Goal: Task Accomplishment & Management: Manage account settings

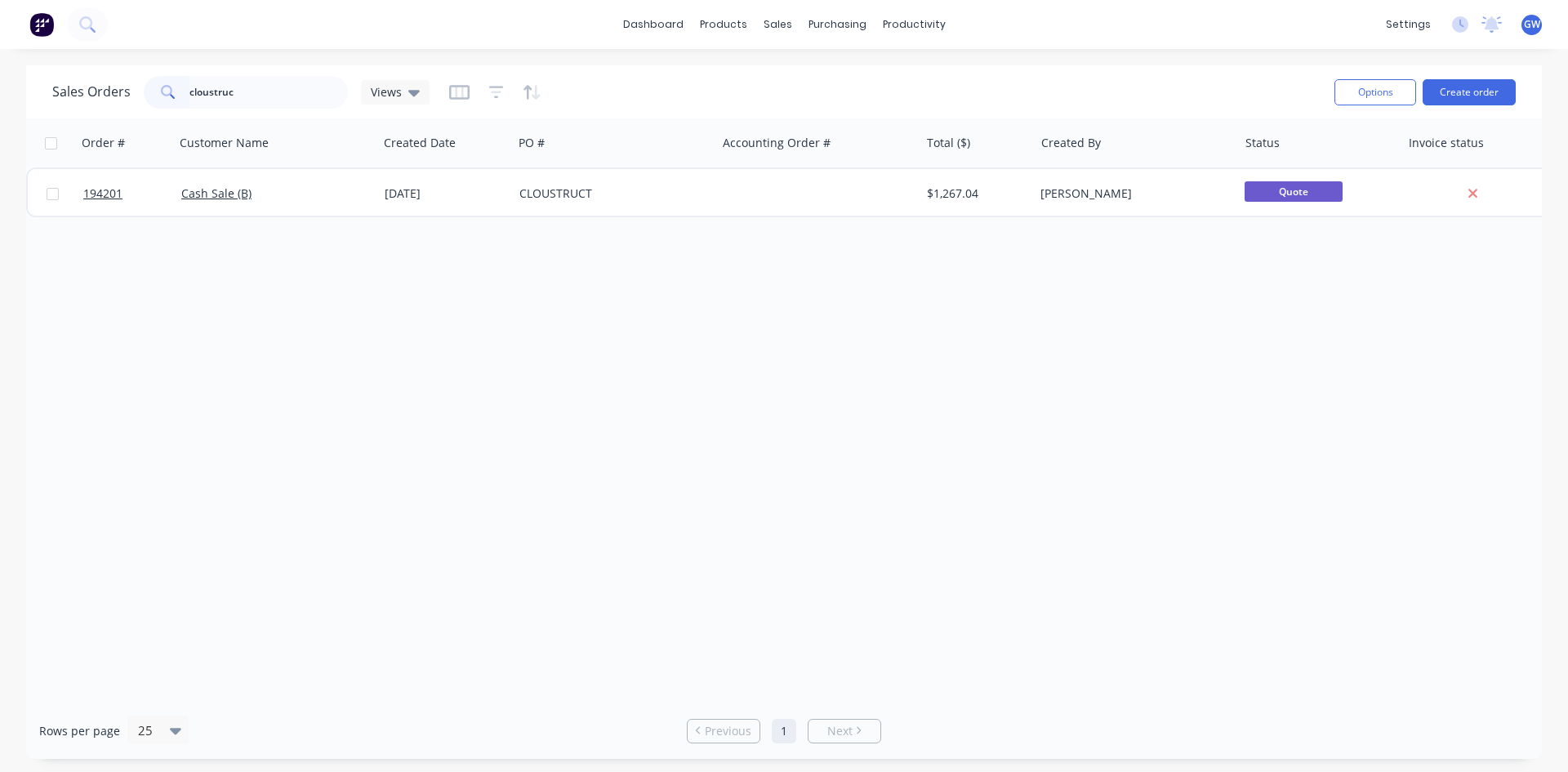
type input "cloustruc"
click at [711, 204] on div "CLOUSTRUCT" at bounding box center [614, 193] width 203 height 49
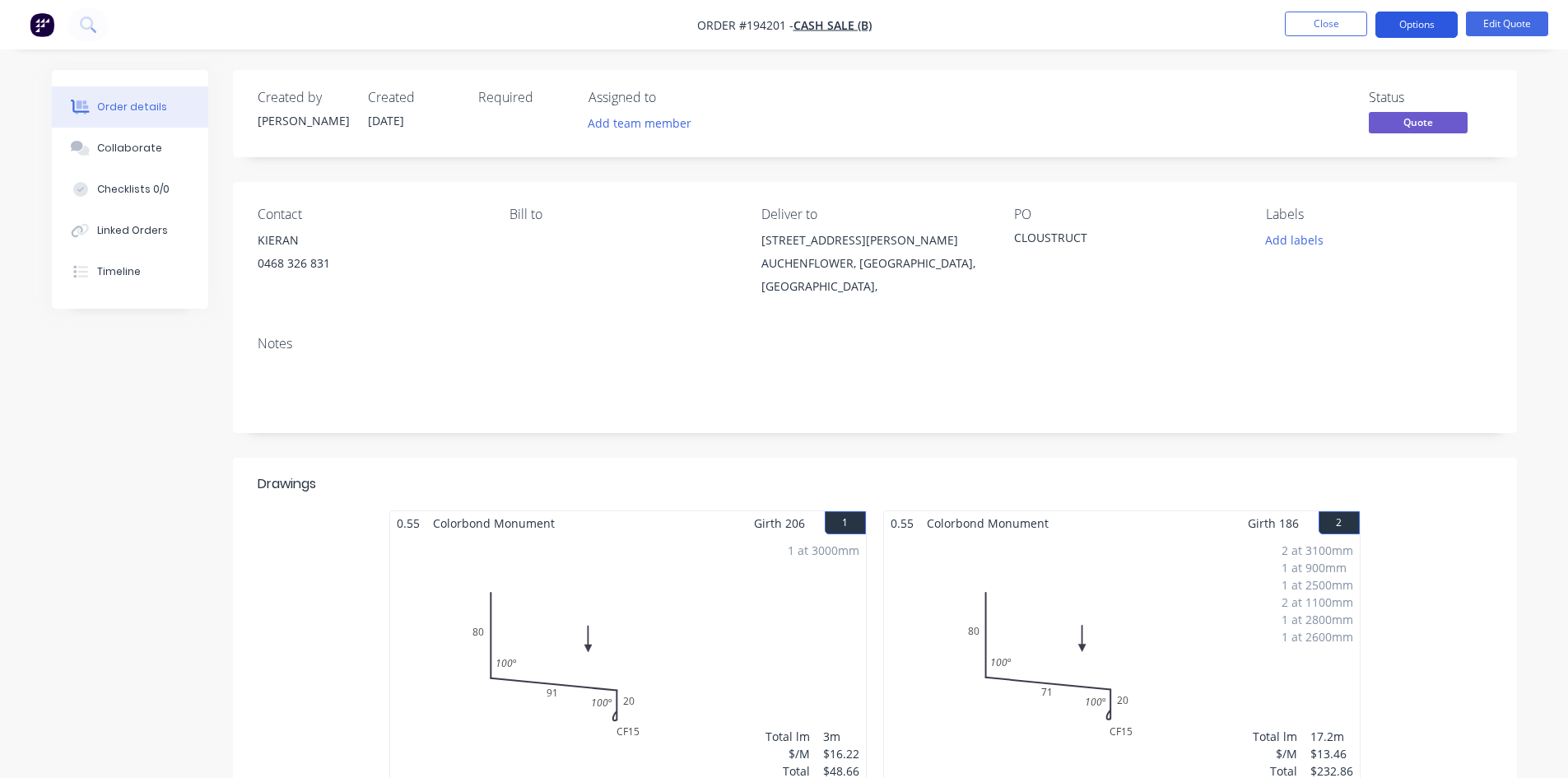
click at [1437, 24] on button "Options" at bounding box center [1417, 24] width 82 height 26
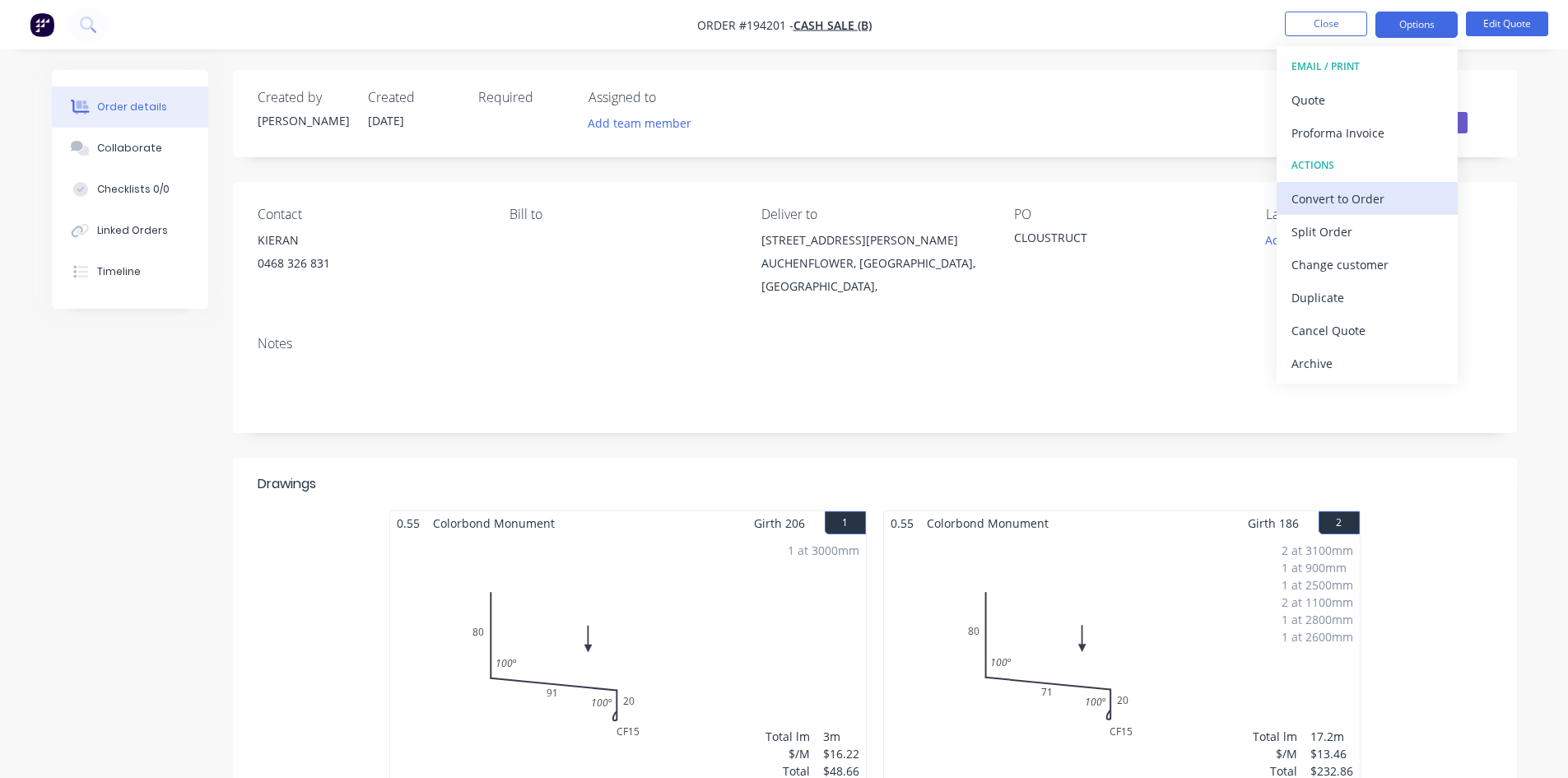
click at [1394, 198] on div "Convert to Order" at bounding box center [1367, 198] width 151 height 24
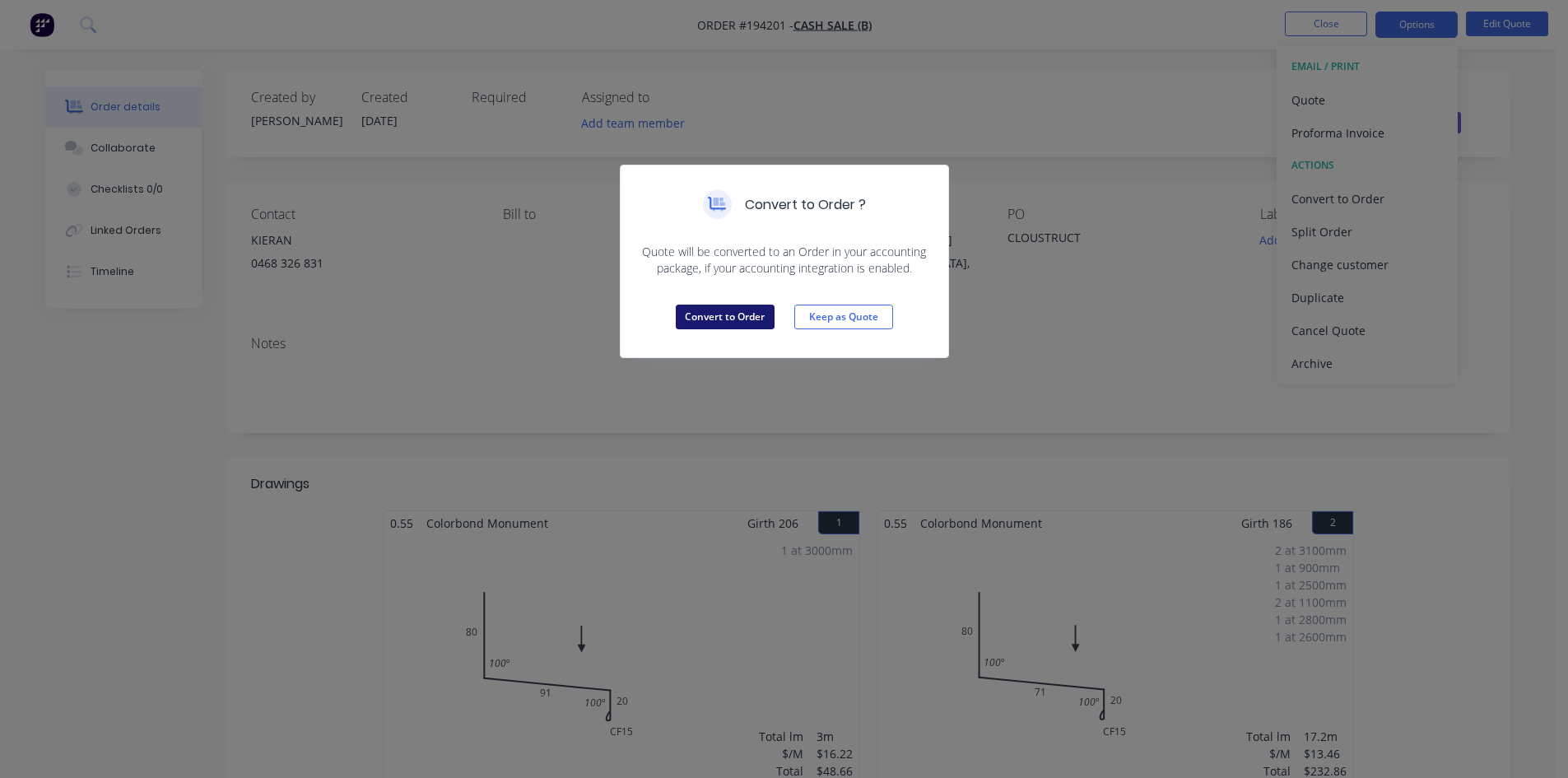
click at [711, 319] on button "Convert to Order" at bounding box center [725, 316] width 99 height 24
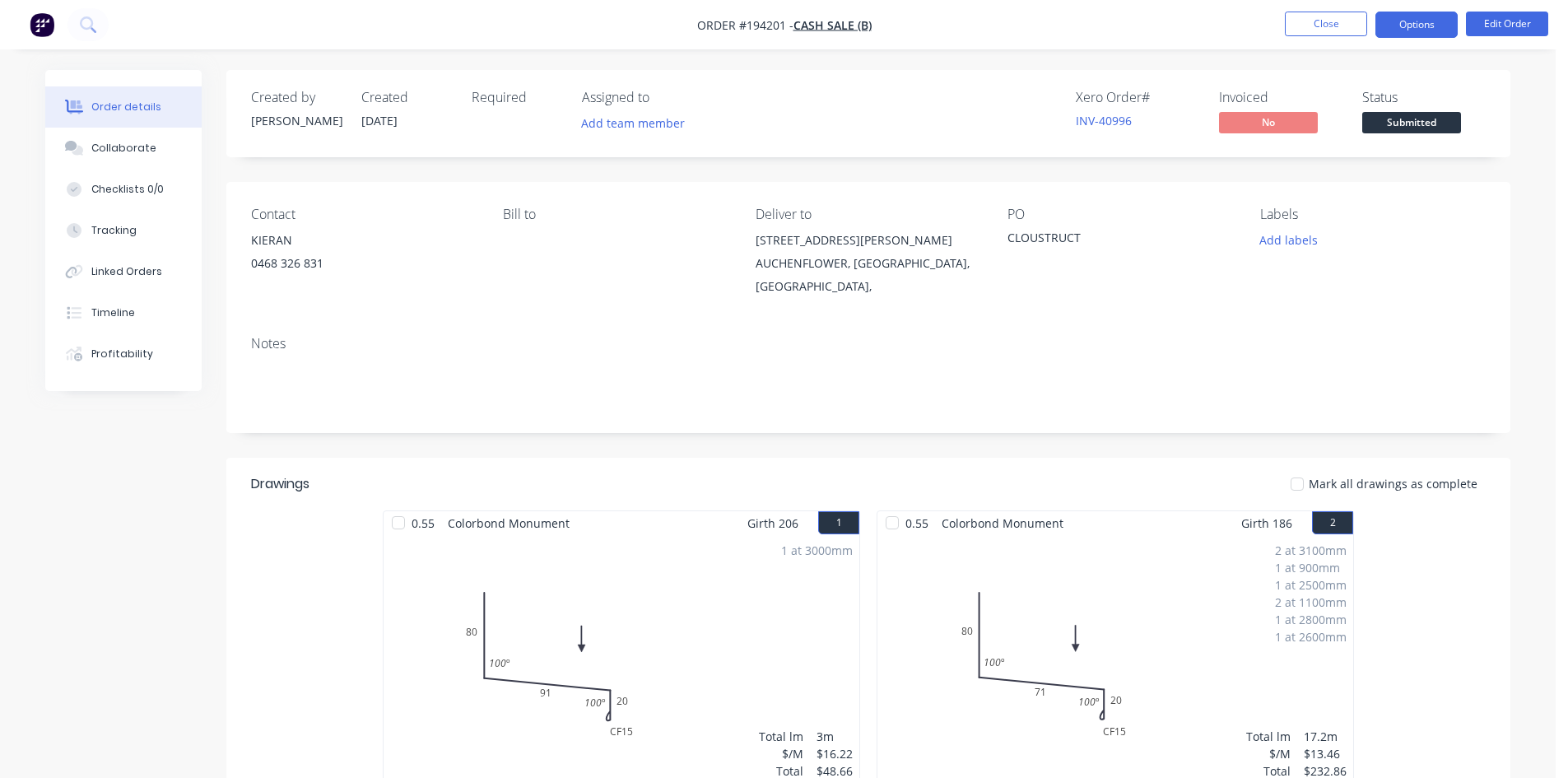
click at [1392, 29] on button "Options" at bounding box center [1417, 24] width 82 height 26
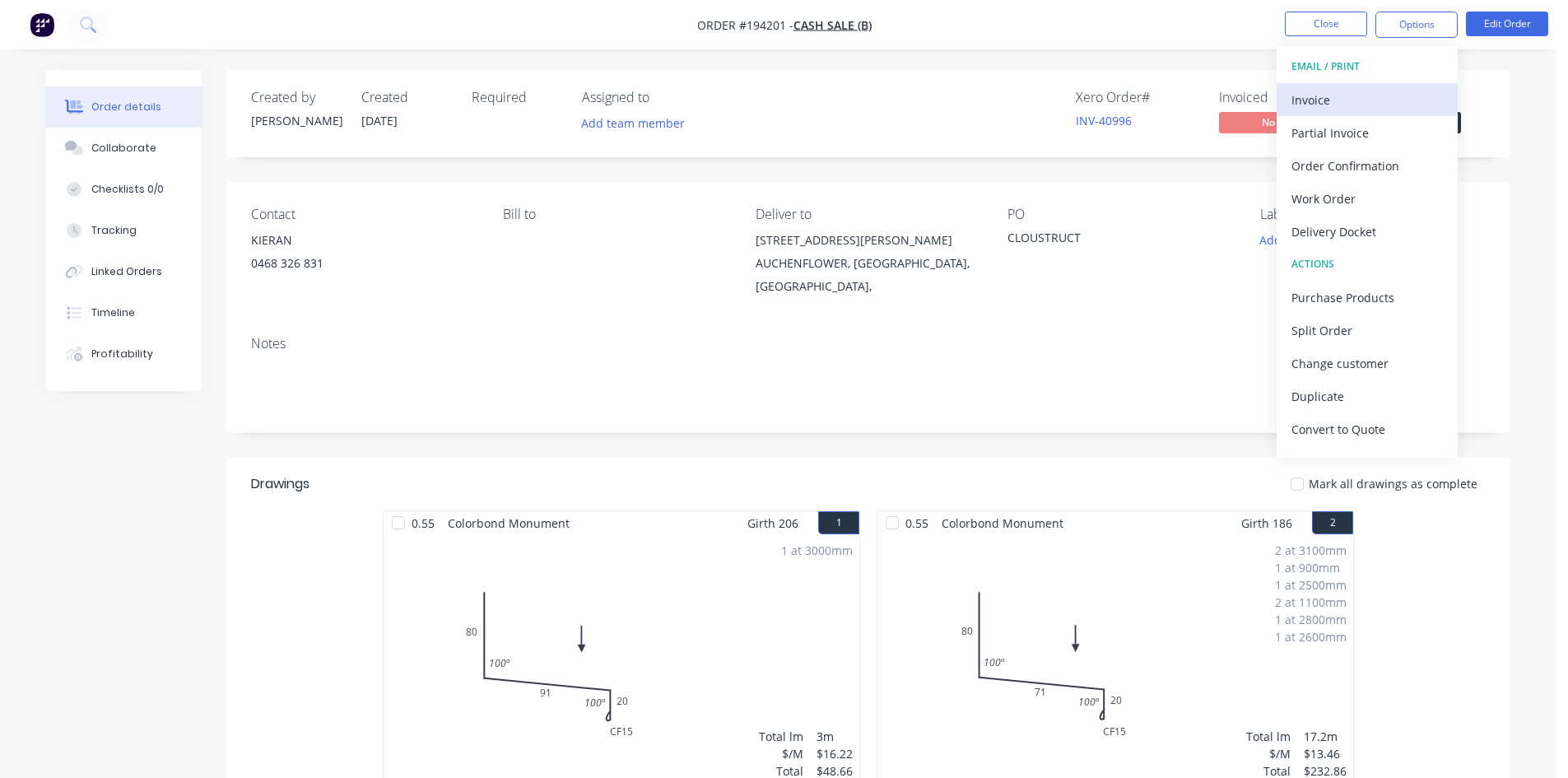
click at [1355, 92] on div "Invoice" at bounding box center [1367, 100] width 151 height 24
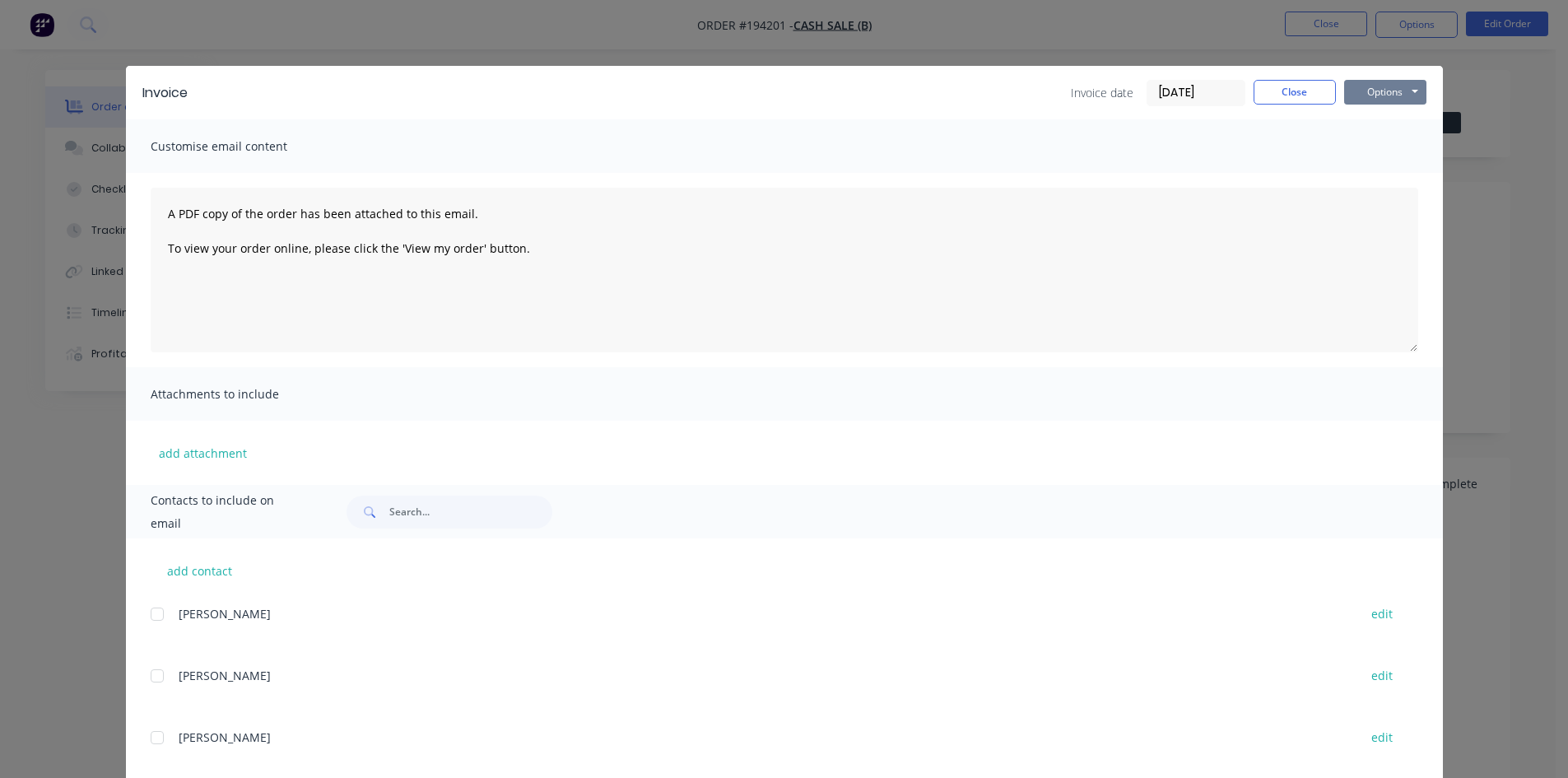
click at [1358, 92] on button "Options" at bounding box center [1386, 92] width 82 height 24
click at [1373, 153] on button "Print" at bounding box center [1397, 149] width 105 height 27
click at [1295, 80] on button "Close" at bounding box center [1295, 92] width 82 height 24
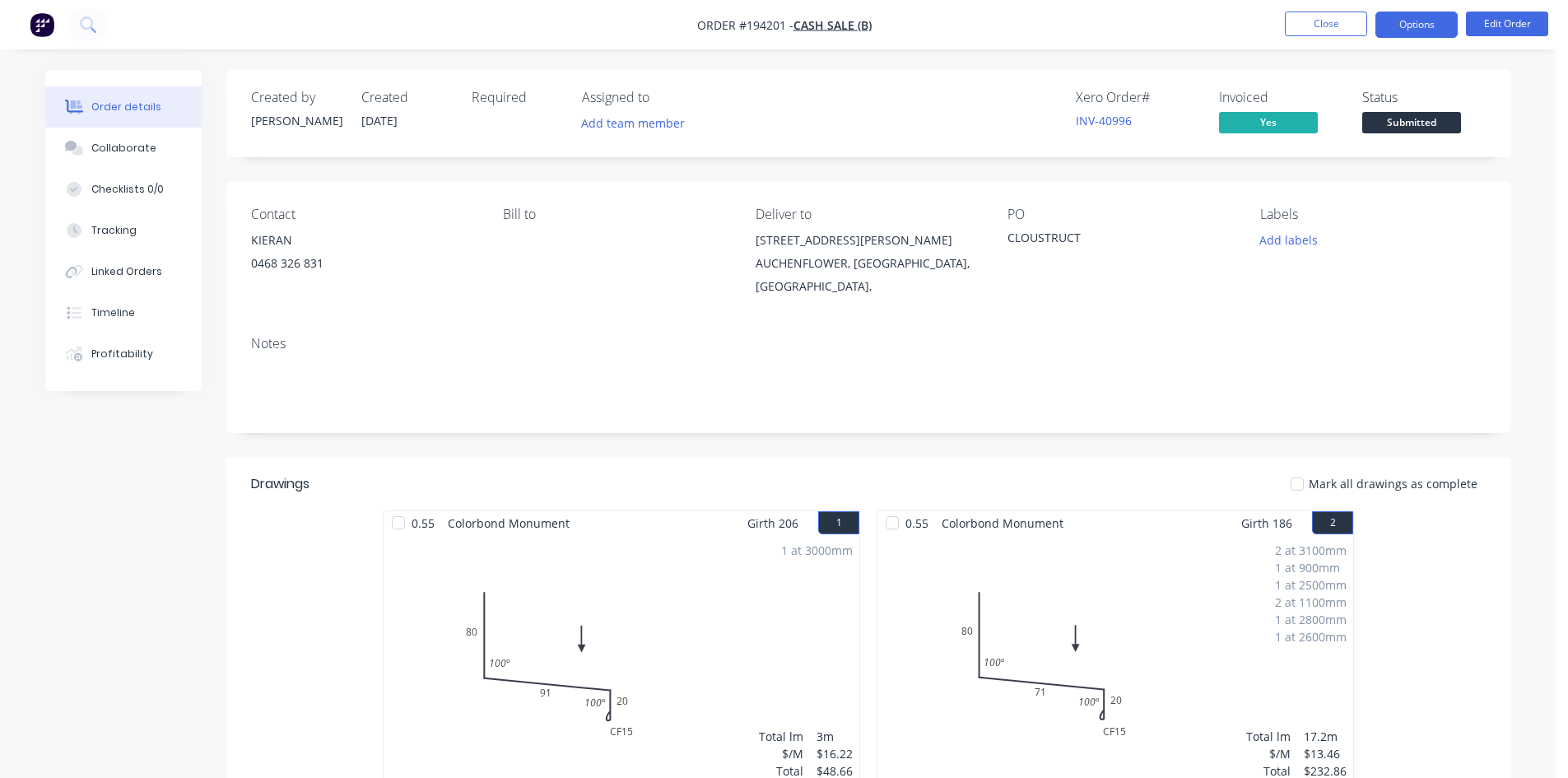
click at [1413, 29] on button "Options" at bounding box center [1417, 24] width 82 height 26
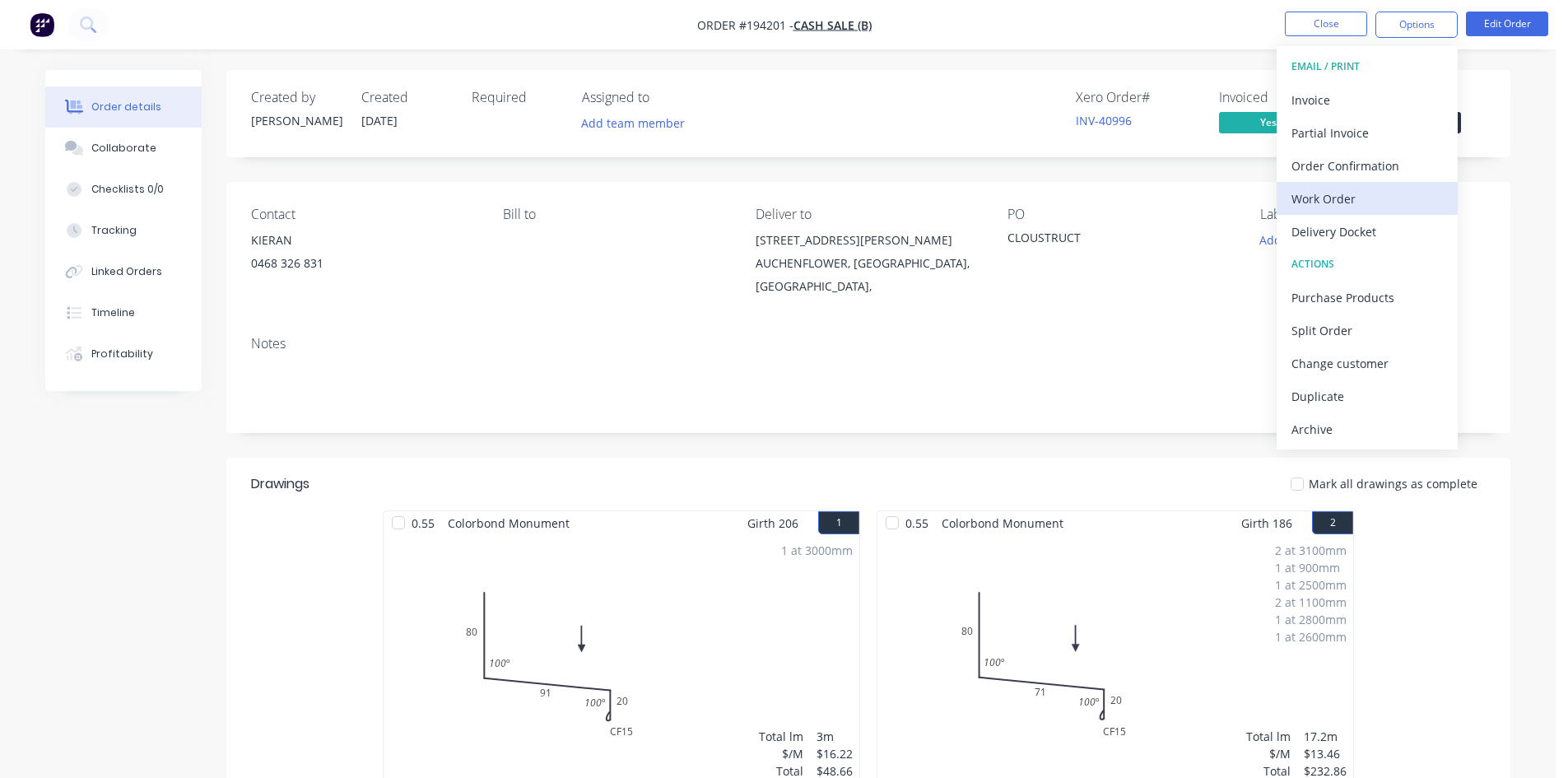
click at [1345, 209] on div "Work Order" at bounding box center [1367, 198] width 151 height 24
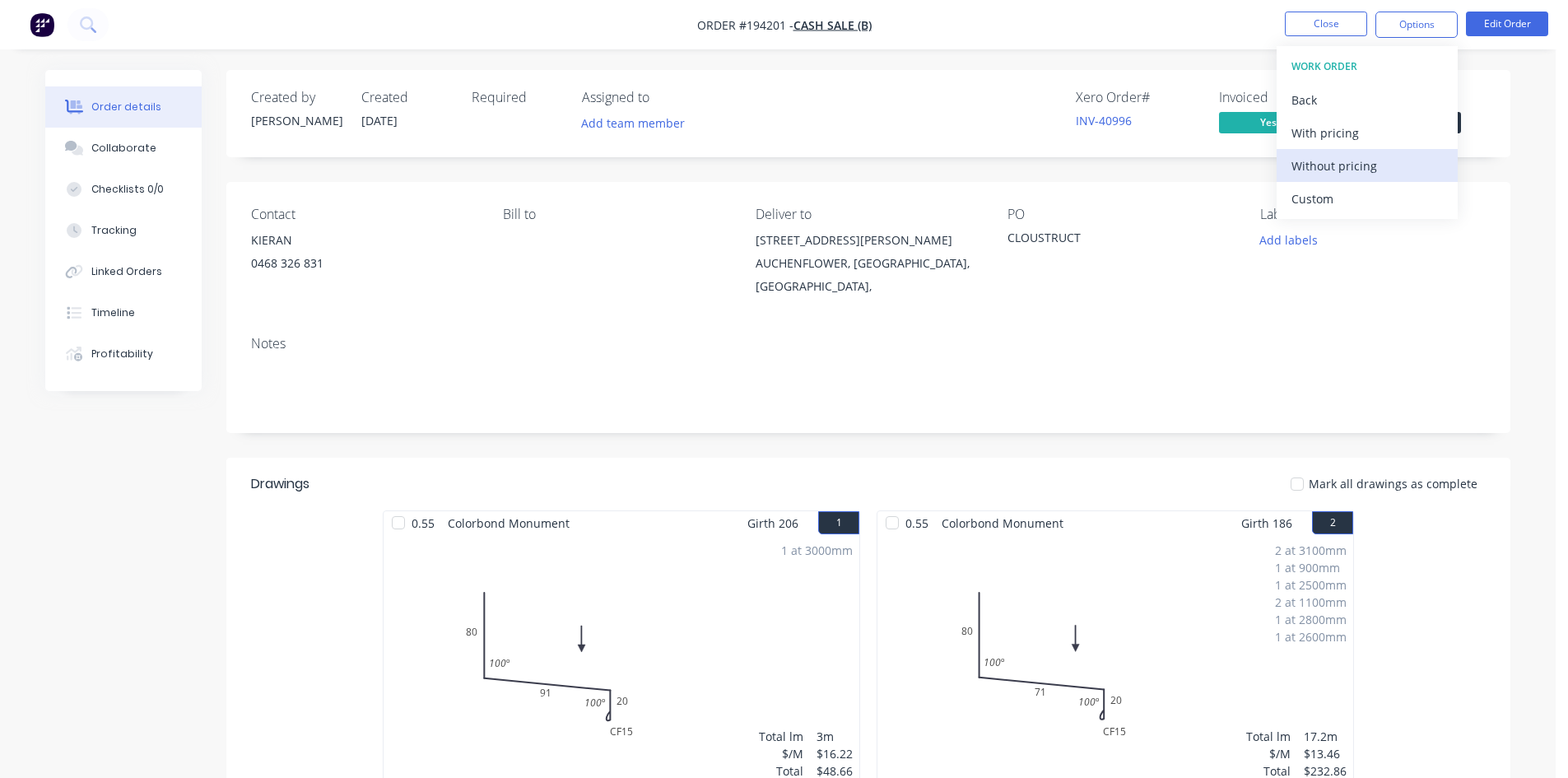
click at [1362, 162] on div "Without pricing" at bounding box center [1367, 166] width 151 height 24
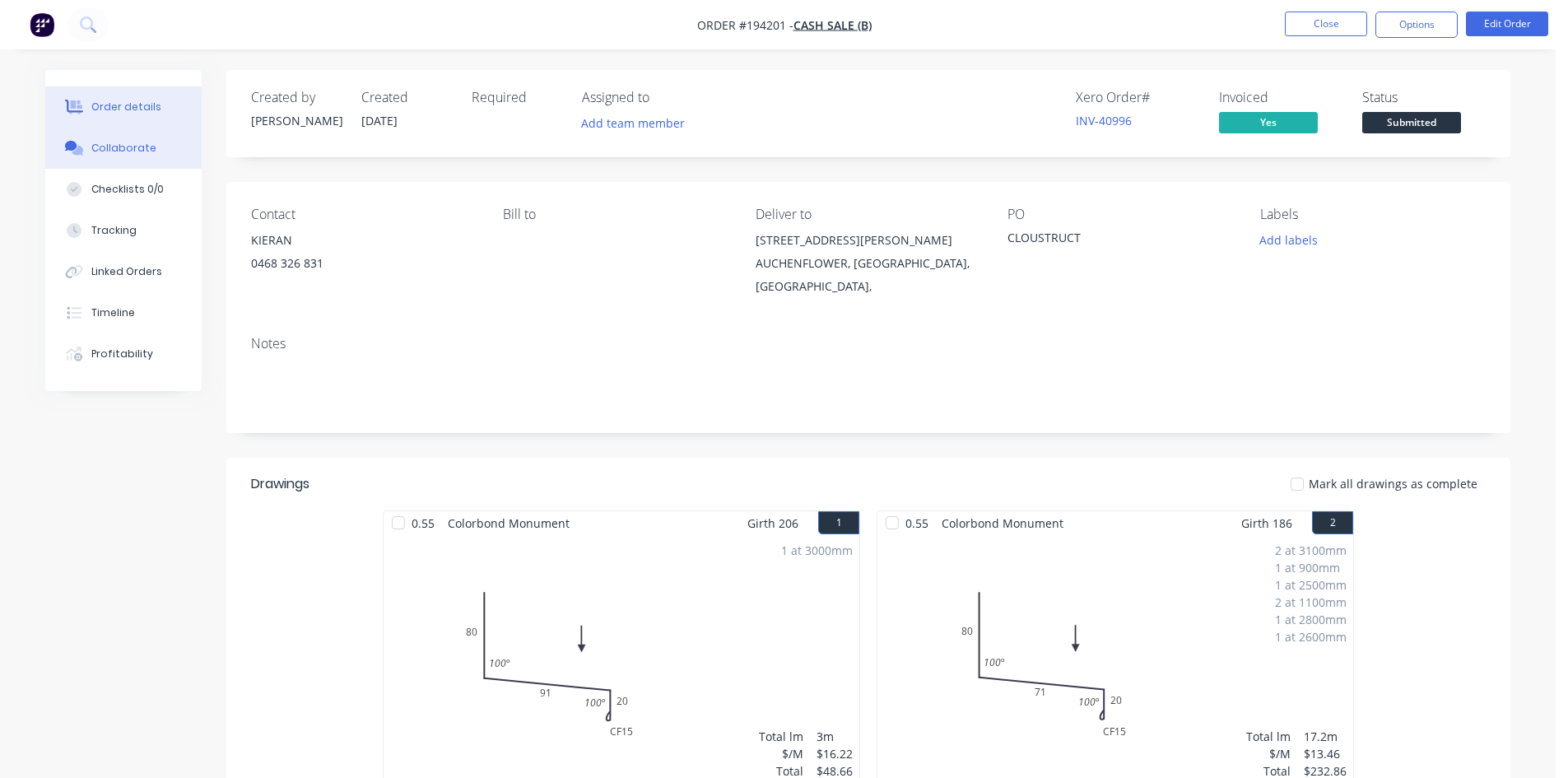
click at [174, 149] on button "Collaborate" at bounding box center [124, 148] width 156 height 41
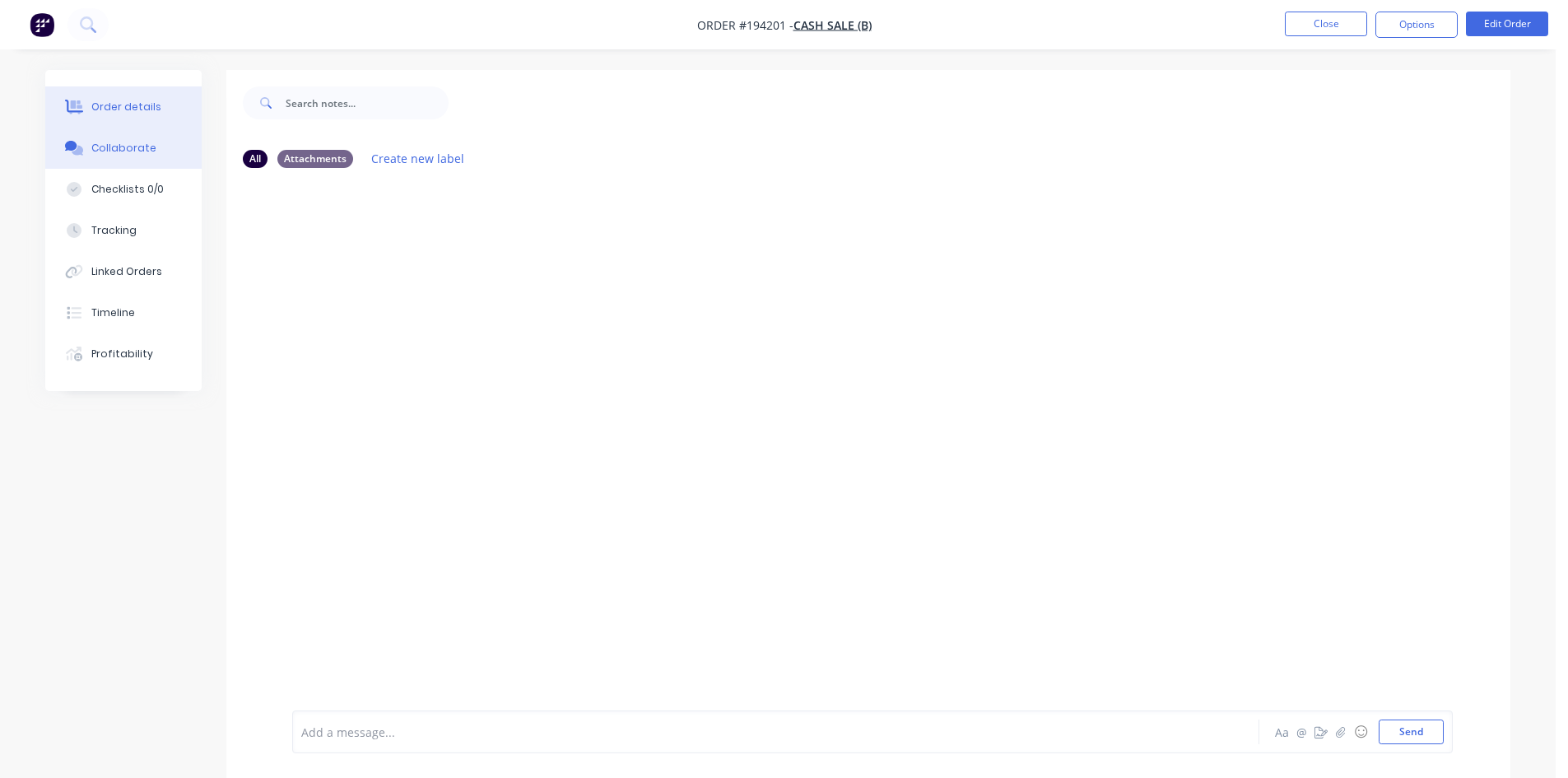
click at [122, 101] on div "Order details" at bounding box center [126, 108] width 70 height 15
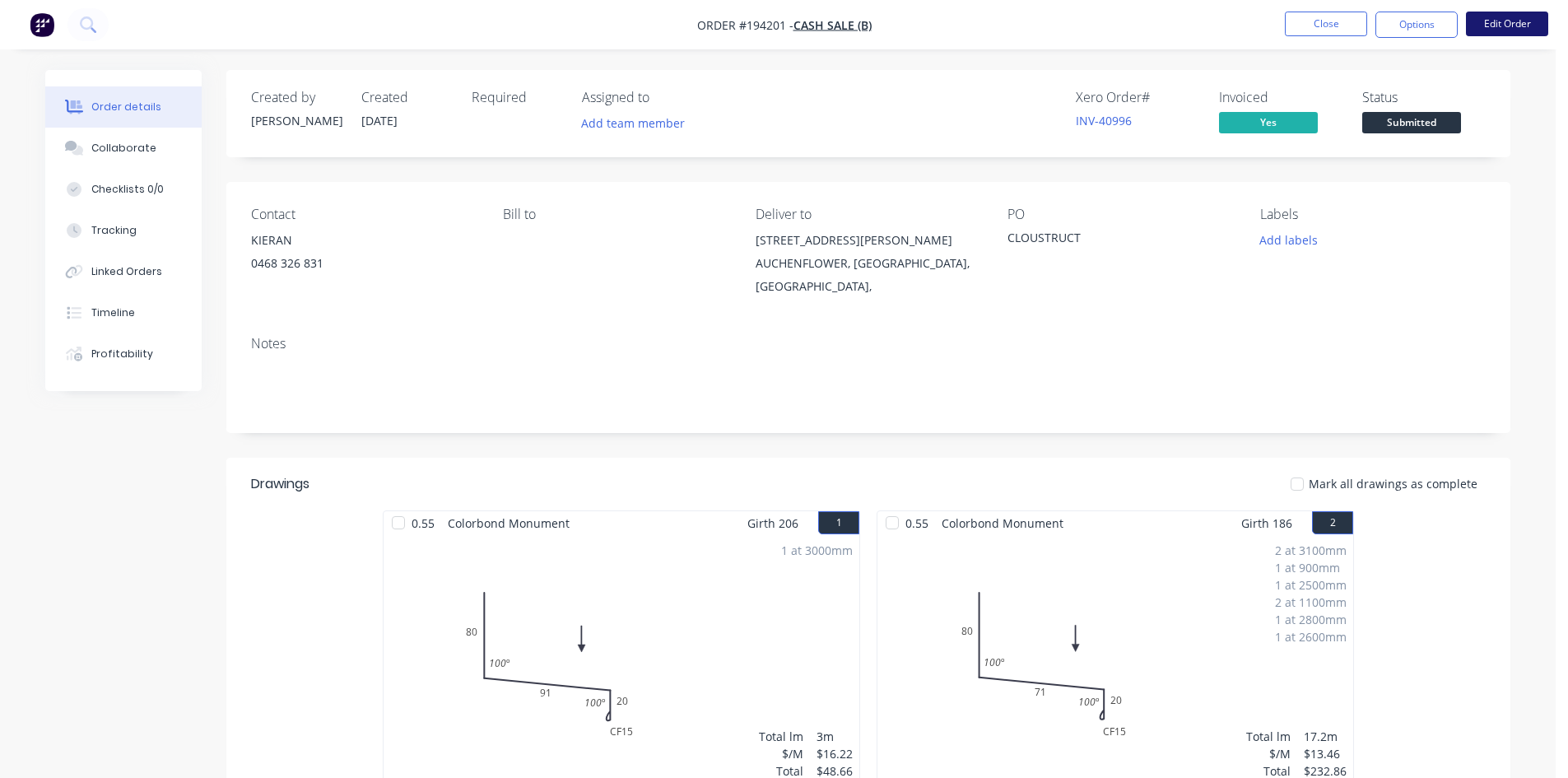
click at [1532, 20] on button "Edit Order" at bounding box center [1507, 24] width 82 height 24
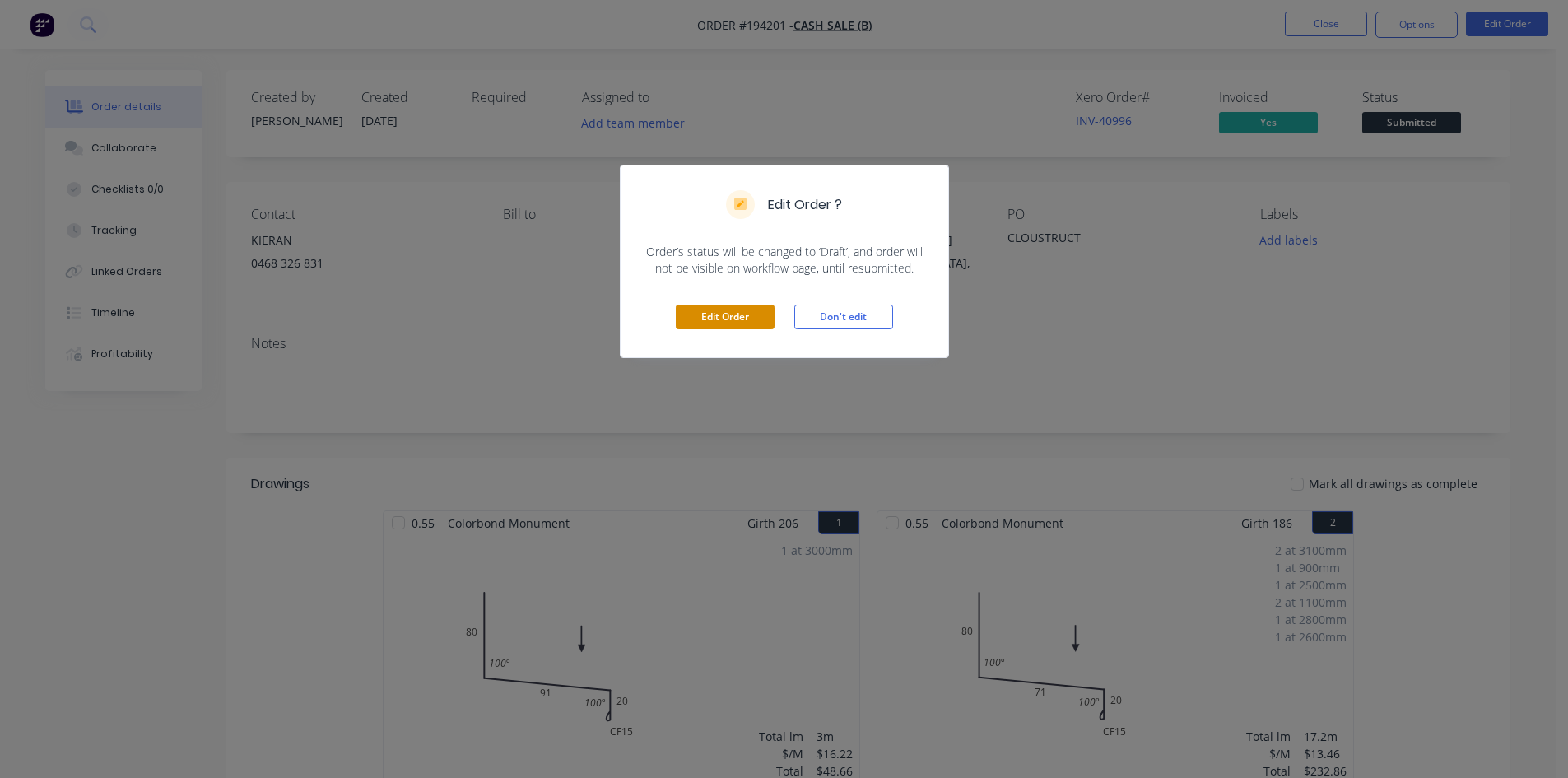
click at [737, 319] on button "Edit Order" at bounding box center [725, 316] width 99 height 24
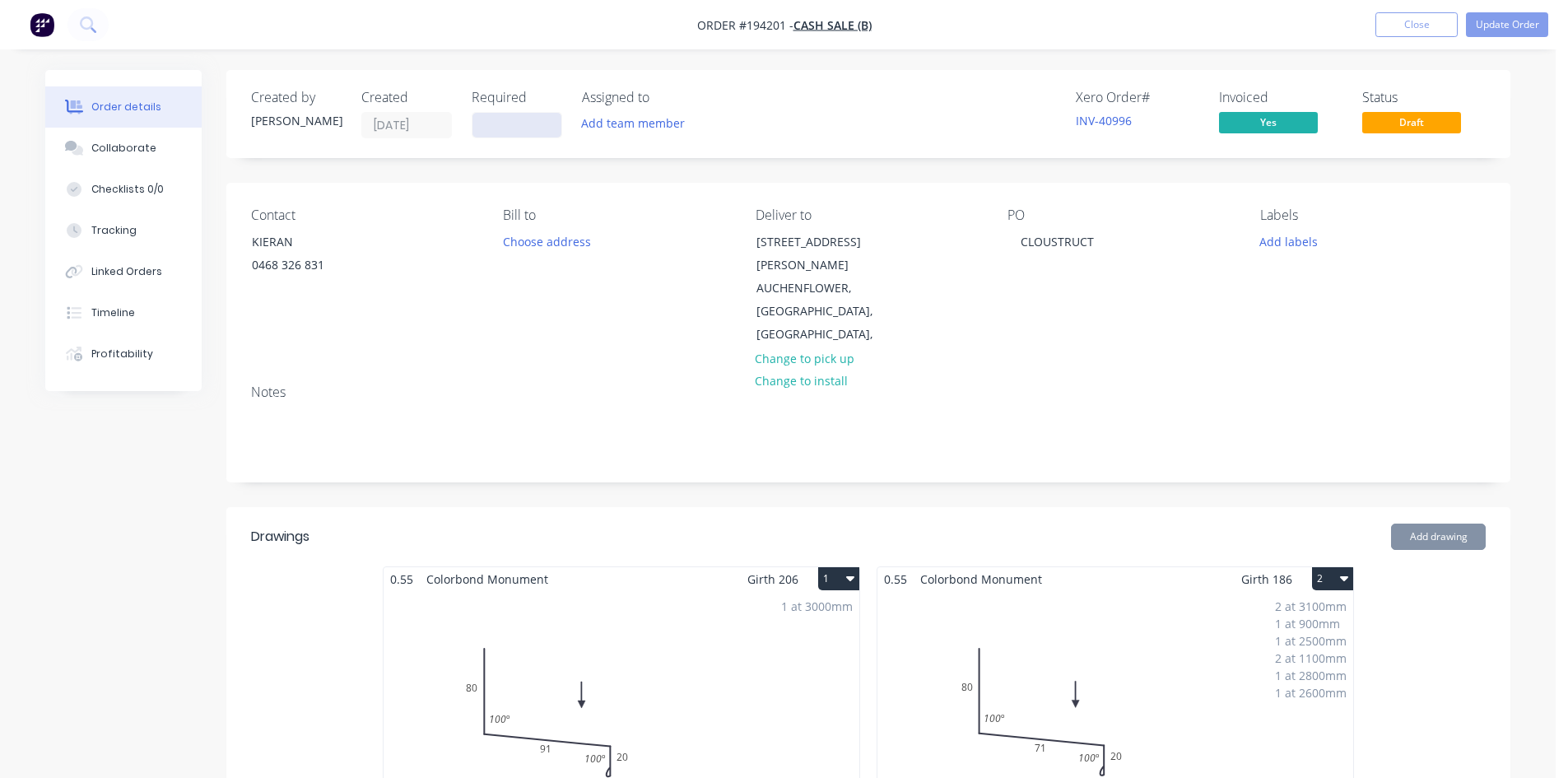
click at [549, 126] on input at bounding box center [517, 124] width 89 height 24
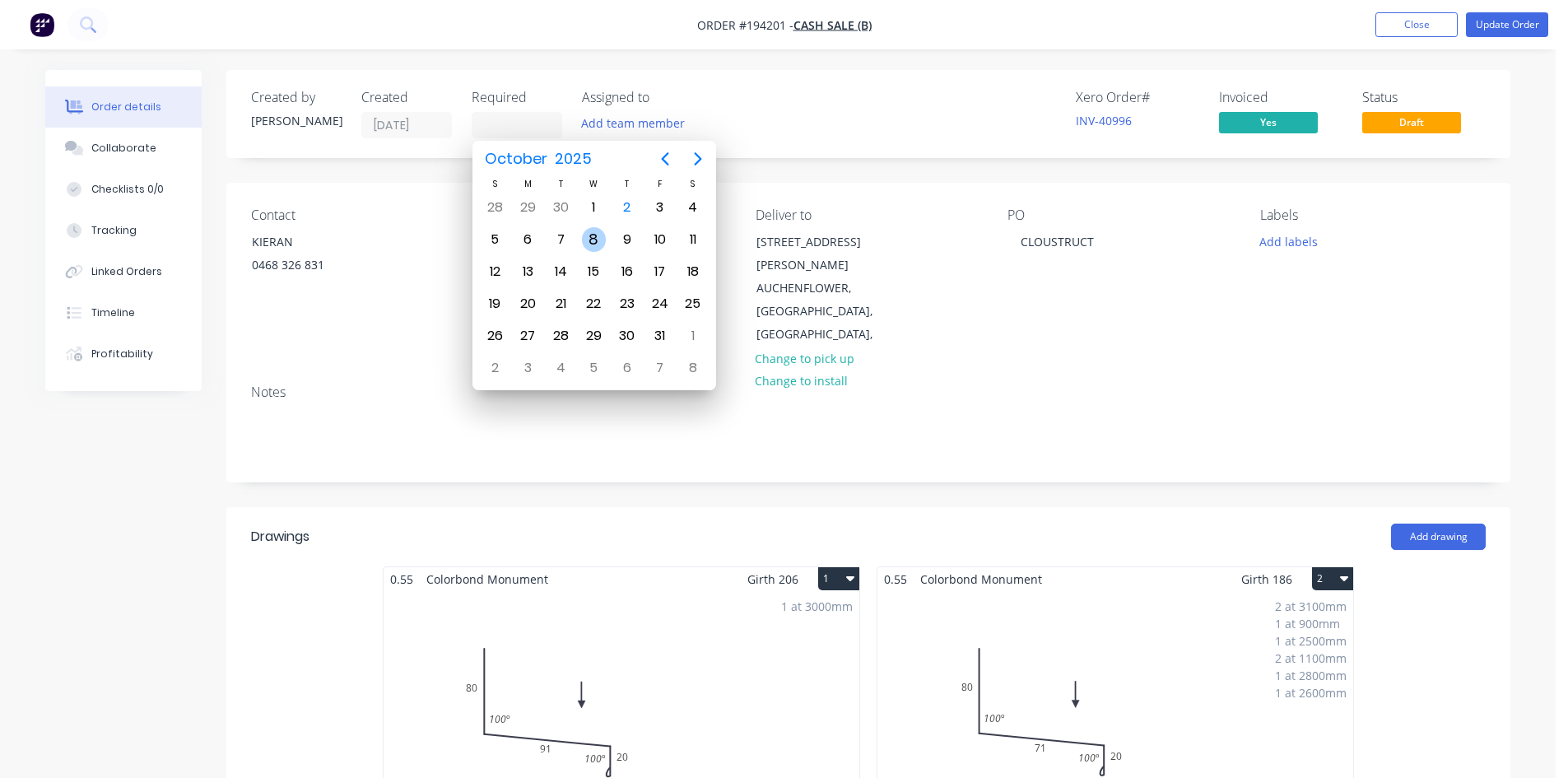
click at [587, 234] on div "8" at bounding box center [594, 239] width 24 height 24
type input "[DATE]"
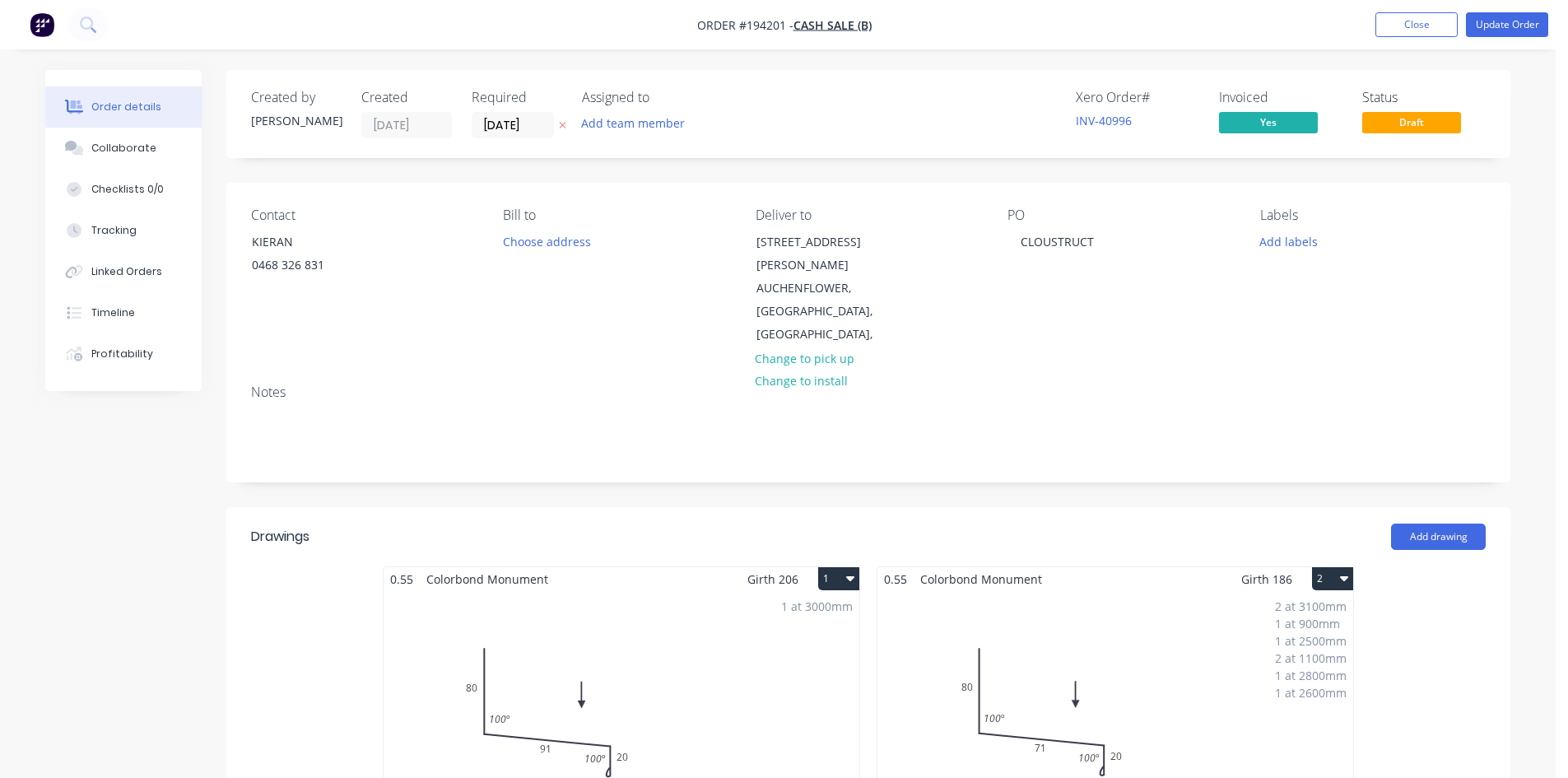
click at [805, 125] on div "Xero Order # INV-40996 Invoiced Yes Status Draft" at bounding box center [1116, 114] width 739 height 49
click at [1509, 19] on button "Update Order" at bounding box center [1507, 24] width 82 height 24
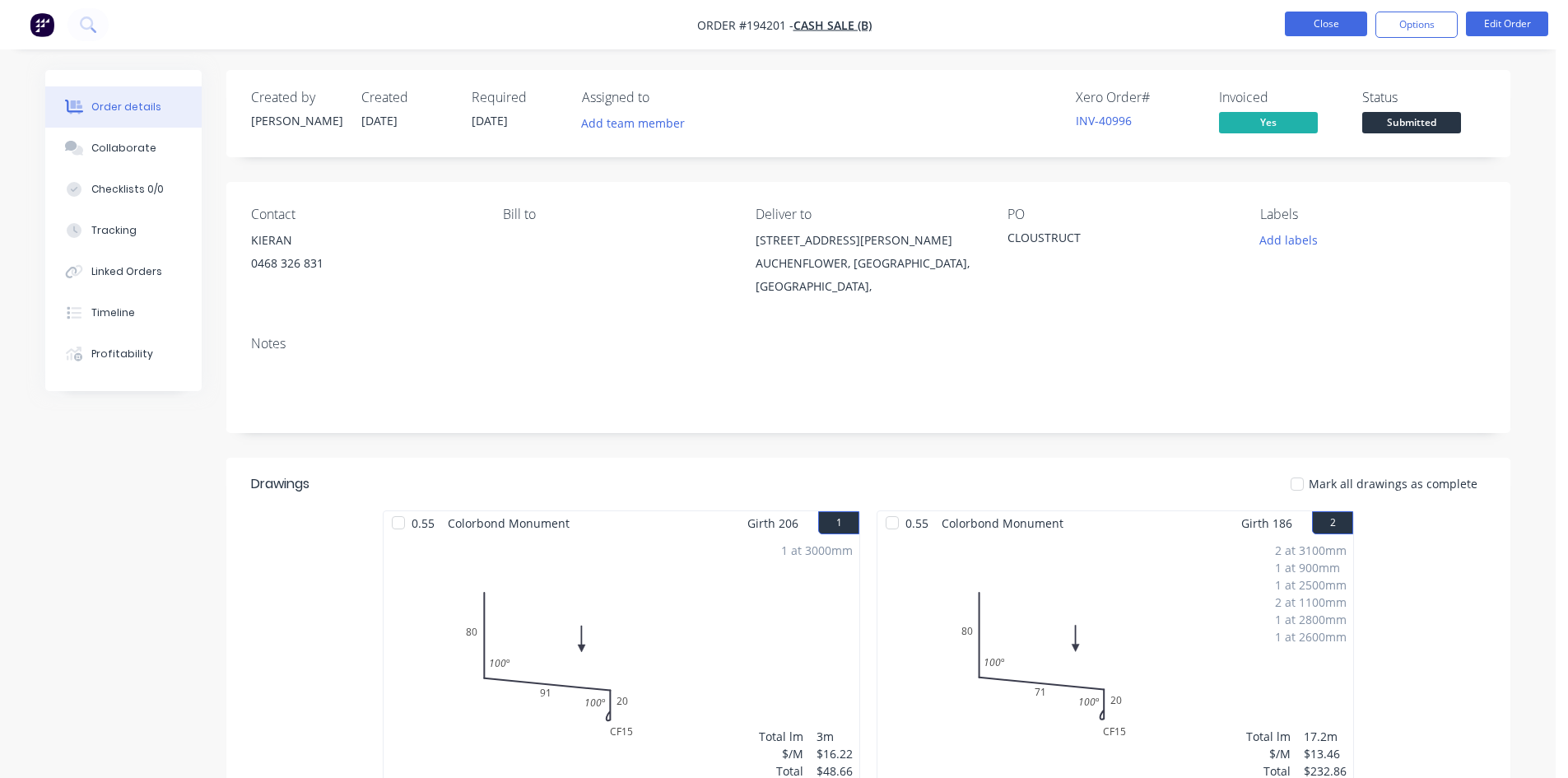
click at [1333, 18] on button "Close" at bounding box center [1326, 24] width 82 height 24
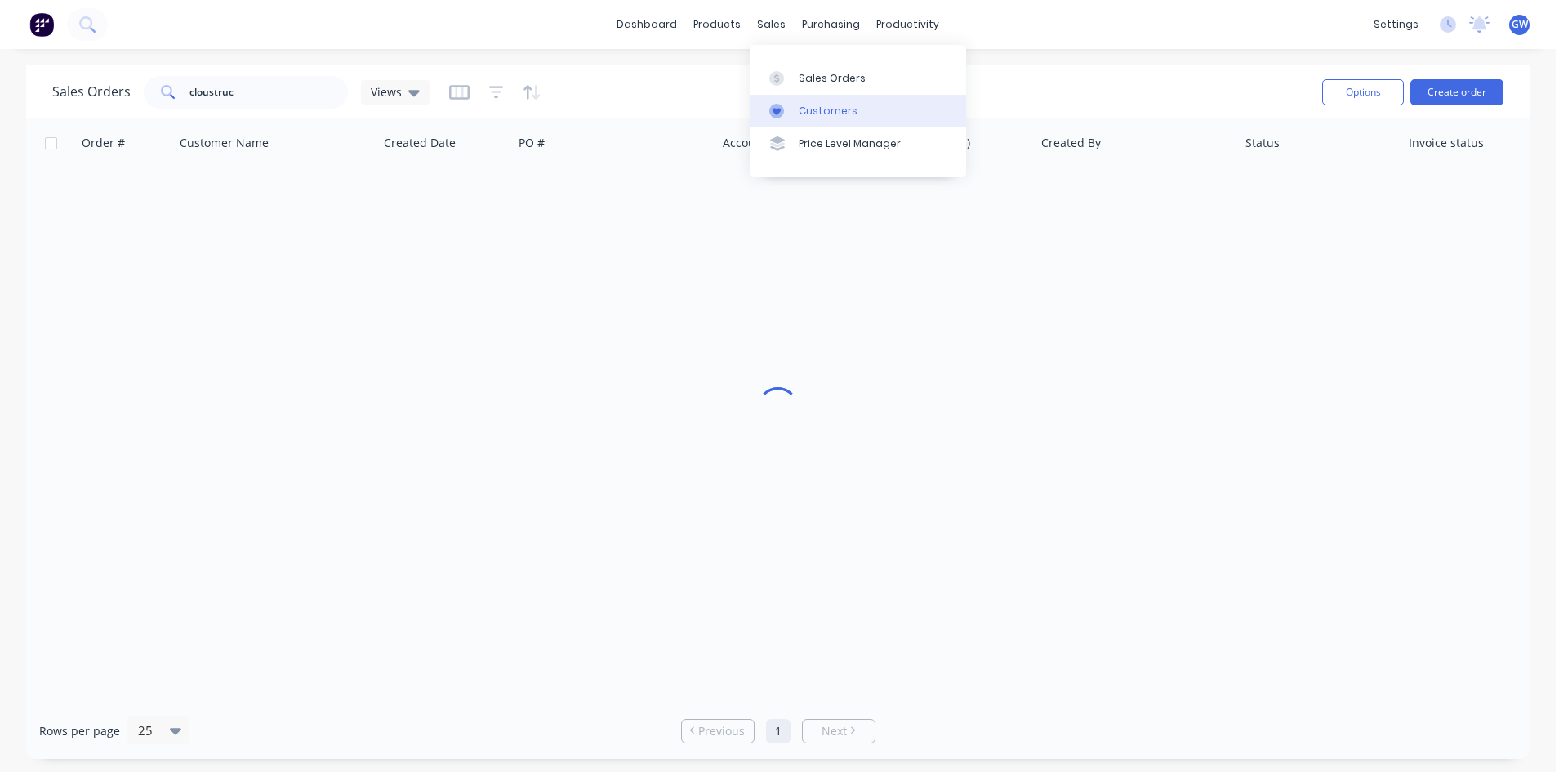
click at [811, 120] on link "Customers" at bounding box center [858, 111] width 217 height 33
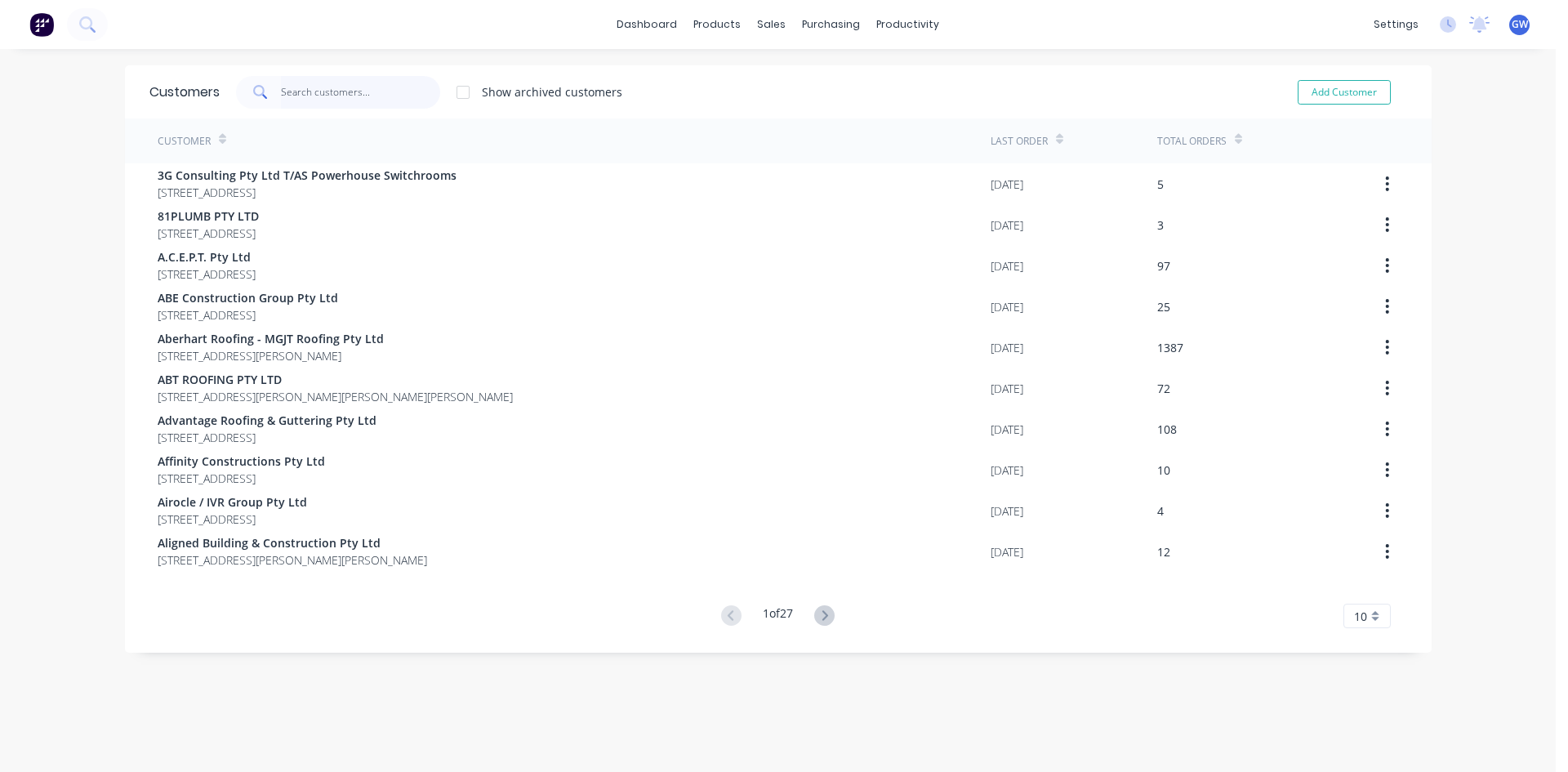
click at [322, 82] on input "text" at bounding box center [360, 92] width 159 height 33
click at [312, 82] on input "text" at bounding box center [360, 92] width 159 height 33
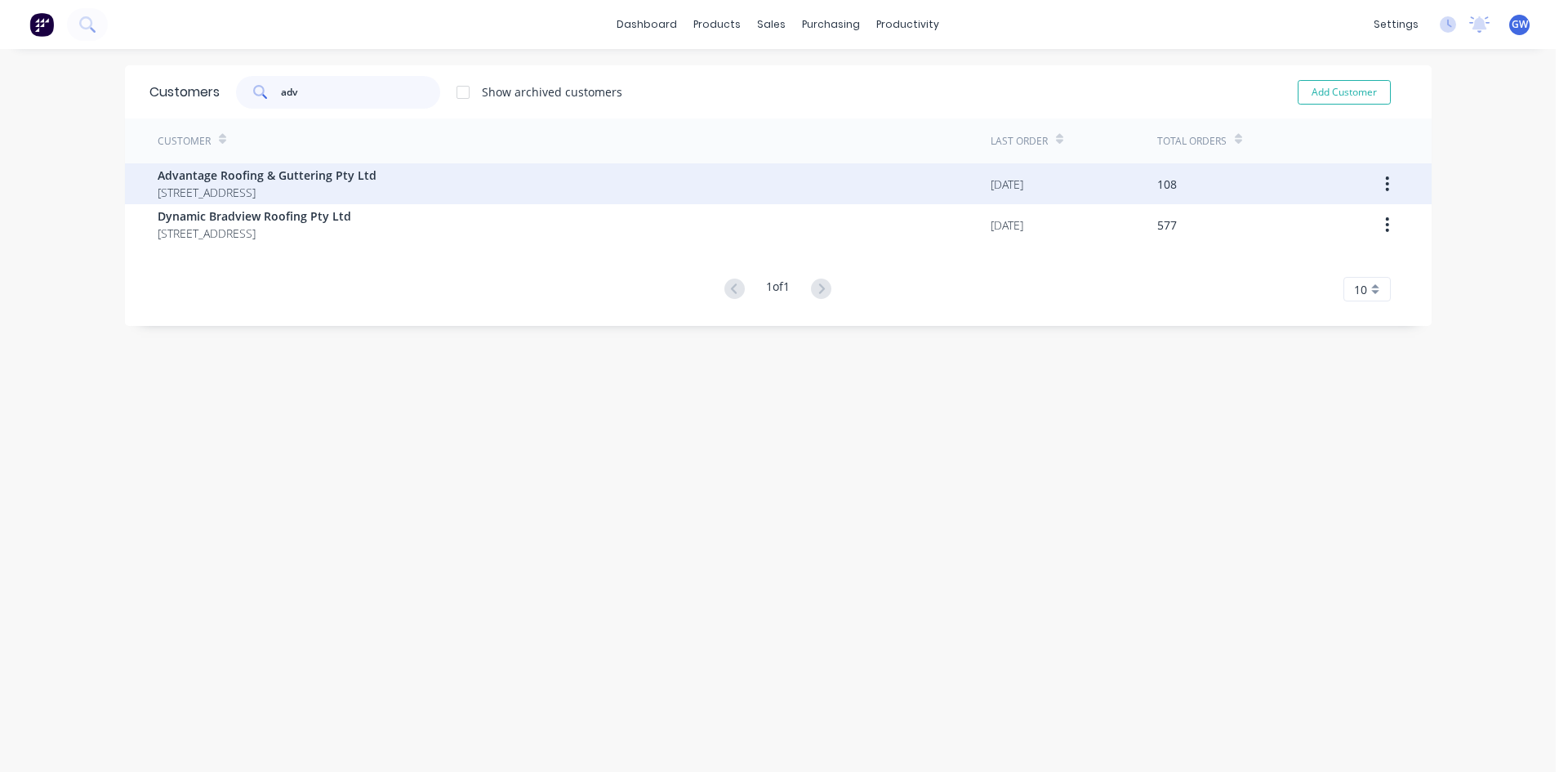
type input "adv"
click at [490, 171] on div "Advantage Roofing & Guttering Pty Ltd PO BOX 5195 BRASSALL Queensland Australia…" at bounding box center [574, 183] width 833 height 41
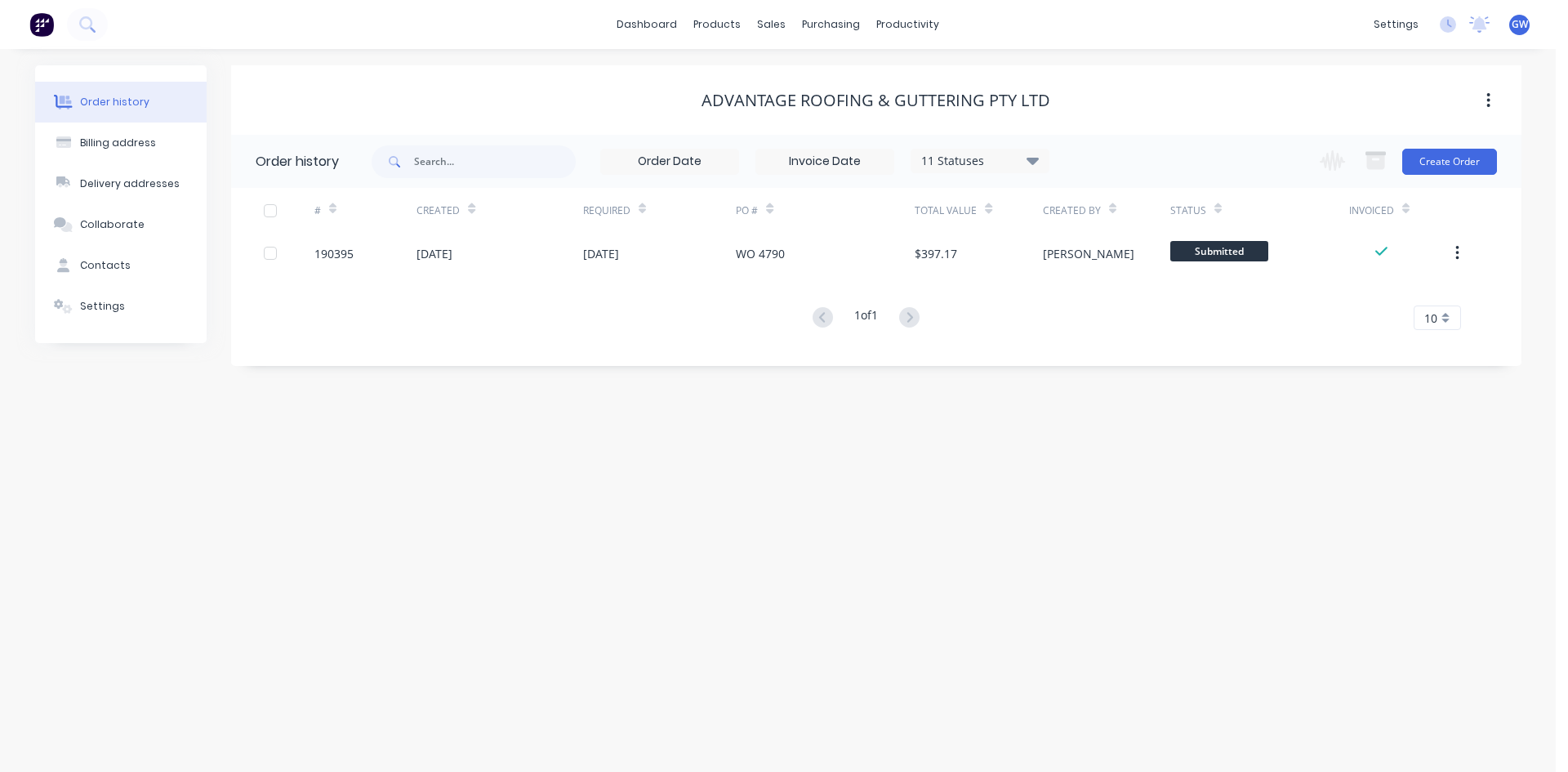
click at [269, 212] on div at bounding box center [270, 210] width 33 height 33
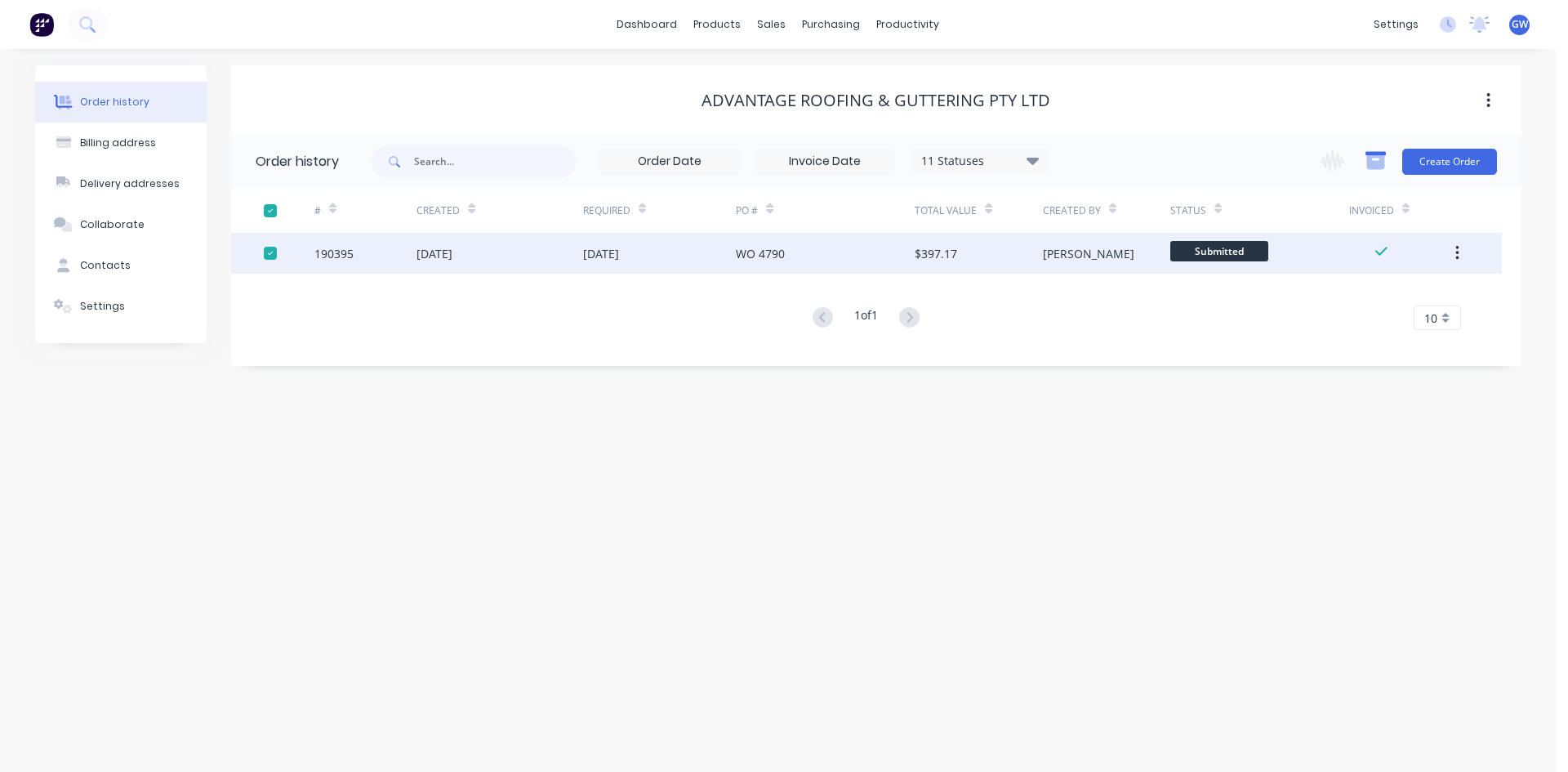
click at [1377, 161] on icon "button" at bounding box center [1375, 162] width 18 height 14
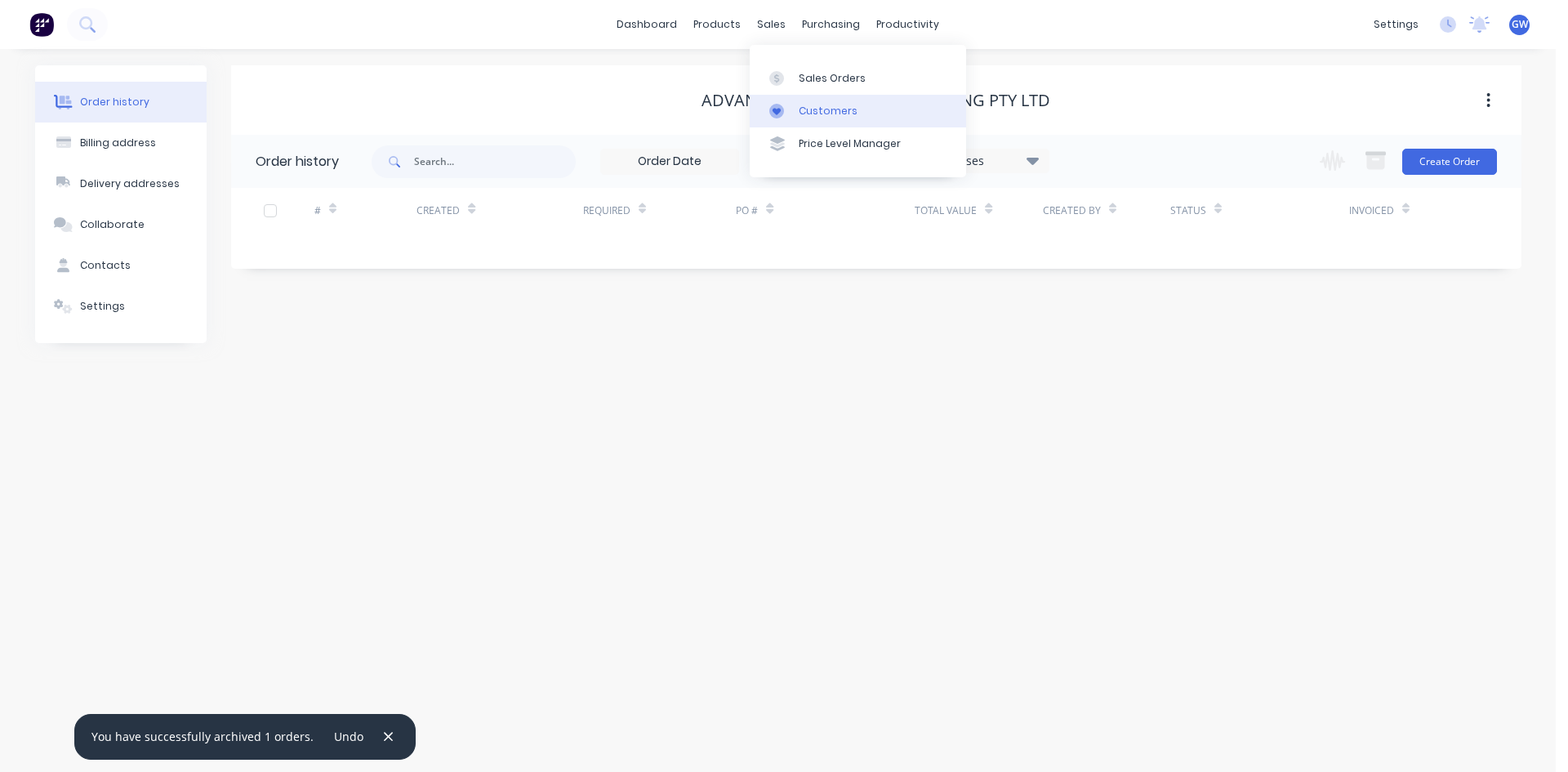
click at [789, 118] on link "Customers" at bounding box center [858, 111] width 217 height 33
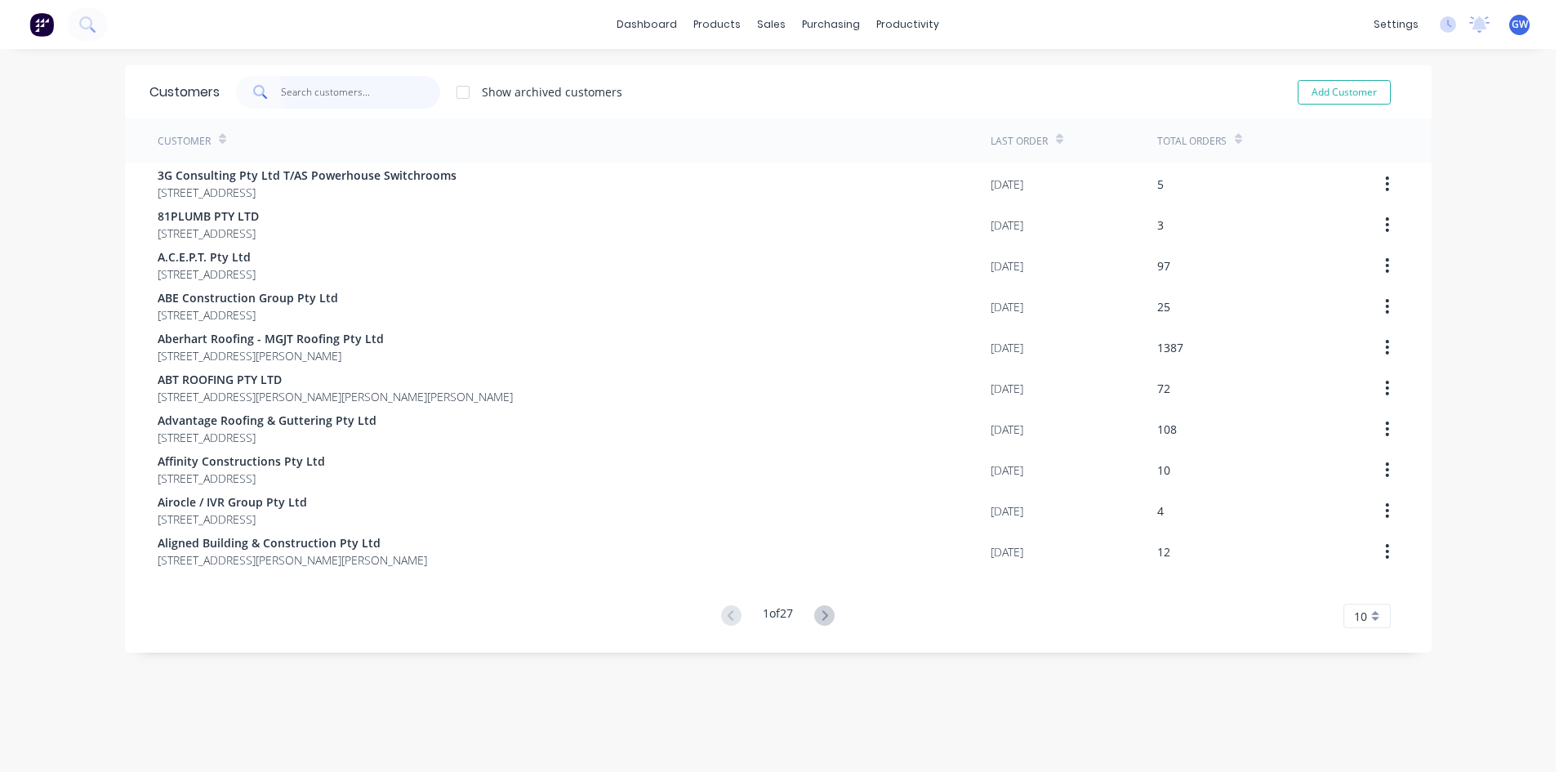
click at [364, 85] on input "text" at bounding box center [360, 92] width 159 height 33
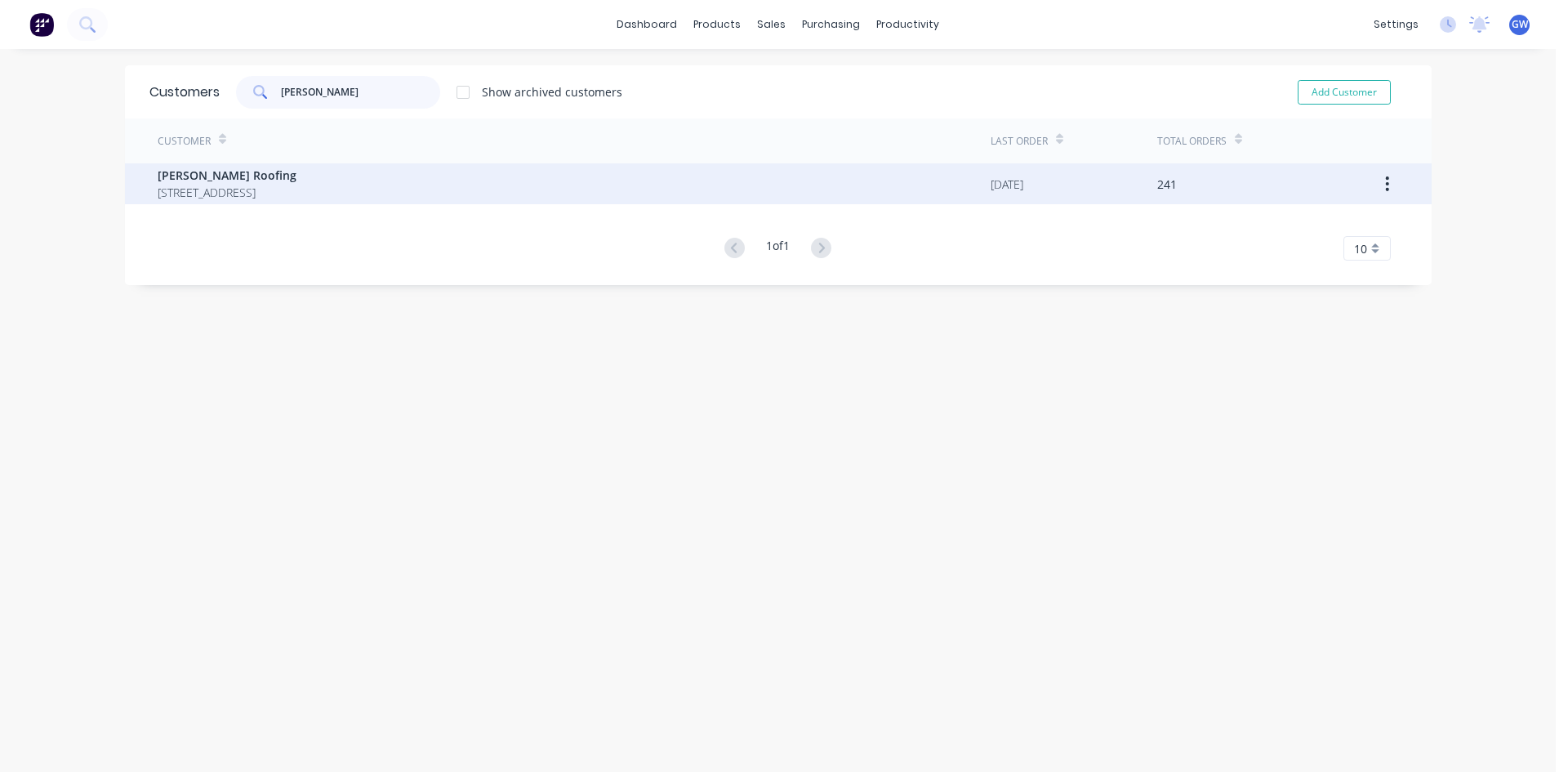
type input "robbi"
click at [297, 198] on span "12 Furzer Street BROWNS PLAINS Queensland Australia 4118" at bounding box center [227, 192] width 139 height 18
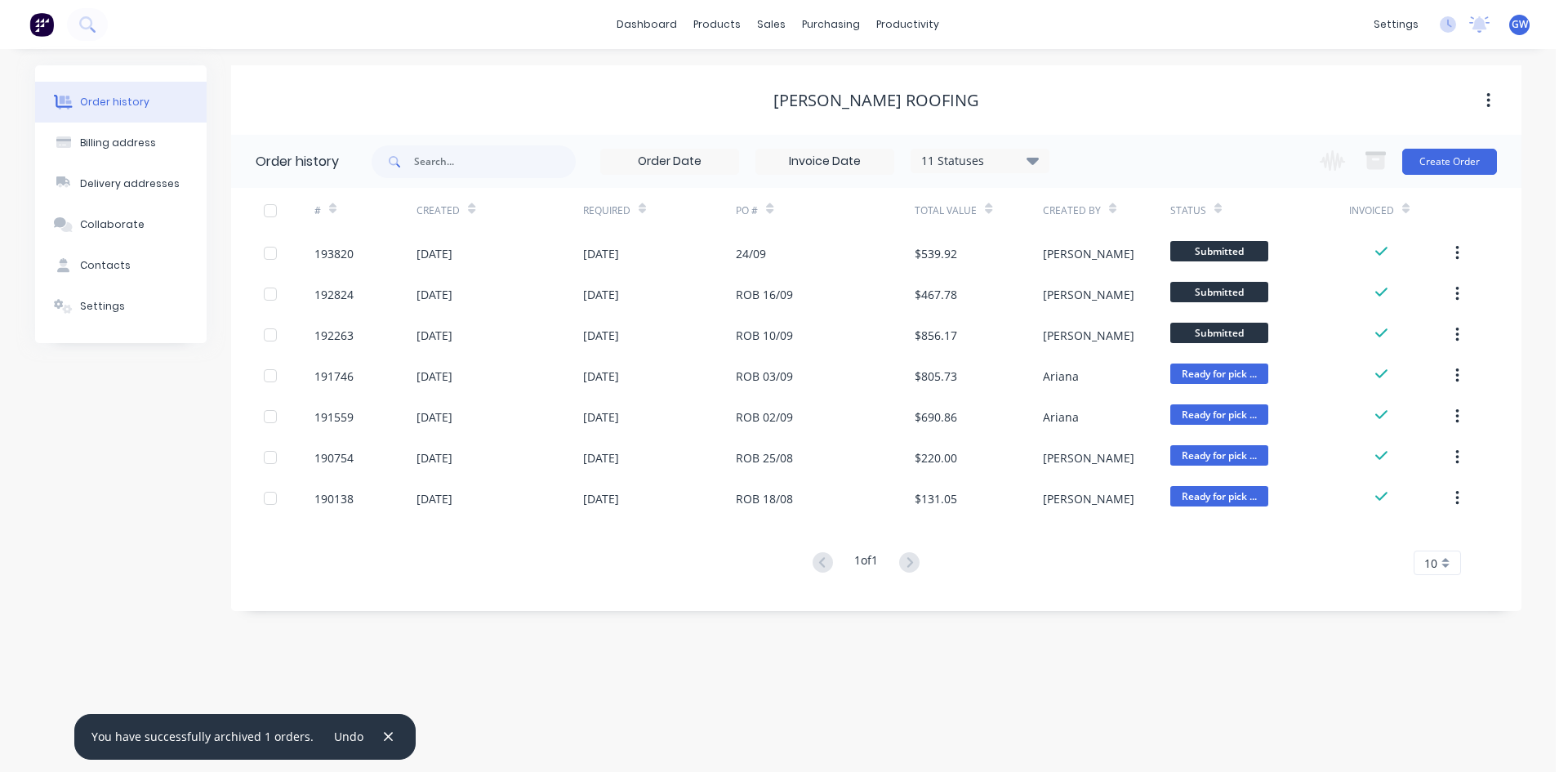
drag, startPoint x: 853, startPoint y: 155, endPoint x: 884, endPoint y: 188, distance: 45.3
click at [854, 155] on input at bounding box center [824, 161] width 138 height 24
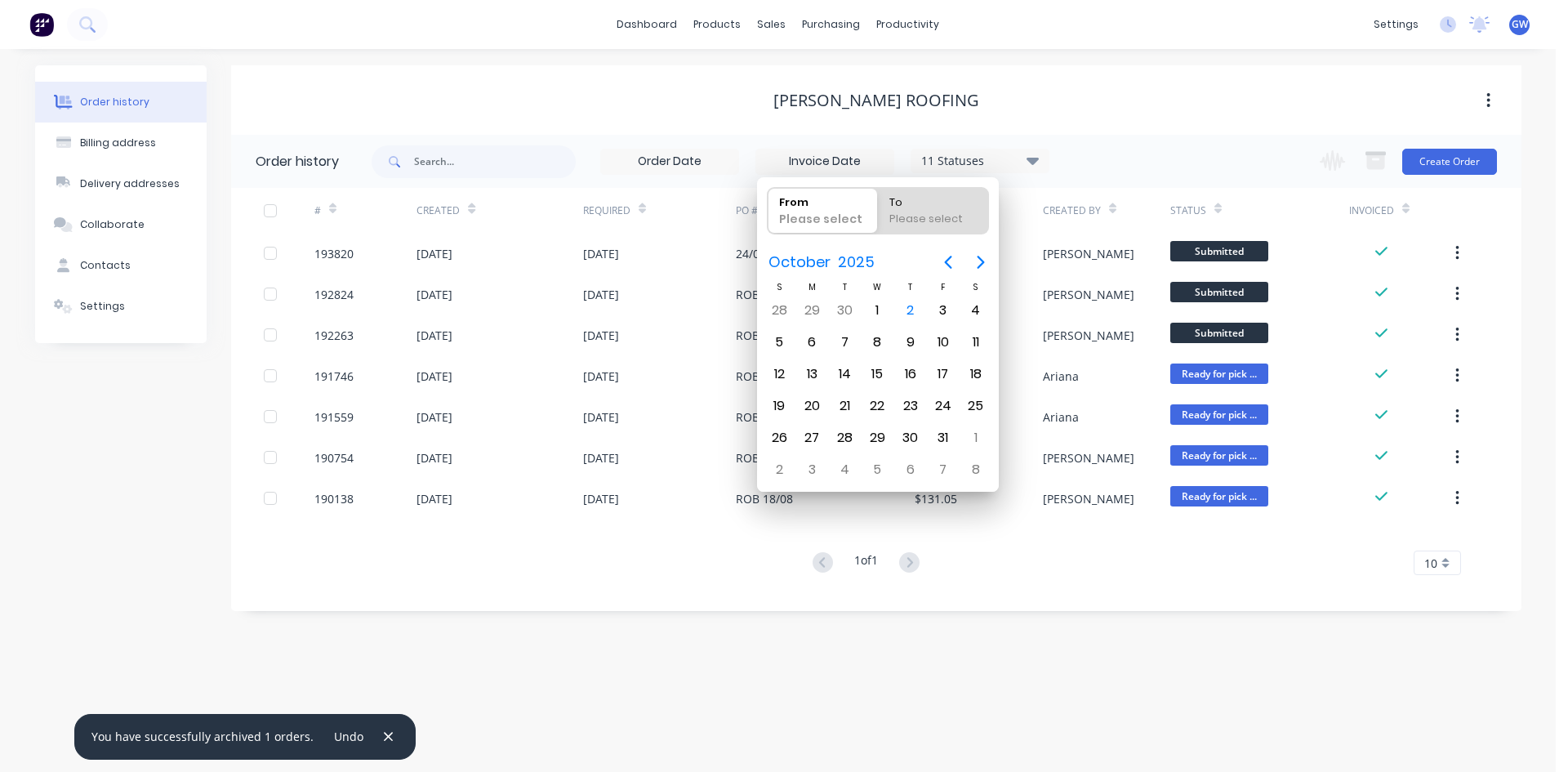
click at [1162, 134] on div "Robbies Roofing" at bounding box center [876, 99] width 1290 height 69
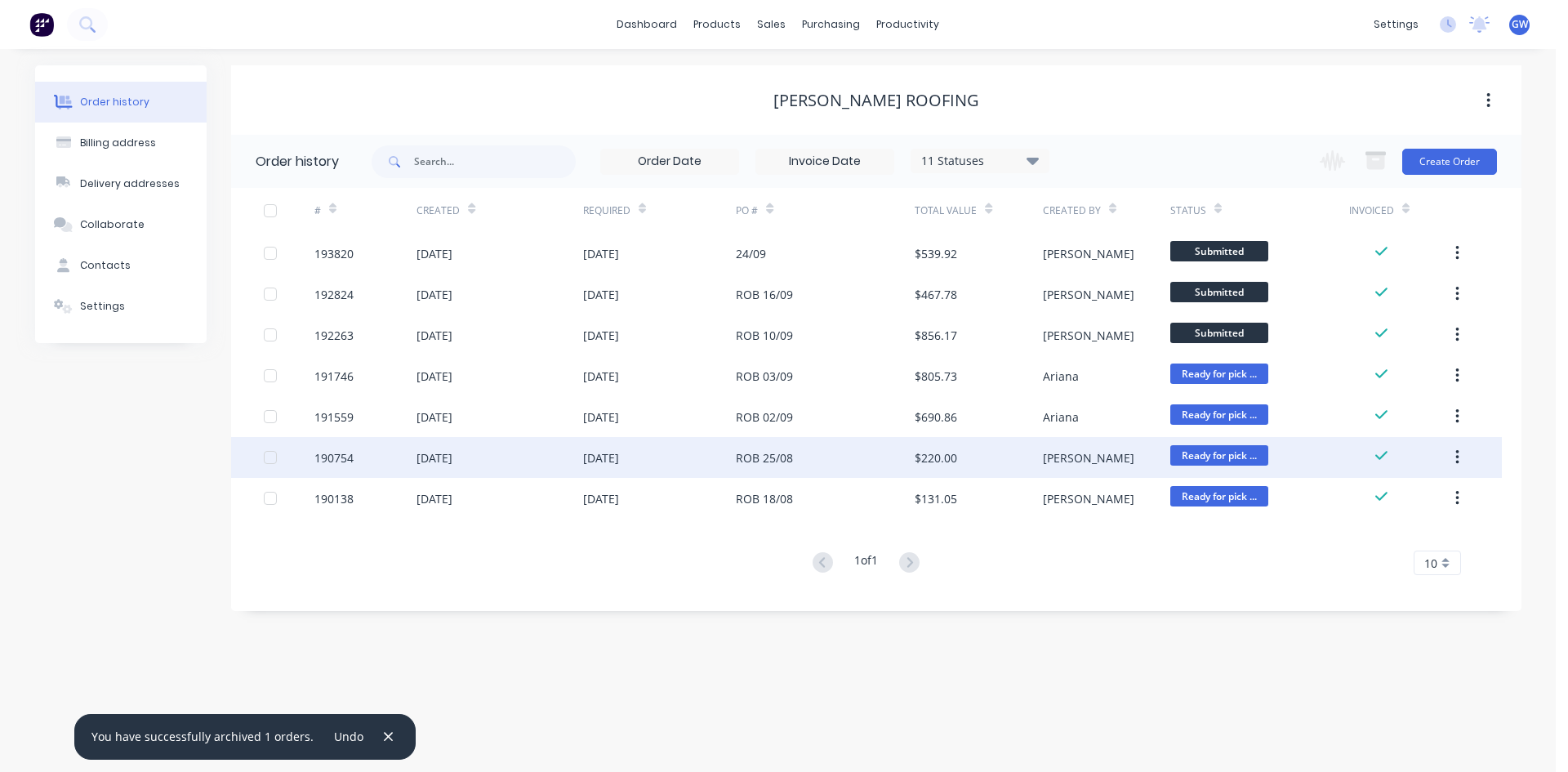
click at [269, 456] on div at bounding box center [270, 457] width 33 height 33
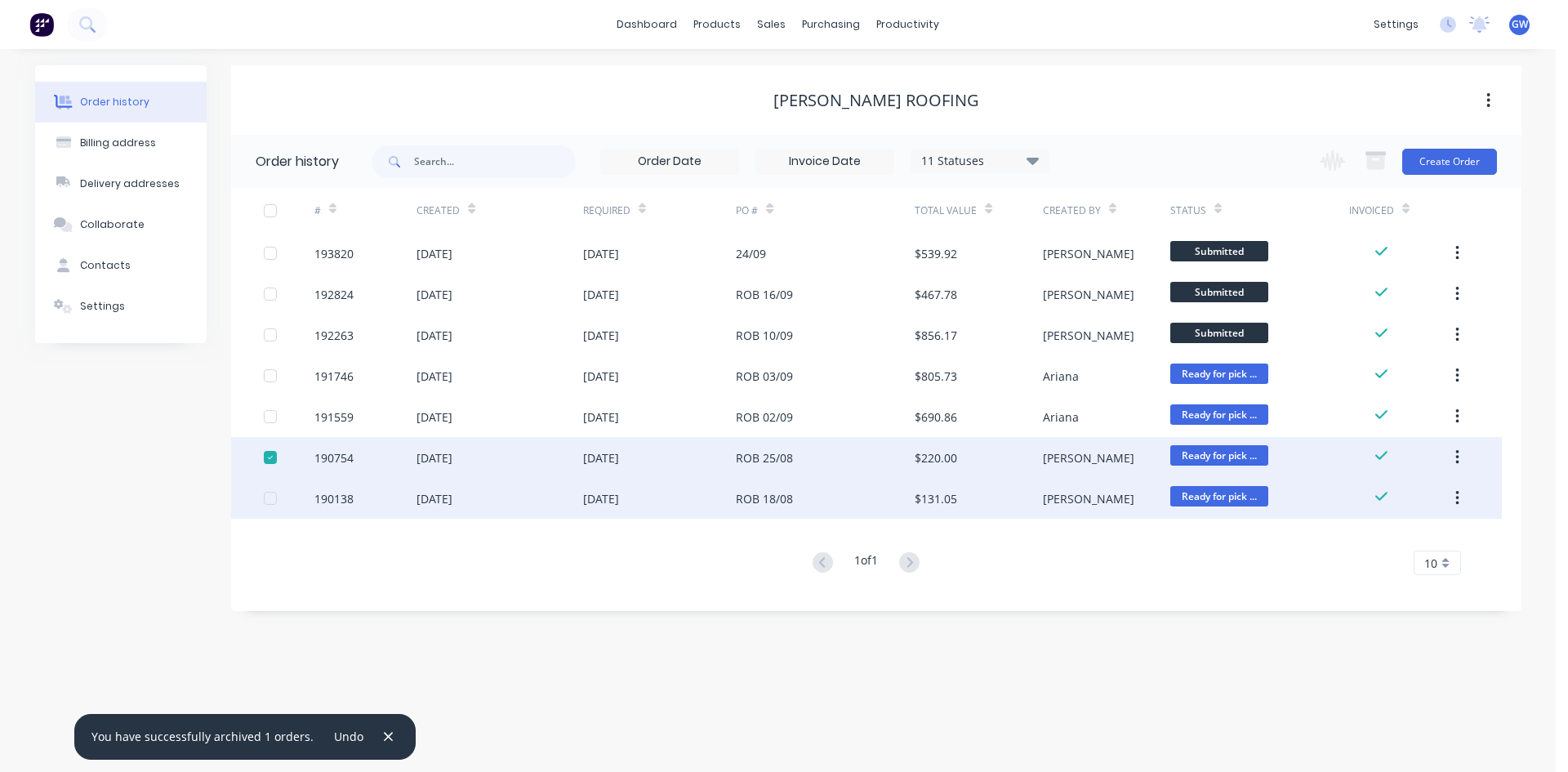
click at [274, 504] on div at bounding box center [270, 498] width 33 height 33
click at [1381, 153] on icon "button" at bounding box center [1375, 153] width 20 height 4
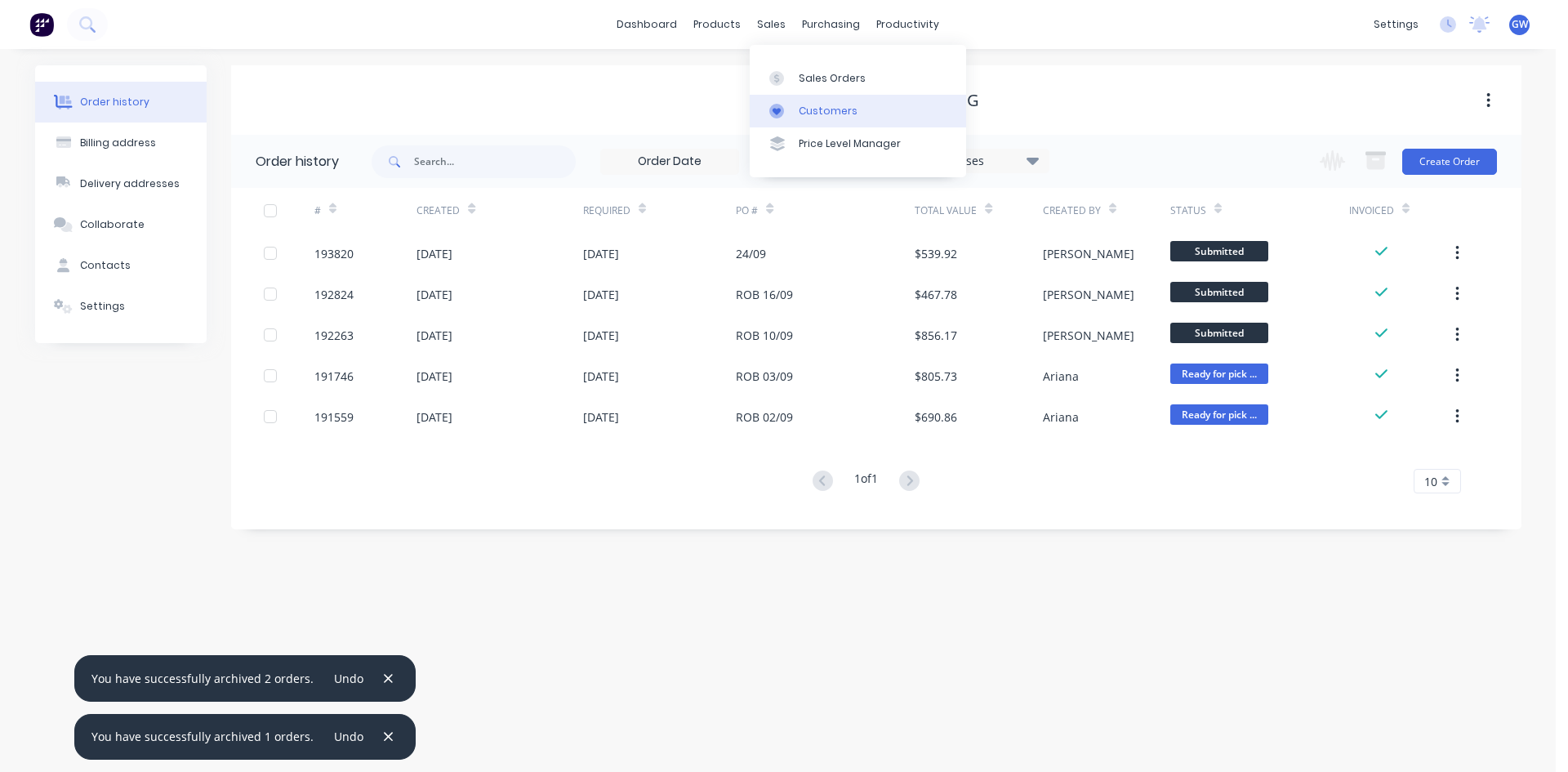
click at [799, 123] on link "Customers" at bounding box center [858, 111] width 217 height 33
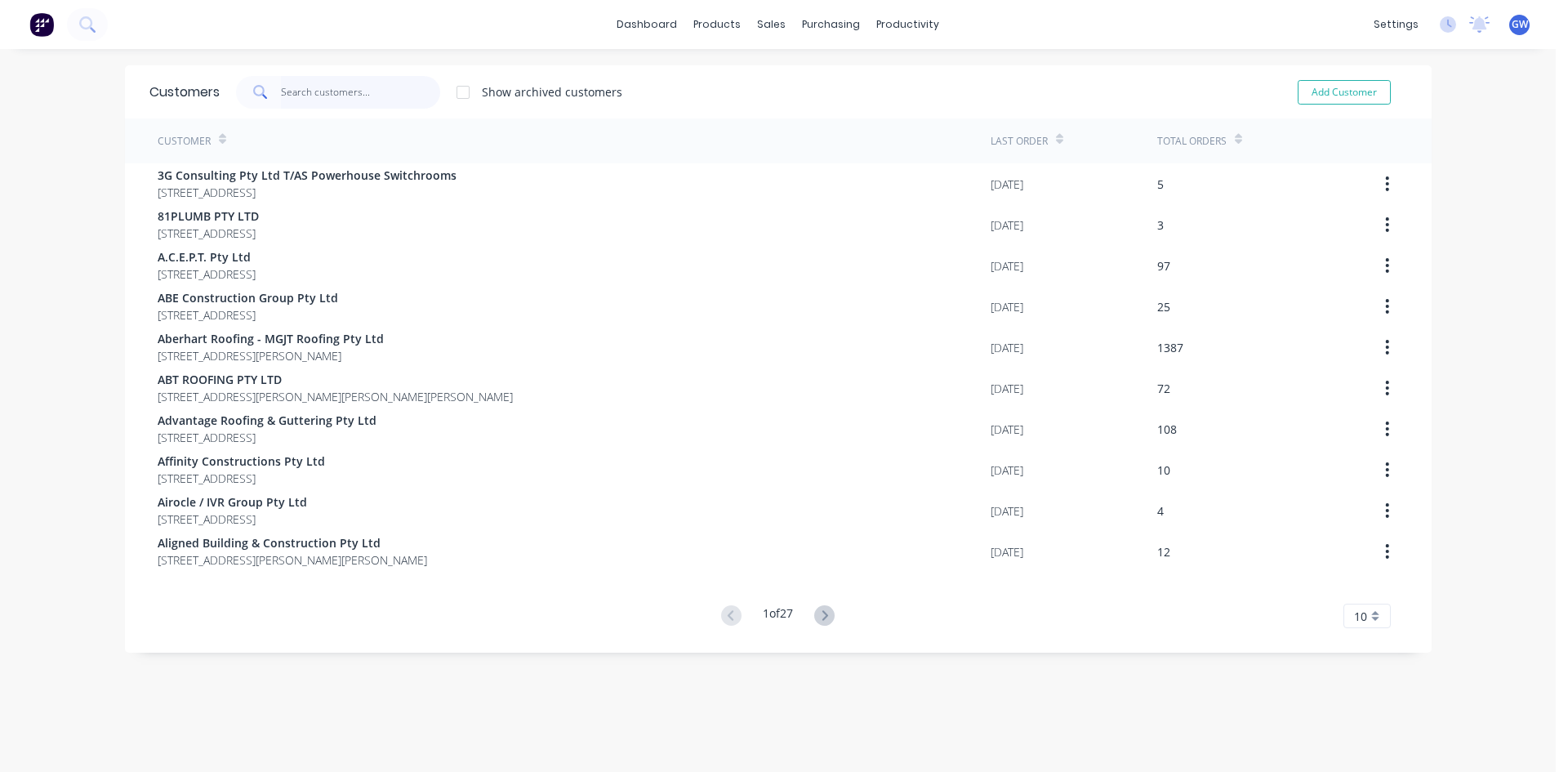
click at [419, 93] on input "text" at bounding box center [360, 92] width 159 height 33
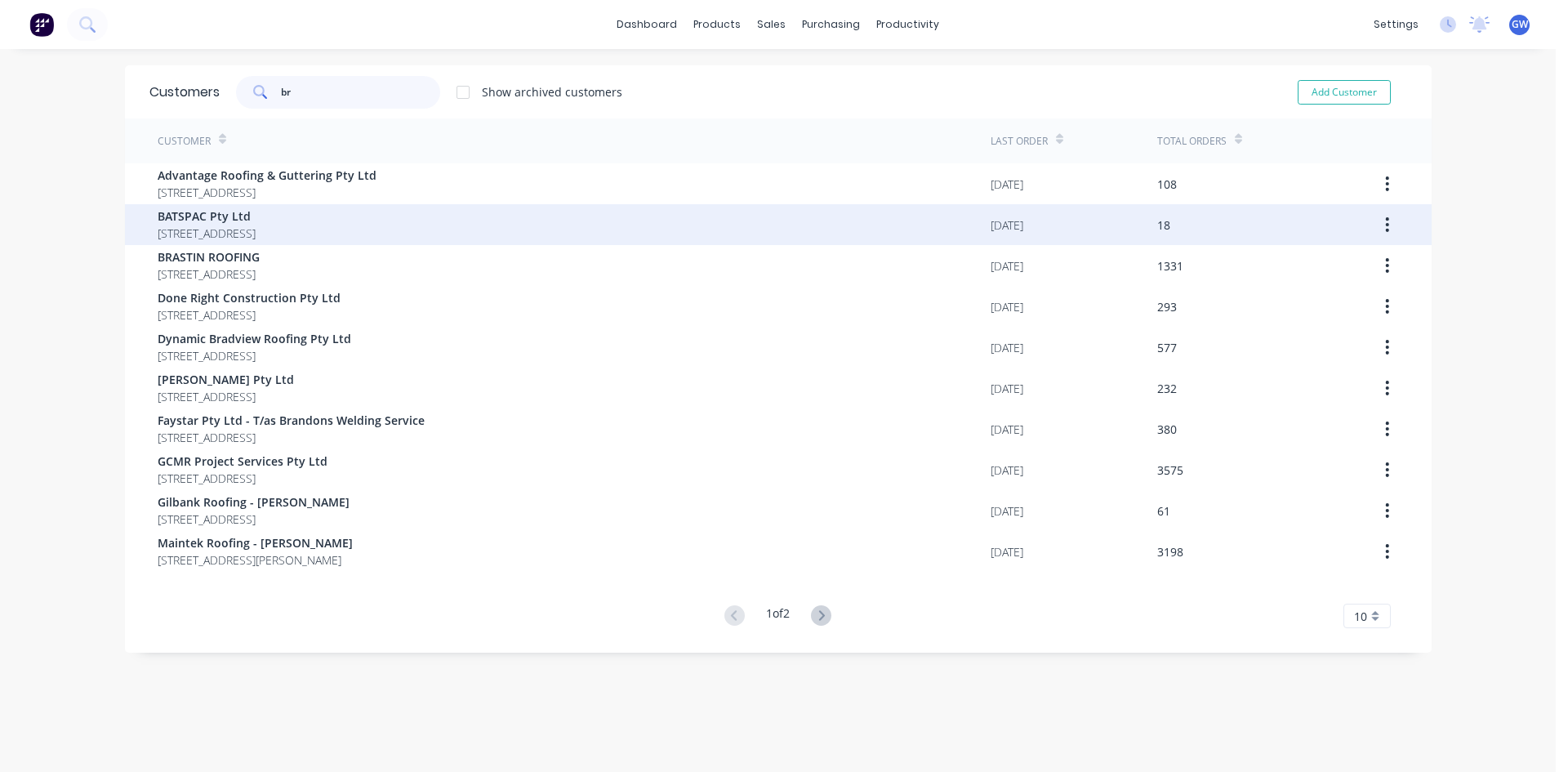
type input "b"
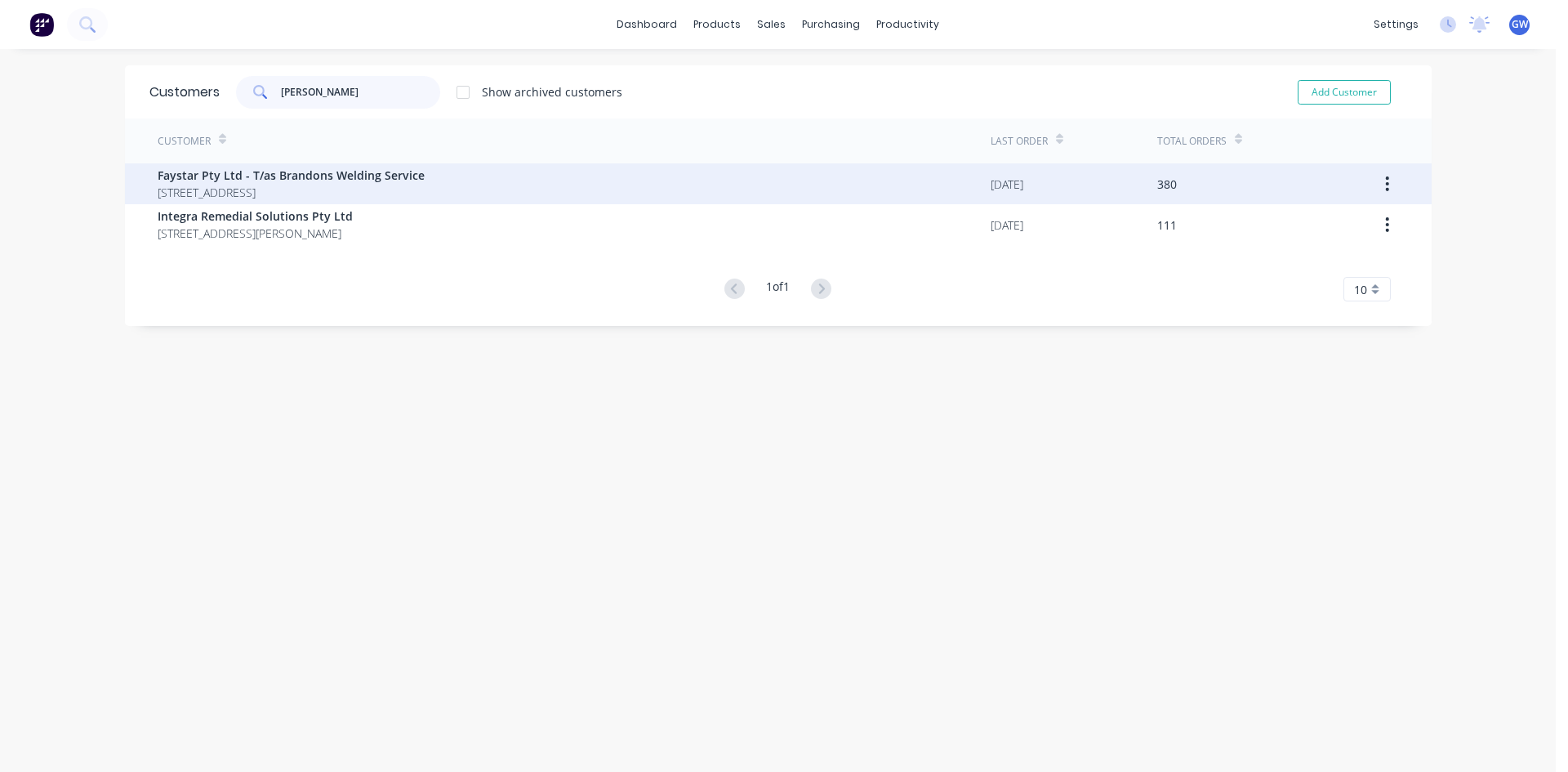
type input "fay"
click at [352, 183] on span "PO BOX 4 SALISBURY Queensland Australia 4107" at bounding box center [291, 192] width 267 height 18
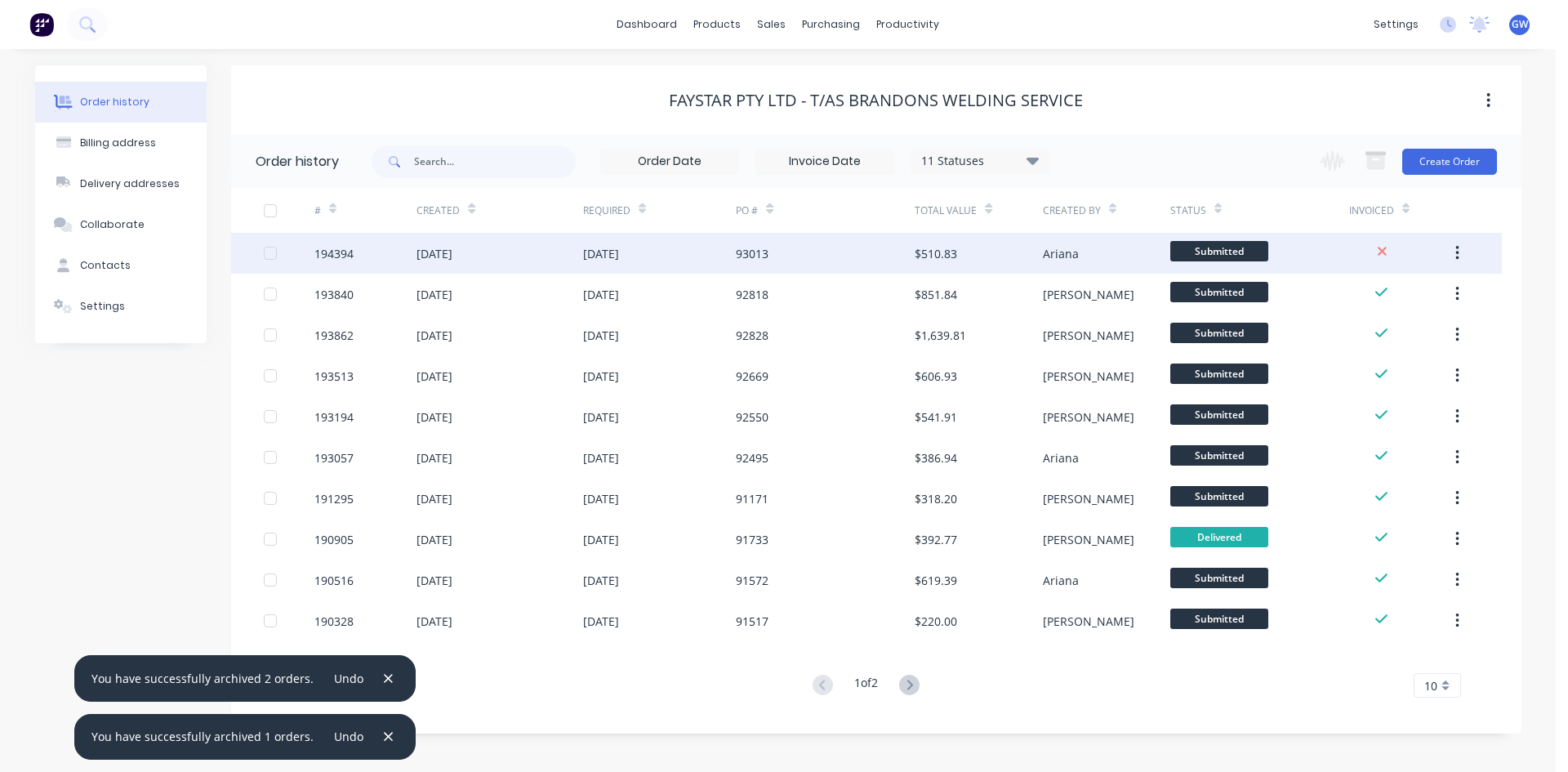
drag, startPoint x: 829, startPoint y: 154, endPoint x: 1029, endPoint y: 263, distance: 227.8
click at [829, 154] on input at bounding box center [824, 161] width 138 height 24
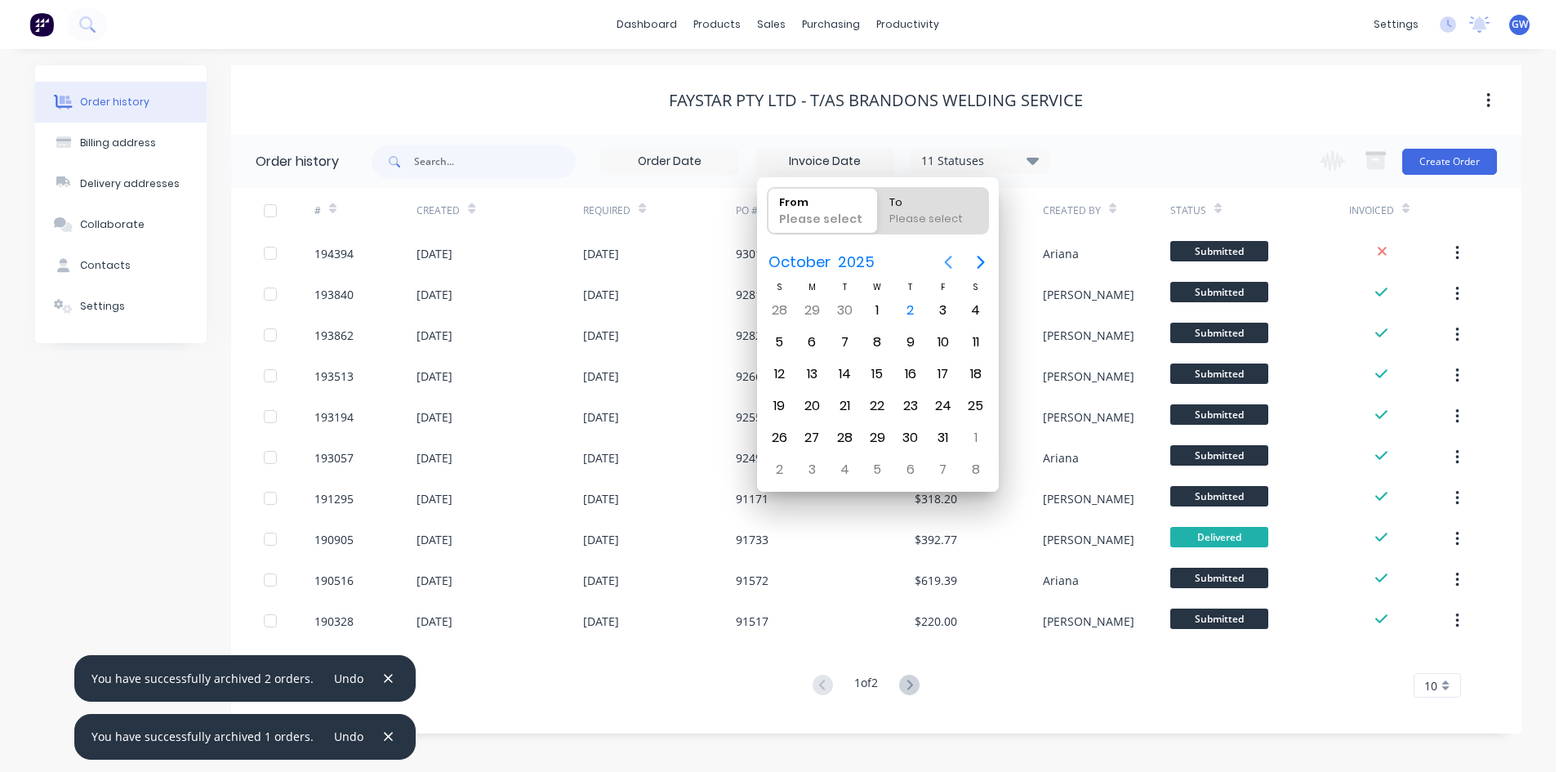
click at [944, 263] on icon "Previous page" at bounding box center [949, 263] width 20 height 20
click at [939, 307] on div "1" at bounding box center [943, 310] width 24 height 24
type input "[DATE]"
radio input "false"
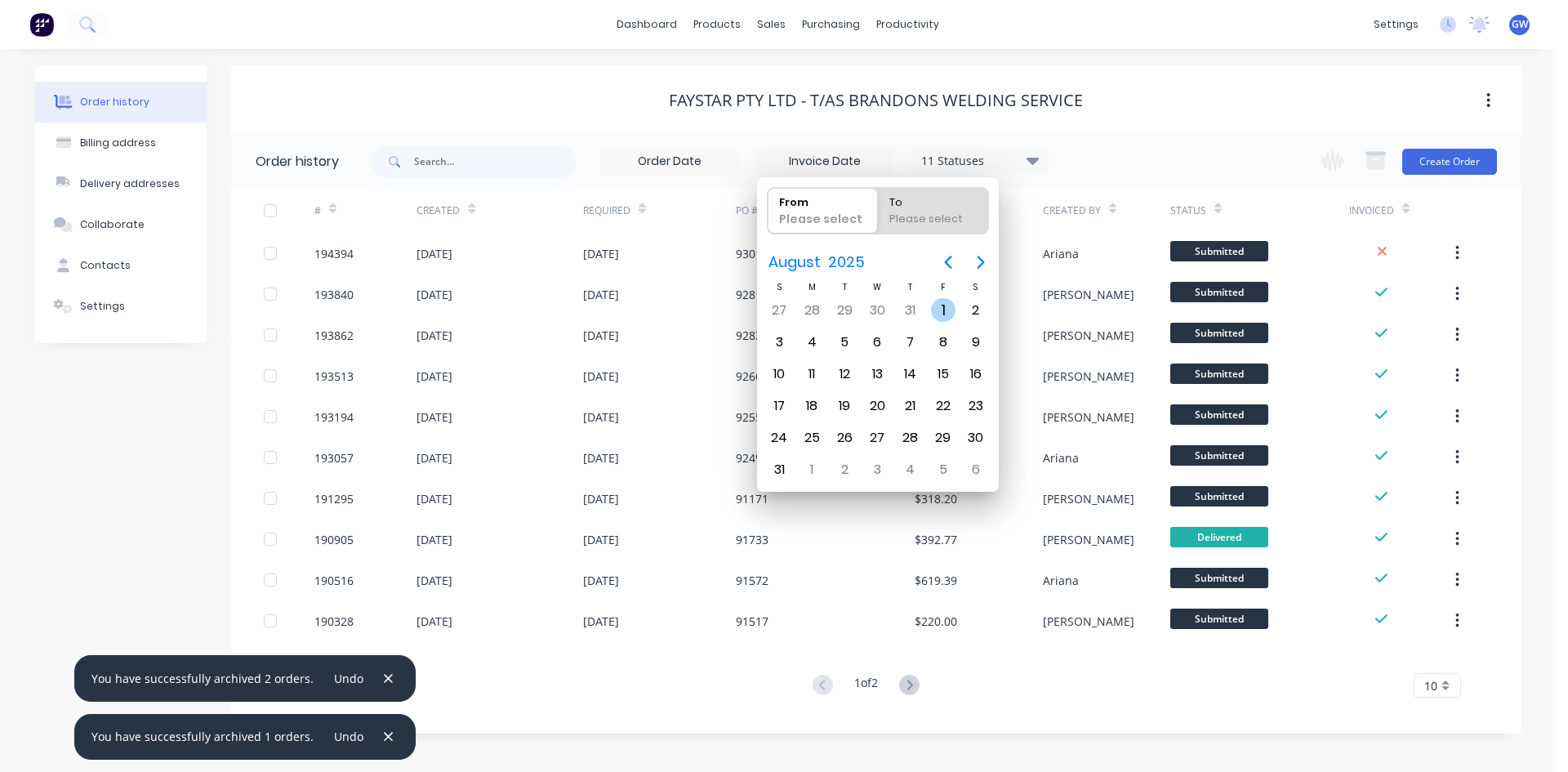
radio input "true"
click at [774, 463] on div "31" at bounding box center [779, 469] width 24 height 24
type input "01/08/25 - 31/08/25"
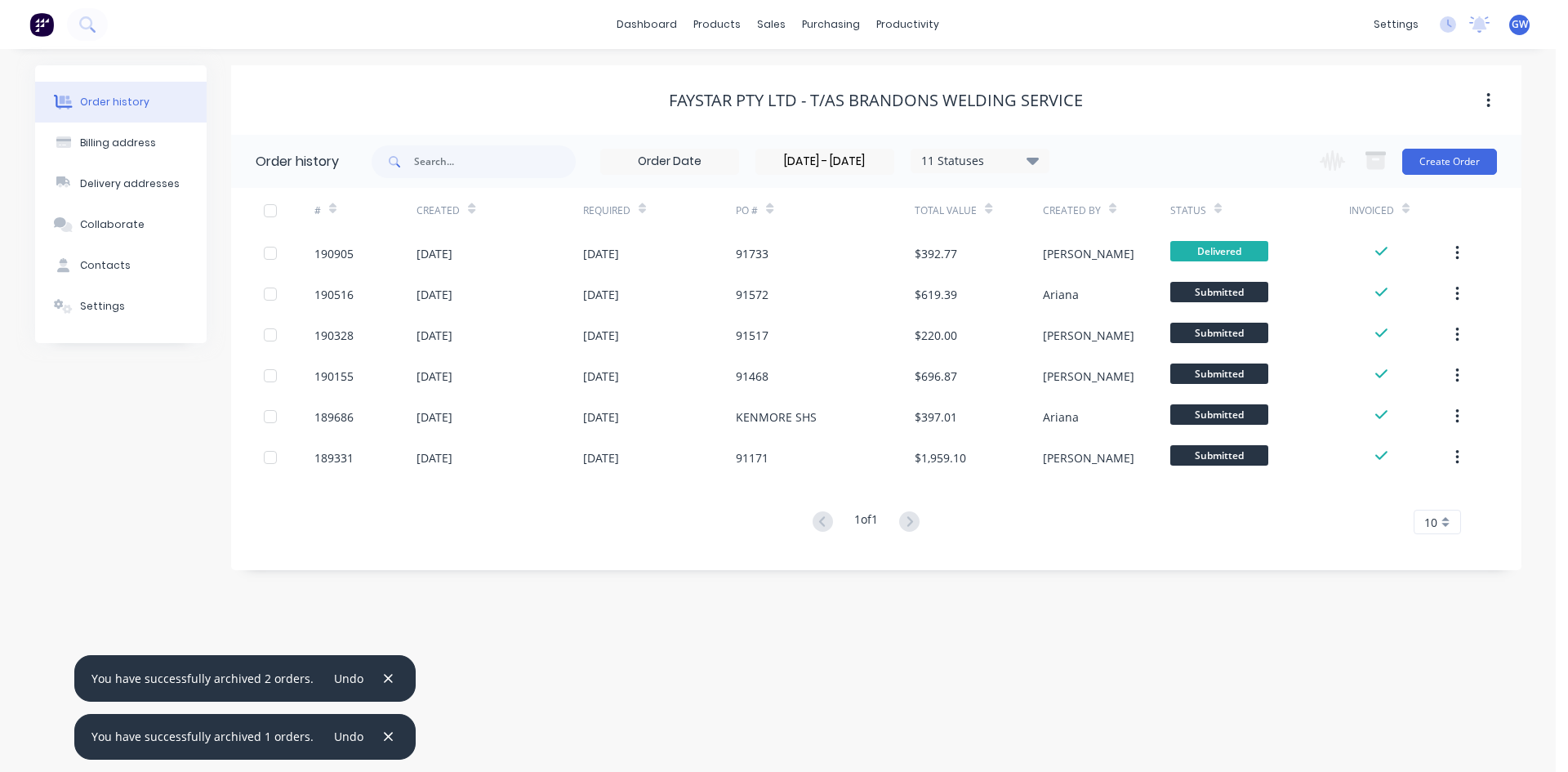
drag, startPoint x: 269, startPoint y: 208, endPoint x: 803, endPoint y: 180, distance: 534.7
click at [270, 208] on div at bounding box center [270, 210] width 33 height 33
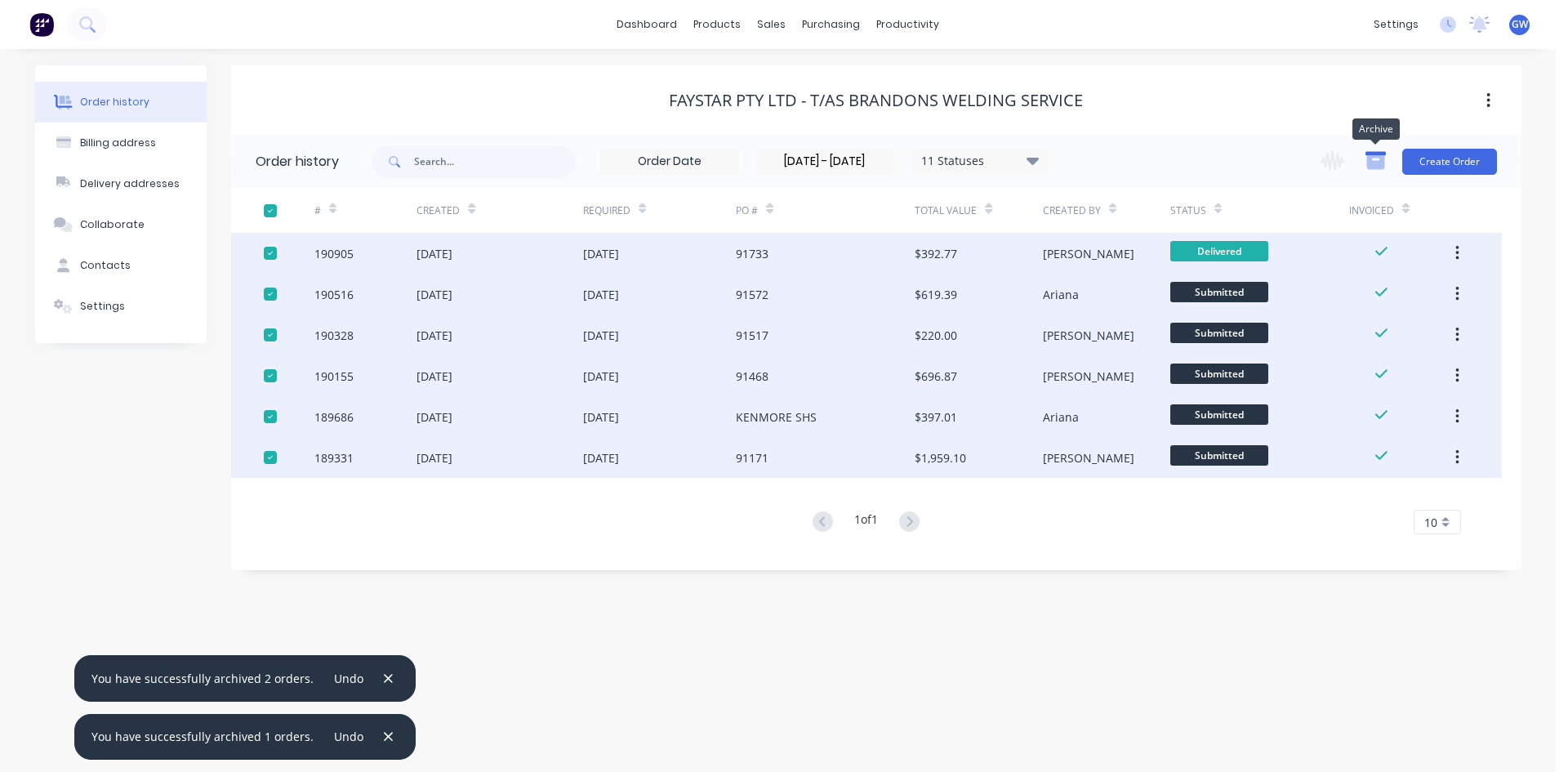
click at [1383, 162] on icon "button" at bounding box center [1375, 162] width 18 height 14
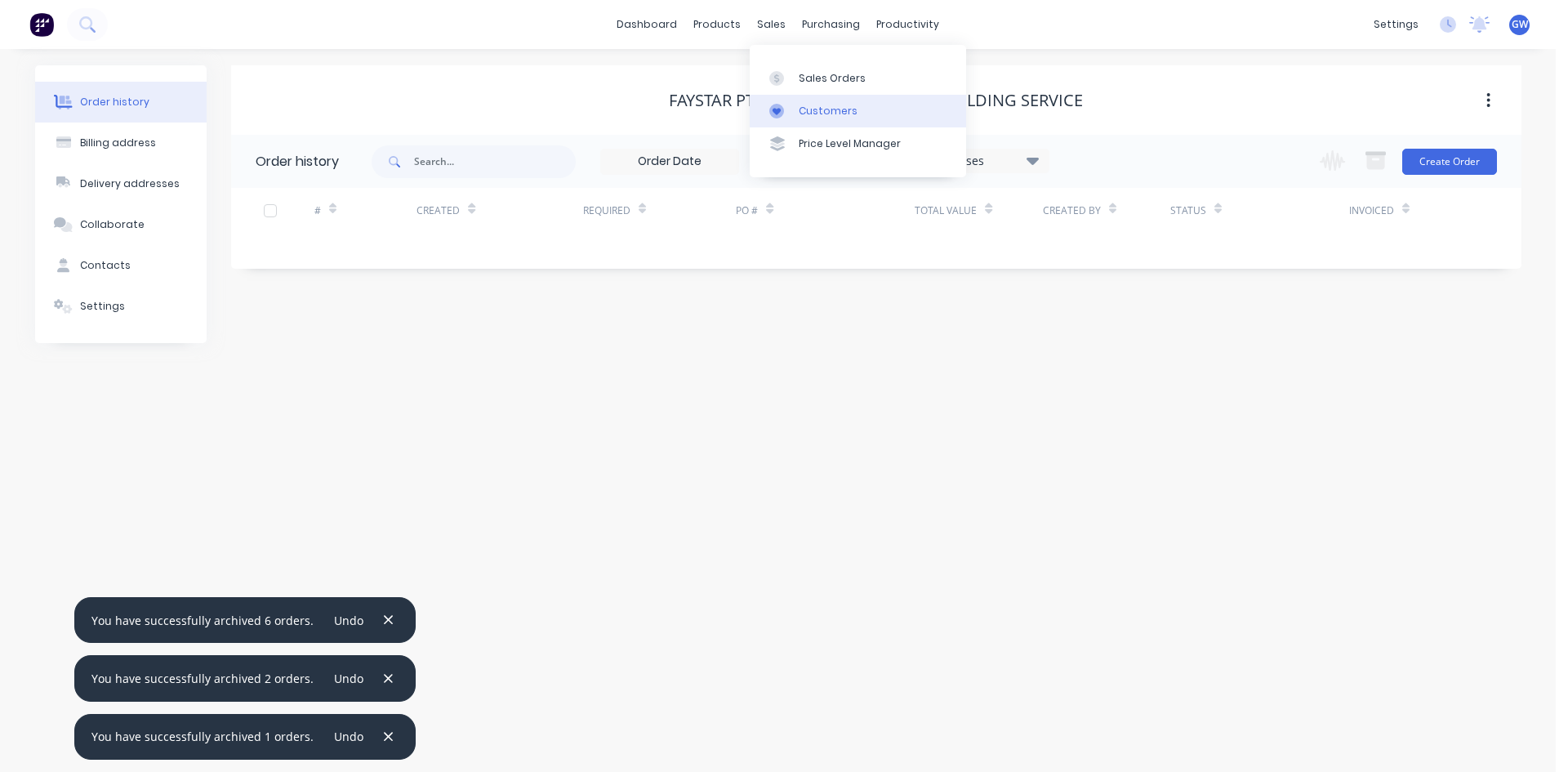
click at [789, 125] on link "Customers" at bounding box center [858, 111] width 217 height 33
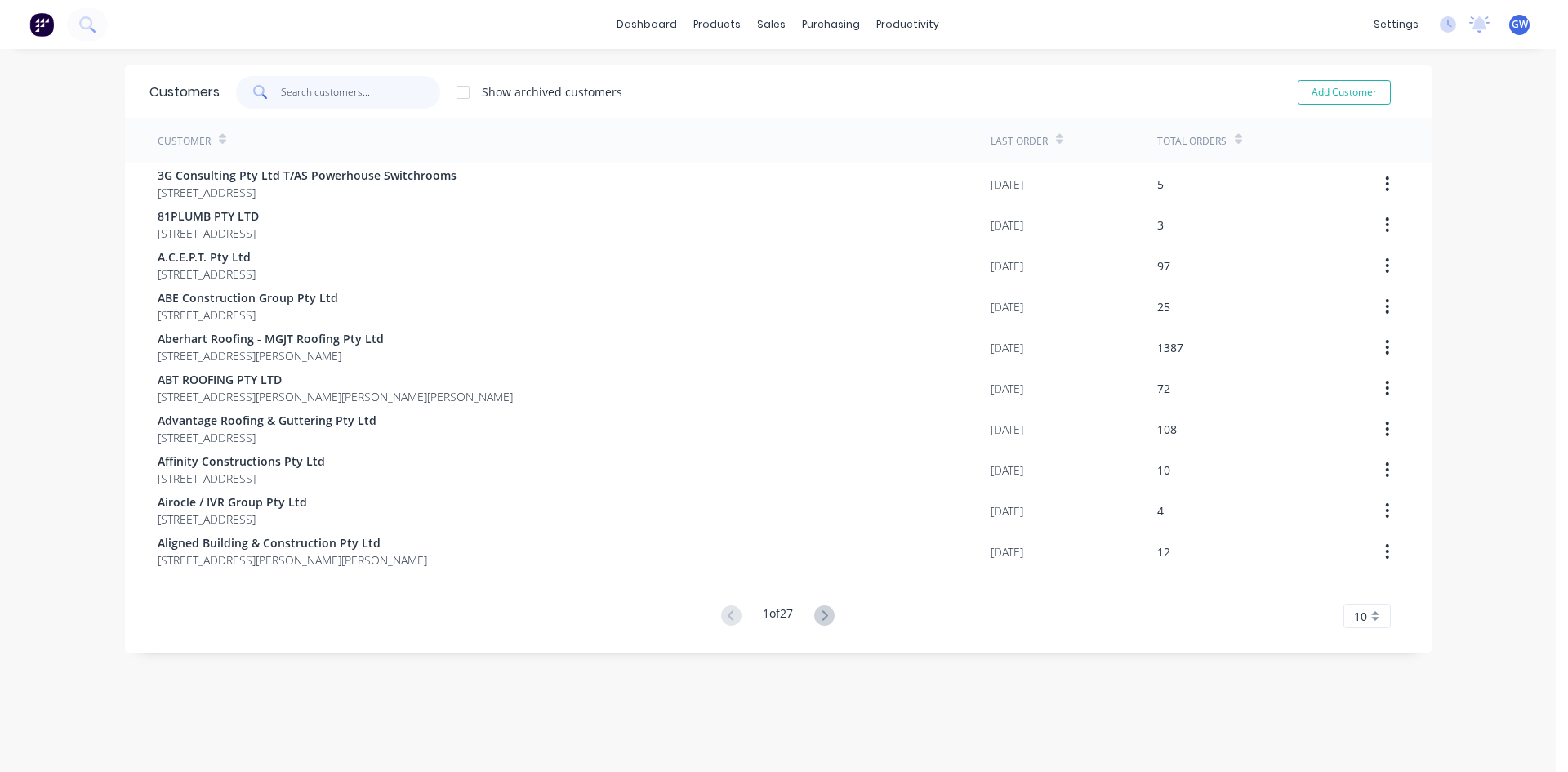
click at [373, 98] on input "text" at bounding box center [360, 92] width 159 height 33
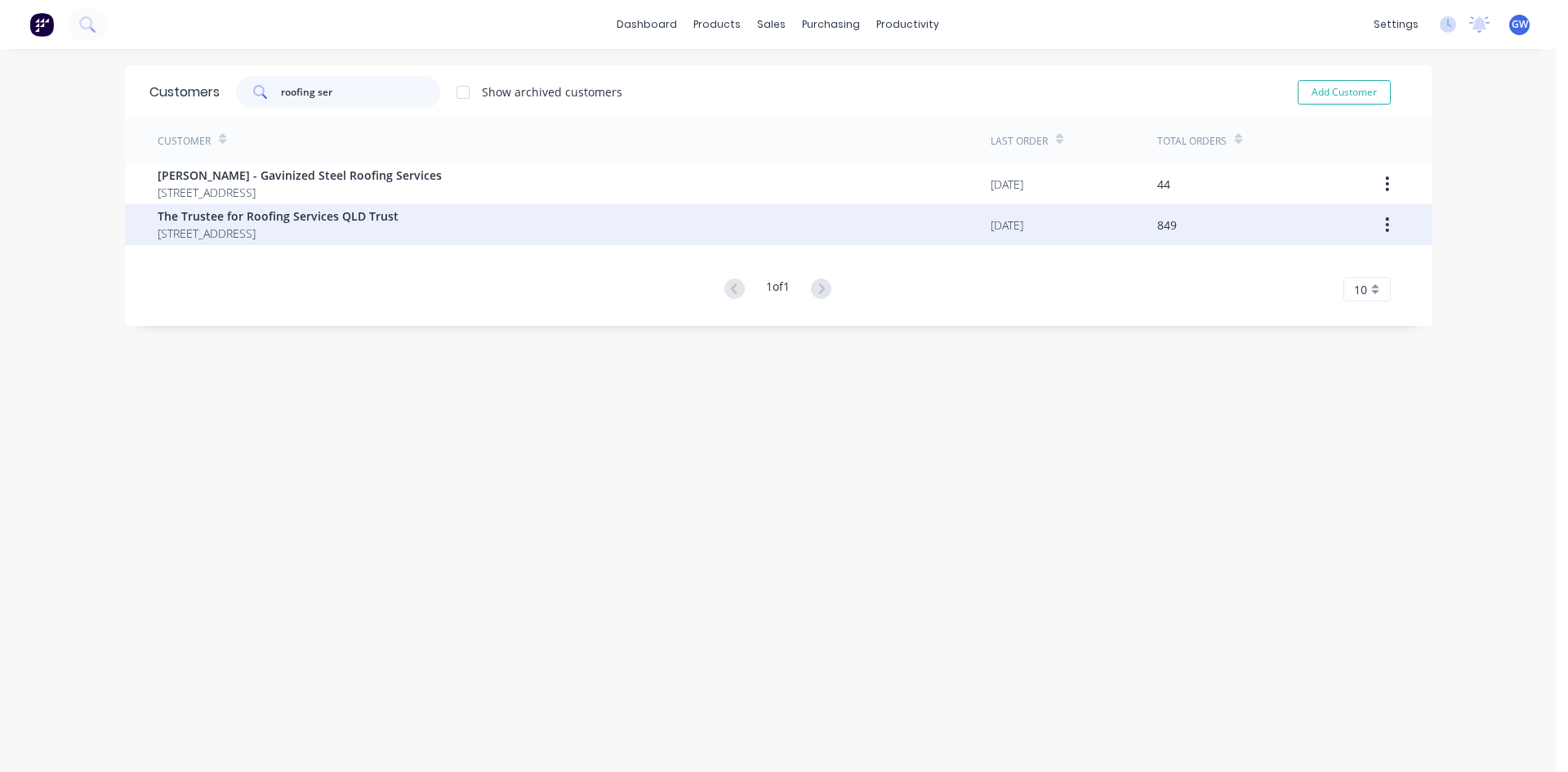
type input "roofing ser"
click at [345, 221] on span "The Trustee for Roofing Services QLD Trust" at bounding box center [278, 216] width 241 height 18
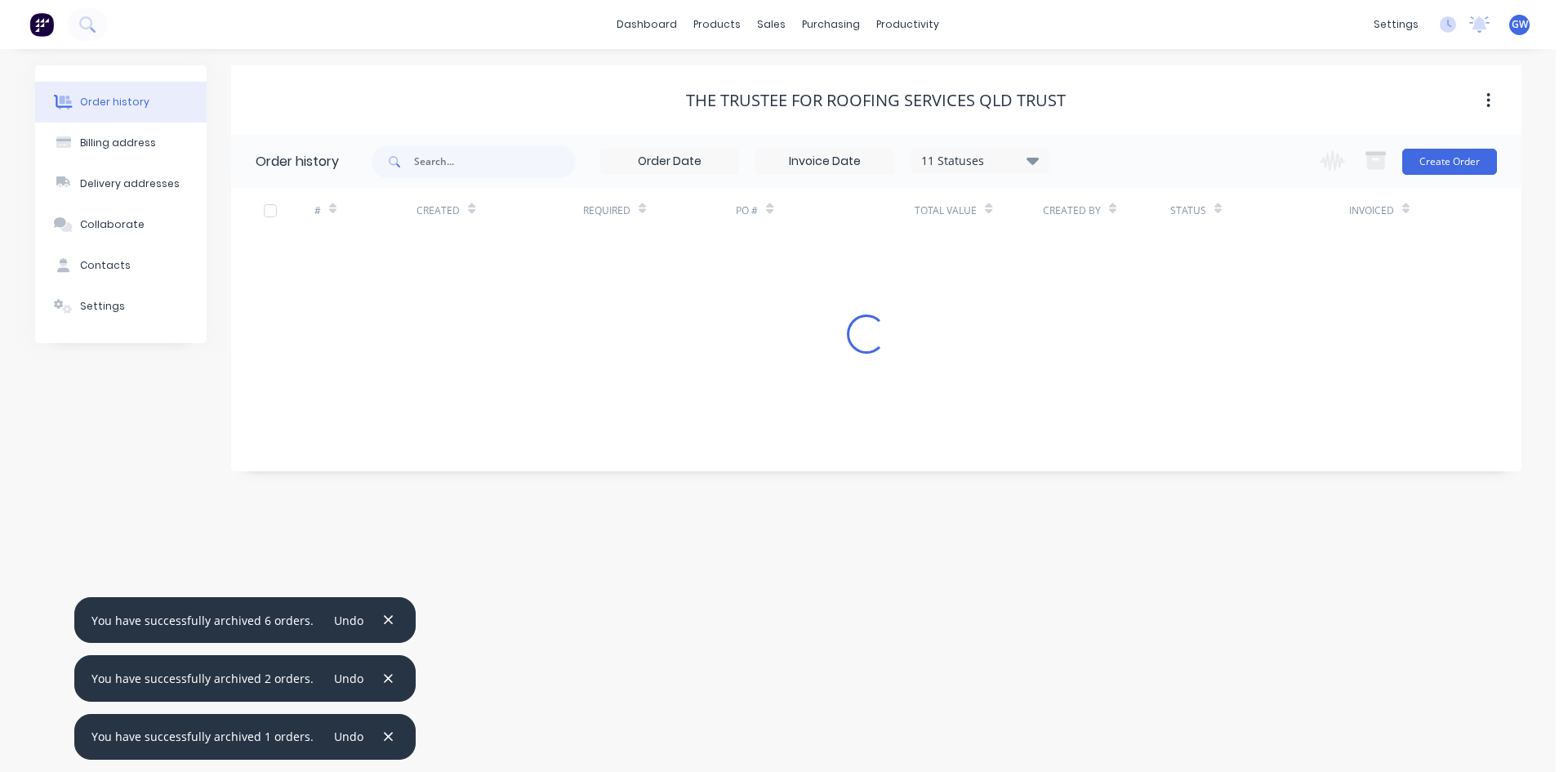
click at [829, 158] on input at bounding box center [824, 161] width 138 height 24
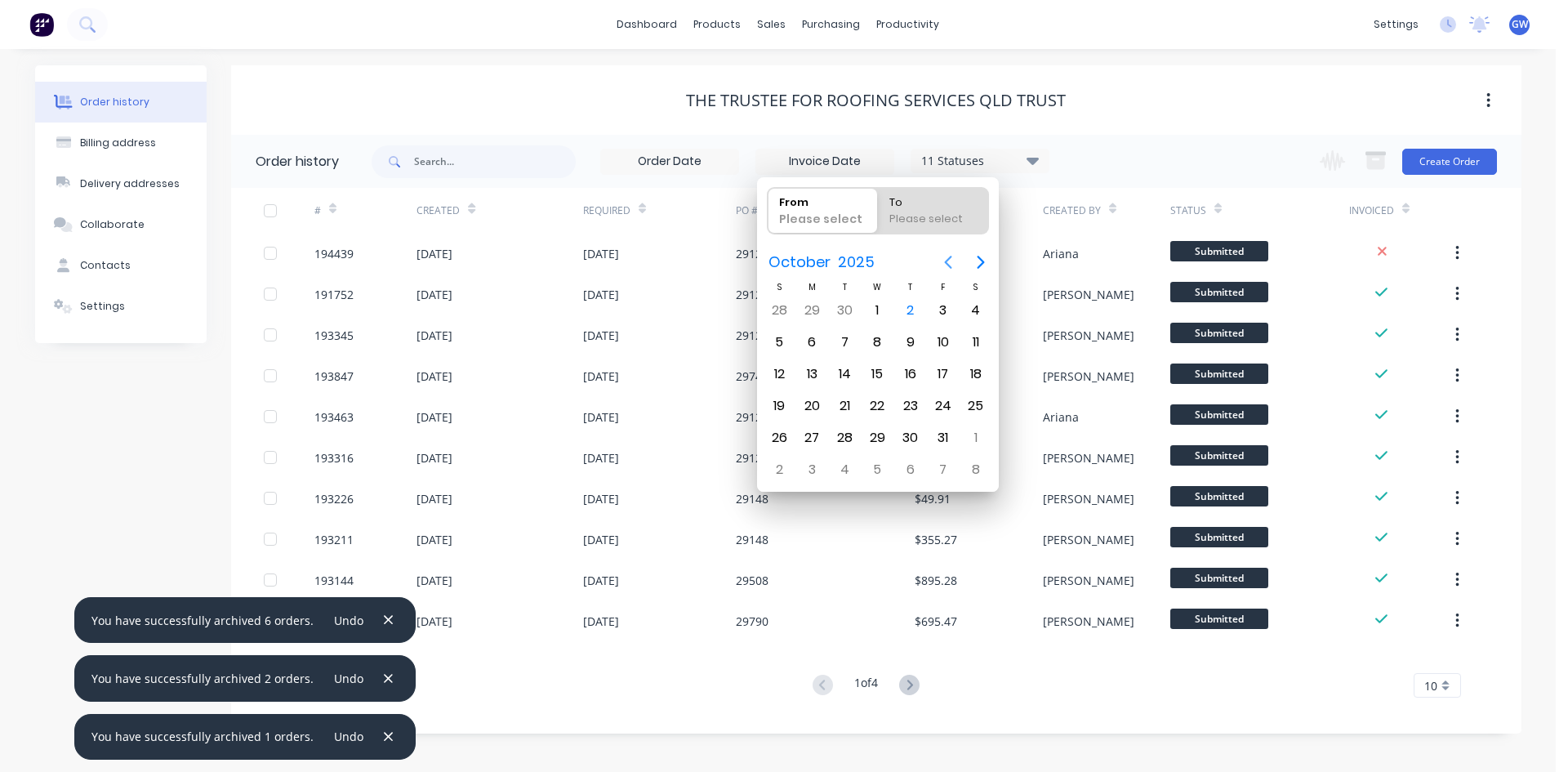
click at [943, 256] on icon "Previous page" at bounding box center [949, 263] width 20 height 20
click at [940, 304] on div "1" at bounding box center [943, 310] width 24 height 24
type input "[DATE]"
radio input "false"
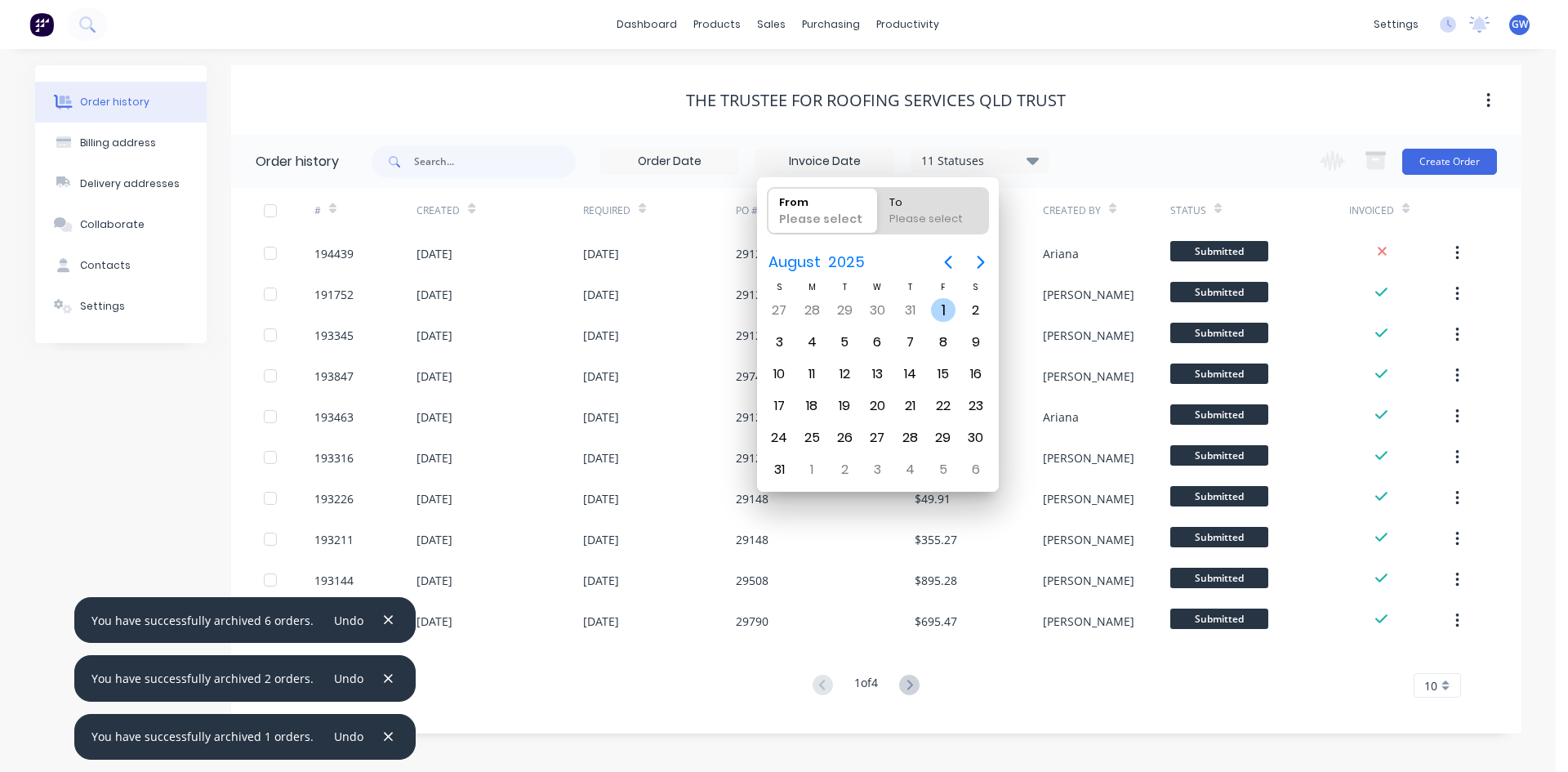
radio input "true"
click at [774, 470] on div "31" at bounding box center [779, 469] width 24 height 24
type input "01/08/25 - 31/08/25"
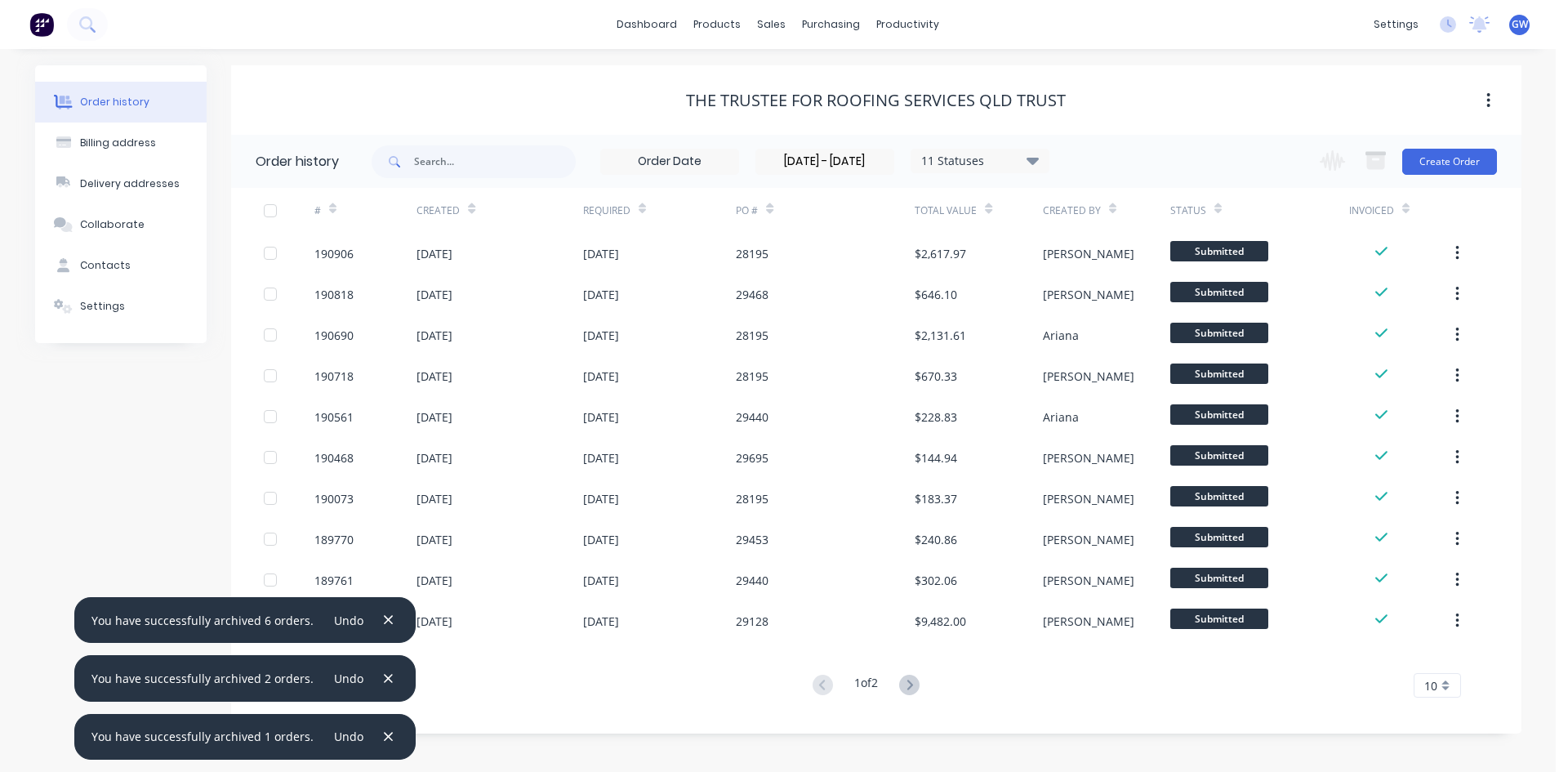
click at [1442, 684] on div "10" at bounding box center [1437, 684] width 48 height 24
click at [1445, 659] on div "35" at bounding box center [1437, 658] width 46 height 28
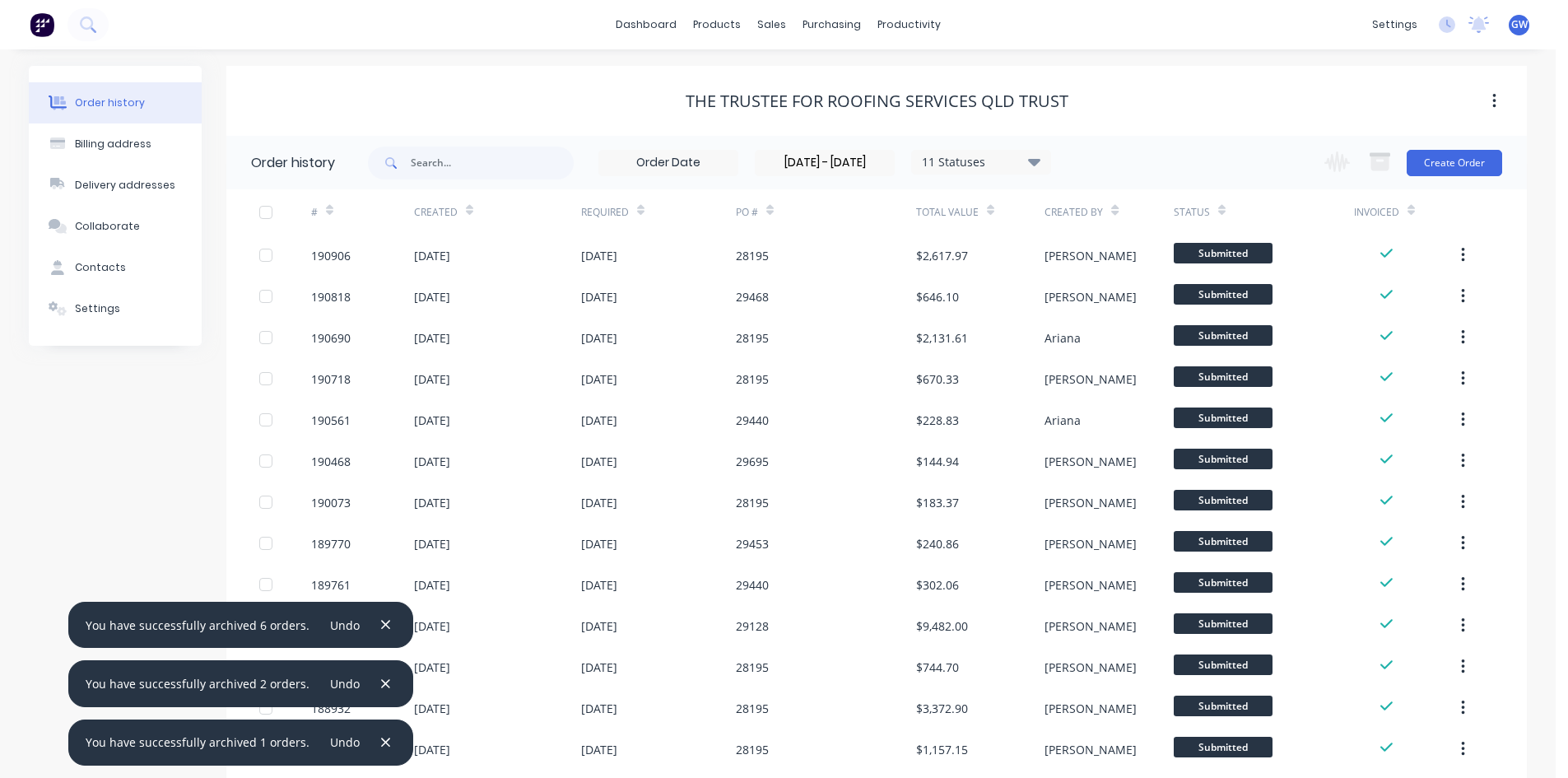
drag, startPoint x: 267, startPoint y: 217, endPoint x: 303, endPoint y: 234, distance: 39.8
click at [268, 217] on div at bounding box center [266, 212] width 33 height 33
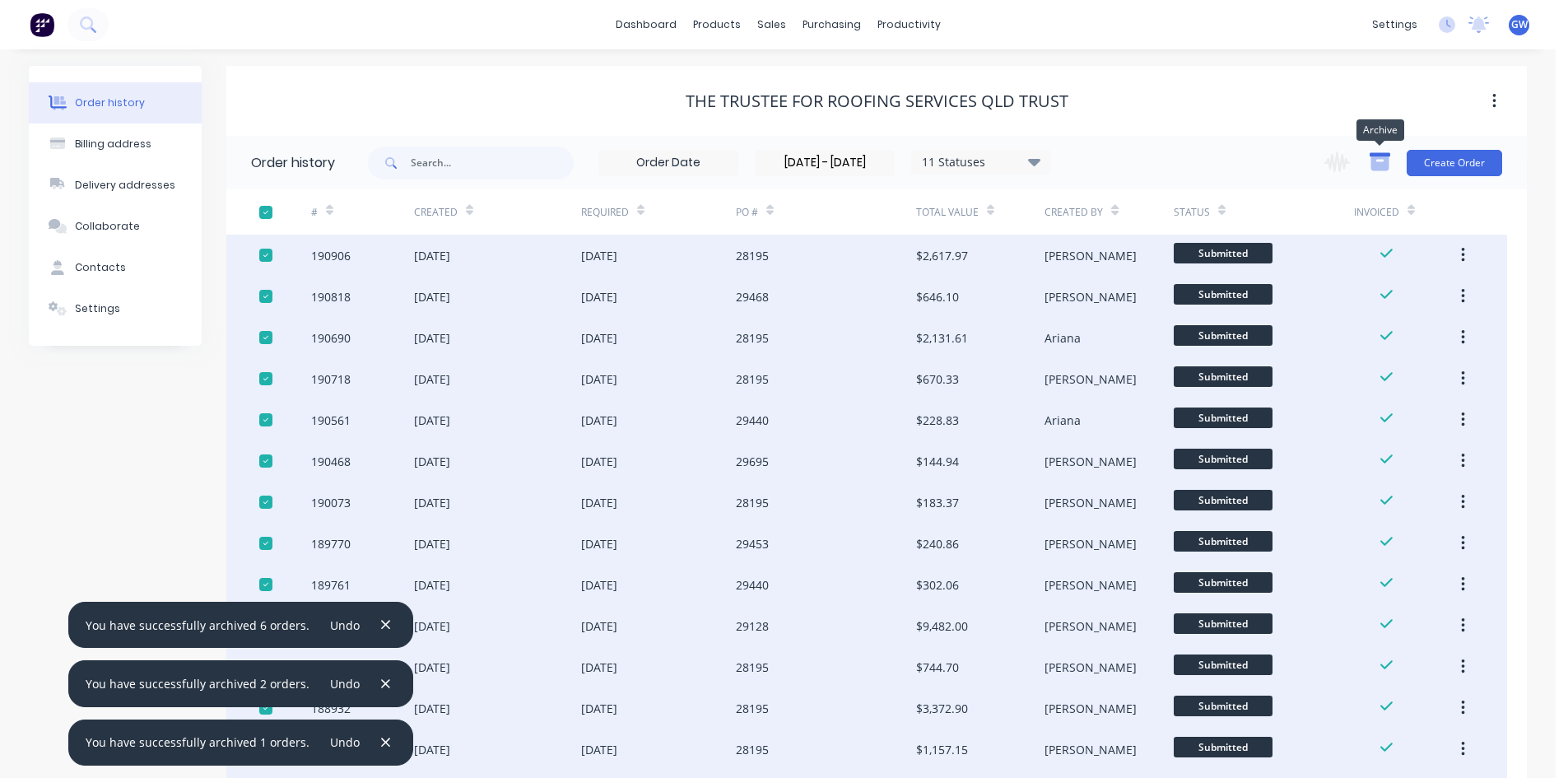
click at [1386, 170] on icon "button" at bounding box center [1381, 163] width 18 height 14
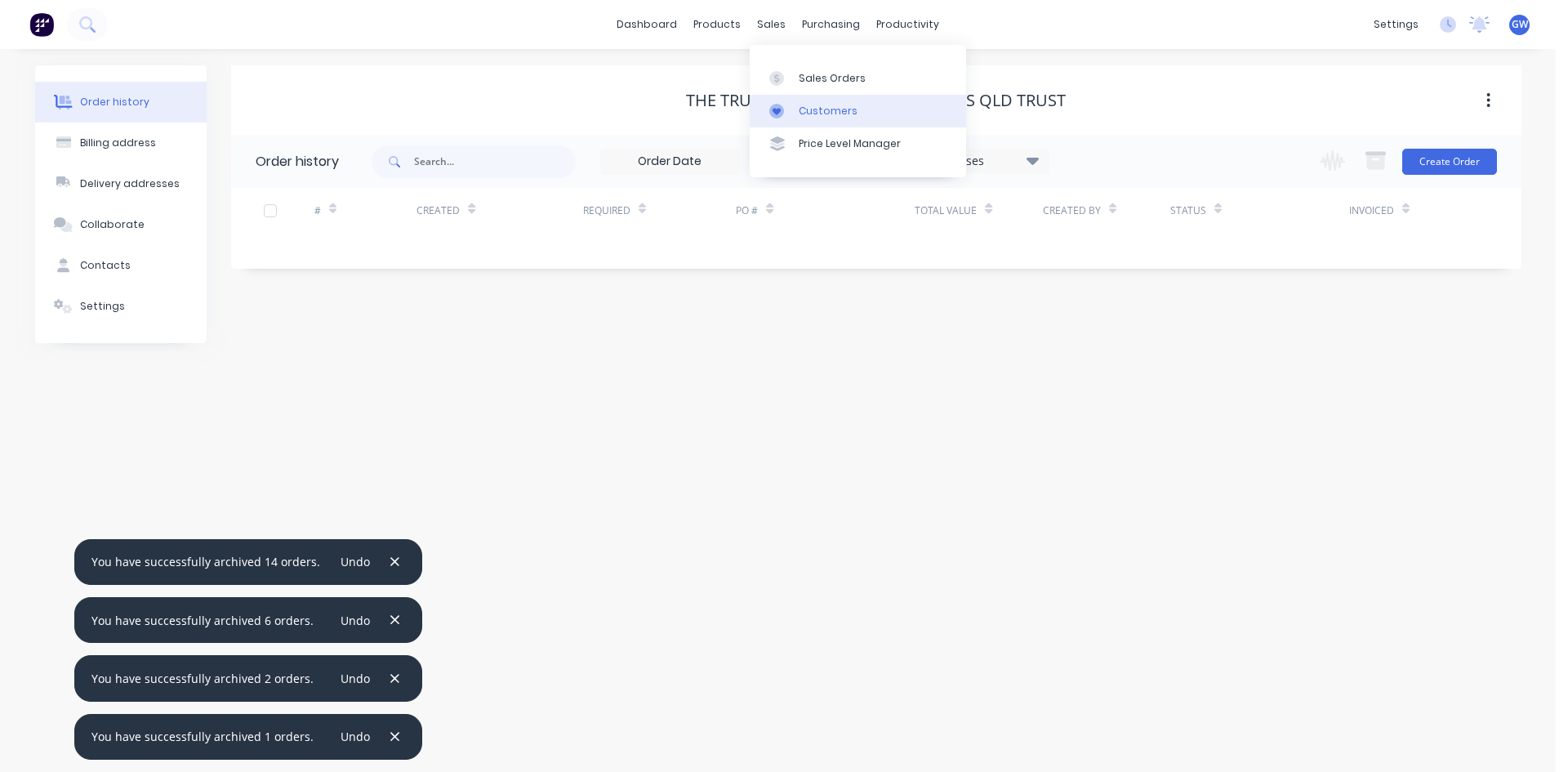
click at [818, 109] on div "Customers" at bounding box center [828, 111] width 59 height 15
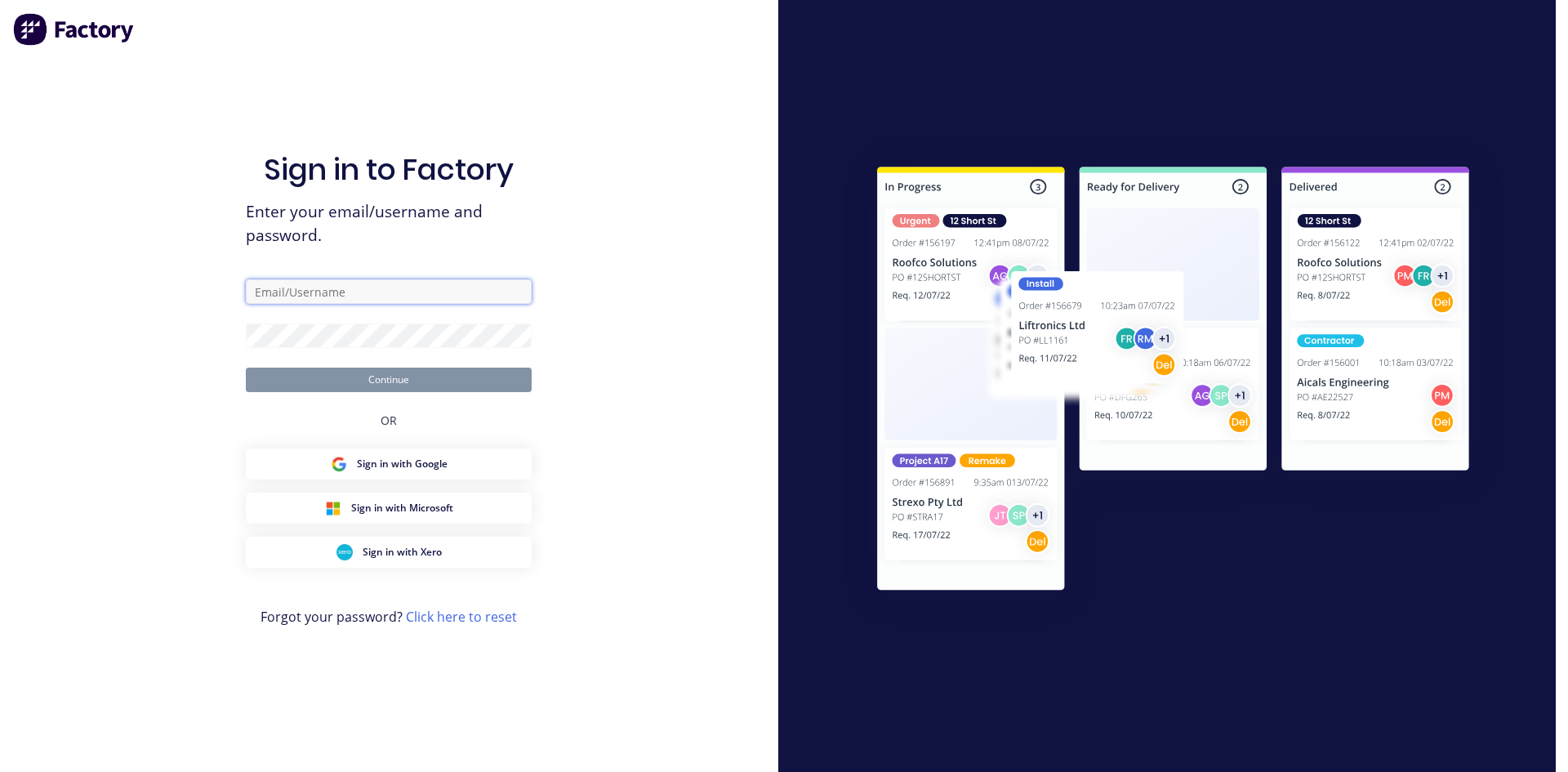
click at [377, 282] on input "text" at bounding box center [388, 291] width 286 height 24
type input "gracew@fmfabricators.com.au"
click at [246, 368] on button "Continue" at bounding box center [388, 379] width 286 height 24
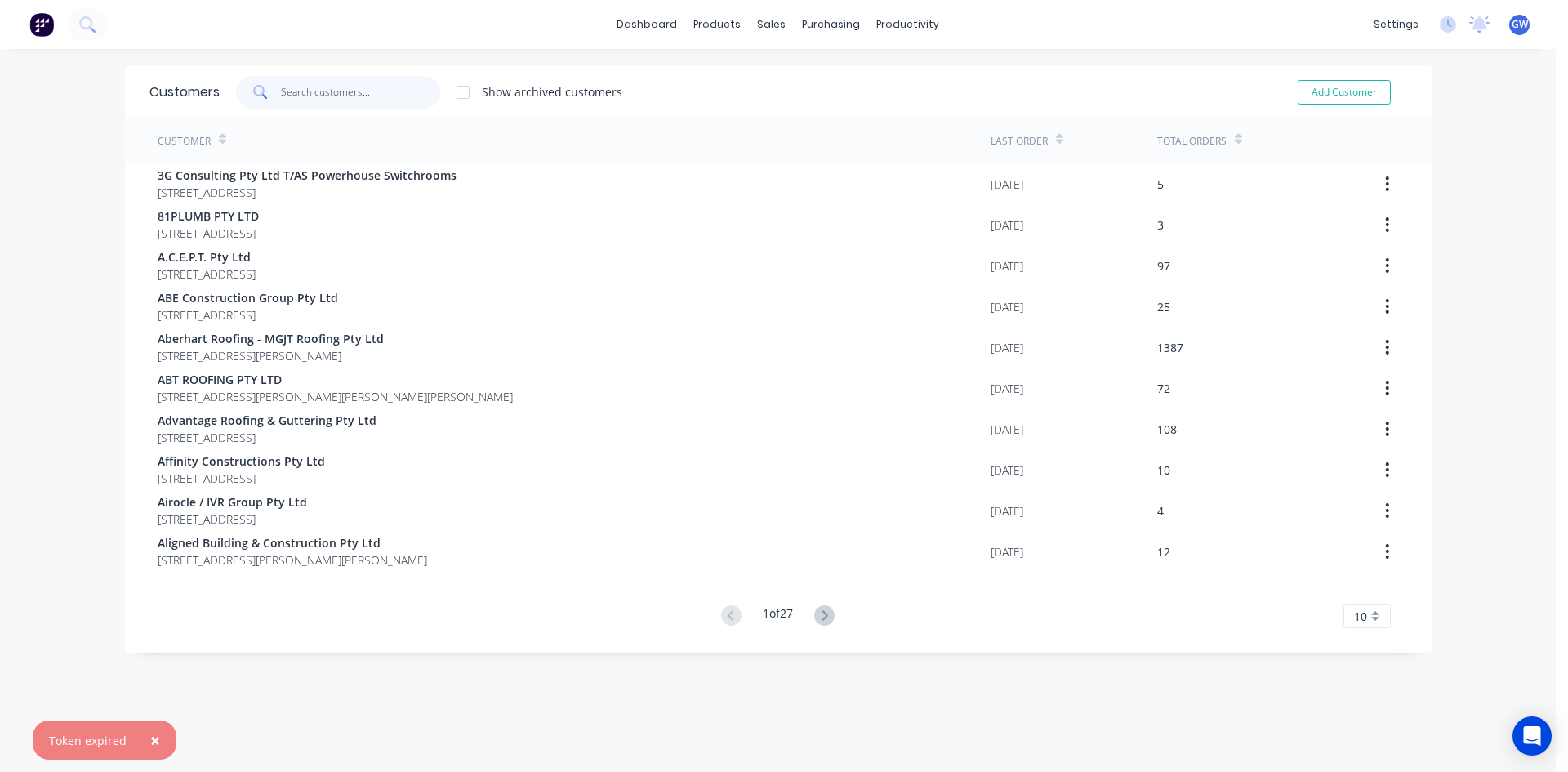
click at [363, 91] on input "text" at bounding box center [360, 92] width 159 height 33
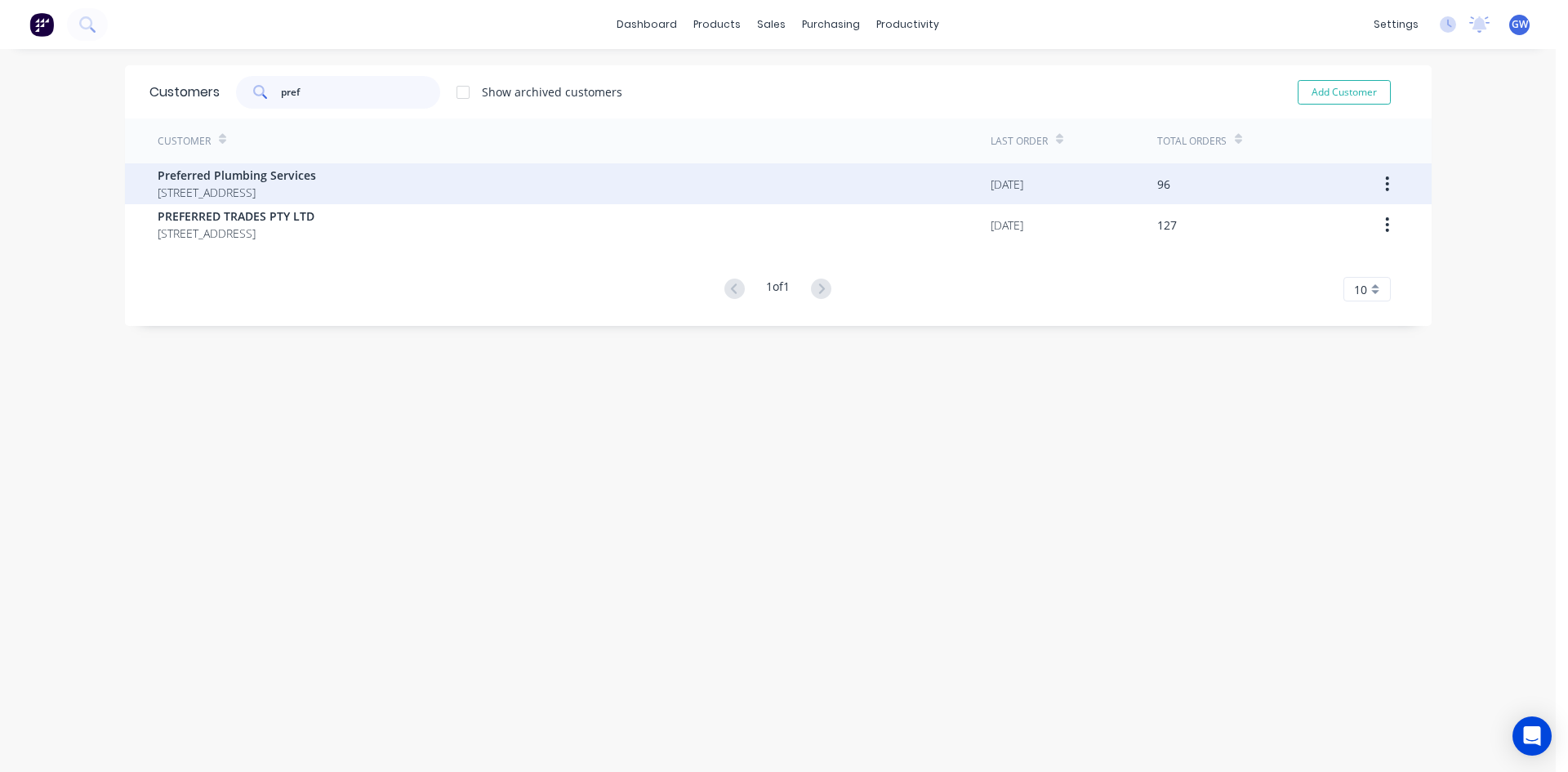
type input "pref"
click at [248, 179] on span "Preferred Plumbing Services" at bounding box center [237, 175] width 158 height 18
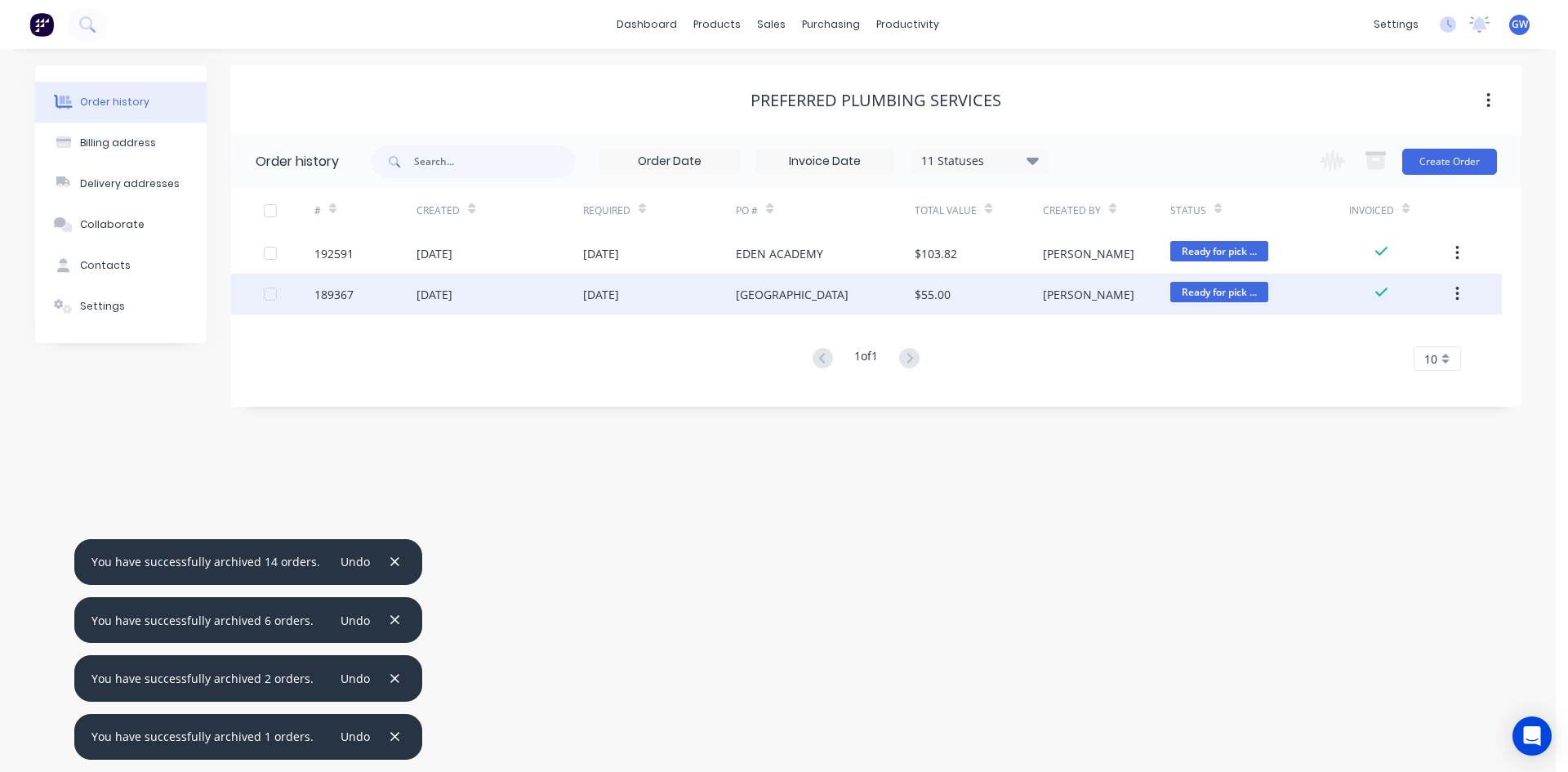
click at [269, 297] on div at bounding box center [270, 293] width 33 height 33
click at [1380, 169] on icon "button" at bounding box center [1375, 162] width 18 height 14
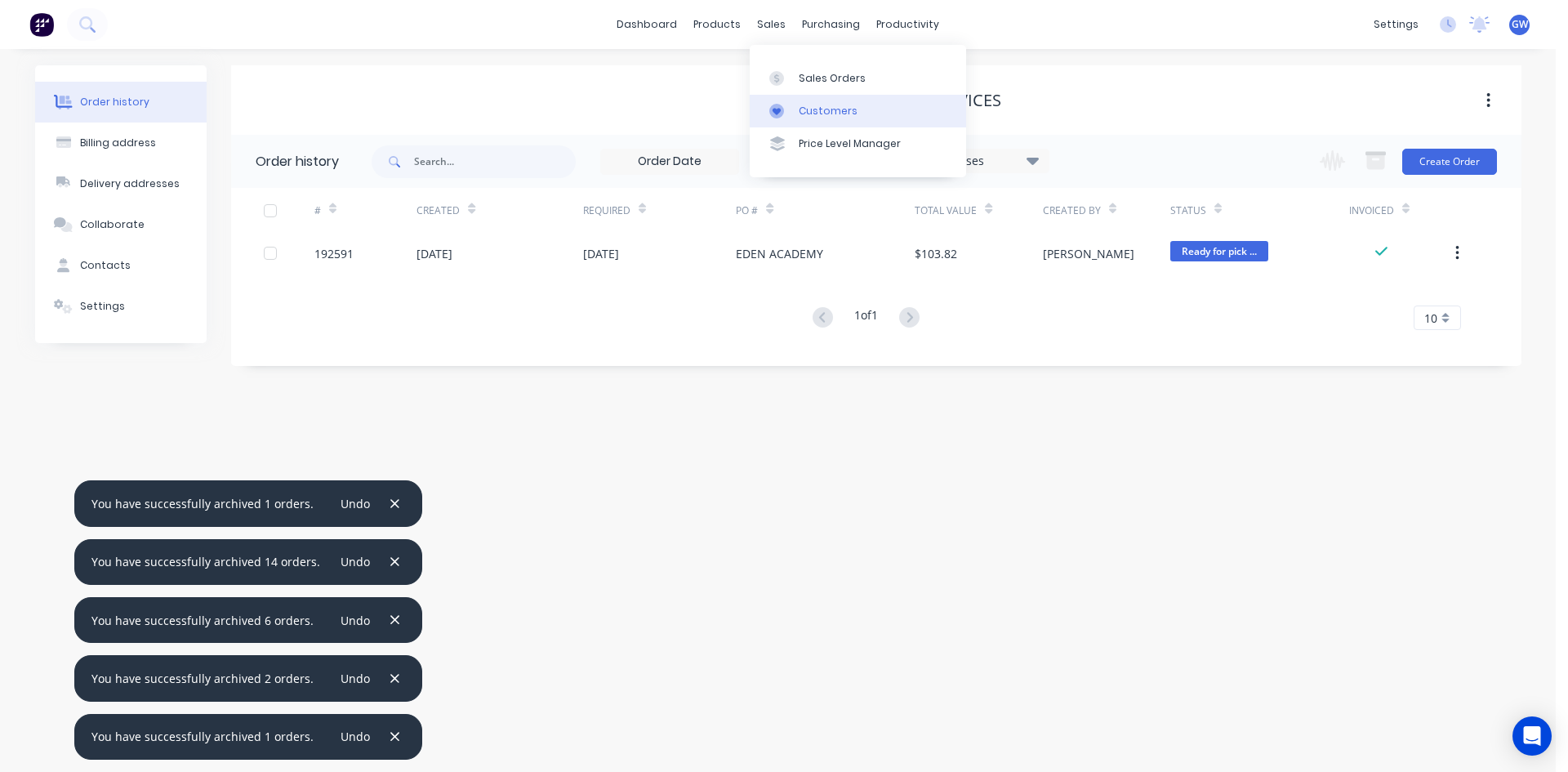
click at [795, 111] on link "Customers" at bounding box center [858, 111] width 217 height 33
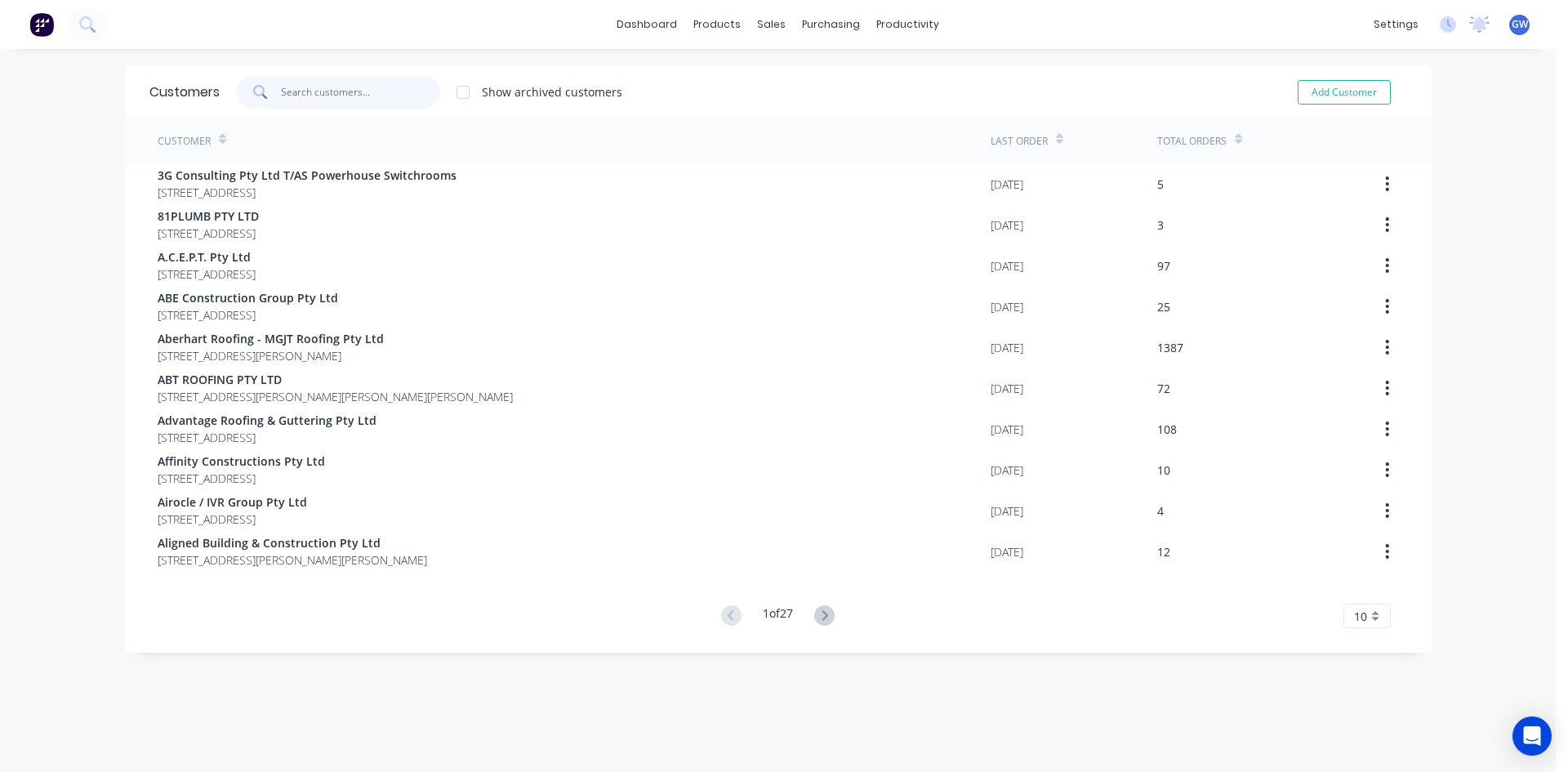
click at [420, 95] on input "text" at bounding box center [360, 92] width 159 height 33
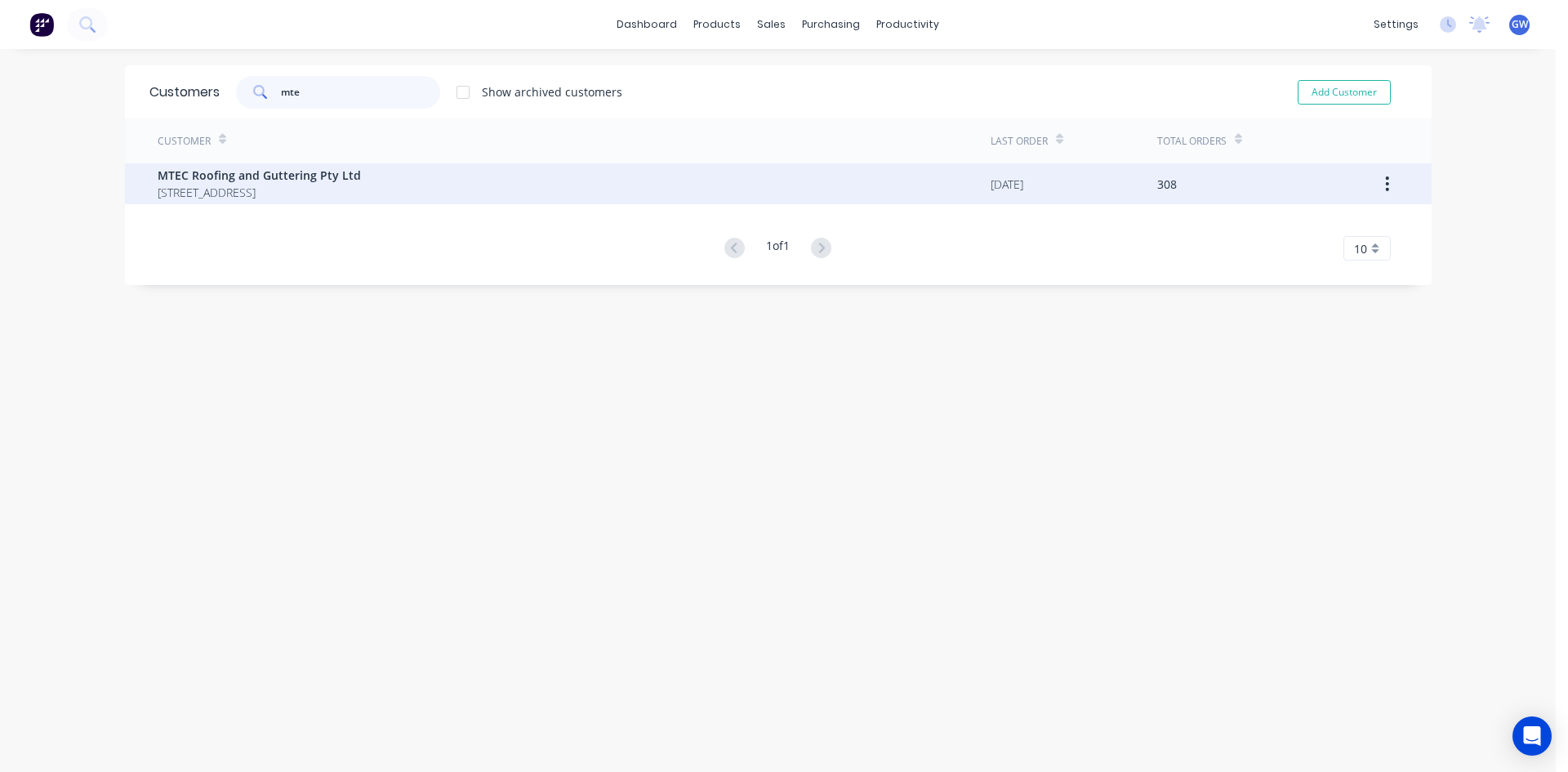
type input "mte"
click at [361, 188] on span "UNIT 5 21 DEAKIN STREET BRENDALE Queensland Australia 4500" at bounding box center [259, 192] width 203 height 18
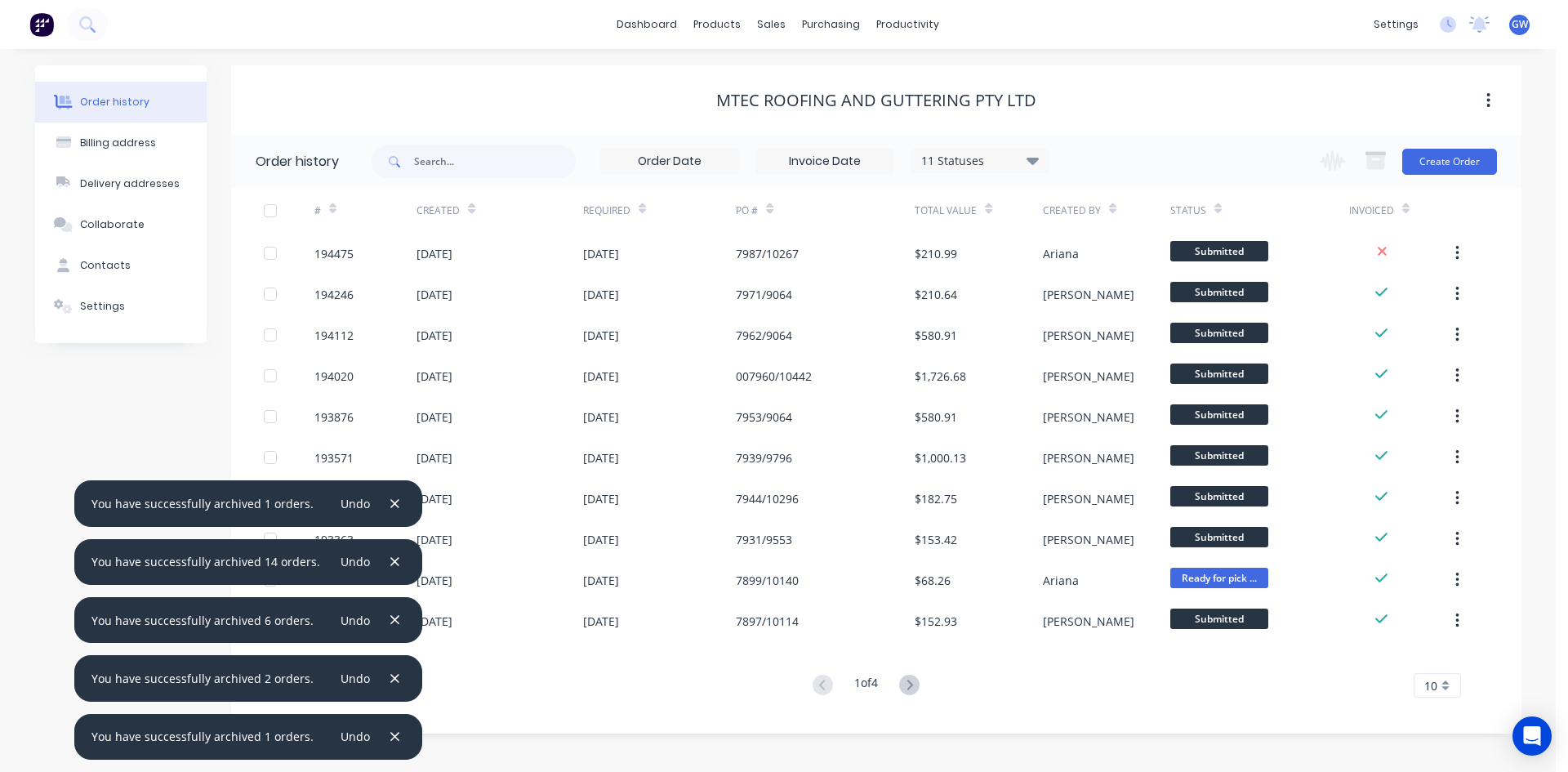
click at [826, 159] on input at bounding box center [824, 161] width 138 height 24
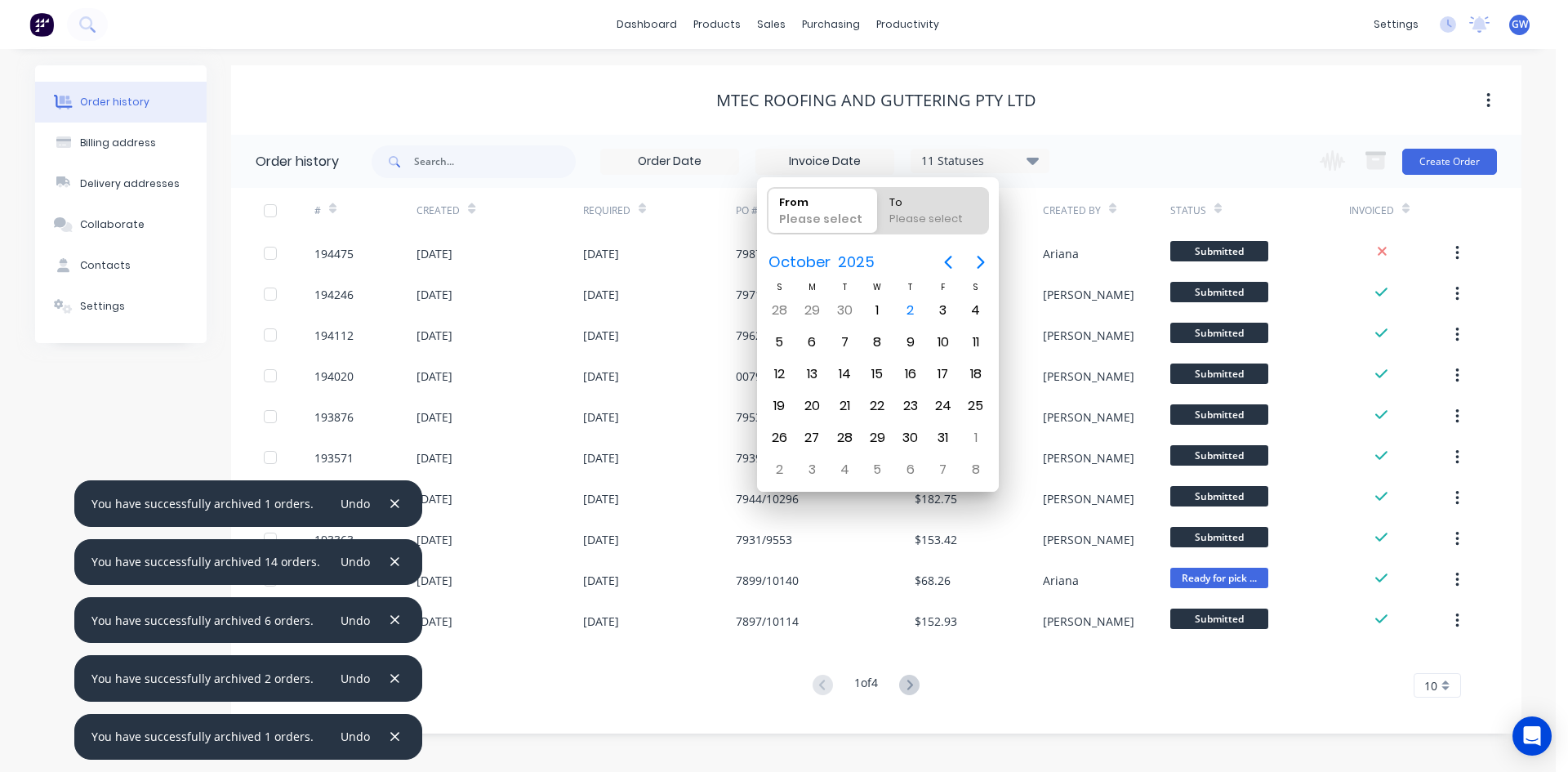
drag, startPoint x: 930, startPoint y: 252, endPoint x: 940, endPoint y: 256, distance: 10.8
click at [933, 252] on div "October 2025" at bounding box center [878, 262] width 242 height 36
click at [942, 258] on icon "Previous page" at bounding box center [949, 263] width 20 height 20
click at [940, 307] on div "1" at bounding box center [943, 310] width 24 height 24
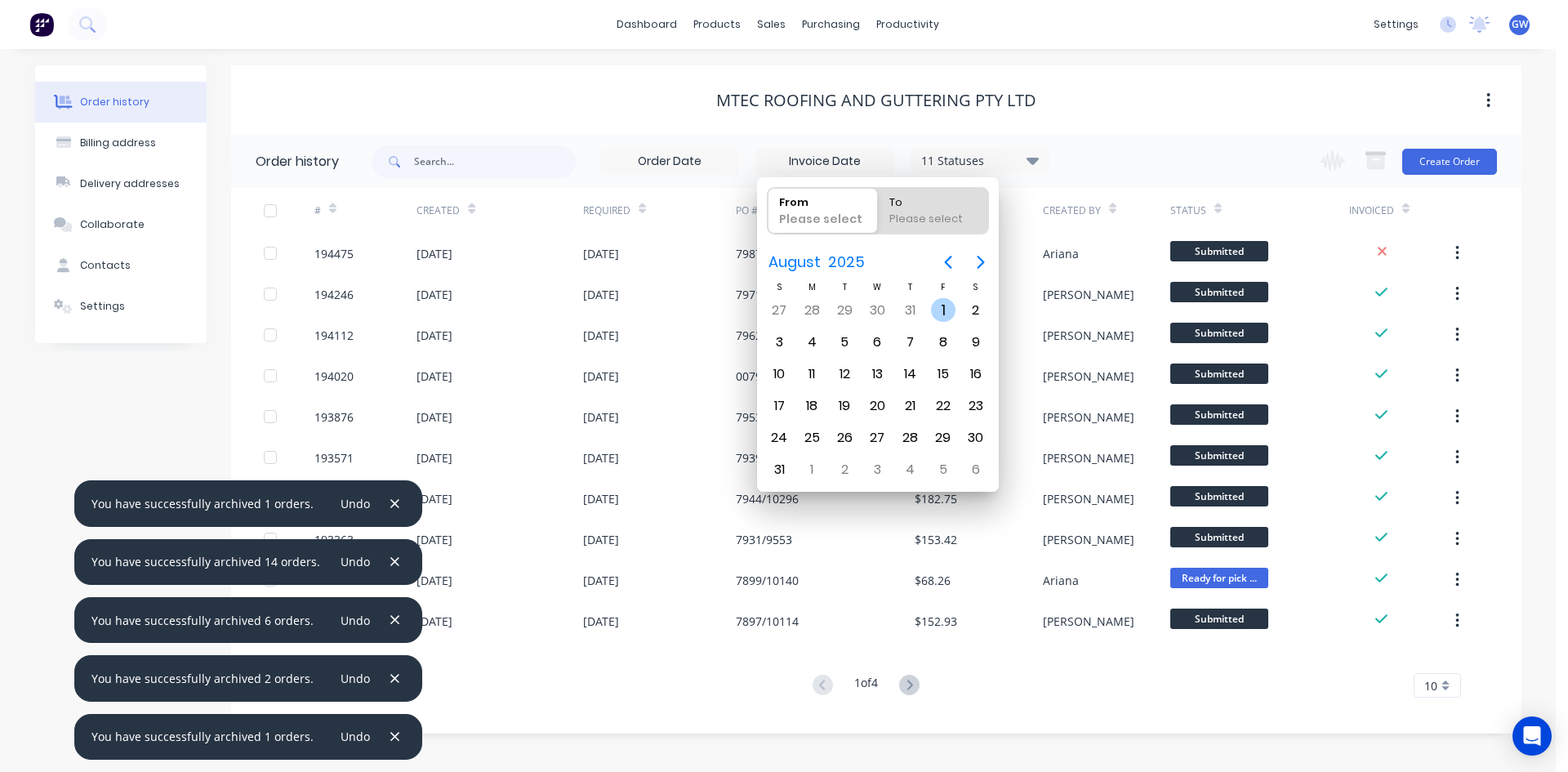
type input "[DATE]"
radio input "false"
radio input "true"
click at [778, 466] on div "31" at bounding box center [779, 469] width 24 height 24
type input "01/08/25 - 31/08/25"
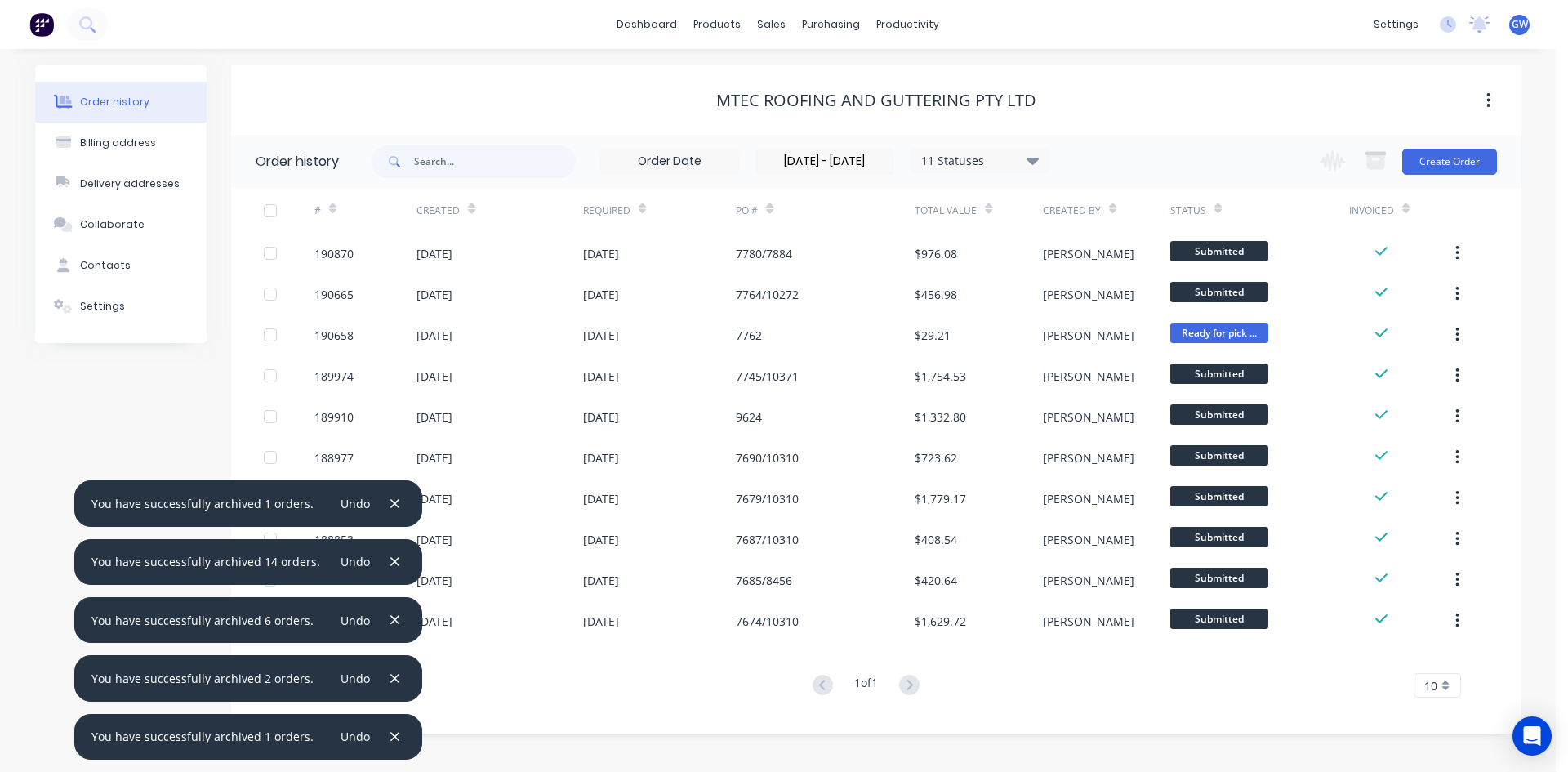
click at [268, 204] on div at bounding box center [270, 210] width 33 height 33
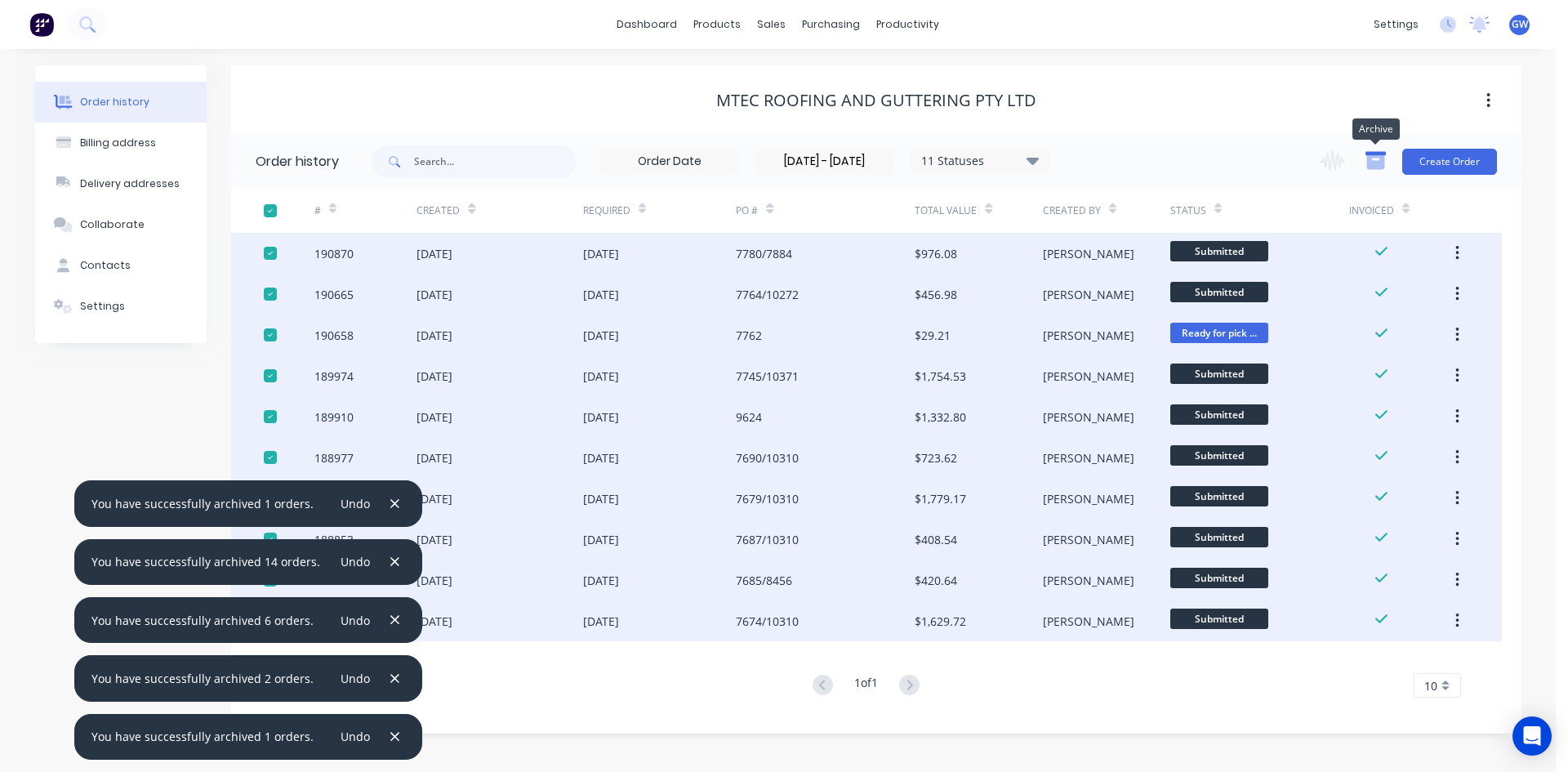
click at [1380, 159] on icon "button" at bounding box center [1375, 160] width 20 height 20
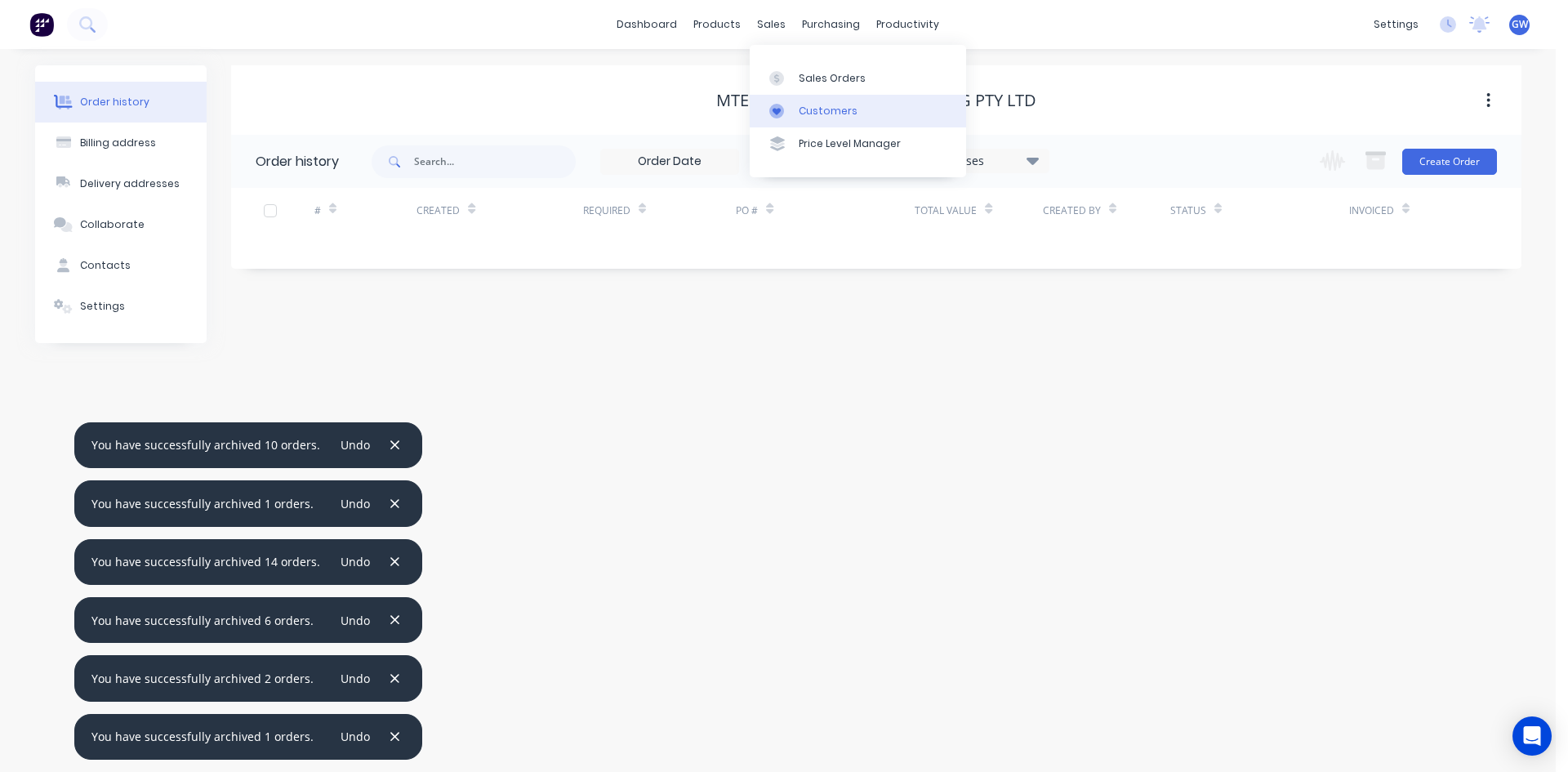
click at [784, 112] on div at bounding box center [781, 111] width 24 height 15
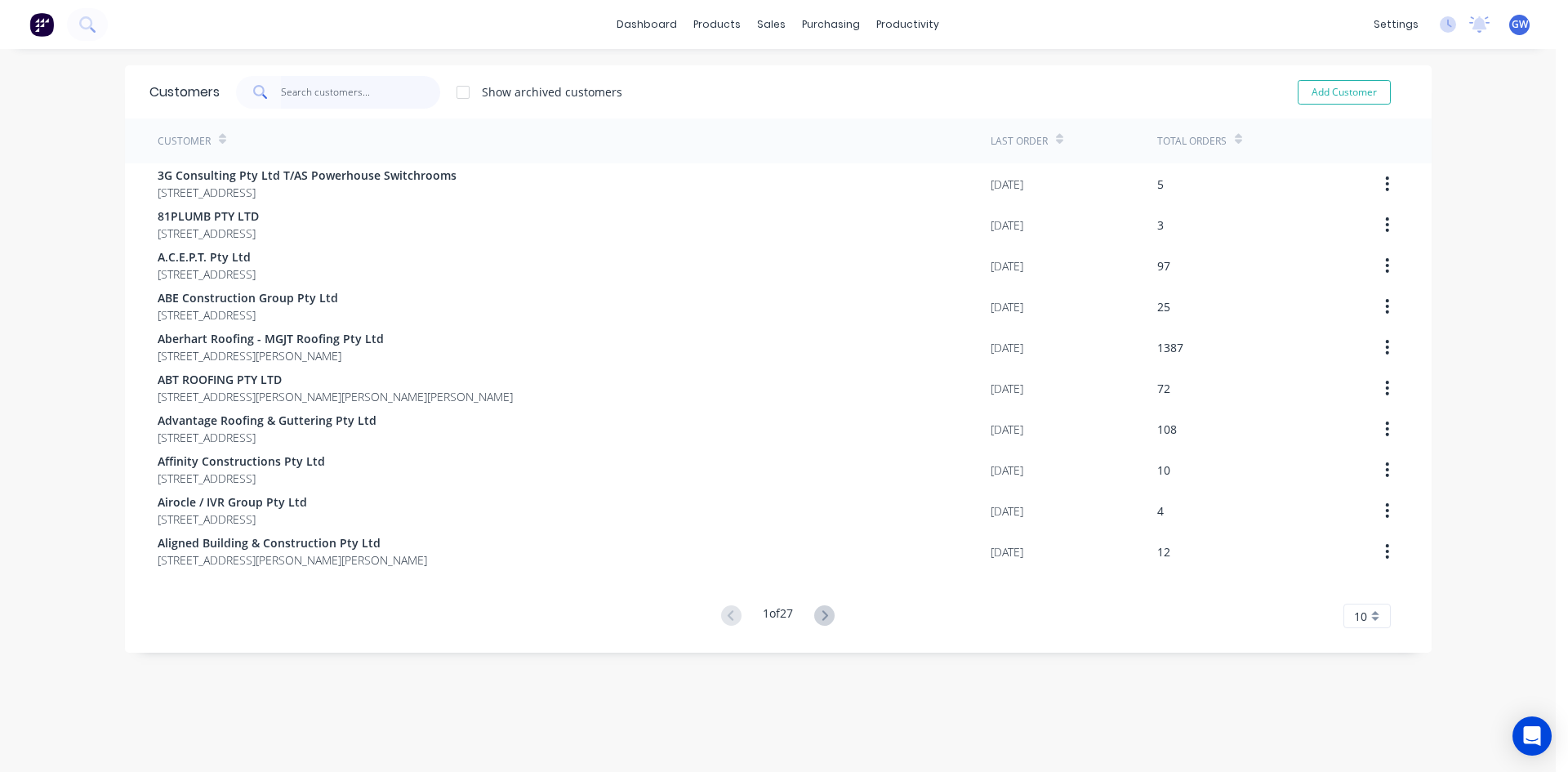
click at [361, 89] on input "text" at bounding box center [360, 92] width 159 height 33
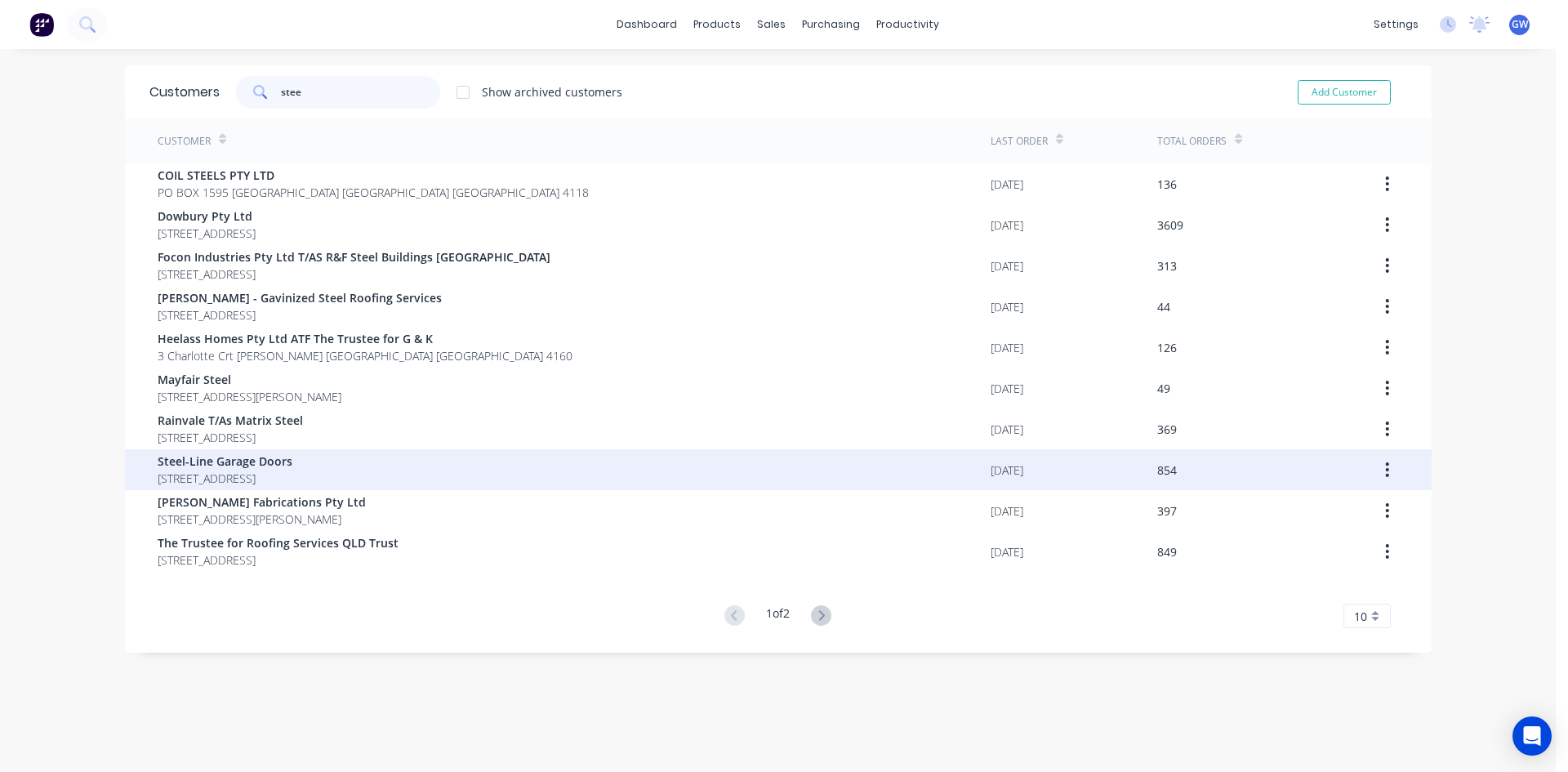
type input "stee"
click at [293, 471] on span "PO BOX 3305 DARRA Queensland Australia 4076" at bounding box center [225, 478] width 135 height 18
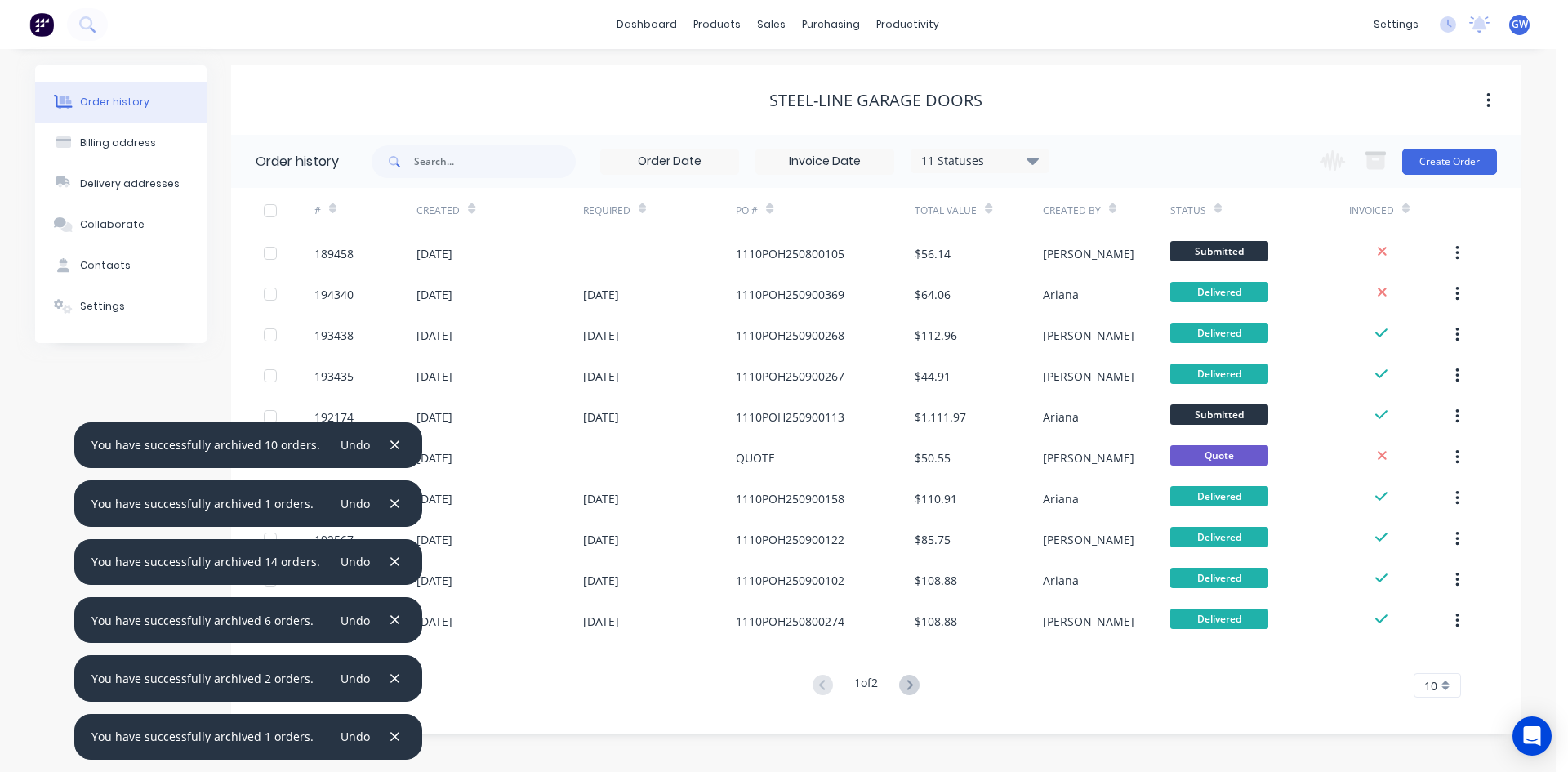
click at [829, 162] on input at bounding box center [824, 161] width 138 height 24
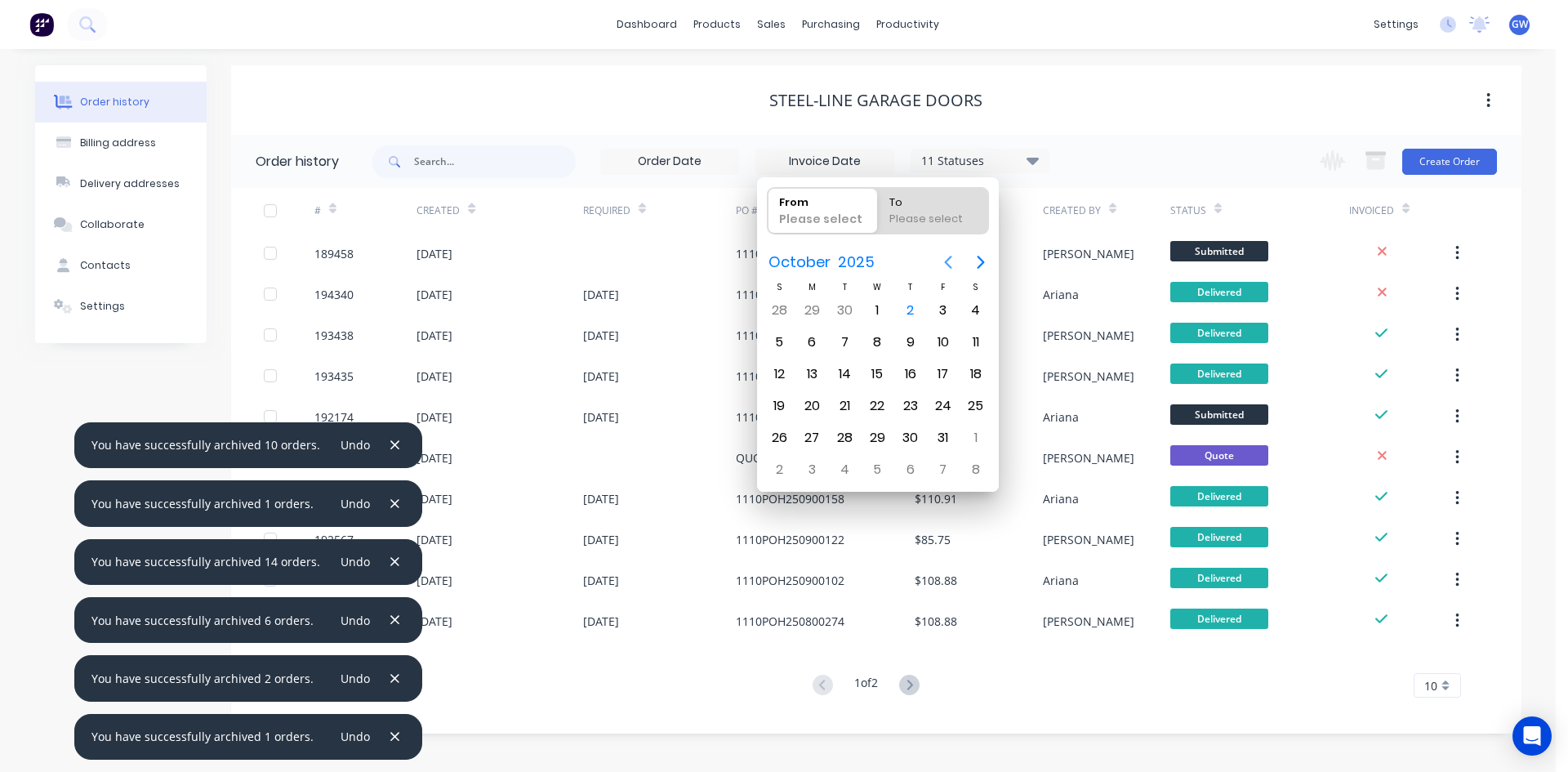
click at [951, 262] on icon "Previous page" at bounding box center [949, 263] width 20 height 20
click at [961, 258] on button "Previous page" at bounding box center [948, 262] width 33 height 33
click at [934, 311] on div "1" at bounding box center [943, 310] width 24 height 24
type input "[DATE]"
radio input "false"
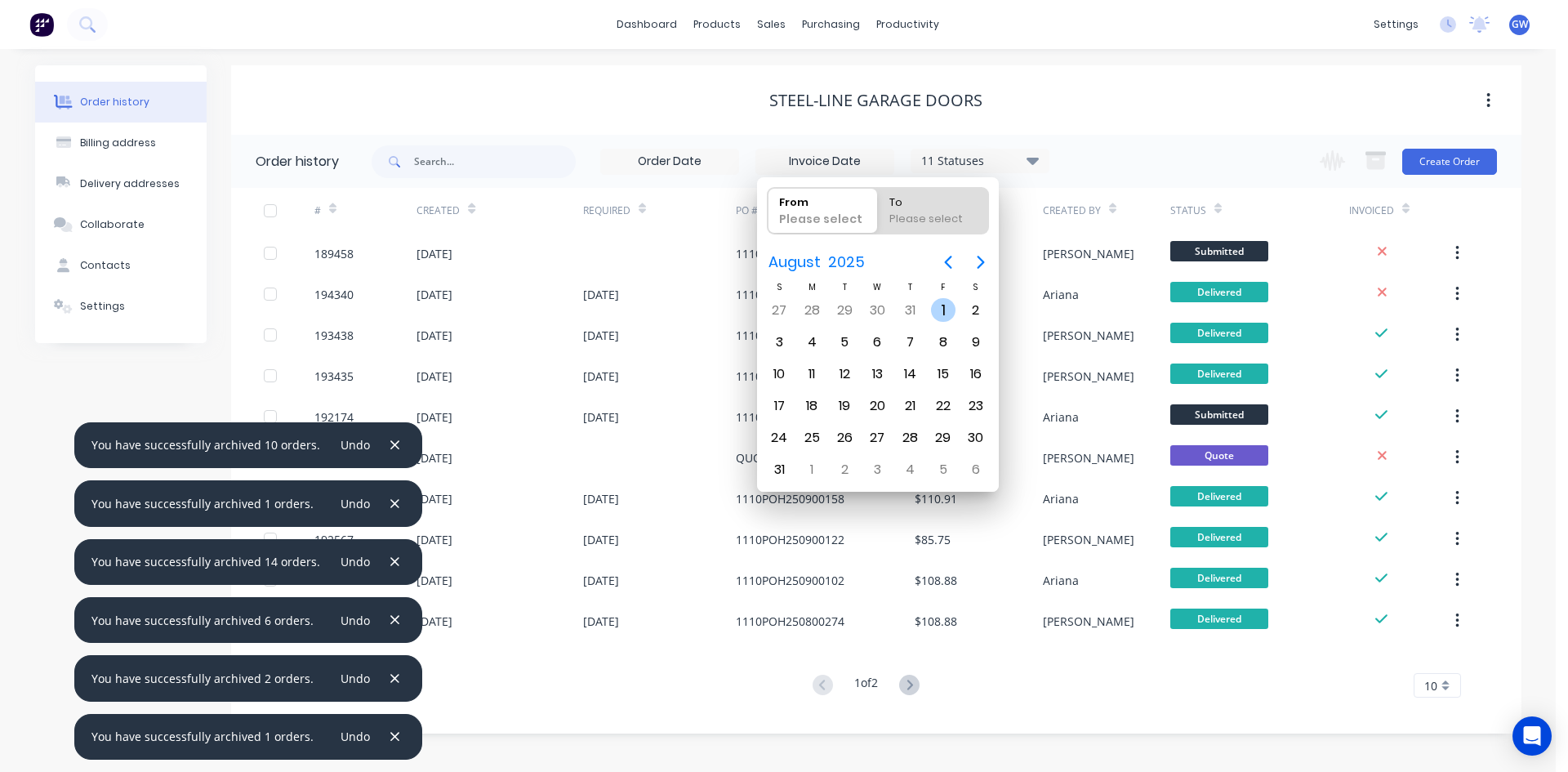
radio input "true"
click at [775, 479] on div "31" at bounding box center [779, 469] width 24 height 24
type input "01/08/25 - 31/08/25"
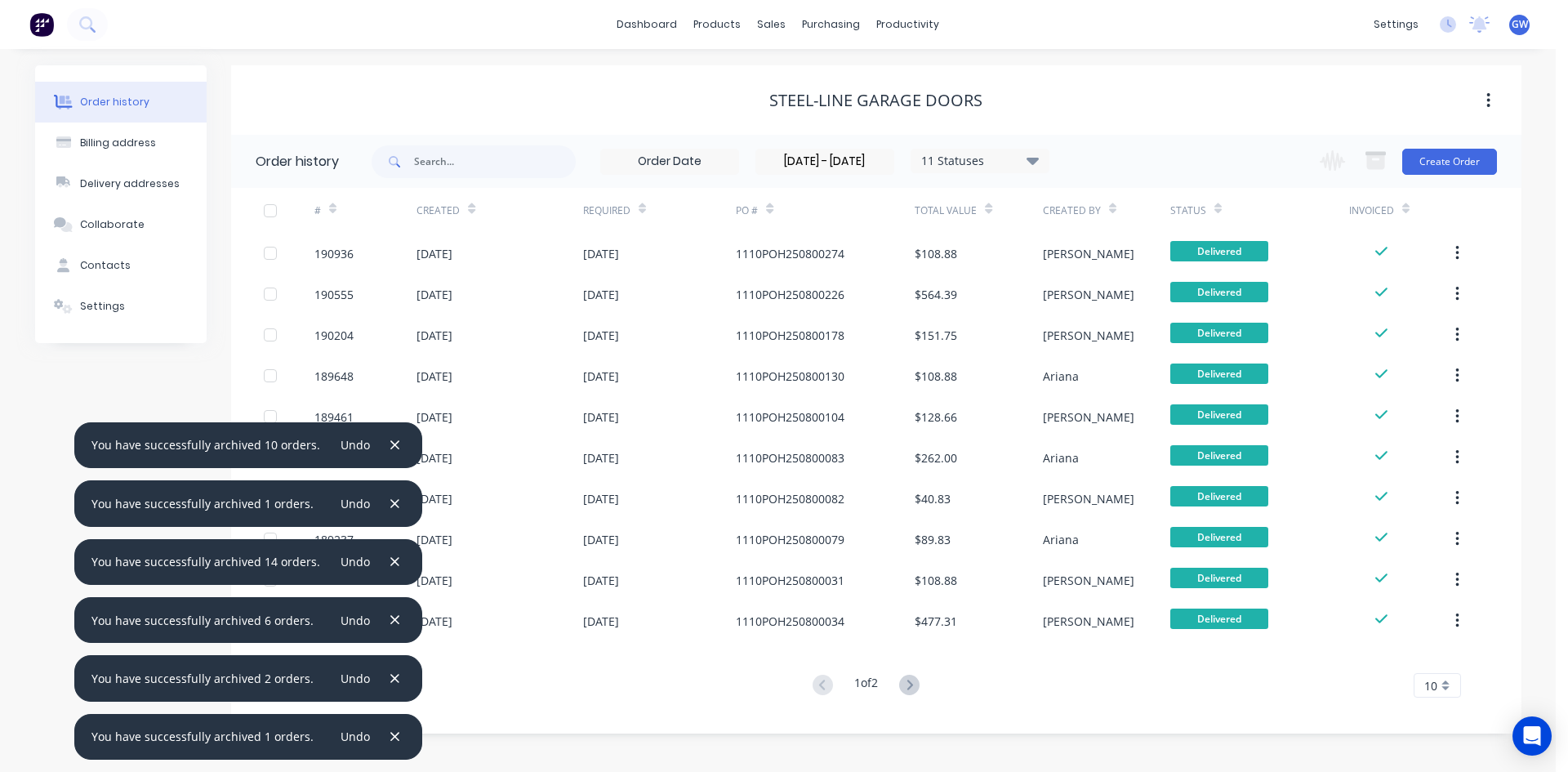
click at [1426, 679] on span "10" at bounding box center [1430, 685] width 13 height 18
click at [1437, 667] on div "35" at bounding box center [1437, 658] width 46 height 28
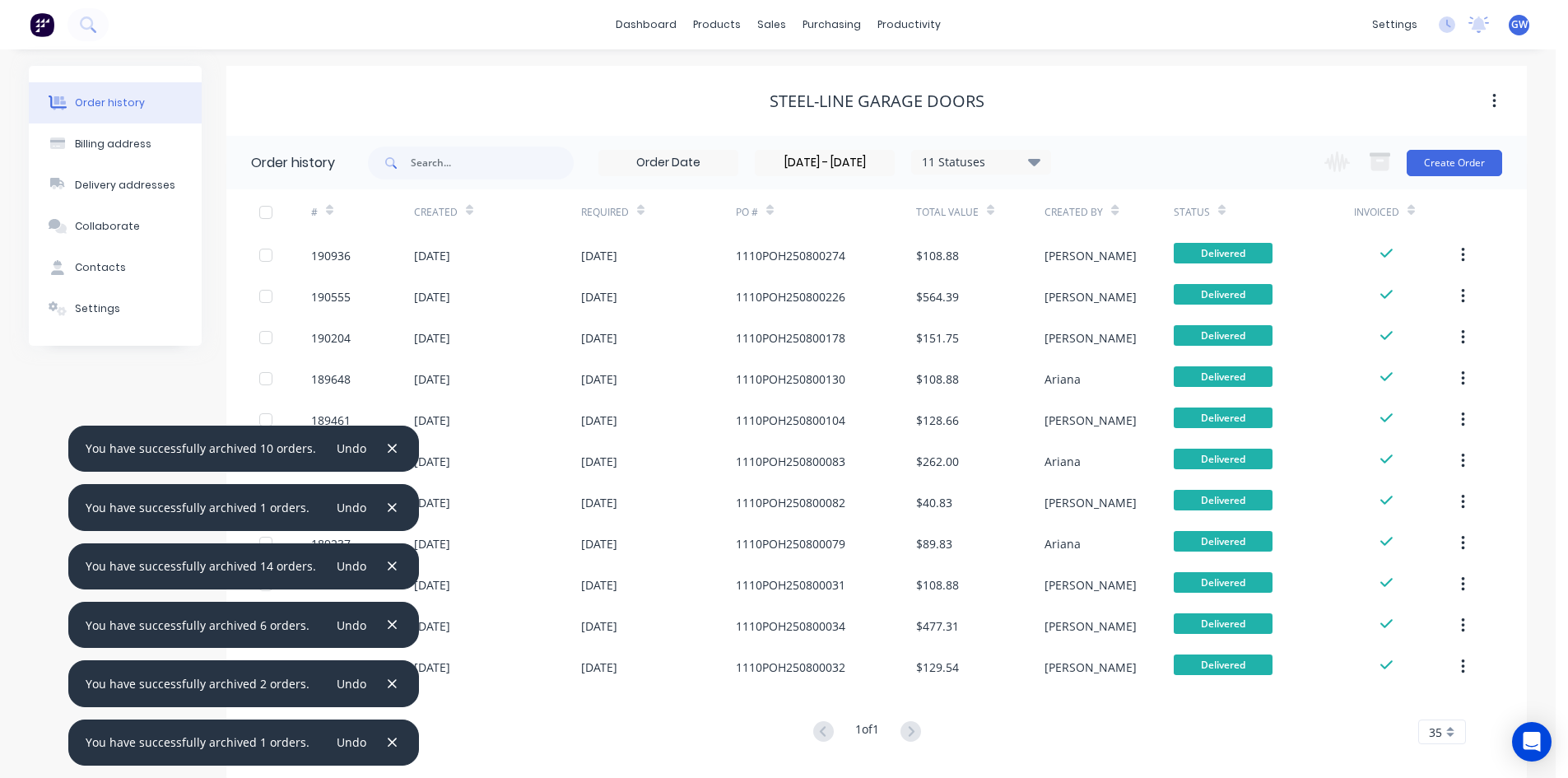
click at [266, 212] on div at bounding box center [266, 212] width 33 height 33
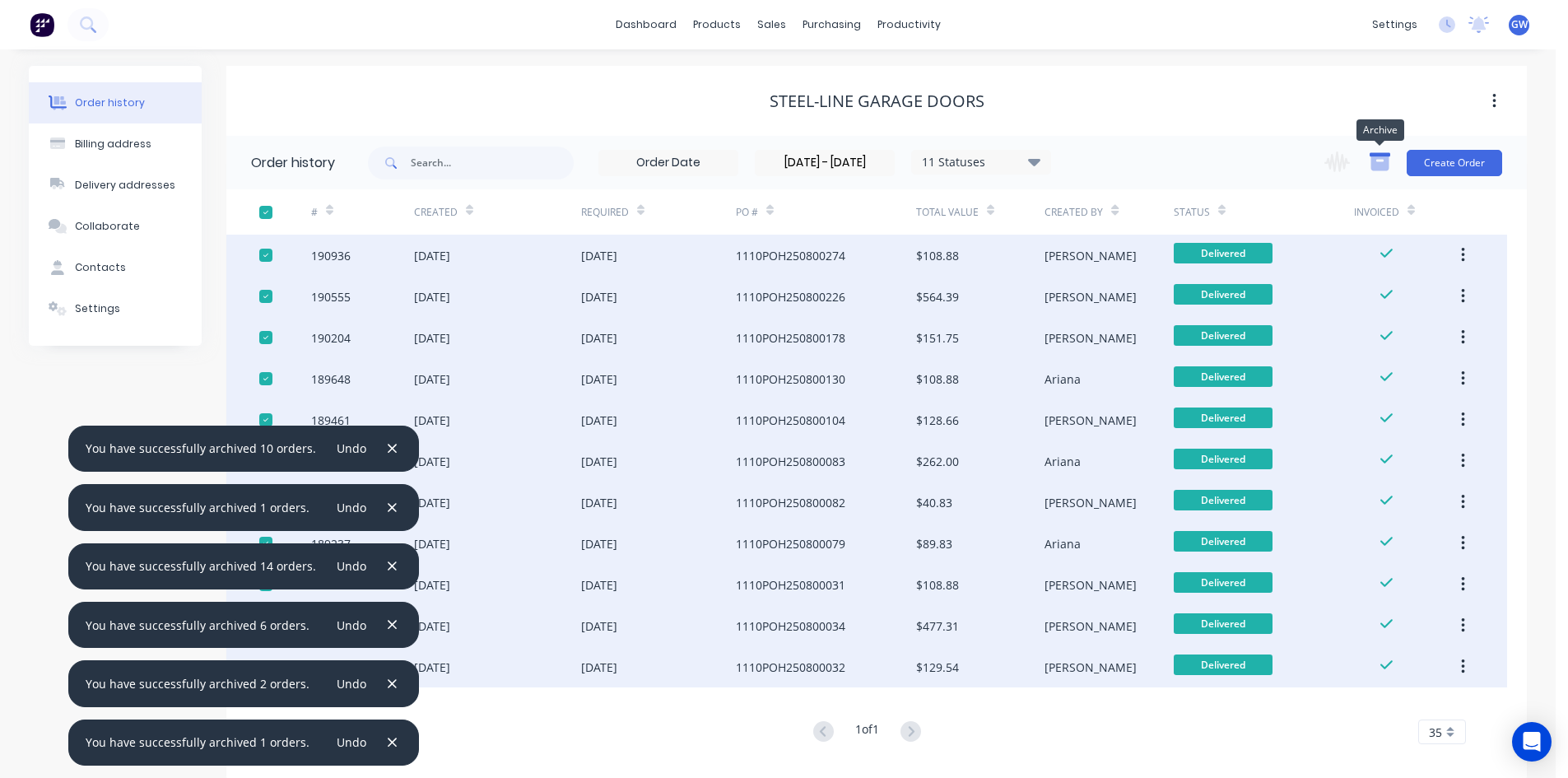
click at [1384, 155] on icon "button" at bounding box center [1380, 155] width 20 height 4
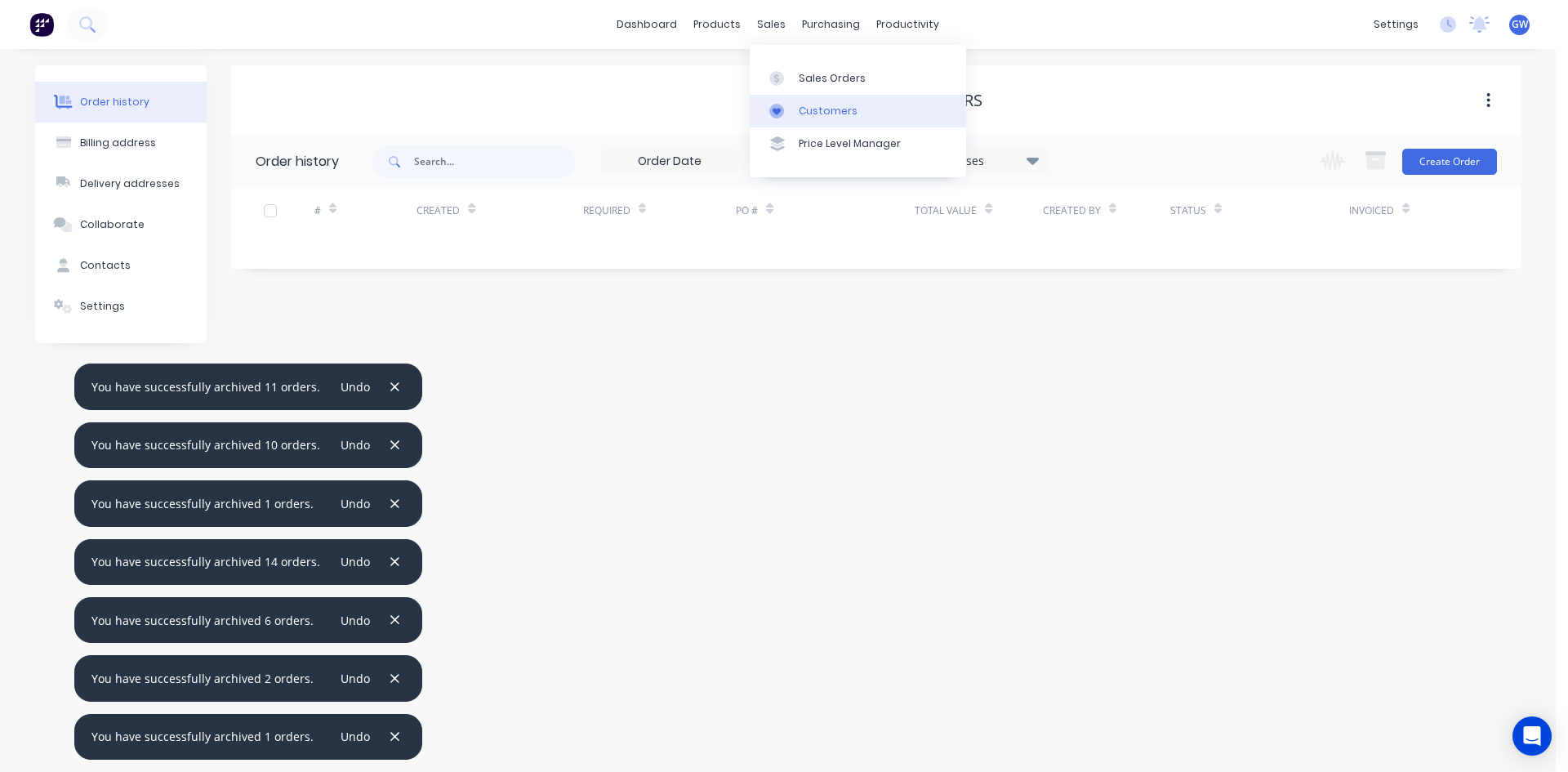
click at [824, 112] on div "Customers" at bounding box center [828, 111] width 59 height 15
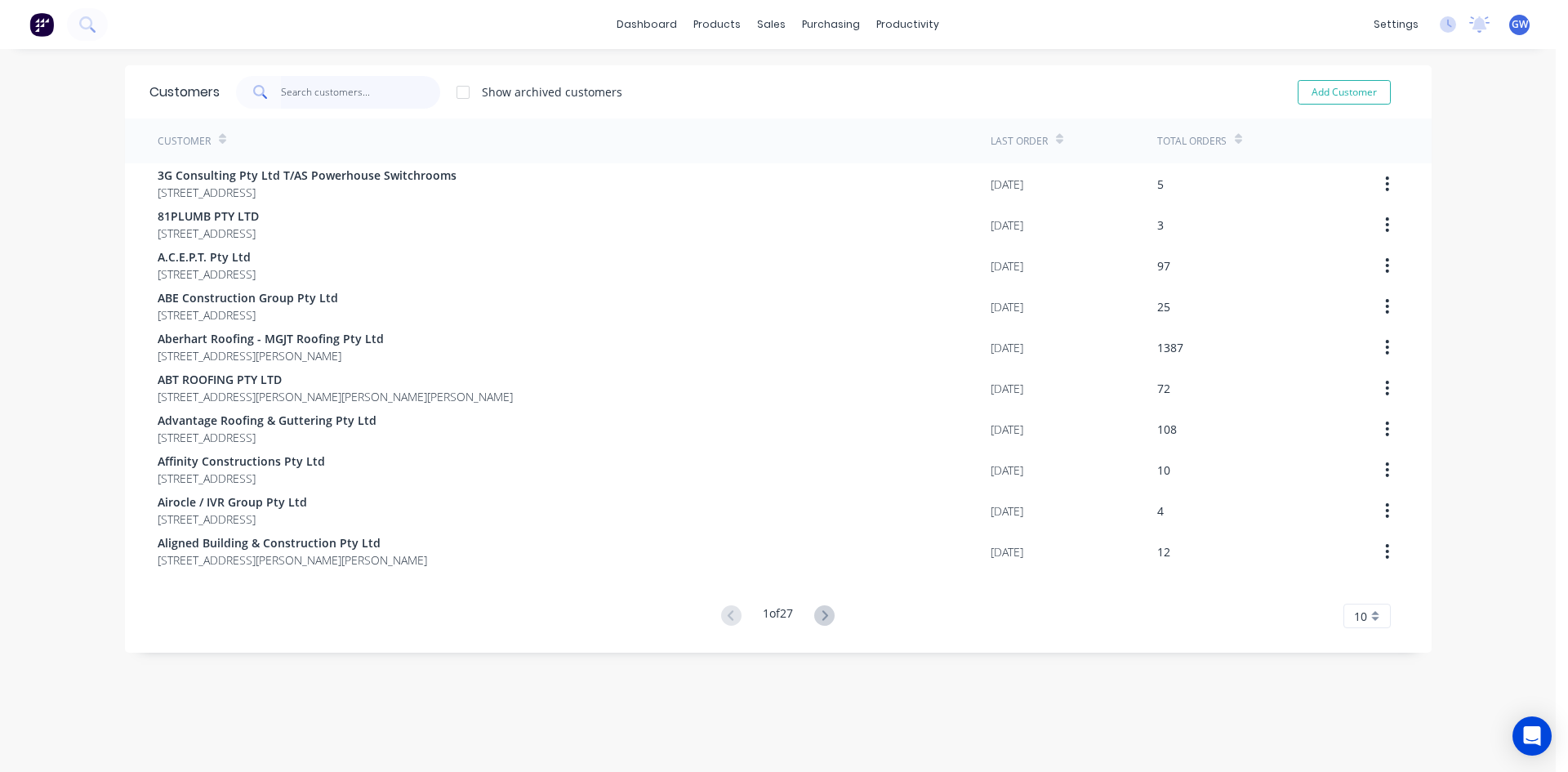
click at [368, 95] on input "text" at bounding box center [360, 92] width 159 height 33
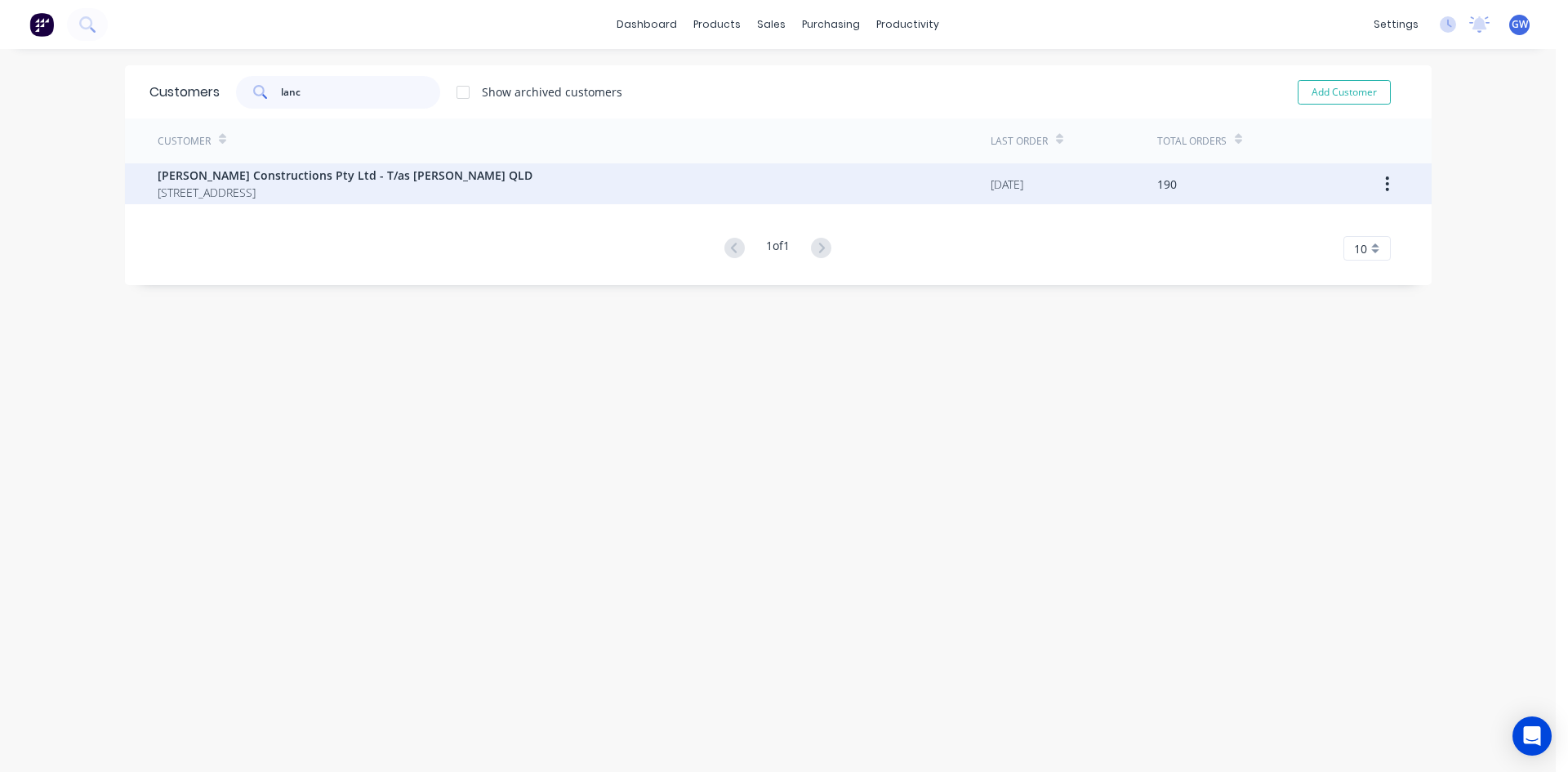
type input "lanc"
click at [395, 177] on span "Lanham Constructions Pty Ltd - T/as Lancon QLD" at bounding box center [345, 175] width 375 height 18
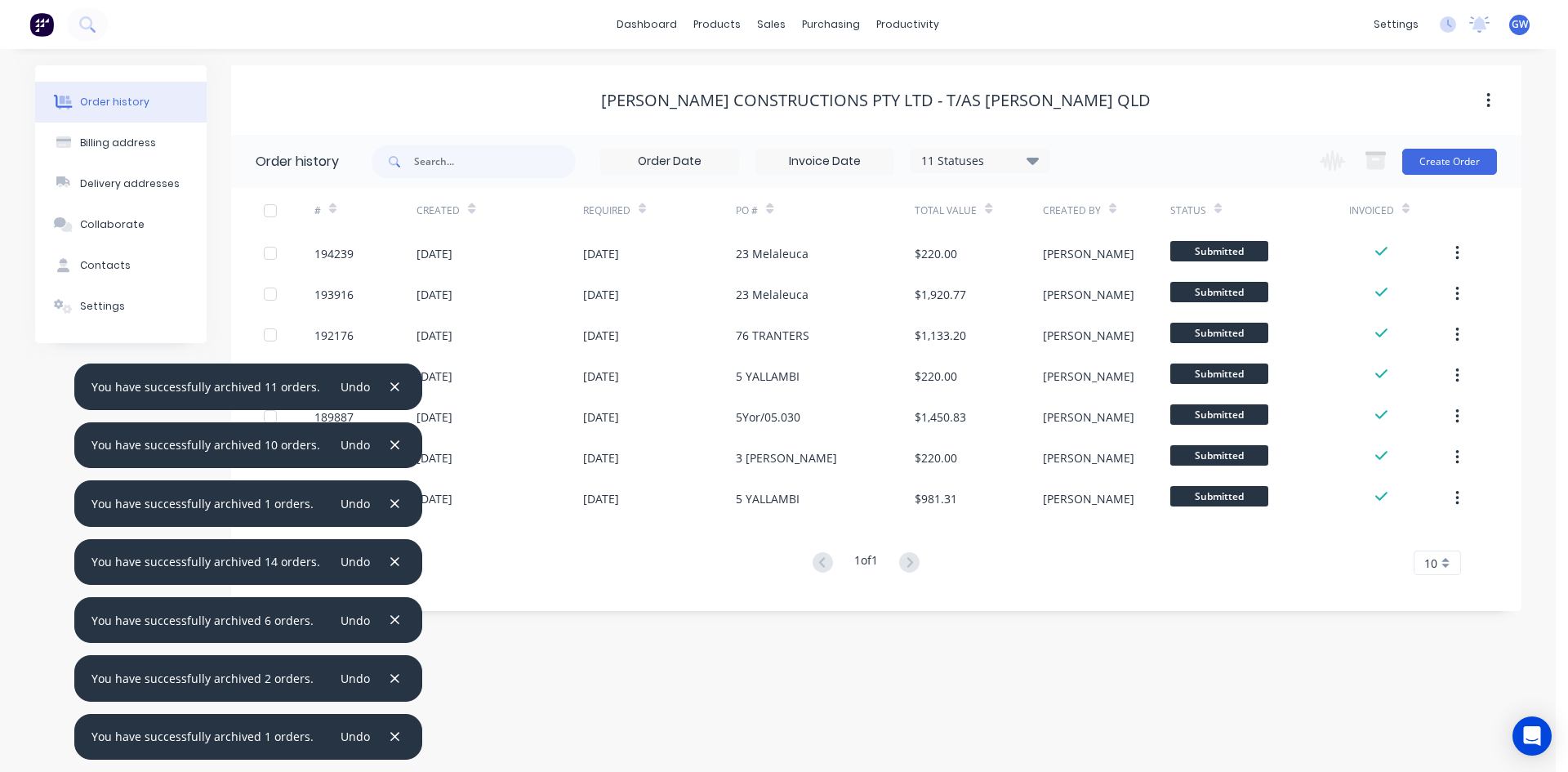
click at [820, 167] on input at bounding box center [824, 161] width 138 height 24
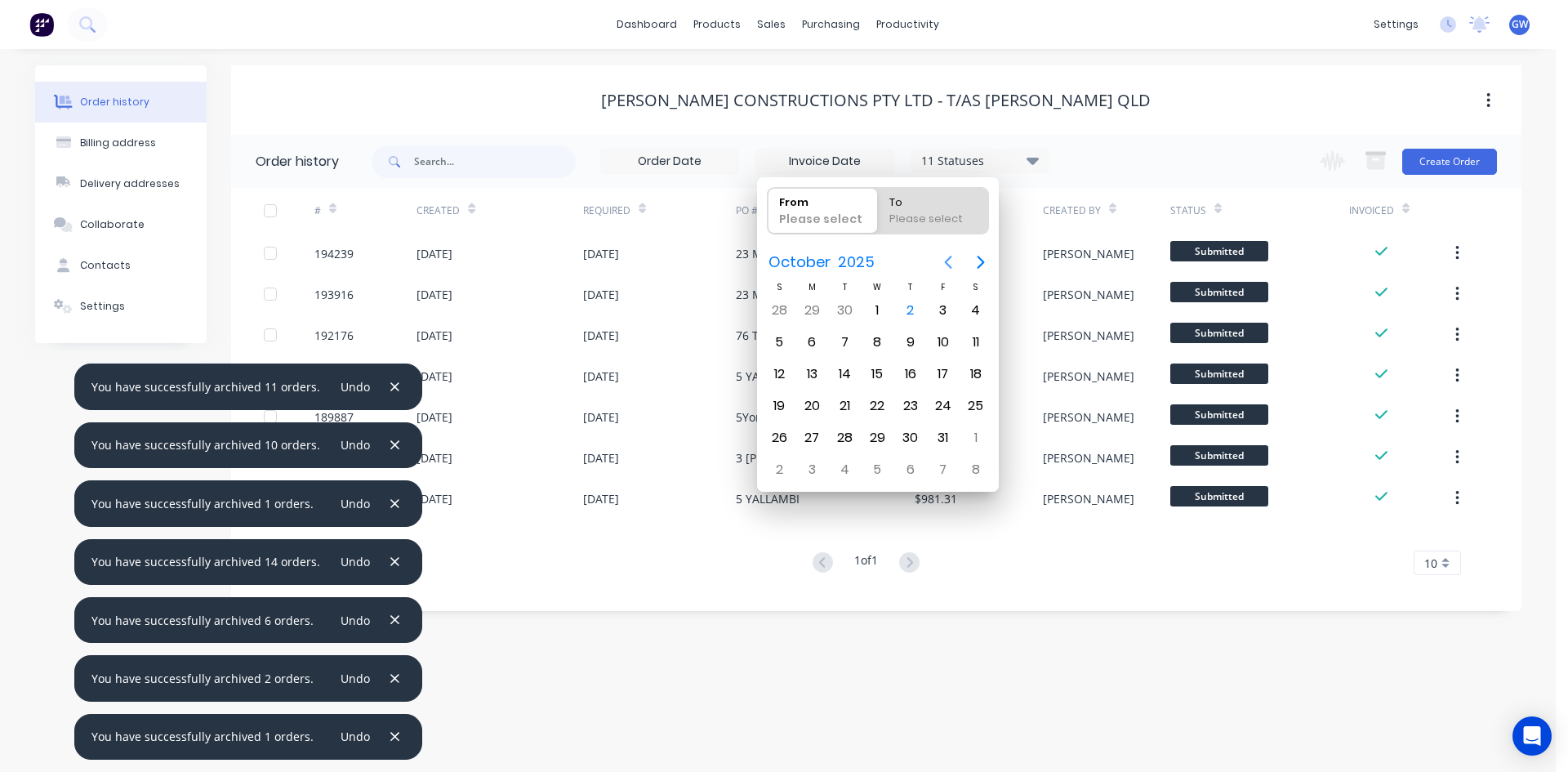
click at [947, 263] on icon "Previous page" at bounding box center [947, 263] width 8 height 13
click at [934, 307] on div "1" at bounding box center [943, 310] width 24 height 24
type input "[DATE]"
radio input "false"
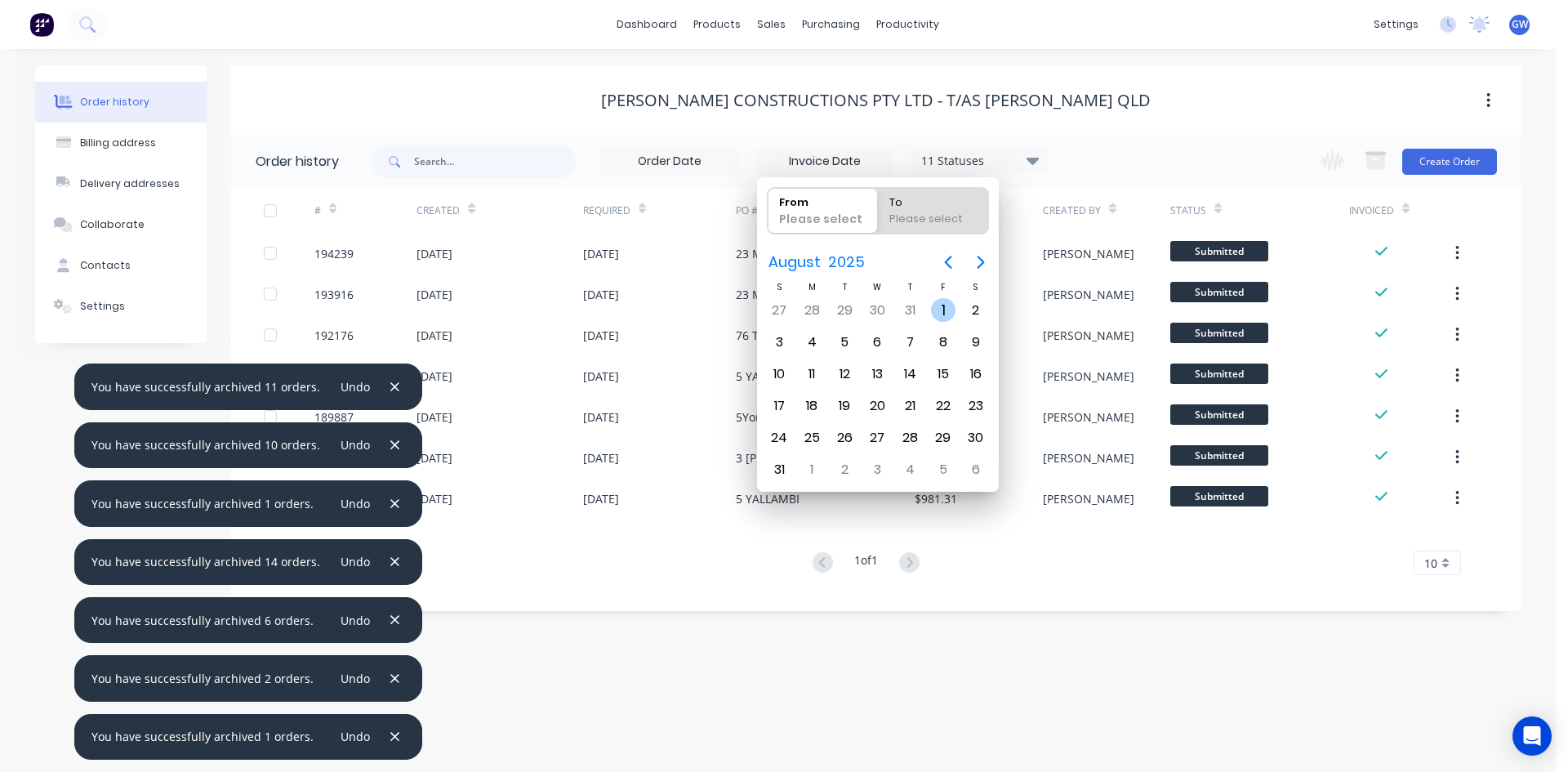
radio input "true"
click at [783, 460] on div "31" at bounding box center [779, 469] width 24 height 24
type input "01/08/25 - 31/08/25"
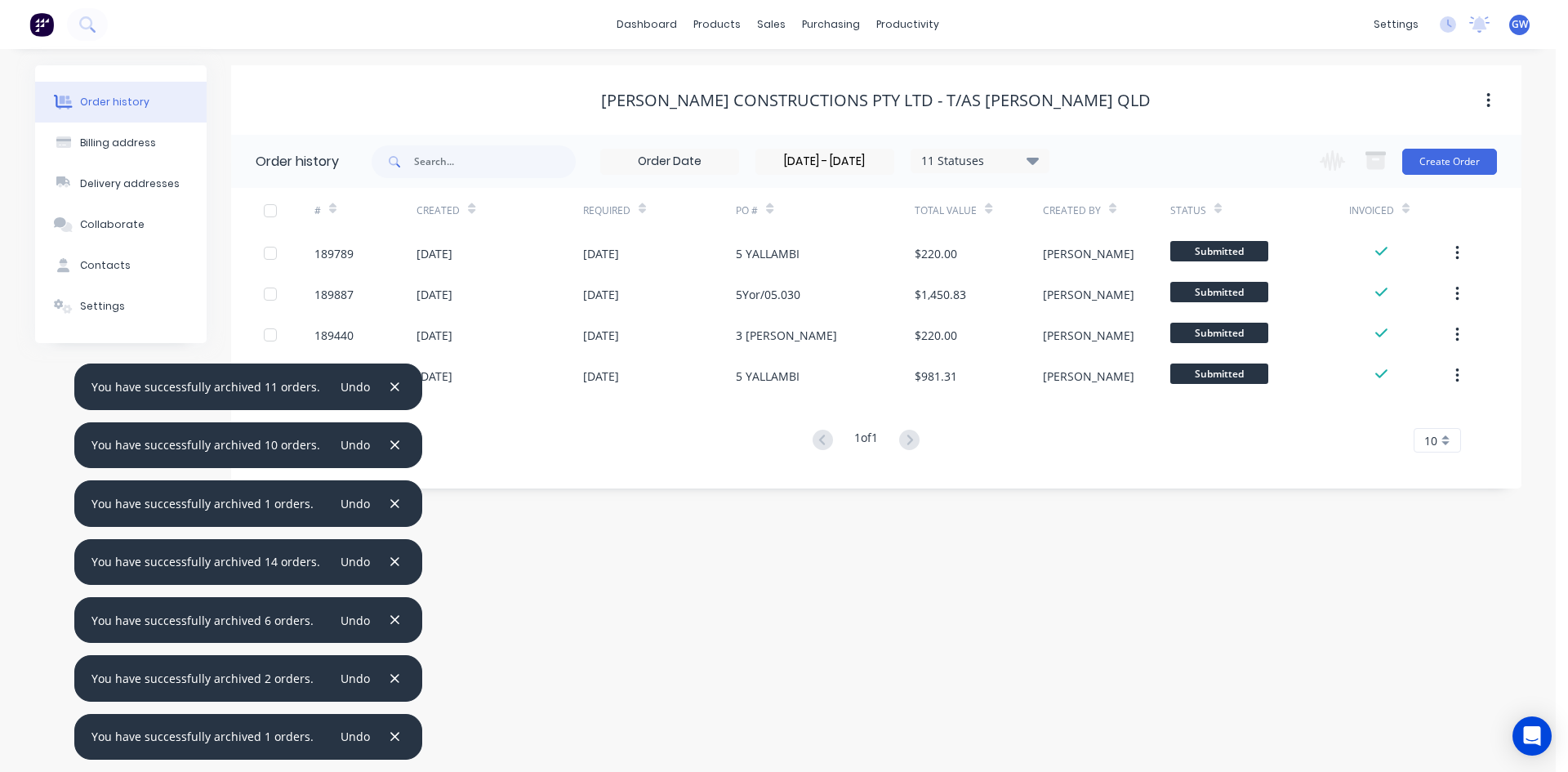
click at [268, 209] on div at bounding box center [270, 210] width 33 height 33
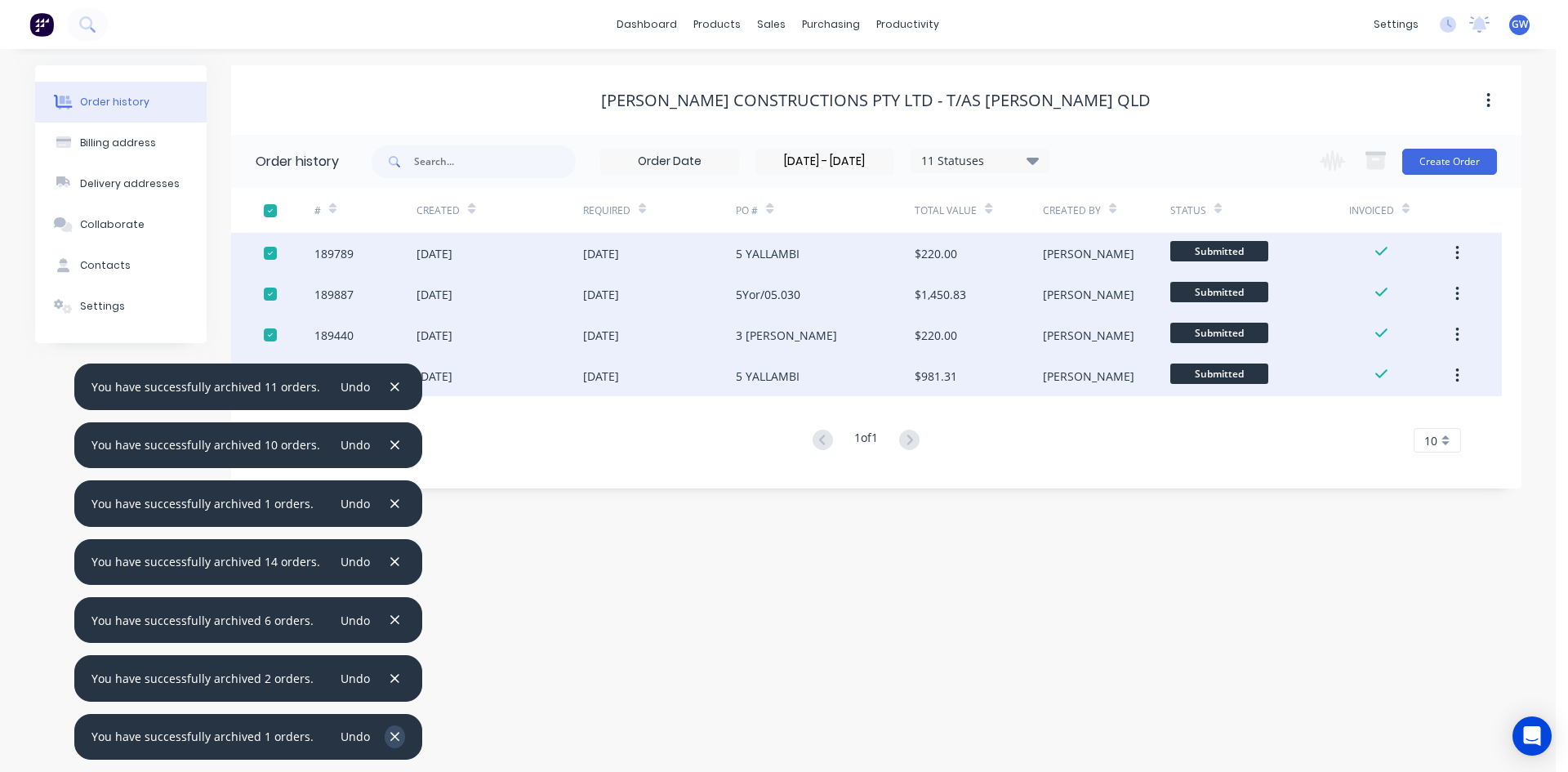
click at [384, 728] on button "button" at bounding box center [394, 736] width 20 height 22
click at [384, 689] on button "button" at bounding box center [394, 678] width 20 height 22
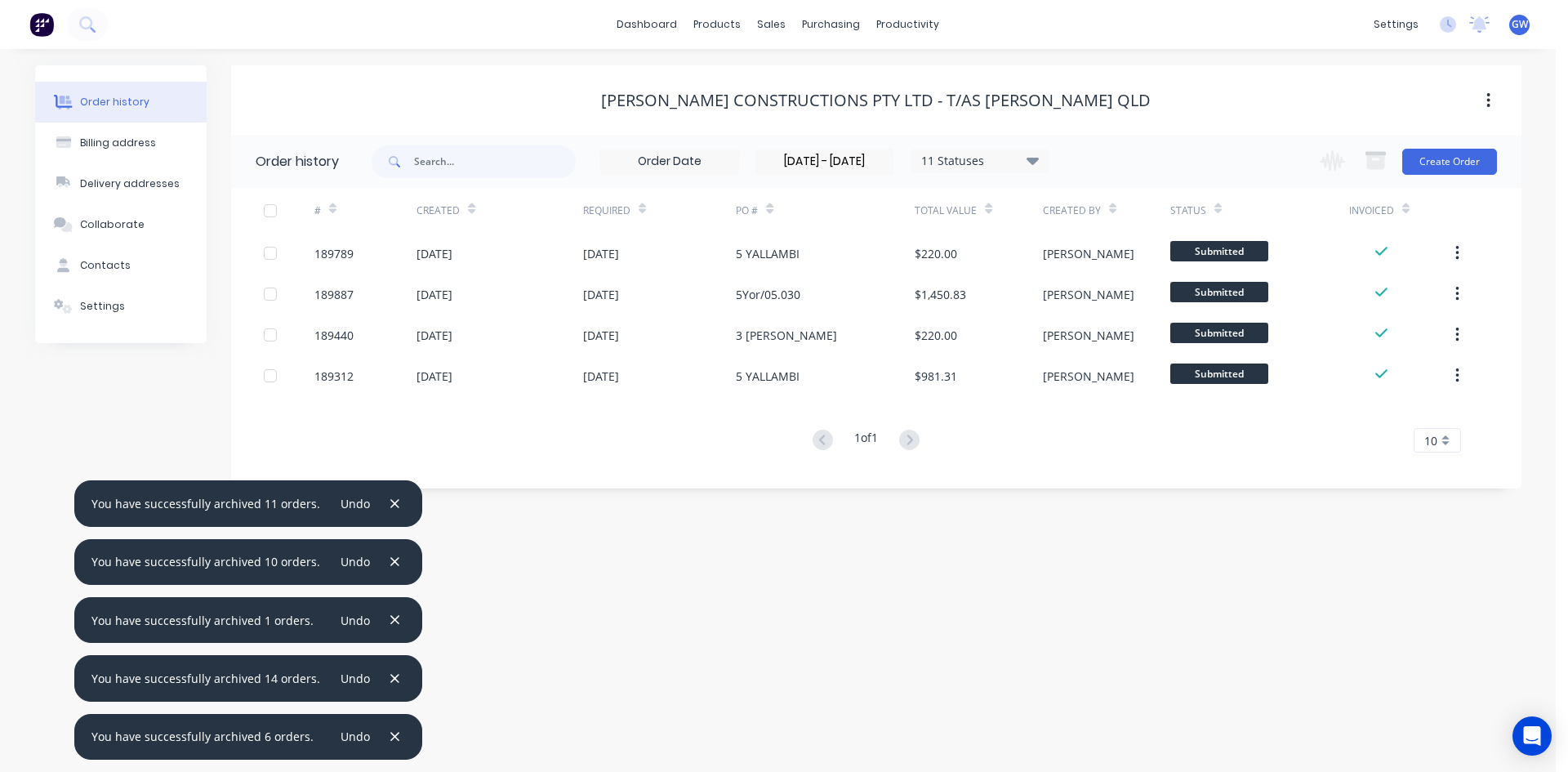
click at [384, 728] on button "button" at bounding box center [394, 736] width 20 height 22
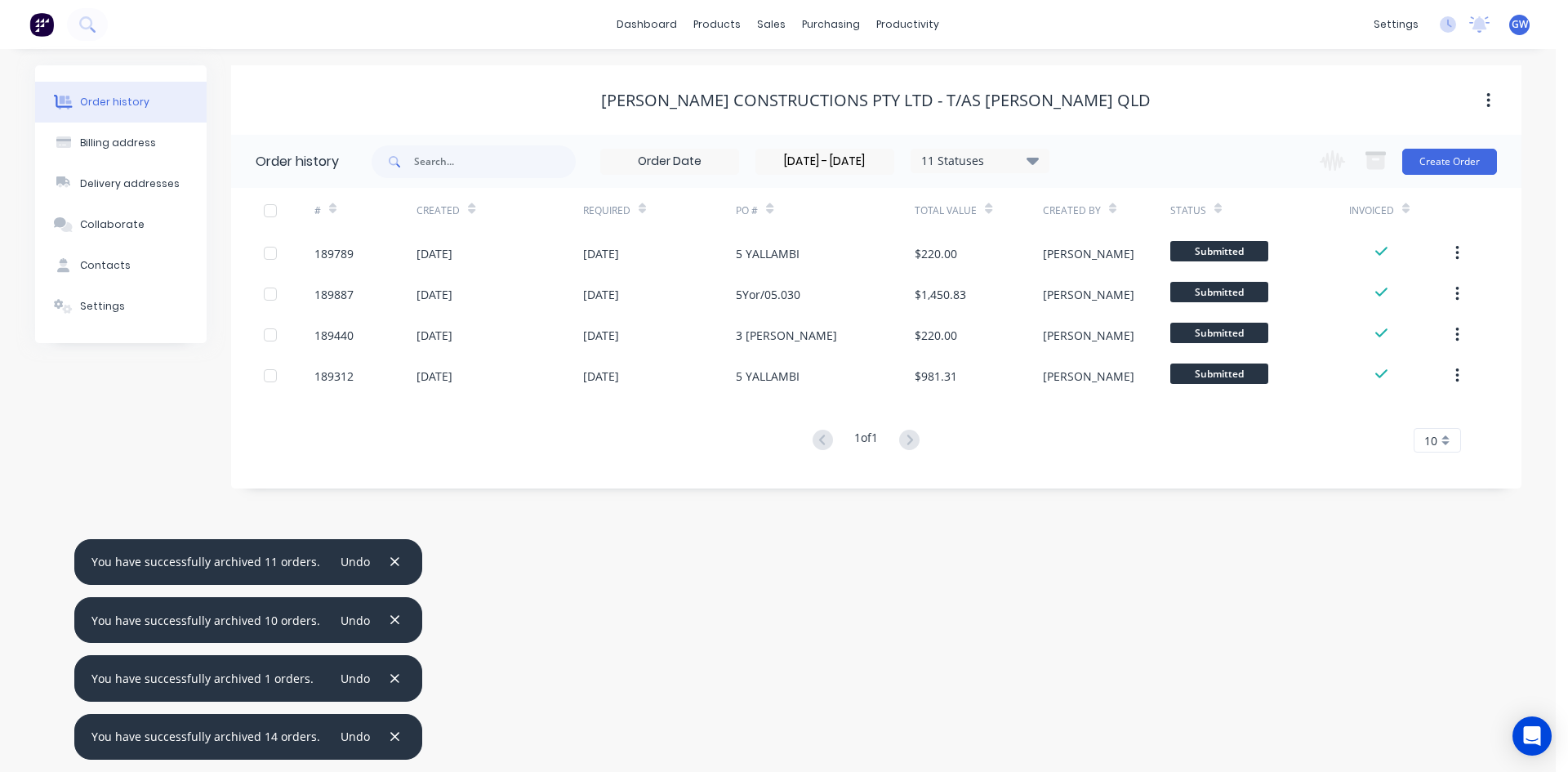
click at [384, 728] on button "button" at bounding box center [394, 736] width 20 height 22
click at [384, 689] on button "button" at bounding box center [394, 678] width 20 height 22
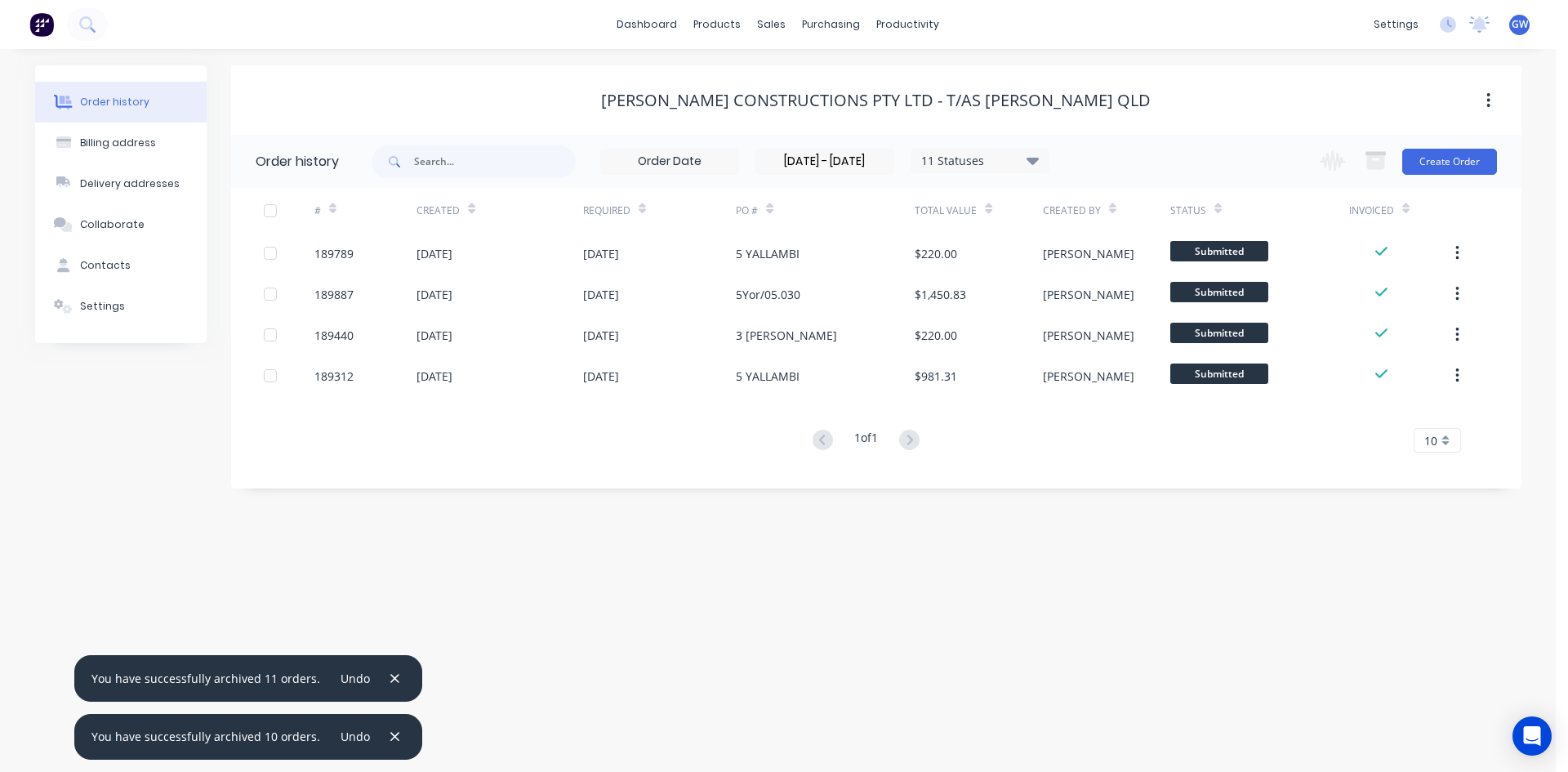
click at [384, 728] on button "button" at bounding box center [394, 736] width 20 height 22
click at [384, 689] on button "button" at bounding box center [394, 678] width 20 height 22
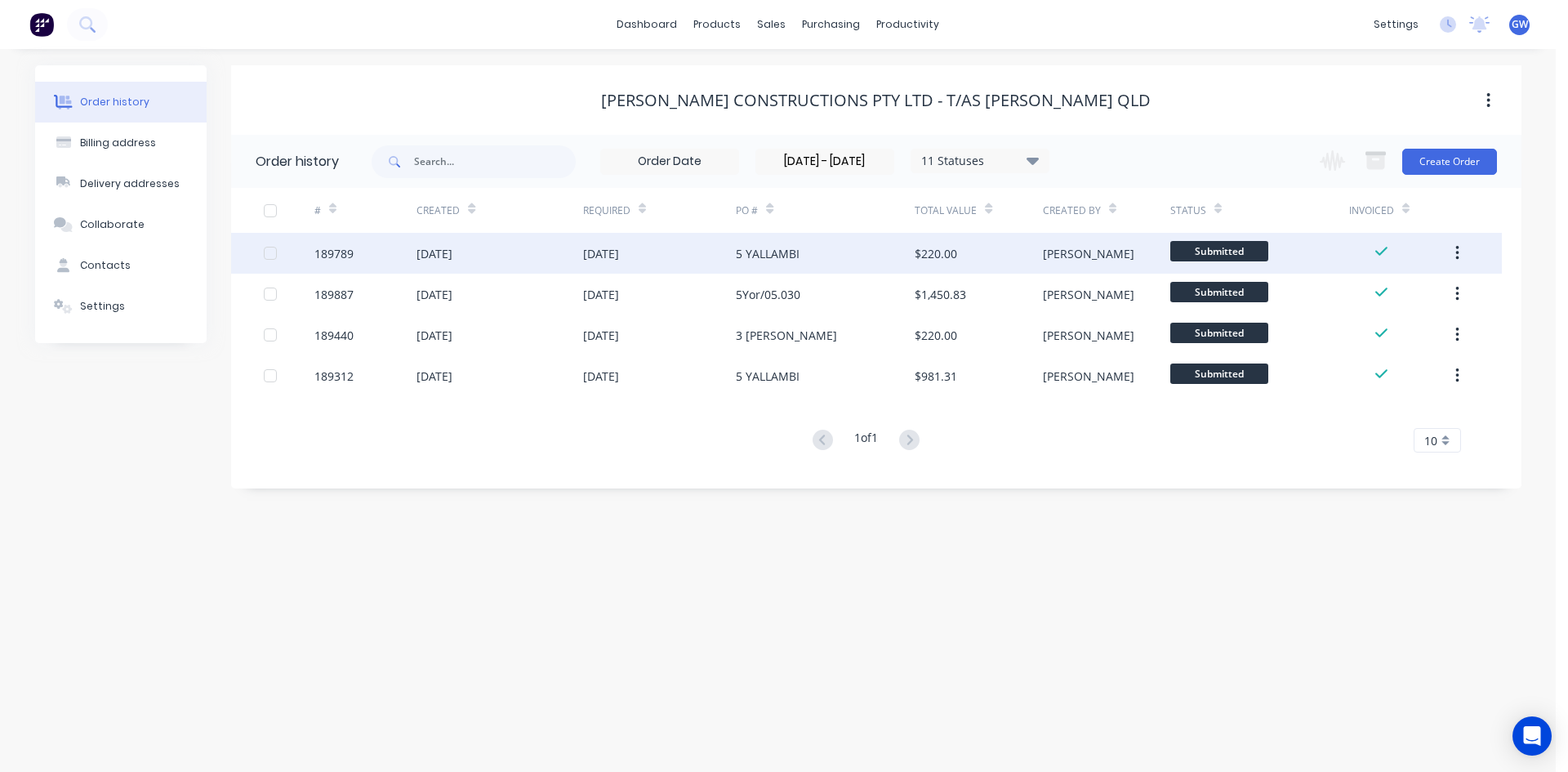
drag, startPoint x: 268, startPoint y: 209, endPoint x: 269, endPoint y: 262, distance: 53.0
click at [269, 210] on div at bounding box center [270, 210] width 33 height 33
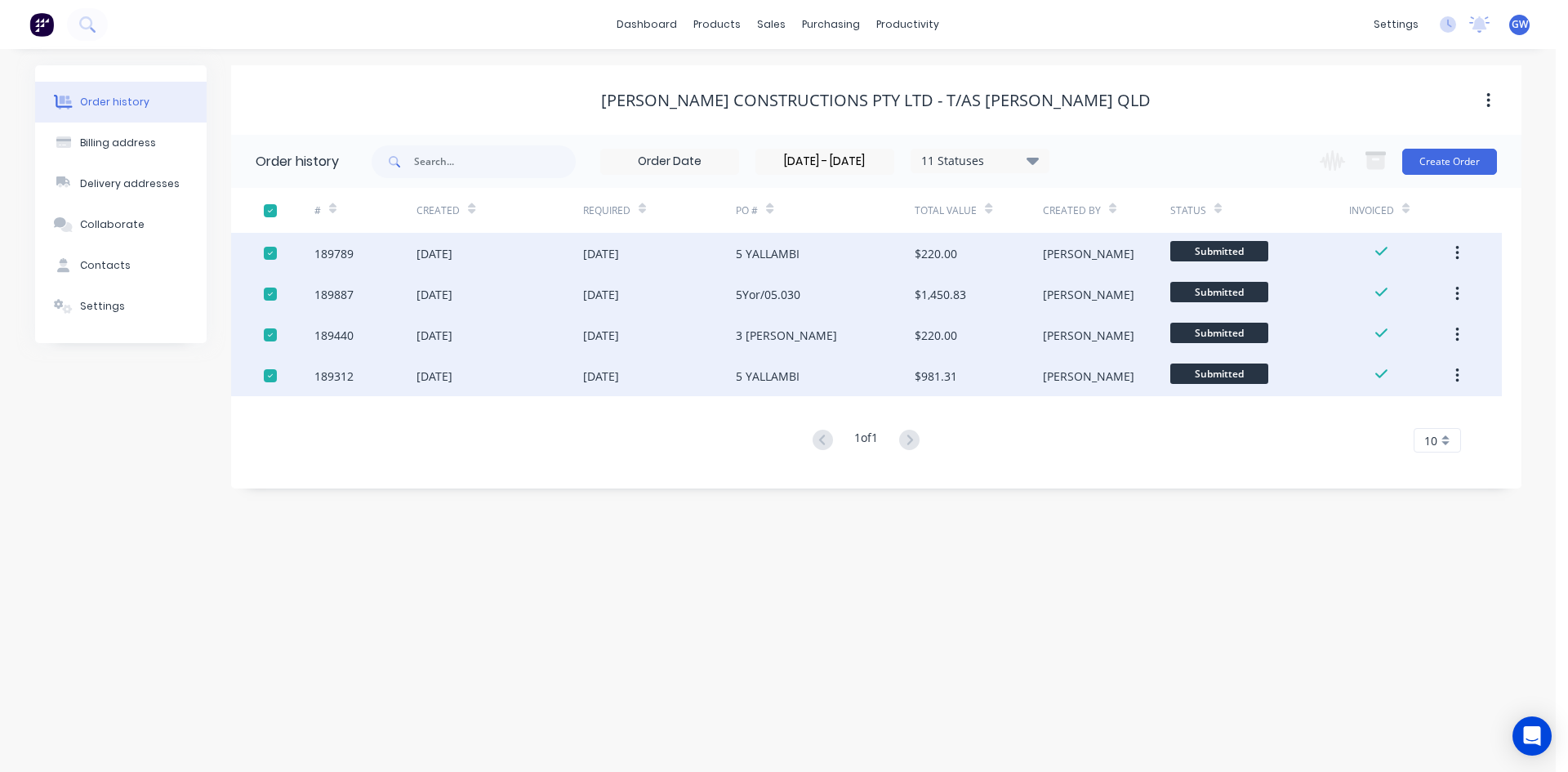
click at [268, 329] on div at bounding box center [270, 334] width 33 height 33
drag, startPoint x: 1377, startPoint y: 152, endPoint x: 1357, endPoint y: 164, distance: 23.3
click at [1366, 158] on icon "button" at bounding box center [1375, 160] width 20 height 20
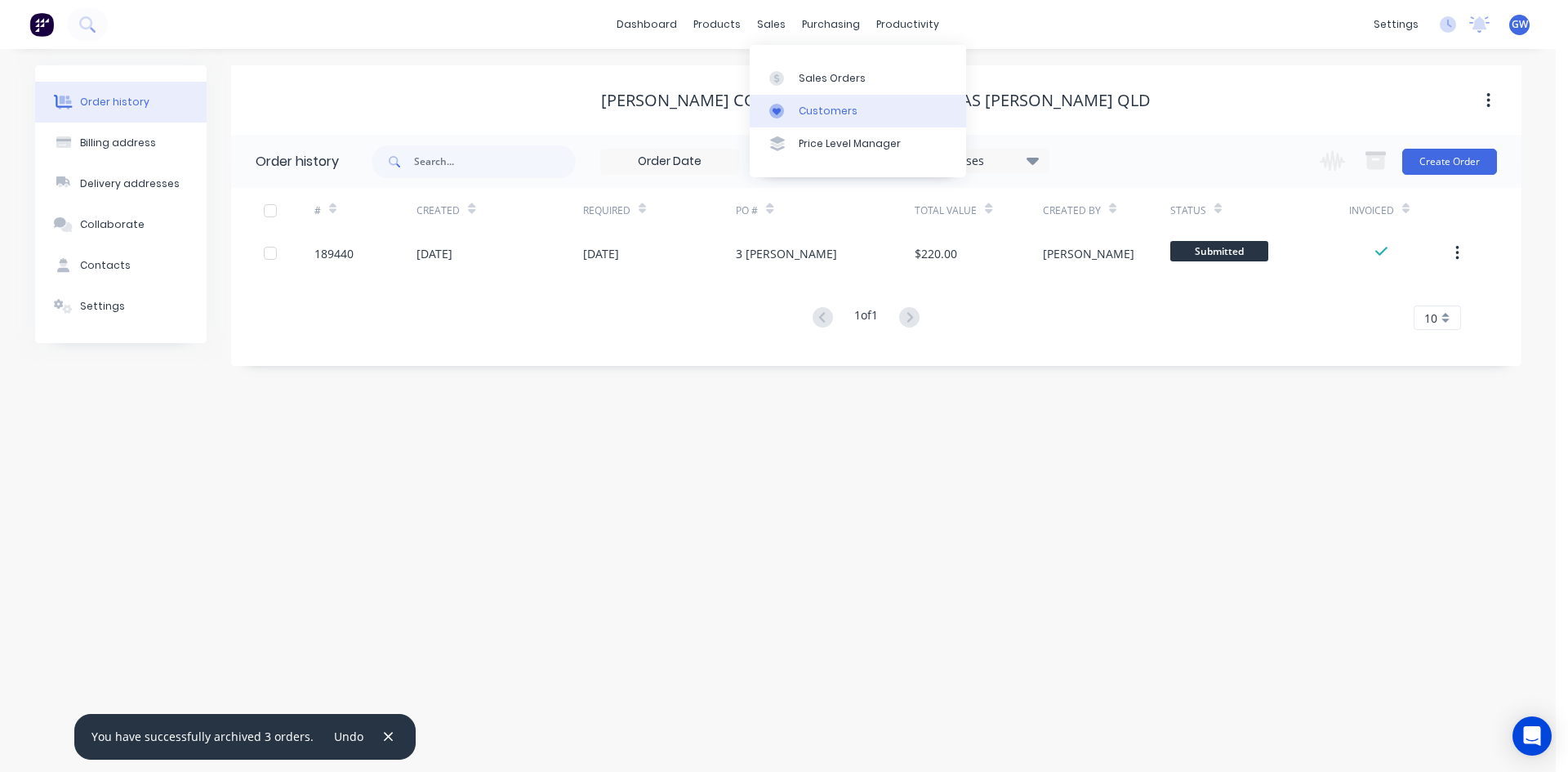
click at [794, 109] on link "Customers" at bounding box center [858, 111] width 217 height 33
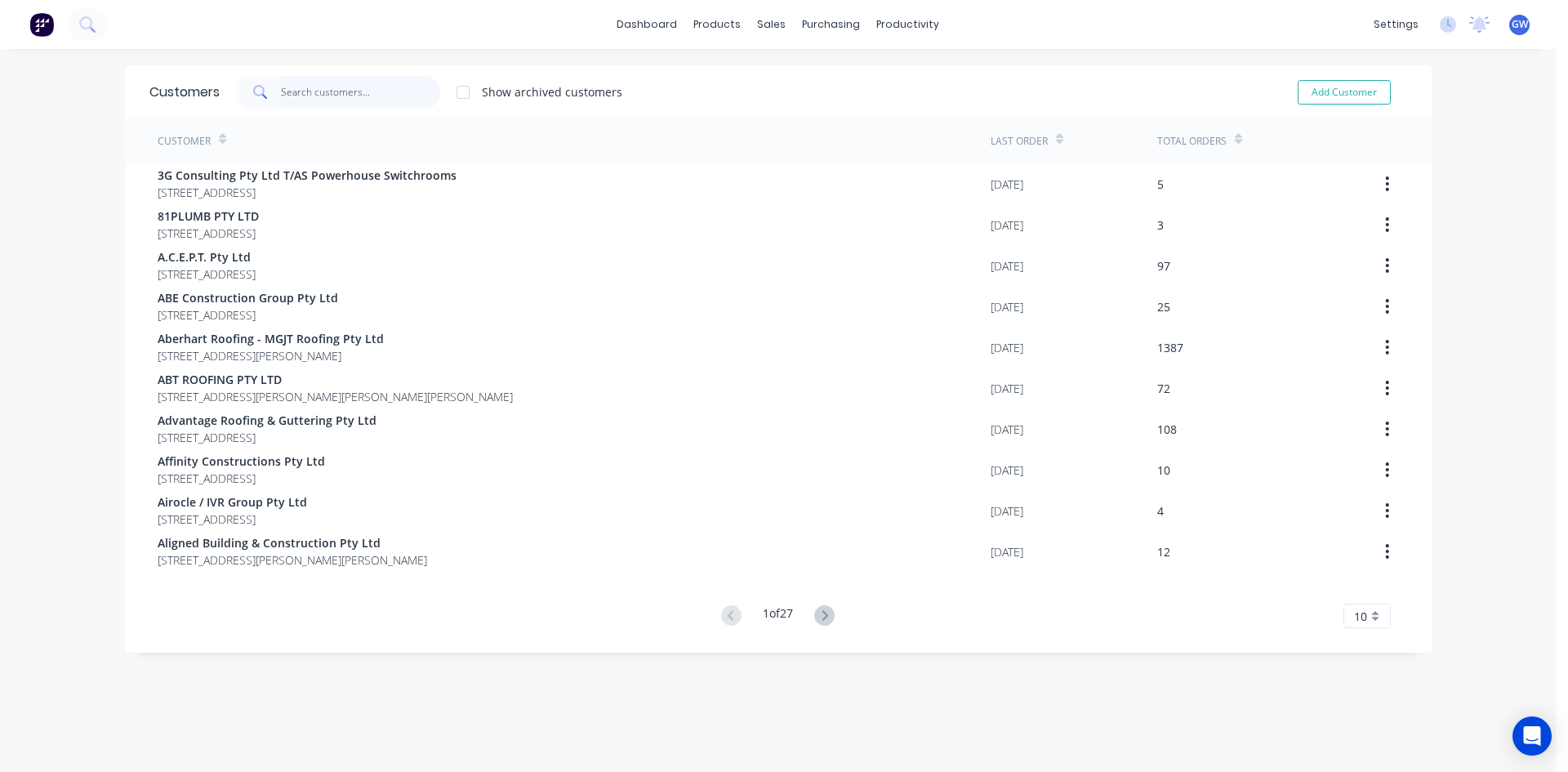
click at [359, 93] on input "text" at bounding box center [360, 92] width 159 height 33
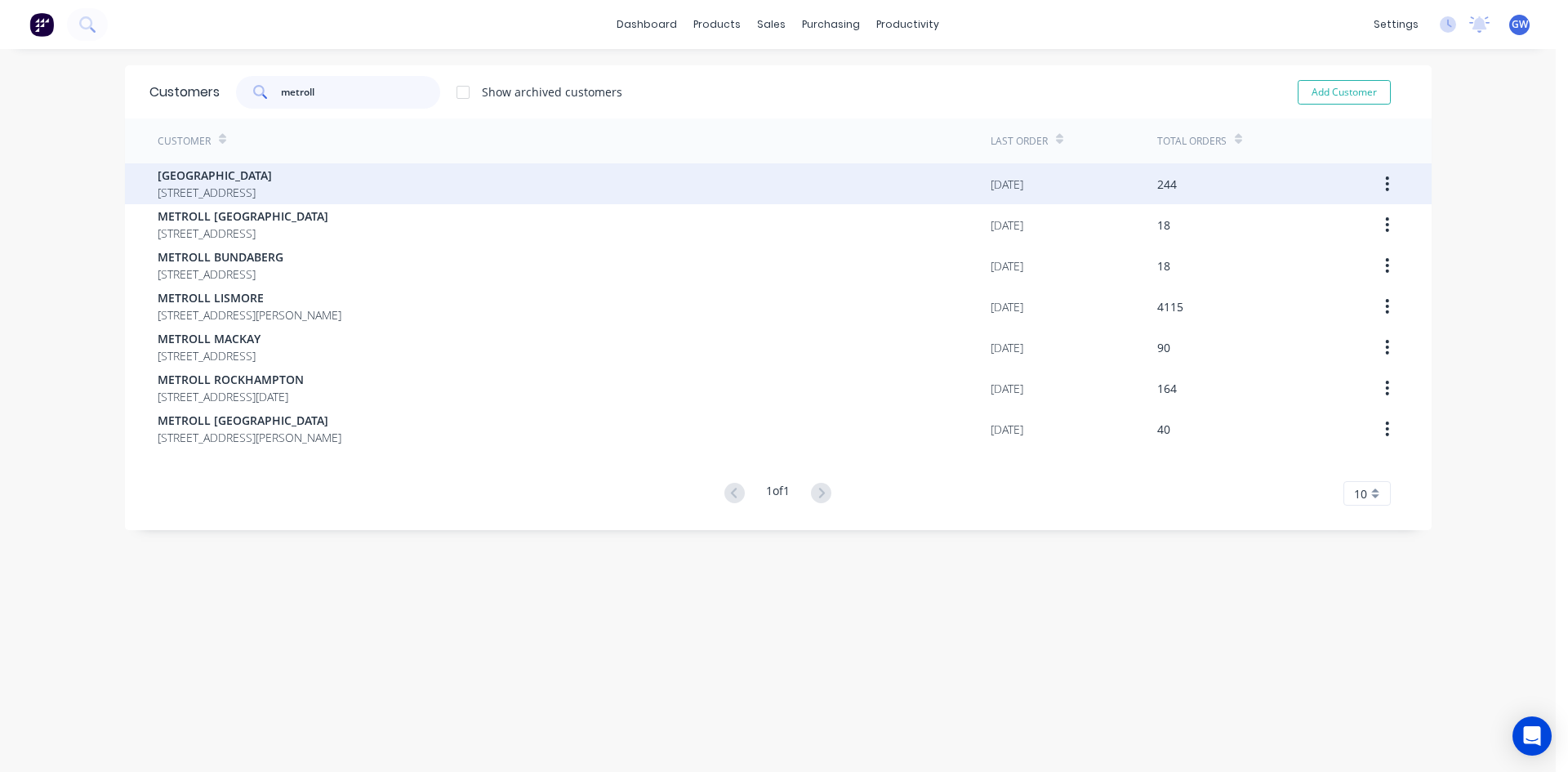
type input "metroll"
click at [272, 183] on span "10 Bearing Avenue WARANA Queensland Australia 4575" at bounding box center [214, 192] width 114 height 18
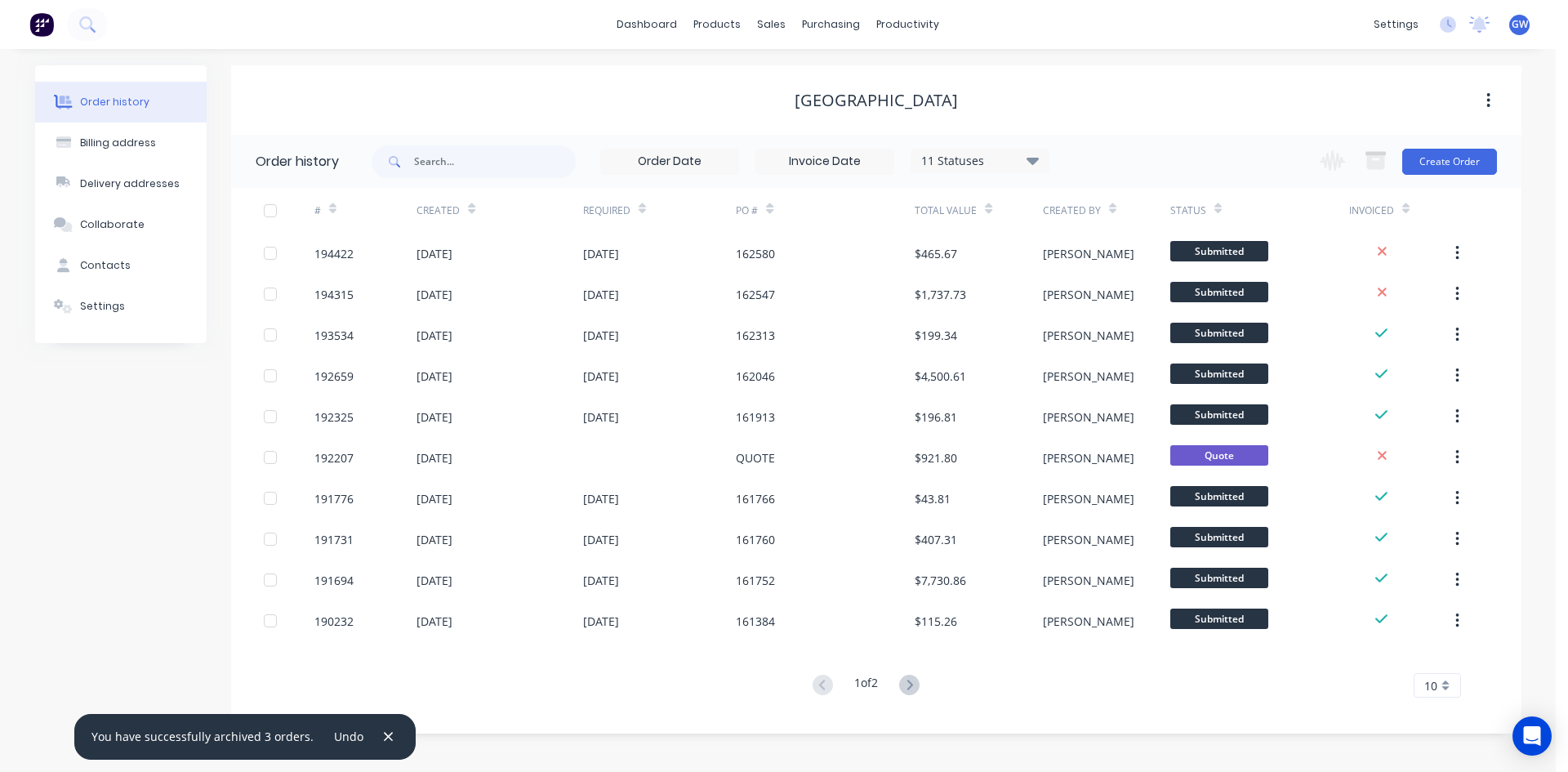
click at [852, 159] on input at bounding box center [824, 161] width 138 height 24
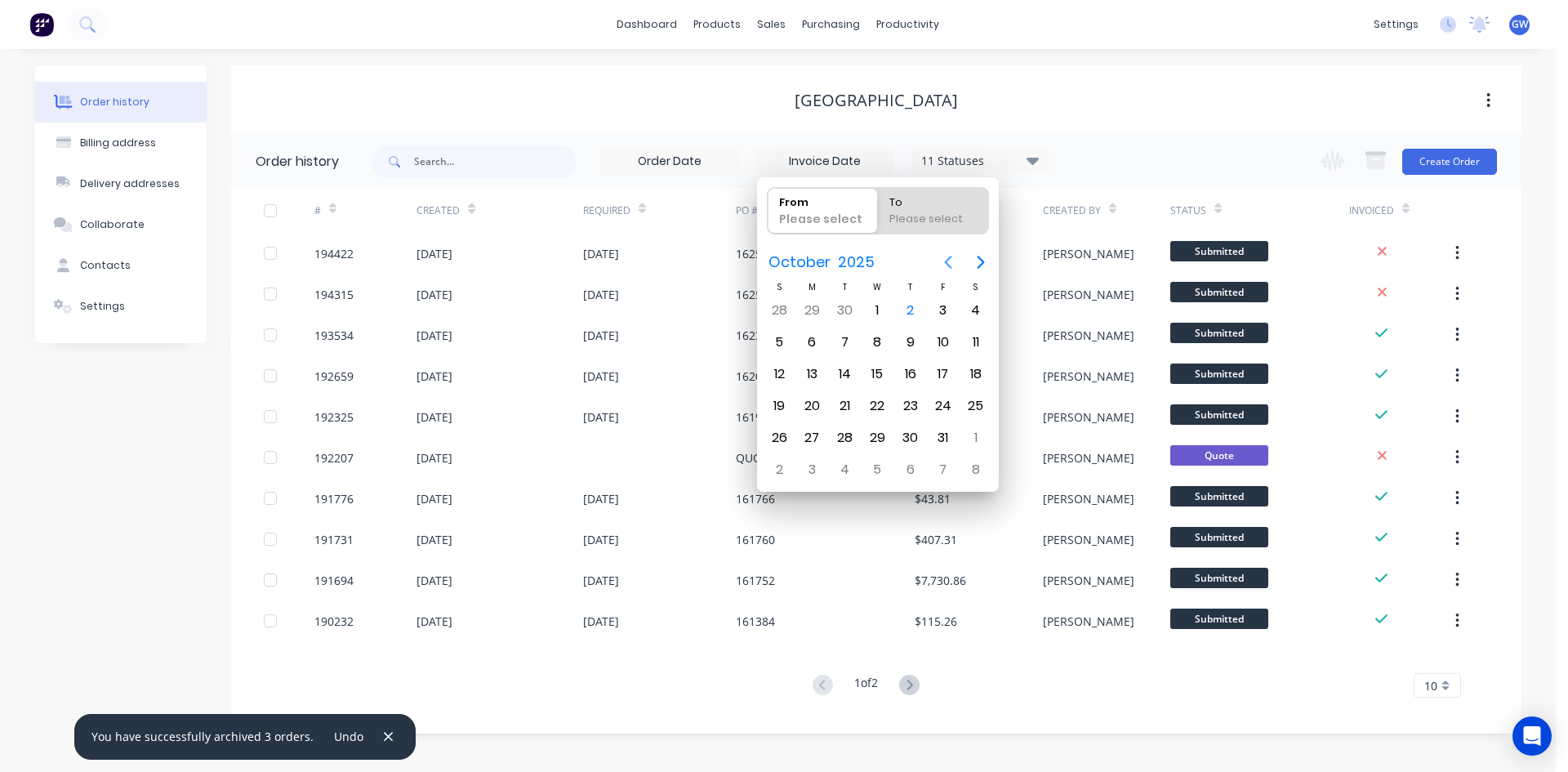
click at [955, 266] on icon "Previous page" at bounding box center [949, 263] width 20 height 20
click at [938, 311] on div "1" at bounding box center [943, 310] width 24 height 24
type input "[DATE]"
radio input "false"
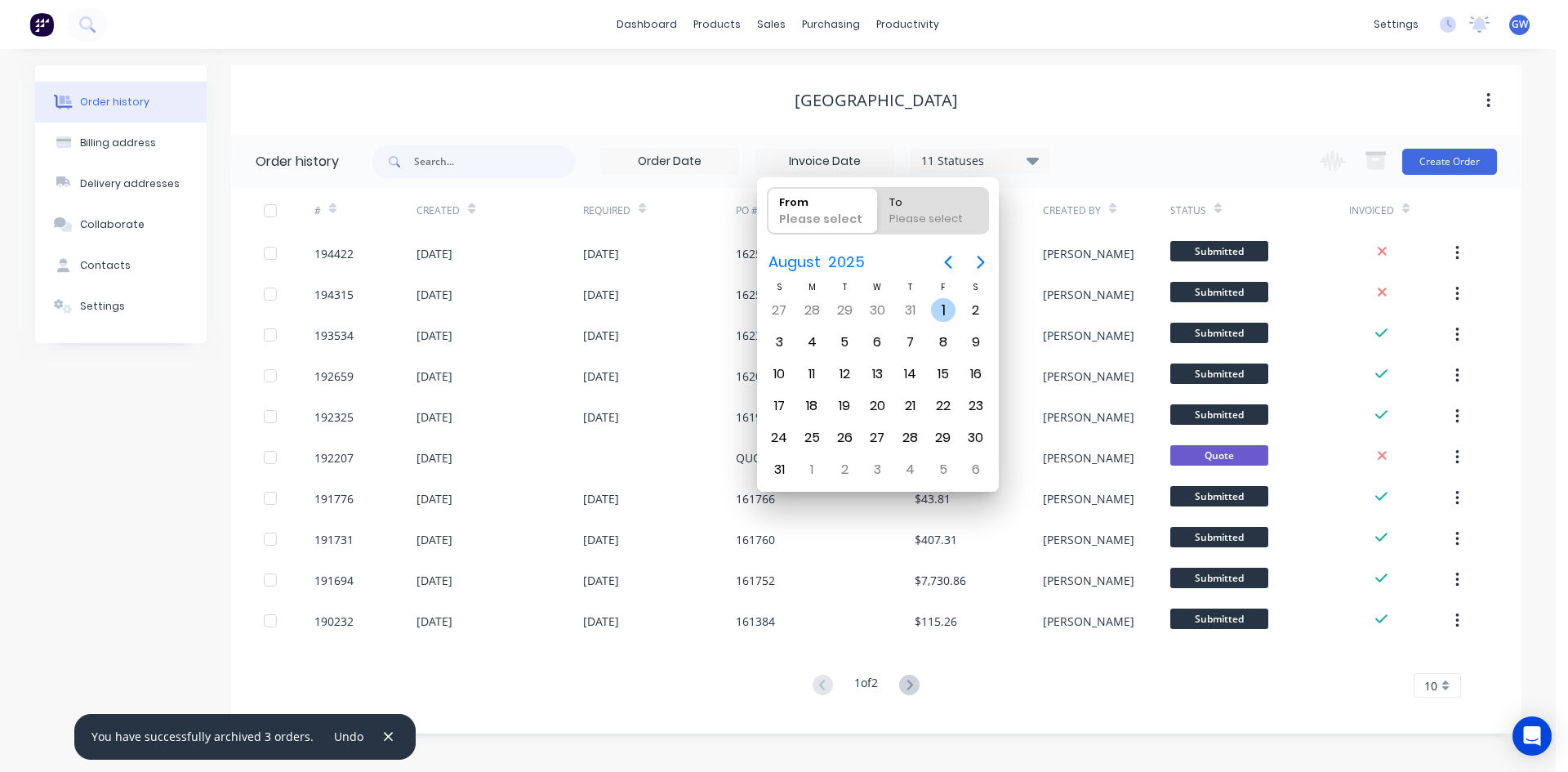
radio input "true"
click at [774, 467] on div "31" at bounding box center [779, 469] width 24 height 24
type input "01/08/25 - 31/08/25"
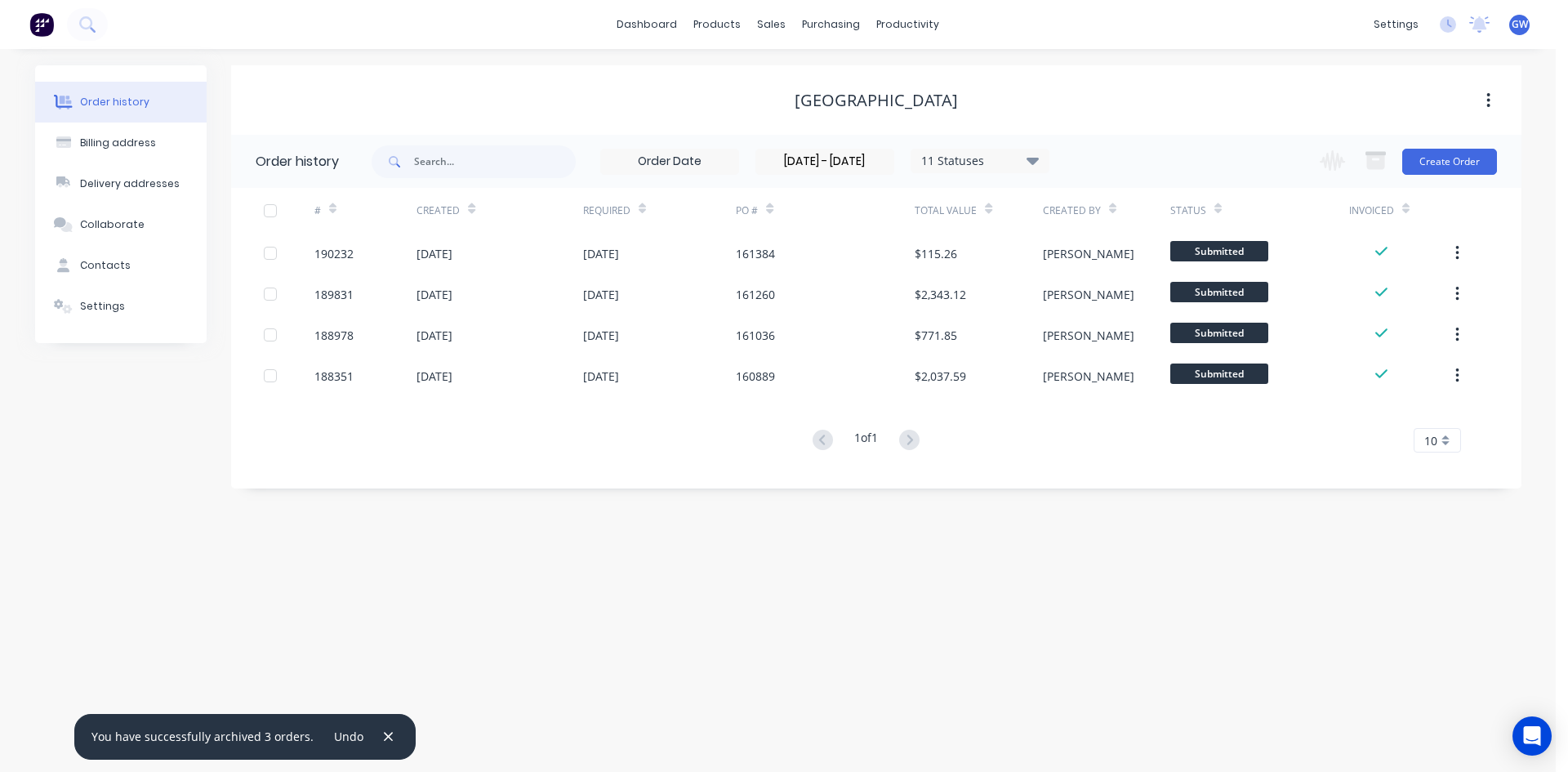
click at [271, 211] on div at bounding box center [270, 210] width 33 height 33
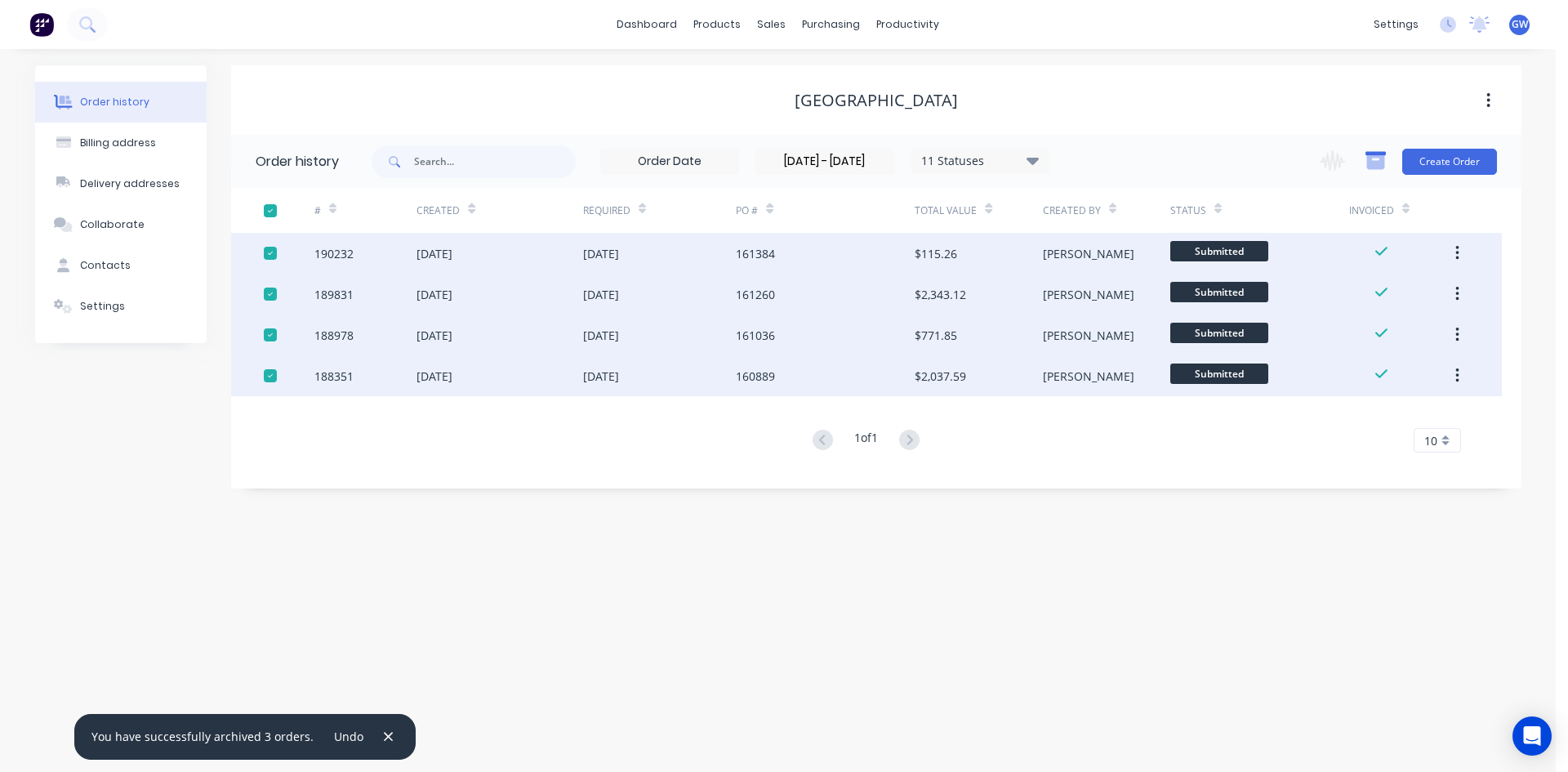
click at [1377, 161] on icon "button" at bounding box center [1375, 162] width 18 height 14
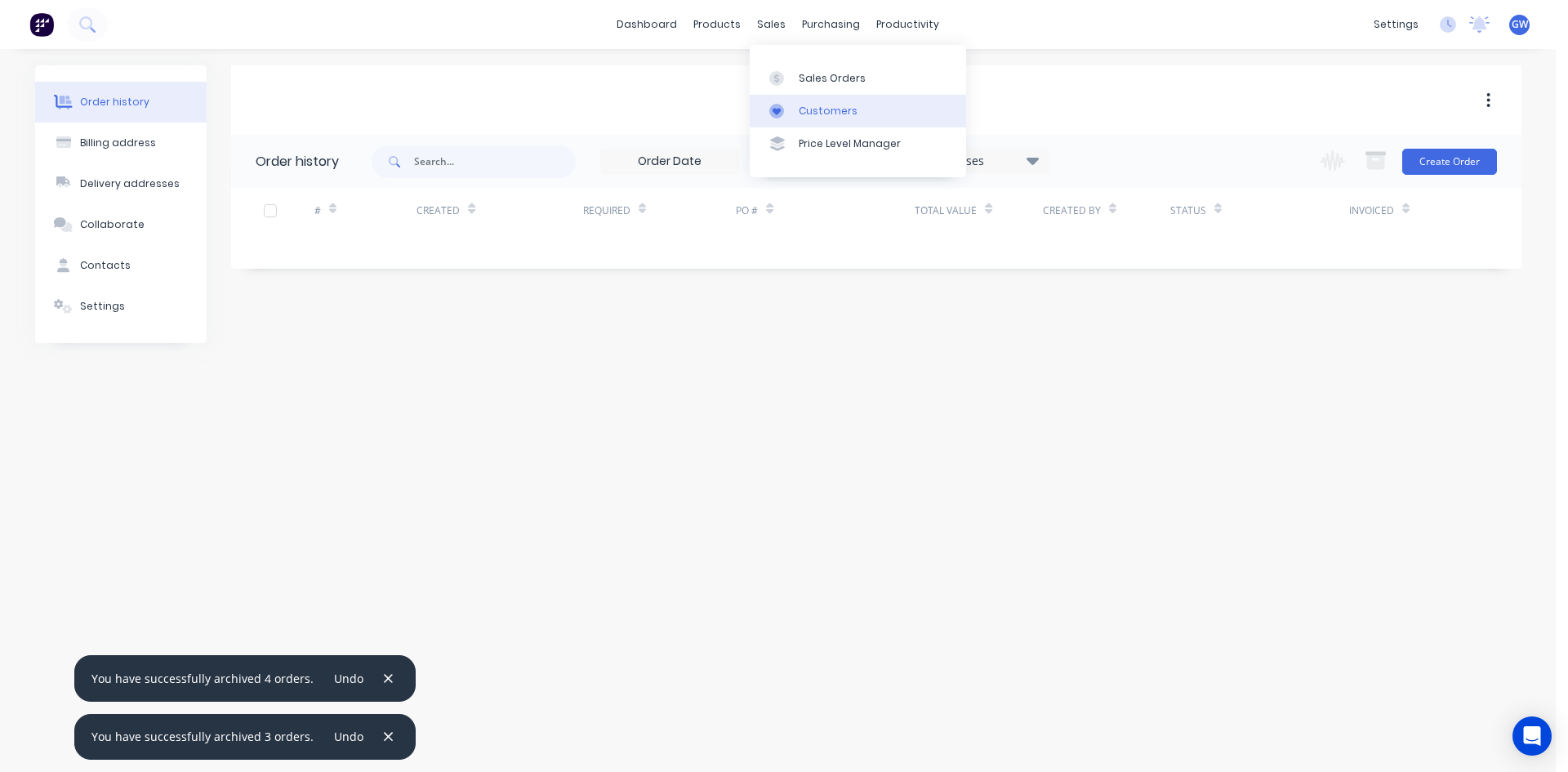
click at [815, 118] on link "Customers" at bounding box center [858, 111] width 217 height 33
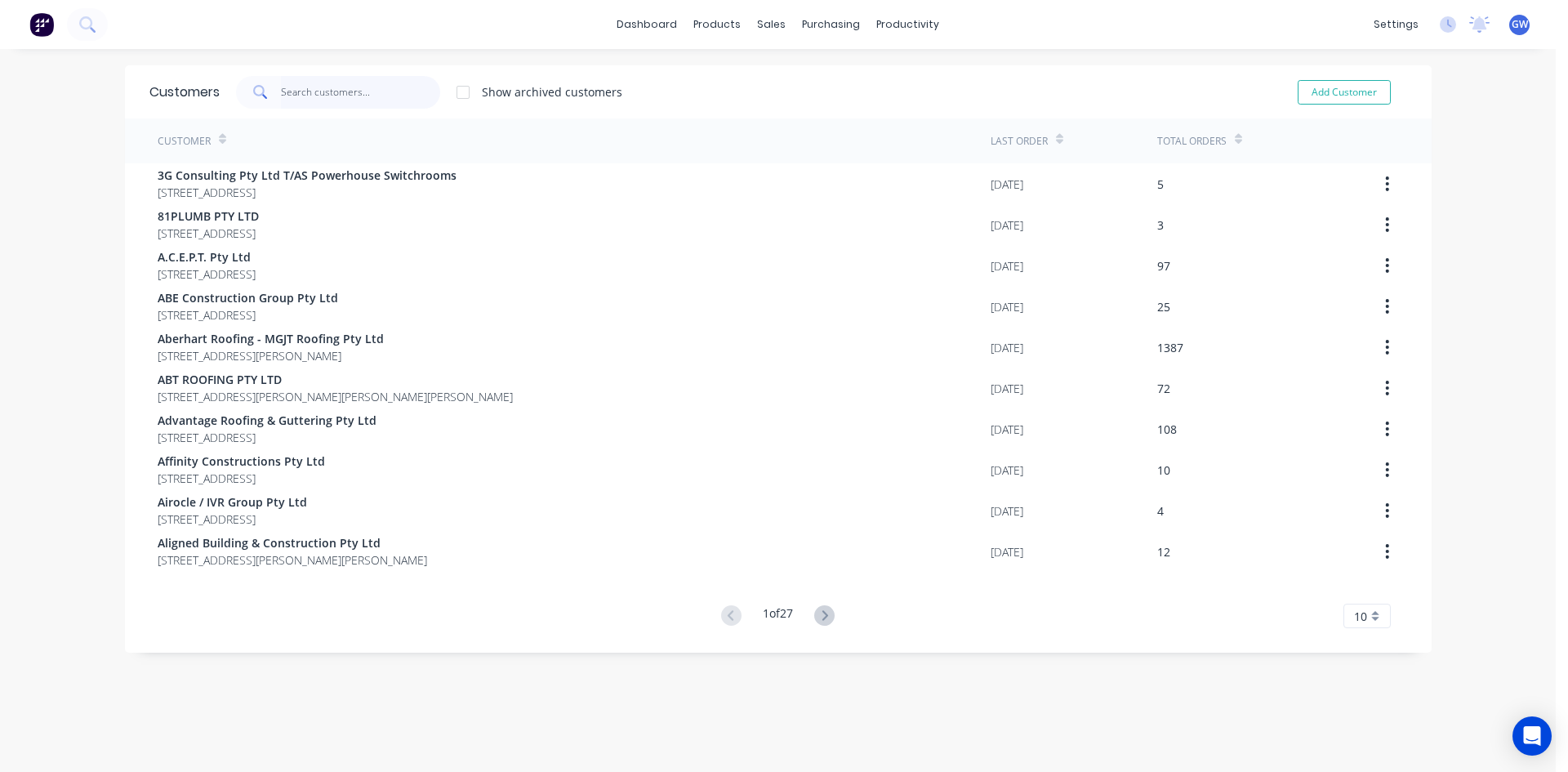
click at [340, 96] on input "text" at bounding box center [360, 92] width 159 height 33
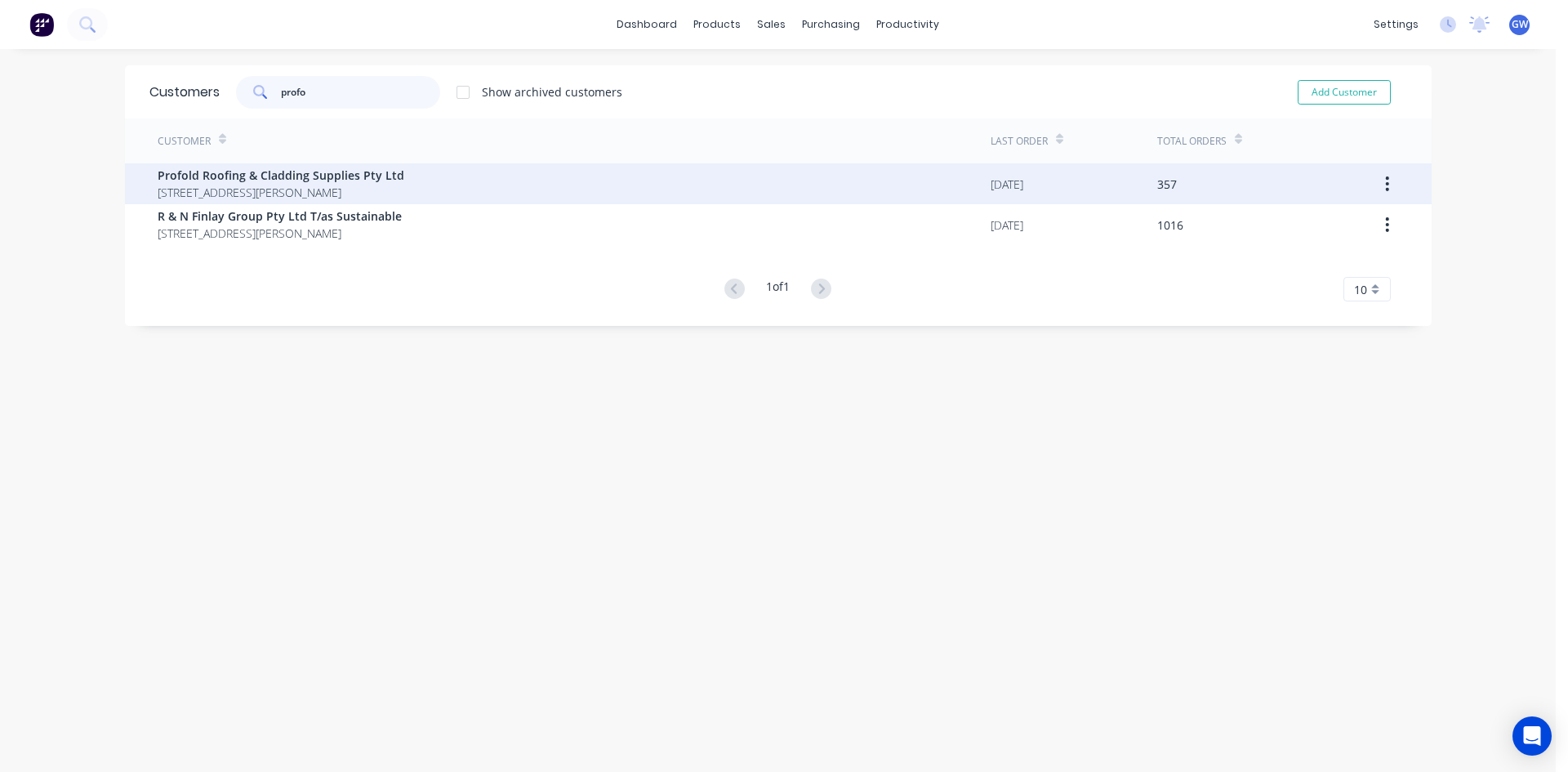
type input "profo"
click at [298, 189] on span "14 Jijaws Street SUMNER Queensland Australia 4074" at bounding box center [281, 192] width 247 height 18
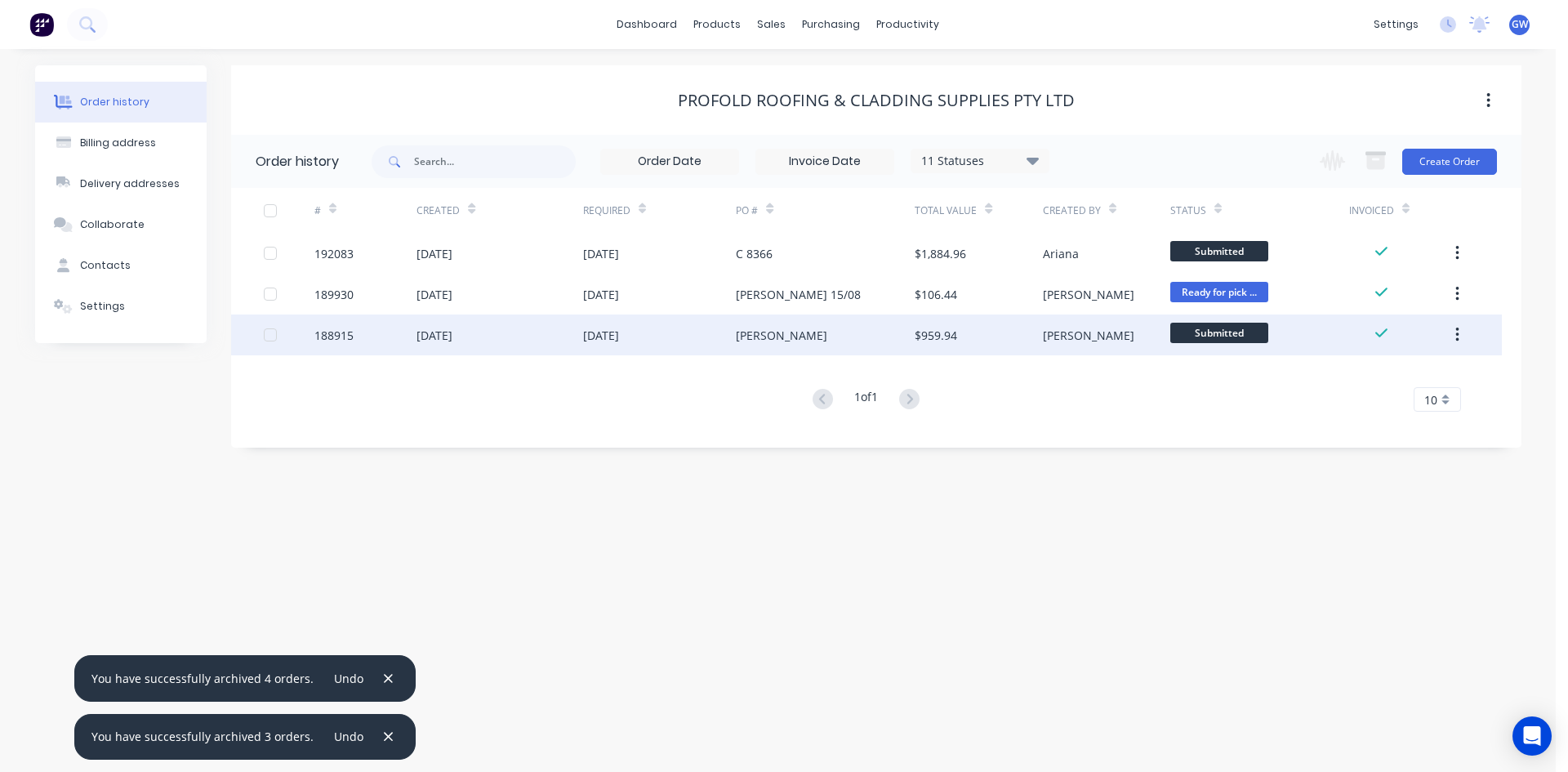
drag, startPoint x: 268, startPoint y: 294, endPoint x: 273, endPoint y: 320, distance: 26.5
click at [270, 295] on div at bounding box center [270, 293] width 33 height 33
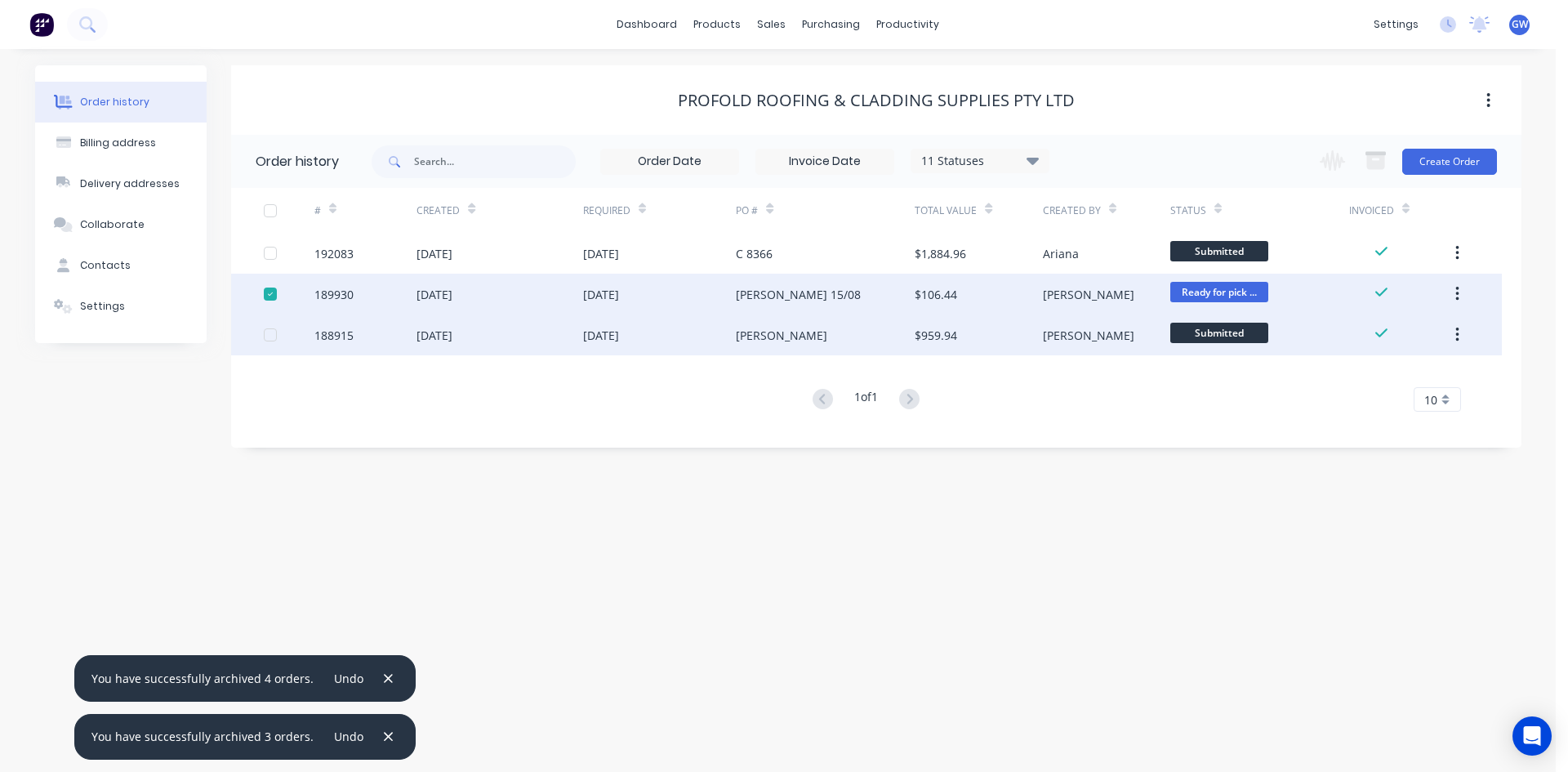
click at [271, 333] on div at bounding box center [270, 334] width 33 height 33
click at [1384, 163] on icon "button" at bounding box center [1375, 162] width 18 height 14
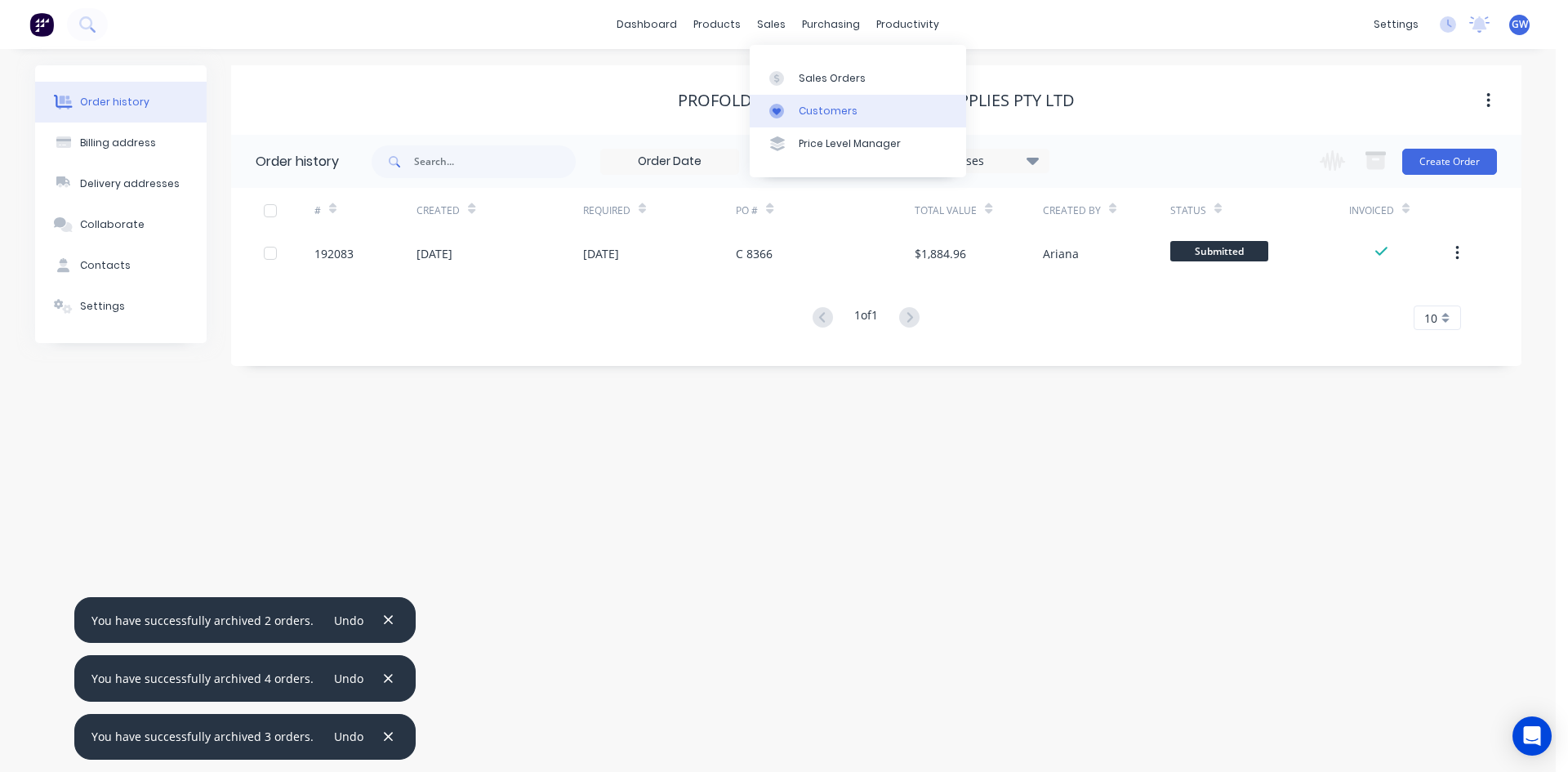
click at [812, 113] on div "Customers" at bounding box center [828, 111] width 59 height 15
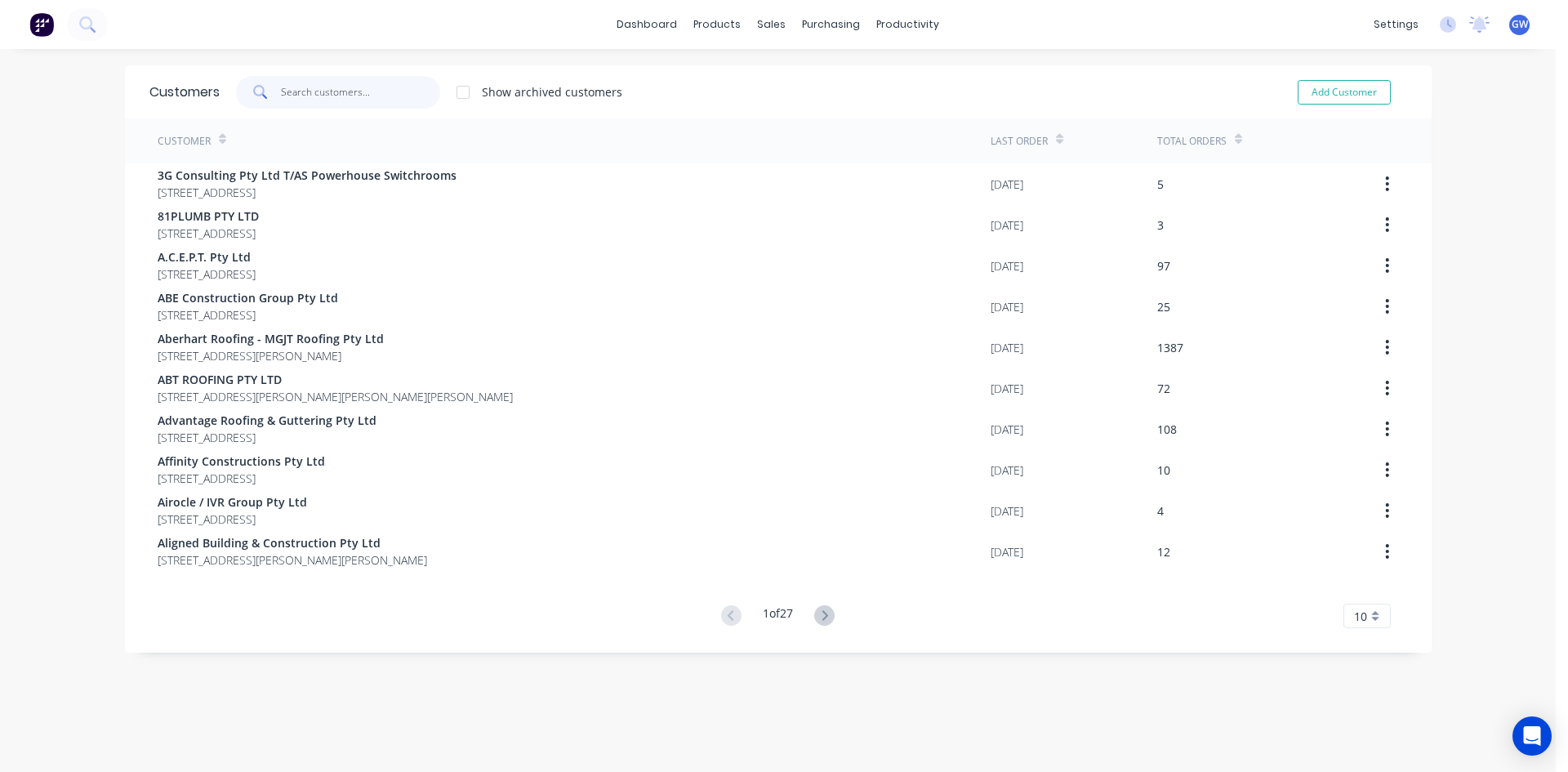
click at [366, 86] on input "text" at bounding box center [360, 92] width 159 height 33
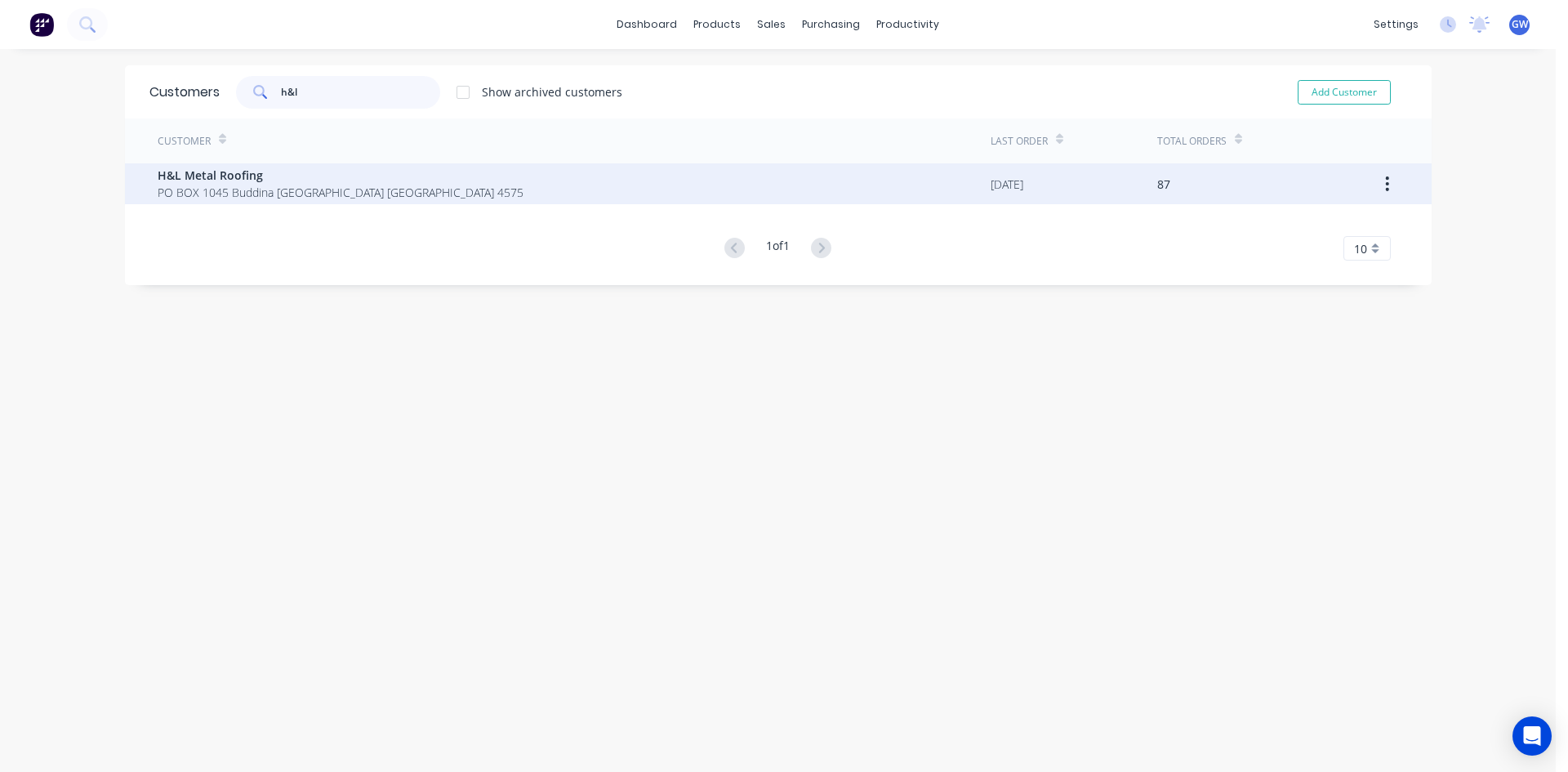
type input "h&l"
click at [312, 202] on div "H&L Metal Roofing PO BOX 1045 Buddina Queensland Australia 4575" at bounding box center [574, 183] width 833 height 41
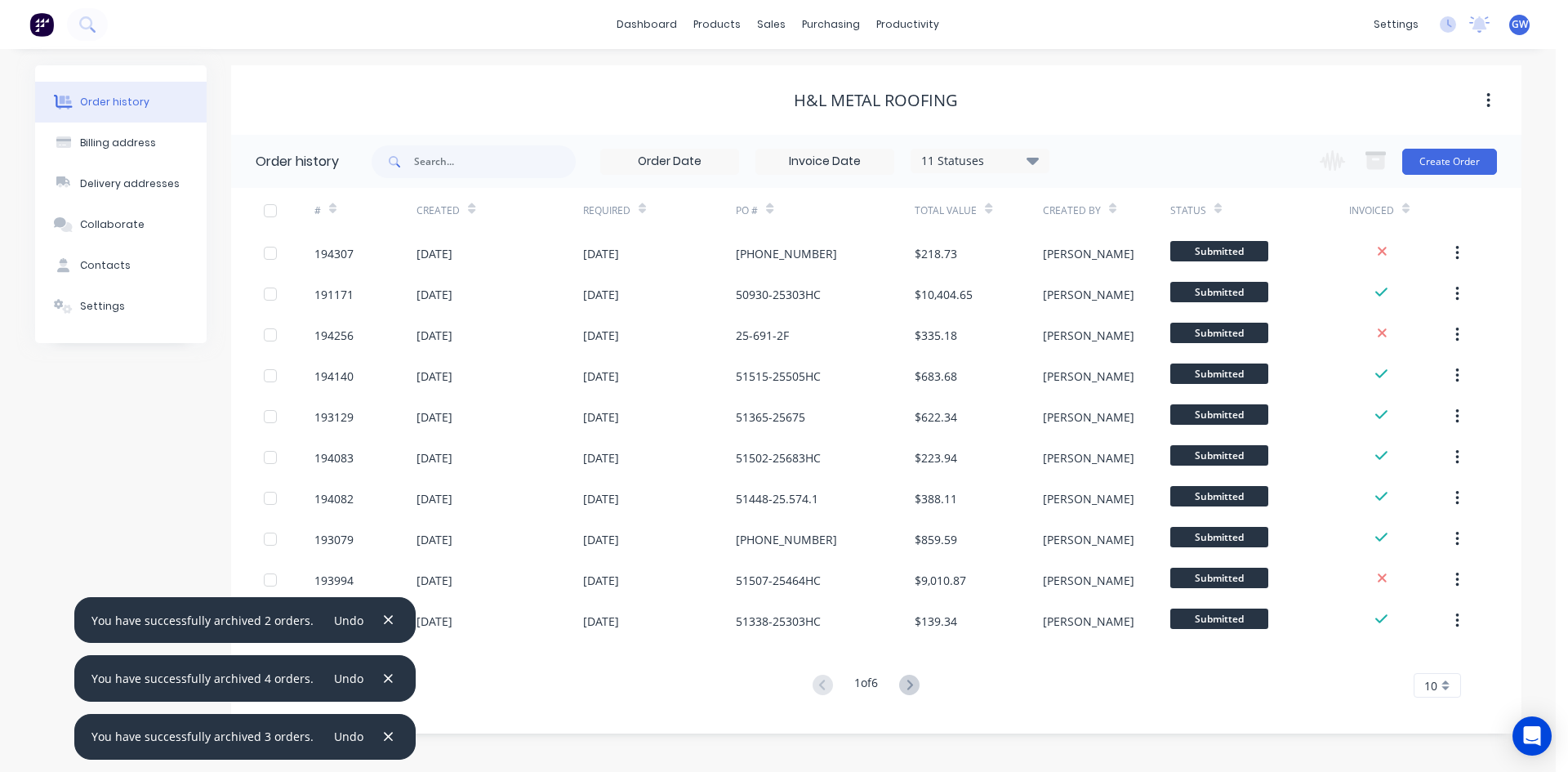
click at [849, 164] on input at bounding box center [824, 161] width 138 height 24
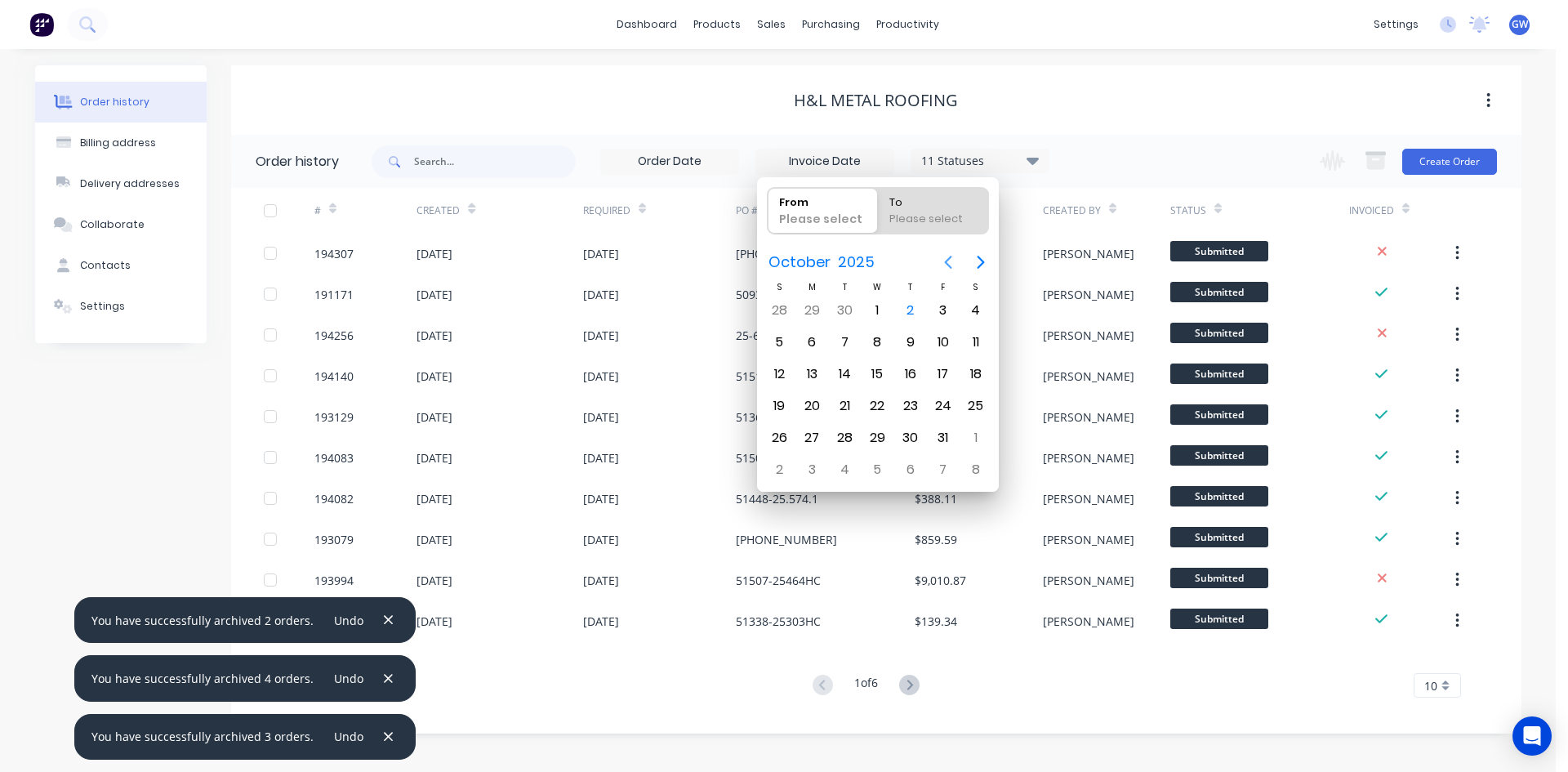
click at [940, 258] on icon "Previous page" at bounding box center [949, 263] width 20 height 20
click at [942, 310] on div "1" at bounding box center [943, 310] width 24 height 24
type input "[DATE]"
radio input "false"
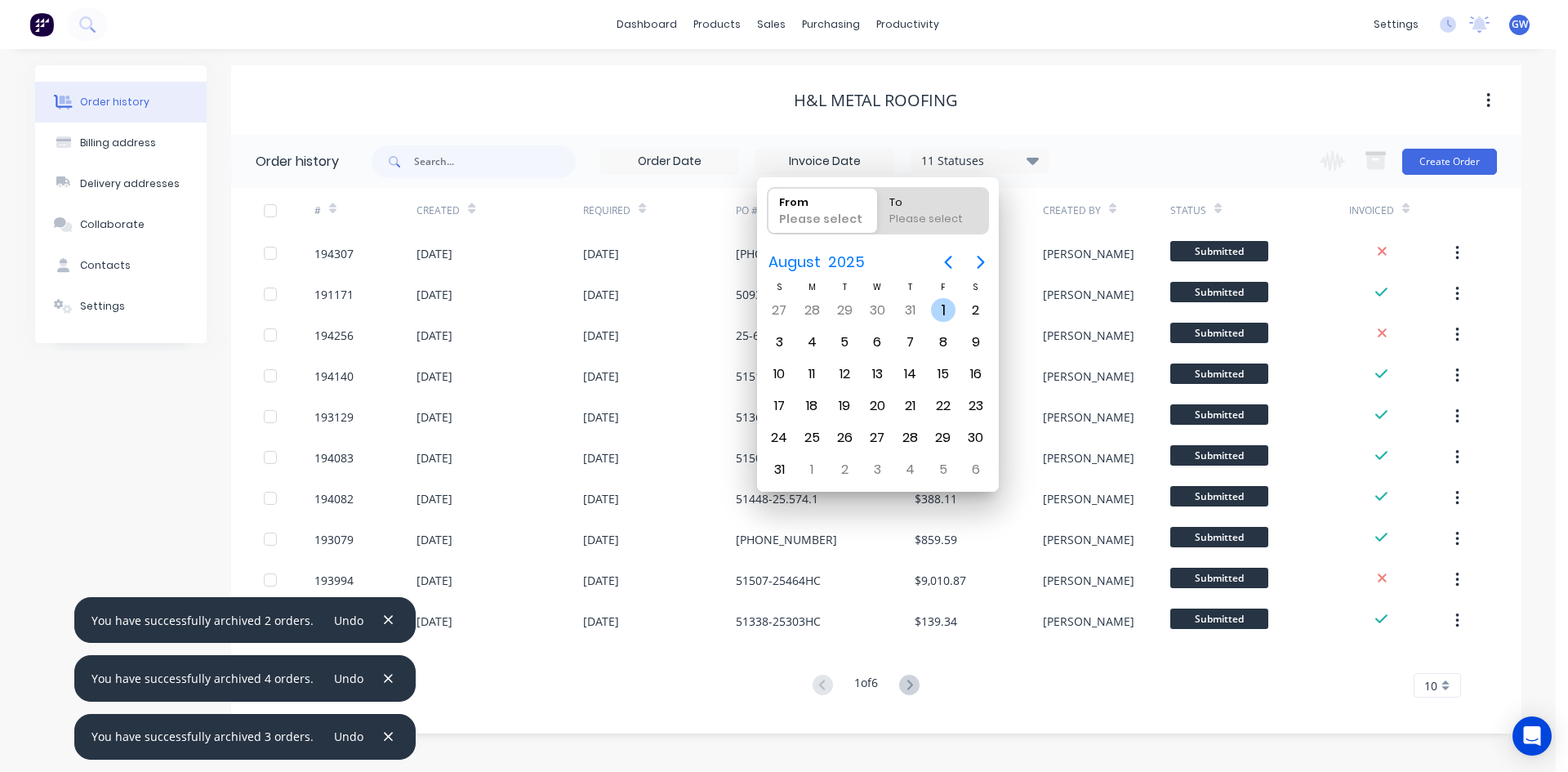
radio input "true"
click at [778, 468] on div "31" at bounding box center [779, 469] width 24 height 24
type input "01/08/25 - 31/08/25"
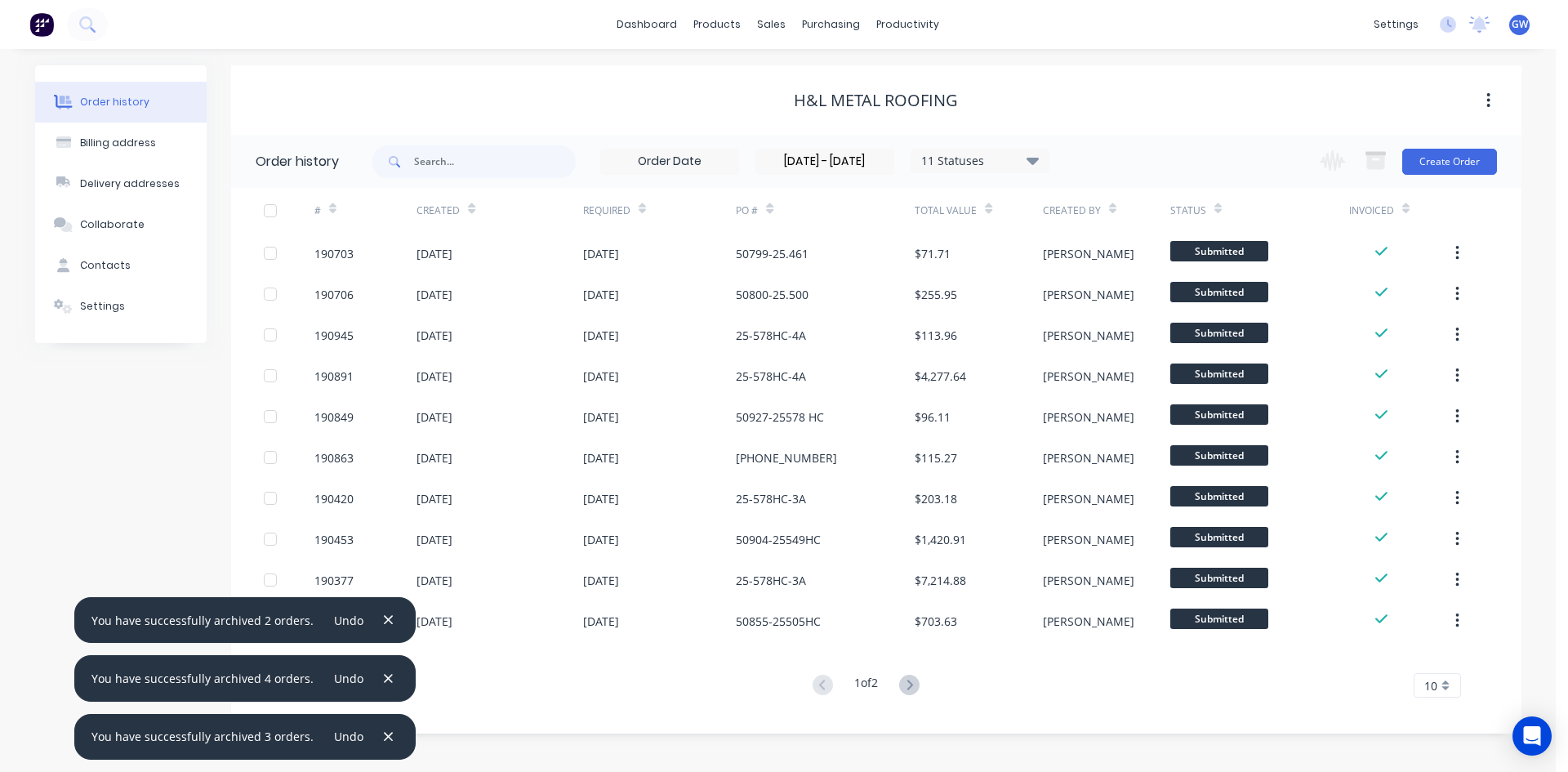
click at [1428, 678] on span "10" at bounding box center [1430, 685] width 13 height 18
click at [1432, 664] on div "35" at bounding box center [1437, 658] width 46 height 28
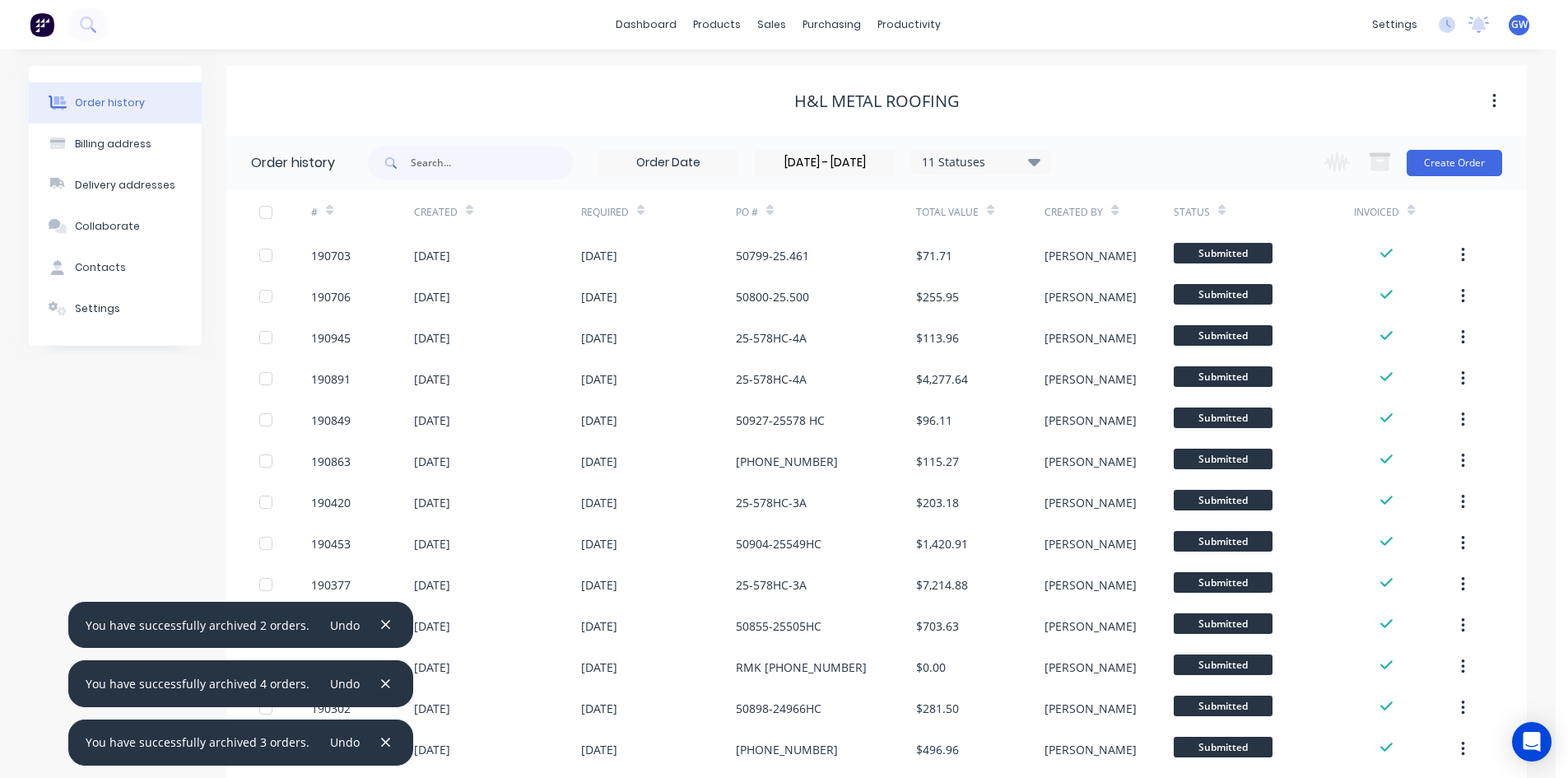
click at [259, 213] on div at bounding box center [266, 212] width 33 height 33
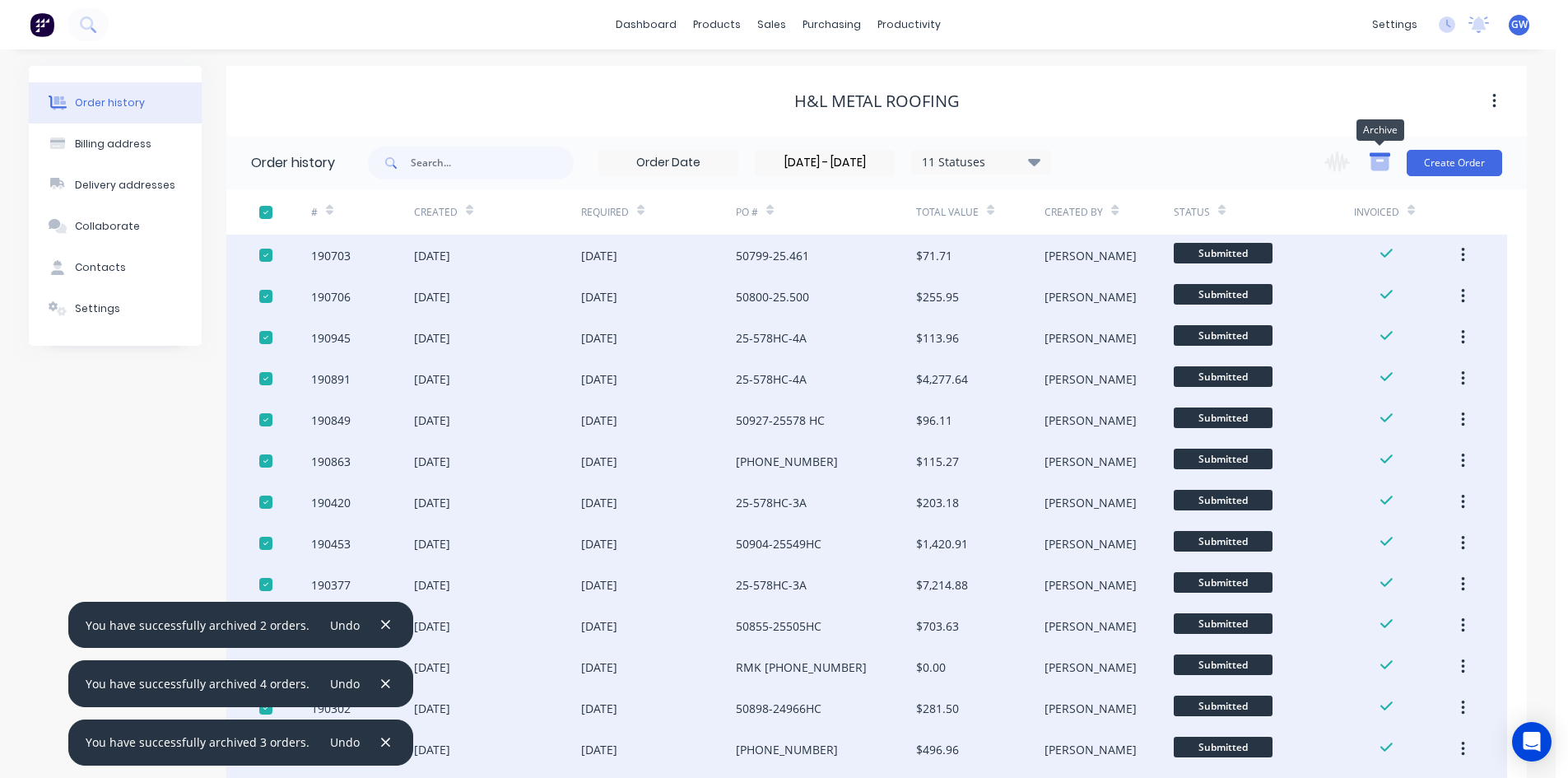
click at [1381, 160] on icon "button" at bounding box center [1380, 161] width 20 height 20
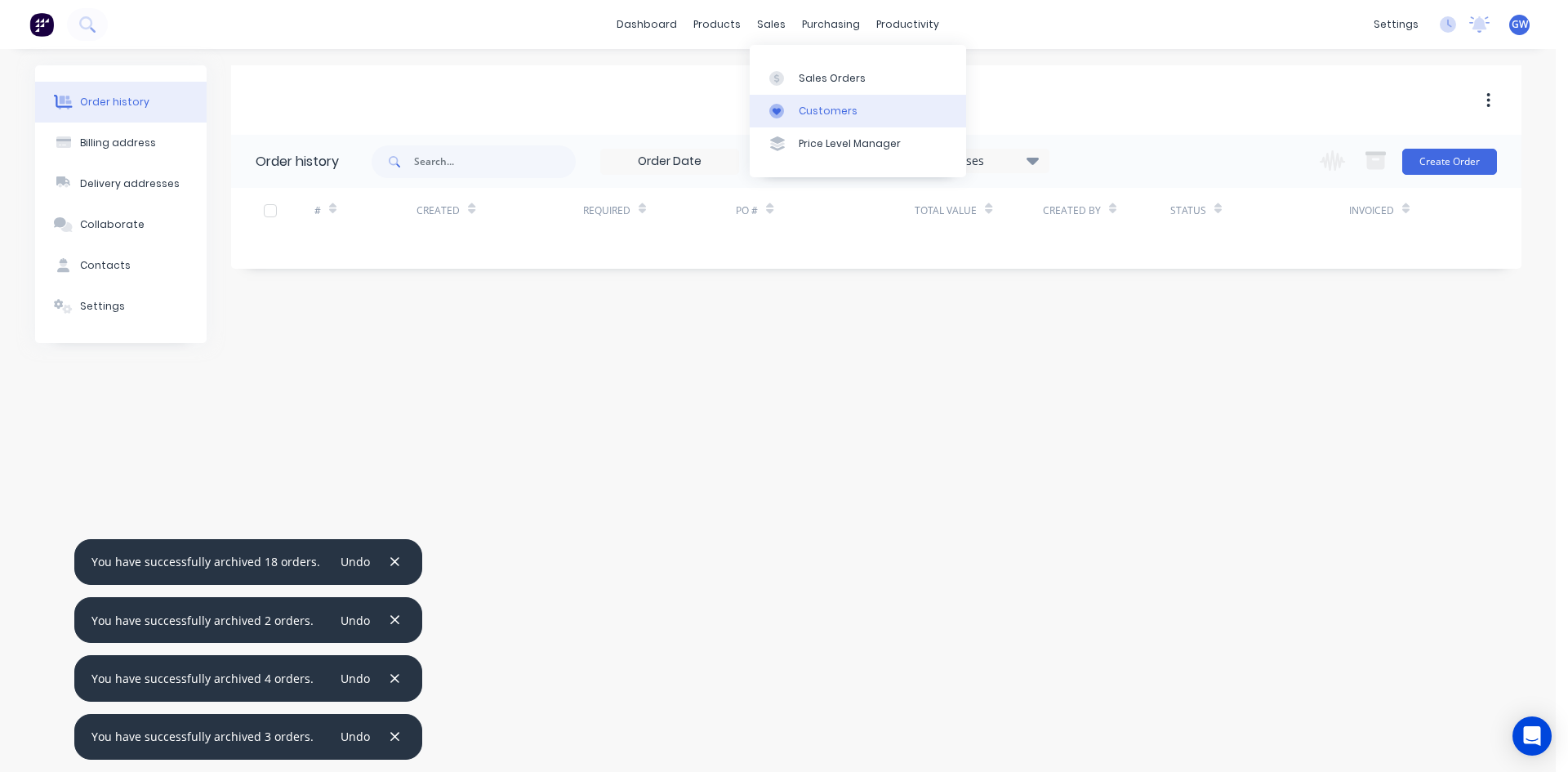
click at [806, 117] on div "Customers" at bounding box center [828, 111] width 59 height 15
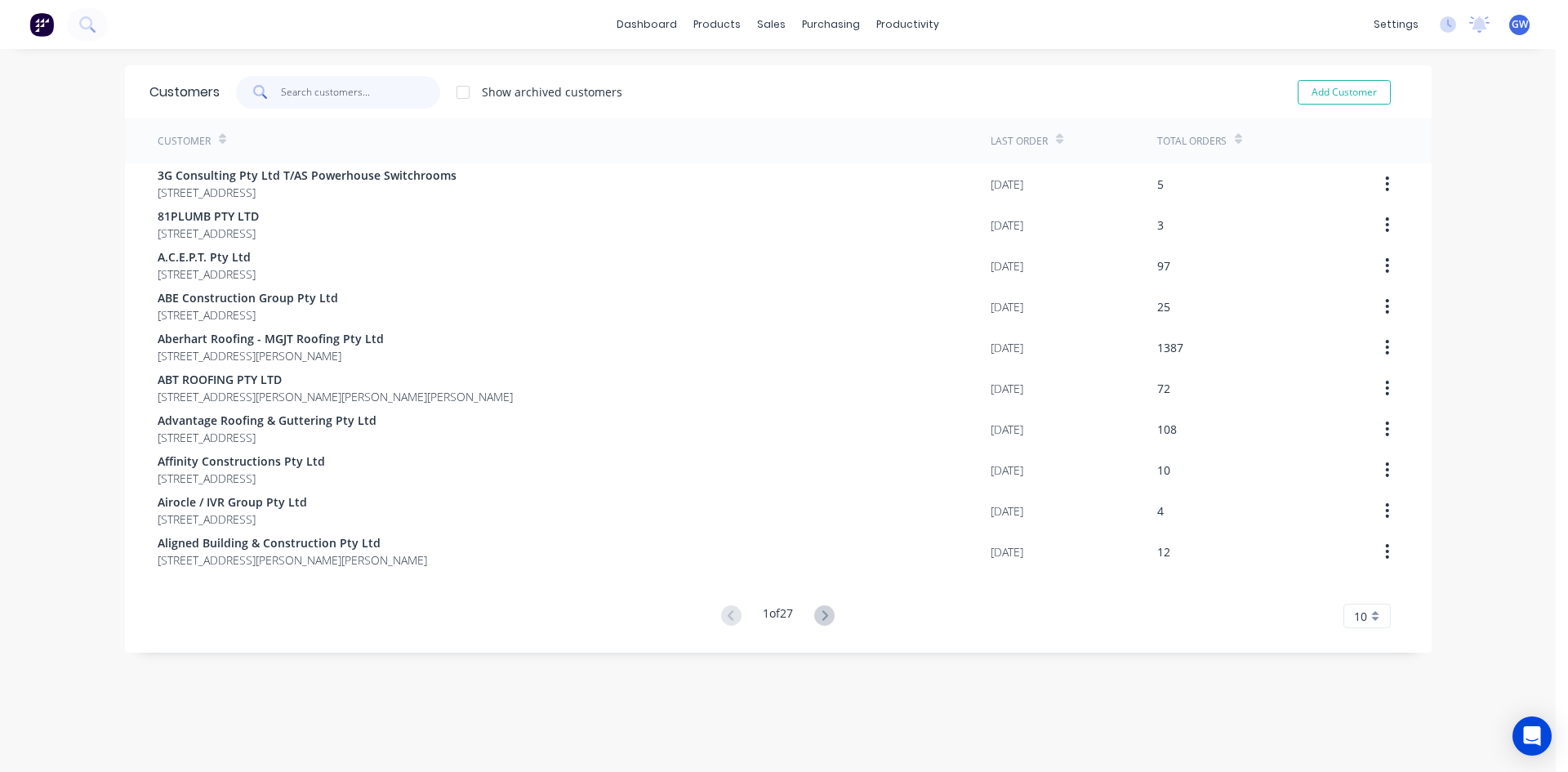
click at [365, 91] on input "text" at bounding box center [360, 92] width 159 height 33
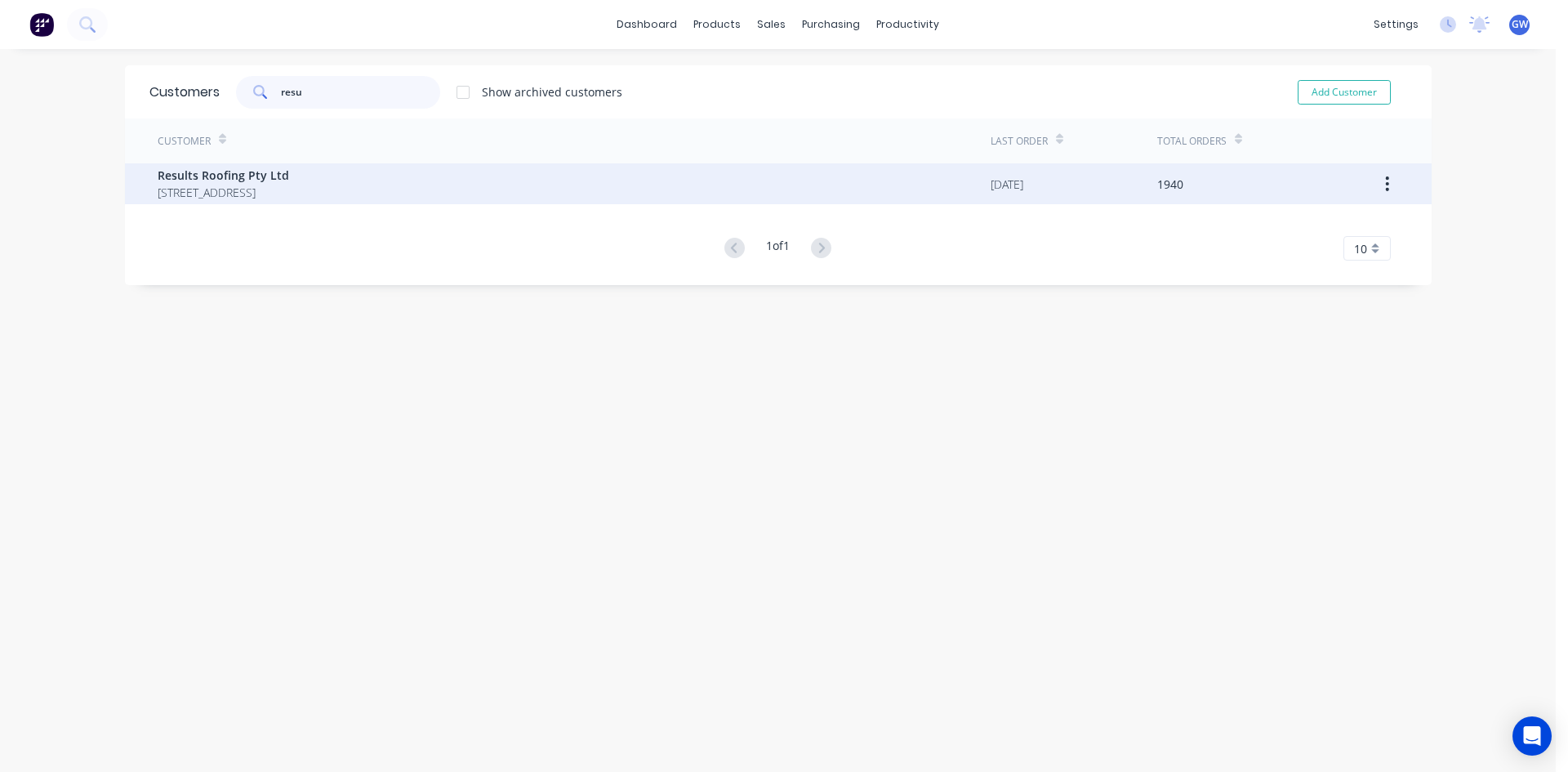
type input "resu"
click at [426, 183] on div "Results Roofing Pty Ltd 71 York Street Coorparoo Queensland Australia 4151" at bounding box center [574, 183] width 833 height 41
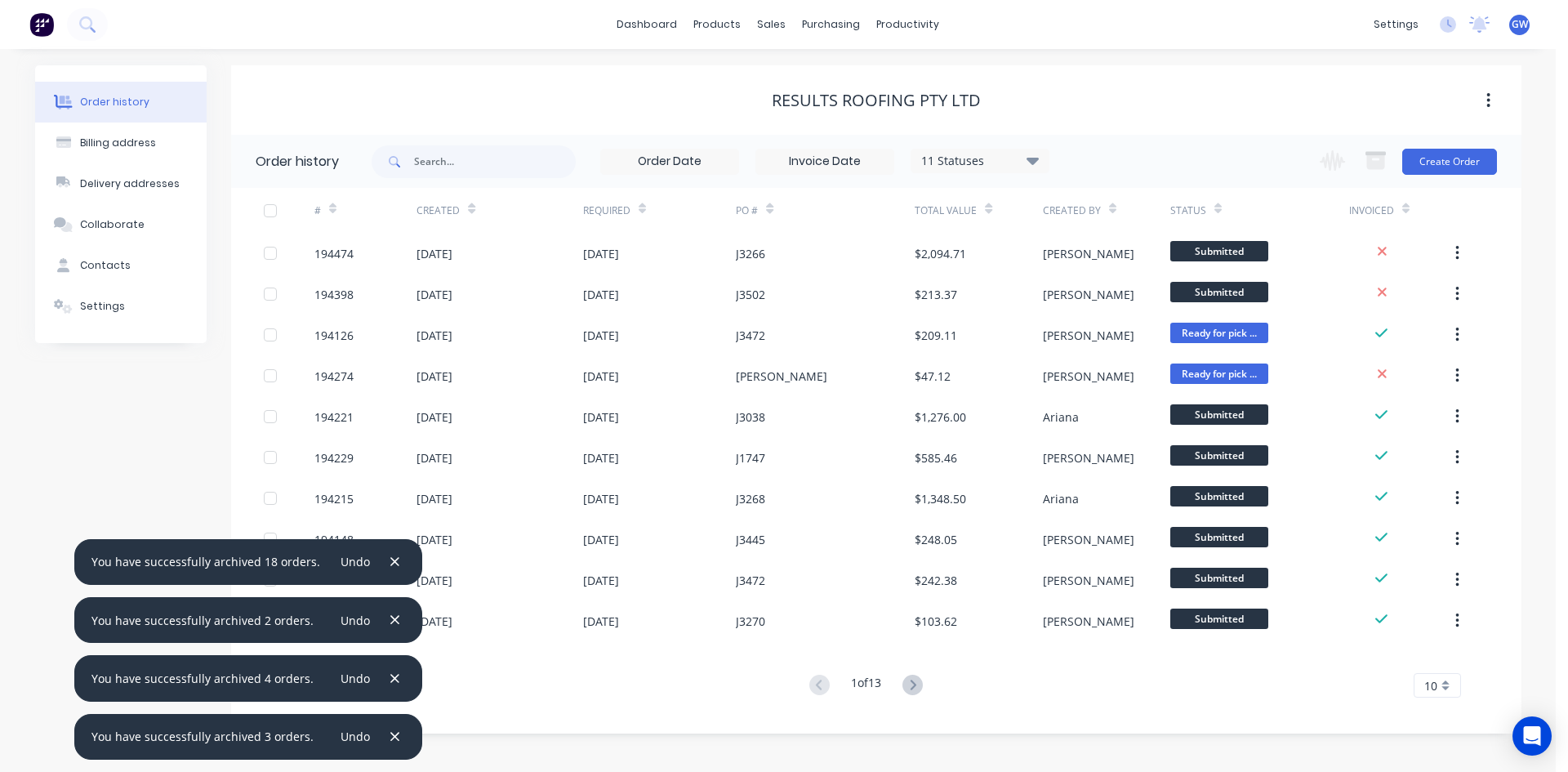
click at [862, 158] on input at bounding box center [824, 161] width 138 height 24
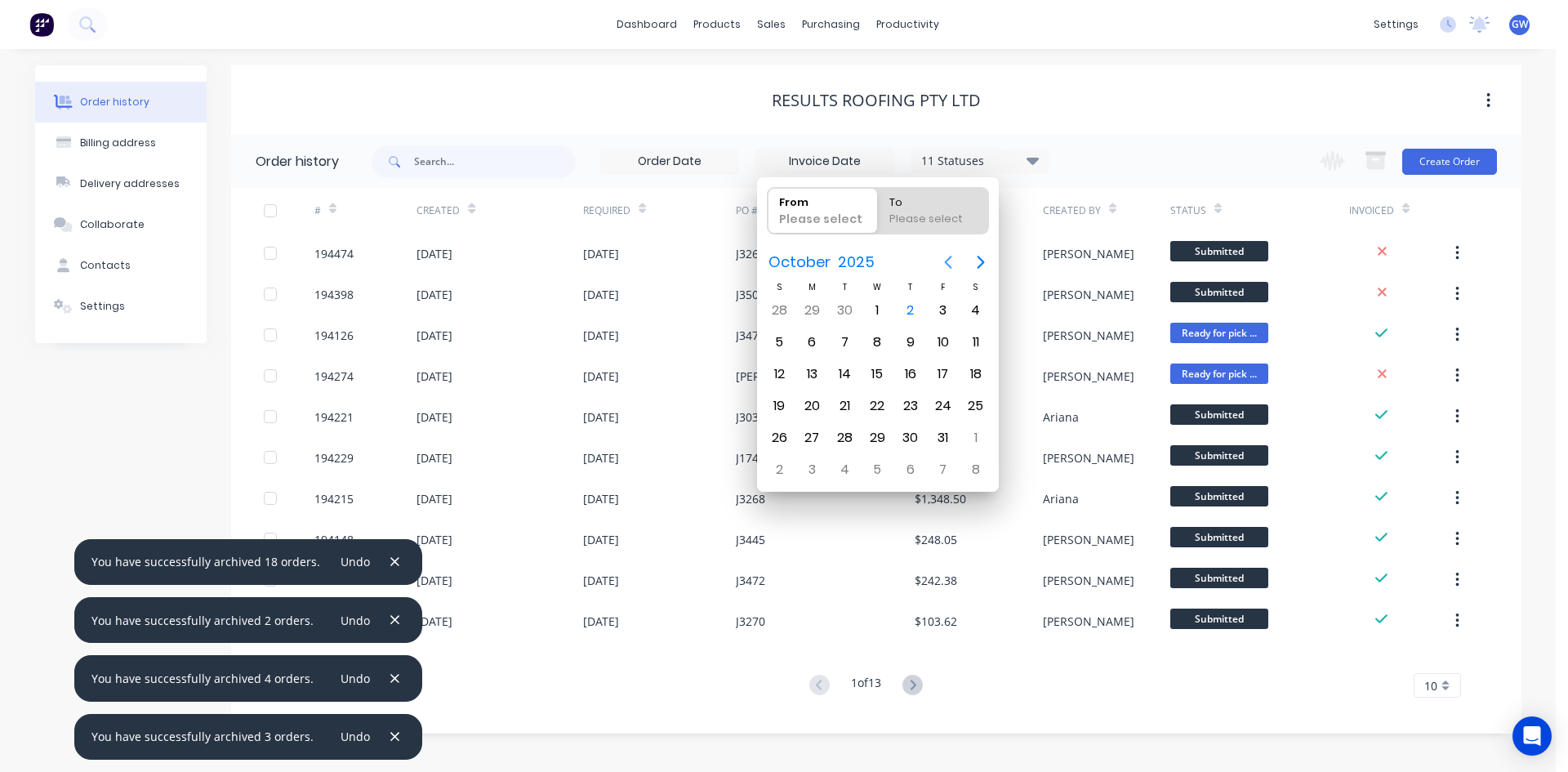
click at [939, 258] on icon "Previous page" at bounding box center [949, 263] width 20 height 20
click at [944, 311] on div "1" at bounding box center [943, 310] width 24 height 24
type input "[DATE]"
radio input "false"
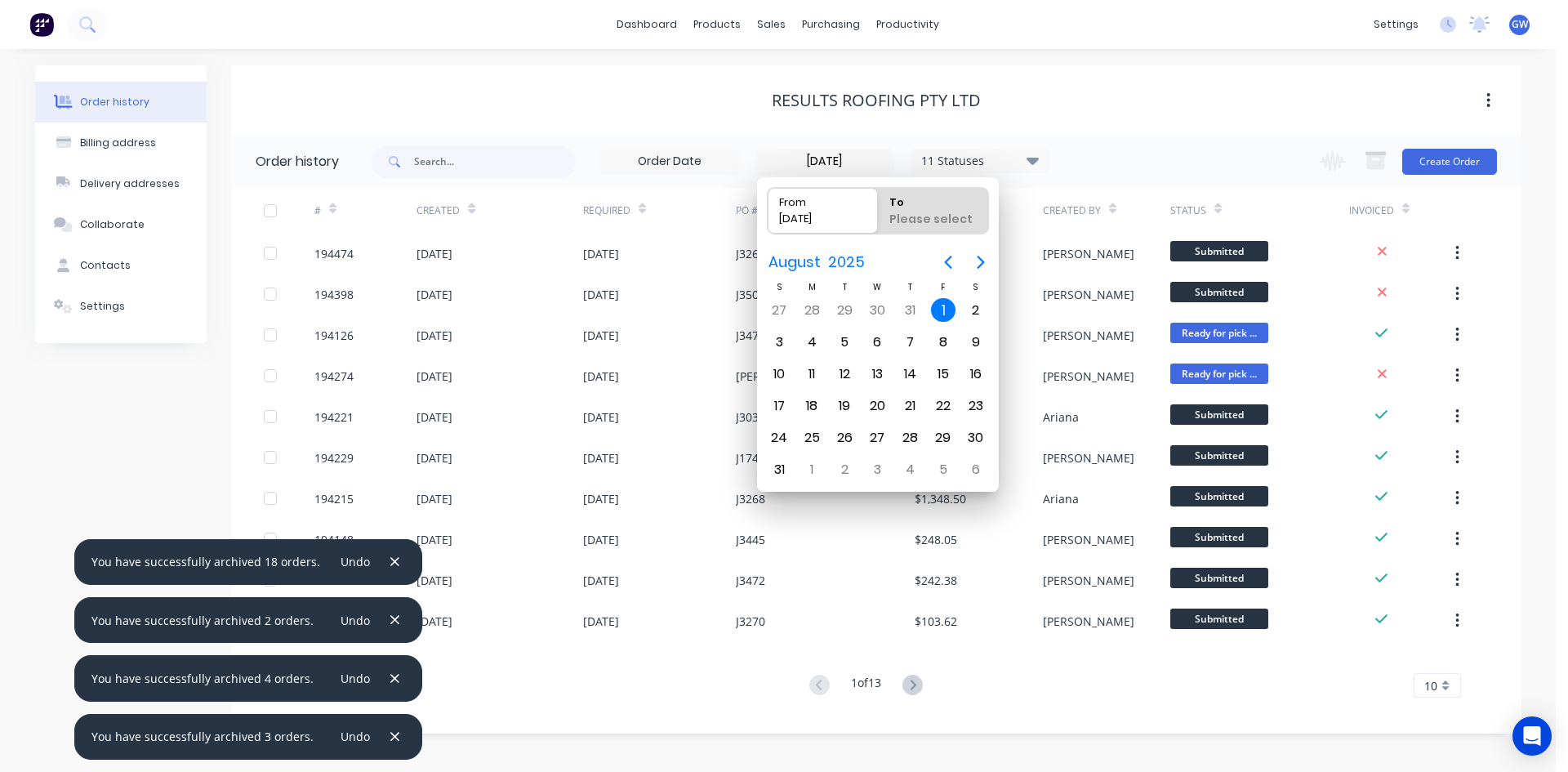
radio input "true"
click at [775, 474] on div "31" at bounding box center [779, 469] width 24 height 24
type input "01/08/25 - 31/08/25"
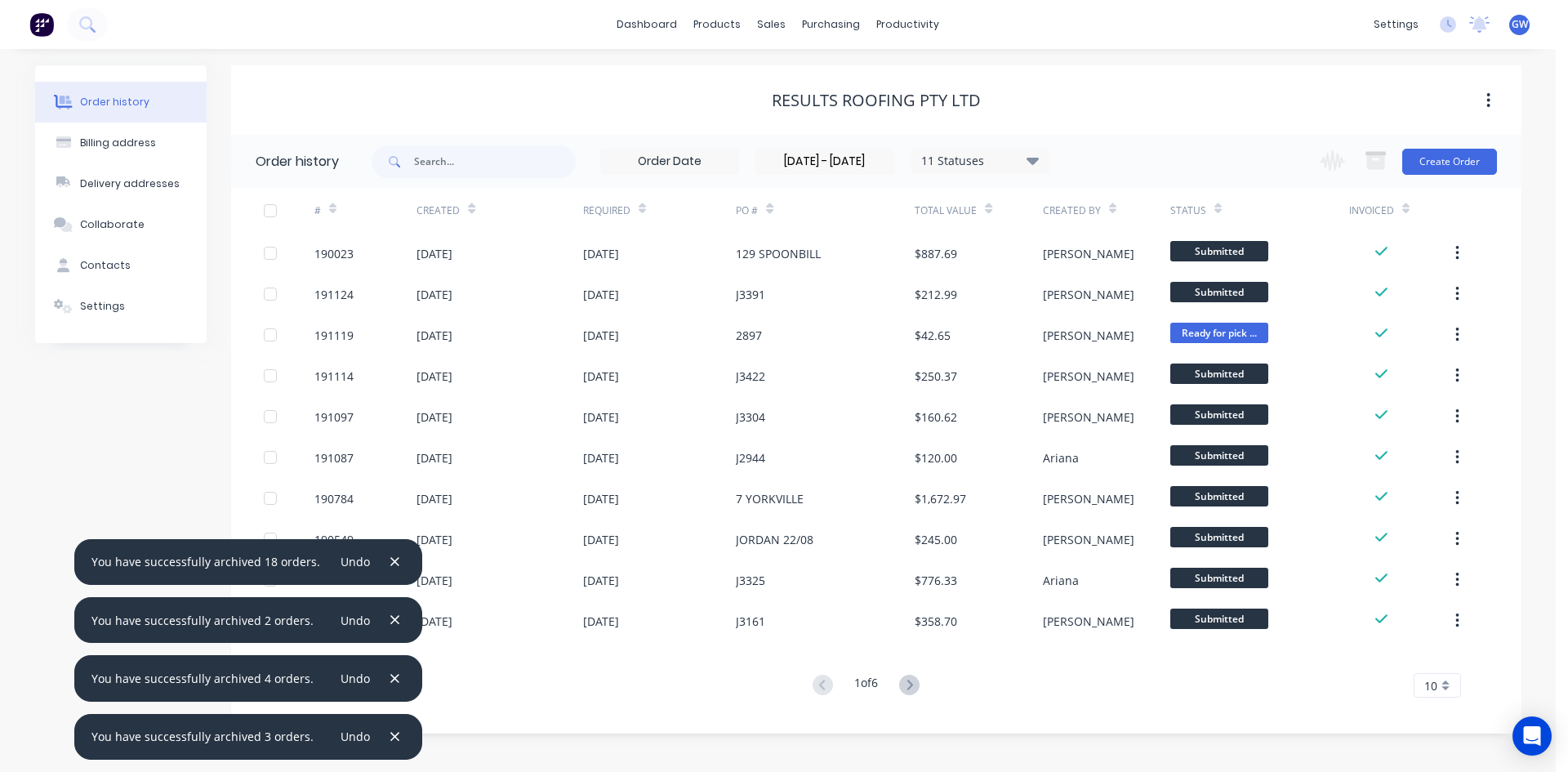
click at [1454, 680] on div "10" at bounding box center [1437, 684] width 48 height 24
click at [1453, 660] on div "35" at bounding box center [1437, 658] width 46 height 28
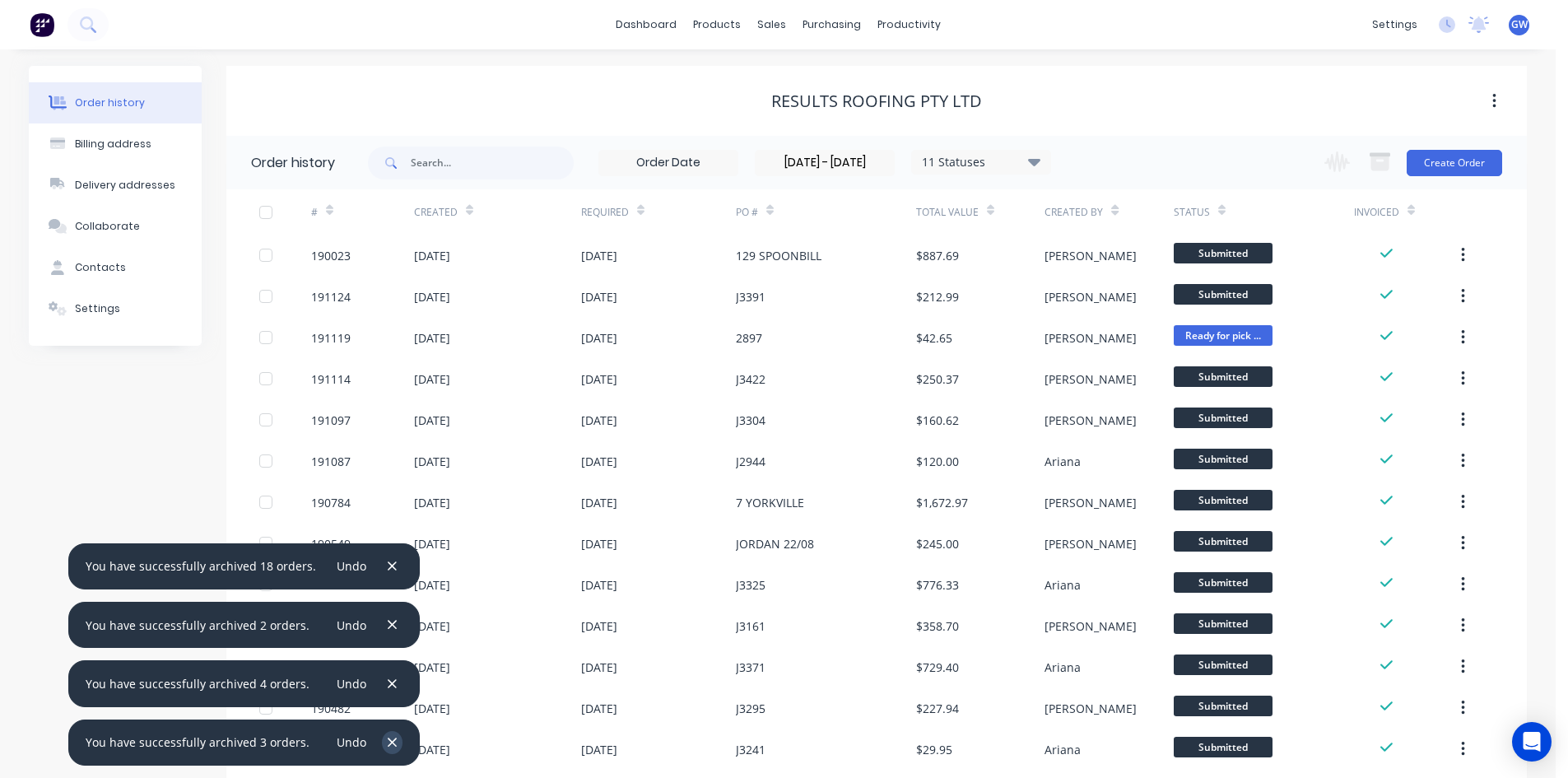
click at [387, 749] on icon "button" at bounding box center [392, 743] width 11 height 15
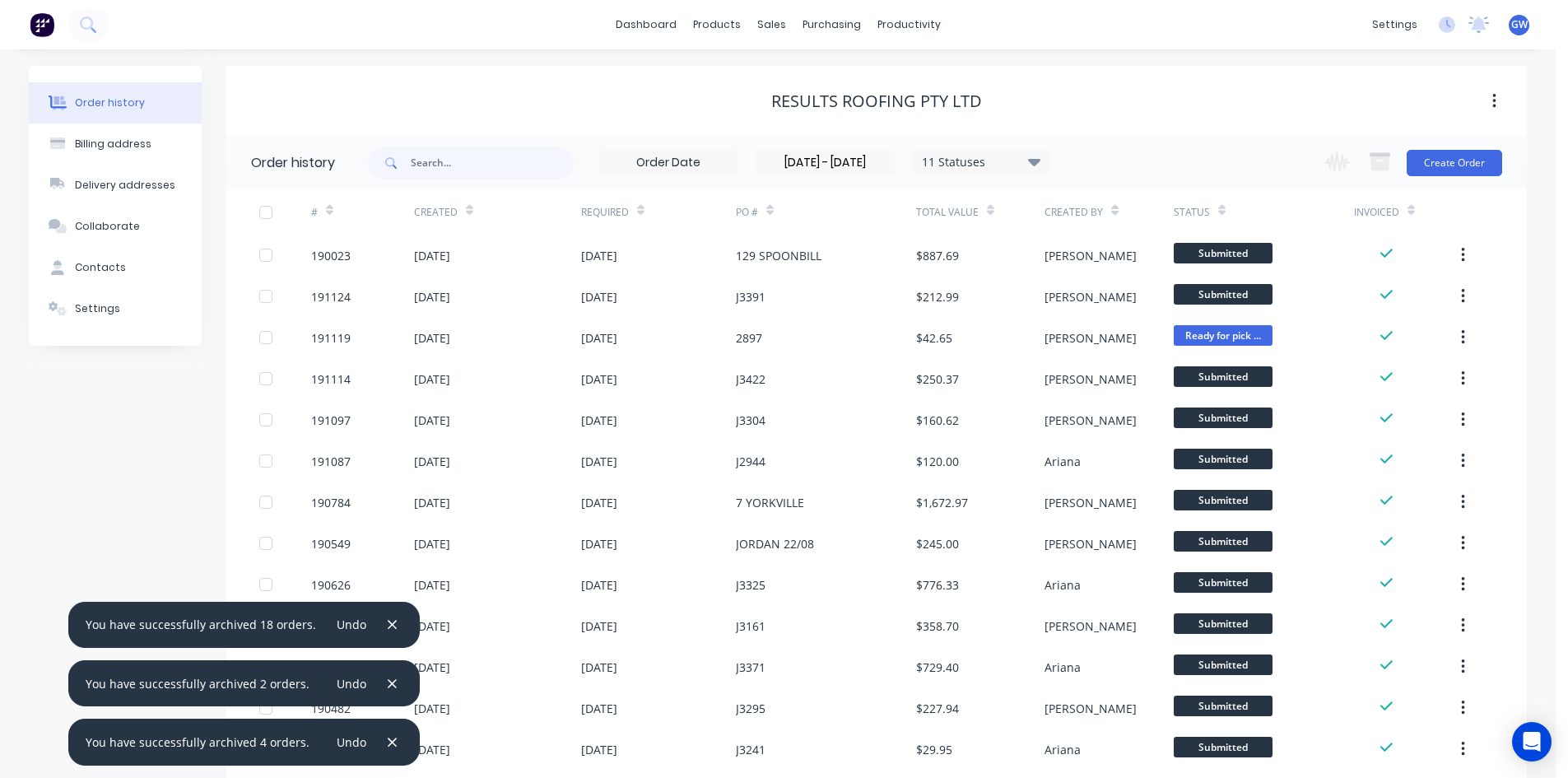
click at [387, 749] on icon "button" at bounding box center [392, 743] width 11 height 15
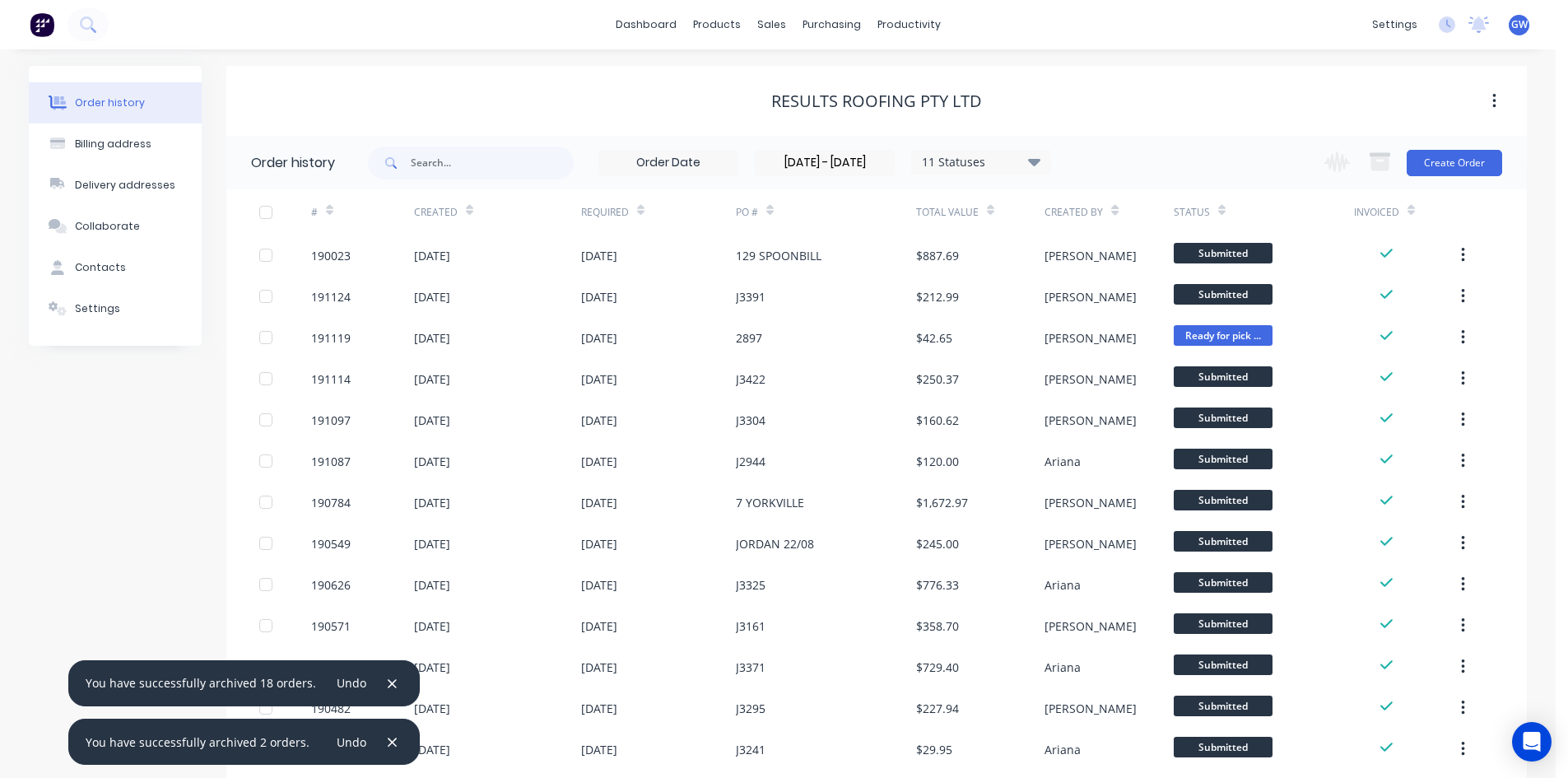
click at [387, 749] on icon "button" at bounding box center [392, 743] width 11 height 15
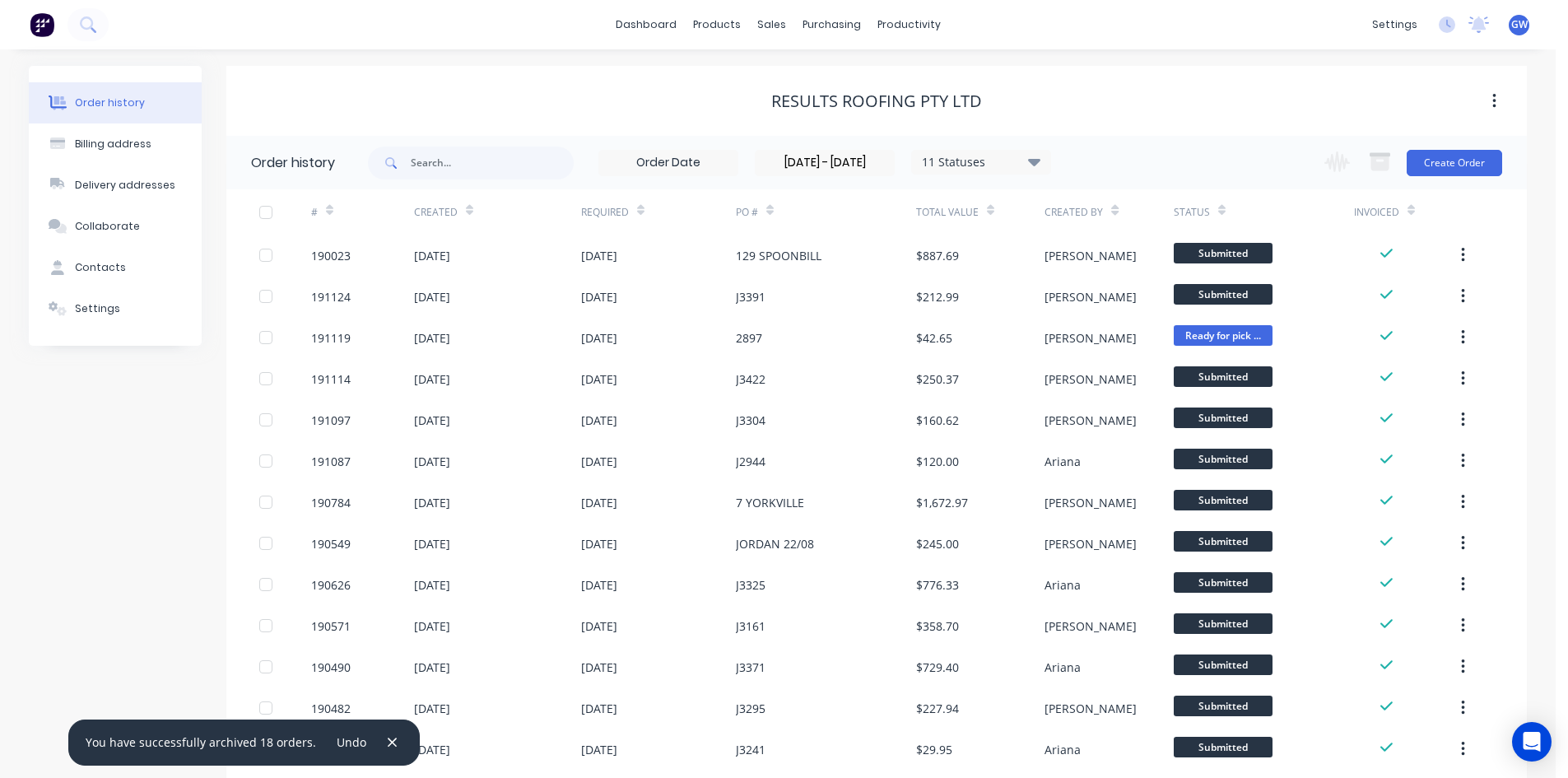
click at [387, 749] on icon "button" at bounding box center [392, 743] width 11 height 15
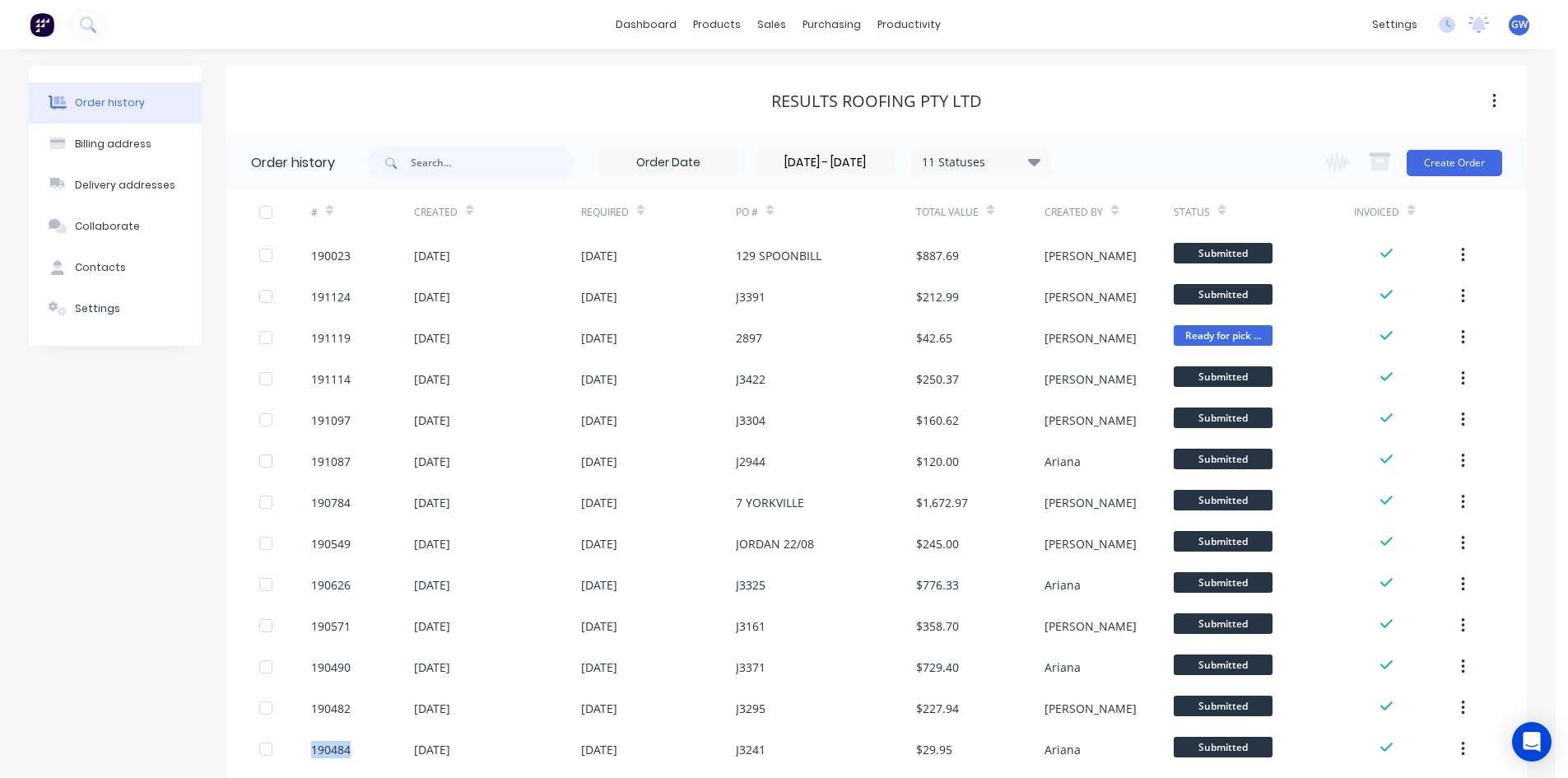
click at [380, 749] on div "190484" at bounding box center [362, 749] width 103 height 41
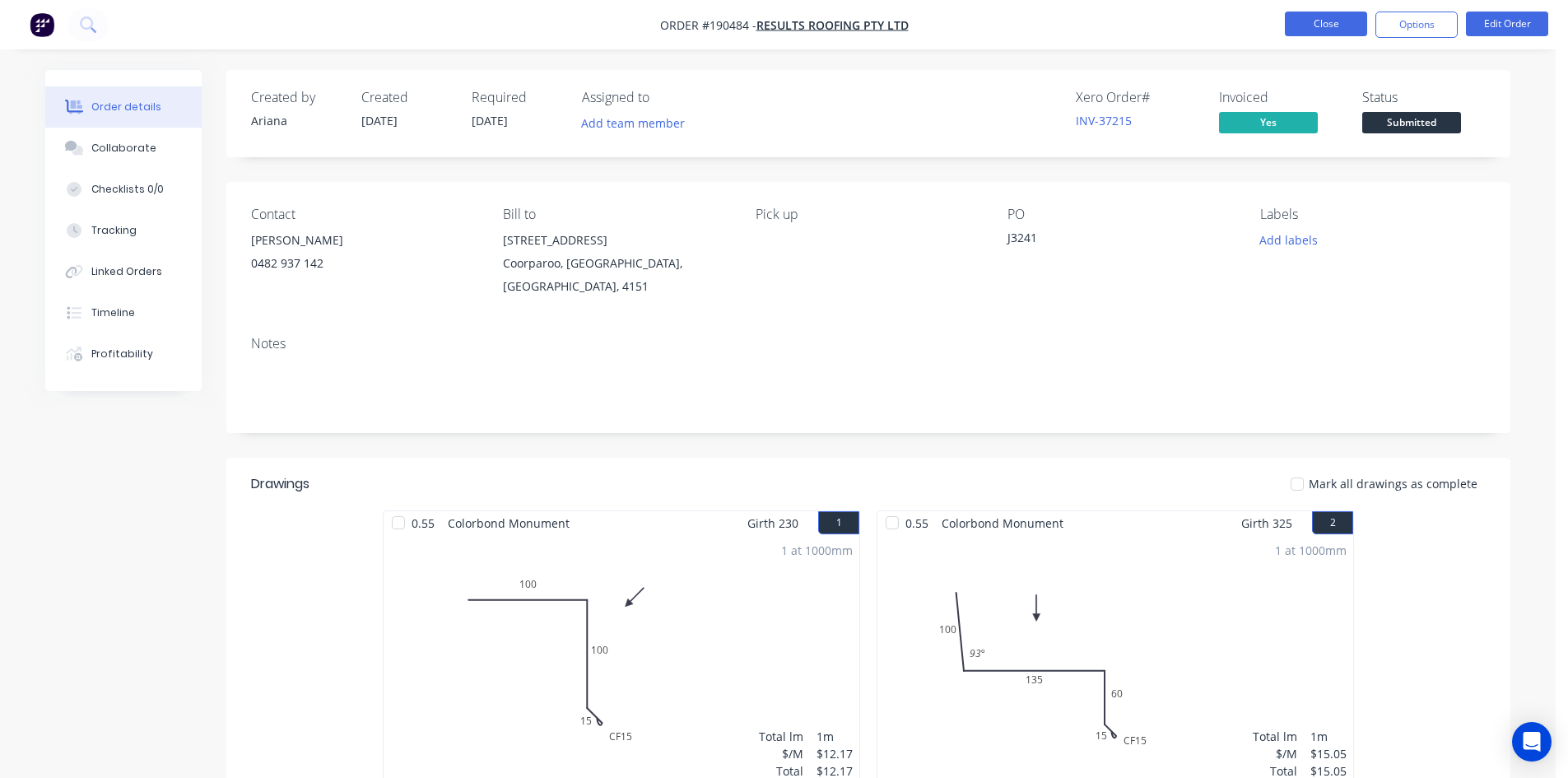
click at [1329, 18] on button "Close" at bounding box center [1326, 24] width 82 height 24
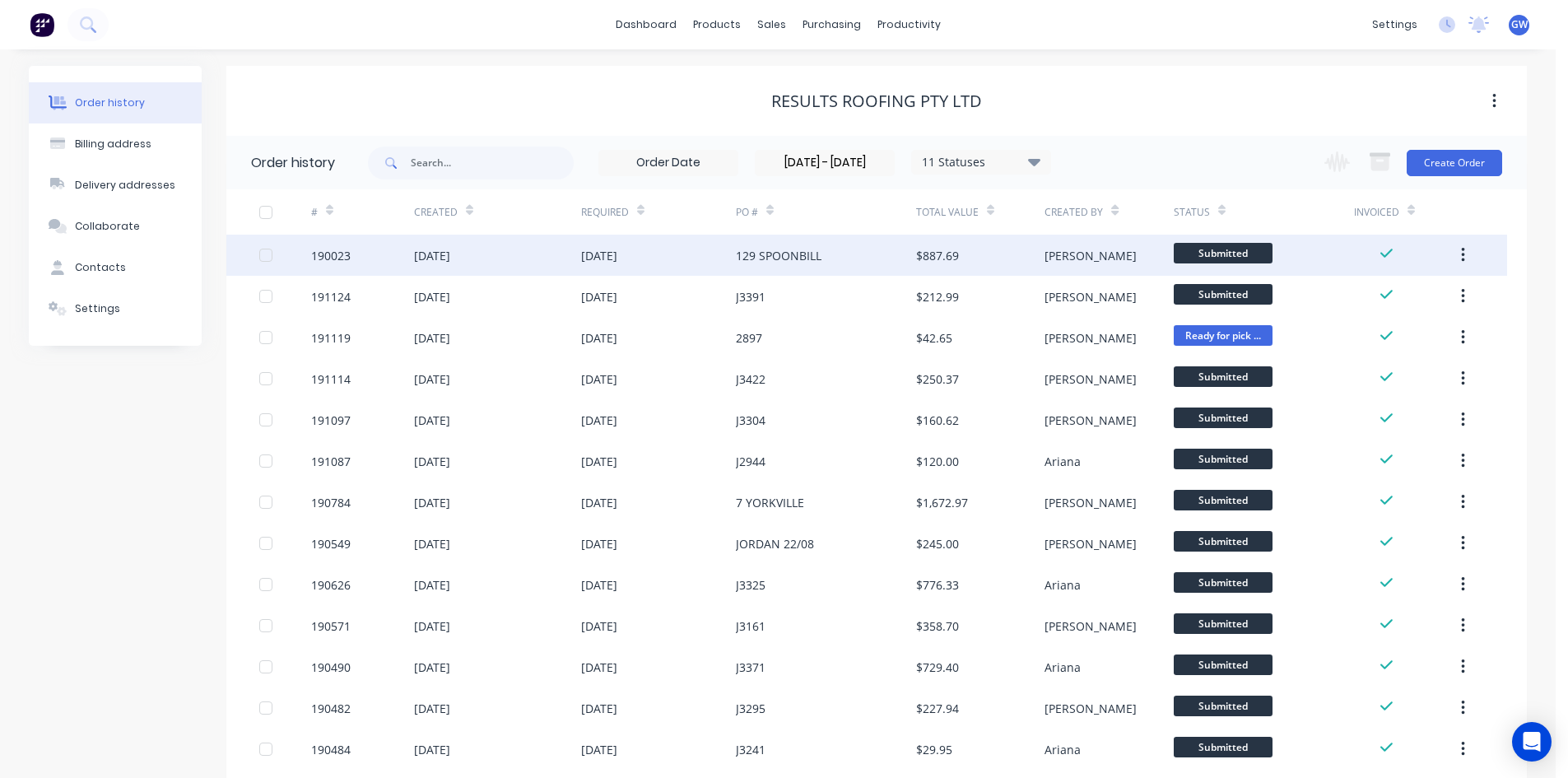
drag, startPoint x: 269, startPoint y: 211, endPoint x: 360, endPoint y: 274, distance: 110.7
click at [270, 208] on div at bounding box center [266, 212] width 33 height 33
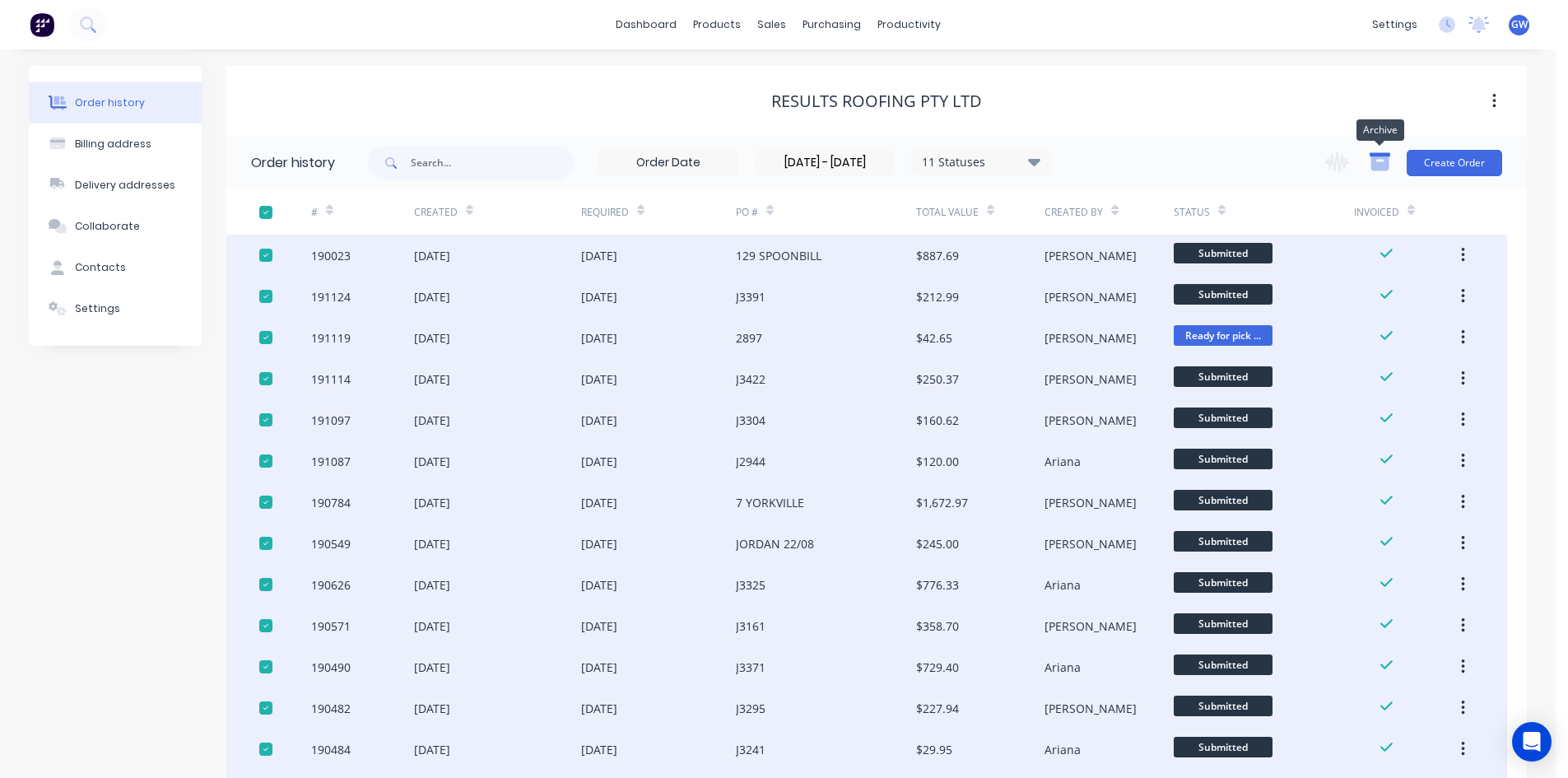
click at [1386, 157] on icon "button" at bounding box center [1381, 163] width 18 height 14
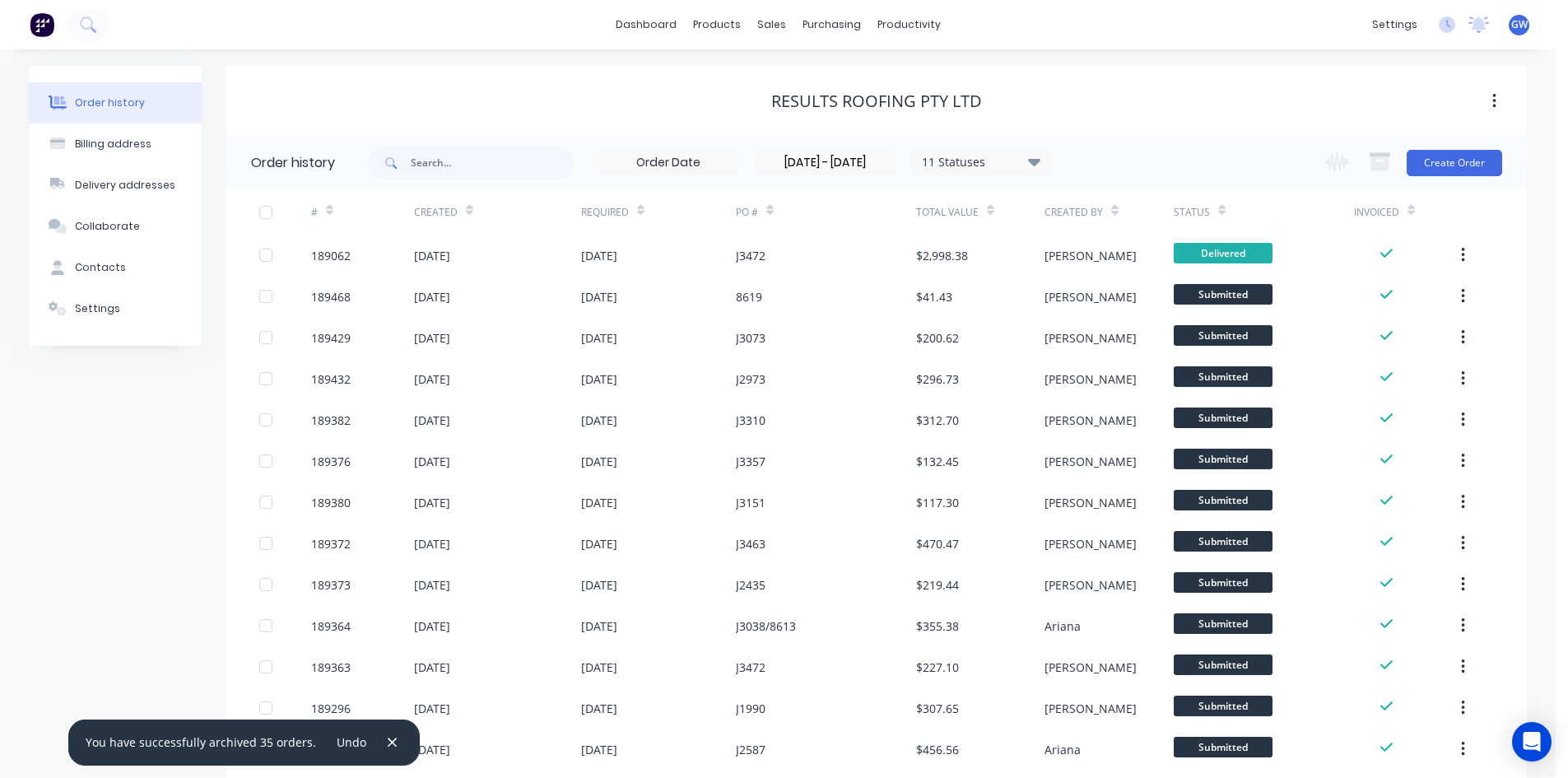
click at [259, 216] on div at bounding box center [266, 212] width 33 height 33
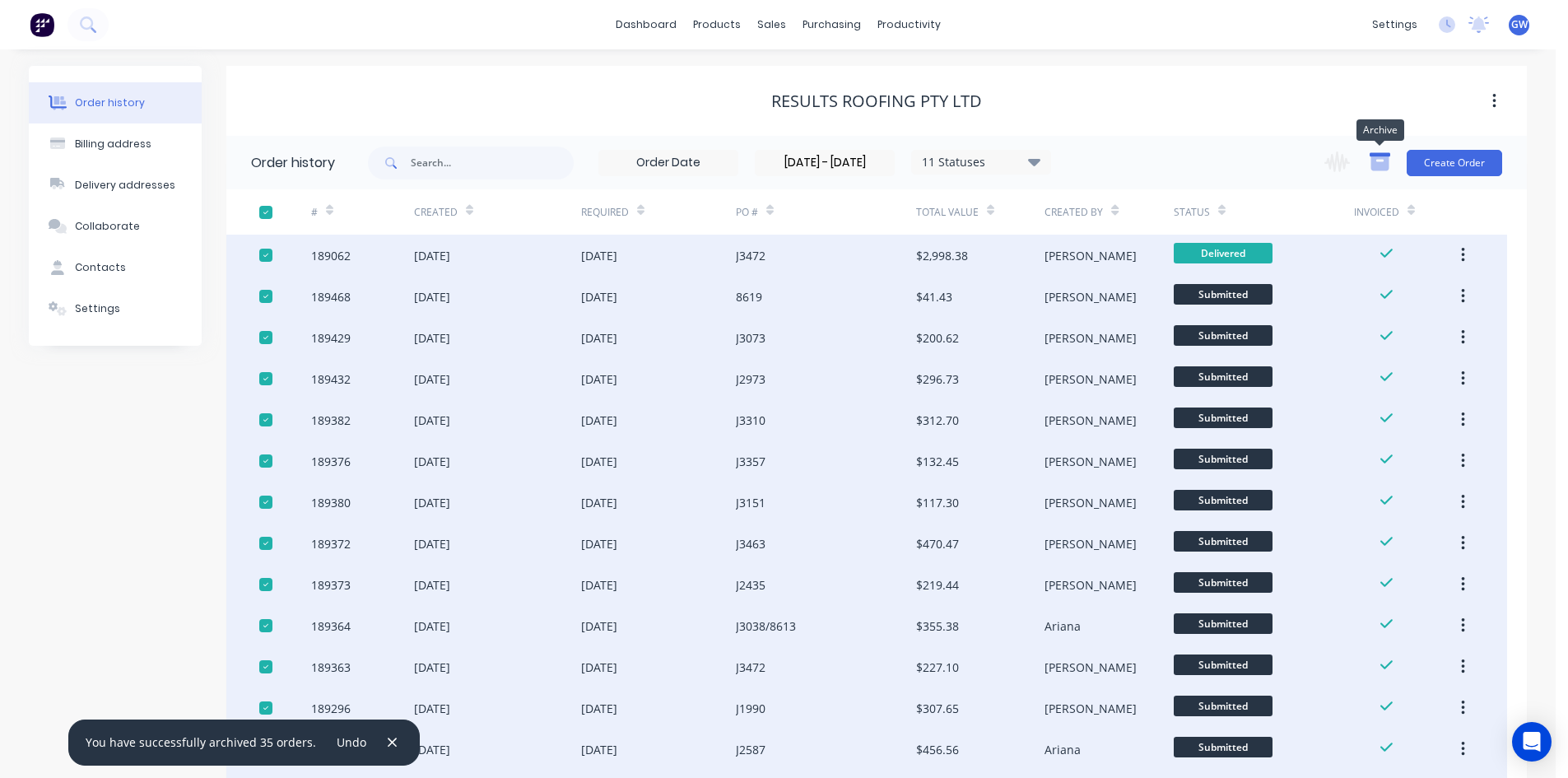
click at [1386, 166] on icon "button" at bounding box center [1381, 163] width 18 height 14
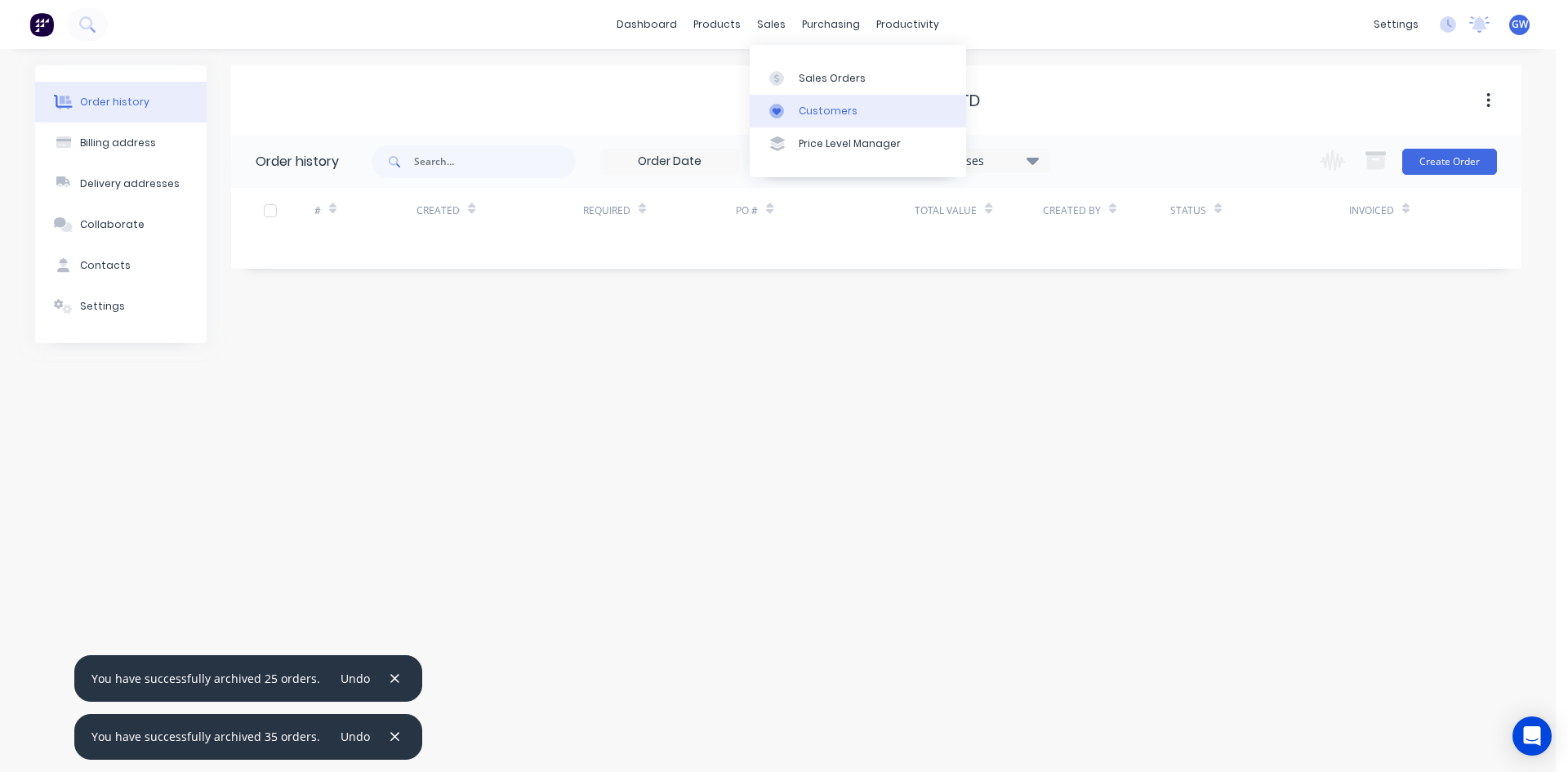
click at [807, 105] on div "Customers" at bounding box center [828, 111] width 59 height 15
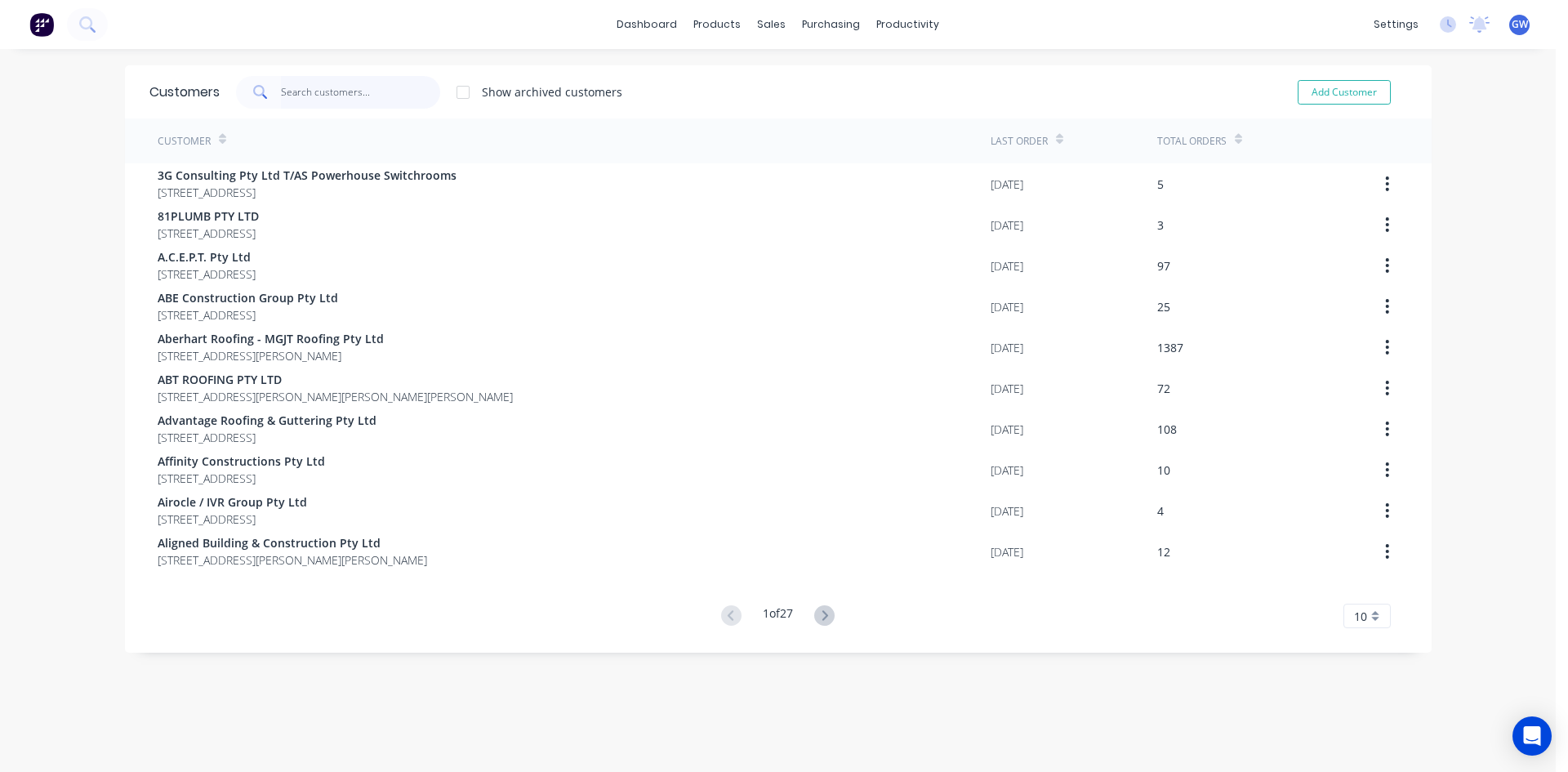
click at [328, 79] on input "text" at bounding box center [360, 92] width 159 height 33
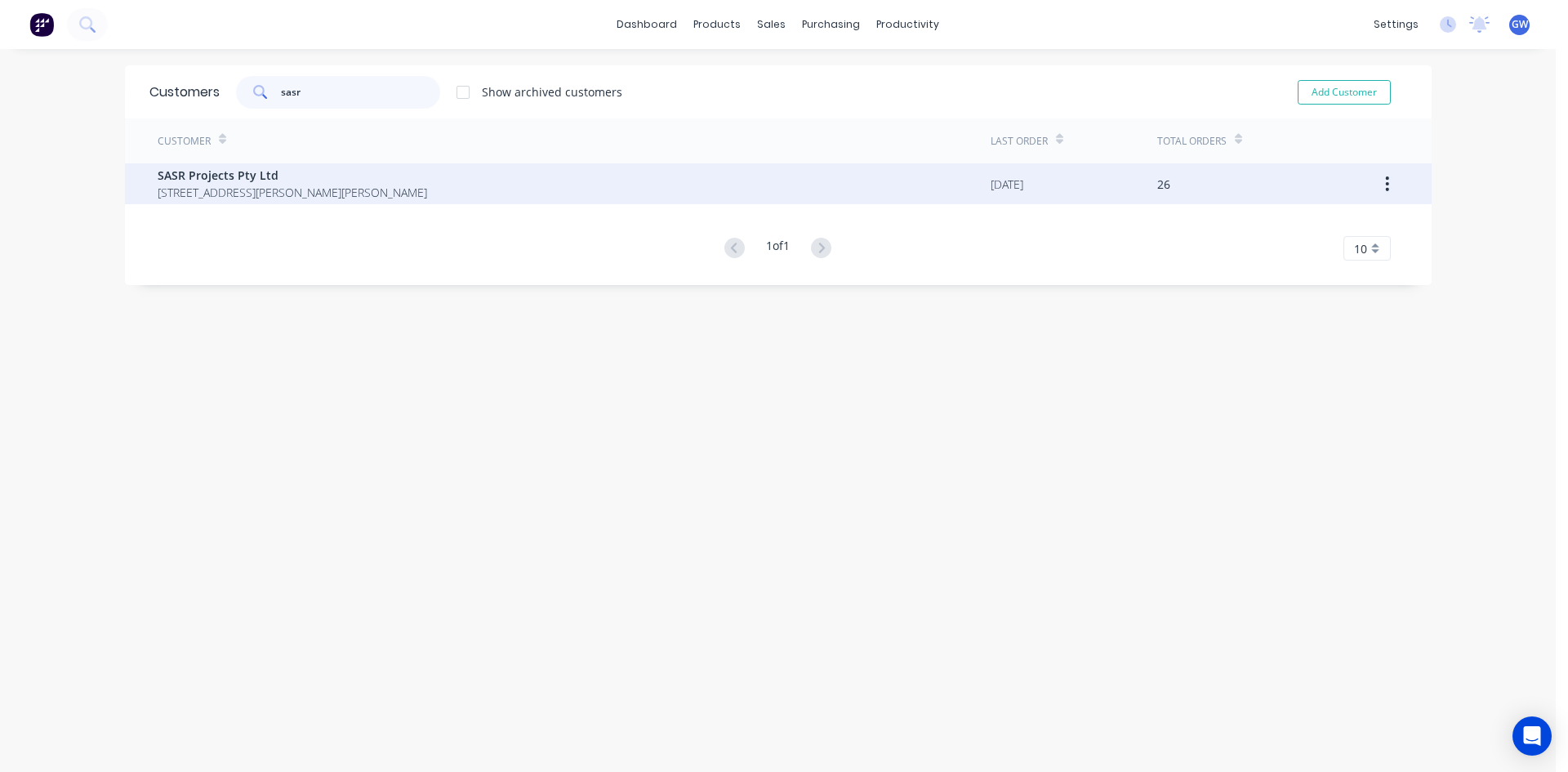
type input "sasr"
click at [537, 186] on div "SASR Projects Pty Ltd 2994 LOGAN ROAD UNIT 14A UNDERWOOD Queensland Australia 4…" at bounding box center [574, 183] width 833 height 41
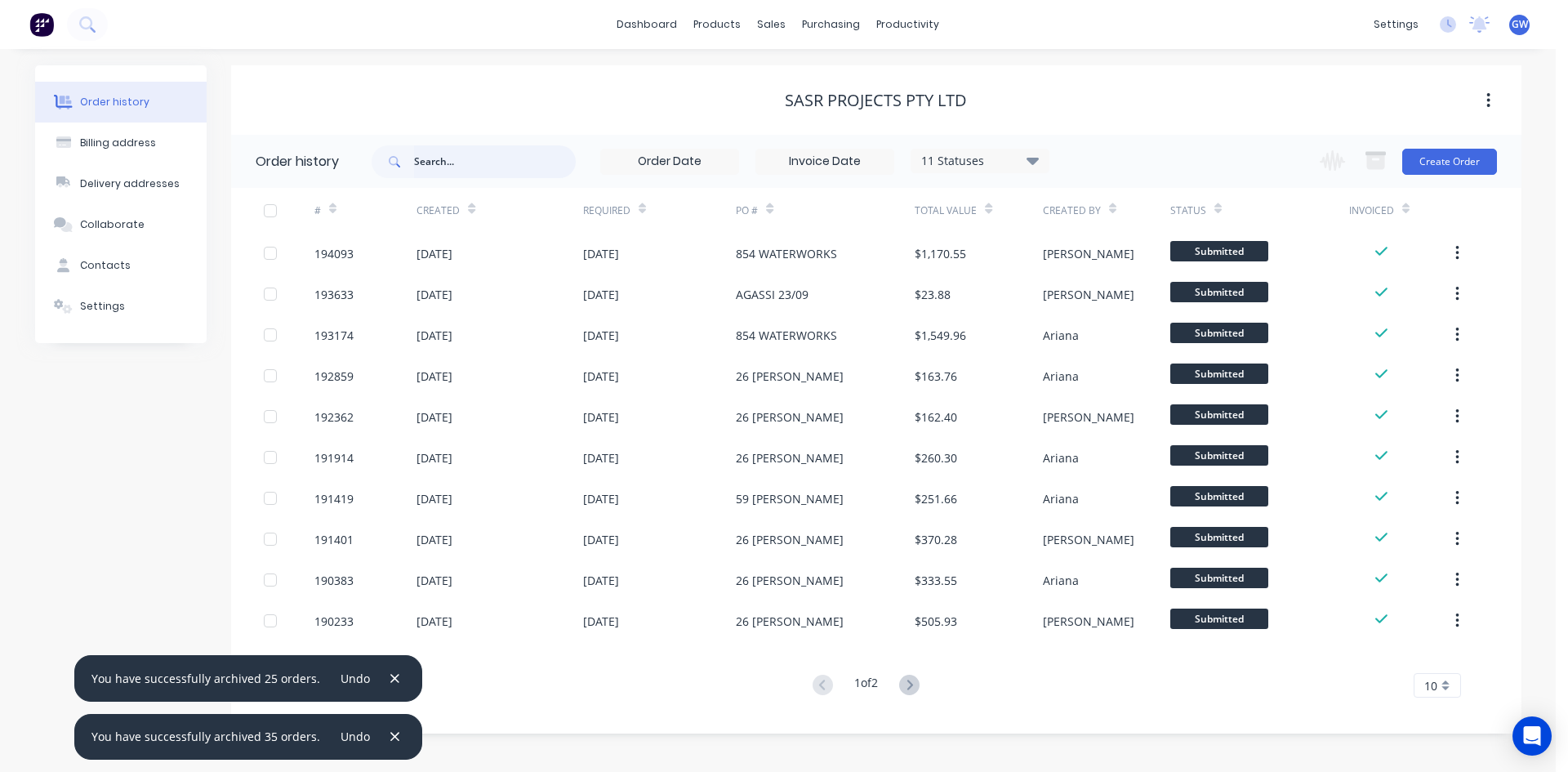
click at [448, 149] on input "text" at bounding box center [495, 161] width 162 height 33
click at [870, 158] on input at bounding box center [824, 161] width 138 height 24
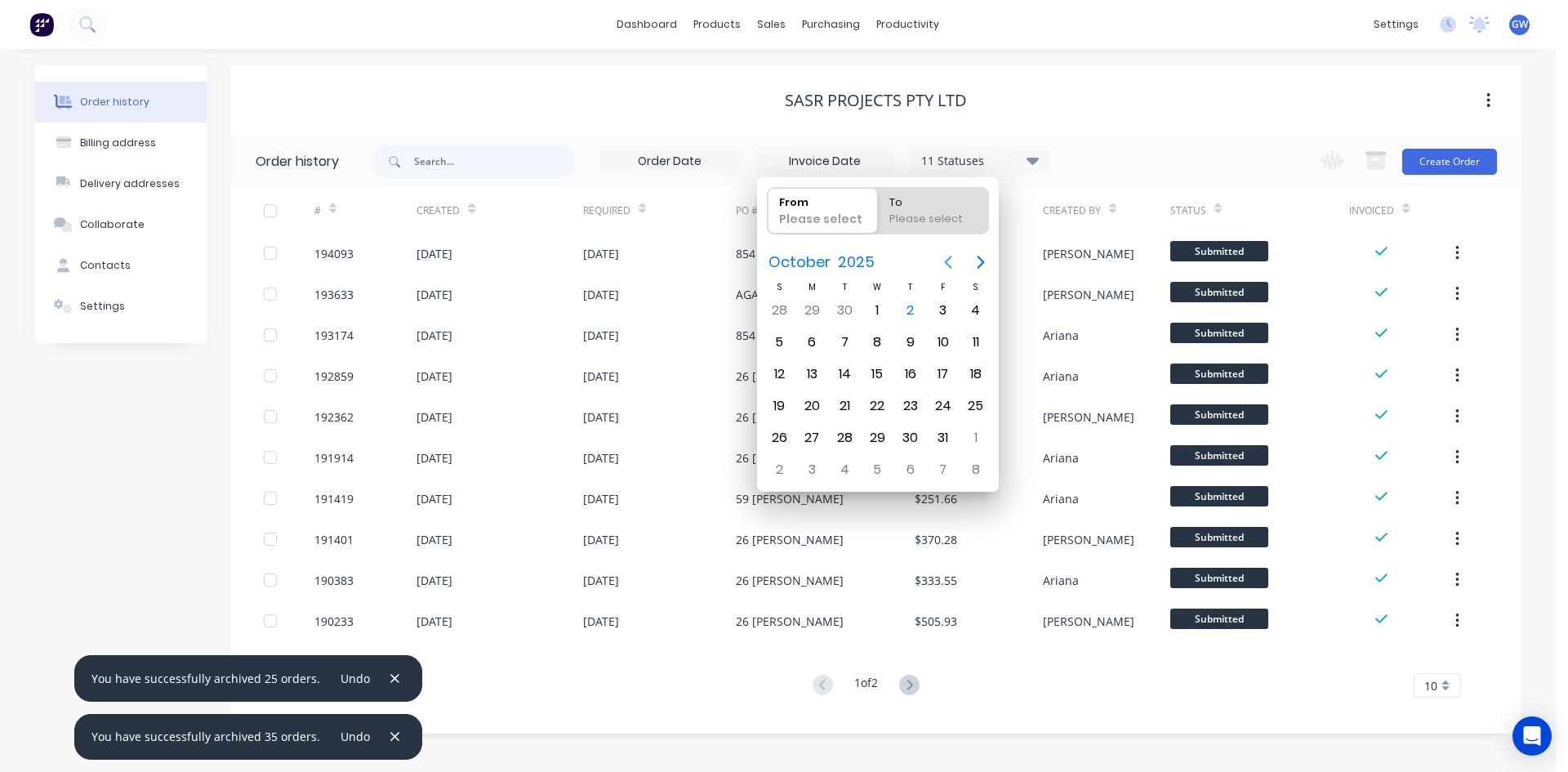
click at [948, 265] on icon "Previous page" at bounding box center [947, 263] width 8 height 13
drag, startPoint x: 940, startPoint y: 313, endPoint x: 782, endPoint y: 459, distance: 215.1
click at [940, 313] on div "1" at bounding box center [943, 310] width 24 height 24
type input "[DATE]"
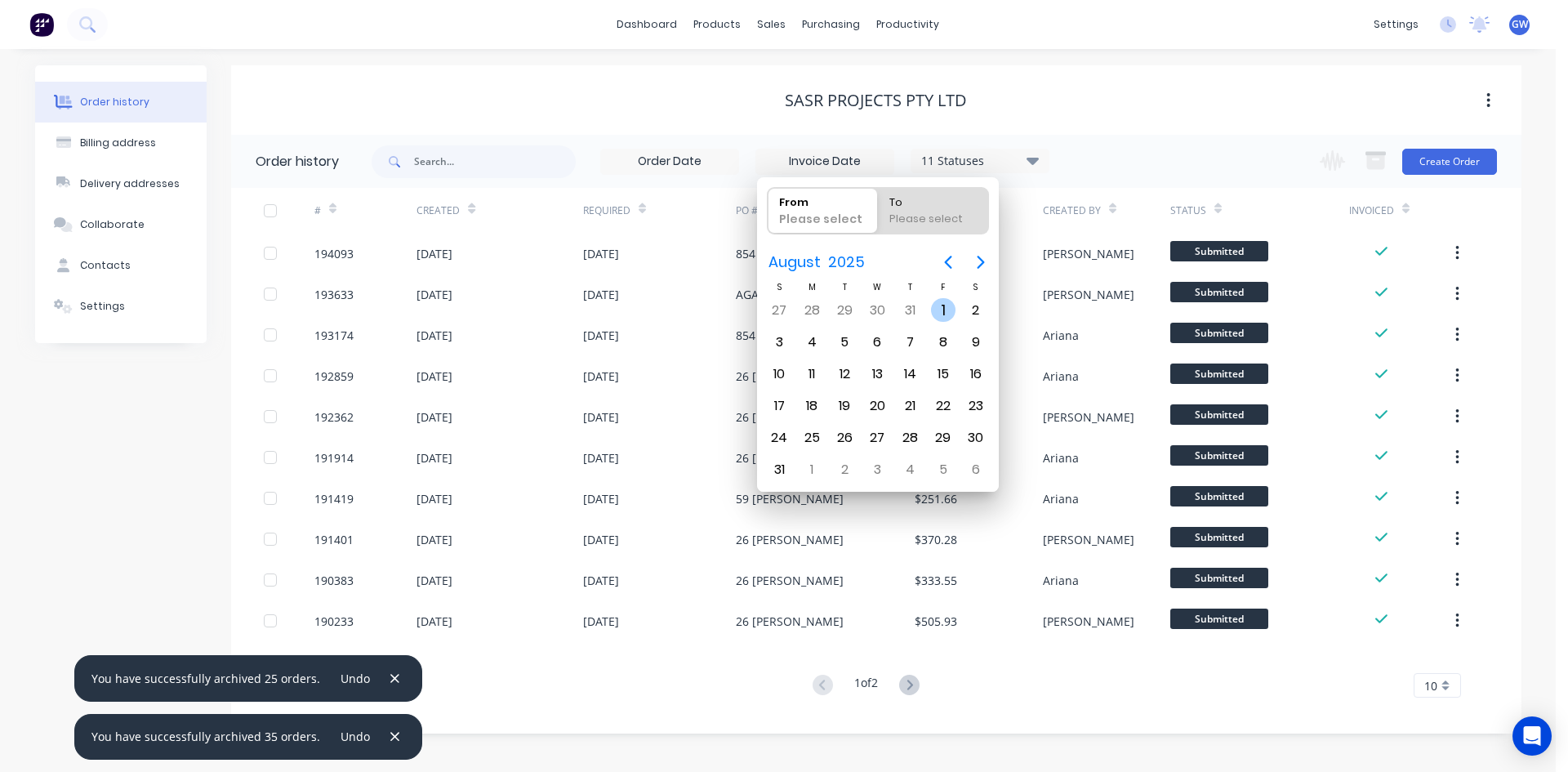
radio input "false"
radio input "true"
click at [779, 475] on div "31" at bounding box center [779, 469] width 24 height 24
type input "01/08/25 - 31/08/25"
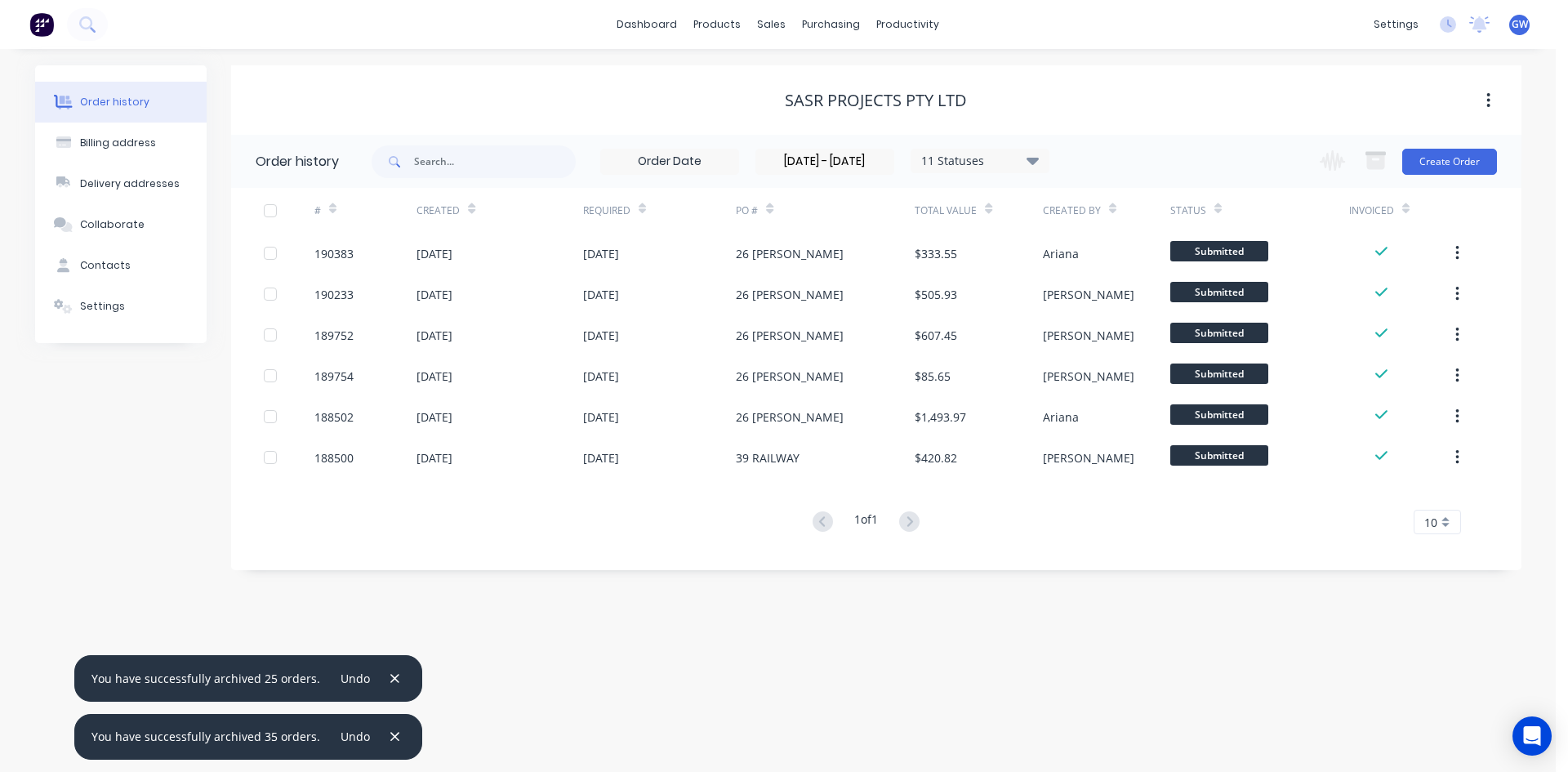
click at [275, 203] on div at bounding box center [270, 210] width 33 height 33
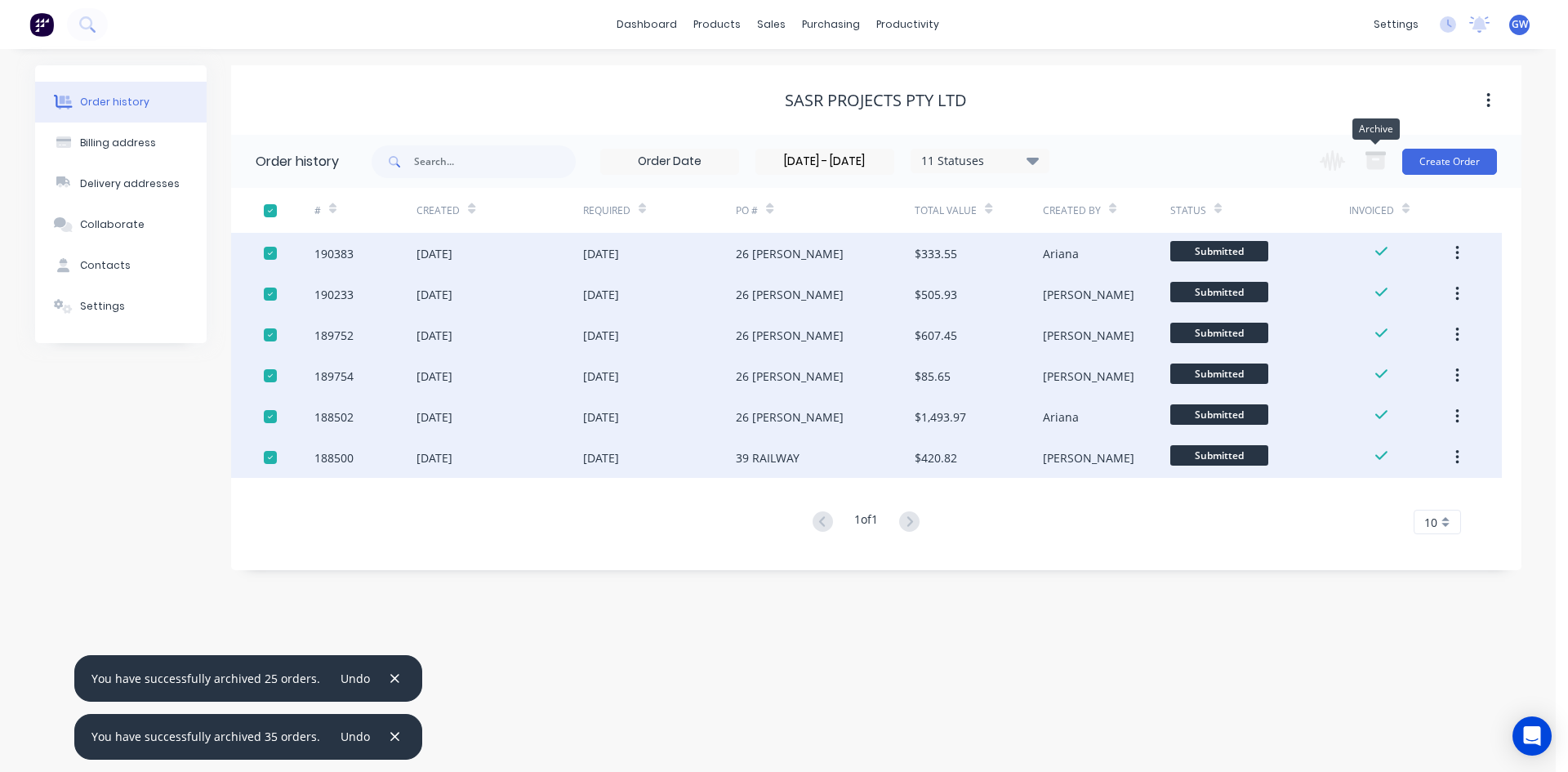
click at [1377, 148] on button "button" at bounding box center [1375, 161] width 40 height 32
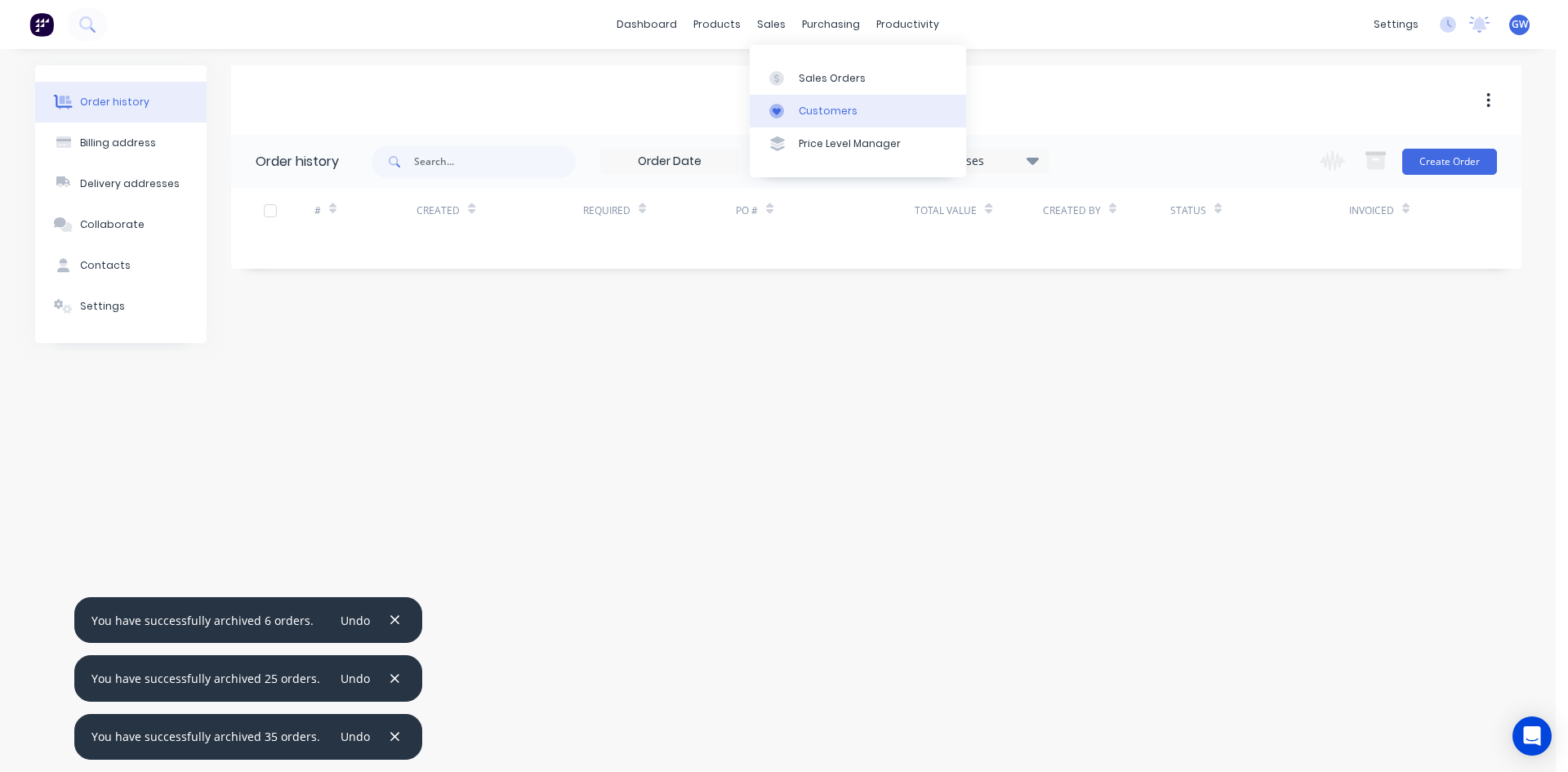
click at [804, 102] on link "Customers" at bounding box center [858, 111] width 217 height 33
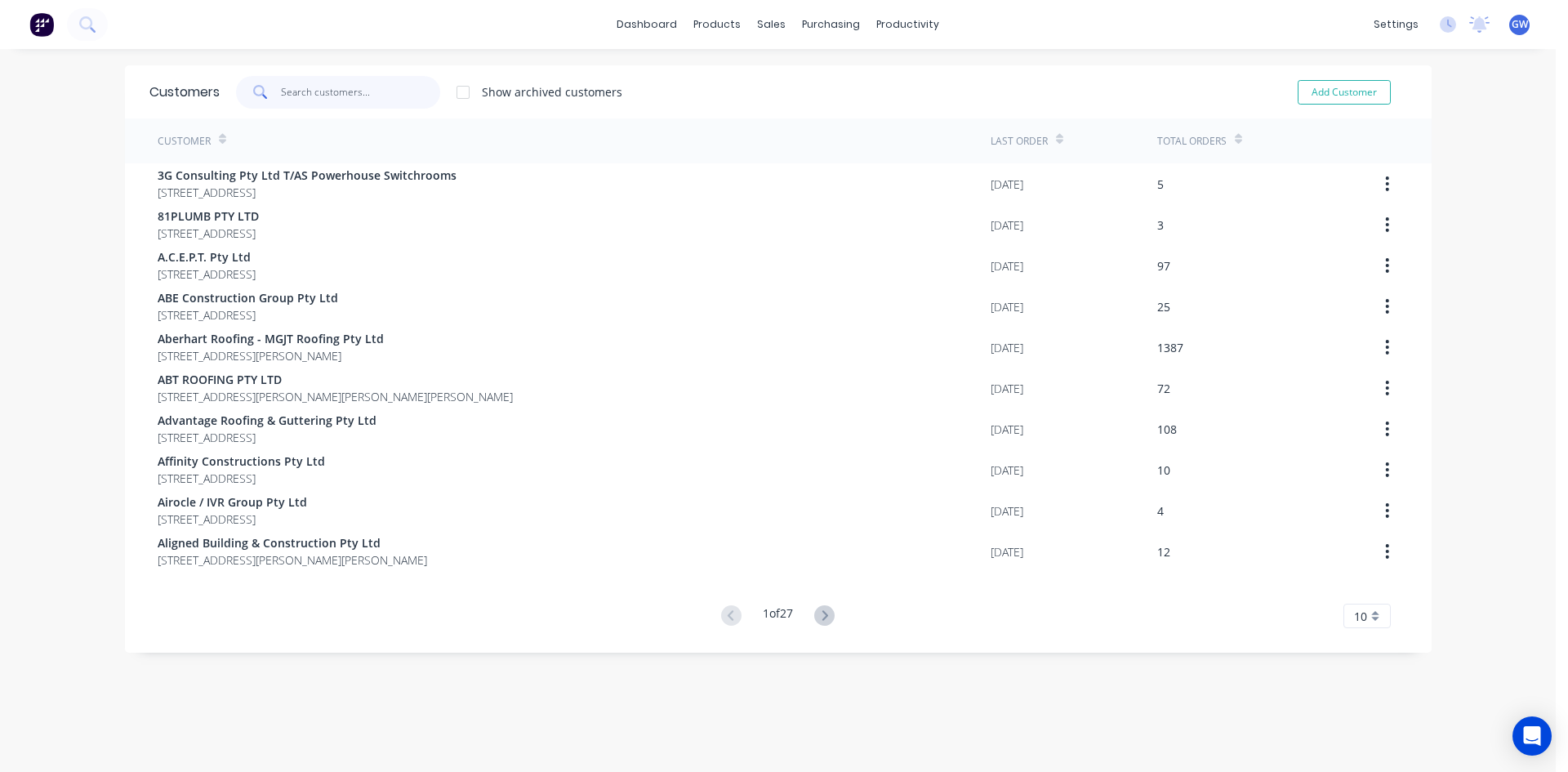
click at [384, 85] on input "text" at bounding box center [360, 92] width 159 height 33
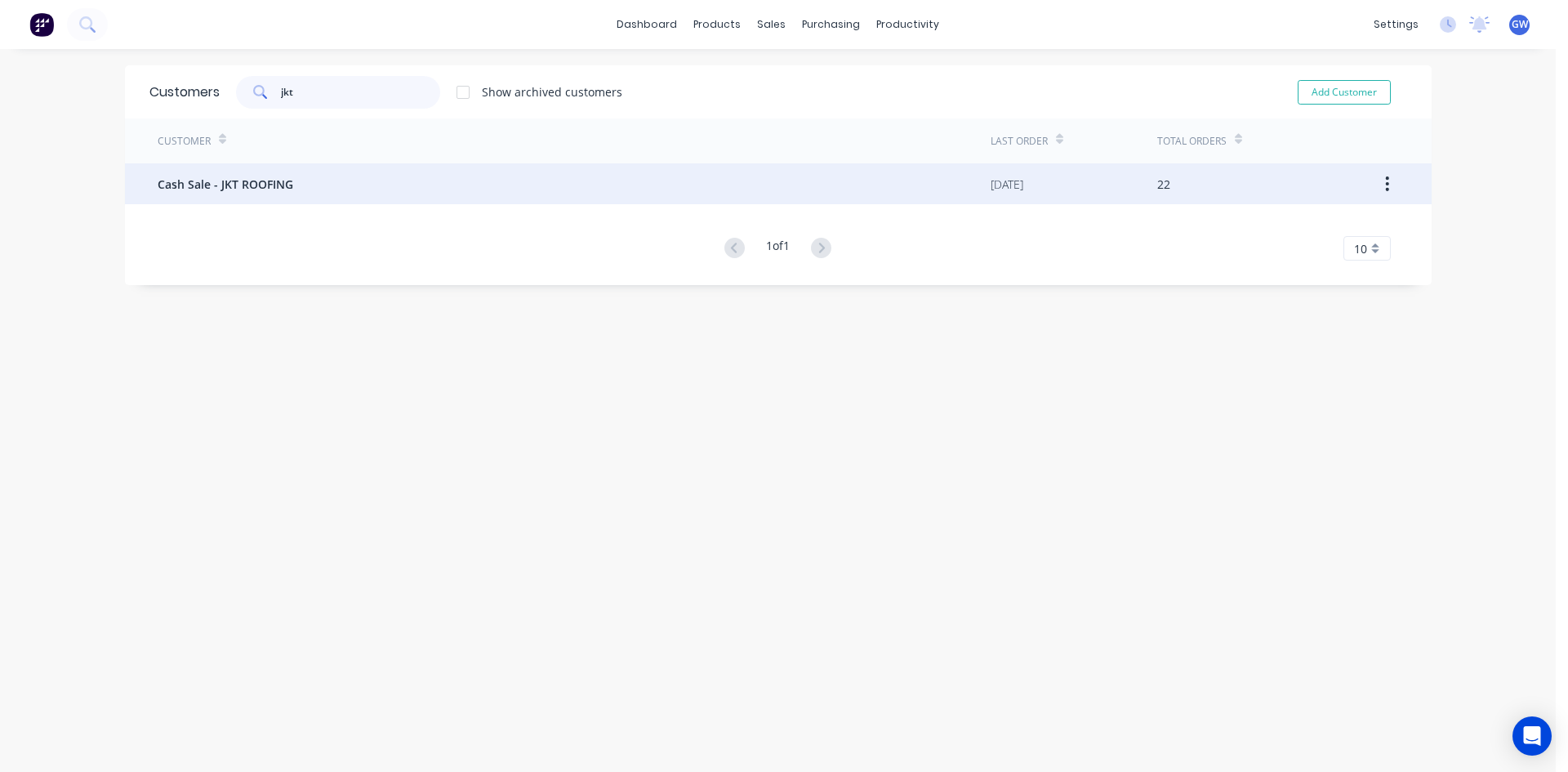
type input "jkt"
click at [610, 163] on div "Cash Sale - JKT ROOFING" at bounding box center [574, 183] width 833 height 41
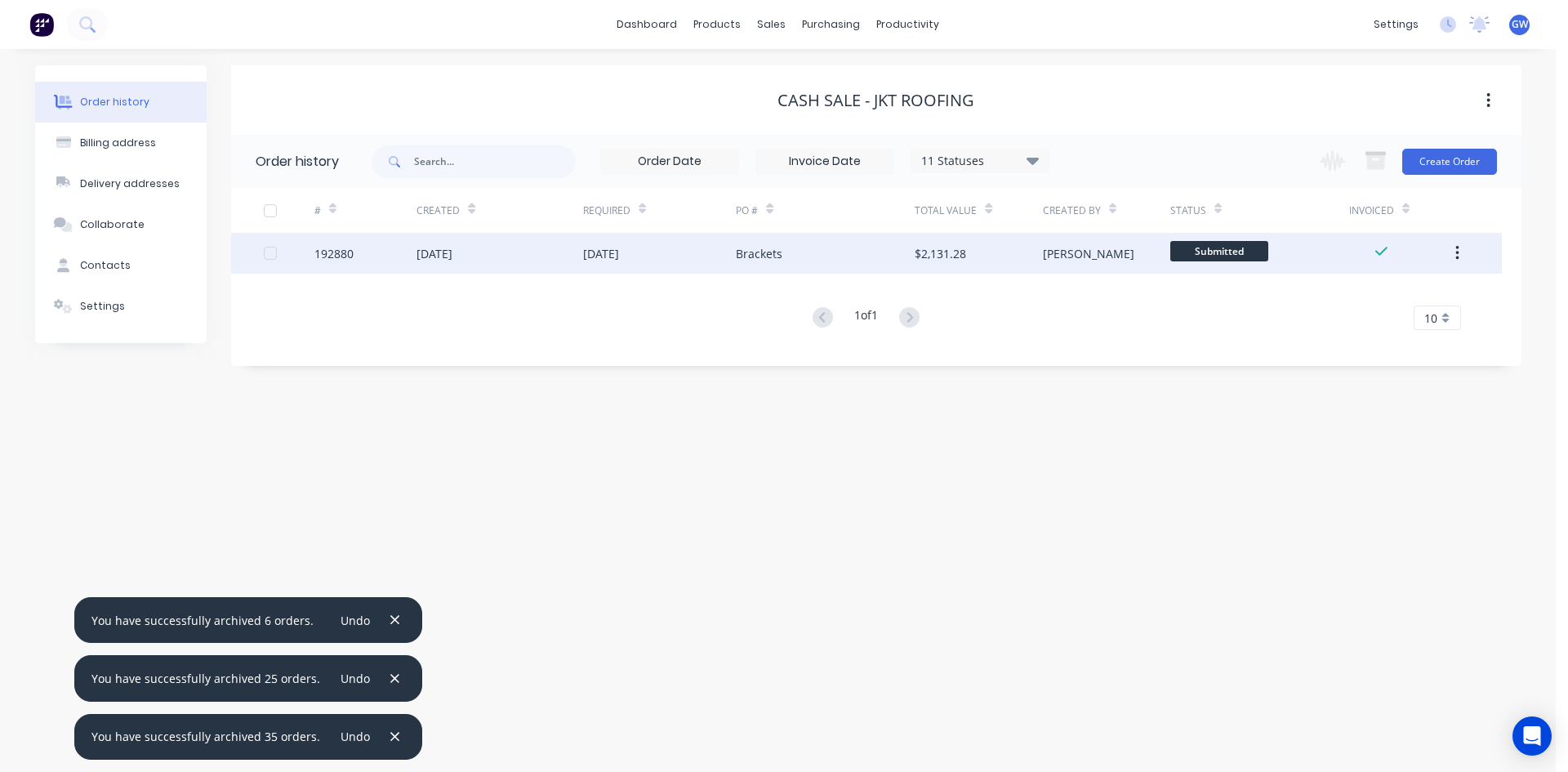
click at [269, 257] on div at bounding box center [270, 253] width 33 height 33
click at [1392, 166] on button "button" at bounding box center [1375, 161] width 40 height 32
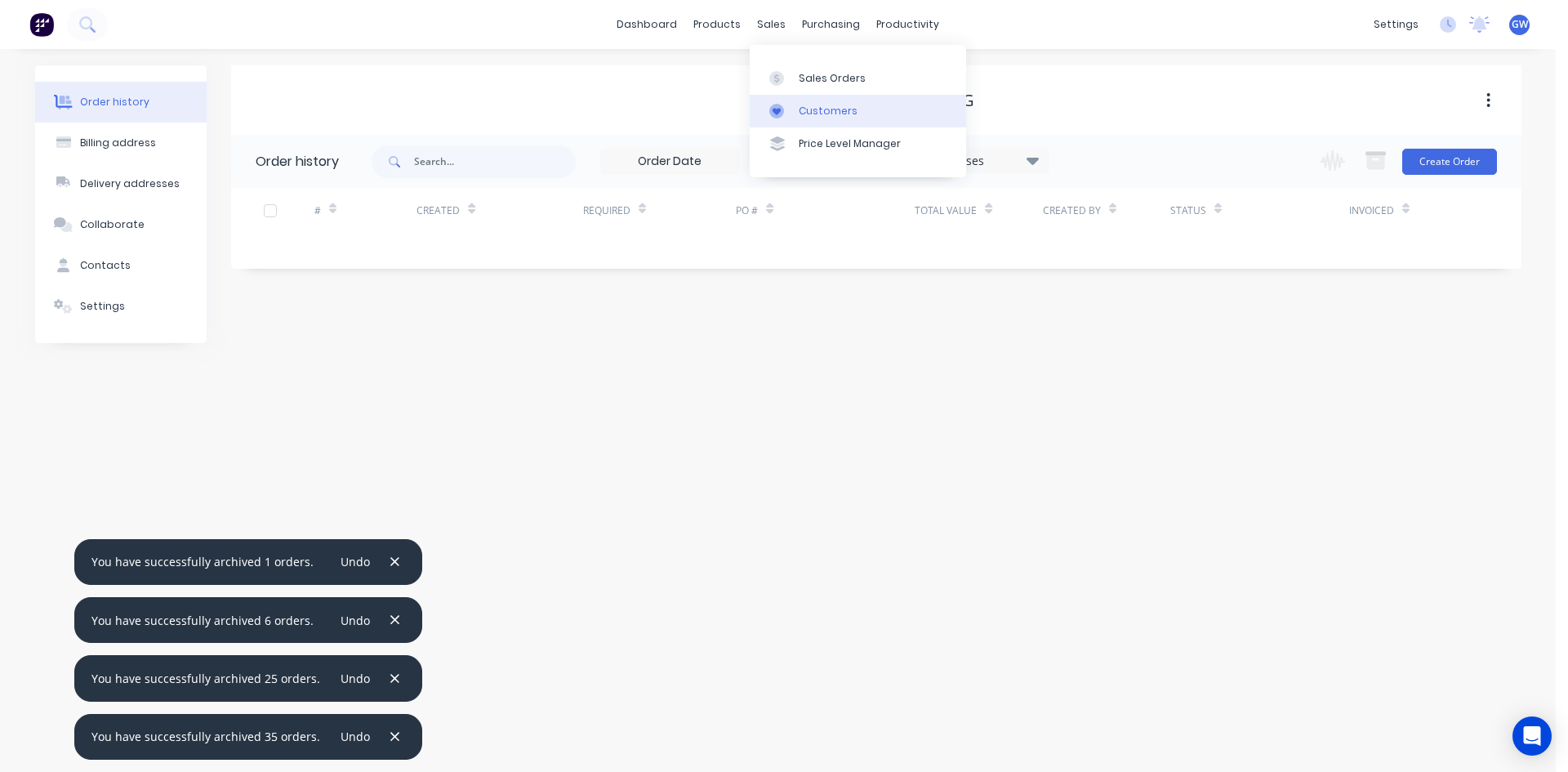
click at [799, 110] on div "Customers" at bounding box center [828, 111] width 59 height 15
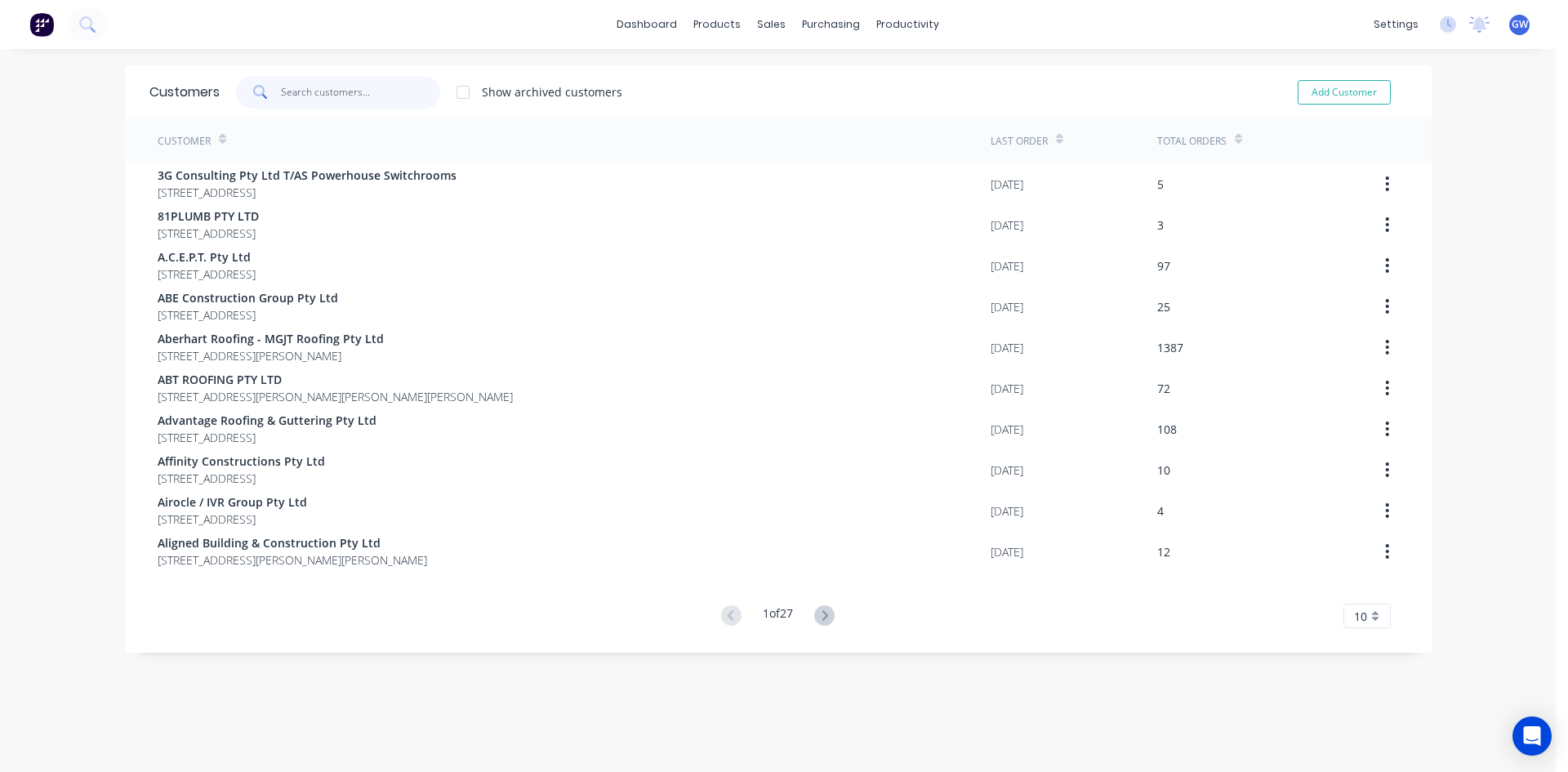
click at [317, 90] on input "text" at bounding box center [360, 92] width 159 height 33
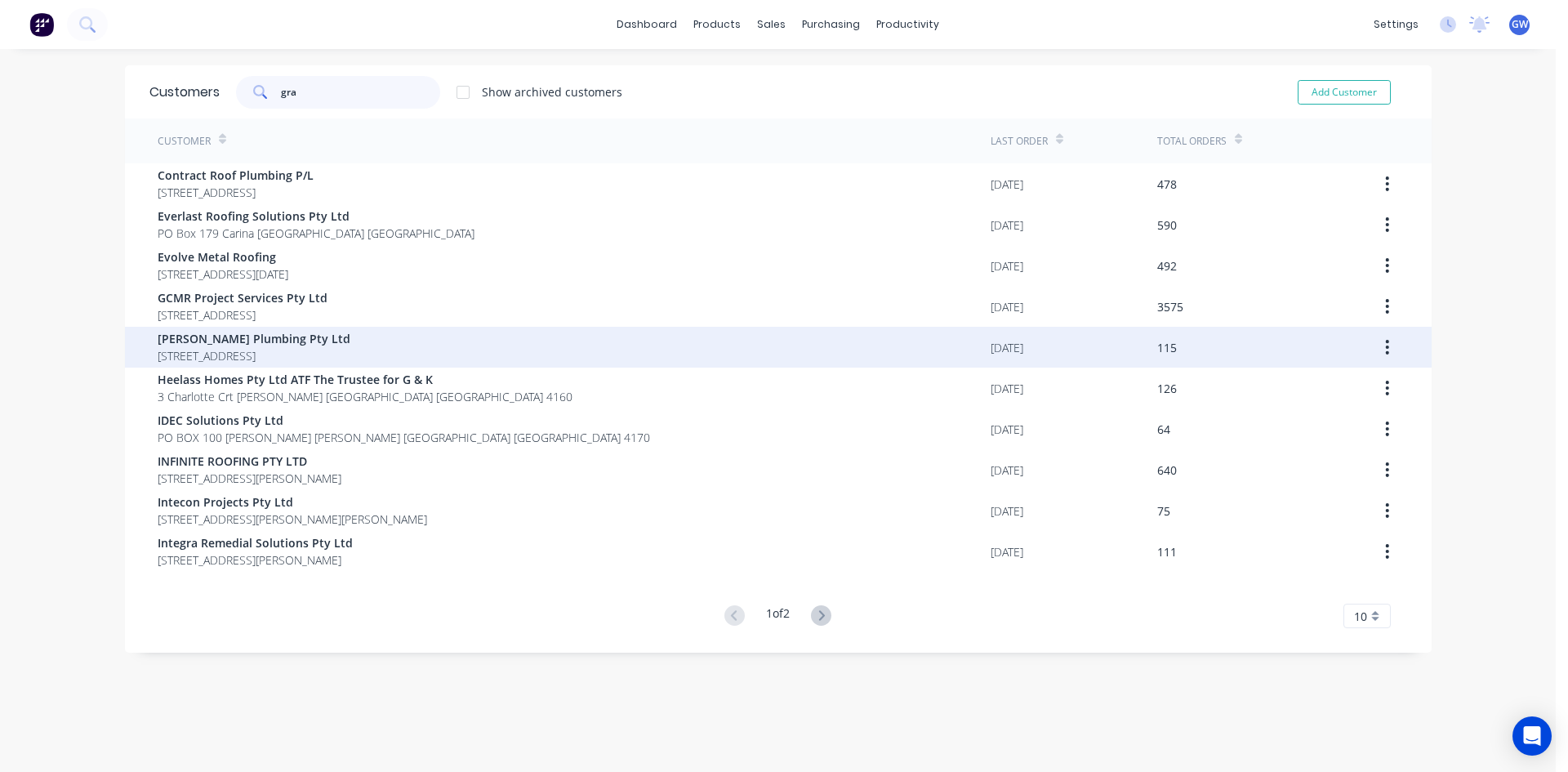
type input "gra"
click at [330, 356] on span "PO BOX 3220 SUNNYBANK SOUTH Queensland Australia 4109" at bounding box center [253, 355] width 193 height 18
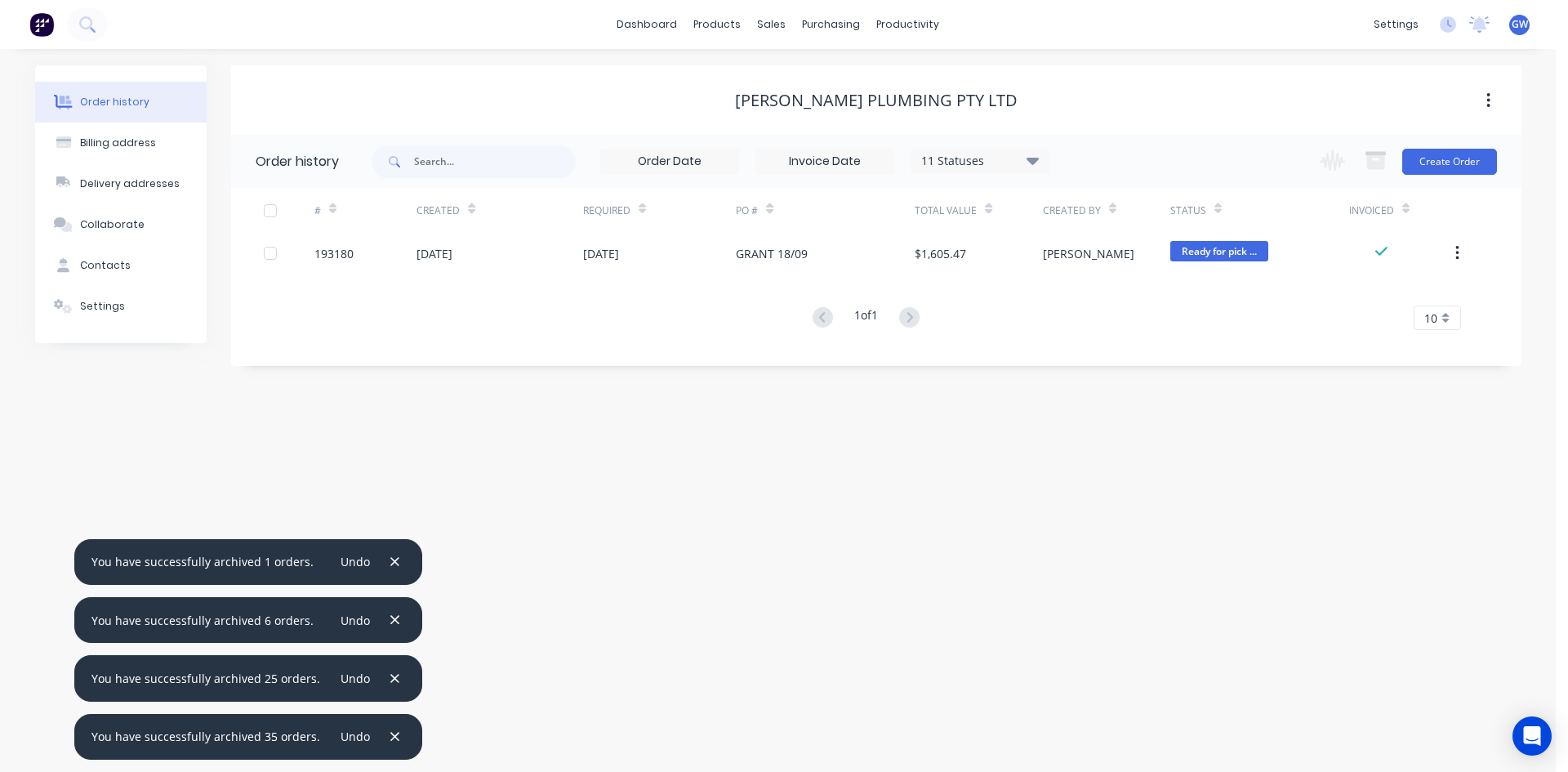
drag, startPoint x: 273, startPoint y: 248, endPoint x: 709, endPoint y: 208, distance: 437.8
click at [273, 248] on div at bounding box center [270, 253] width 33 height 33
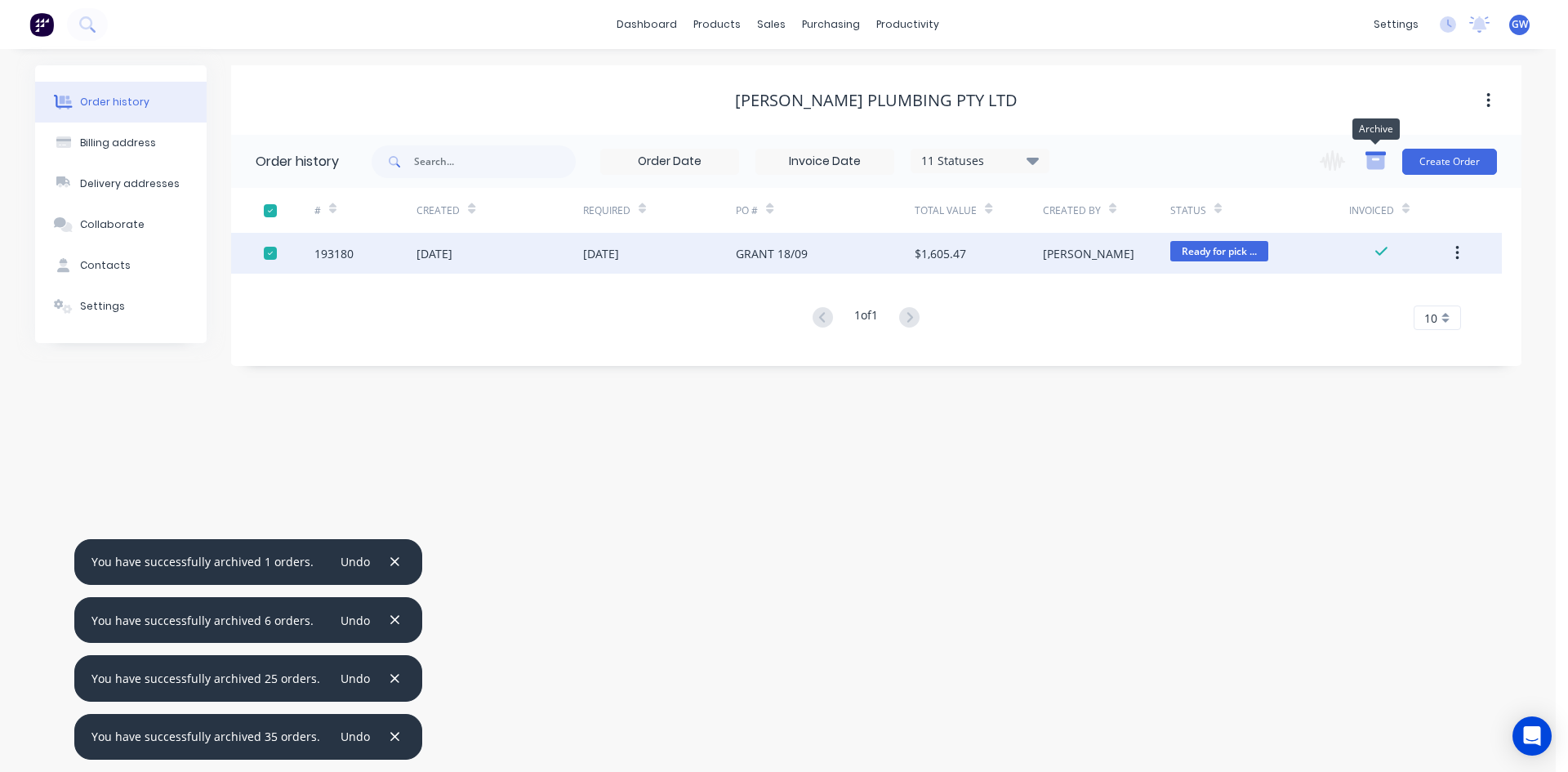
click at [1379, 161] on icon "button" at bounding box center [1375, 162] width 18 height 14
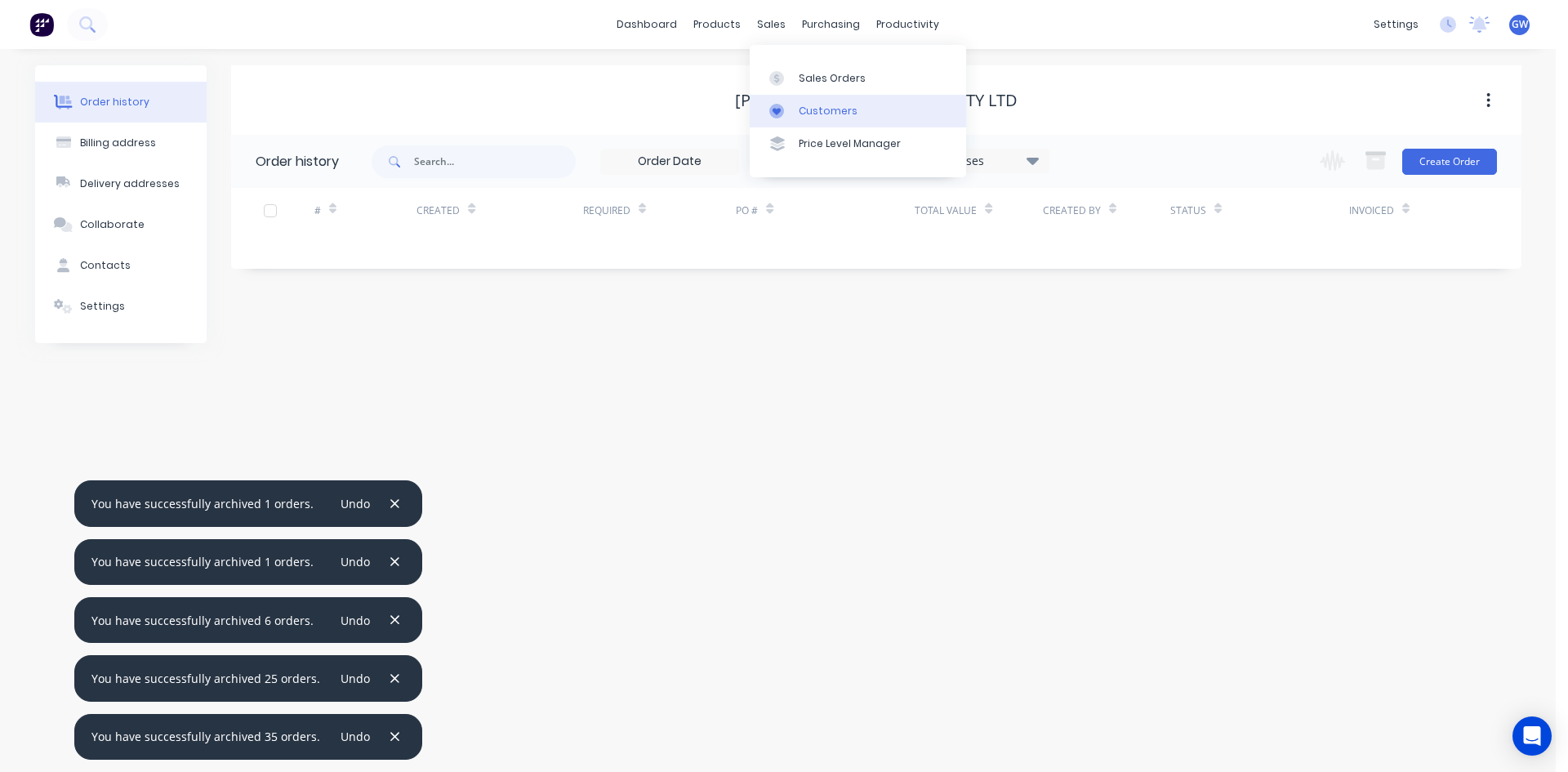
click at [782, 108] on icon at bounding box center [777, 111] width 15 height 15
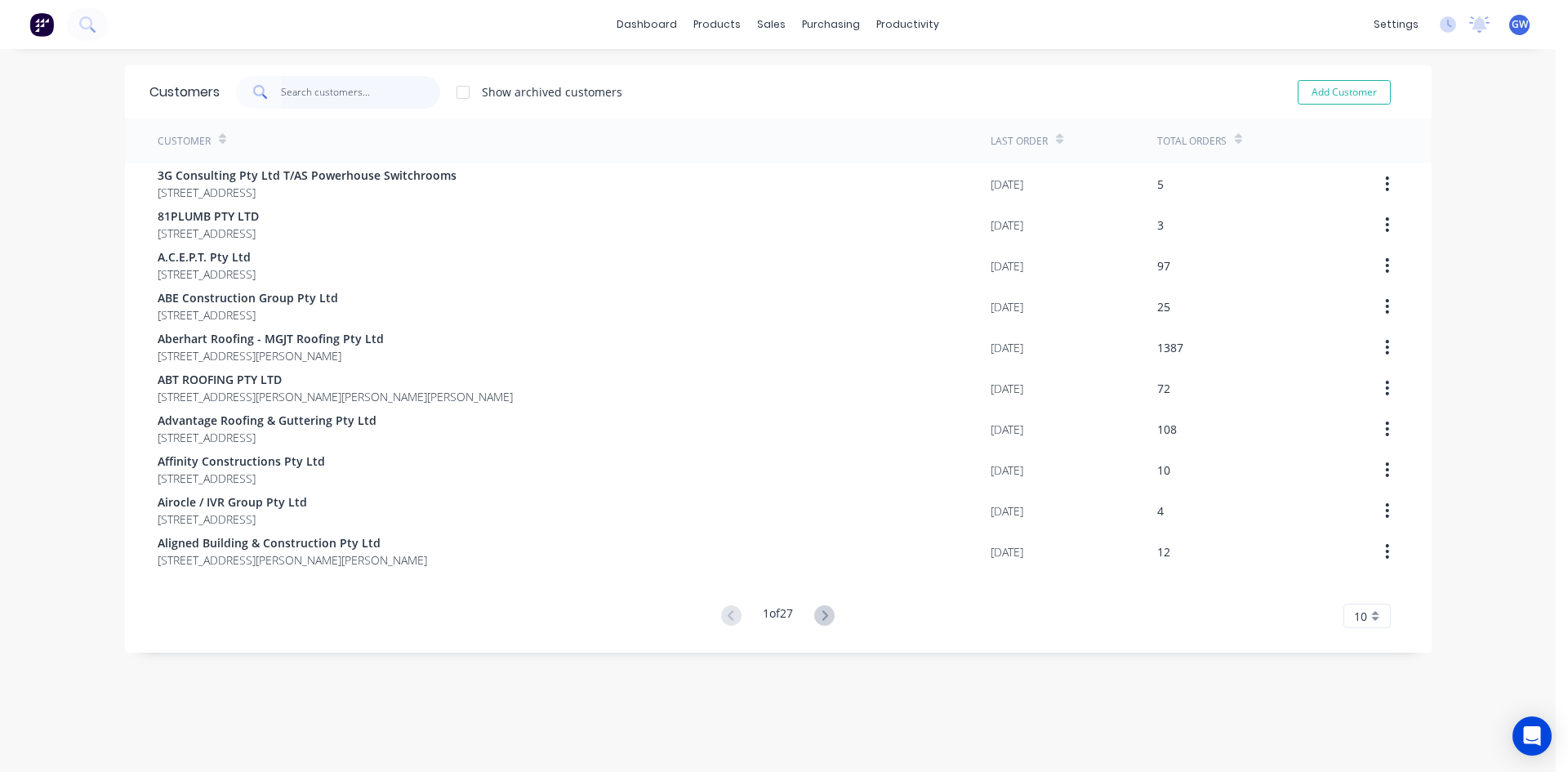
click at [359, 98] on input "text" at bounding box center [360, 92] width 159 height 33
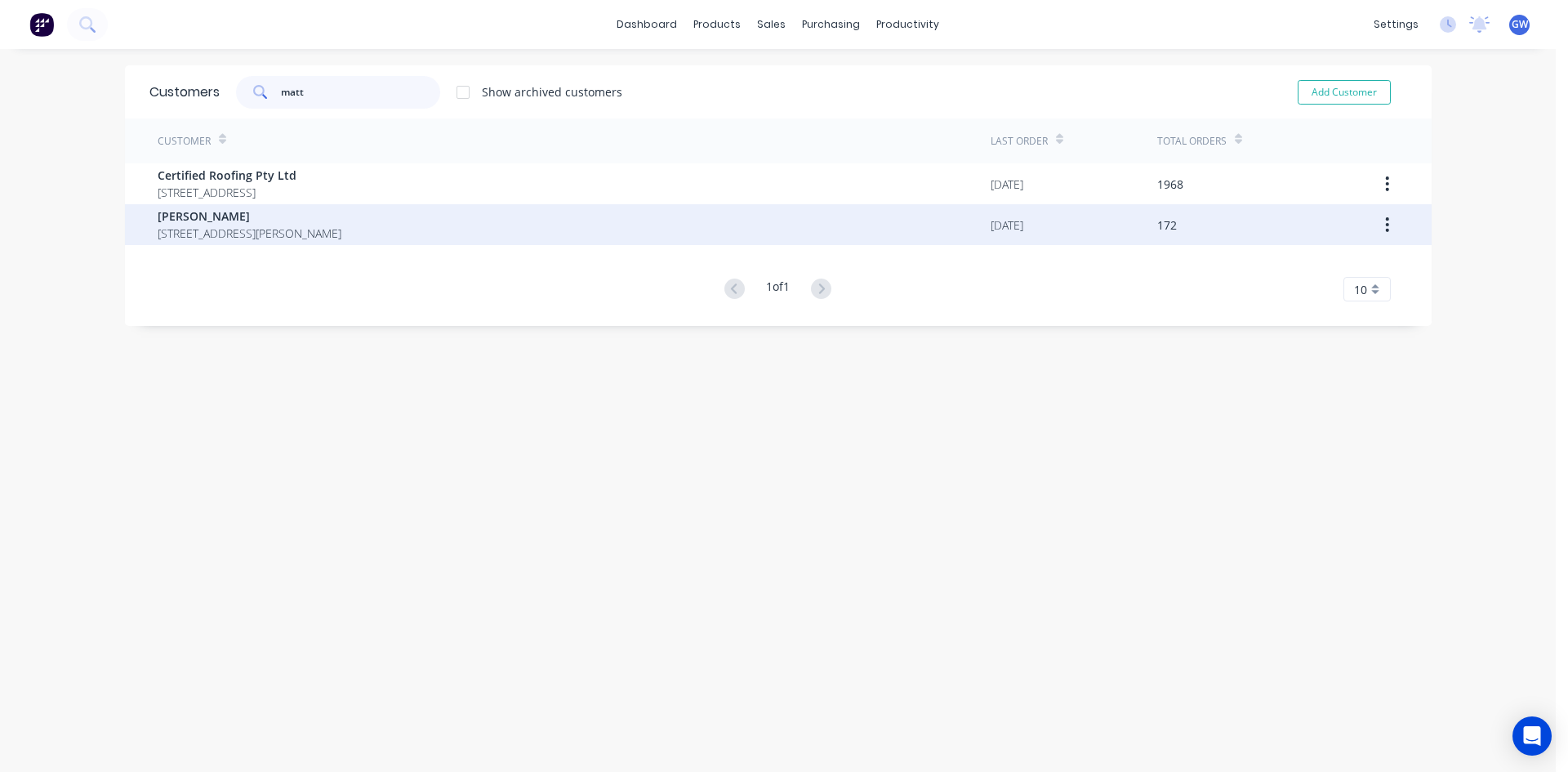
type input "matt"
click at [341, 236] on span "31 Lennons Rd Greenbank Queensland Australia 4124" at bounding box center [249, 233] width 183 height 18
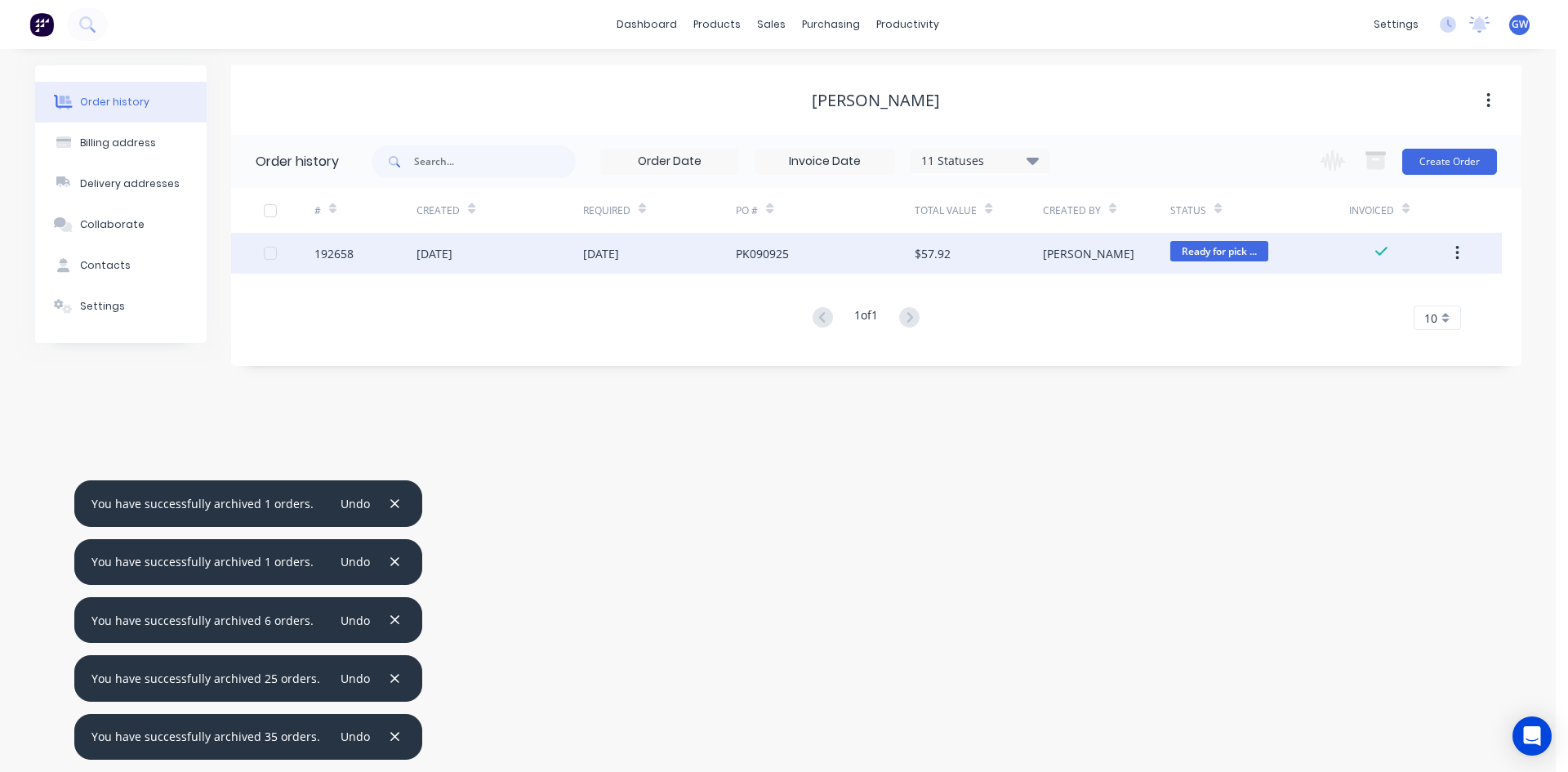
click at [269, 256] on div at bounding box center [270, 253] width 33 height 33
click at [1380, 170] on icon "button" at bounding box center [1375, 160] width 20 height 20
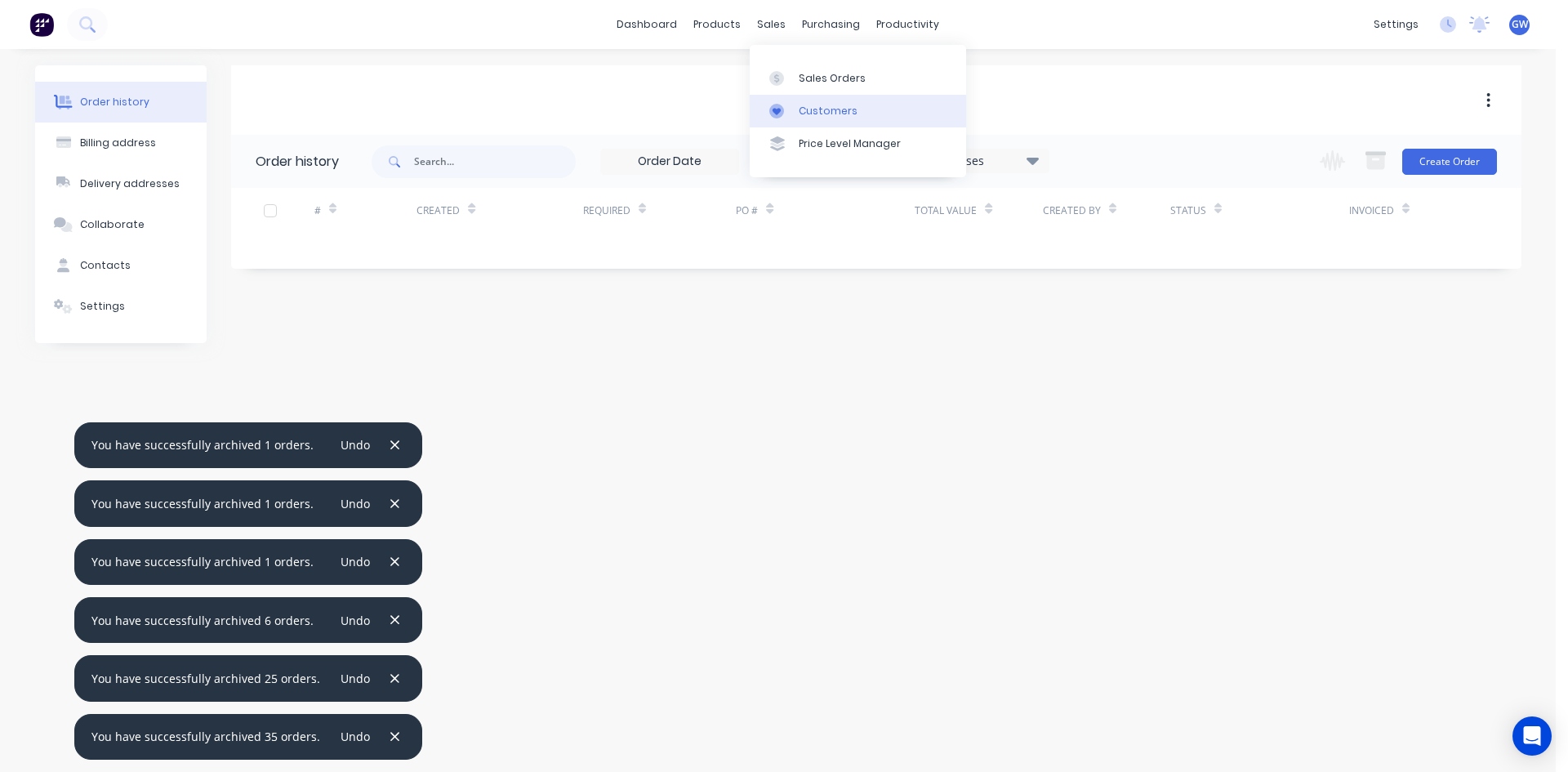
click at [783, 114] on icon at bounding box center [777, 111] width 15 height 15
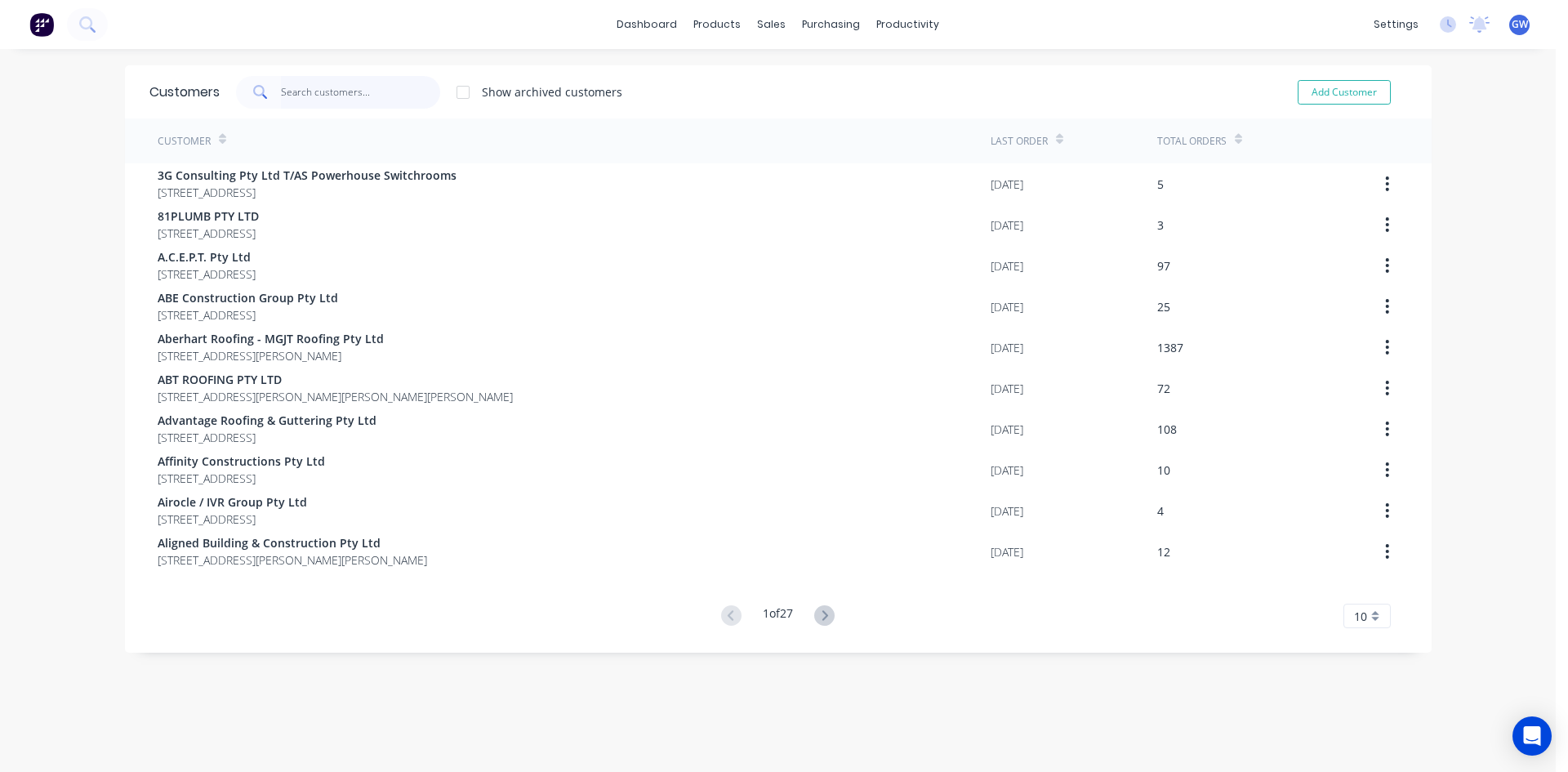
click at [355, 89] on input "text" at bounding box center [360, 92] width 159 height 33
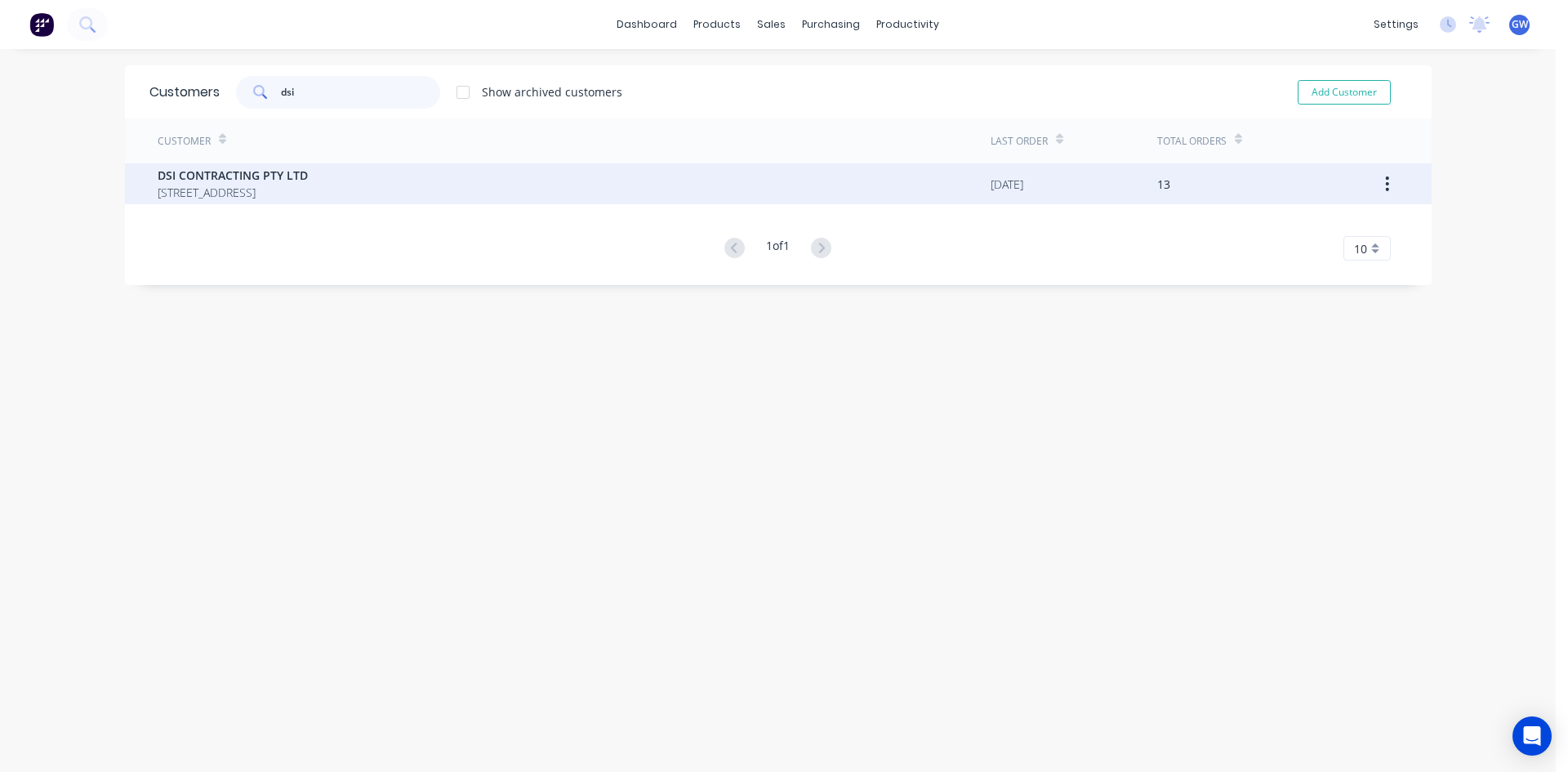
type input "dsi"
click at [308, 195] on span "19 Victoria Avenue Unit 12 Castle Hill New South Wales Australia 2154" at bounding box center [233, 192] width 150 height 18
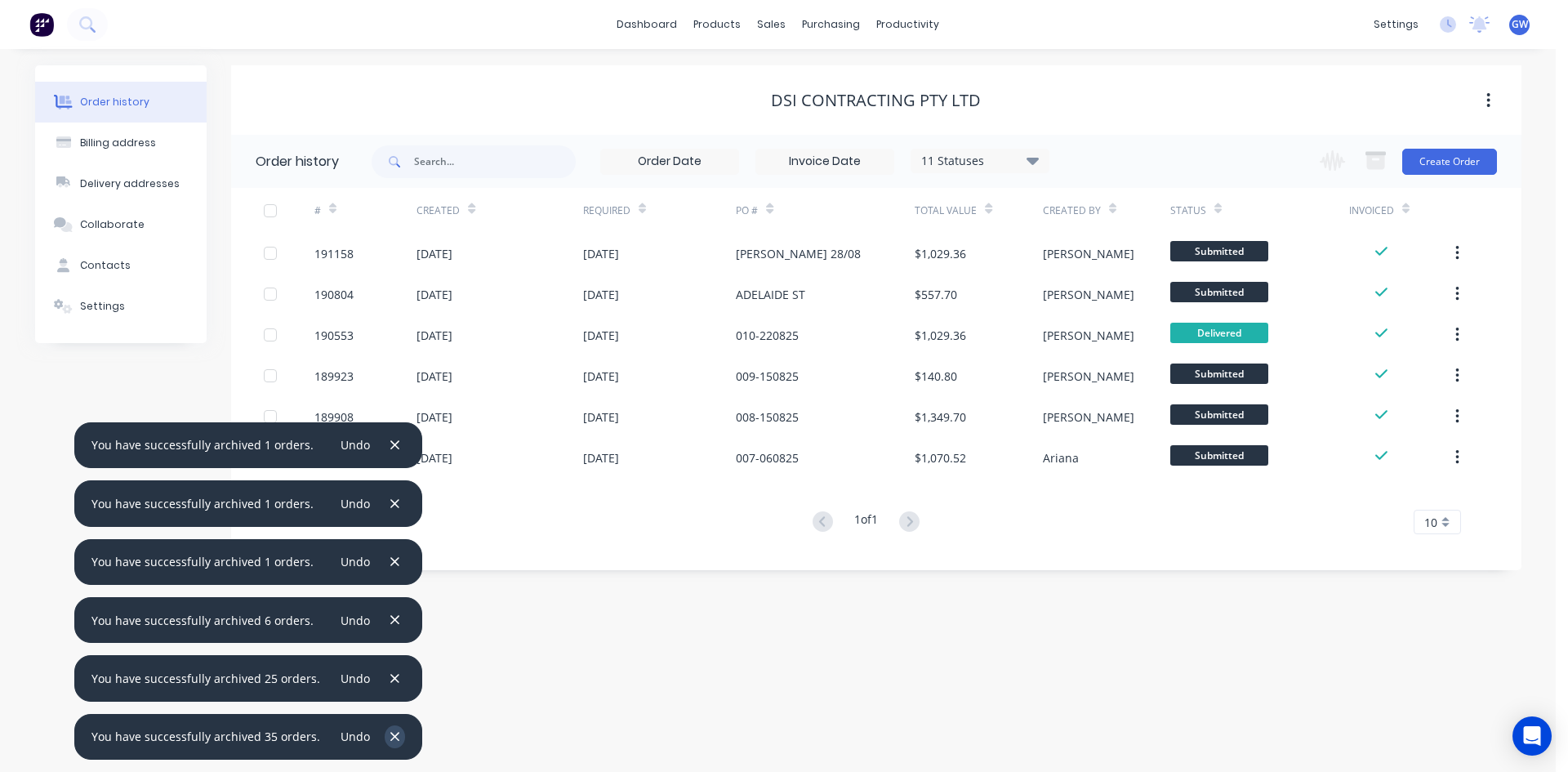
click at [391, 736] on icon "button" at bounding box center [394, 737] width 11 height 15
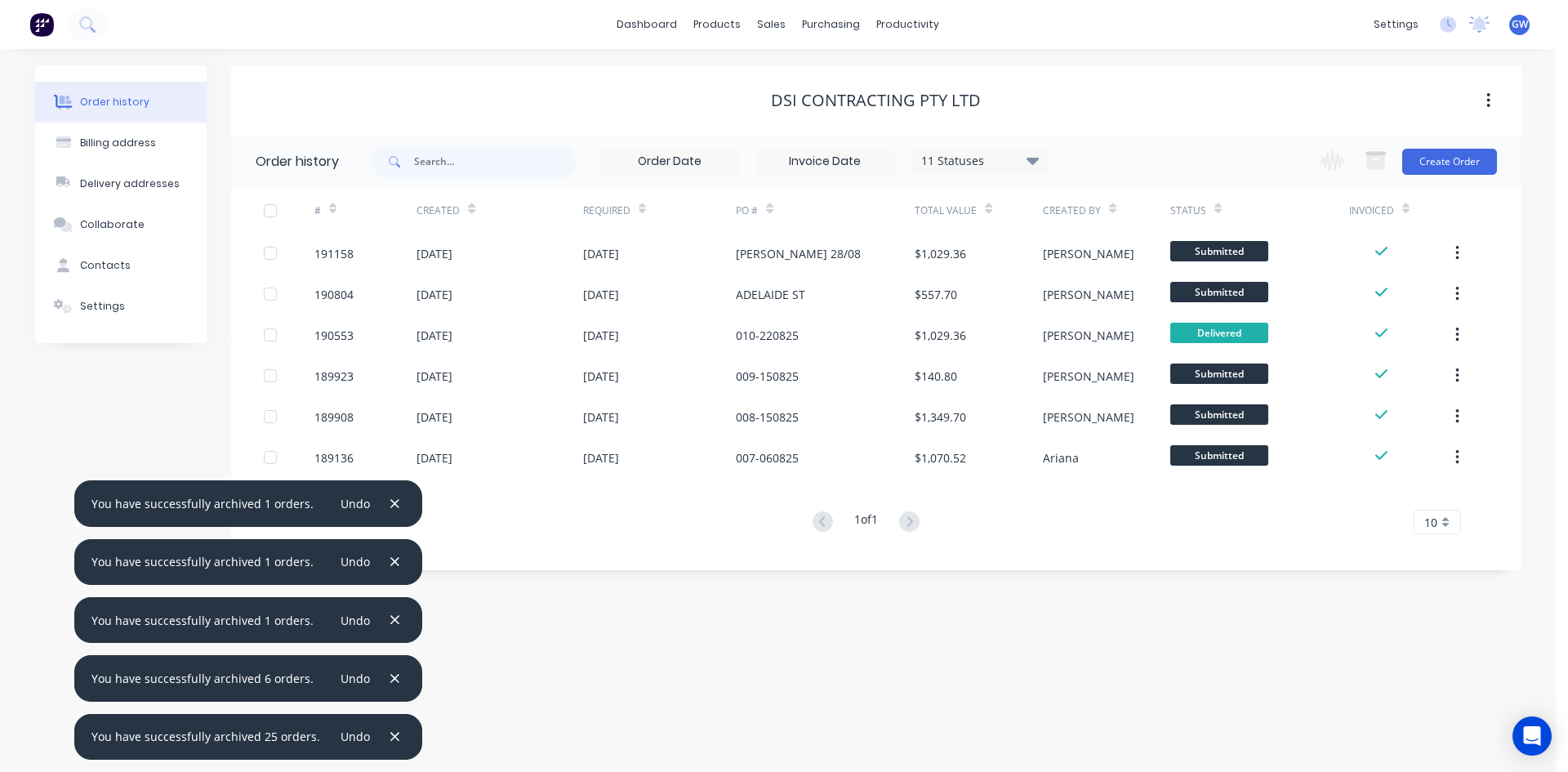
click at [391, 736] on icon "button" at bounding box center [394, 737] width 11 height 15
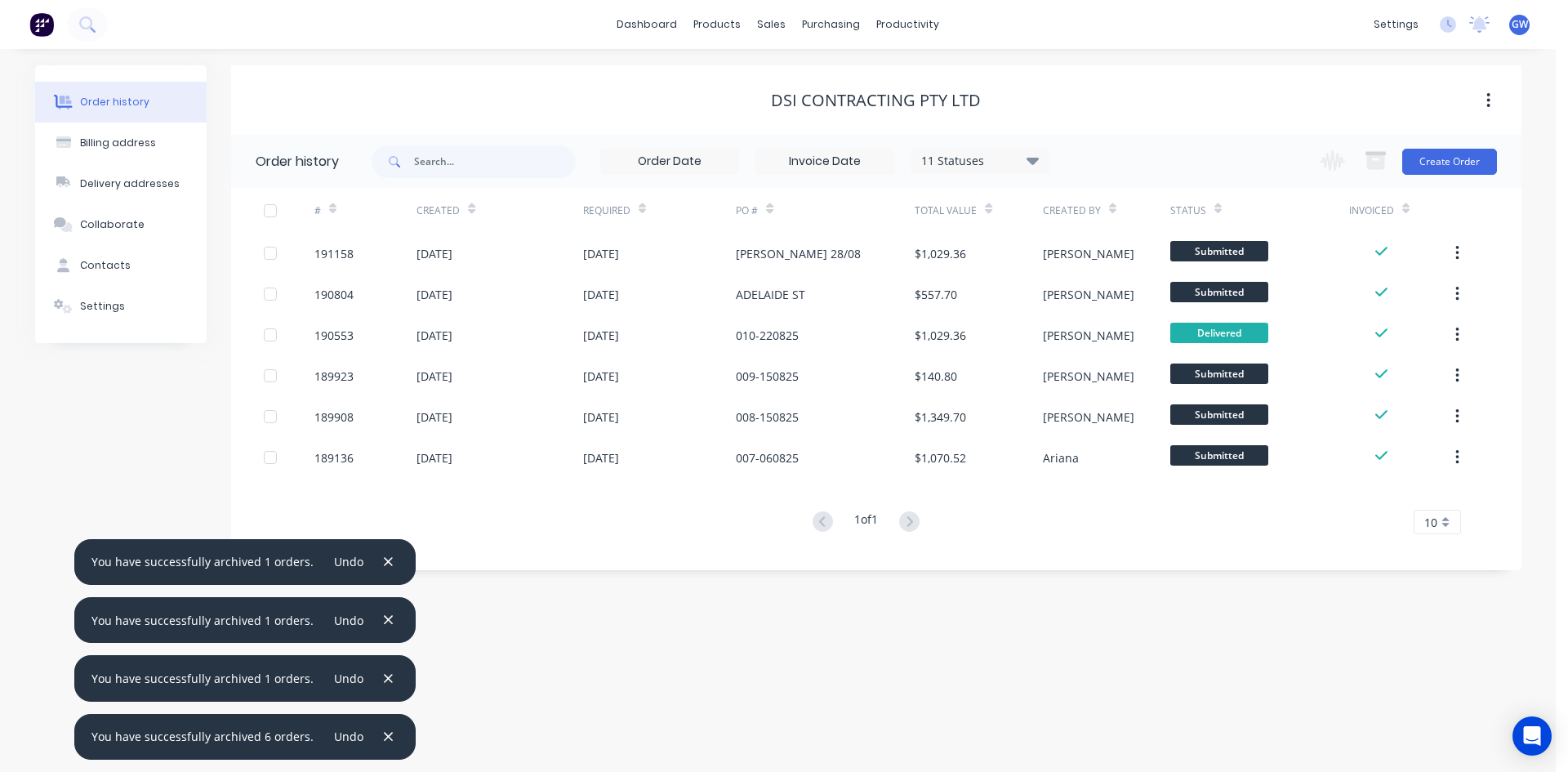
click at [391, 736] on div "You have successfully archived 6 orders. Undo" at bounding box center [245, 736] width 342 height 46
click at [378, 734] on button "button" at bounding box center [388, 736] width 20 height 22
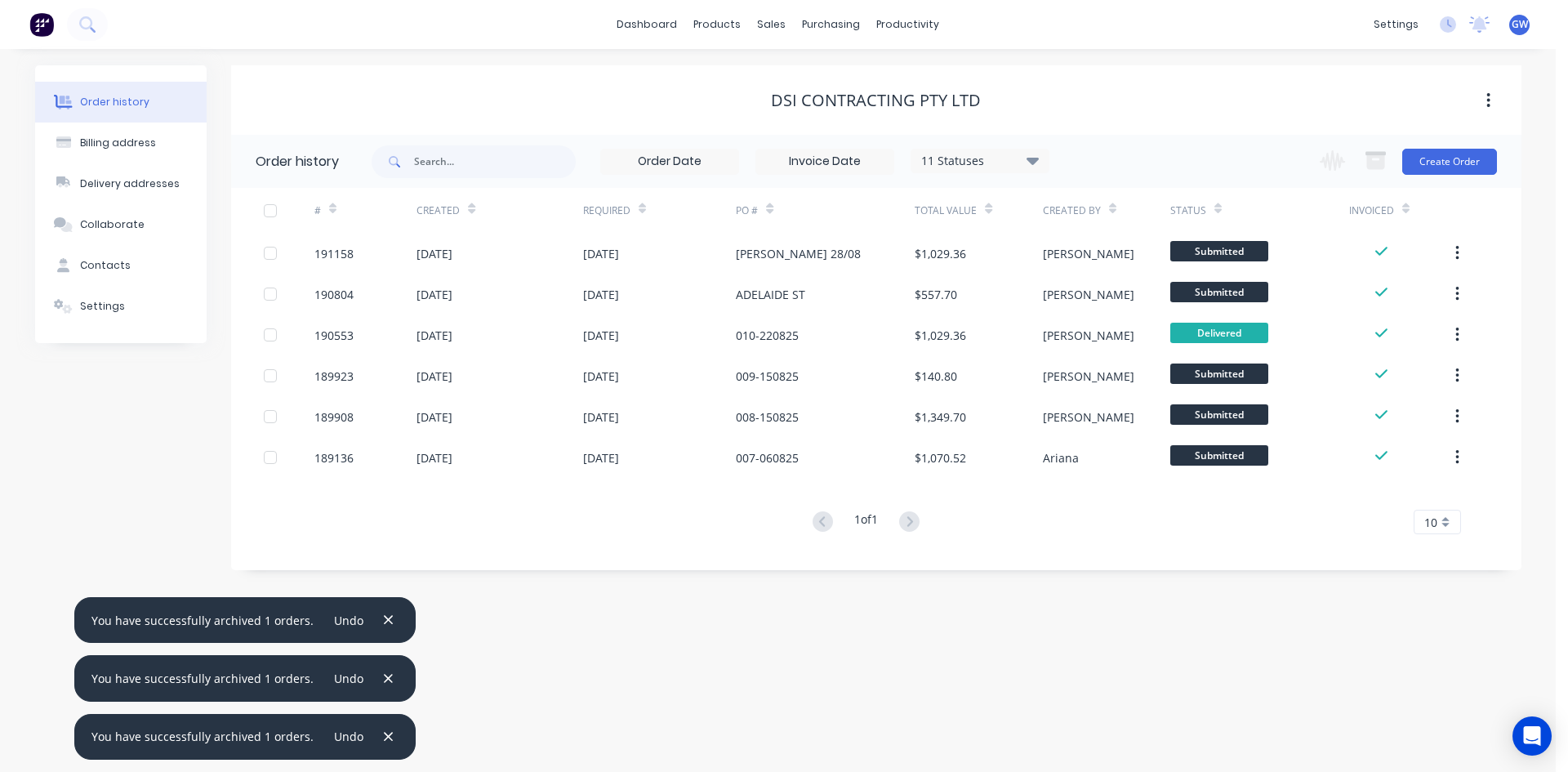
click at [378, 734] on button "button" at bounding box center [388, 736] width 20 height 22
click at [378, 689] on button "button" at bounding box center [388, 678] width 20 height 22
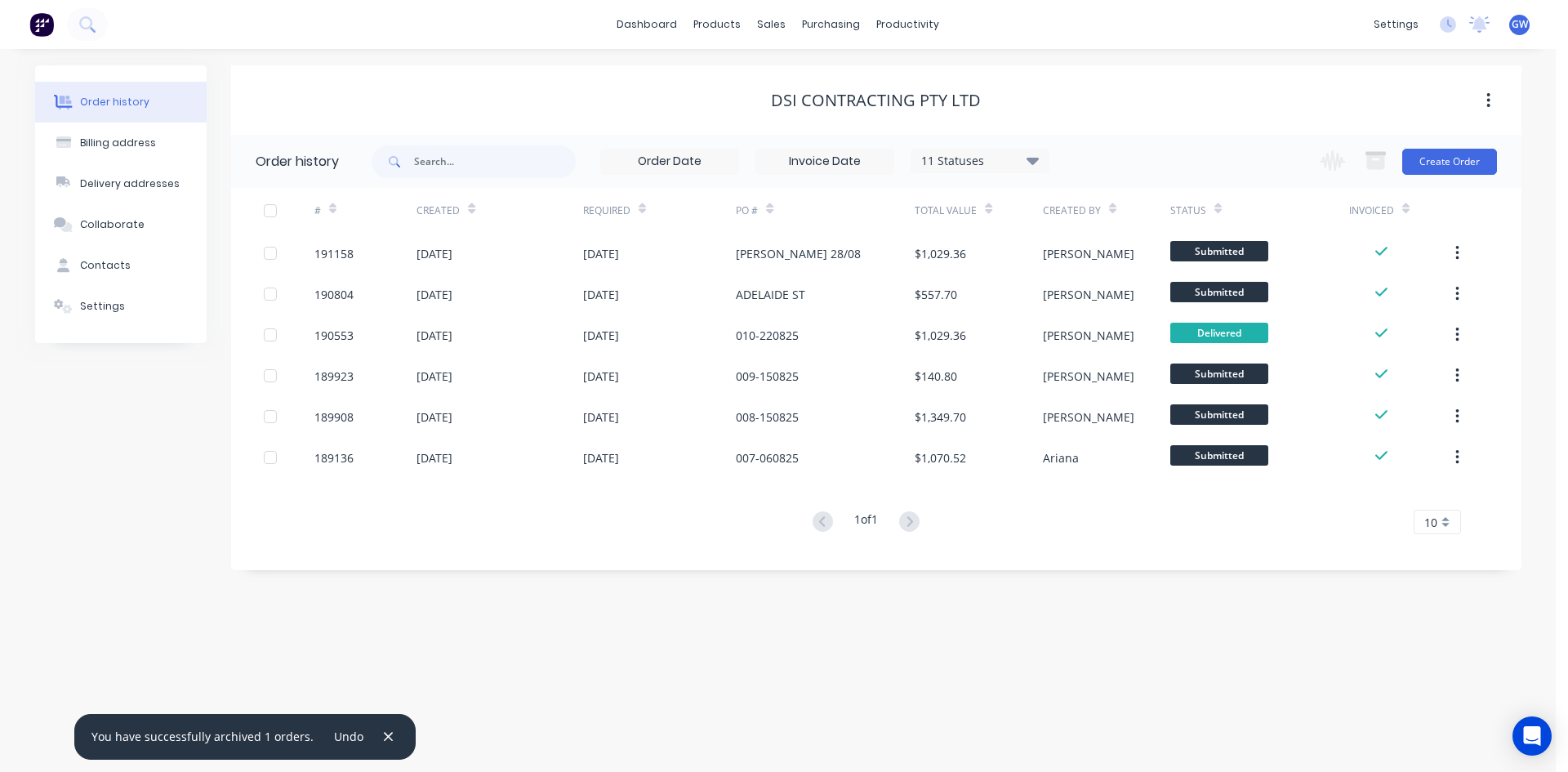
click at [378, 734] on button "button" at bounding box center [388, 736] width 20 height 22
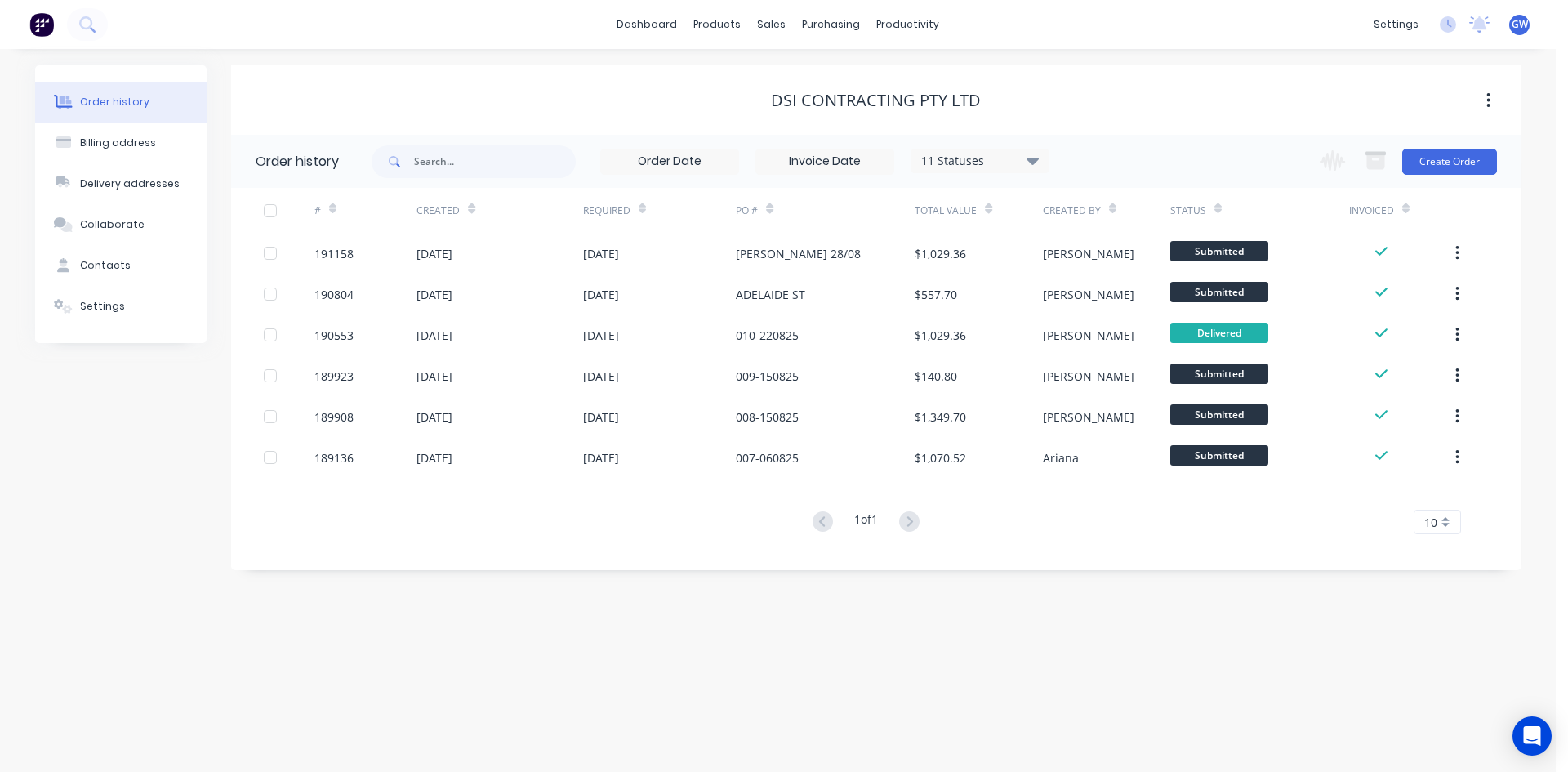
click at [271, 210] on div at bounding box center [270, 210] width 33 height 33
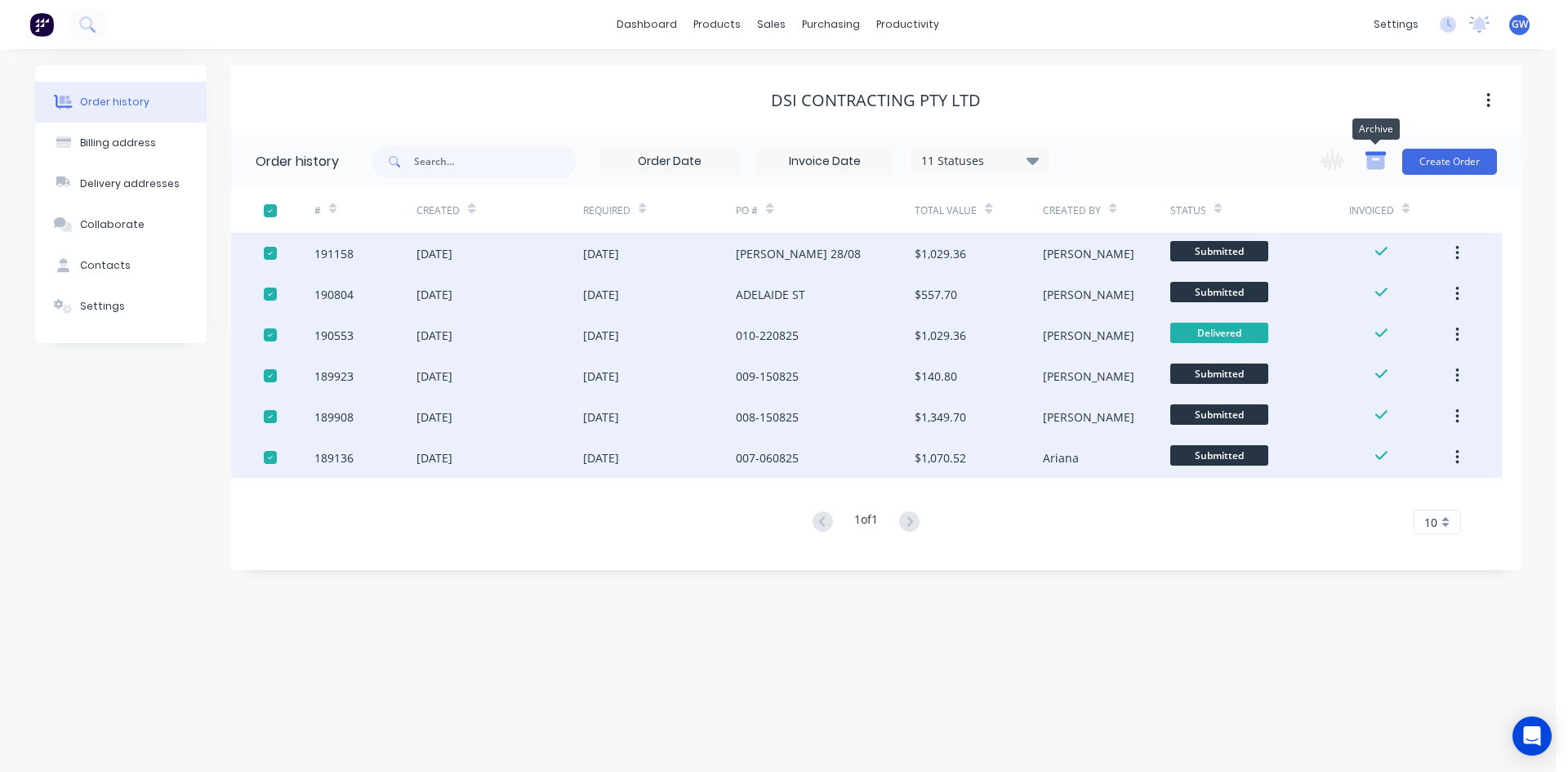
click at [1372, 150] on icon "button" at bounding box center [1375, 160] width 20 height 20
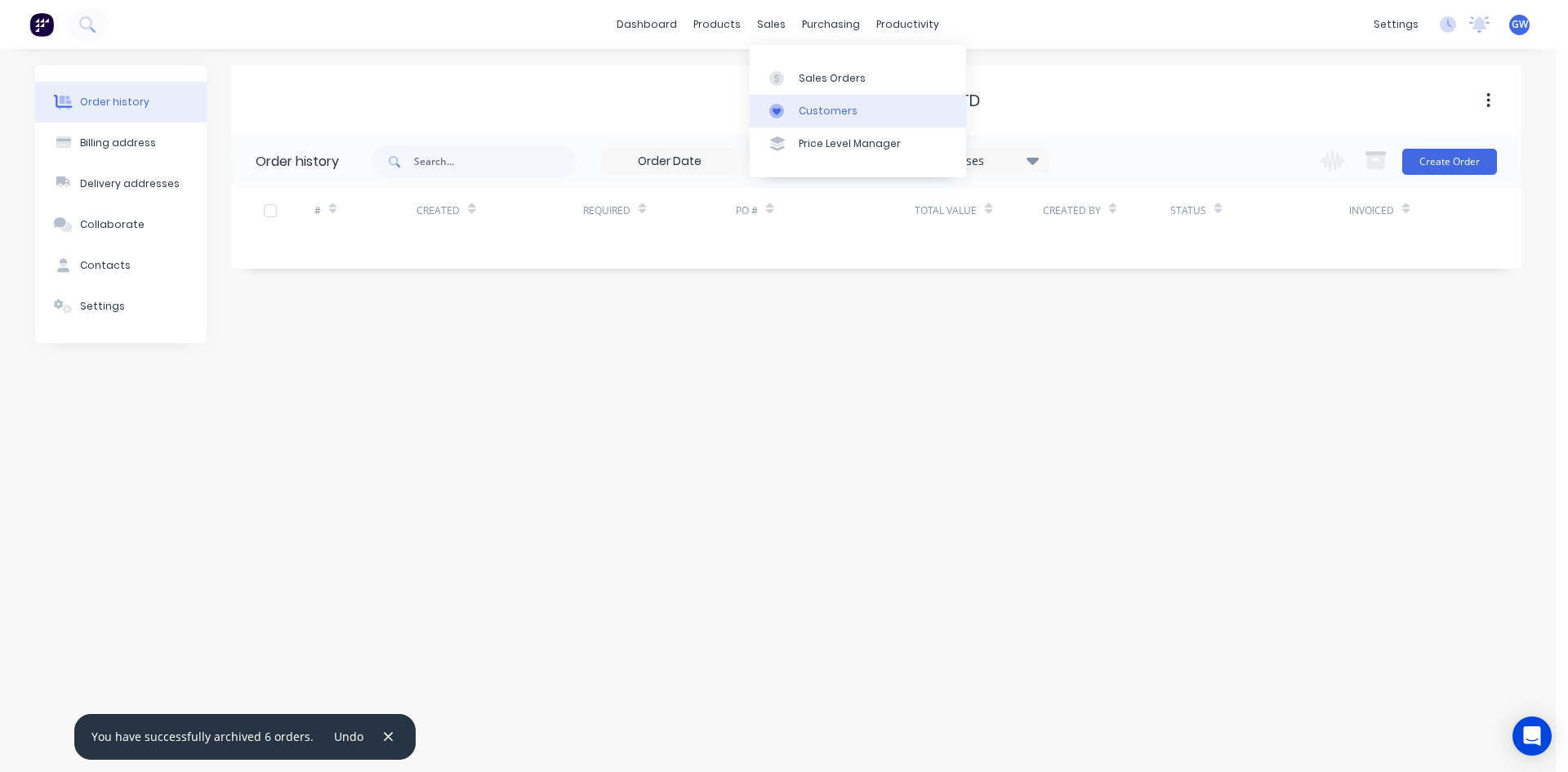
click at [797, 98] on link "Customers" at bounding box center [858, 111] width 217 height 33
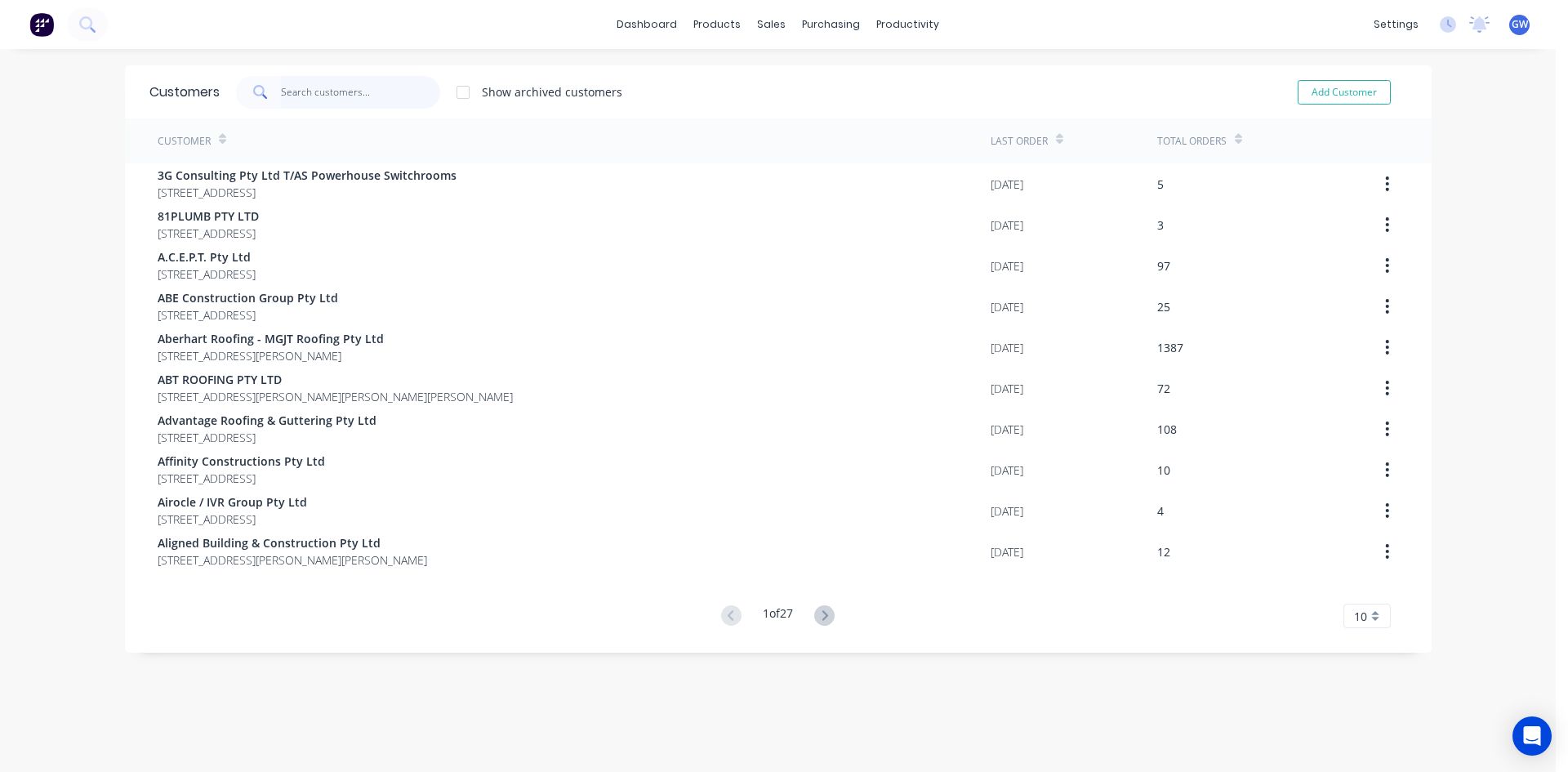
click at [382, 96] on input "text" at bounding box center [360, 92] width 159 height 33
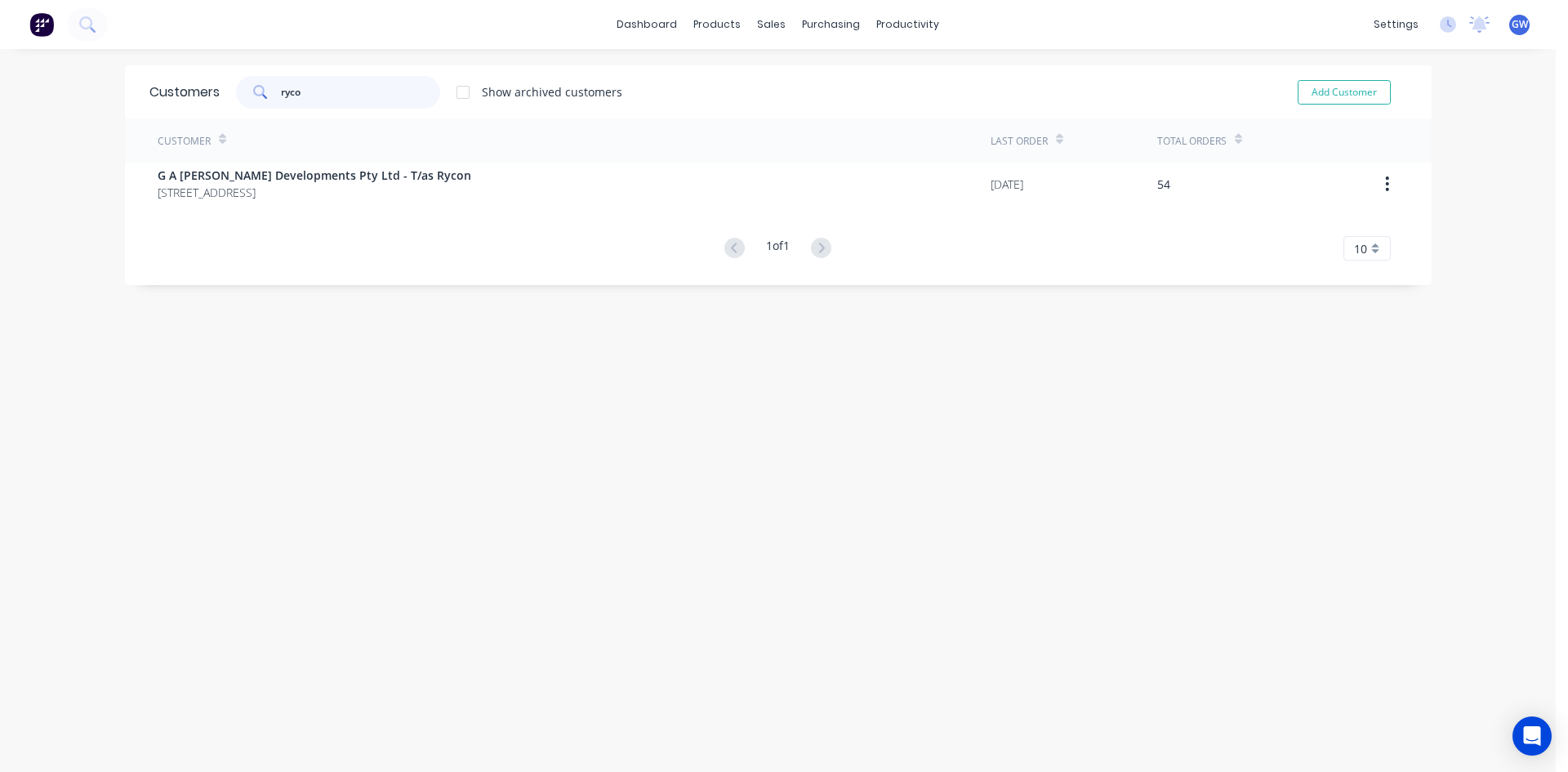
type input "ryco"
click at [405, 160] on div "Customer" at bounding box center [574, 141] width 833 height 45
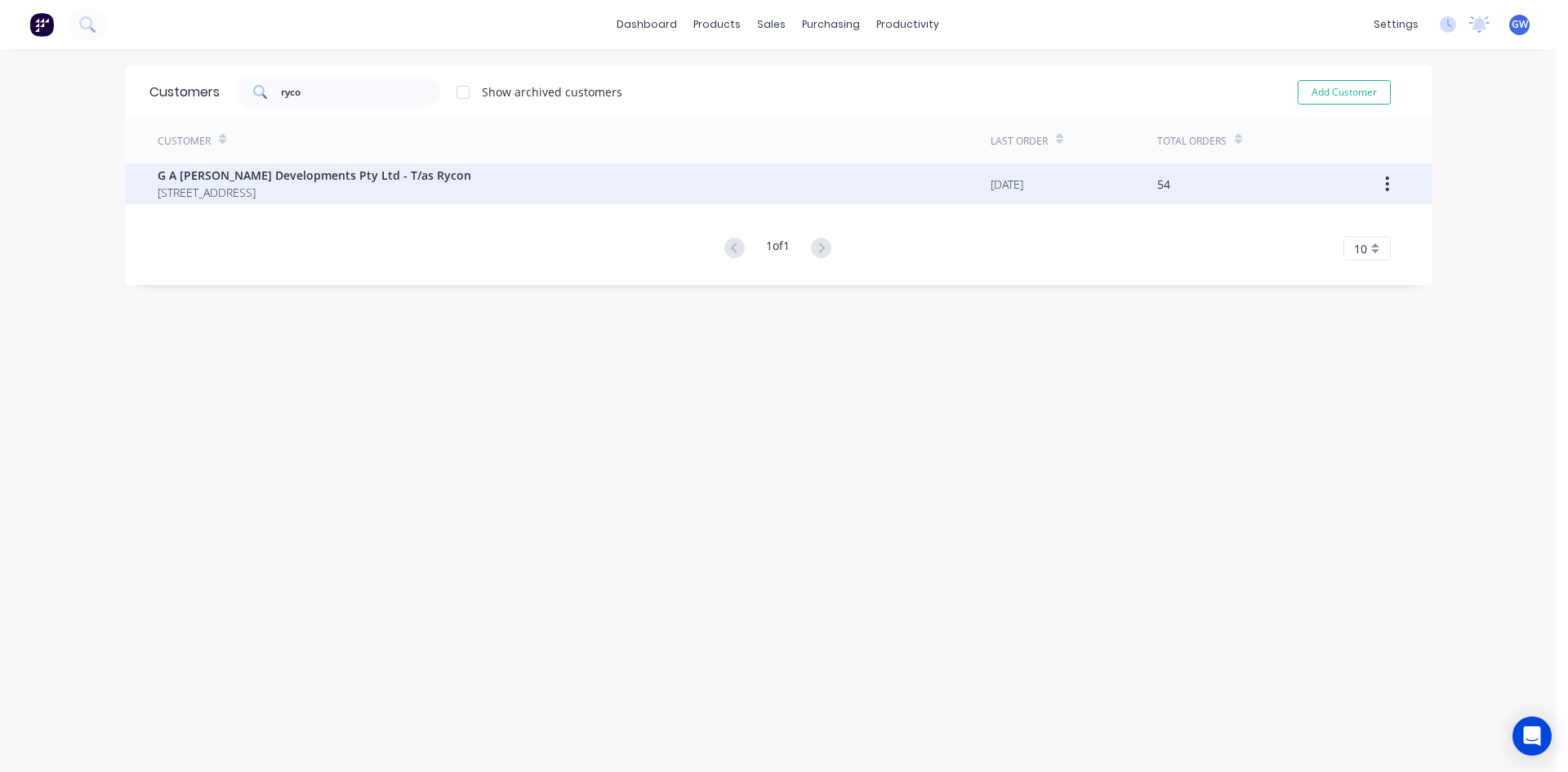
click at [392, 173] on span "G A Ryan Developments Pty Ltd - T/as Rycon" at bounding box center [314, 175] width 313 height 18
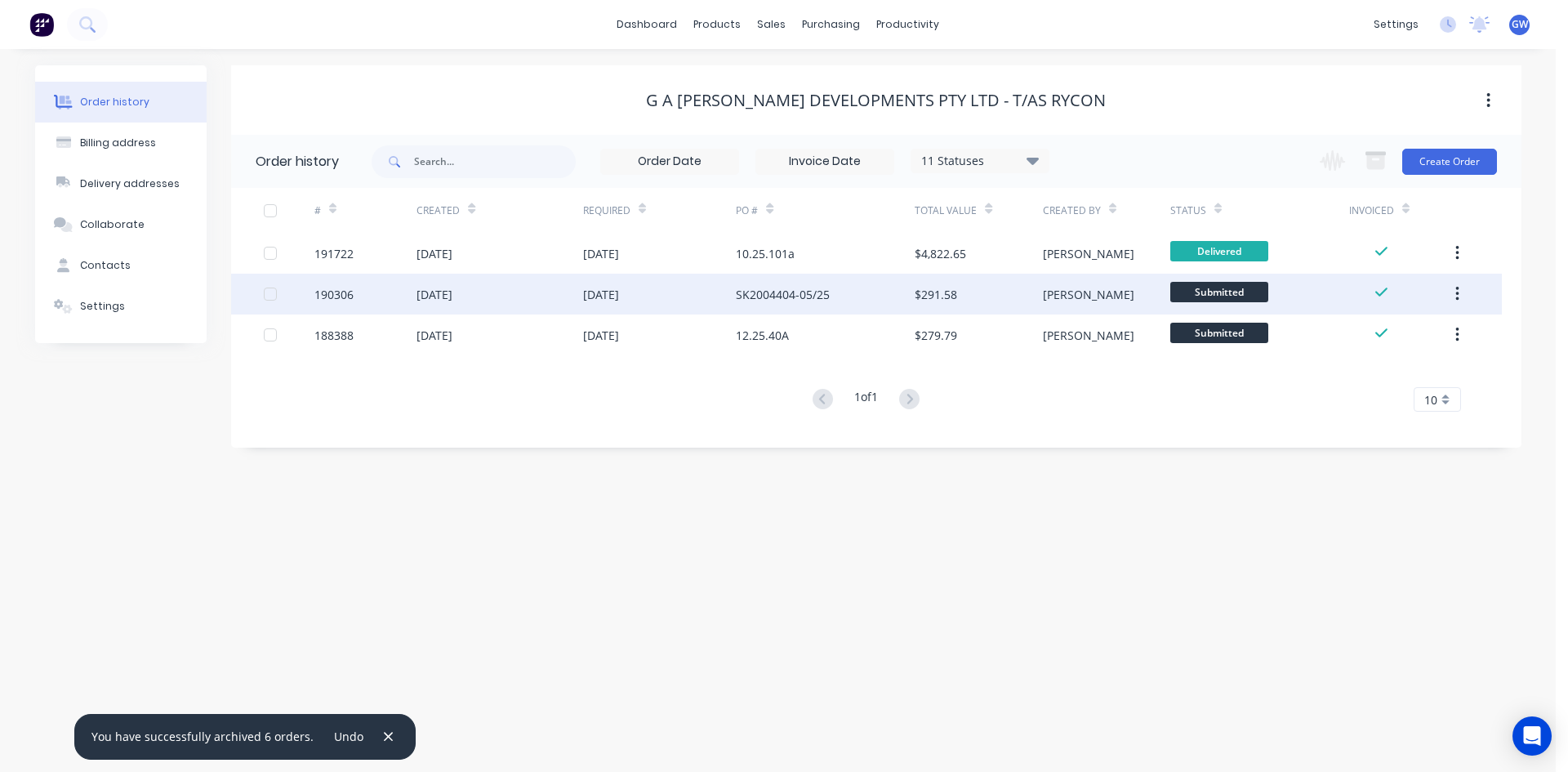
click at [270, 290] on div at bounding box center [270, 293] width 33 height 33
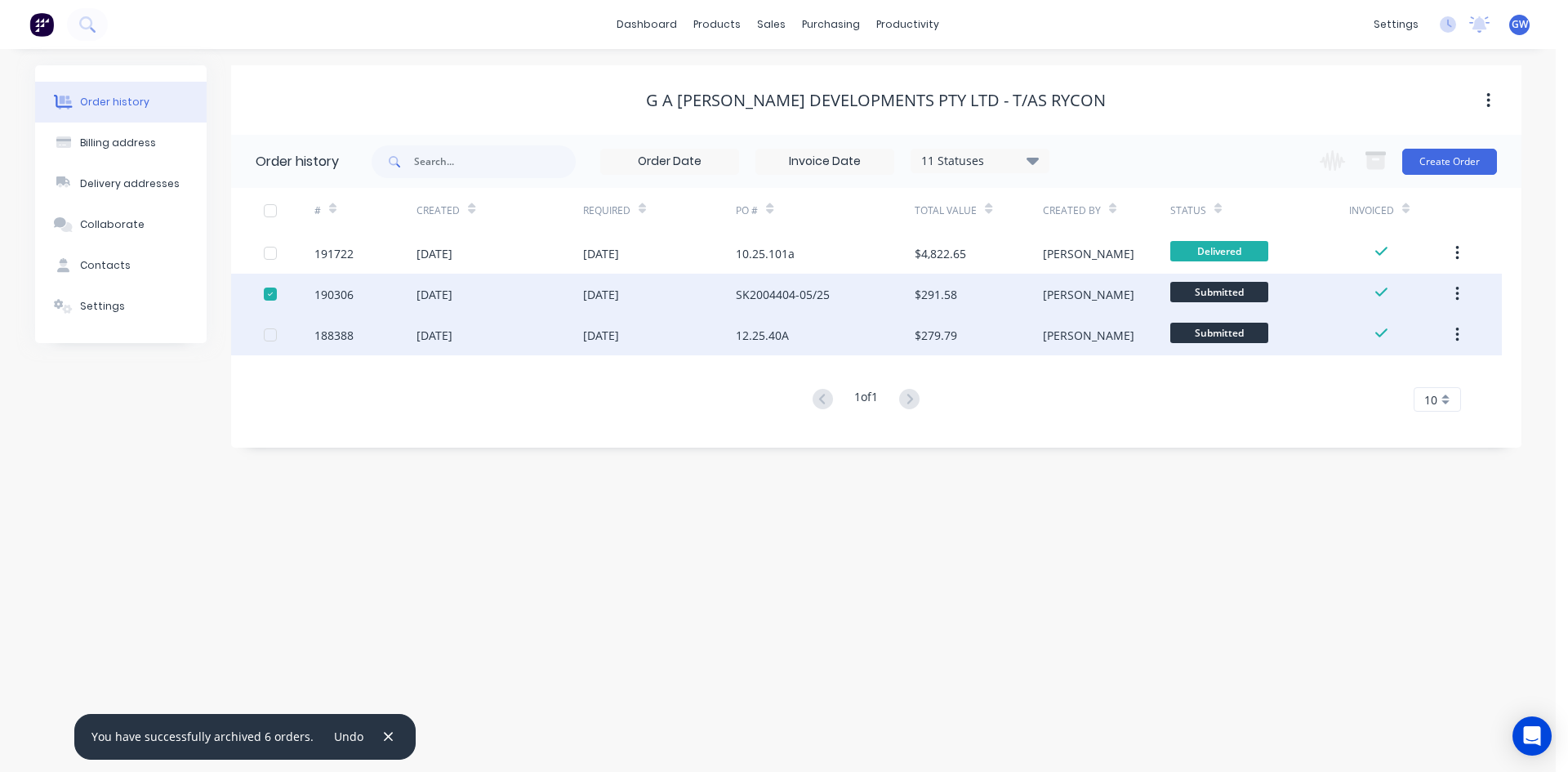
click at [274, 336] on div at bounding box center [270, 334] width 33 height 33
click at [1380, 165] on icon "button" at bounding box center [1375, 162] width 18 height 14
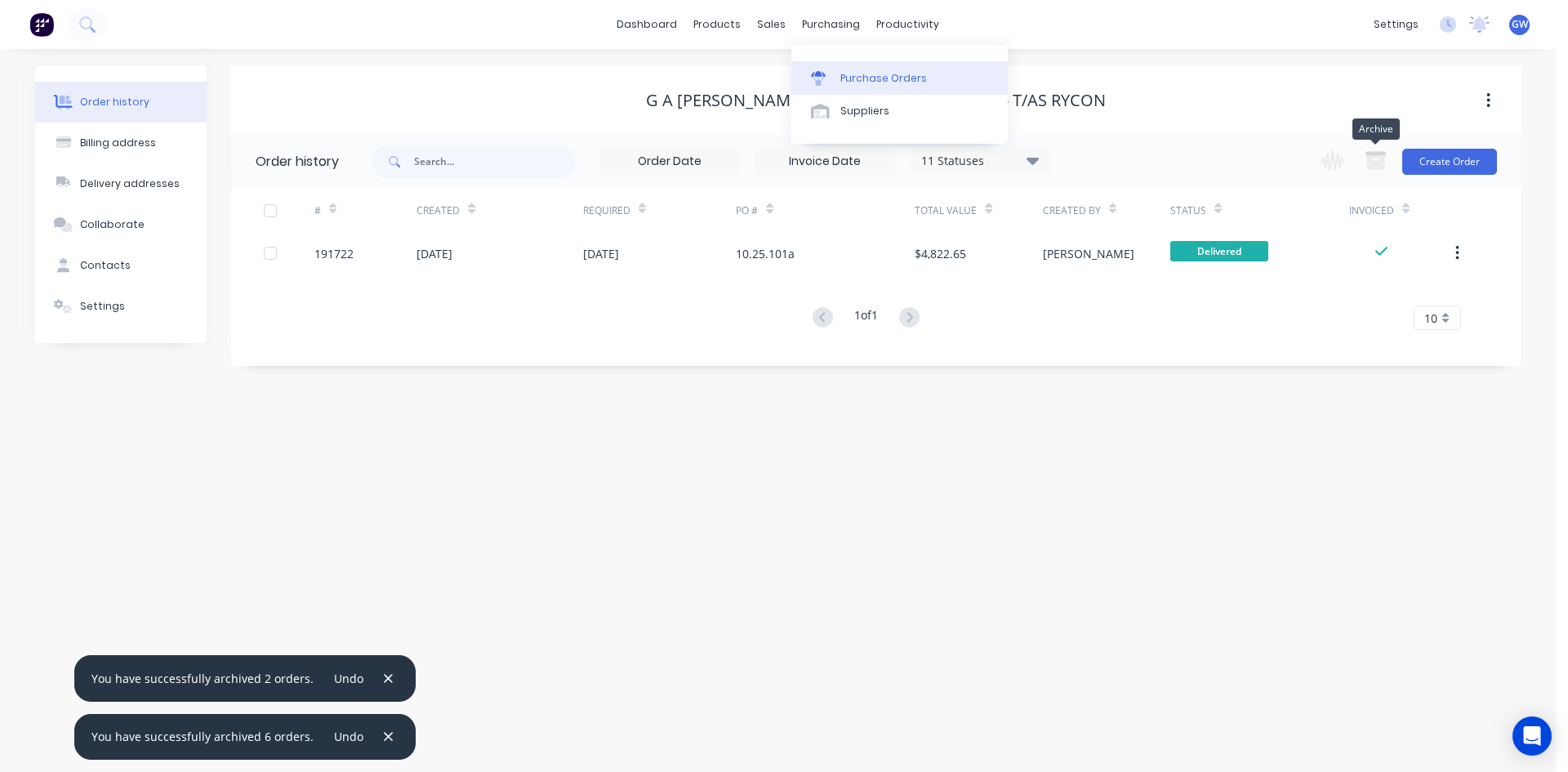
click at [836, 76] on link "Purchase Orders" at bounding box center [899, 77] width 217 height 33
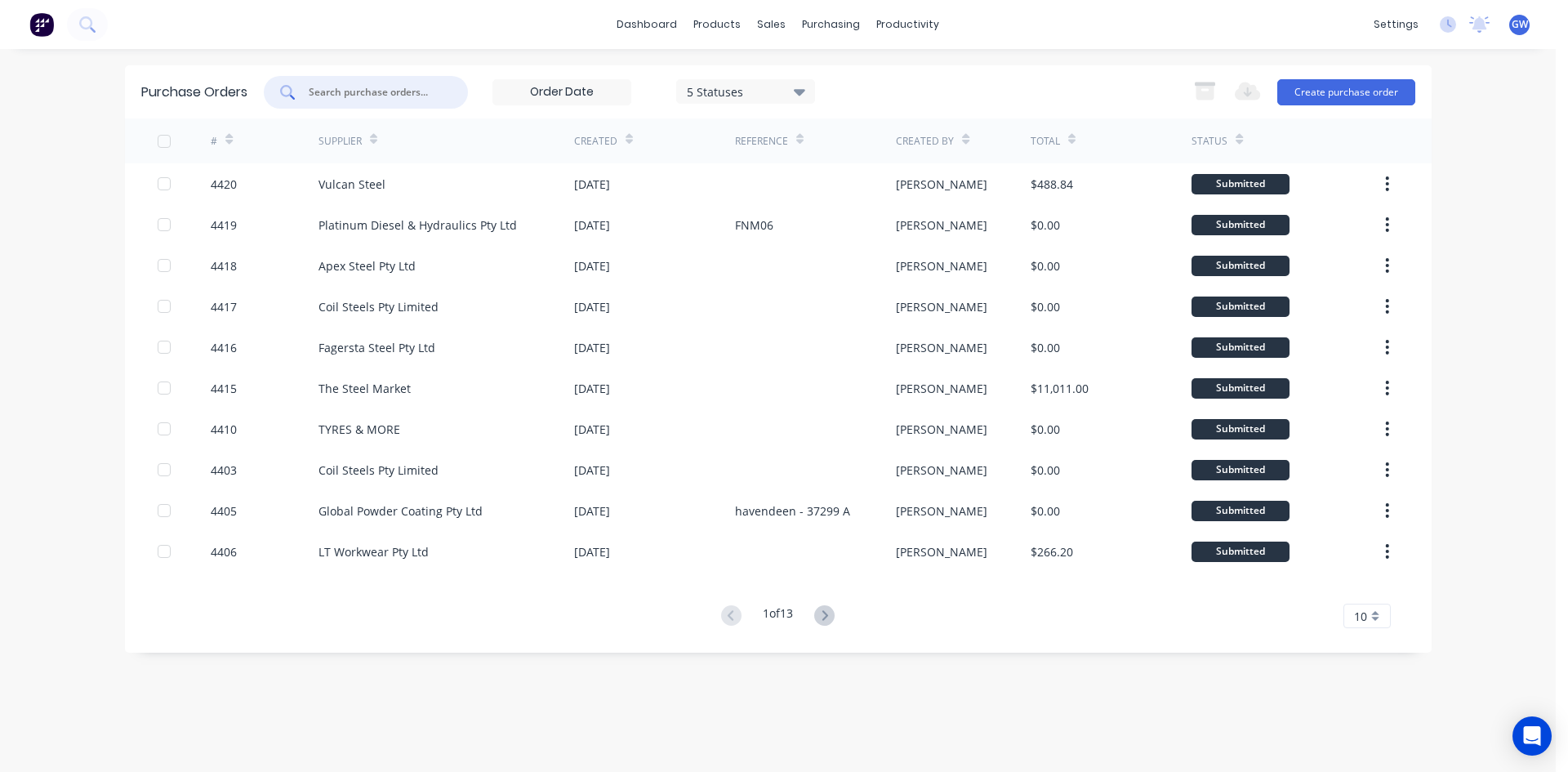
click at [389, 92] on input "text" at bounding box center [374, 93] width 136 height 17
type input "4325"
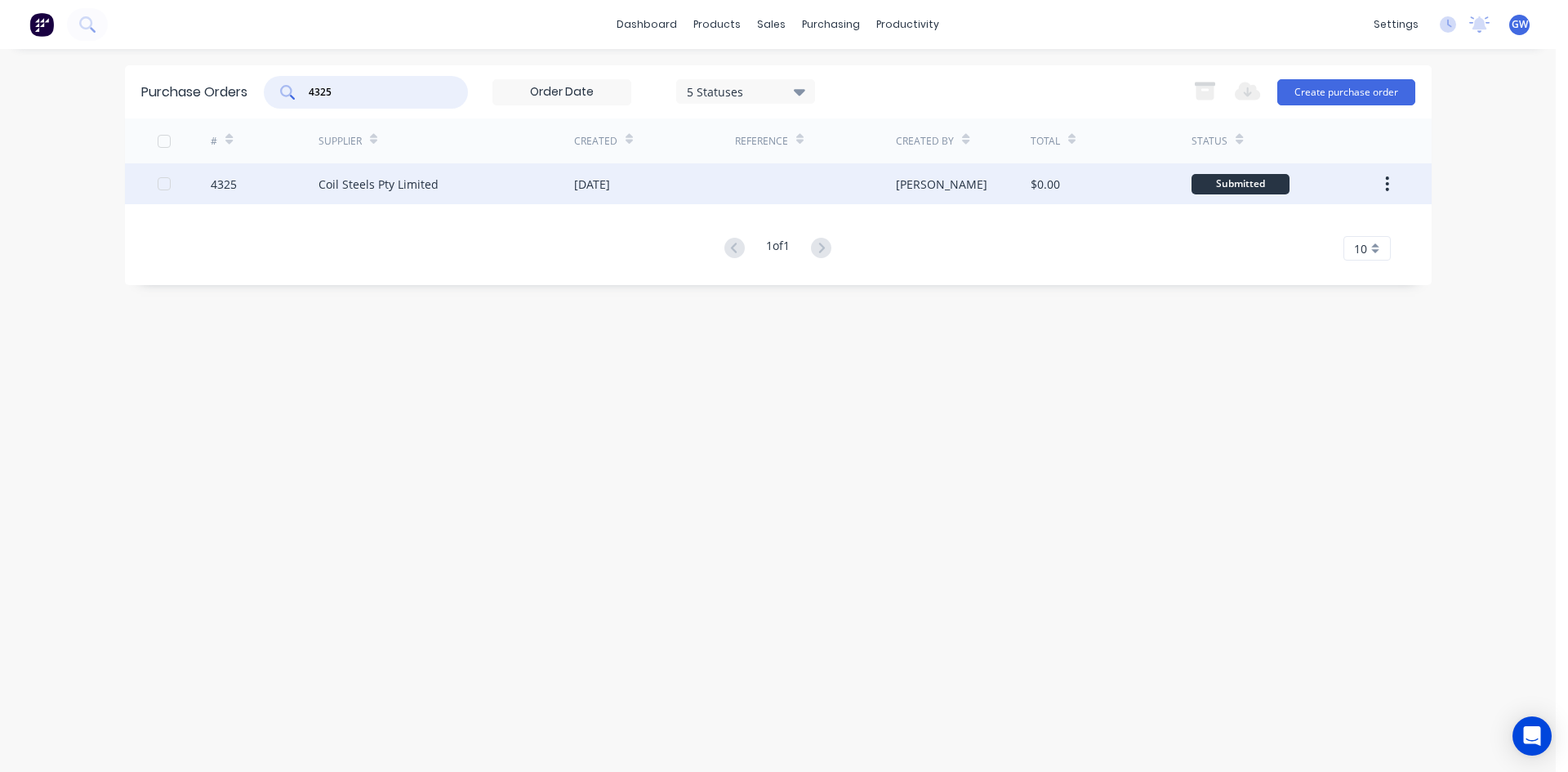
click at [1023, 193] on div "[PERSON_NAME]" at bounding box center [964, 183] width 135 height 41
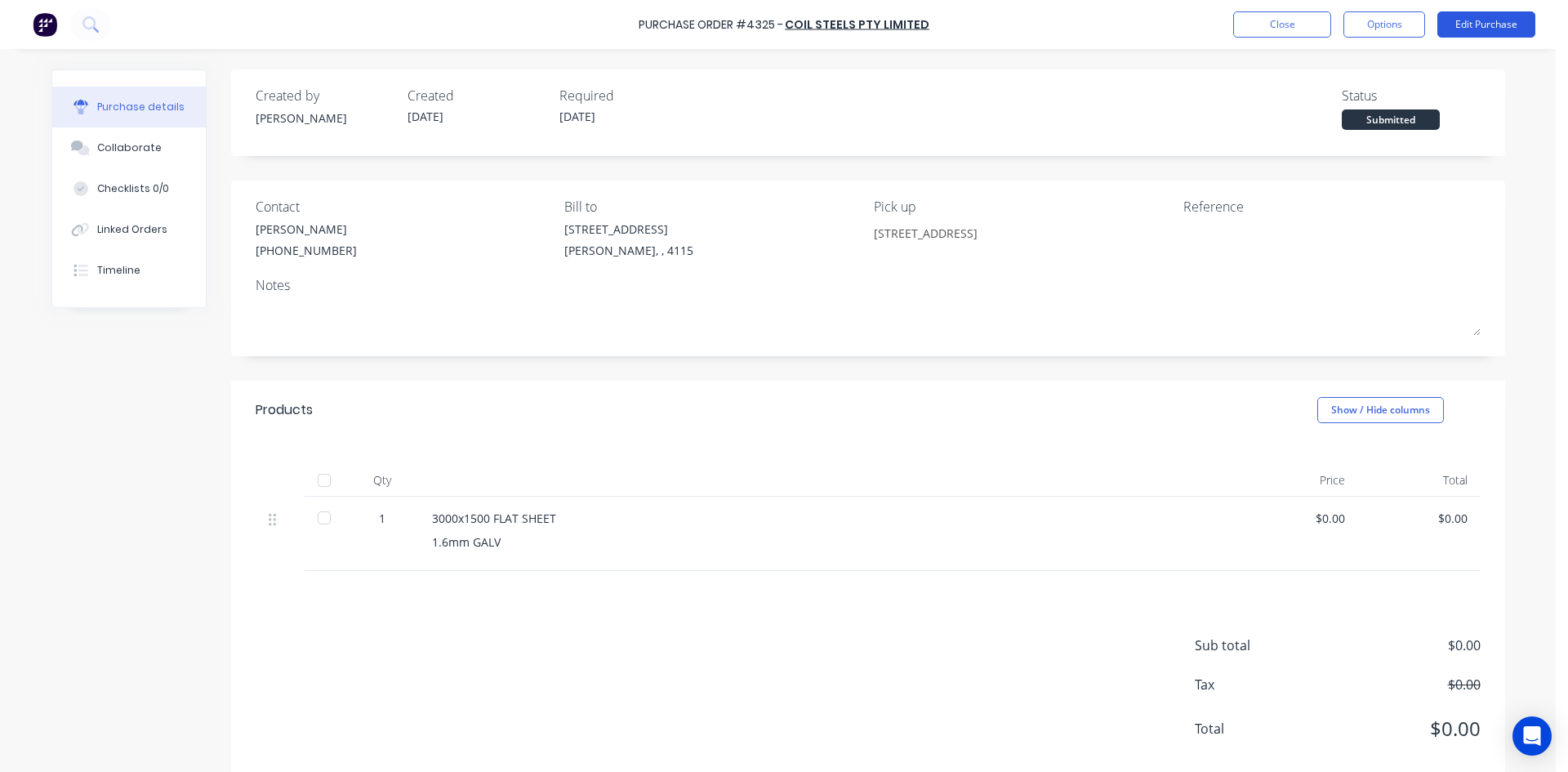
click at [1472, 20] on button "Edit Purchase" at bounding box center [1486, 24] width 98 height 26
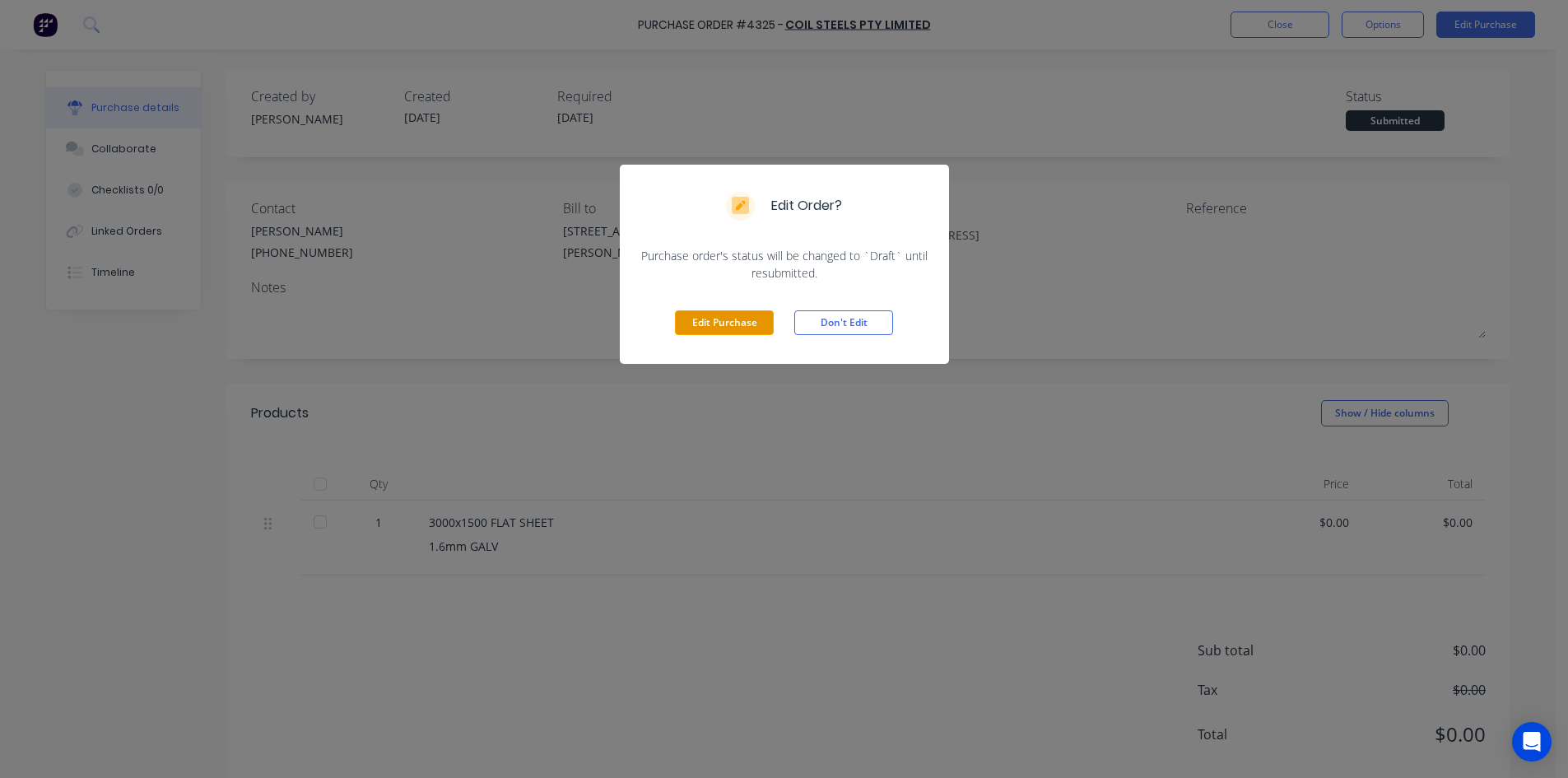
click at [727, 329] on button "Edit Purchase" at bounding box center [724, 322] width 99 height 24
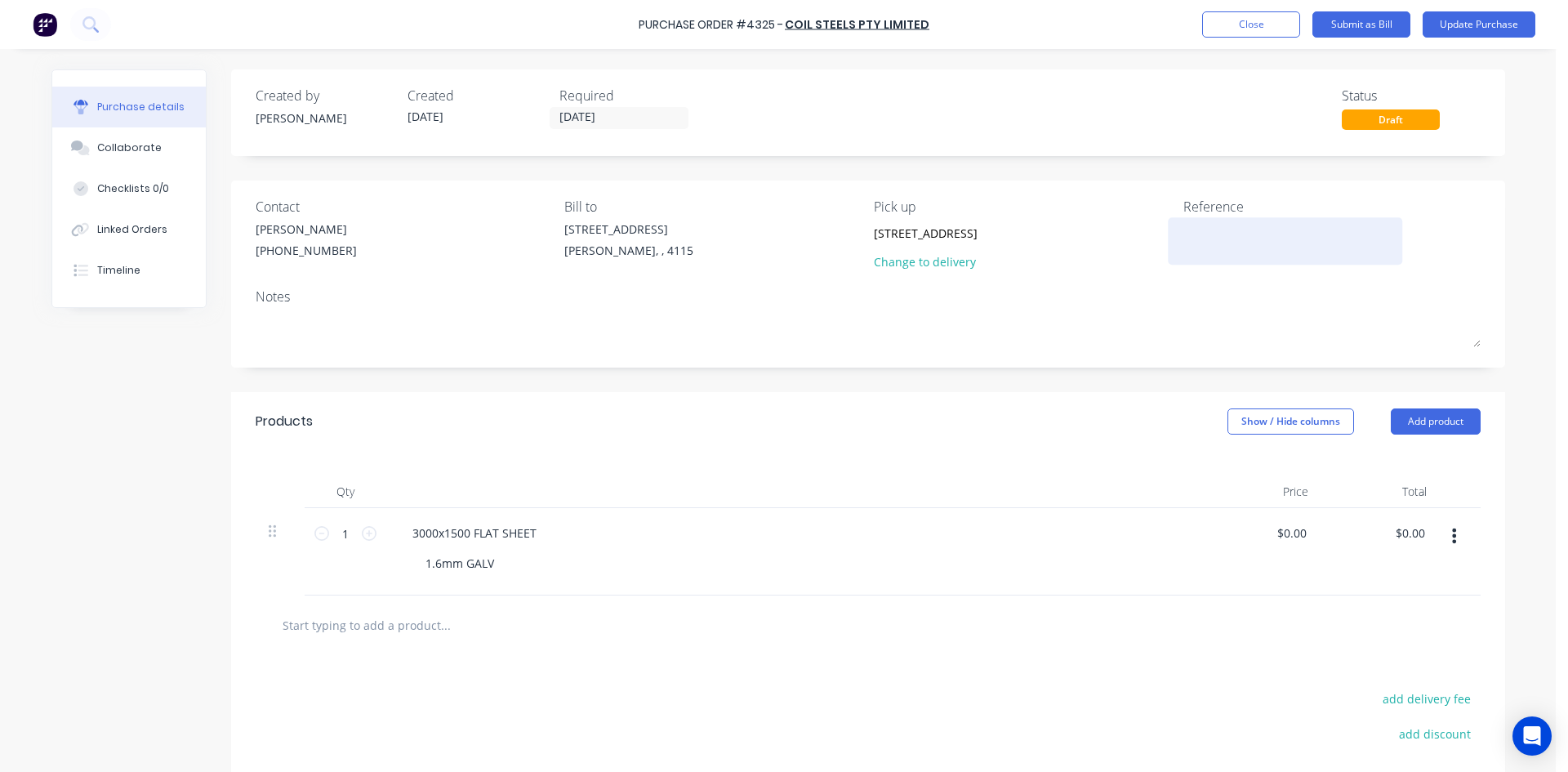
click at [1243, 237] on textarea at bounding box center [1285, 238] width 204 height 37
drag, startPoint x: 1243, startPoint y: 237, endPoint x: 1139, endPoint y: 228, distance: 104.4
click at [1139, 228] on div "Contact HAYDEN (07) 3372 3005 Bill to 39 Sandstone Place Parkinson, , 4115 Pick…" at bounding box center [868, 238] width 1225 height 82
type textarea "408885"
click at [1160, 637] on div at bounding box center [868, 624] width 1199 height 33
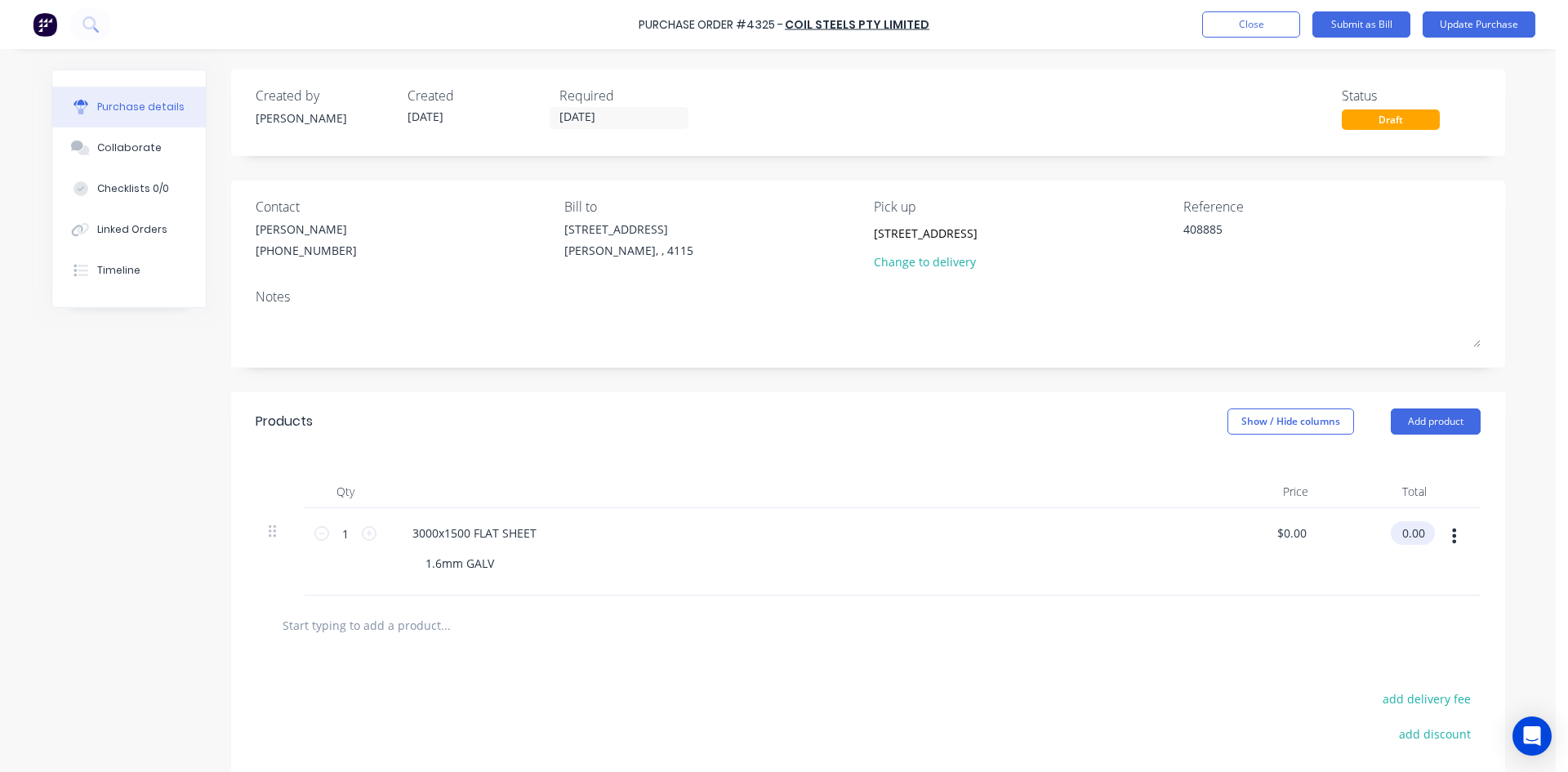
click at [1410, 529] on input "0.00" at bounding box center [1409, 533] width 38 height 23
click at [1410, 529] on input "0.00" at bounding box center [1412, 533] width 31 height 23
type input "521847.42"
type input "$521,847.42"
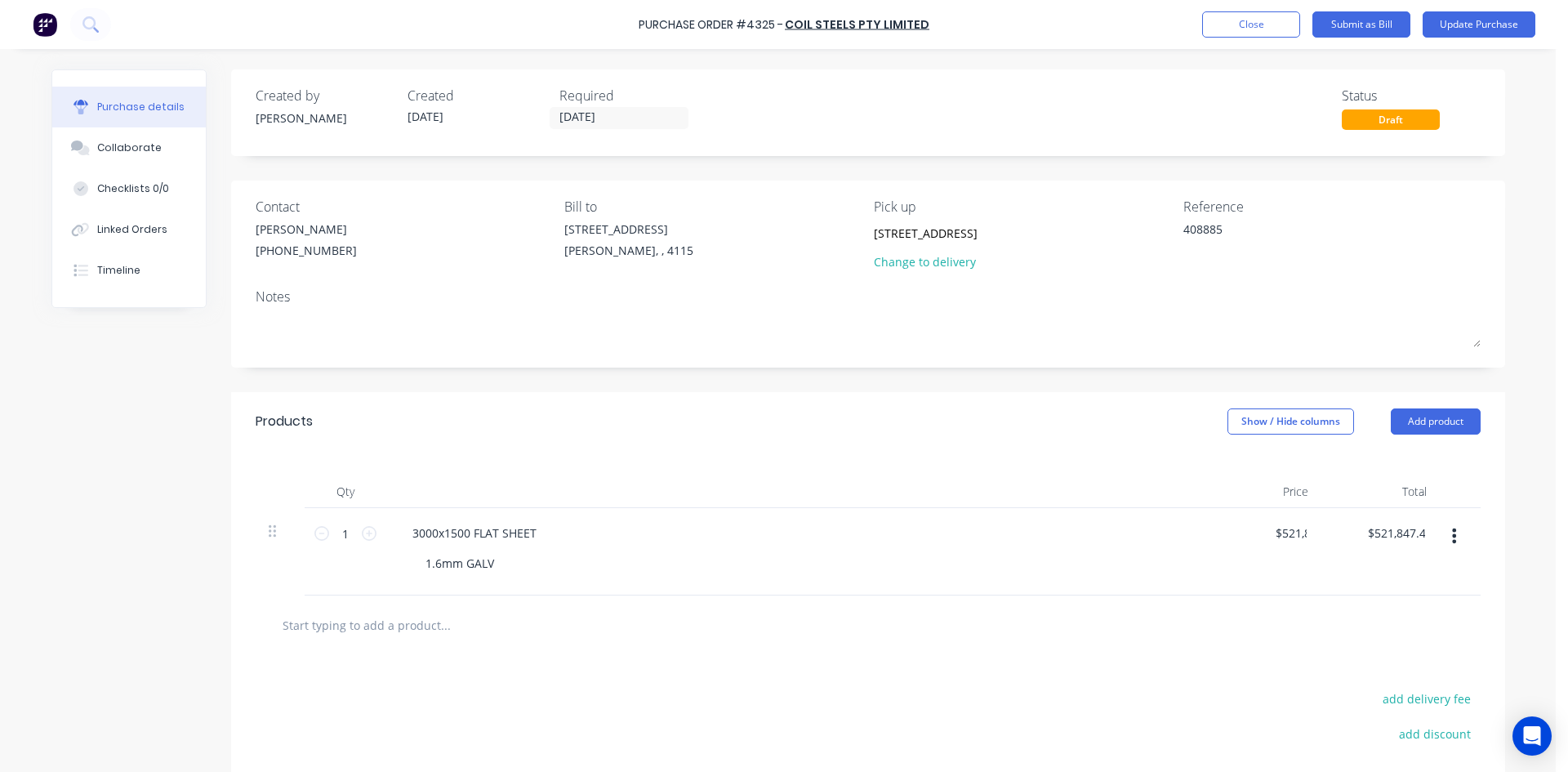
click at [984, 512] on div "3000x1500 FLAT SHEET 1.6mm GALV" at bounding box center [794, 551] width 817 height 88
click at [1493, 21] on button "Update Purchase" at bounding box center [1478, 24] width 113 height 26
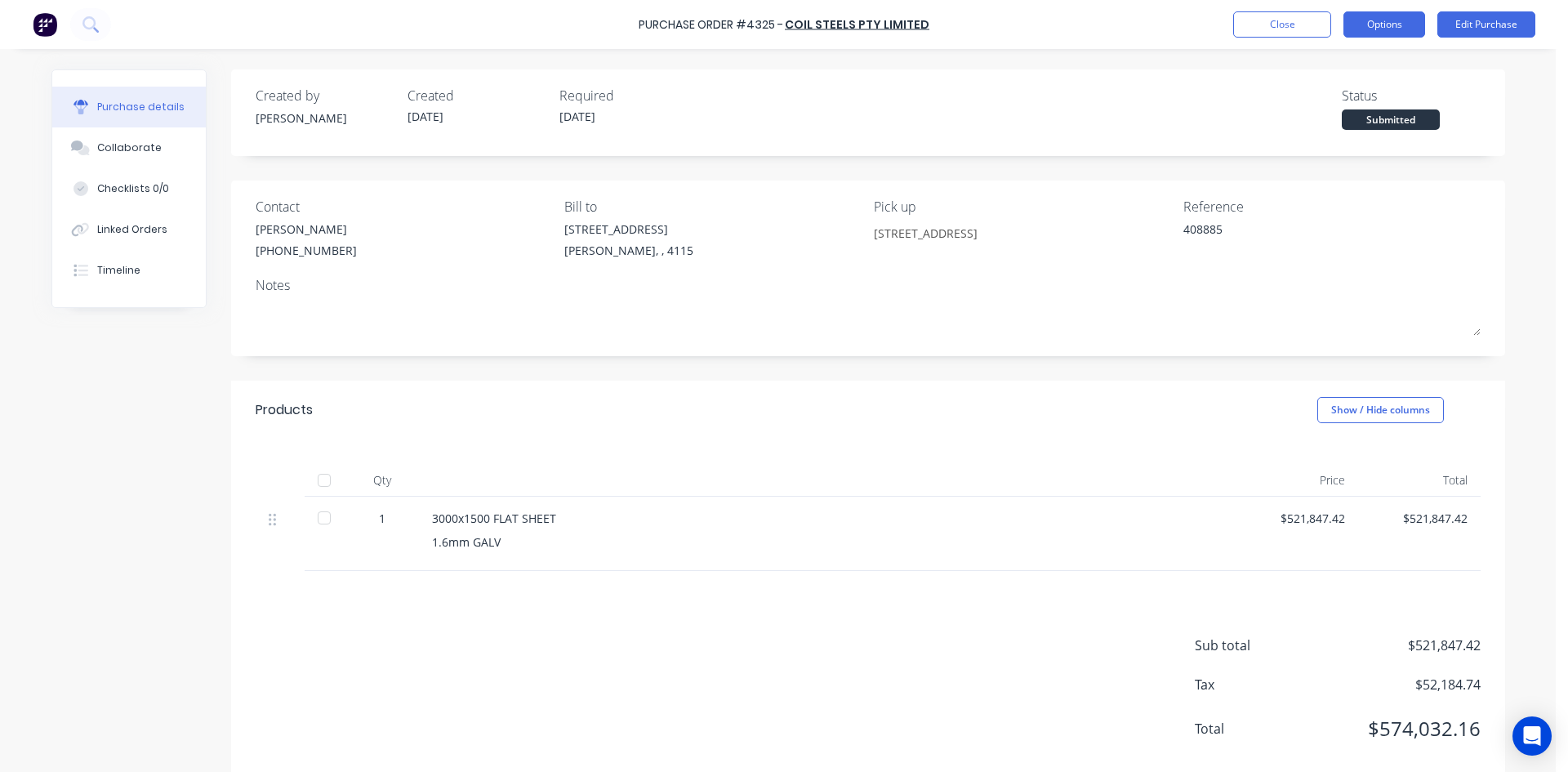
click at [1377, 31] on button "Options" at bounding box center [1384, 24] width 82 height 26
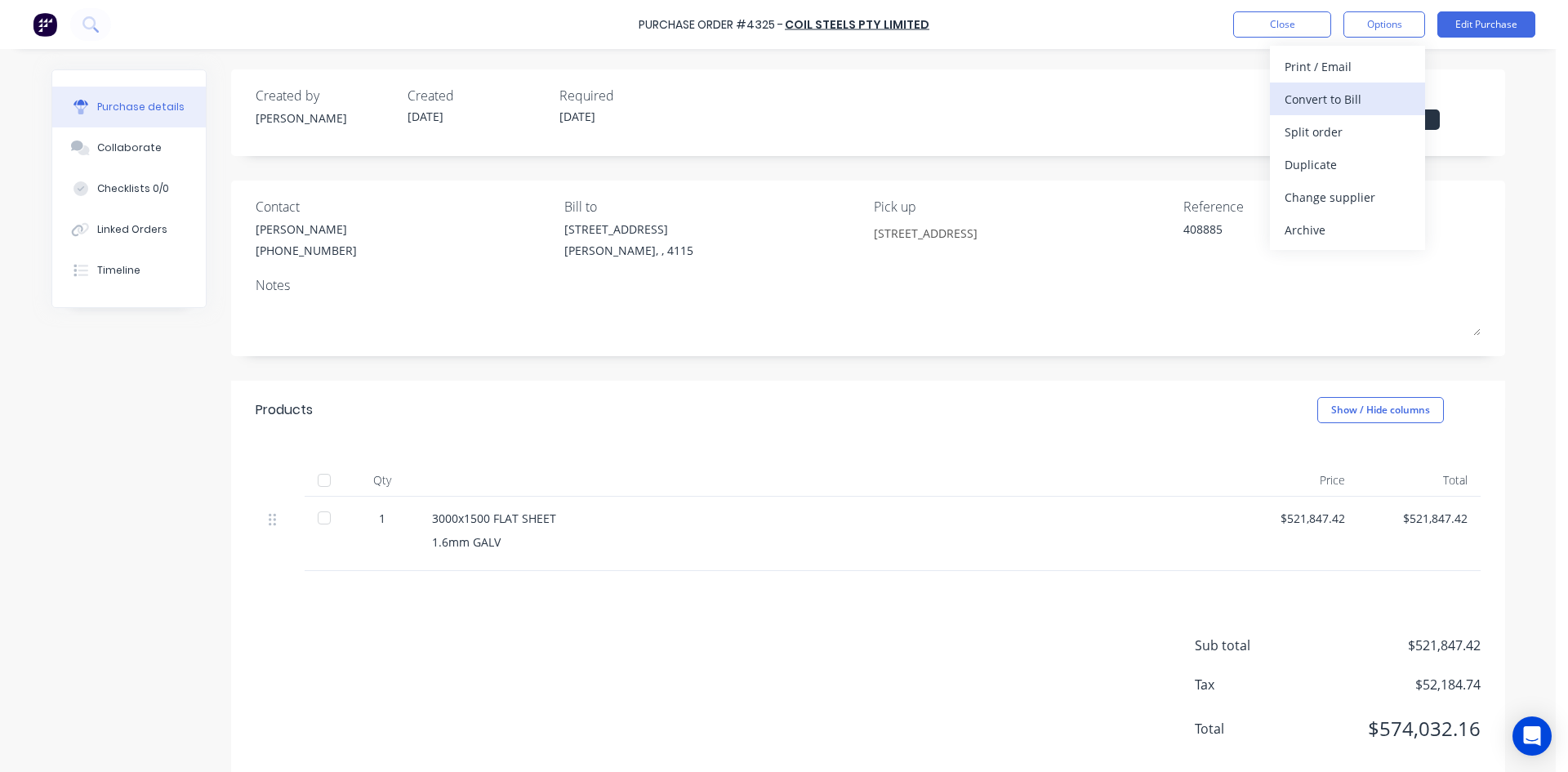
click at [1337, 103] on div "Convert to Bill" at bounding box center [1347, 99] width 126 height 23
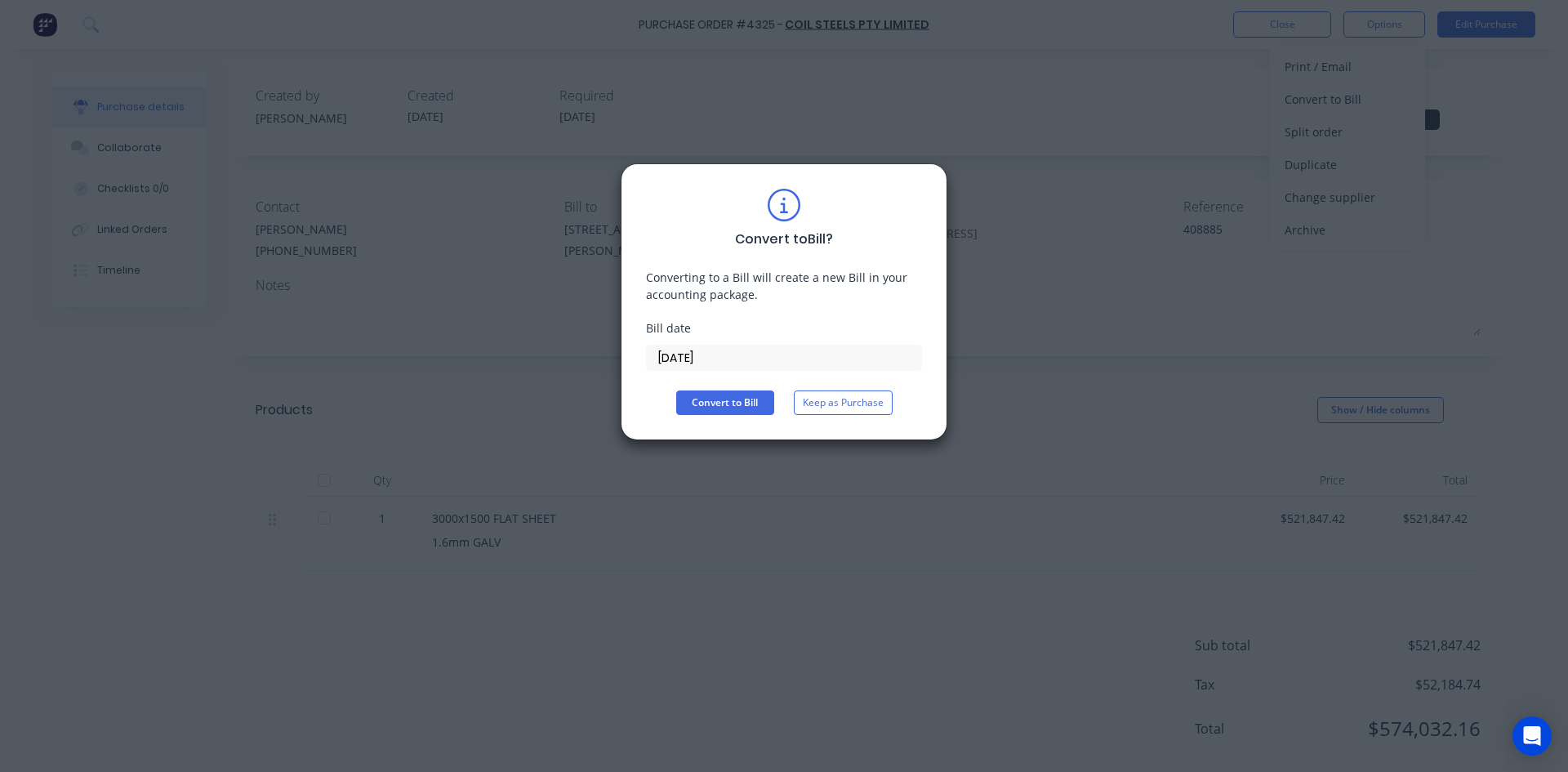
click at [779, 368] on input "[DATE]" at bounding box center [784, 357] width 274 height 24
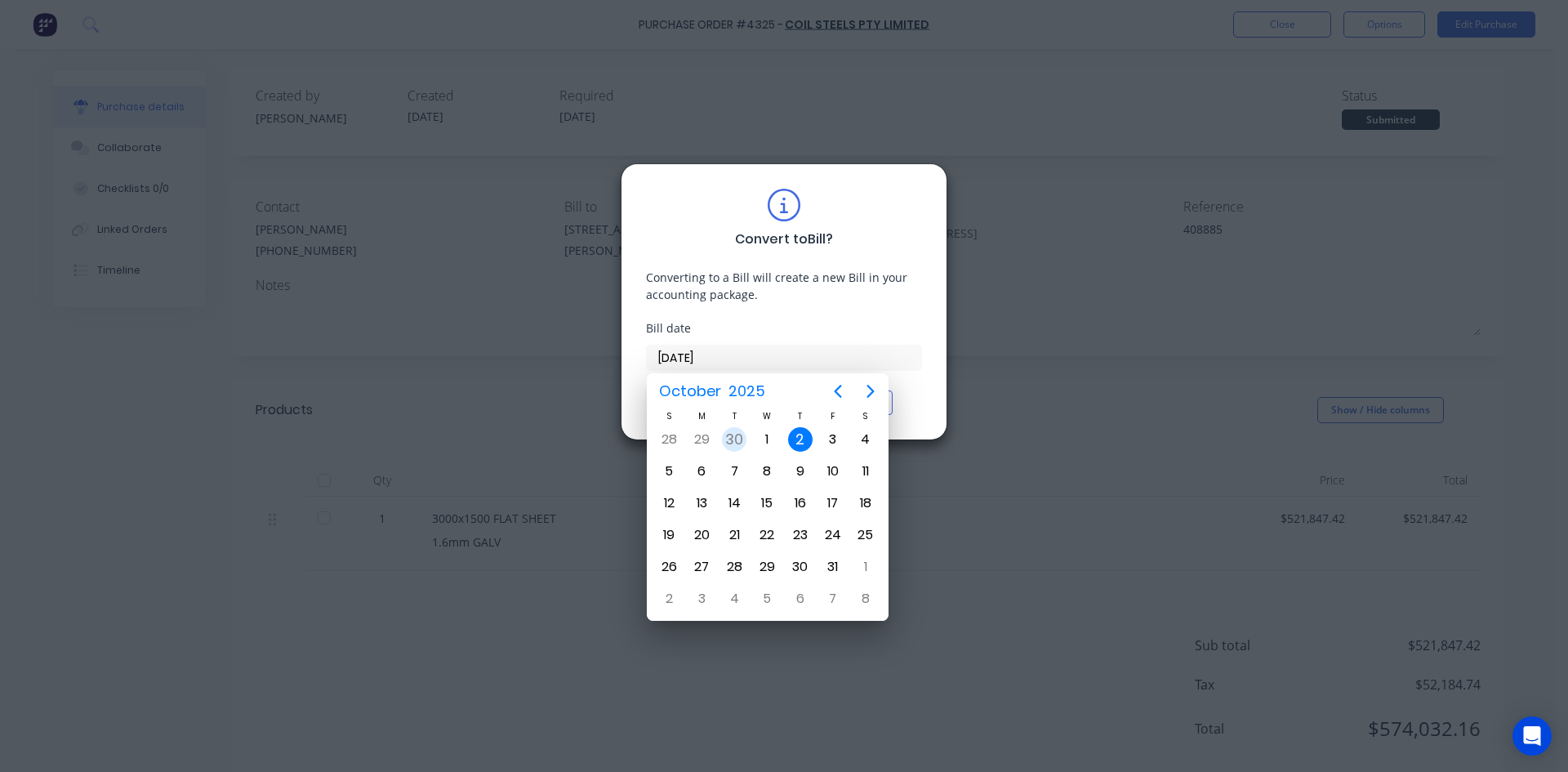
click at [735, 435] on div "30" at bounding box center [734, 439] width 24 height 24
type input "30/09/25"
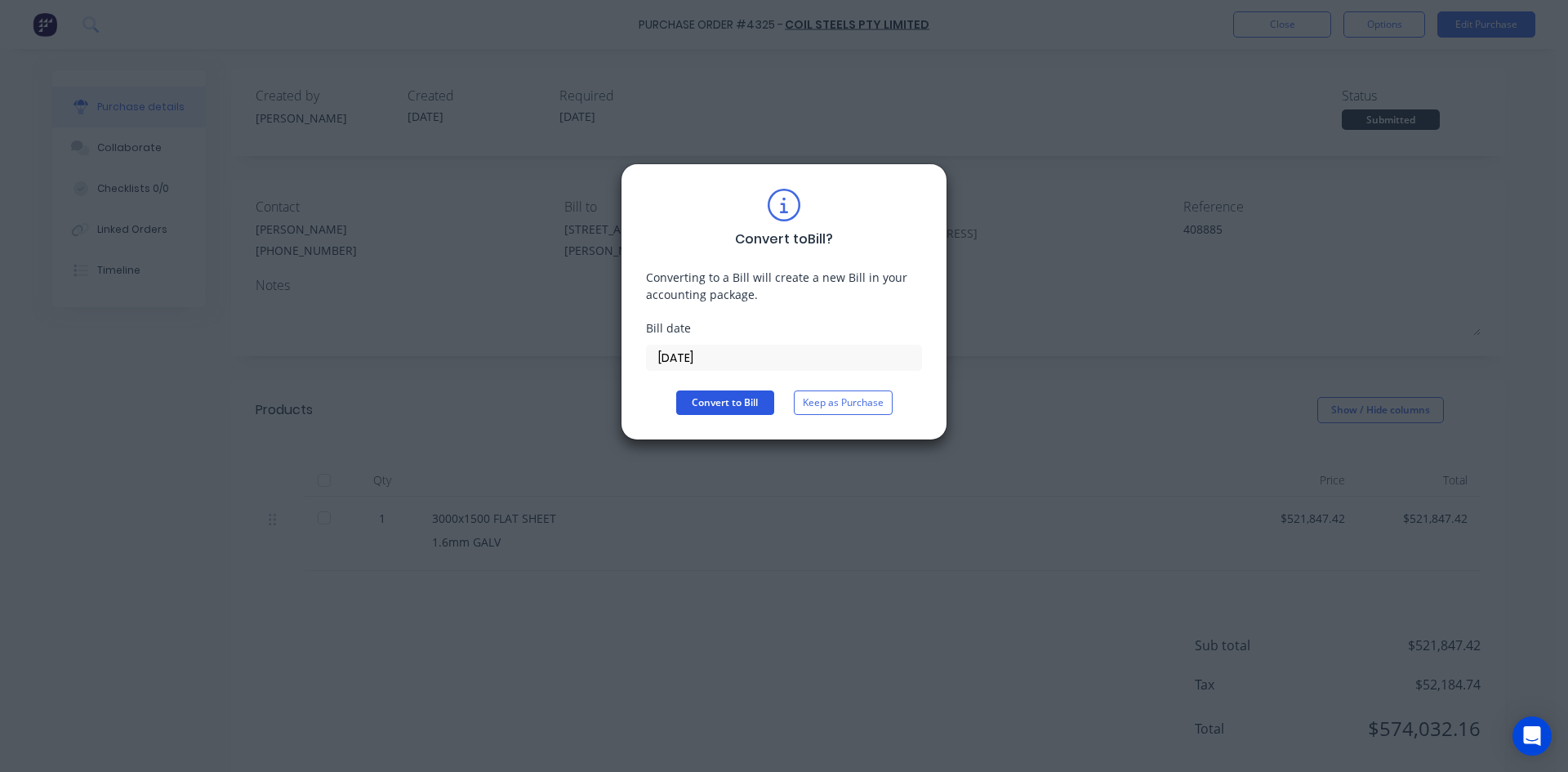
click at [696, 399] on button "Convert to Bill" at bounding box center [725, 402] width 98 height 24
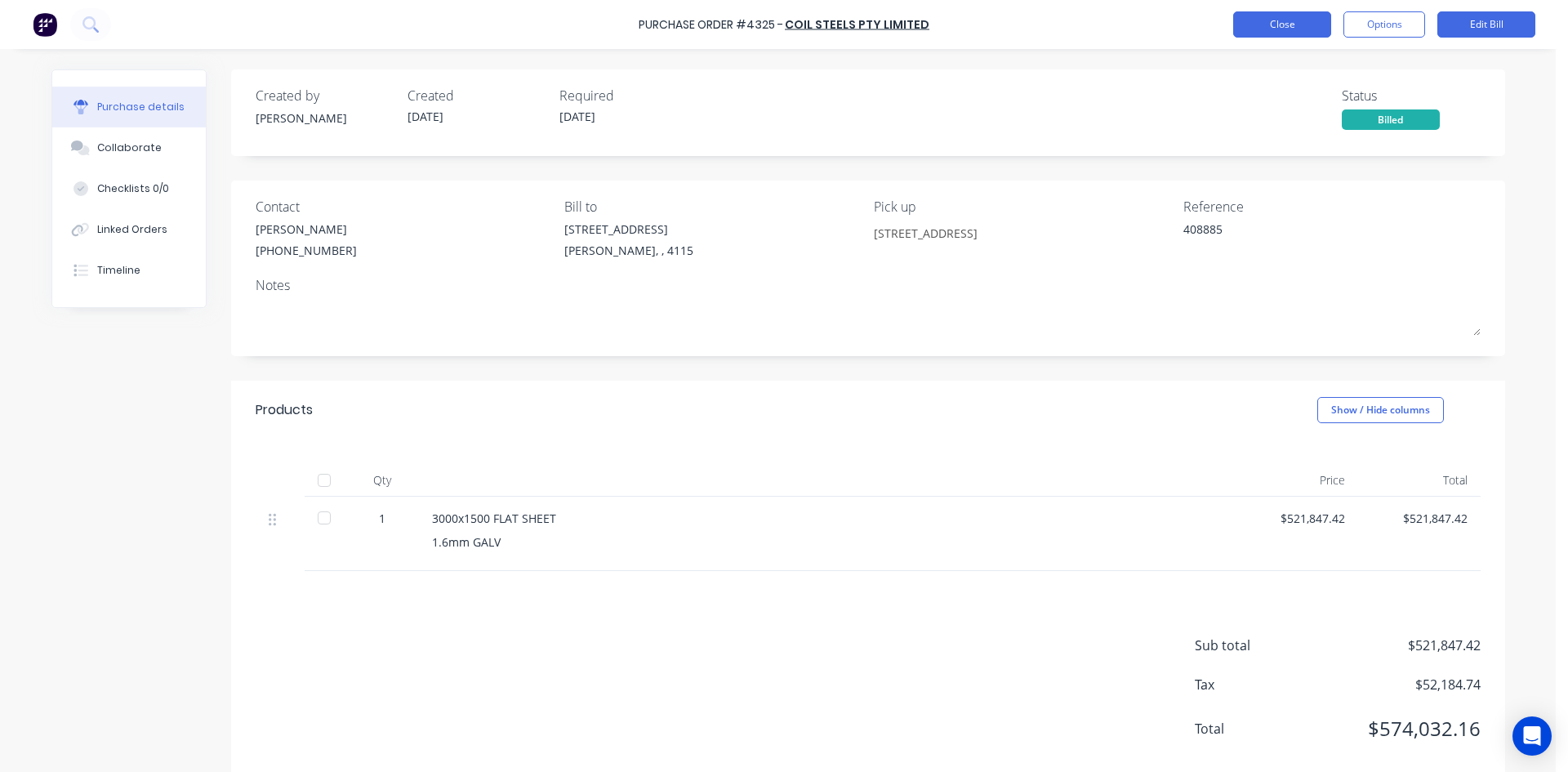
click at [1269, 32] on button "Close" at bounding box center [1282, 24] width 98 height 26
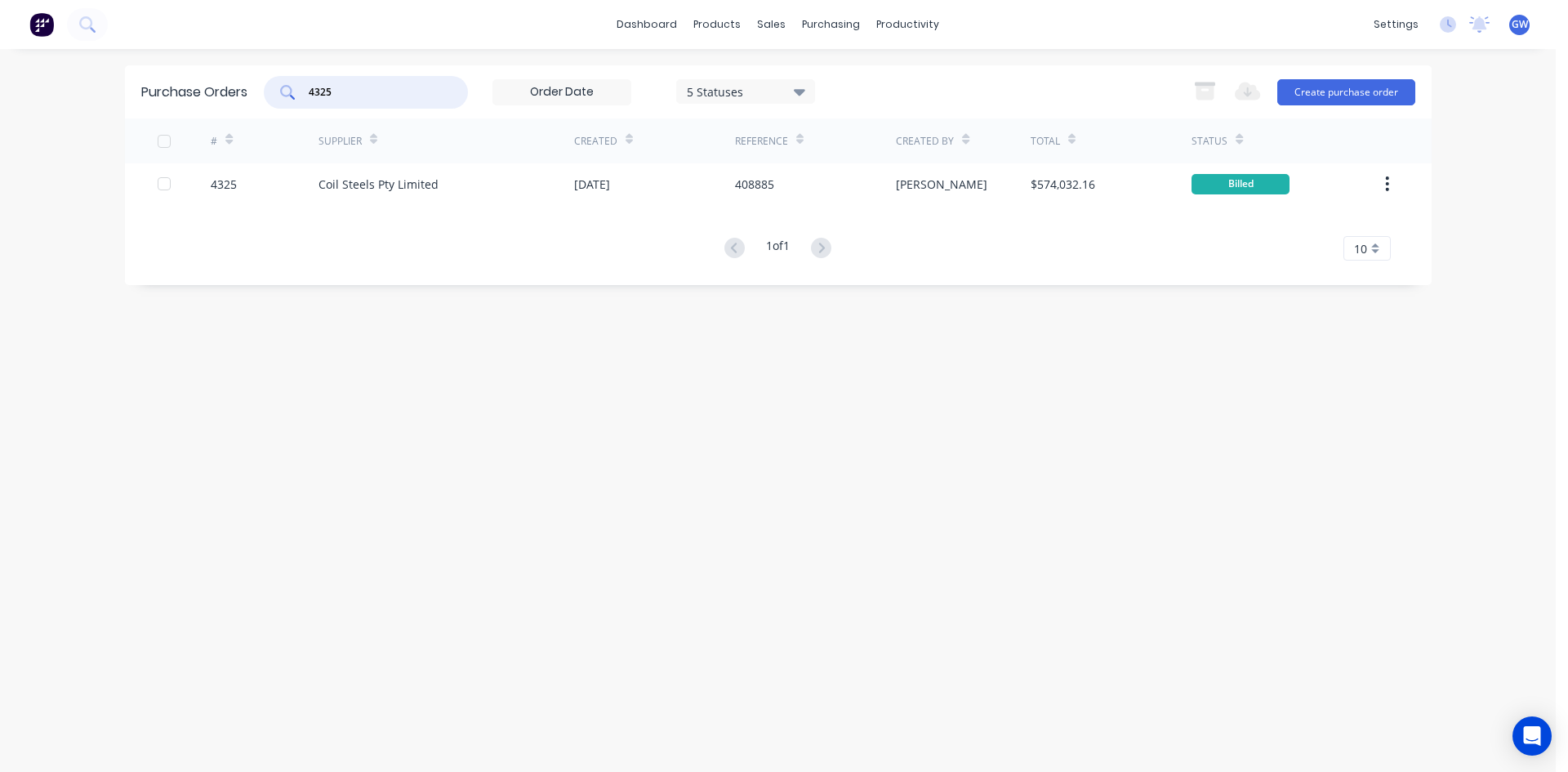
click at [108, 73] on div "dashboard products sales purchasing productivity dashboard products Product Cat…" at bounding box center [778, 386] width 1555 height 772
type input "3095"
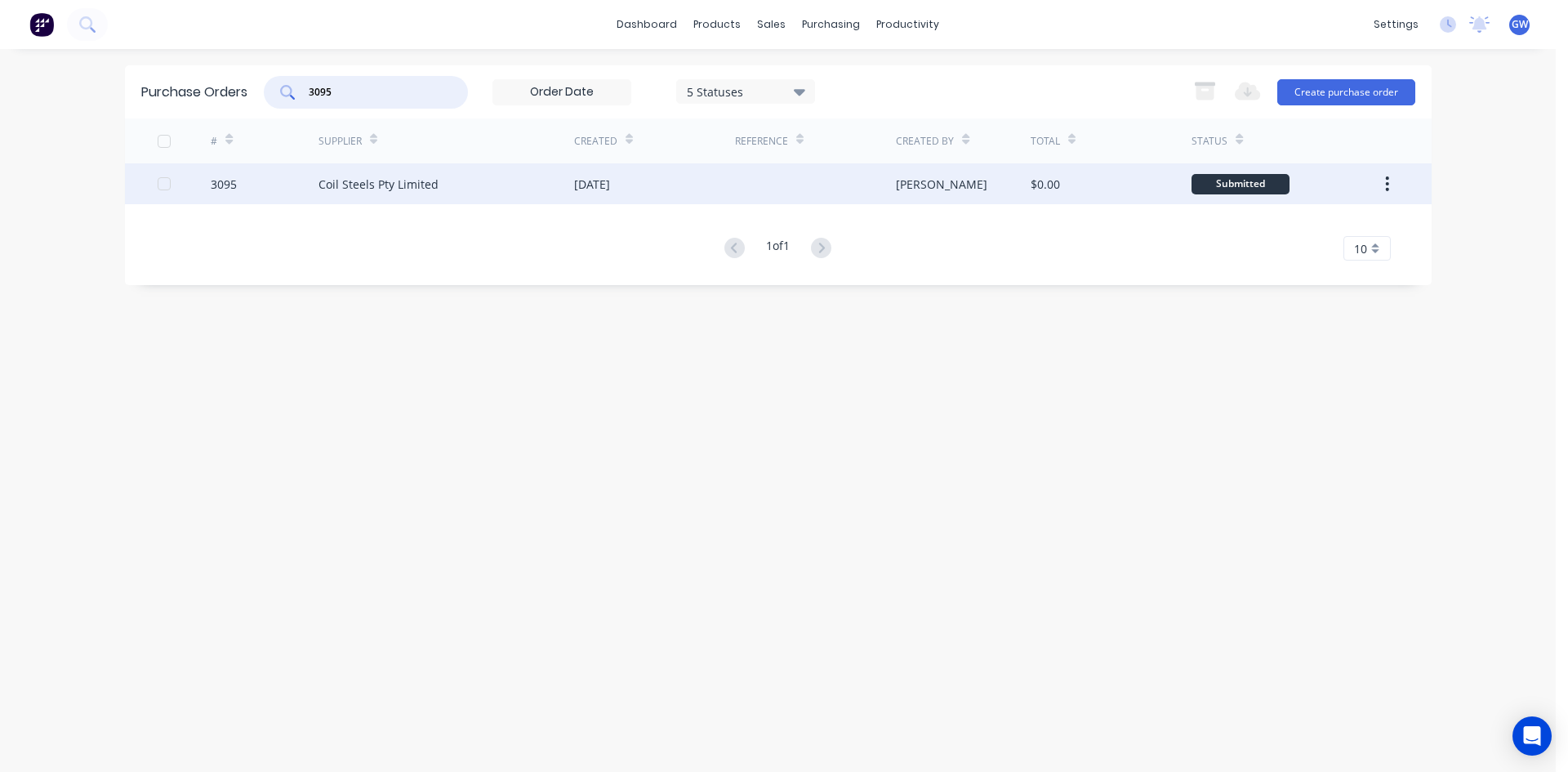
click at [893, 180] on div at bounding box center [815, 183] width 161 height 41
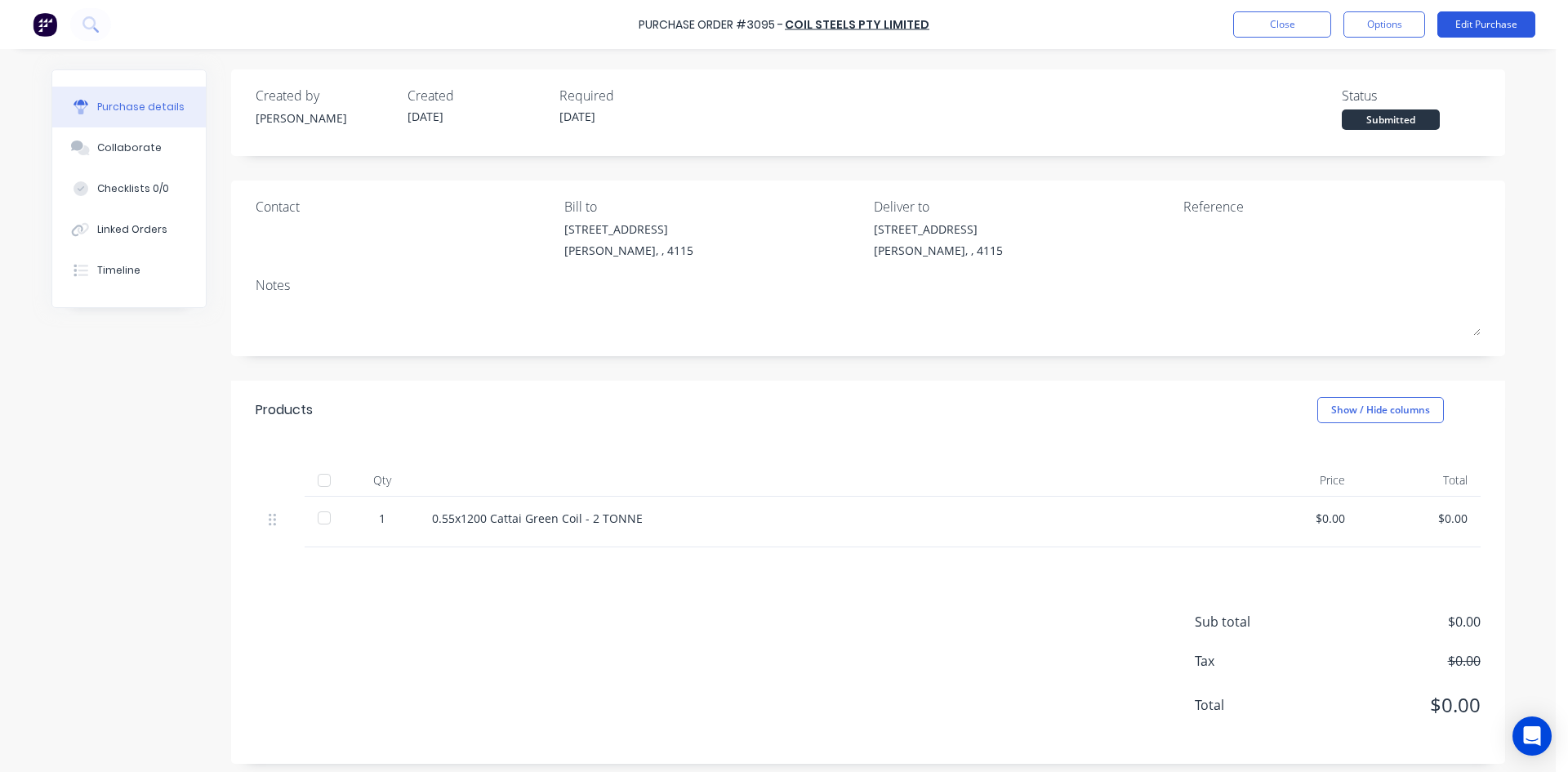
click at [1485, 20] on button "Edit Purchase" at bounding box center [1486, 24] width 98 height 26
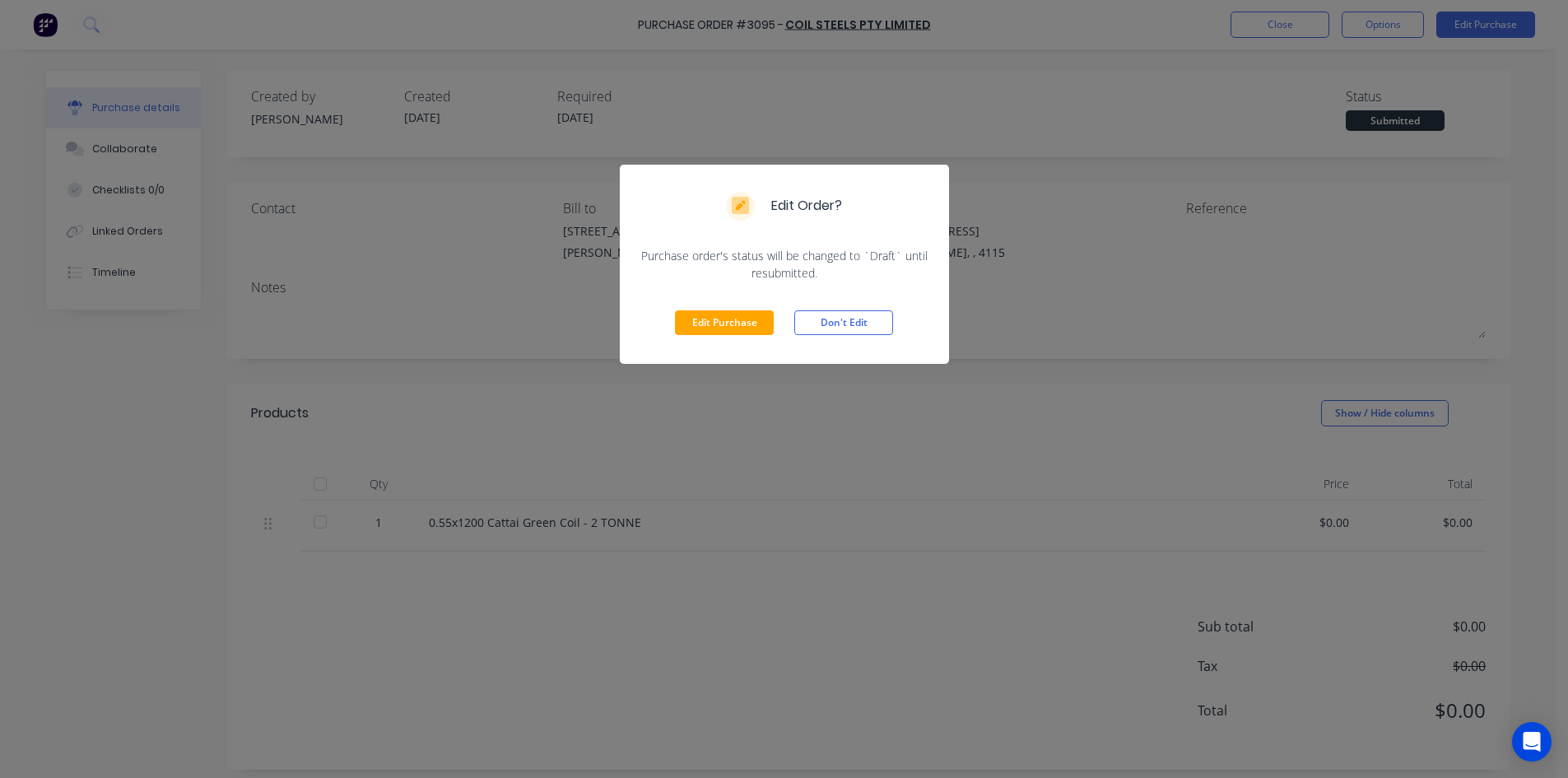
click at [736, 326] on button "Edit Purchase" at bounding box center [724, 322] width 99 height 24
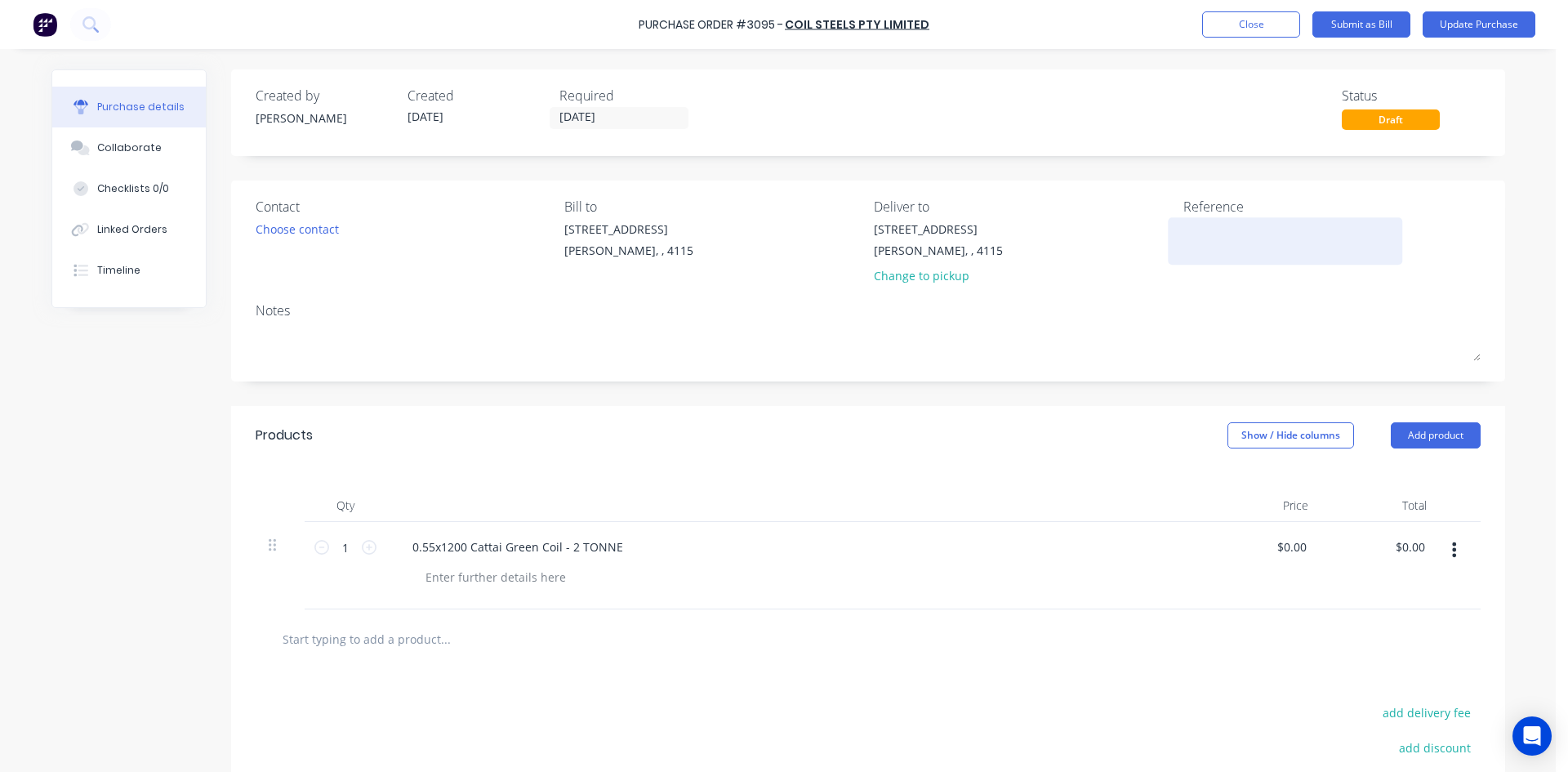
drag, startPoint x: 1249, startPoint y: 237, endPoint x: 1231, endPoint y: 236, distance: 18.0
click at [1245, 237] on textarea at bounding box center [1285, 238] width 204 height 37
type textarea "408885"
click at [961, 444] on div "Products Show / Hide columns Add product" at bounding box center [868, 435] width 1274 height 59
click at [460, 574] on div at bounding box center [496, 577] width 167 height 23
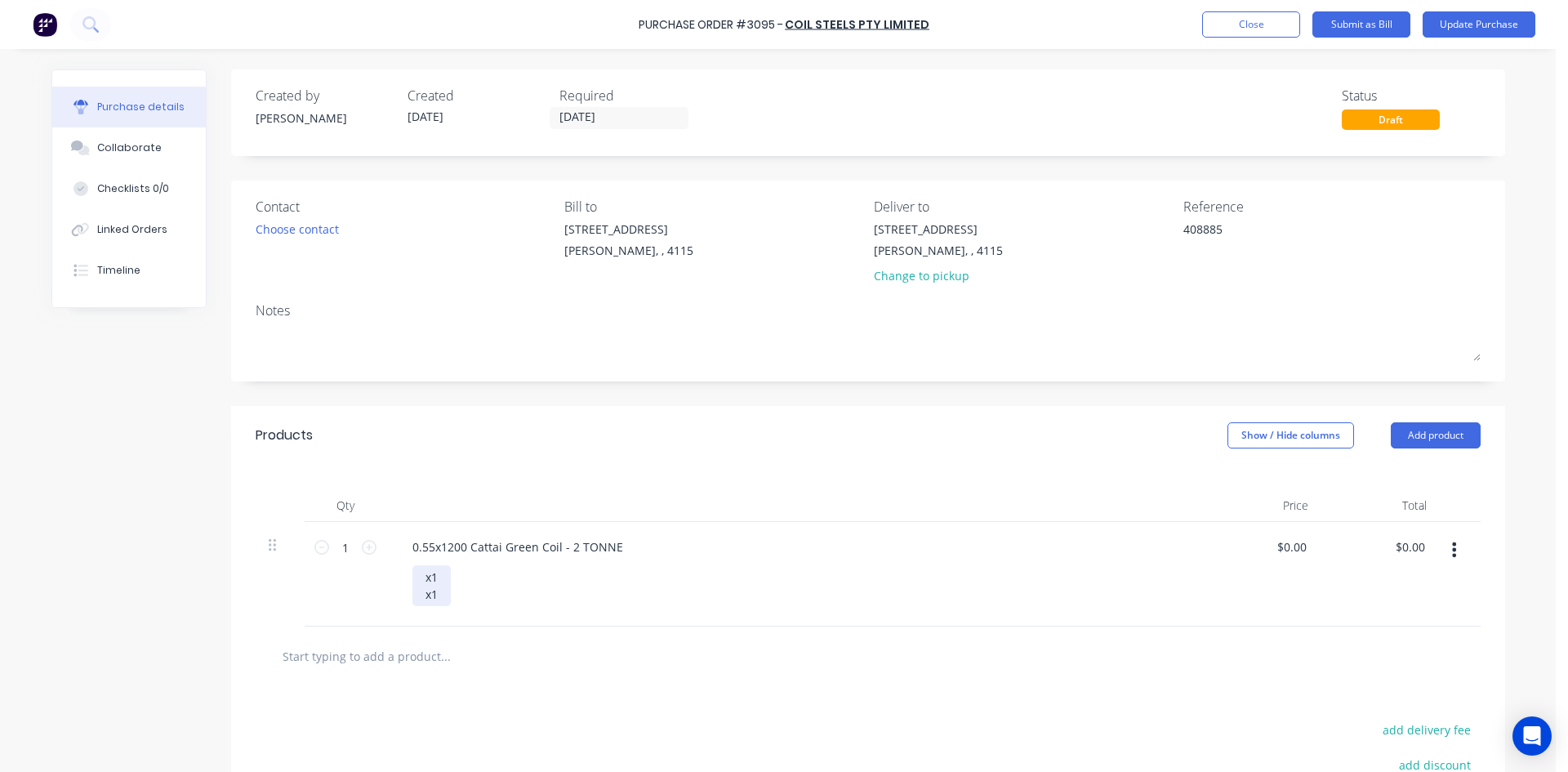
click at [441, 570] on div "x1 x1" at bounding box center [432, 585] width 38 height 41
drag, startPoint x: 735, startPoint y: 502, endPoint x: 744, endPoint y: 479, distance: 24.7
click at [731, 493] on div at bounding box center [794, 505] width 817 height 33
click at [1497, 34] on button "Update Purchase" at bounding box center [1478, 24] width 113 height 26
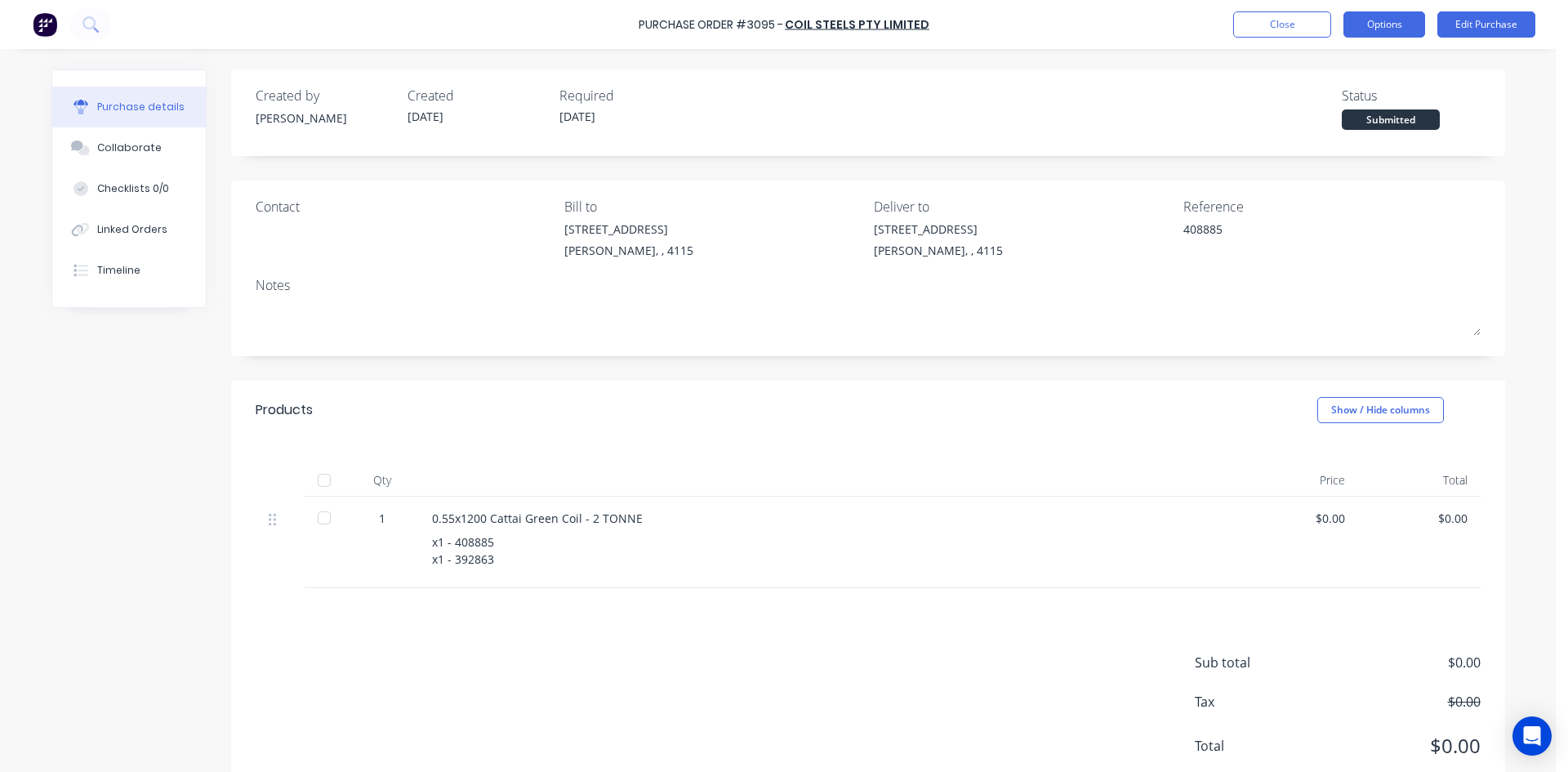
click at [1405, 25] on button "Options" at bounding box center [1384, 24] width 82 height 26
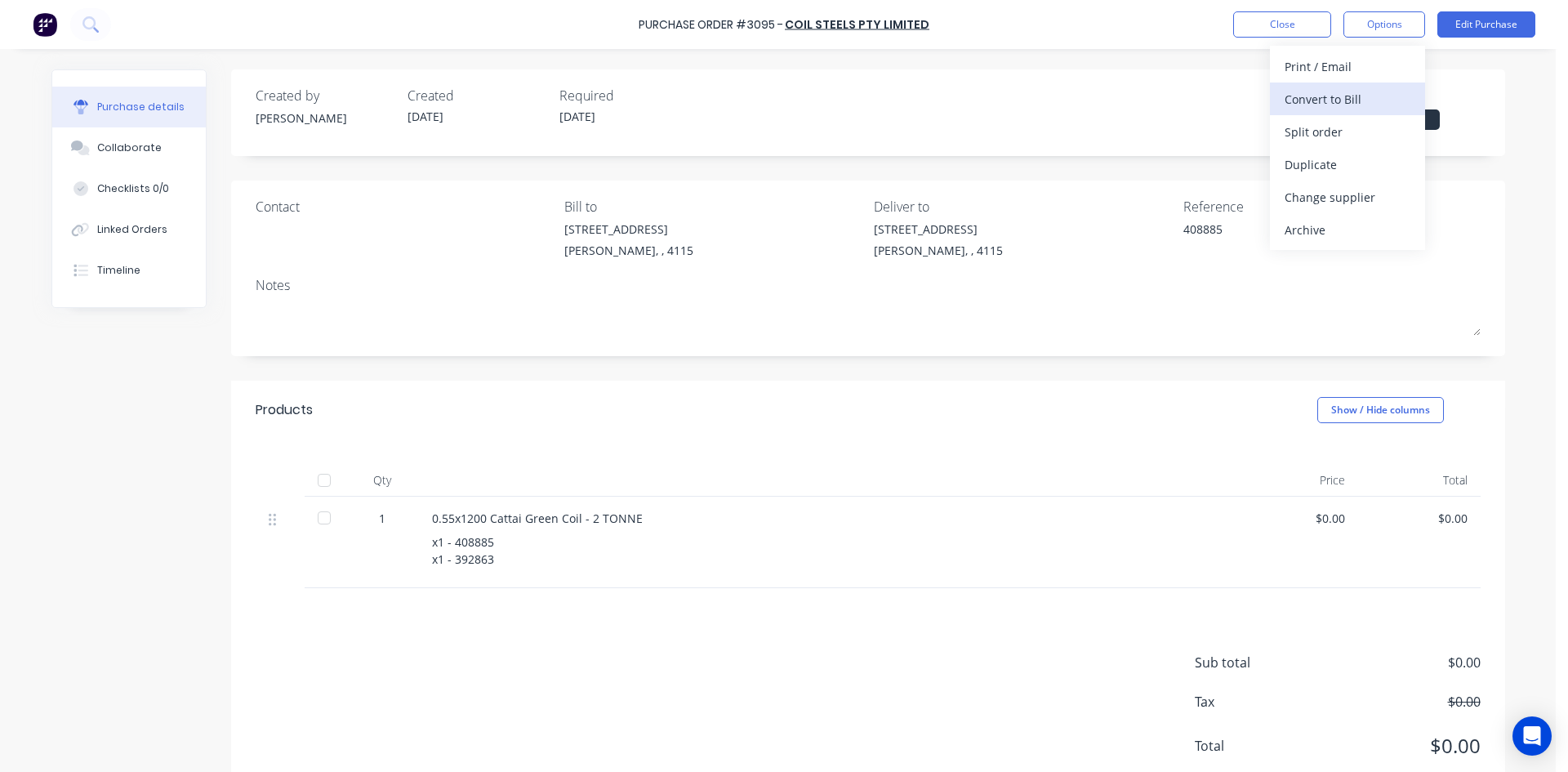
click at [1351, 108] on div "Convert to Bill" at bounding box center [1347, 99] width 126 height 23
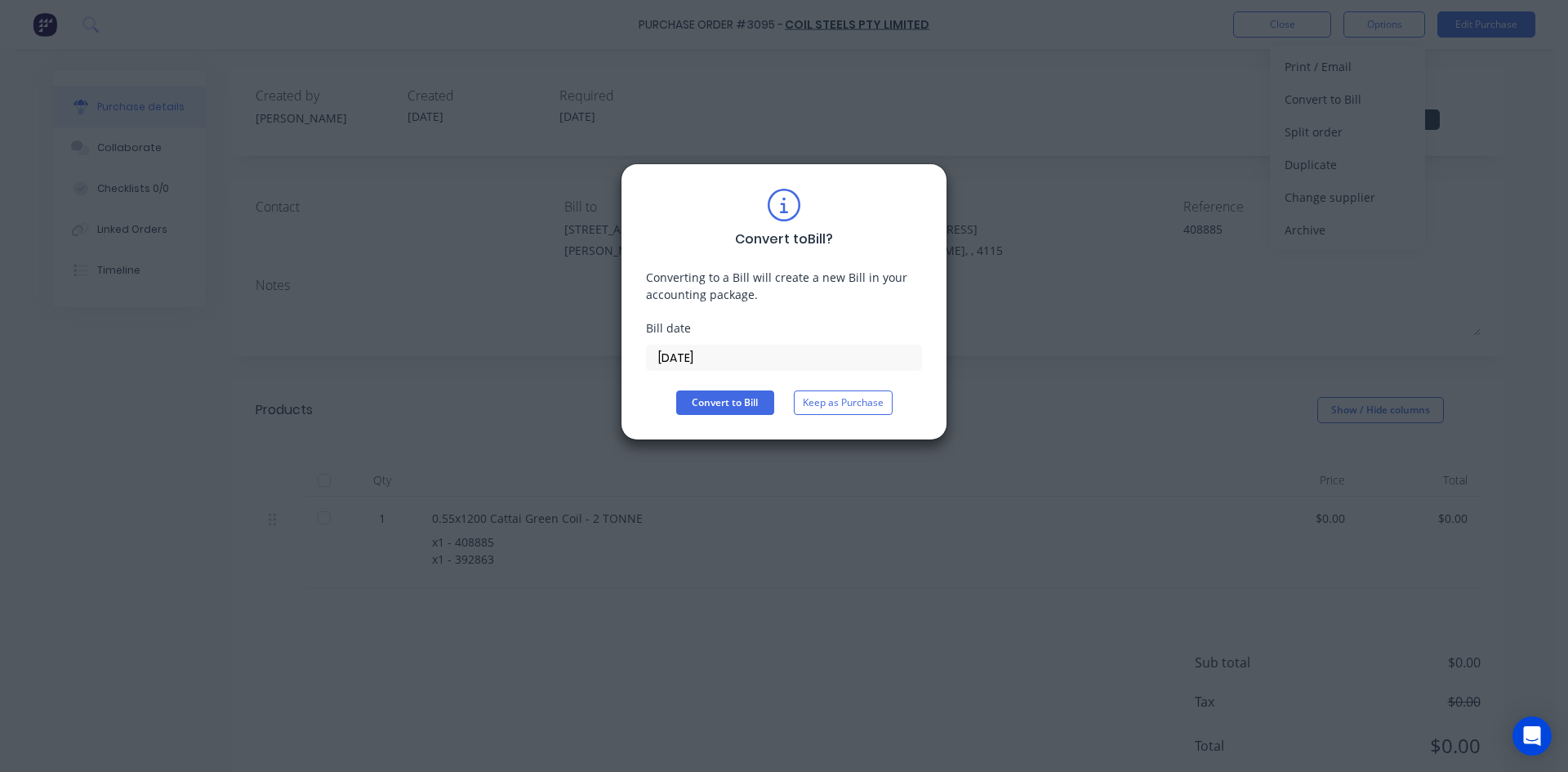
click at [678, 355] on input "[DATE]" at bounding box center [784, 357] width 274 height 24
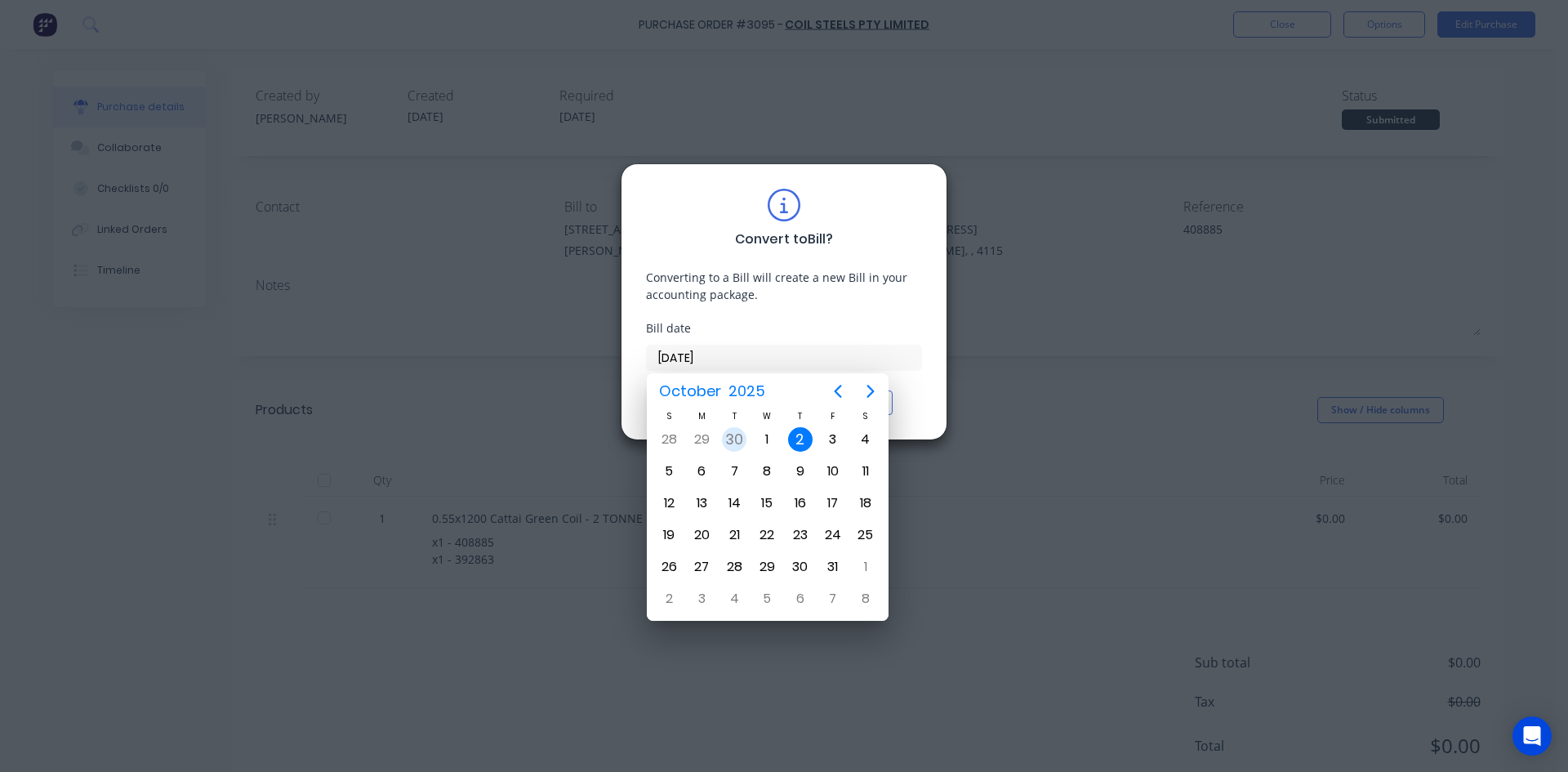
click at [743, 439] on div "30" at bounding box center [734, 439] width 24 height 24
type input "30/09/25"
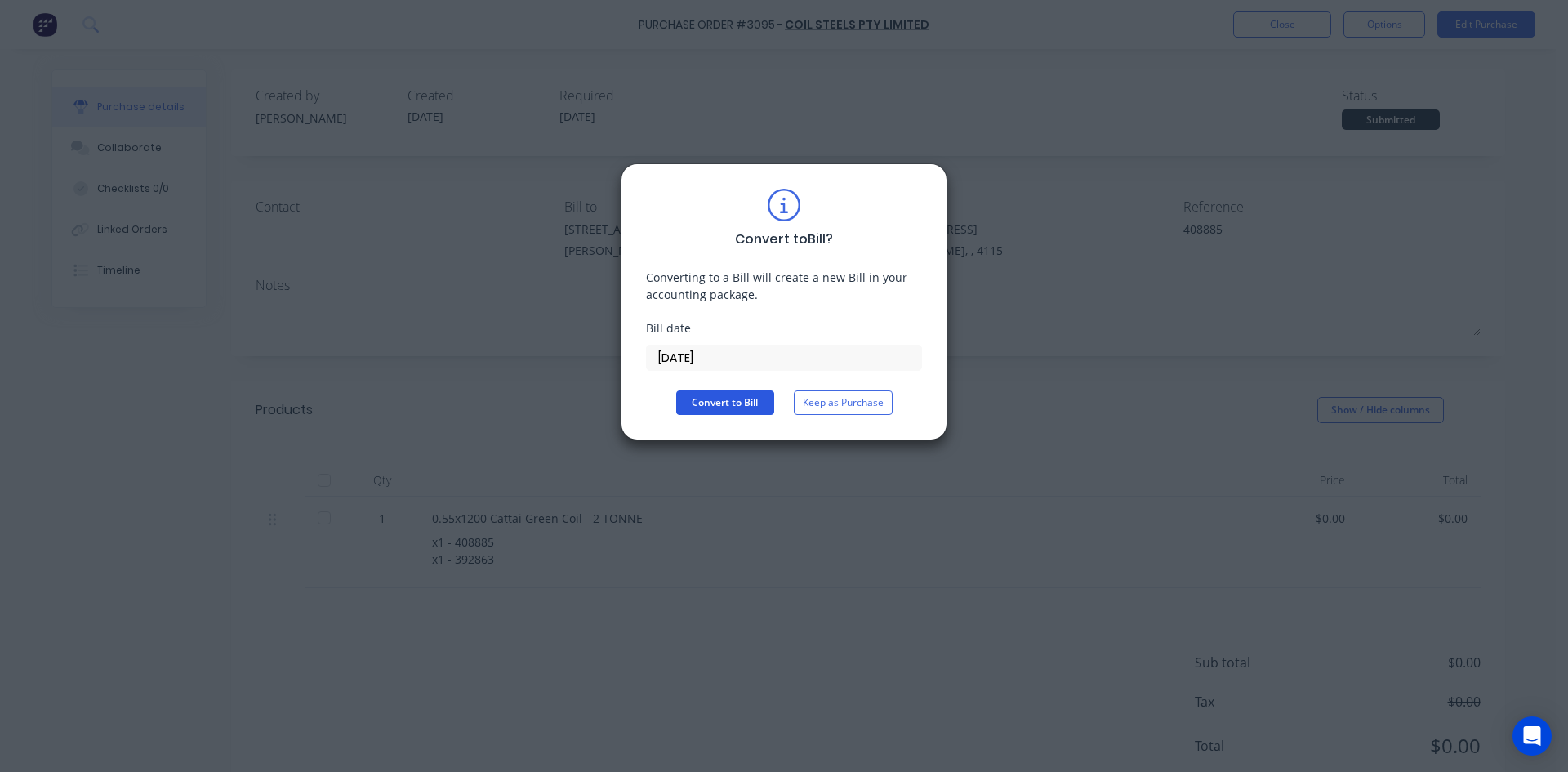
click at [720, 397] on button "Convert to Bill" at bounding box center [725, 402] width 98 height 24
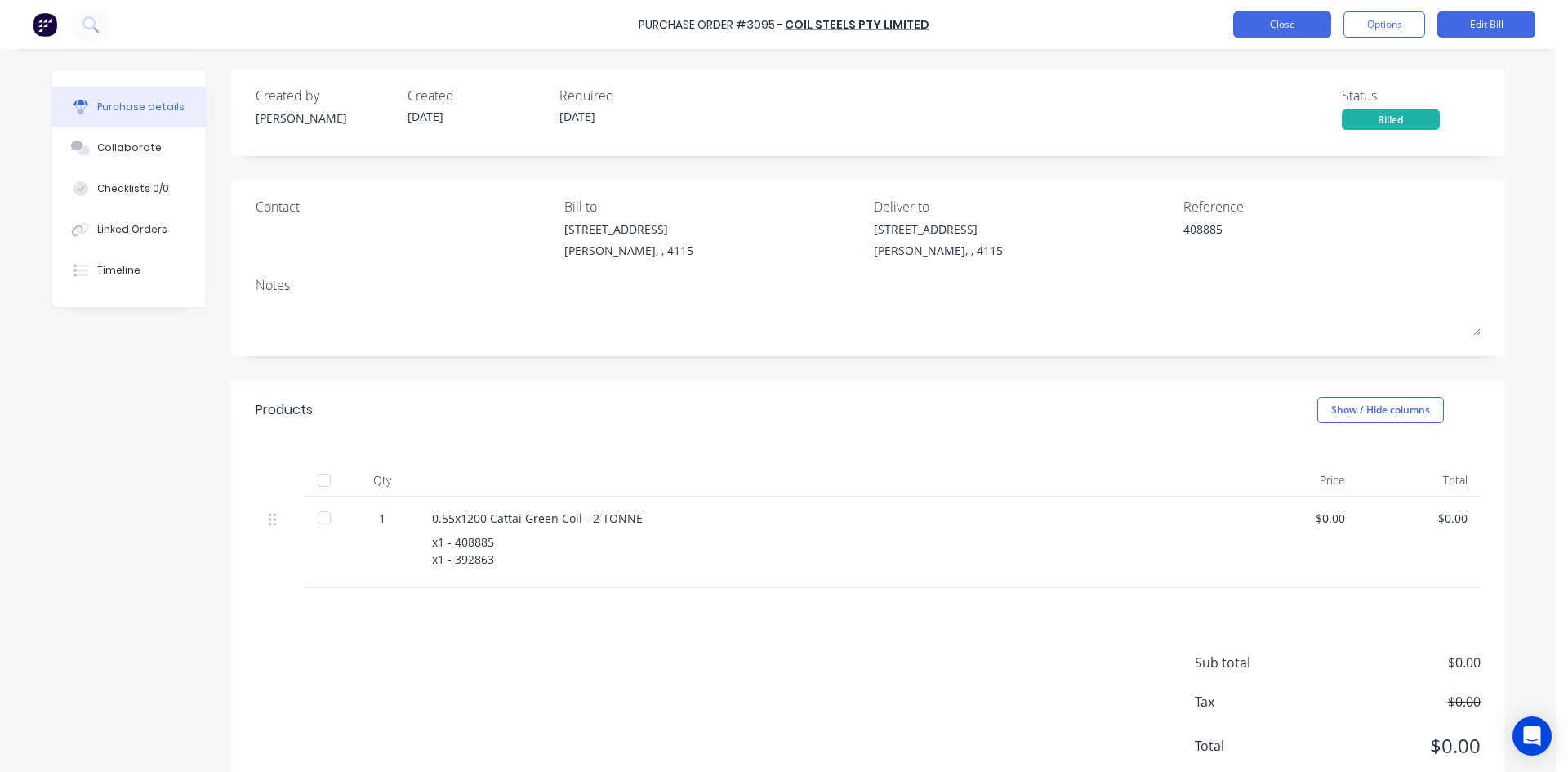
click at [1280, 20] on button "Close" at bounding box center [1282, 24] width 98 height 26
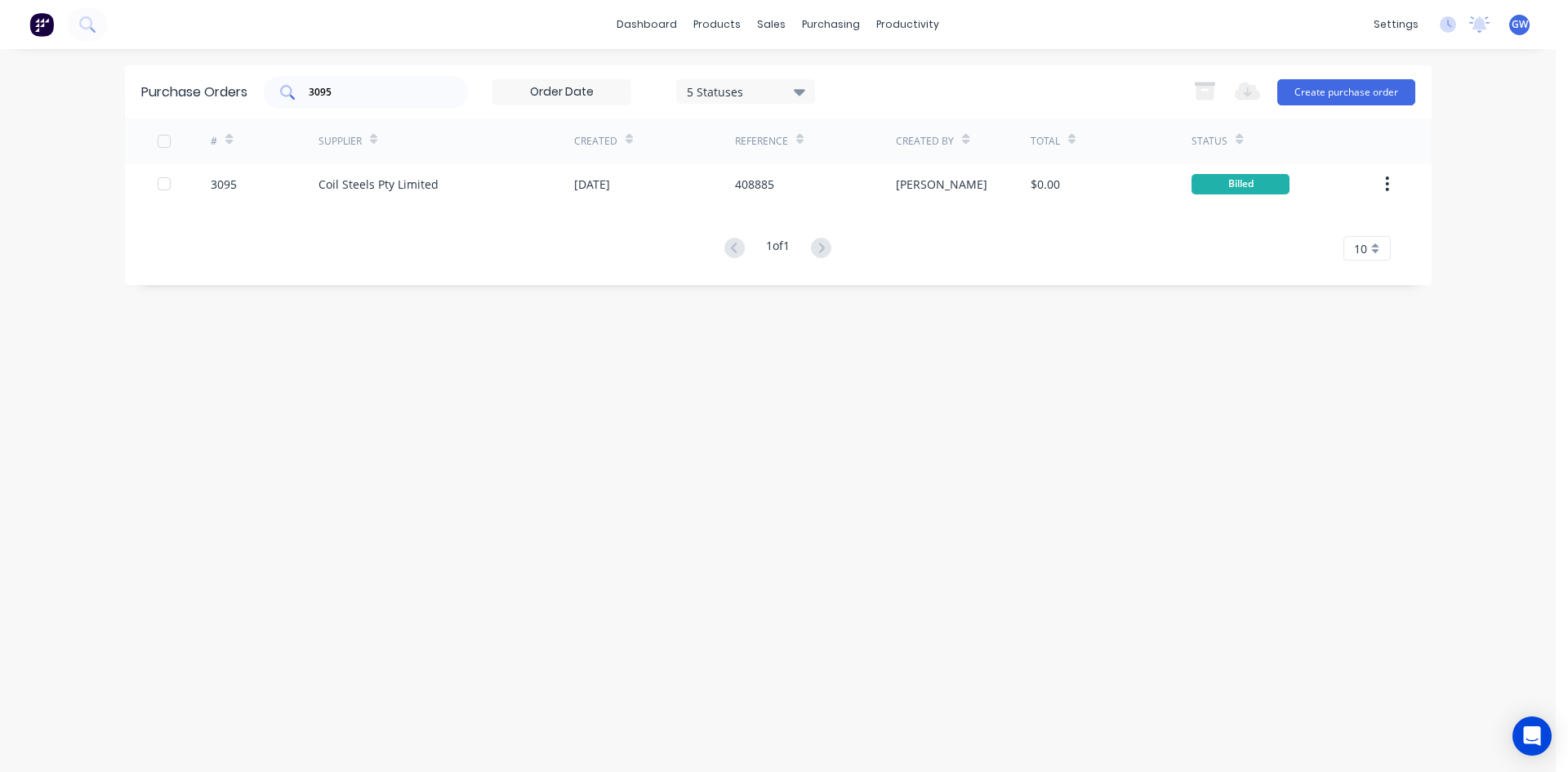
drag, startPoint x: 313, startPoint y: 90, endPoint x: 346, endPoint y: 79, distance: 34.8
click at [313, 92] on div "Purchase Orders 3095 5 Statuses 5 Statuses Export to Excel (XLSX) Create purcha…" at bounding box center [778, 92] width 1306 height 53
drag, startPoint x: 350, startPoint y: 80, endPoint x: 194, endPoint y: 100, distance: 157.3
click at [194, 100] on div "Purchase Orders 3095 5 Statuses 5 Statuses Export to Excel (XLSX) Create purcha…" at bounding box center [778, 92] width 1306 height 53
click at [347, 85] on input "3095" at bounding box center [374, 93] width 136 height 17
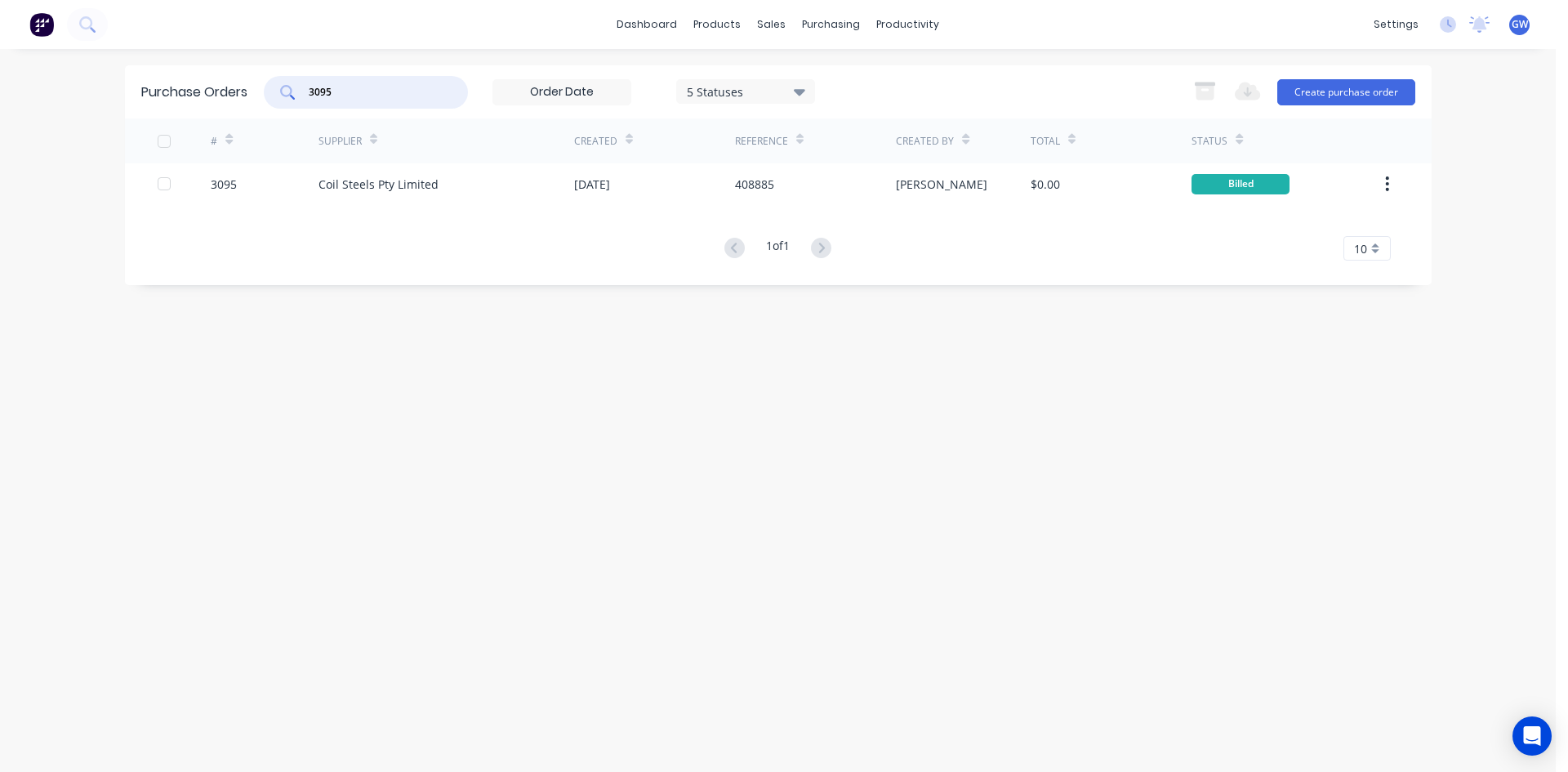
click at [347, 85] on input "3095" at bounding box center [374, 93] width 136 height 17
type input "4015"
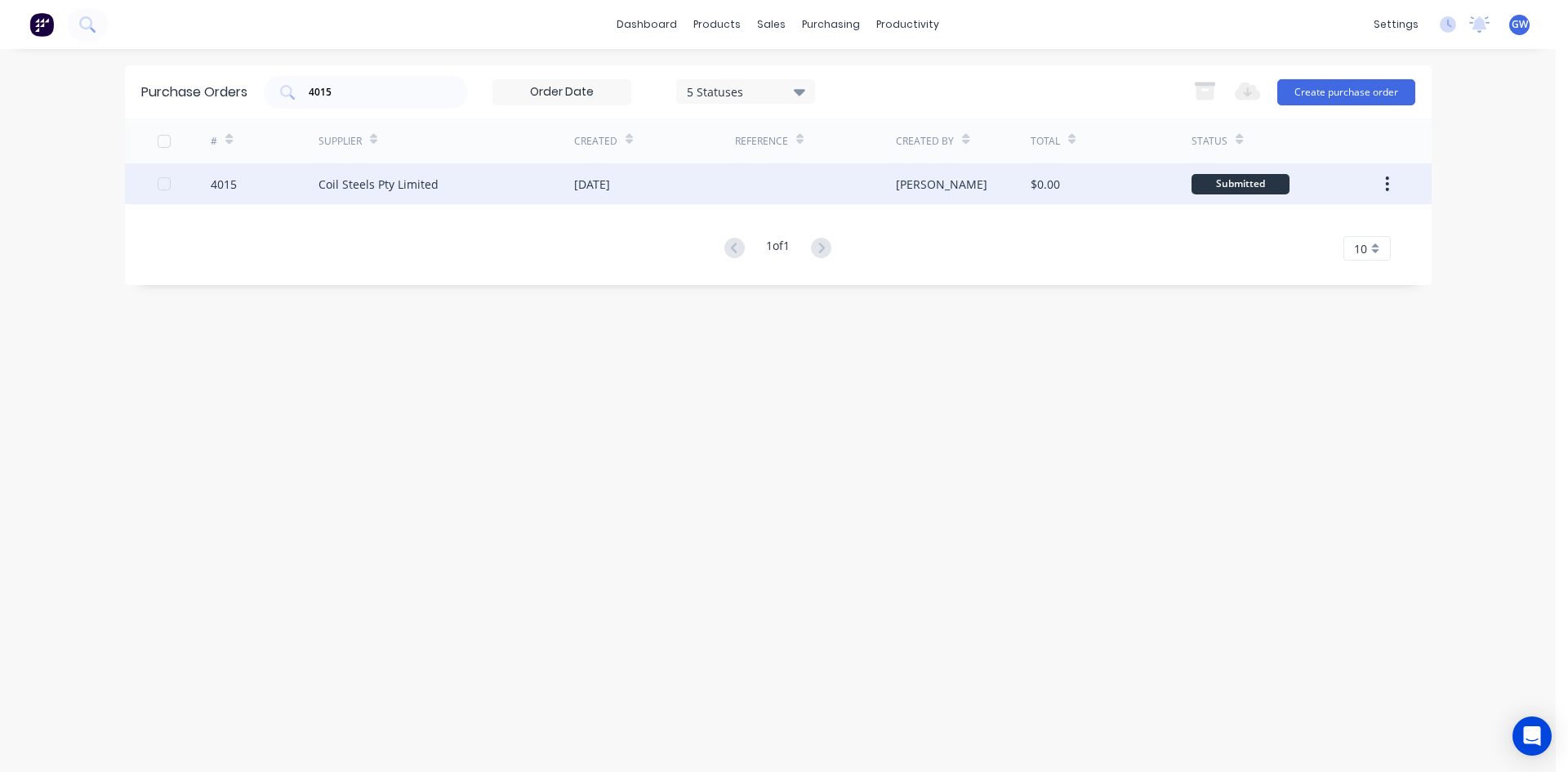
click at [899, 192] on div "[PERSON_NAME]" at bounding box center [942, 184] width 92 height 18
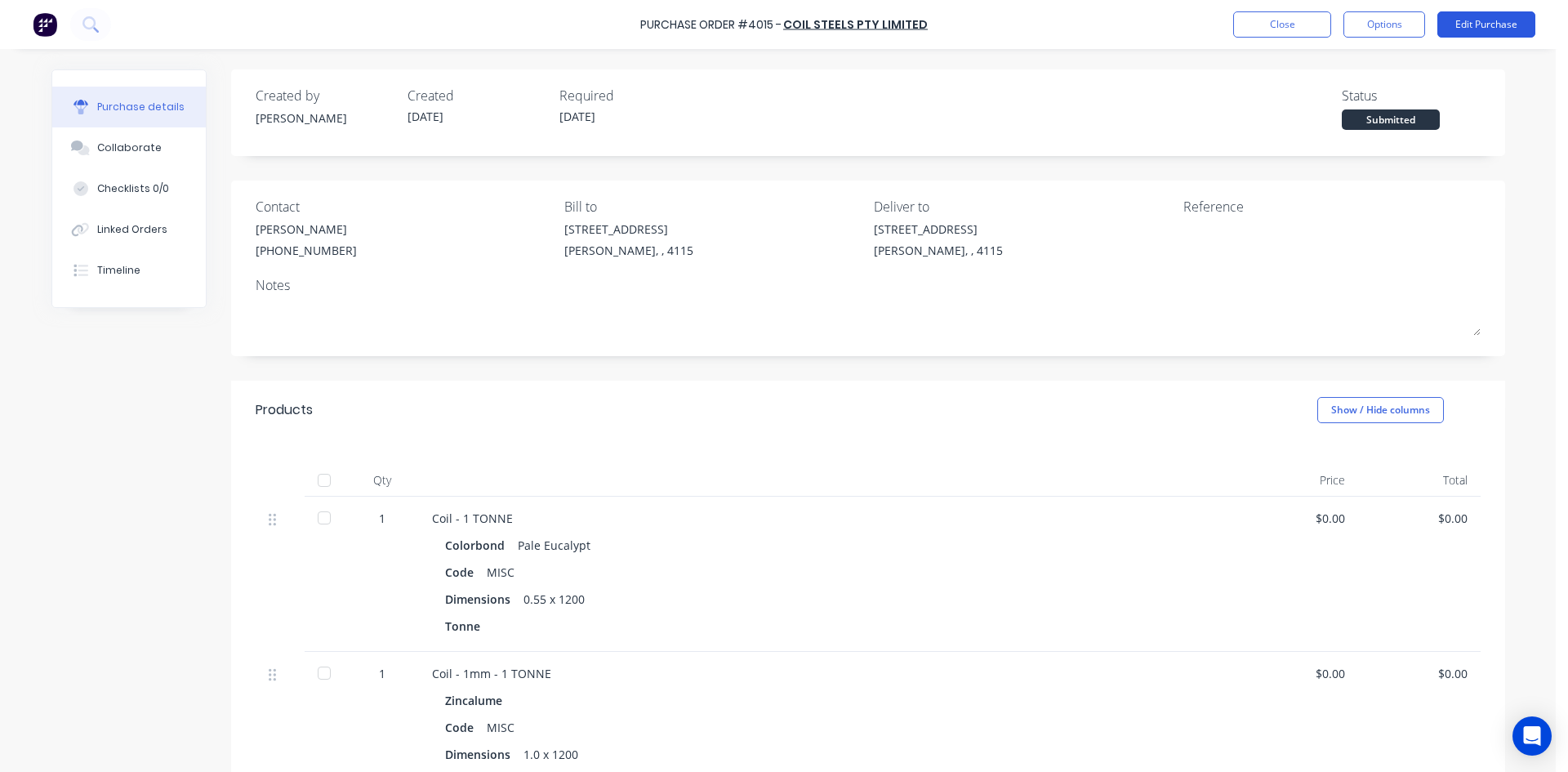
click at [1502, 29] on button "Edit Purchase" at bounding box center [1486, 24] width 98 height 26
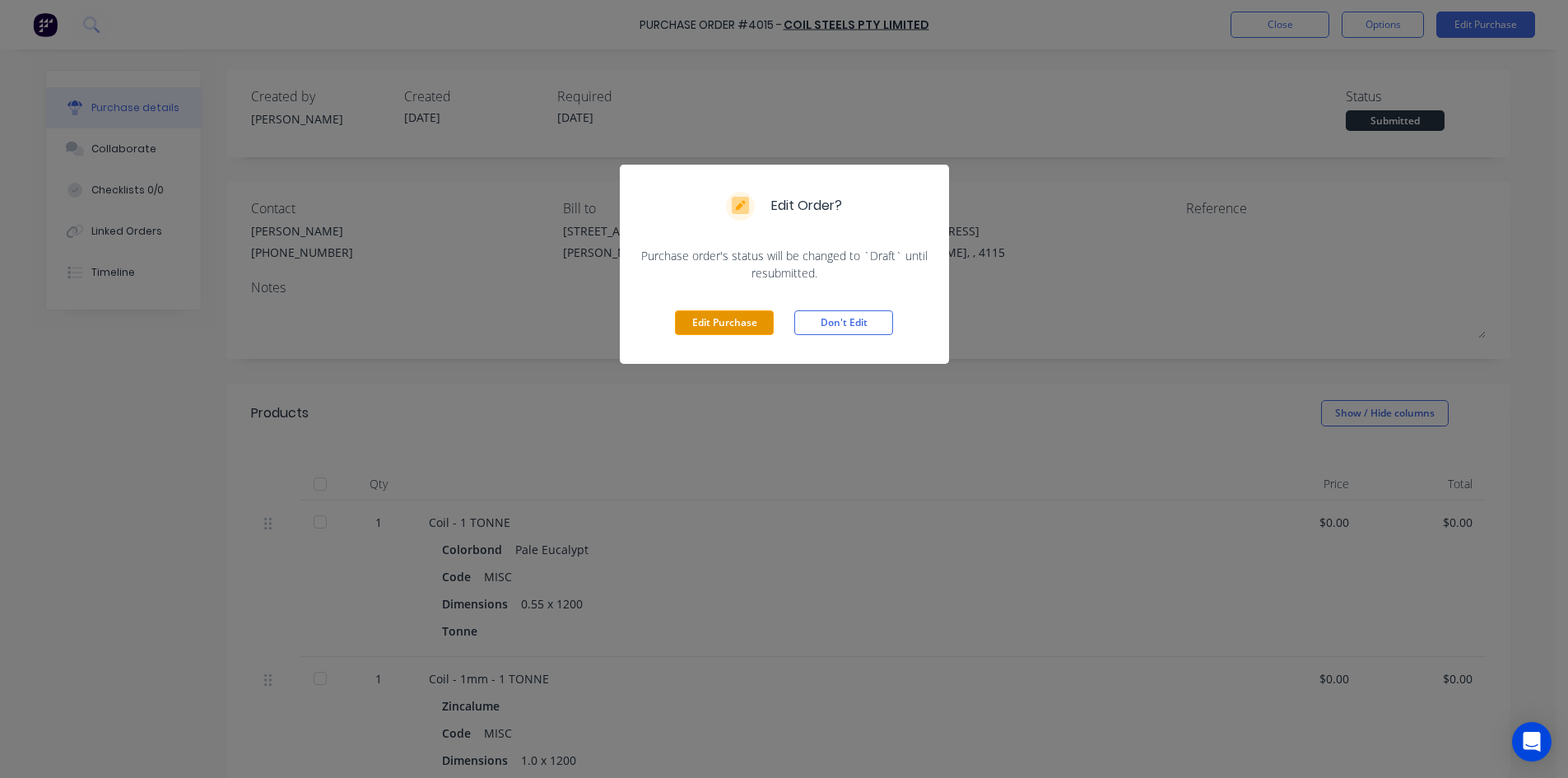
click at [702, 328] on button "Edit Purchase" at bounding box center [724, 322] width 99 height 24
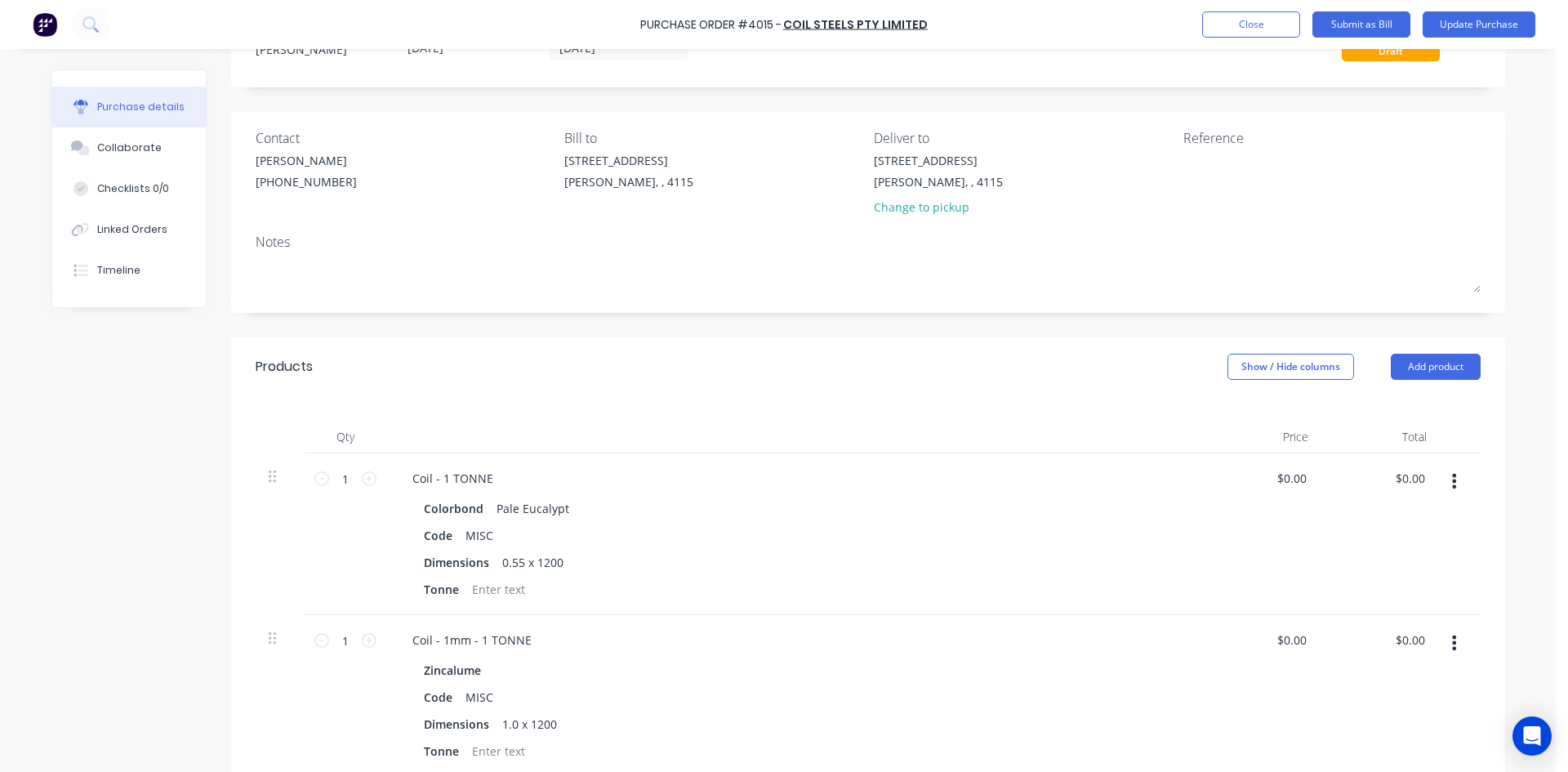
scroll to position [327, 0]
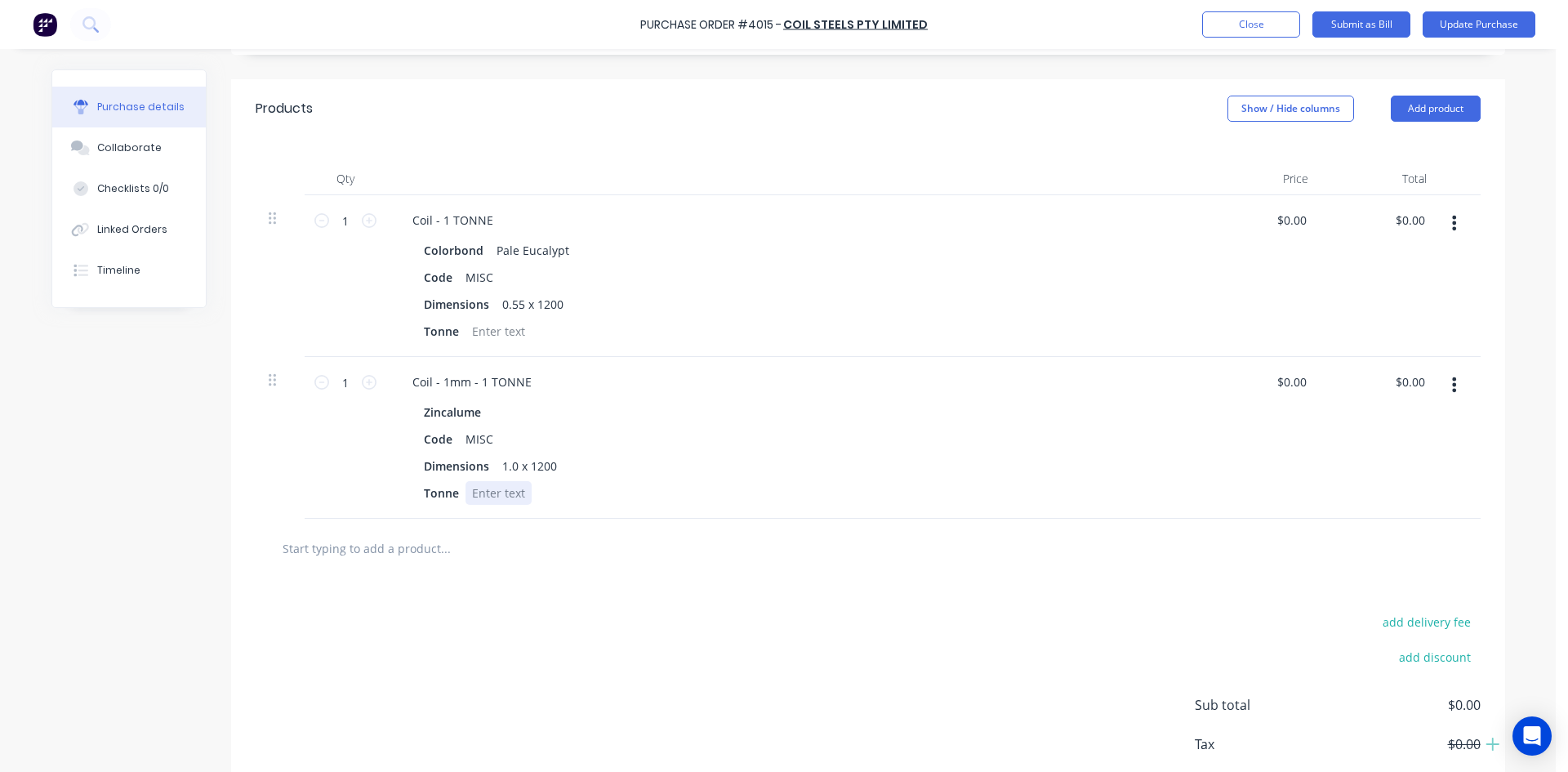
click at [506, 496] on div at bounding box center [498, 493] width 66 height 23
click at [503, 333] on div at bounding box center [498, 331] width 66 height 23
drag, startPoint x: 900, startPoint y: 207, endPoint x: 899, endPoint y: 188, distance: 19.0
click at [900, 204] on div "Coil - 1 TONNE Colorbond Pale Eucalypt Code MISC Dimensions 0.55 x 1200 Tonne 4…" at bounding box center [794, 276] width 817 height 162
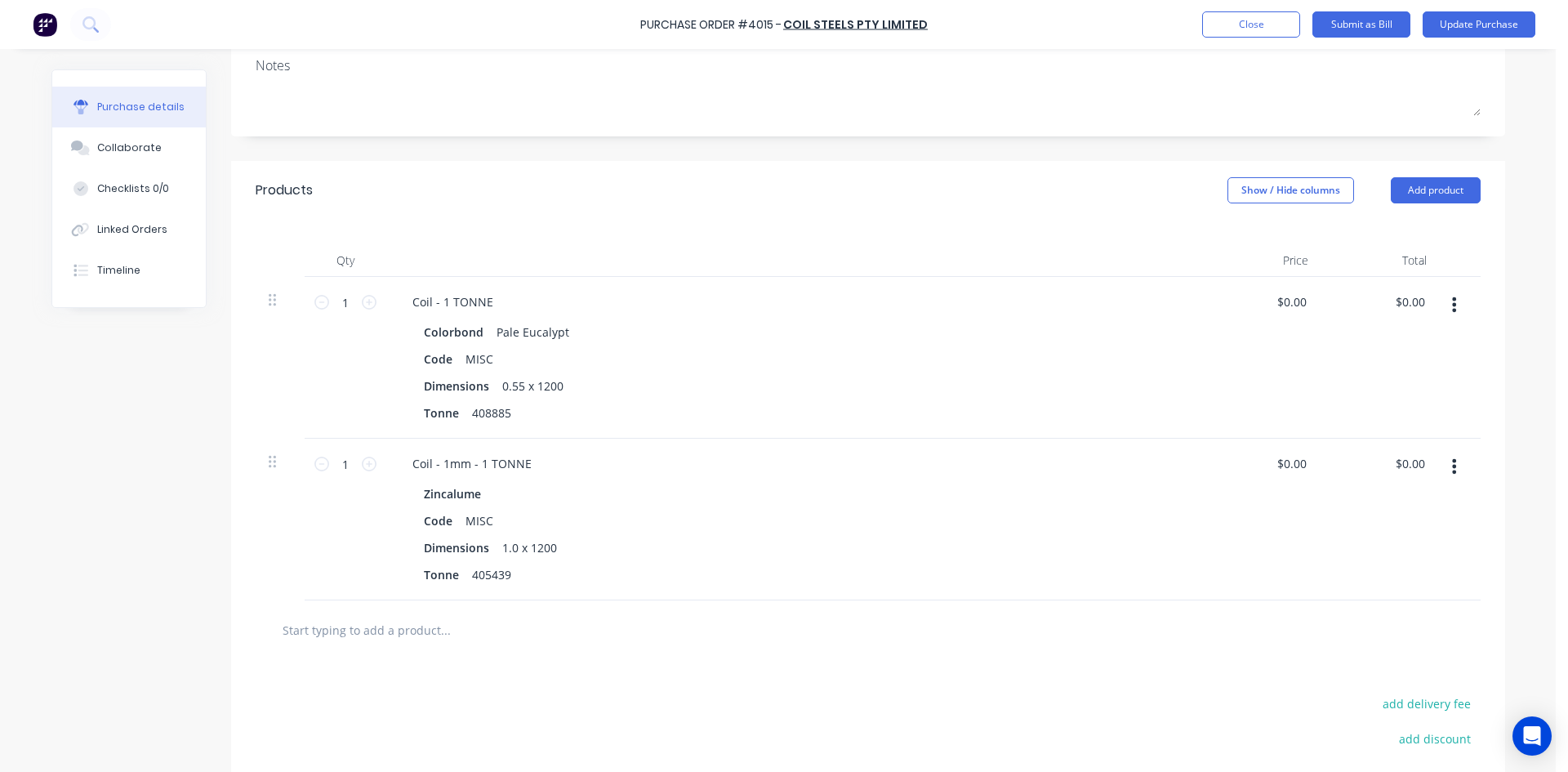
scroll to position [0, 0]
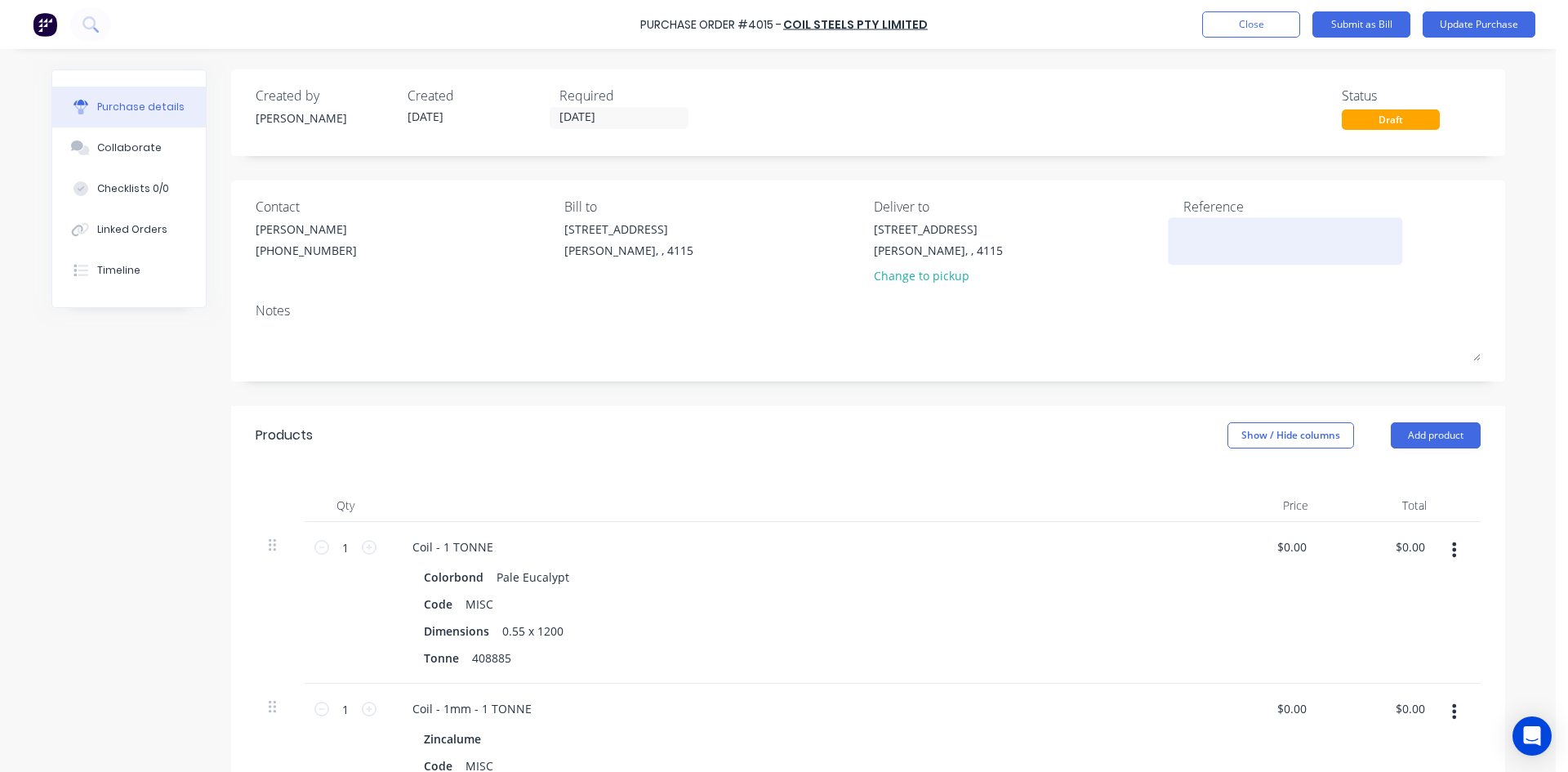
click at [1217, 220] on div at bounding box center [1285, 240] width 204 height 41
click at [1242, 235] on textarea at bounding box center [1285, 238] width 204 height 37
type textarea "408885"
click at [1454, 28] on button "Update Purchase" at bounding box center [1478, 24] width 113 height 26
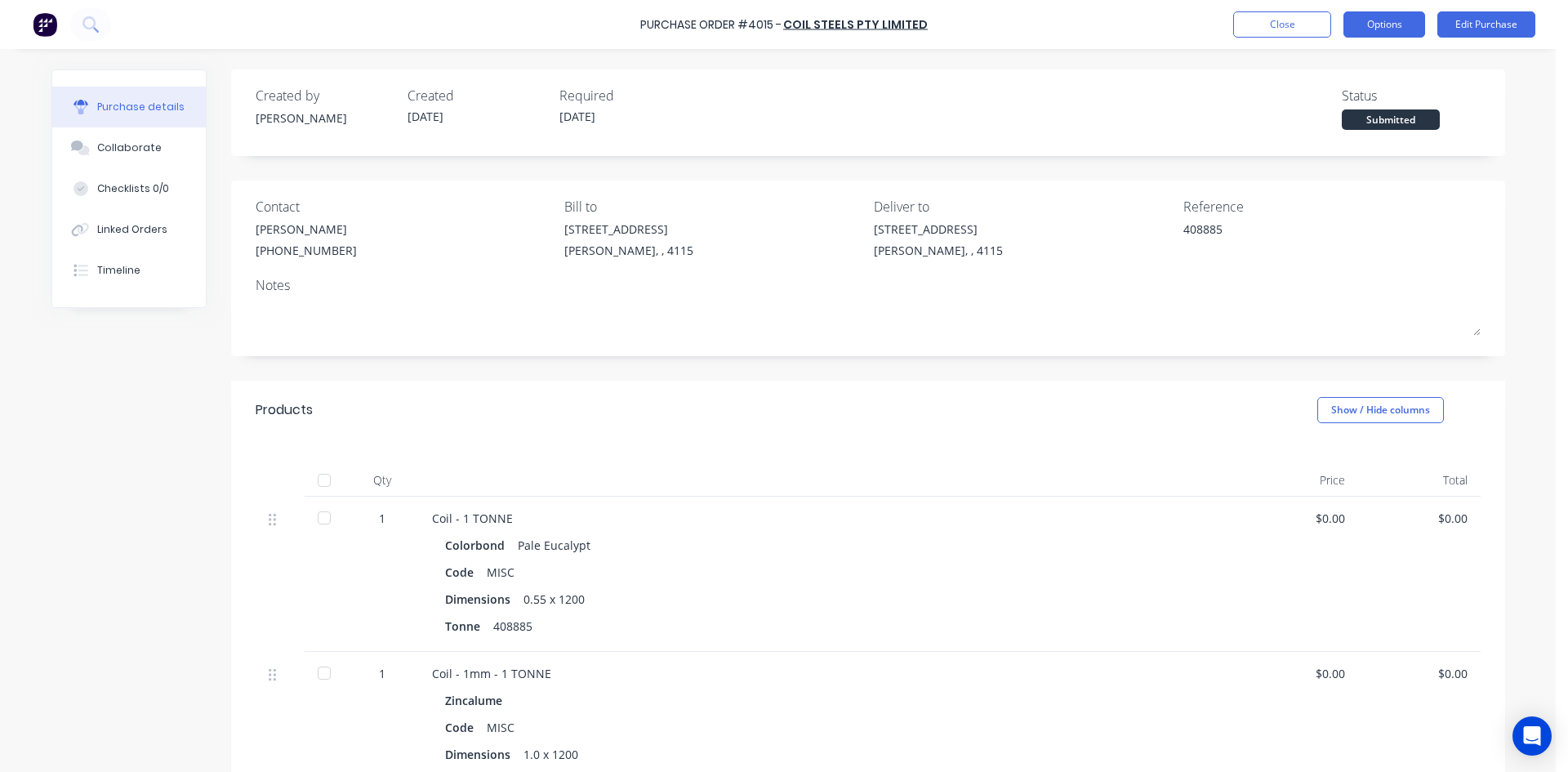
click at [1400, 23] on button "Options" at bounding box center [1384, 24] width 82 height 26
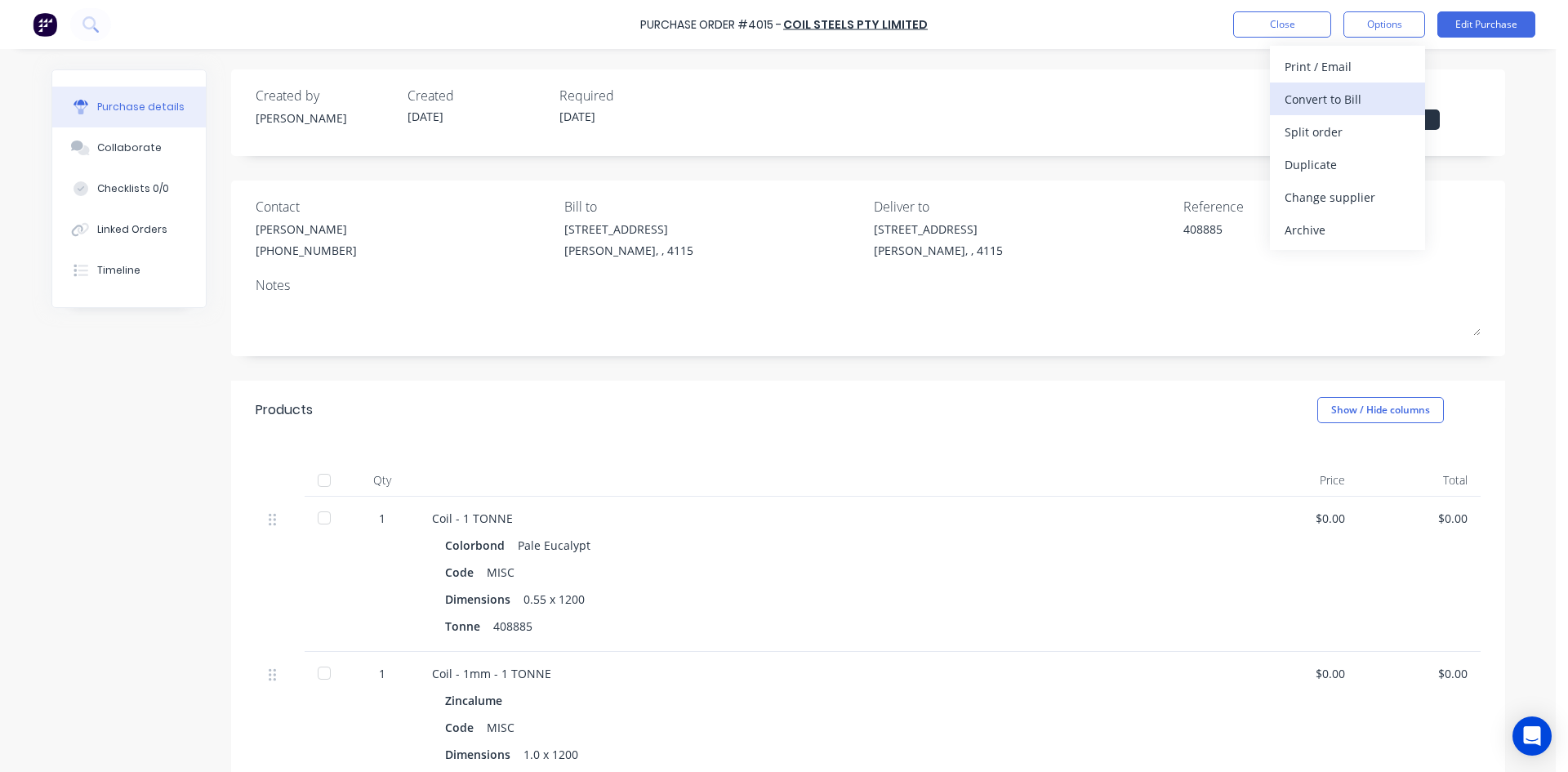
click at [1358, 96] on div "Convert to Bill" at bounding box center [1347, 99] width 126 height 23
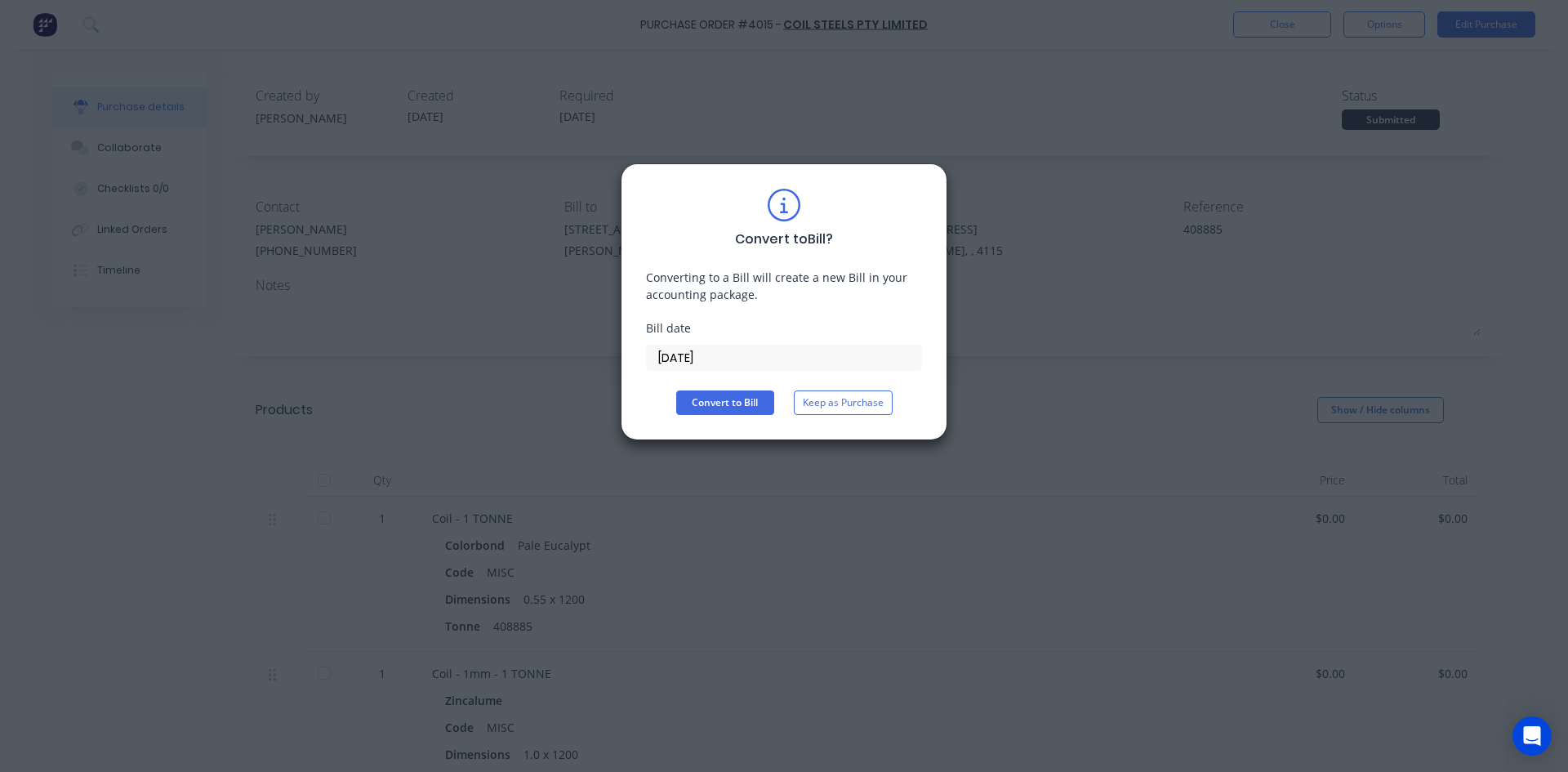
click at [677, 355] on input "[DATE]" at bounding box center [784, 357] width 274 height 24
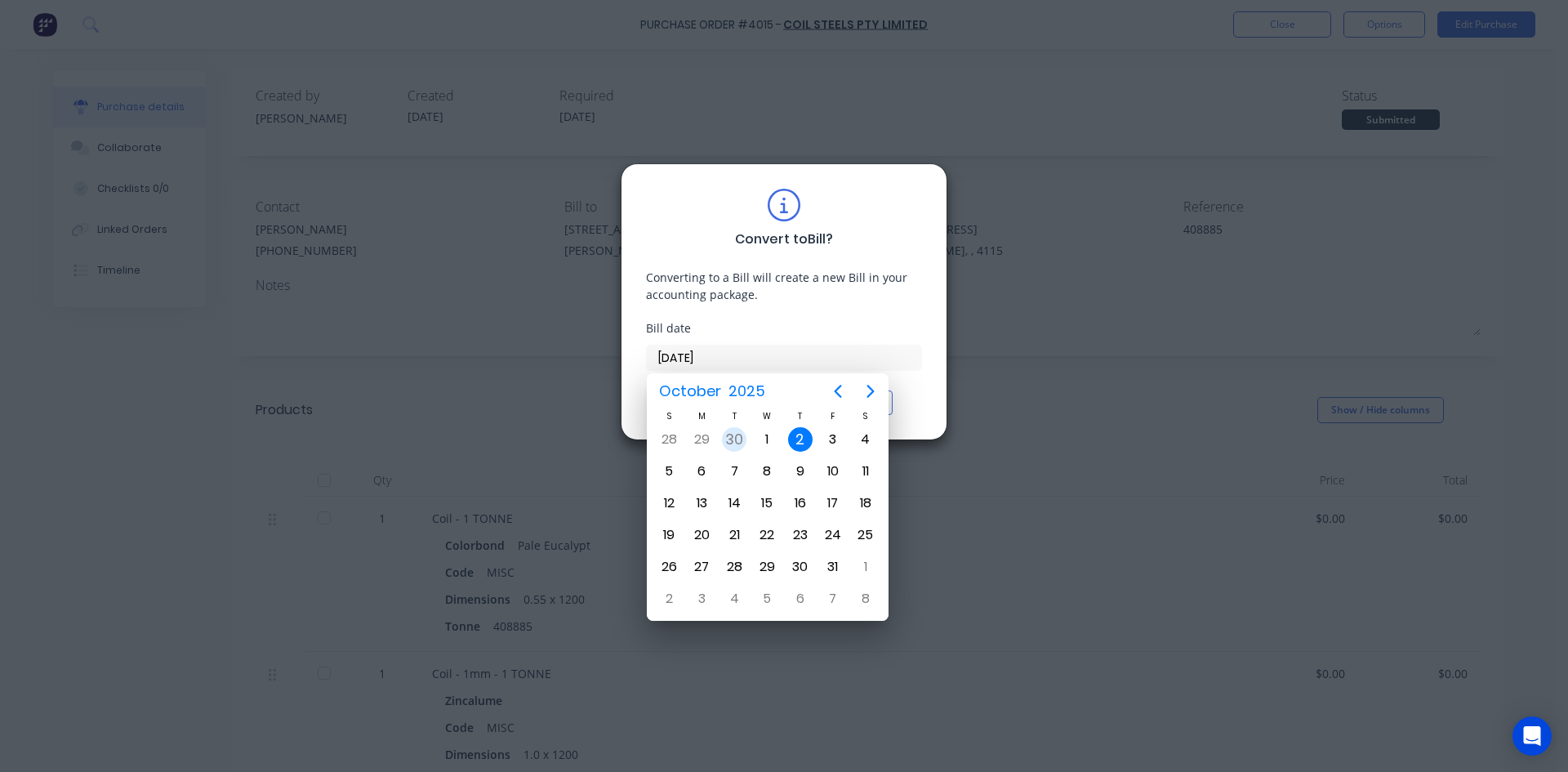
click at [734, 431] on div "30" at bounding box center [734, 439] width 24 height 24
type input "30/09/25"
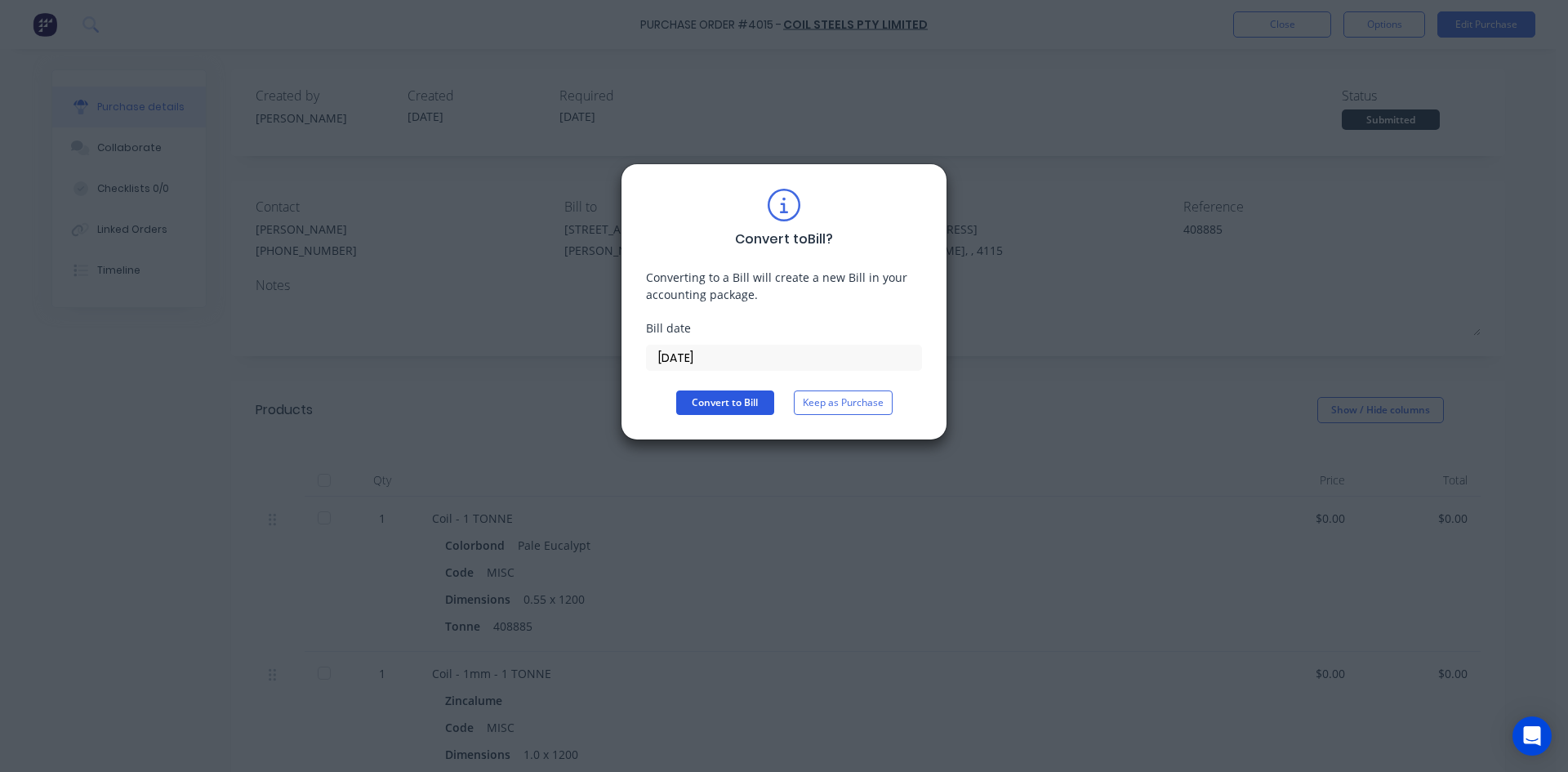
click at [709, 398] on button "Convert to Bill" at bounding box center [725, 402] width 98 height 24
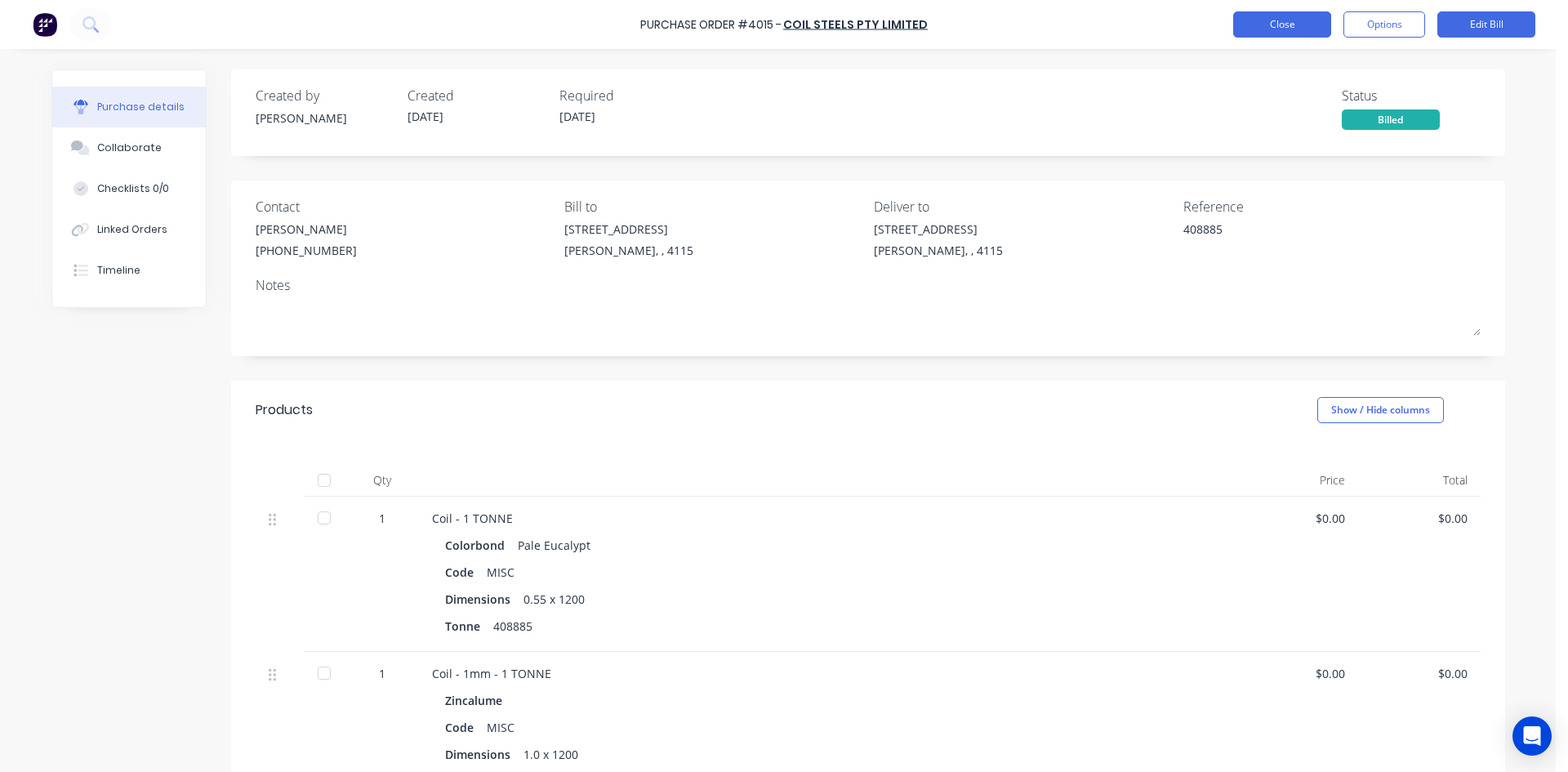
click at [1290, 19] on button "Close" at bounding box center [1282, 24] width 98 height 26
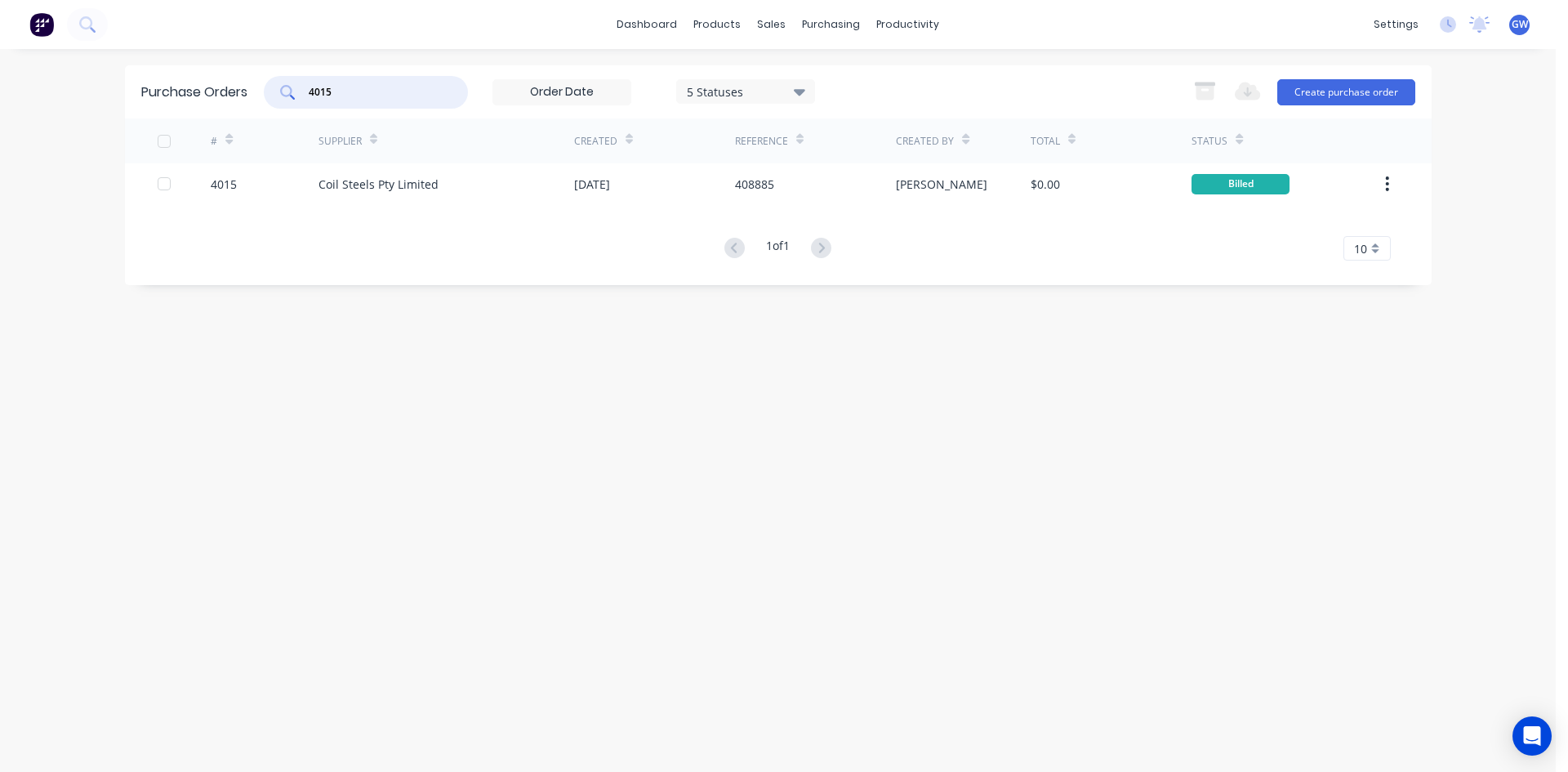
drag, startPoint x: 384, startPoint y: 93, endPoint x: 233, endPoint y: 86, distance: 151.2
click at [233, 86] on div "Purchase Orders 4015 5 Statuses 5 Statuses Export to Excel (XLSX) Create purcha…" at bounding box center [778, 92] width 1306 height 53
type input "4025"
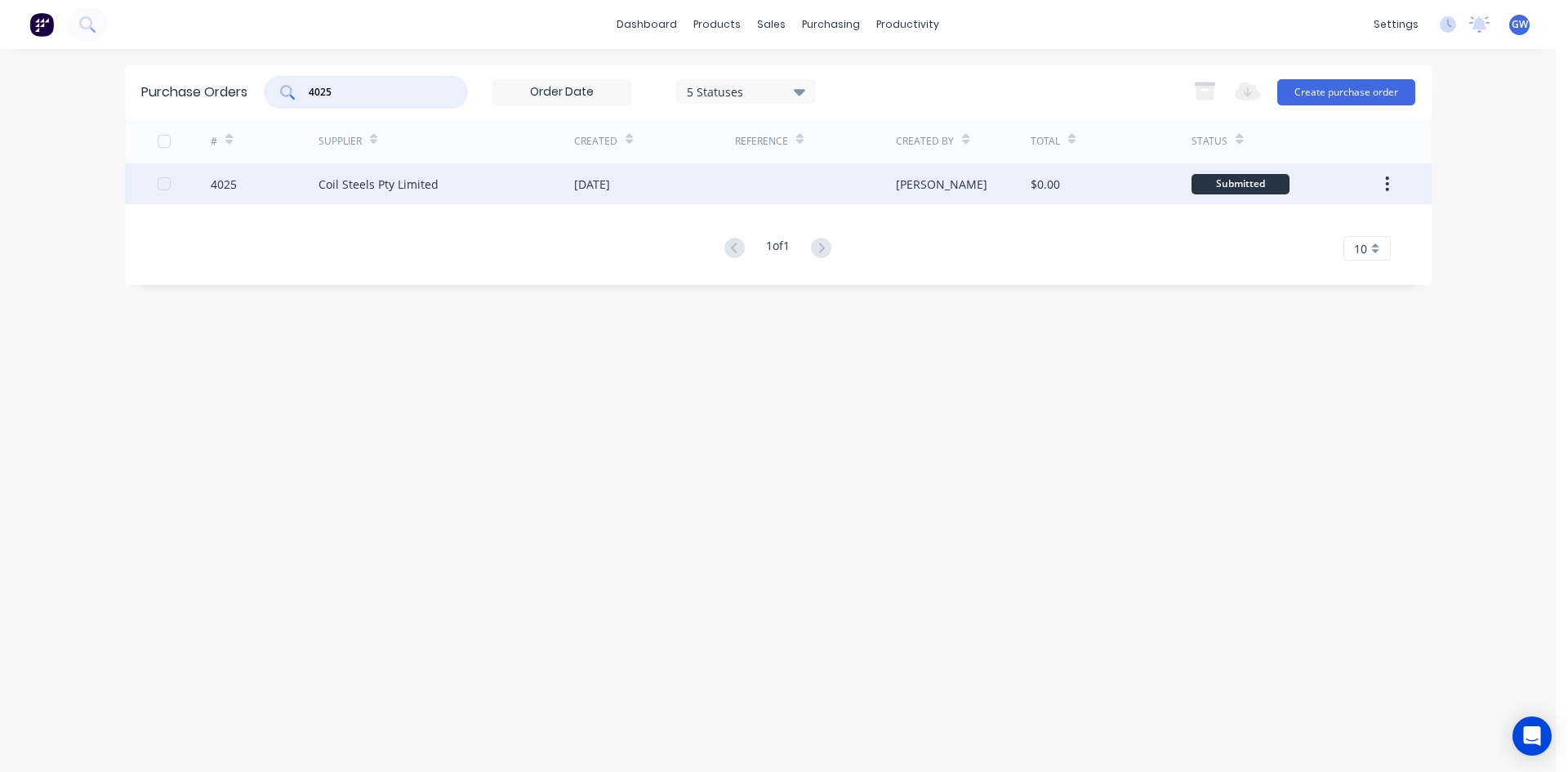
click at [999, 197] on div "[PERSON_NAME]" at bounding box center [964, 183] width 135 height 41
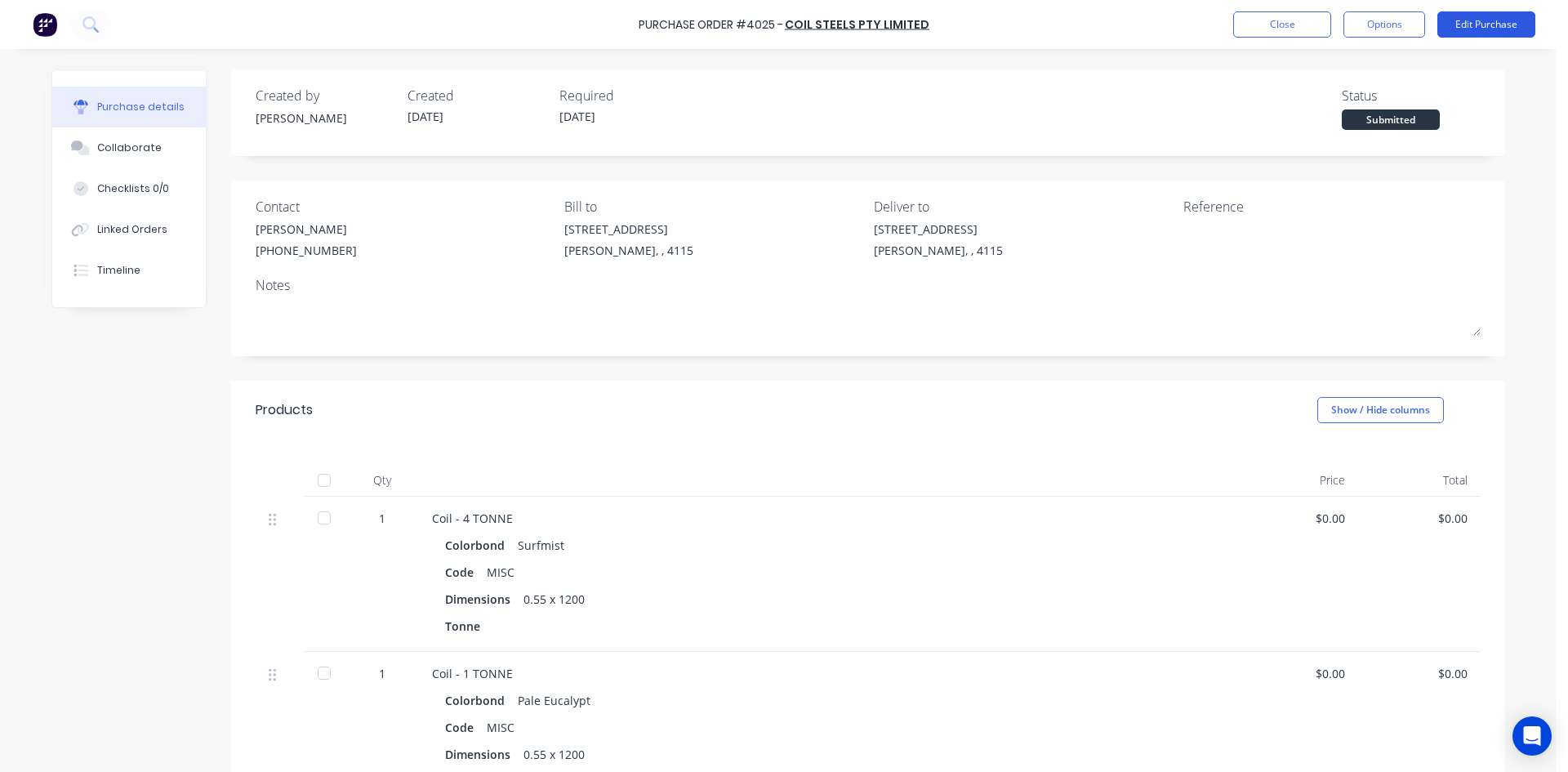
click at [1500, 28] on button "Edit Purchase" at bounding box center [1486, 24] width 98 height 26
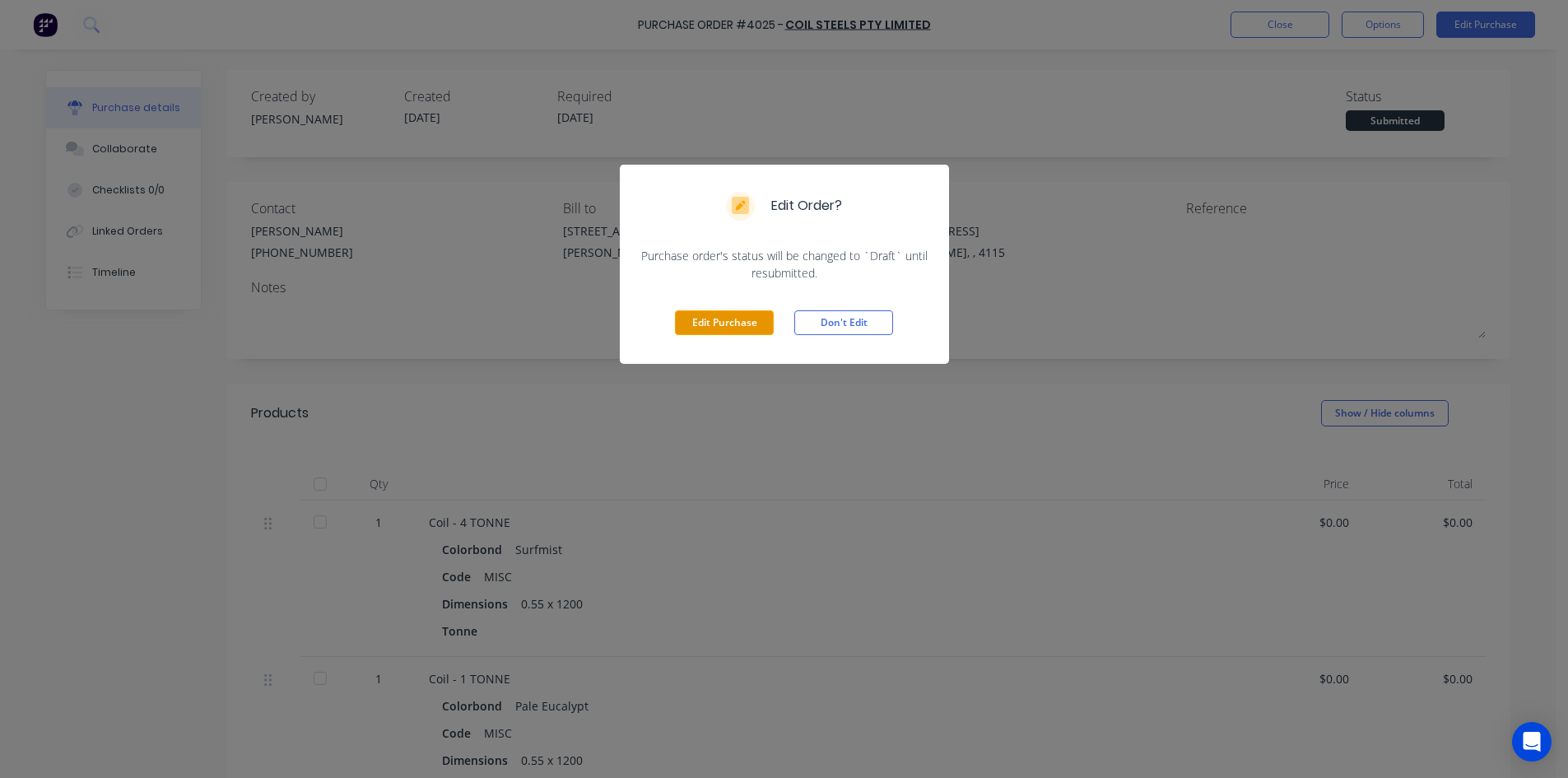
click at [746, 323] on button "Edit Purchase" at bounding box center [724, 322] width 99 height 24
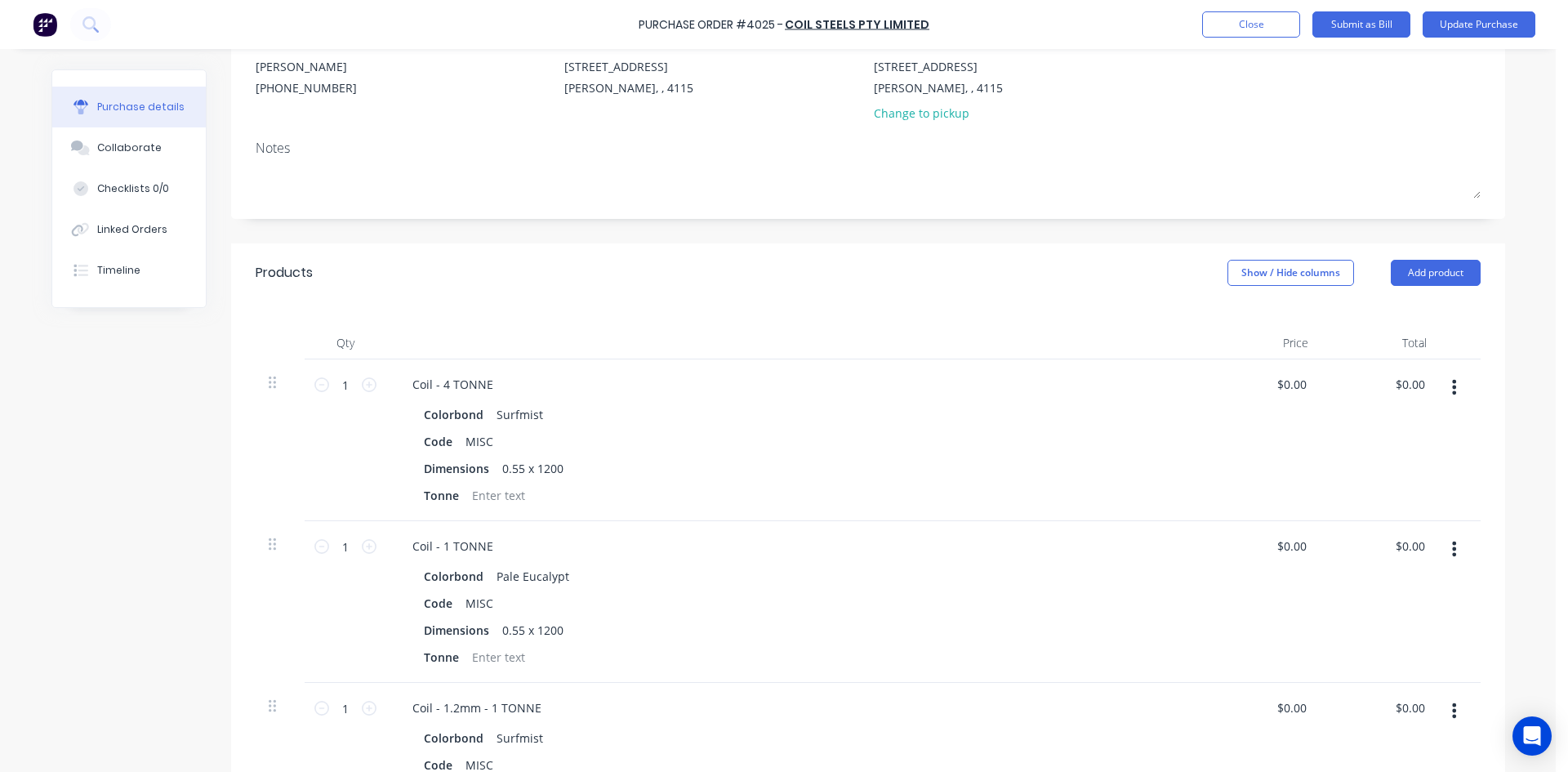
scroll to position [163, 0]
click at [482, 487] on div at bounding box center [498, 494] width 66 height 23
click at [493, 646] on div at bounding box center [498, 656] width 66 height 23
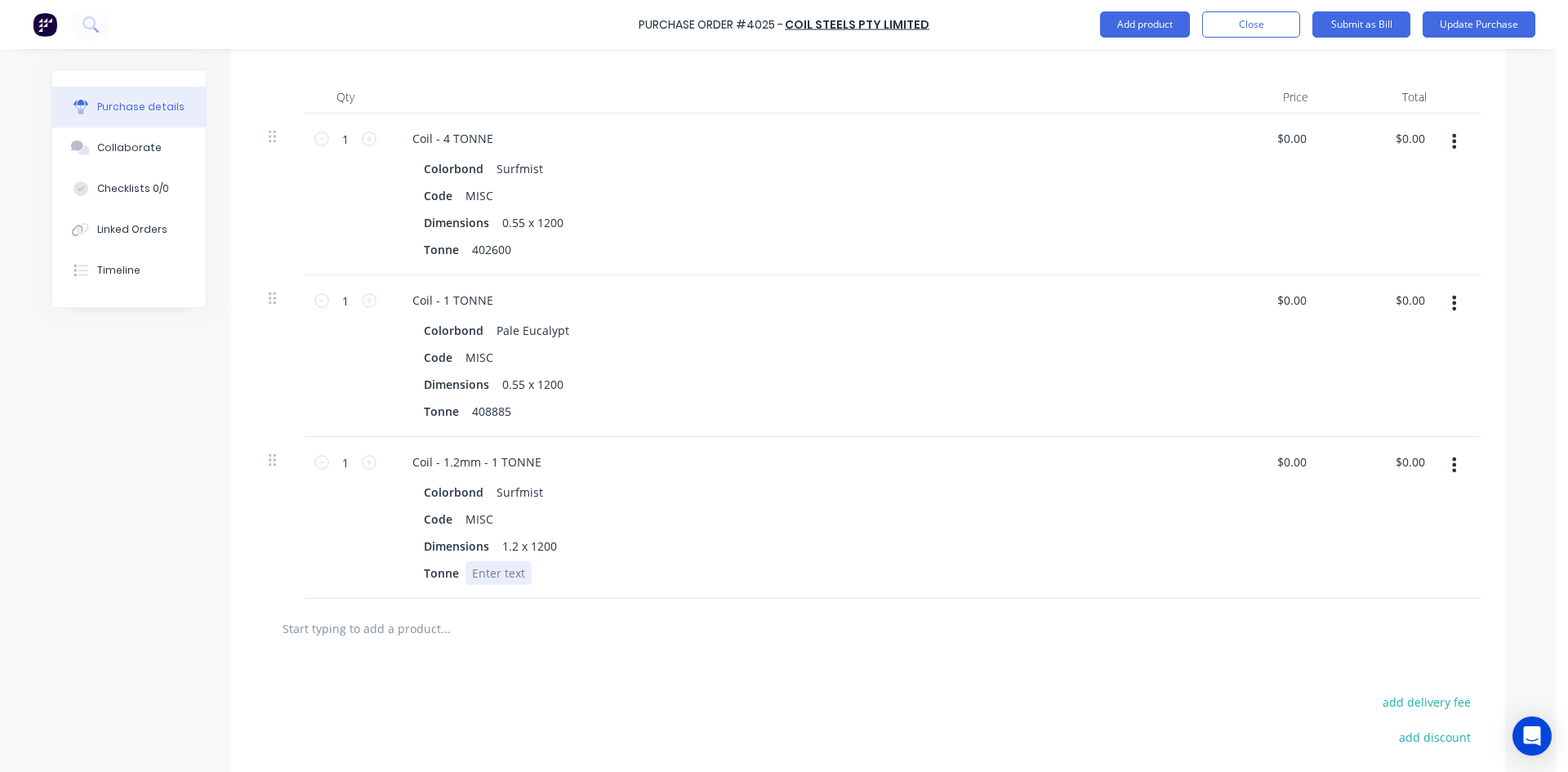
click at [487, 571] on div at bounding box center [498, 573] width 66 height 23
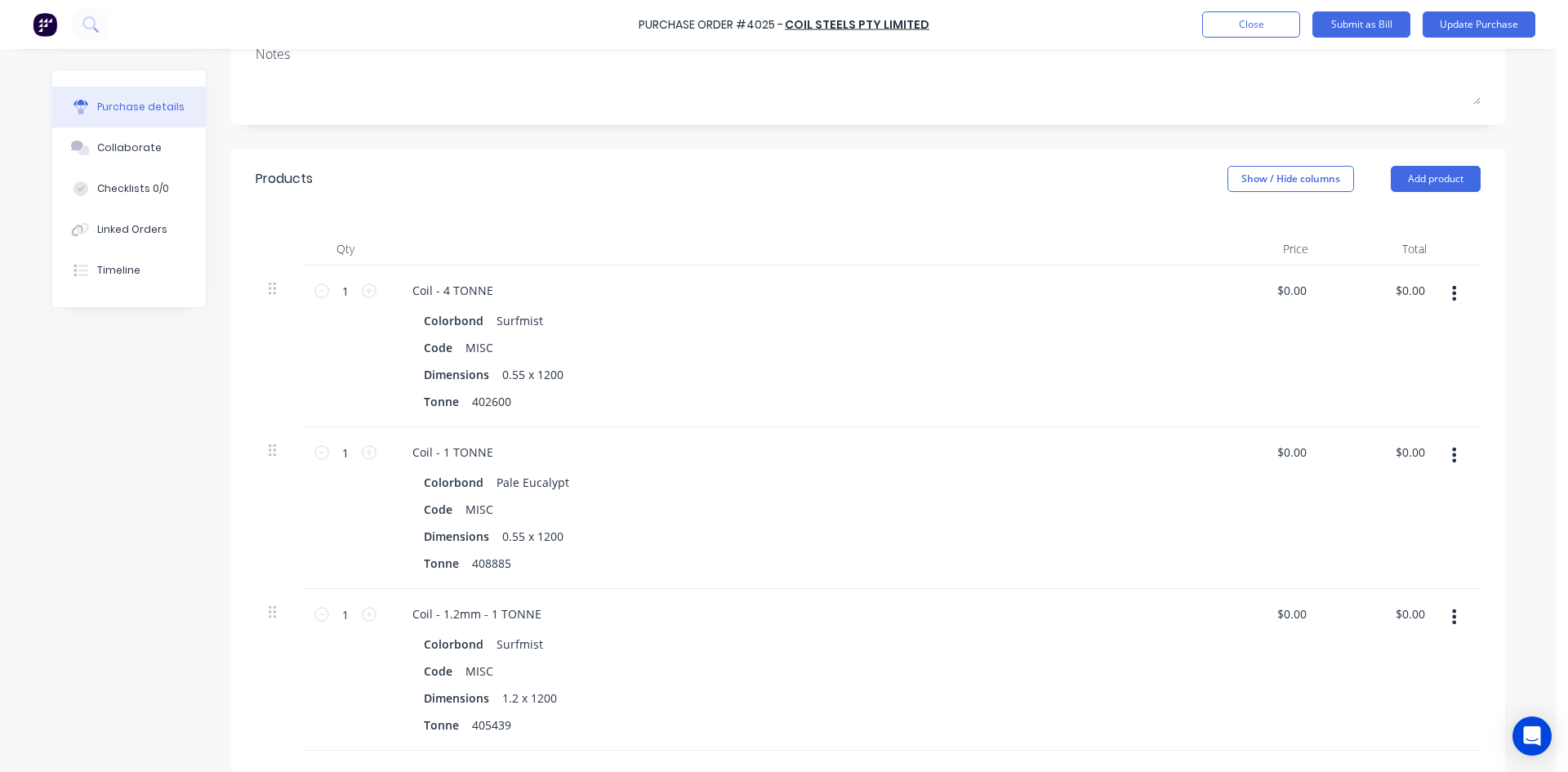
scroll to position [0, 0]
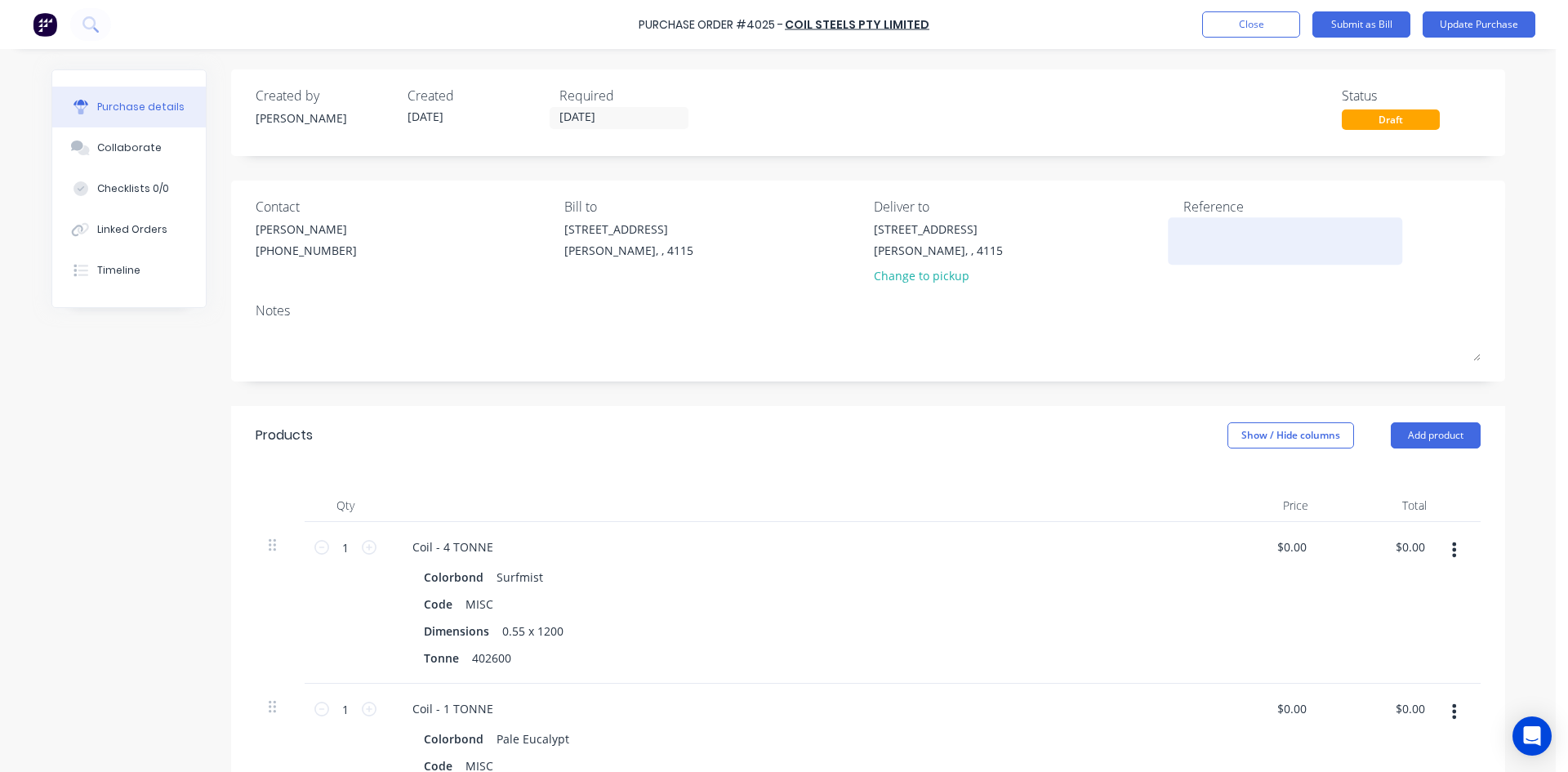
click at [1230, 246] on textarea at bounding box center [1285, 238] width 204 height 37
type textarea "408885"
click at [1468, 28] on button "Update Purchase" at bounding box center [1478, 24] width 113 height 26
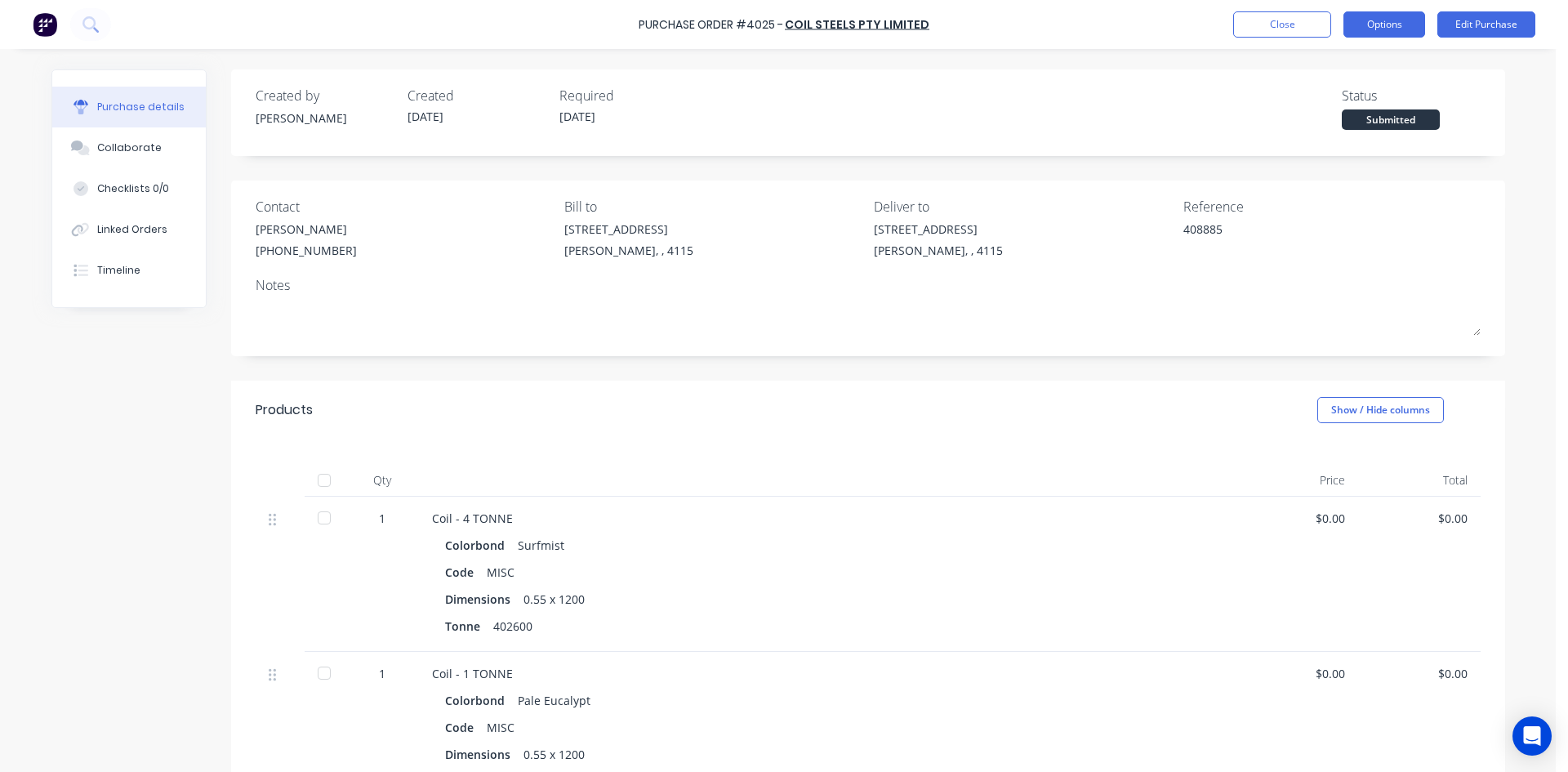
click at [1392, 16] on button "Options" at bounding box center [1384, 24] width 82 height 26
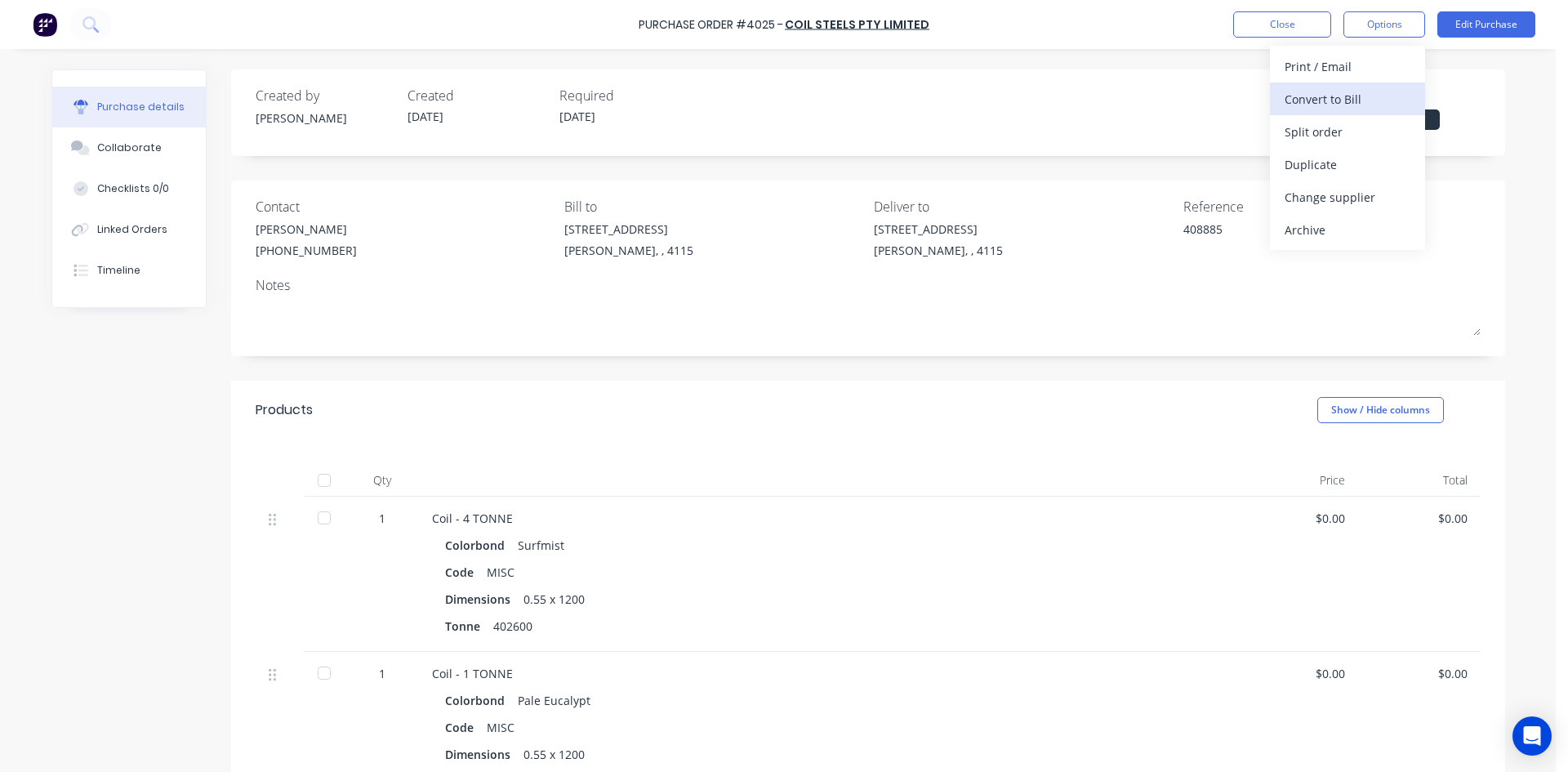
click at [1341, 113] on button "Convert to Bill" at bounding box center [1347, 98] width 155 height 33
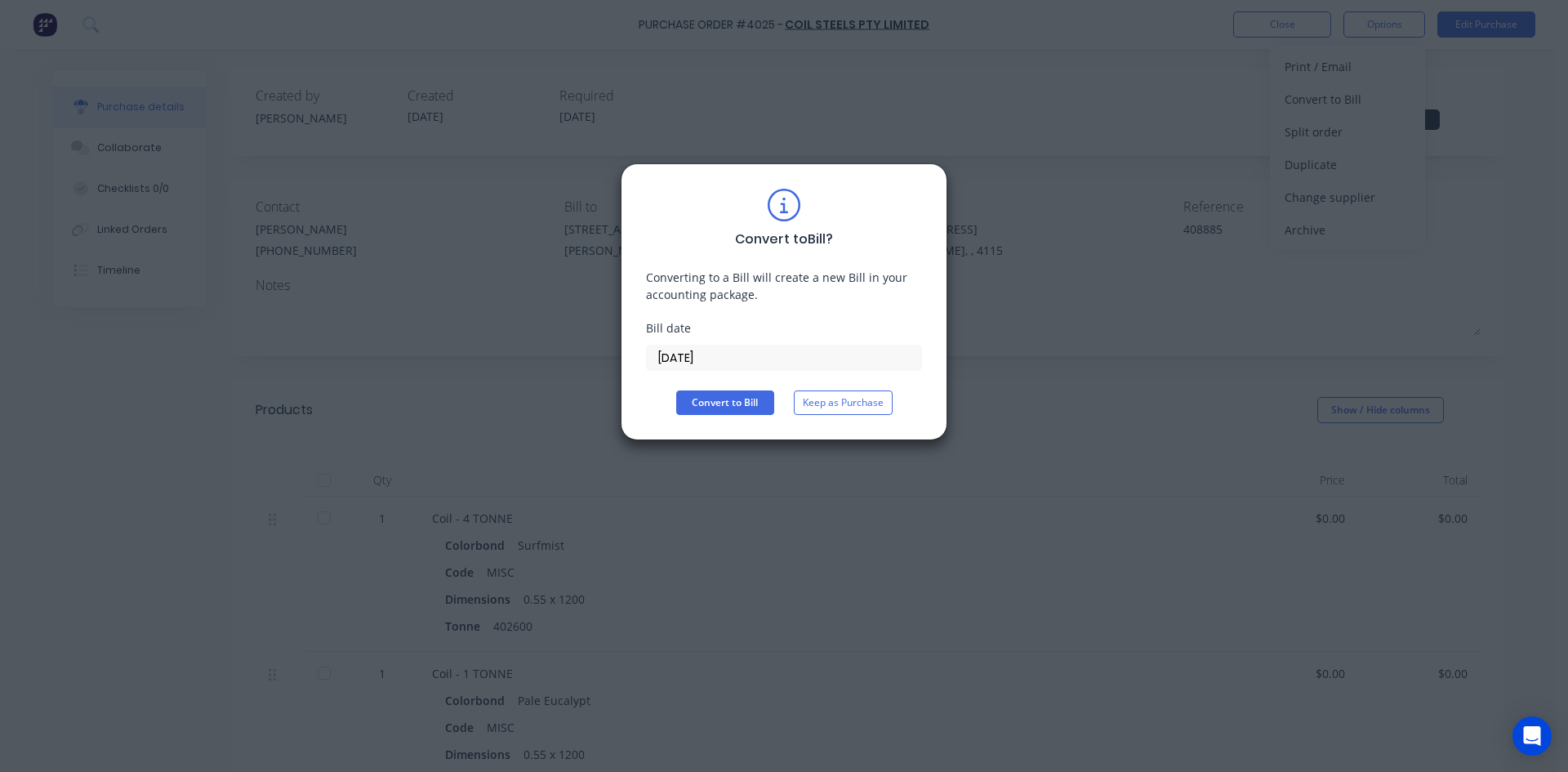
click at [708, 355] on input "[DATE]" at bounding box center [784, 357] width 274 height 24
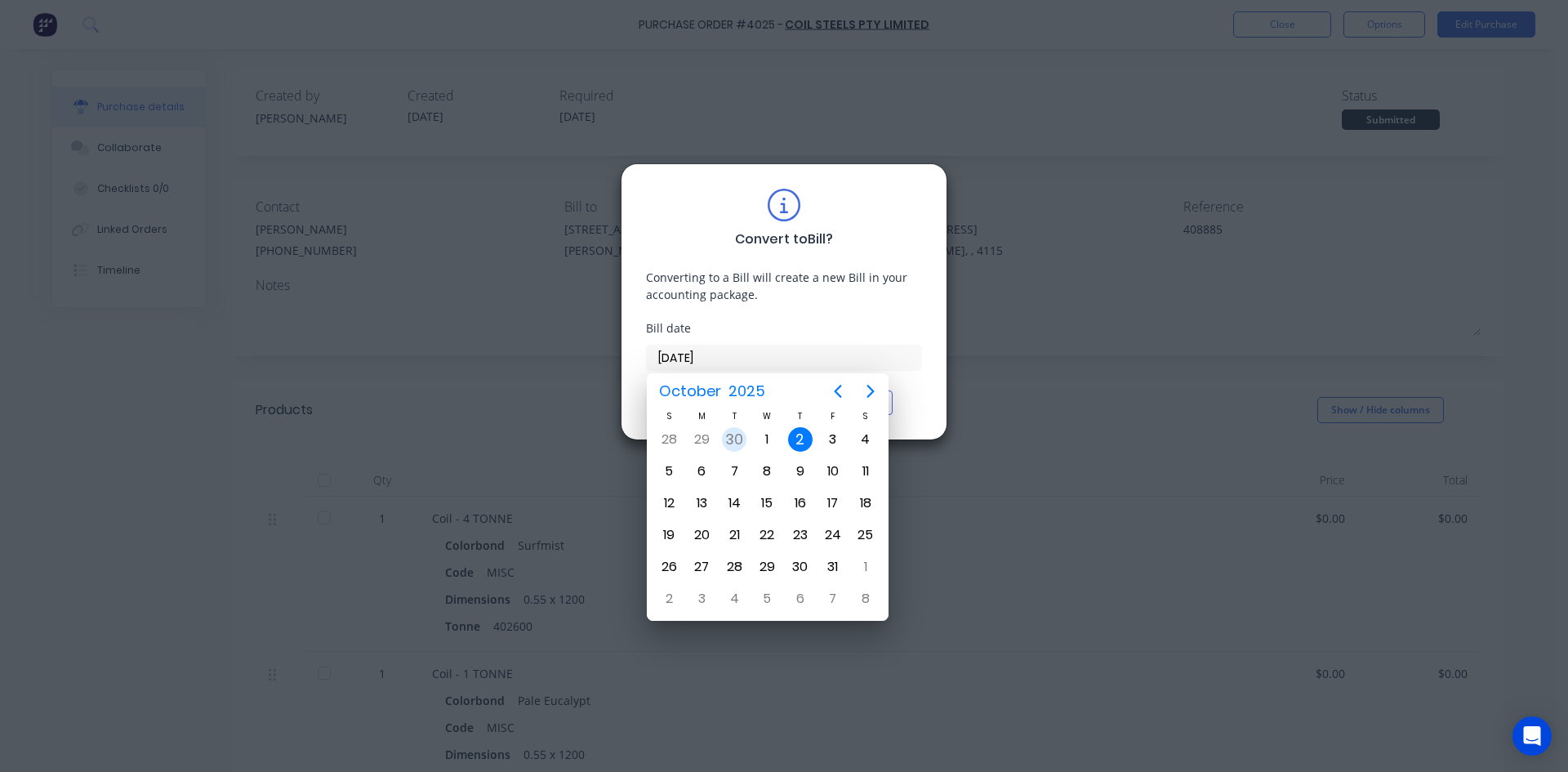
click at [732, 439] on div "30" at bounding box center [734, 439] width 24 height 24
type input "30/09/25"
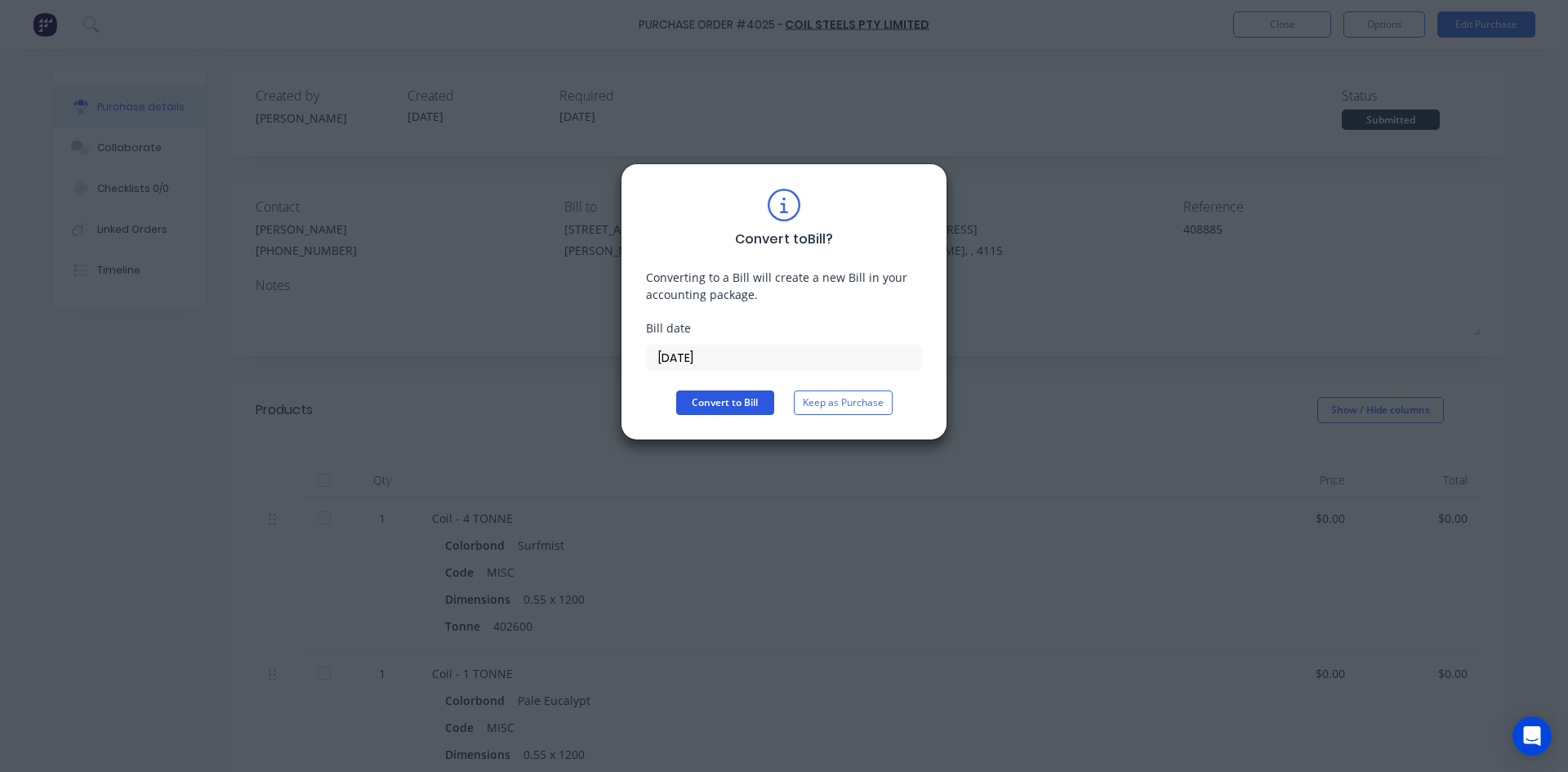
click at [709, 390] on button "Convert to Bill" at bounding box center [725, 402] width 98 height 24
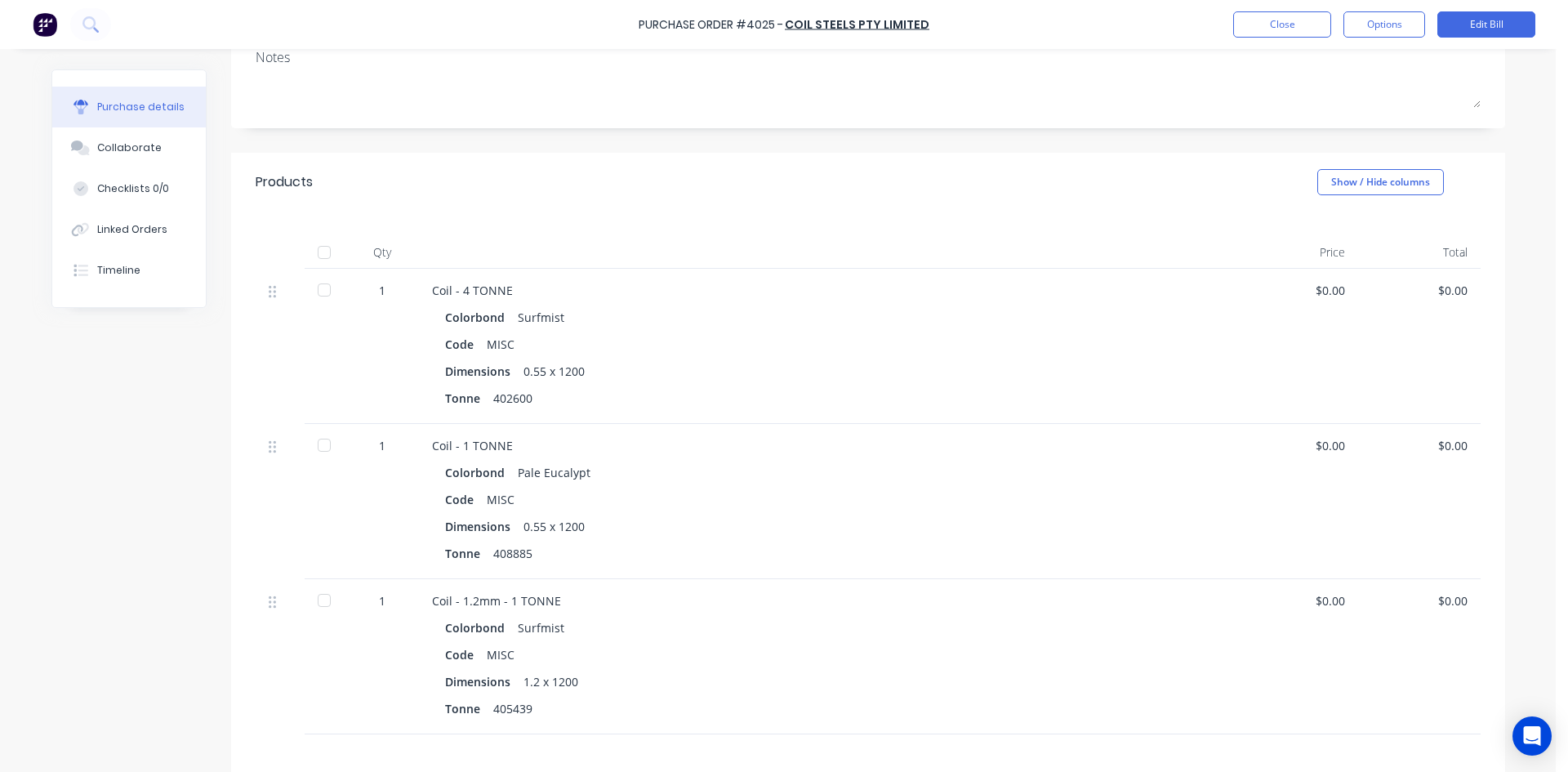
scroll to position [409, 0]
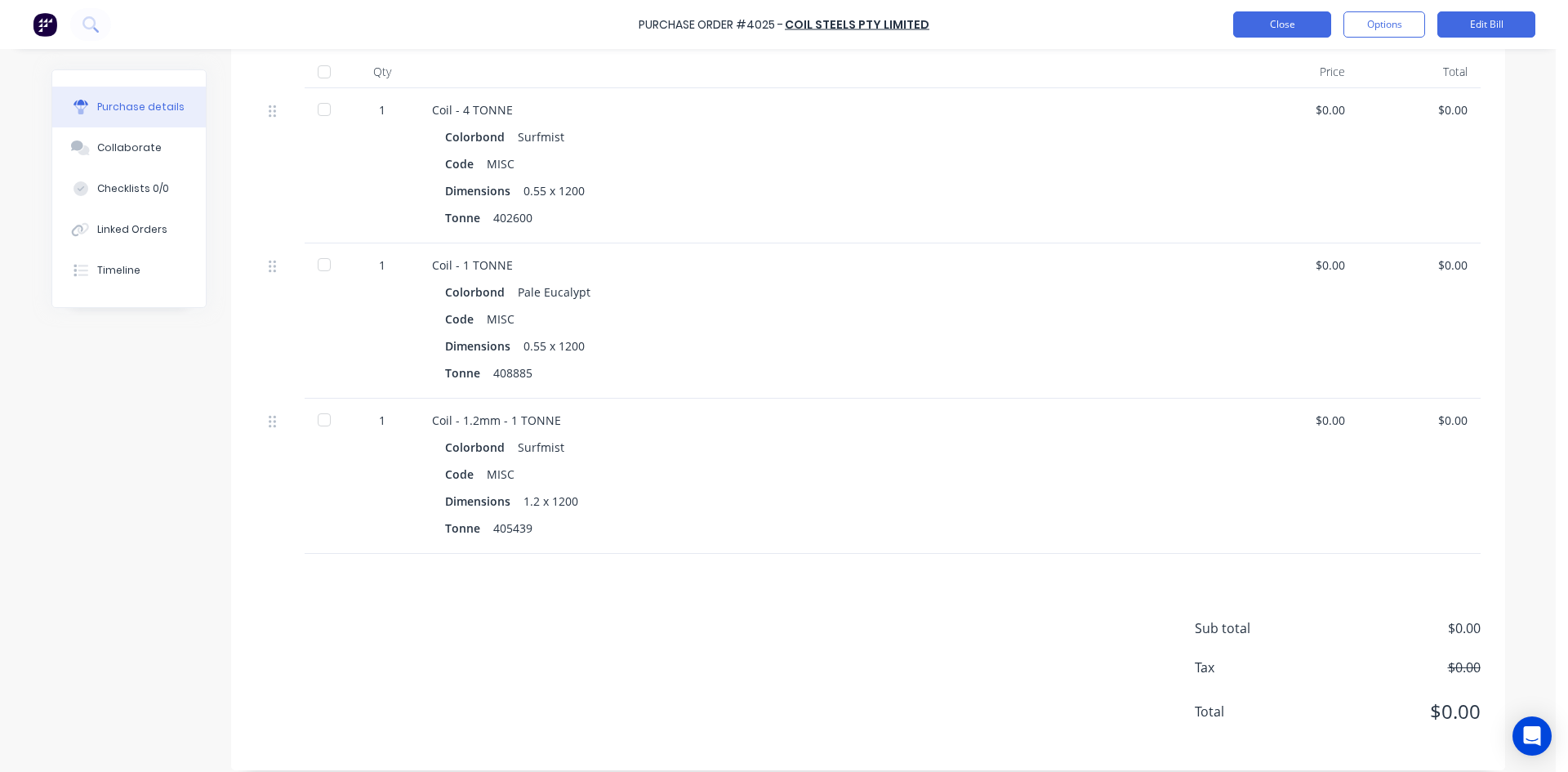
click at [1282, 28] on button "Close" at bounding box center [1282, 24] width 98 height 26
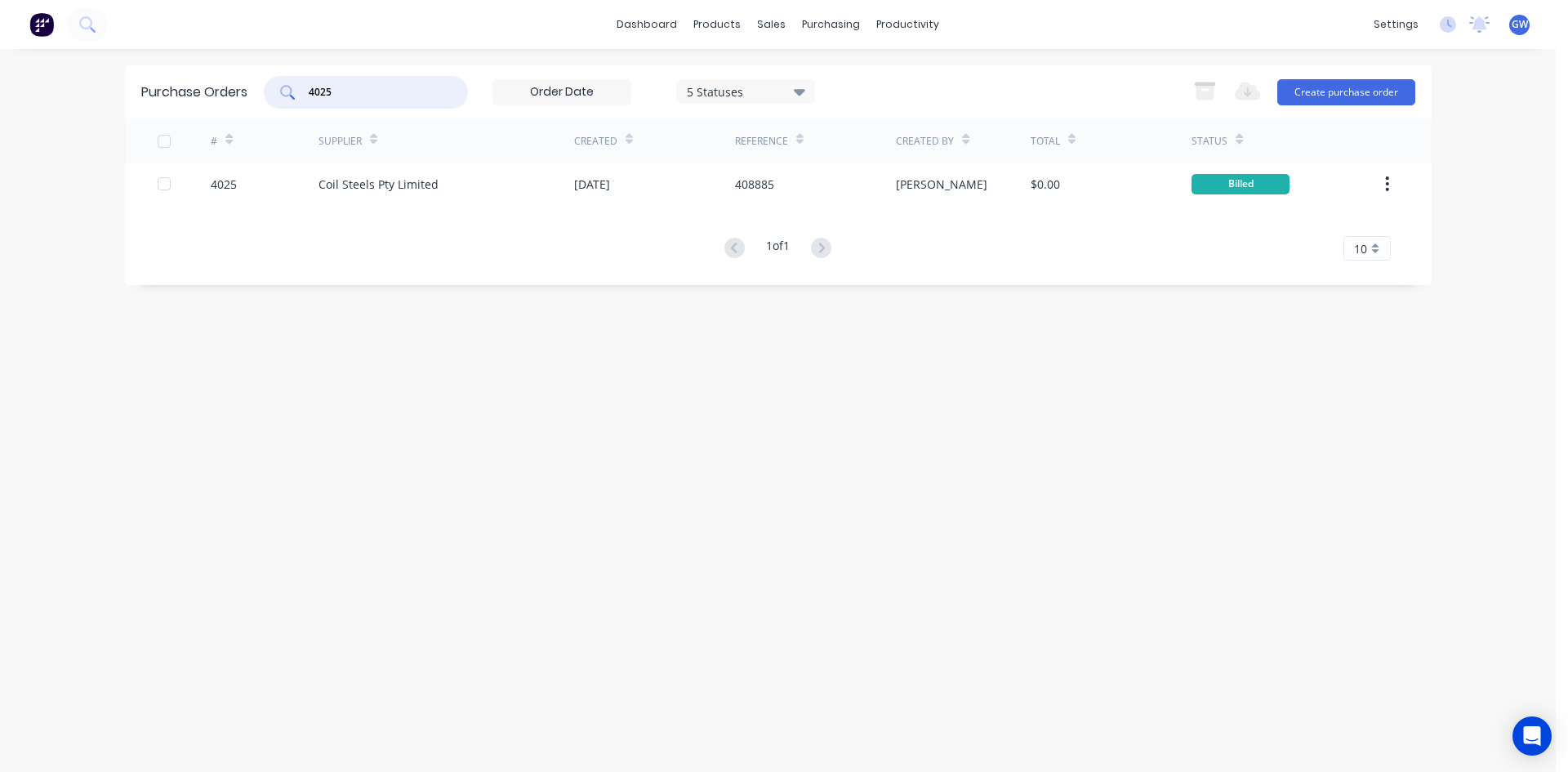
drag, startPoint x: 338, startPoint y: 95, endPoint x: 227, endPoint y: 94, distance: 111.0
click at [227, 94] on div "Purchase Orders 4025 5 Statuses 5 Statuses Export to Excel (XLSX) Create purcha…" at bounding box center [778, 92] width 1306 height 53
type input "3953"
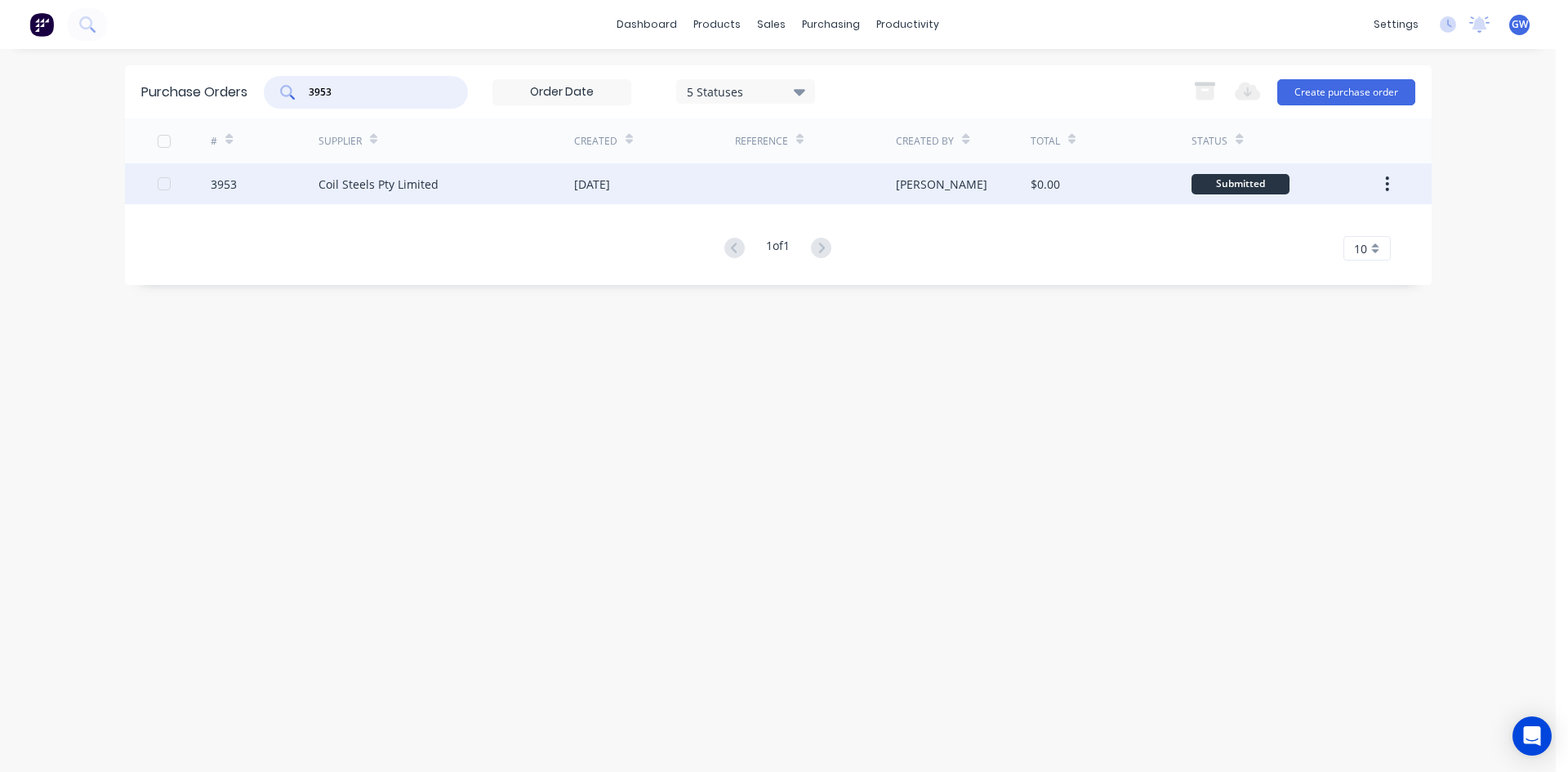
click at [984, 196] on div "[PERSON_NAME]" at bounding box center [964, 183] width 135 height 41
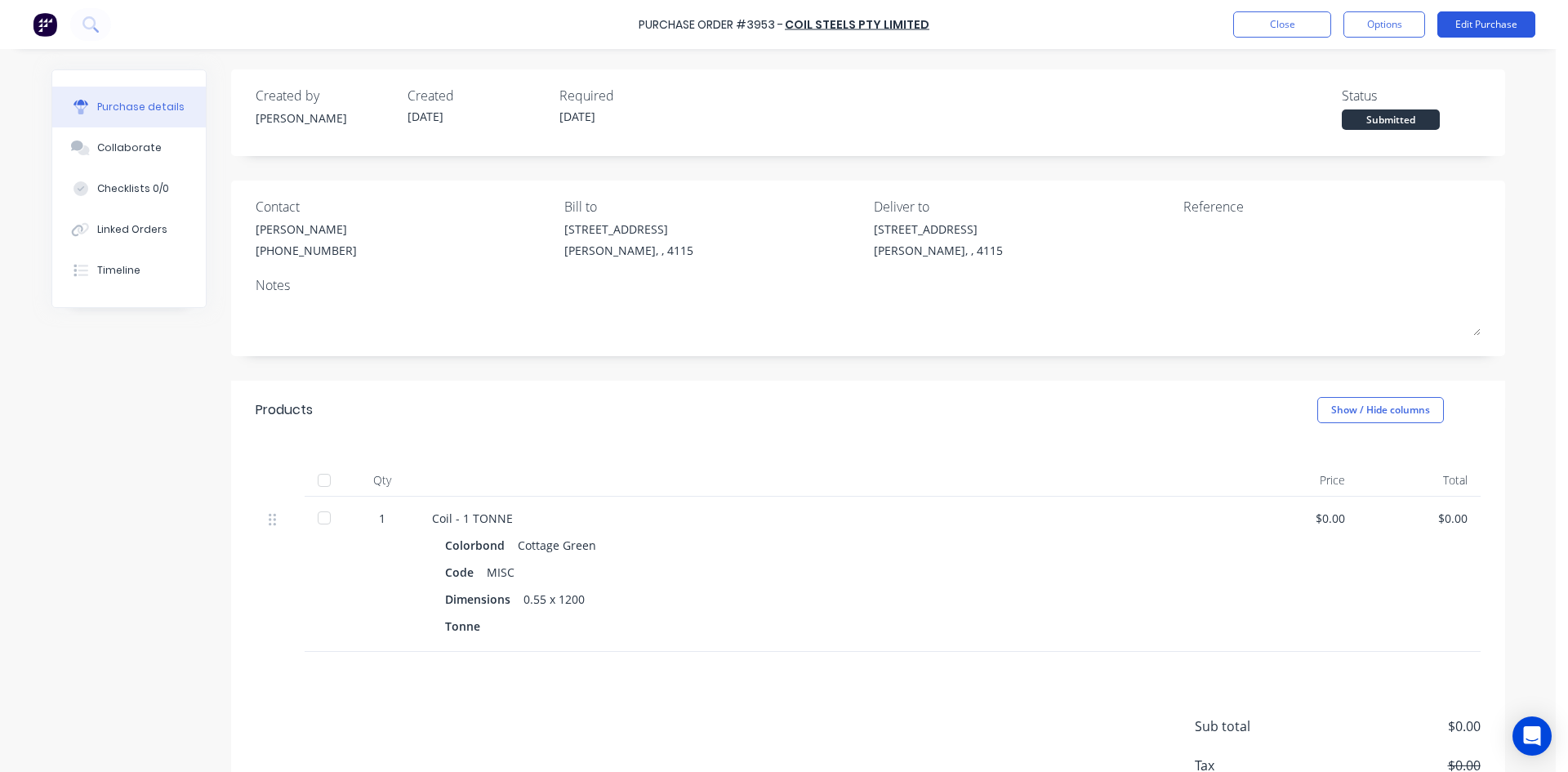
click at [1500, 19] on button "Edit Purchase" at bounding box center [1486, 24] width 98 height 26
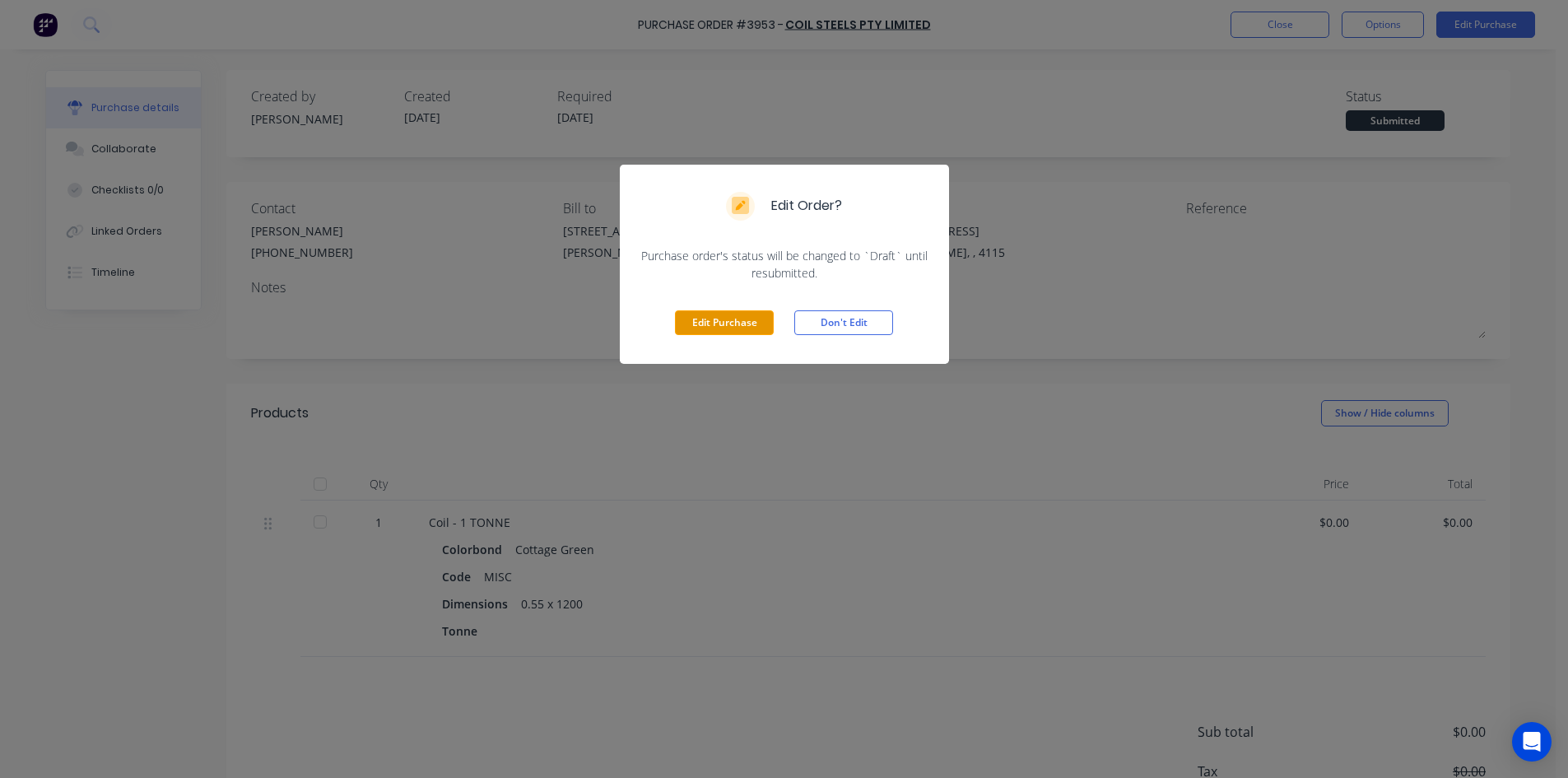
click at [710, 329] on button "Edit Purchase" at bounding box center [724, 322] width 99 height 24
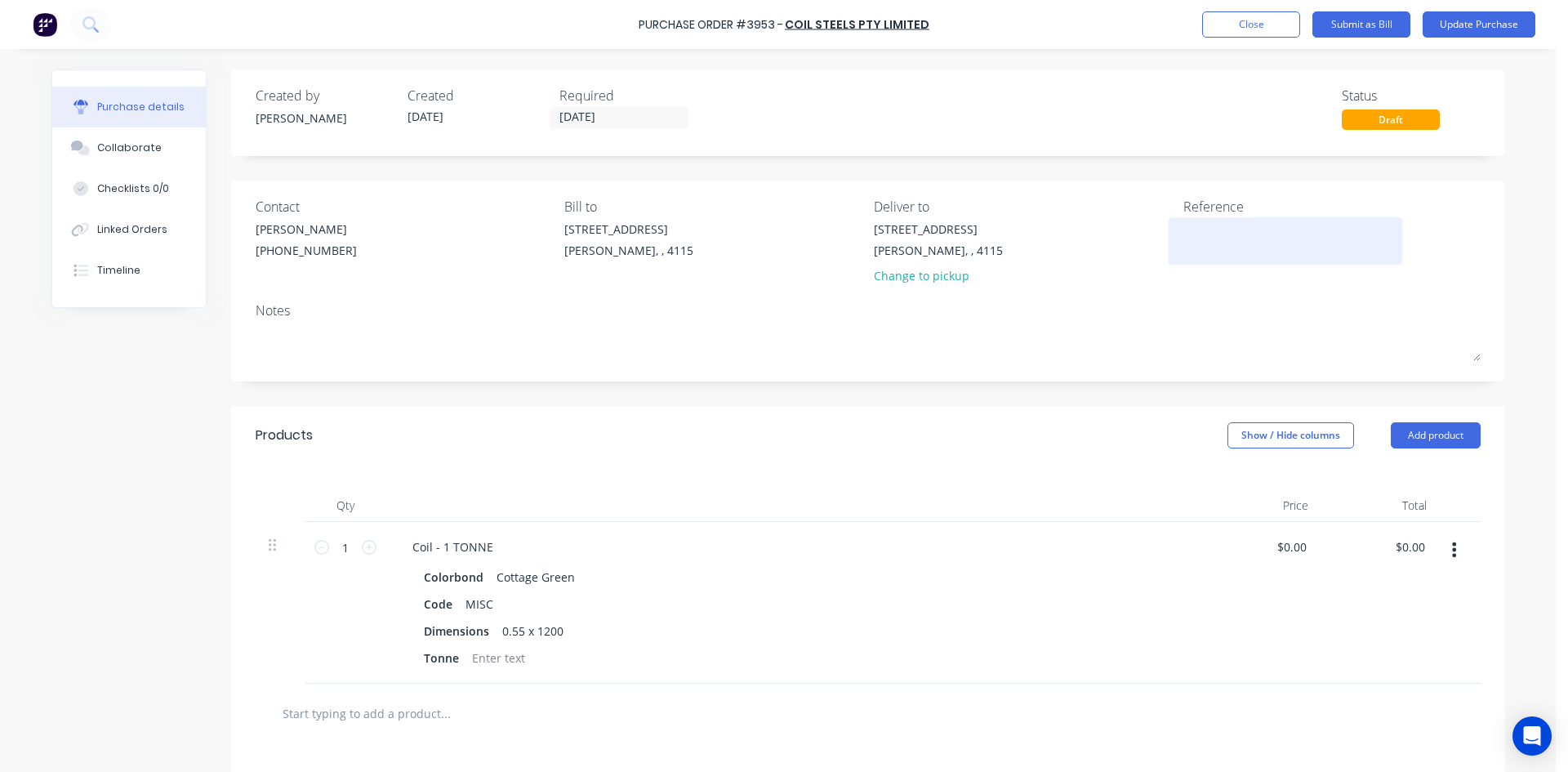
click at [1241, 238] on textarea at bounding box center [1285, 238] width 204 height 37
type textarea "408885"
click at [488, 669] on div "Coil - 1 TONNE Colorbond Cottage Green Code MISC Dimensions 0.55 x 1200 Tonne" at bounding box center [794, 603] width 817 height 162
click at [783, 454] on div "Products Show / Hide columns Add product" at bounding box center [868, 435] width 1274 height 59
click at [1470, 33] on button "Update Purchase" at bounding box center [1478, 24] width 113 height 26
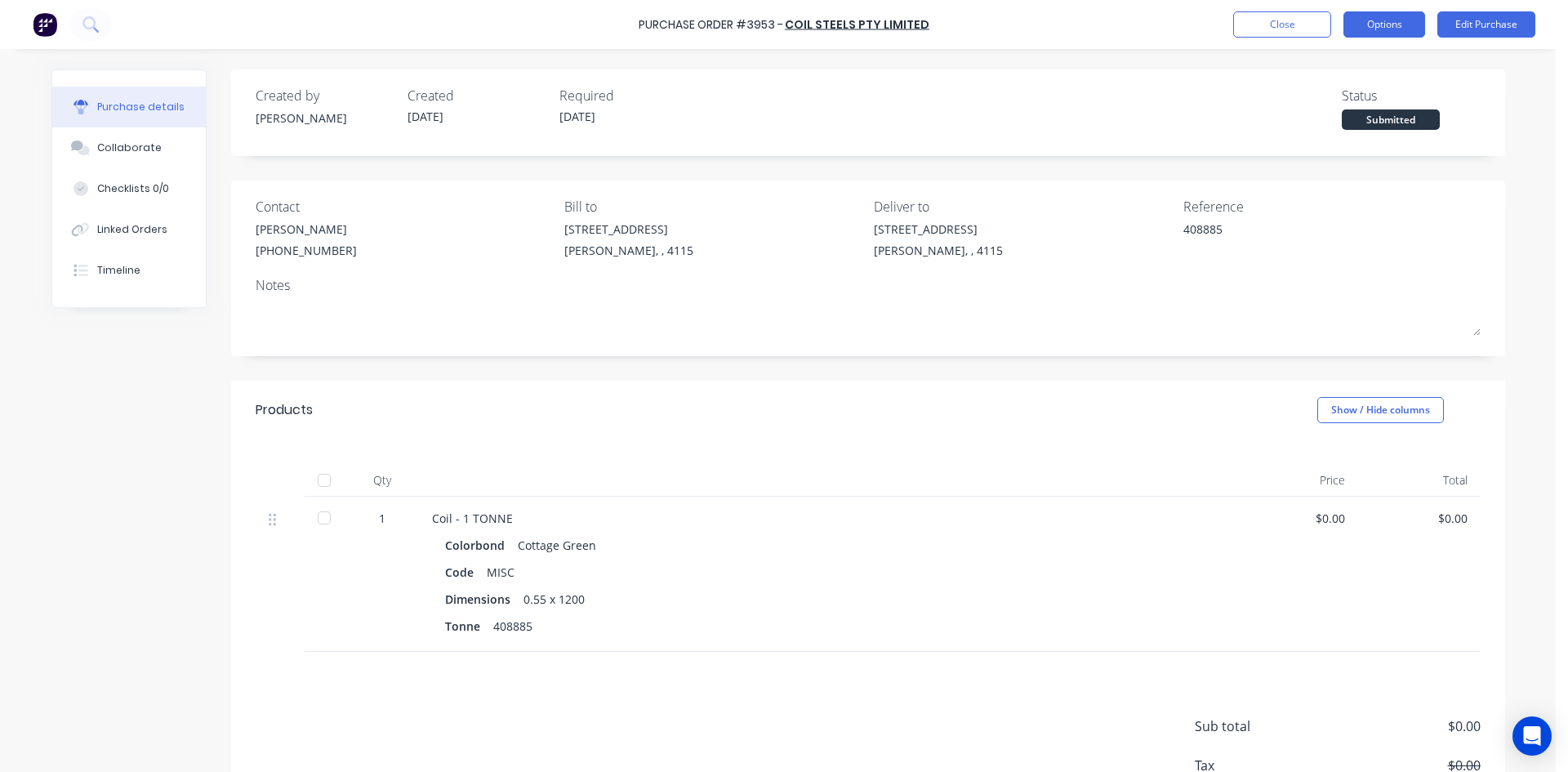
click at [1389, 26] on button "Options" at bounding box center [1384, 24] width 82 height 26
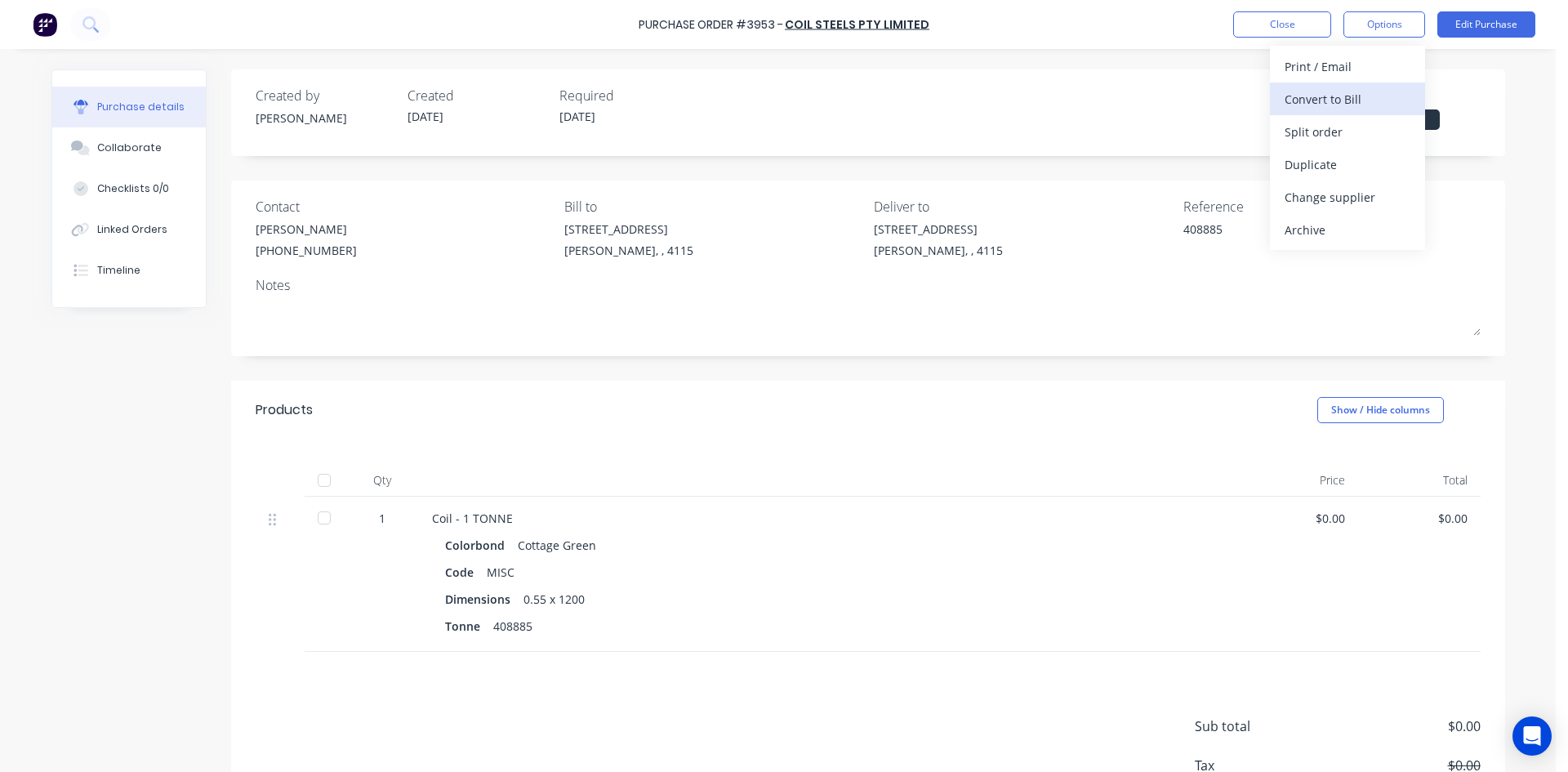
click at [1350, 100] on div "Convert to Bill" at bounding box center [1347, 99] width 126 height 23
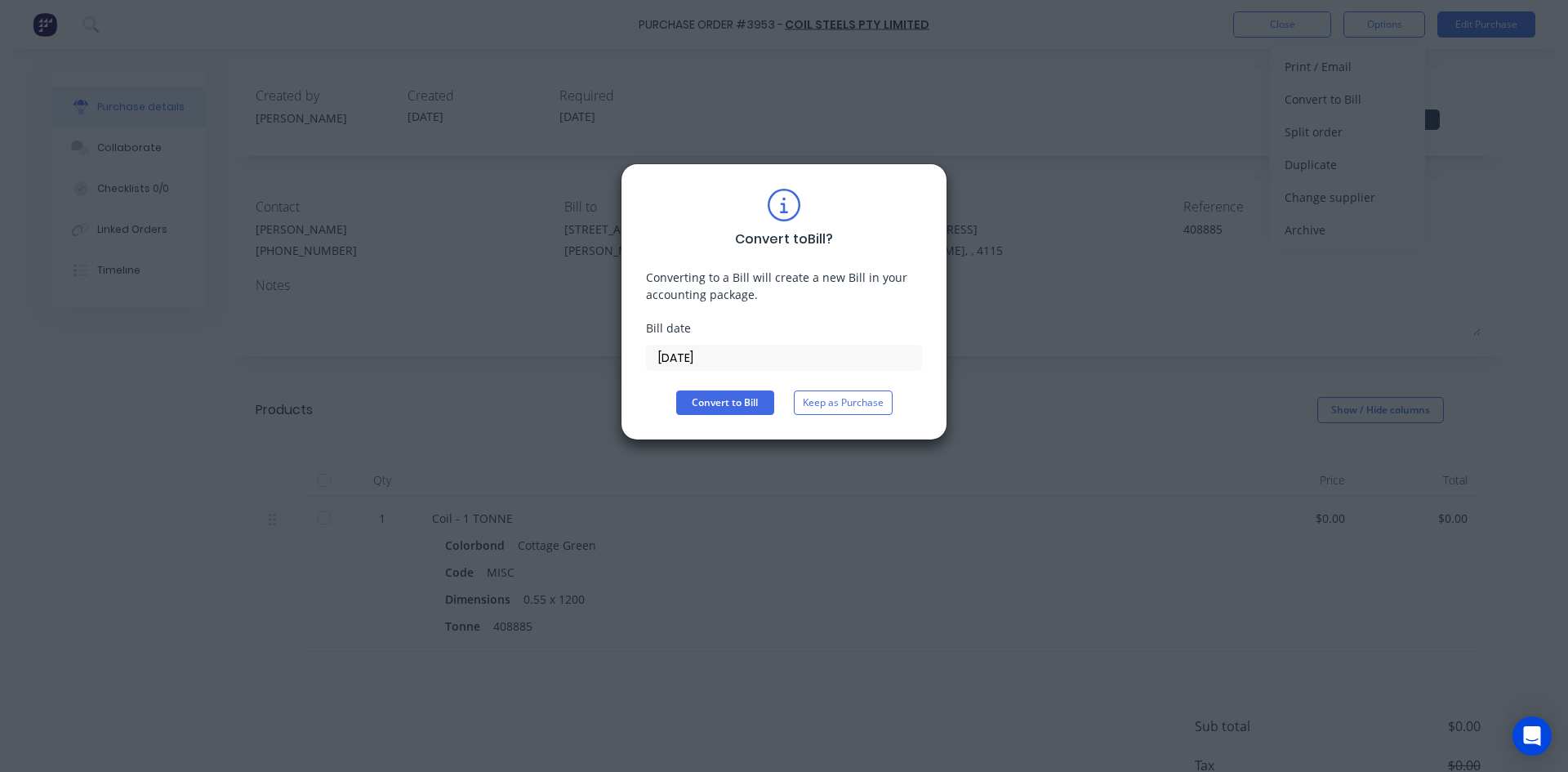
click at [702, 358] on input "[DATE]" at bounding box center [784, 357] width 274 height 24
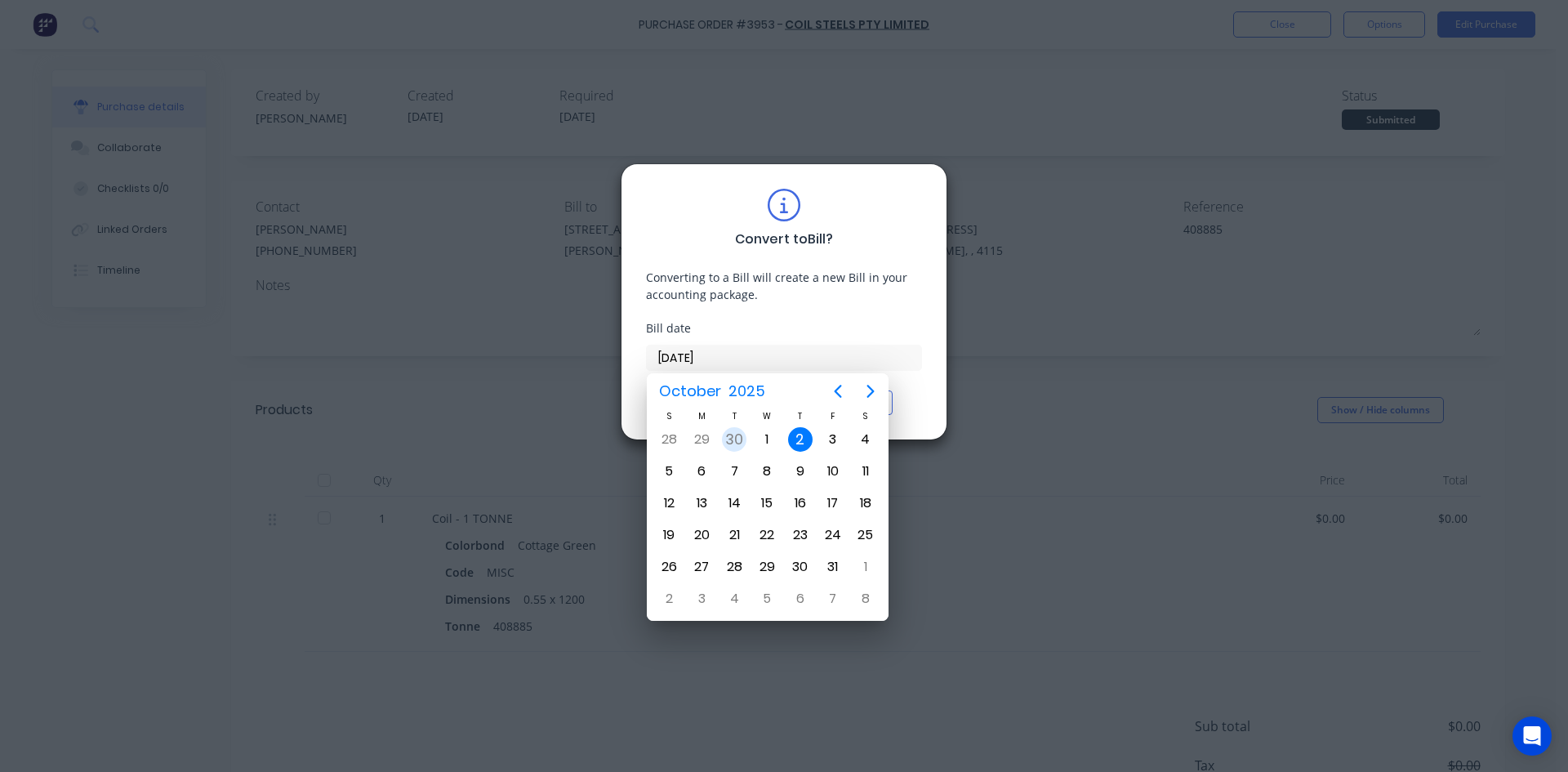
click at [739, 436] on div "30" at bounding box center [734, 439] width 24 height 24
type input "30/09/25"
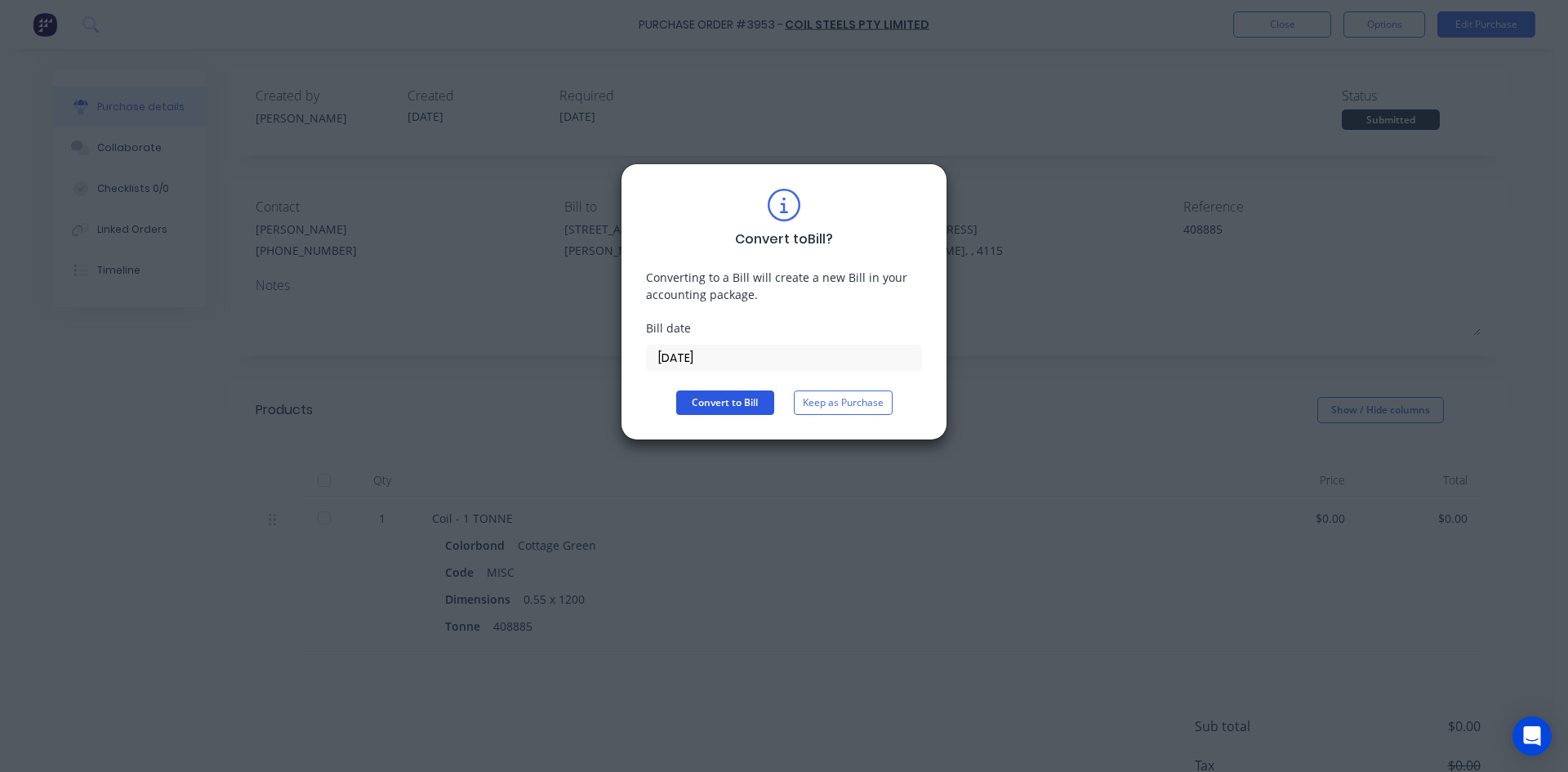
click at [735, 390] on button "Convert to Bill" at bounding box center [725, 402] width 98 height 24
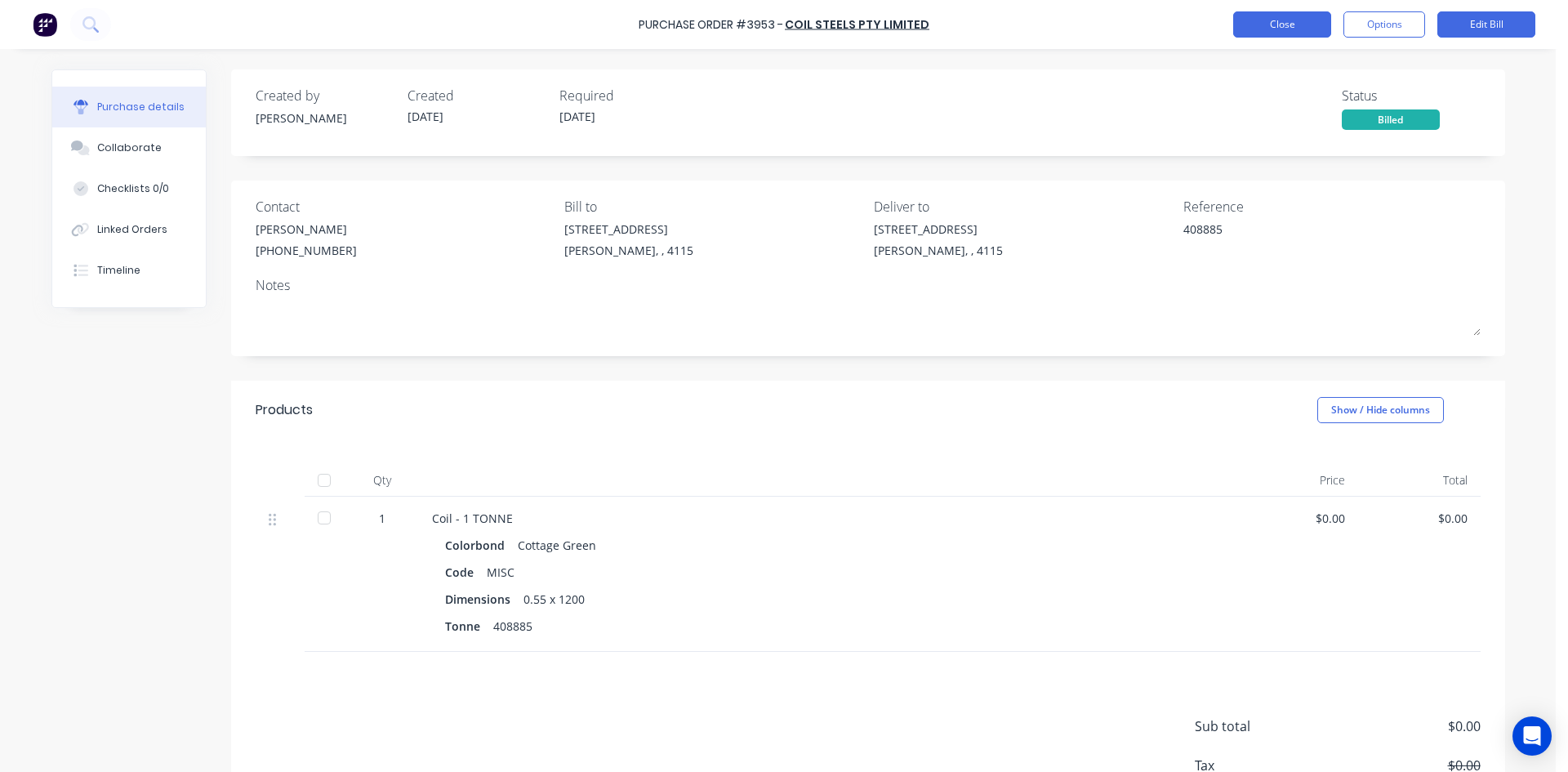
click at [1298, 34] on button "Close" at bounding box center [1282, 24] width 98 height 26
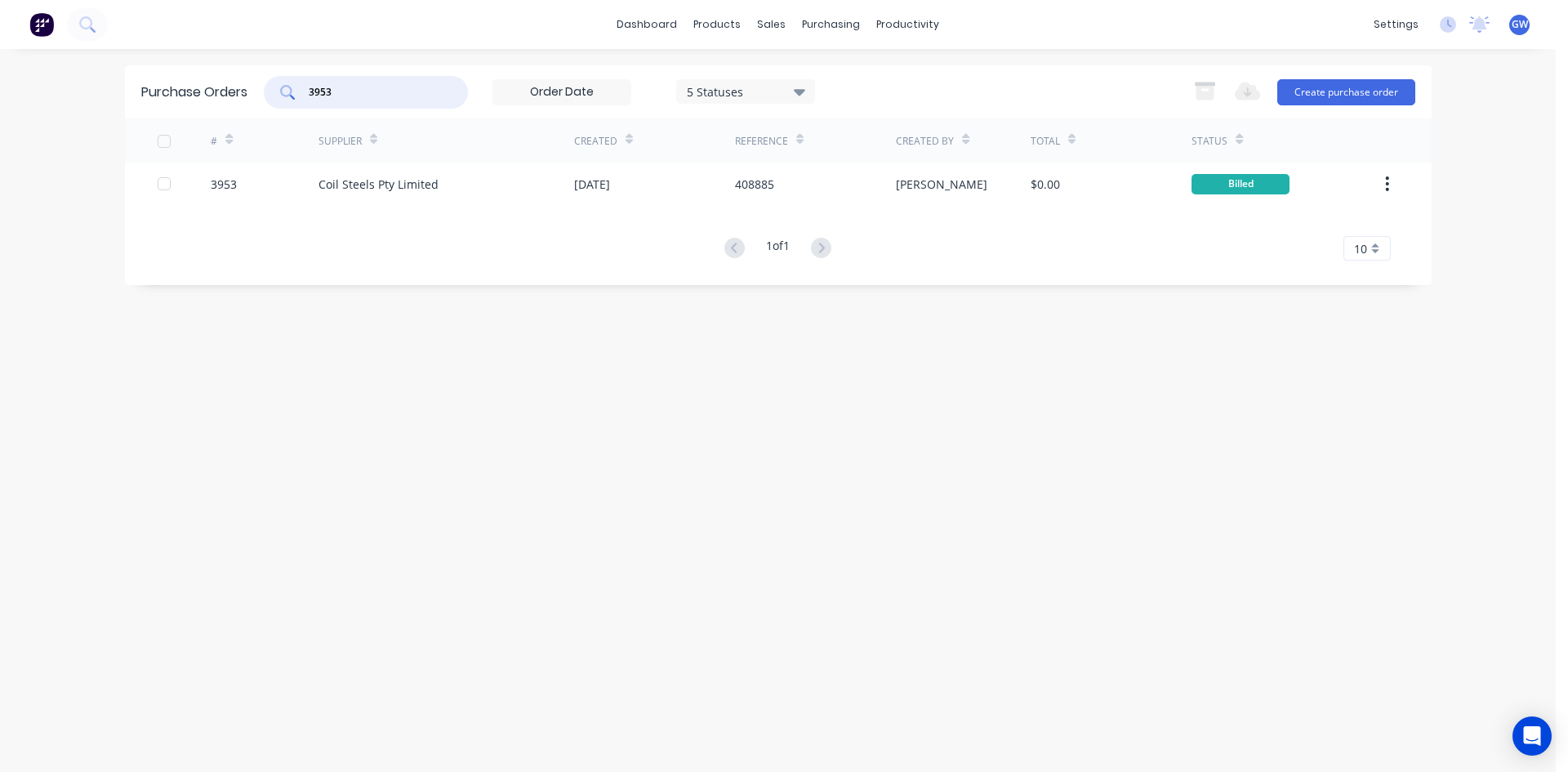
drag, startPoint x: 377, startPoint y: 86, endPoint x: 272, endPoint y: 85, distance: 105.0
click at [272, 85] on div "3953" at bounding box center [365, 92] width 204 height 33
type input "3640"
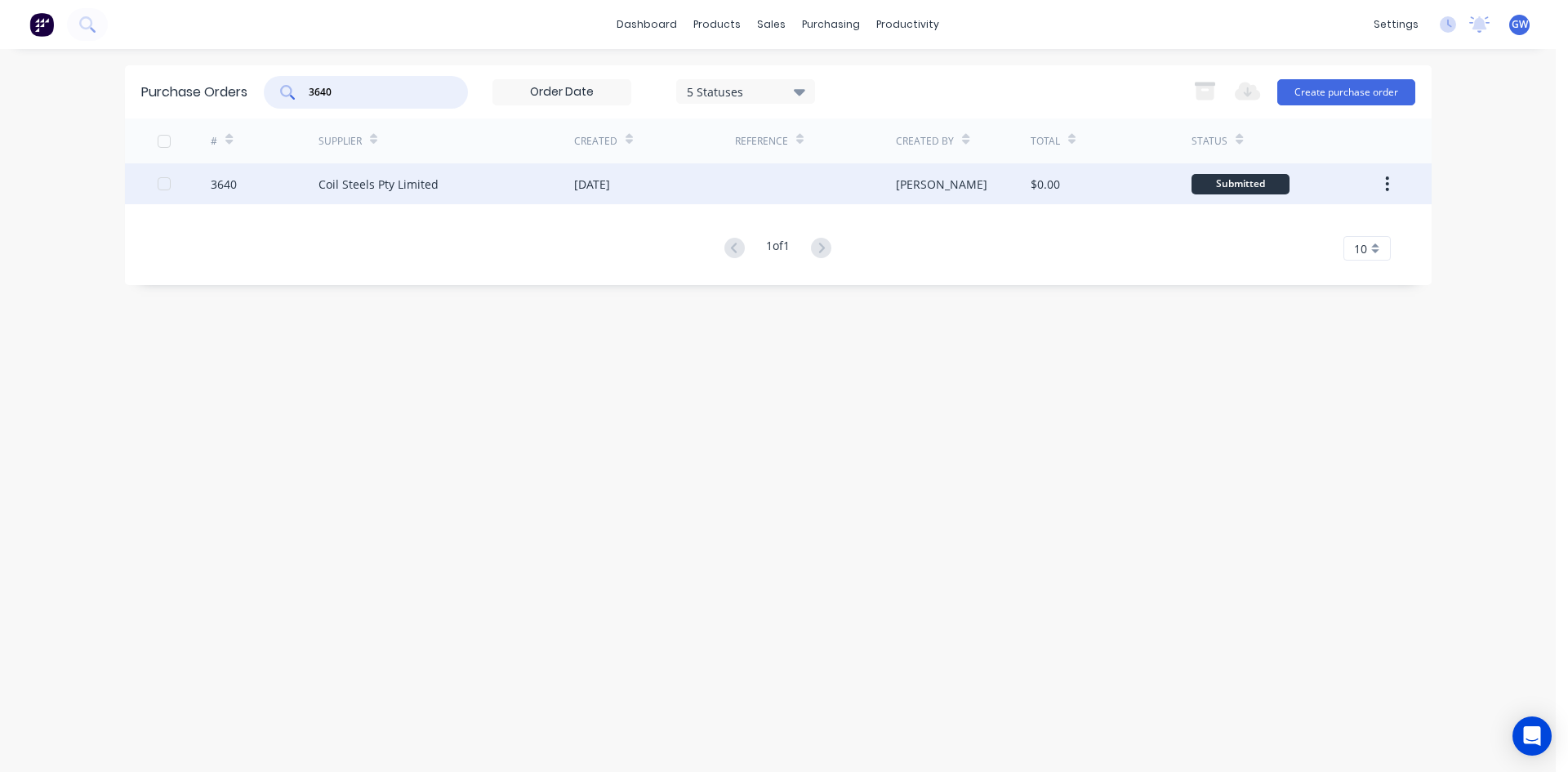
click at [824, 186] on div at bounding box center [815, 183] width 161 height 41
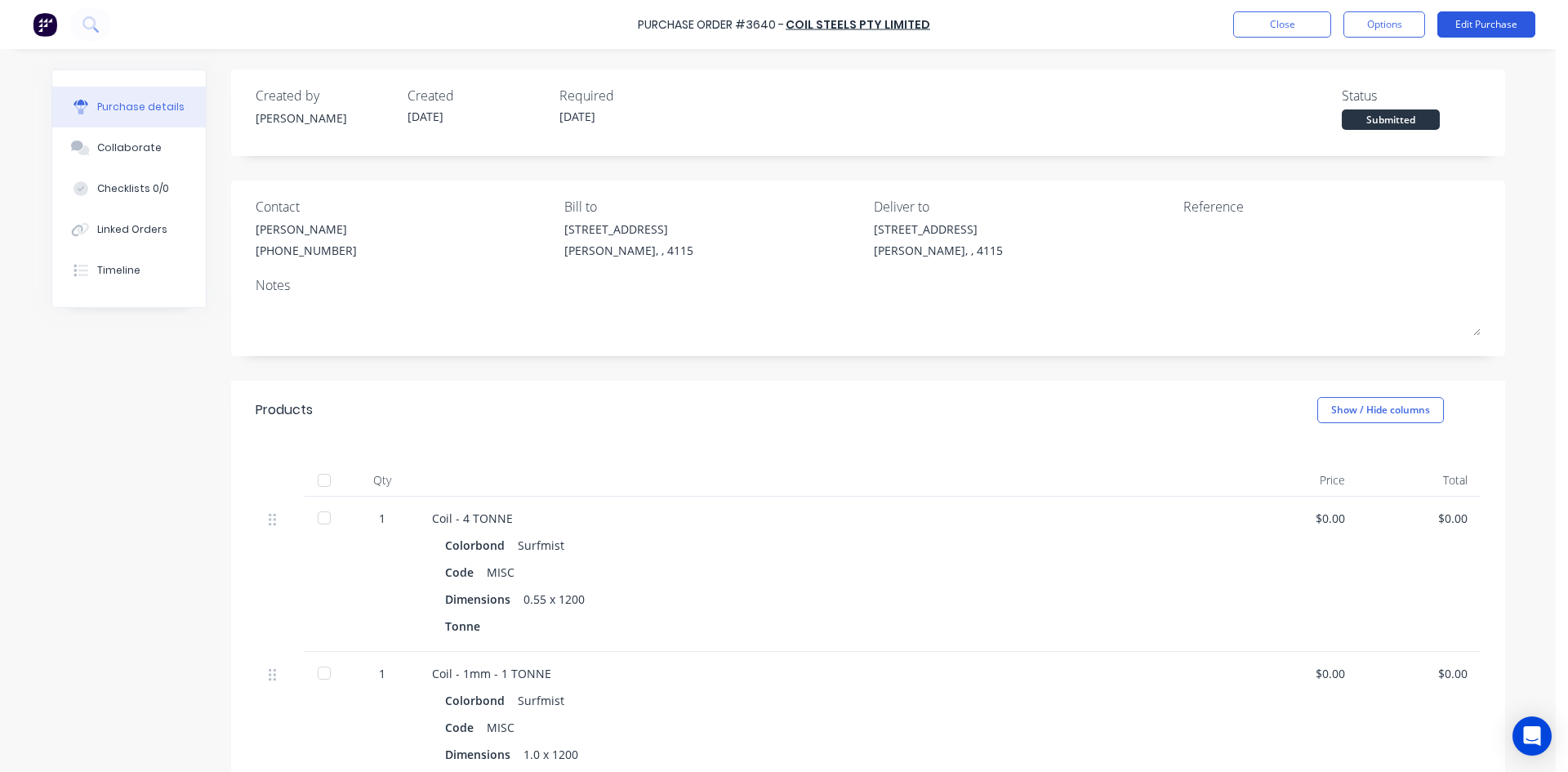
click at [1508, 33] on button "Edit Purchase" at bounding box center [1486, 24] width 98 height 26
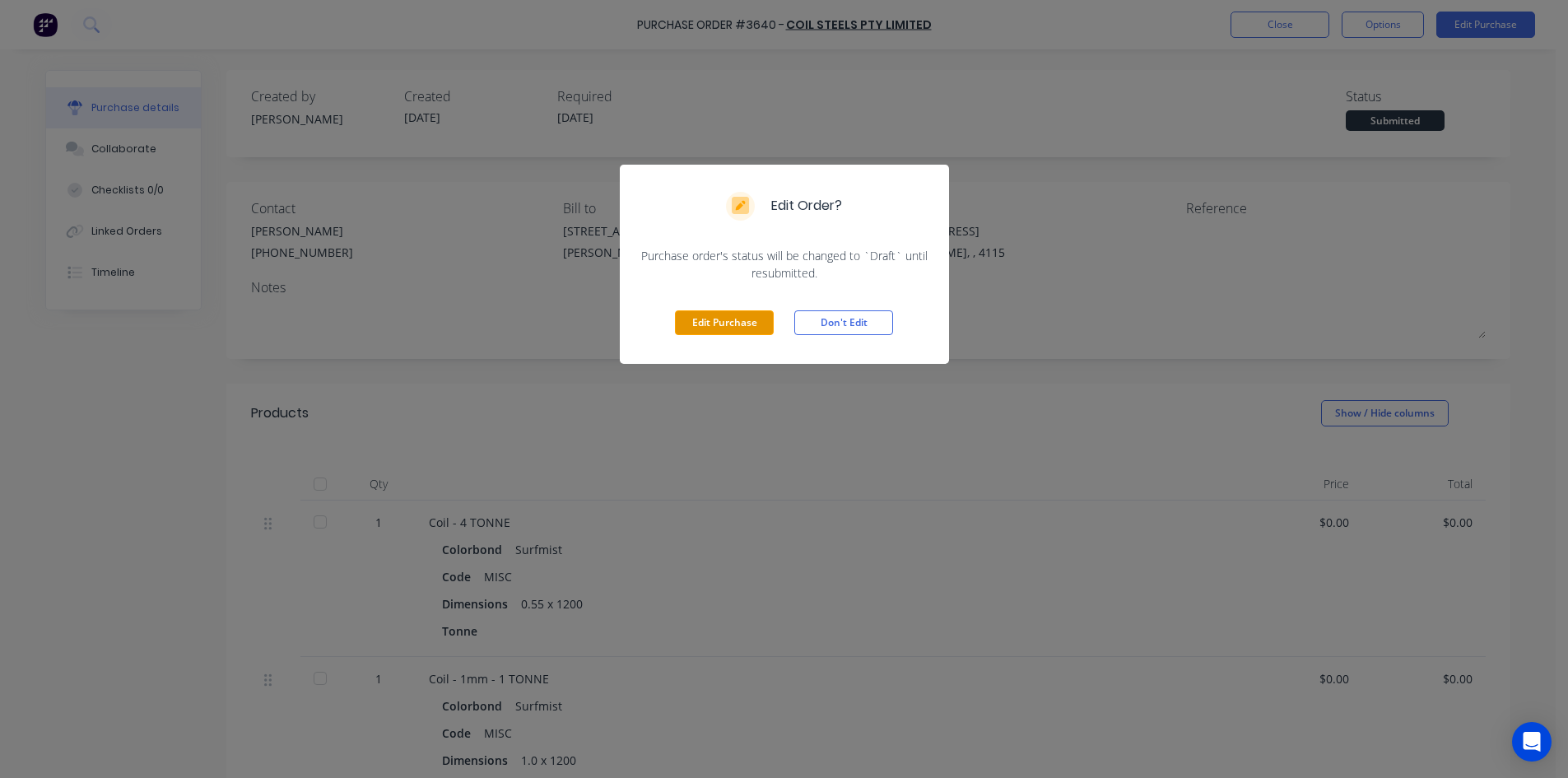
click at [735, 329] on button "Edit Purchase" at bounding box center [724, 322] width 99 height 24
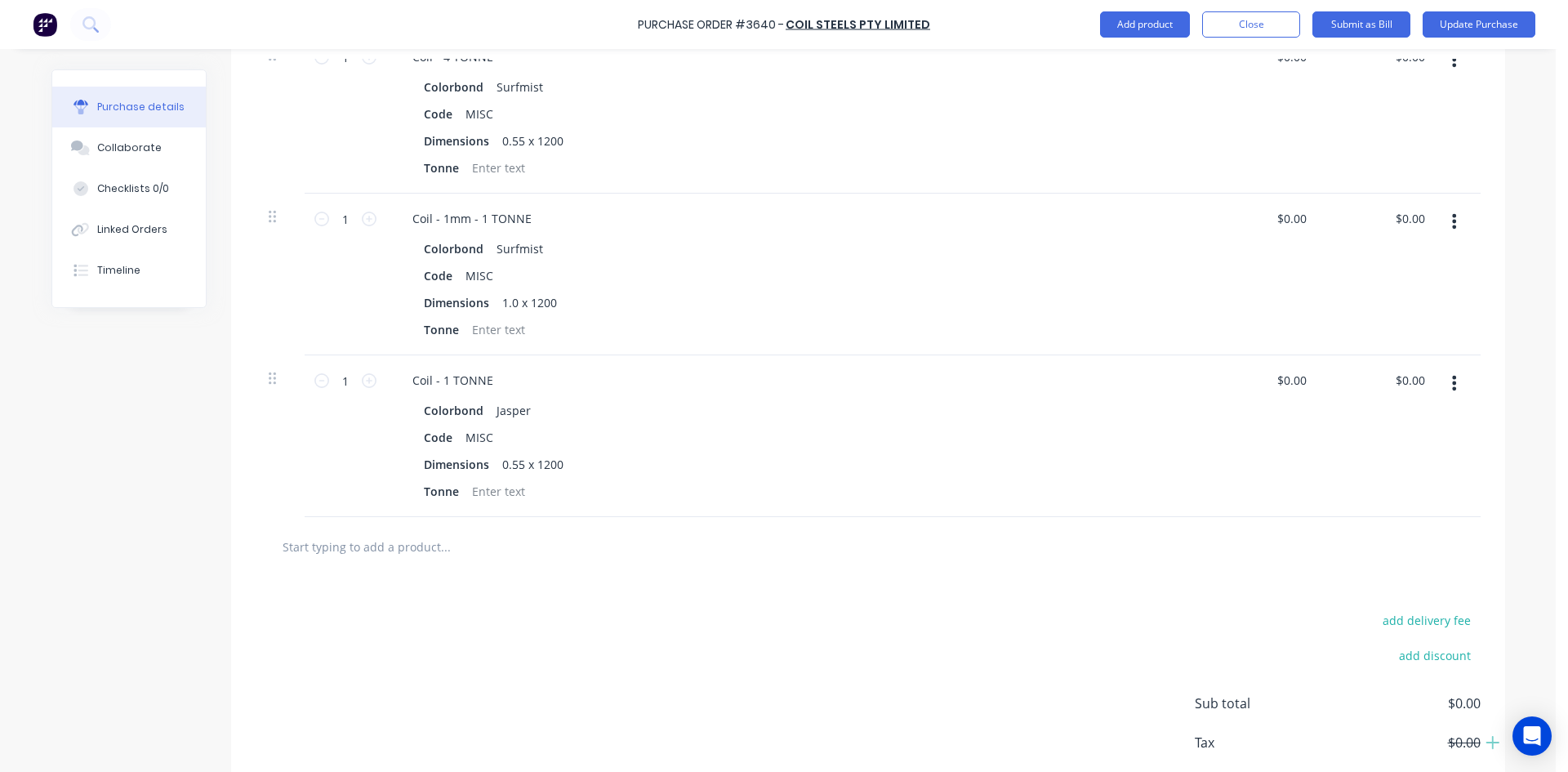
scroll to position [409, 0]
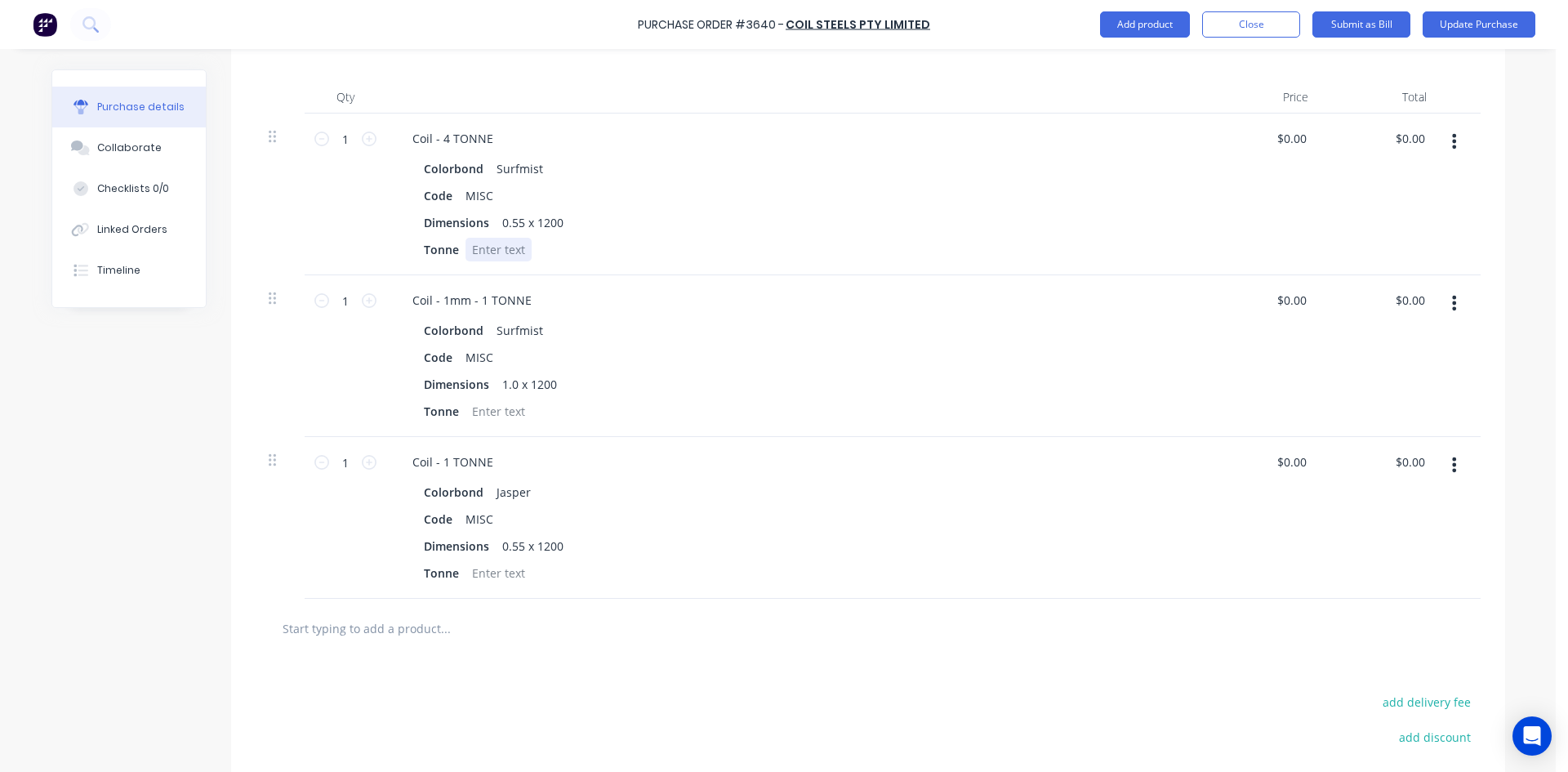
click at [473, 250] on div at bounding box center [498, 249] width 66 height 23
click at [500, 414] on div at bounding box center [498, 411] width 66 height 23
click at [494, 568] on div at bounding box center [498, 573] width 66 height 23
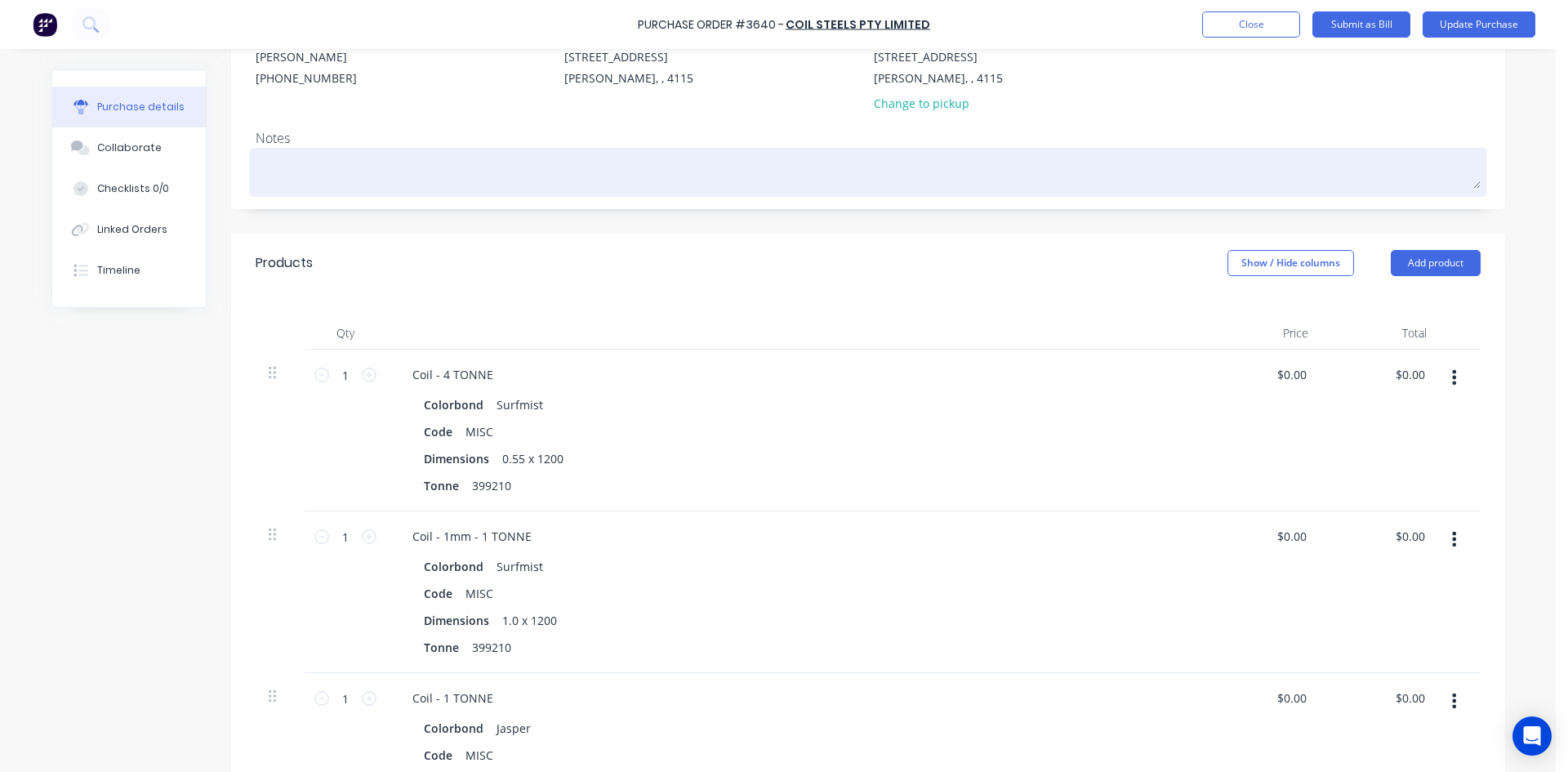
scroll to position [0, 0]
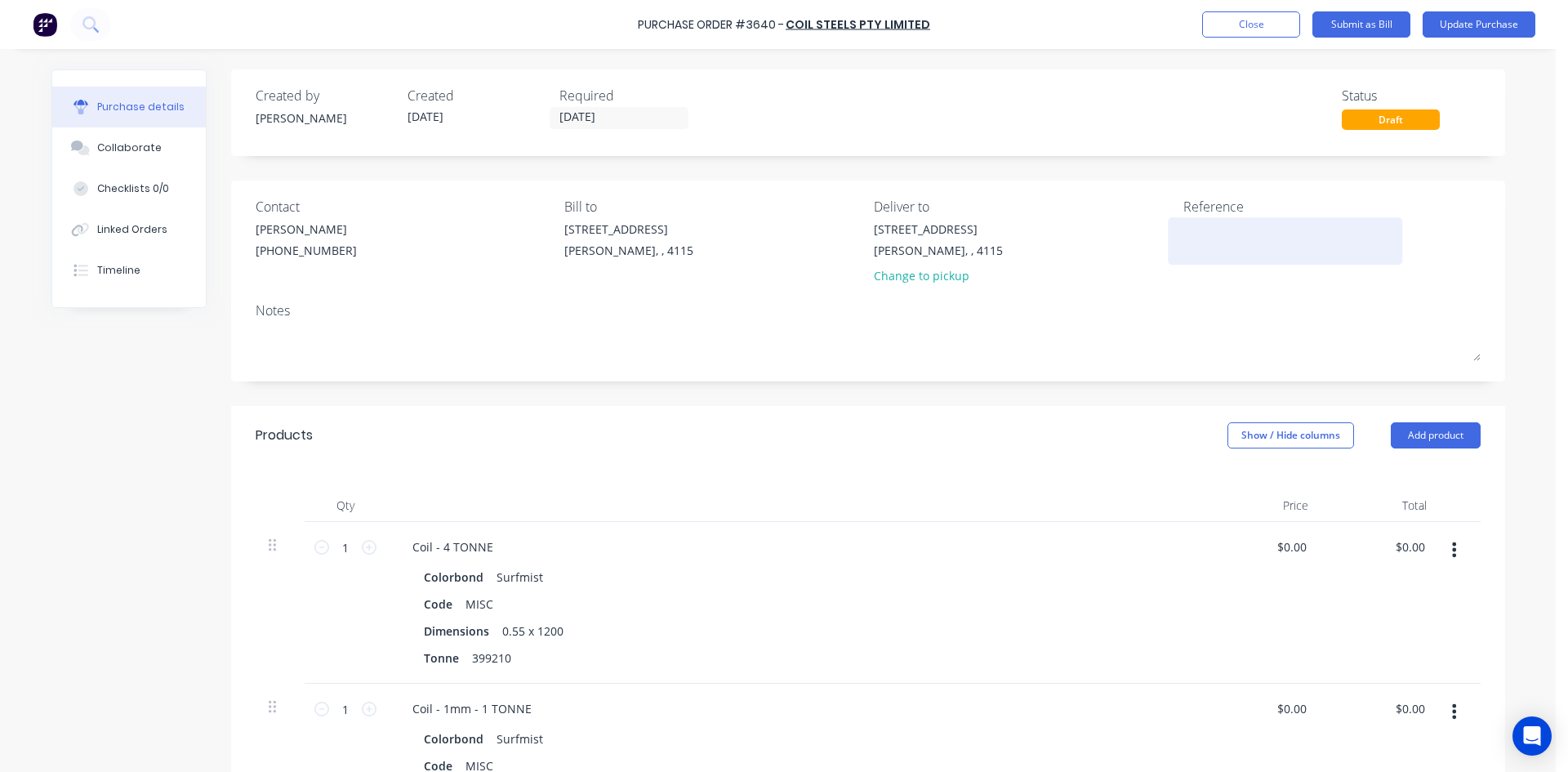
click at [1227, 242] on textarea at bounding box center [1285, 238] width 204 height 37
type textarea "408885"
drag, startPoint x: 1153, startPoint y: 109, endPoint x: 1252, endPoint y: 65, distance: 108.3
click at [1154, 109] on div "Created by Hayden Created 19/05/25 Required 20/05/25 Status Draft" at bounding box center [868, 108] width 1225 height 44
click at [1467, 28] on button "Update Purchase" at bounding box center [1478, 24] width 113 height 26
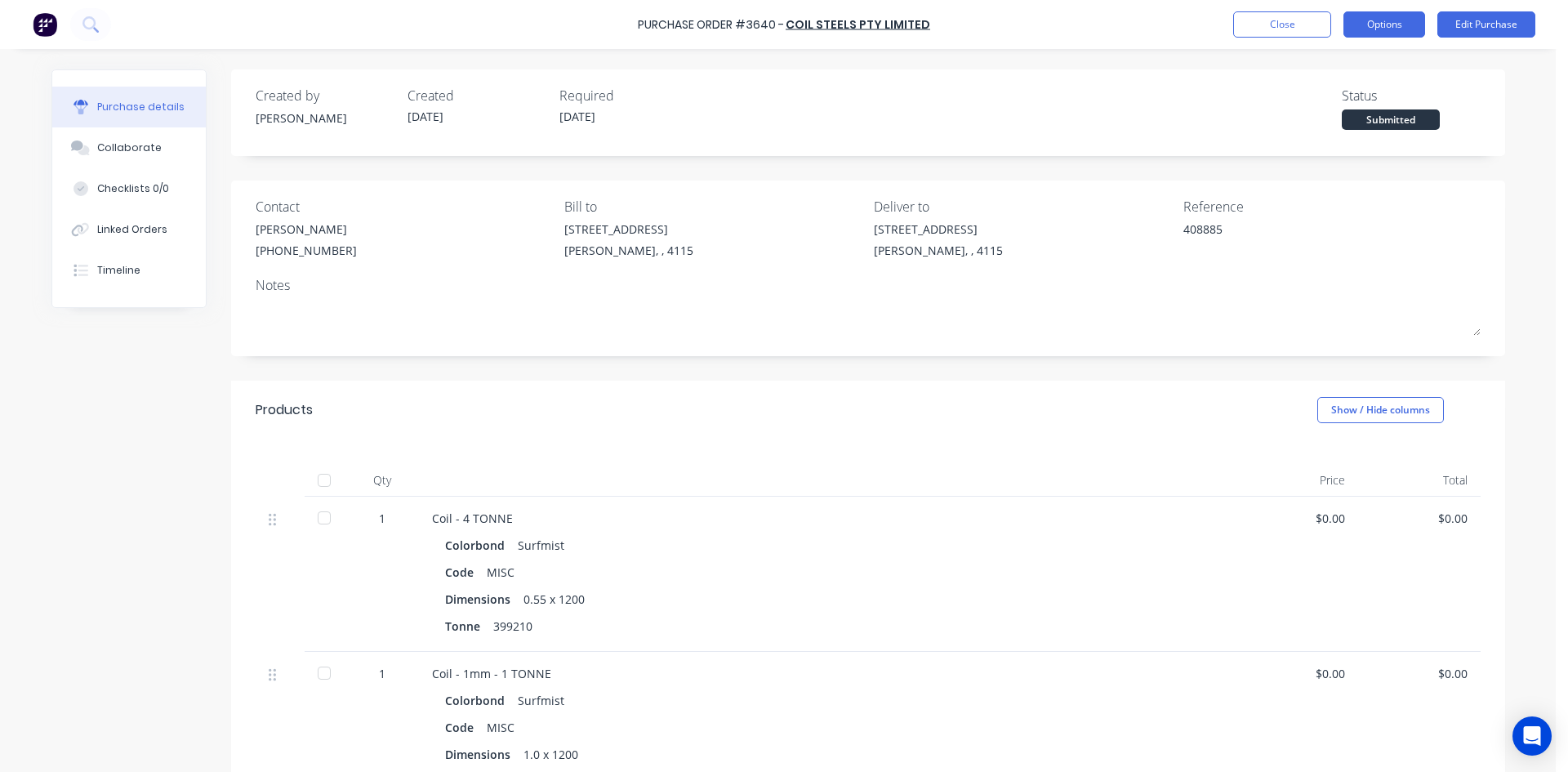
click at [1381, 28] on button "Options" at bounding box center [1384, 24] width 82 height 26
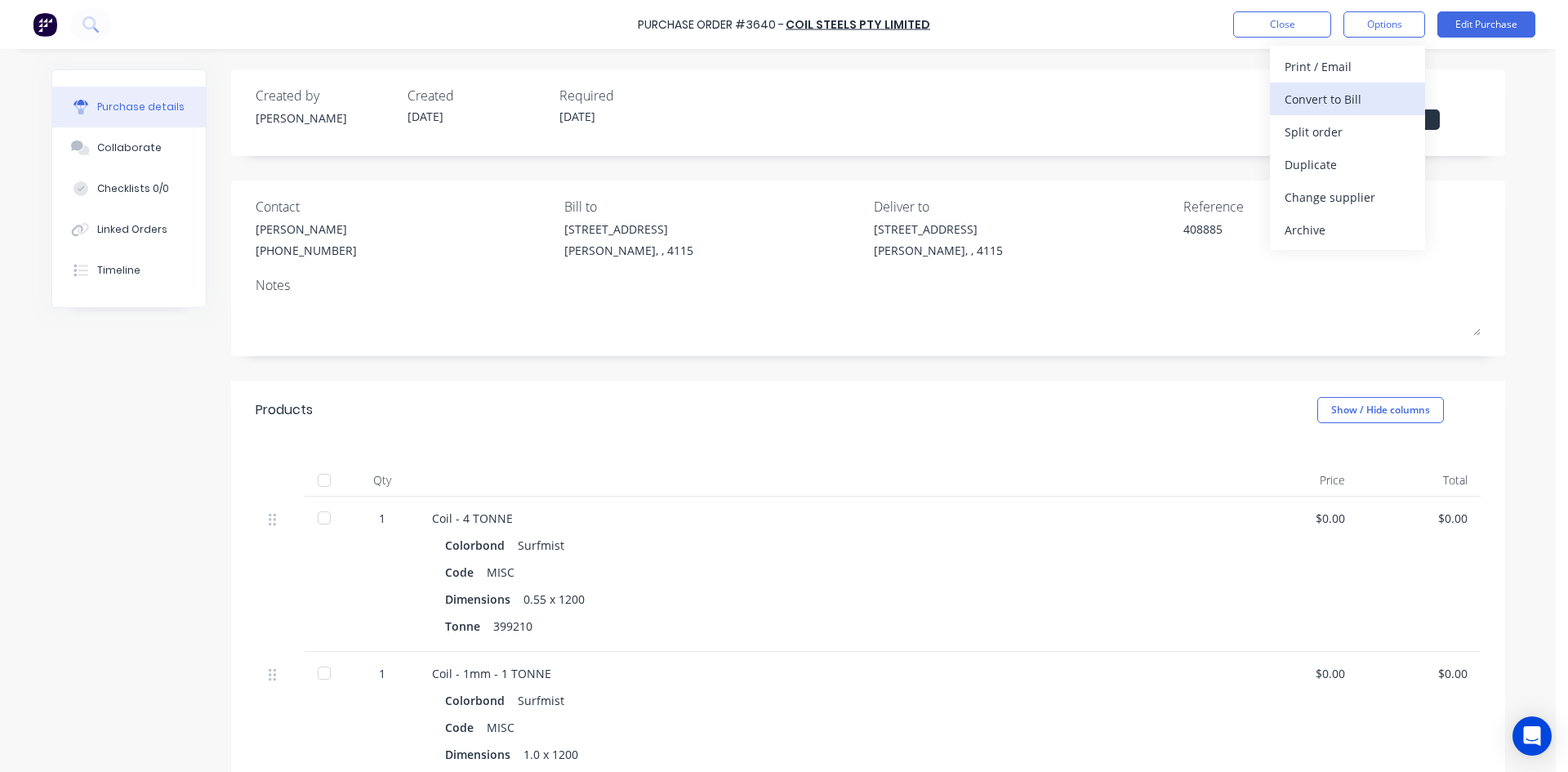
click at [1357, 100] on div "Convert to Bill" at bounding box center [1347, 99] width 126 height 23
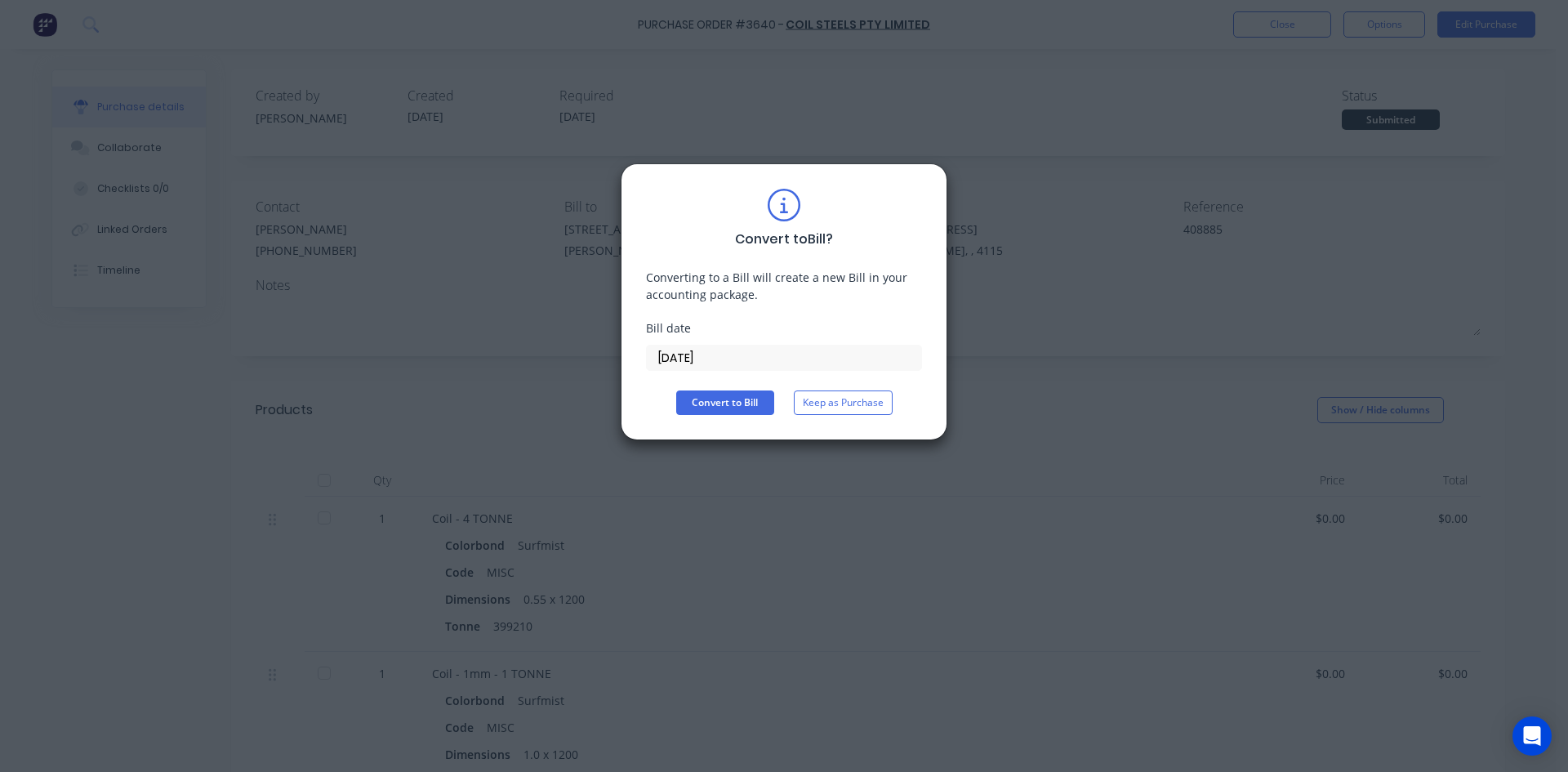
click at [700, 363] on input "[DATE]" at bounding box center [784, 357] width 274 height 24
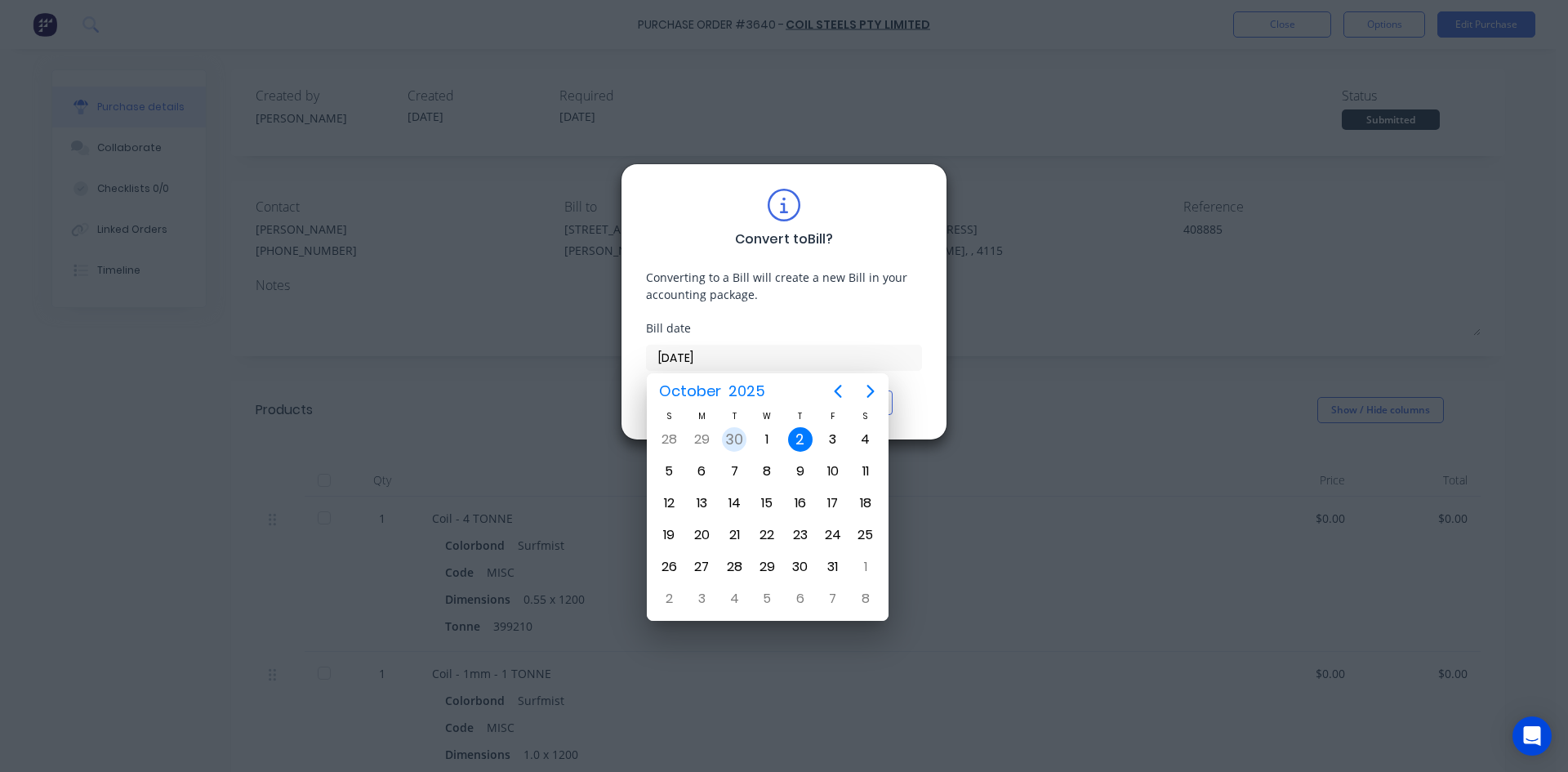
click at [729, 439] on div "30" at bounding box center [734, 439] width 24 height 24
type input "30/09/25"
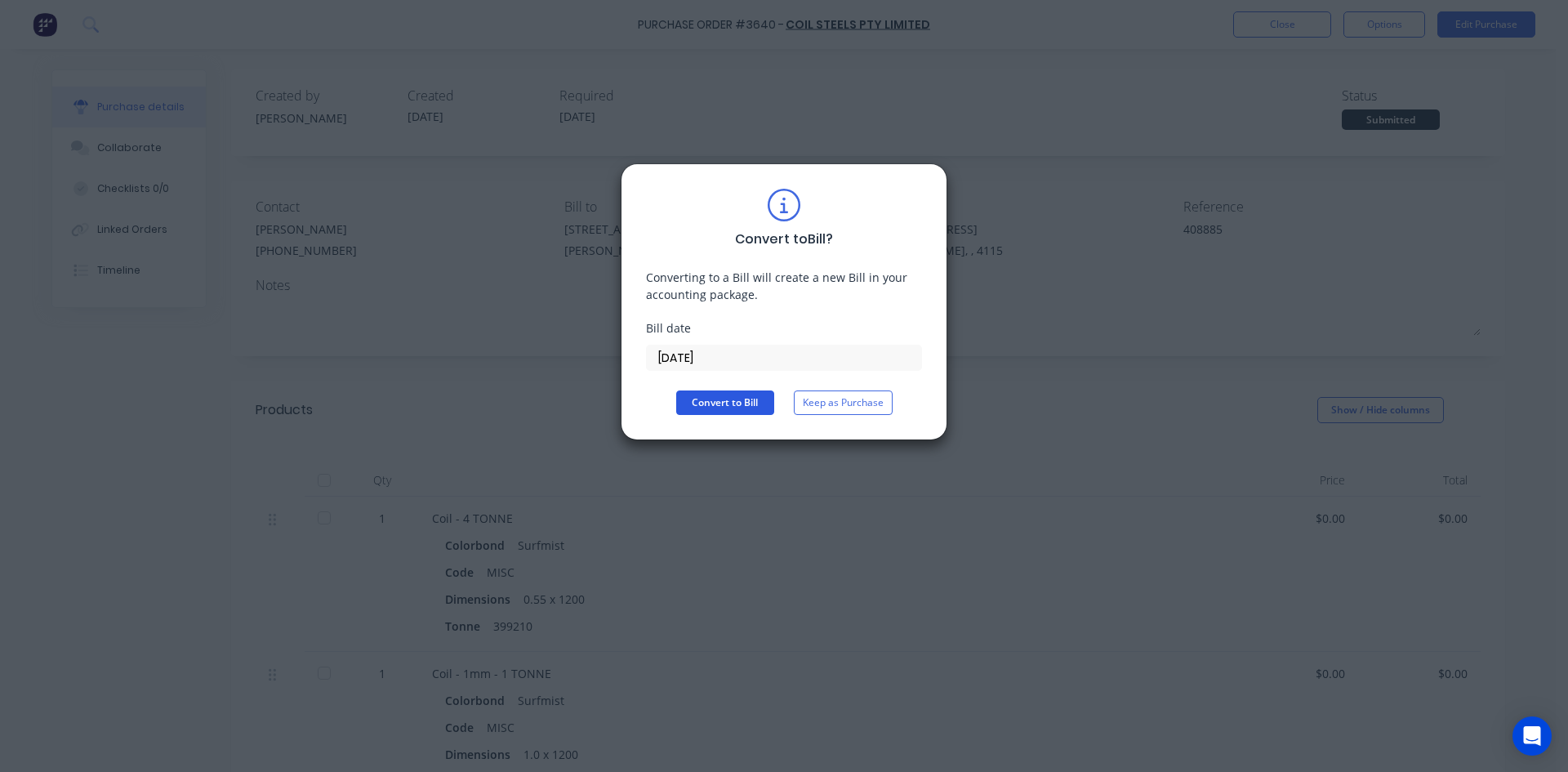
click at [702, 400] on button "Convert to Bill" at bounding box center [725, 402] width 98 height 24
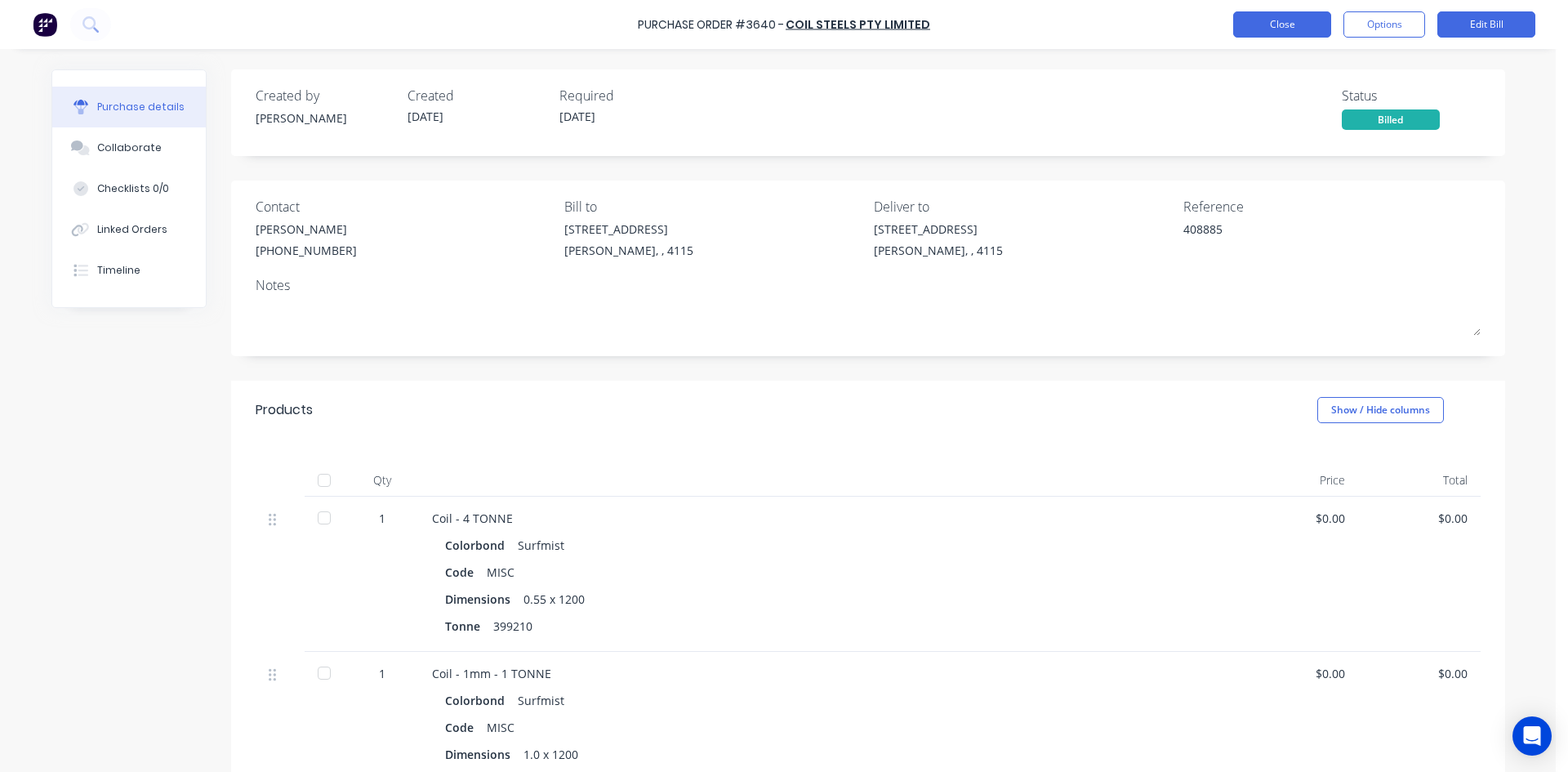
click at [1281, 20] on button "Close" at bounding box center [1282, 24] width 98 height 26
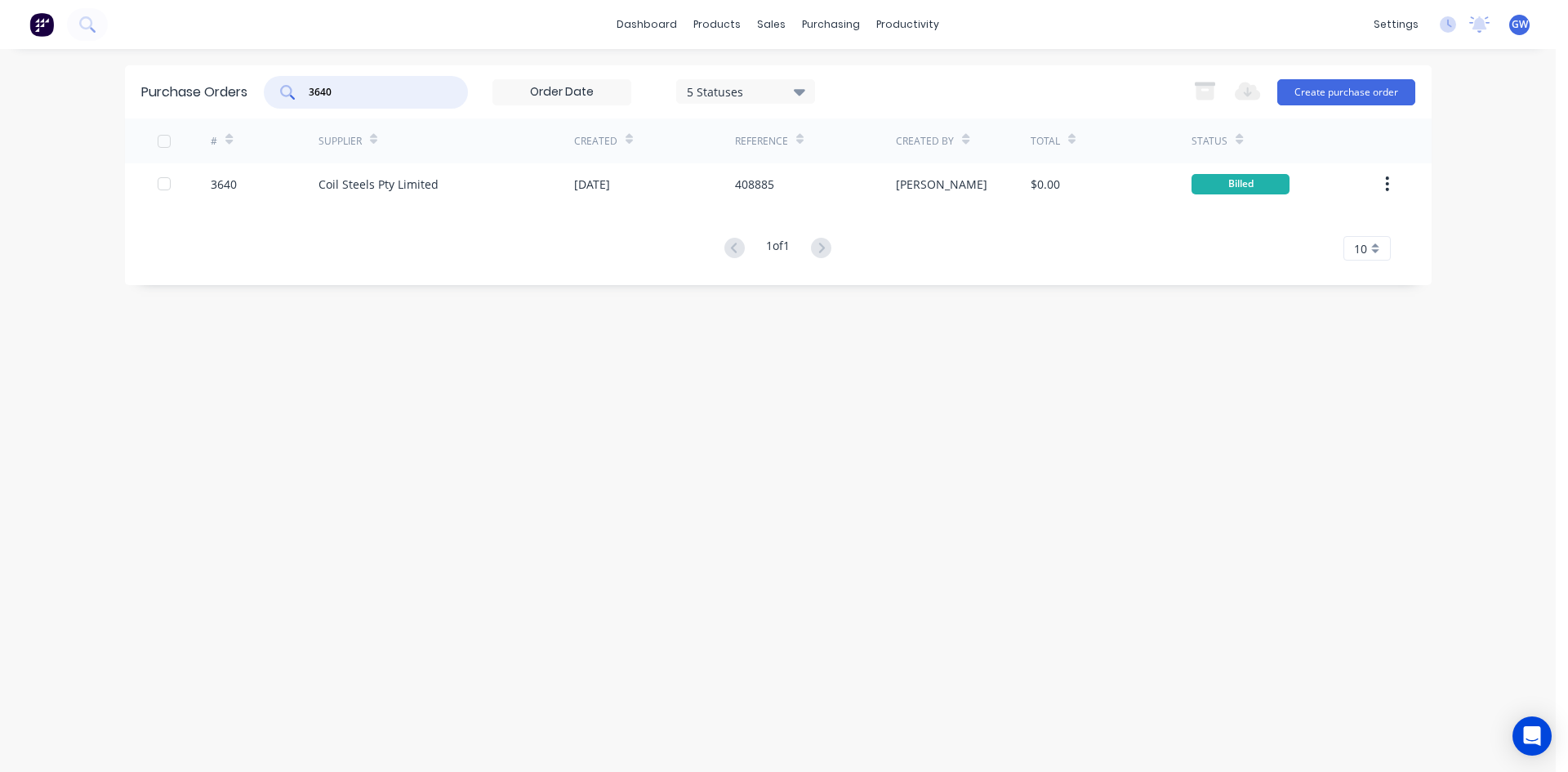
drag, startPoint x: 384, startPoint y: 97, endPoint x: 250, endPoint y: 87, distance: 134.4
click at [250, 87] on div "Purchase Orders 3640 5 Statuses 5 Statuses Export to Excel (XLSX) Create purcha…" at bounding box center [778, 92] width 1306 height 53
type input "4259"
click at [933, 177] on div "[PERSON_NAME]" at bounding box center [964, 183] width 135 height 41
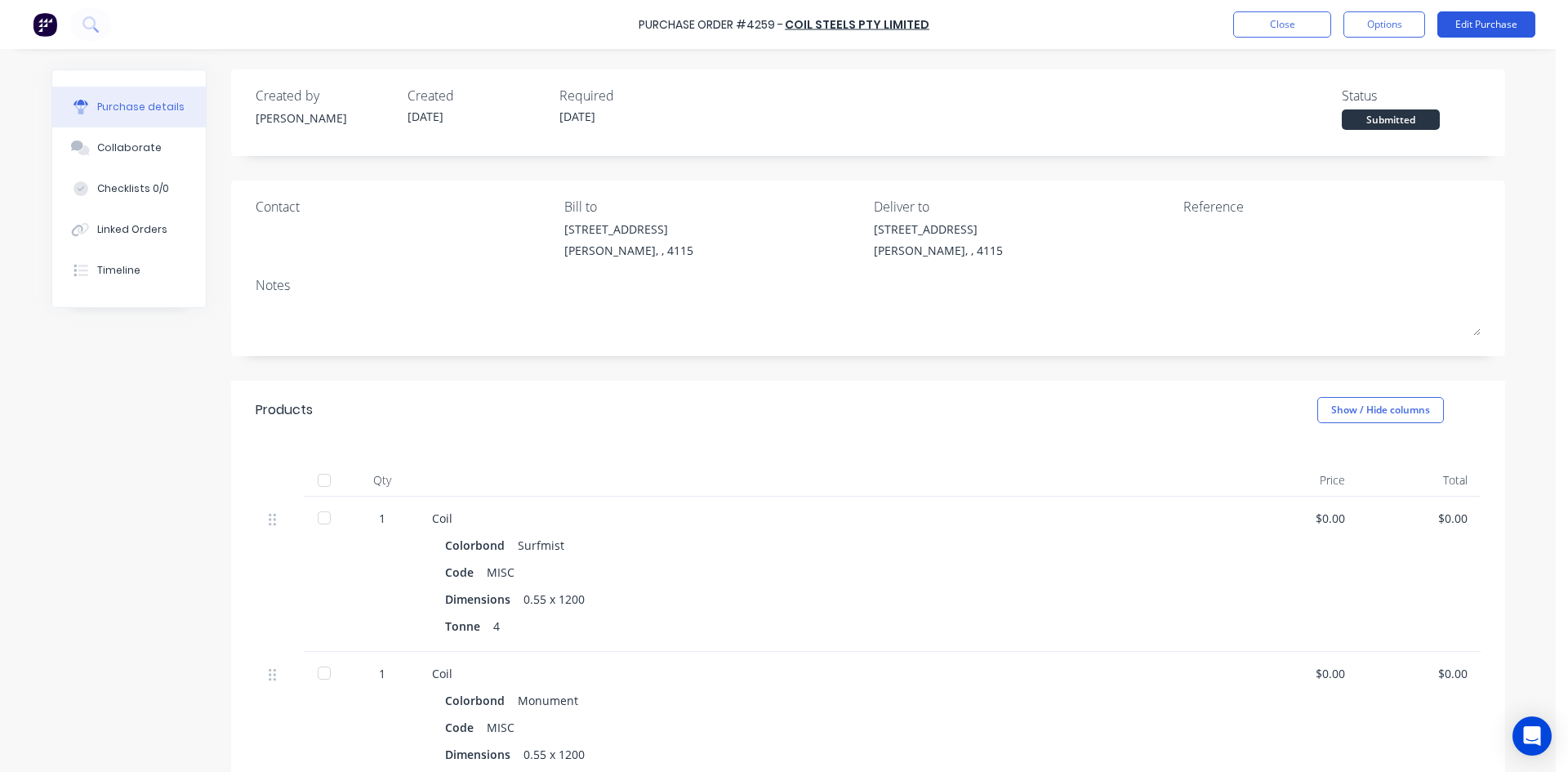
click at [1497, 33] on button "Edit Purchase" at bounding box center [1486, 24] width 98 height 26
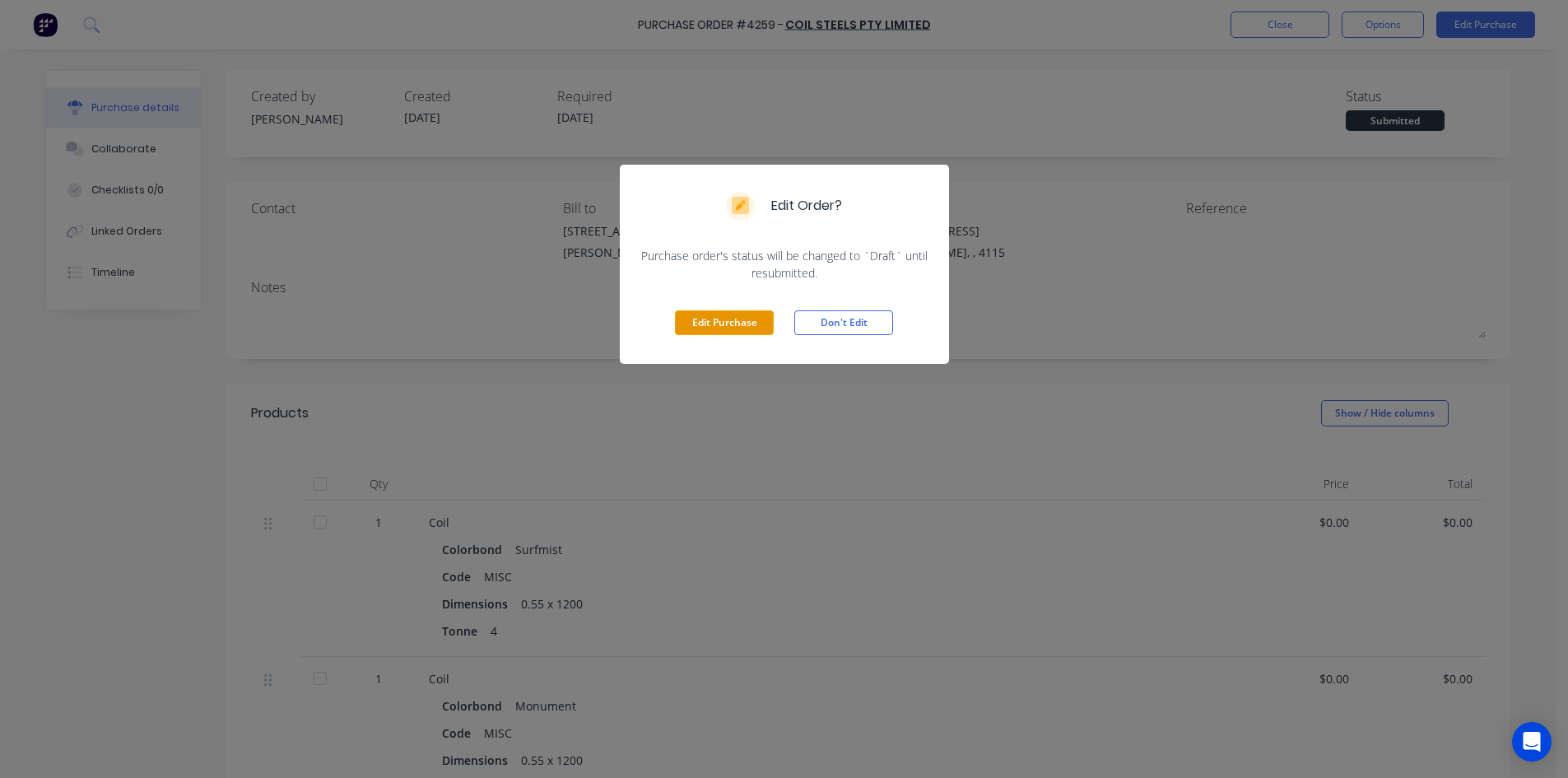
click at [743, 317] on button "Edit Purchase" at bounding box center [724, 322] width 99 height 24
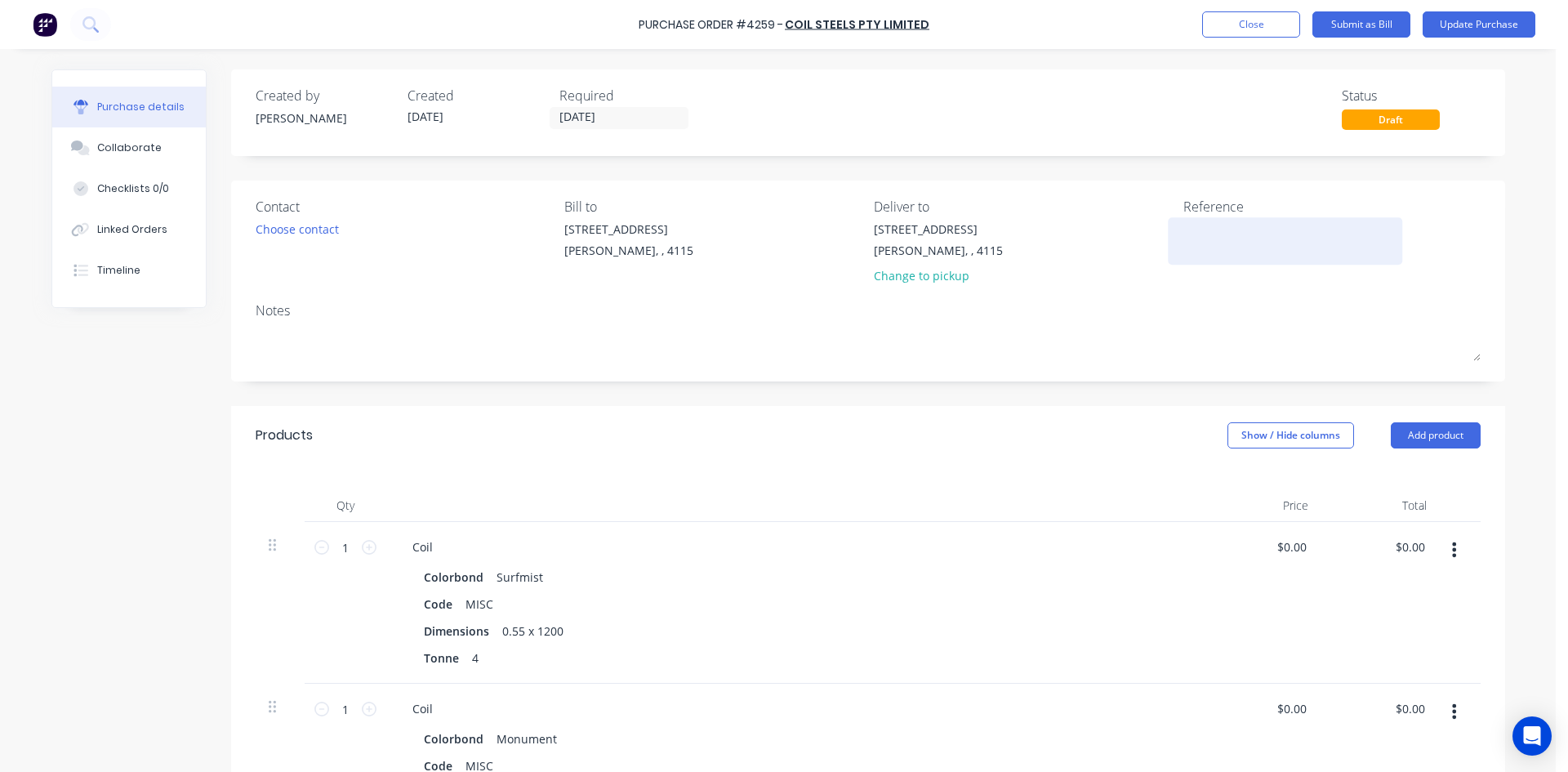
click at [1208, 234] on textarea at bounding box center [1285, 238] width 204 height 37
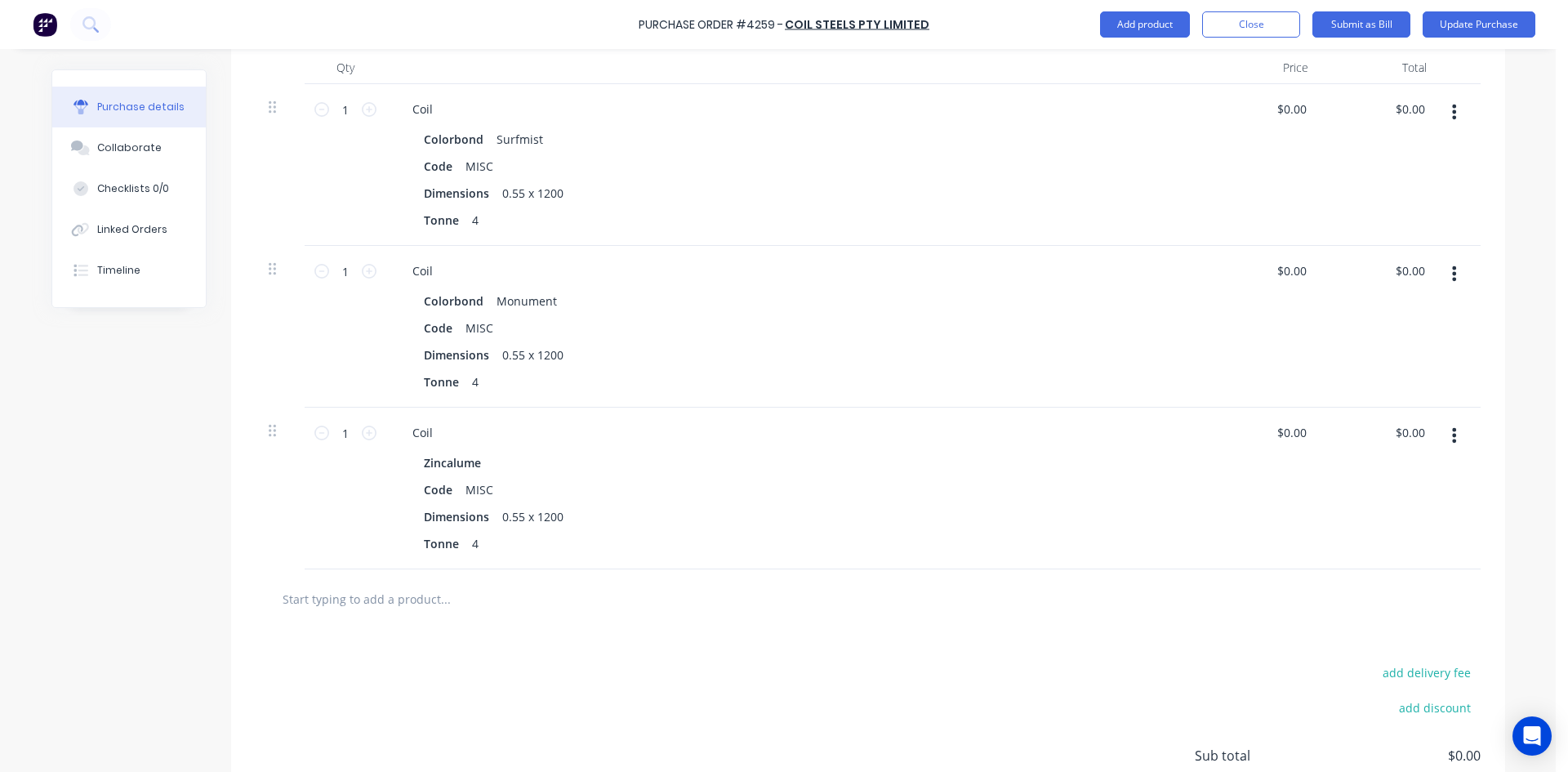
scroll to position [409, 0]
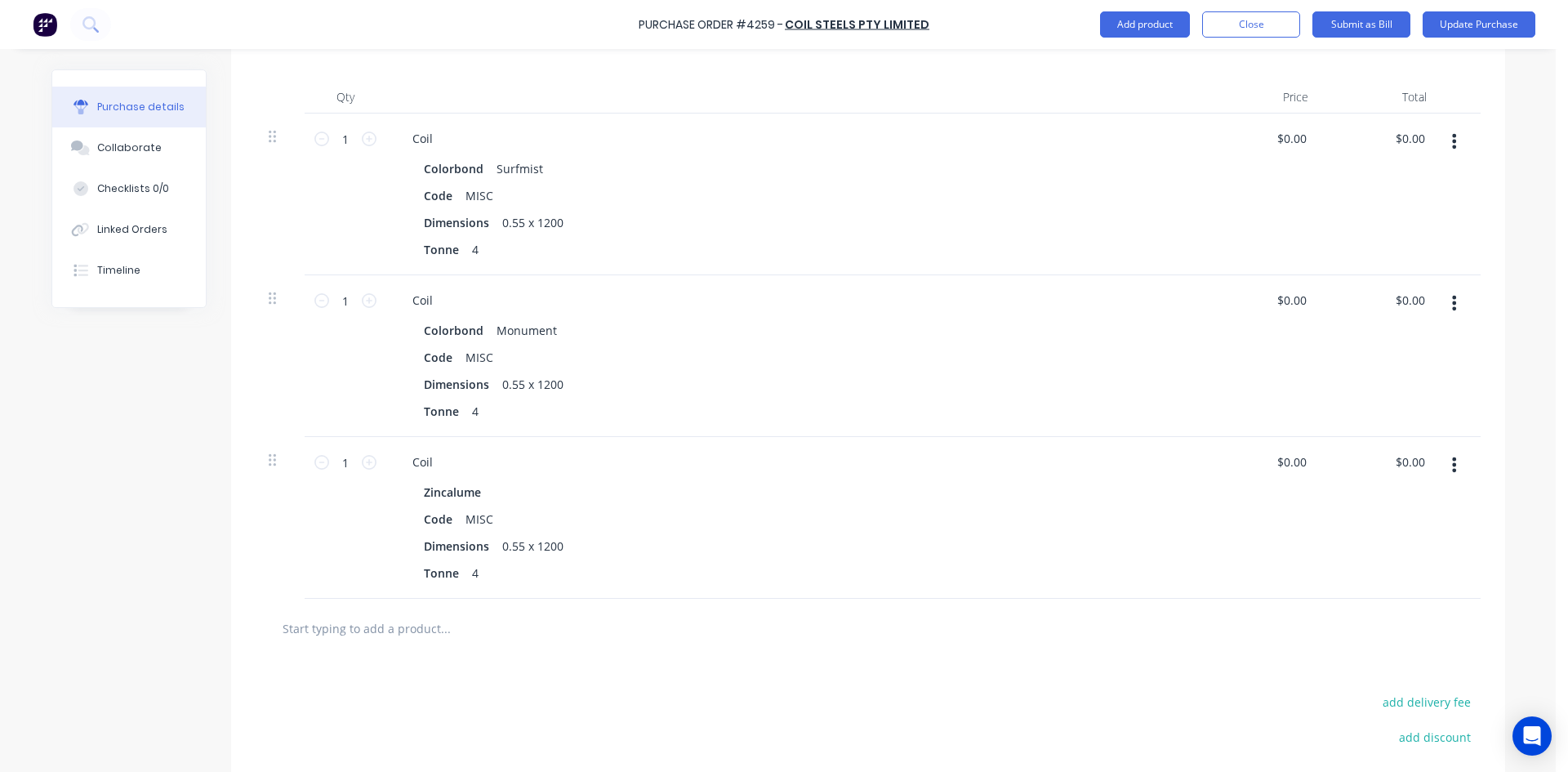
type textarea "408885"
click at [728, 223] on div "Dimensions 0.55 x 1200" at bounding box center [791, 223] width 748 height 23
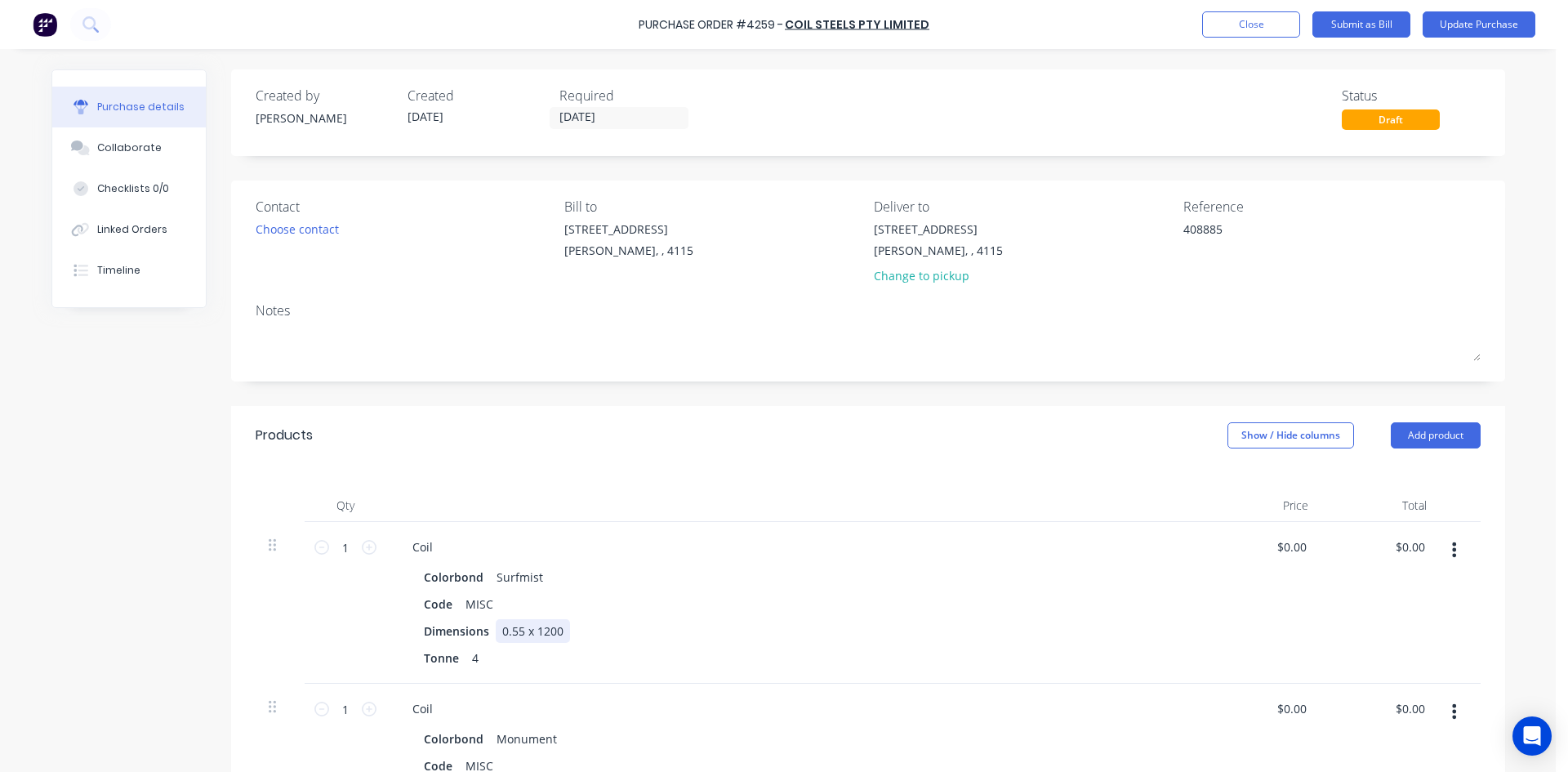
scroll to position [245, 0]
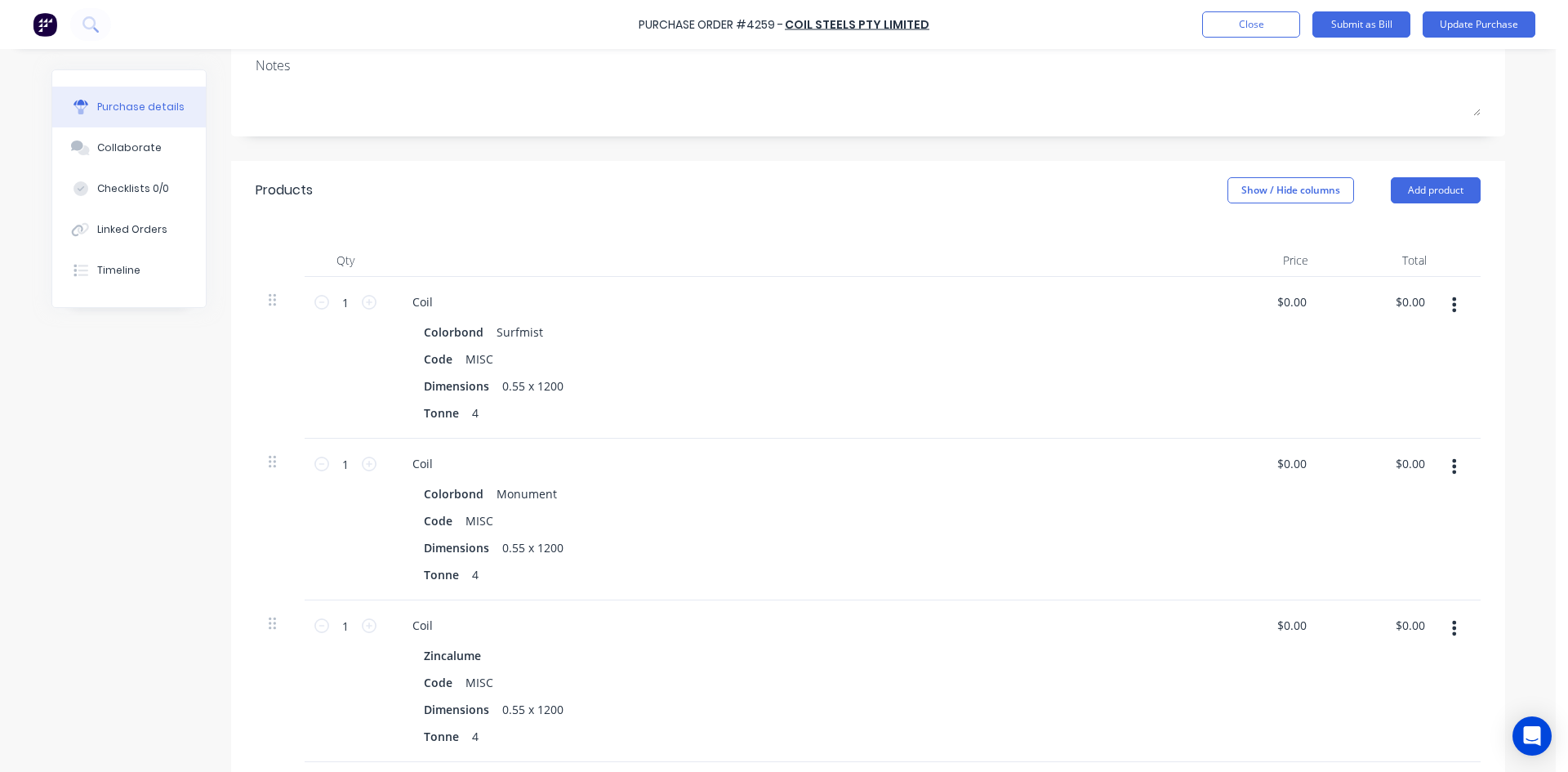
click at [1010, 269] on div at bounding box center [794, 260] width 817 height 33
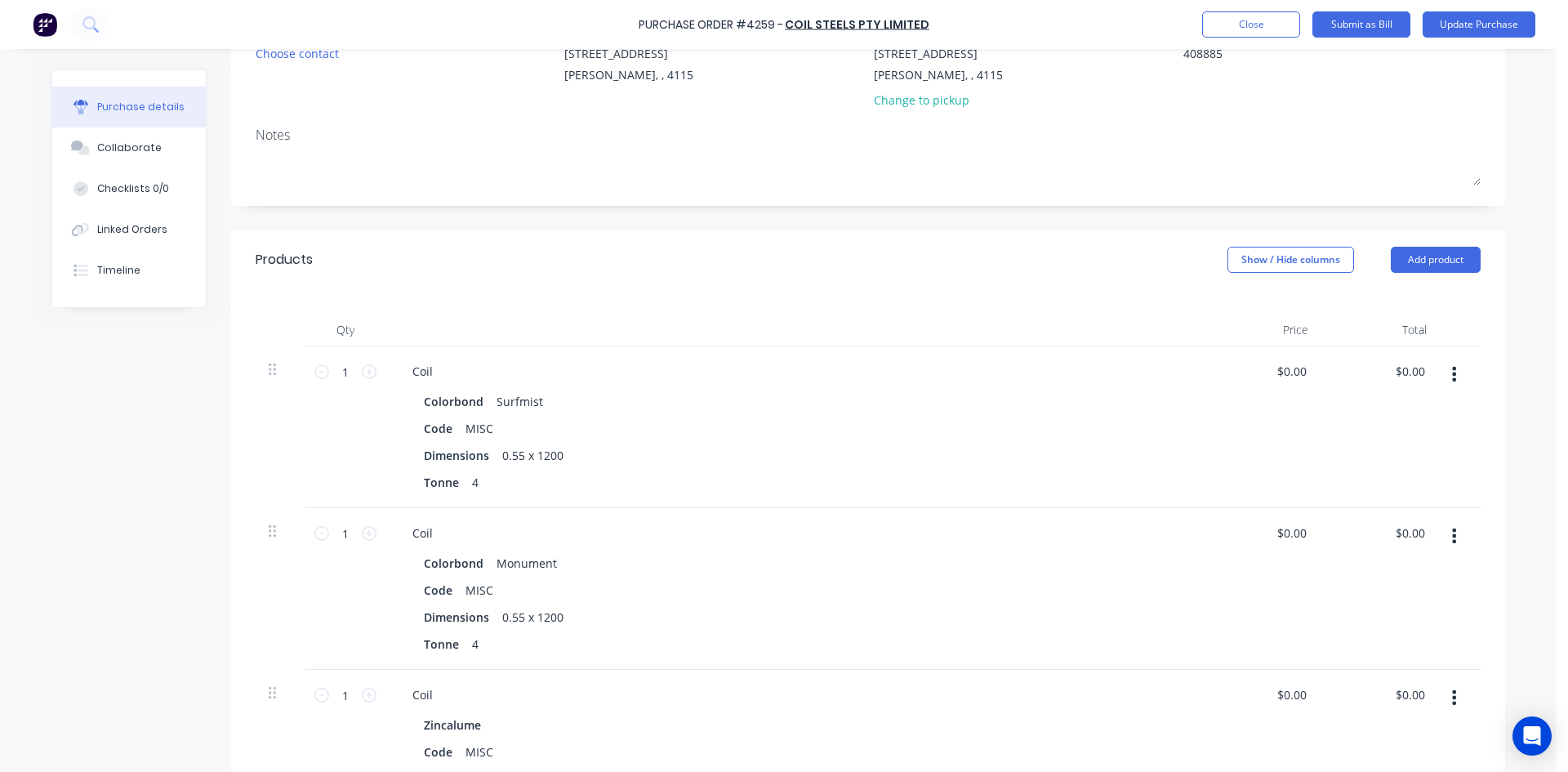
scroll to position [172, 0]
click at [1449, 23] on button "Update Purchase" at bounding box center [1478, 24] width 113 height 26
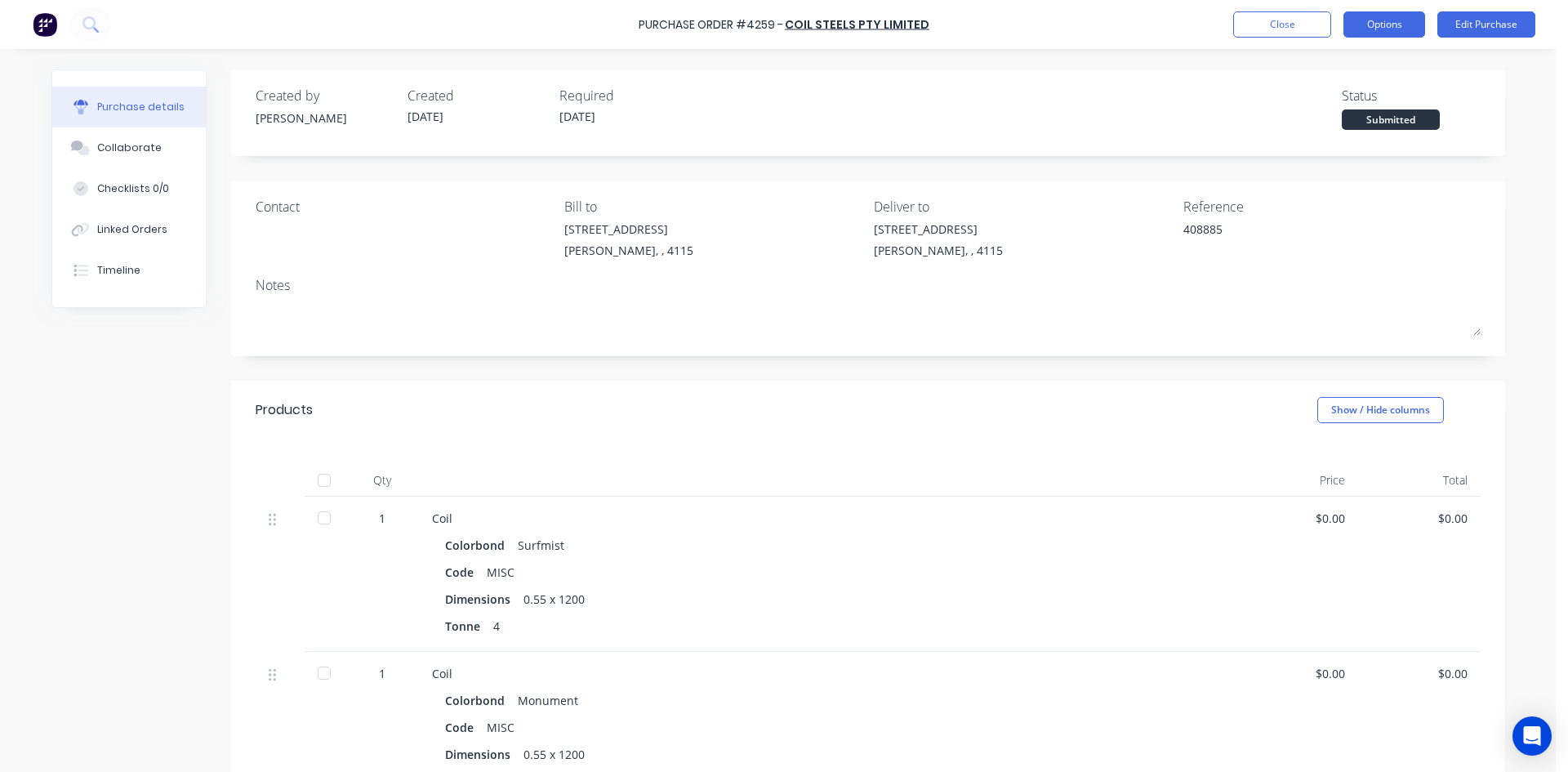
click at [1374, 14] on button "Options" at bounding box center [1384, 24] width 82 height 26
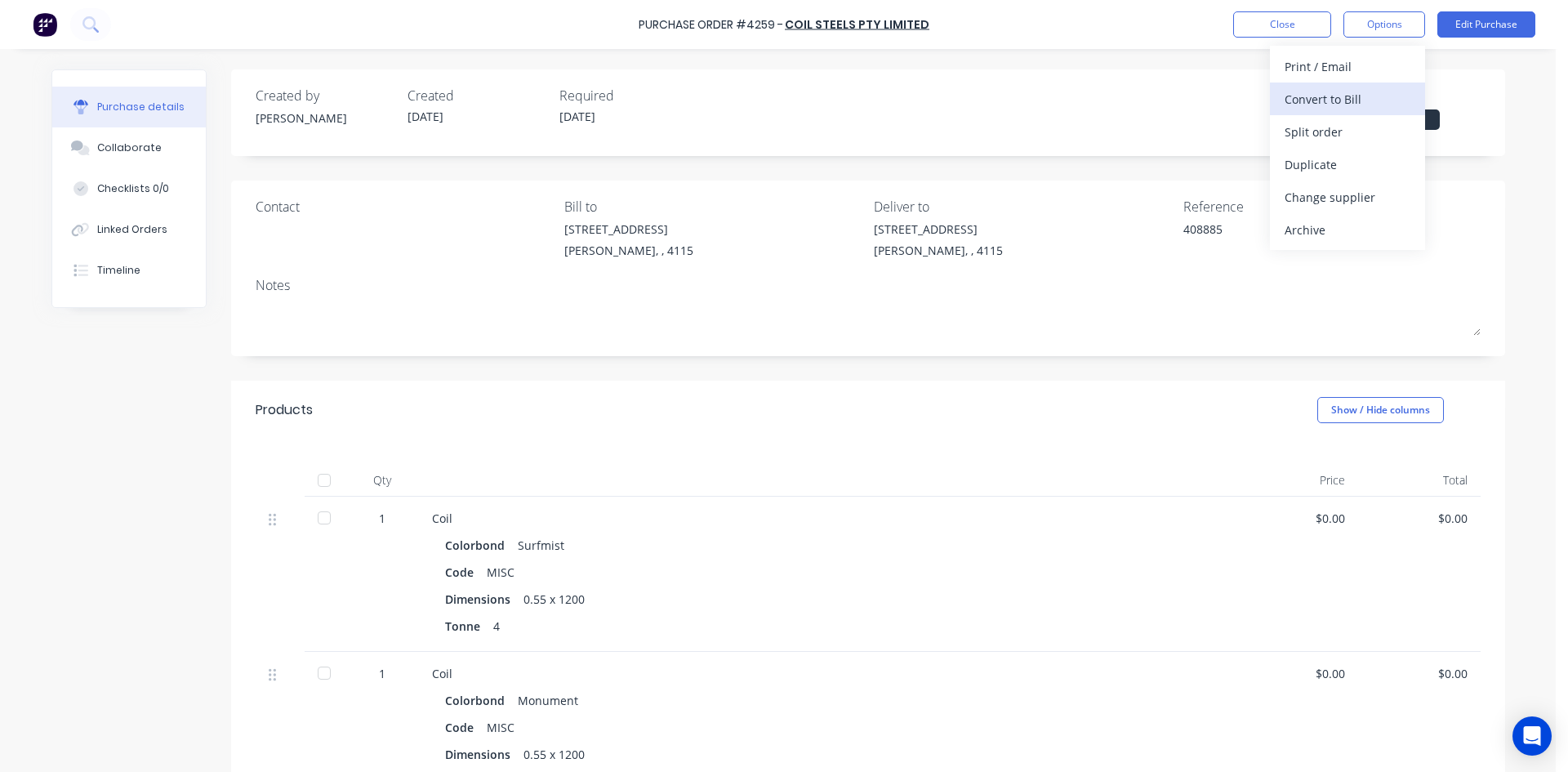
click at [1325, 97] on div "Convert to Bill" at bounding box center [1347, 99] width 126 height 23
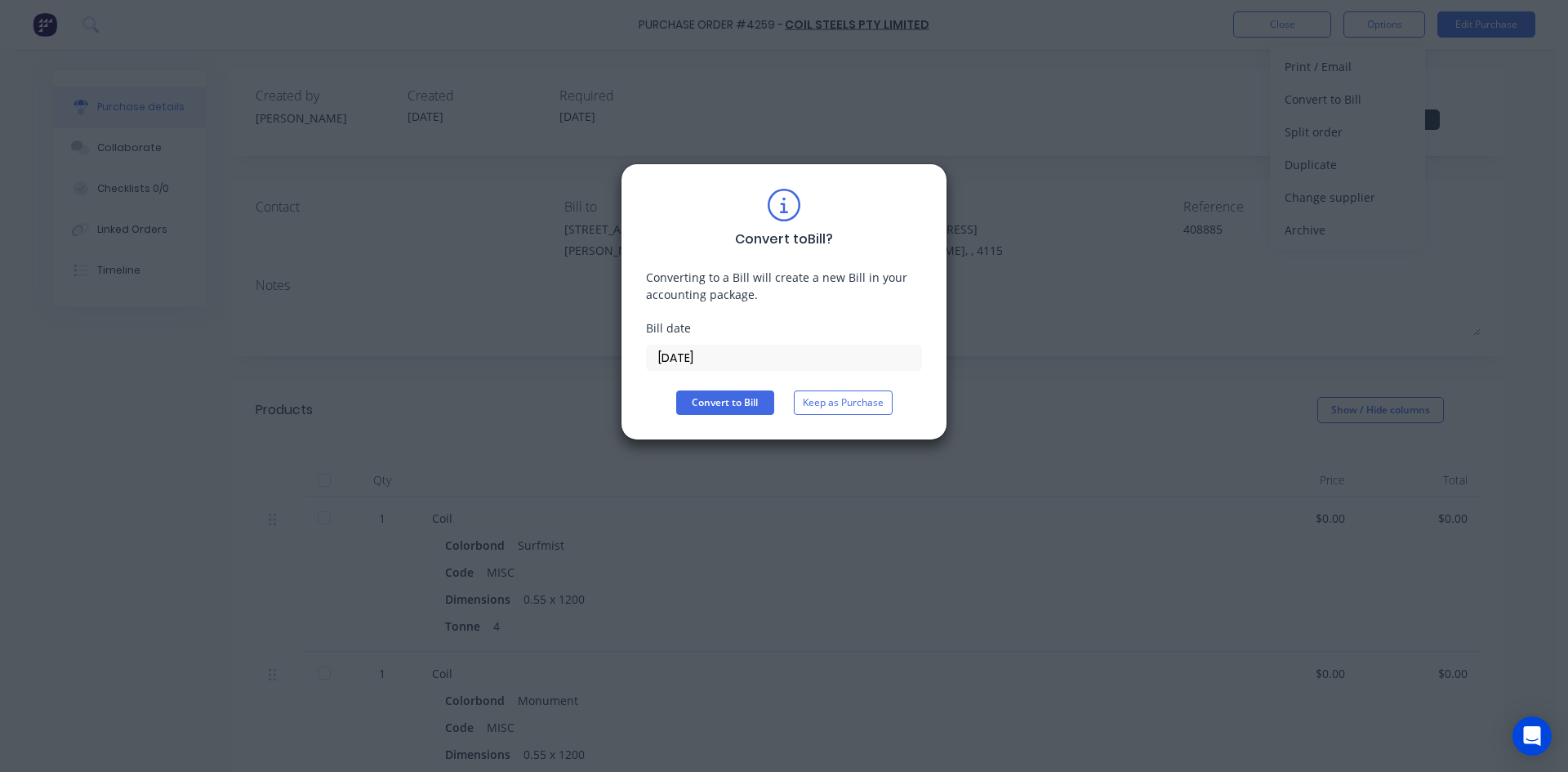
click at [674, 368] on input "[DATE]" at bounding box center [784, 357] width 274 height 24
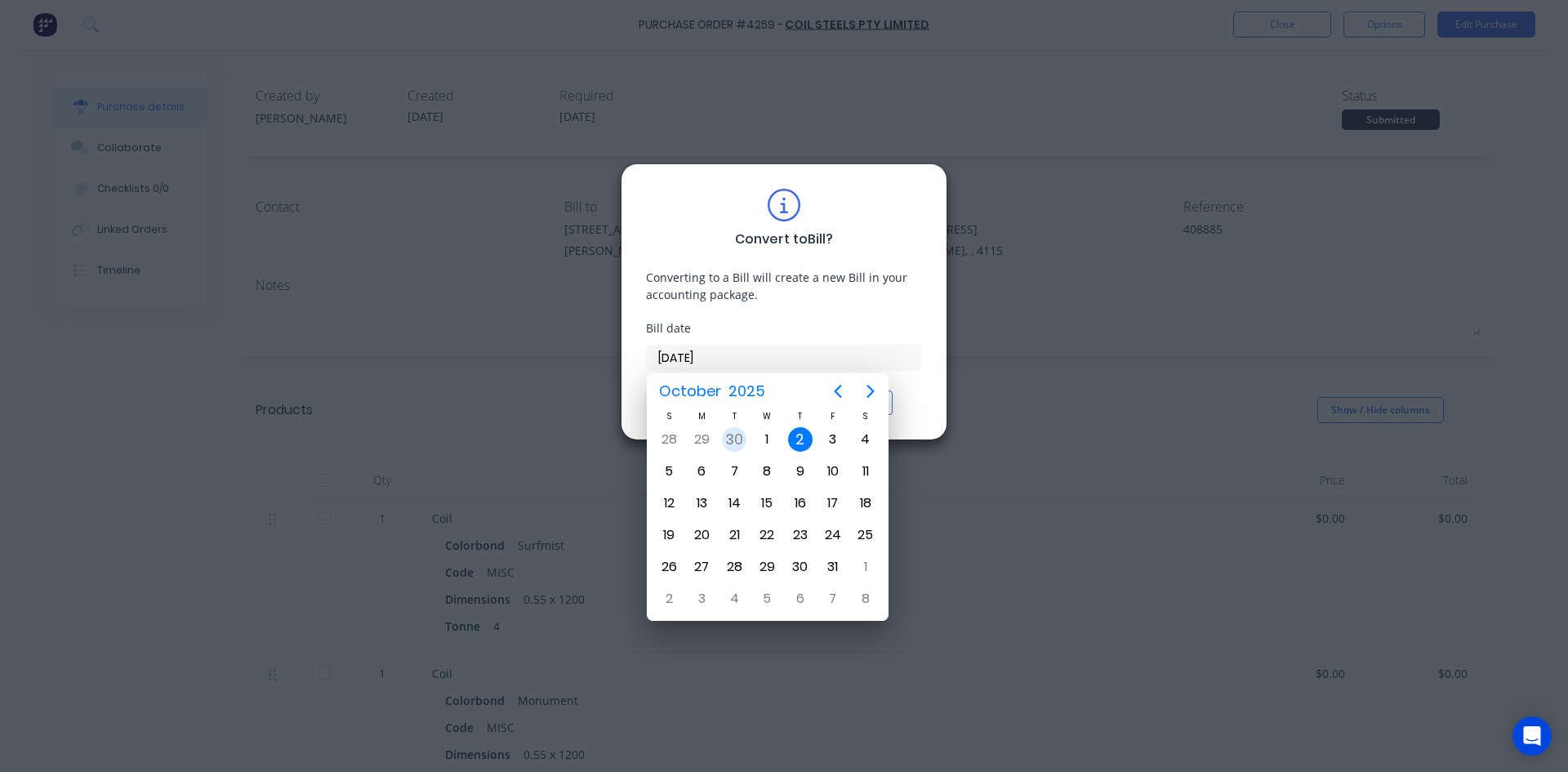
click at [739, 443] on div "30" at bounding box center [734, 439] width 24 height 24
type input "30/09/25"
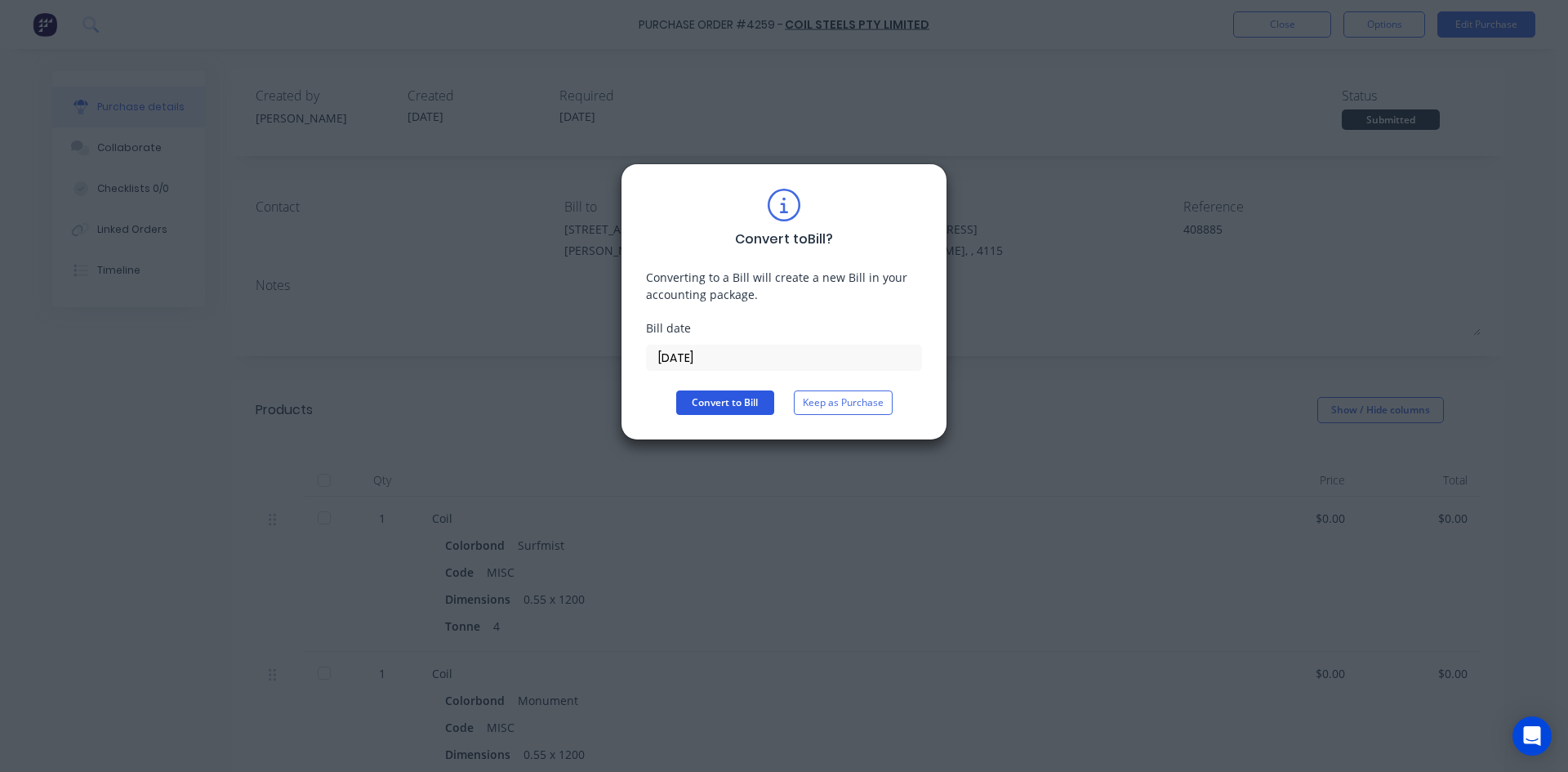
click at [704, 394] on button "Convert to Bill" at bounding box center [725, 402] width 98 height 24
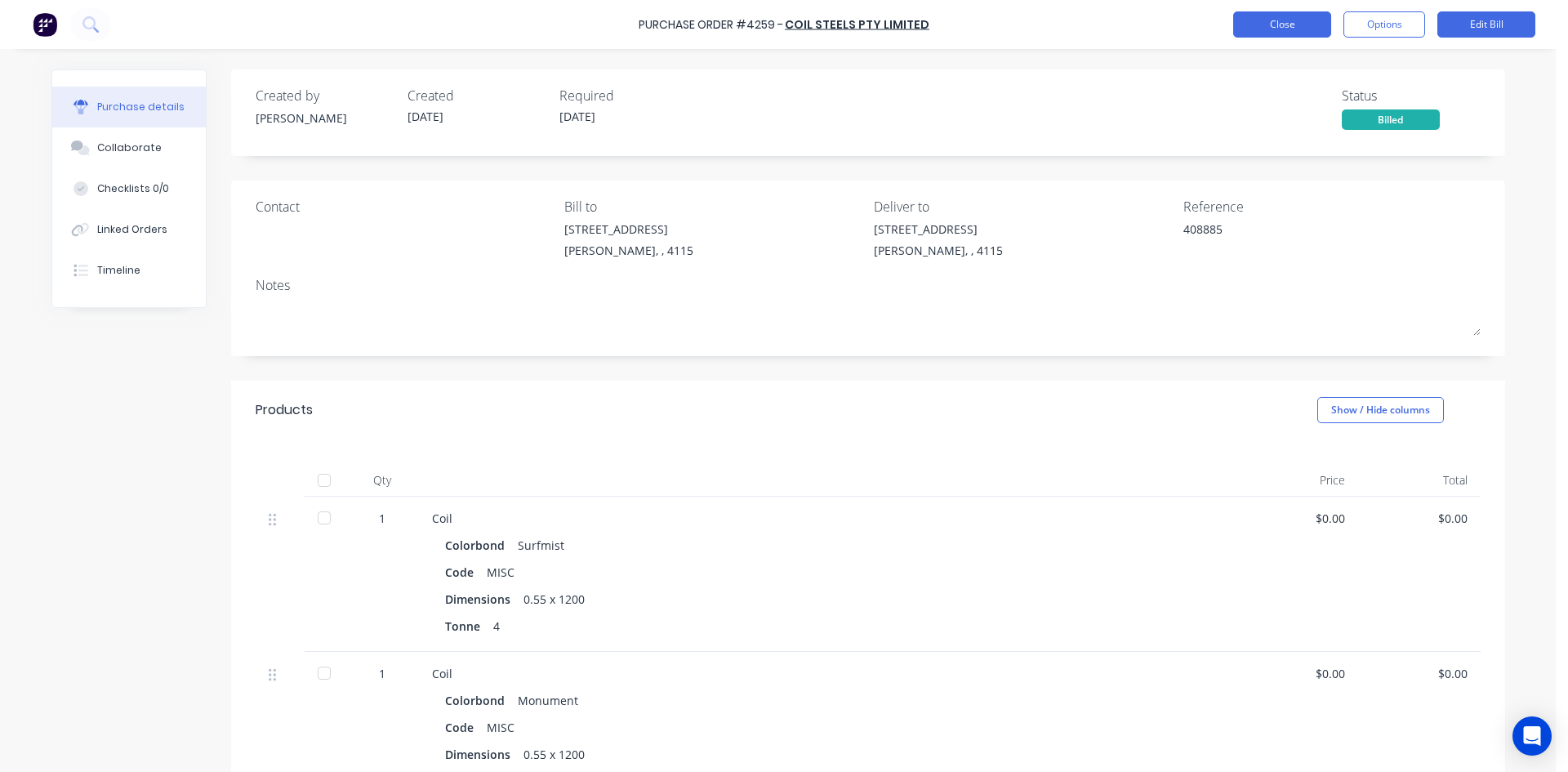
click at [1307, 14] on button "Close" at bounding box center [1282, 24] width 98 height 26
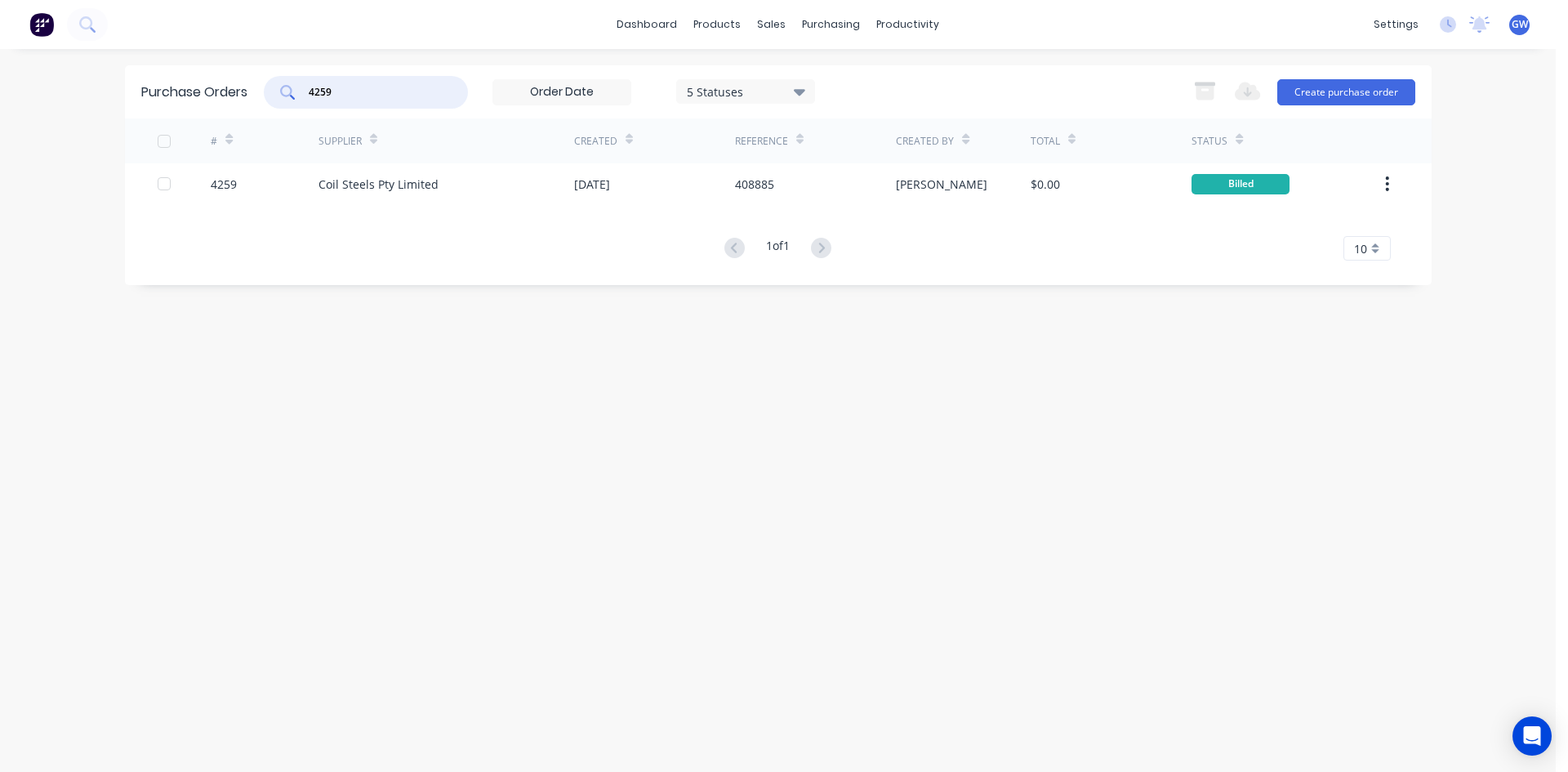
drag, startPoint x: 359, startPoint y: 93, endPoint x: 293, endPoint y: 89, distance: 66.1
click at [293, 89] on div "4259" at bounding box center [365, 92] width 204 height 33
type input "4"
type input "3382"
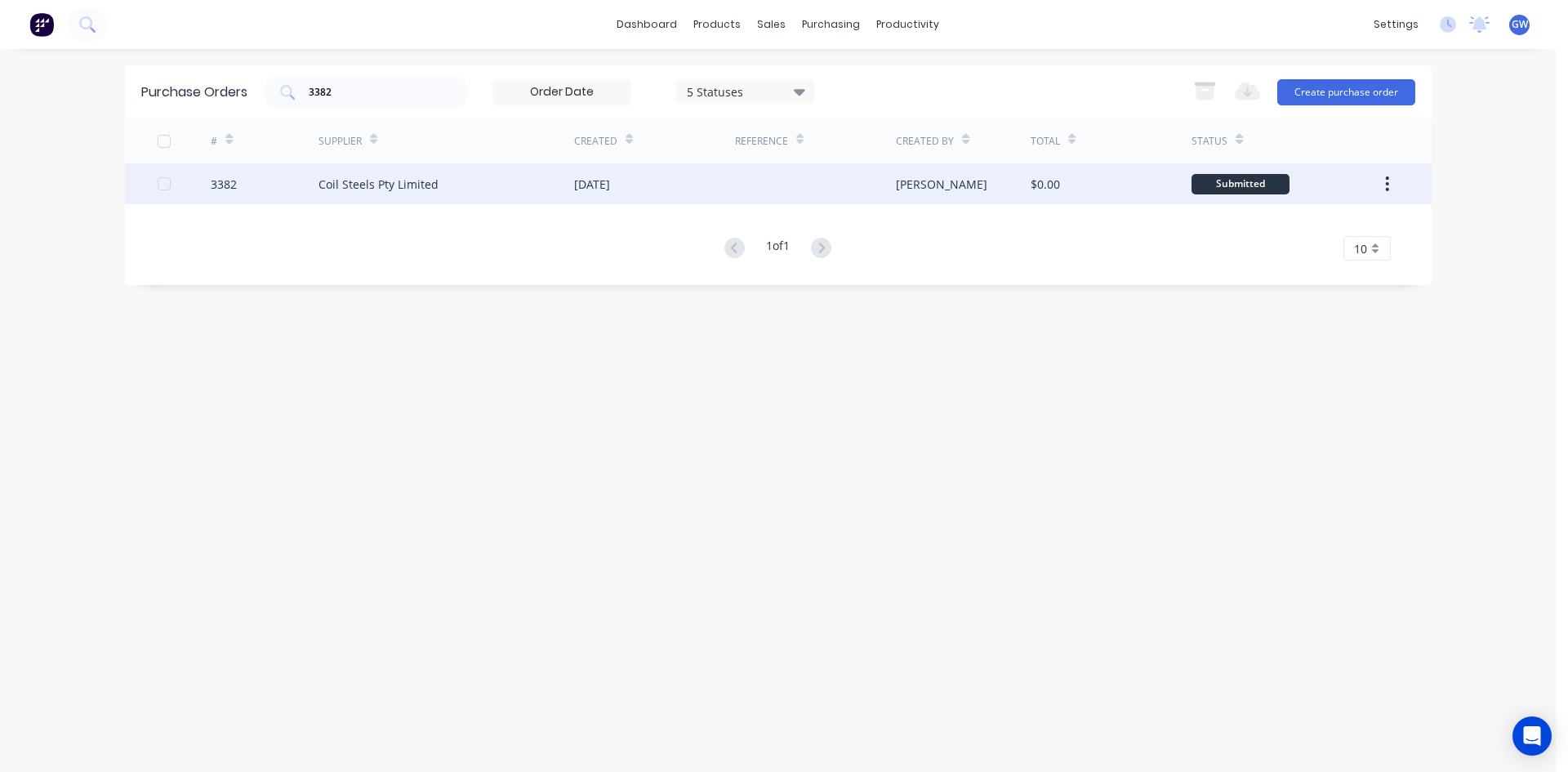
click at [610, 168] on div "28 Mar 2025" at bounding box center [654, 183] width 161 height 41
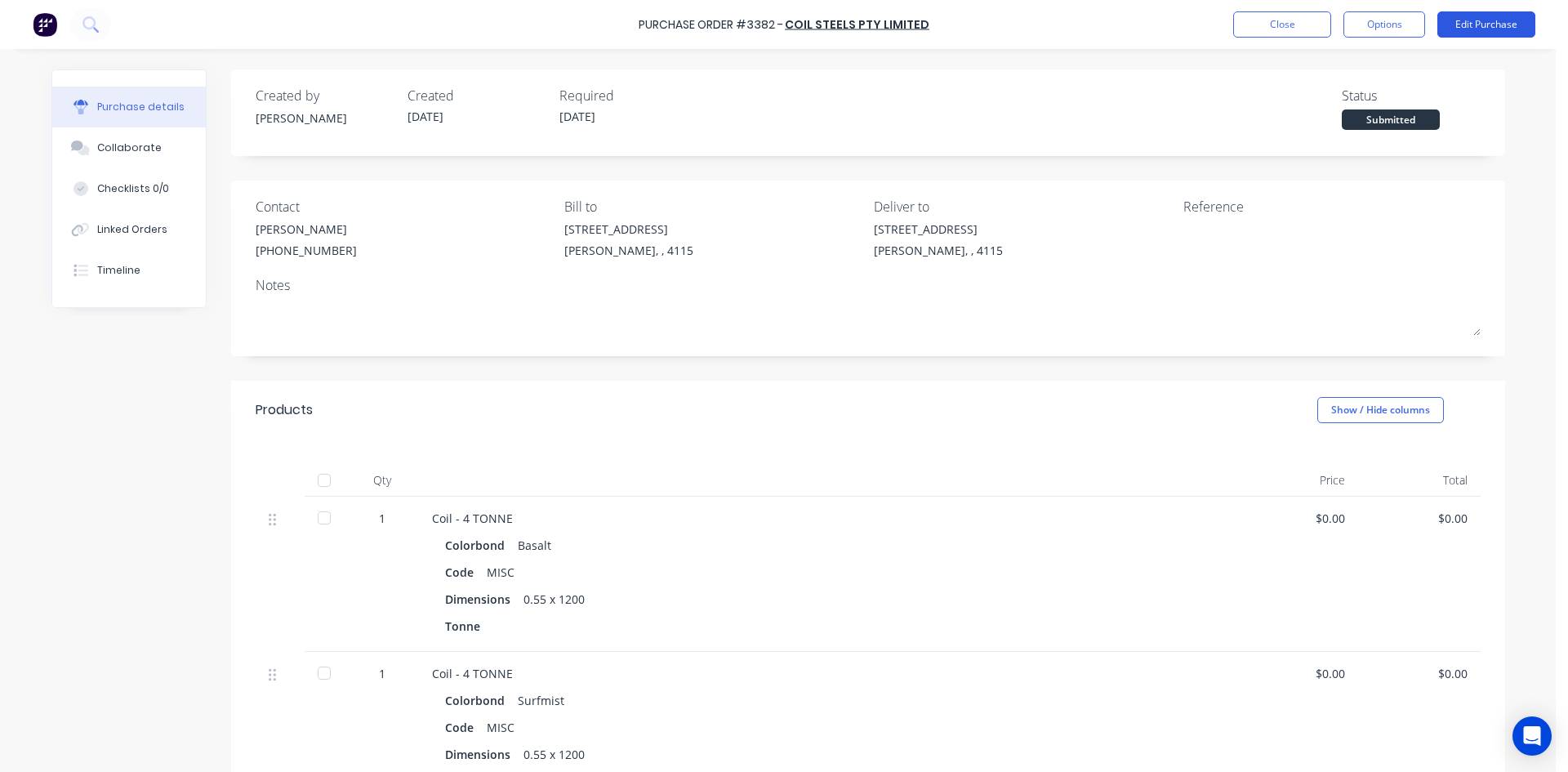
click at [1505, 33] on button "Edit Purchase" at bounding box center [1486, 24] width 98 height 26
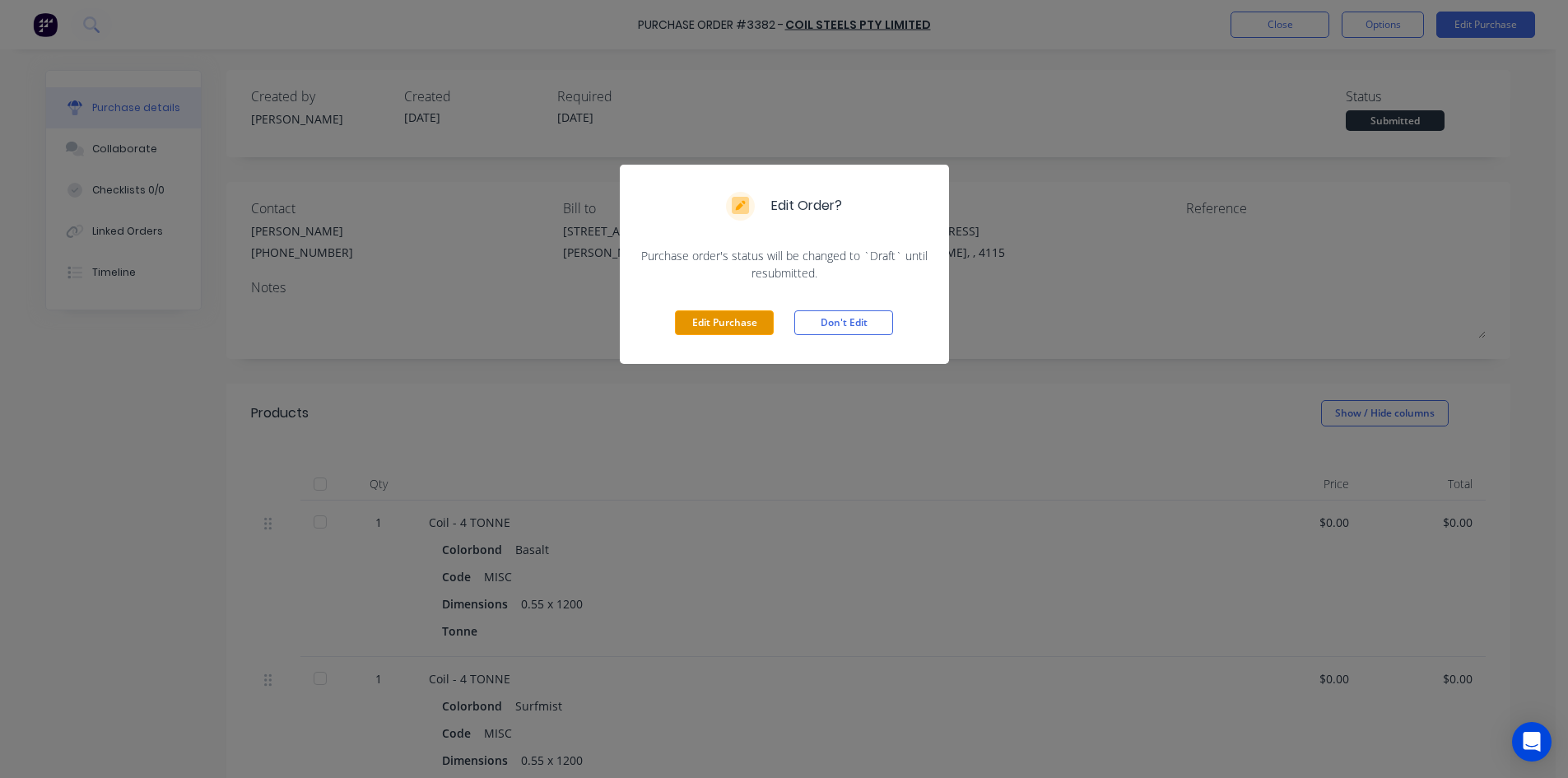
click at [755, 329] on button "Edit Purchase" at bounding box center [724, 322] width 99 height 24
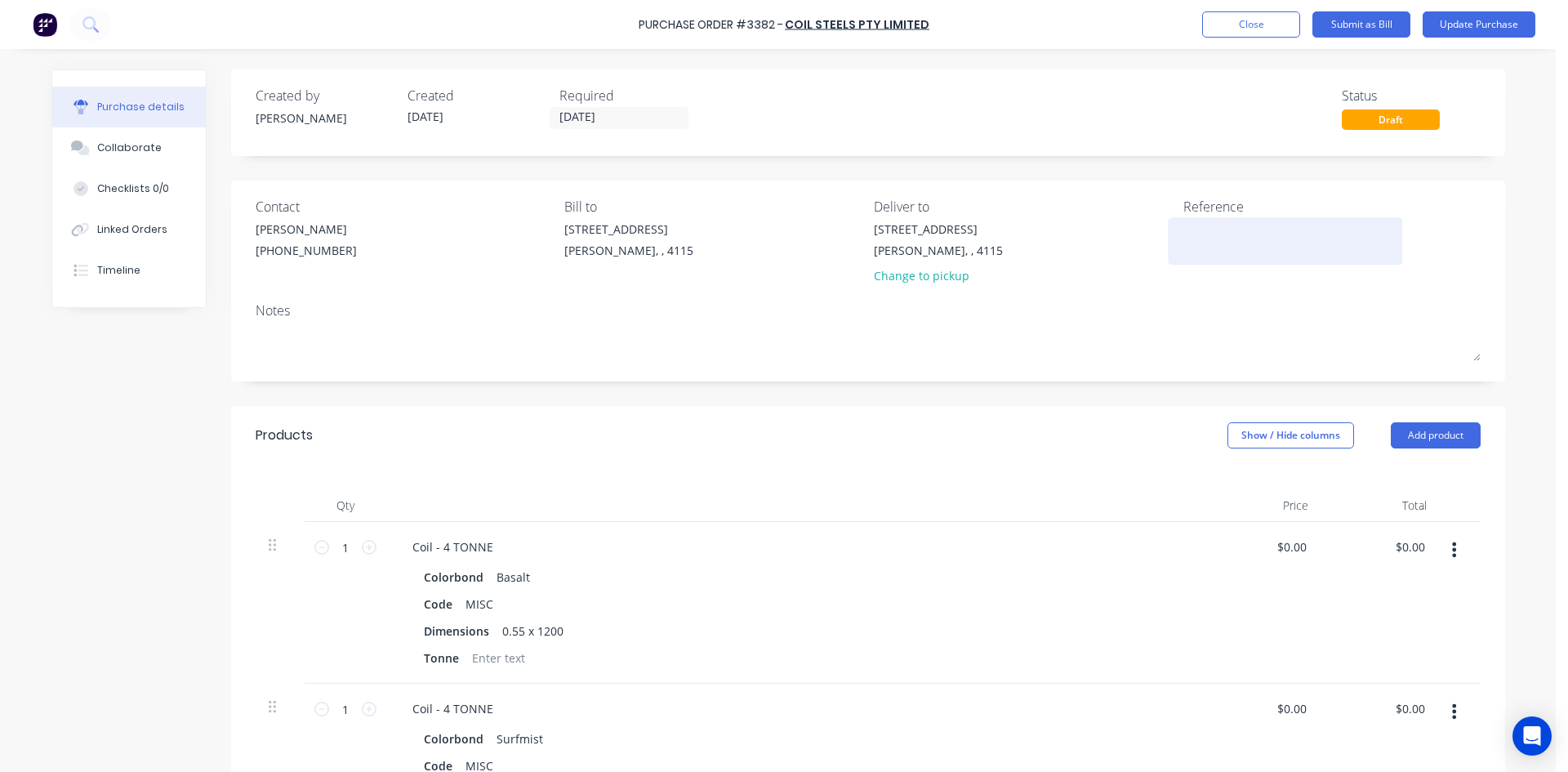
click at [1210, 232] on textarea at bounding box center [1285, 238] width 204 height 37
type textarea "408885"
drag, startPoint x: 498, startPoint y: 656, endPoint x: 491, endPoint y: 647, distance: 11.4
click at [498, 656] on div at bounding box center [498, 658] width 66 height 23
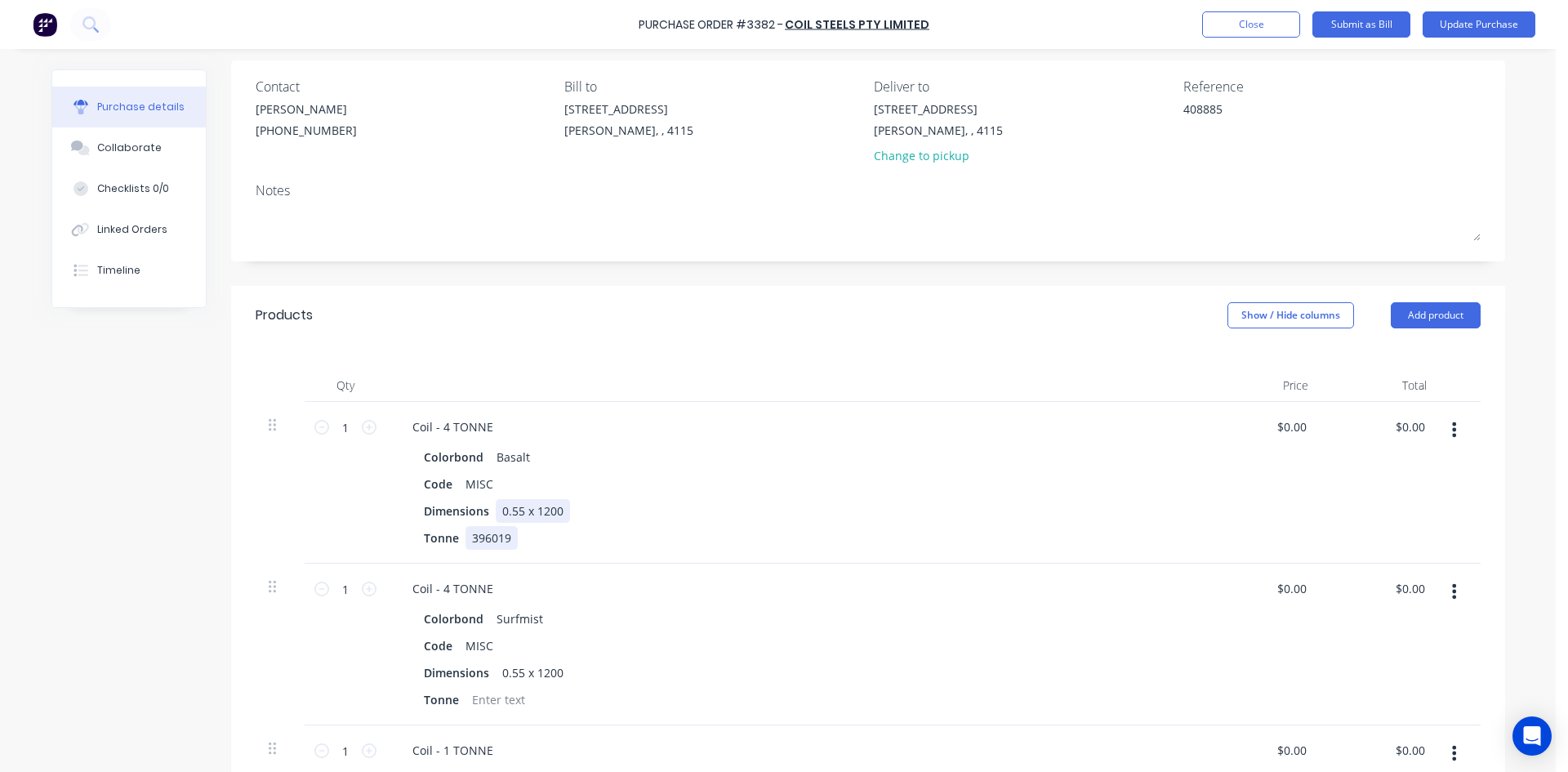
scroll to position [327, 0]
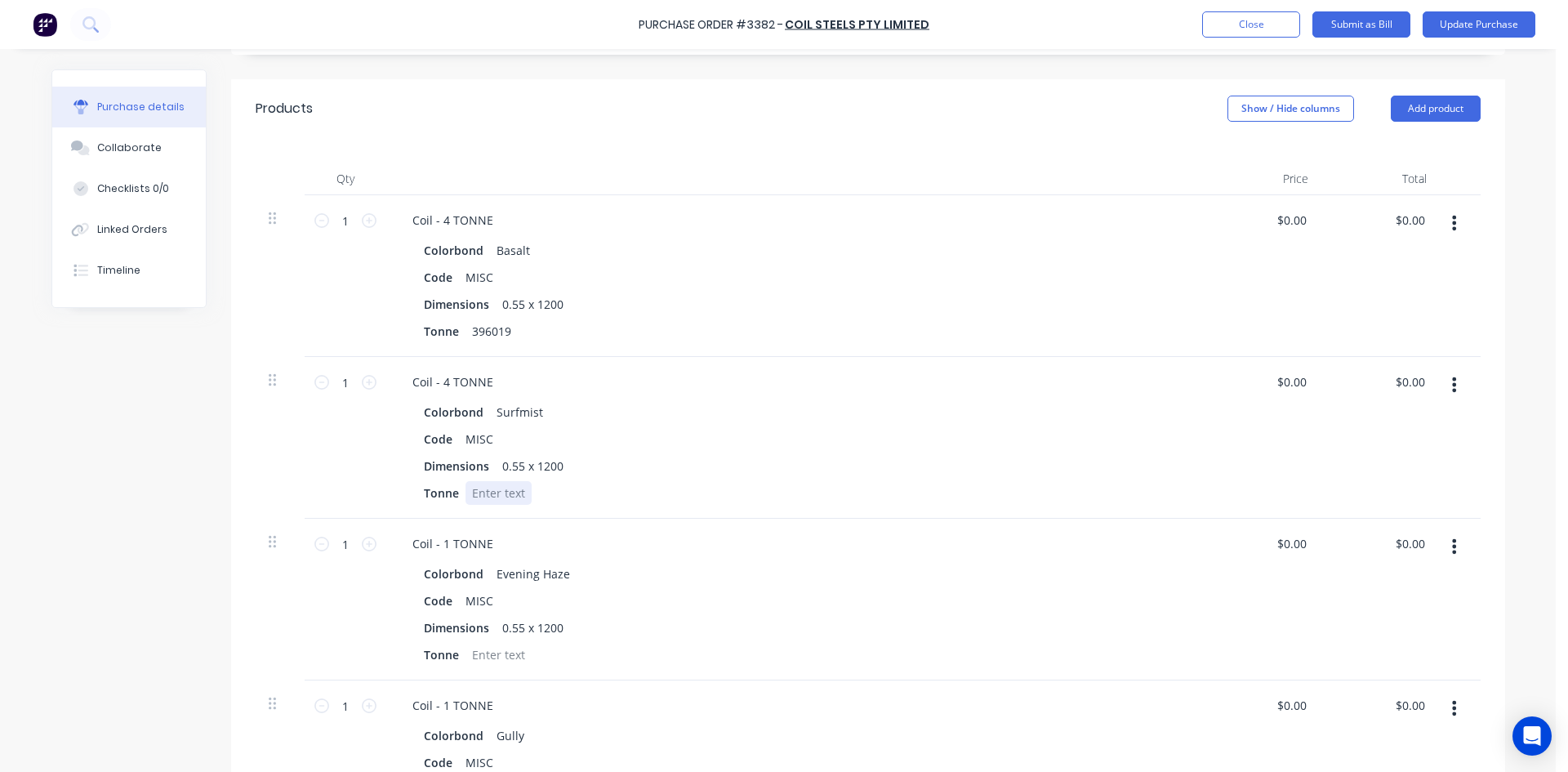
click at [493, 494] on div at bounding box center [498, 493] width 66 height 23
click at [496, 660] on div at bounding box center [498, 654] width 66 height 23
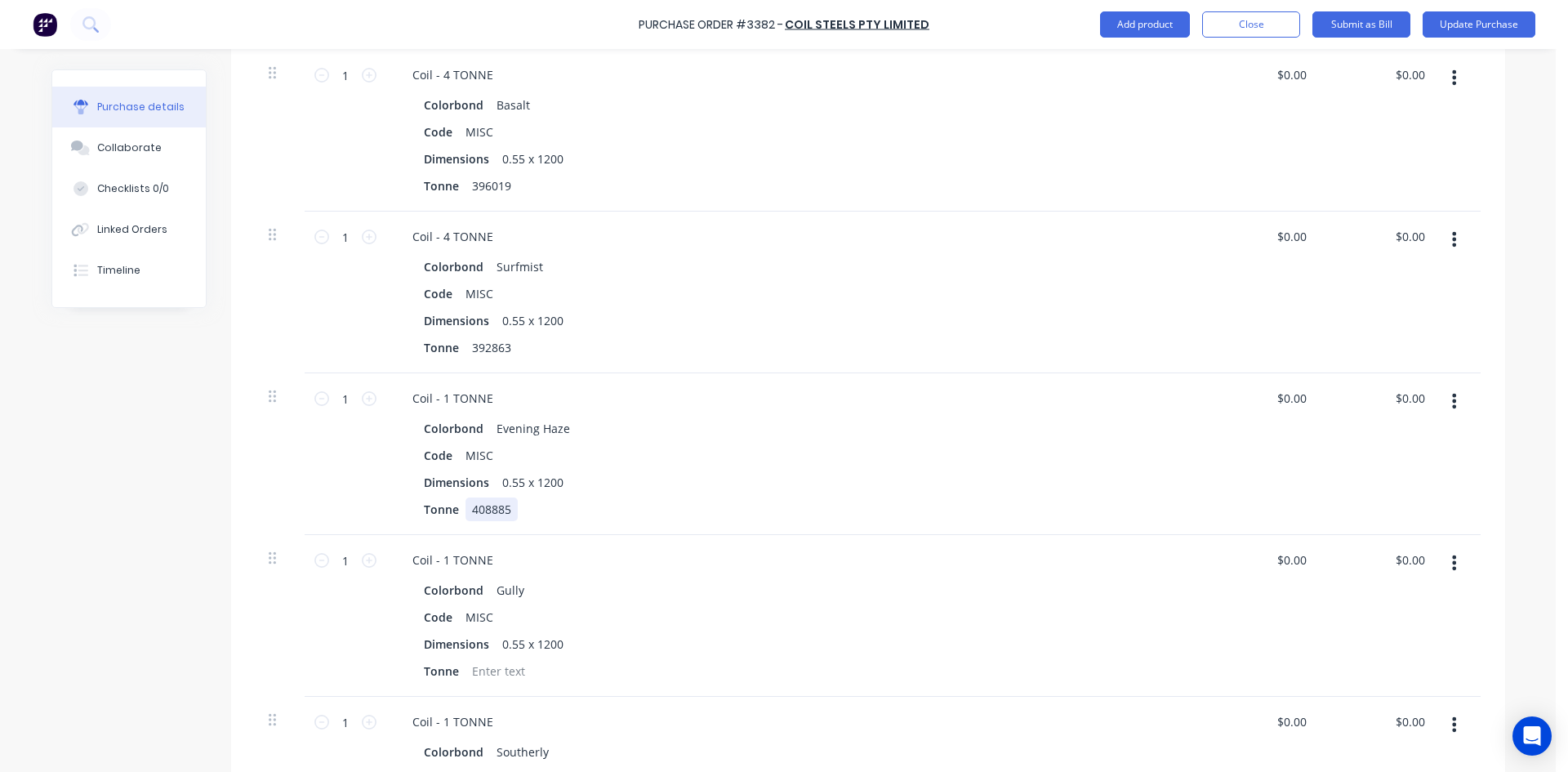
scroll to position [654, 0]
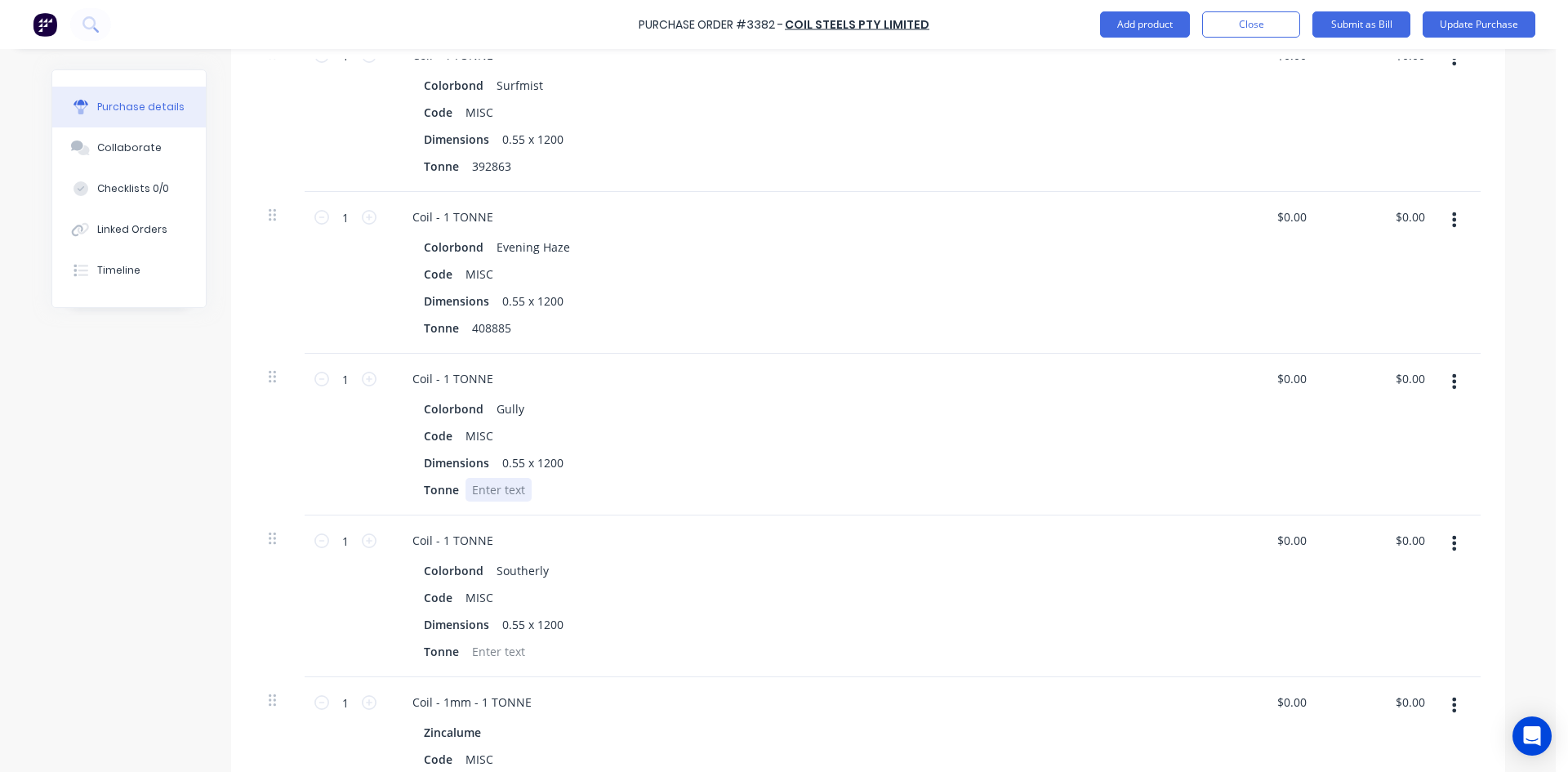
click at [493, 489] on div at bounding box center [498, 489] width 66 height 23
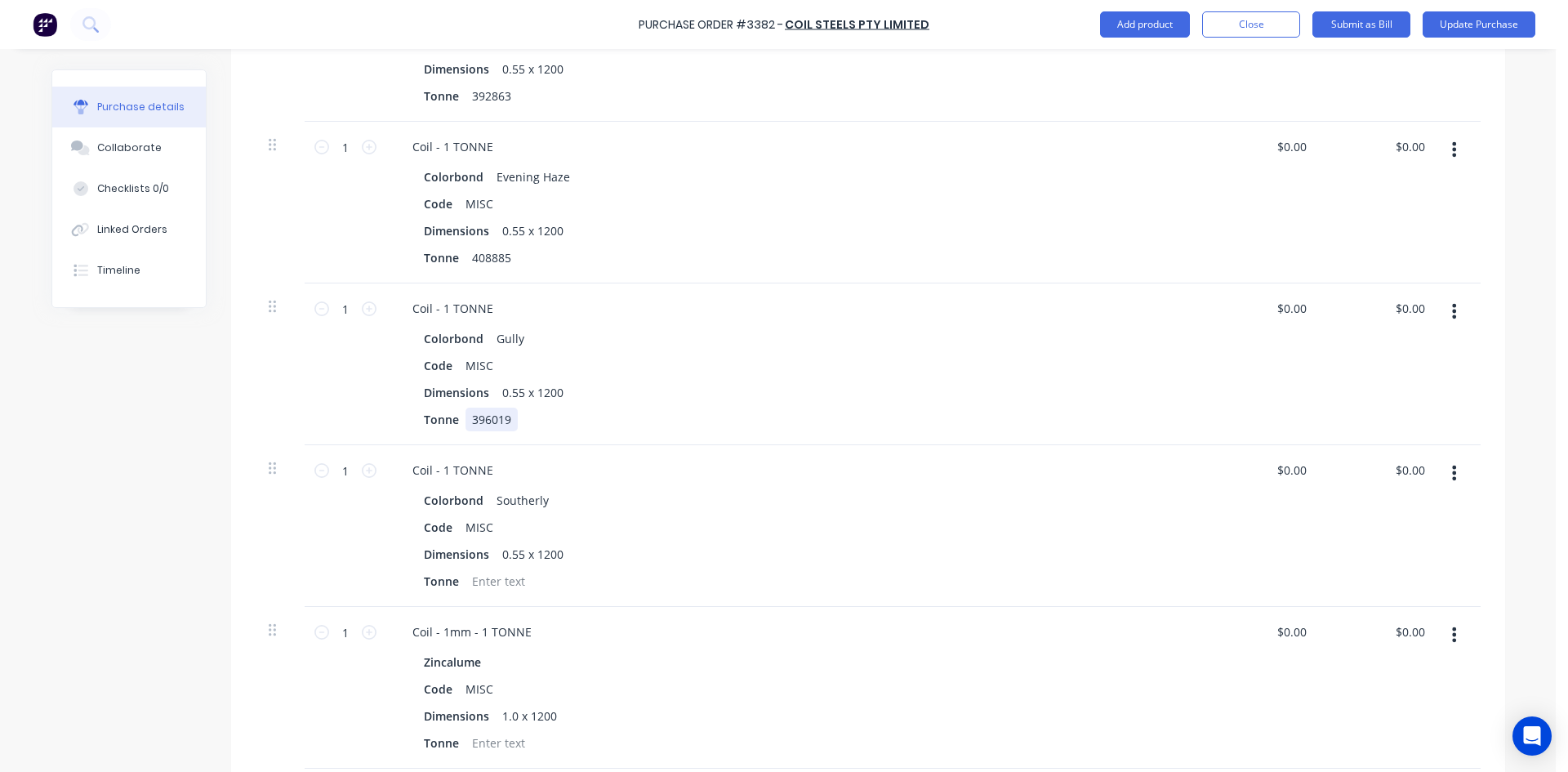
scroll to position [817, 0]
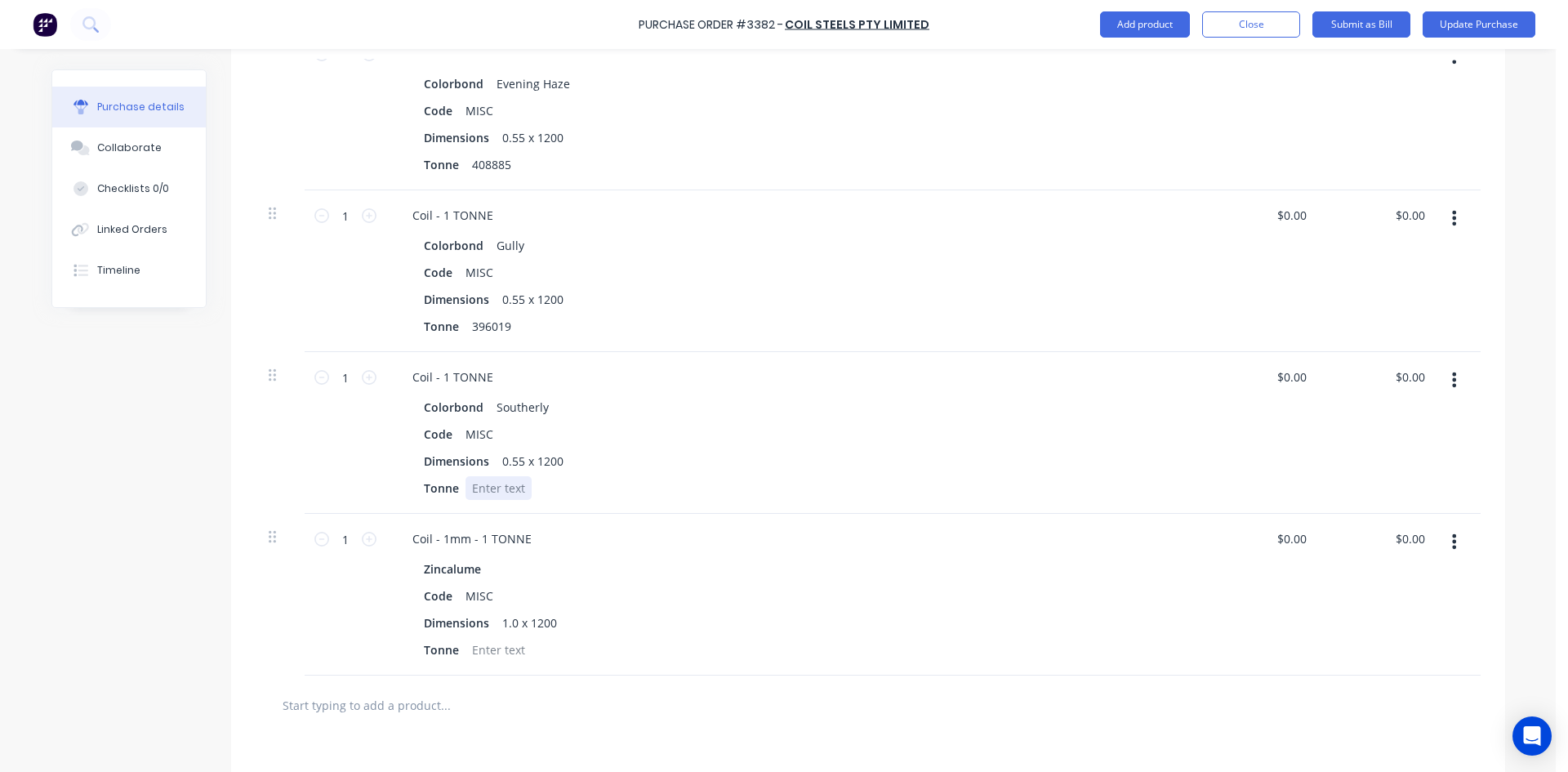
click at [498, 488] on div at bounding box center [498, 488] width 66 height 23
click at [478, 654] on div at bounding box center [498, 649] width 66 height 23
click at [693, 696] on div at bounding box center [513, 704] width 490 height 33
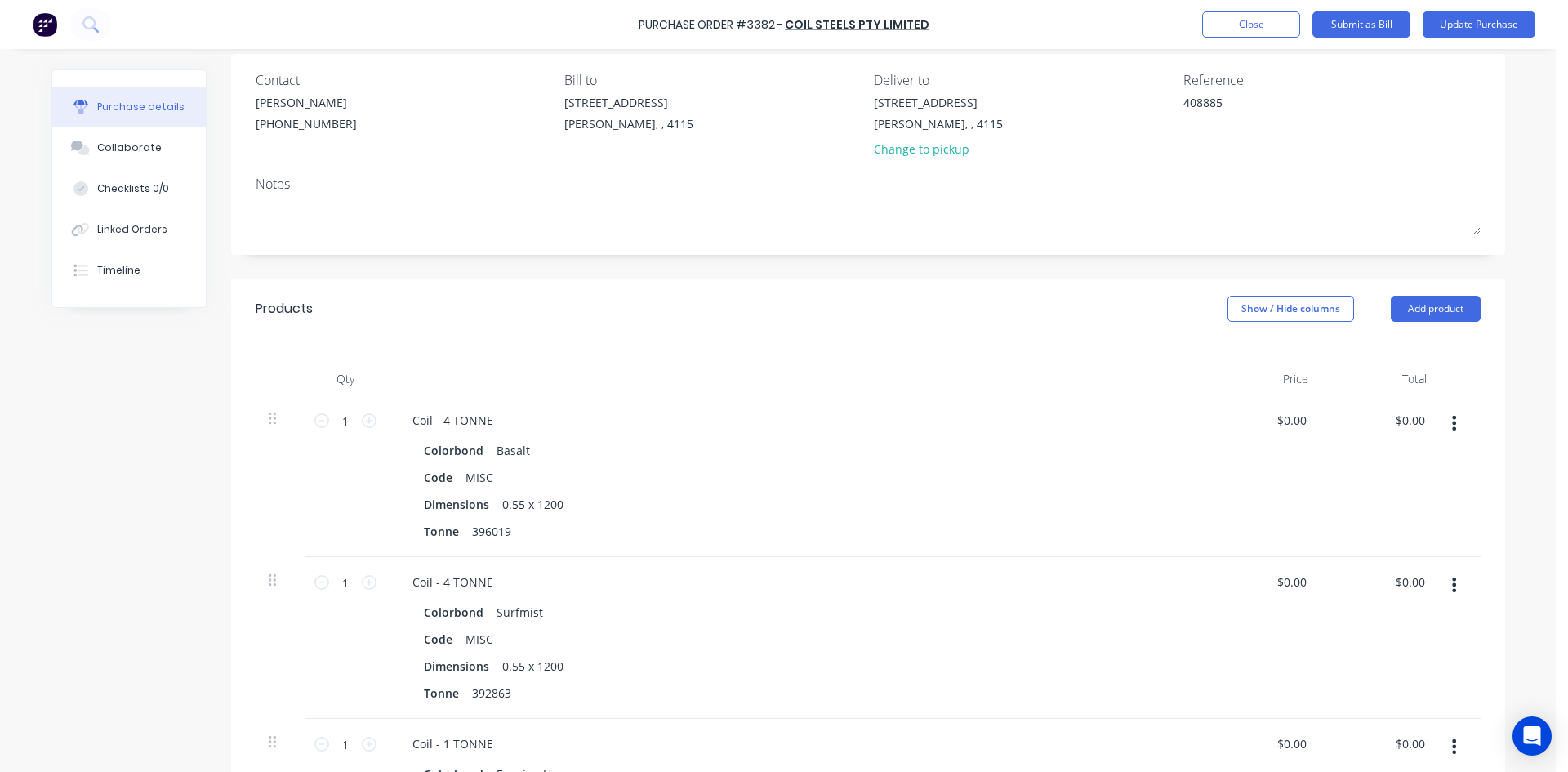
scroll to position [0, 0]
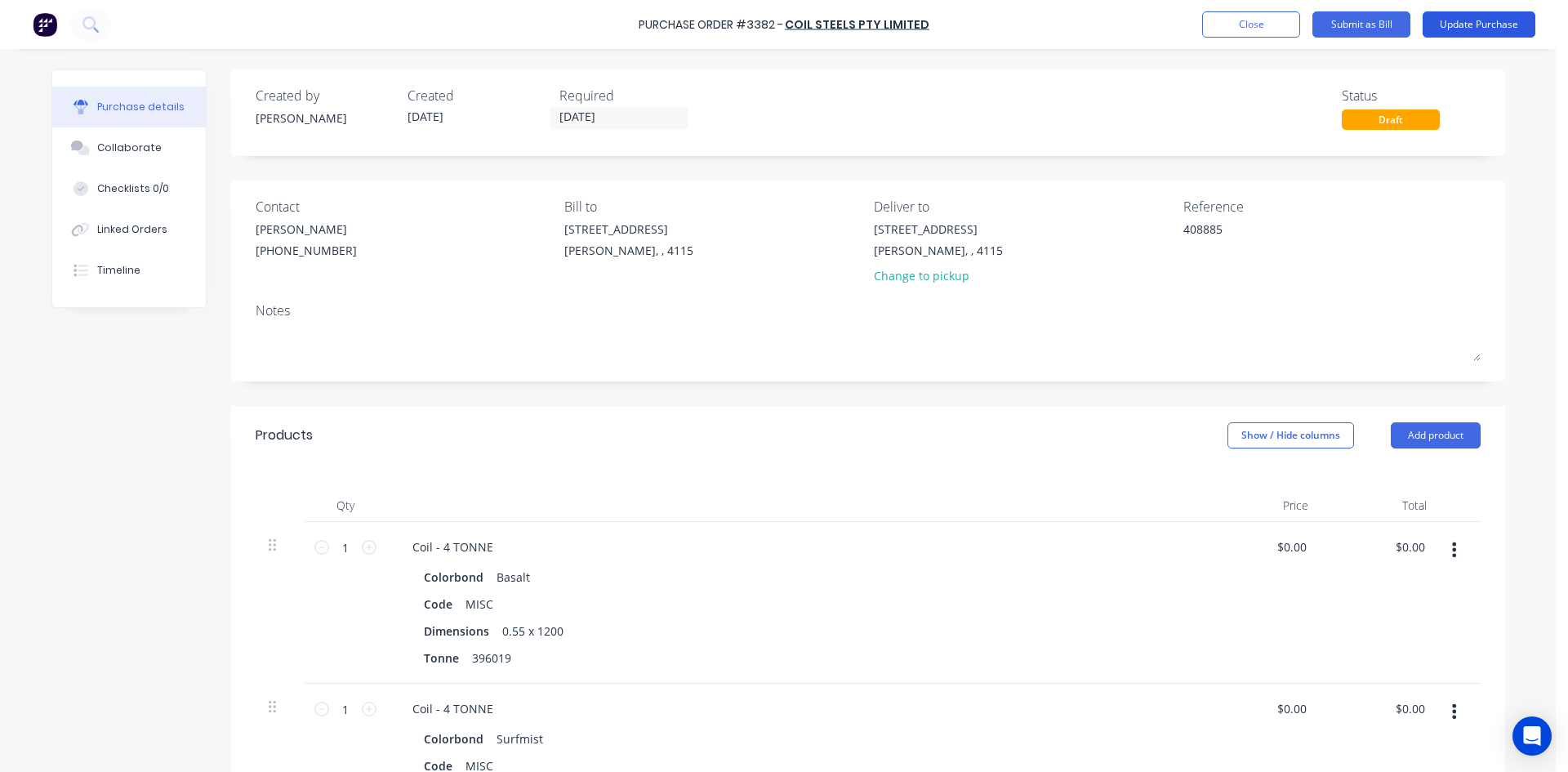
click at [1464, 23] on button "Update Purchase" at bounding box center [1478, 24] width 113 height 26
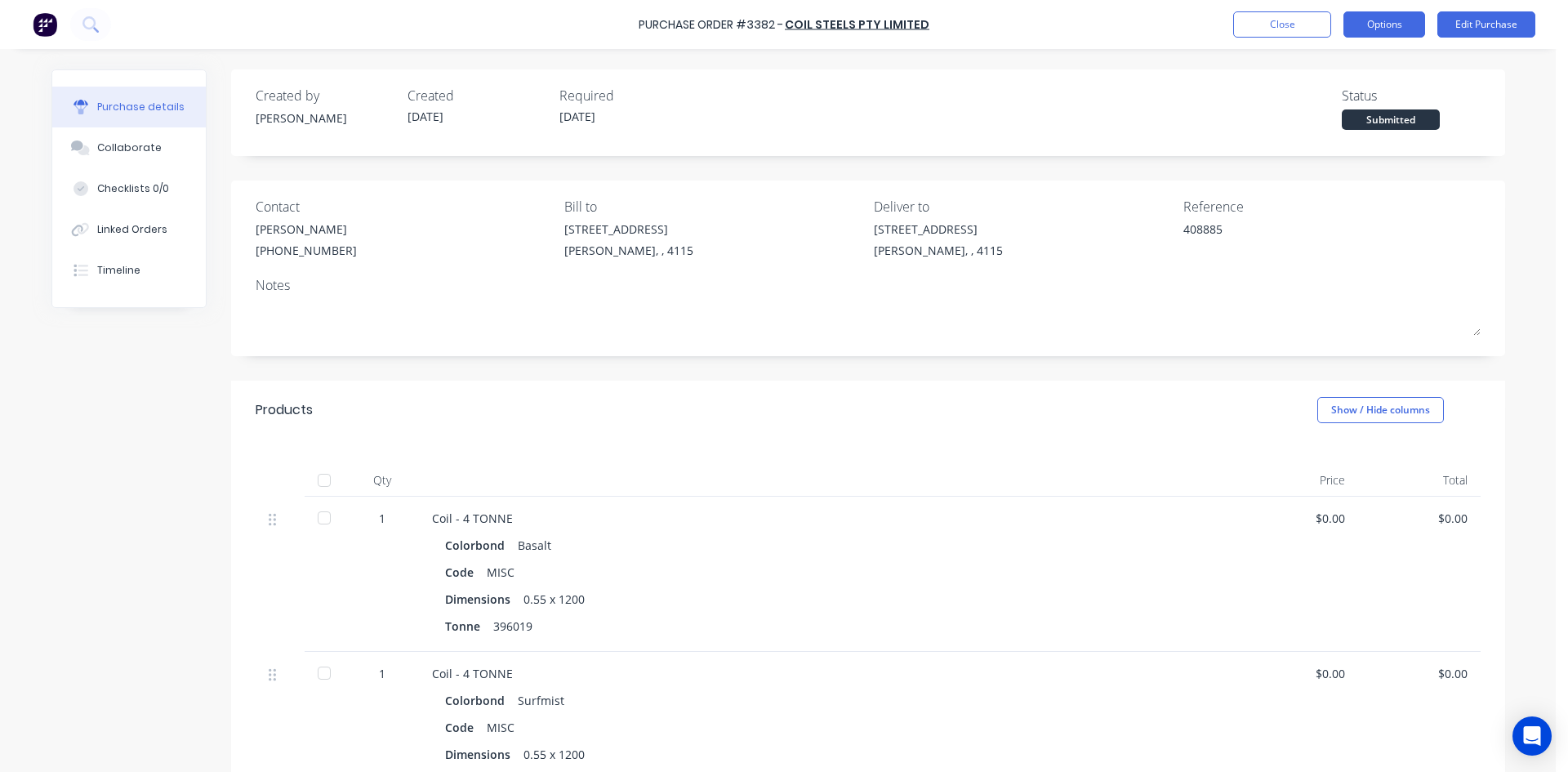
click at [1398, 25] on button "Options" at bounding box center [1384, 24] width 82 height 26
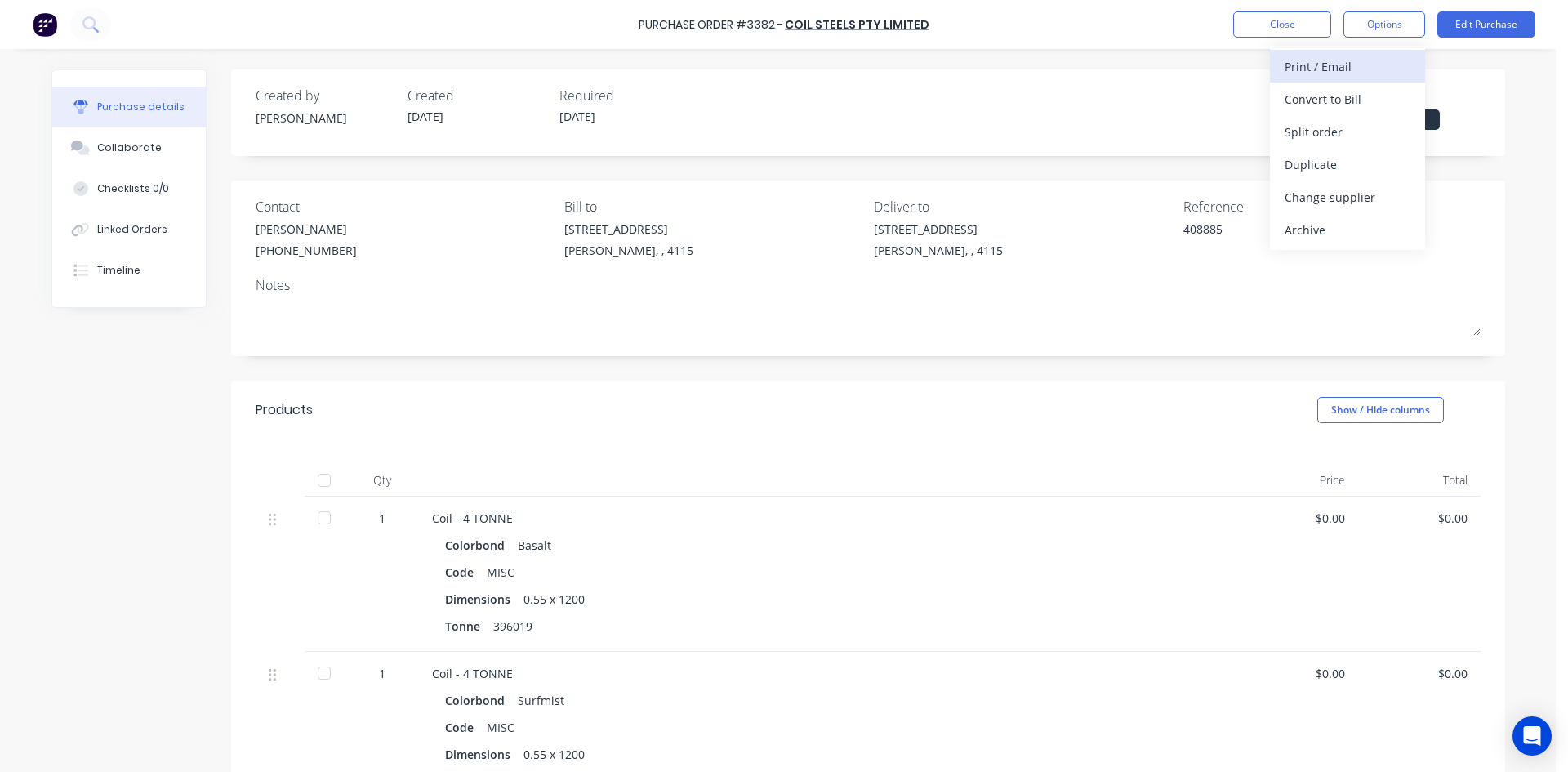
click at [1347, 70] on div "Print / Email" at bounding box center [1347, 67] width 126 height 23
click at [1289, 58] on div "Back" at bounding box center [1347, 67] width 126 height 23
click at [1347, 98] on div "Convert to Bill" at bounding box center [1347, 99] width 126 height 23
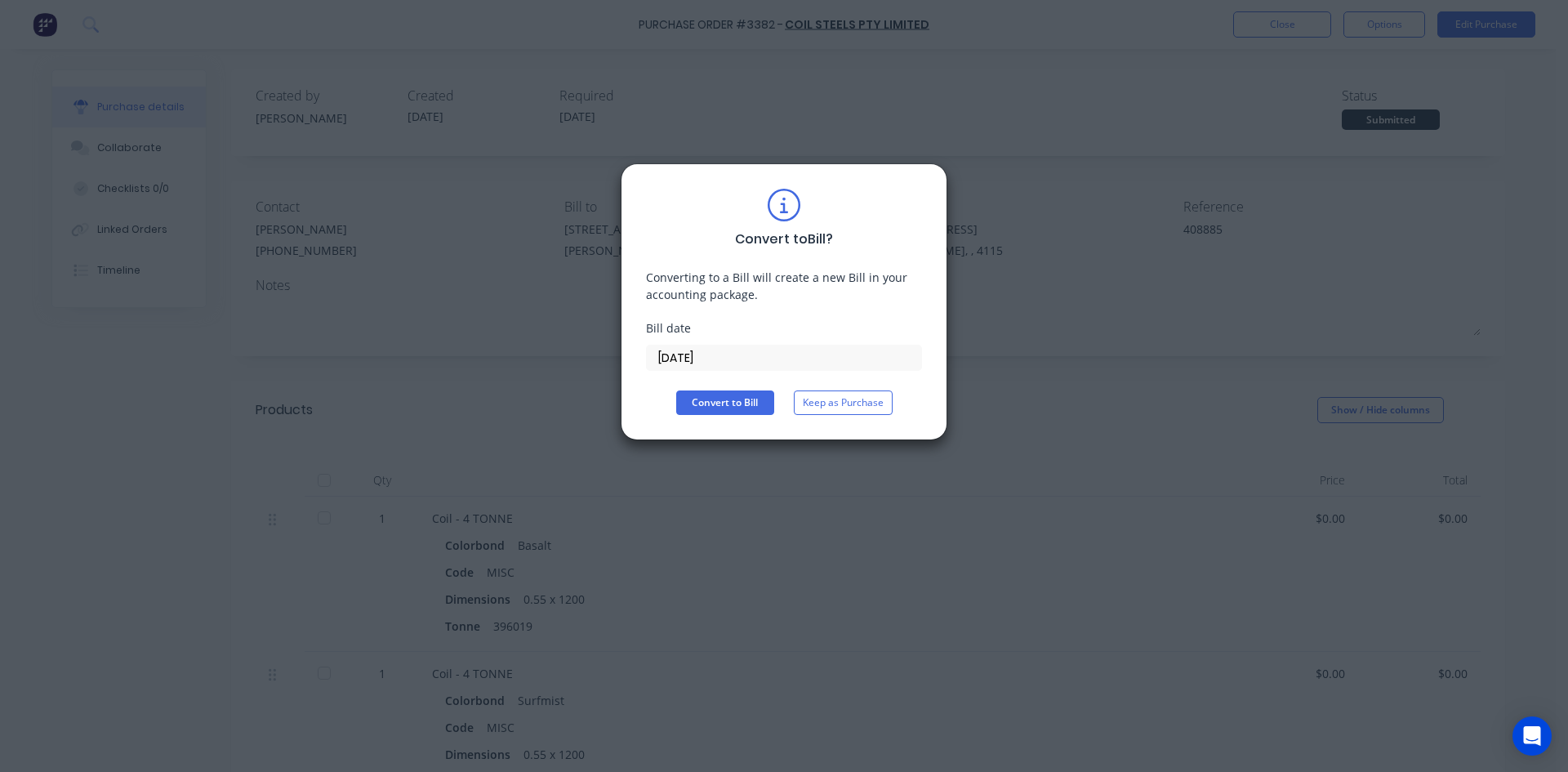
click at [722, 348] on input "[DATE]" at bounding box center [784, 357] width 274 height 24
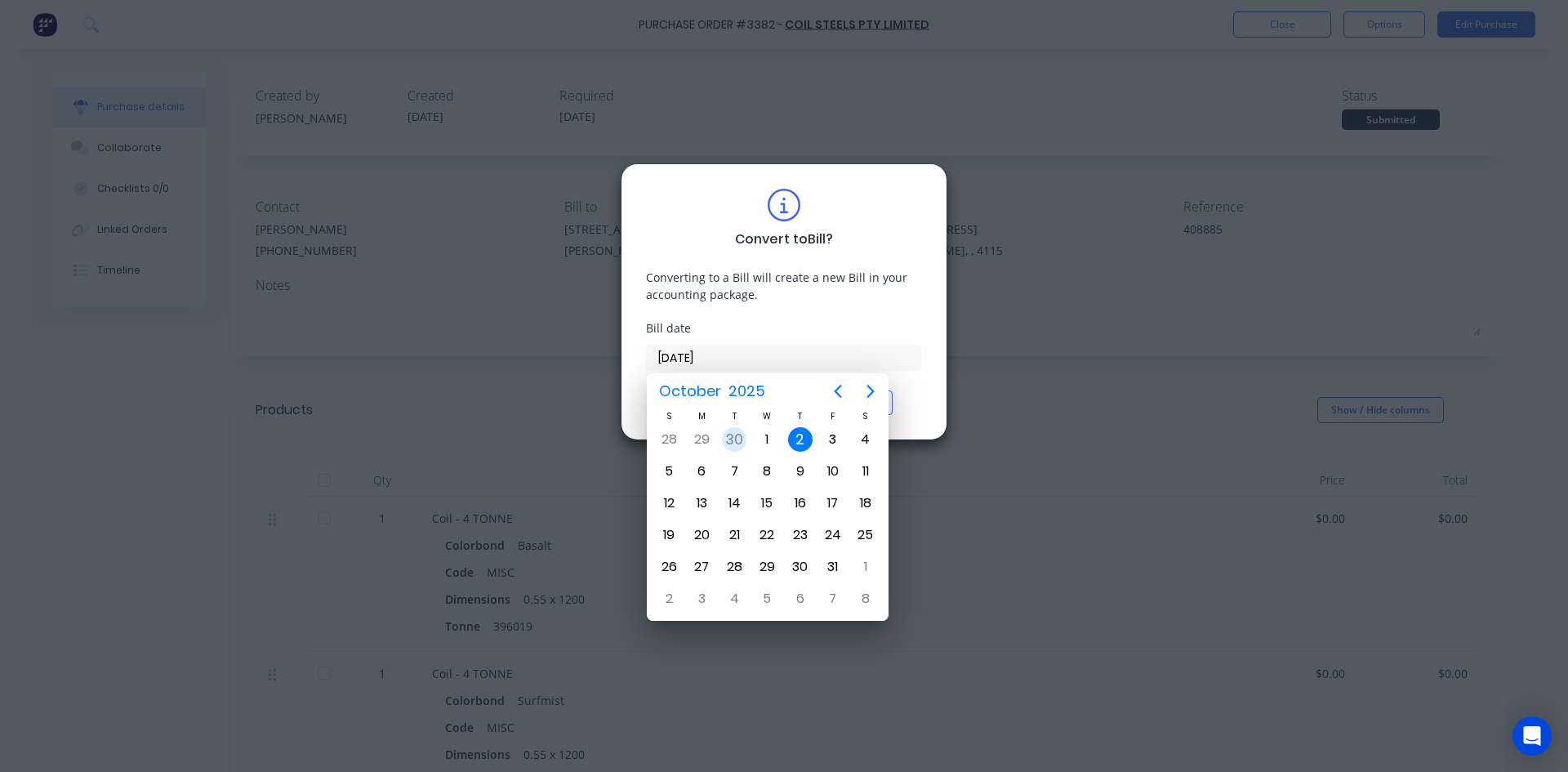
click at [742, 436] on div "30" at bounding box center [734, 439] width 24 height 24
type input "30/09/25"
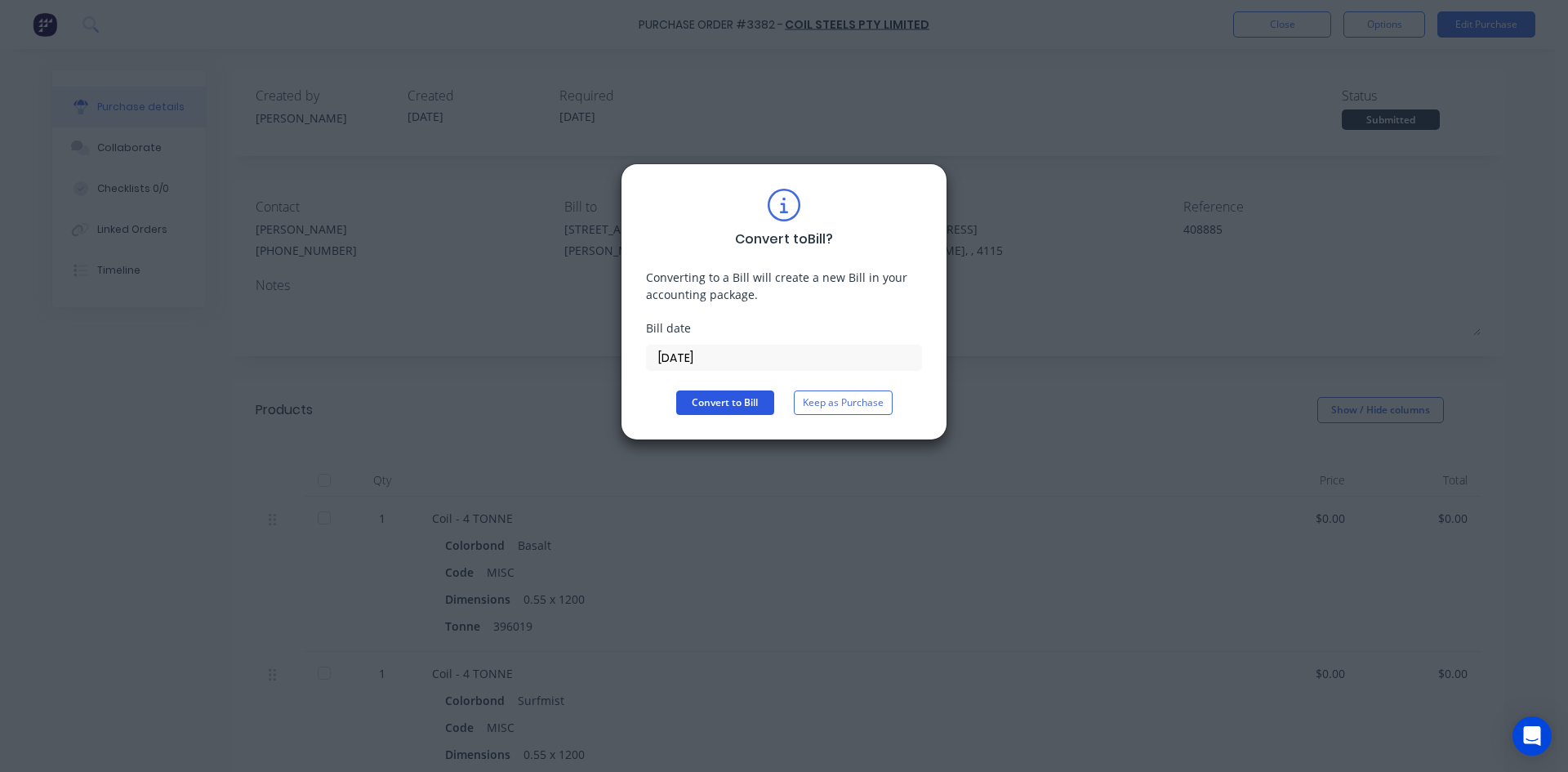
click at [719, 400] on button "Convert to Bill" at bounding box center [725, 402] width 98 height 24
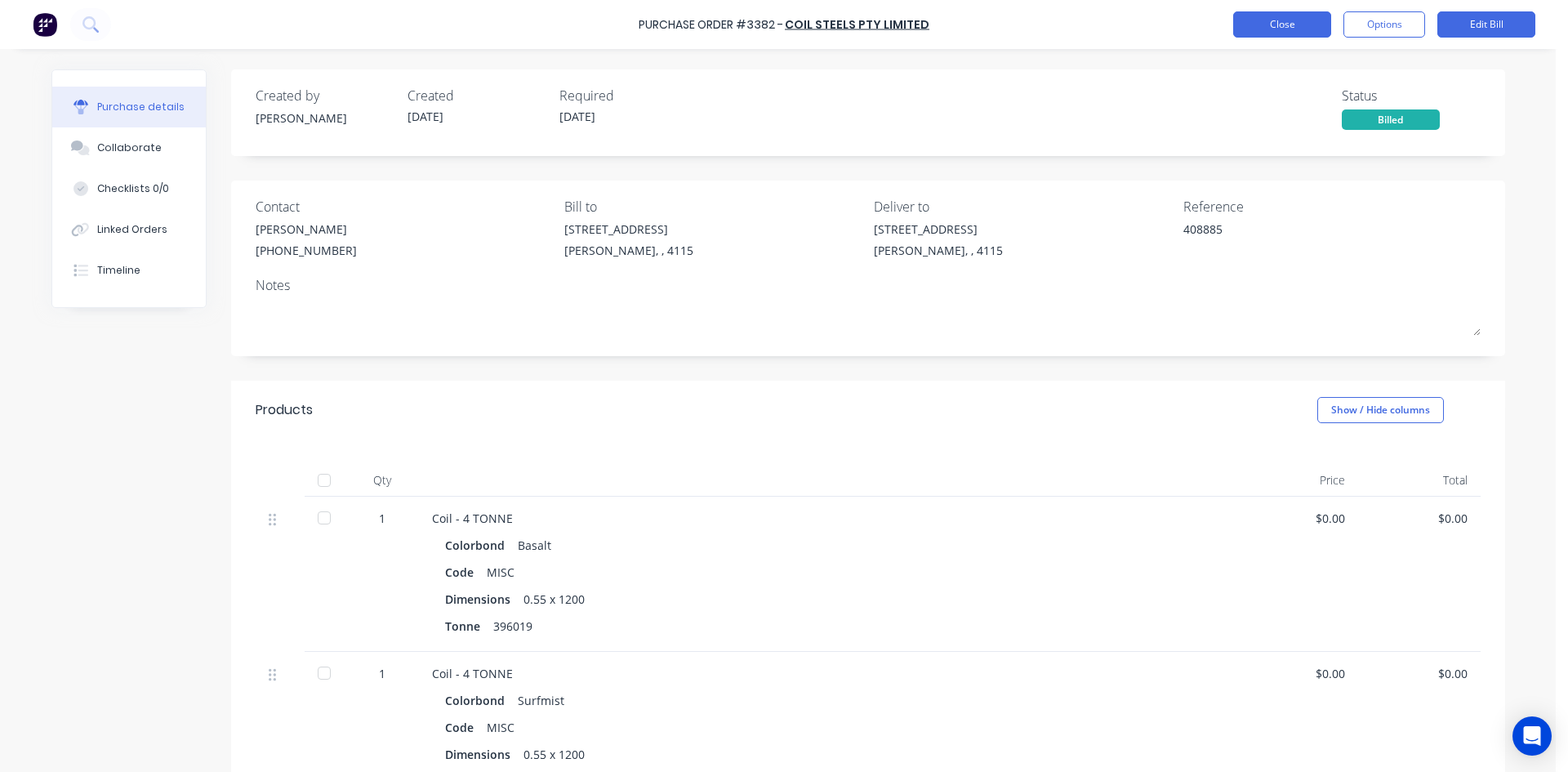
click at [1270, 24] on button "Close" at bounding box center [1282, 24] width 98 height 26
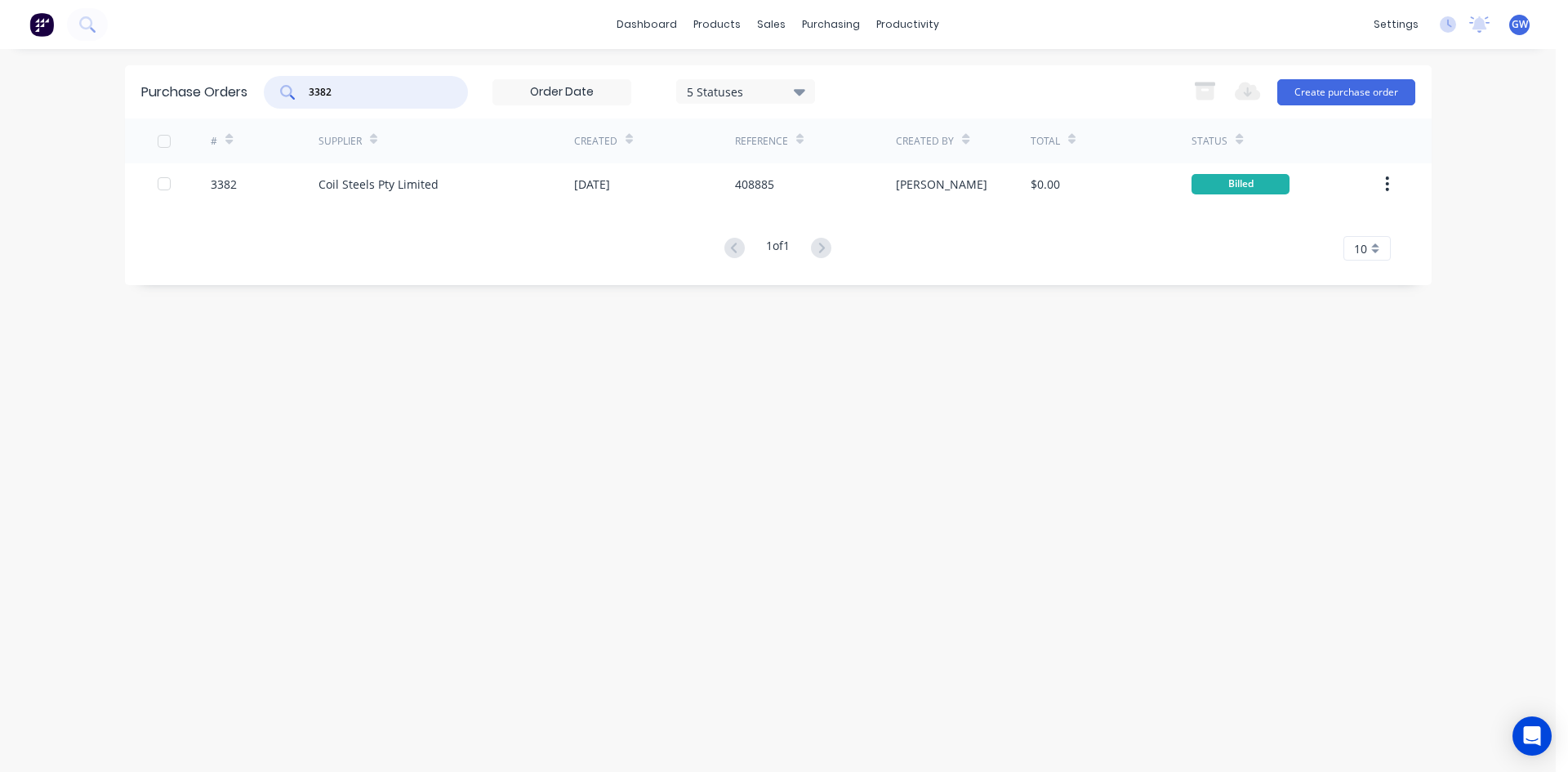
drag, startPoint x: 393, startPoint y: 97, endPoint x: 143, endPoint y: 88, distance: 250.2
click at [143, 88] on div "Purchase Orders 3382 5 Statuses 5 Statuses Export to Excel (XLSX) Create purcha…" at bounding box center [778, 92] width 1306 height 53
type input "3445"
click at [996, 186] on div "[PERSON_NAME]" at bounding box center [964, 183] width 135 height 41
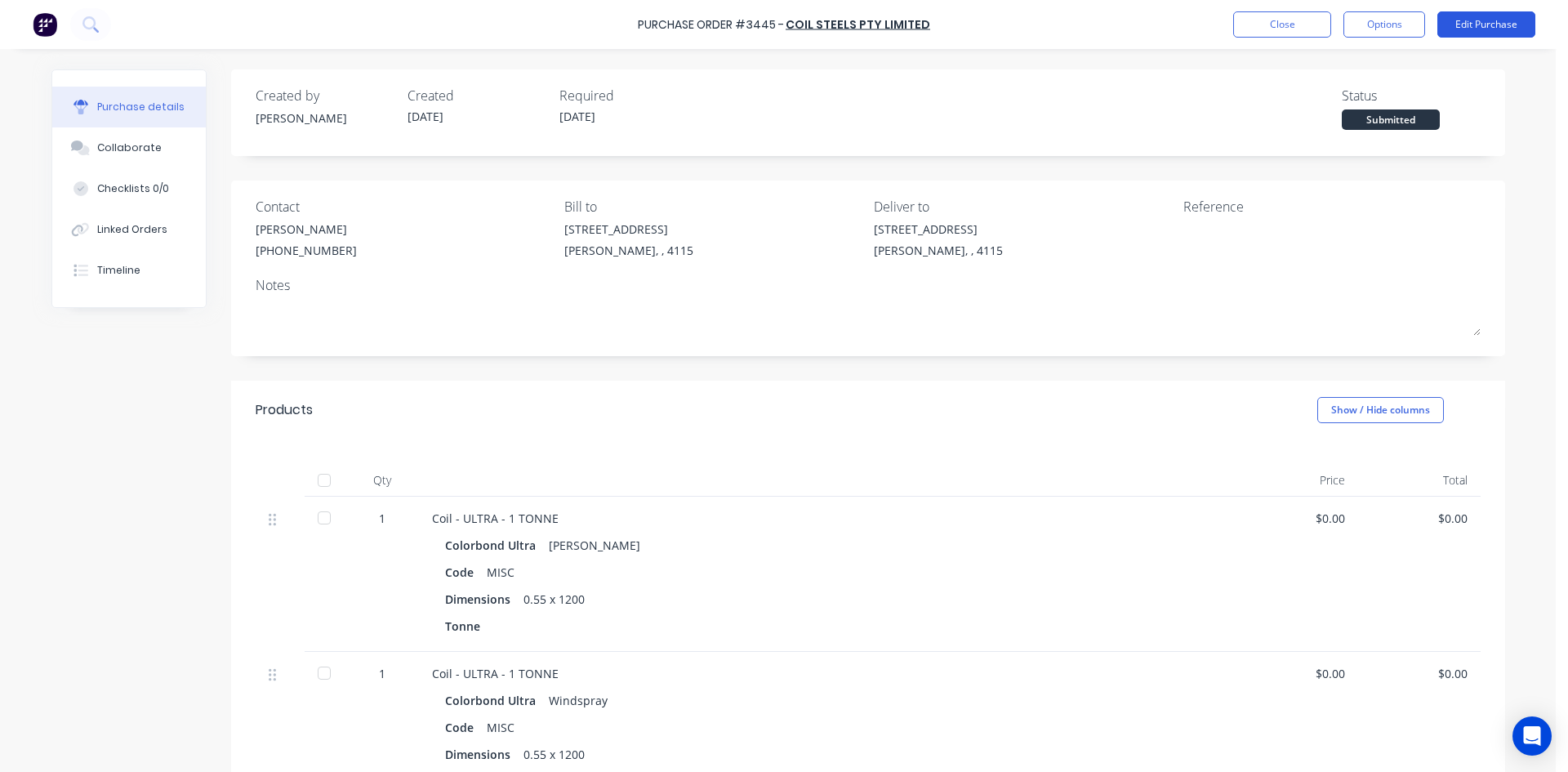
click at [1484, 23] on button "Edit Purchase" at bounding box center [1486, 24] width 98 height 26
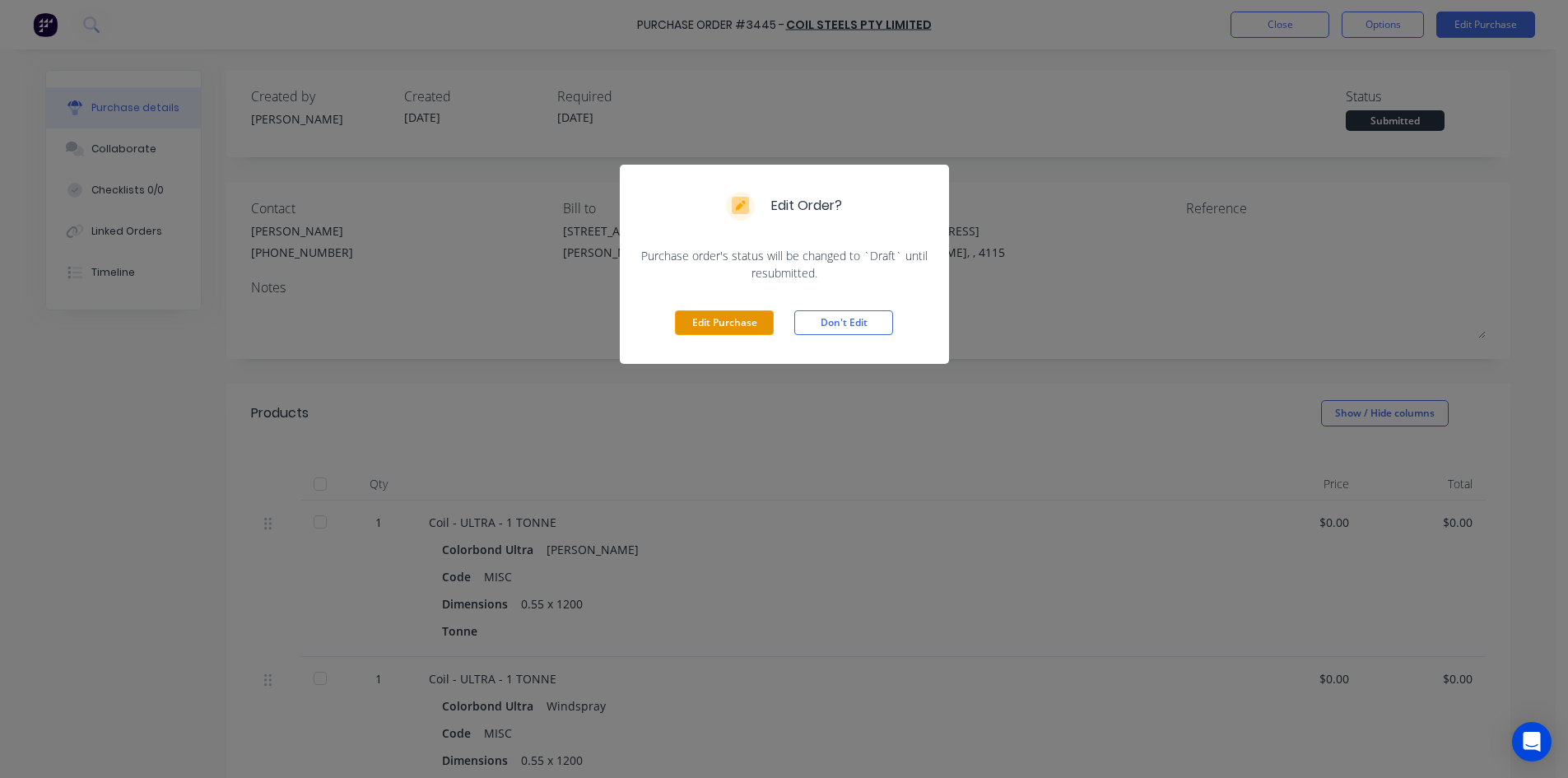
click at [708, 334] on button "Edit Purchase" at bounding box center [724, 322] width 99 height 24
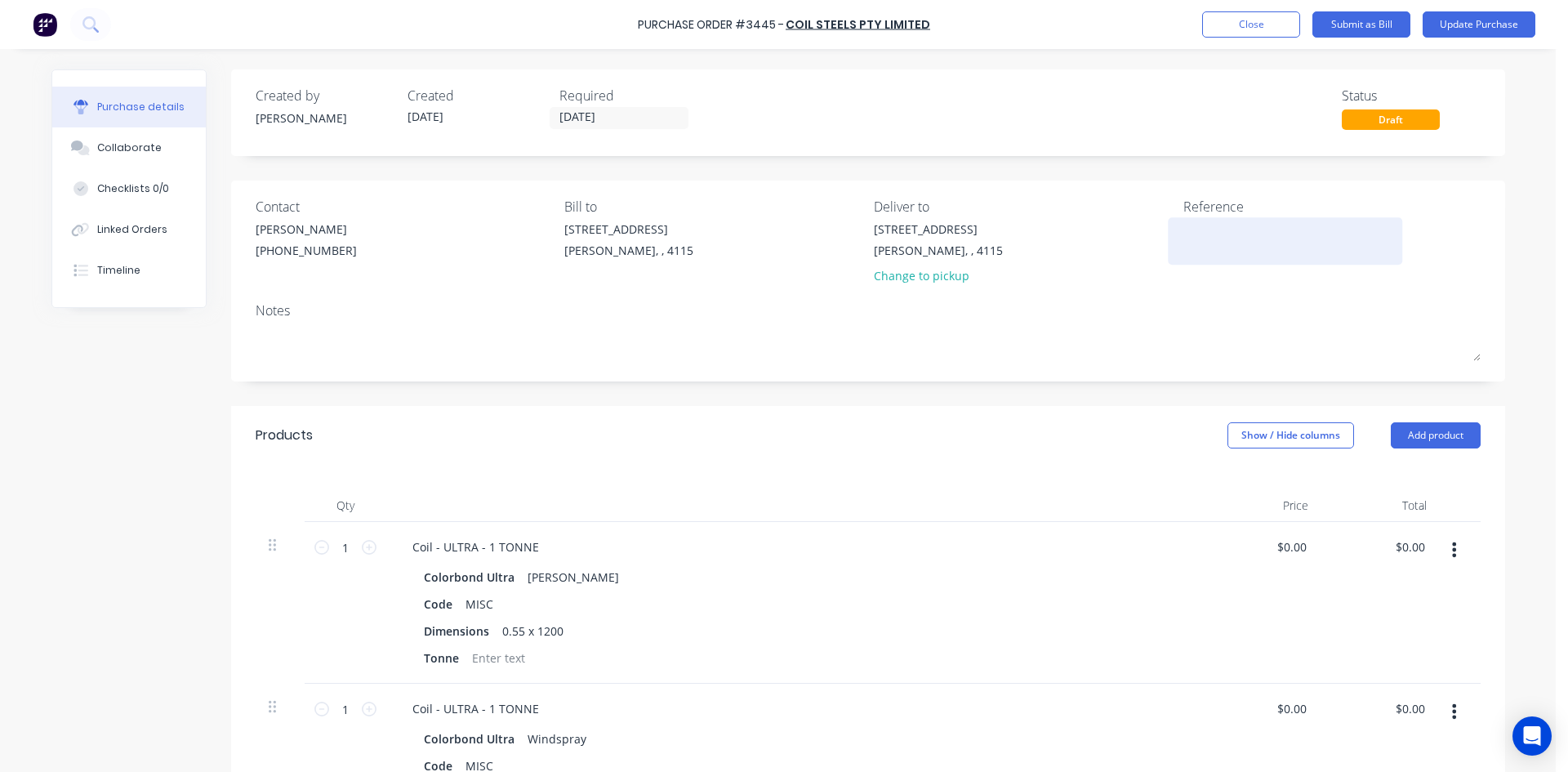
click at [1213, 245] on textarea at bounding box center [1285, 238] width 204 height 37
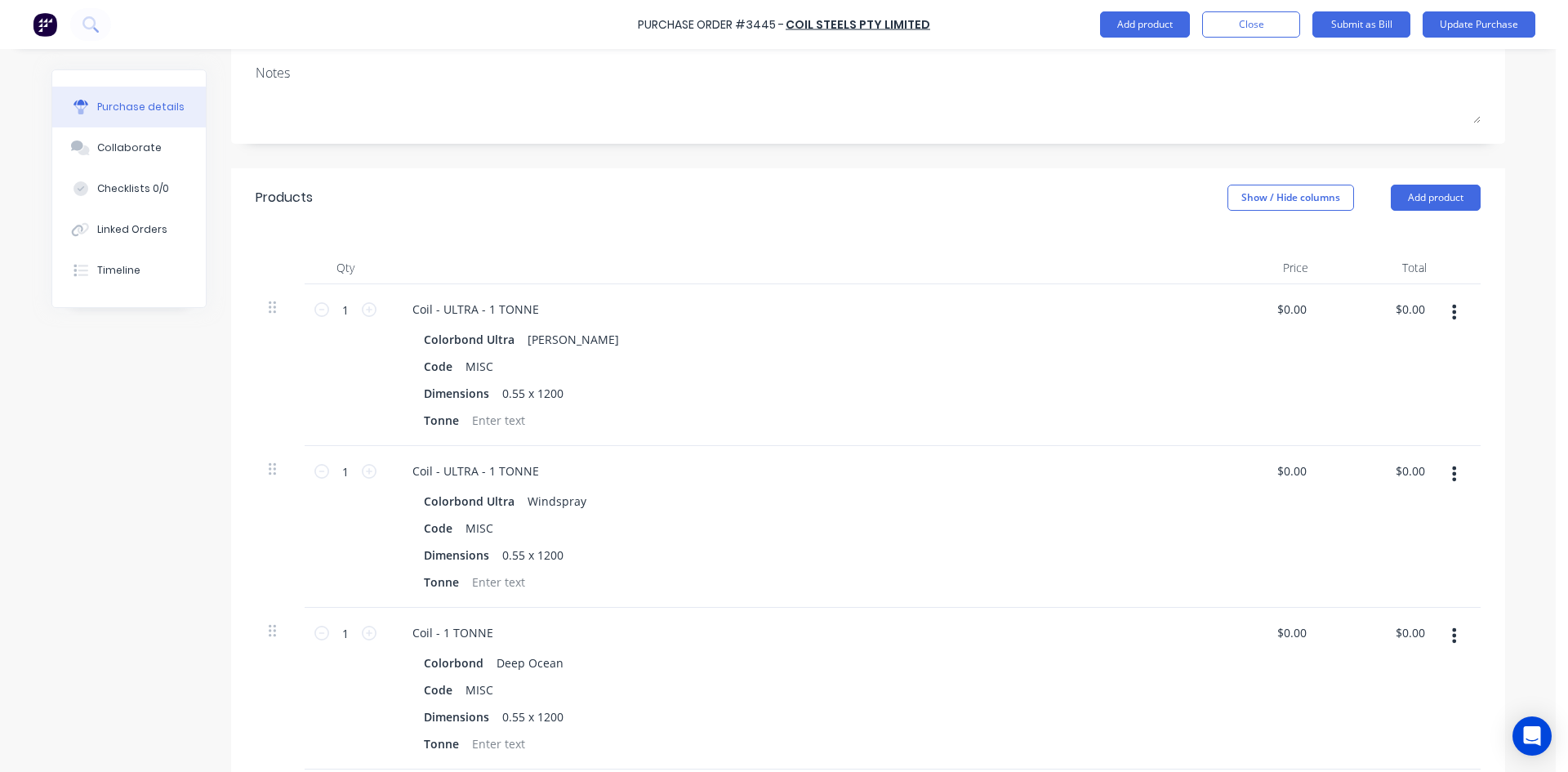
scroll to position [409, 0]
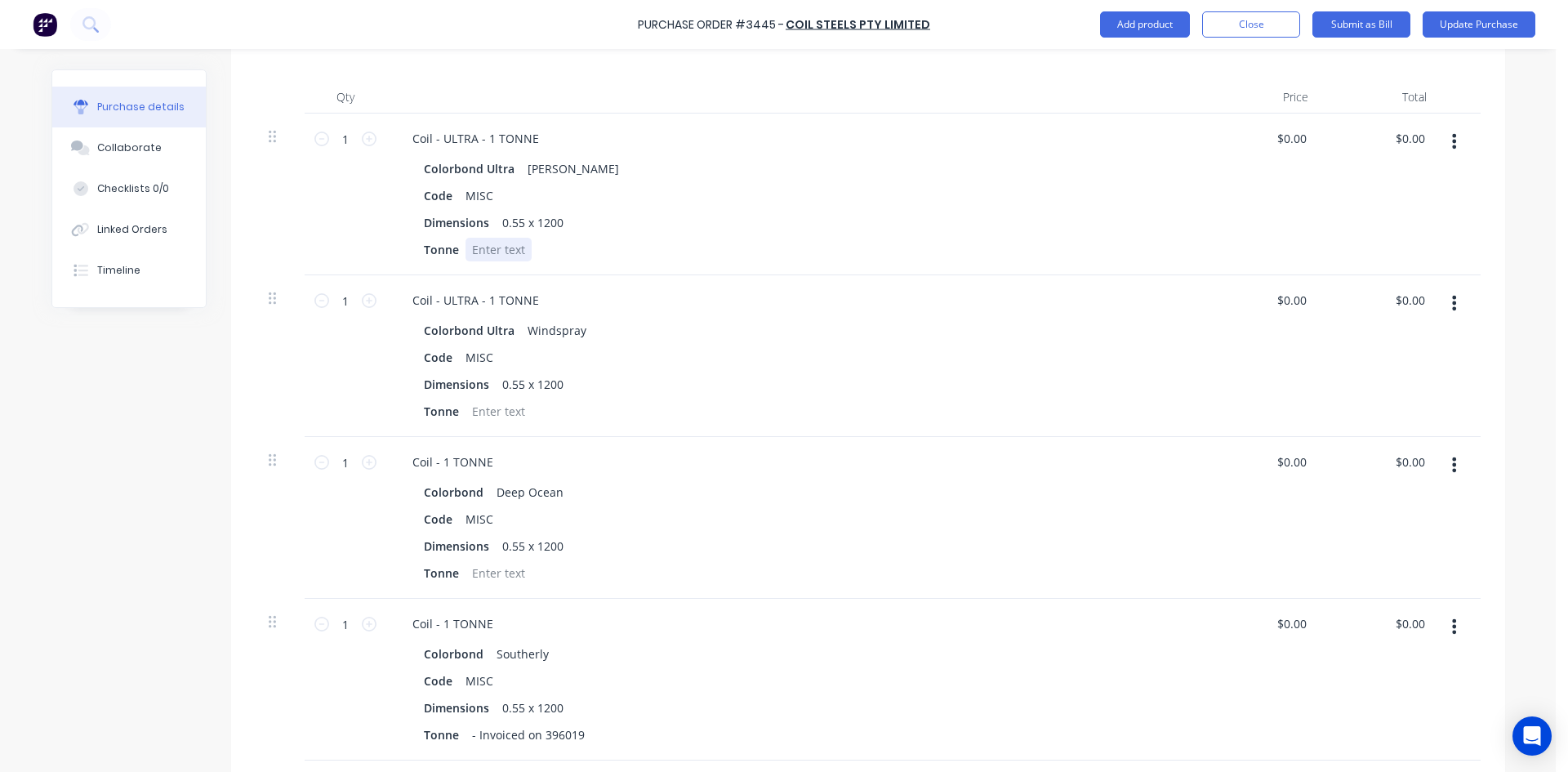
type textarea "408885"
click at [465, 254] on div at bounding box center [498, 249] width 66 height 23
click at [494, 409] on div at bounding box center [498, 411] width 66 height 23
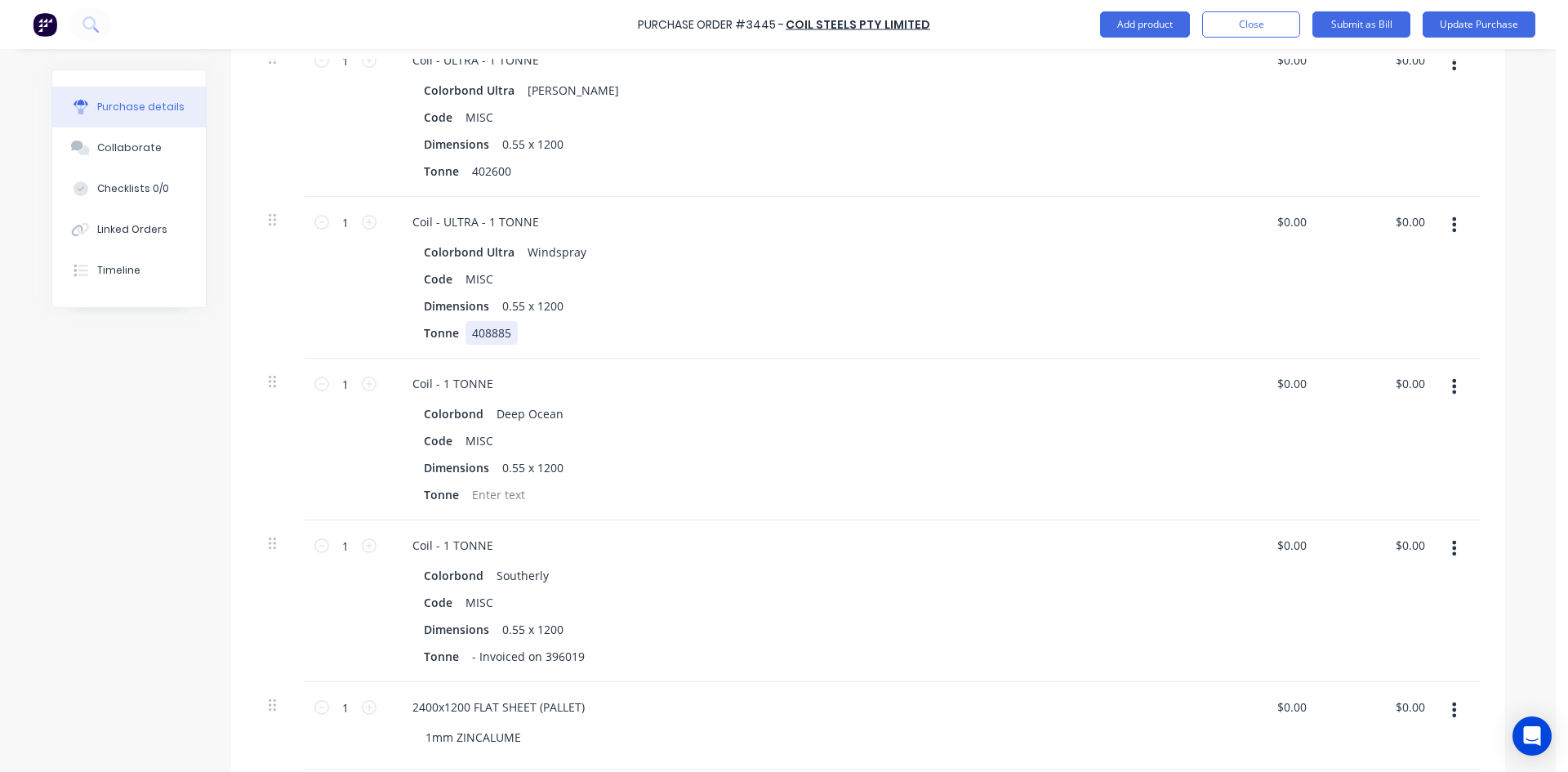
scroll to position [654, 0]
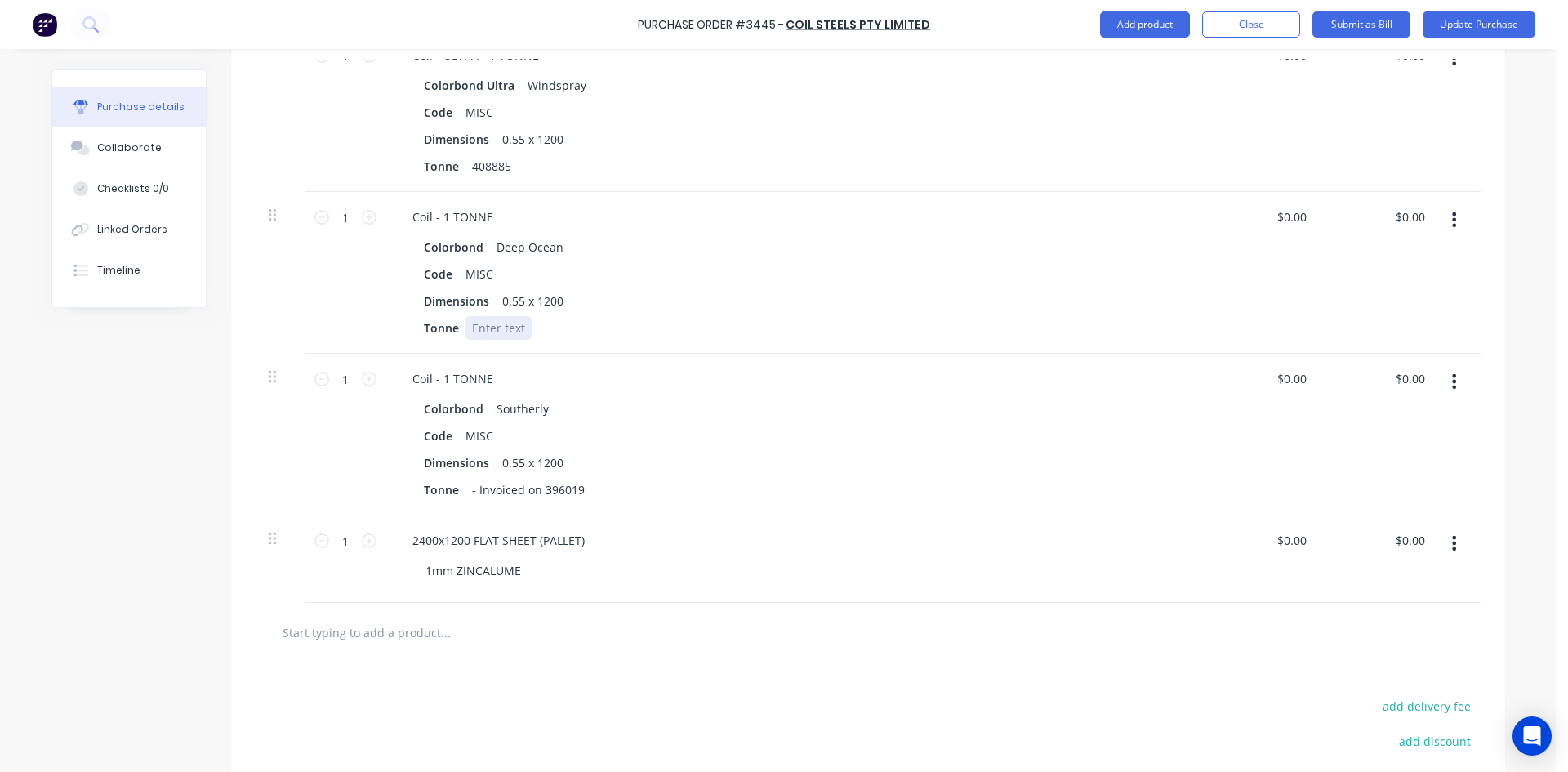
click at [487, 324] on div at bounding box center [498, 328] width 66 height 23
click at [713, 462] on div "Dimensions 0.55 x 1200" at bounding box center [791, 463] width 748 height 23
click at [811, 382] on div "Coil - 1 TONNE" at bounding box center [794, 378] width 790 height 23
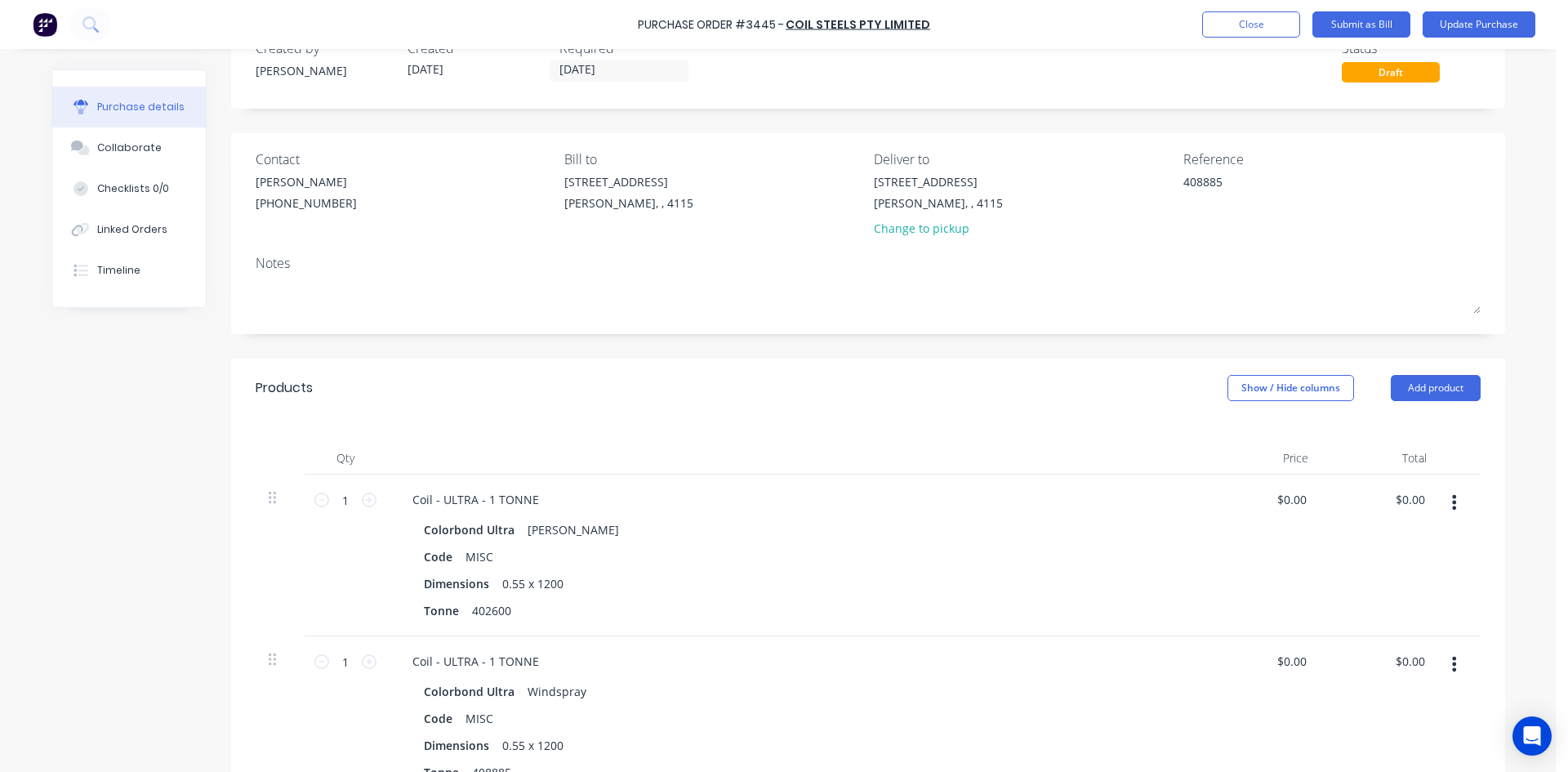
scroll to position [0, 0]
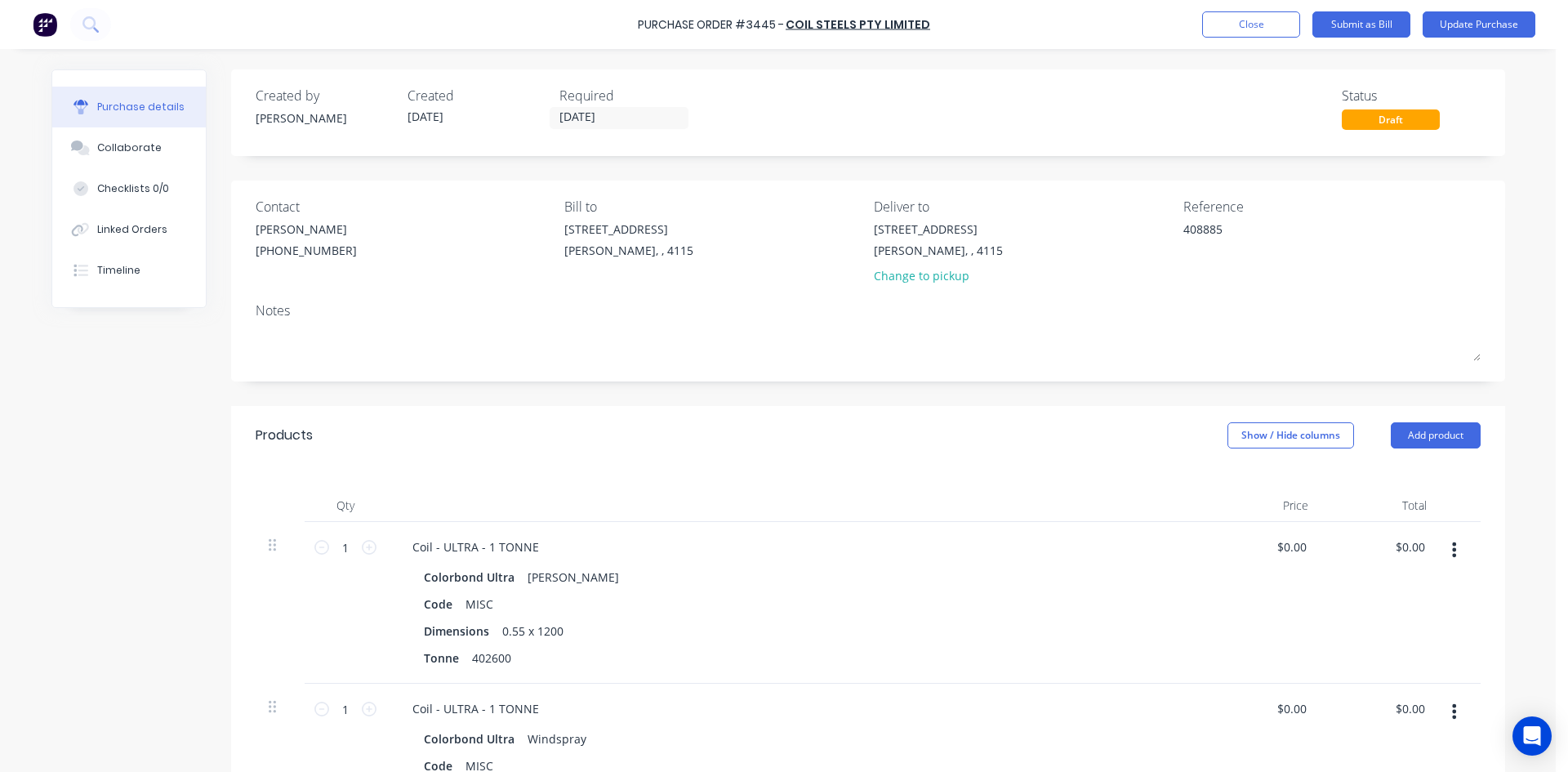
drag, startPoint x: 1259, startPoint y: 242, endPoint x: 1087, endPoint y: 242, distance: 172.0
click at [1087, 242] on div "Contact HAYDEN (07) 3372 3005 Bill to 39 Sandstone Place Parkinson, , 4115 Deli…" at bounding box center [868, 244] width 1225 height 96
click at [1055, 152] on div "Created by Hayden Created 08/04/25 Required 09/04/25 Status Draft" at bounding box center [868, 113] width 1274 height 87
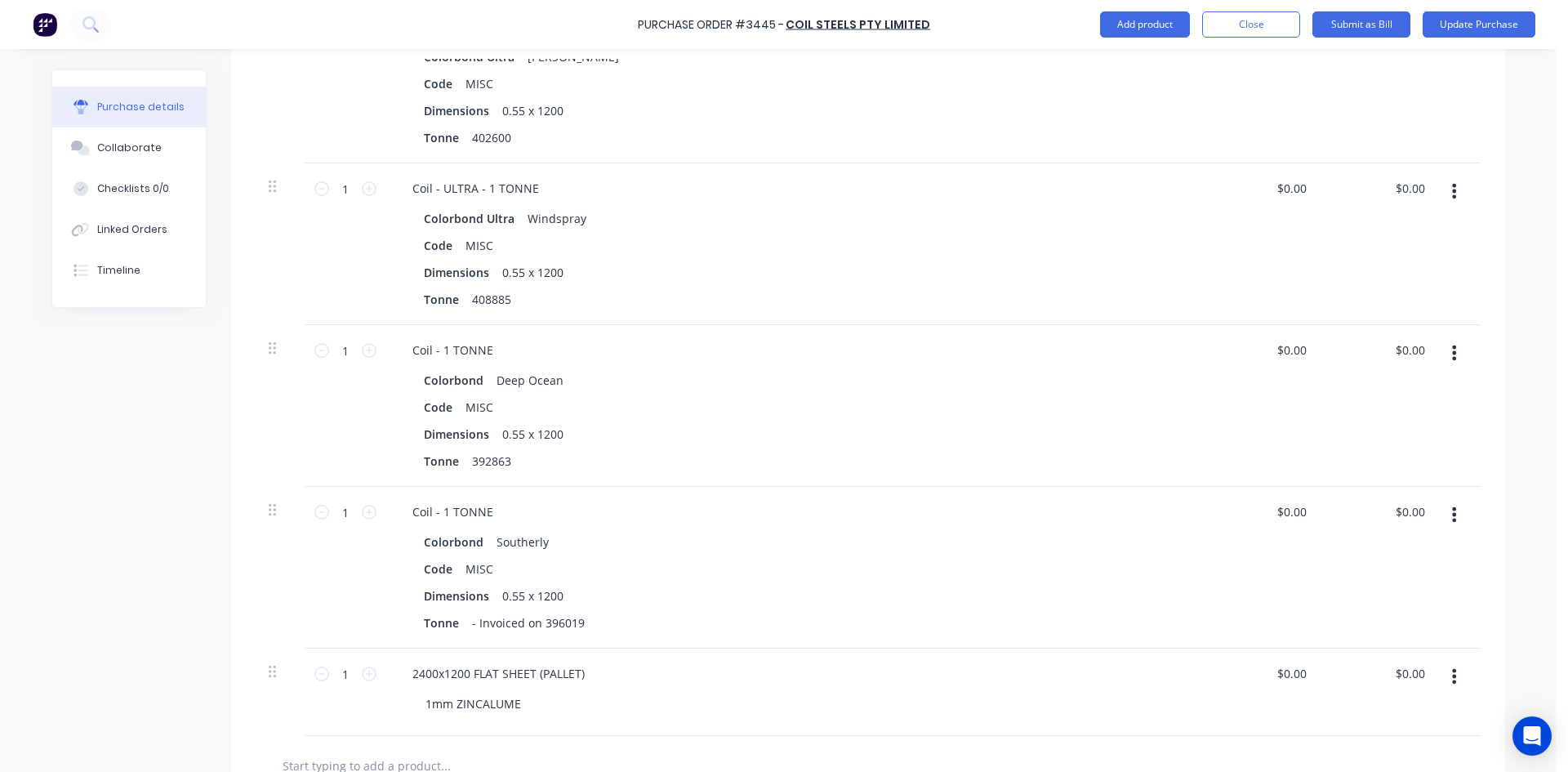
scroll to position [735, 0]
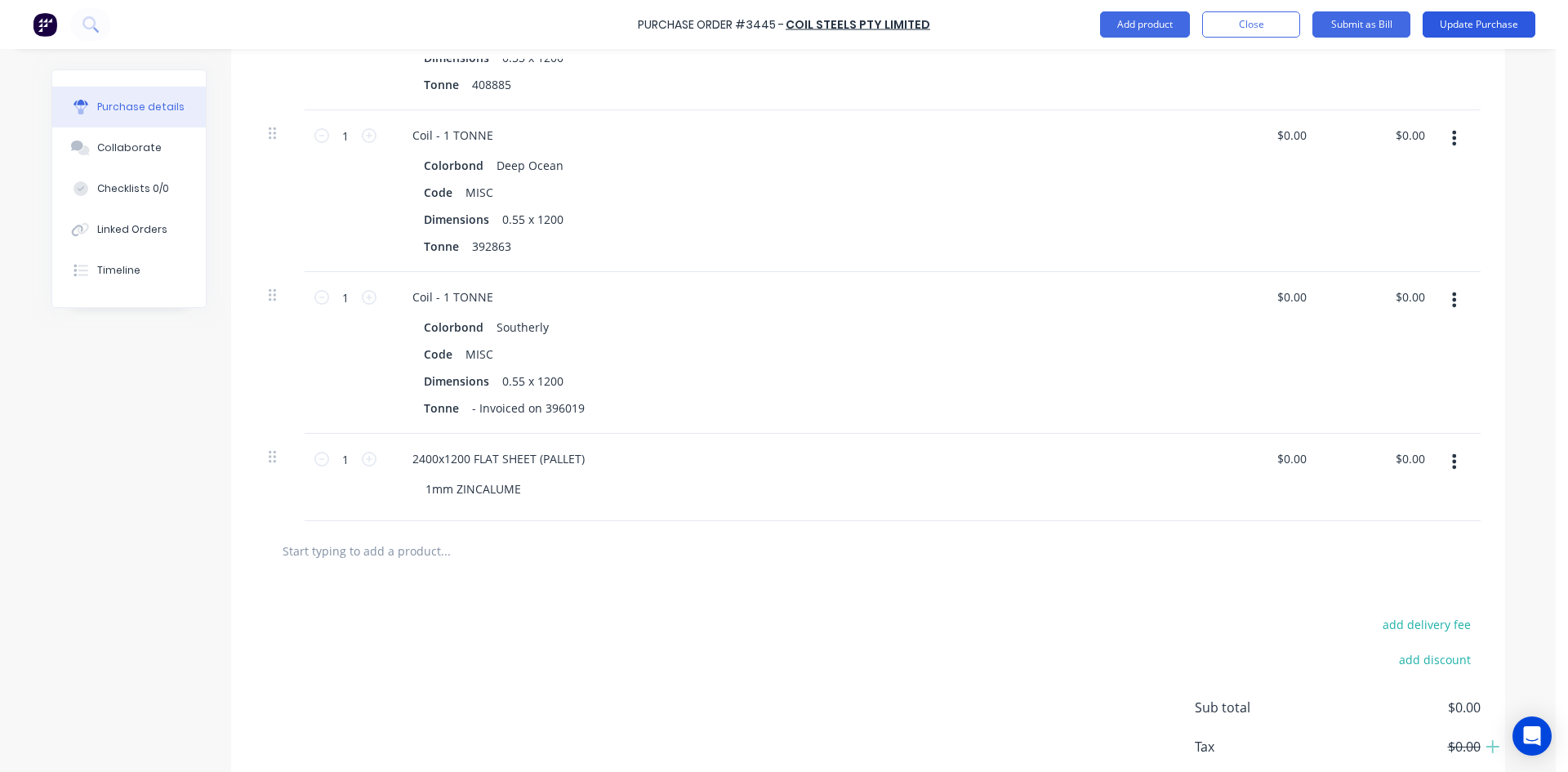
click at [1527, 30] on button "Update Purchase" at bounding box center [1478, 24] width 113 height 26
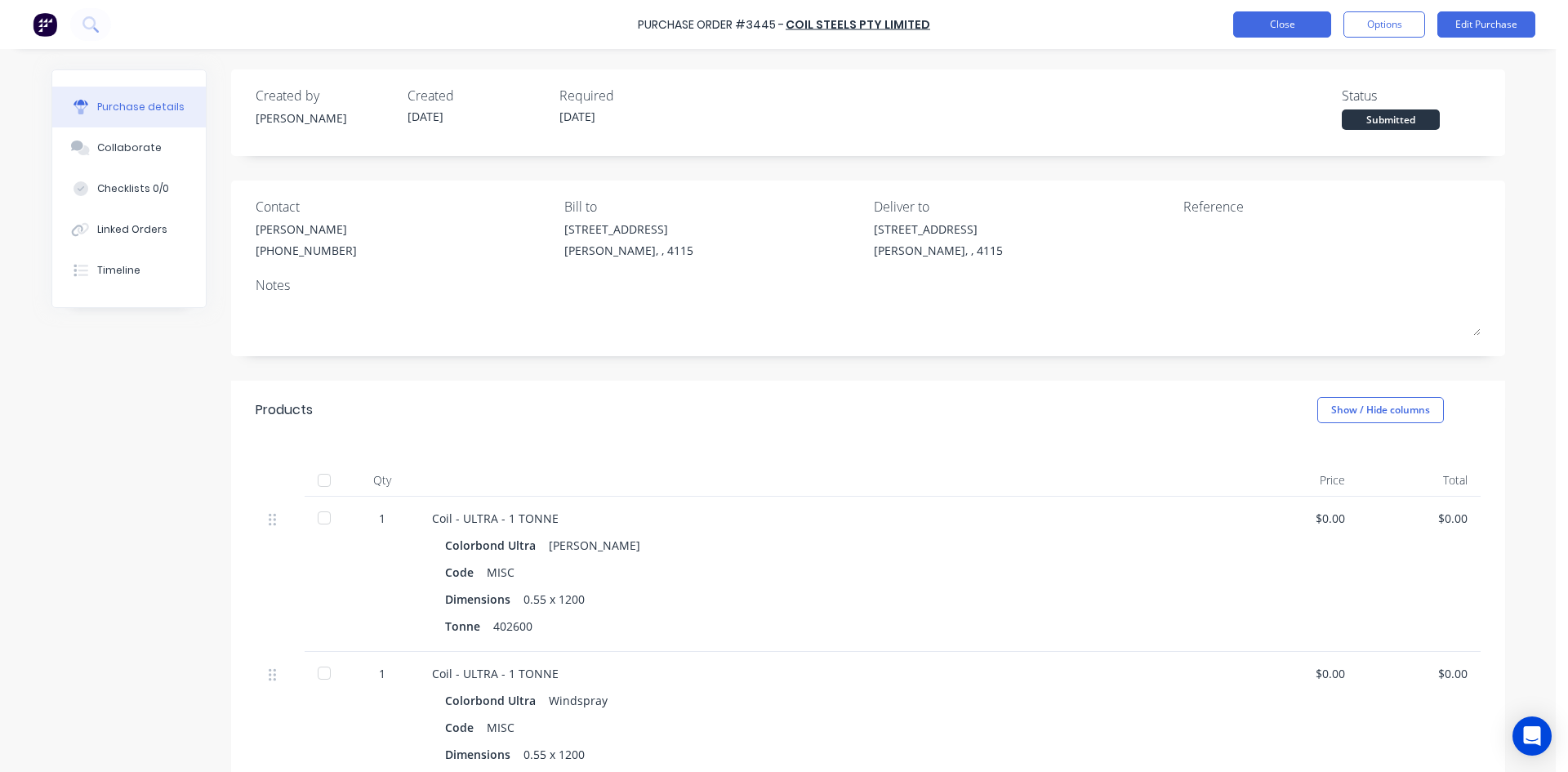
click at [1307, 14] on button "Close" at bounding box center [1282, 24] width 98 height 26
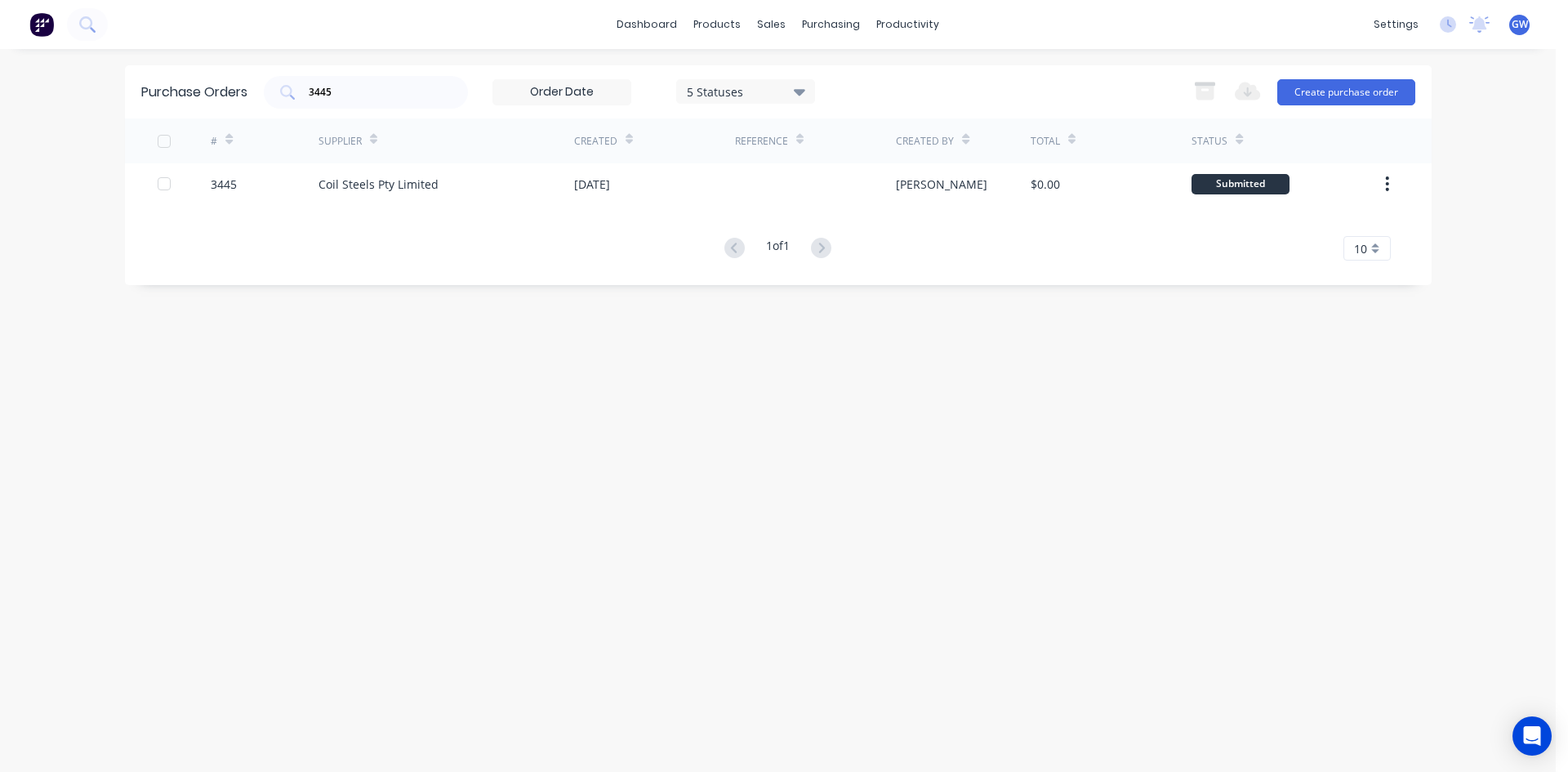
drag, startPoint x: 267, startPoint y: 76, endPoint x: 215, endPoint y: 73, distance: 52.1
click at [215, 73] on div "Purchase Orders 3445 5 Statuses 5 Statuses Export to Excel (XLSX) Create purcha…" at bounding box center [778, 92] width 1306 height 53
type input "4225"
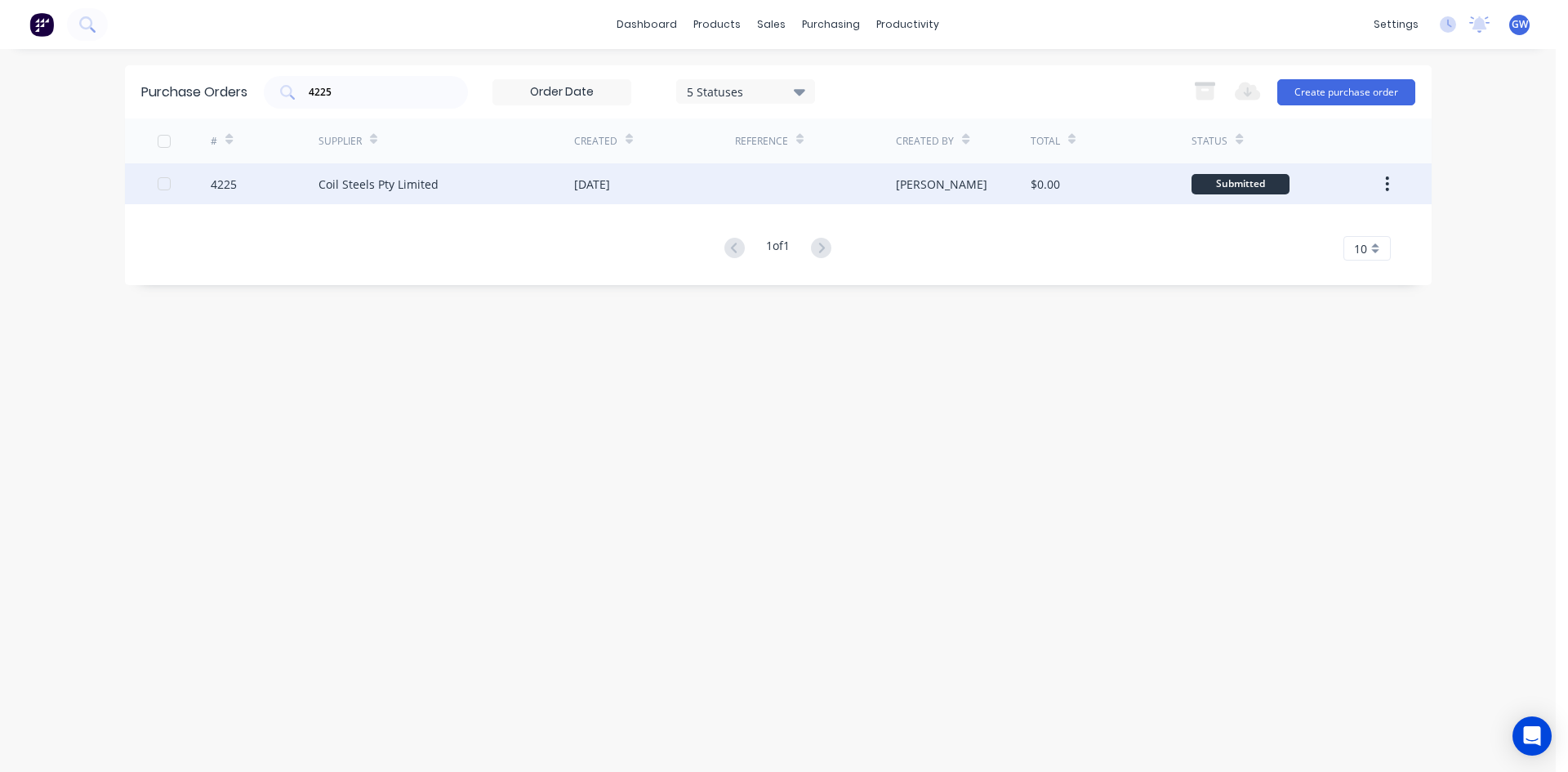
click at [476, 177] on div "Coil Steels Pty Limited" at bounding box center [446, 183] width 256 height 41
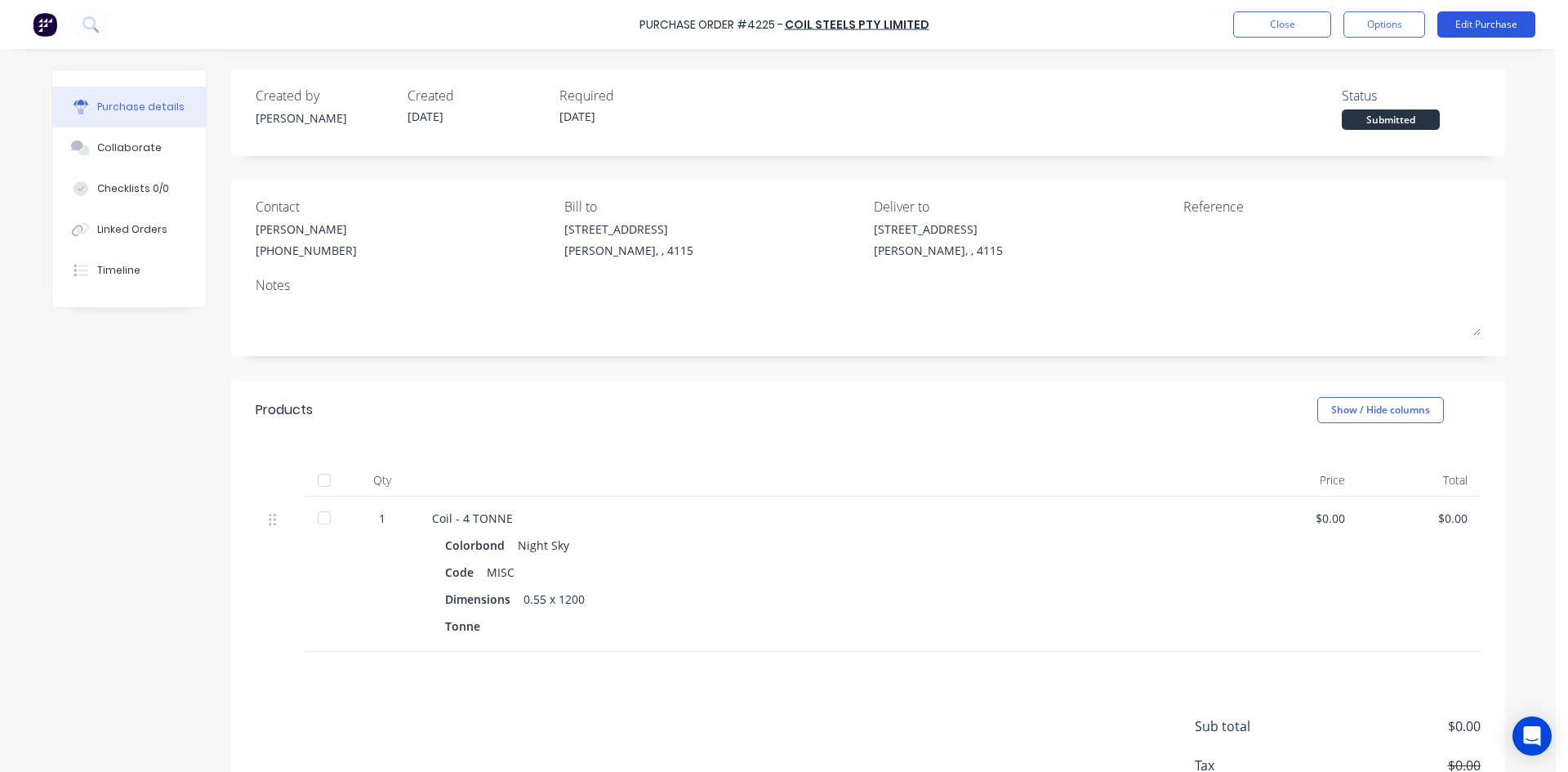
click at [1482, 28] on button "Edit Purchase" at bounding box center [1486, 24] width 98 height 26
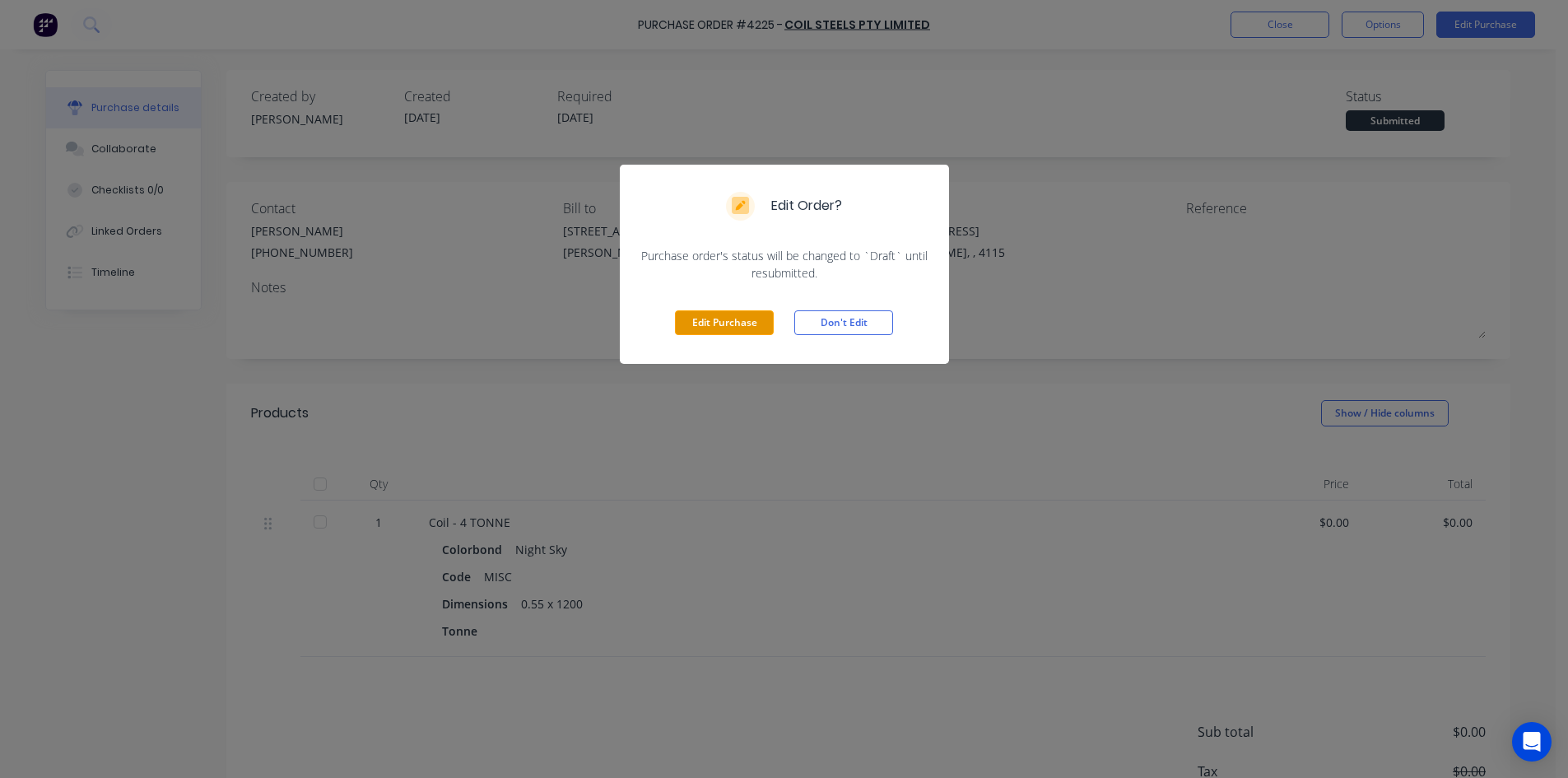
click at [711, 323] on button "Edit Purchase" at bounding box center [724, 322] width 99 height 24
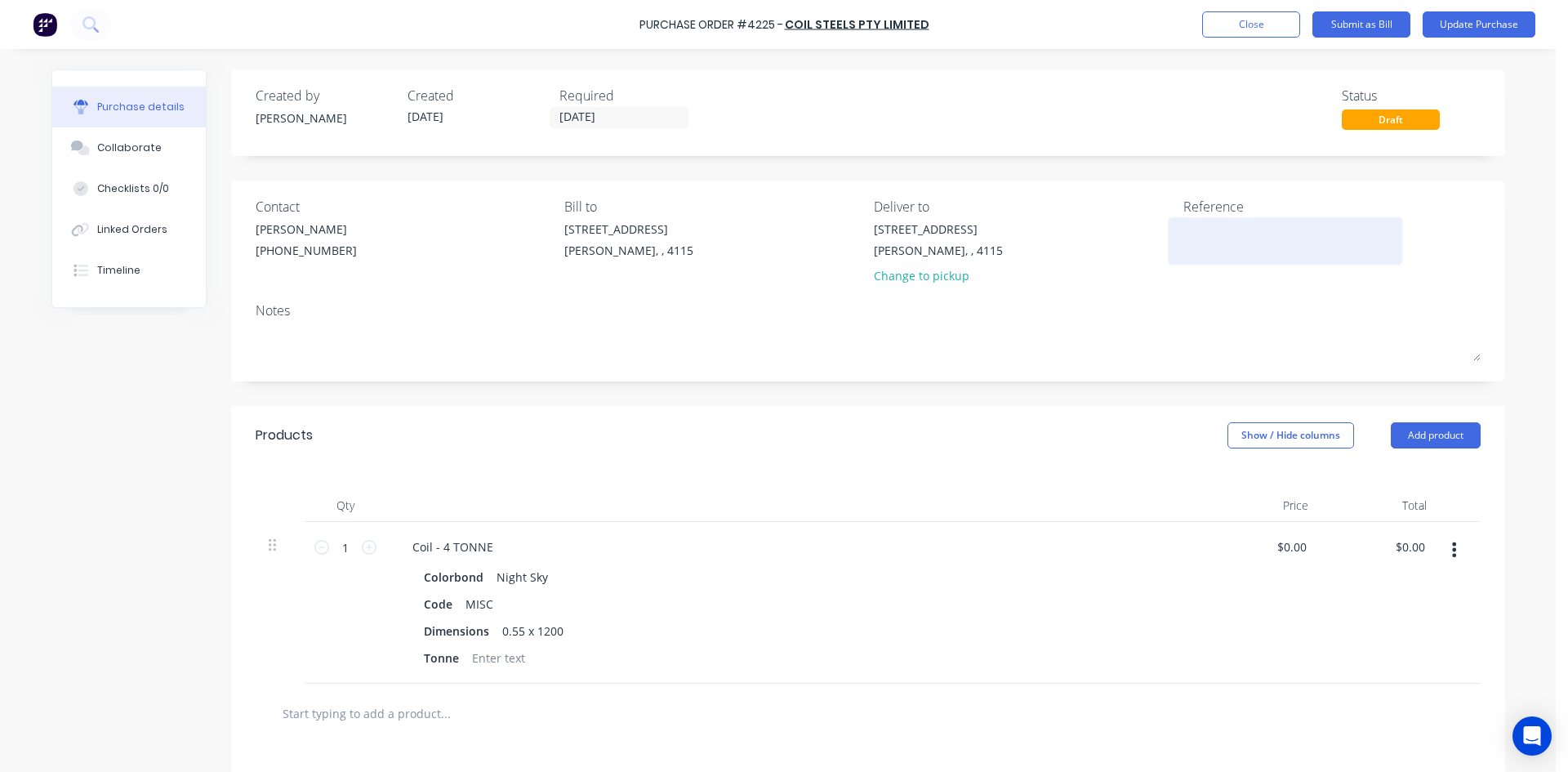
click at [1203, 244] on textarea at bounding box center [1285, 238] width 204 height 37
type textarea "408885"
click at [949, 407] on div "Products Show / Hide columns Add product" at bounding box center [868, 435] width 1274 height 59
click at [1491, 19] on button "Update Purchase" at bounding box center [1478, 24] width 113 height 26
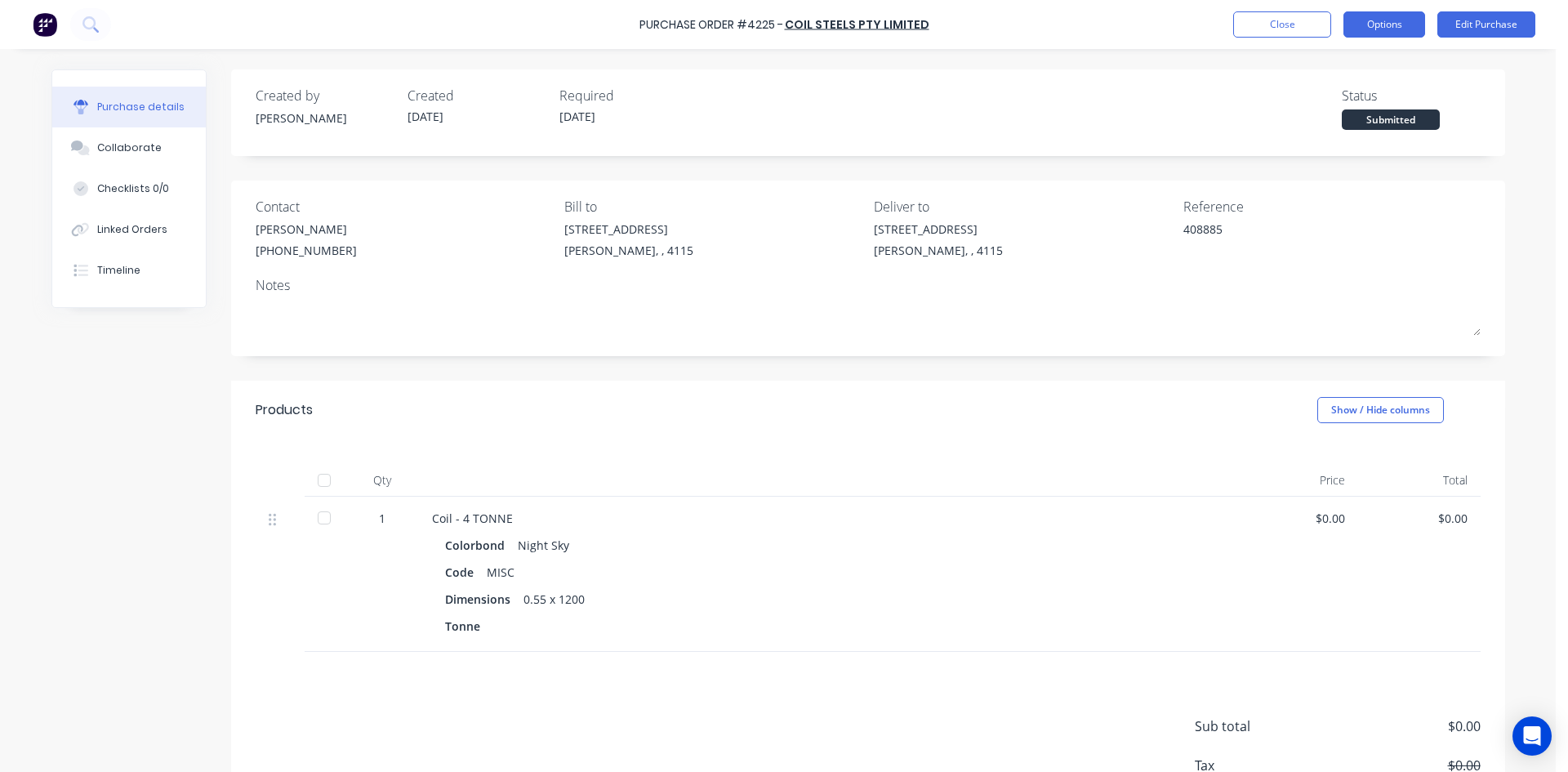
click at [1398, 26] on button "Options" at bounding box center [1384, 24] width 82 height 26
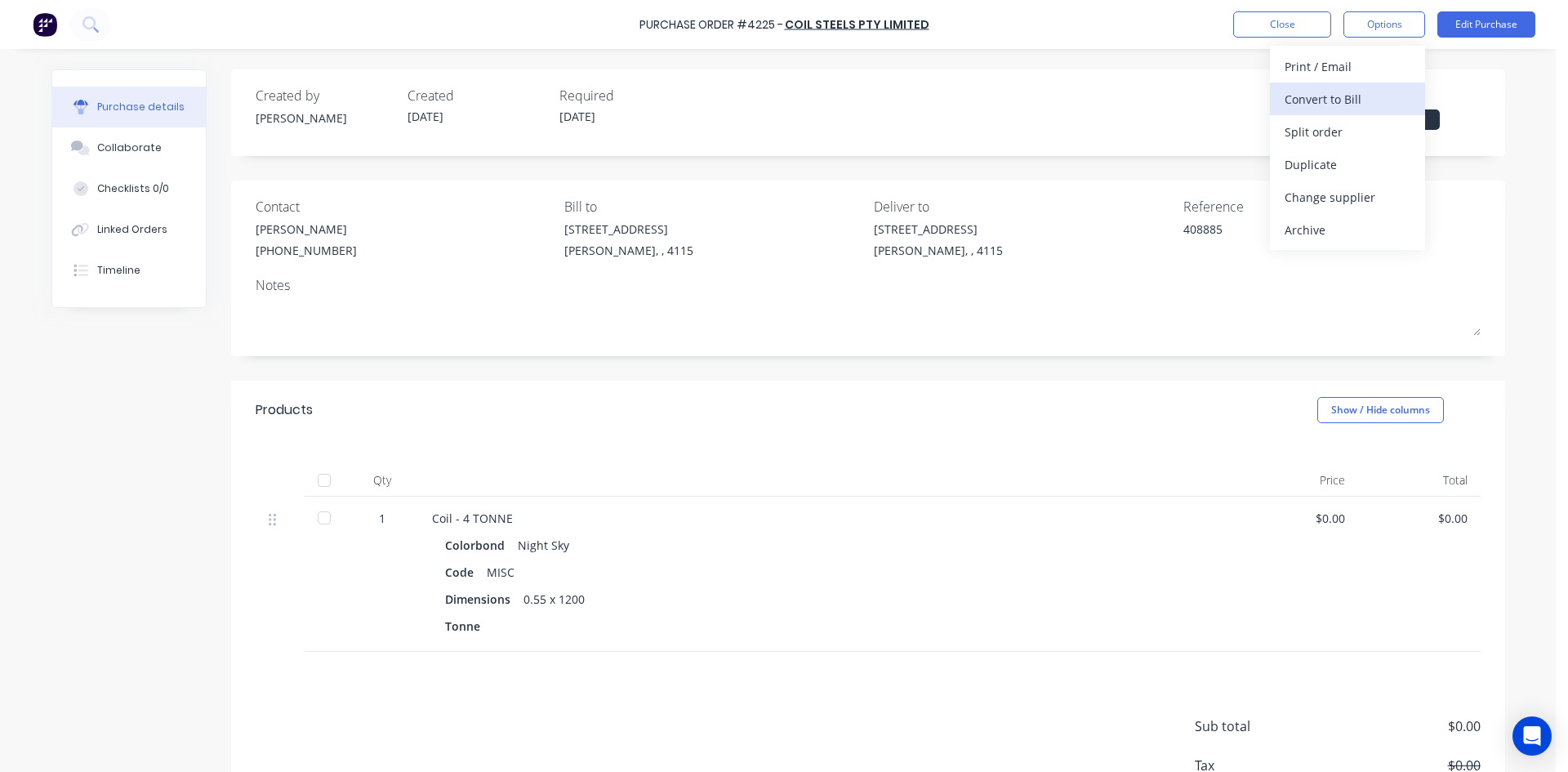
click at [1370, 90] on div "Convert to Bill" at bounding box center [1347, 99] width 126 height 23
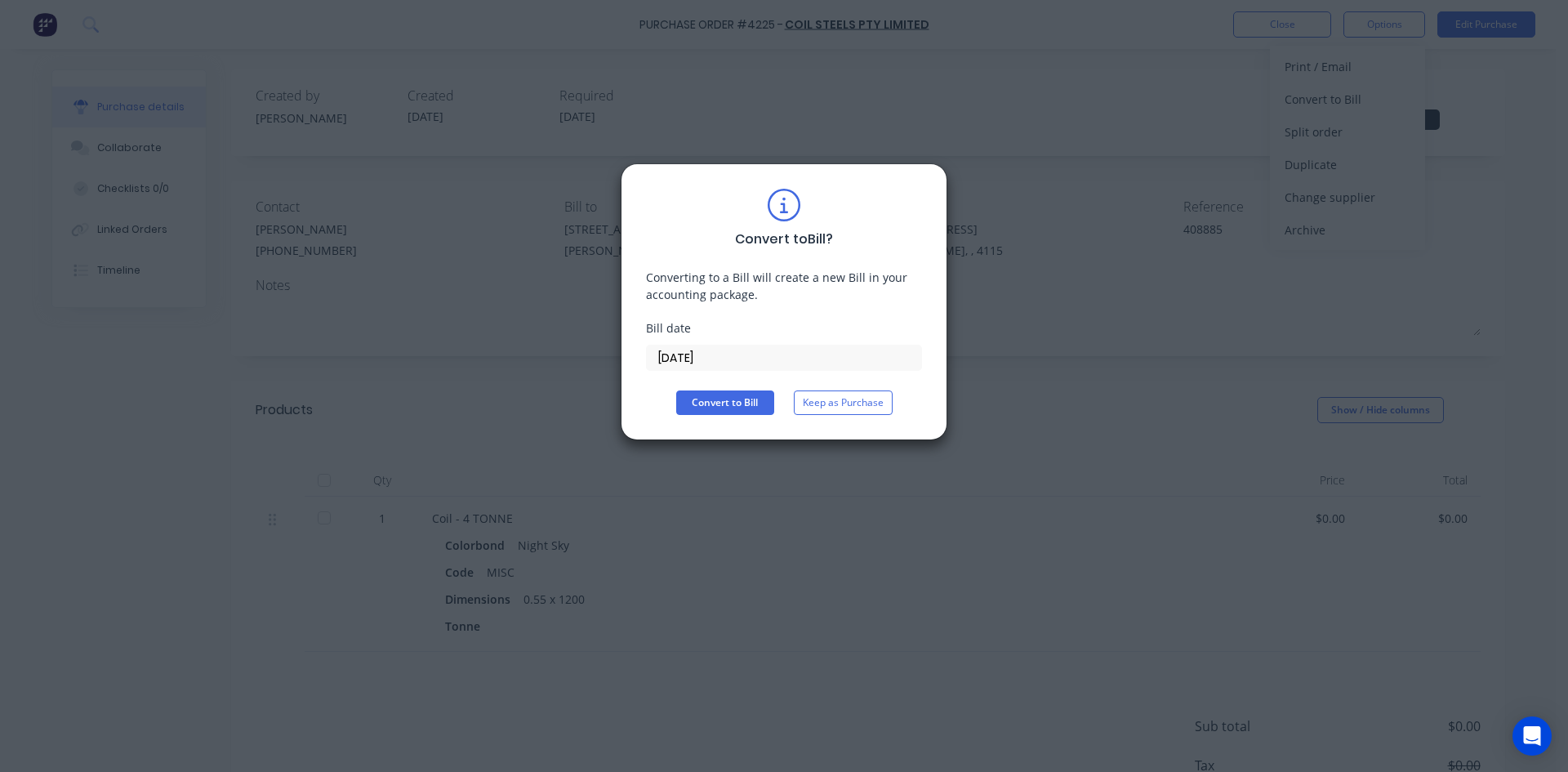
click at [712, 368] on input "[DATE]" at bounding box center [784, 357] width 274 height 24
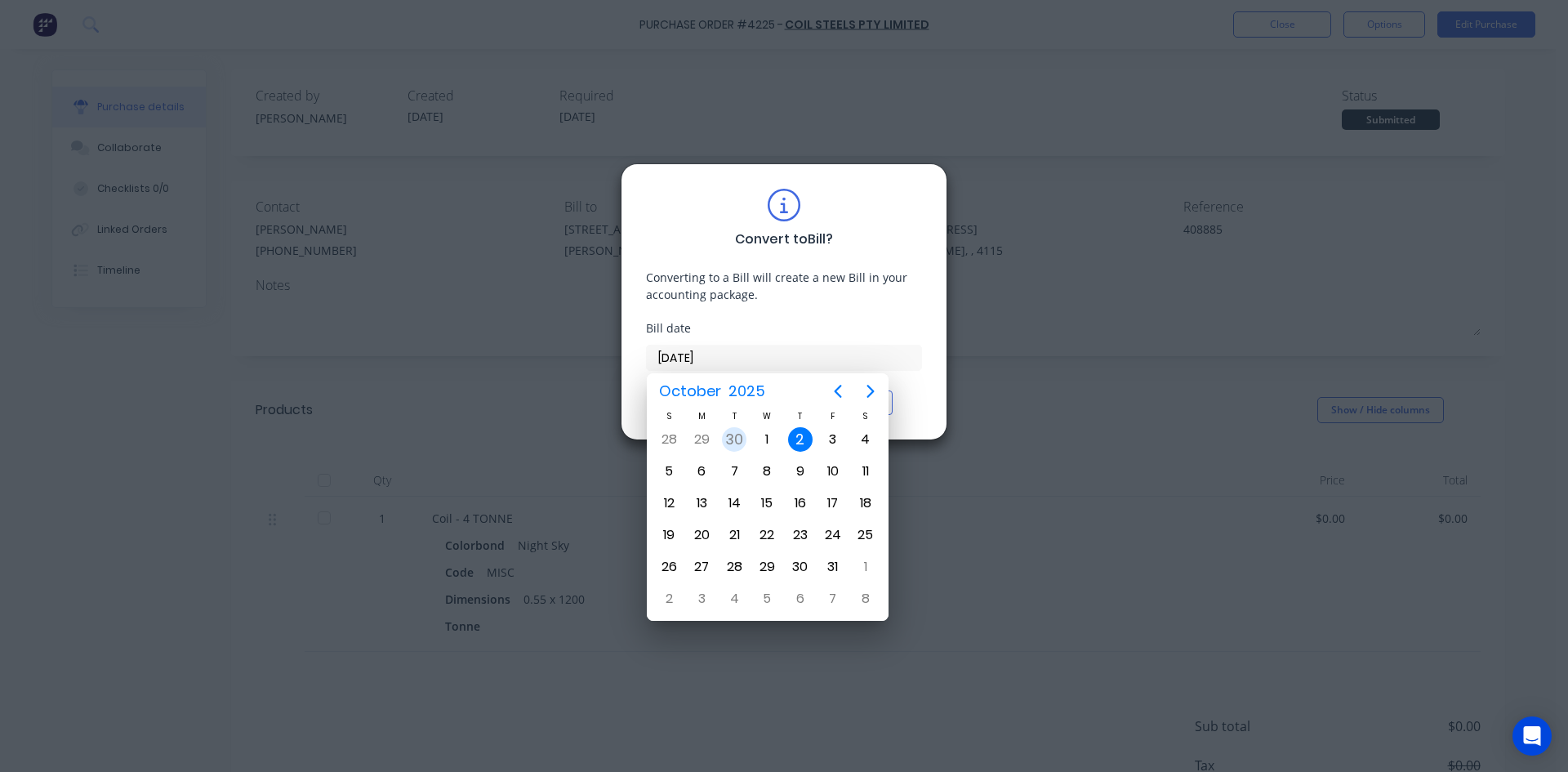
click at [738, 443] on div "30" at bounding box center [734, 439] width 24 height 24
type input "30/09/25"
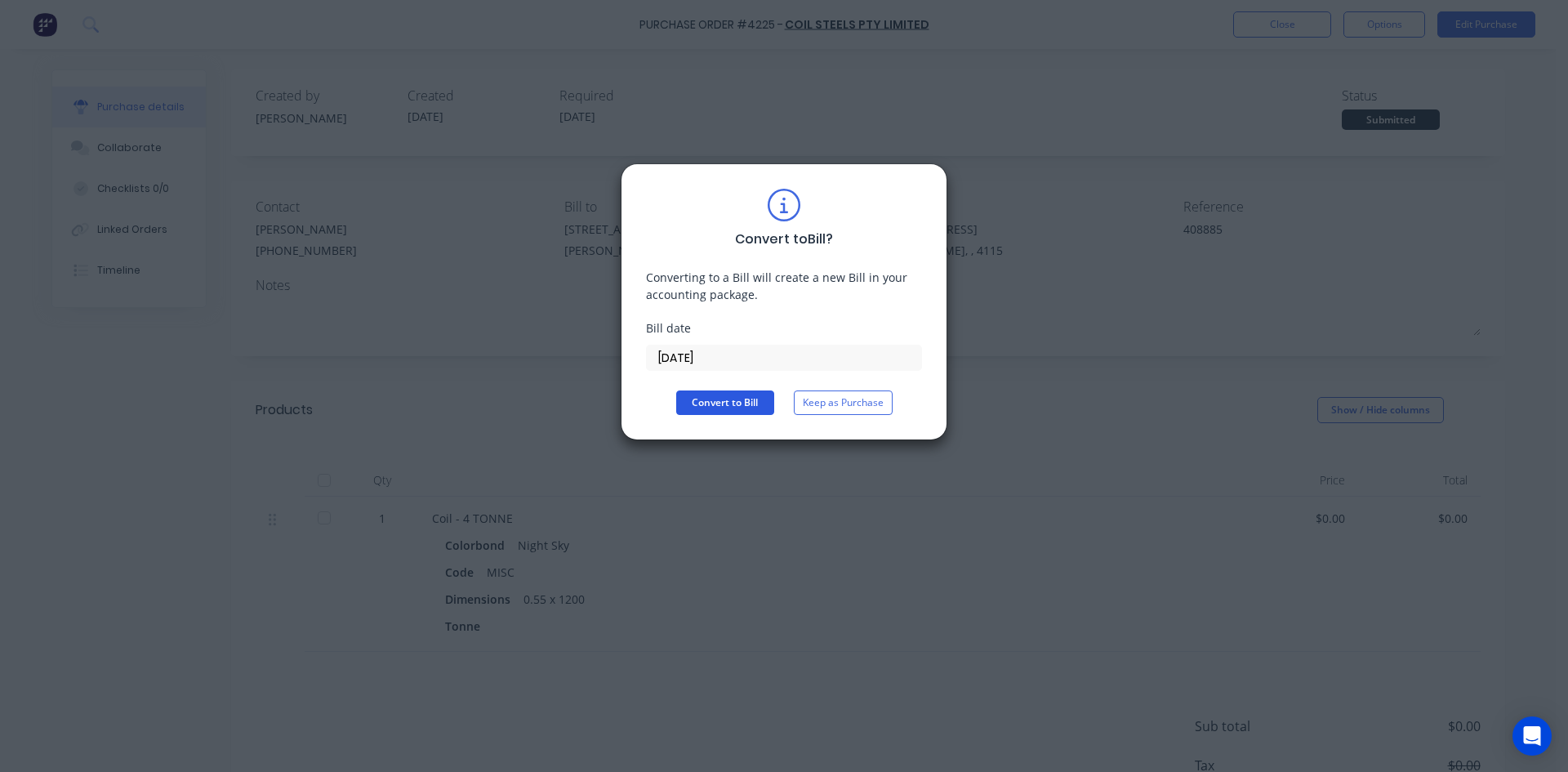
click at [709, 391] on button "Convert to Bill" at bounding box center [725, 402] width 98 height 24
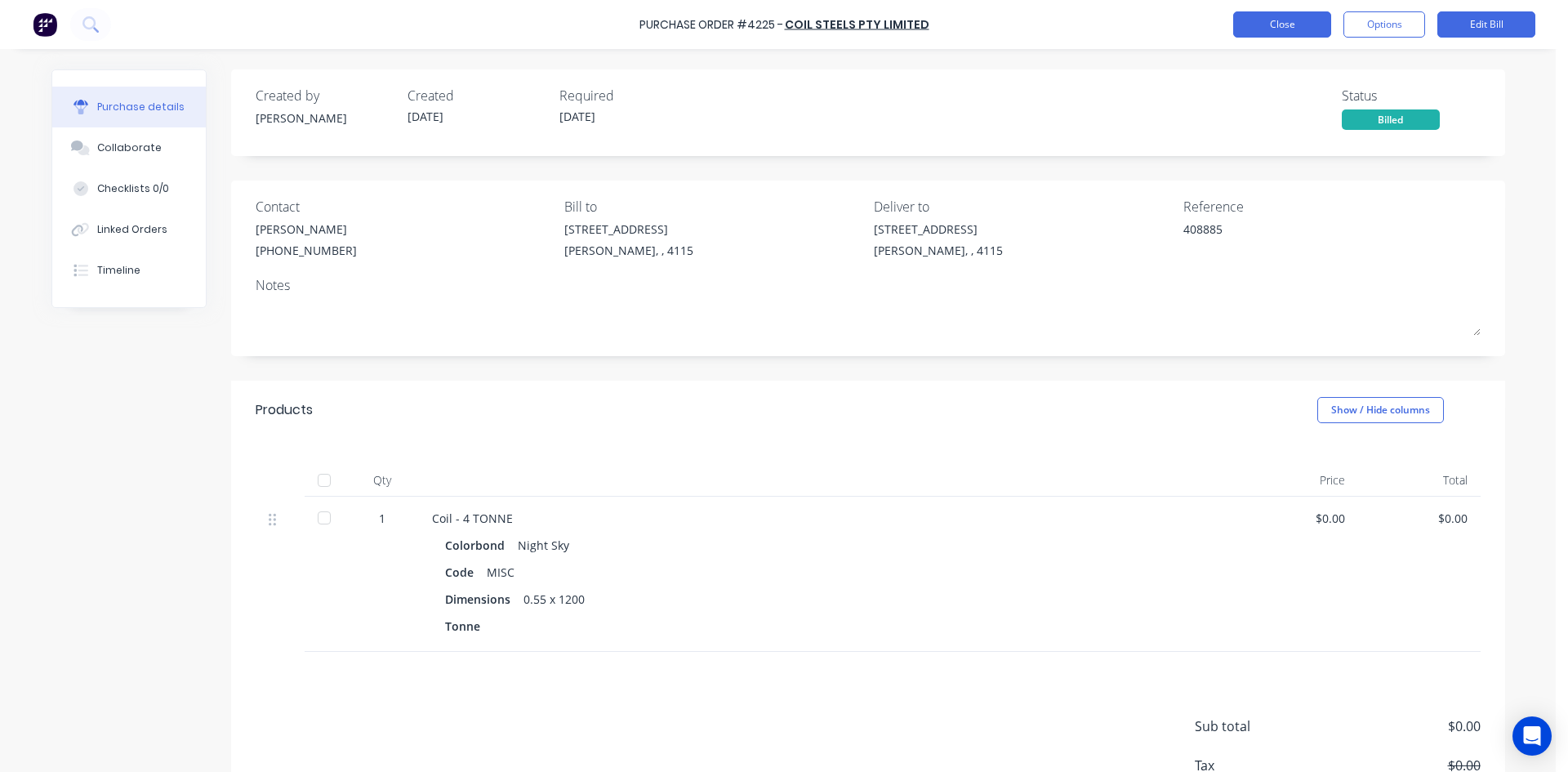
click at [1311, 29] on button "Close" at bounding box center [1282, 24] width 98 height 26
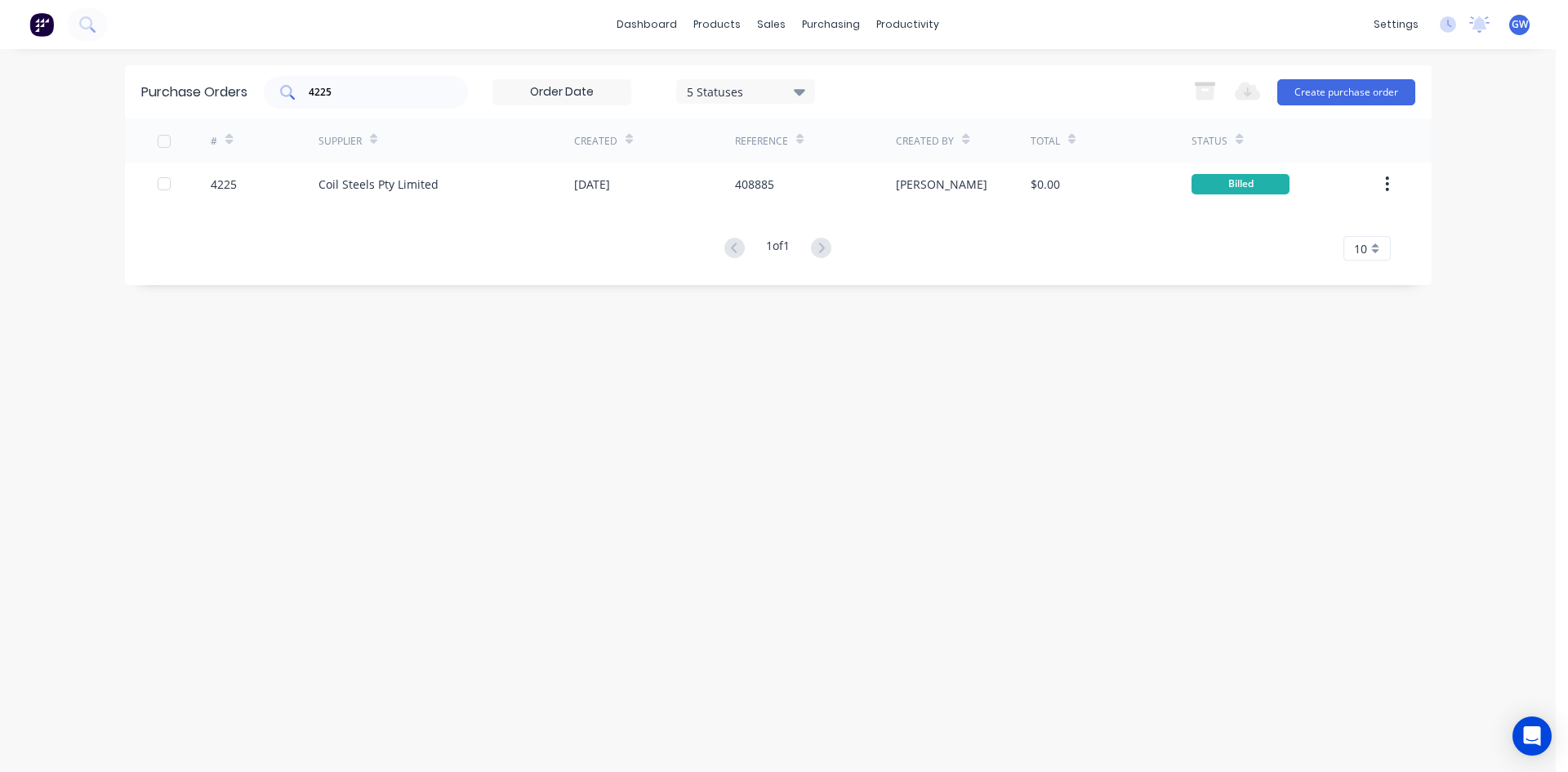
drag, startPoint x: 413, startPoint y: 81, endPoint x: 289, endPoint y: 87, distance: 124.1
click at [289, 87] on div "4225" at bounding box center [365, 92] width 204 height 33
type input "4"
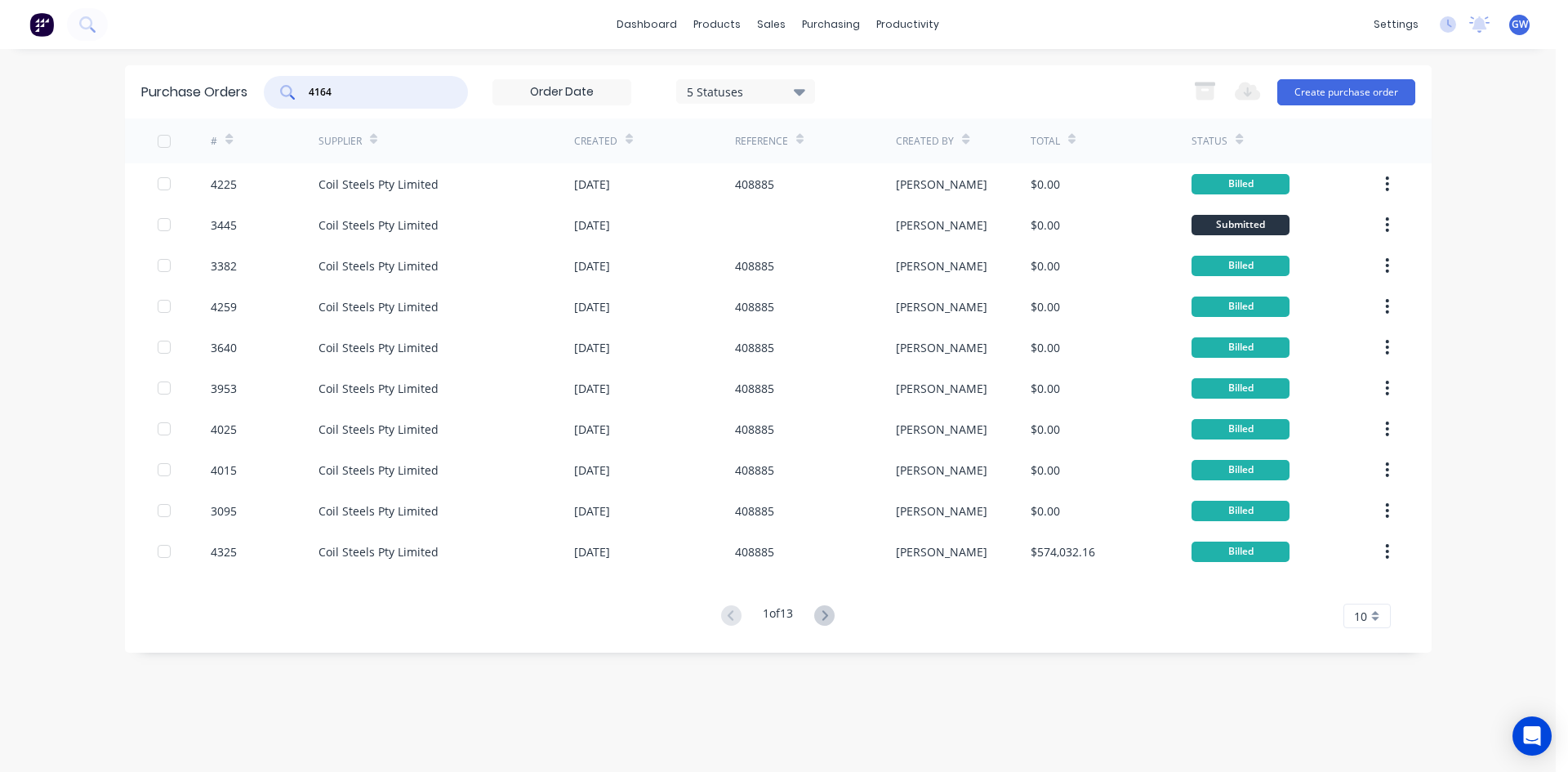
type input "4164"
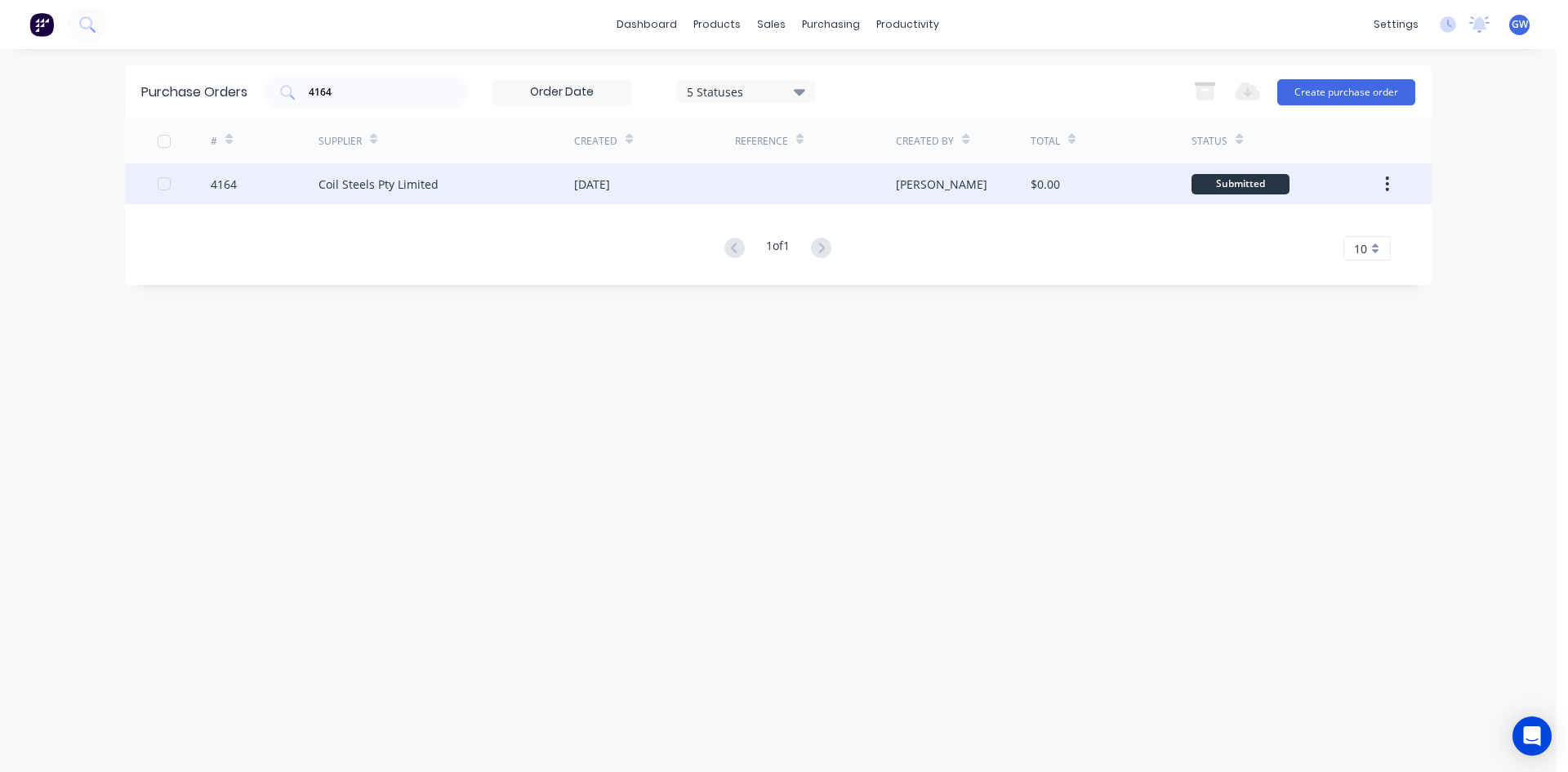
click at [854, 193] on div at bounding box center [815, 183] width 161 height 41
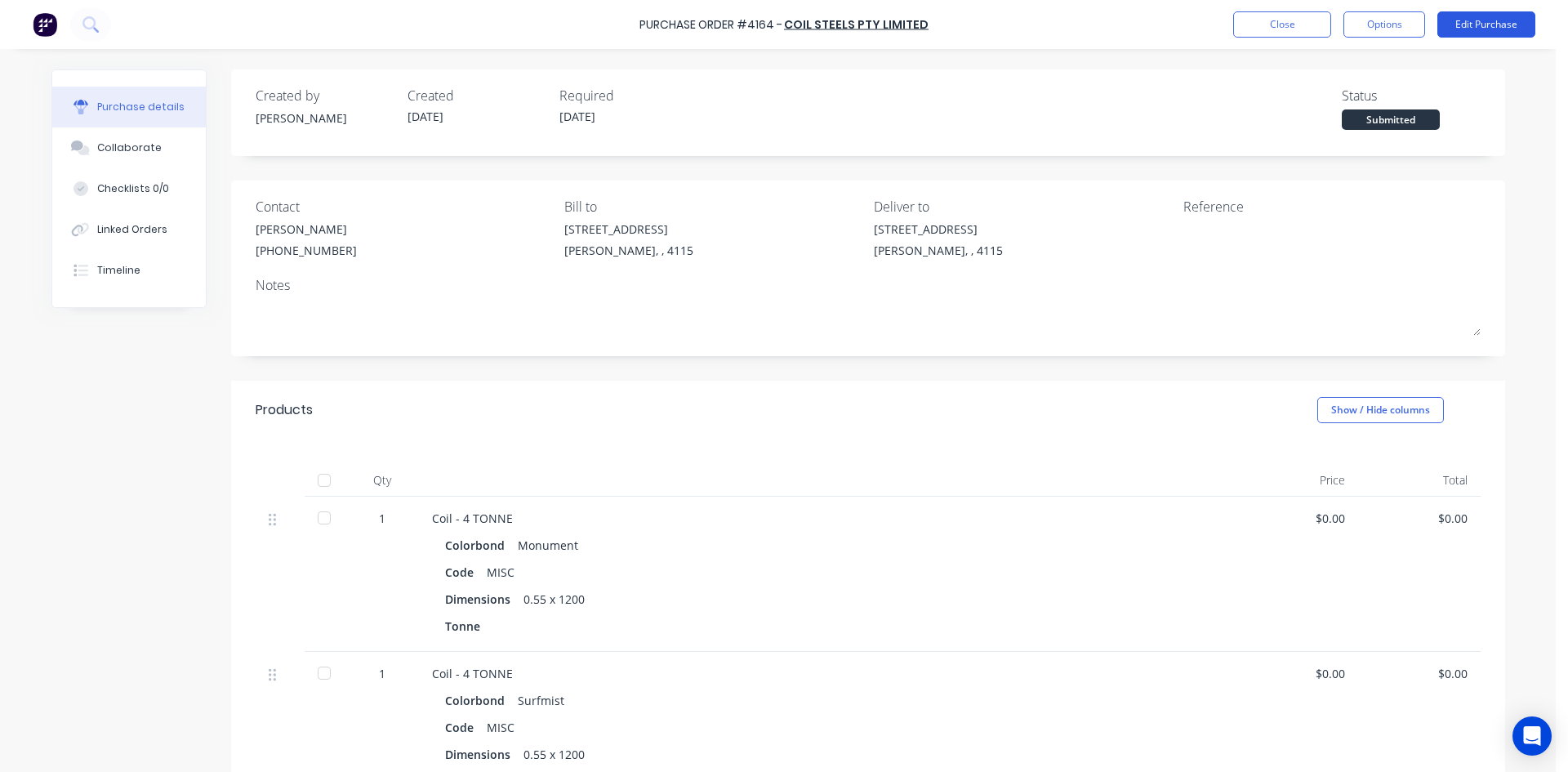
click at [1480, 31] on button "Edit Purchase" at bounding box center [1486, 24] width 98 height 26
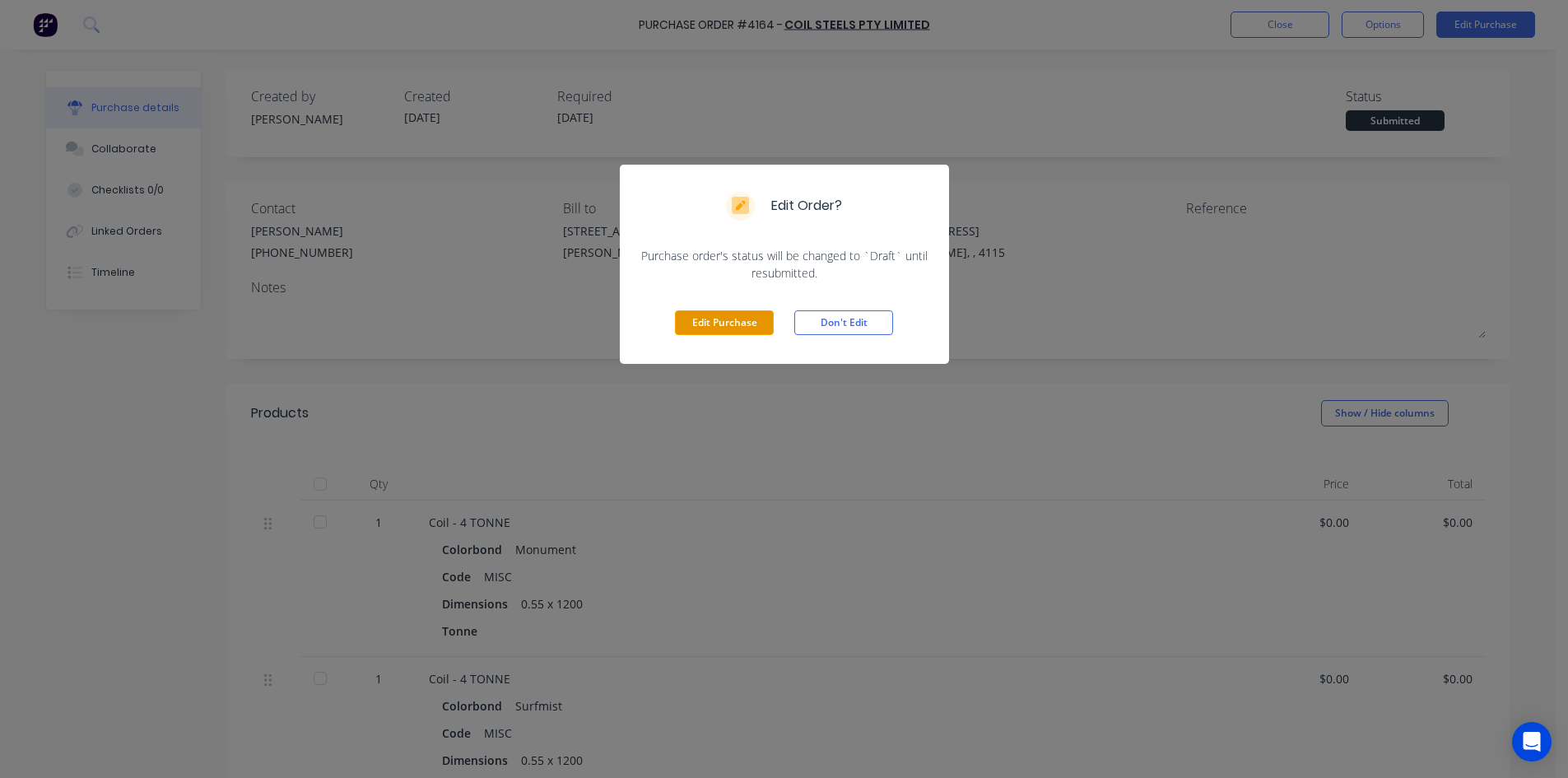
drag, startPoint x: 734, startPoint y: 317, endPoint x: 753, endPoint y: 313, distance: 19.4
click at [735, 317] on button "Edit Purchase" at bounding box center [724, 322] width 99 height 24
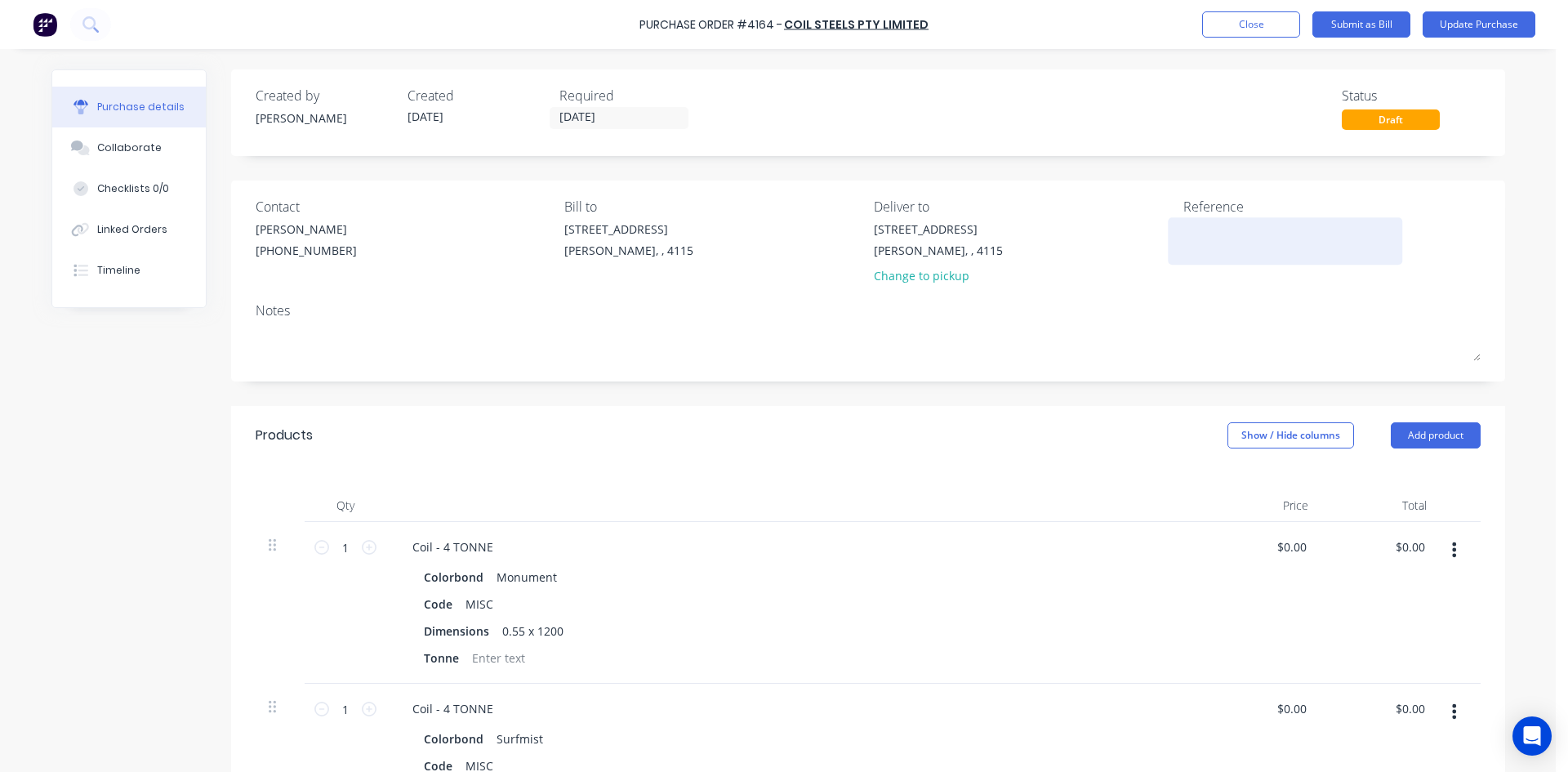
click at [1201, 238] on textarea at bounding box center [1285, 238] width 204 height 37
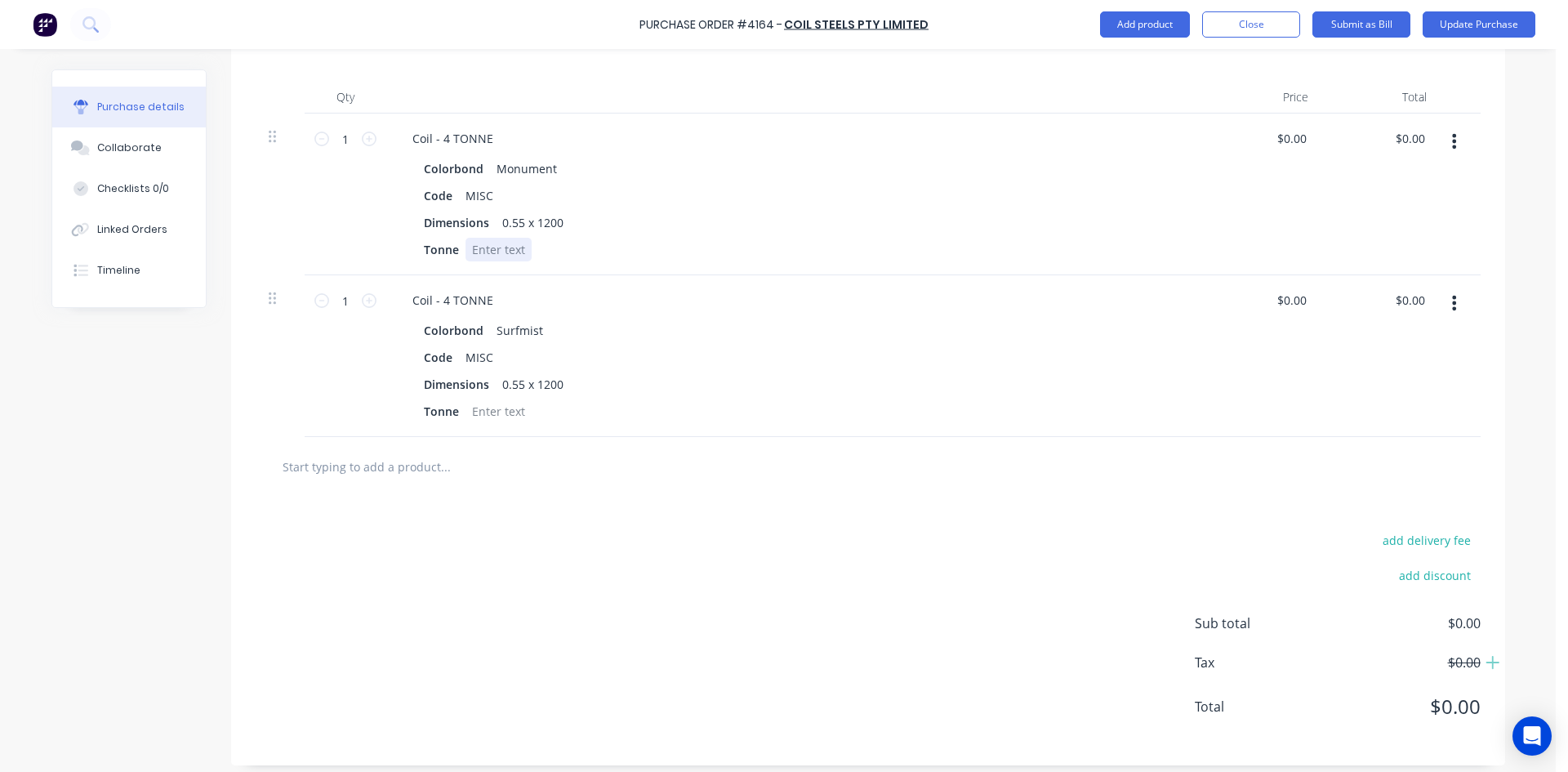
type textarea "408885"
click at [488, 254] on div at bounding box center [498, 249] width 66 height 23
click at [493, 409] on div at bounding box center [498, 411] width 66 height 23
click at [754, 593] on div "add delivery fee add discount Sub total $0.00 Tax $0.00 Total $0.00" at bounding box center [868, 631] width 1274 height 268
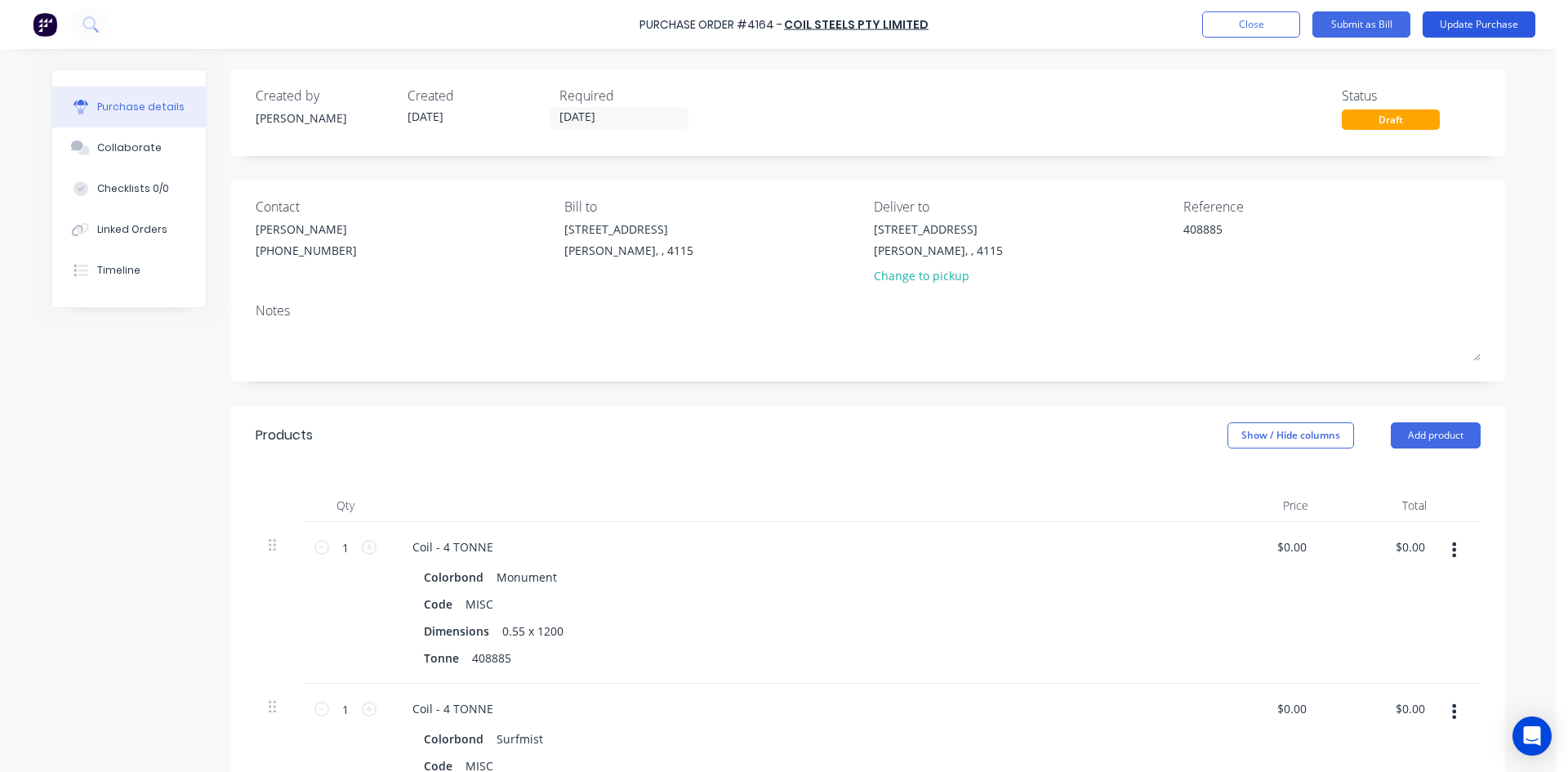
click at [1453, 33] on button "Update Purchase" at bounding box center [1478, 24] width 113 height 26
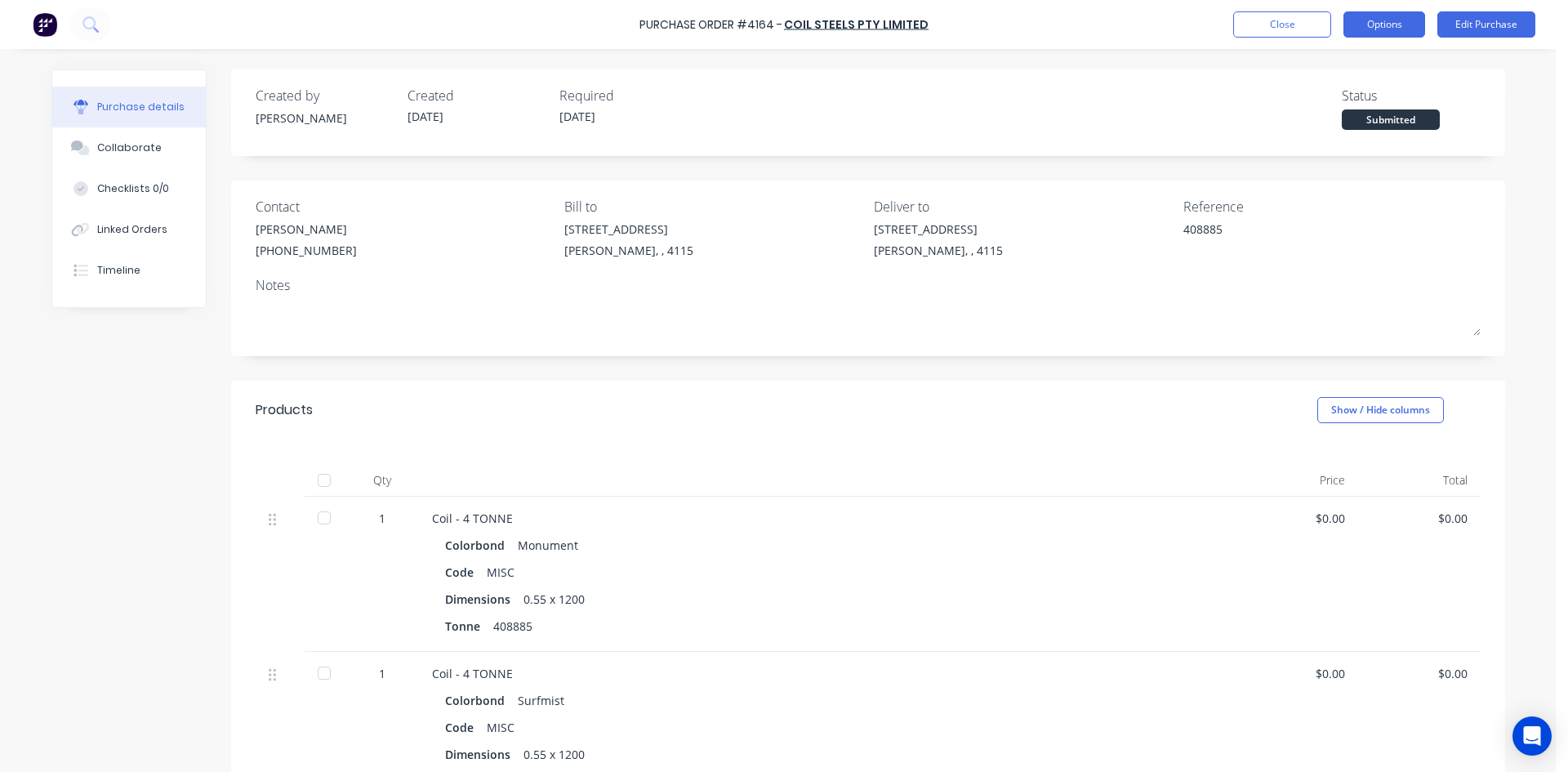
click at [1379, 16] on button "Options" at bounding box center [1384, 24] width 82 height 26
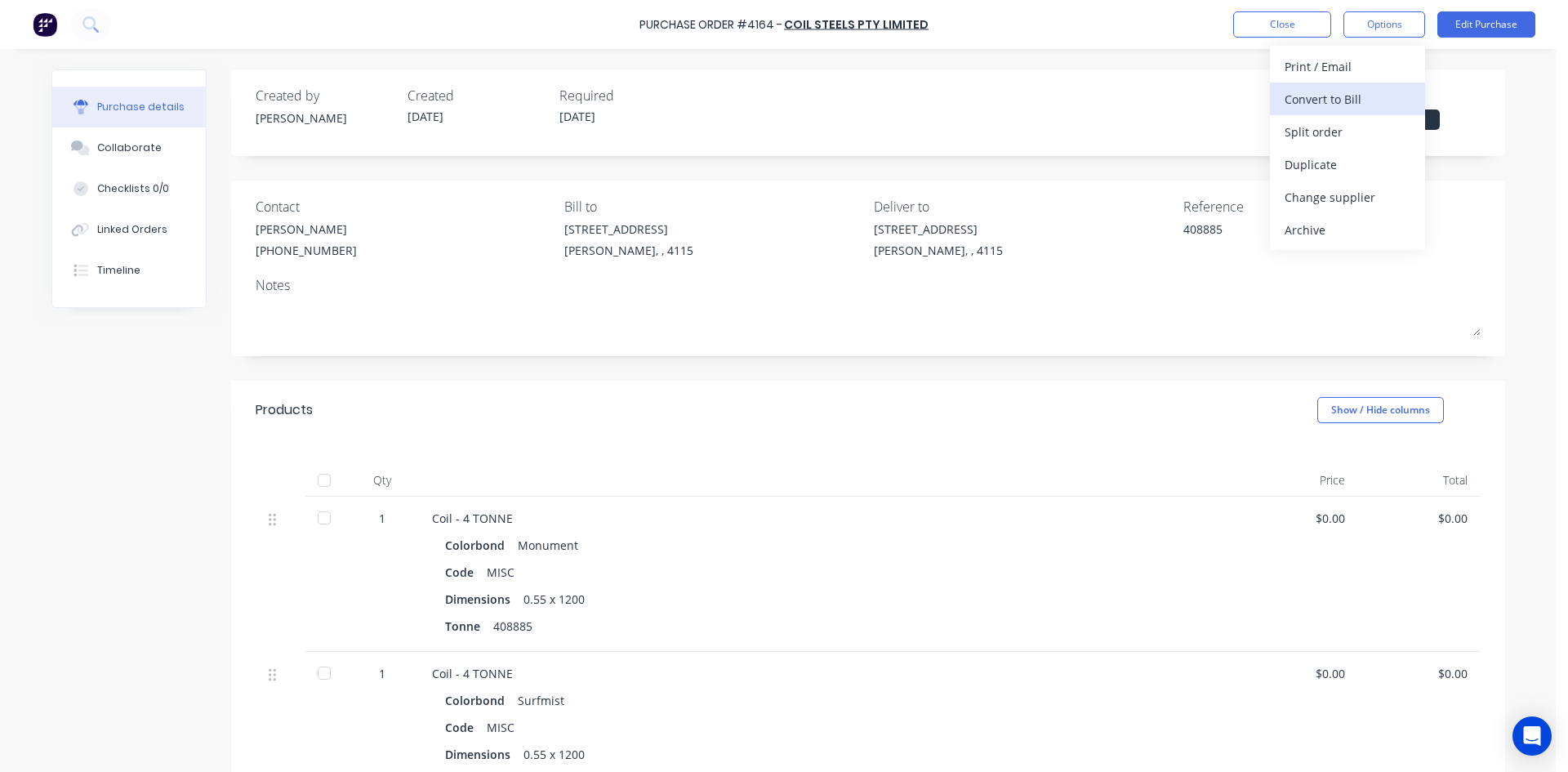
click at [1353, 94] on div "Convert to Bill" at bounding box center [1347, 99] width 126 height 23
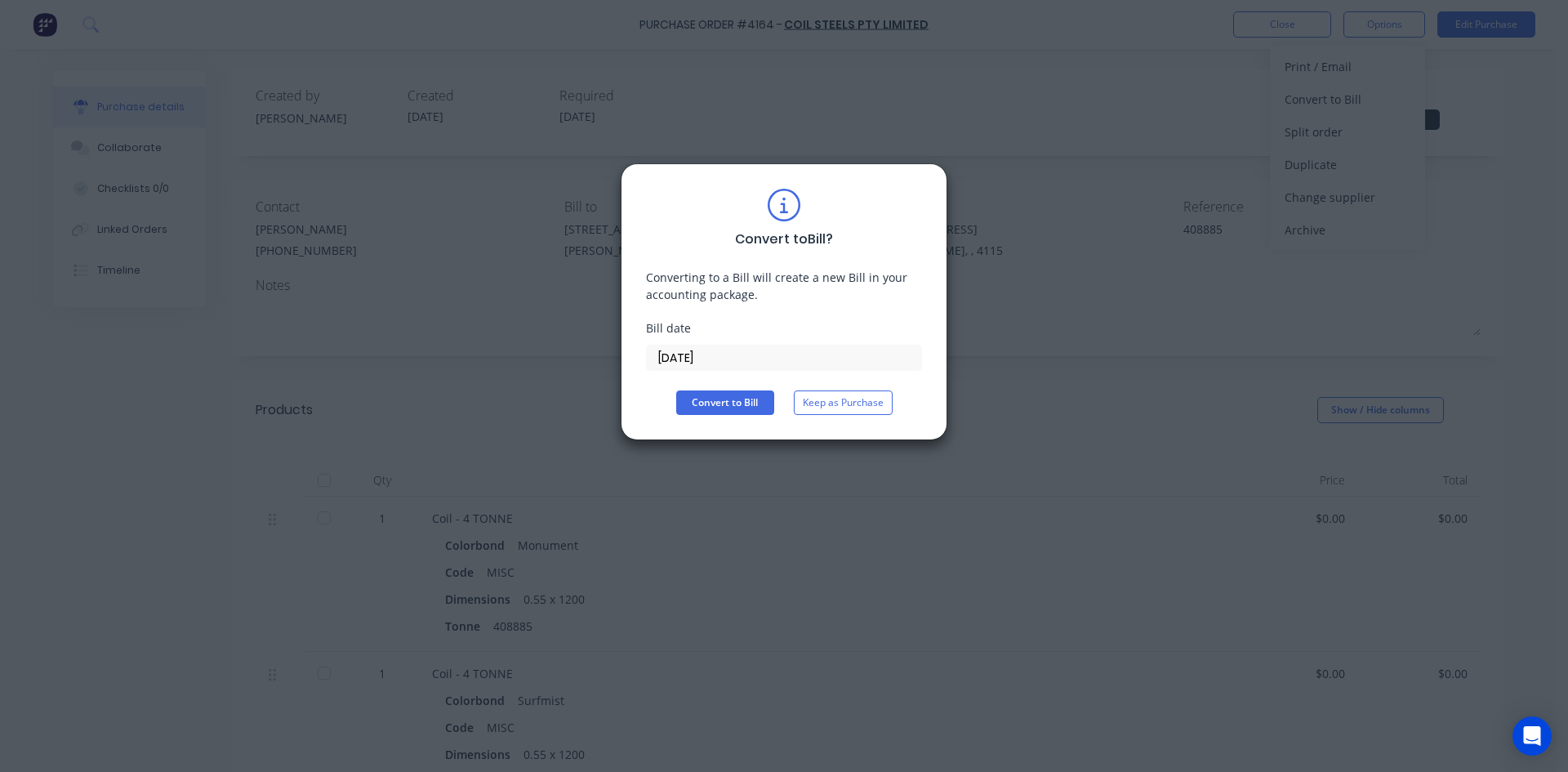
click at [712, 352] on input "[DATE]" at bounding box center [784, 357] width 274 height 24
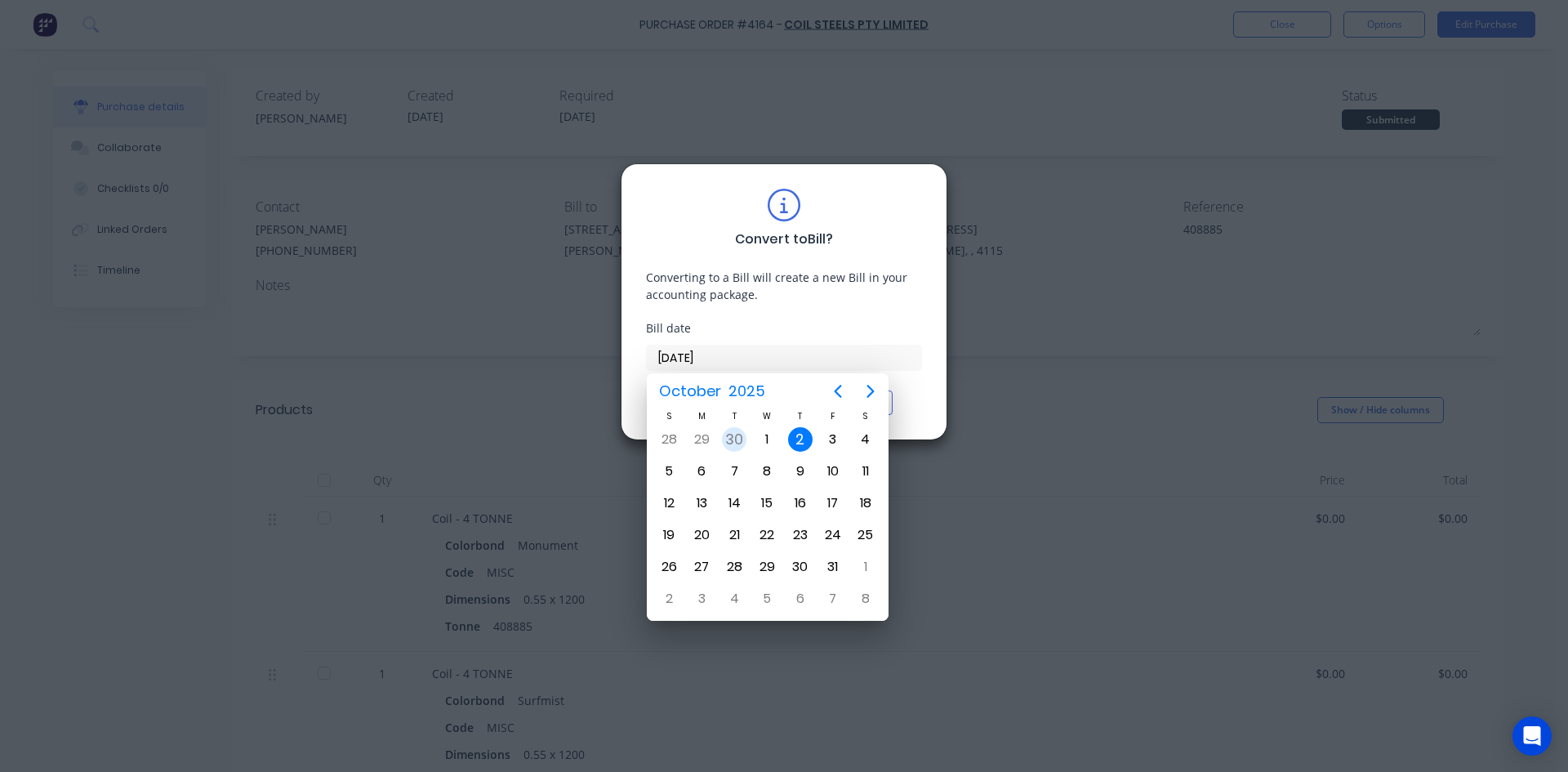
click at [734, 439] on div "30" at bounding box center [734, 439] width 24 height 24
type input "30/09/25"
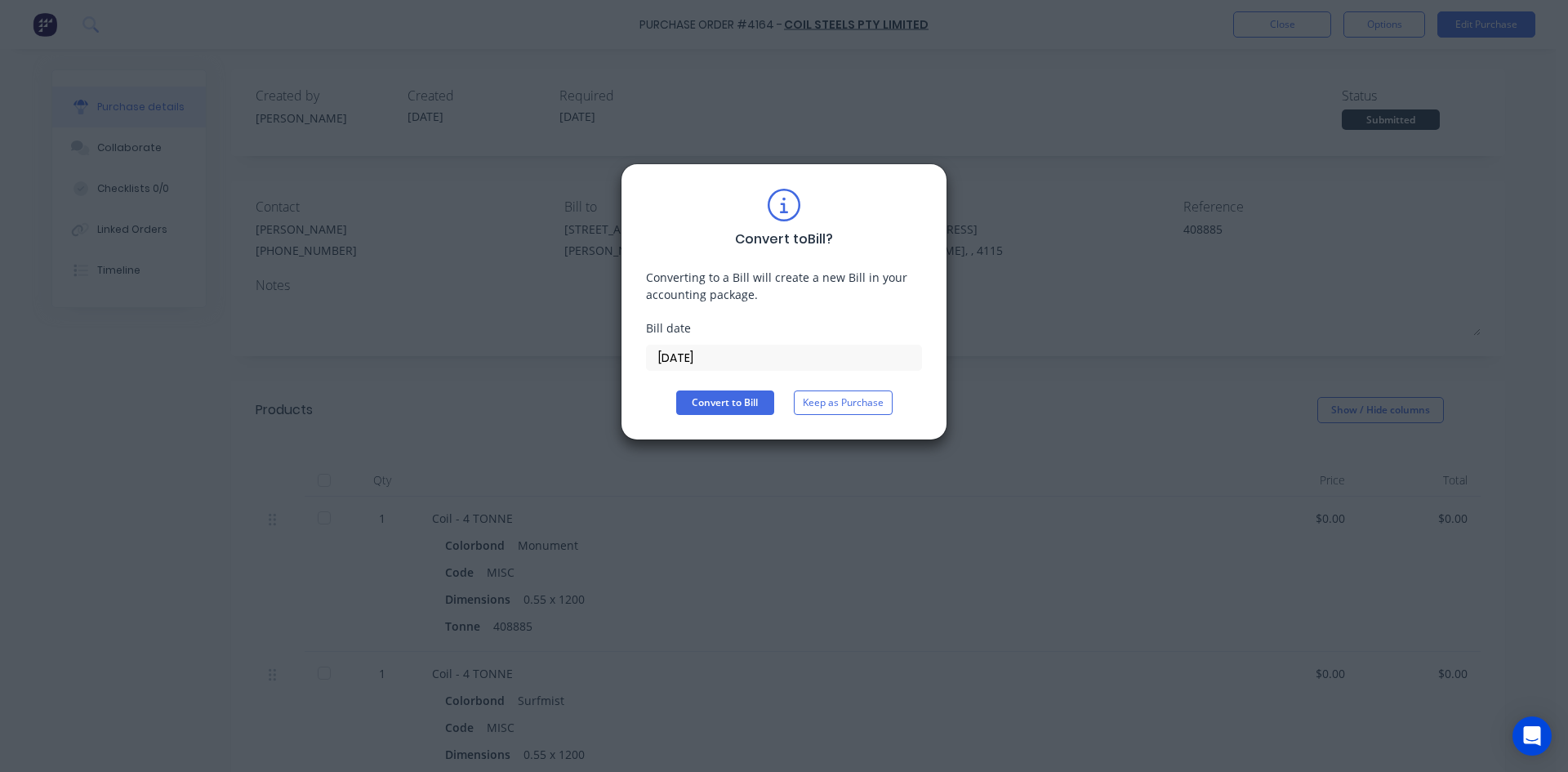
click at [727, 423] on div "Convert to Bill ? Converting to a Bill will create a new Bill in your accountin…" at bounding box center [784, 302] width 327 height 277
click at [748, 404] on button "Convert to Bill" at bounding box center [725, 402] width 98 height 24
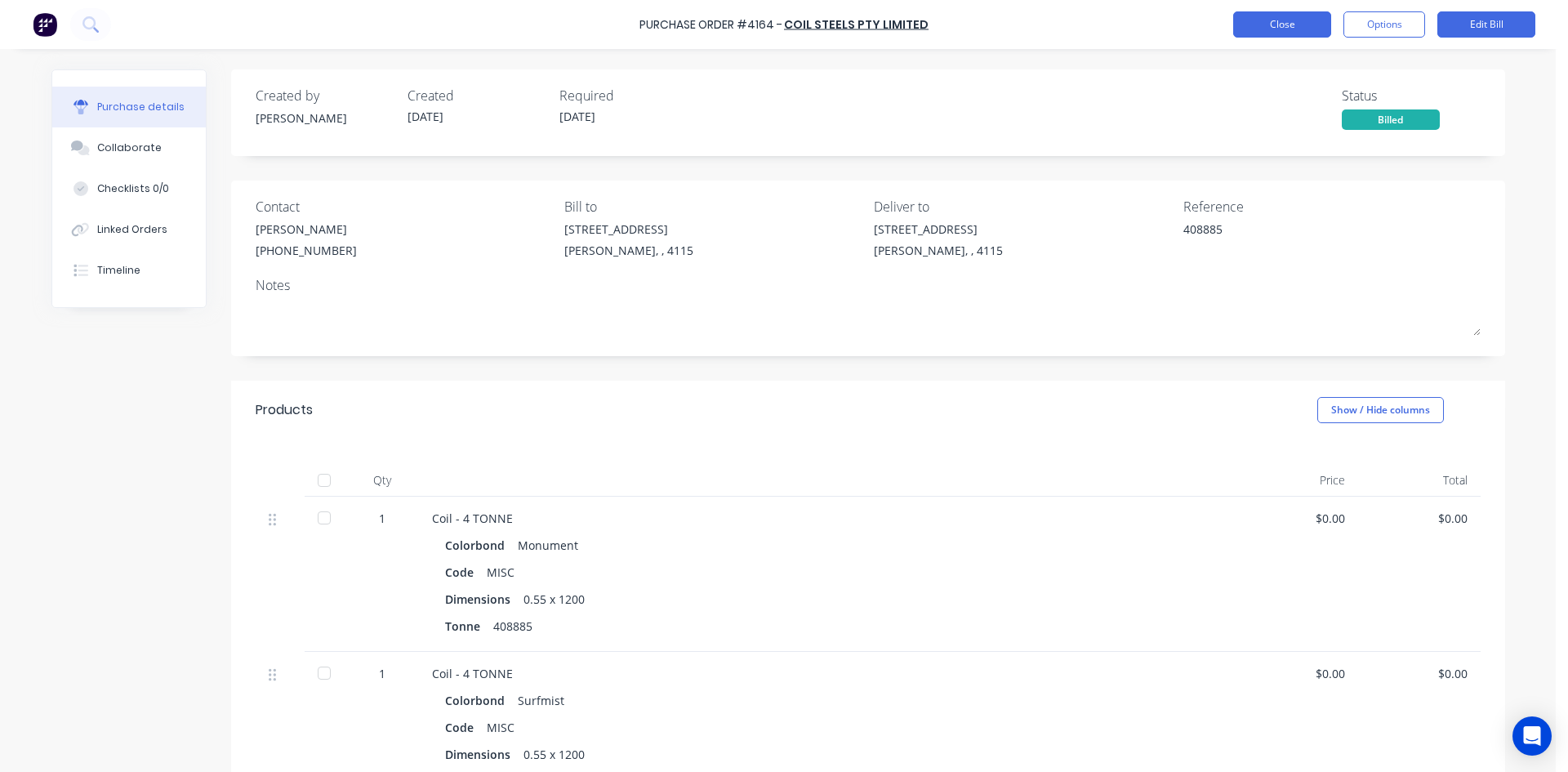
click at [1306, 28] on button "Close" at bounding box center [1282, 24] width 98 height 26
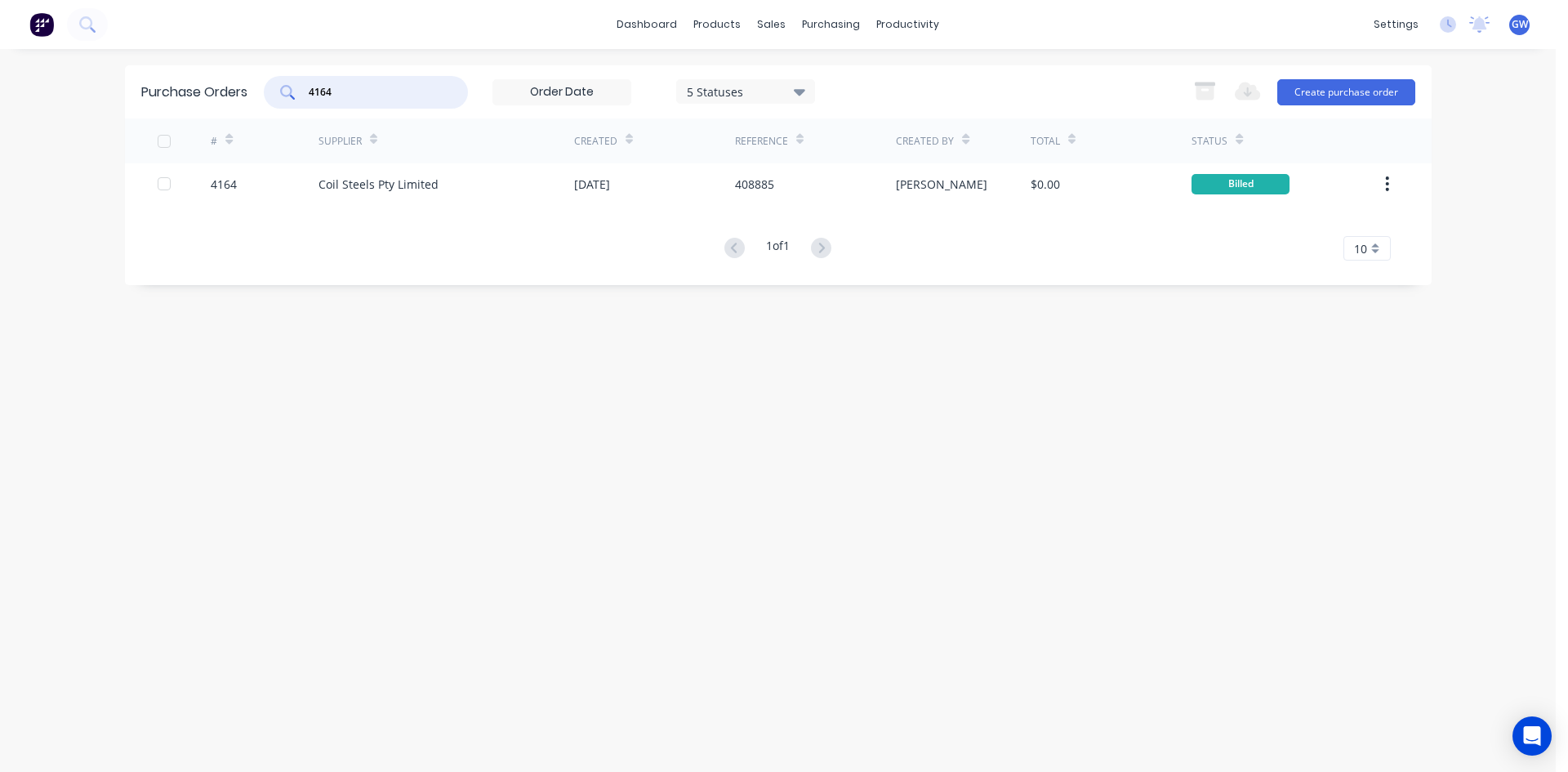
drag, startPoint x: 334, startPoint y: 92, endPoint x: 257, endPoint y: 83, distance: 77.5
click at [258, 83] on div "Purchase Orders 4164 5 Statuses 5 Statuses Export to Excel (XLSX) Create purcha…" at bounding box center [778, 92] width 1306 height 53
type input "4080"
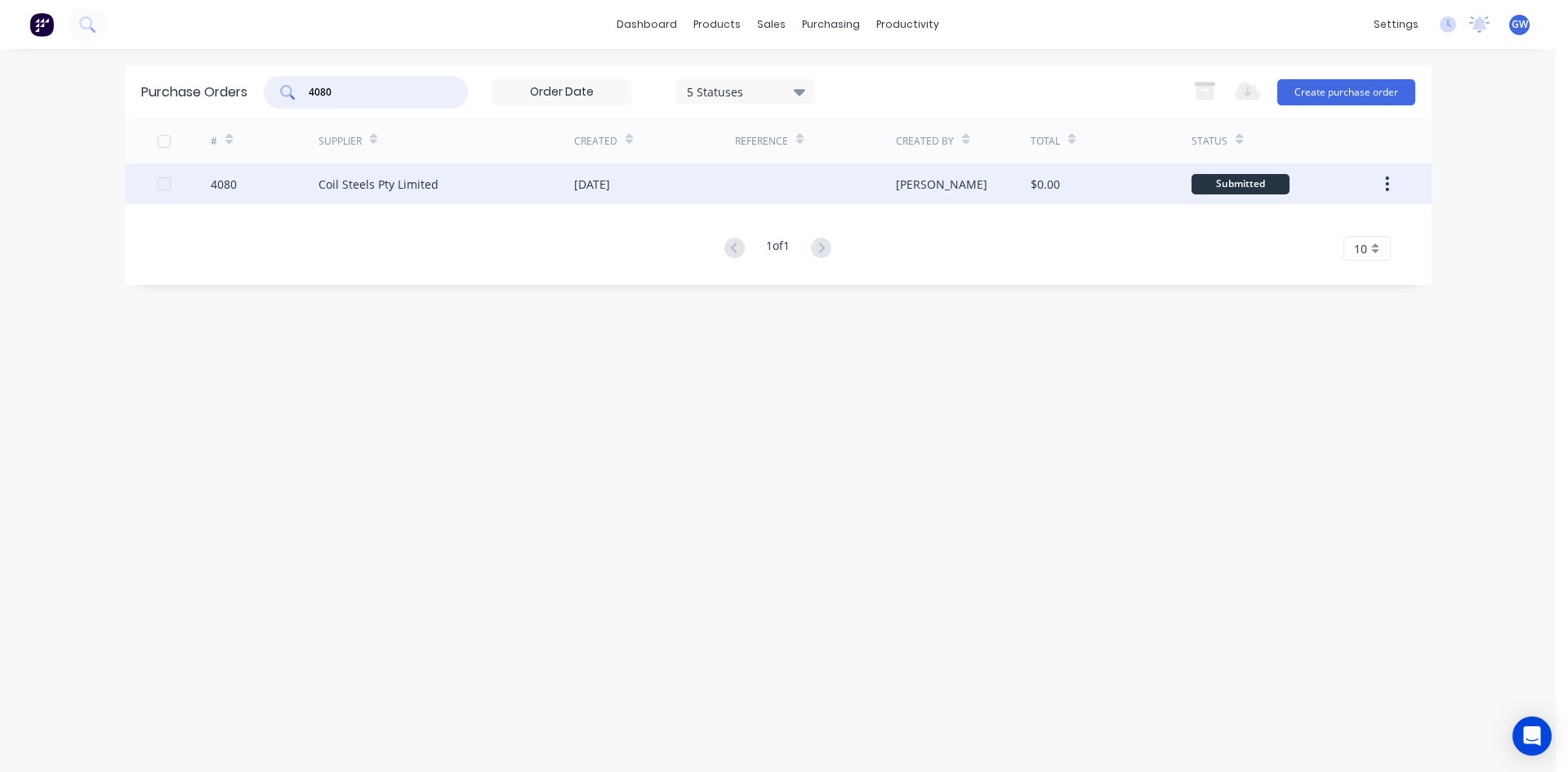
click at [933, 184] on div "[PERSON_NAME]" at bounding box center [942, 184] width 92 height 18
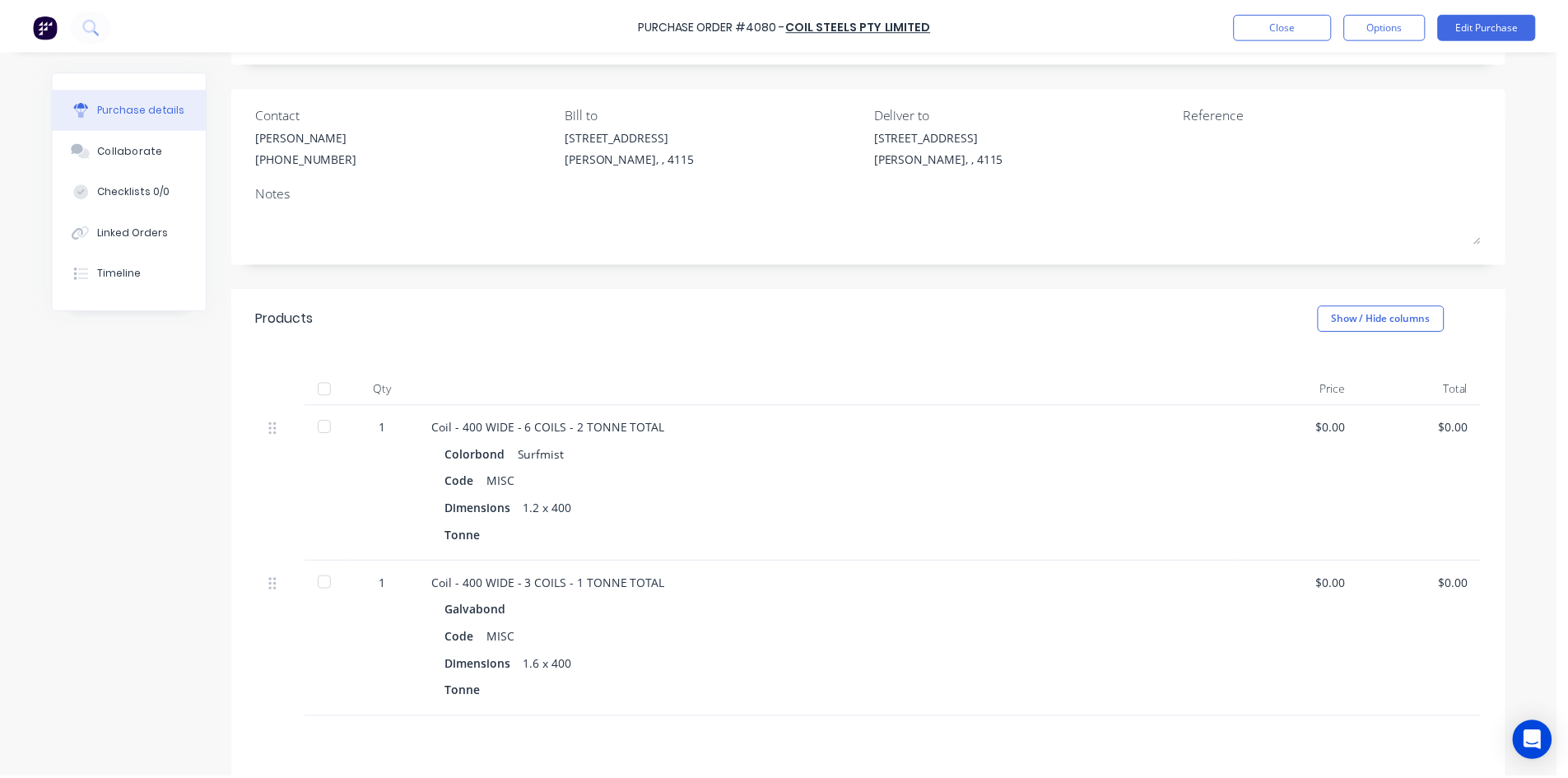
scroll to position [270, 0]
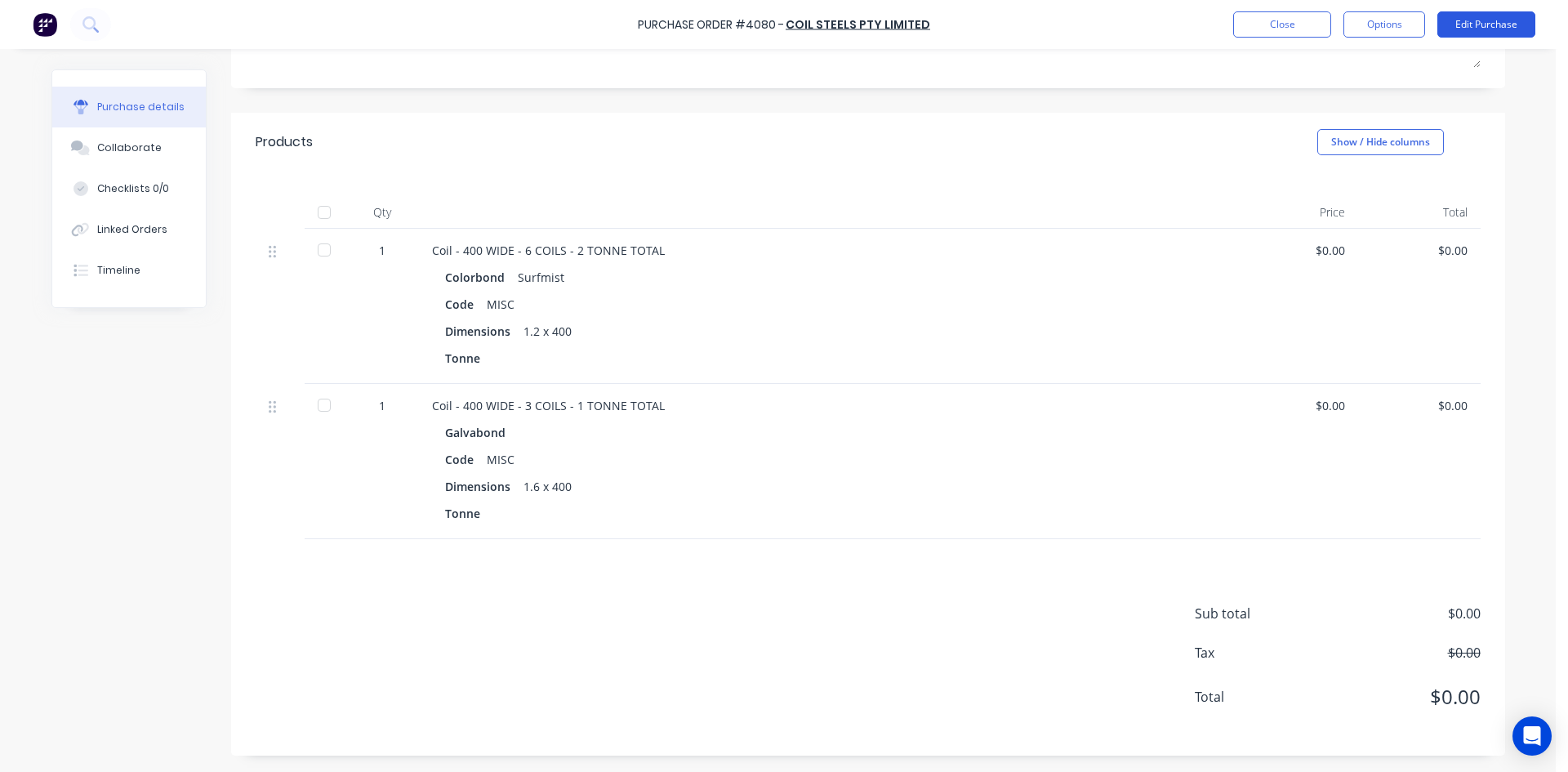
click at [1485, 26] on button "Edit Purchase" at bounding box center [1486, 24] width 98 height 26
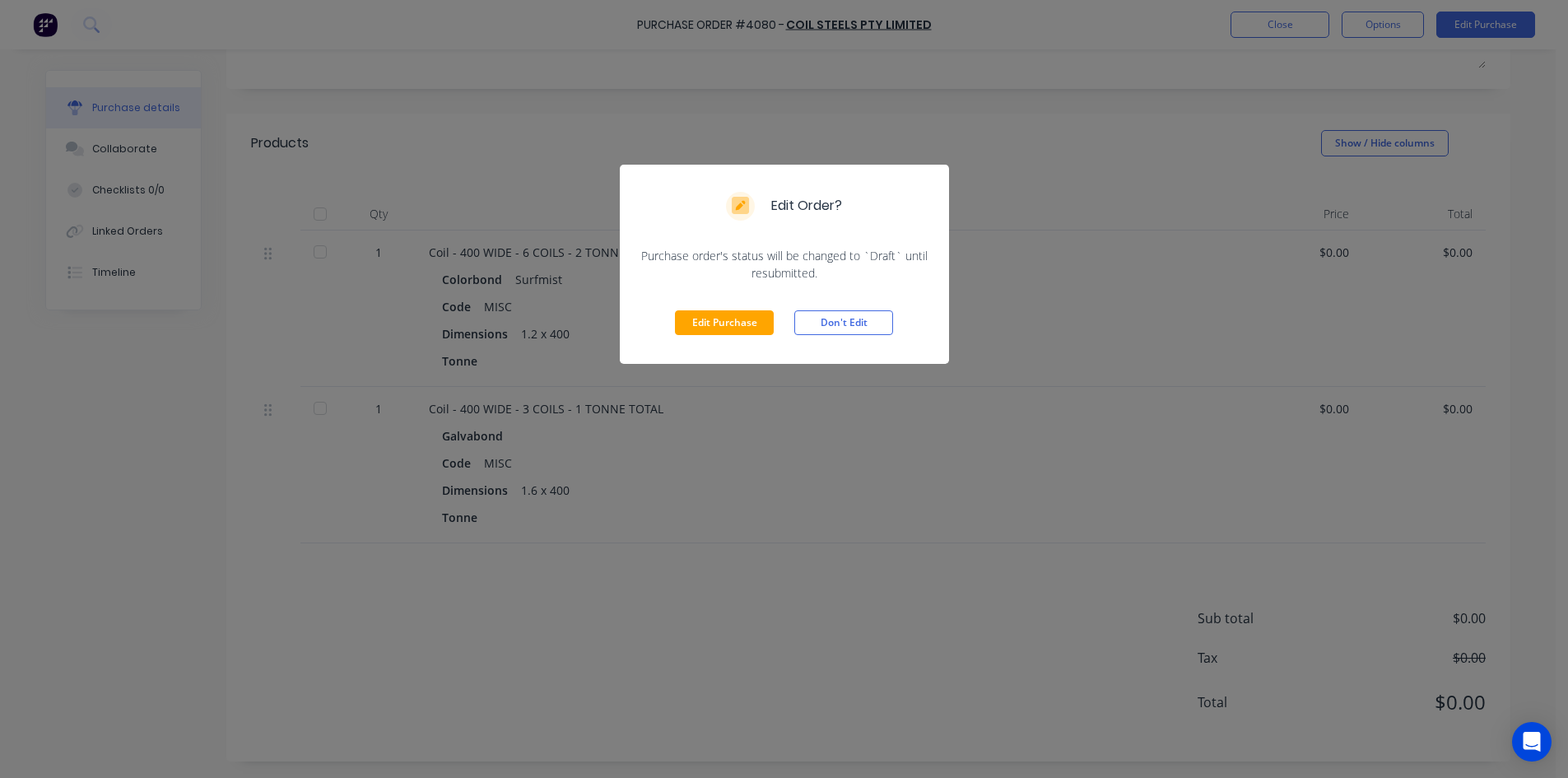
click at [744, 308] on div "Edit Purchase Don't Edit" at bounding box center [785, 323] width 329 height 82
click at [729, 321] on button "Edit Purchase" at bounding box center [724, 322] width 99 height 24
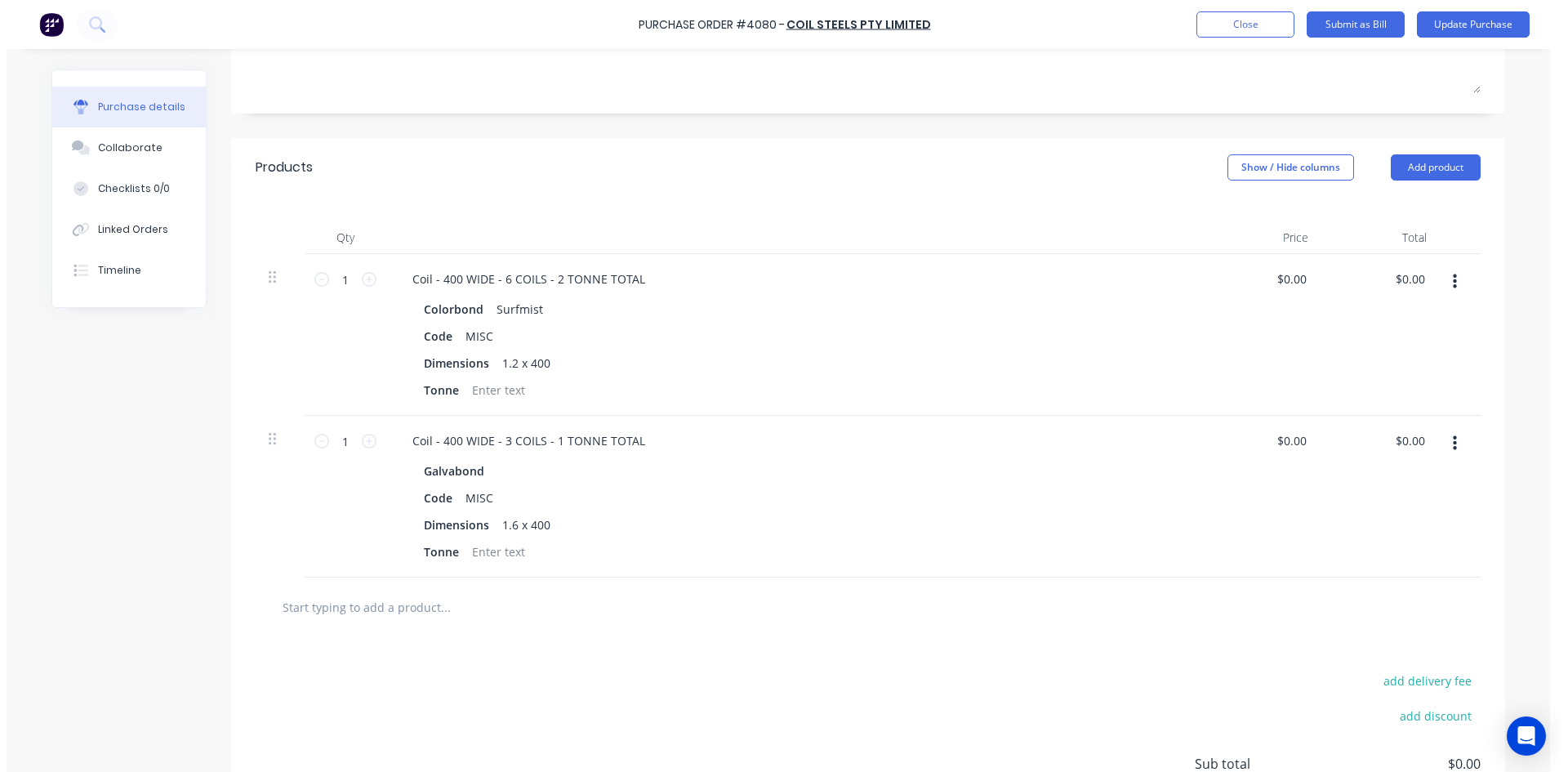
scroll to position [293, 0]
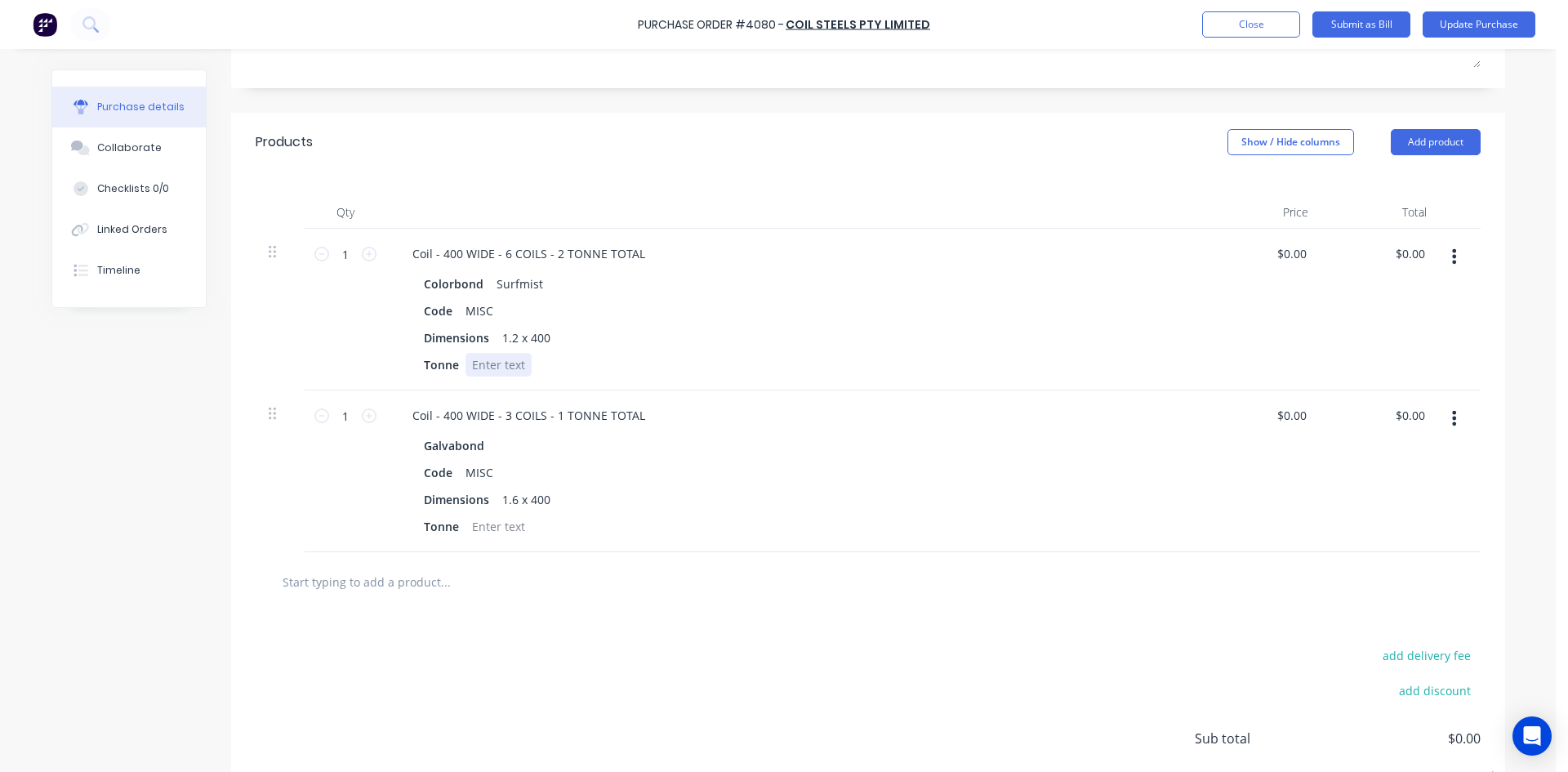
click at [500, 356] on div at bounding box center [498, 364] width 66 height 23
click at [854, 150] on div "Products Show / Hide columns Add product" at bounding box center [868, 142] width 1274 height 59
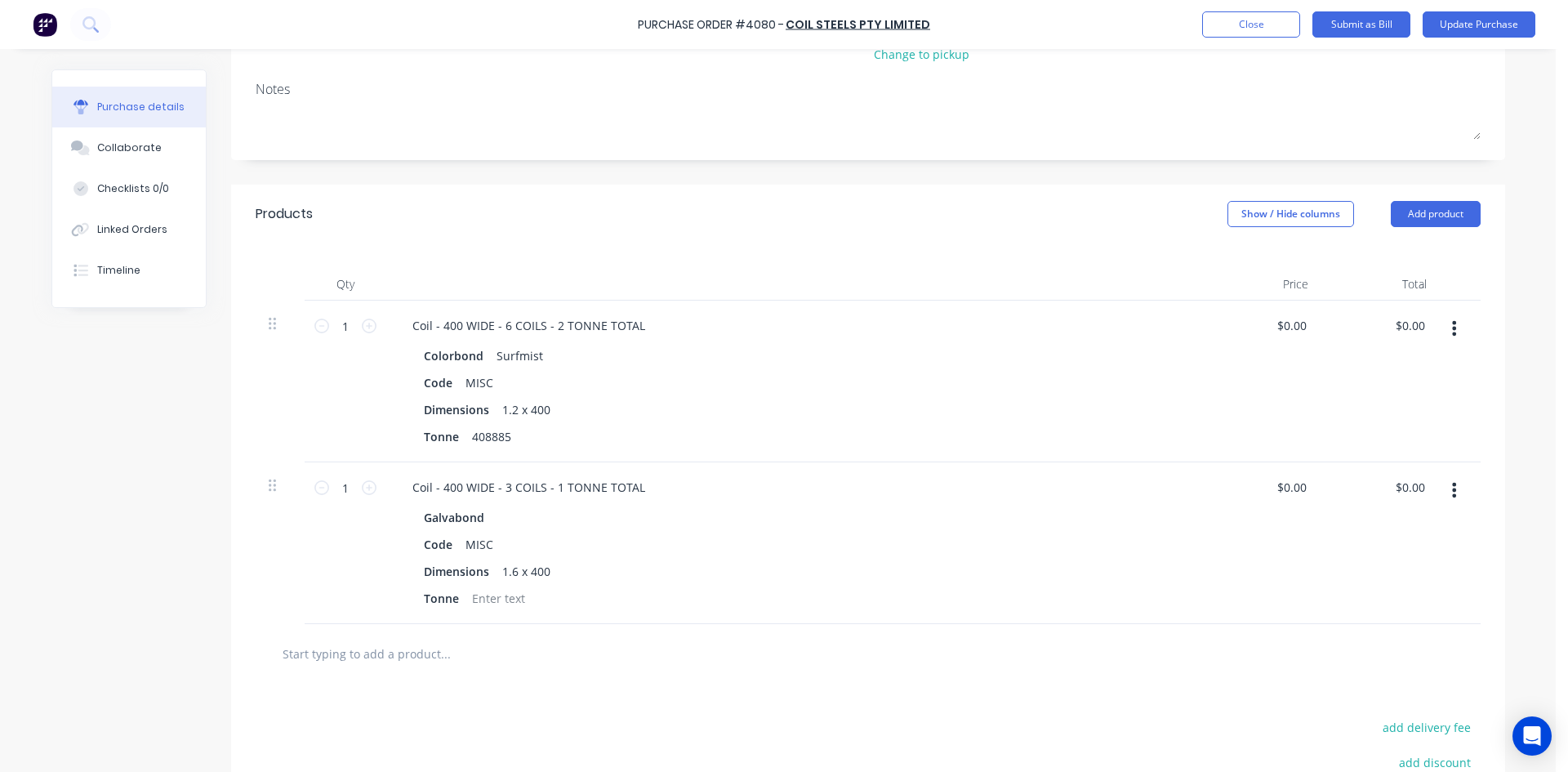
scroll to position [0, 0]
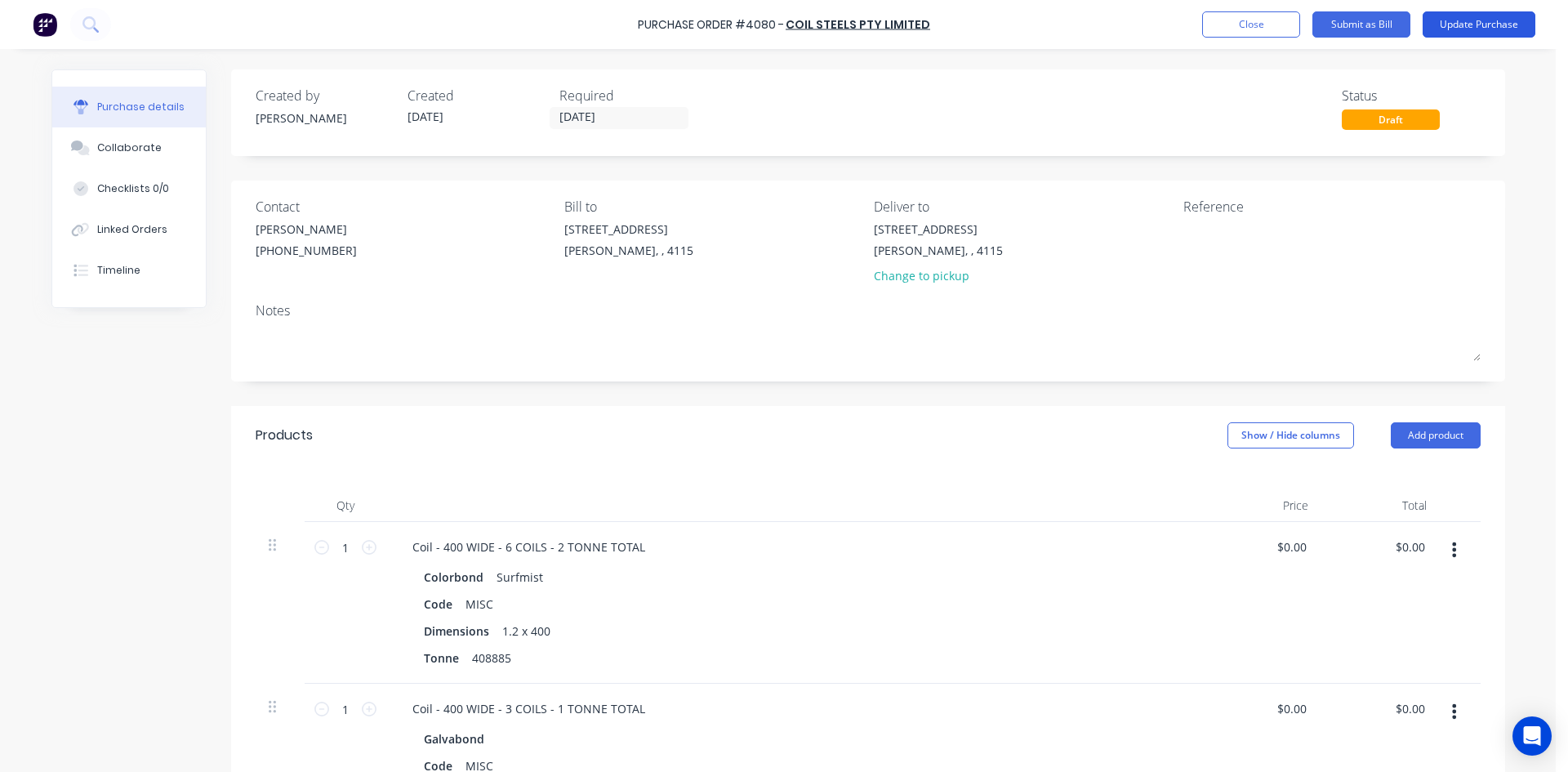
click at [1490, 33] on button "Update Purchase" at bounding box center [1478, 24] width 113 height 26
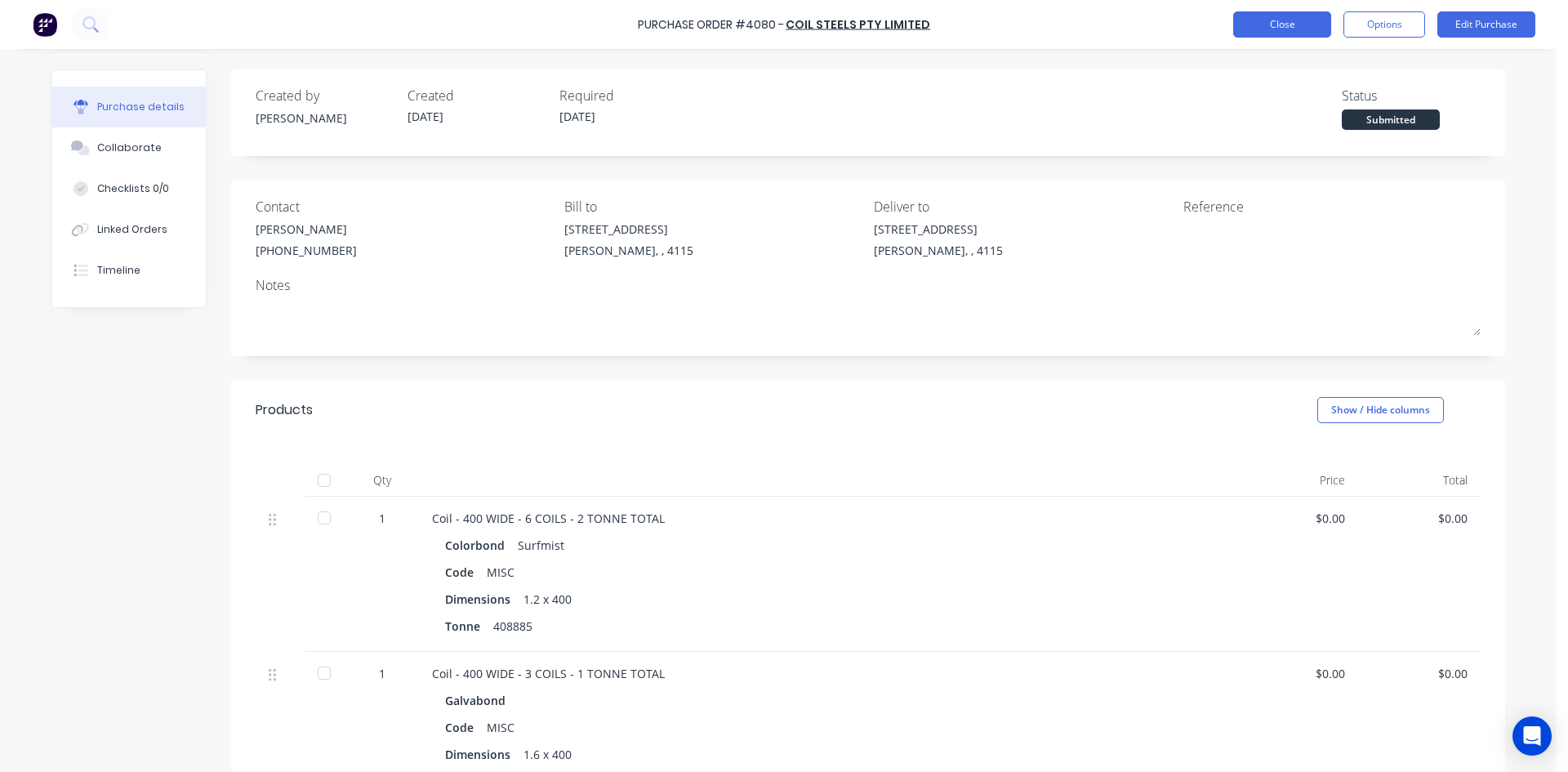
click at [1285, 33] on button "Close" at bounding box center [1282, 24] width 98 height 26
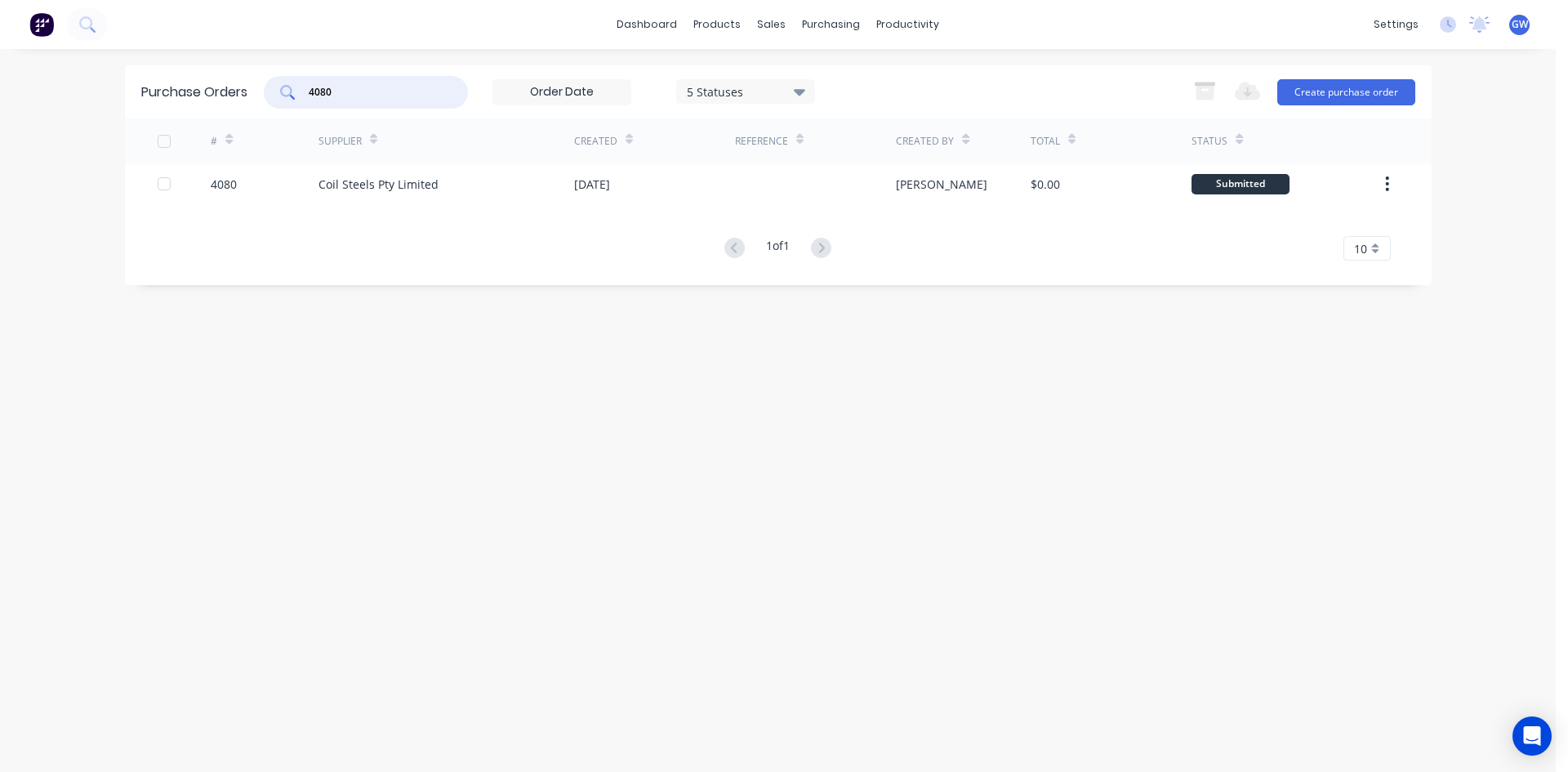
drag, startPoint x: 401, startPoint y: 94, endPoint x: 0, endPoint y: 142, distance: 403.9
click at [0, 142] on div "dashboard products sales purchasing productivity dashboard products Product Cat…" at bounding box center [778, 386] width 1555 height 772
type input "4058"
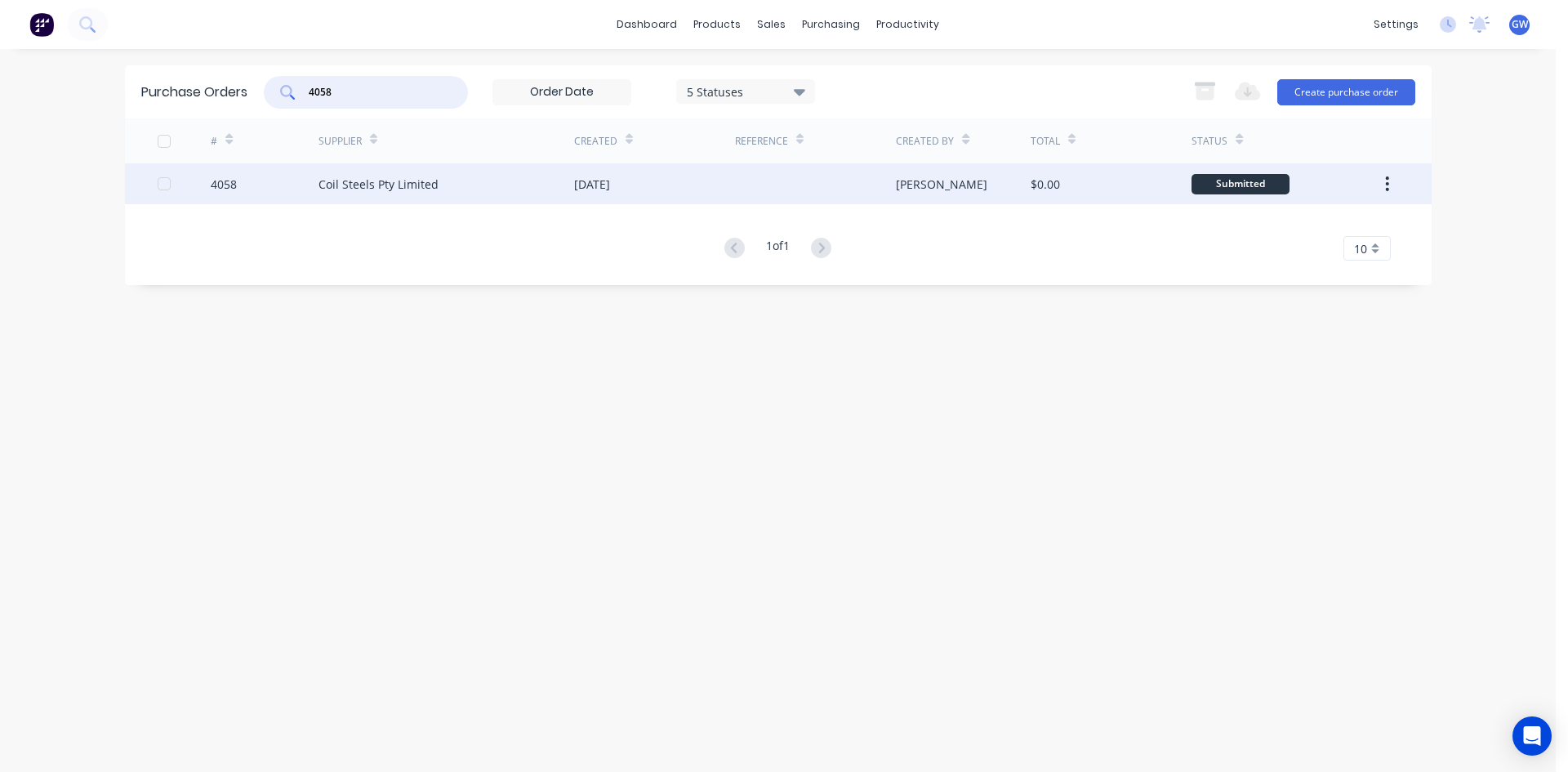
click at [888, 185] on div at bounding box center [815, 183] width 161 height 41
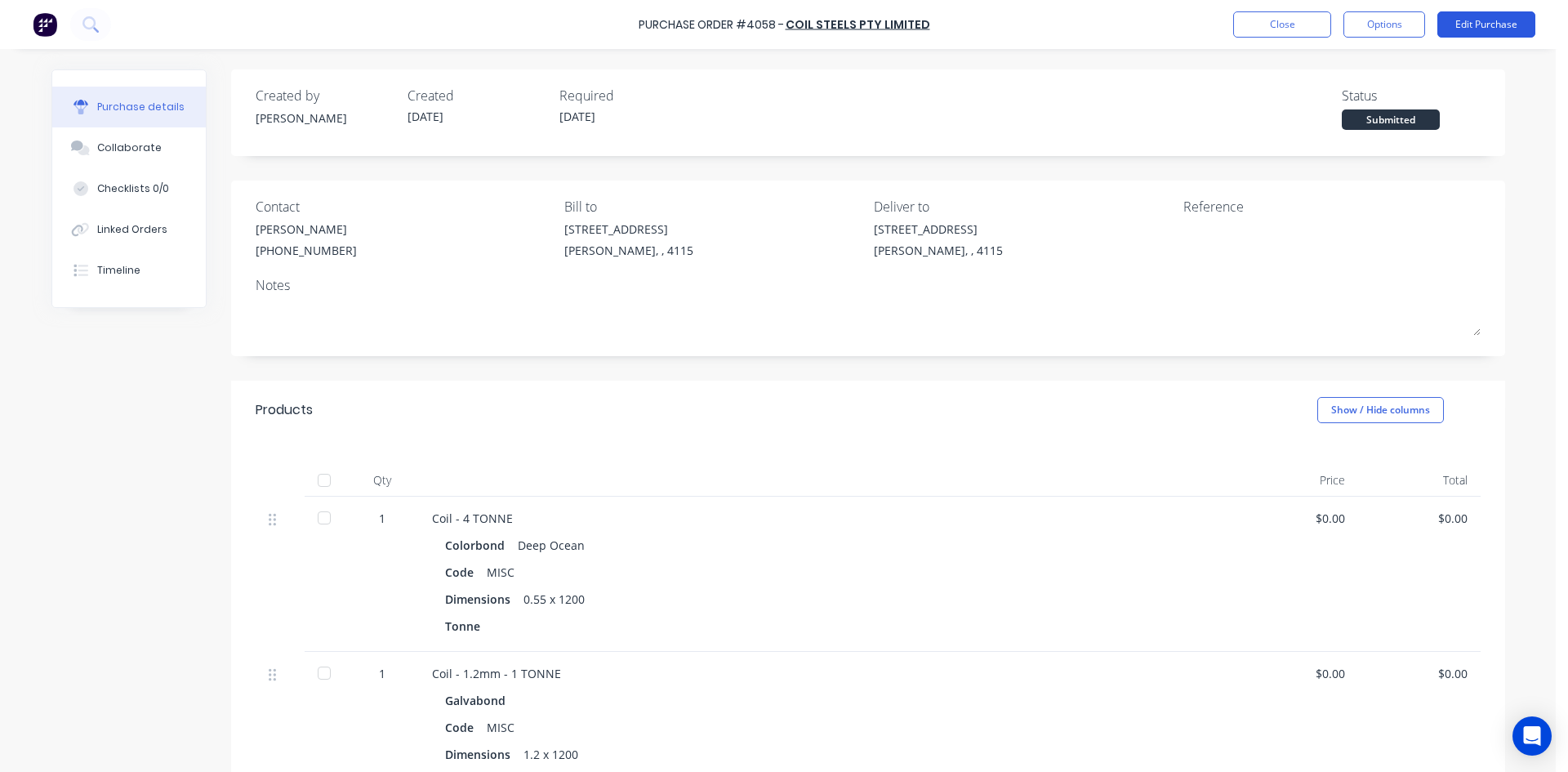
click at [1488, 20] on button "Edit Purchase" at bounding box center [1486, 24] width 98 height 26
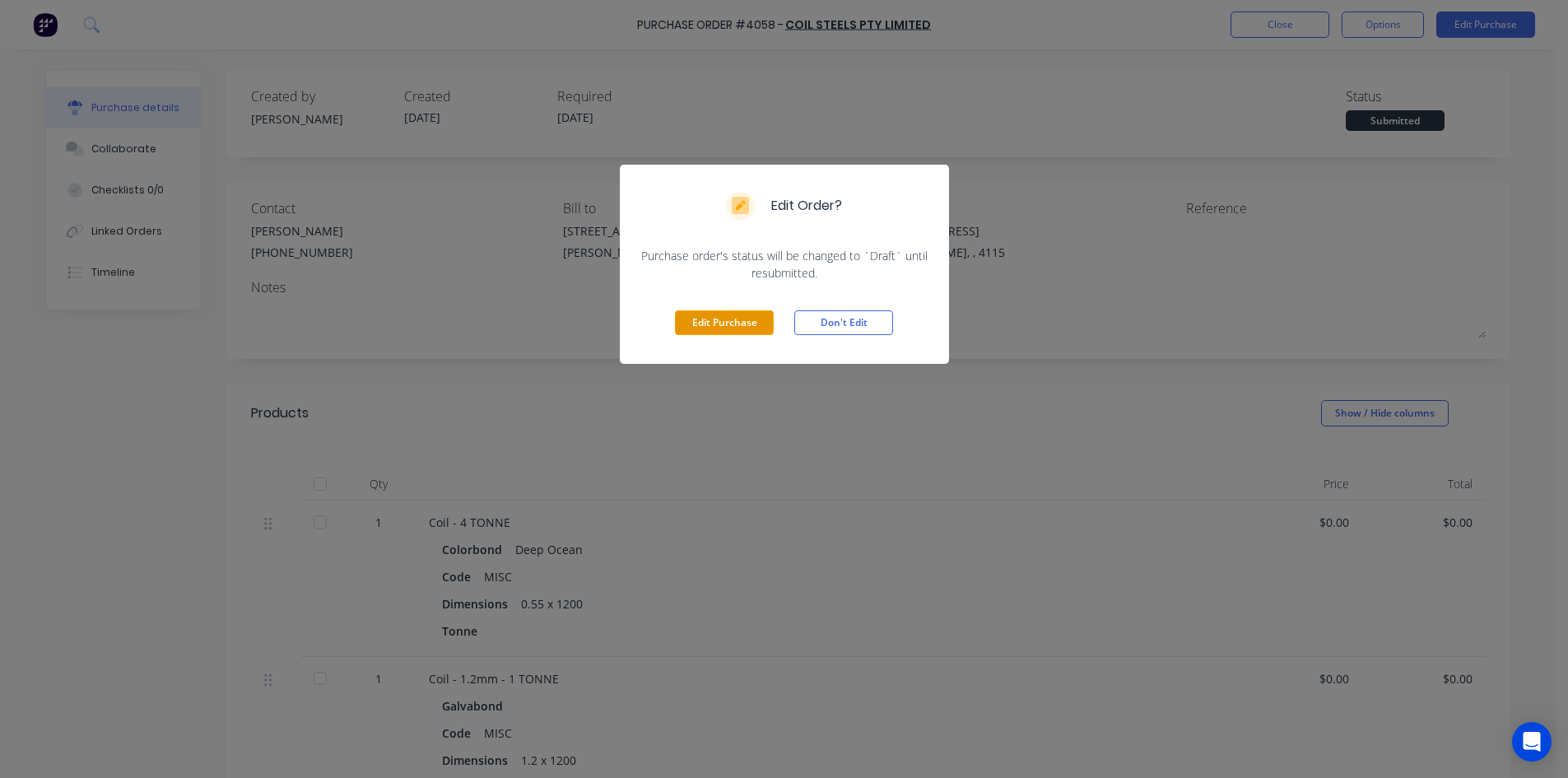
click at [739, 313] on button "Edit Purchase" at bounding box center [724, 322] width 99 height 24
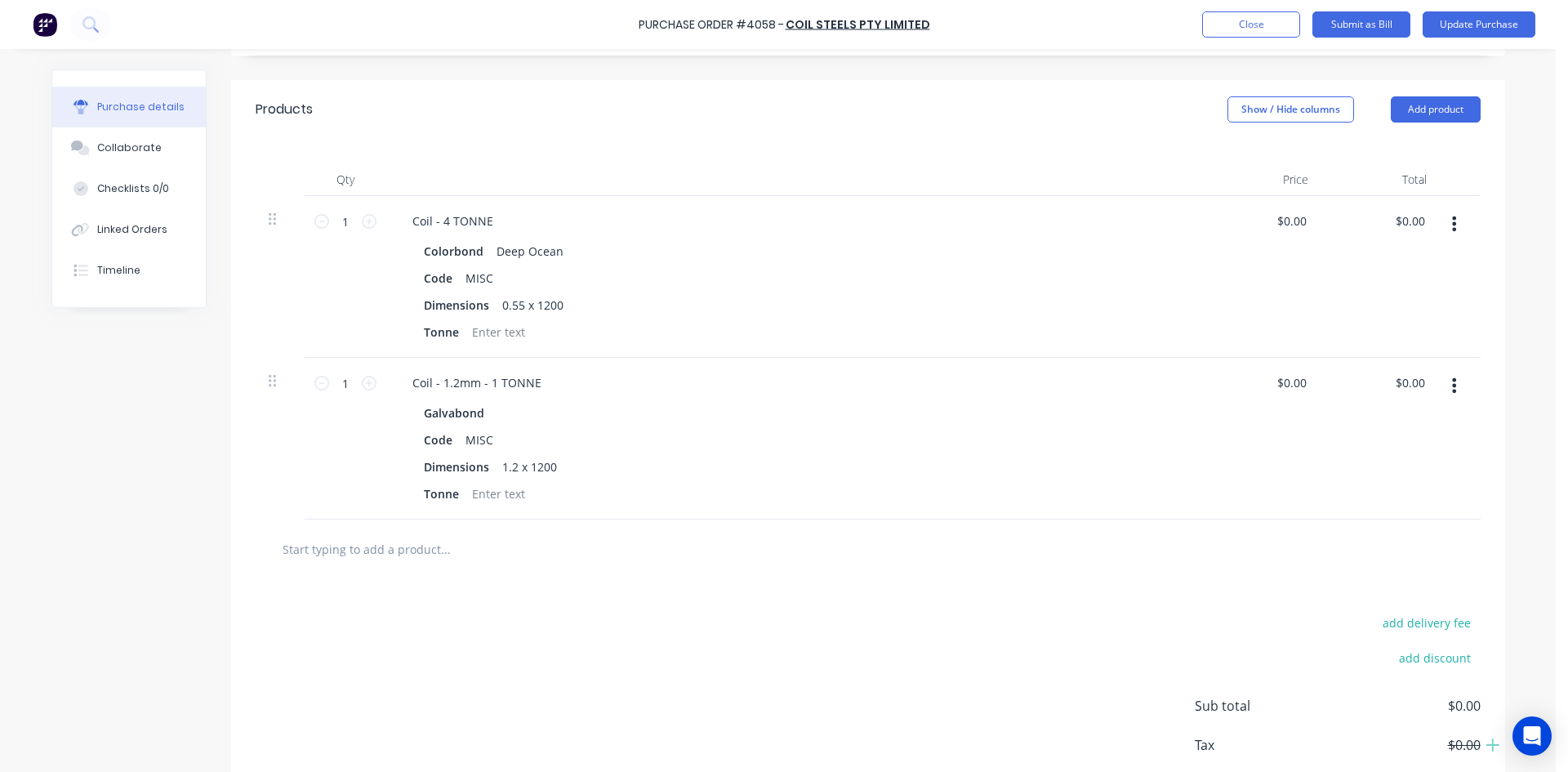
scroll to position [327, 0]
click at [493, 324] on div at bounding box center [498, 331] width 66 height 23
click at [500, 492] on div at bounding box center [498, 493] width 66 height 23
drag, startPoint x: 662, startPoint y: 640, endPoint x: 673, endPoint y: 626, distance: 17.8
click at [660, 631] on div "add delivery fee add discount Sub total $0.00 Tax $0.00 Total $0.00" at bounding box center [868, 713] width 1274 height 268
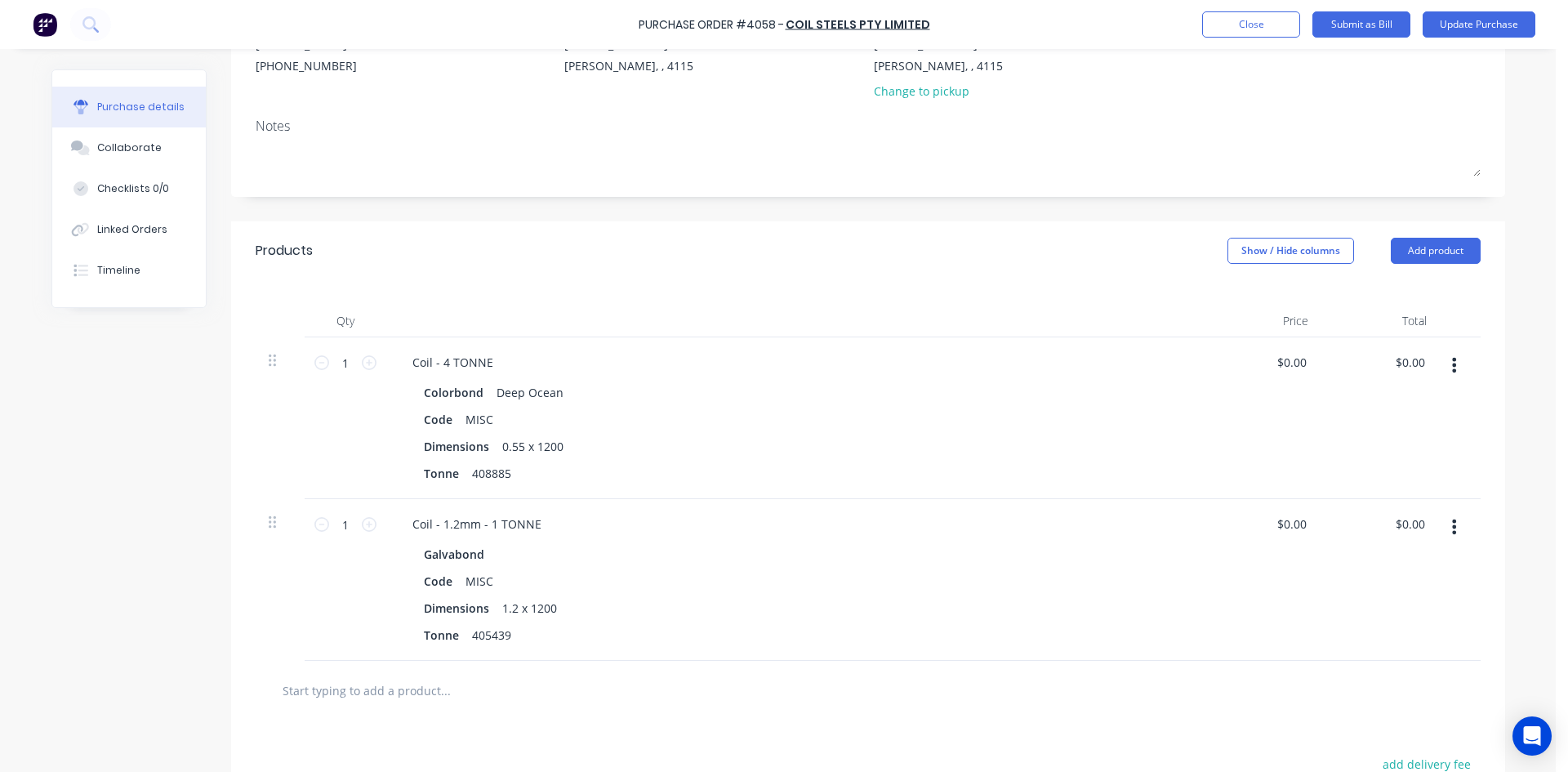
scroll to position [0, 0]
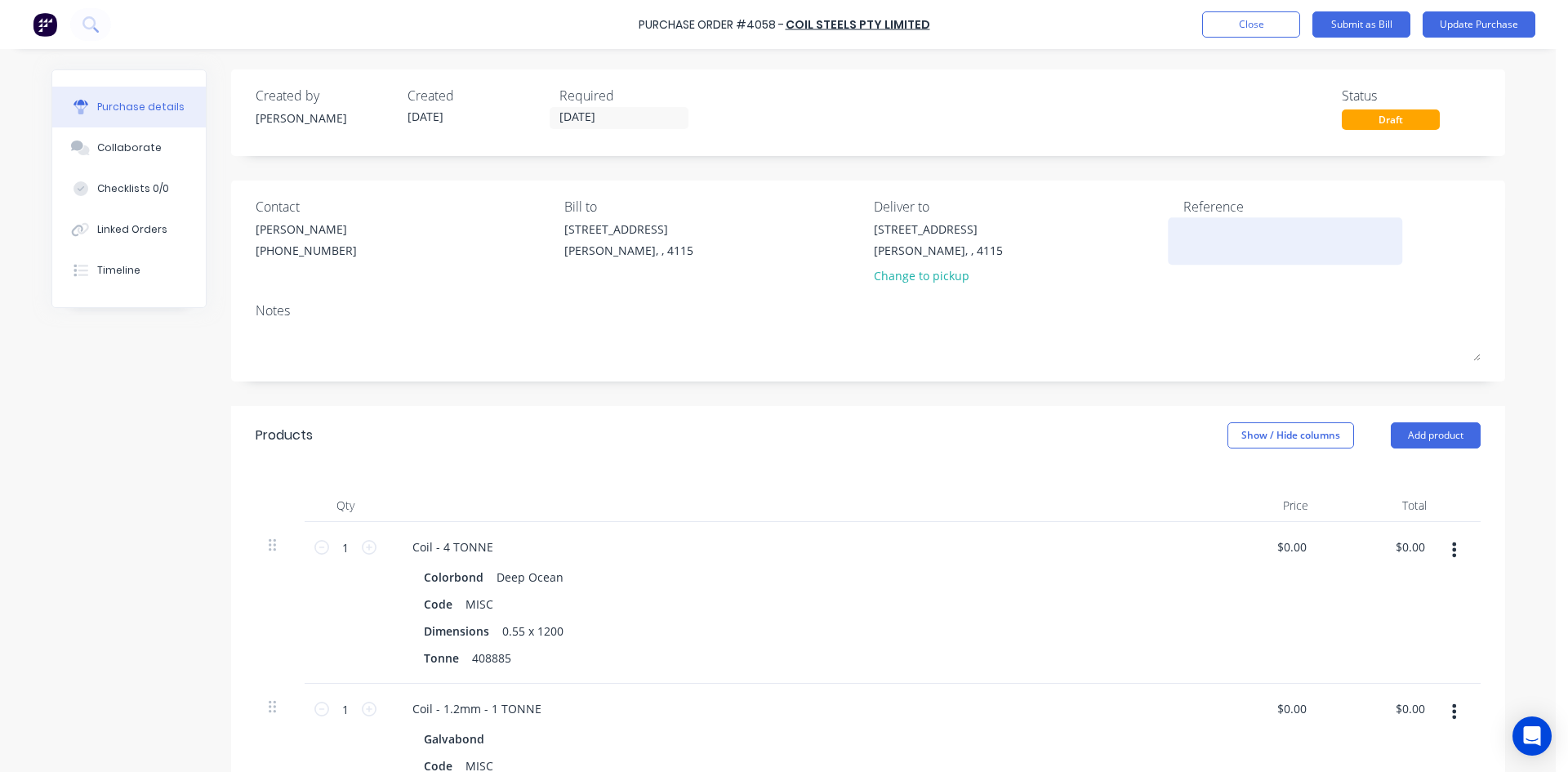
click at [1230, 243] on textarea at bounding box center [1285, 238] width 204 height 37
type textarea "408885"
click at [1511, 24] on button "Update Purchase" at bounding box center [1478, 24] width 113 height 26
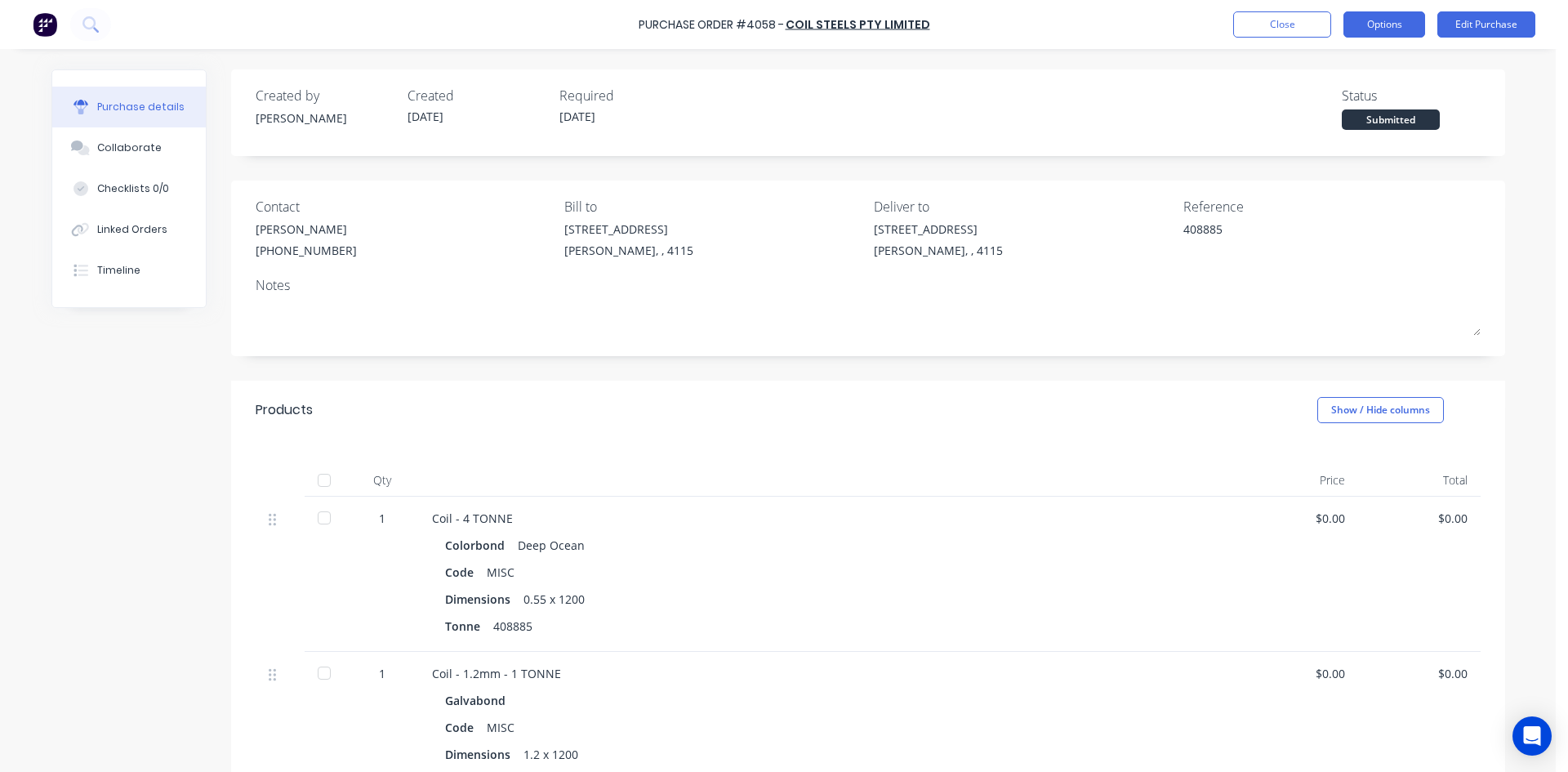
click at [1395, 28] on button "Options" at bounding box center [1384, 24] width 82 height 26
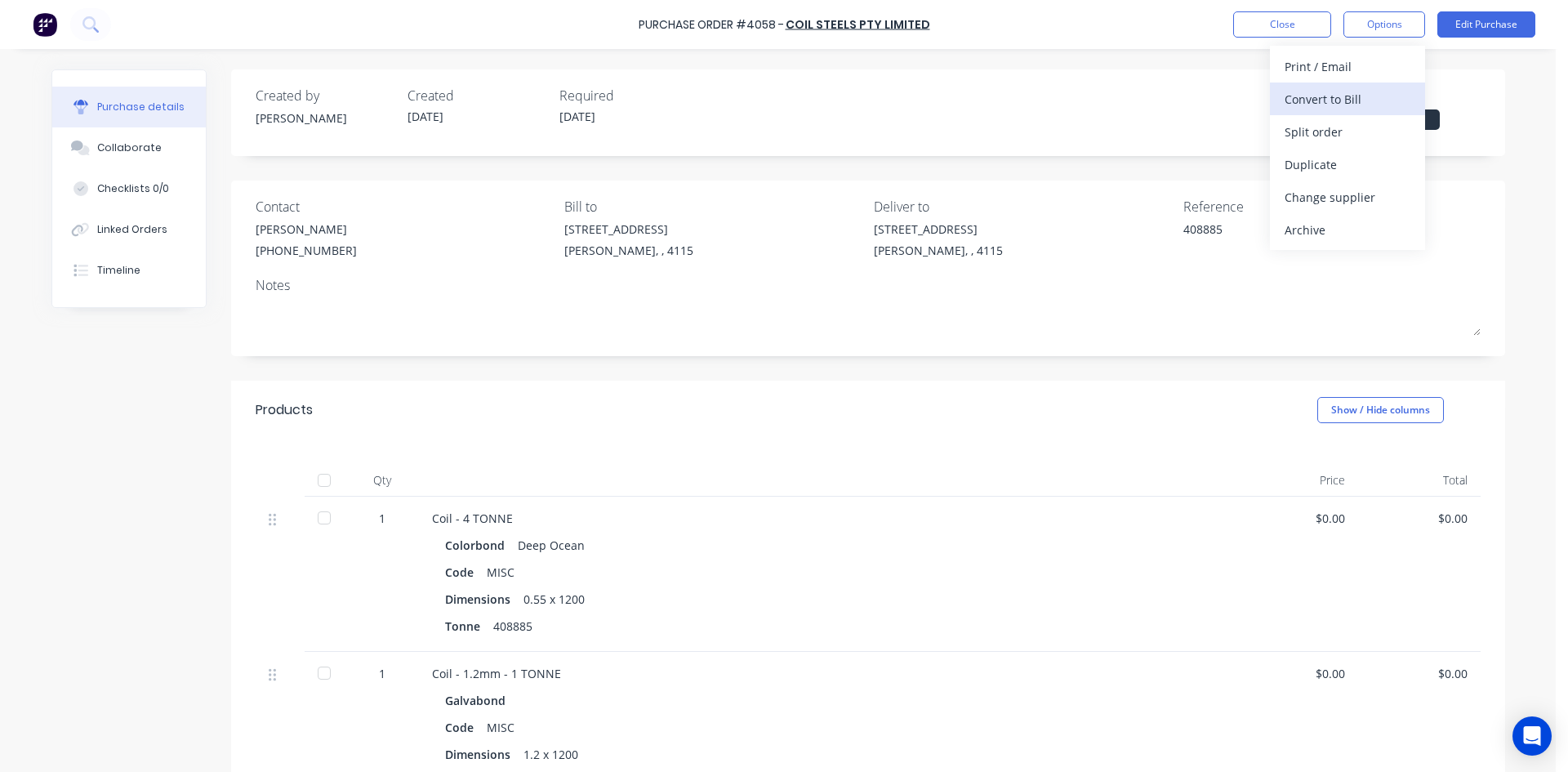
click at [1348, 98] on div "Convert to Bill" at bounding box center [1347, 99] width 126 height 23
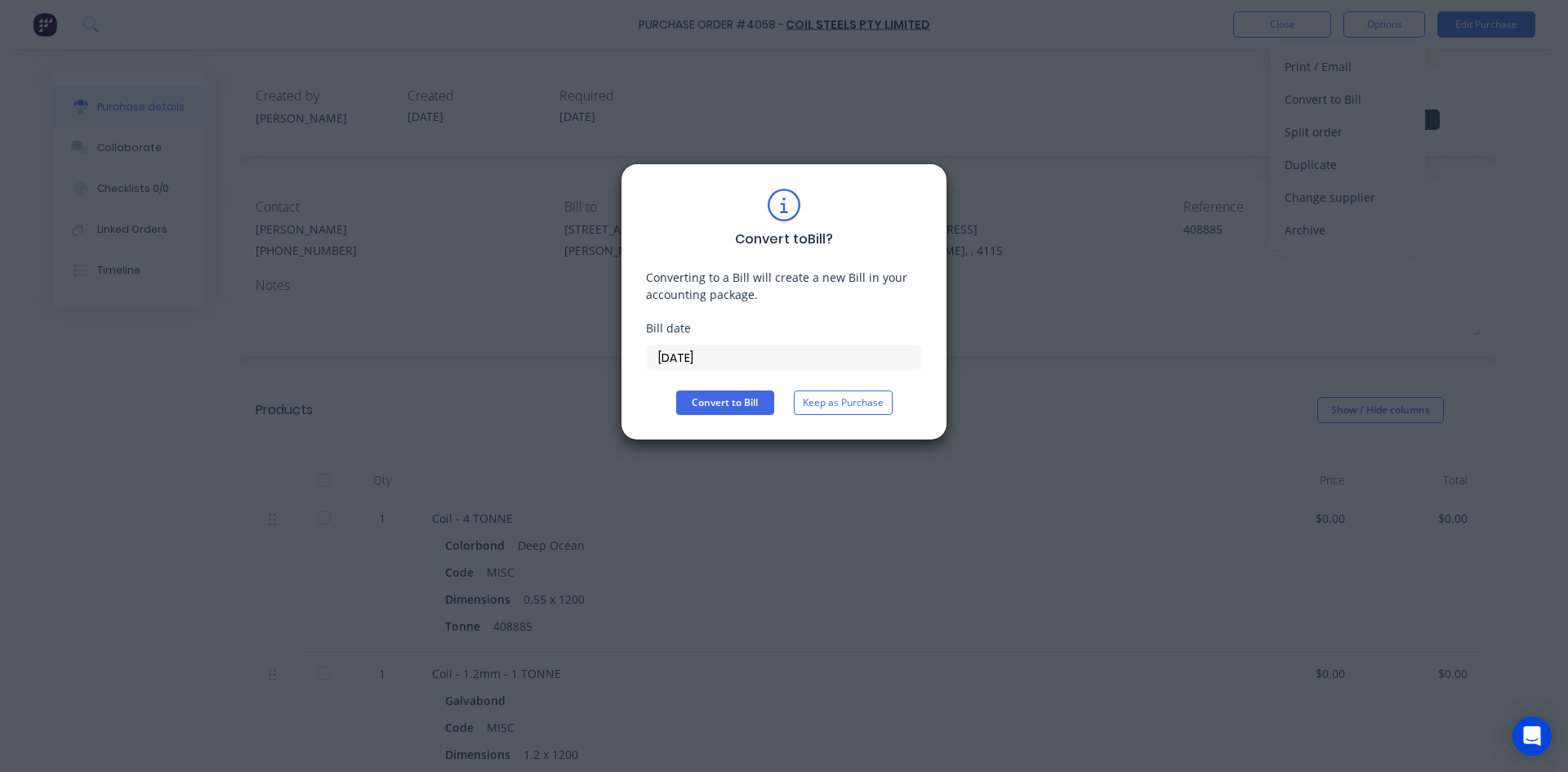
drag, startPoint x: 690, startPoint y: 360, endPoint x: 710, endPoint y: 372, distance: 23.3
click at [692, 360] on input "[DATE]" at bounding box center [784, 357] width 274 height 24
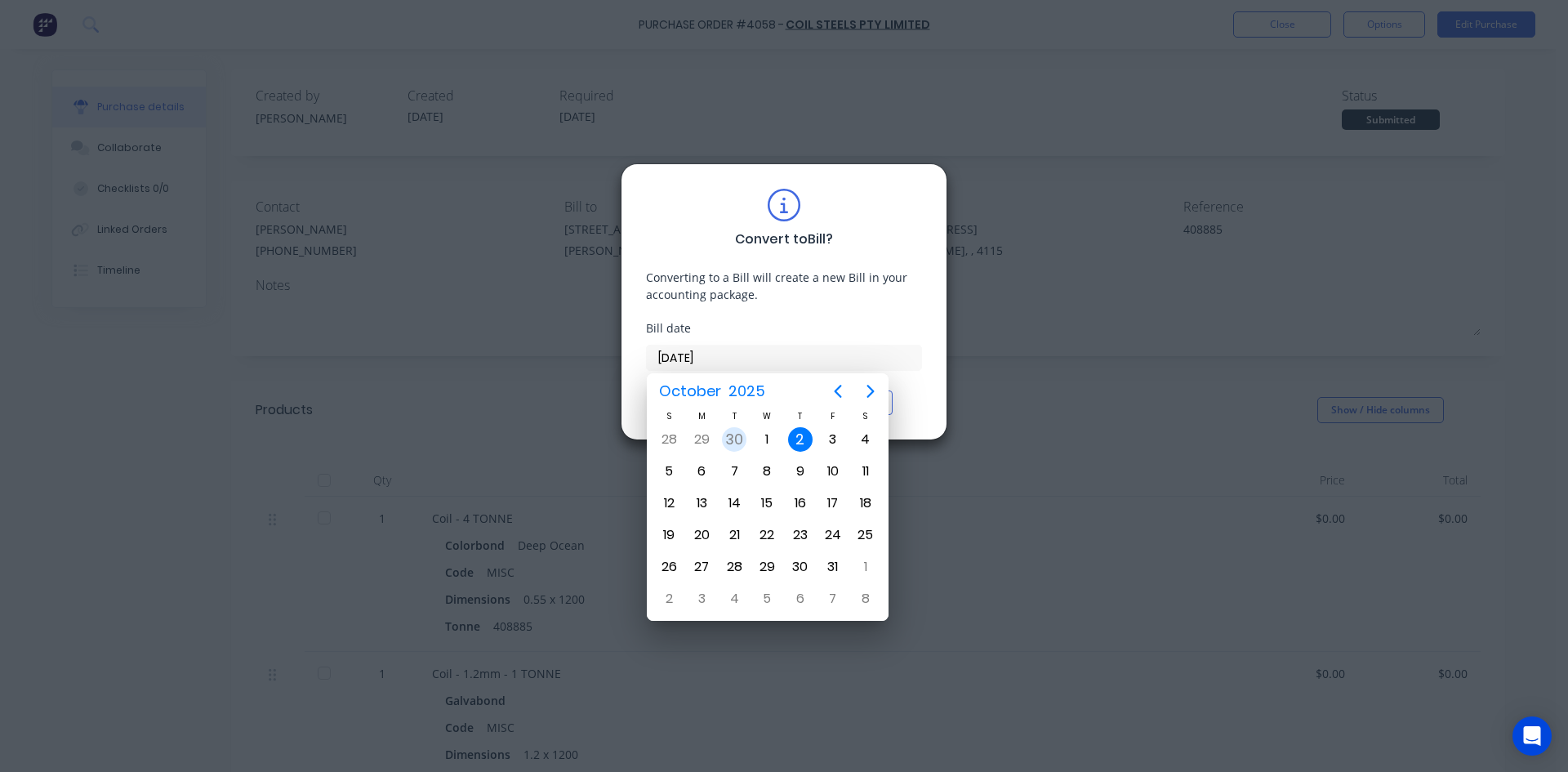
click at [727, 437] on div "30" at bounding box center [734, 439] width 24 height 24
type input "30/09/25"
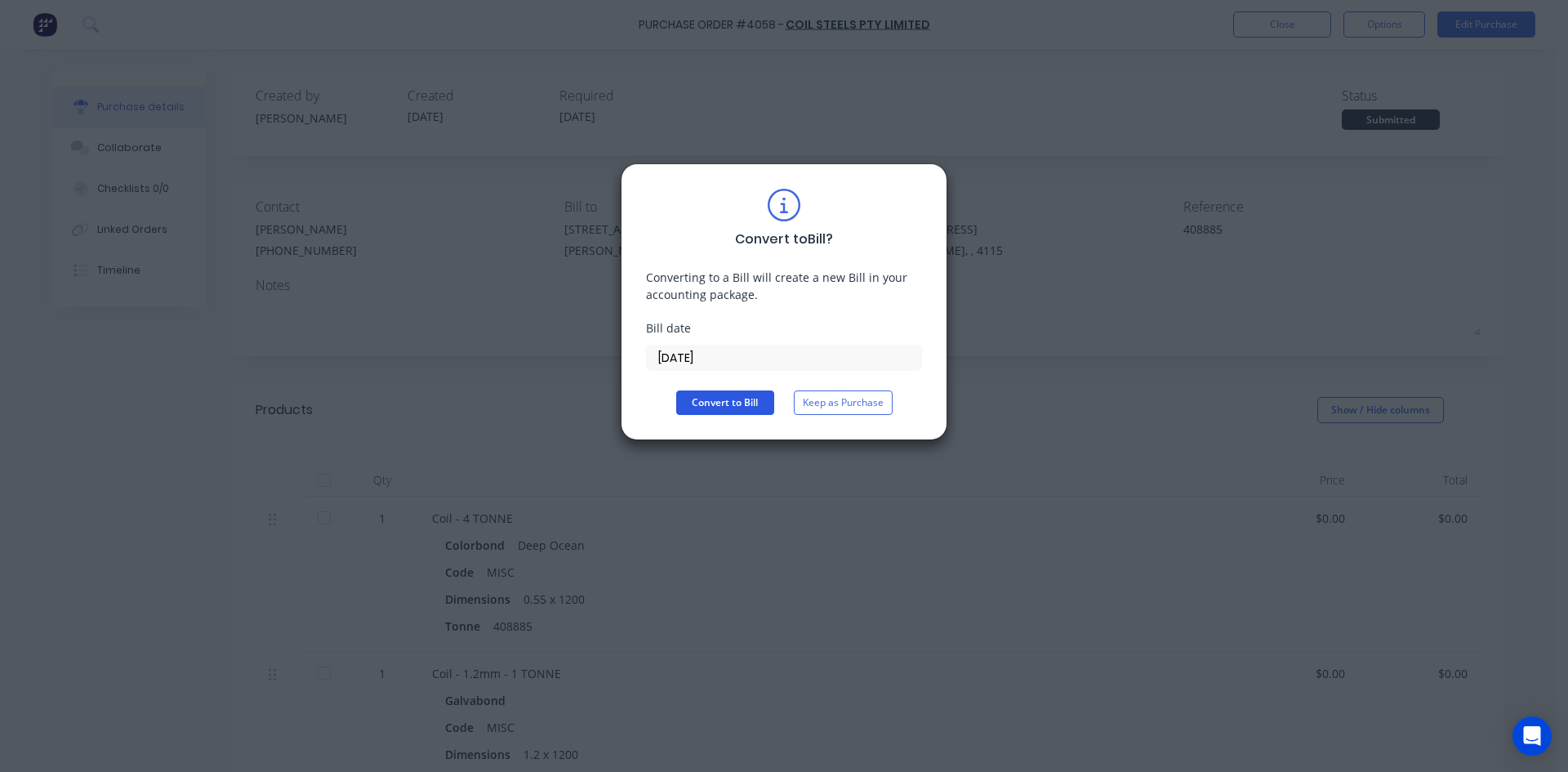
click at [719, 408] on button "Convert to Bill" at bounding box center [725, 402] width 98 height 24
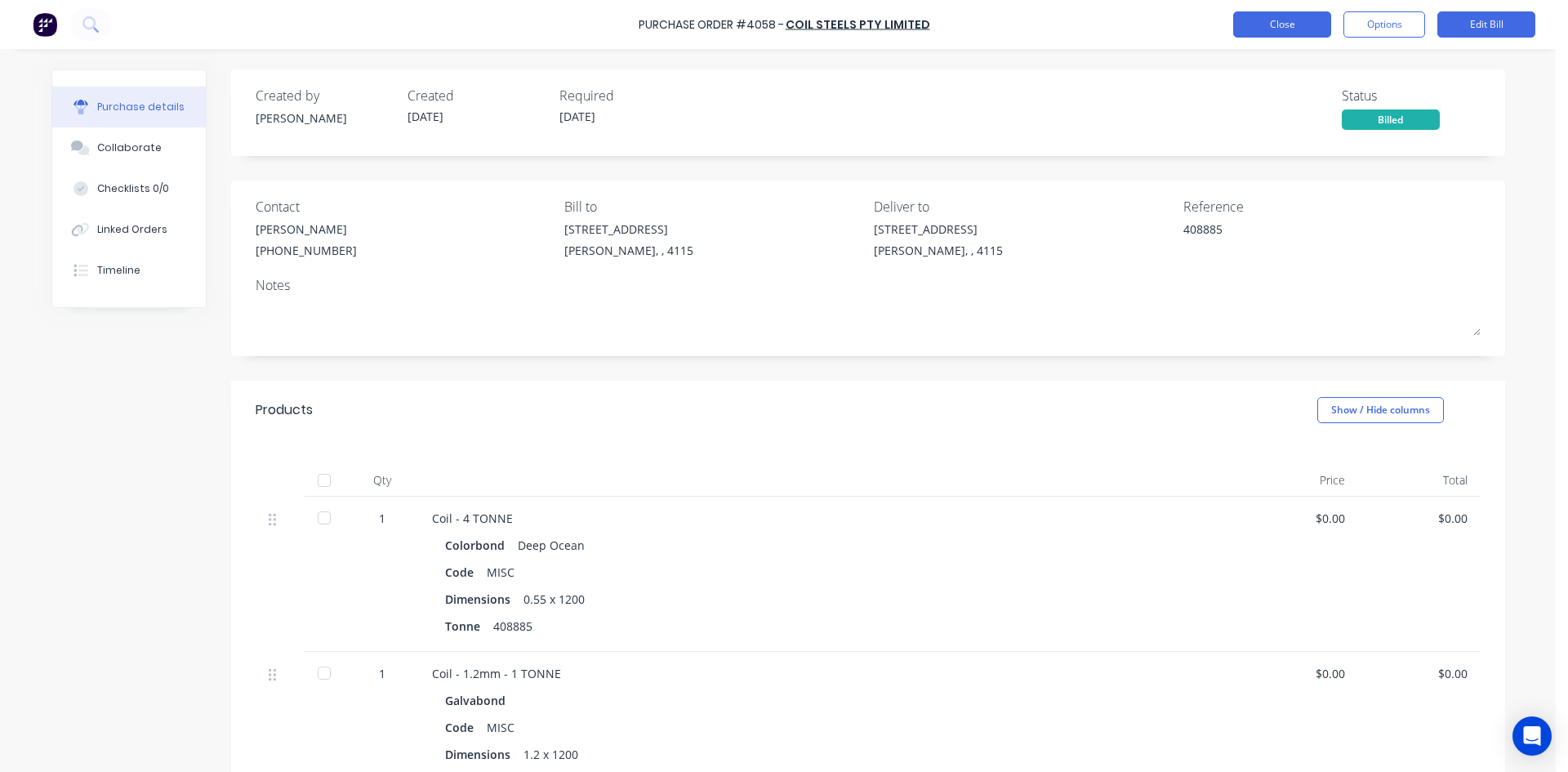
click at [1275, 21] on button "Close" at bounding box center [1282, 24] width 98 height 26
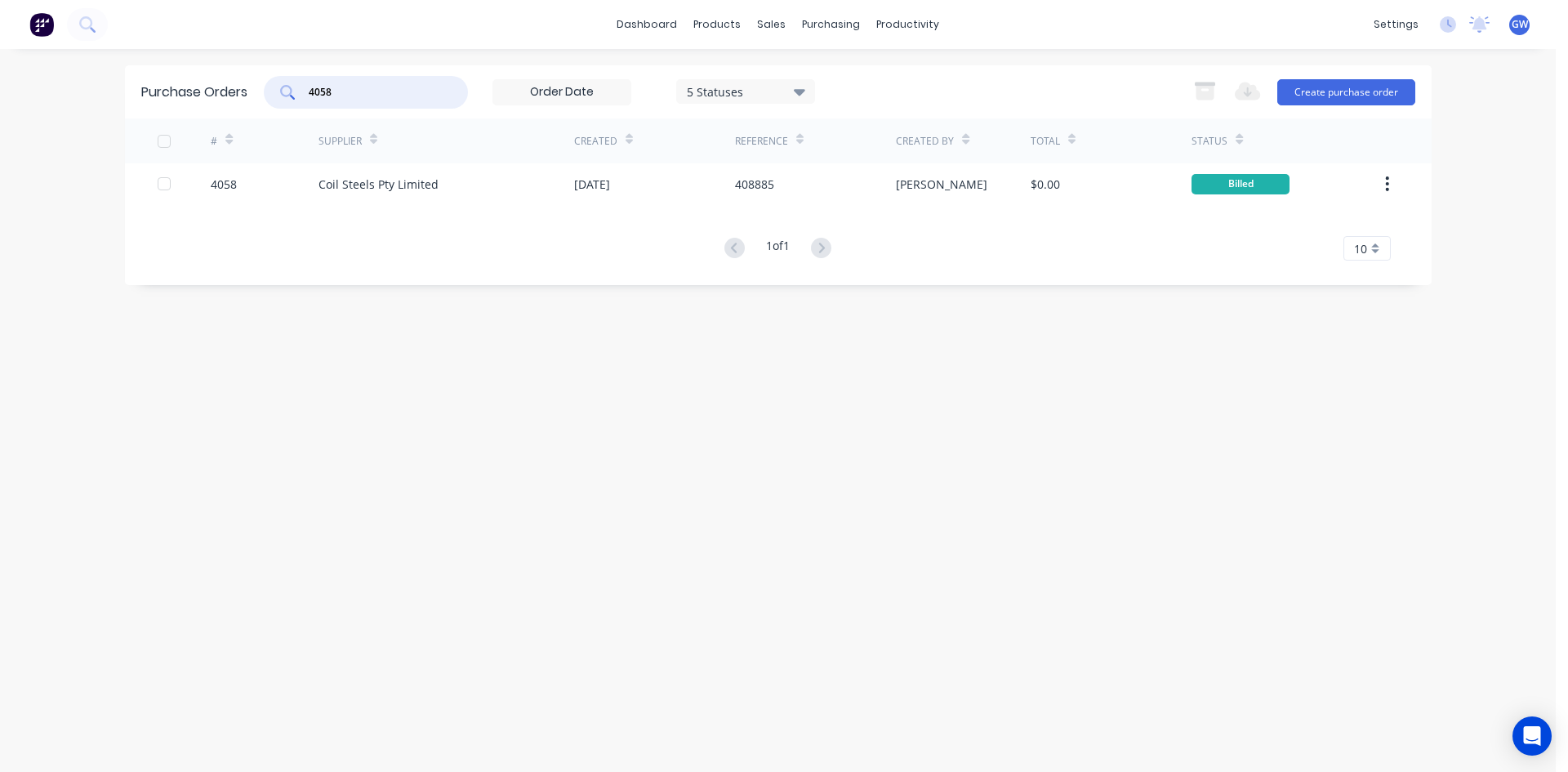
drag, startPoint x: 368, startPoint y: 97, endPoint x: 168, endPoint y: 80, distance: 200.7
click at [168, 80] on div "Purchase Orders 4058 5 Statuses 5 Statuses Export to Excel (XLSX) Create purcha…" at bounding box center [778, 92] width 1306 height 53
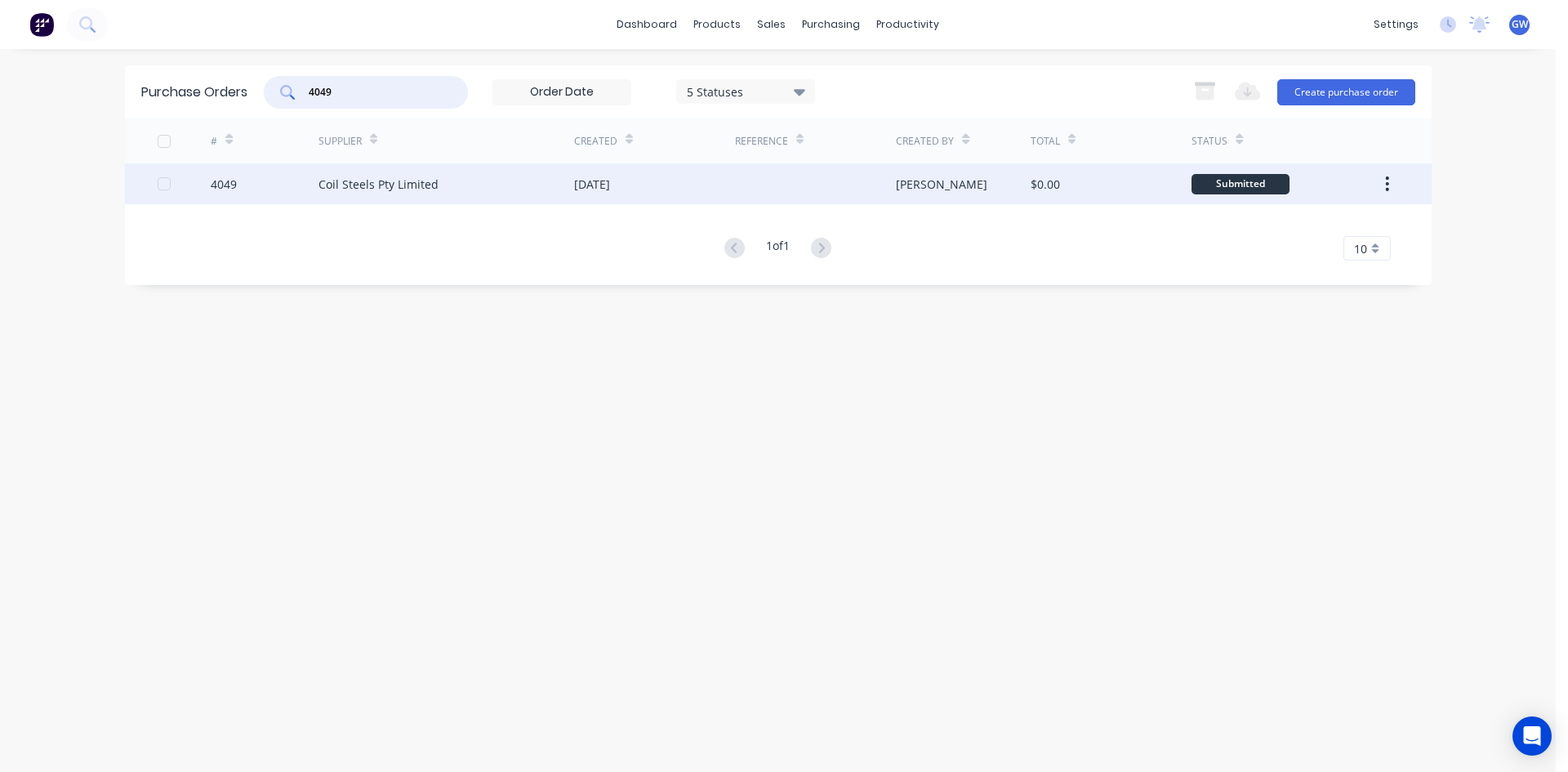
type input "4049"
click at [979, 180] on div "[PERSON_NAME]" at bounding box center [964, 183] width 135 height 41
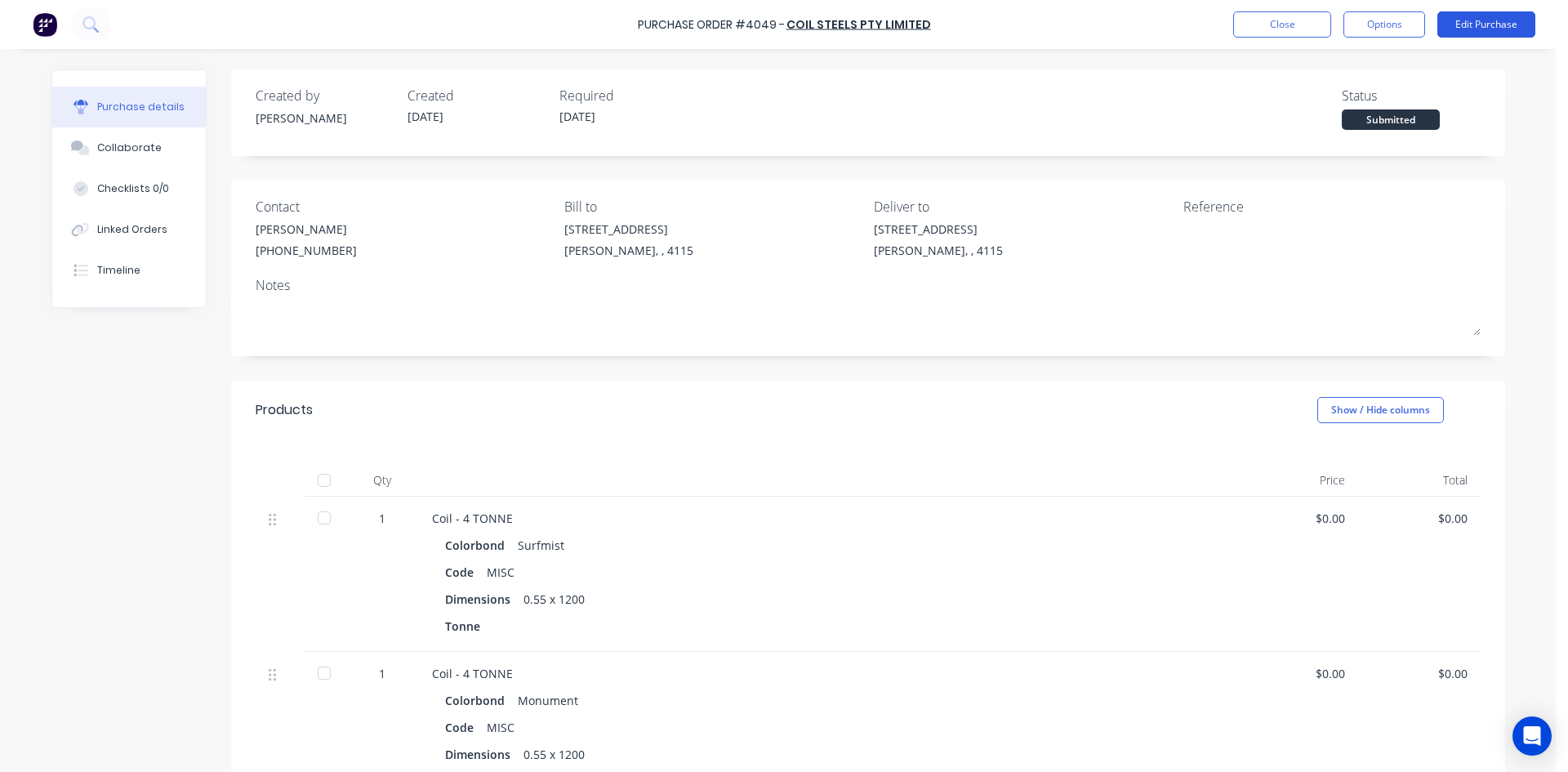
click at [1495, 17] on button "Edit Purchase" at bounding box center [1486, 24] width 98 height 26
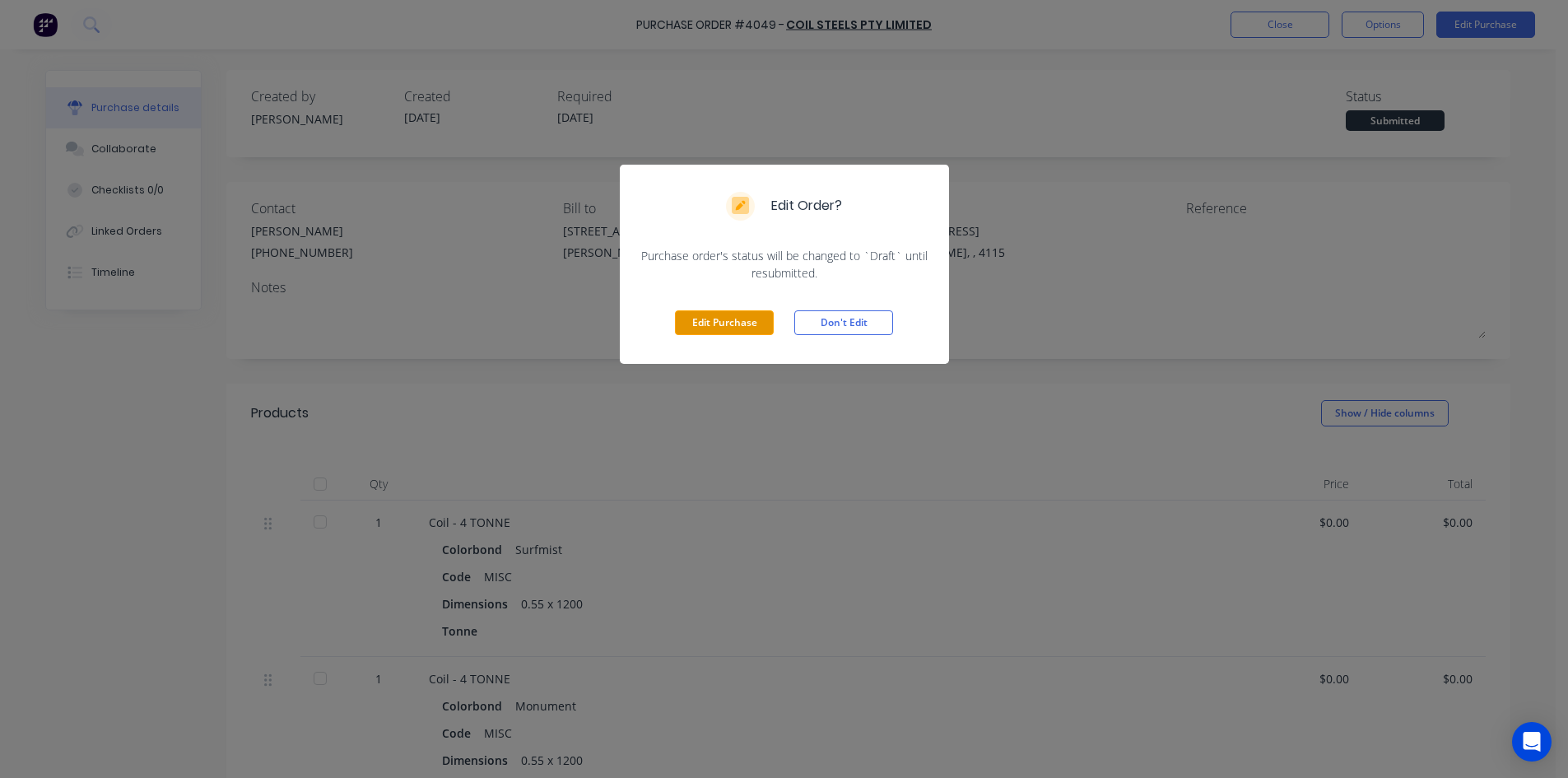
click at [707, 323] on button "Edit Purchase" at bounding box center [724, 322] width 99 height 24
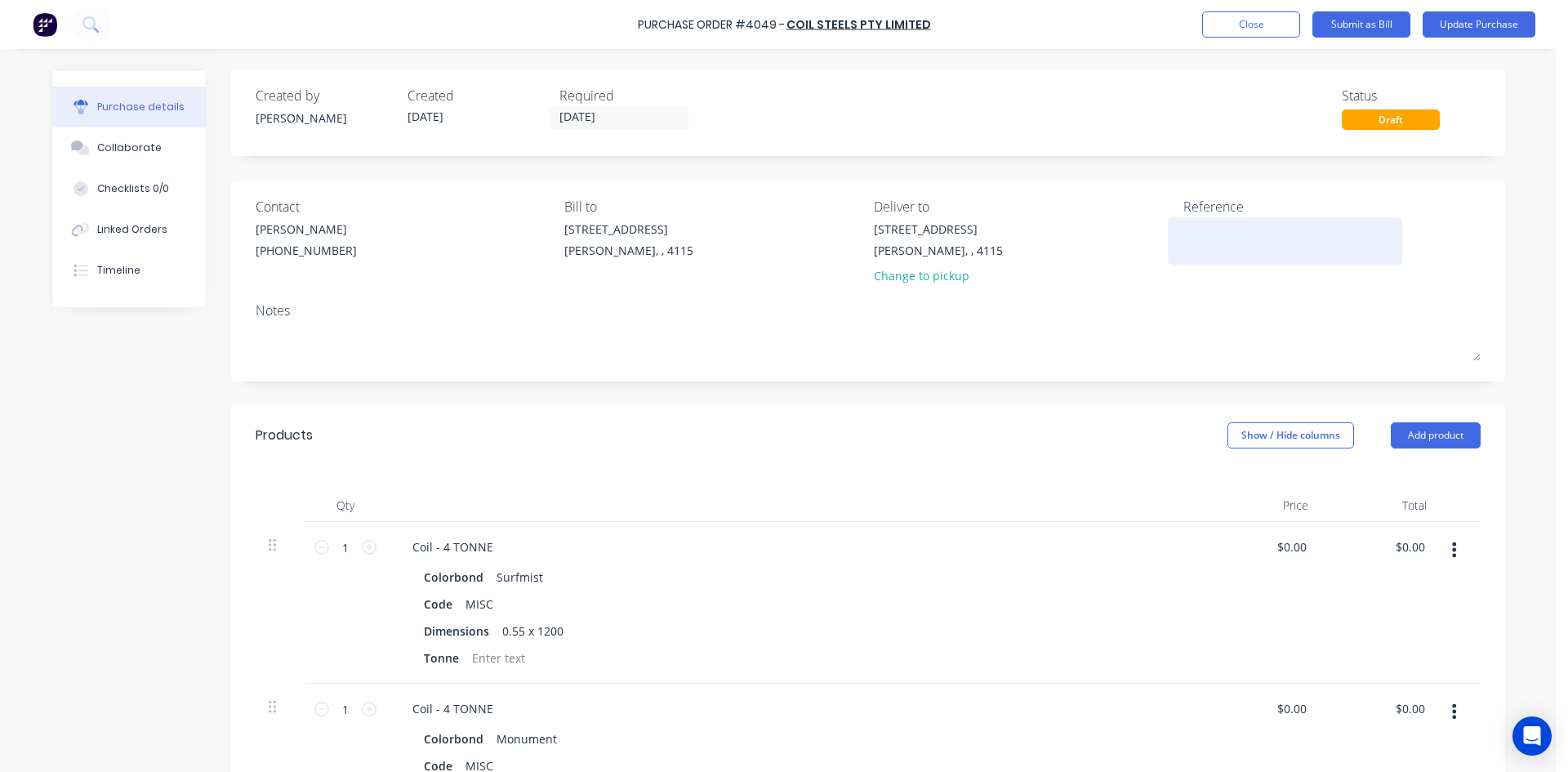
click at [1222, 228] on textarea at bounding box center [1285, 238] width 204 height 37
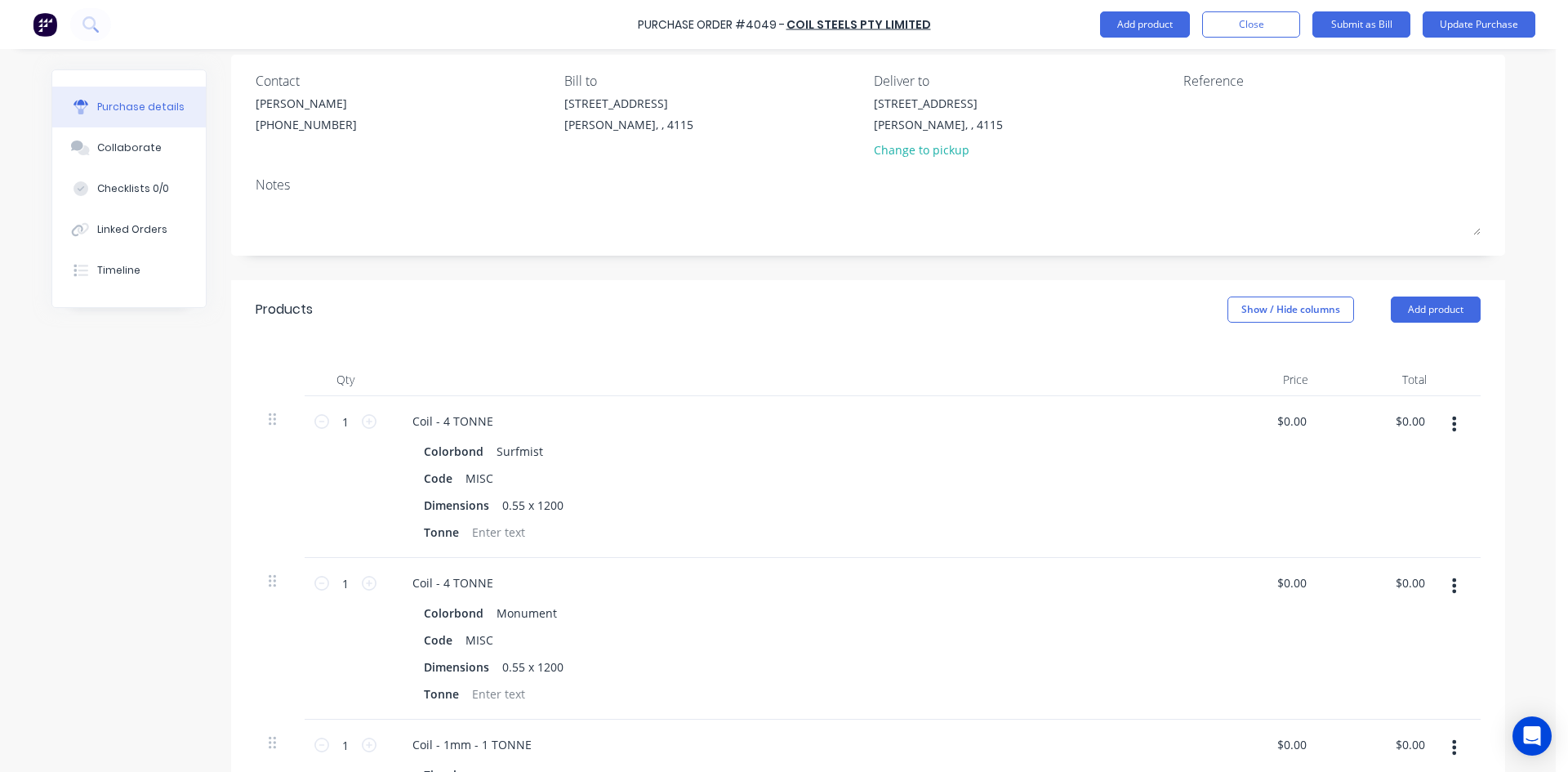
scroll to position [409, 0]
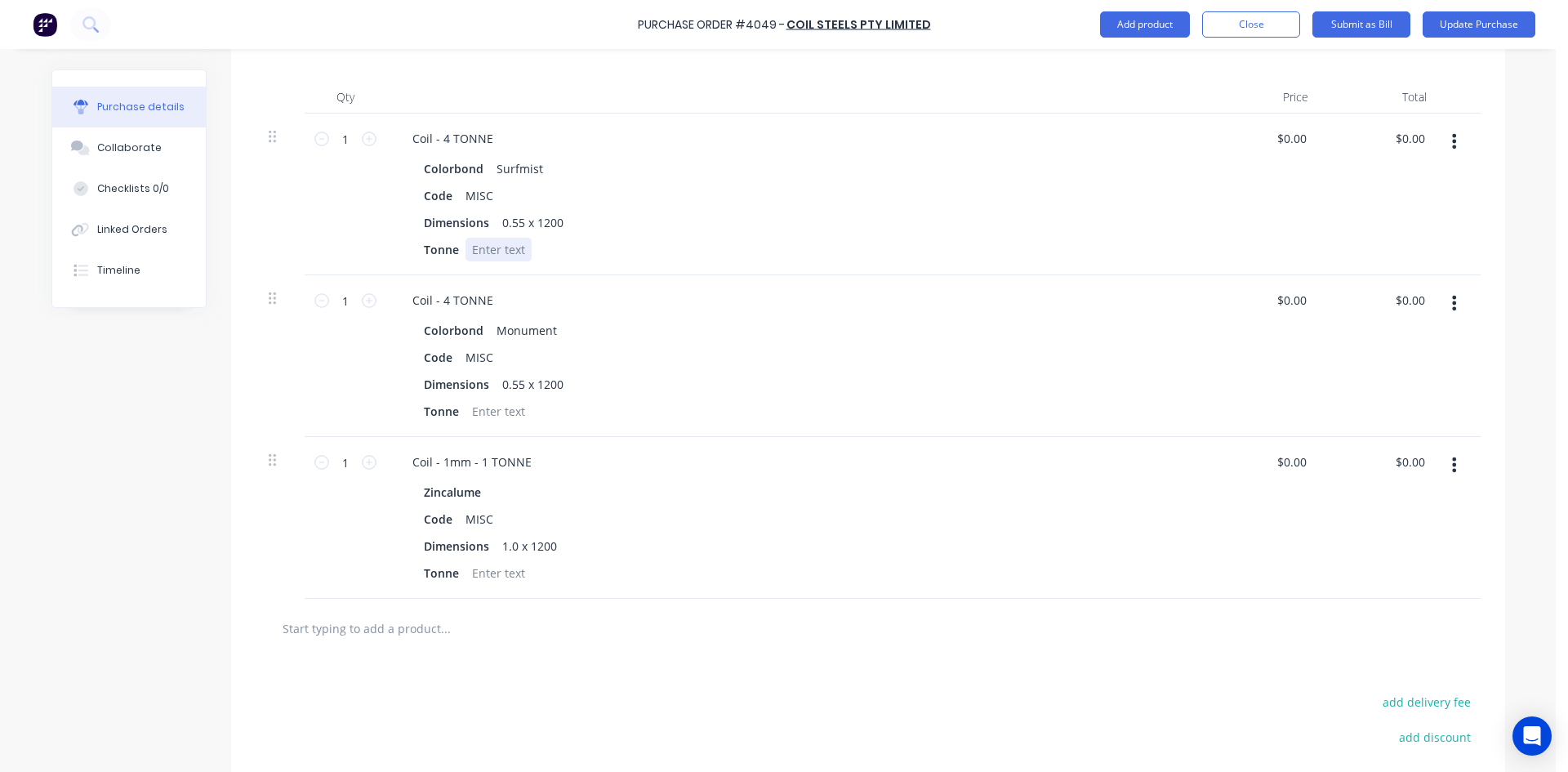
click at [519, 250] on div at bounding box center [498, 249] width 66 height 23
click at [485, 410] on div at bounding box center [498, 411] width 66 height 23
click at [498, 571] on div at bounding box center [498, 573] width 66 height 23
drag, startPoint x: 867, startPoint y: 614, endPoint x: 877, endPoint y: 599, distance: 18.0
click at [868, 619] on div "Products Show / Hide columns Add product Qty Price Total 1 1 Coil - 4 TONNE Col…" at bounding box center [868, 462] width 1274 height 930
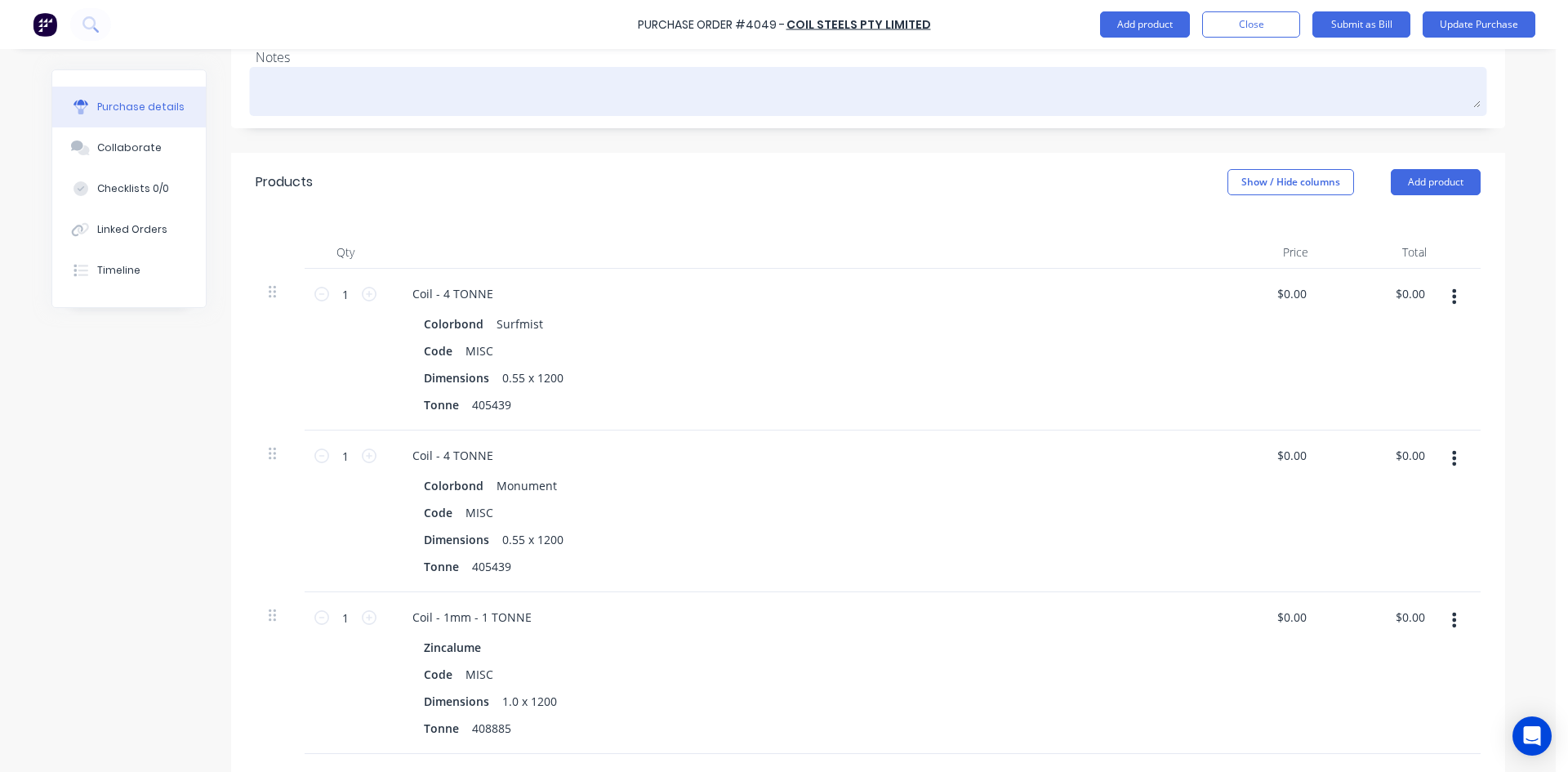
scroll to position [0, 0]
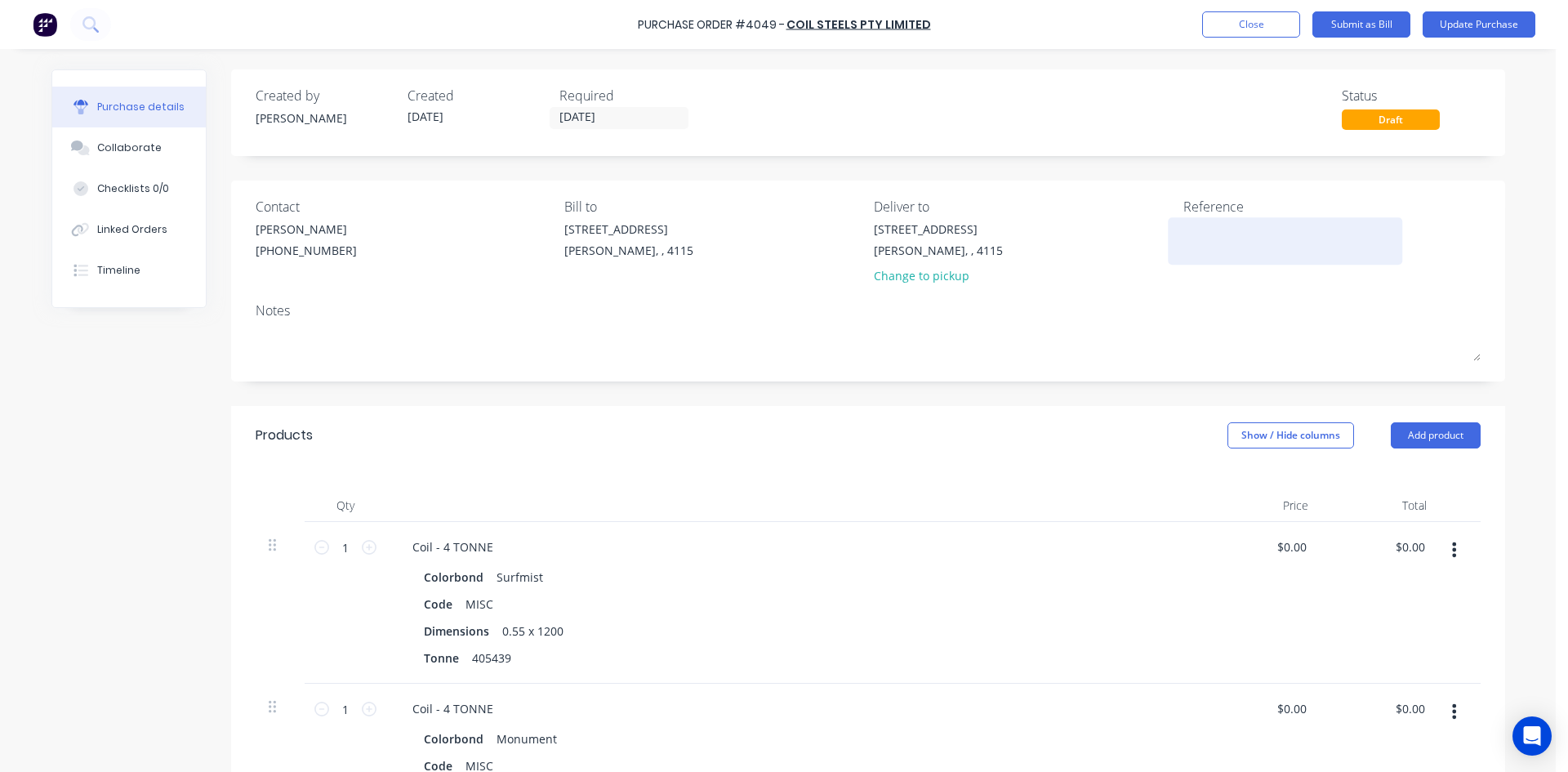
click at [1194, 233] on textarea at bounding box center [1285, 238] width 204 height 37
type textarea "408885"
click at [1092, 83] on div "Created by Hayden Created 31/07/25 Required 01/08/25 Status Draft" at bounding box center [868, 113] width 1274 height 87
click at [1460, 23] on button "Update Purchase" at bounding box center [1478, 24] width 113 height 26
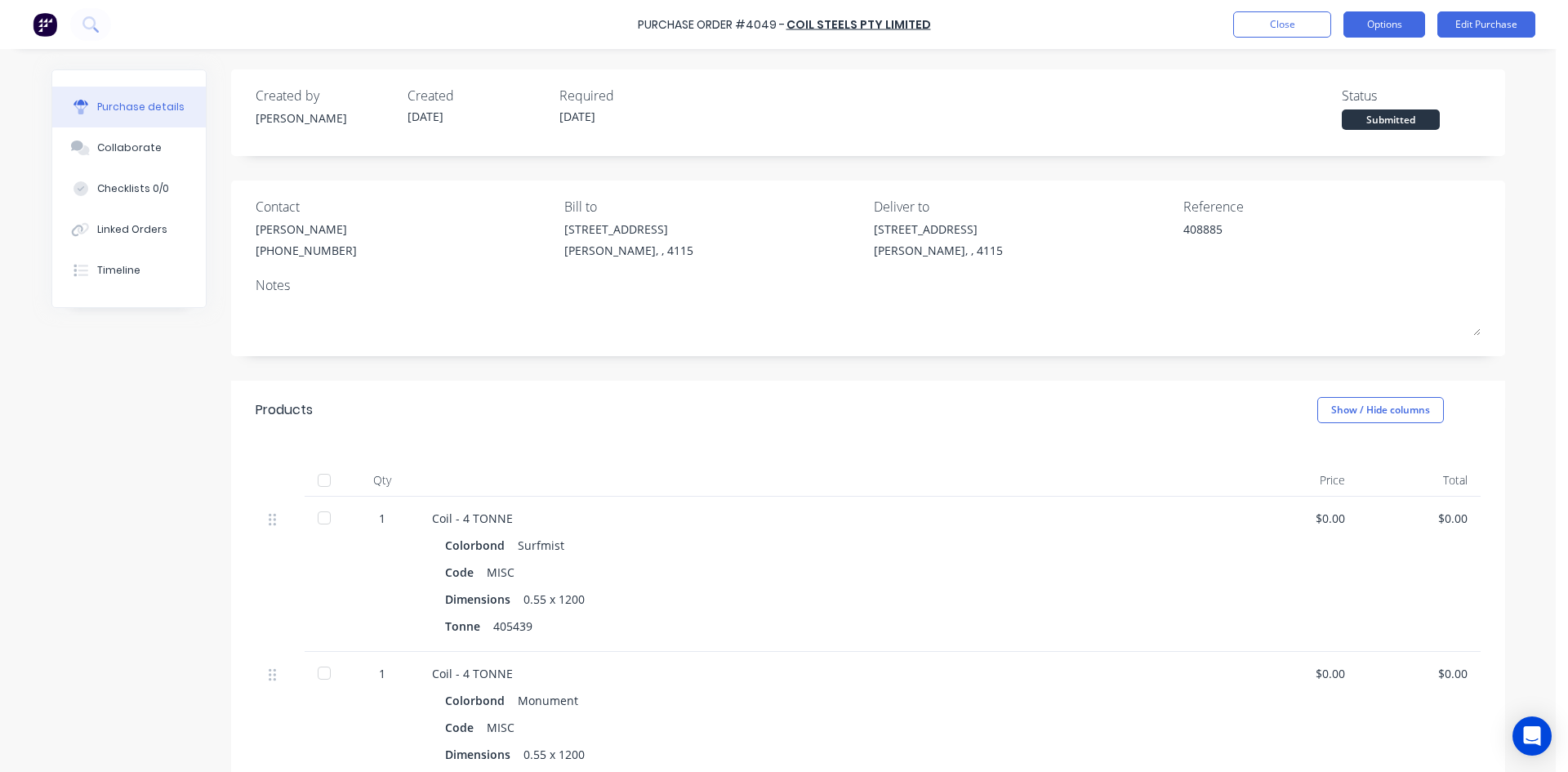
click at [1396, 27] on button "Options" at bounding box center [1384, 24] width 82 height 26
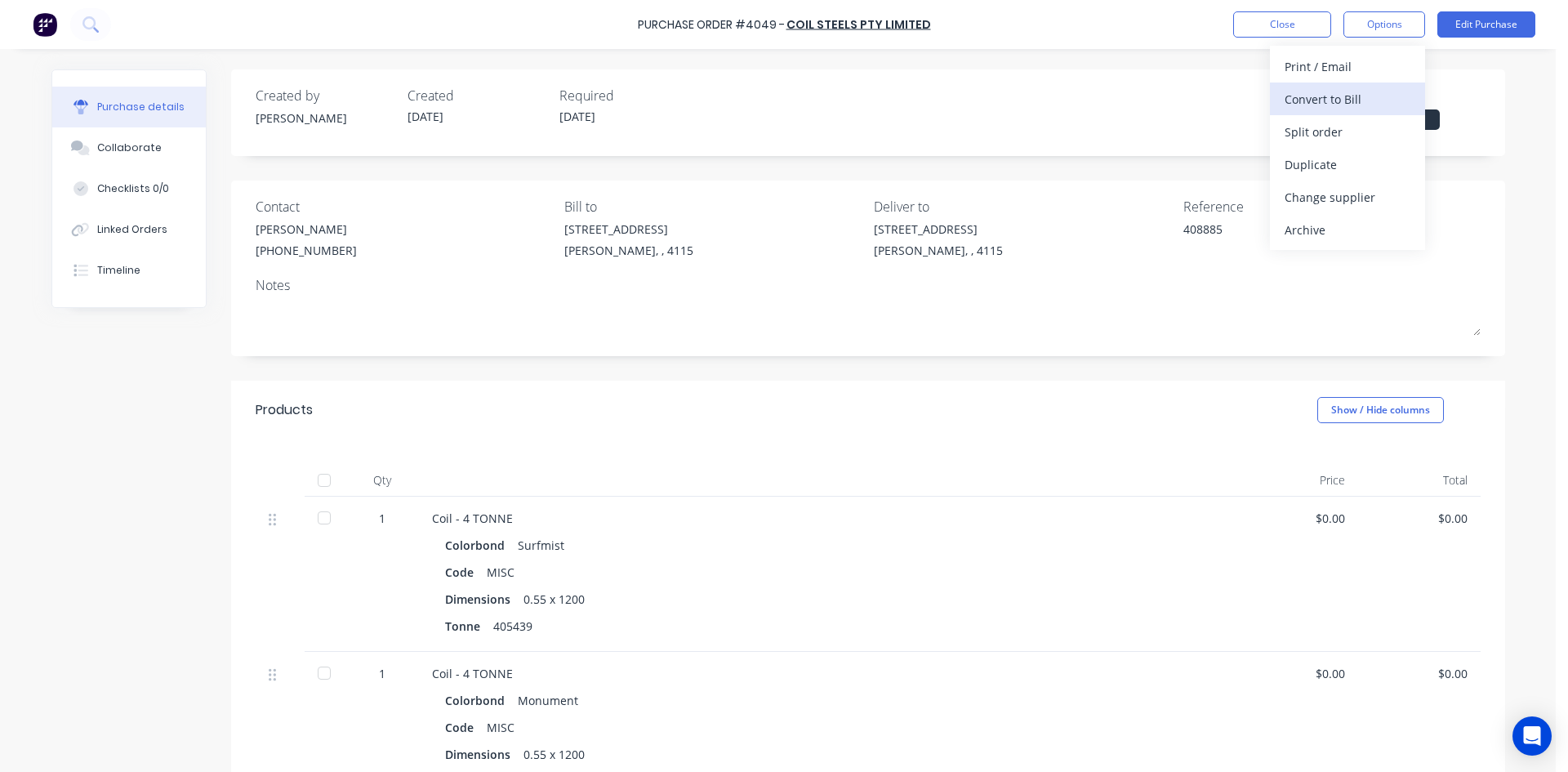
click at [1370, 88] on div "Convert to Bill" at bounding box center [1347, 99] width 126 height 23
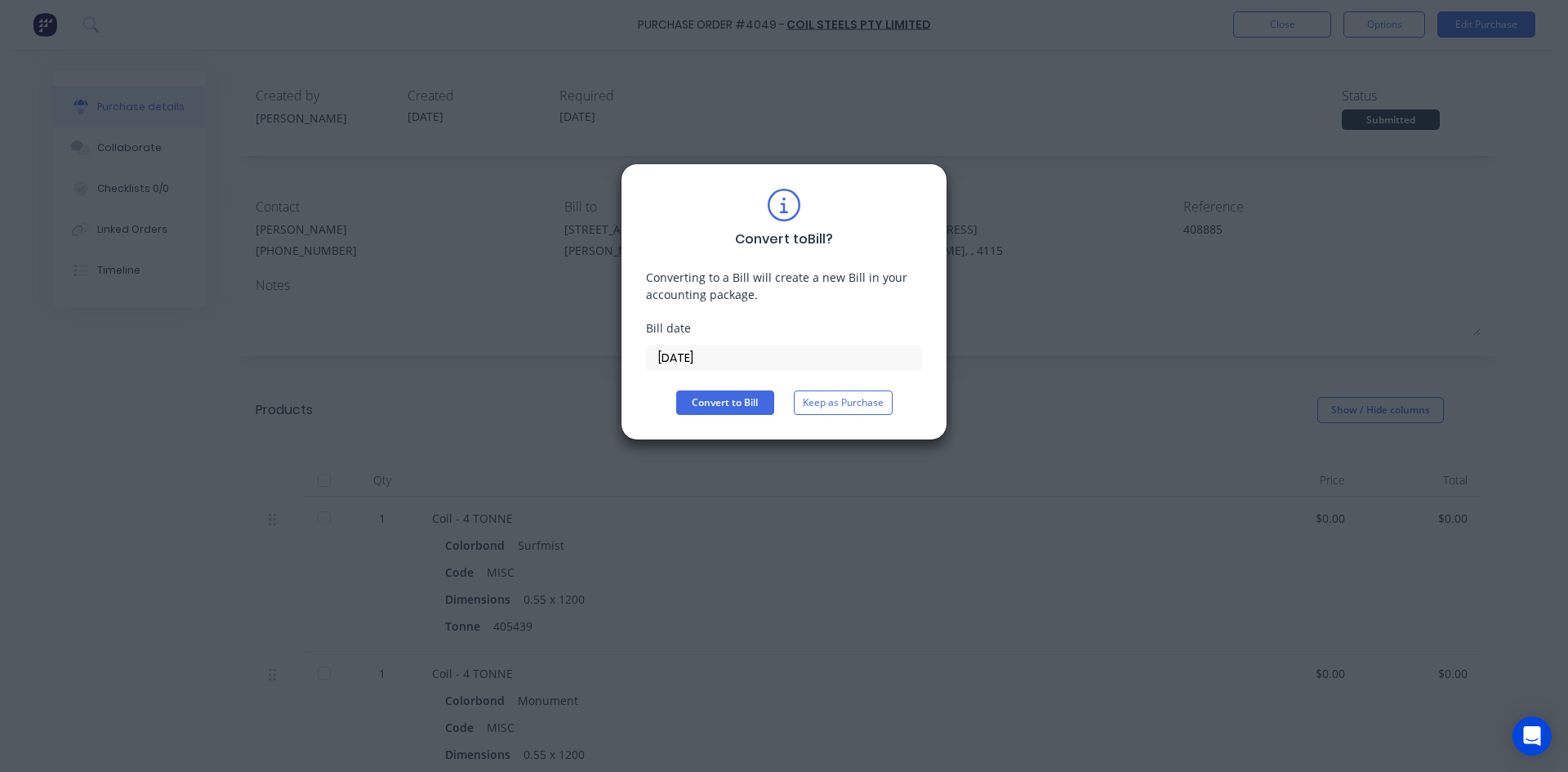
click at [726, 344] on label "[DATE]" at bounding box center [784, 357] width 276 height 26
click at [726, 345] on input "[DATE]" at bounding box center [784, 357] width 274 height 24
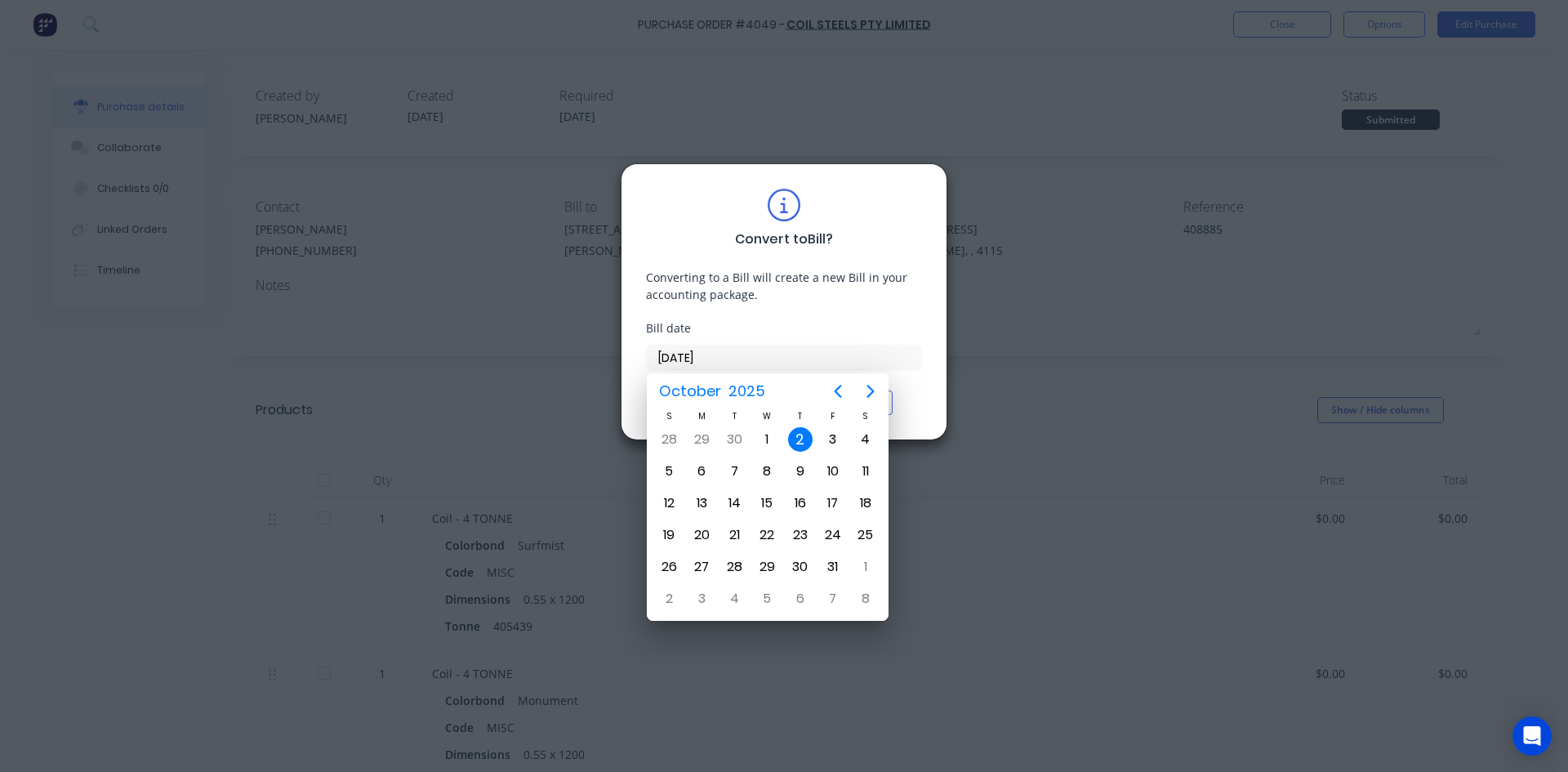
click at [723, 352] on input "[DATE]" at bounding box center [784, 357] width 274 height 24
click at [739, 435] on div "30" at bounding box center [734, 439] width 24 height 24
type input "30/09/25"
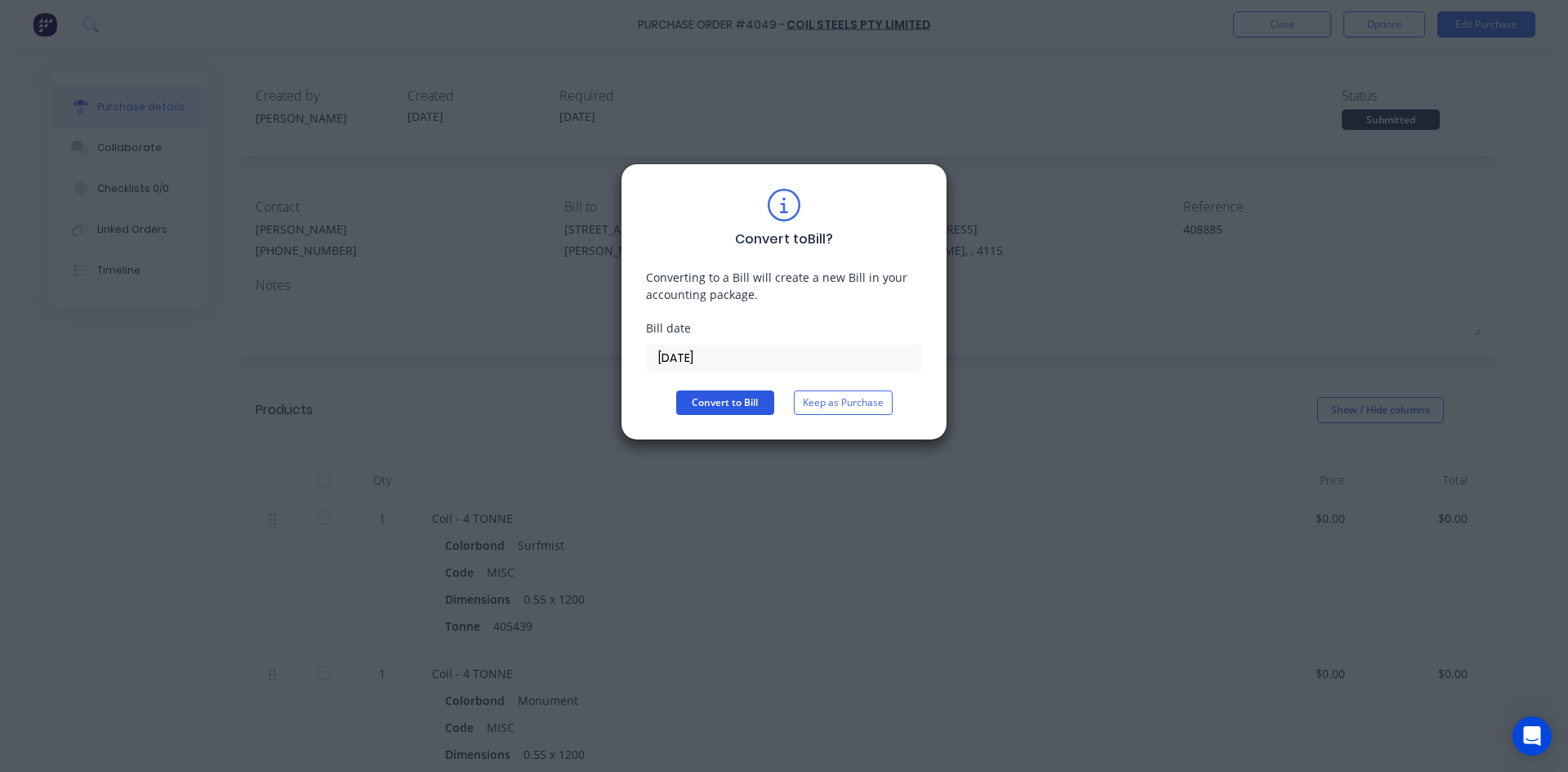
click at [734, 396] on button "Convert to Bill" at bounding box center [725, 402] width 98 height 24
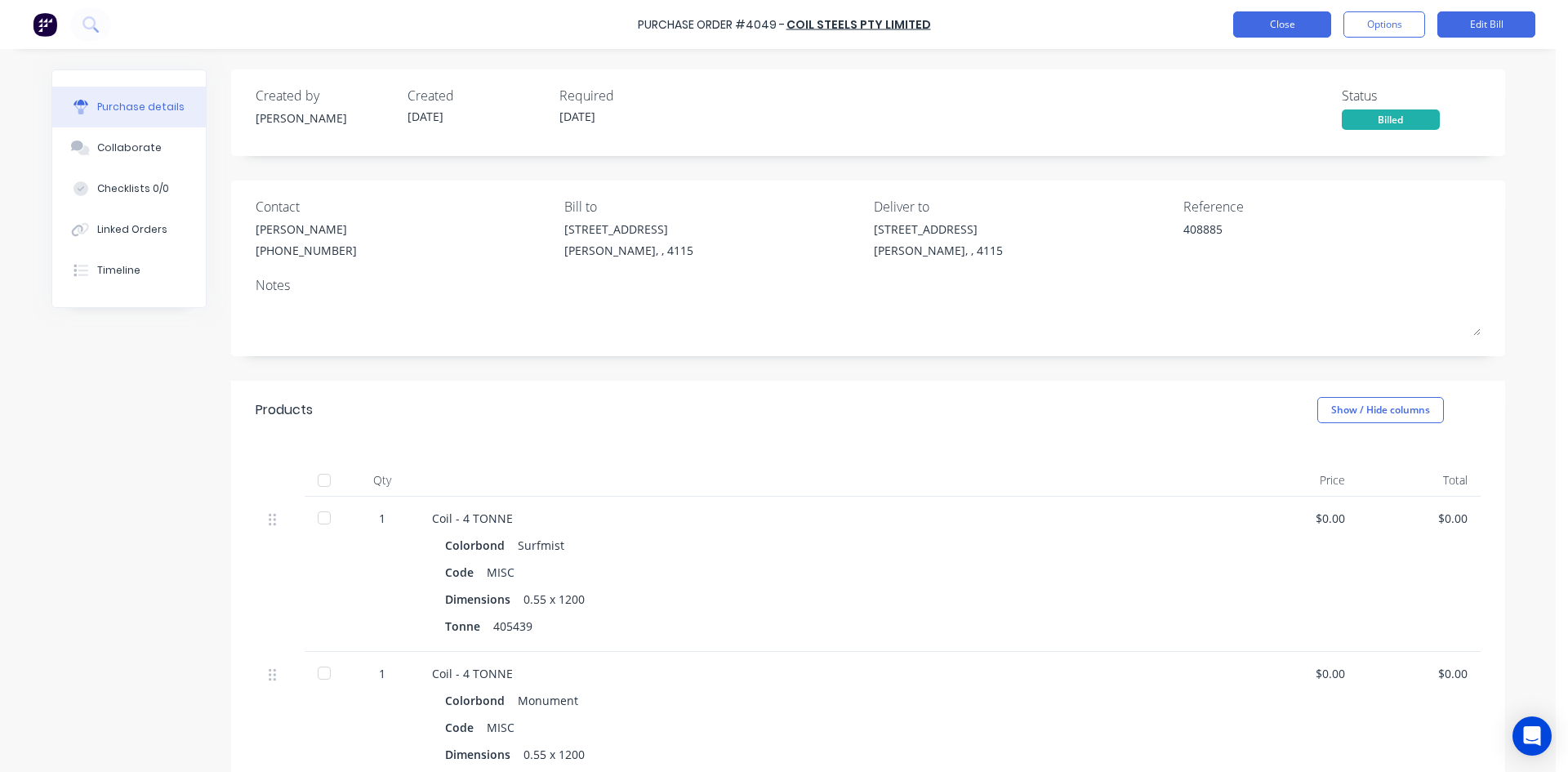
click at [1287, 20] on button "Close" at bounding box center [1282, 24] width 98 height 26
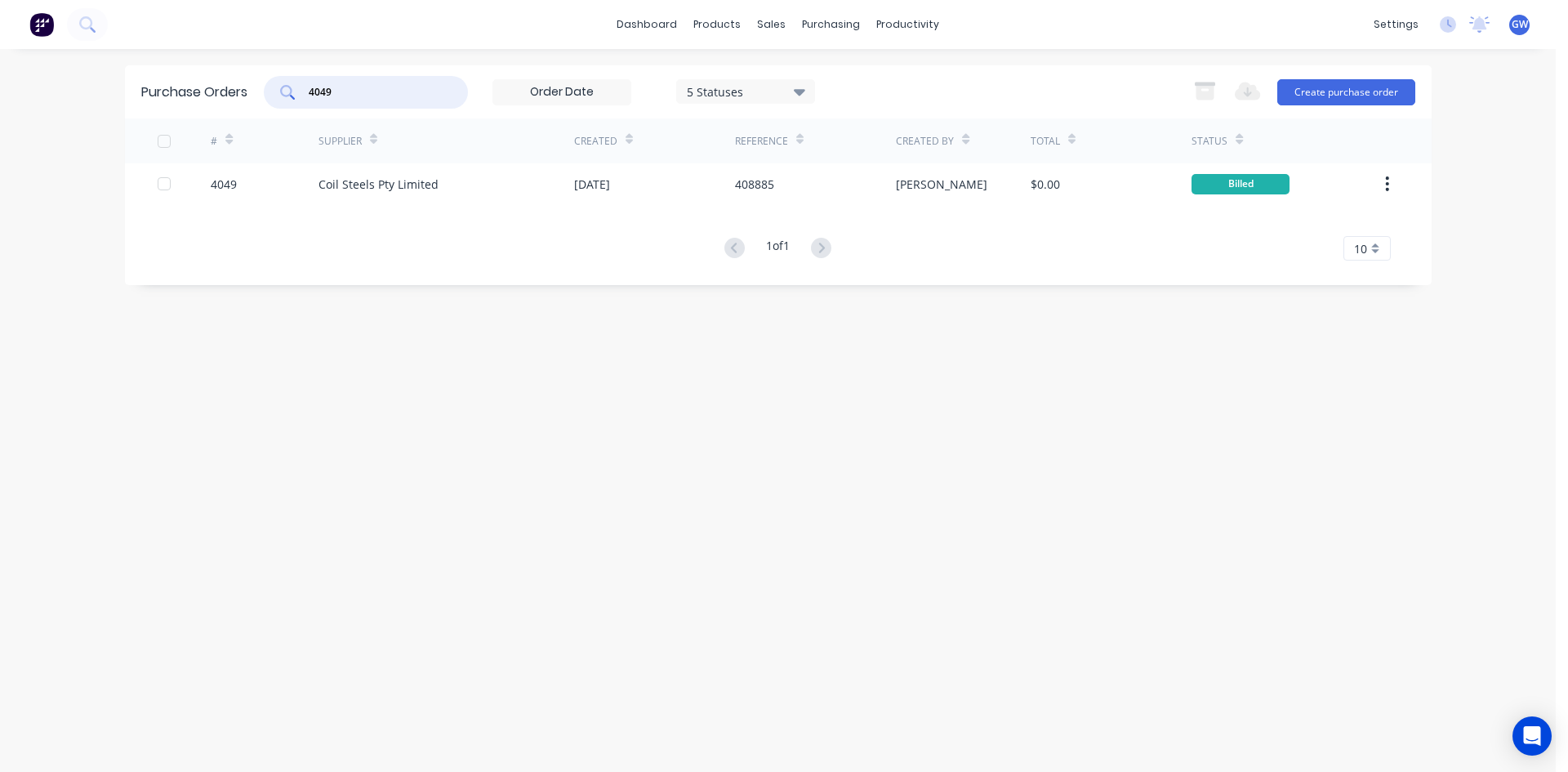
drag, startPoint x: 348, startPoint y: 93, endPoint x: 262, endPoint y: 73, distance: 88.3
click at [262, 73] on div "Purchase Orders 4049 5 Statuses 5 Statuses Export to Excel (XLSX) Create purcha…" at bounding box center [778, 92] width 1306 height 53
type input "4066"
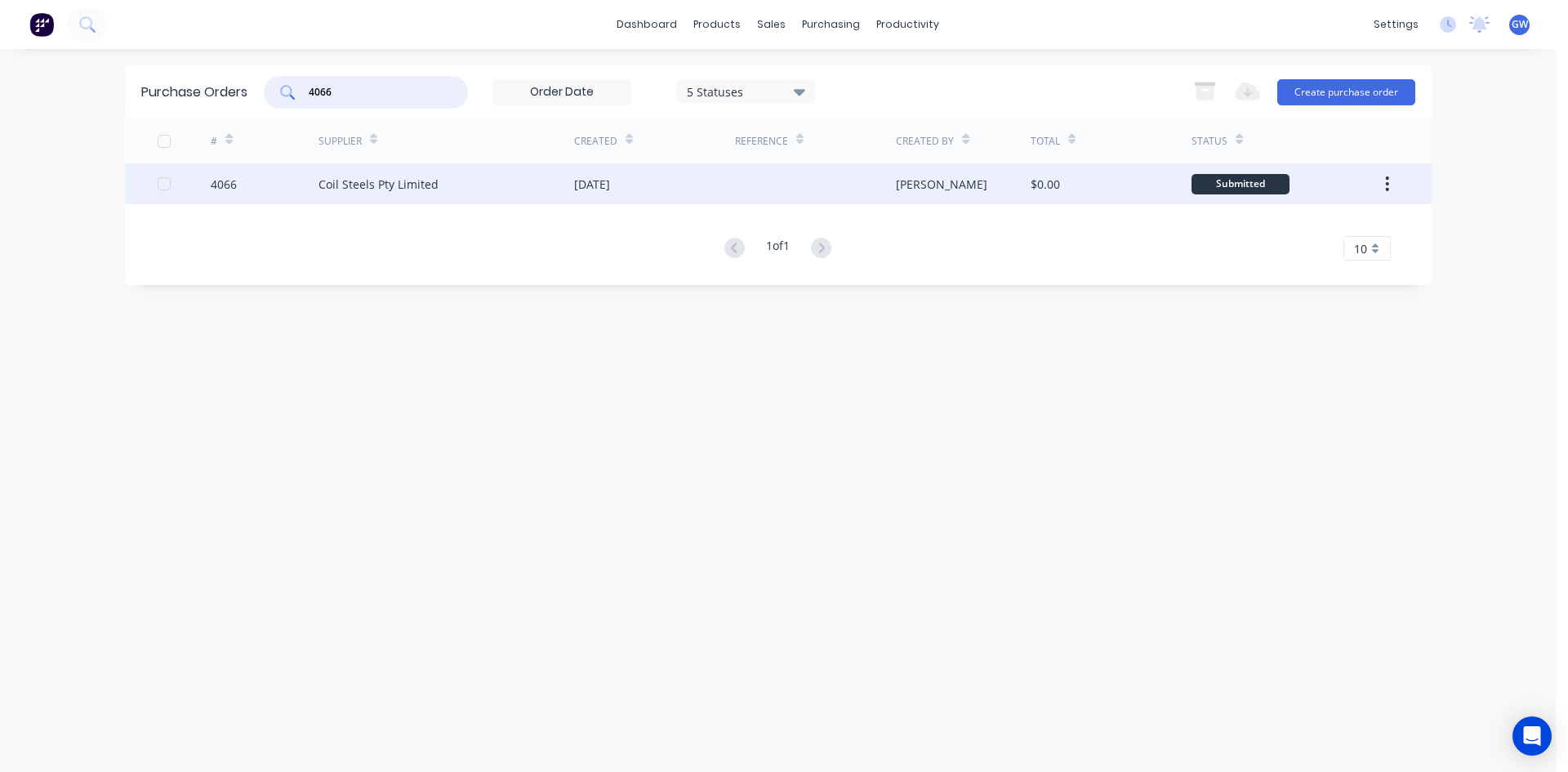
click at [779, 186] on div at bounding box center [815, 183] width 161 height 41
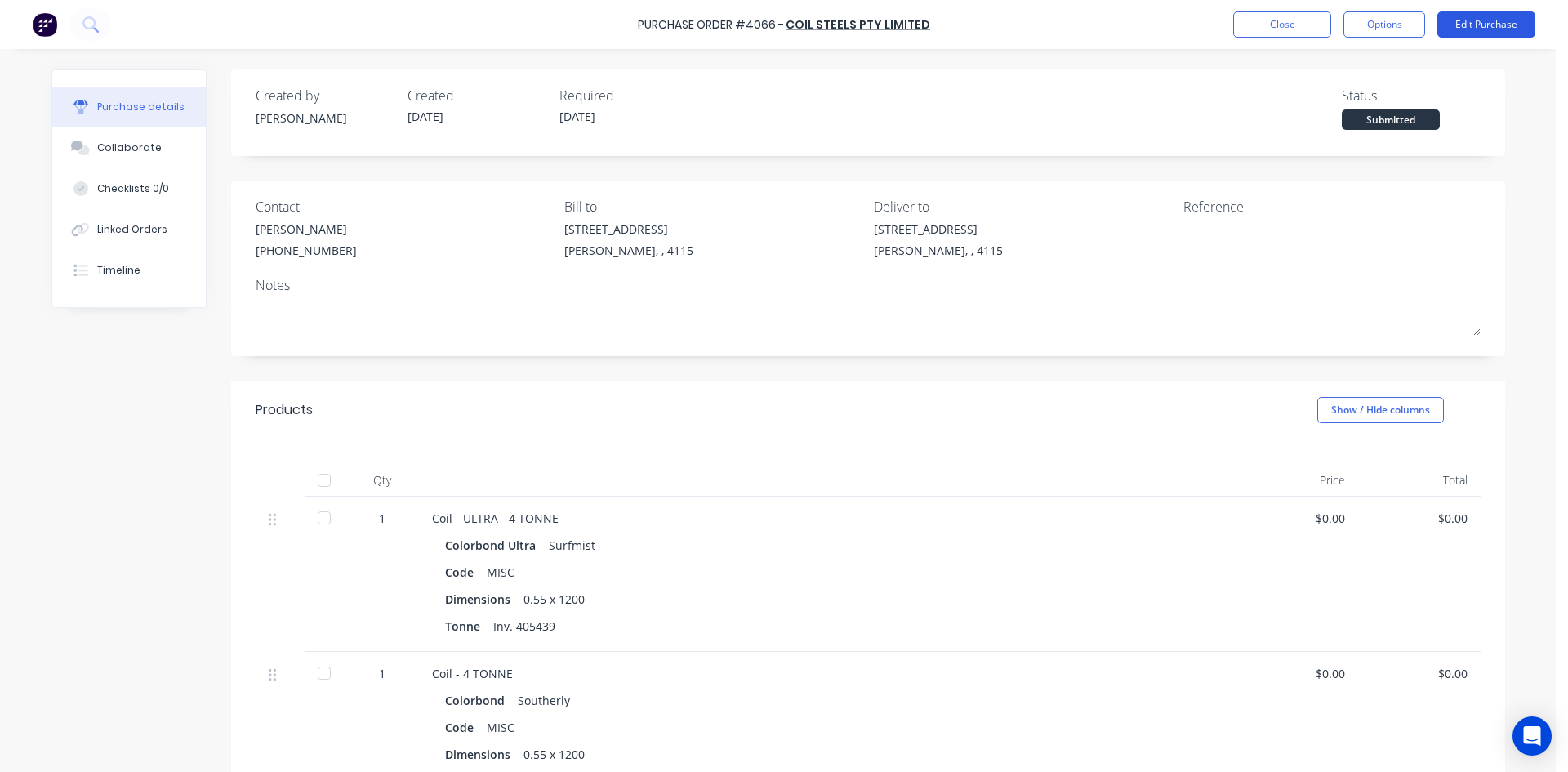
click at [1505, 18] on button "Edit Purchase" at bounding box center [1486, 24] width 98 height 26
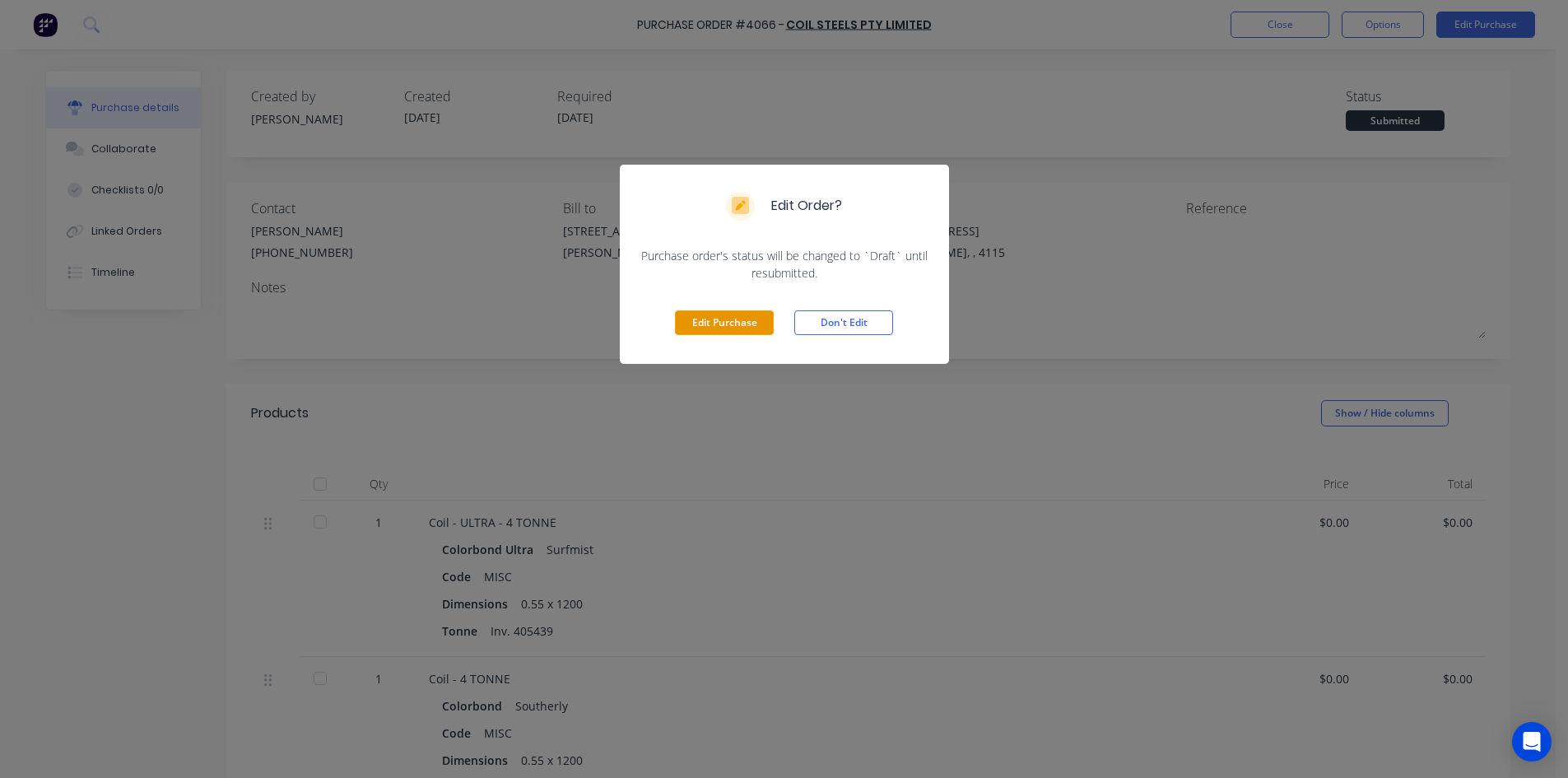
click at [741, 317] on button "Edit Purchase" at bounding box center [724, 322] width 99 height 24
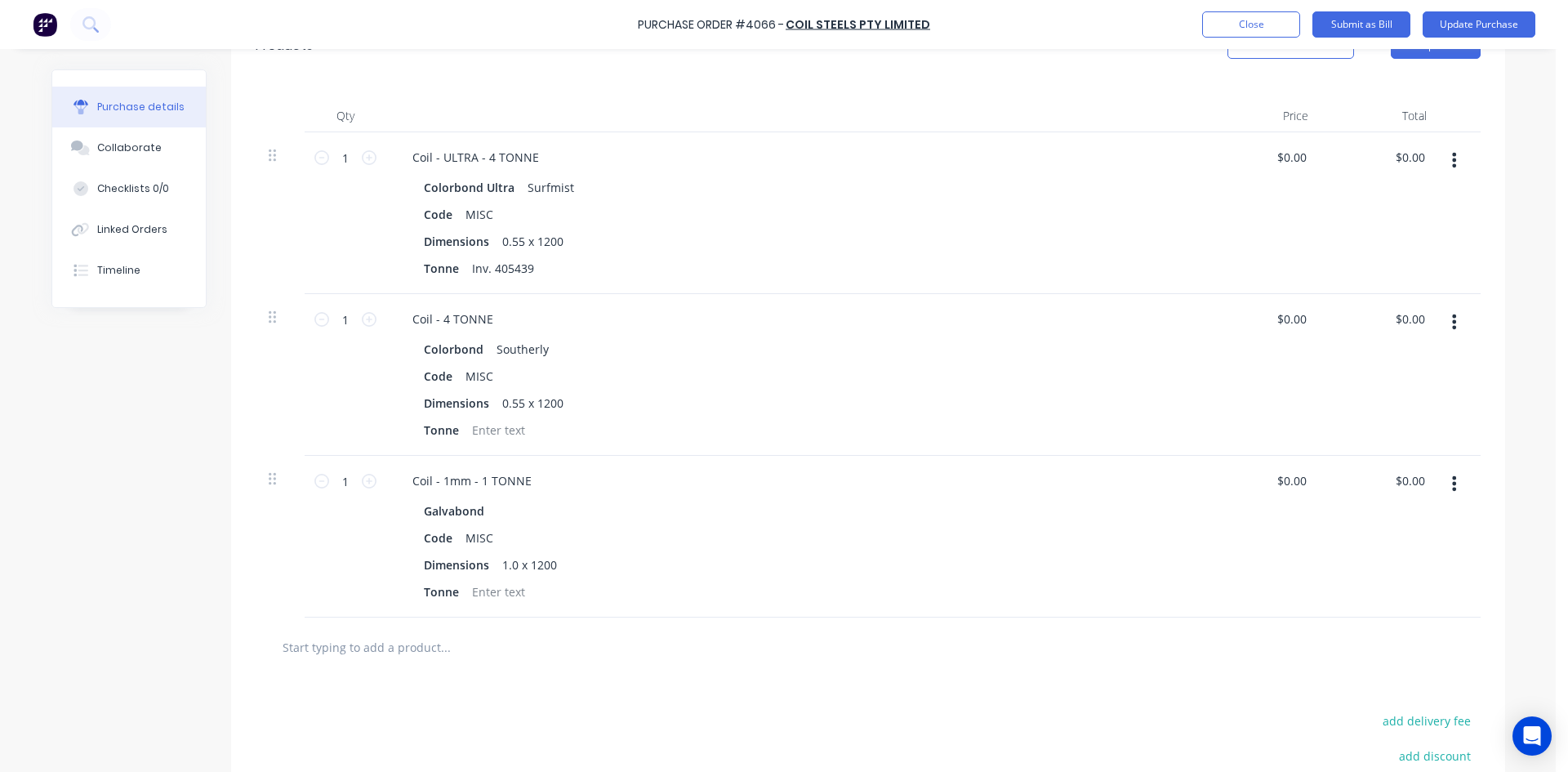
scroll to position [409, 0]
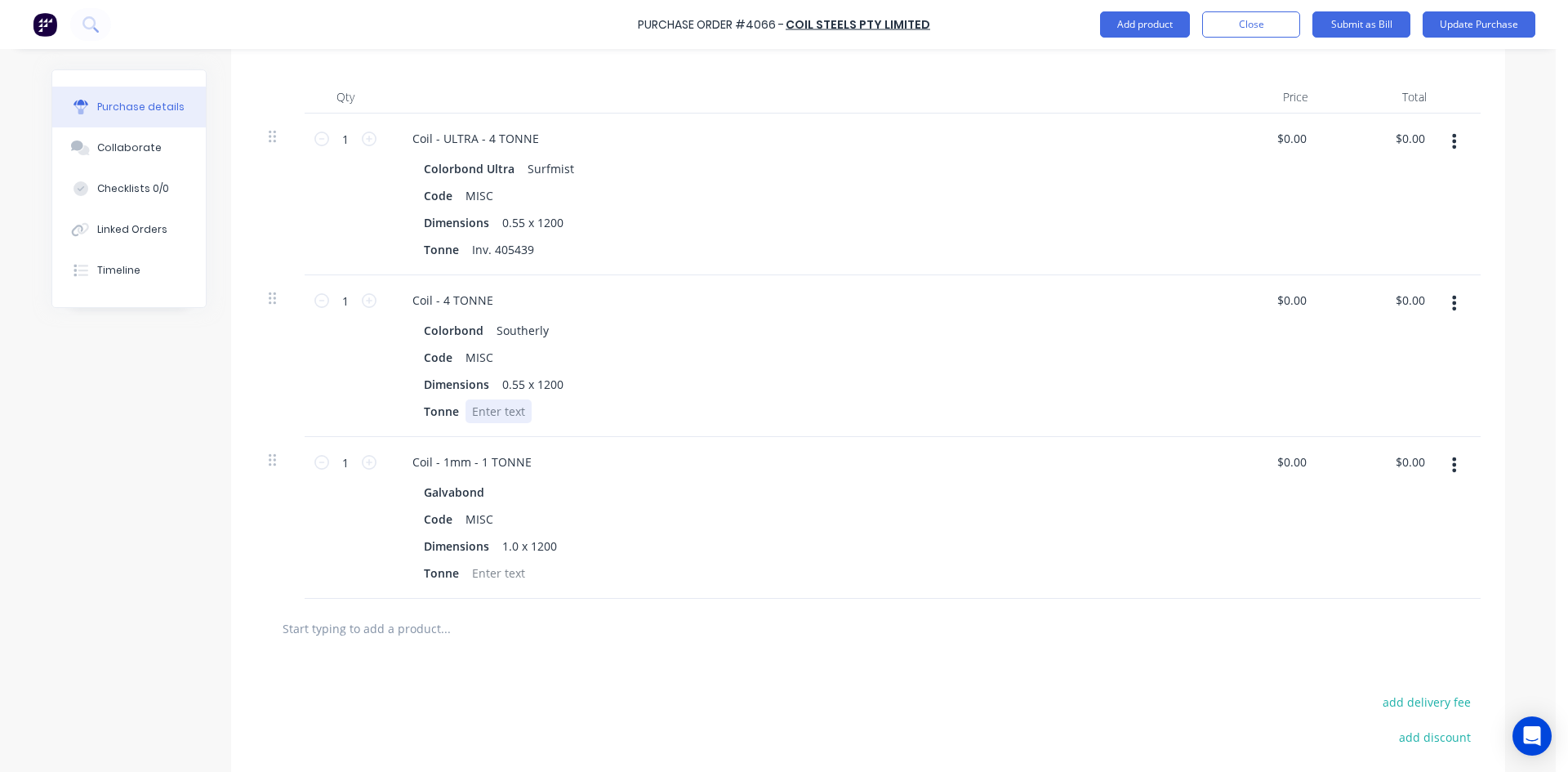
click at [507, 412] on div at bounding box center [498, 411] width 66 height 23
click at [490, 574] on div at bounding box center [498, 573] width 66 height 23
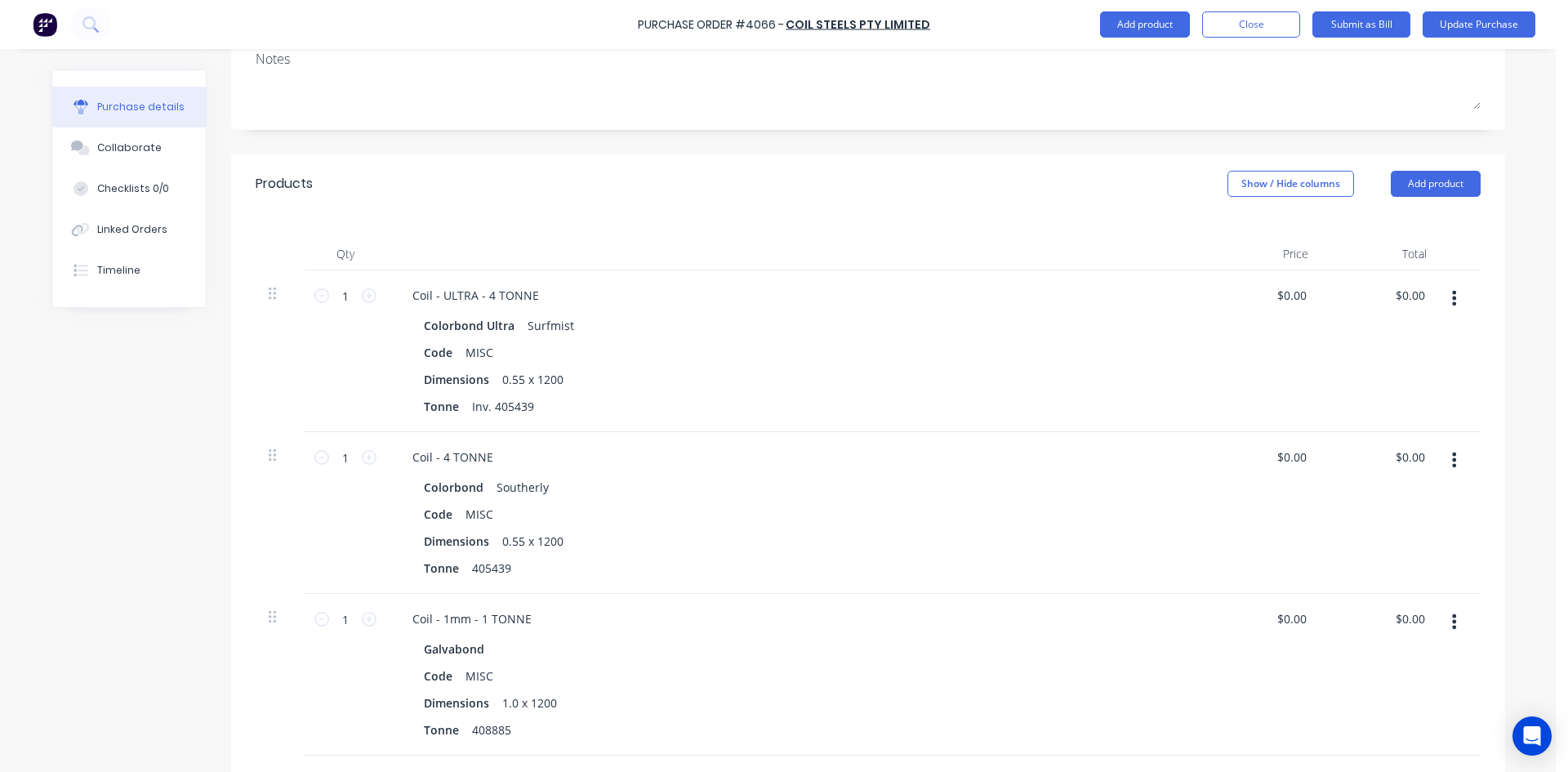
scroll to position [0, 0]
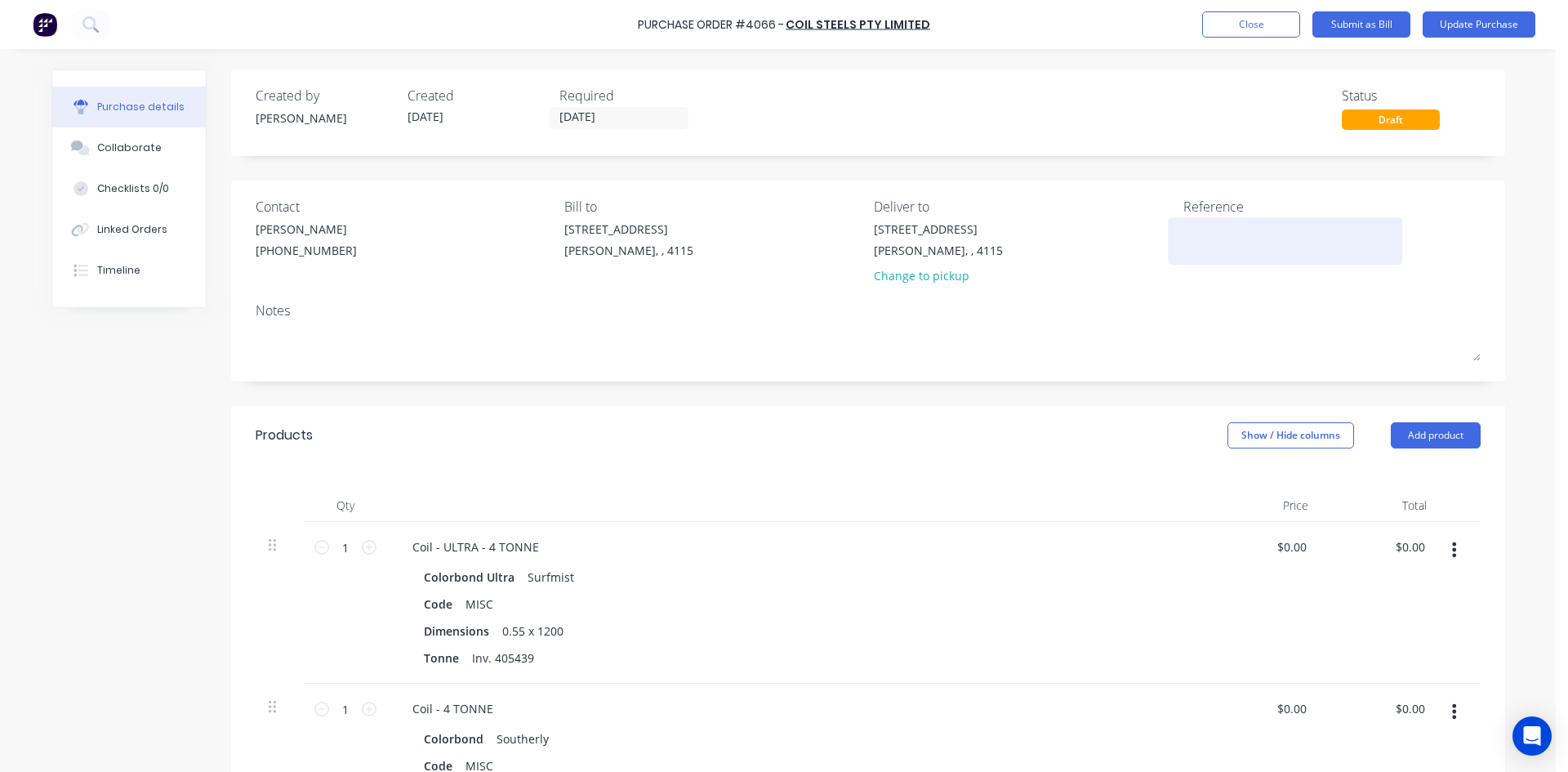
click at [1226, 253] on textarea at bounding box center [1285, 238] width 204 height 37
type textarea "408885"
drag, startPoint x: 1011, startPoint y: 93, endPoint x: 1248, endPoint y: 63, distance: 238.9
click at [1020, 91] on div "Created by Hayden Created 04/08/25 Required 05/08/25 Status Draft" at bounding box center [868, 108] width 1225 height 44
click at [1495, 29] on button "Update Purchase" at bounding box center [1478, 24] width 113 height 26
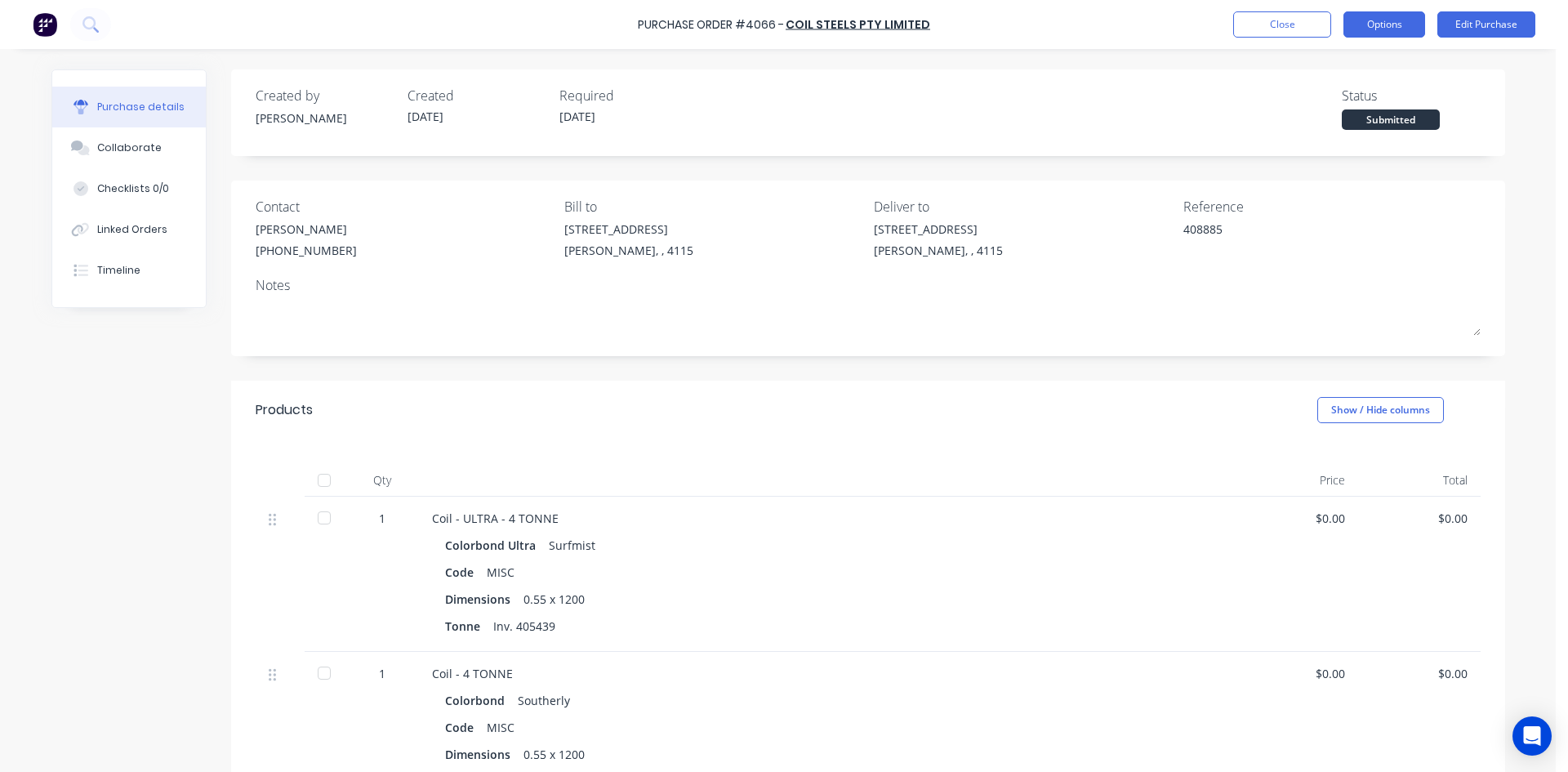
click at [1385, 24] on button "Options" at bounding box center [1384, 24] width 82 height 26
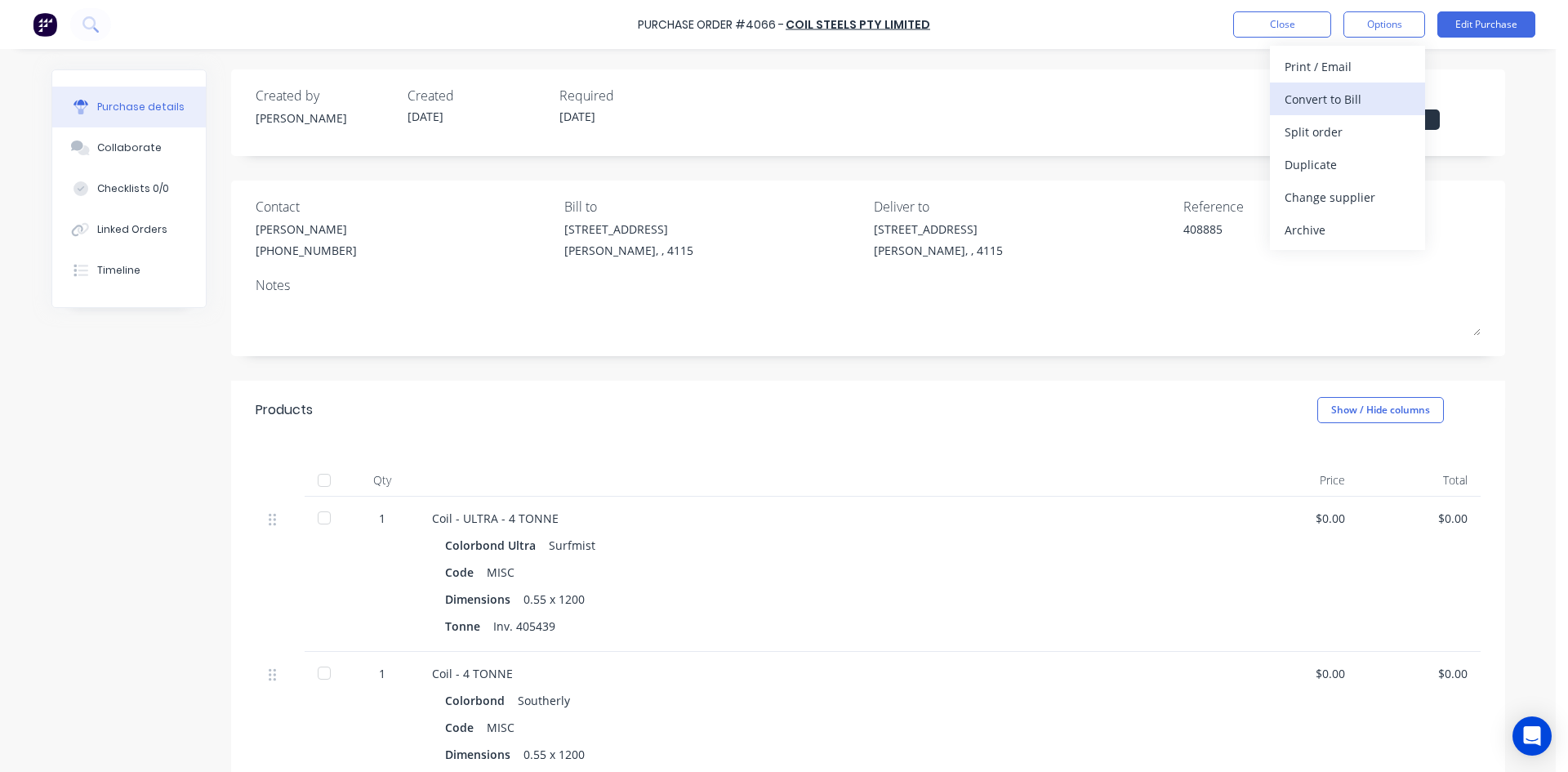
click at [1340, 95] on div "Convert to Bill" at bounding box center [1347, 99] width 126 height 23
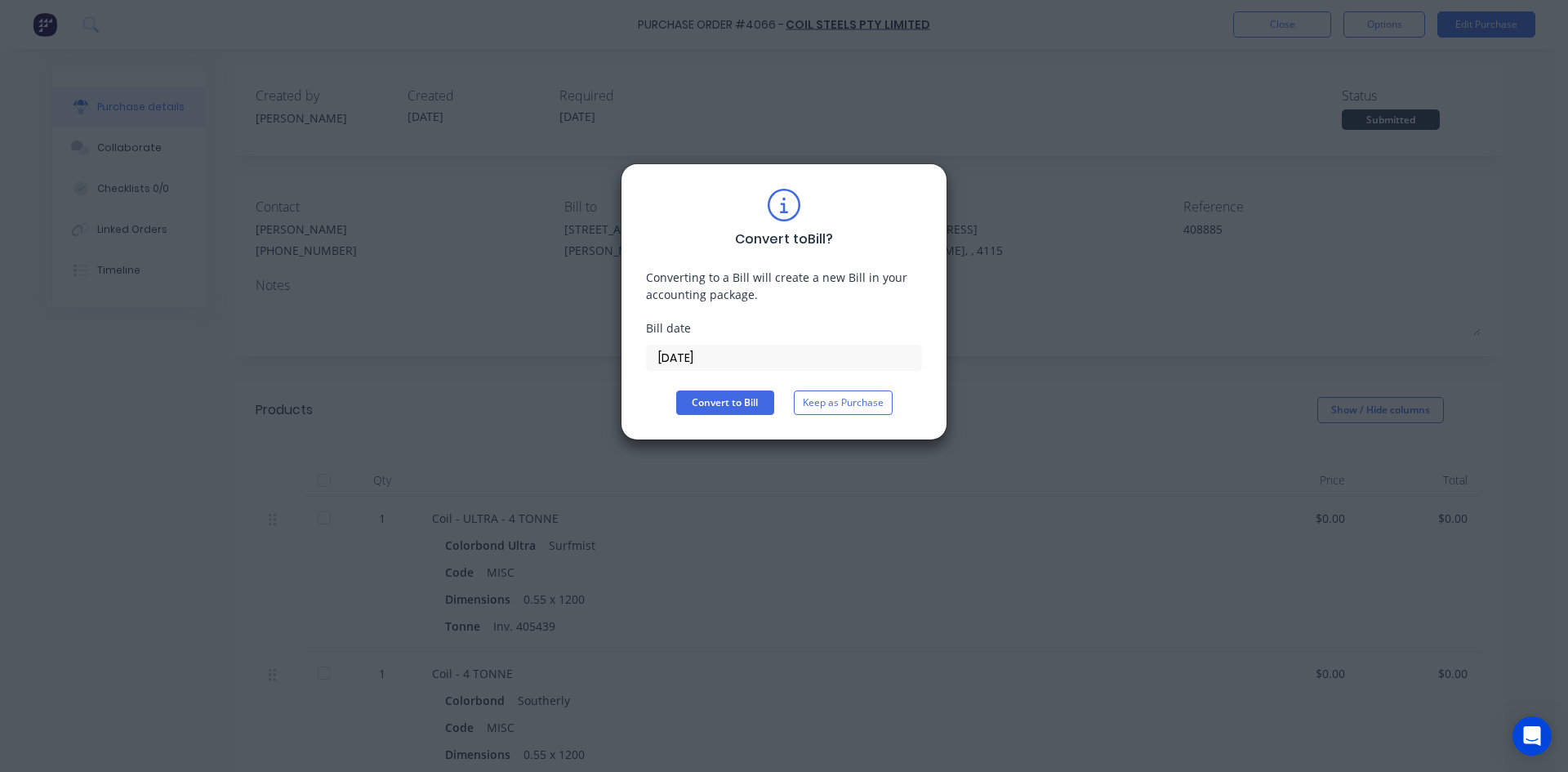
click at [713, 361] on input "[DATE]" at bounding box center [784, 357] width 274 height 24
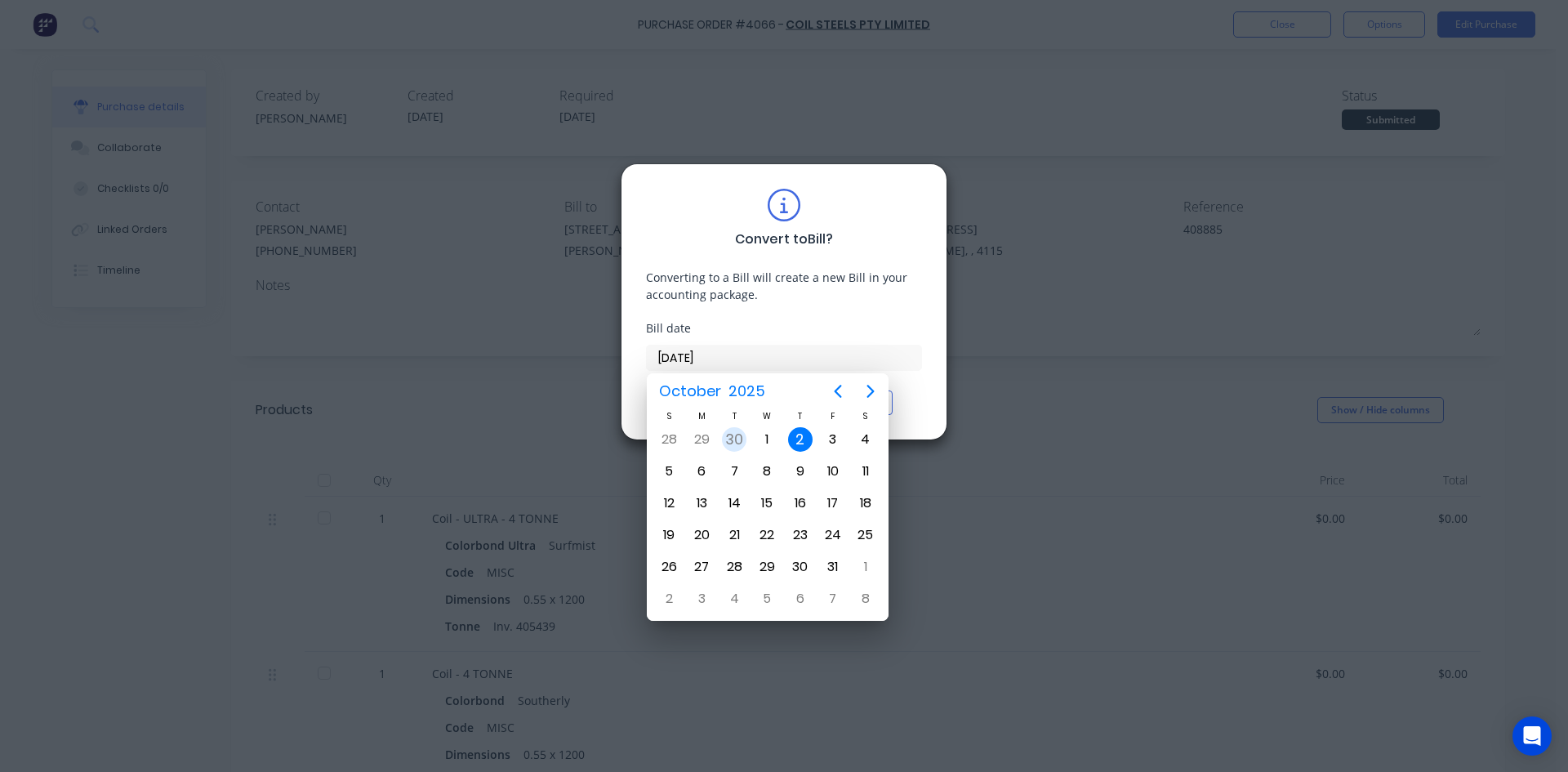
click at [727, 431] on div "30" at bounding box center [734, 439] width 24 height 24
type input "30/09/25"
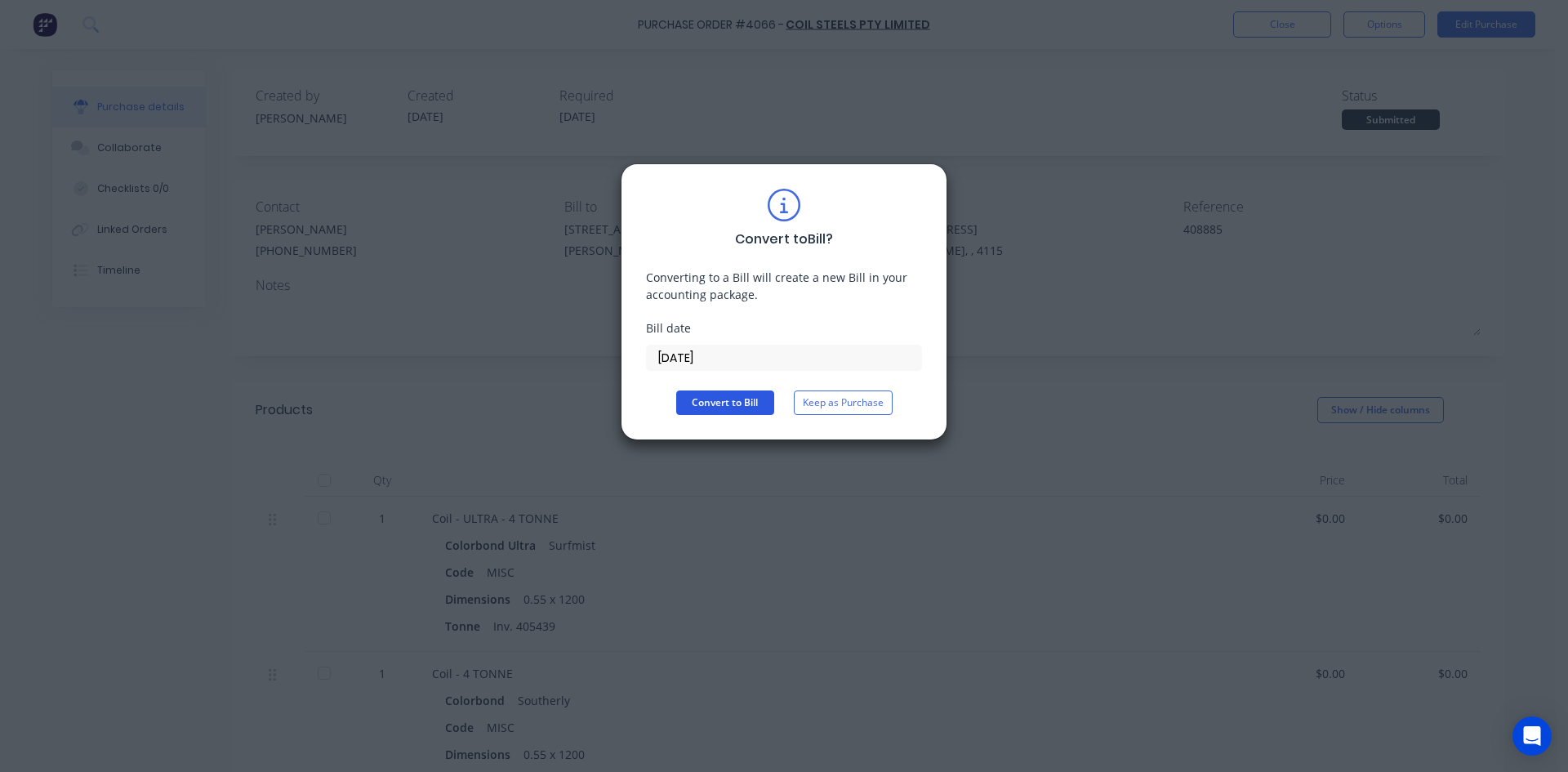
click at [724, 407] on button "Convert to Bill" at bounding box center [725, 402] width 98 height 24
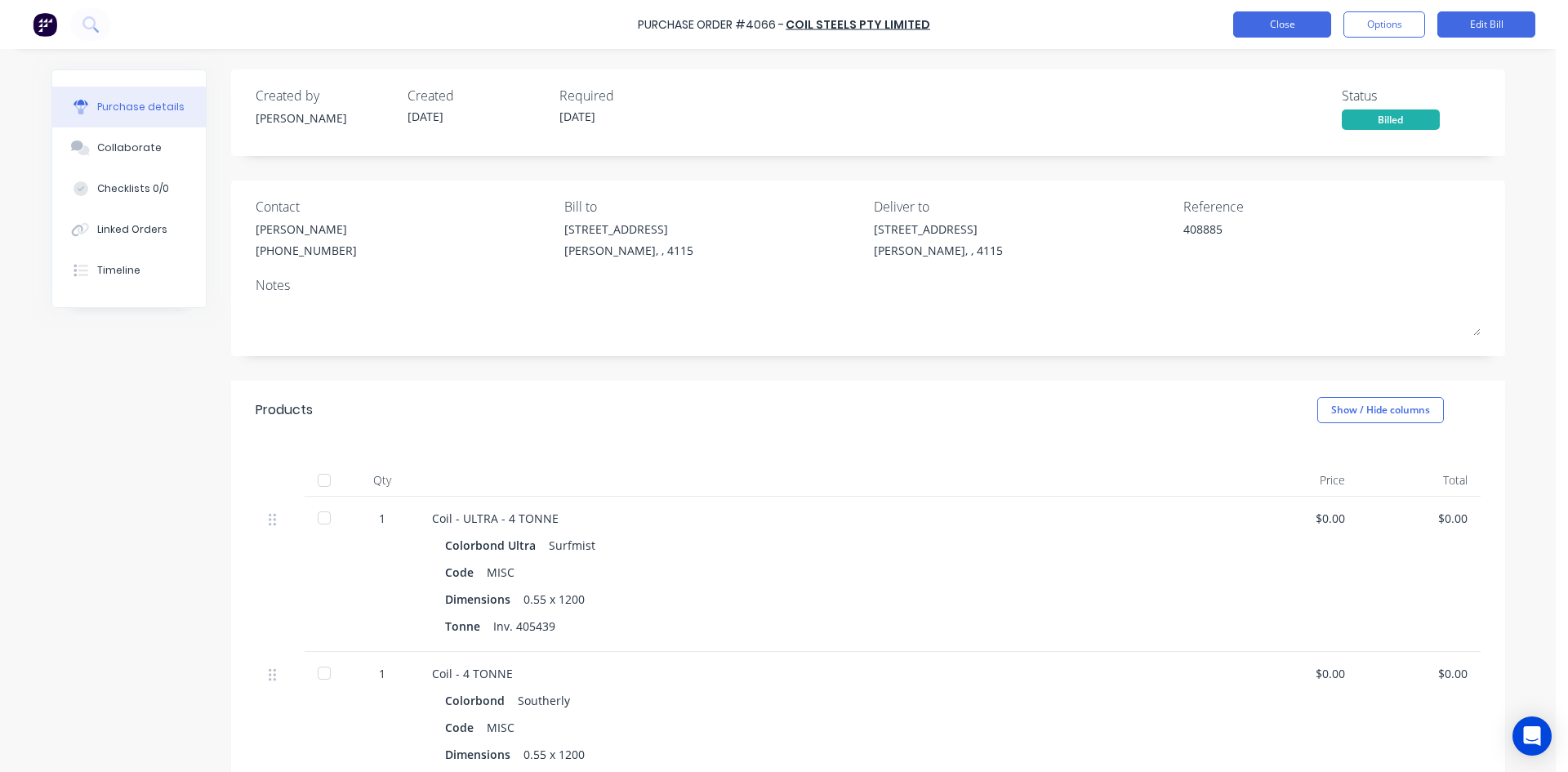
click at [1275, 24] on button "Close" at bounding box center [1282, 24] width 98 height 26
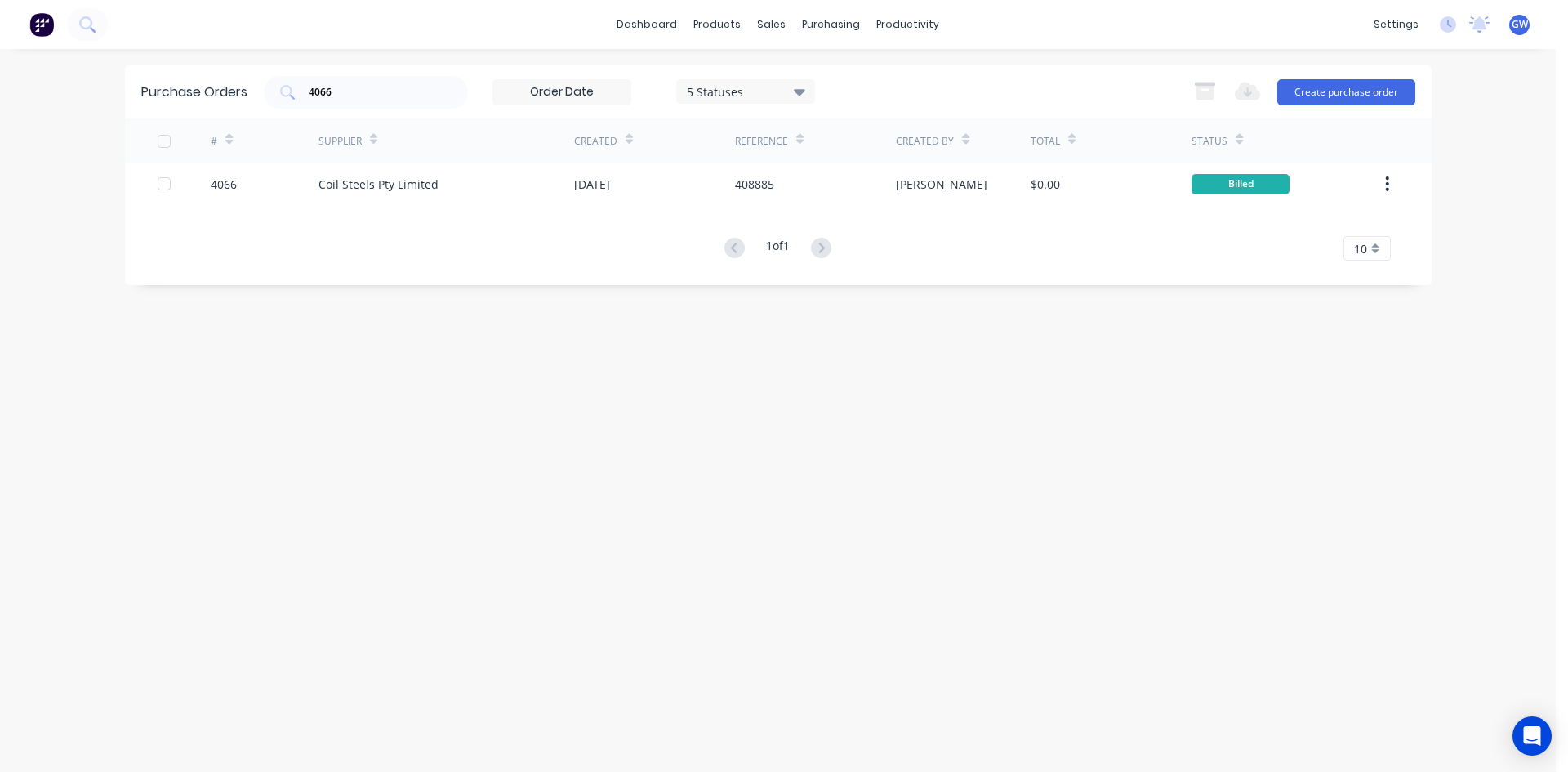
drag, startPoint x: 370, startPoint y: 100, endPoint x: 233, endPoint y: 100, distance: 137.0
click at [233, 100] on div "Purchase Orders 4066 5 Statuses 5 Statuses Export to Excel (XLSX) Create purcha…" at bounding box center [778, 92] width 1306 height 53
drag, startPoint x: 388, startPoint y: 95, endPoint x: 271, endPoint y: 97, distance: 117.0
click at [386, 95] on input "4066" at bounding box center [374, 93] width 136 height 17
drag, startPoint x: 347, startPoint y: 86, endPoint x: 285, endPoint y: 93, distance: 62.4
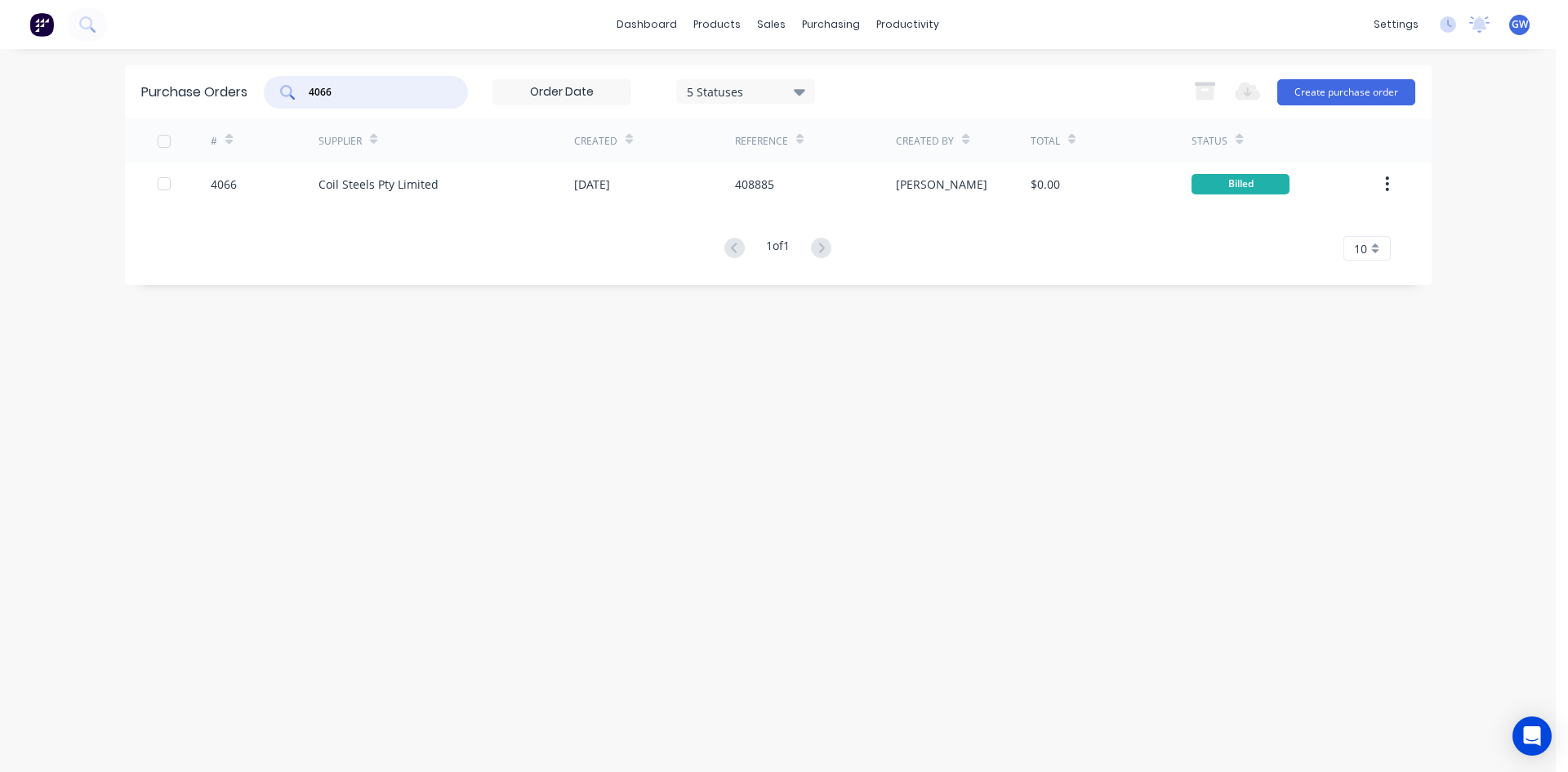
click at [285, 93] on div "4066" at bounding box center [365, 92] width 204 height 33
type input "4"
type input "3748"
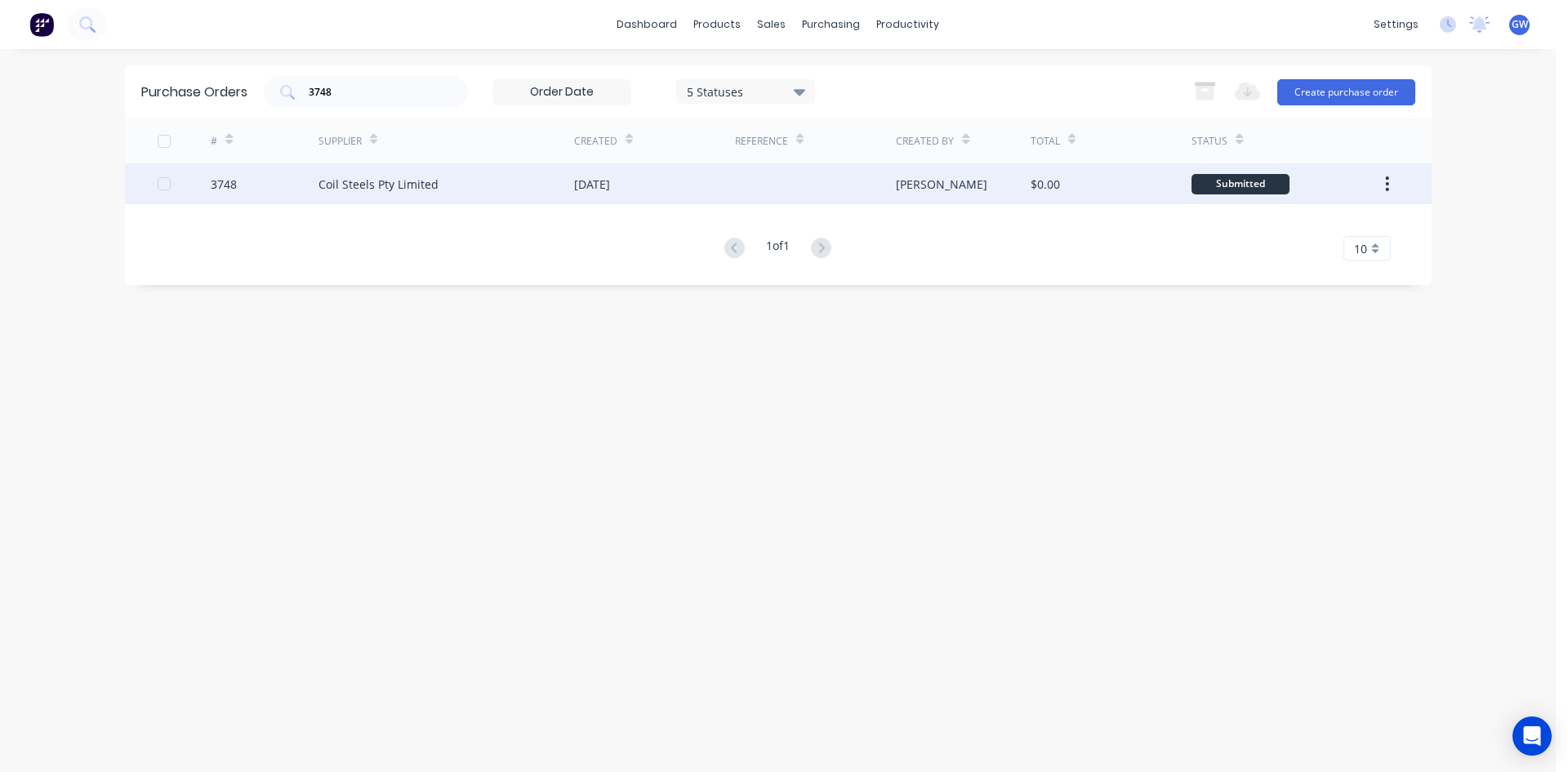
click at [972, 194] on div "[PERSON_NAME]" at bounding box center [964, 183] width 135 height 41
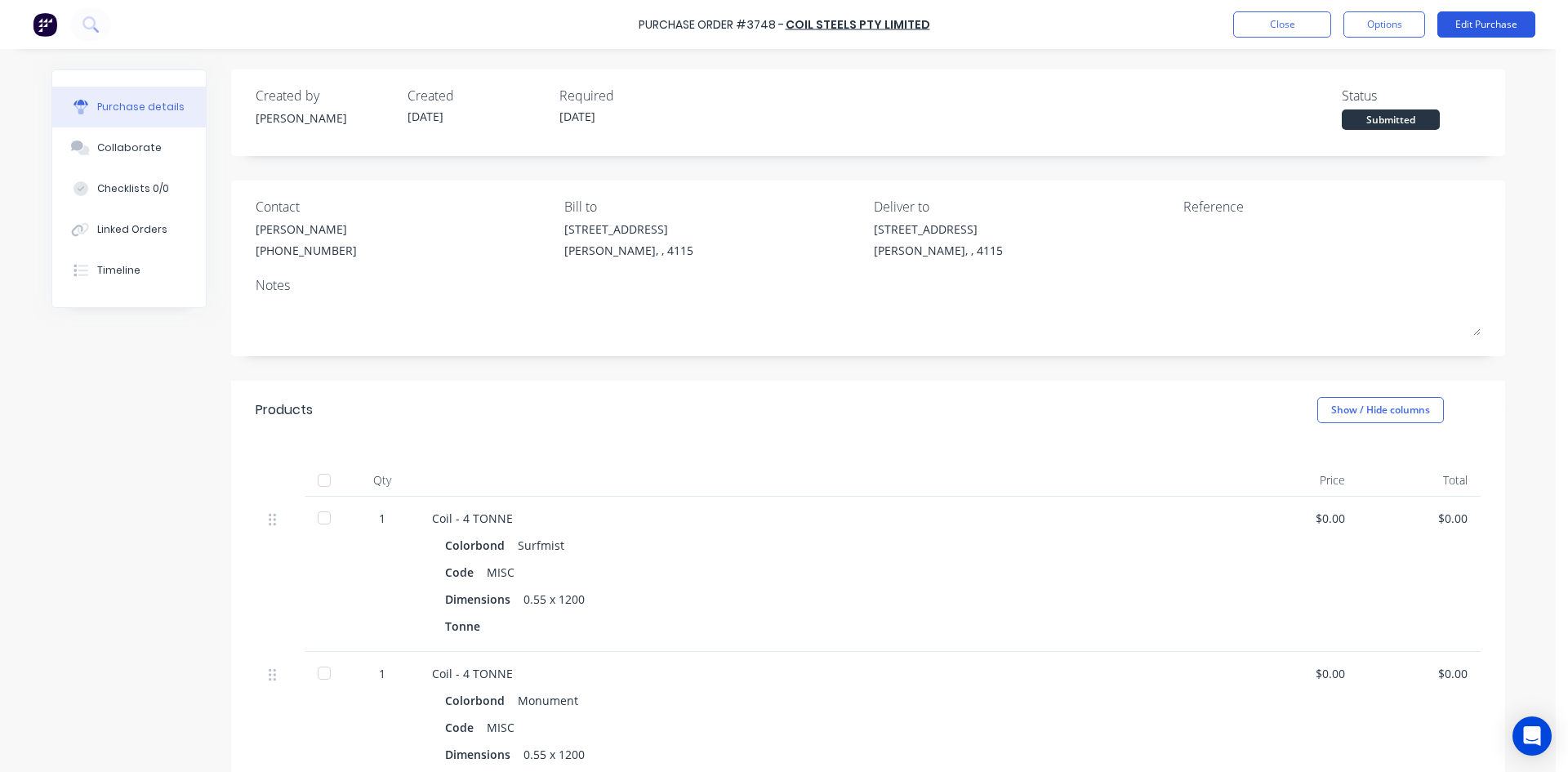
click at [1458, 22] on button "Edit Purchase" at bounding box center [1486, 24] width 98 height 26
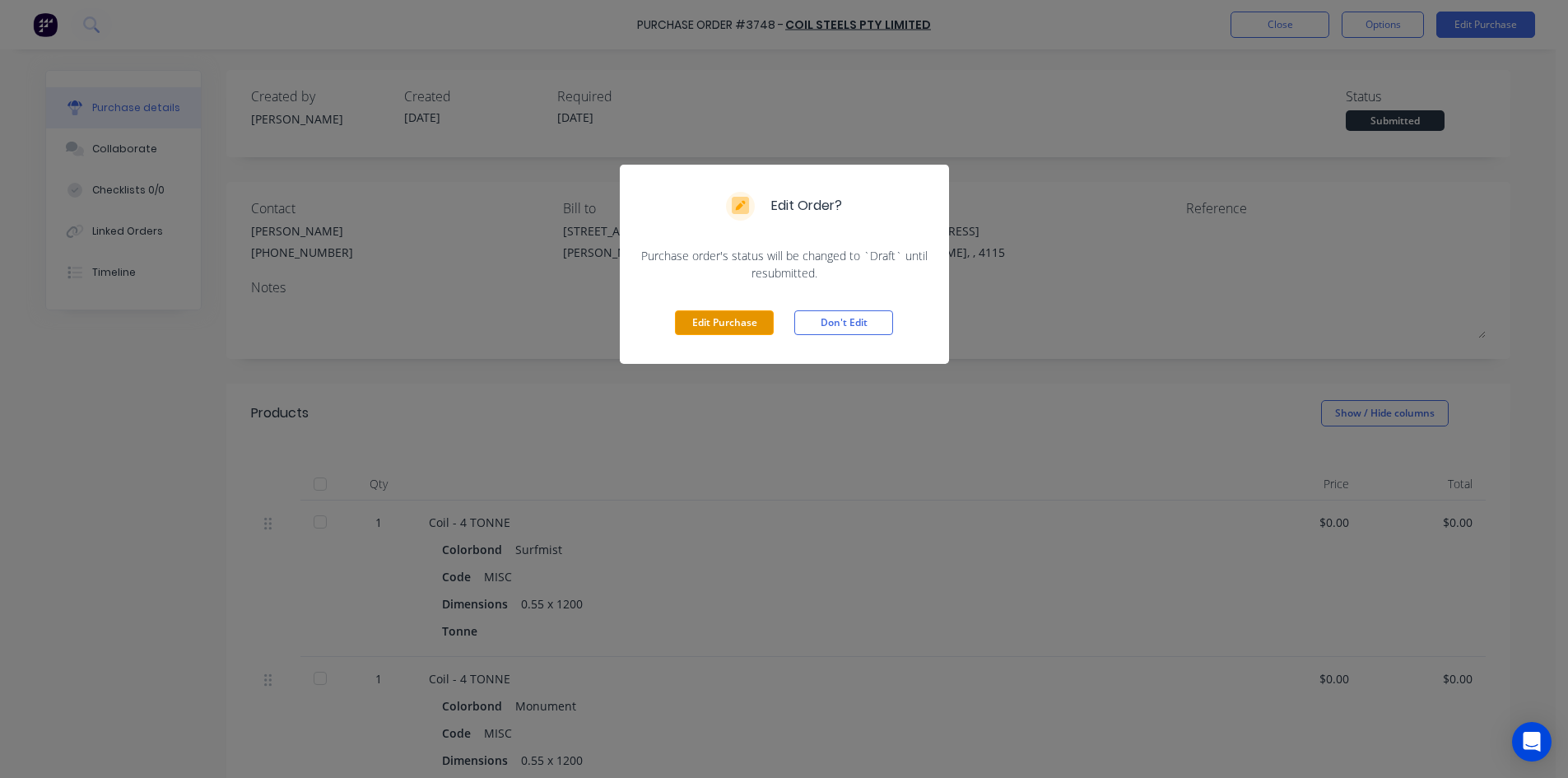
click at [702, 329] on button "Edit Purchase" at bounding box center [724, 322] width 99 height 24
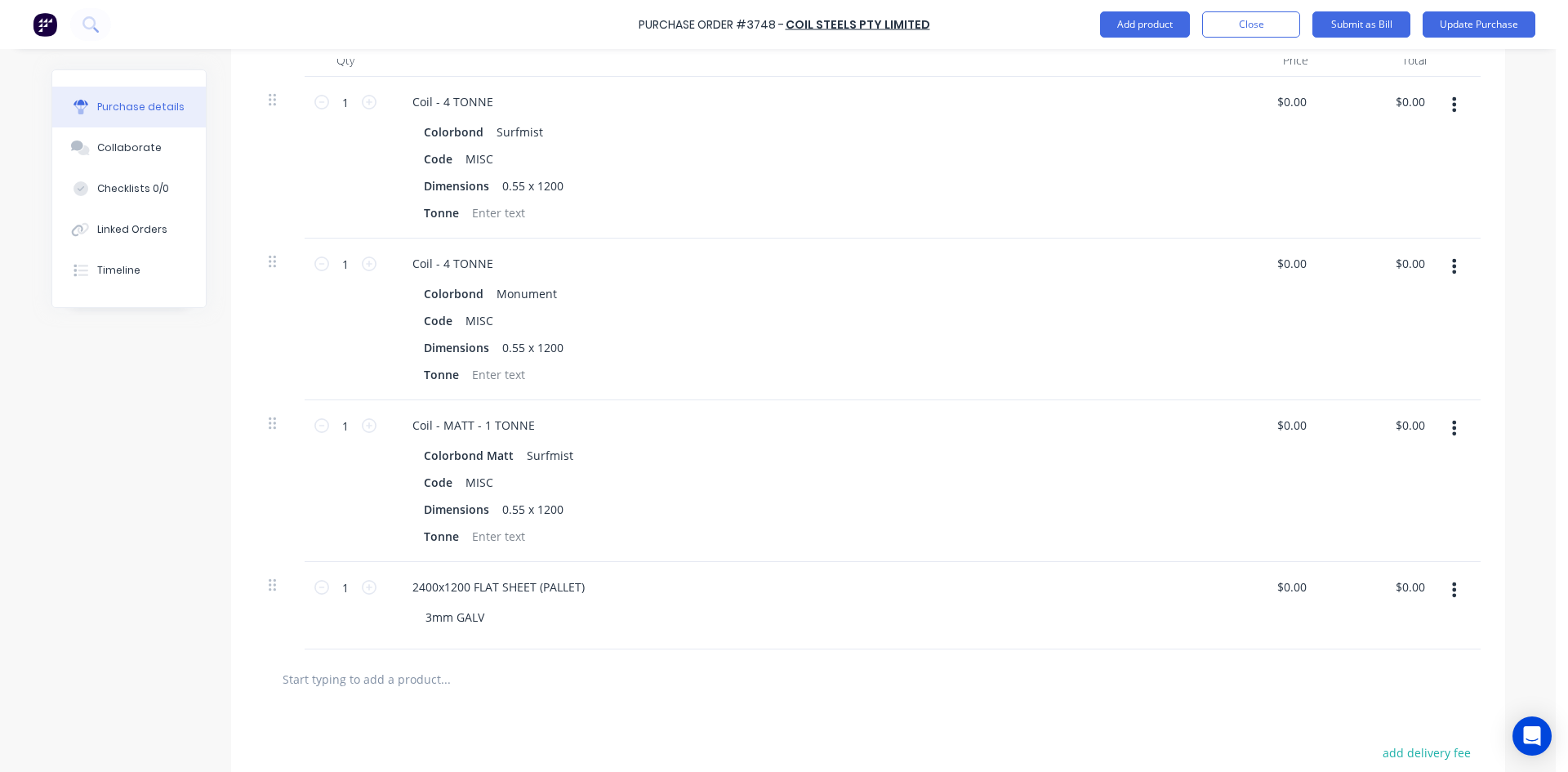
scroll to position [327, 0]
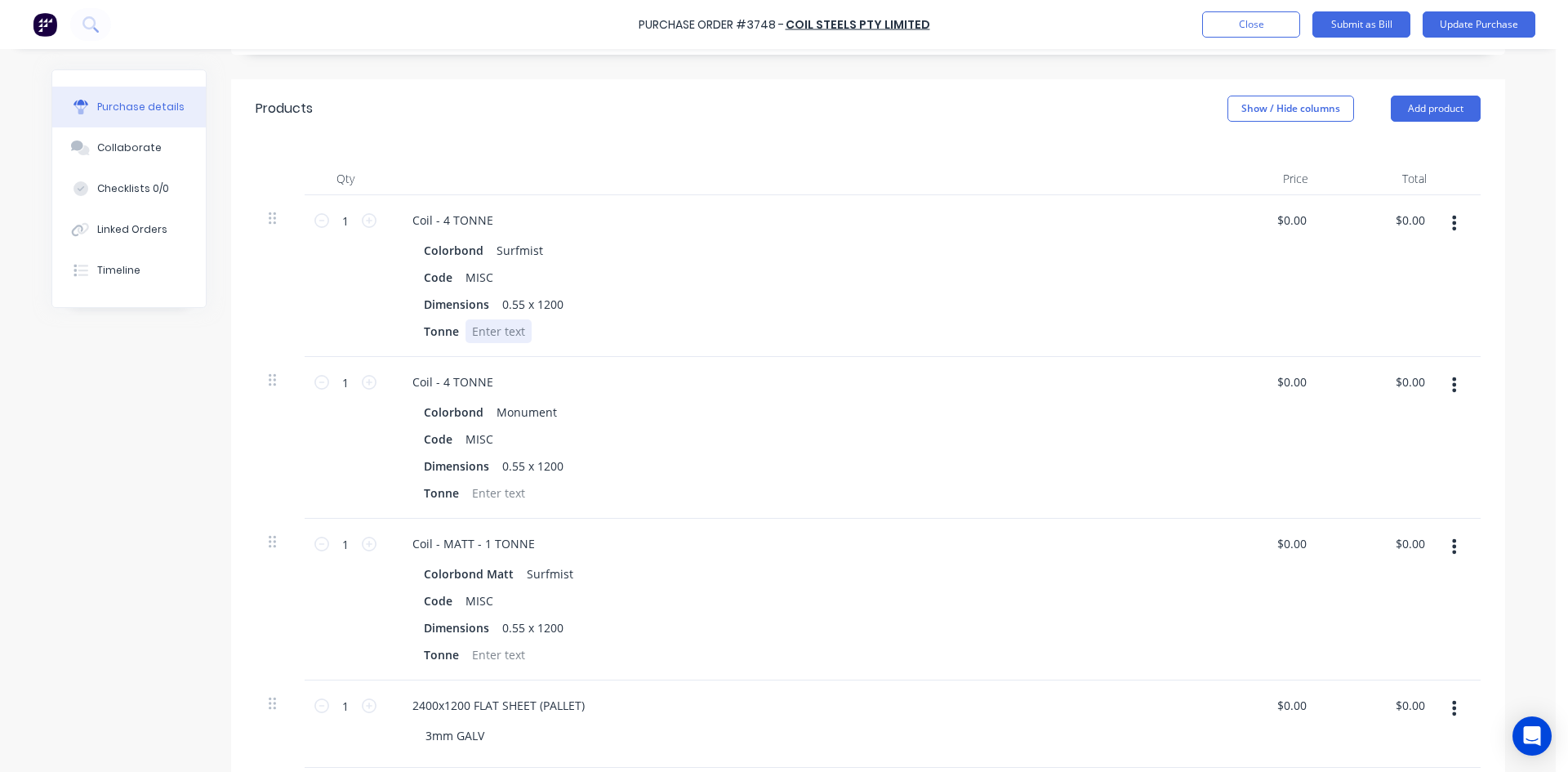
click at [494, 330] on div at bounding box center [498, 331] width 66 height 23
click at [494, 499] on div at bounding box center [498, 493] width 66 height 23
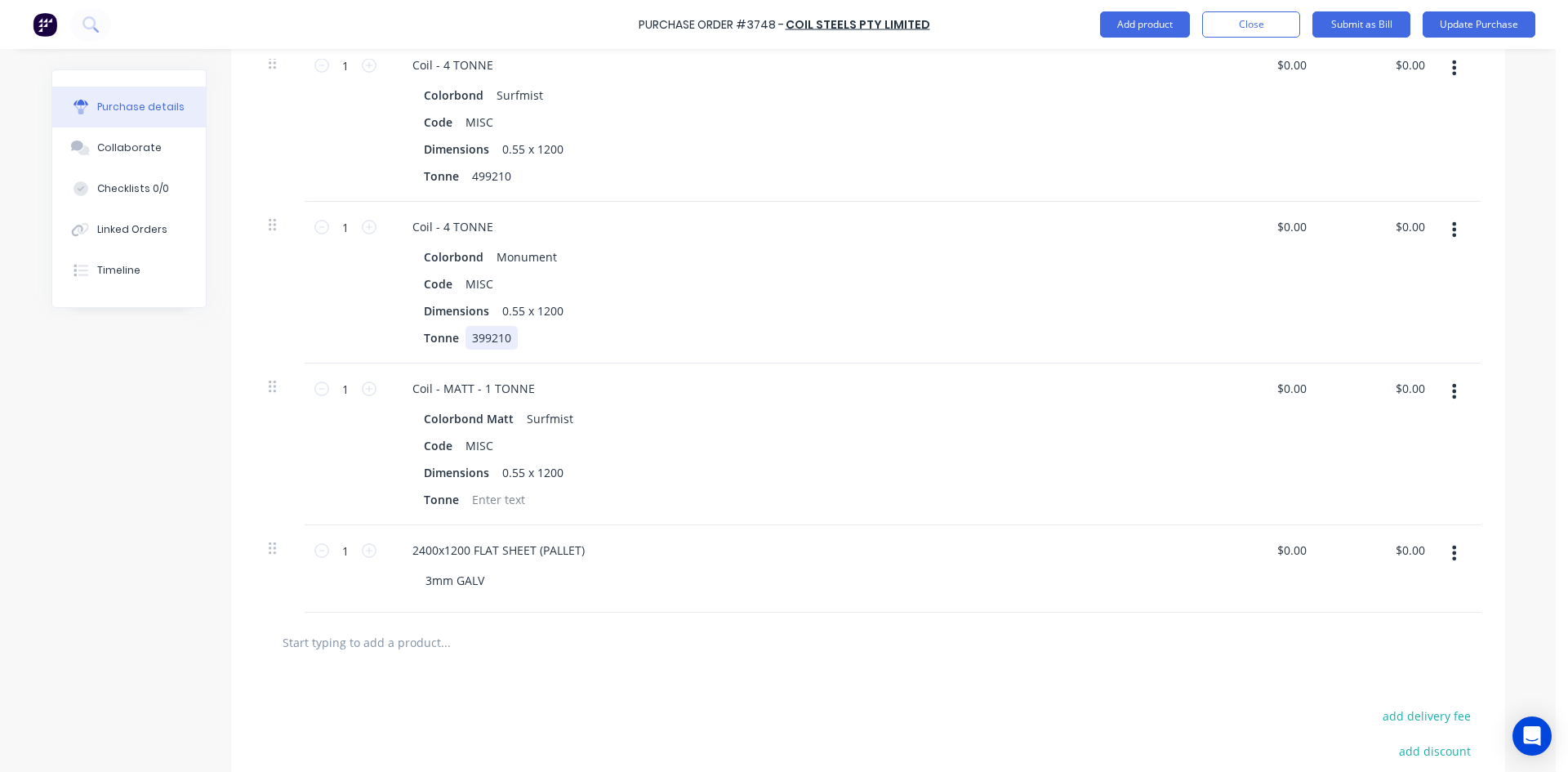
scroll to position [490, 0]
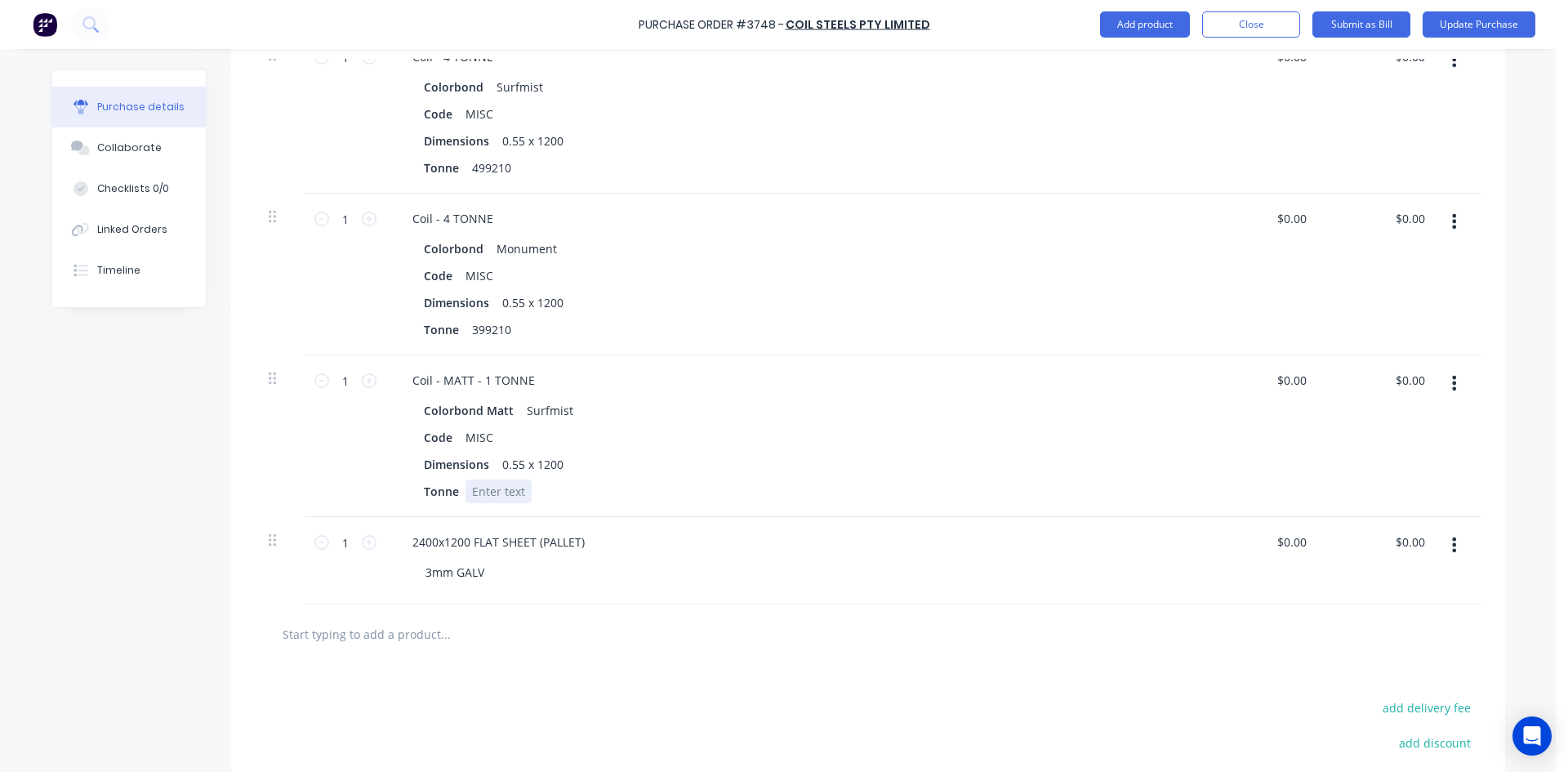
click at [493, 501] on div at bounding box center [498, 491] width 66 height 23
click at [609, 578] on div "3mm GALV" at bounding box center [801, 572] width 778 height 23
click at [493, 575] on div "3mm GALV" at bounding box center [801, 572] width 778 height 23
click at [483, 576] on div "3mm GALV" at bounding box center [455, 572] width 85 height 23
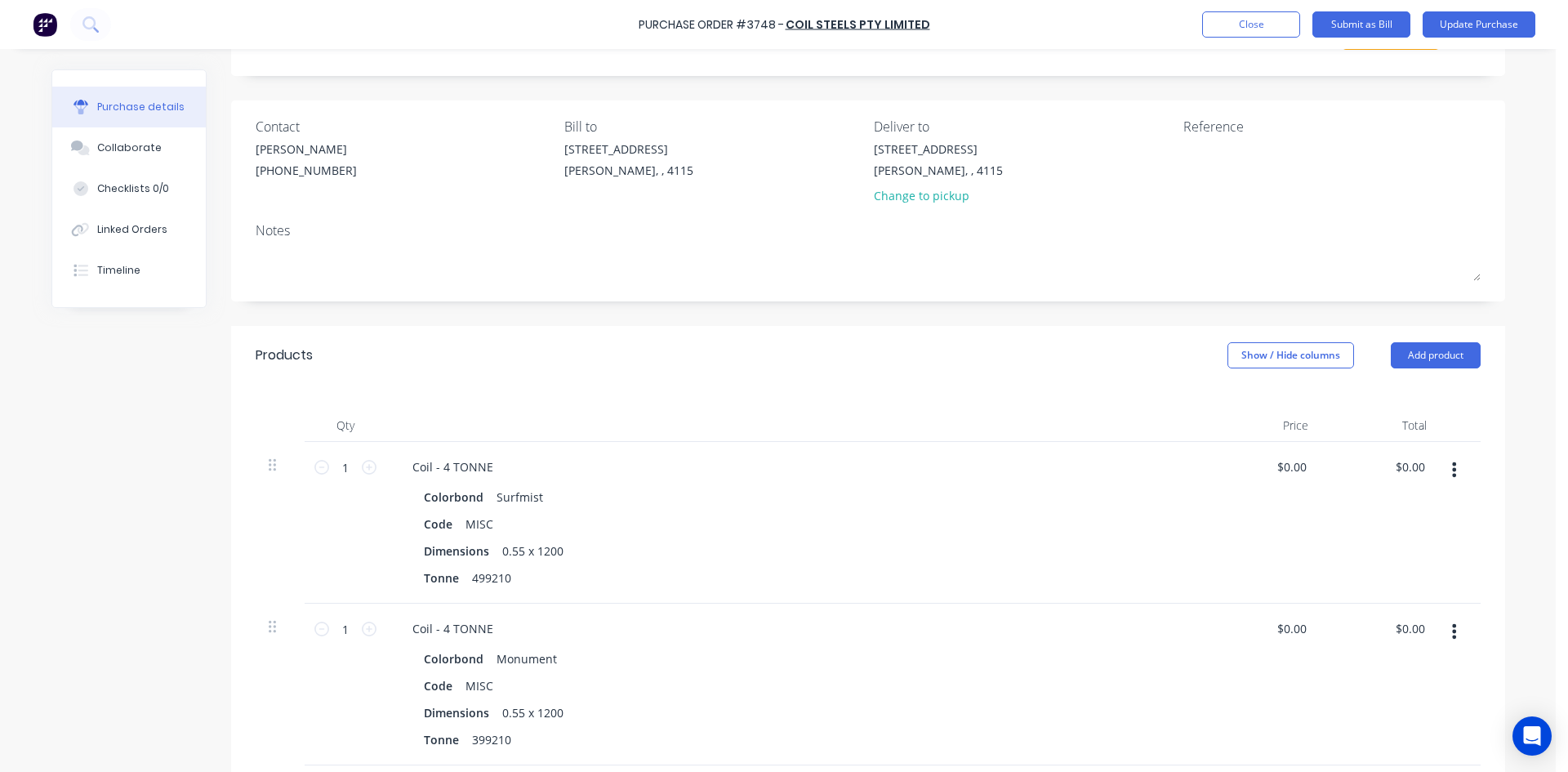
scroll to position [0, 0]
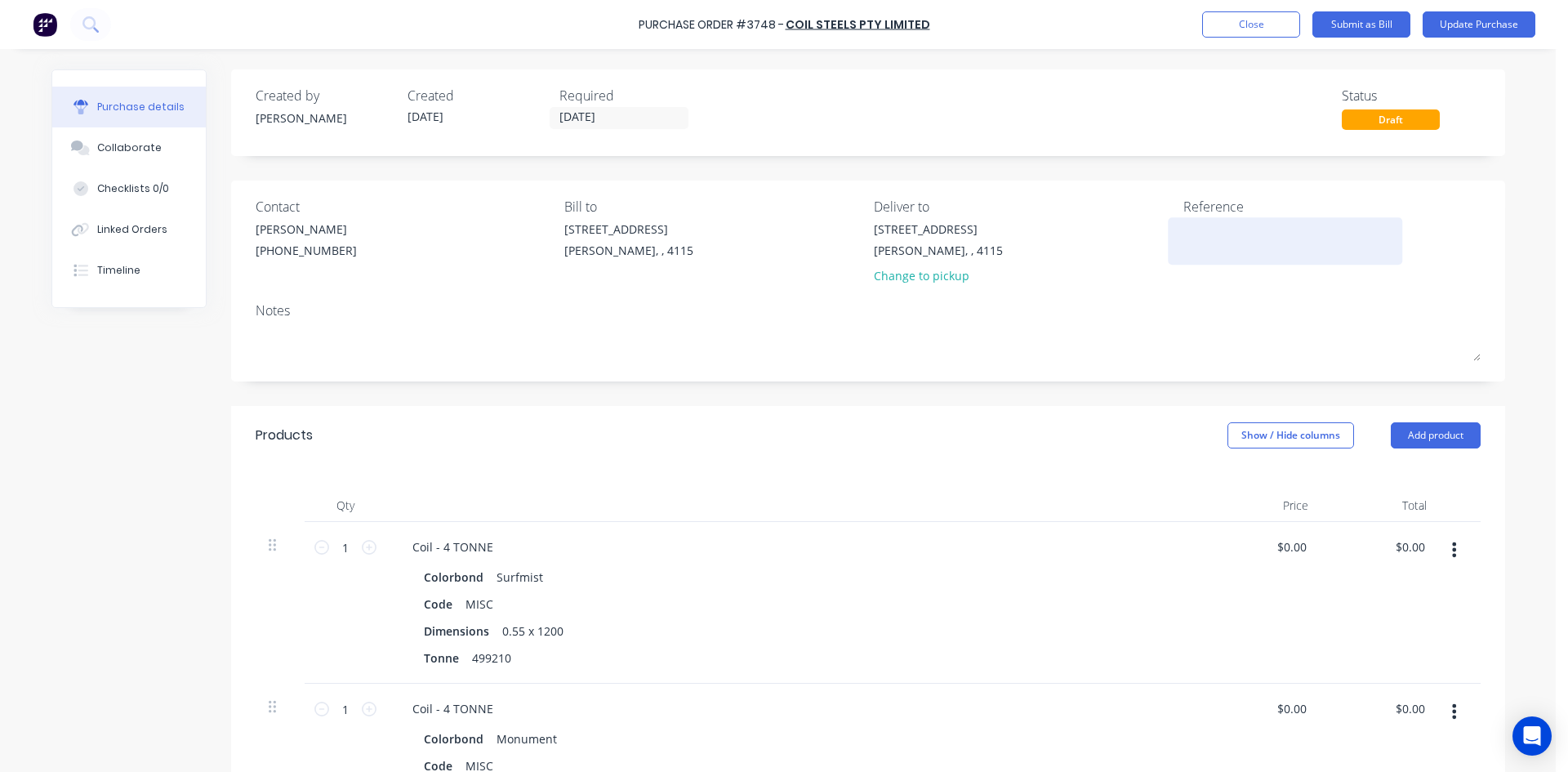
click at [1198, 230] on textarea at bounding box center [1285, 238] width 204 height 37
type textarea "408885"
click at [1206, 91] on div "Created by Hayden Created 05/06/25 Required 06/06/25 Status Draft" at bounding box center [868, 108] width 1225 height 44
click at [1497, 21] on button "Update Purchase" at bounding box center [1478, 24] width 113 height 26
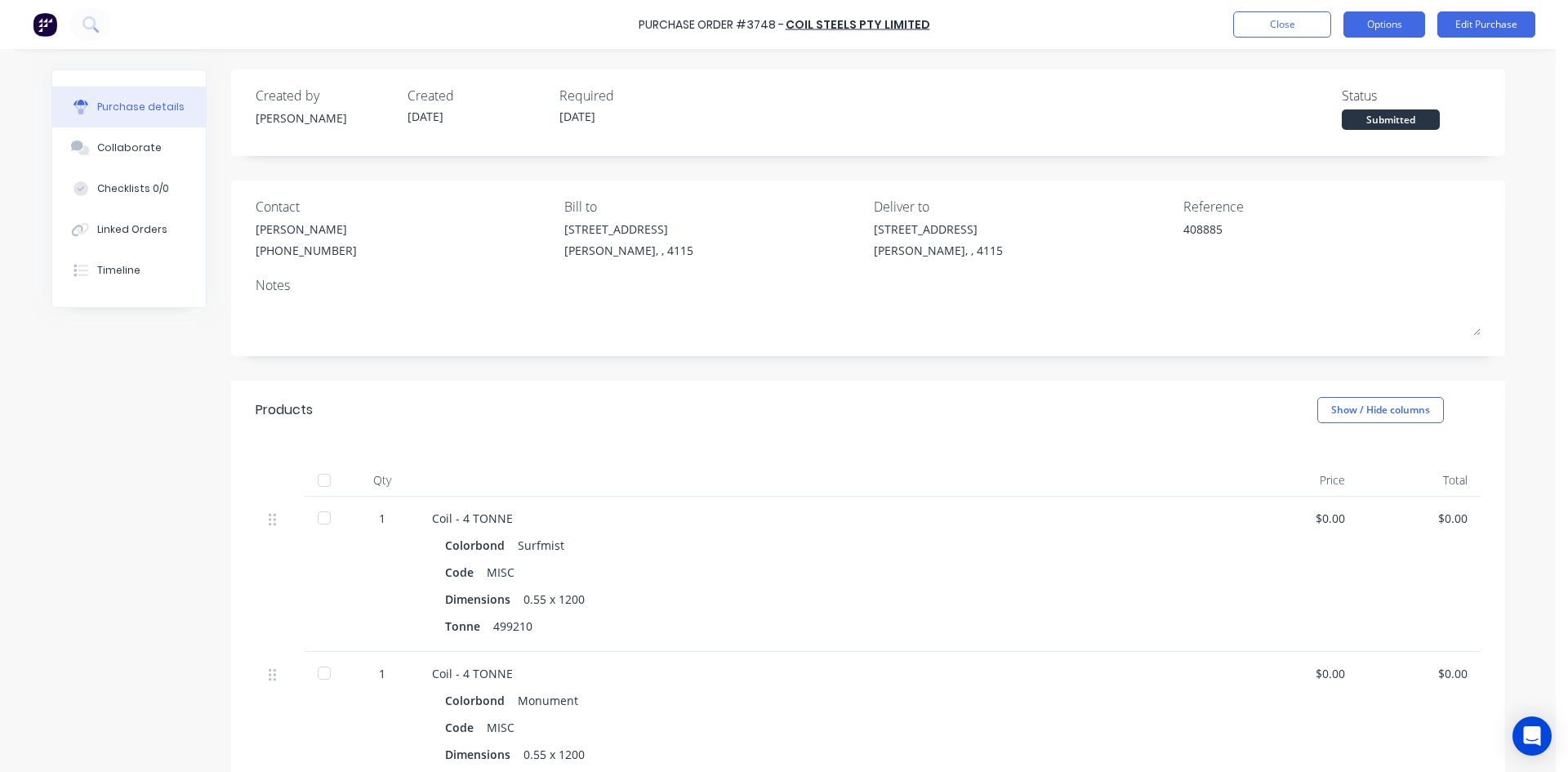
click at [1387, 28] on button "Options" at bounding box center [1384, 24] width 82 height 26
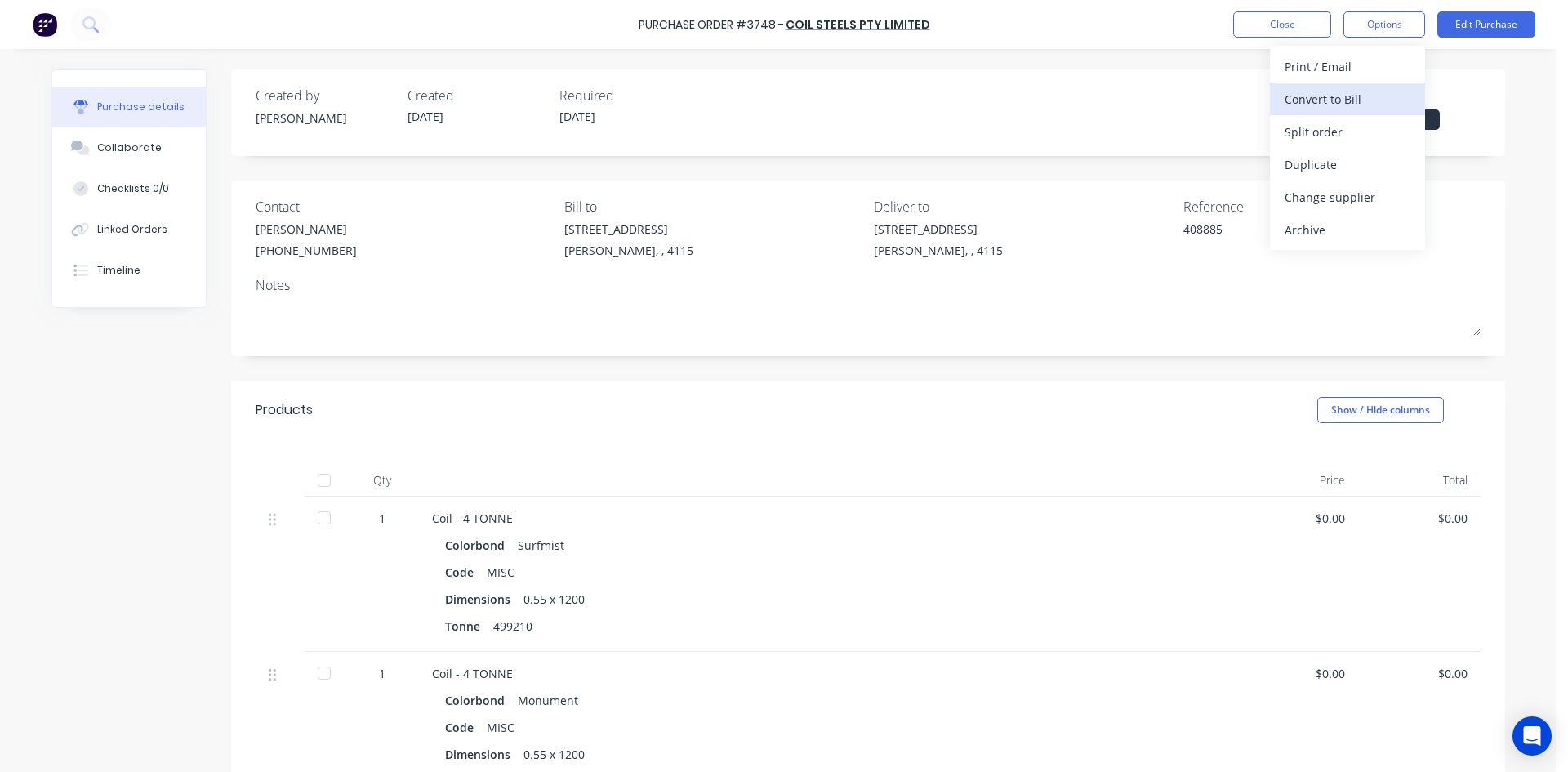
click at [1363, 98] on div "Convert to Bill" at bounding box center [1347, 99] width 126 height 23
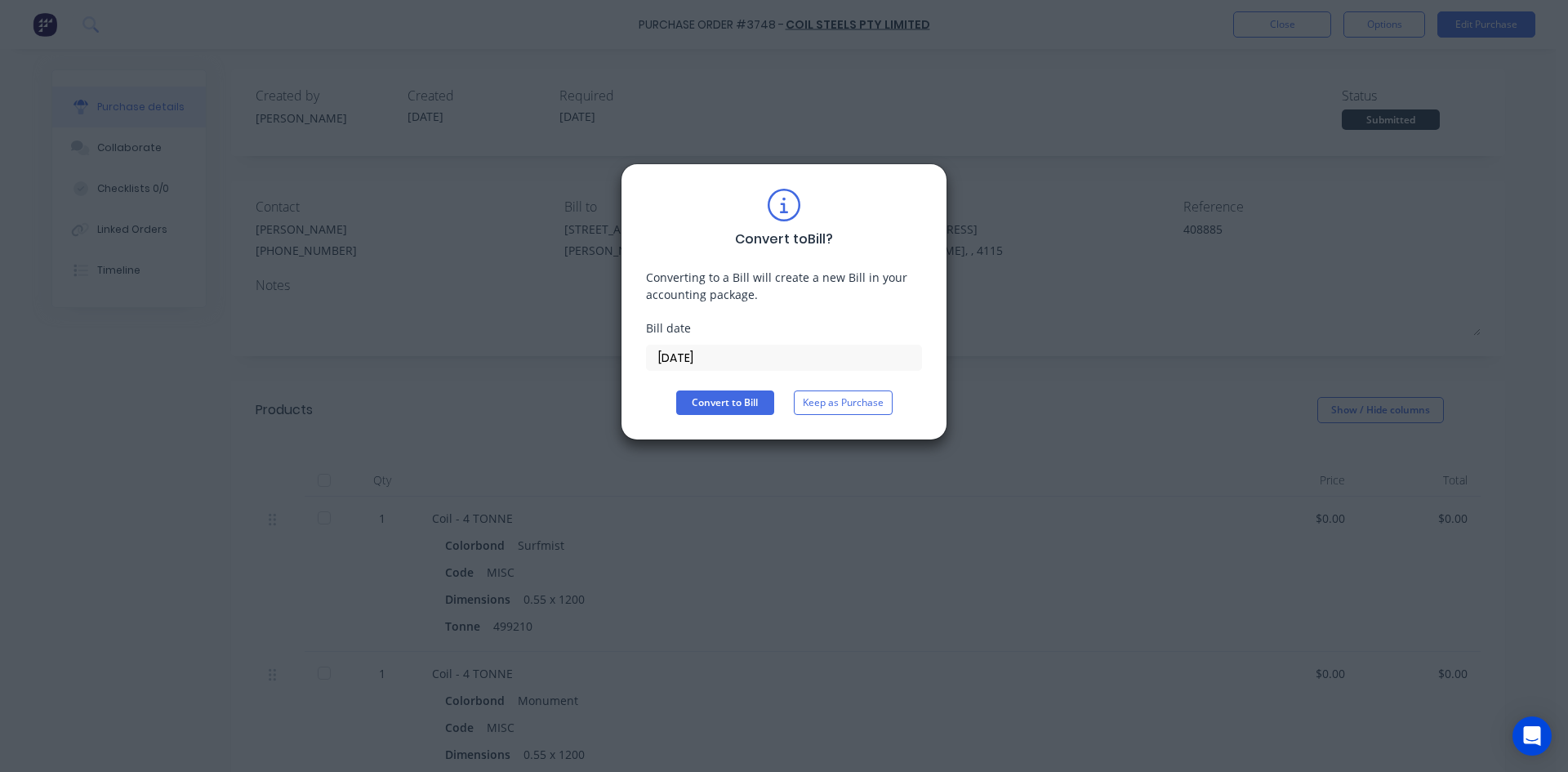
click at [731, 348] on input "[DATE]" at bounding box center [784, 357] width 274 height 24
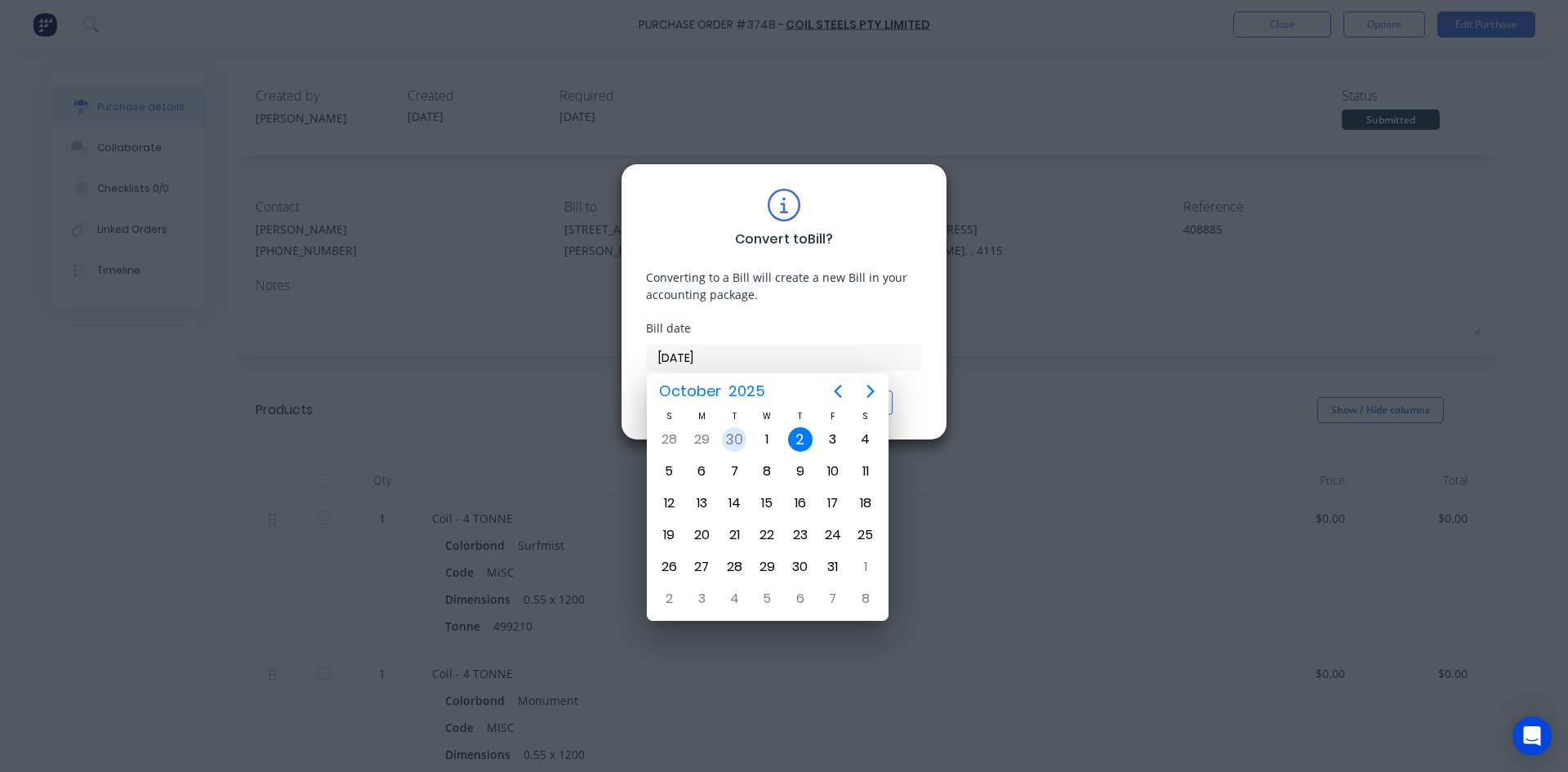
click at [738, 443] on div "30" at bounding box center [734, 439] width 24 height 24
type input "30/09/25"
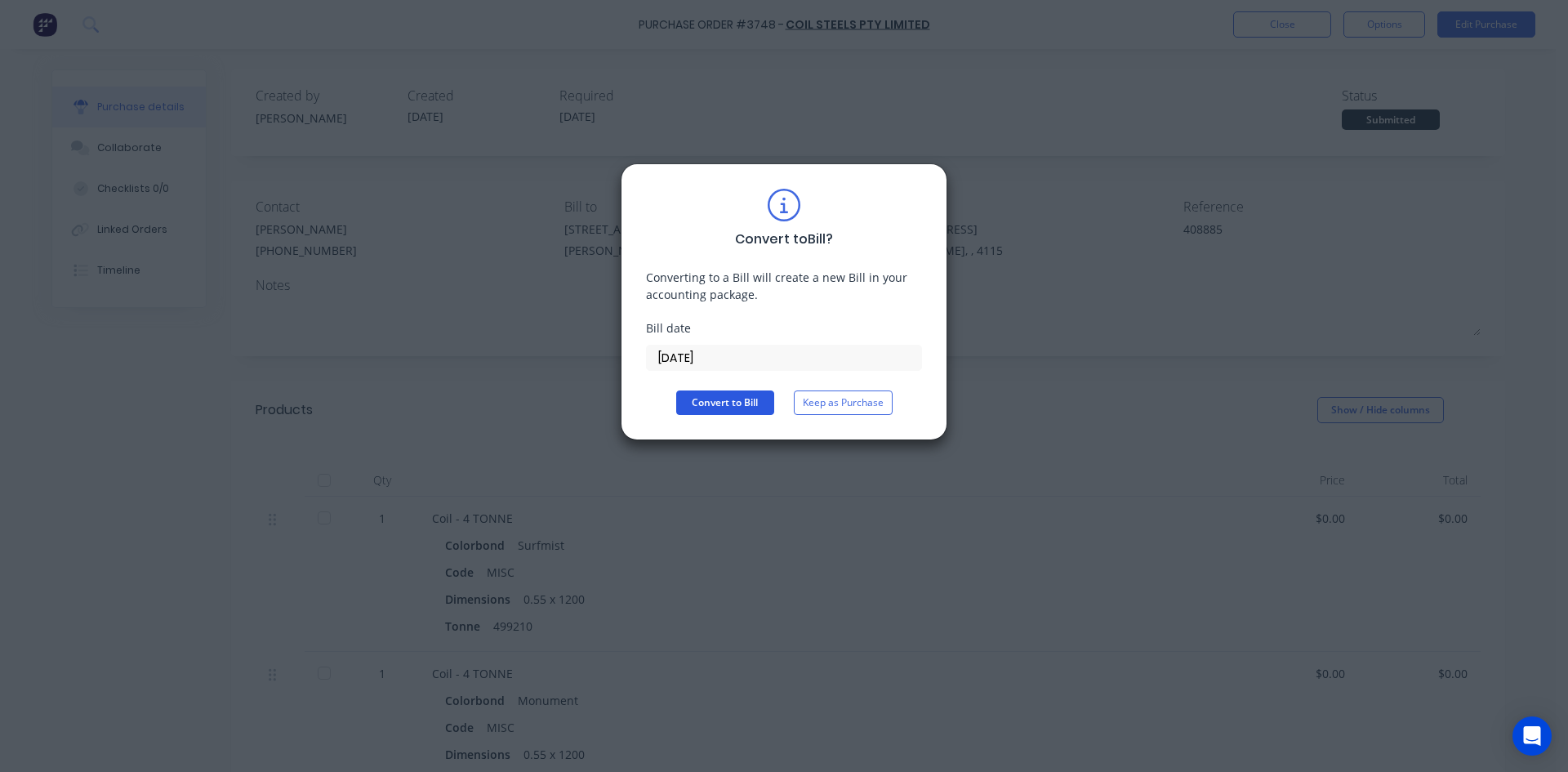
click at [716, 410] on button "Convert to Bill" at bounding box center [725, 402] width 98 height 24
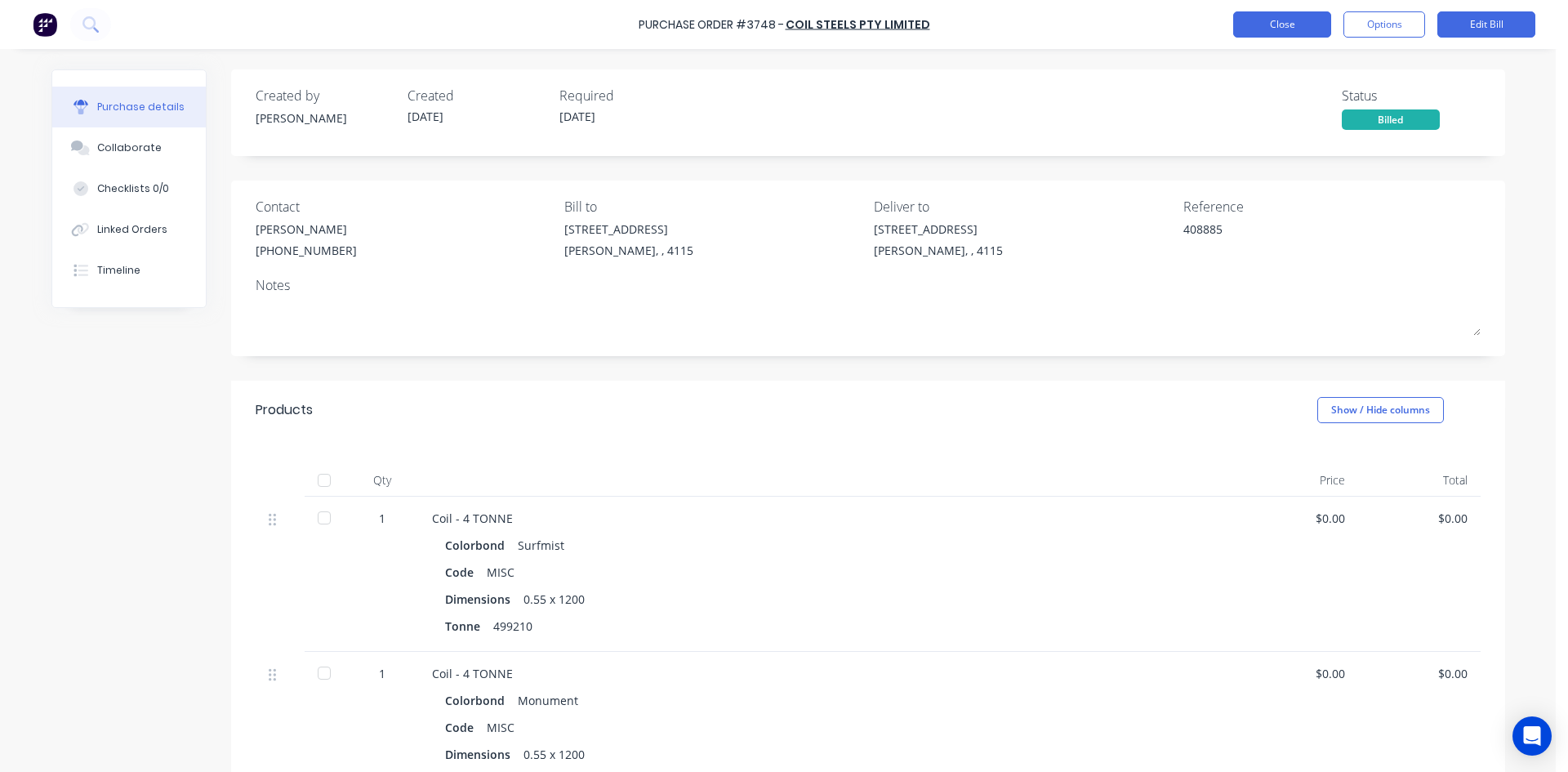
click at [1281, 20] on button "Close" at bounding box center [1282, 24] width 98 height 26
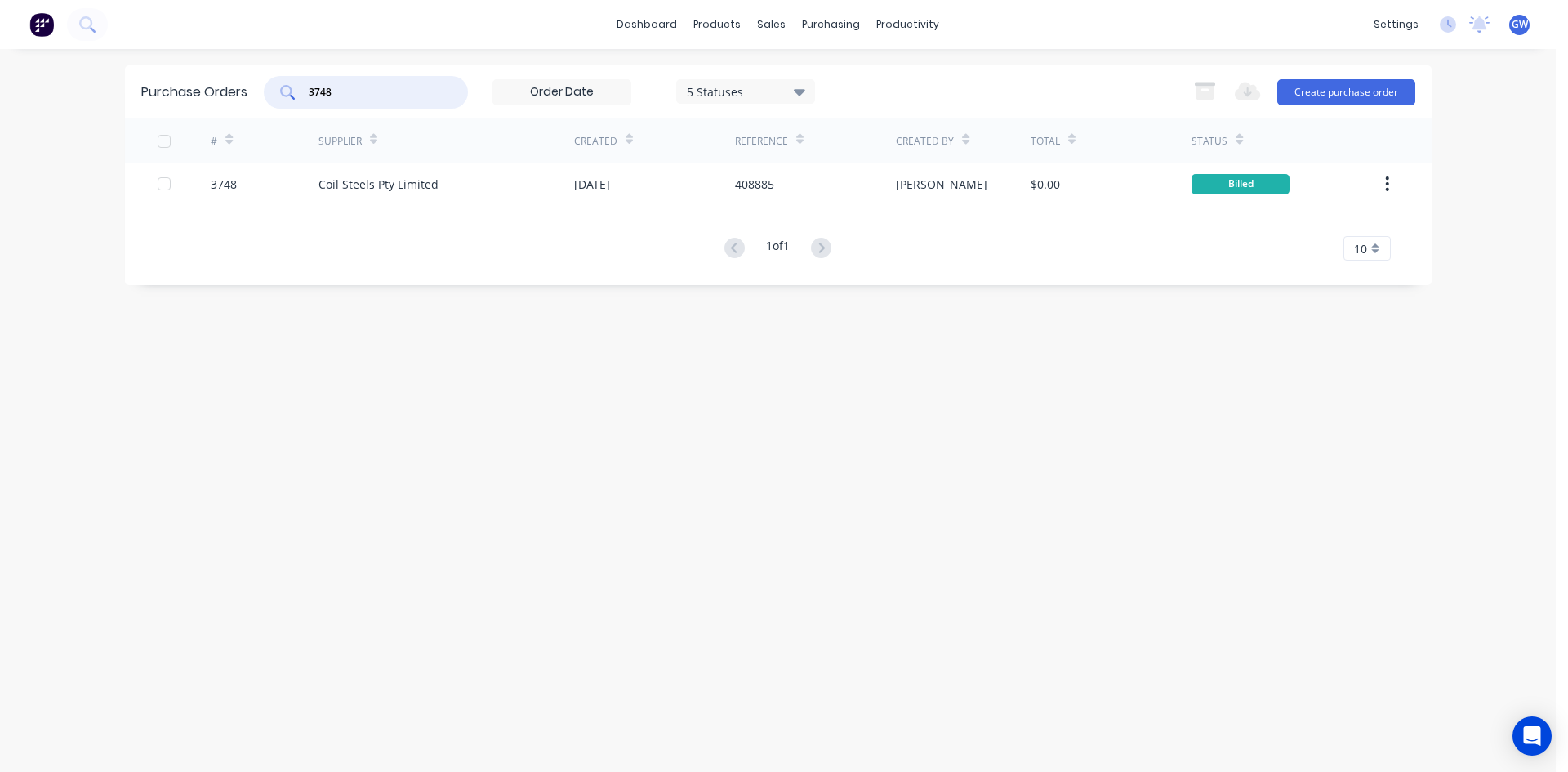
drag, startPoint x: 268, startPoint y: 86, endPoint x: 223, endPoint y: 83, distance: 45.1
click at [223, 83] on div "Purchase Orders 3748 5 Statuses 5 Statuses Export to Excel (XLSX) Create purcha…" at bounding box center [778, 92] width 1306 height 53
type input "3874"
click at [984, 198] on div "[PERSON_NAME]" at bounding box center [964, 183] width 135 height 41
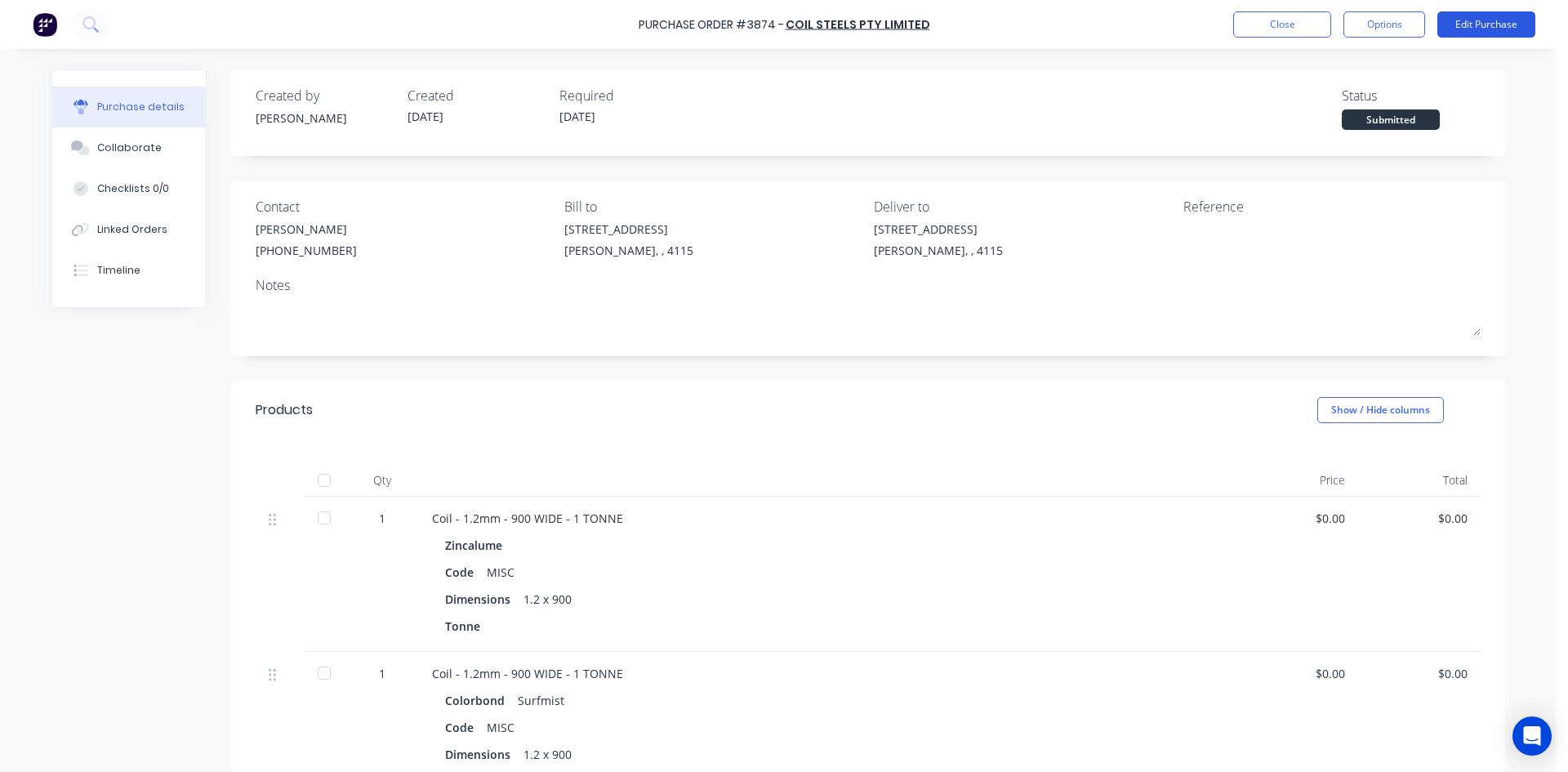
click at [1493, 33] on button "Edit Purchase" at bounding box center [1486, 24] width 98 height 26
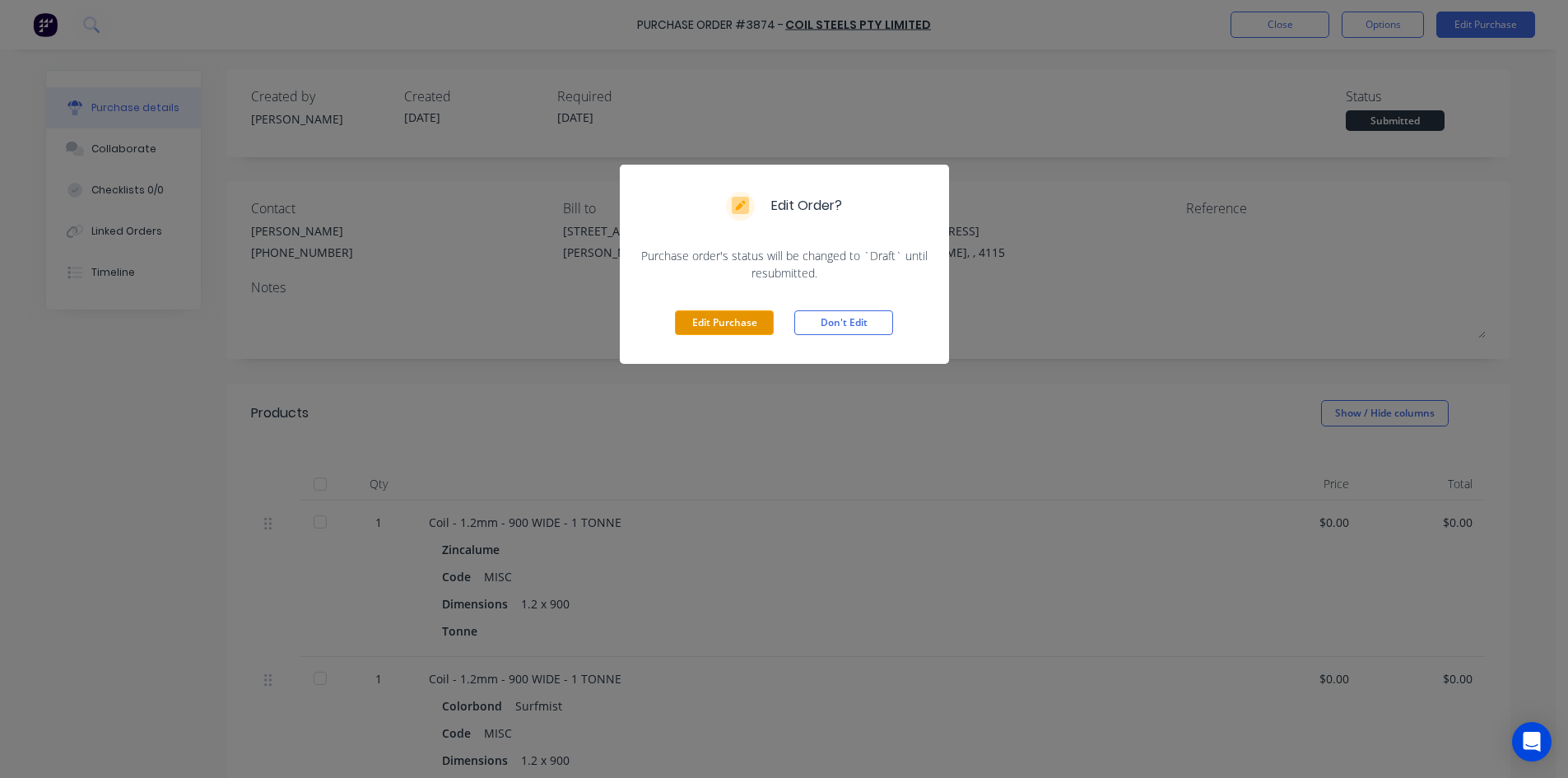
drag, startPoint x: 697, startPoint y: 326, endPoint x: 904, endPoint y: 289, distance: 210.3
click at [697, 326] on button "Edit Purchase" at bounding box center [724, 322] width 99 height 24
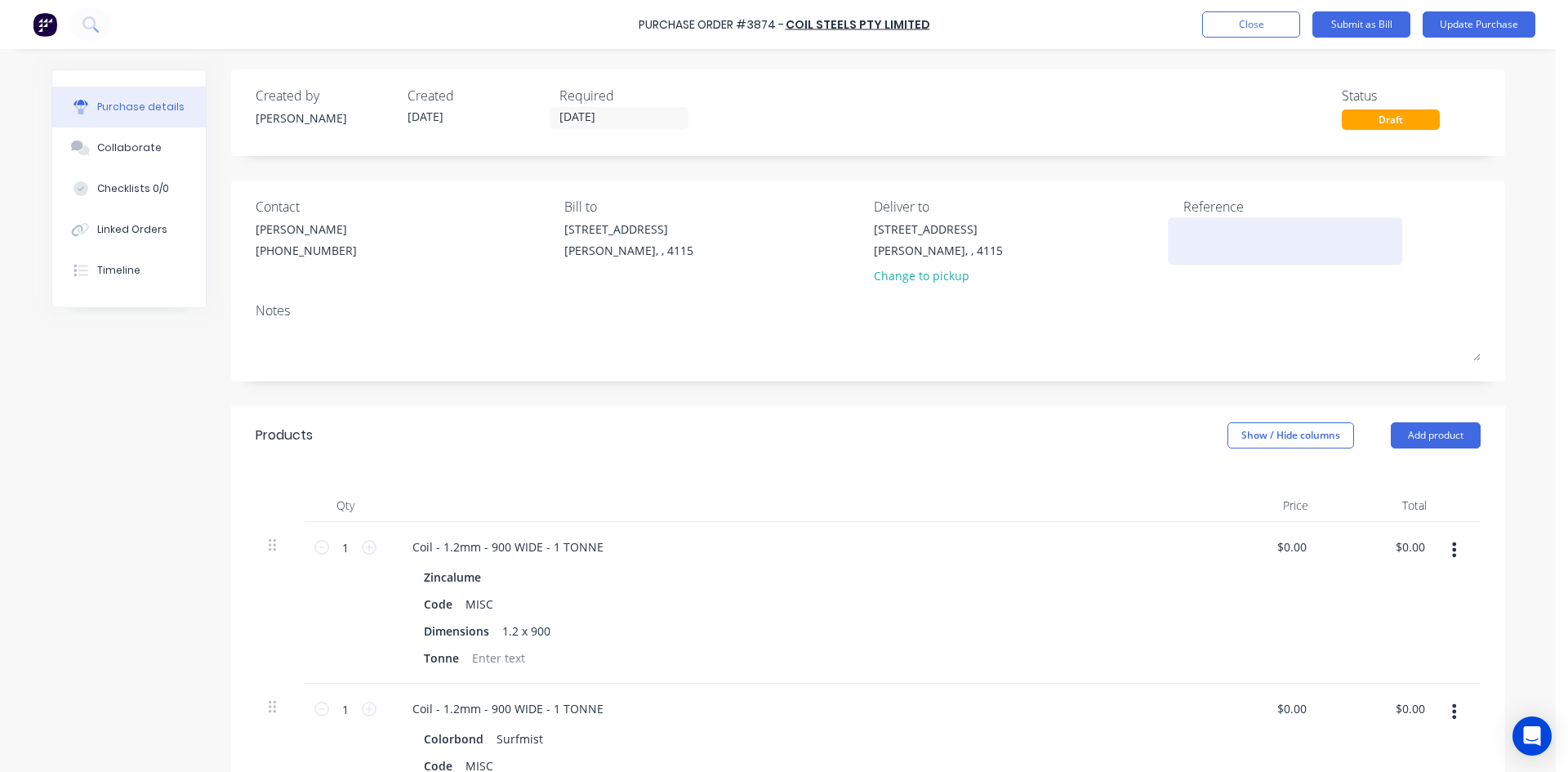
click at [1245, 231] on textarea at bounding box center [1285, 238] width 204 height 37
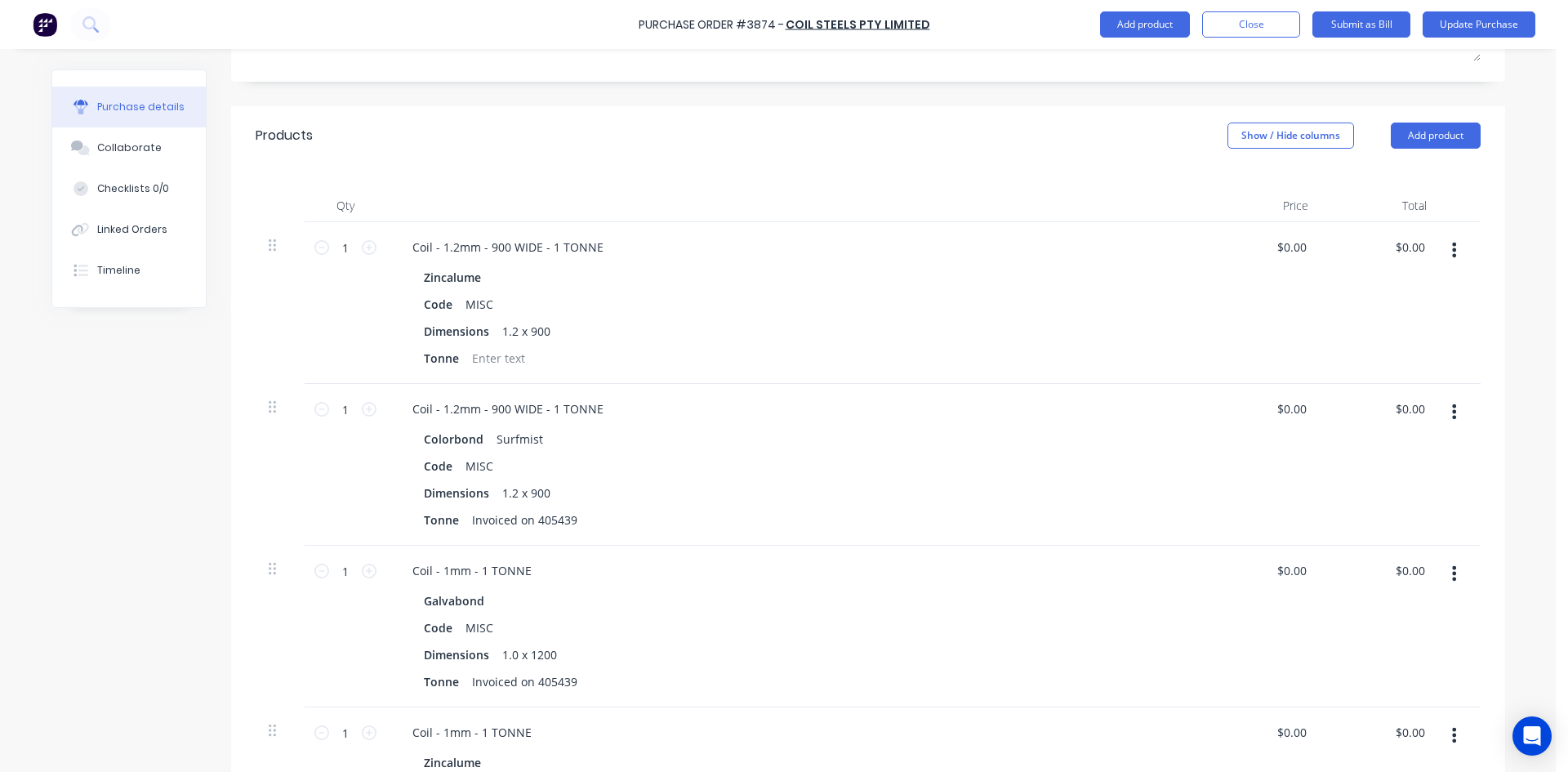
scroll to position [245, 0]
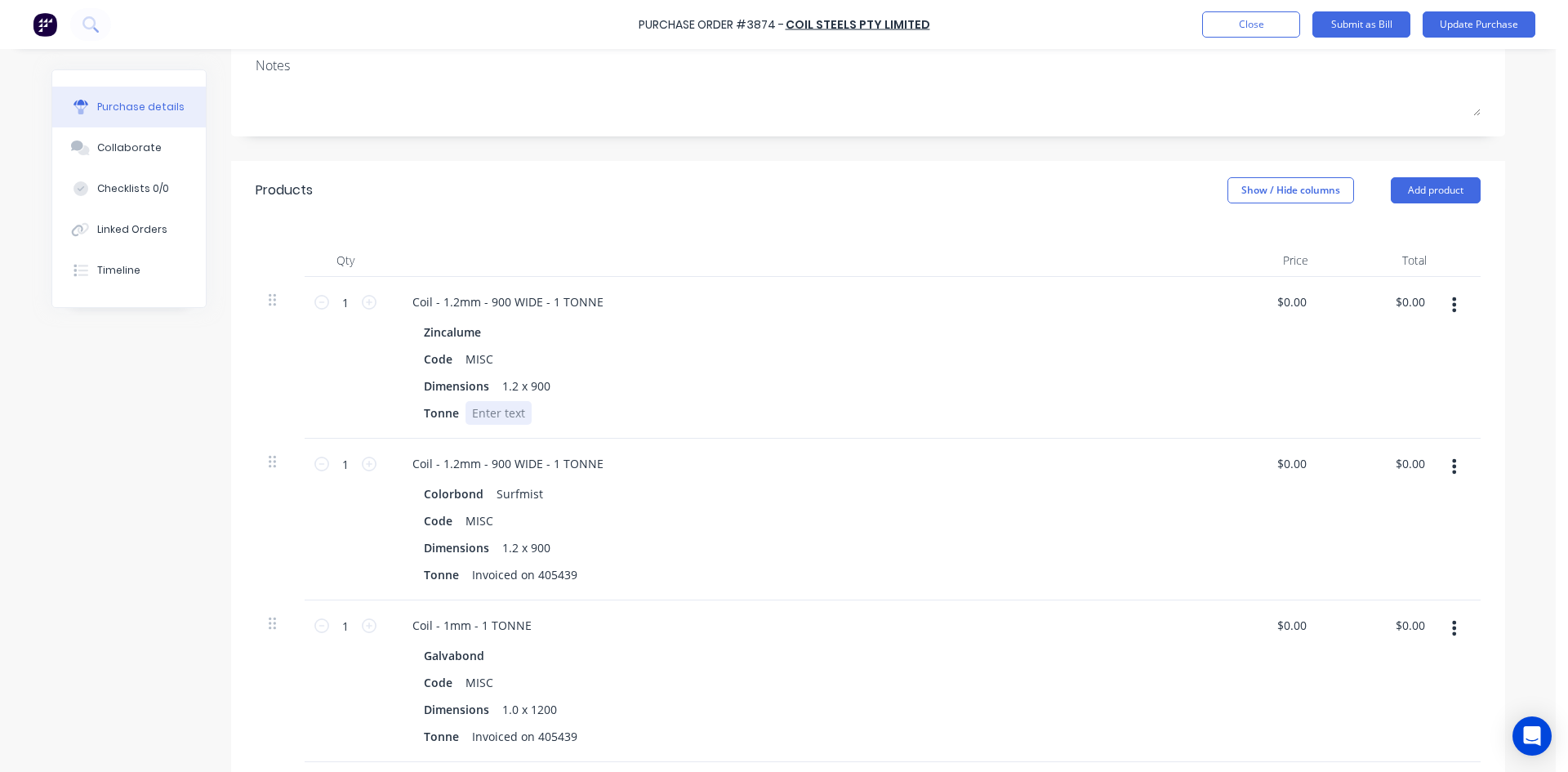
click at [487, 416] on div at bounding box center [498, 413] width 66 height 23
click at [870, 354] on div "Code MISC" at bounding box center [791, 358] width 748 height 23
click at [1492, 9] on div "Purchase Order #3874 - Coil Steels Pty Limited Add product Close Submit as Bill…" at bounding box center [784, 24] width 1568 height 49
click at [1470, 26] on button "Update Purchase" at bounding box center [1478, 24] width 113 height 26
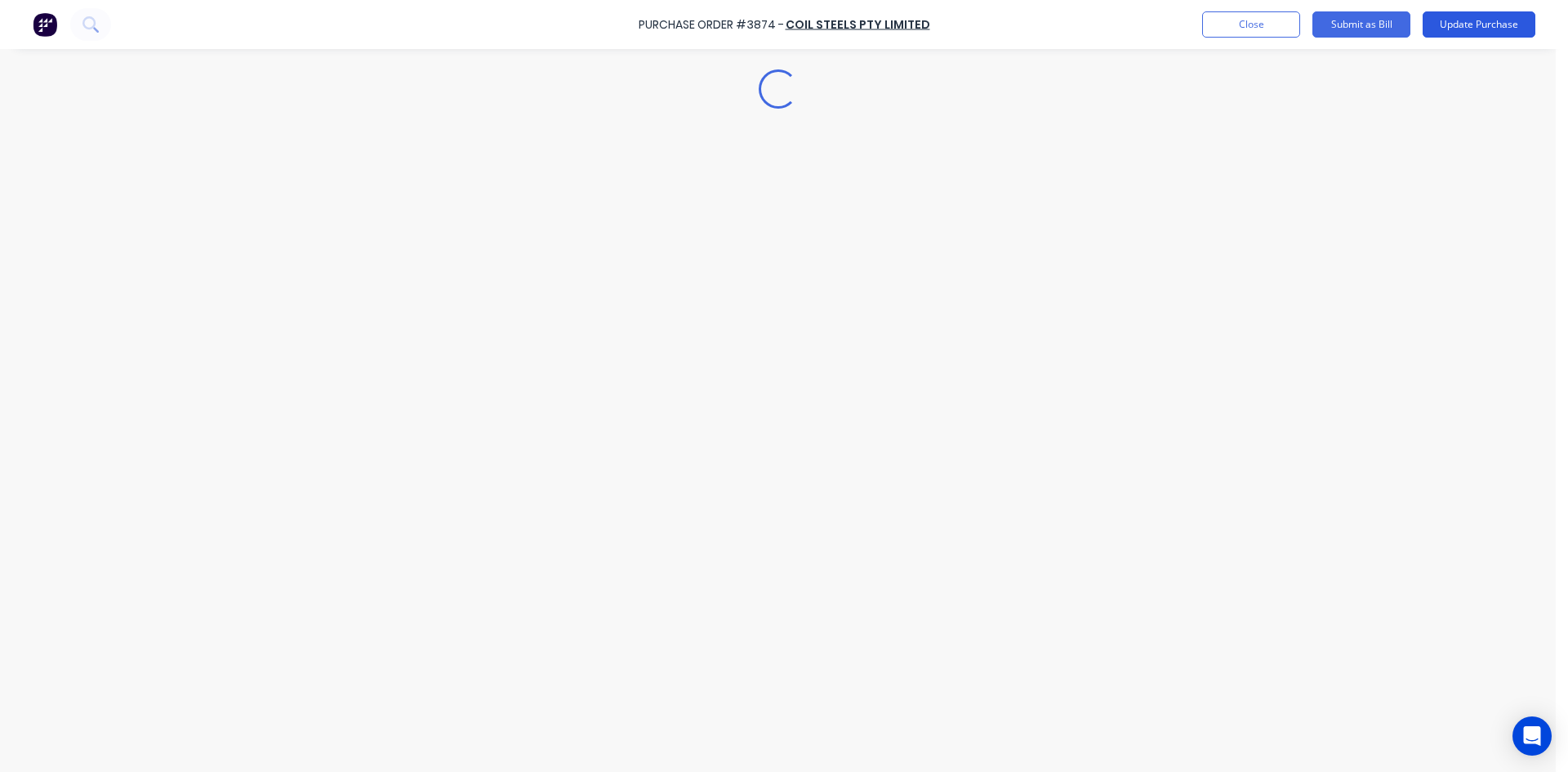
scroll to position [0, 0]
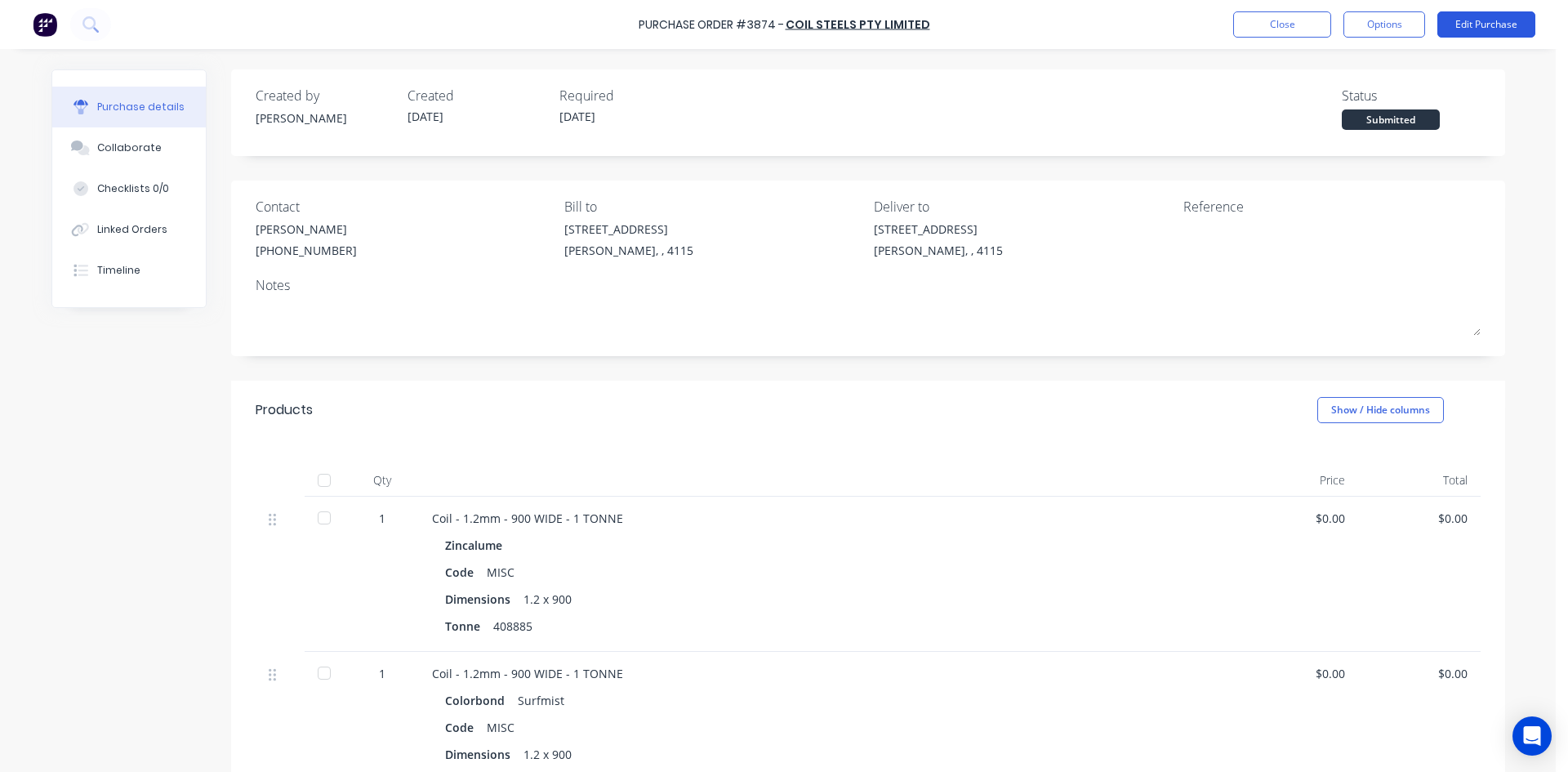
click at [1489, 33] on button "Edit Purchase" at bounding box center [1486, 24] width 98 height 26
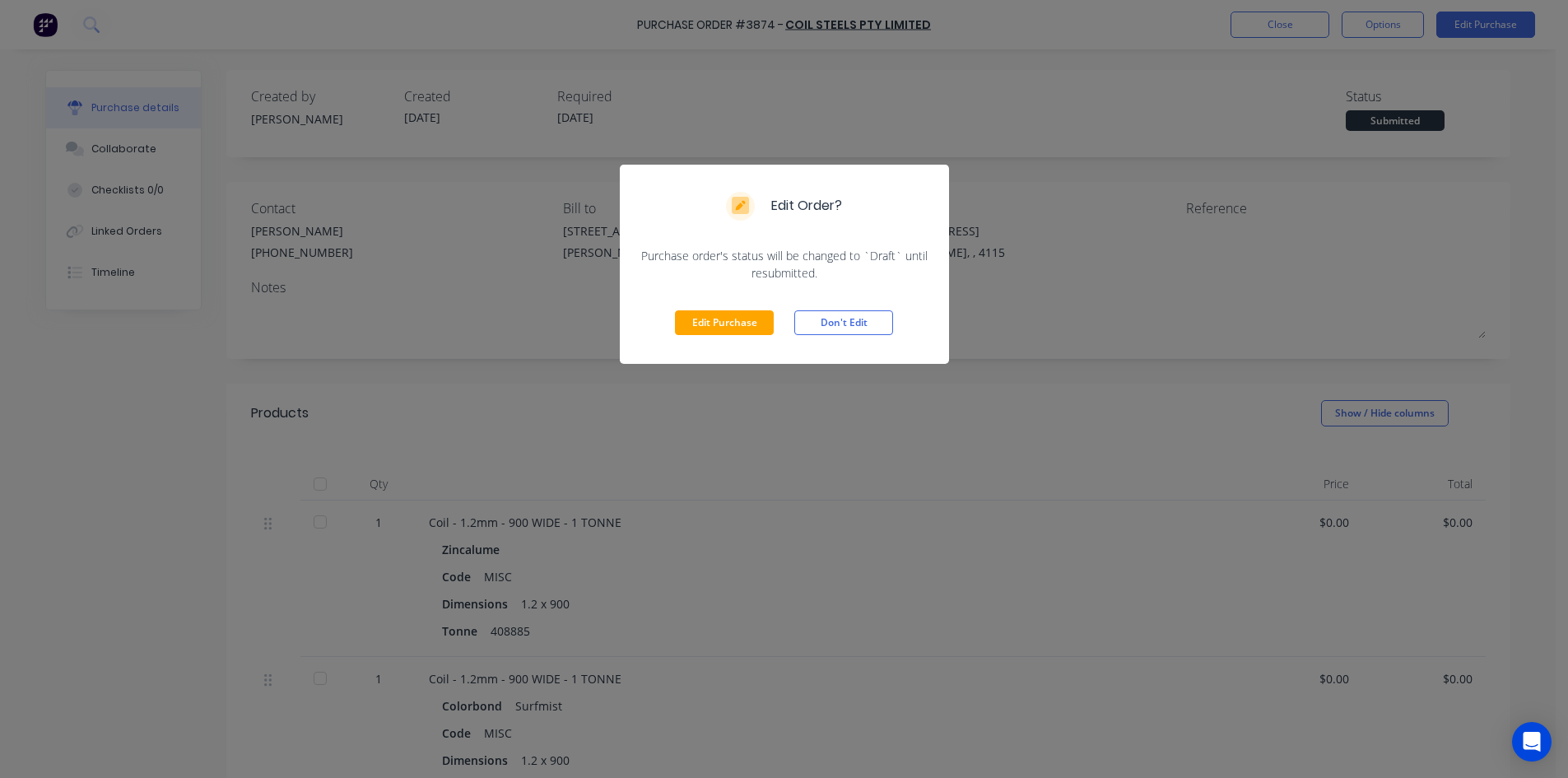
click at [704, 325] on button "Edit Purchase" at bounding box center [724, 322] width 99 height 24
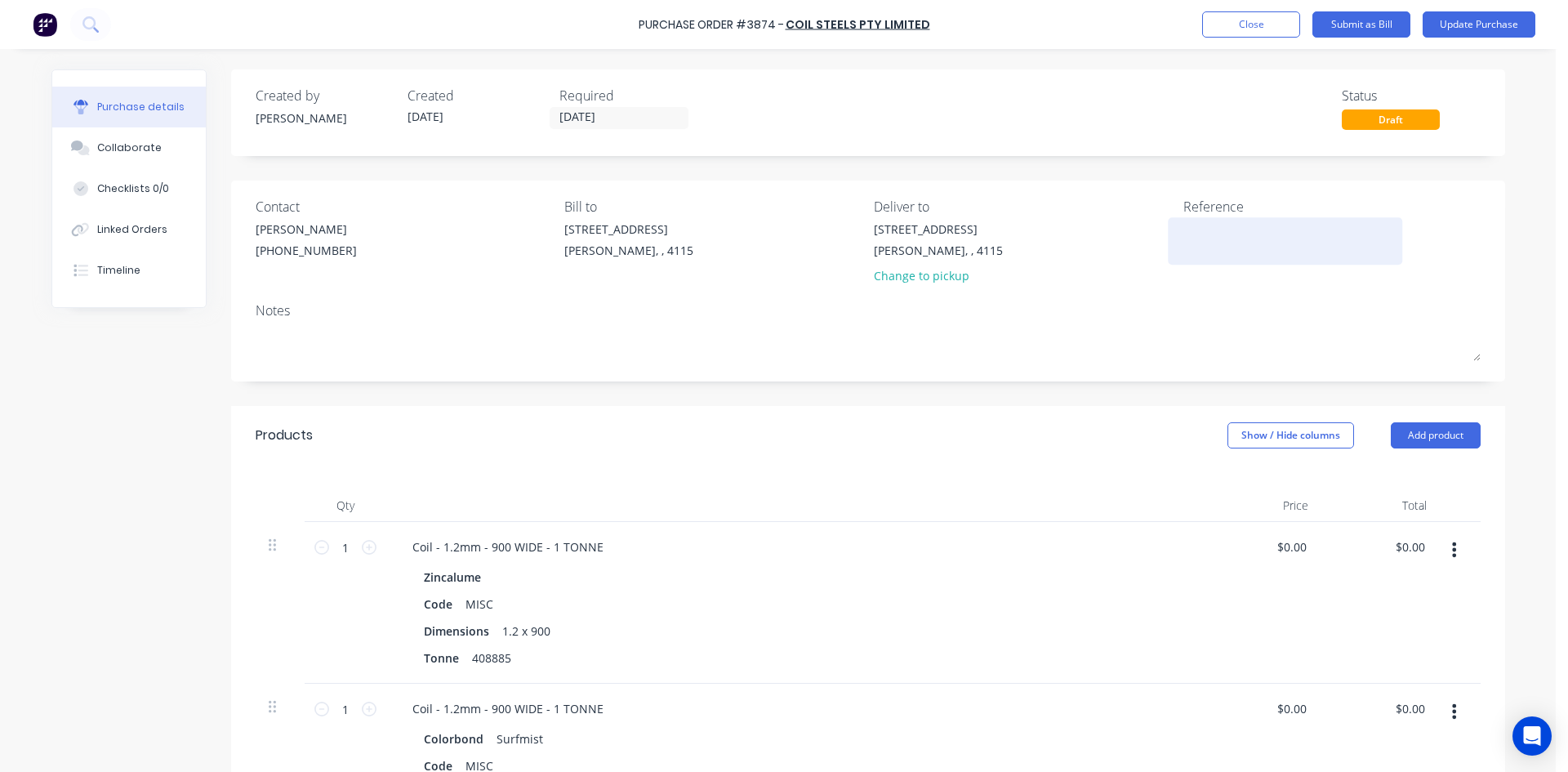
click at [1233, 238] on textarea at bounding box center [1285, 238] width 204 height 37
type textarea "0"
type textarea "408885"
click at [1502, 12] on button "Update Purchase" at bounding box center [1478, 24] width 113 height 26
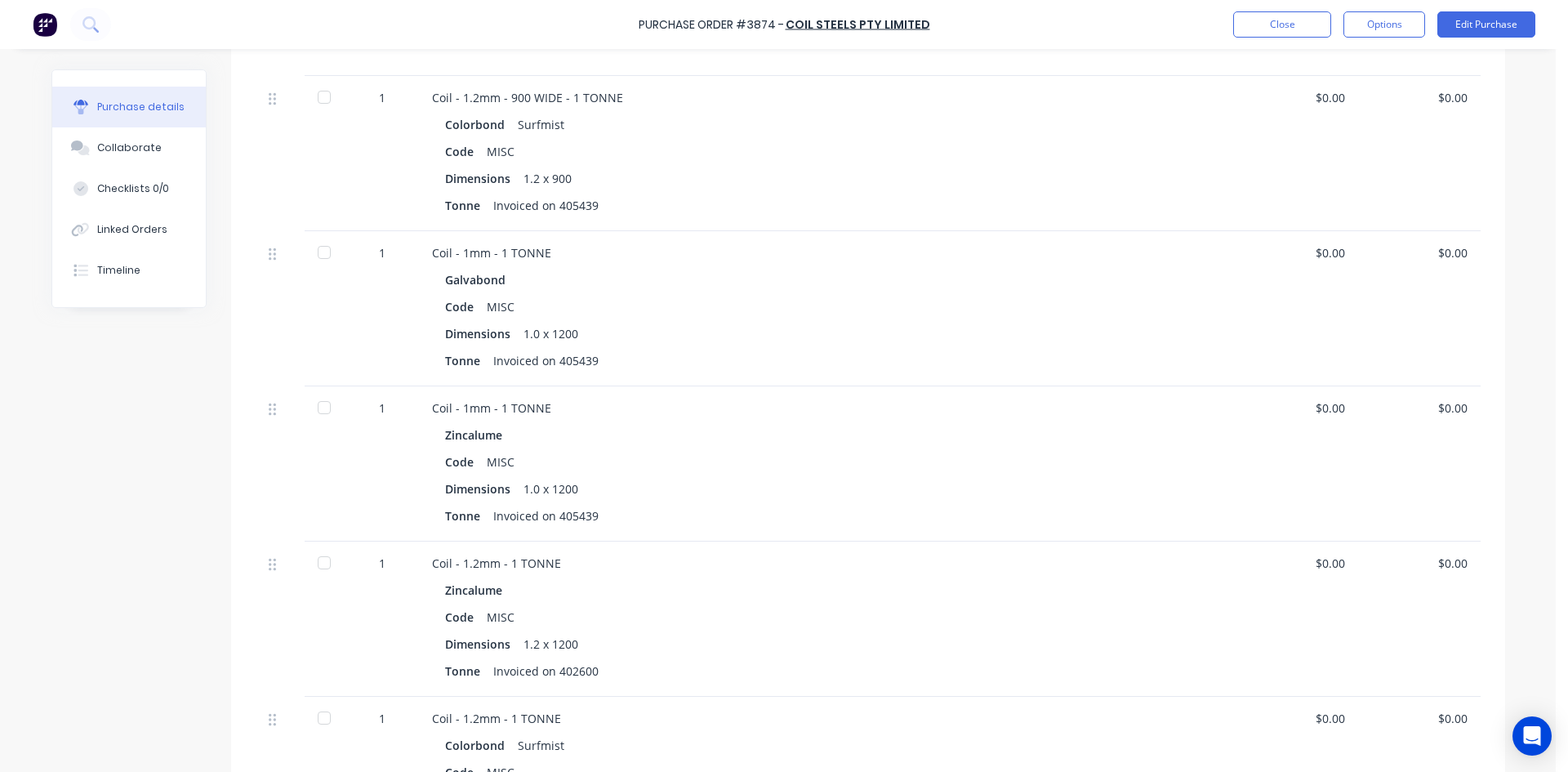
scroll to position [572, 0]
click at [1400, 31] on button "Options" at bounding box center [1384, 24] width 82 height 26
click at [1366, 93] on div "Convert to Bill" at bounding box center [1347, 99] width 126 height 23
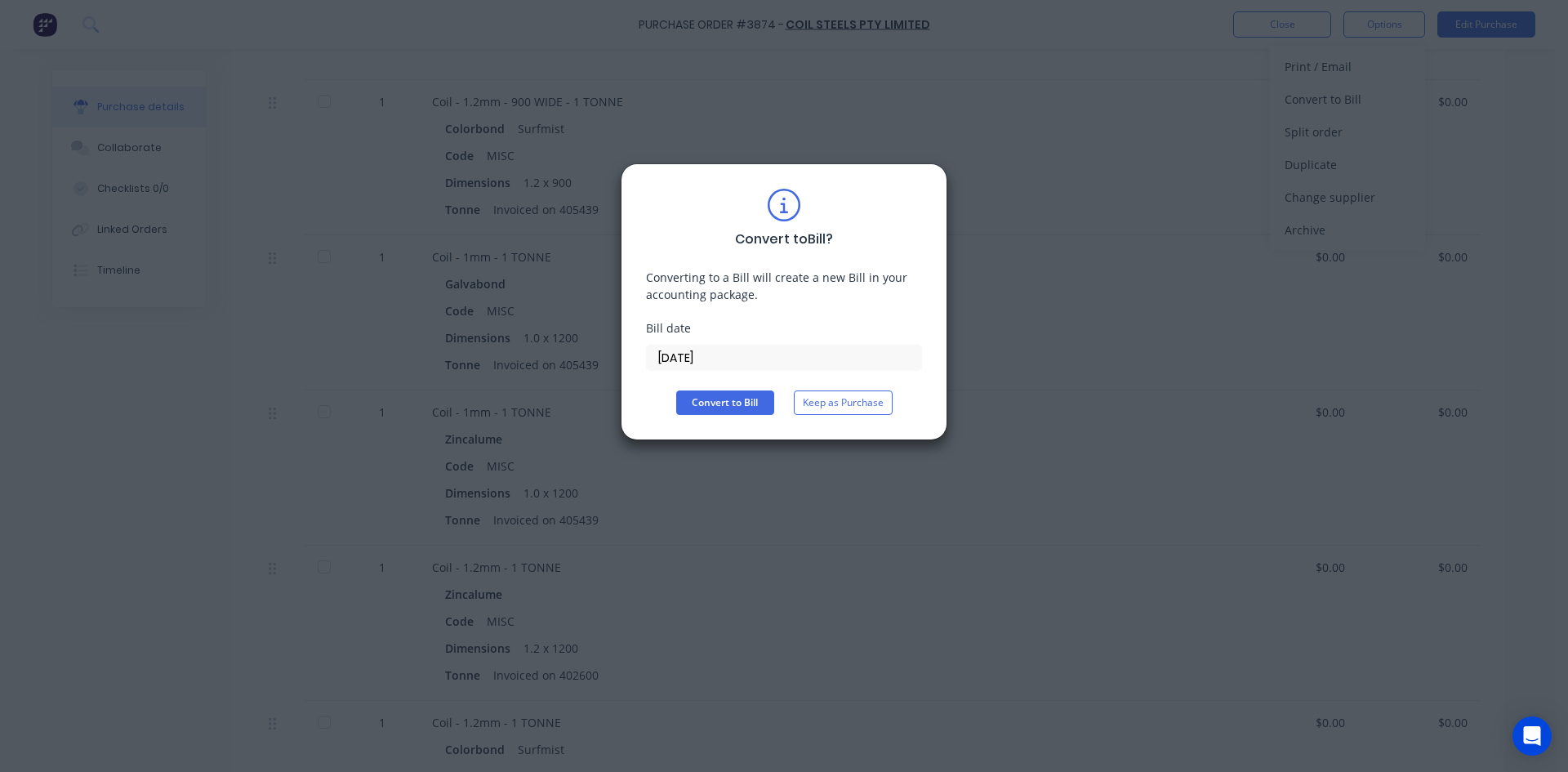
click at [759, 356] on input "[DATE]" at bounding box center [784, 357] width 274 height 24
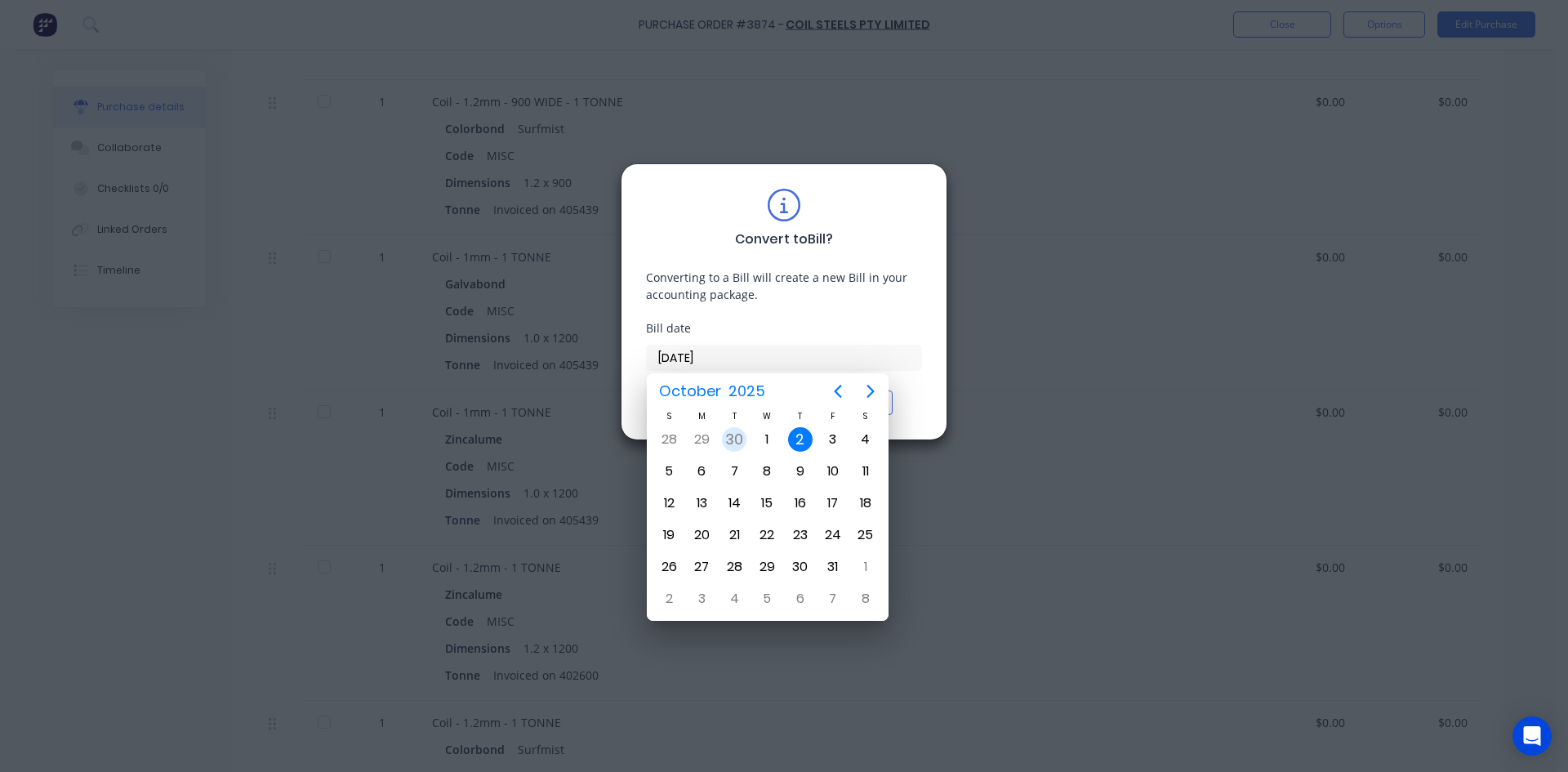
click at [740, 443] on div "30" at bounding box center [734, 439] width 24 height 24
type input "30/09/25"
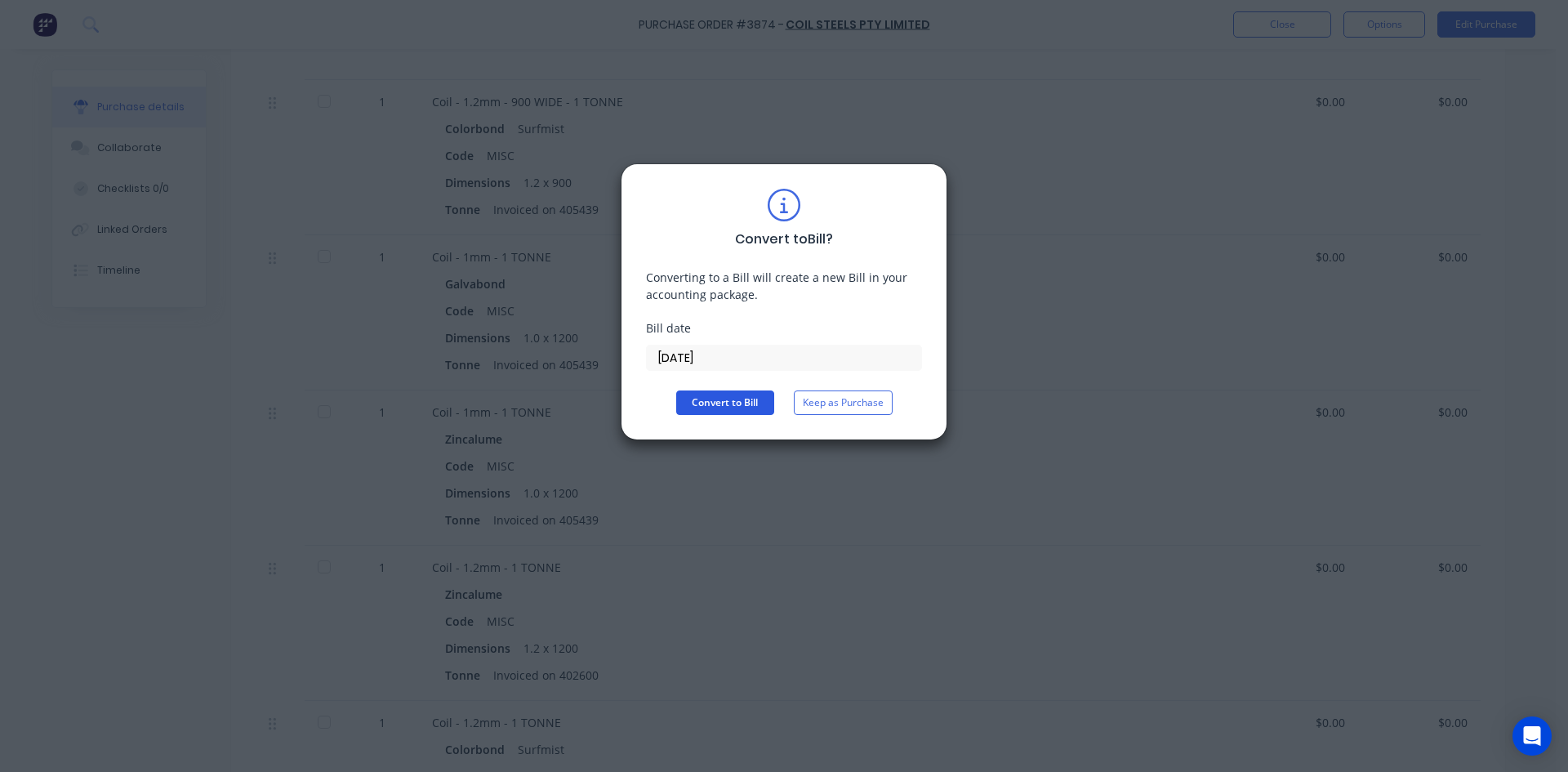
click at [715, 401] on button "Convert to Bill" at bounding box center [725, 402] width 98 height 24
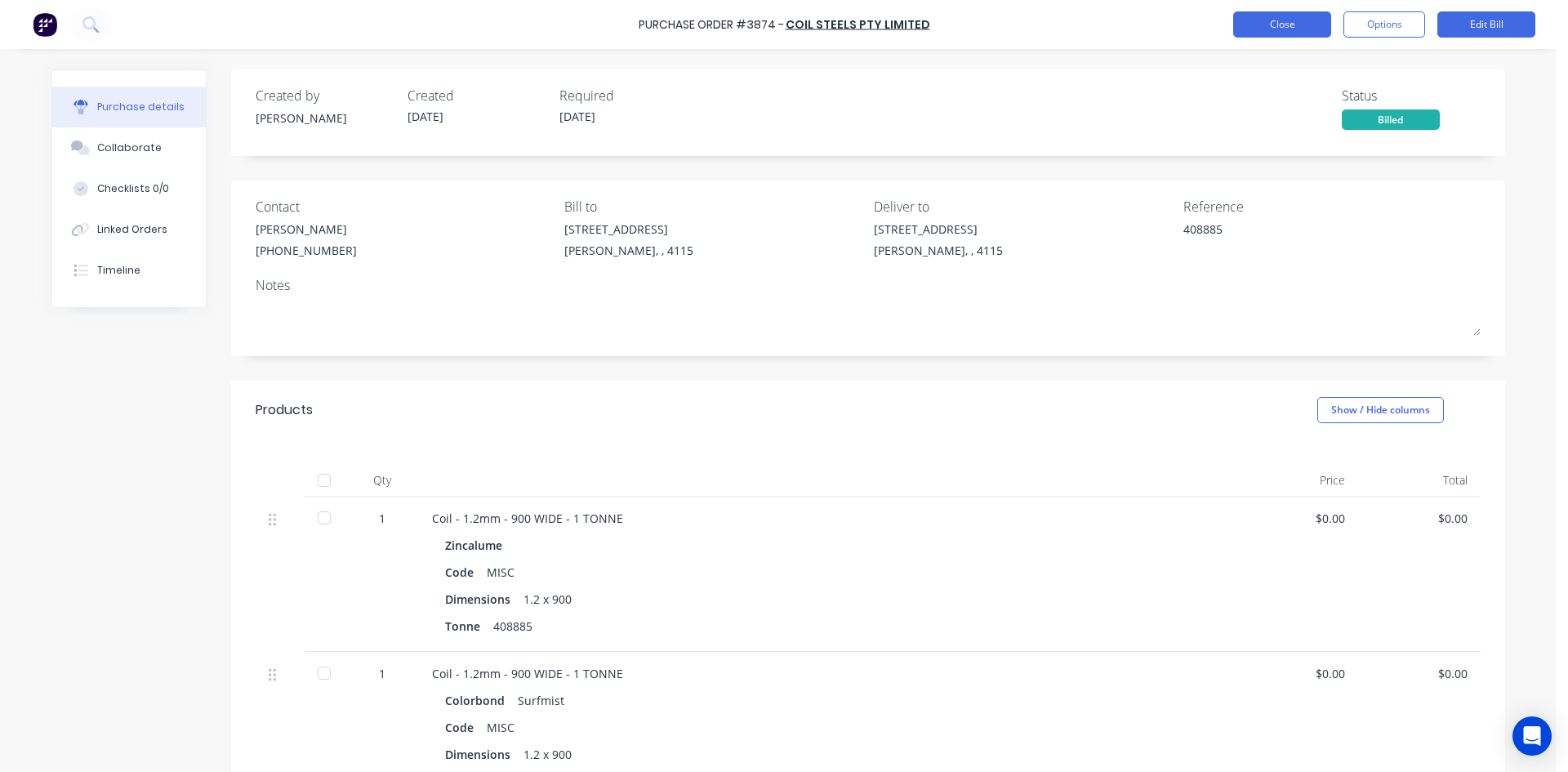
click at [1305, 29] on button "Close" at bounding box center [1282, 24] width 98 height 26
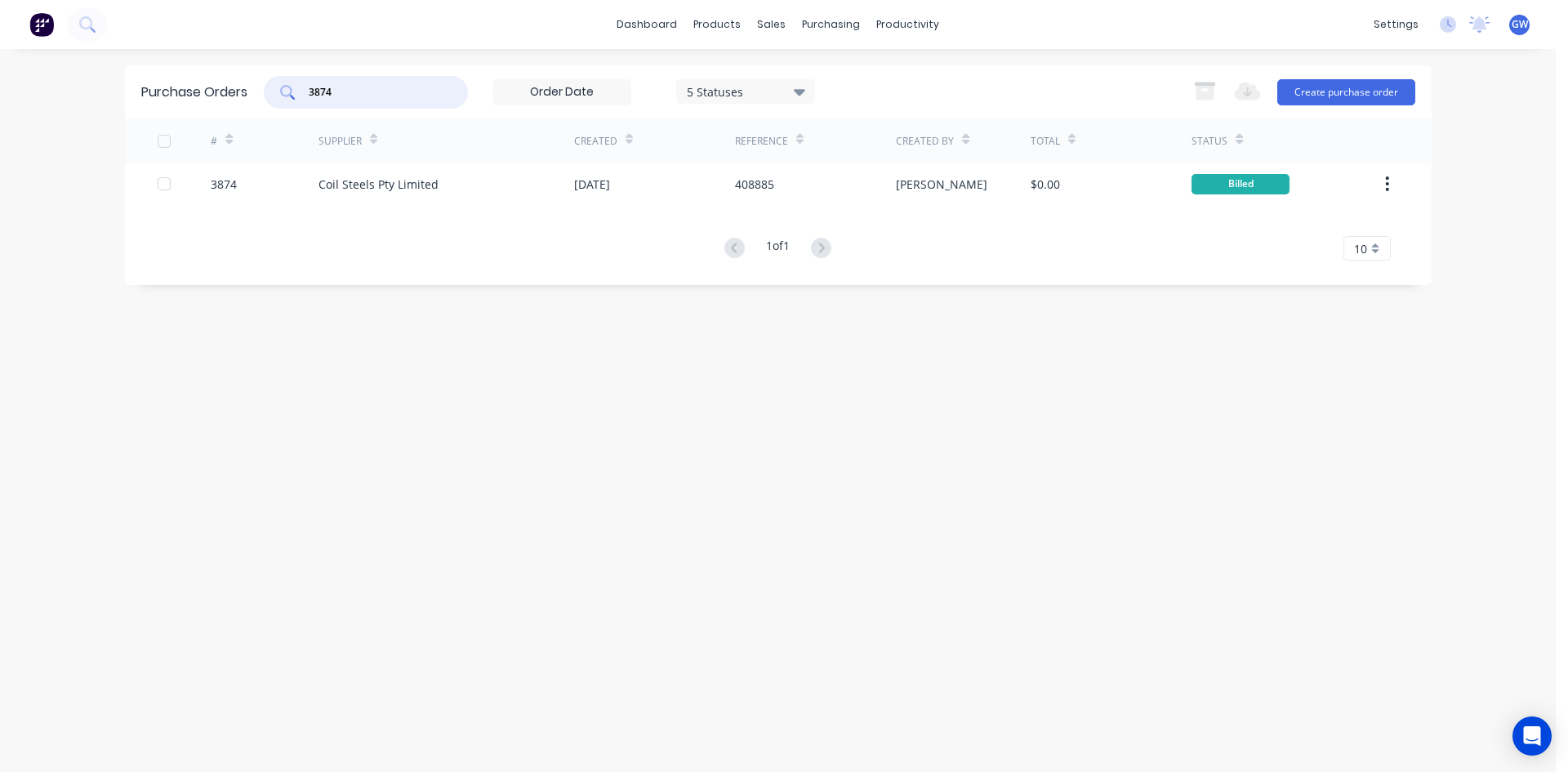
drag, startPoint x: 379, startPoint y: 97, endPoint x: 247, endPoint y: 91, distance: 132.1
click at [247, 91] on div "Purchase Orders 3874 5 Statuses 5 Statuses Export to Excel (XLSX) Create purcha…" at bounding box center [778, 92] width 1306 height 53
type input "3997"
click at [617, 161] on div "Created" at bounding box center [654, 141] width 161 height 45
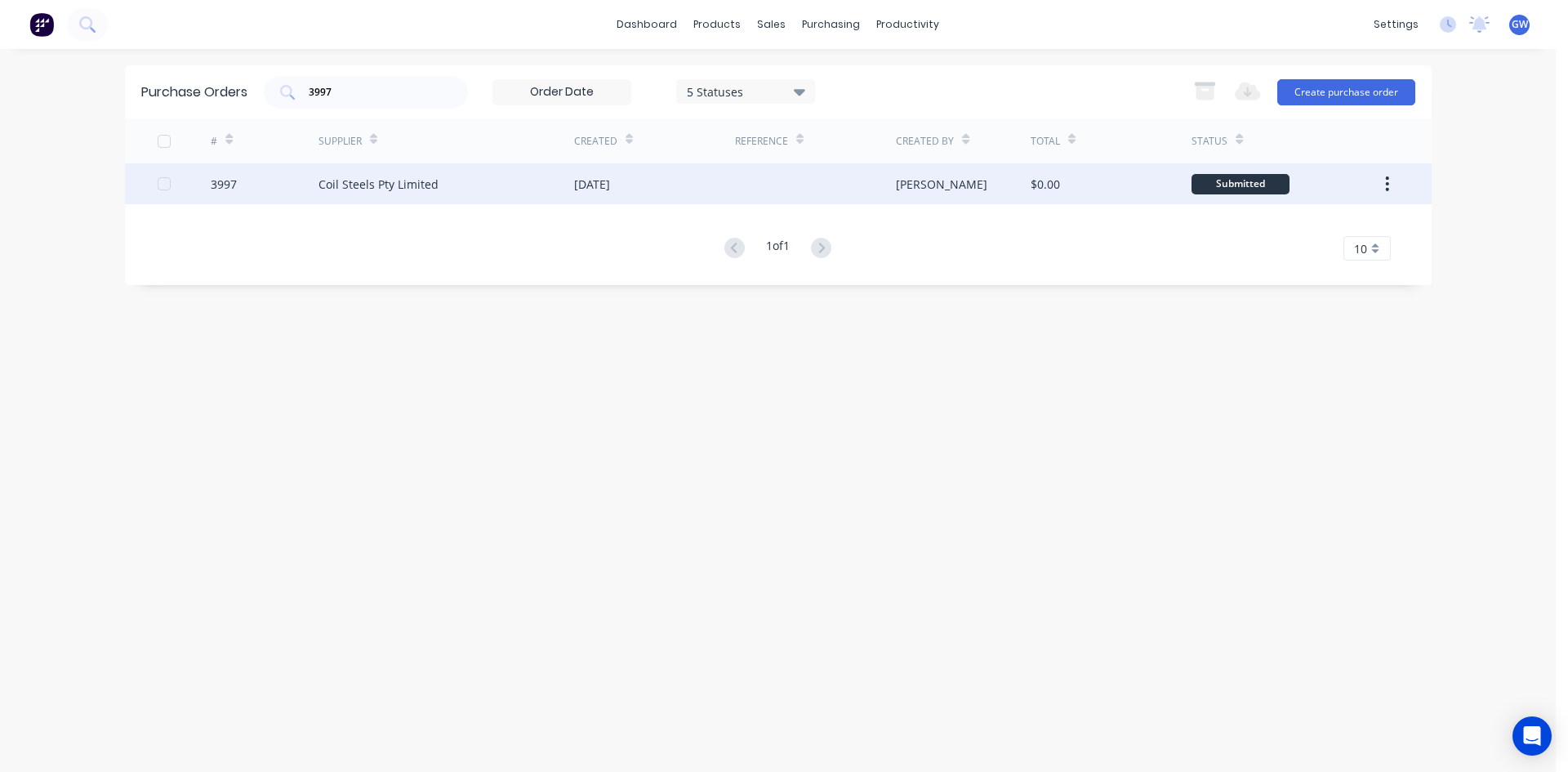
click at [603, 180] on div "22 Jul 2025" at bounding box center [592, 184] width 36 height 18
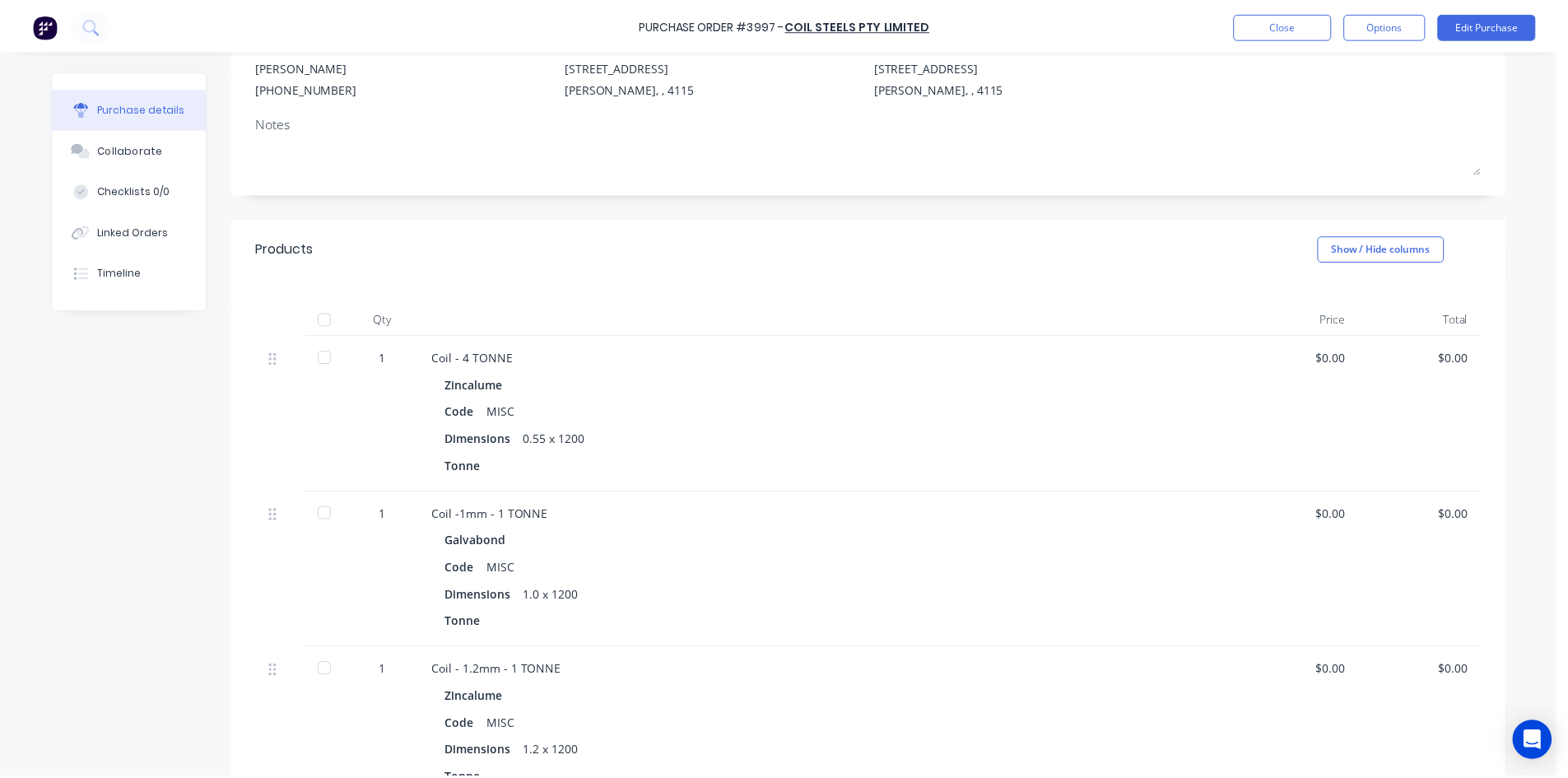
scroll to position [329, 0]
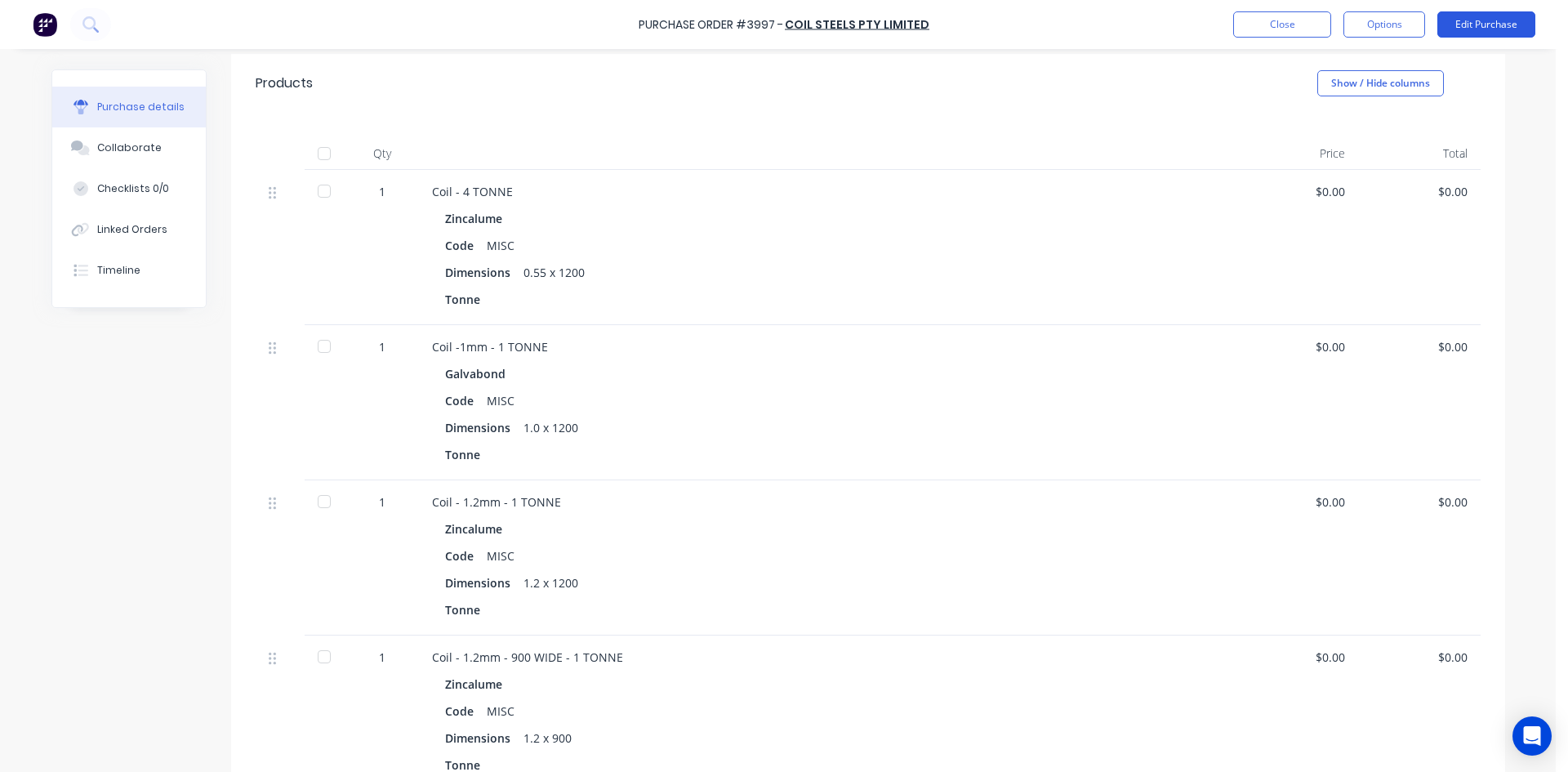
click at [1511, 27] on button "Edit Purchase" at bounding box center [1486, 24] width 98 height 26
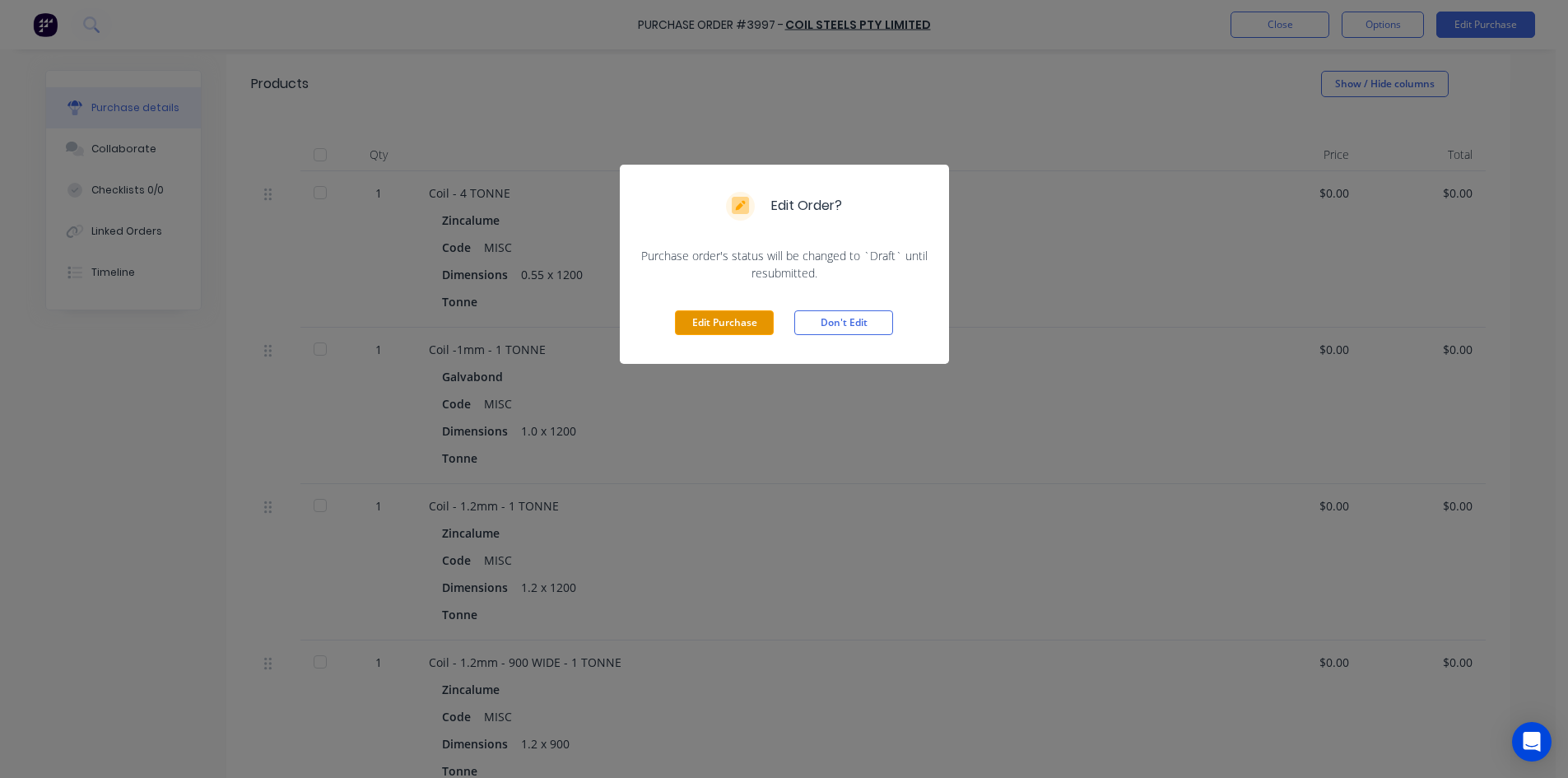
click at [723, 313] on button "Edit Purchase" at bounding box center [724, 322] width 99 height 24
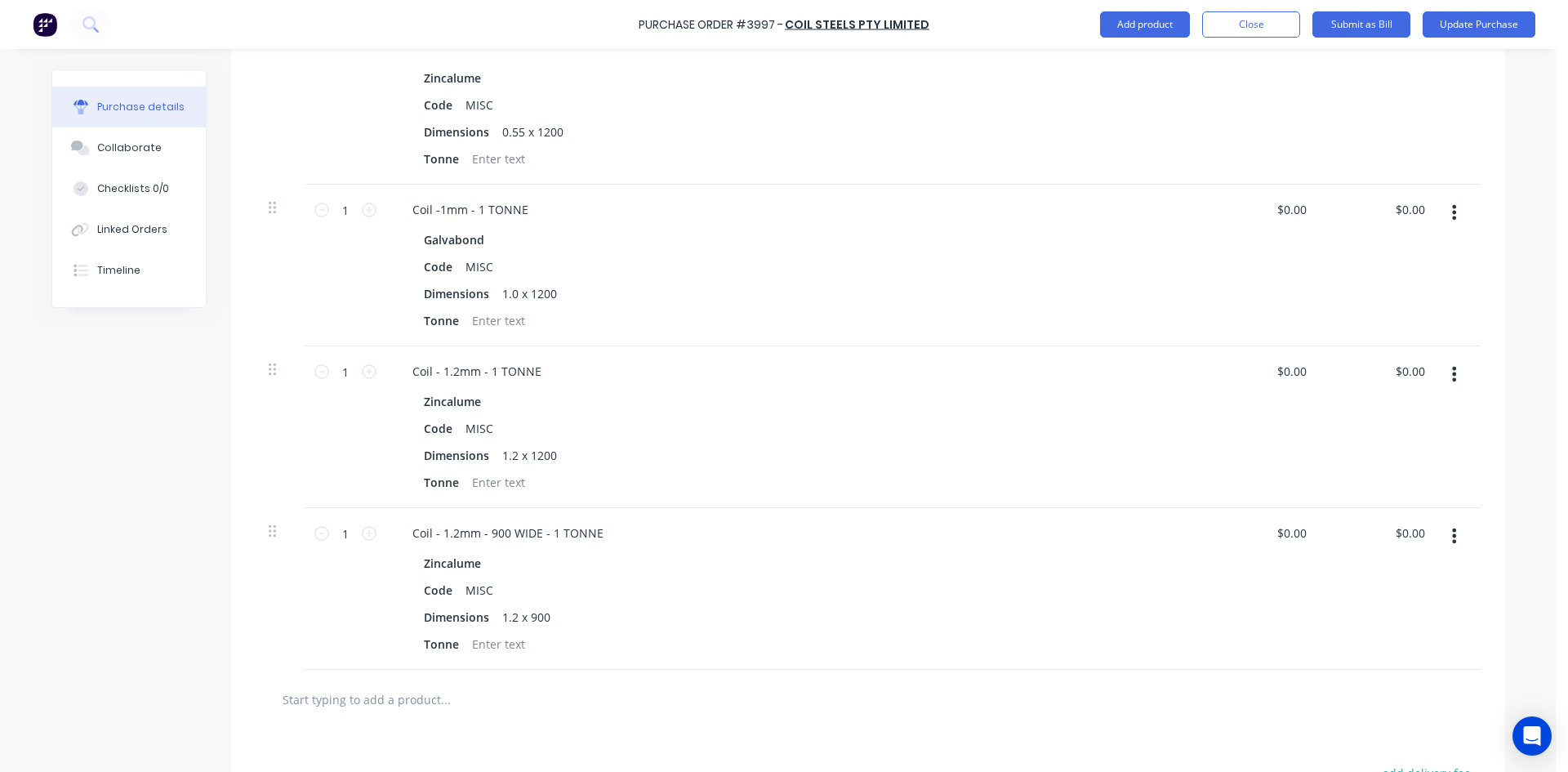
scroll to position [679, 0]
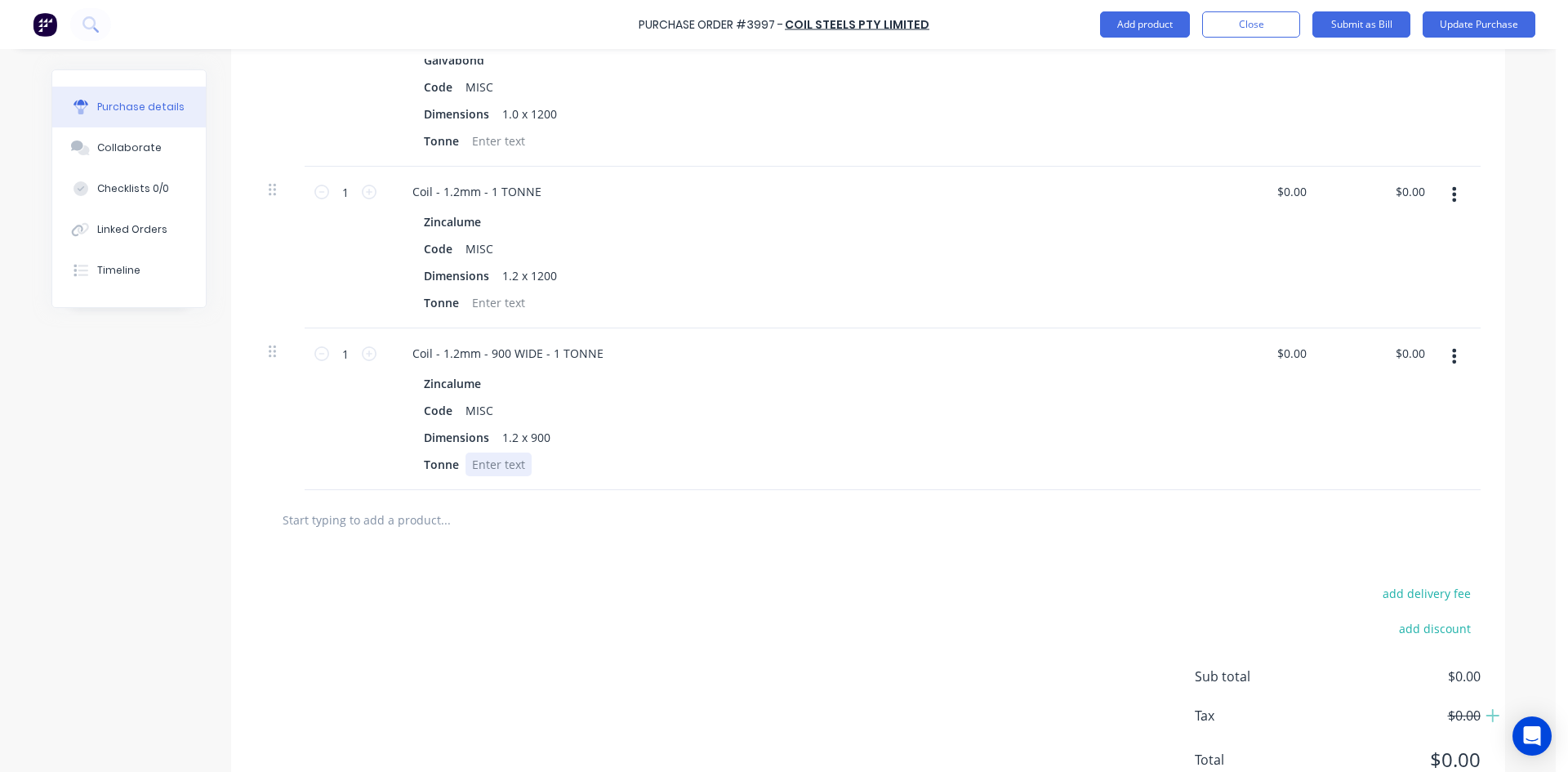
click at [506, 460] on div at bounding box center [498, 464] width 66 height 23
click at [701, 624] on div "add delivery fee add discount Sub total $0.00 Tax $0.00 Total $0.00" at bounding box center [868, 684] width 1274 height 268
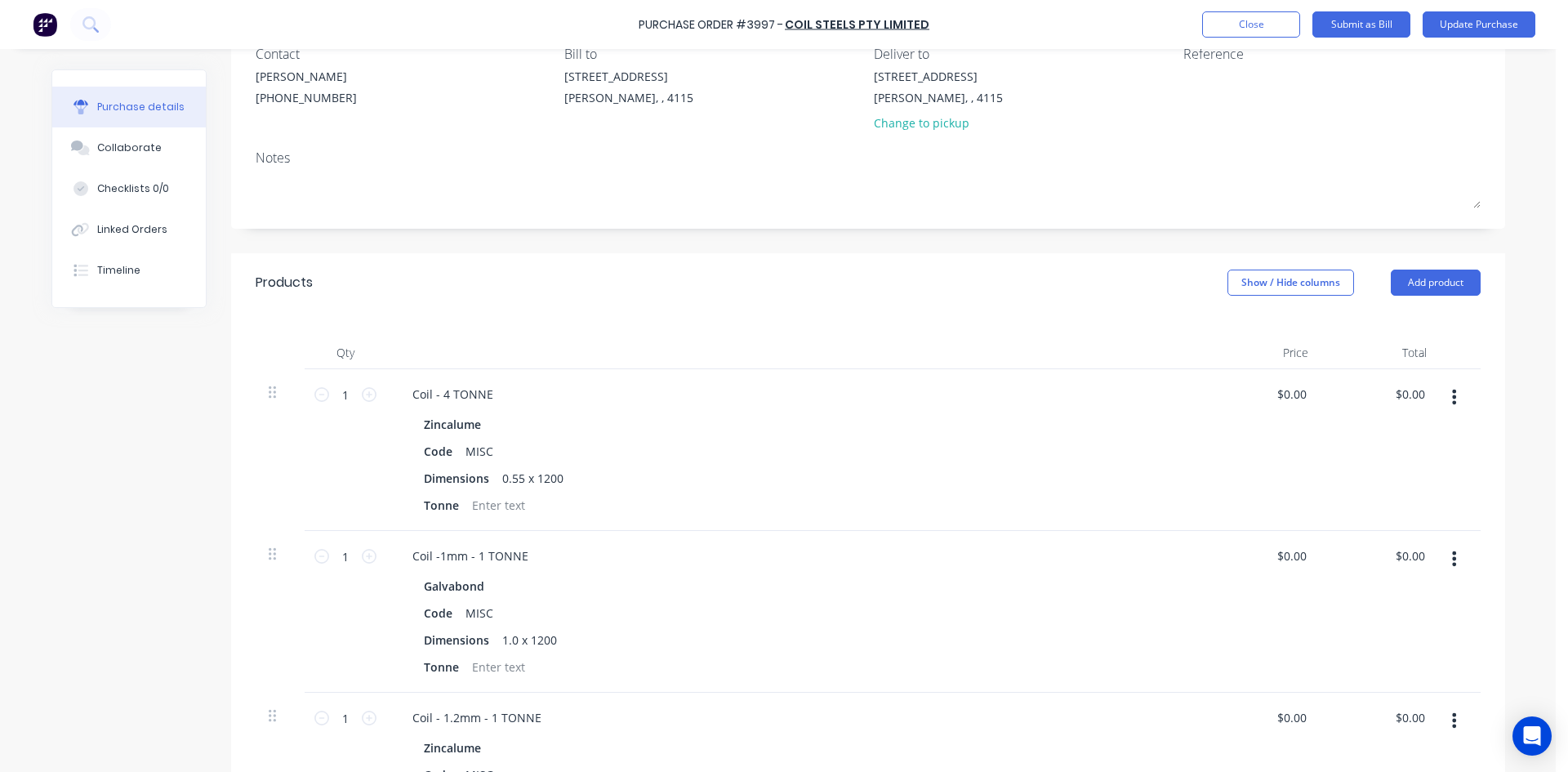
scroll to position [0, 0]
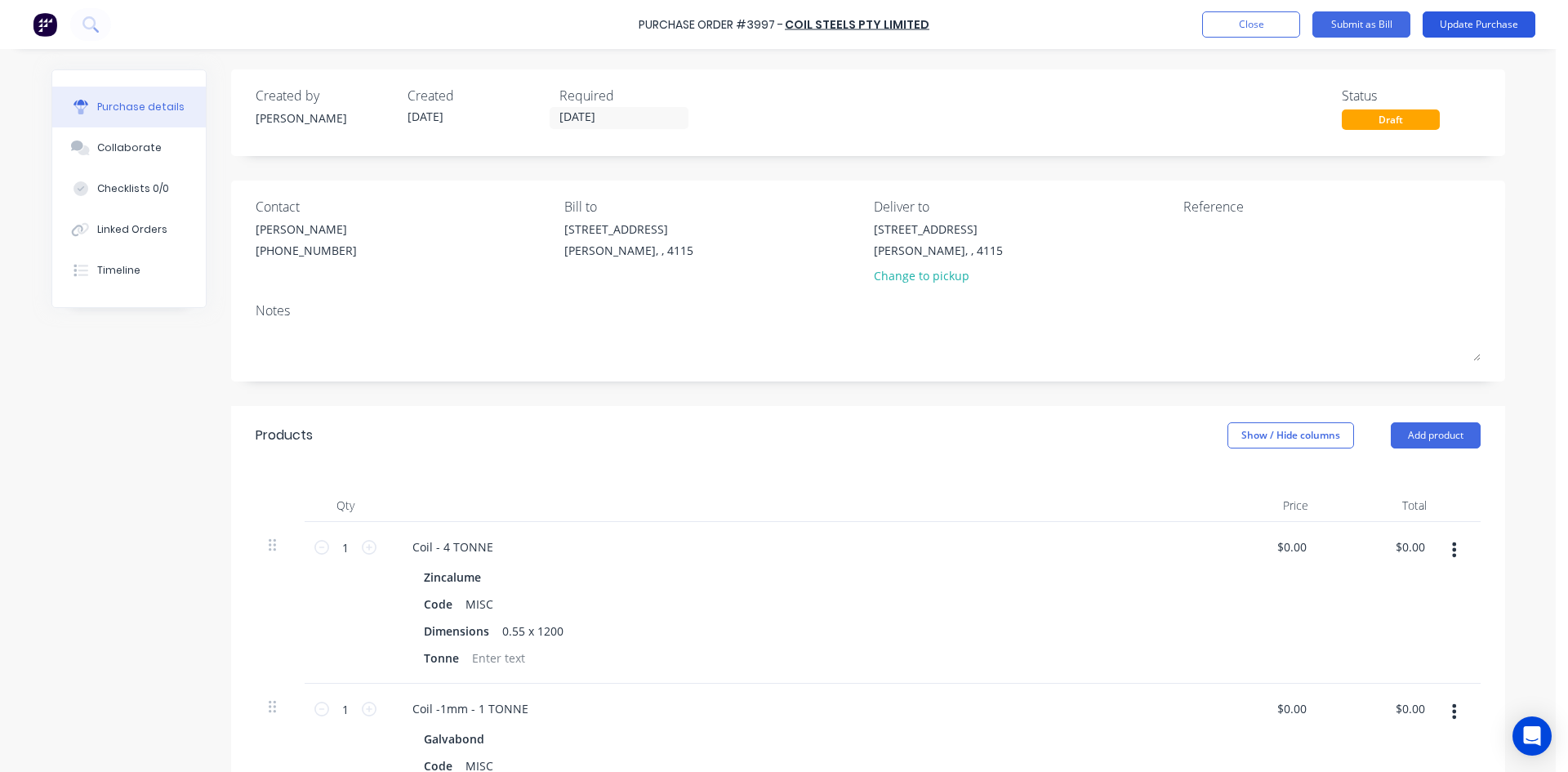
click at [1448, 28] on button "Update Purchase" at bounding box center [1478, 24] width 113 height 26
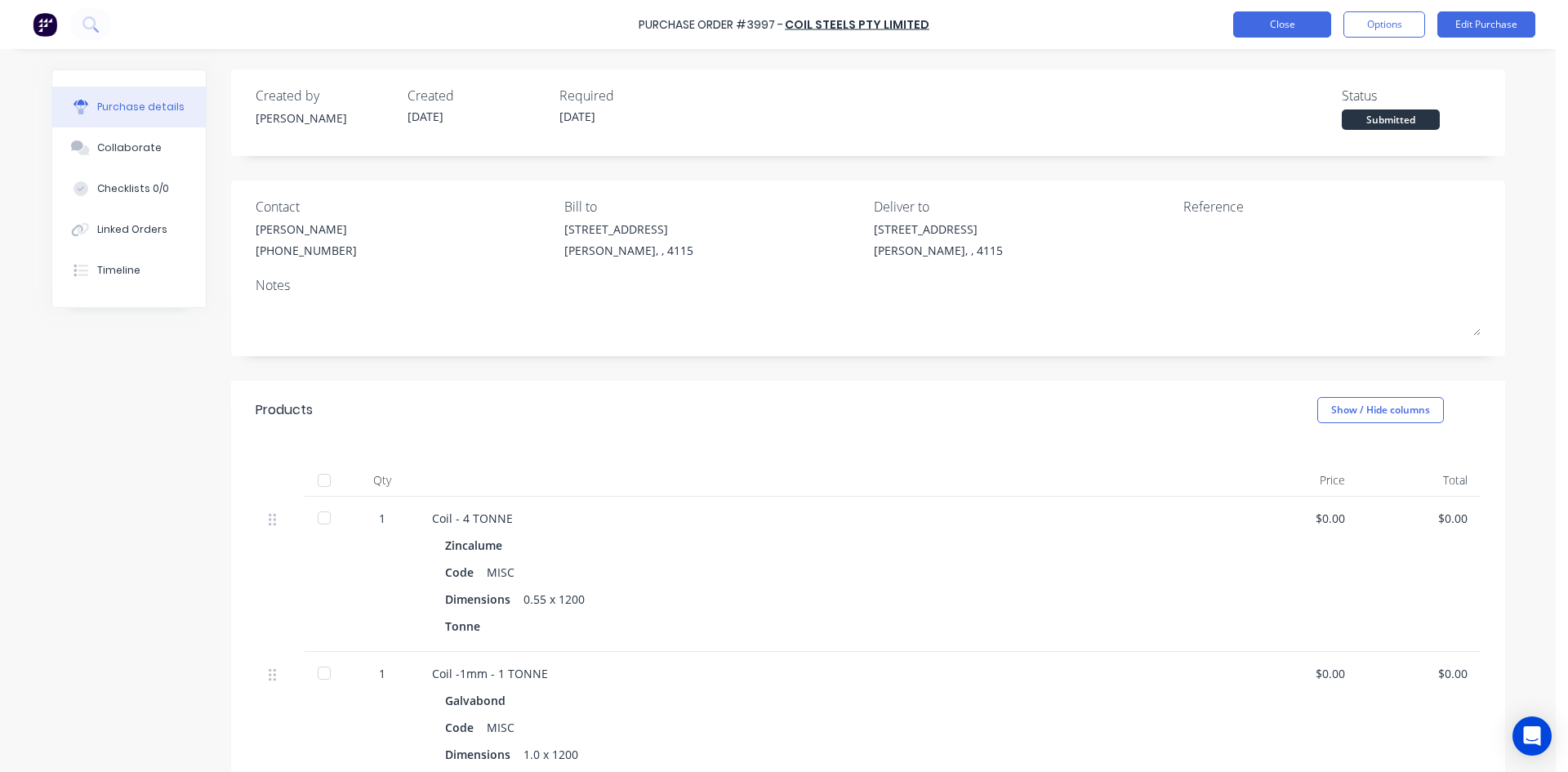
click at [1313, 33] on button "Close" at bounding box center [1282, 24] width 98 height 26
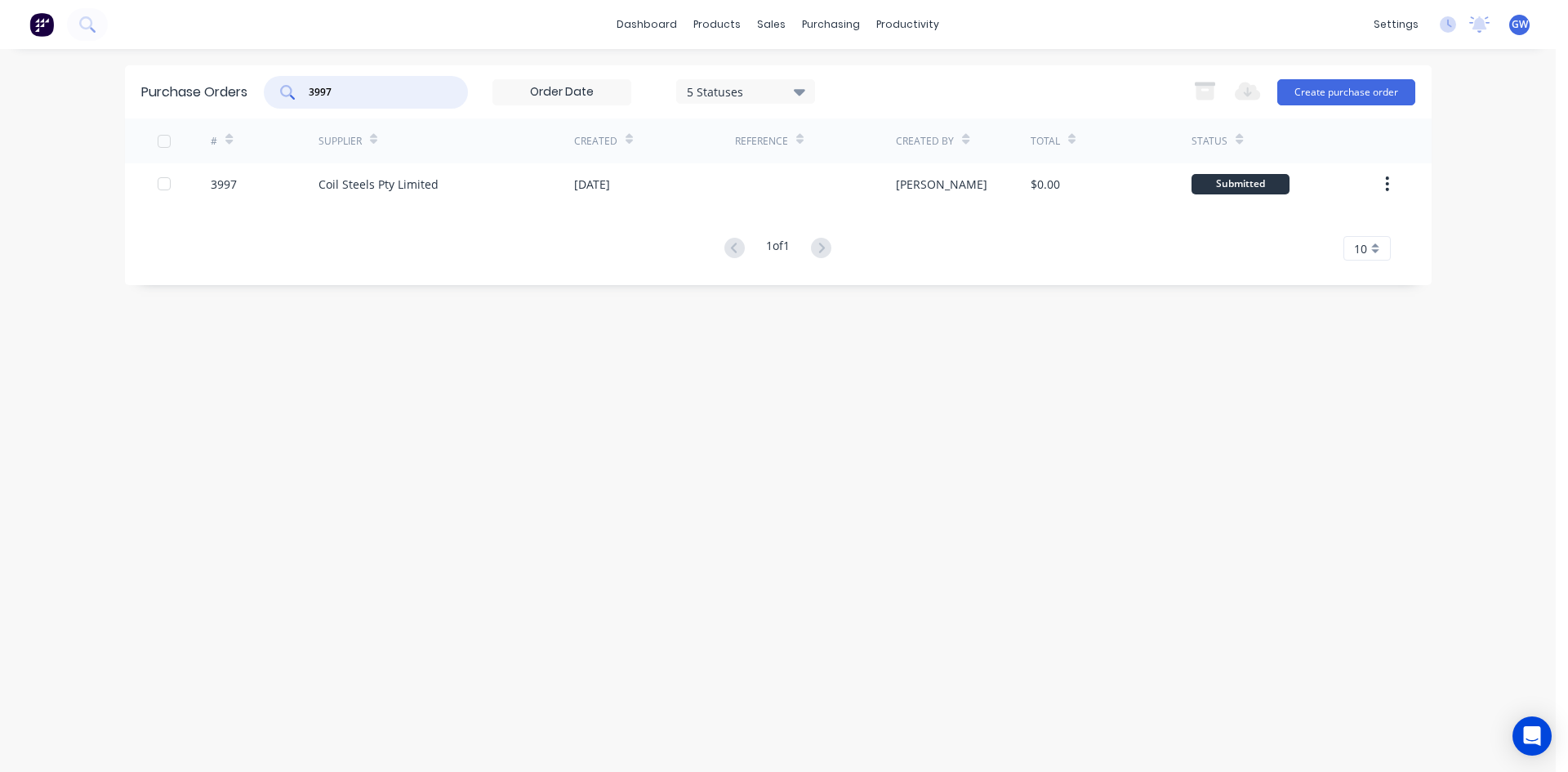
drag, startPoint x: 376, startPoint y: 89, endPoint x: 221, endPoint y: 76, distance: 155.5
click at [221, 76] on div "Purchase Orders 3997 5 Statuses 5 Statuses Export to Excel (XLSX) Create purcha…" at bounding box center [778, 92] width 1306 height 53
type input "4321"
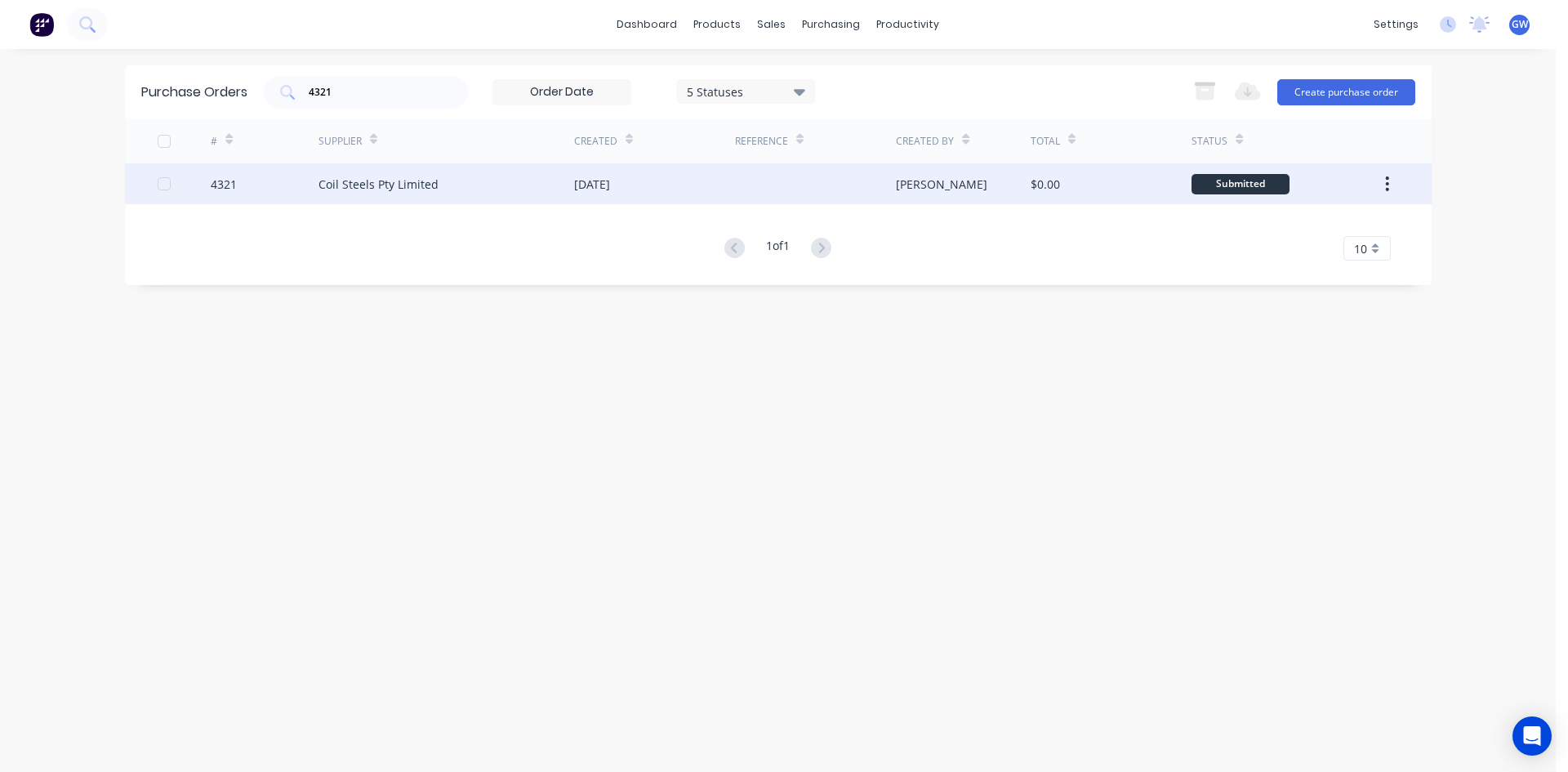
click at [752, 188] on div at bounding box center [815, 183] width 161 height 41
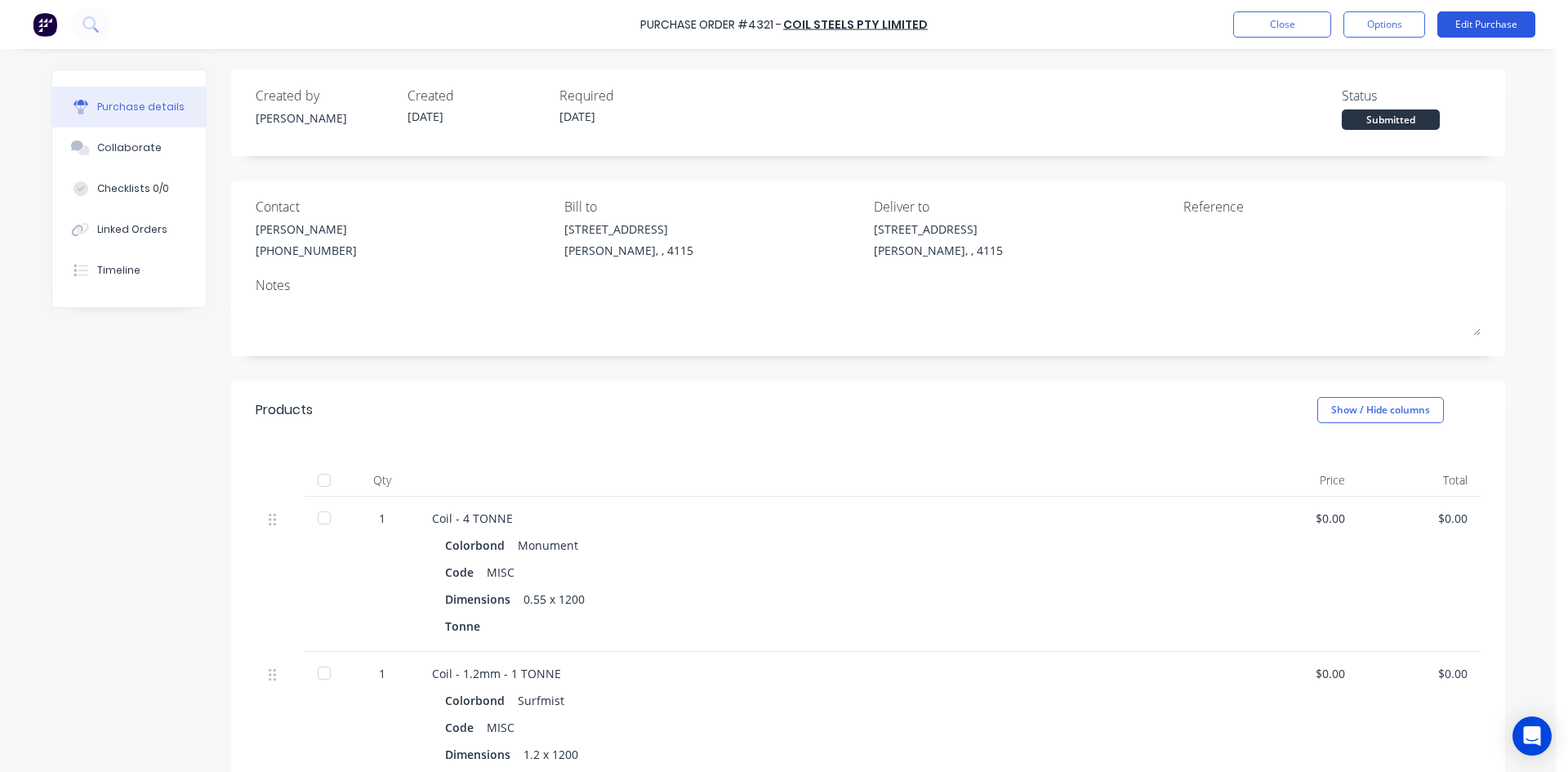
click at [1480, 18] on button "Edit Purchase" at bounding box center [1486, 24] width 98 height 26
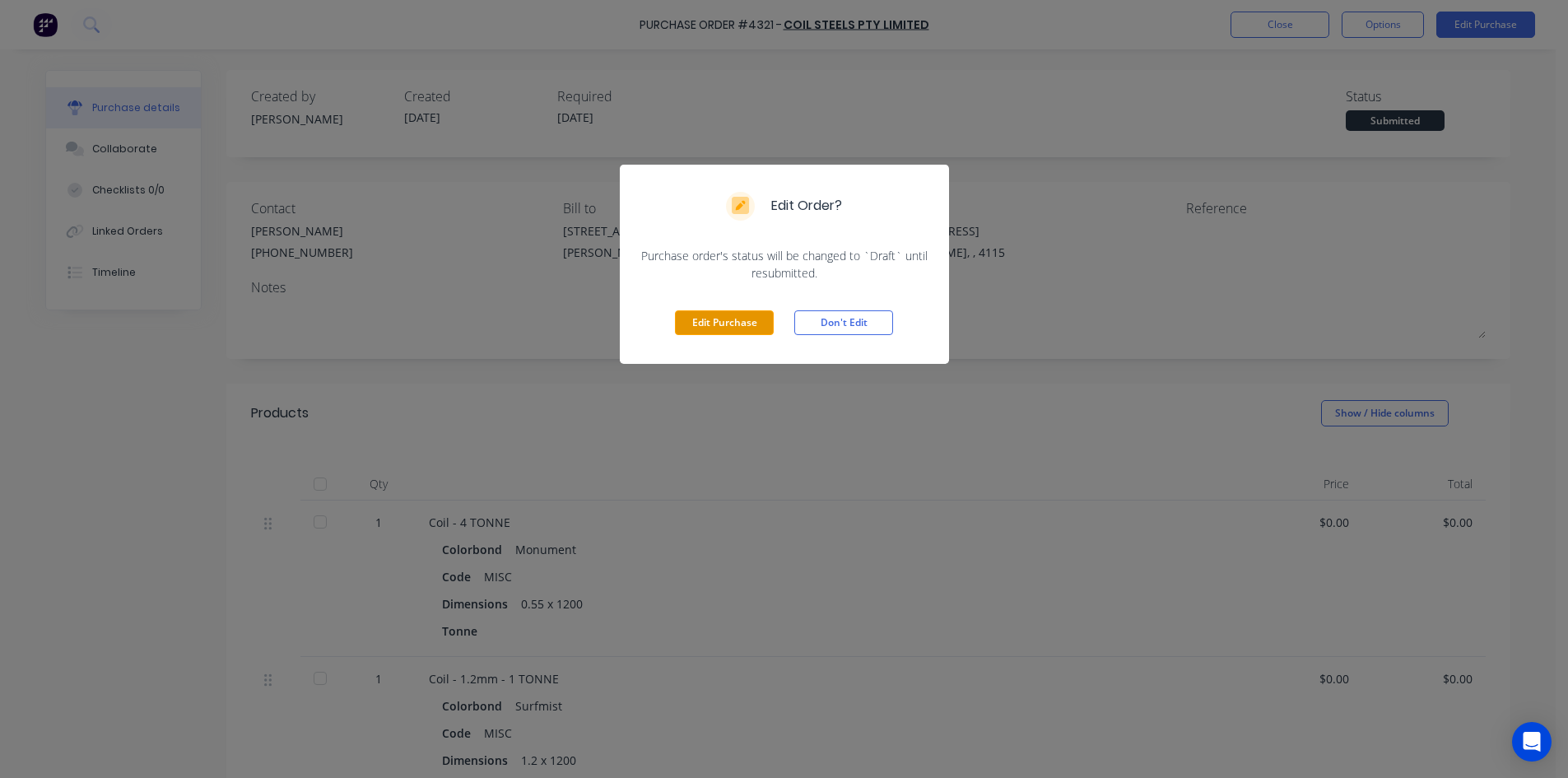
click at [706, 329] on button "Edit Purchase" at bounding box center [724, 322] width 99 height 24
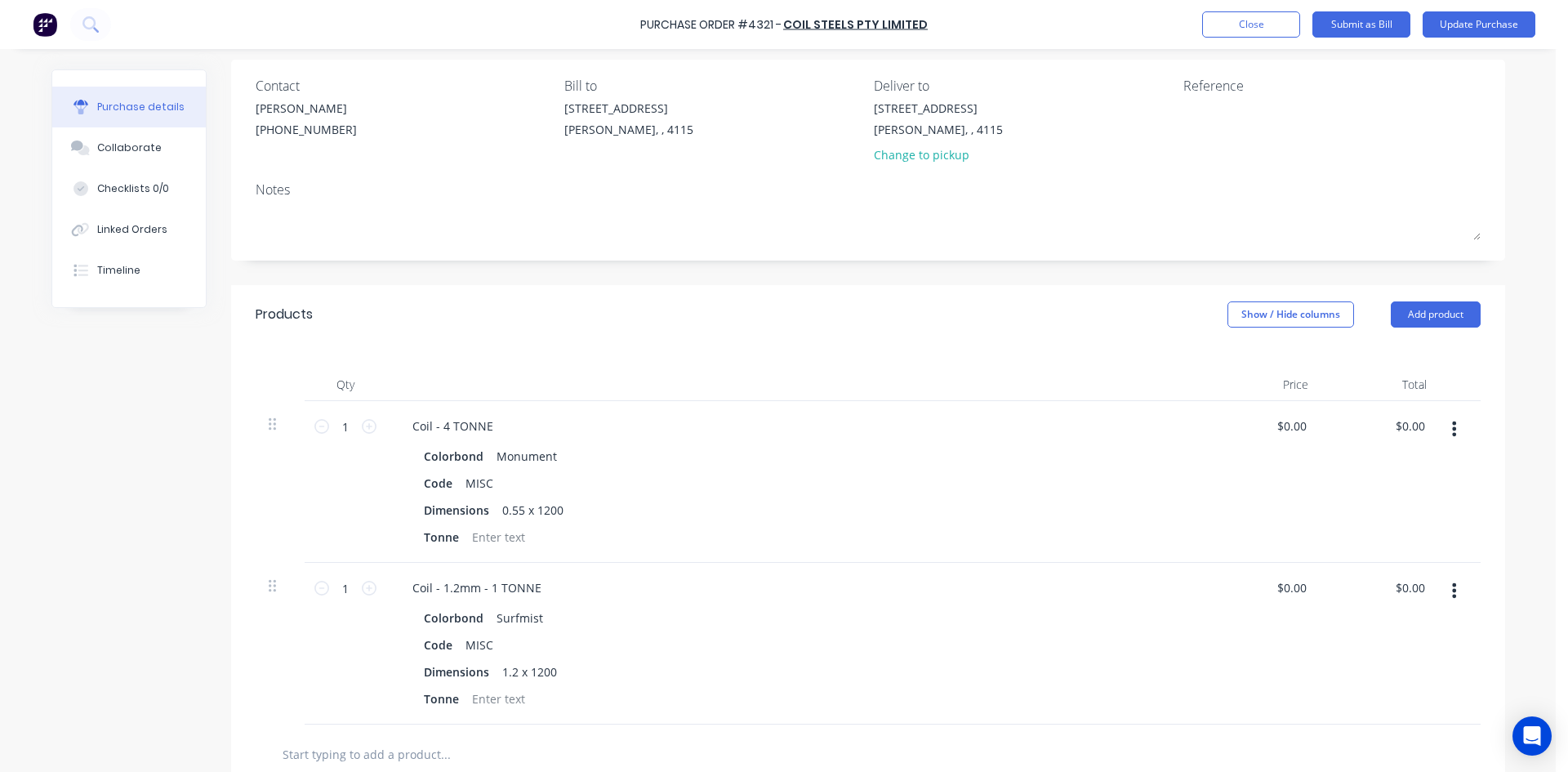
scroll to position [409, 0]
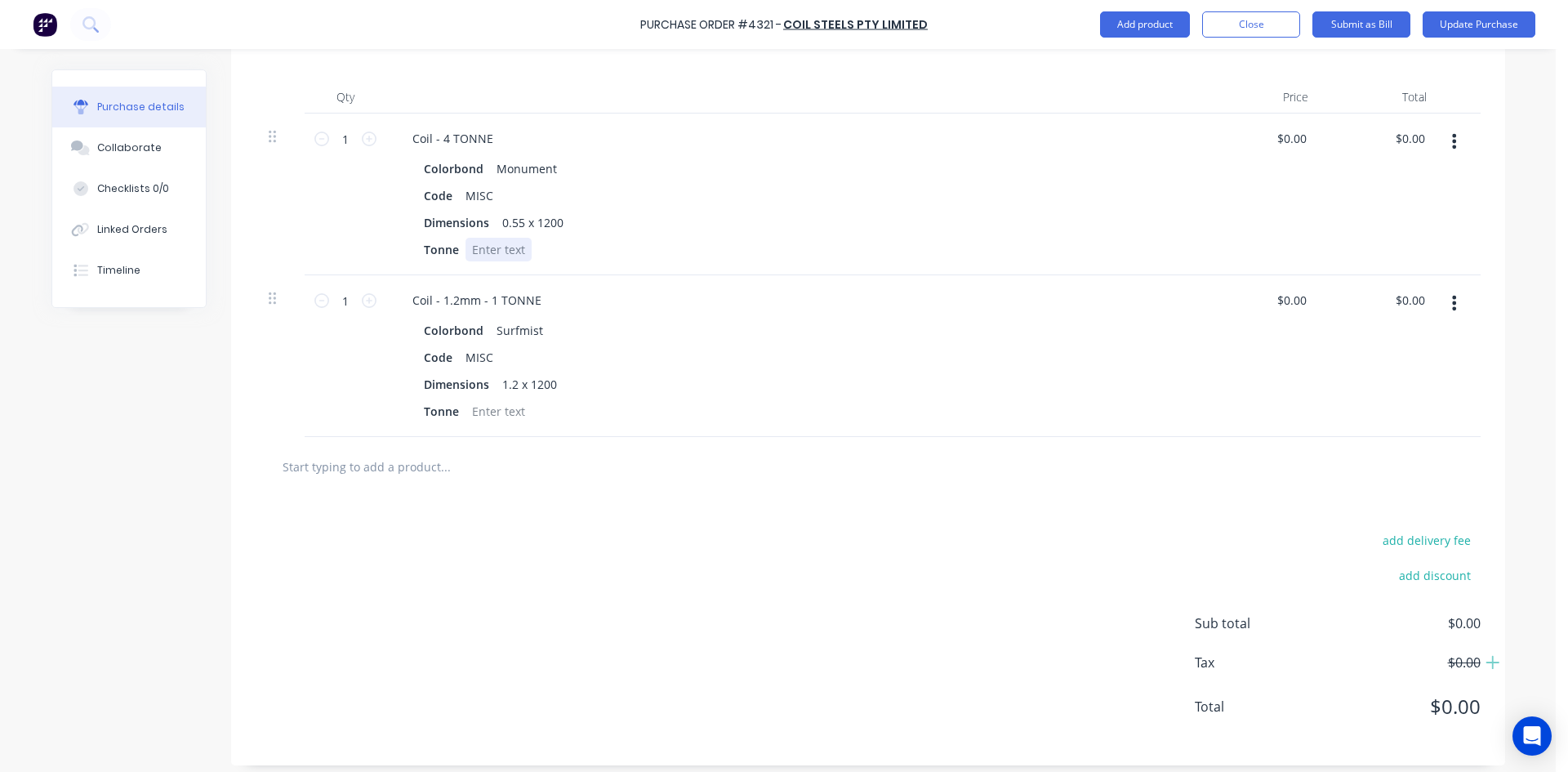
click at [493, 246] on div at bounding box center [498, 249] width 66 height 23
click at [500, 404] on div at bounding box center [498, 411] width 66 height 23
click at [549, 525] on div "add delivery fee add discount Sub total $0.00 Tax $0.00 Total $0.00" at bounding box center [868, 631] width 1274 height 268
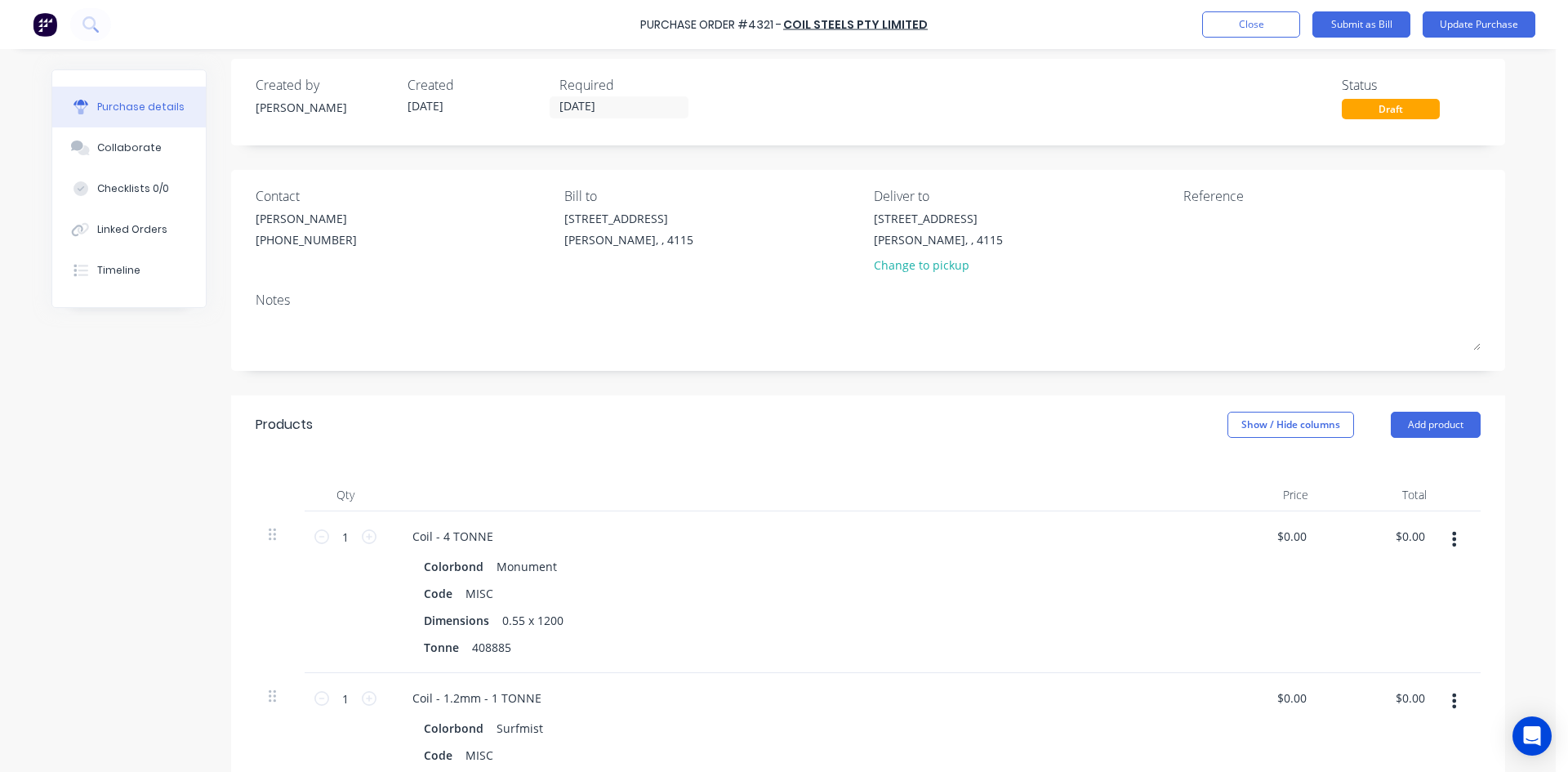
scroll to position [0, 0]
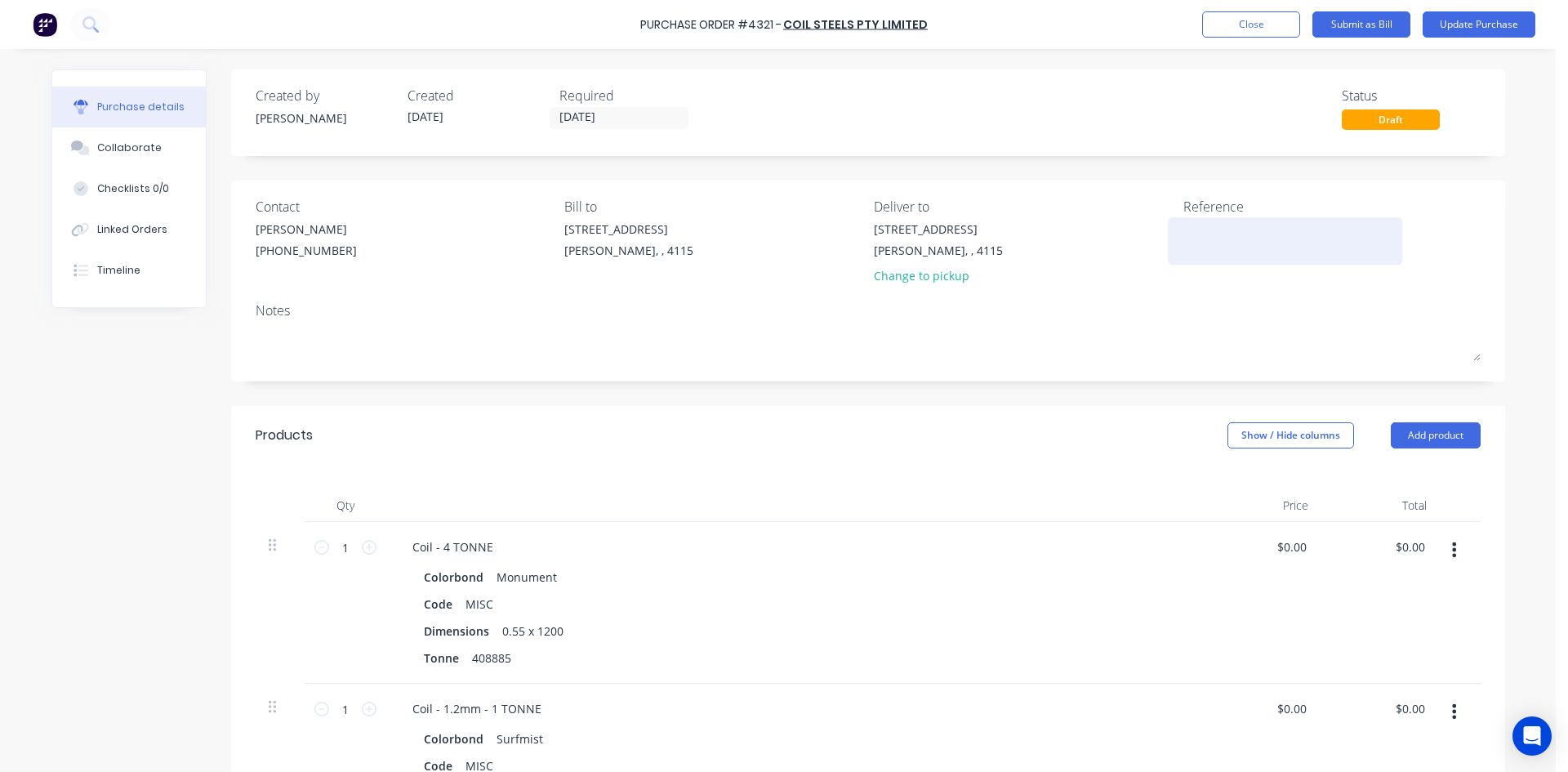
click at [1208, 238] on textarea at bounding box center [1285, 238] width 204 height 37
type textarea "408885"
click at [1041, 128] on div "Created by Hayden Created 16/09/25 Required 17/09/25 Status Draft" at bounding box center [868, 108] width 1225 height 44
click at [1515, 21] on button "Update Purchase" at bounding box center [1478, 24] width 113 height 26
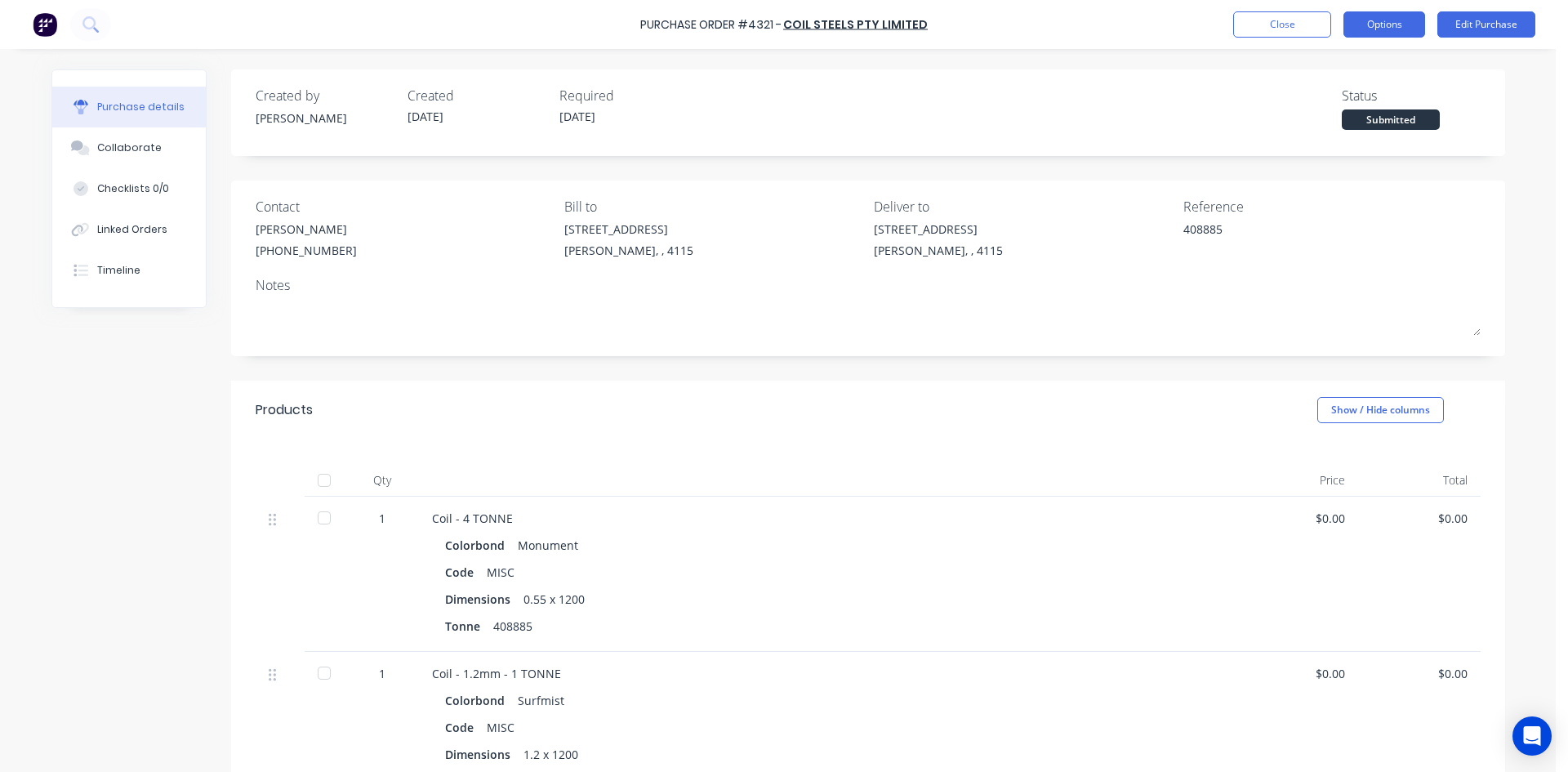
click at [1385, 23] on button "Options" at bounding box center [1384, 24] width 82 height 26
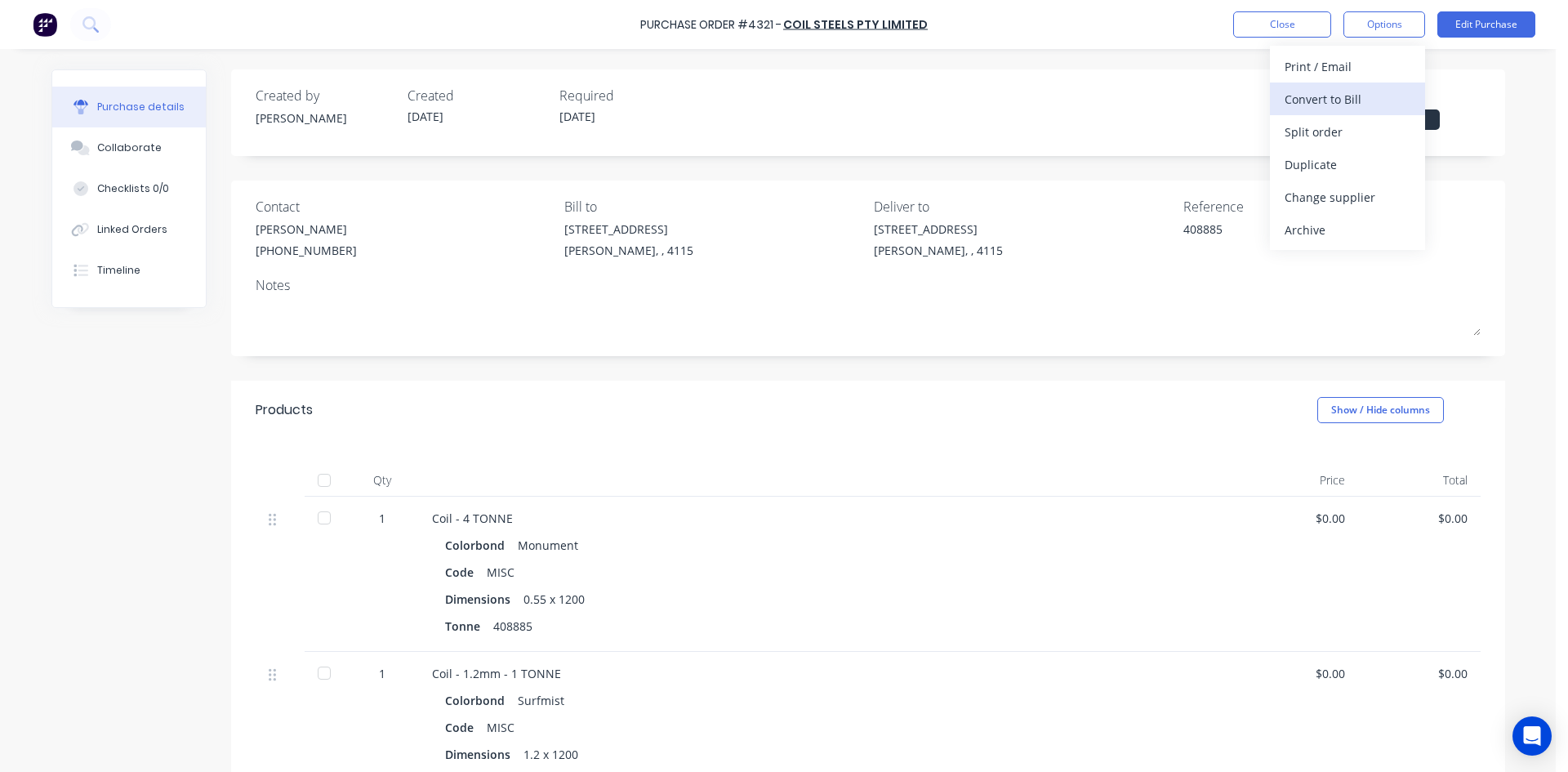
click at [1333, 103] on div "Convert to Bill" at bounding box center [1347, 99] width 126 height 23
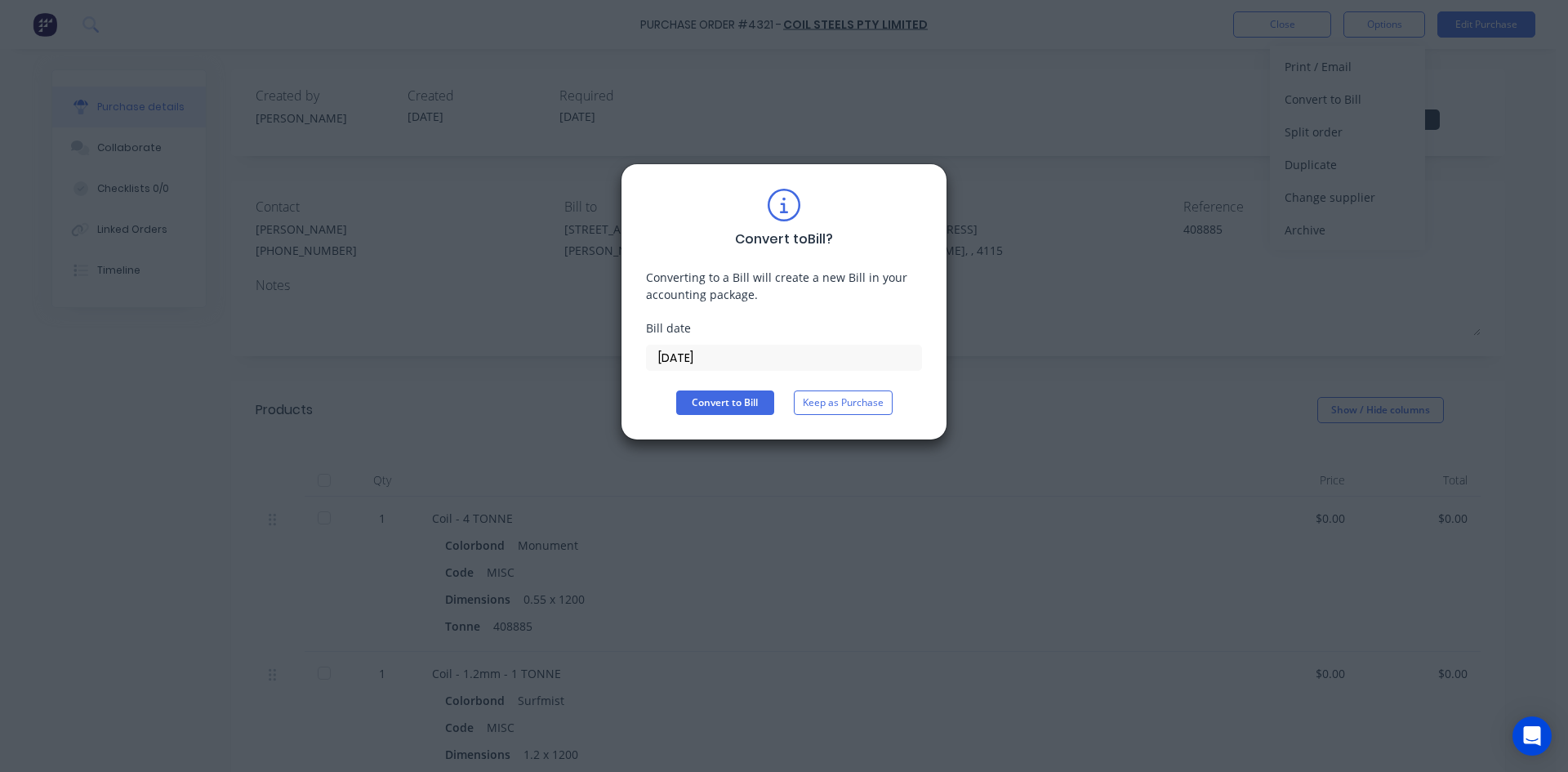
click at [679, 349] on input "[DATE]" at bounding box center [784, 357] width 274 height 24
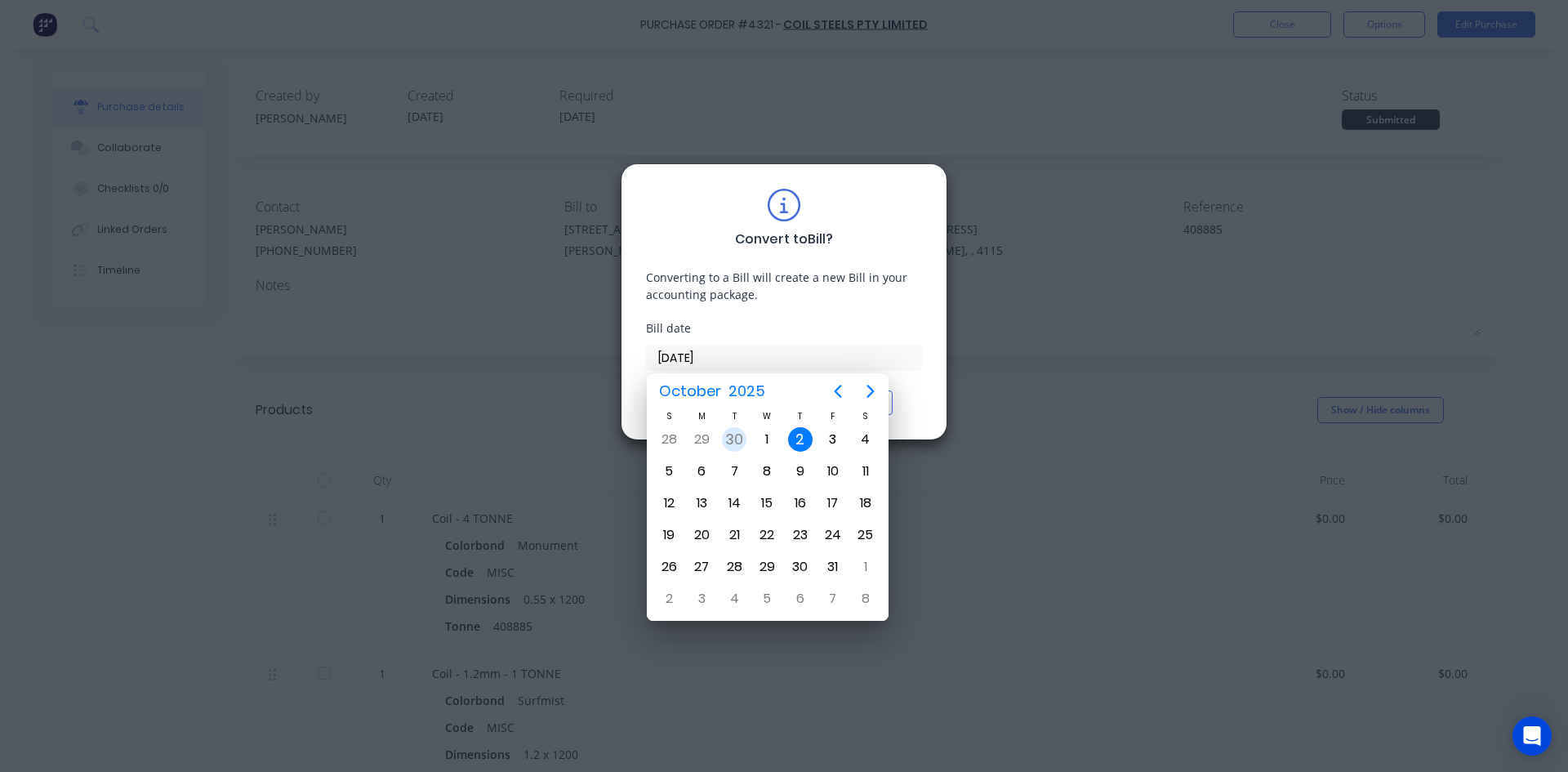
click at [739, 444] on div "30" at bounding box center [734, 439] width 24 height 24
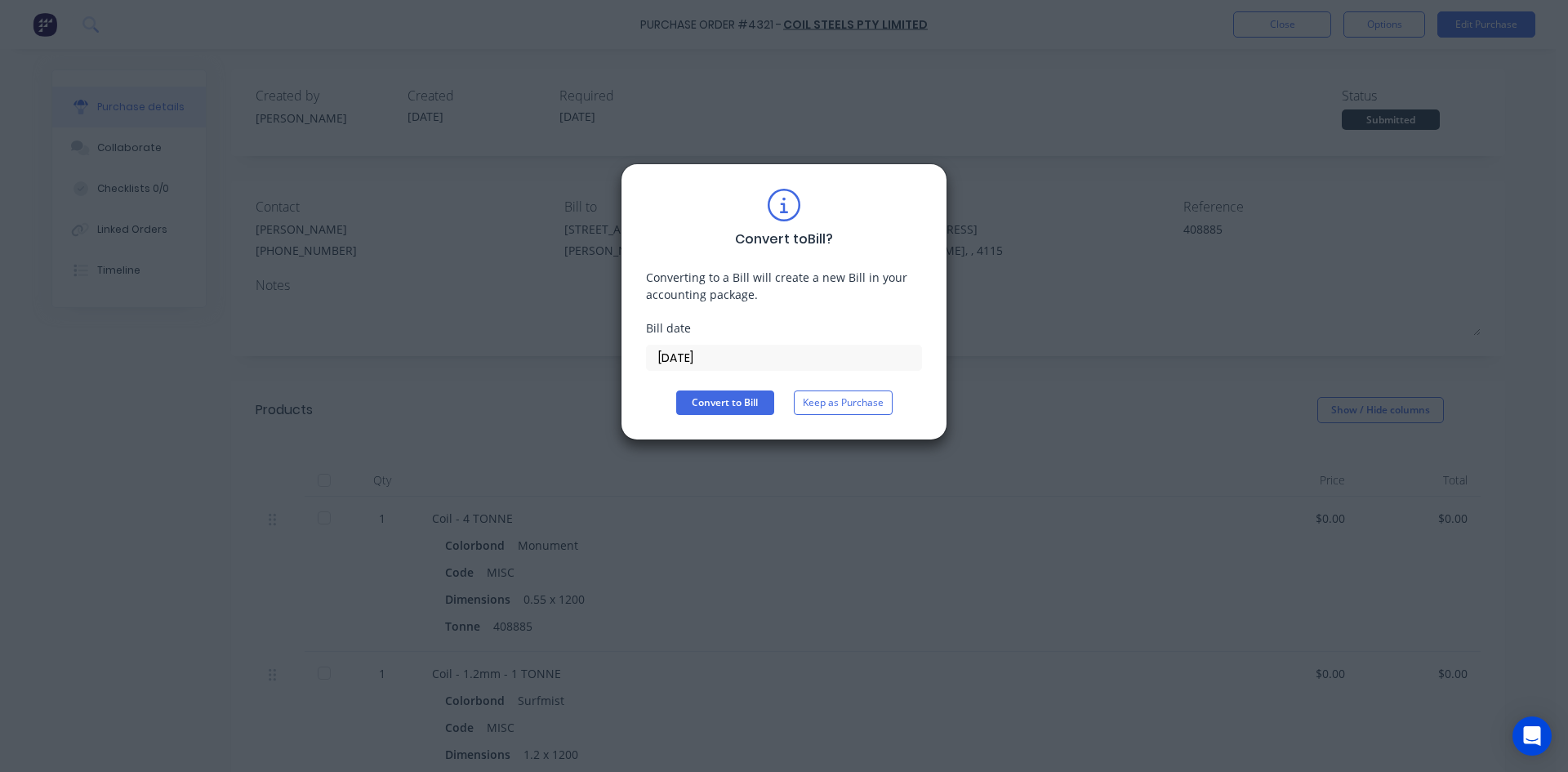
type input "30/09/25"
click at [717, 396] on button "Convert to Bill" at bounding box center [725, 402] width 98 height 24
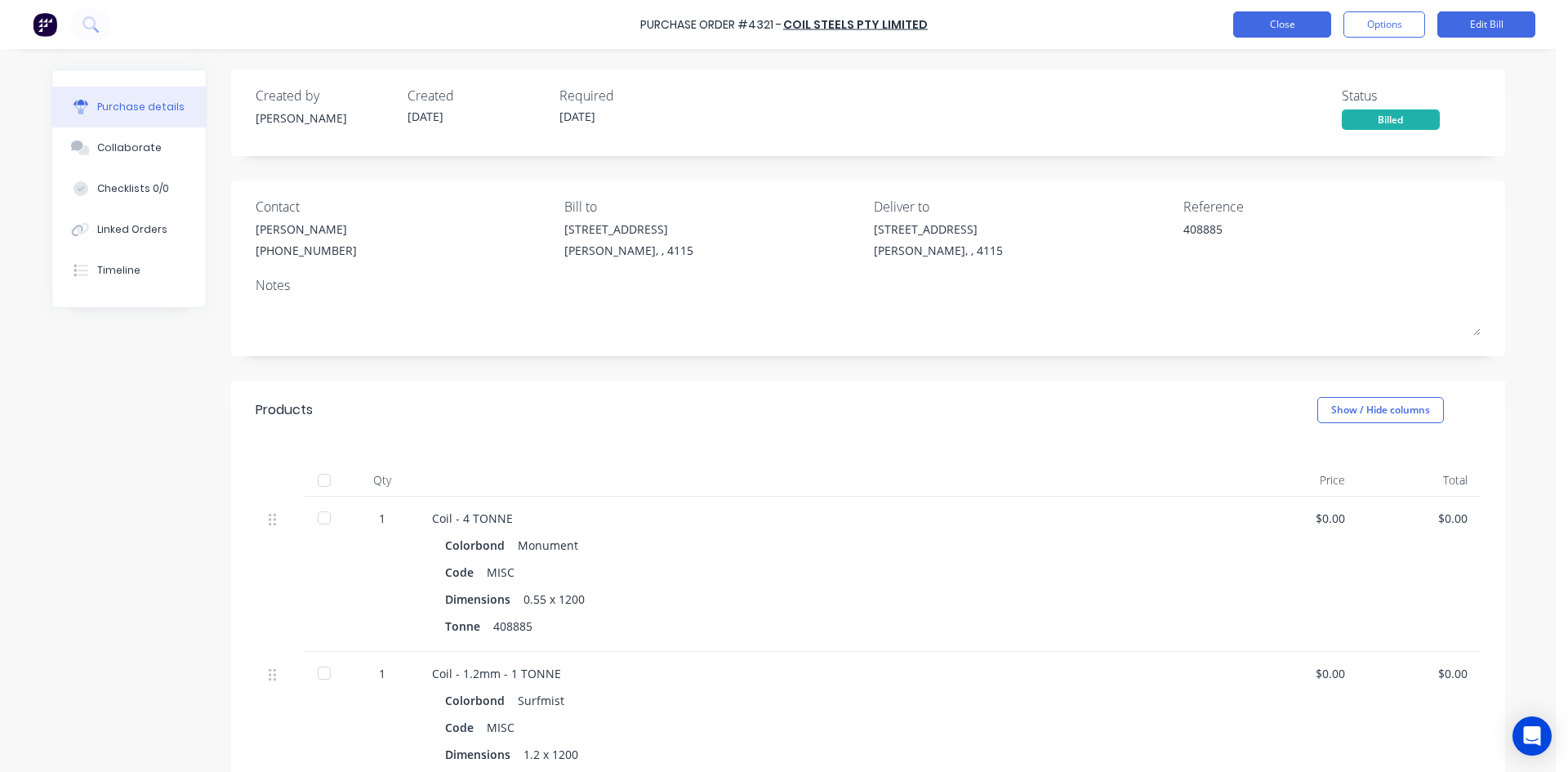
click at [1267, 22] on button "Close" at bounding box center [1282, 24] width 98 height 26
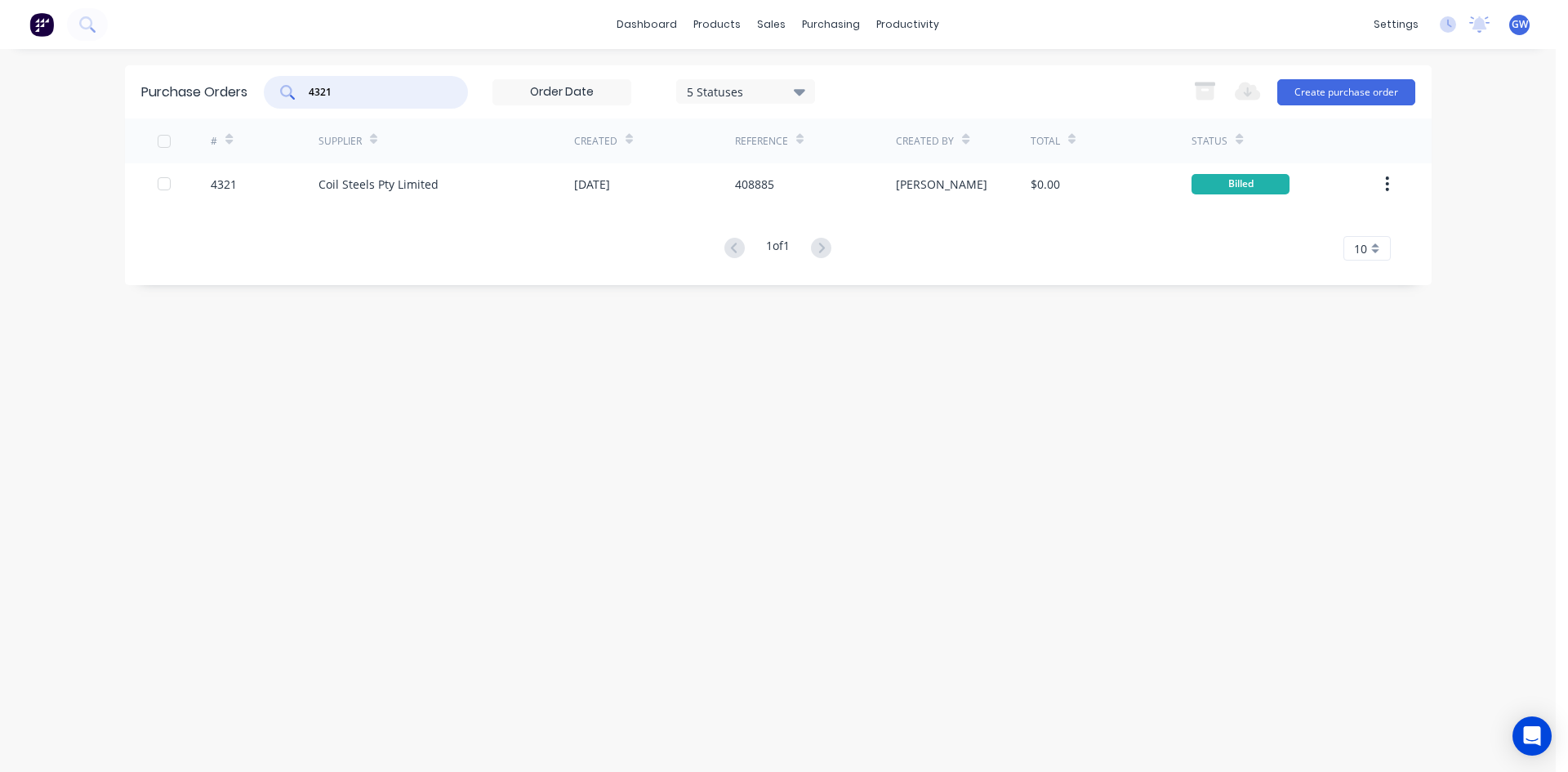
drag, startPoint x: 358, startPoint y: 84, endPoint x: 248, endPoint y: 84, distance: 110.0
click at [248, 84] on div "Purchase Orders 4321 5 Statuses 5 Statuses Export to Excel (XLSX) Create purcha…" at bounding box center [778, 92] width 1306 height 53
drag, startPoint x: 353, startPoint y: 99, endPoint x: 193, endPoint y: 94, distance: 160.1
click at [193, 94] on div "Purchase Orders 4897 5 Statuses 5 Statuses Export to Excel (XLSX) Create purcha…" at bounding box center [778, 92] width 1306 height 53
type input "3897"
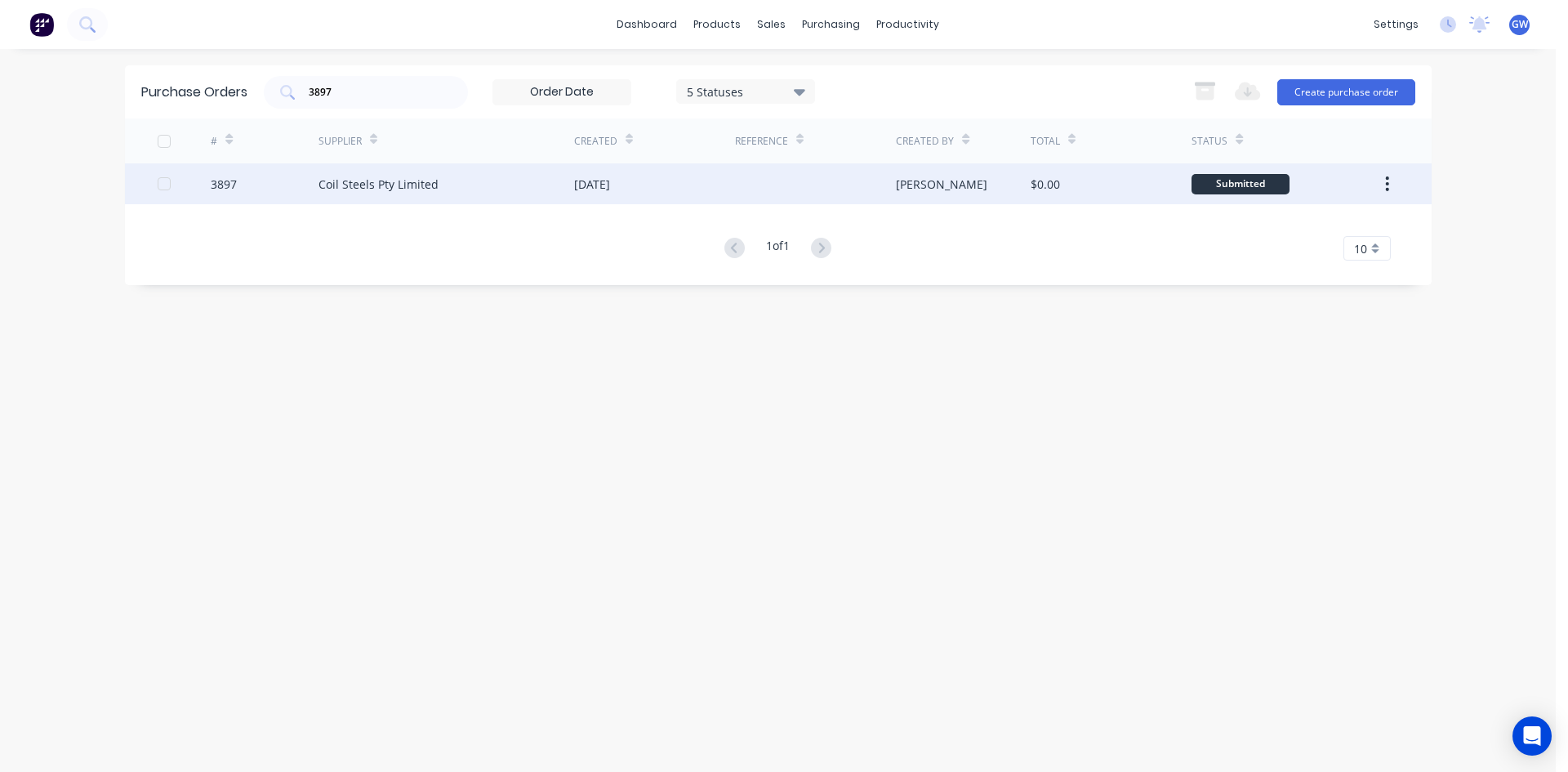
click at [878, 188] on div at bounding box center [815, 183] width 161 height 41
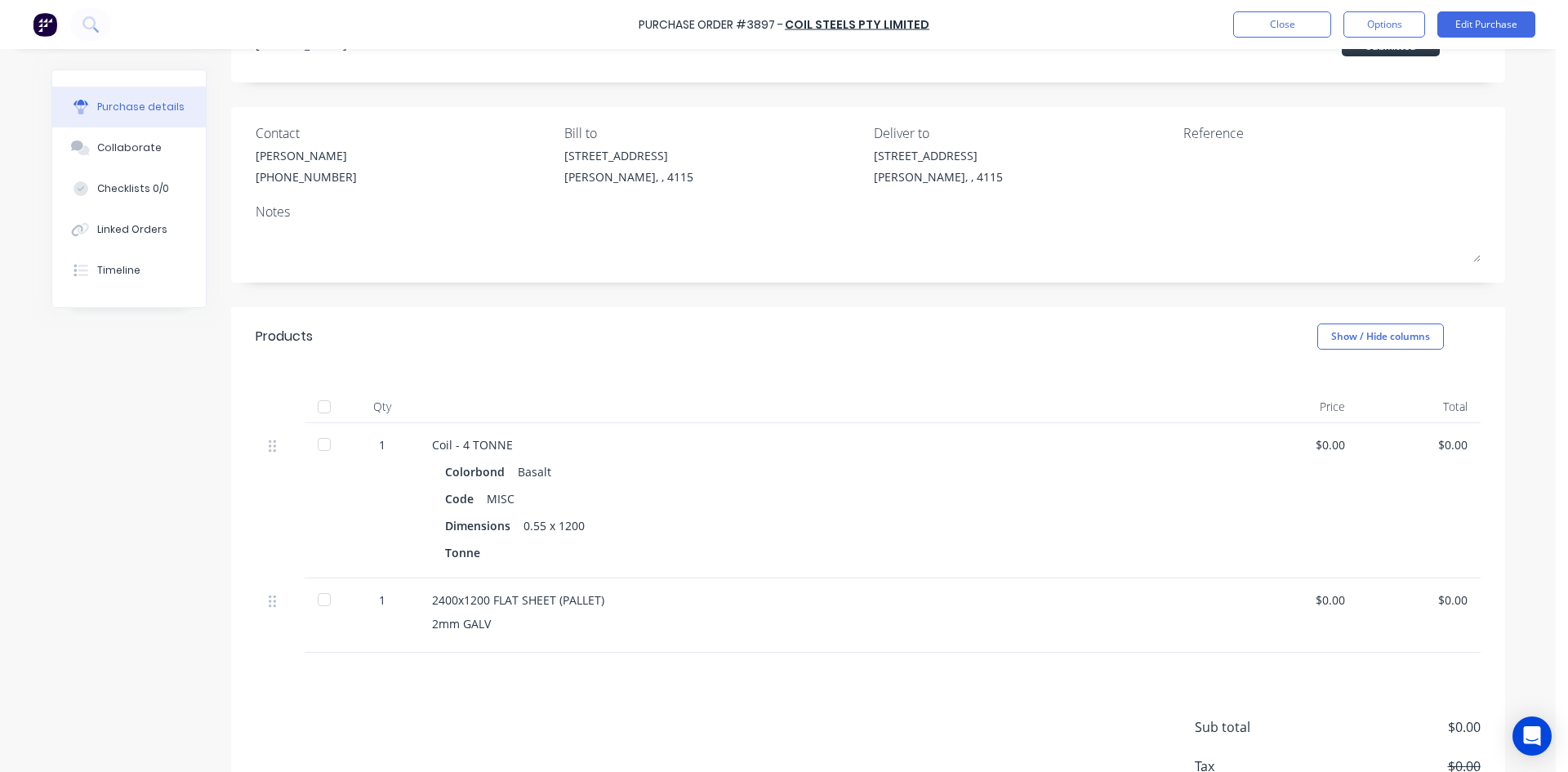
scroll to position [163, 0]
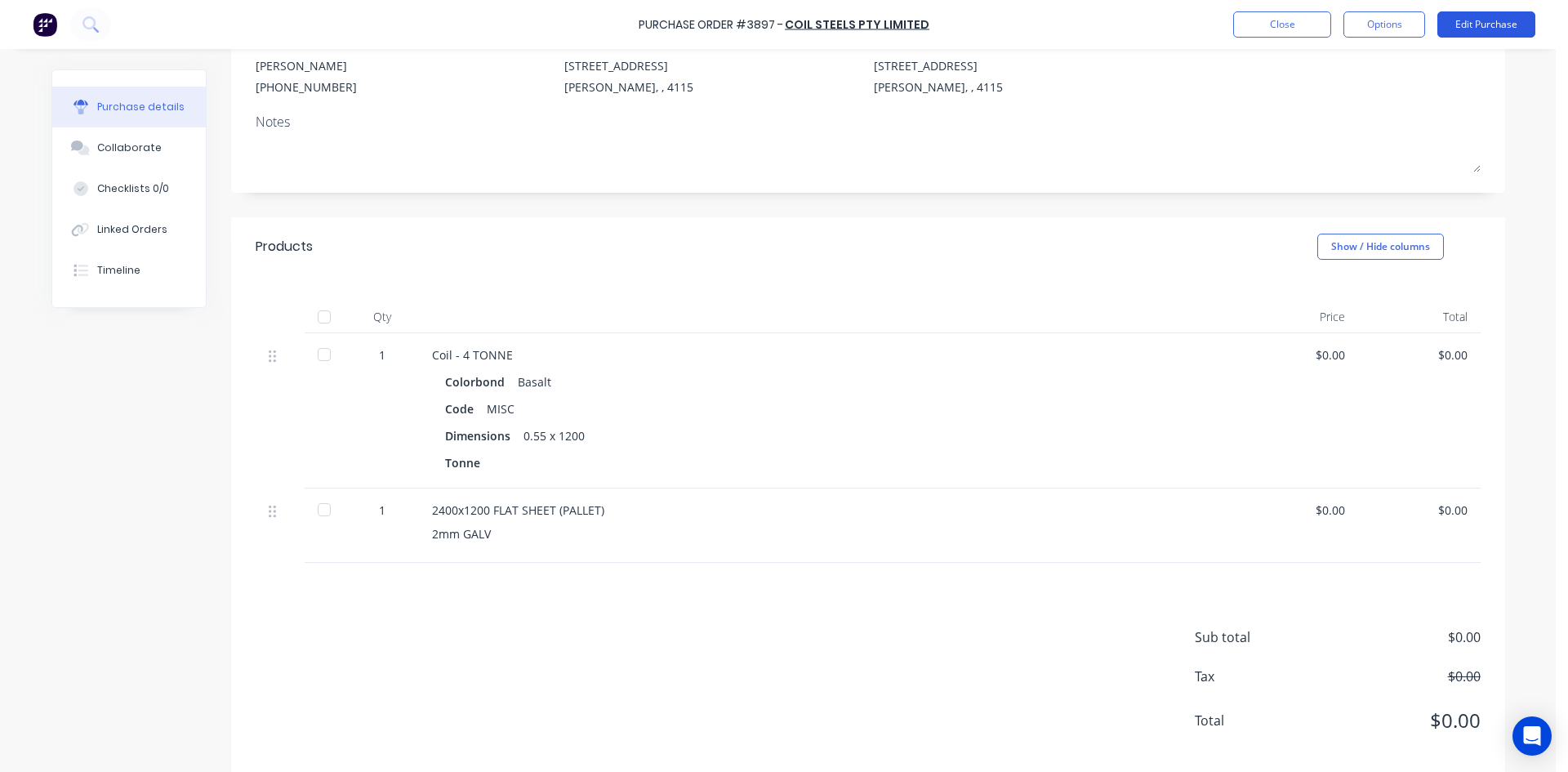
click at [1473, 23] on button "Edit Purchase" at bounding box center [1486, 24] width 98 height 26
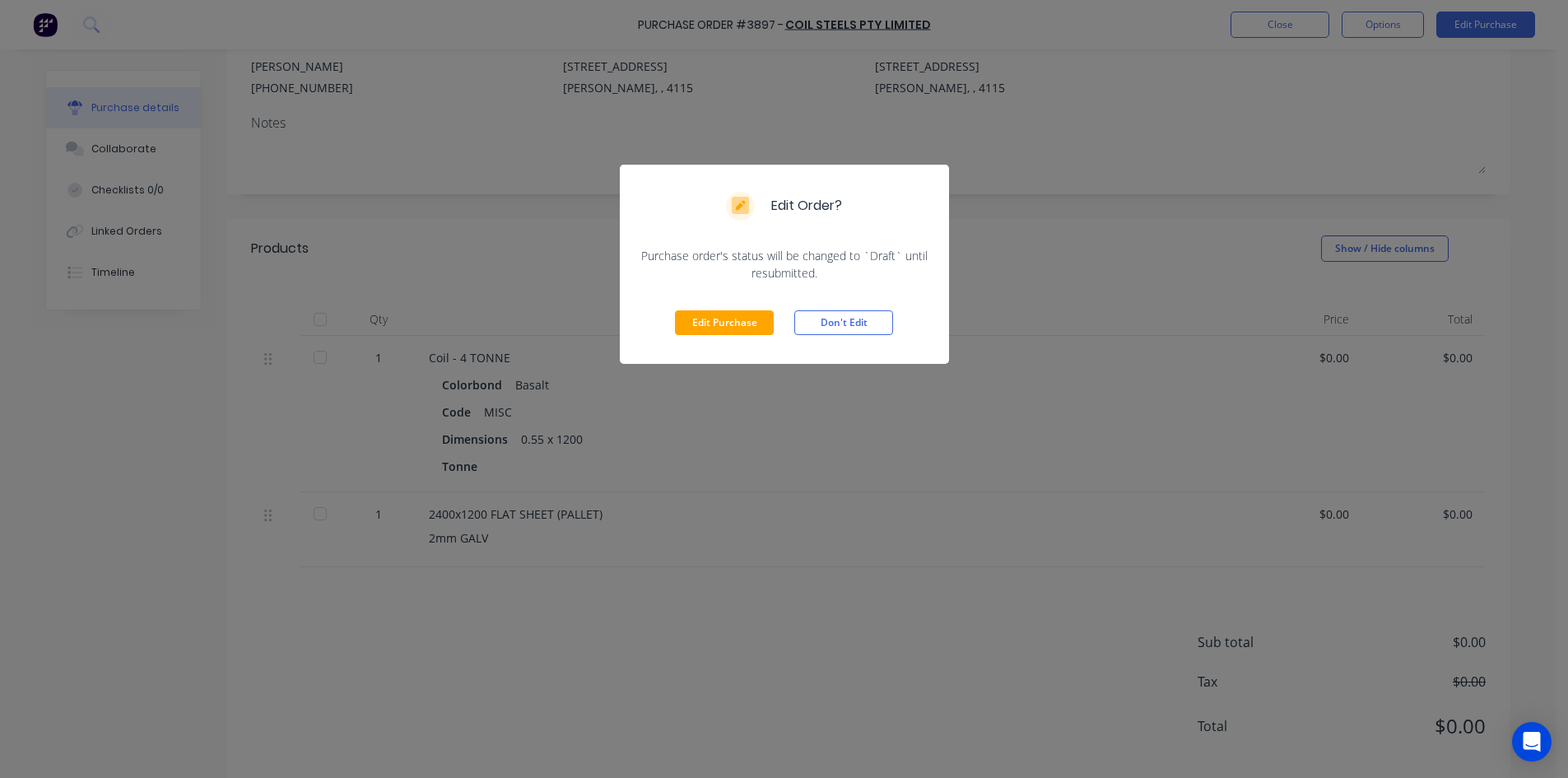
click at [695, 308] on div "Edit Purchase Don't Edit" at bounding box center [785, 323] width 329 height 82
click at [708, 340] on div "Edit Purchase Don't Edit" at bounding box center [785, 323] width 329 height 82
click at [706, 325] on button "Edit Purchase" at bounding box center [724, 322] width 99 height 24
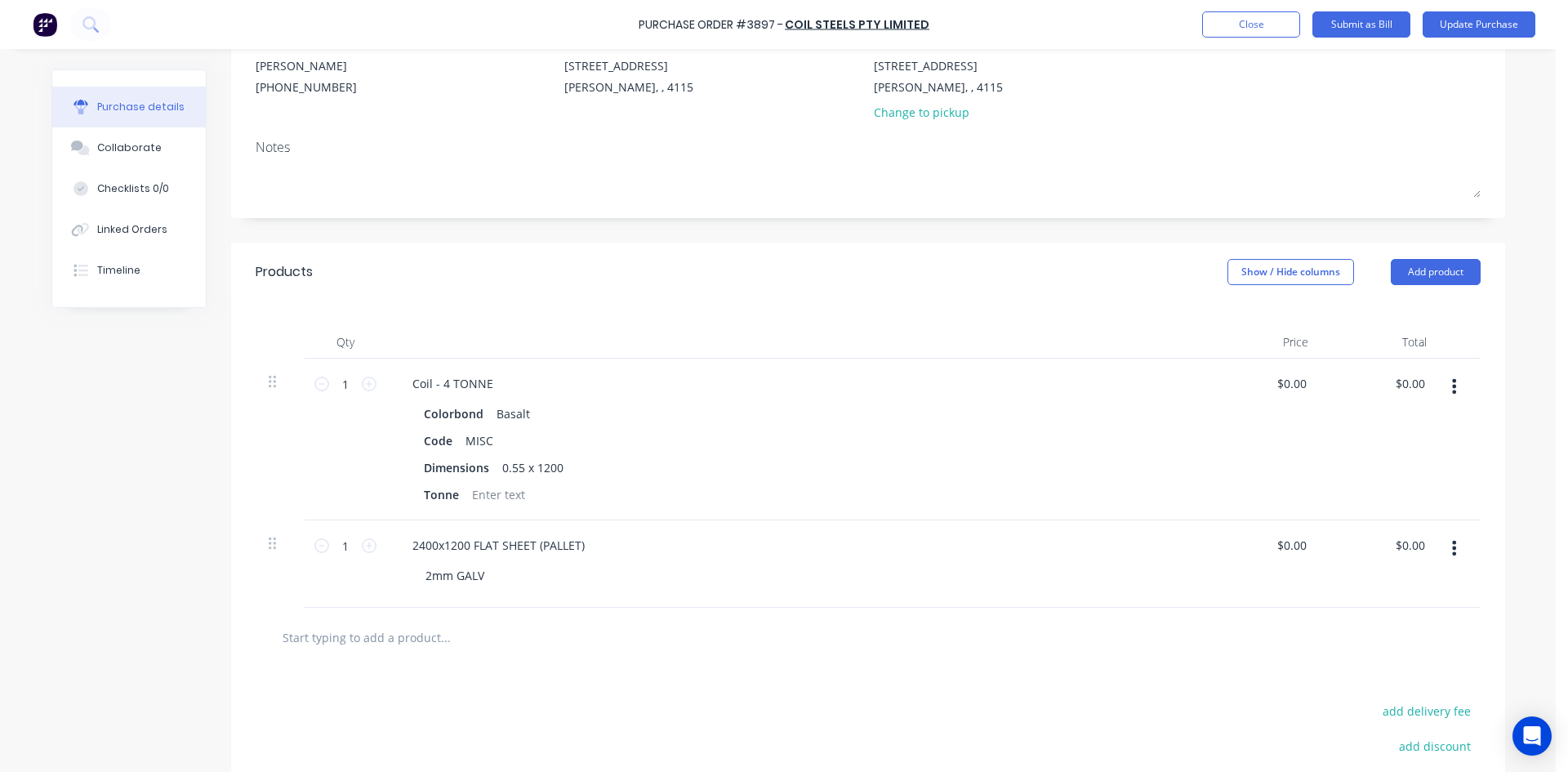
scroll to position [0, 0]
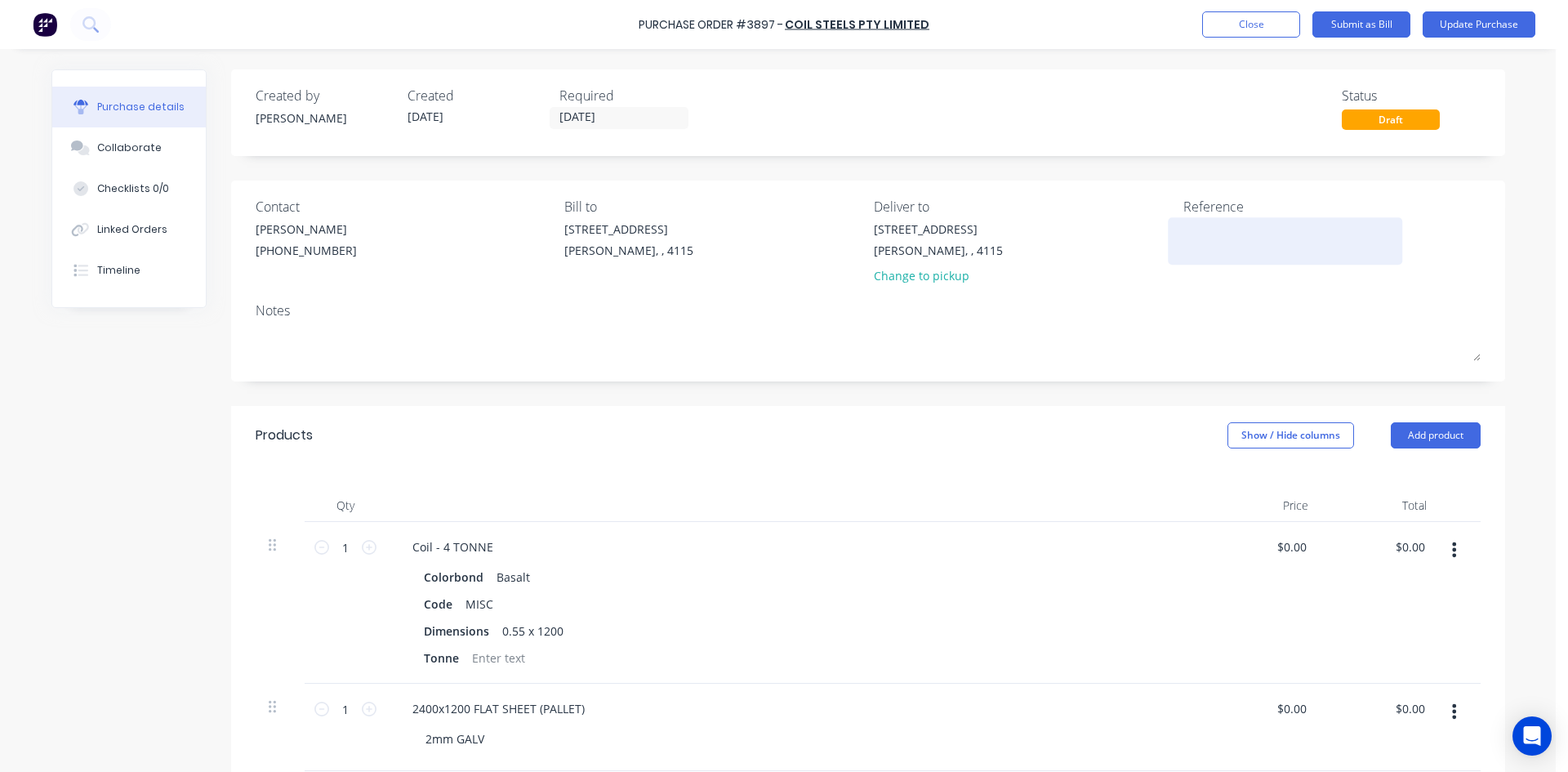
click at [1209, 248] on textarea at bounding box center [1285, 238] width 204 height 37
type textarea "408885"
click at [1180, 140] on div "Created by Hayden Created 01/07/25 Required 02/07/25 Status Draft" at bounding box center [868, 113] width 1274 height 87
click at [1477, 32] on button "Update Purchase" at bounding box center [1478, 24] width 113 height 26
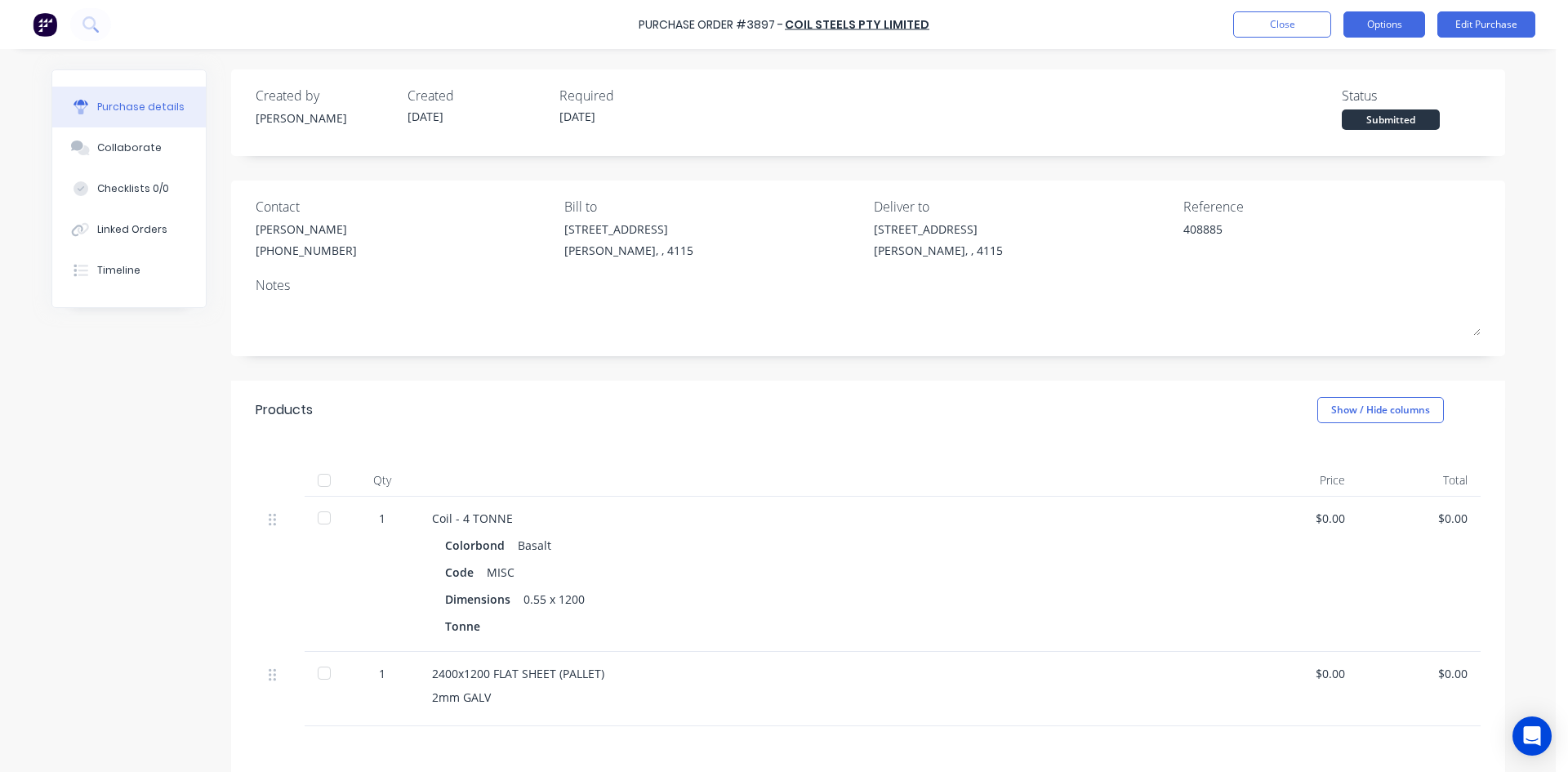
click at [1398, 19] on button "Options" at bounding box center [1384, 24] width 82 height 26
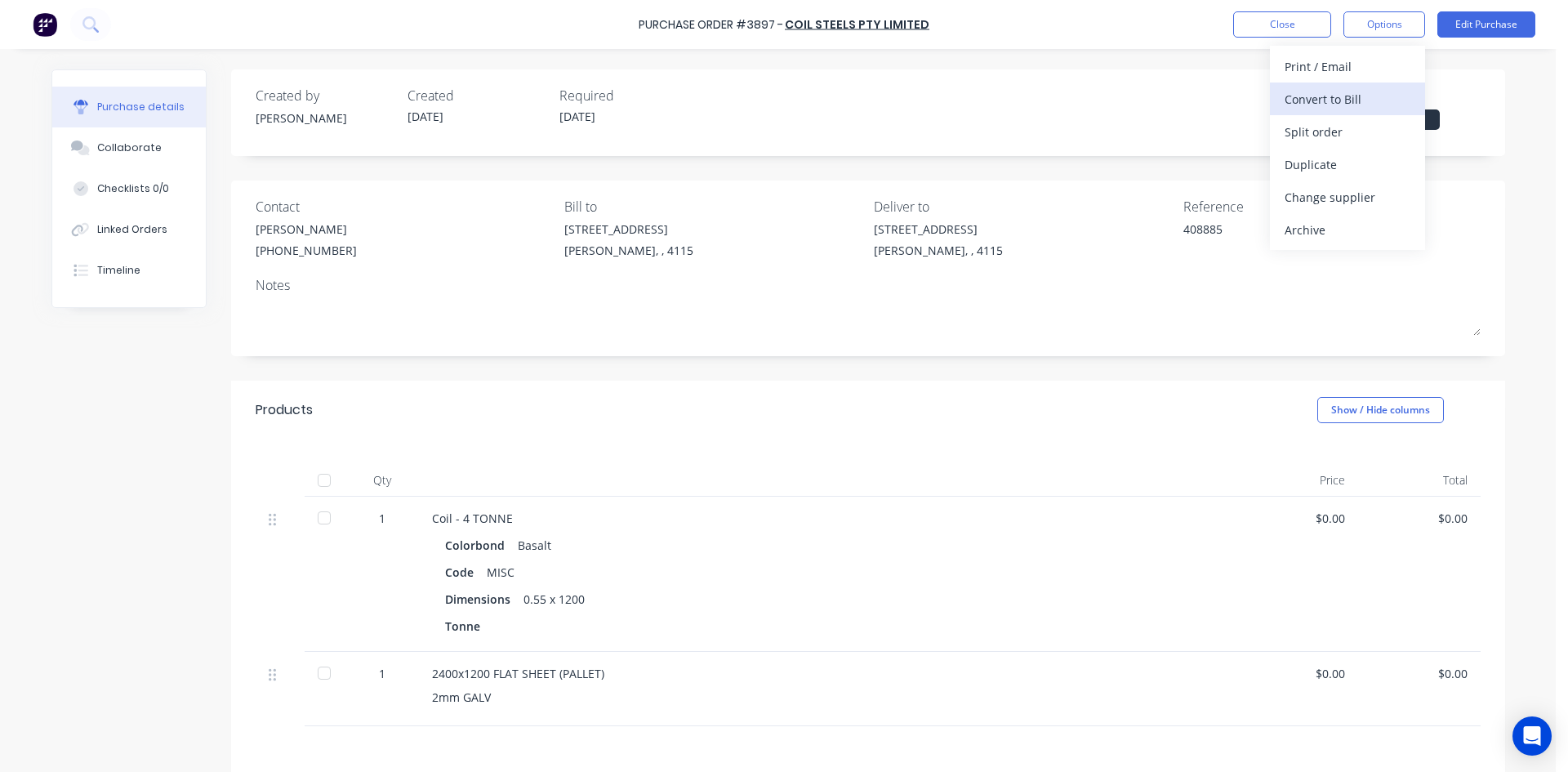
click at [1339, 97] on div "Convert to Bill" at bounding box center [1347, 99] width 126 height 23
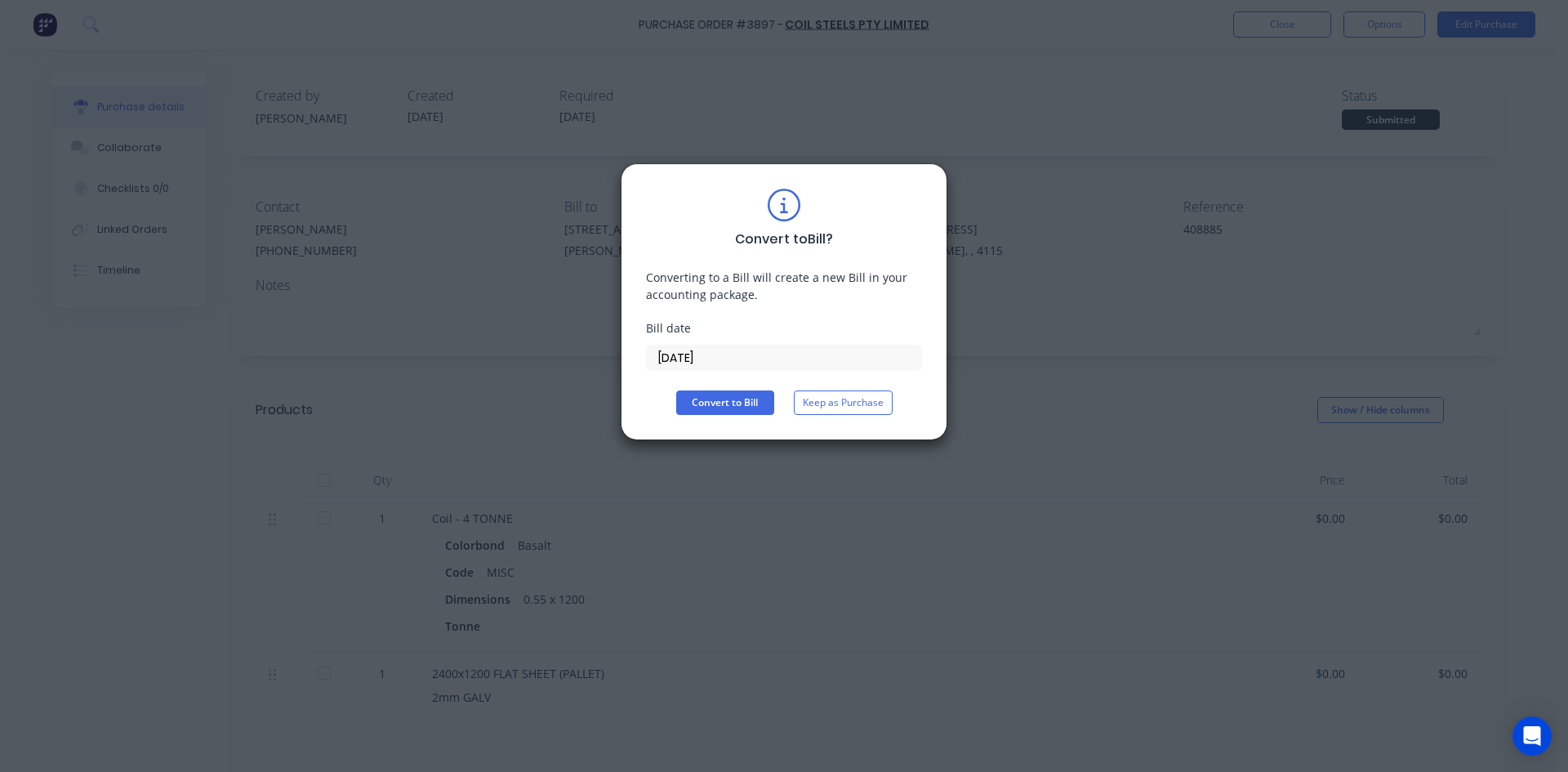
click at [701, 358] on input "[DATE]" at bounding box center [784, 357] width 274 height 24
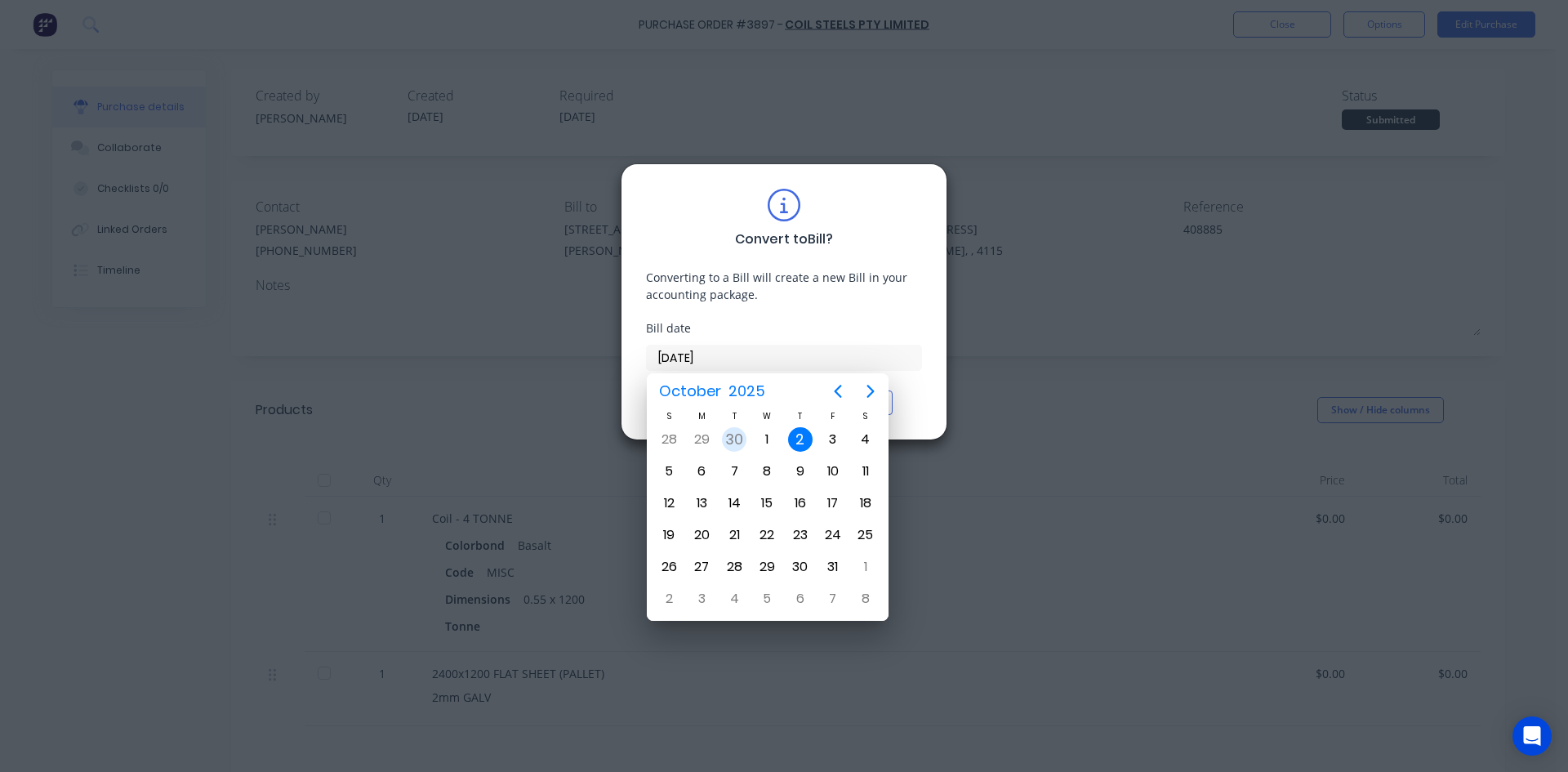
click at [739, 445] on div "30" at bounding box center [734, 439] width 24 height 24
type input "30/09/25"
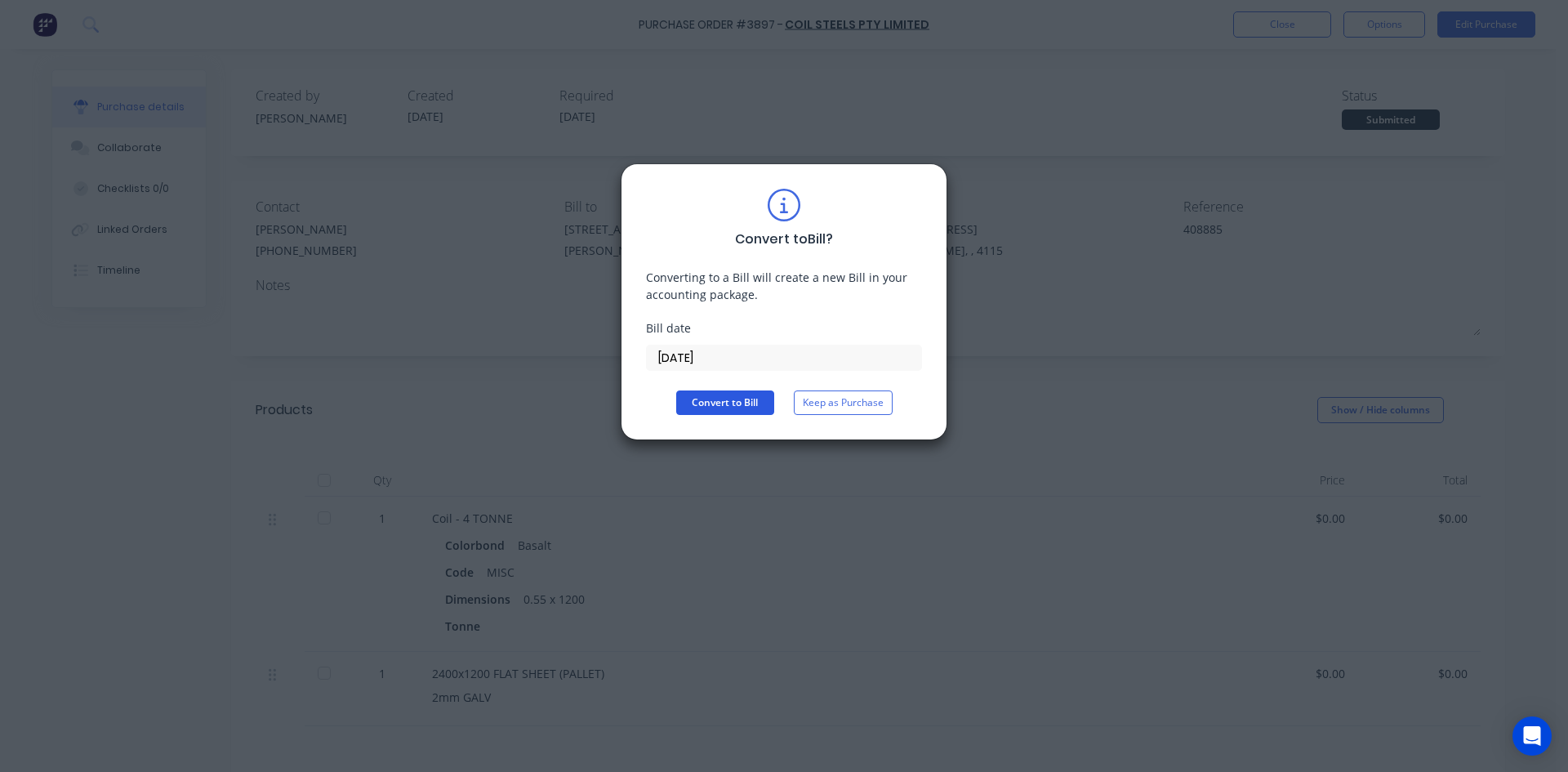
click at [700, 391] on button "Convert to Bill" at bounding box center [725, 402] width 98 height 24
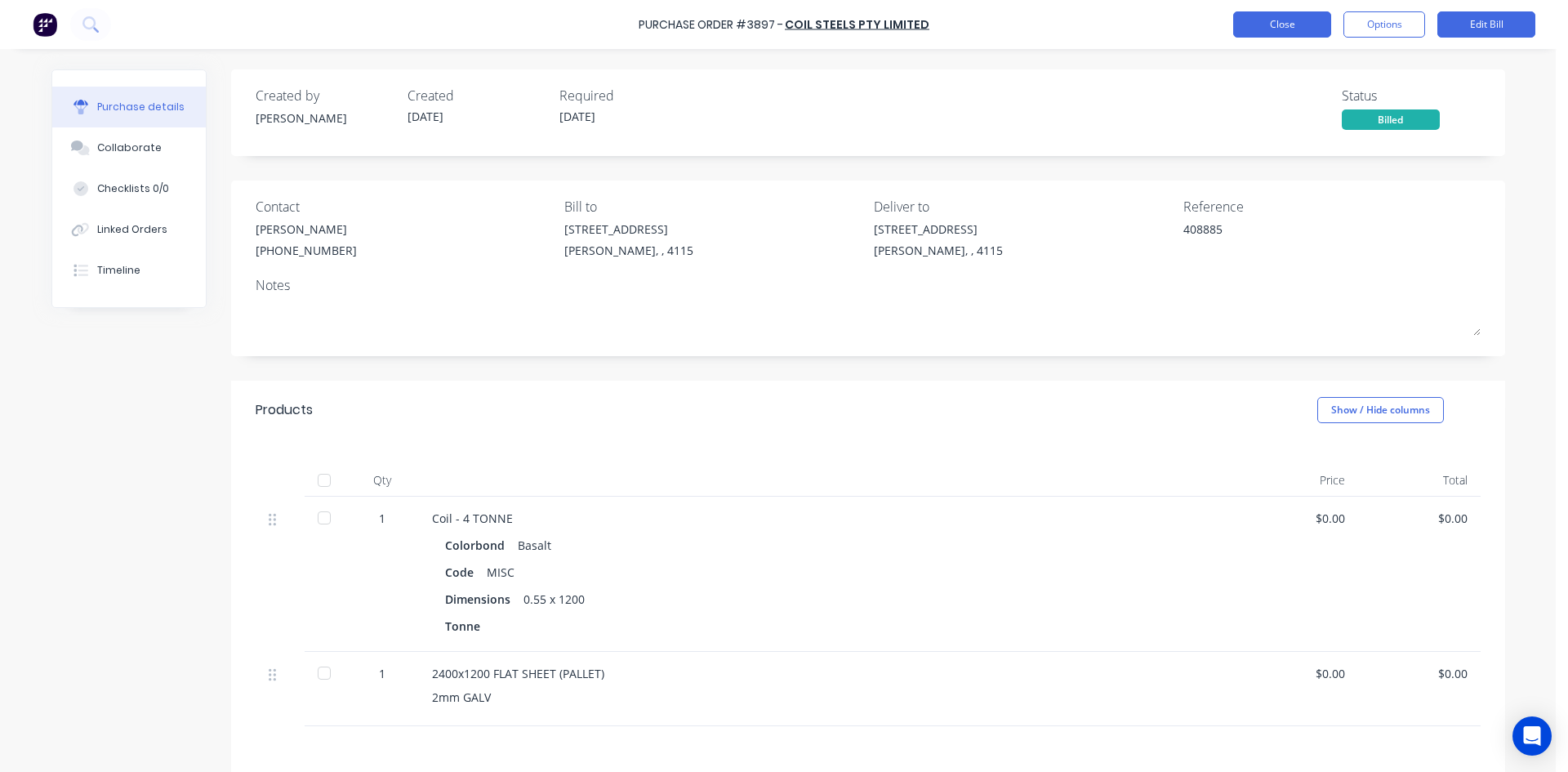
click at [1298, 25] on button "Close" at bounding box center [1282, 24] width 98 height 26
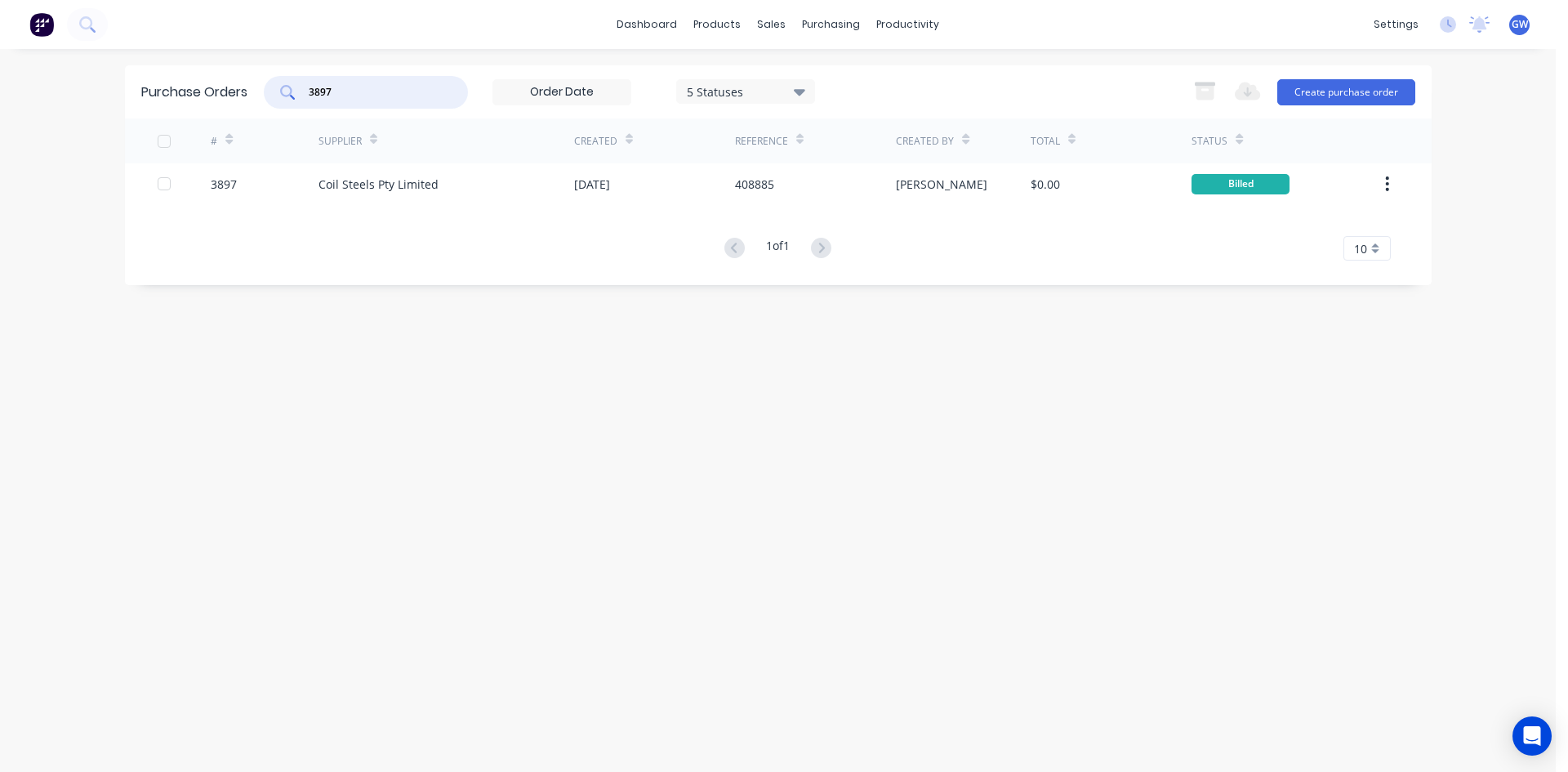
drag, startPoint x: 349, startPoint y: 95, endPoint x: 248, endPoint y: 77, distance: 102.6
click at [248, 77] on div "Purchase Orders 3897 5 Statuses 5 Statuses Export to Excel (XLSX) Create purcha…" at bounding box center [778, 92] width 1306 height 53
type input "4195"
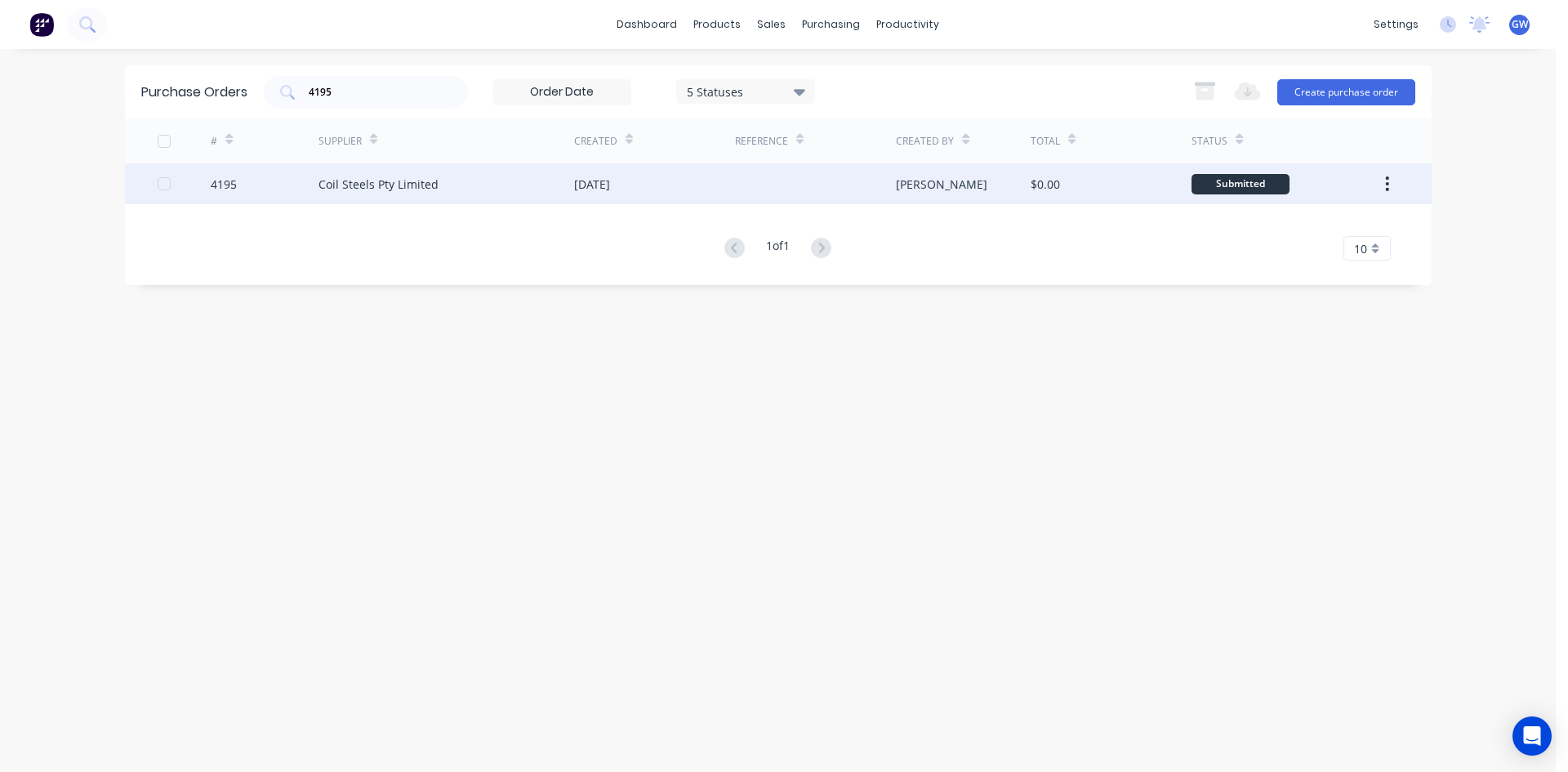
click at [468, 190] on div "Coil Steels Pty Limited" at bounding box center [446, 183] width 256 height 41
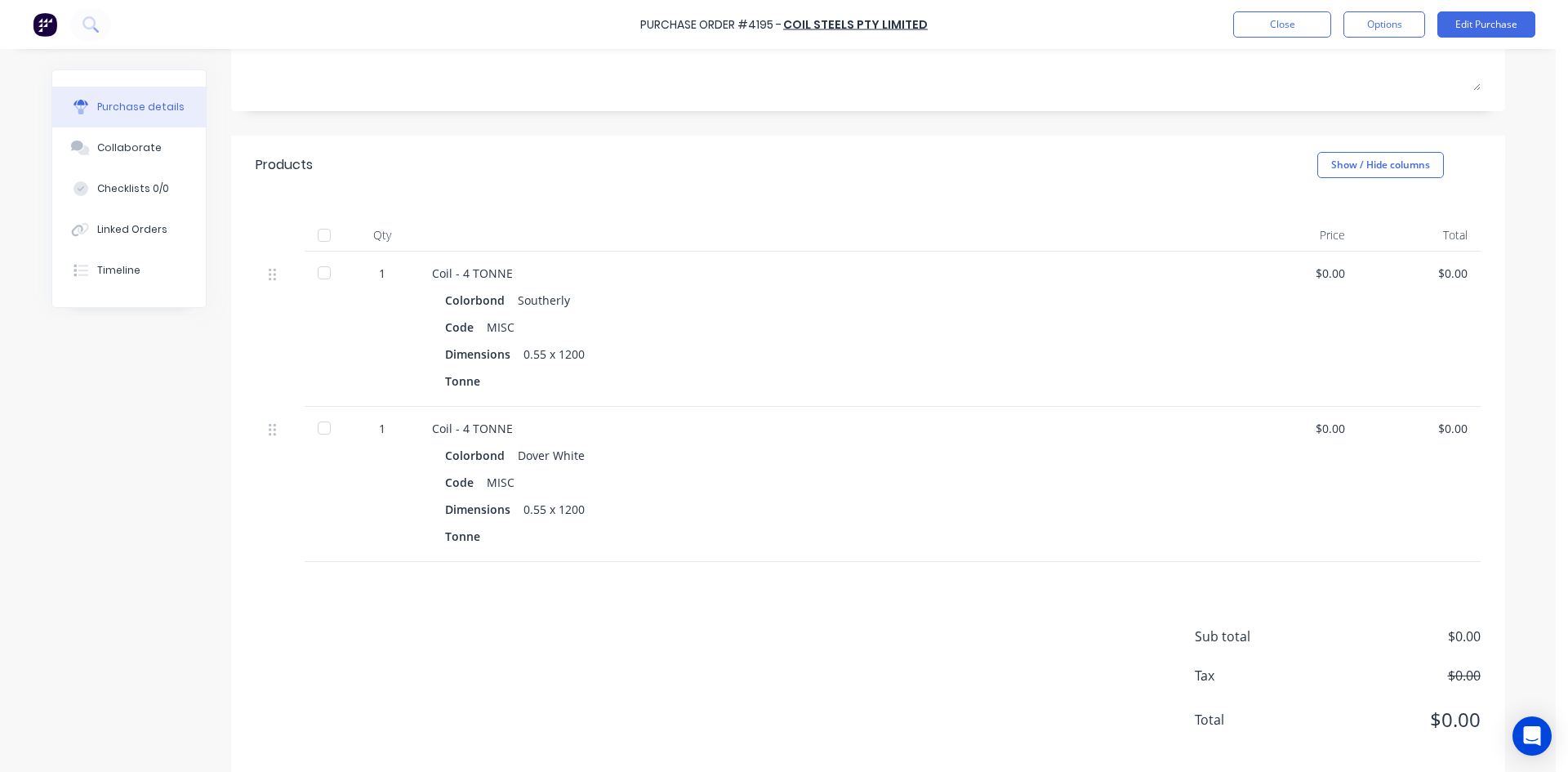
scroll to position [268, 0]
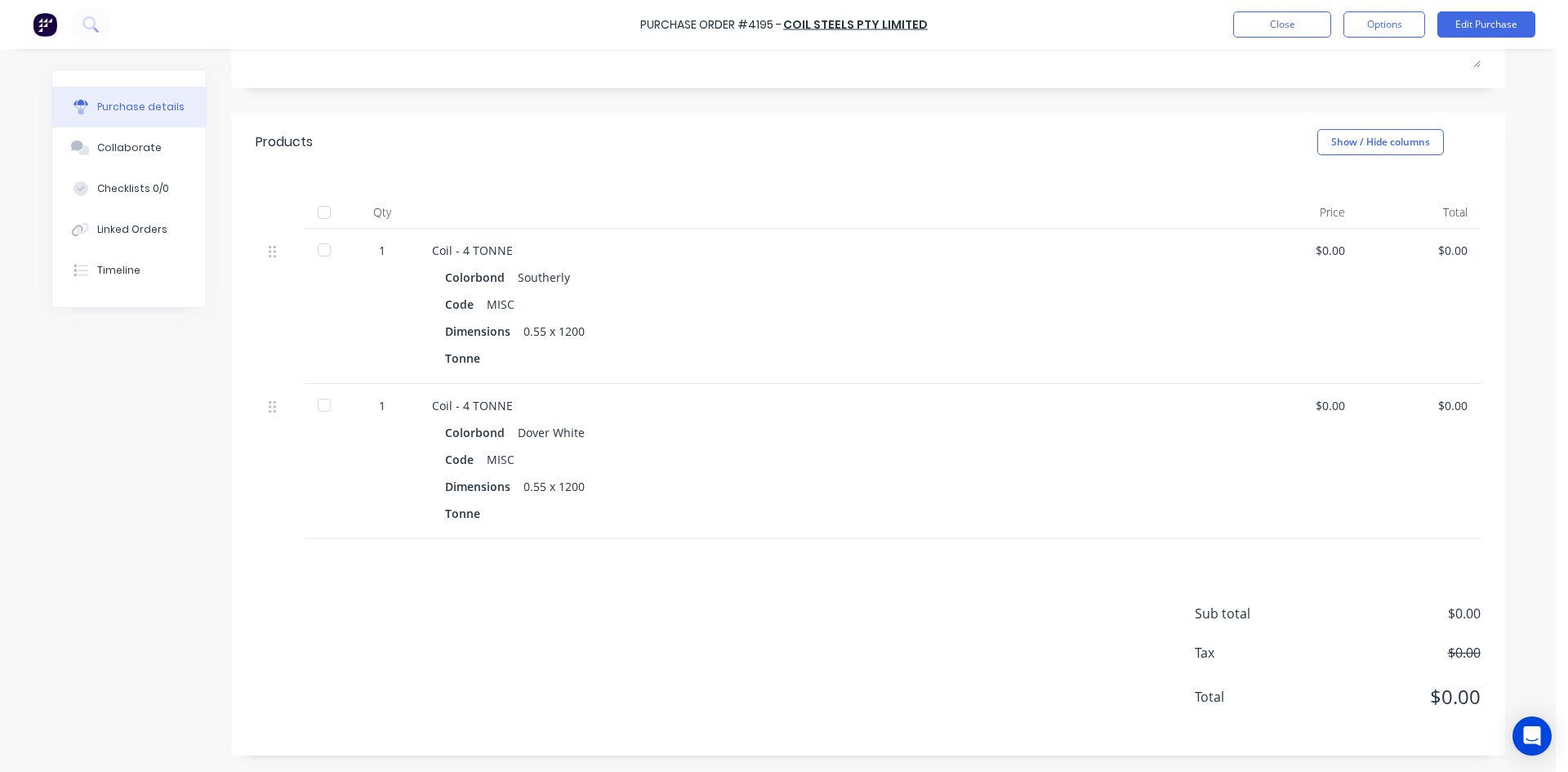
click at [1510, 38] on div "Purchase Order #4195 - Coil Steels Pty Limited Close Options Edit Purchase" at bounding box center [784, 24] width 1568 height 49
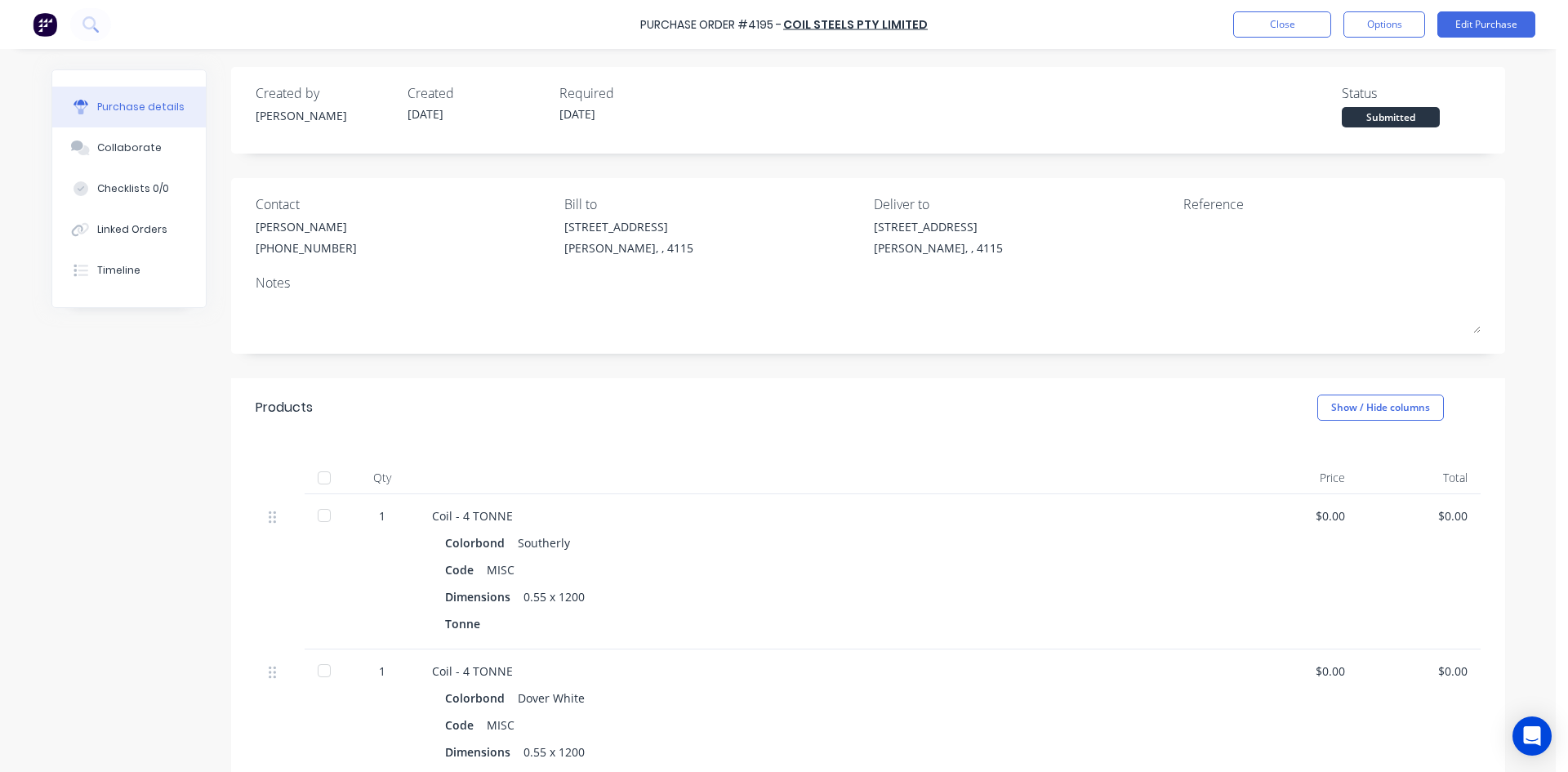
scroll to position [0, 0]
click at [1485, 21] on button "Edit Purchase" at bounding box center [1486, 24] width 98 height 26
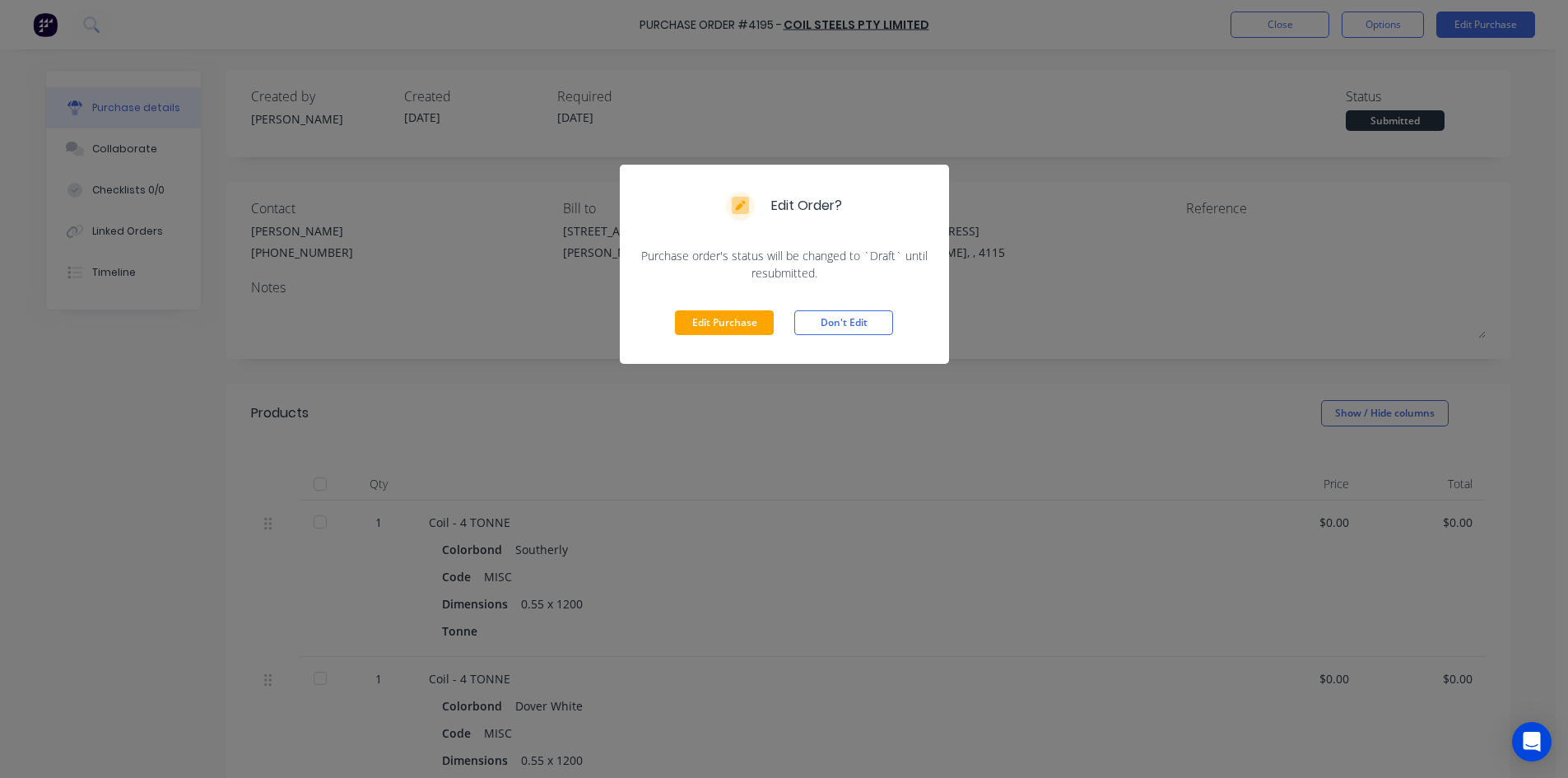
drag, startPoint x: 723, startPoint y: 308, endPoint x: 755, endPoint y: 295, distance: 34.5
click at [724, 308] on div "Edit Purchase Don't Edit" at bounding box center [785, 323] width 329 height 82
click at [718, 316] on button "Edit Purchase" at bounding box center [724, 322] width 99 height 24
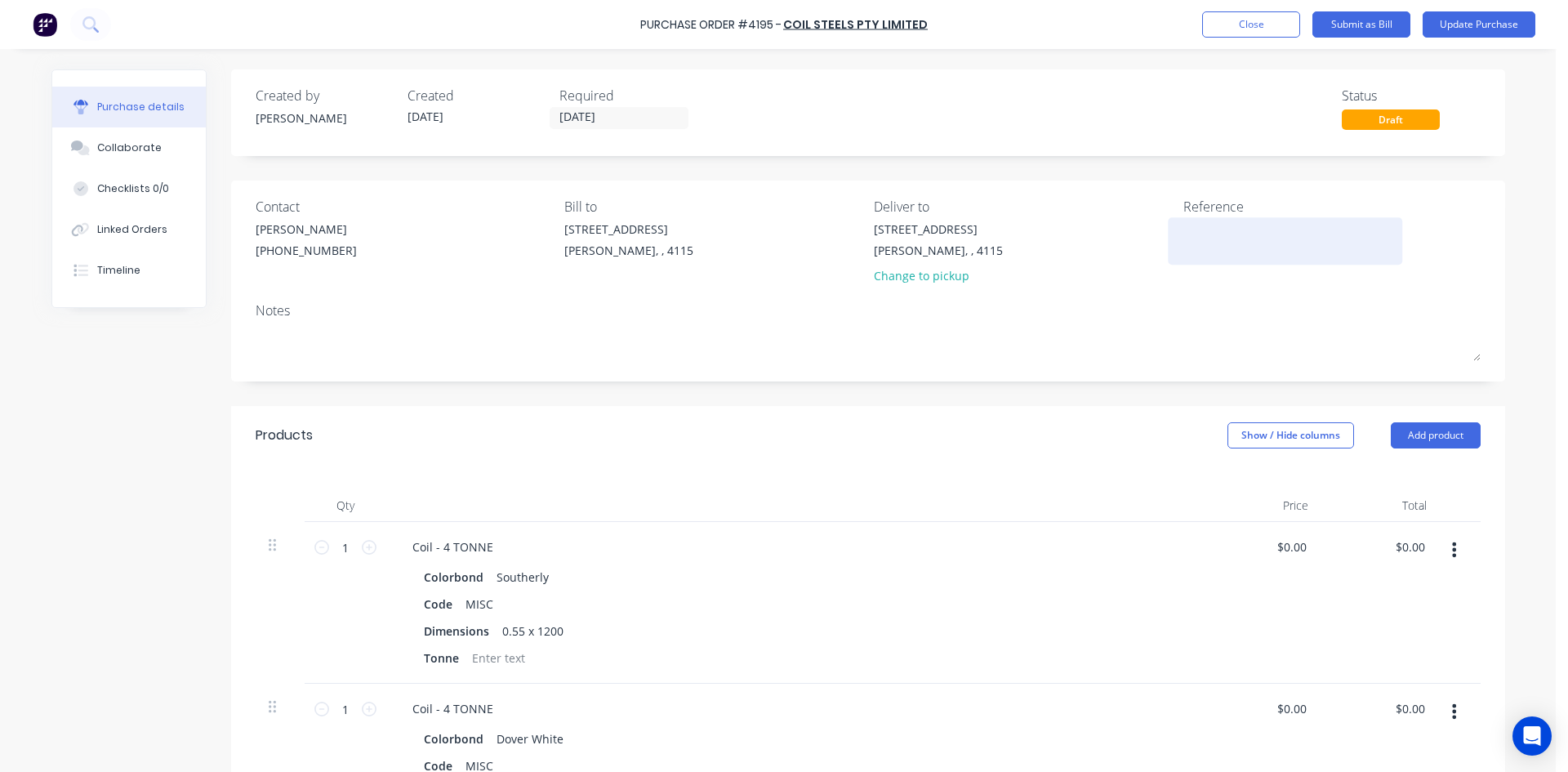
click at [1237, 242] on textarea at bounding box center [1285, 238] width 204 height 37
type textarea "408885"
click at [1473, 21] on button "Update Purchase" at bounding box center [1478, 24] width 113 height 26
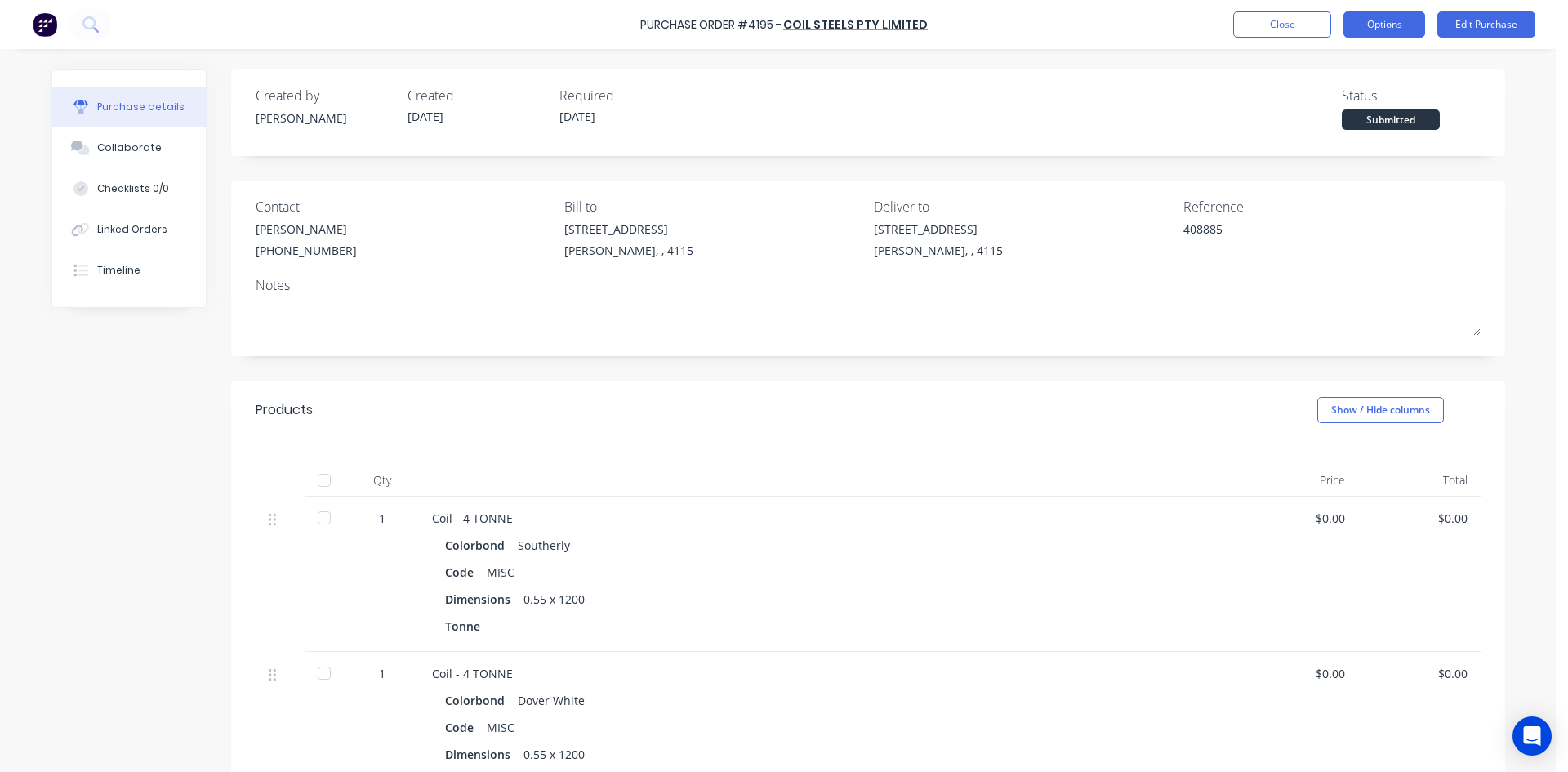
click at [1378, 23] on button "Options" at bounding box center [1384, 24] width 82 height 26
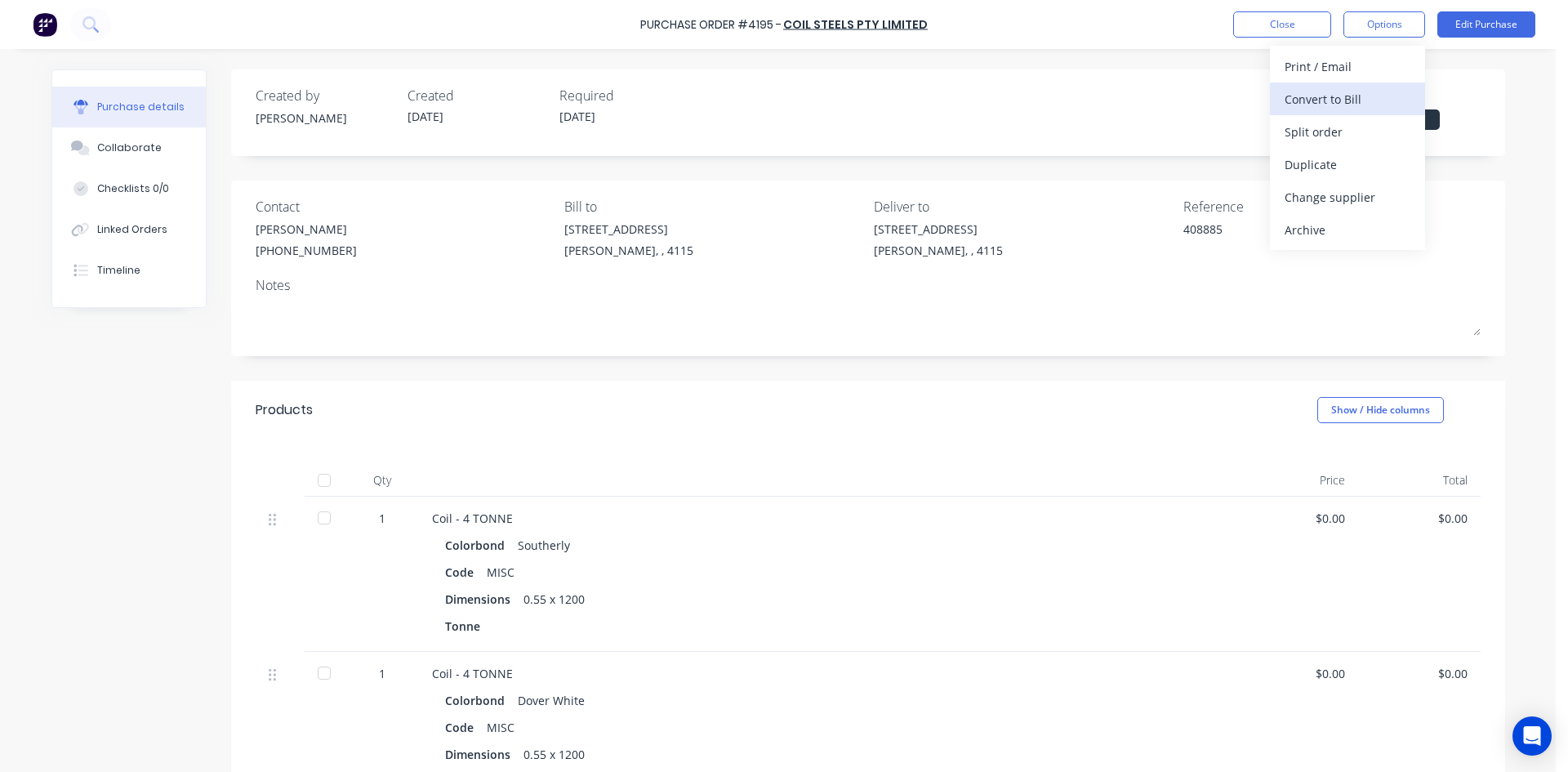
click at [1330, 100] on div "Convert to Bill" at bounding box center [1347, 99] width 126 height 23
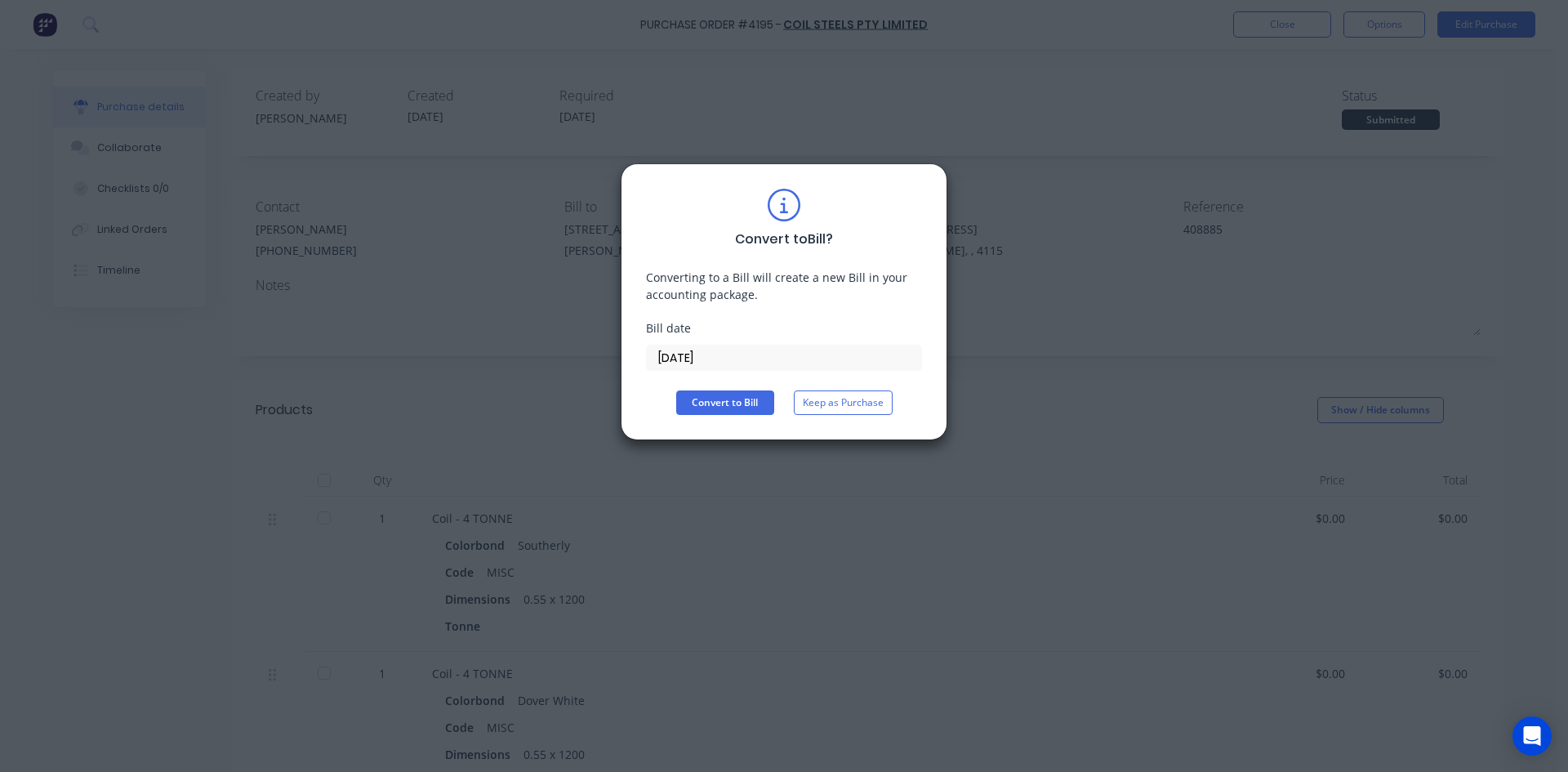
click at [697, 351] on input "[DATE]" at bounding box center [784, 357] width 274 height 24
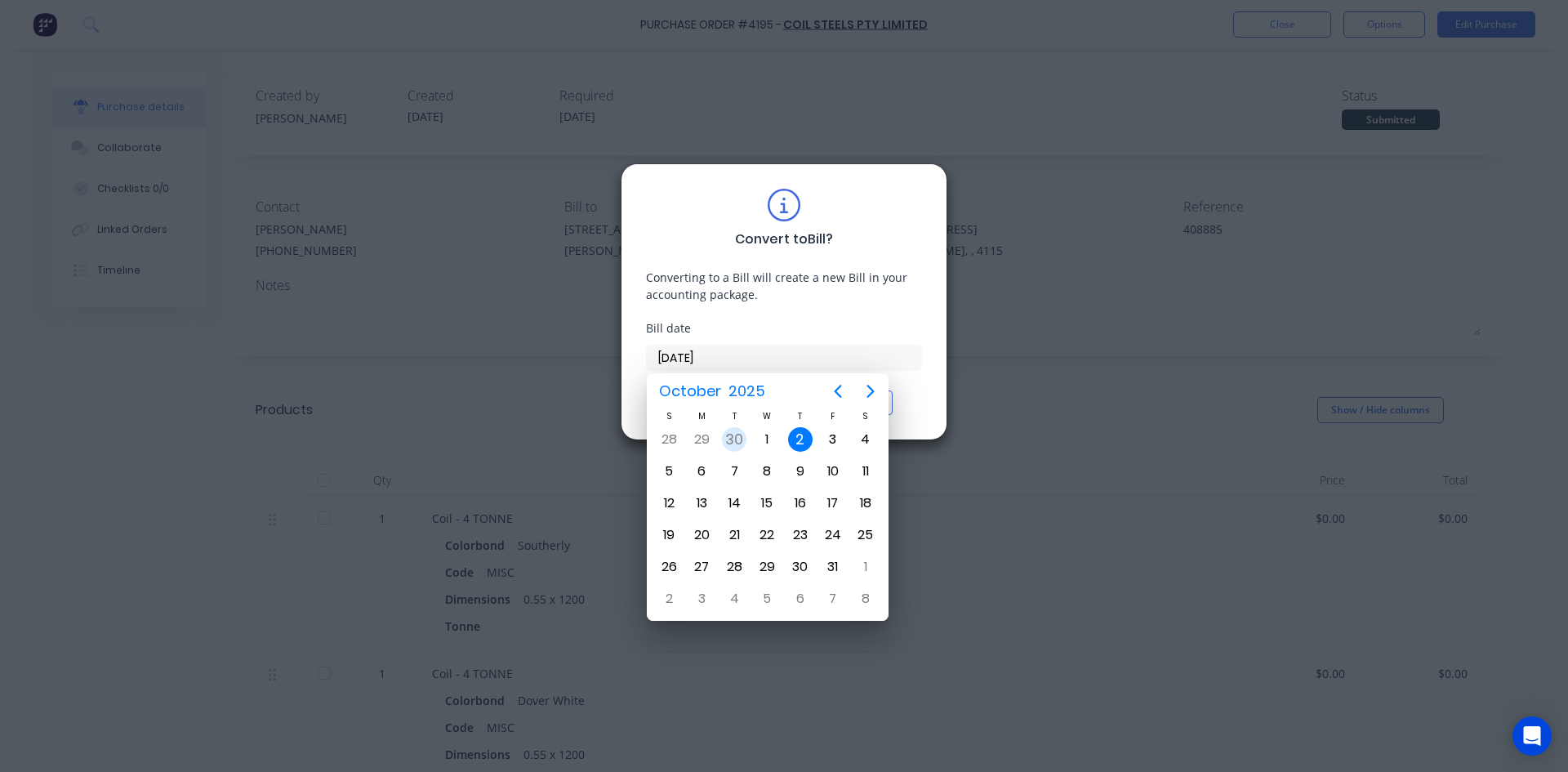
click at [736, 434] on div "30" at bounding box center [734, 439] width 24 height 24
type input "30/09/25"
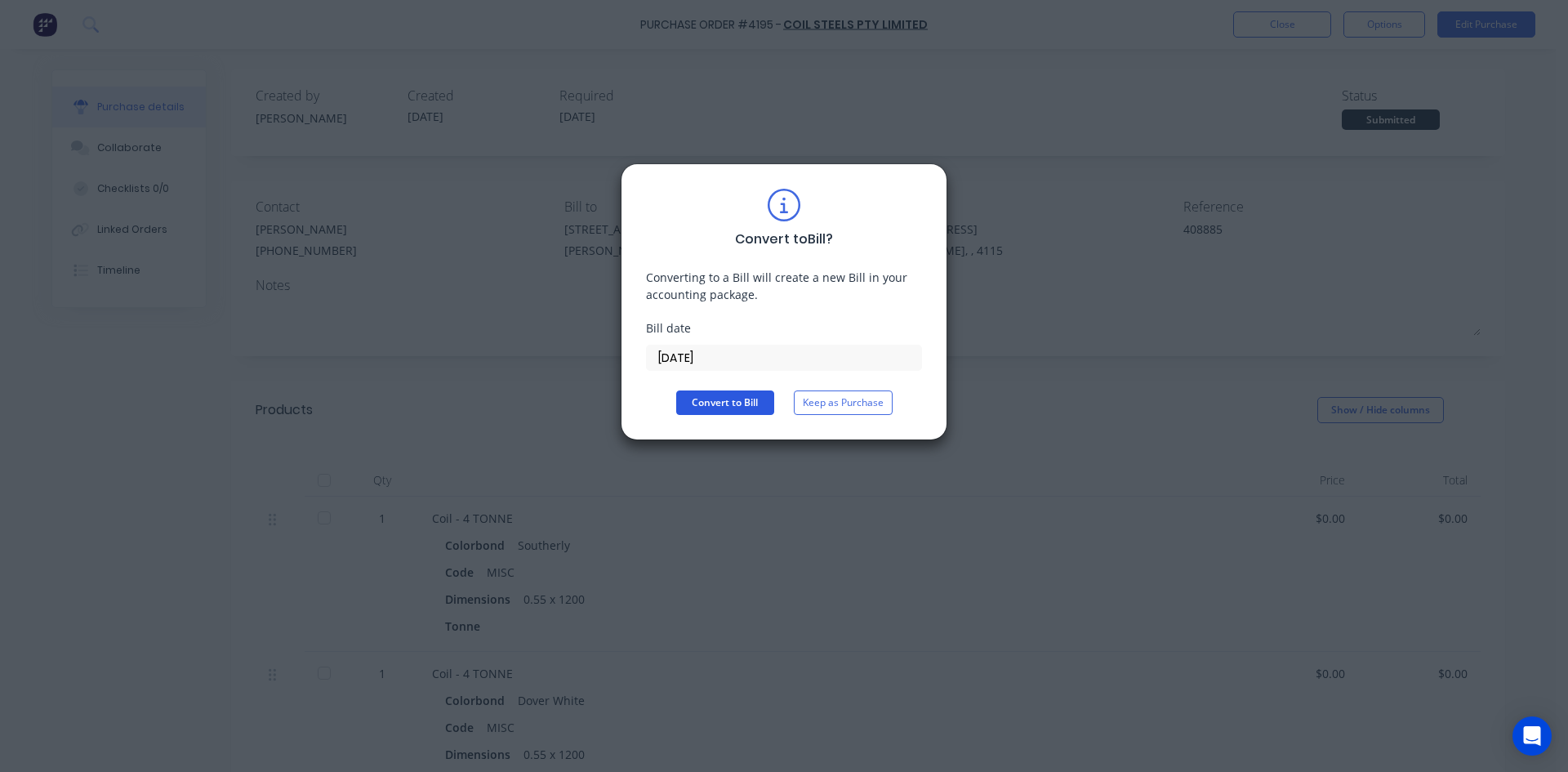
click at [712, 397] on button "Convert to Bill" at bounding box center [725, 402] width 98 height 24
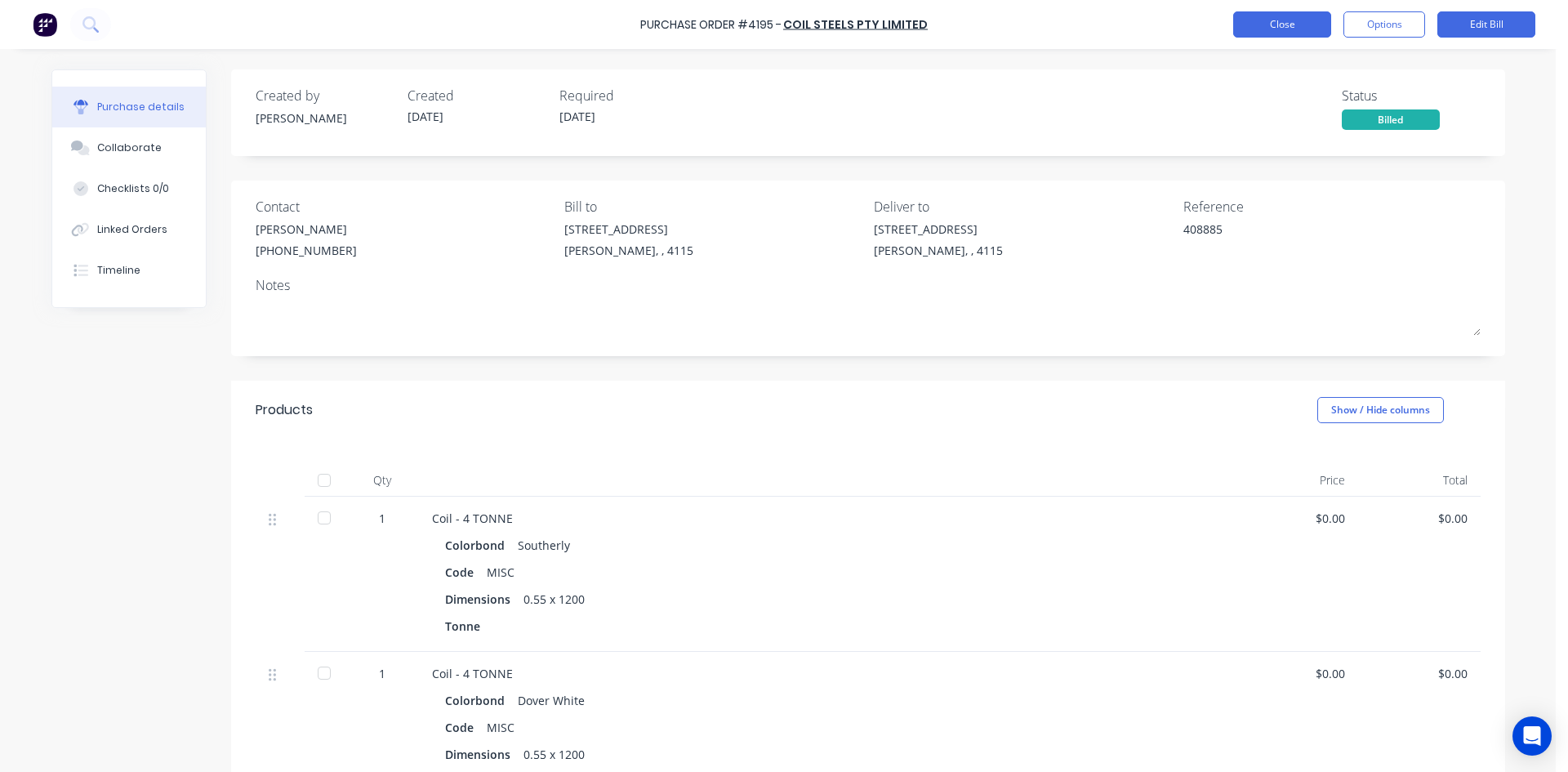
click at [1301, 34] on button "Close" at bounding box center [1282, 24] width 98 height 26
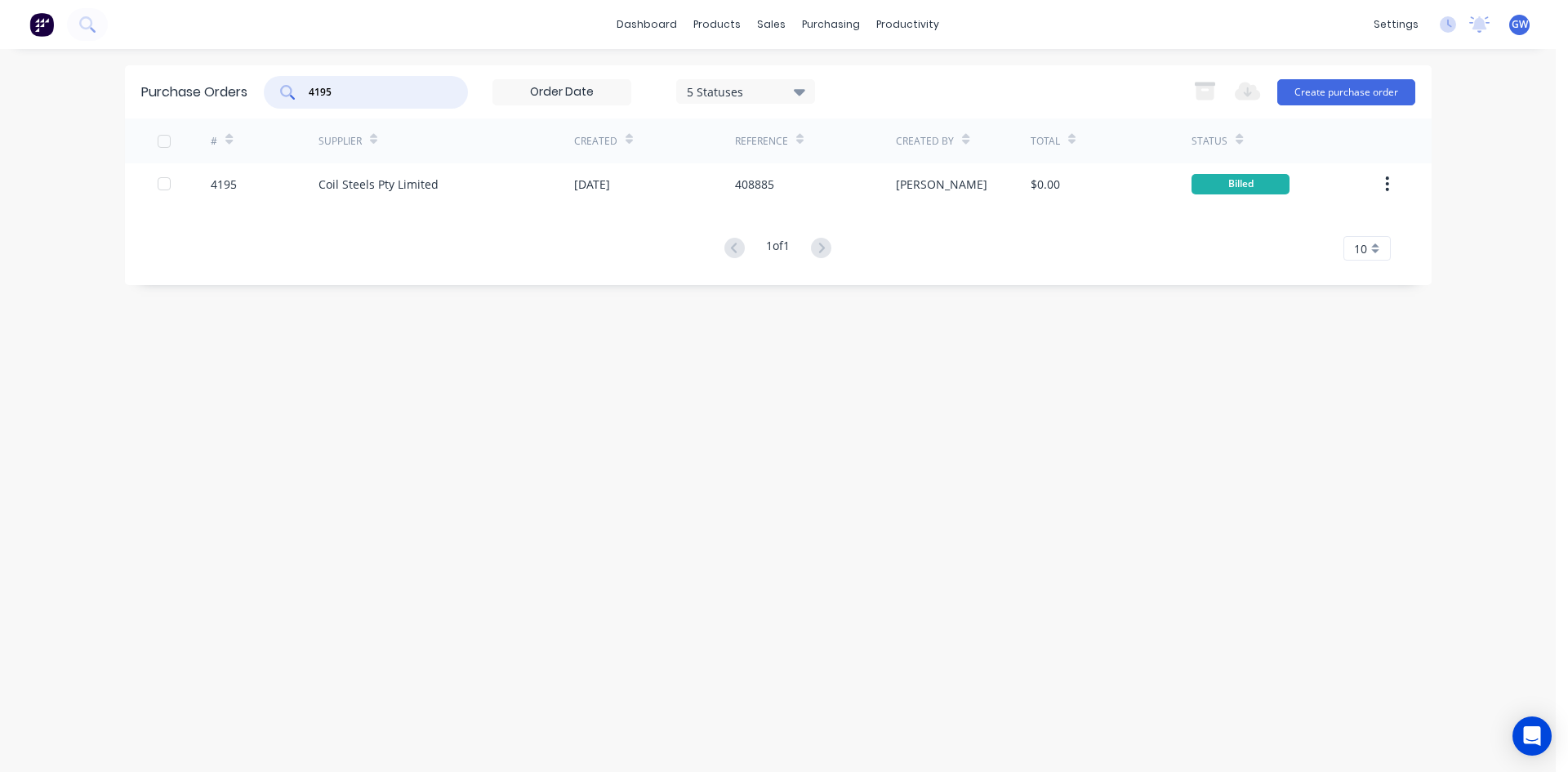
drag, startPoint x: 355, startPoint y: 93, endPoint x: 193, endPoint y: 87, distance: 162.1
click at [193, 87] on div "Purchase Orders 4195 5 Statuses 5 Statuses Export to Excel (XLSX) Create purcha…" at bounding box center [778, 92] width 1306 height 53
type input "3834"
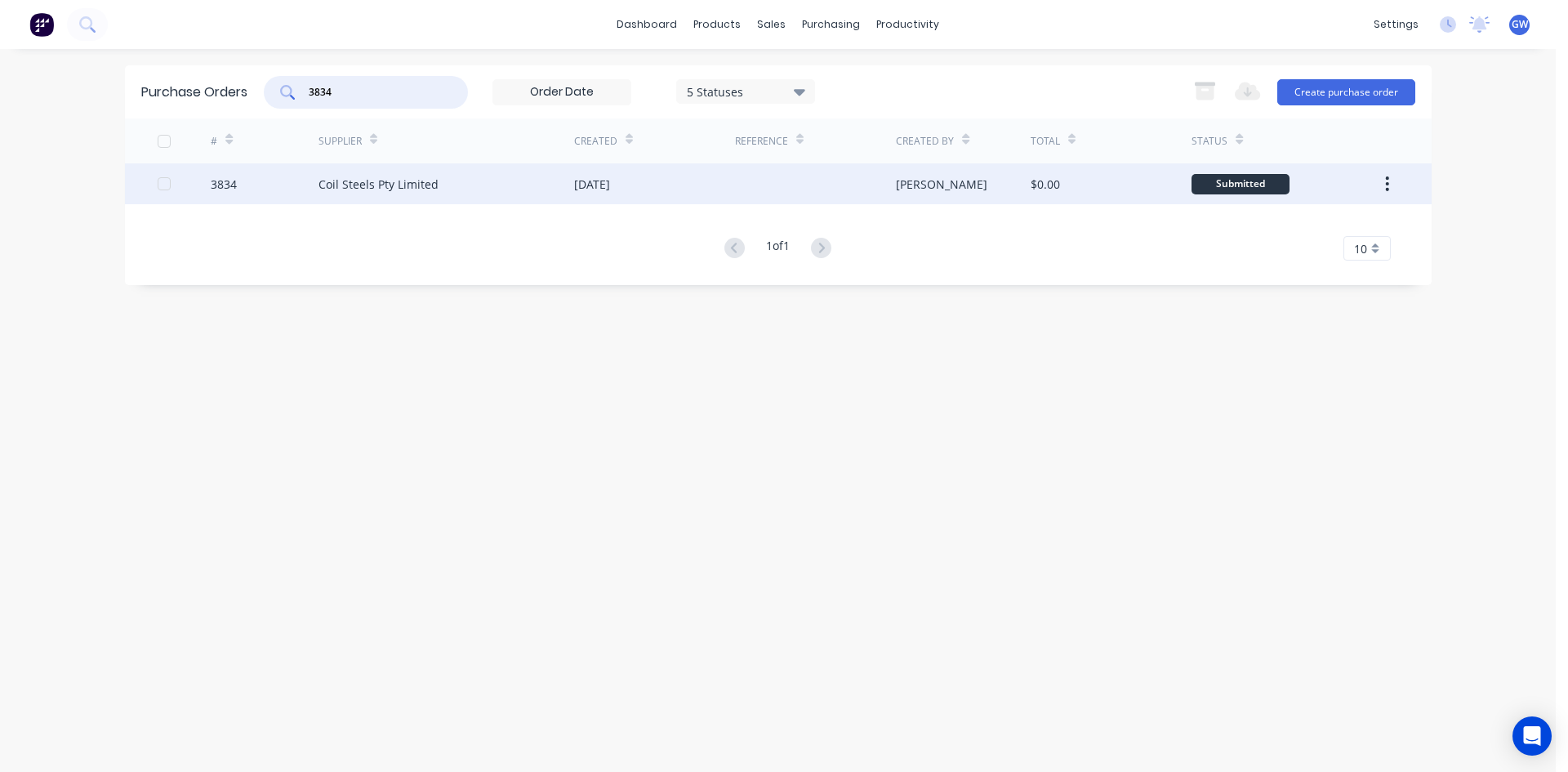
click at [889, 180] on div at bounding box center [815, 183] width 161 height 41
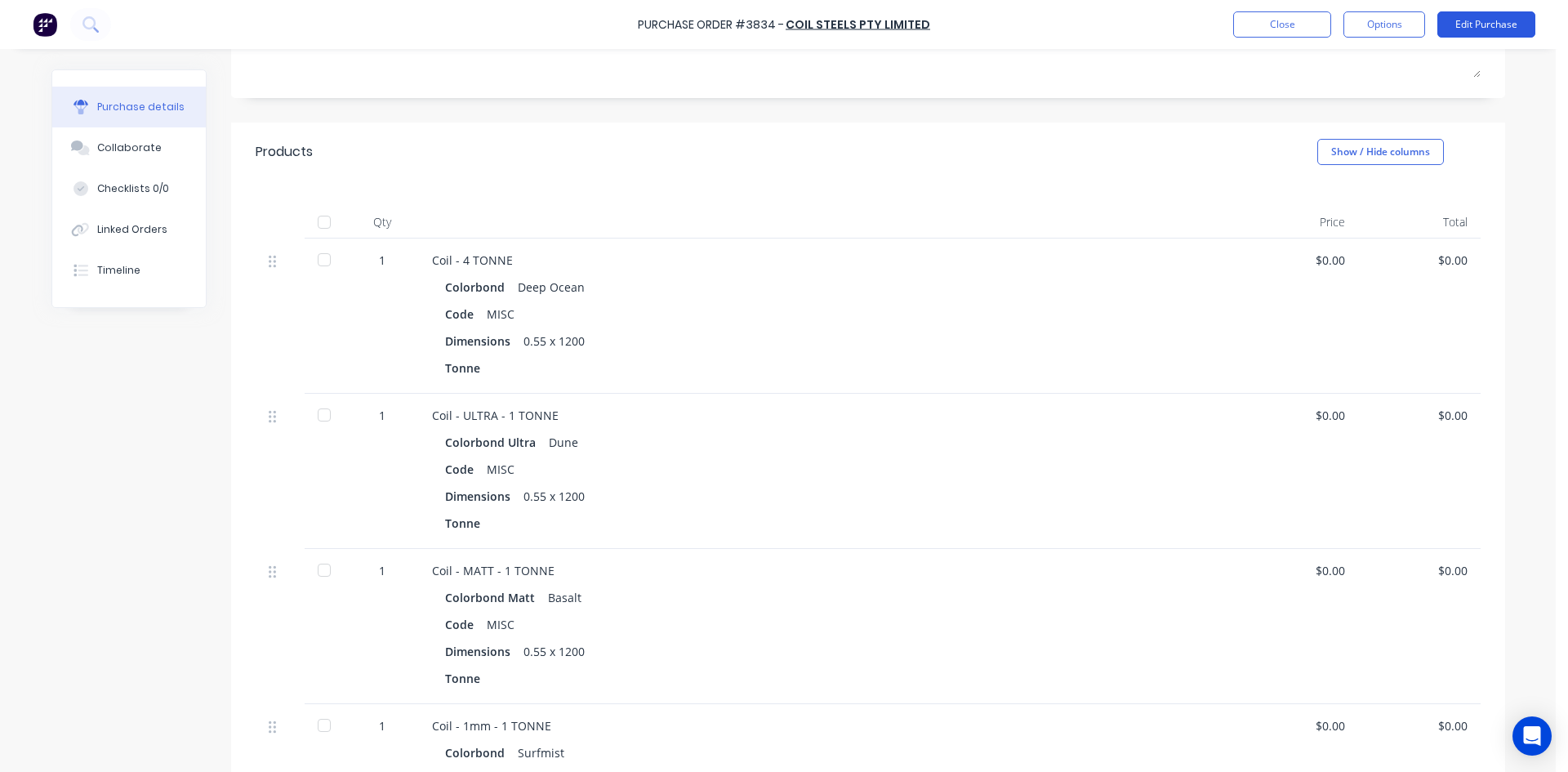
scroll to position [163, 0]
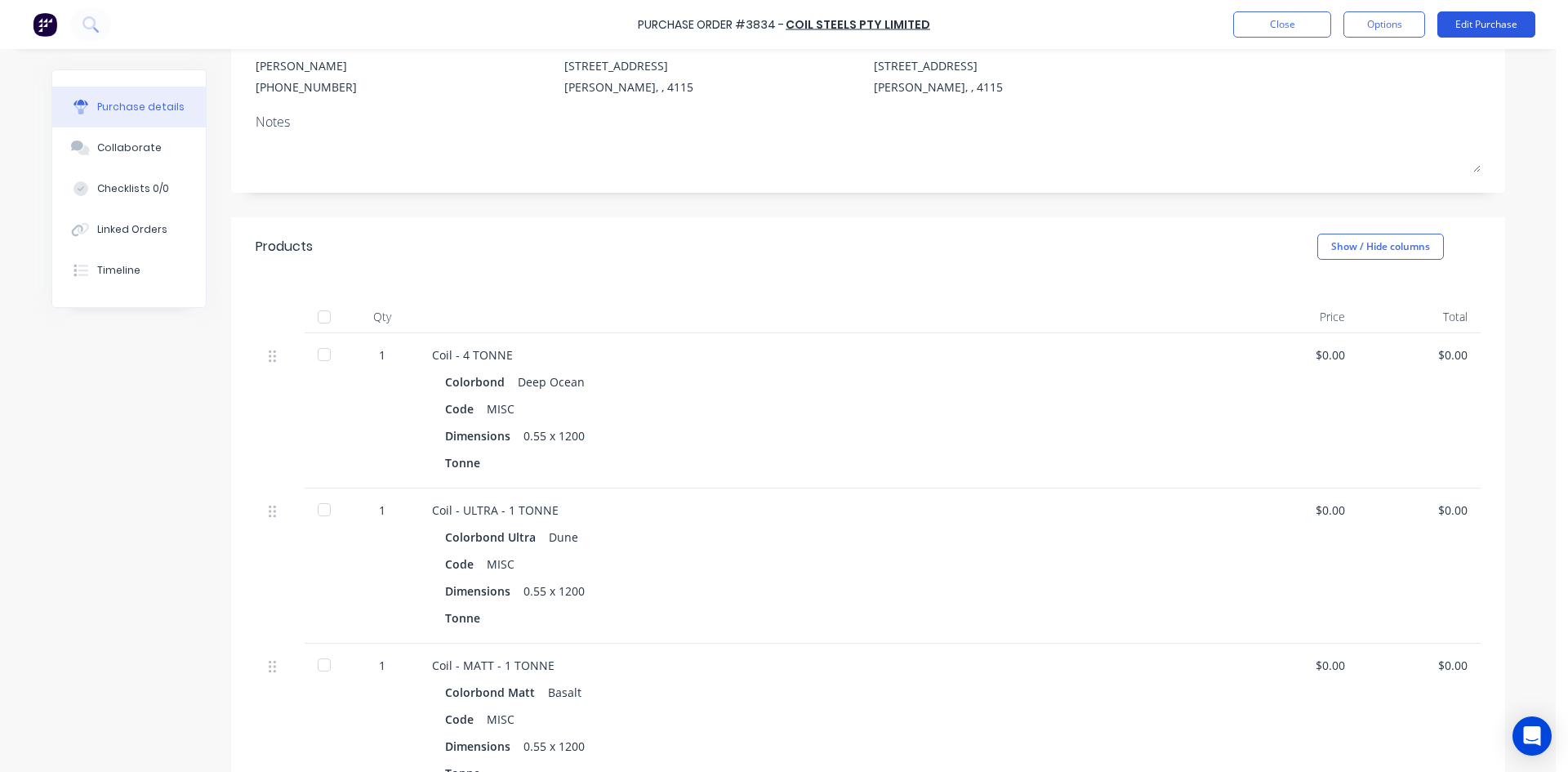
click at [1493, 20] on button "Edit Purchase" at bounding box center [1486, 24] width 98 height 26
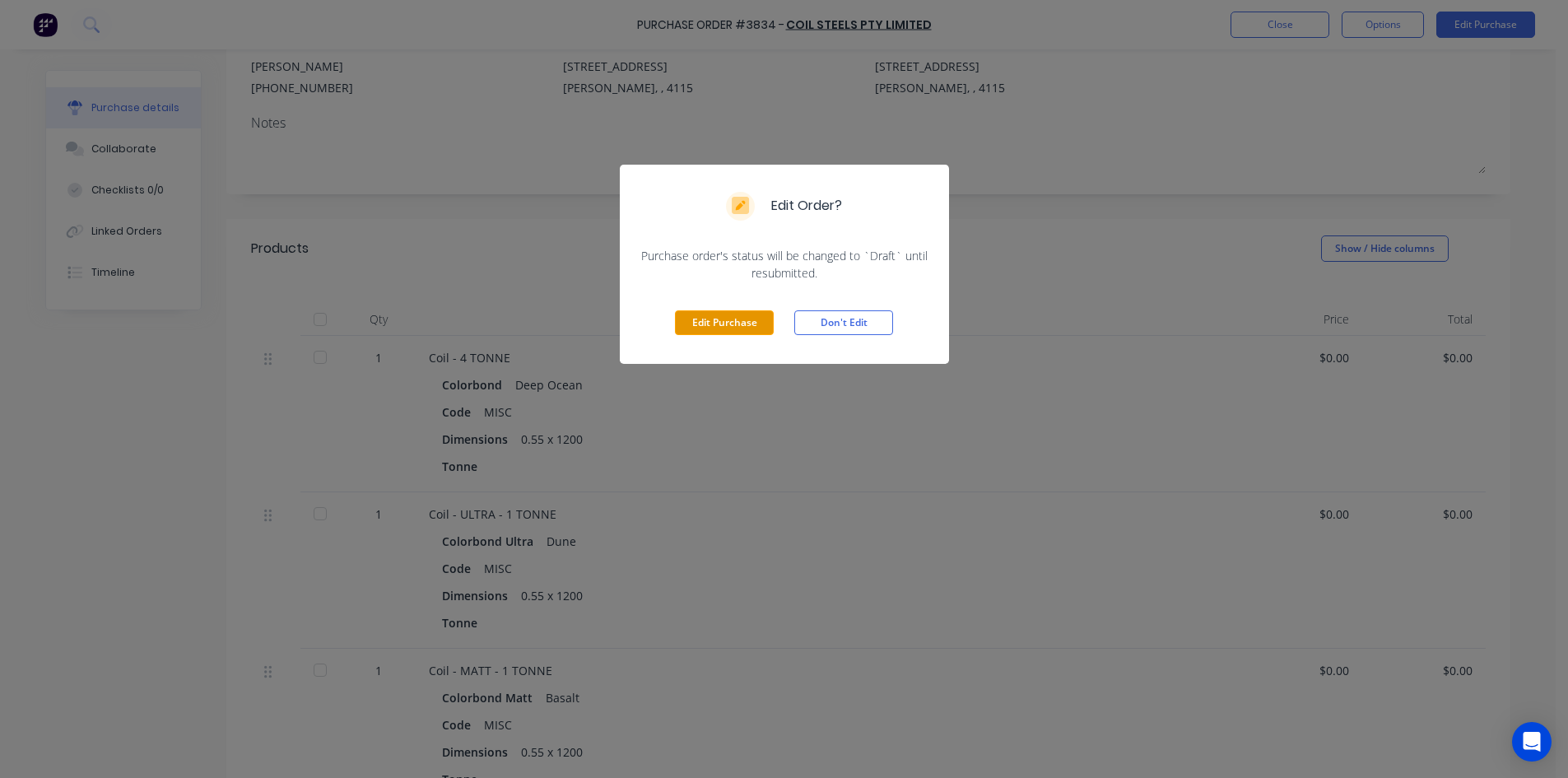
click at [709, 318] on button "Edit Purchase" at bounding box center [724, 322] width 99 height 24
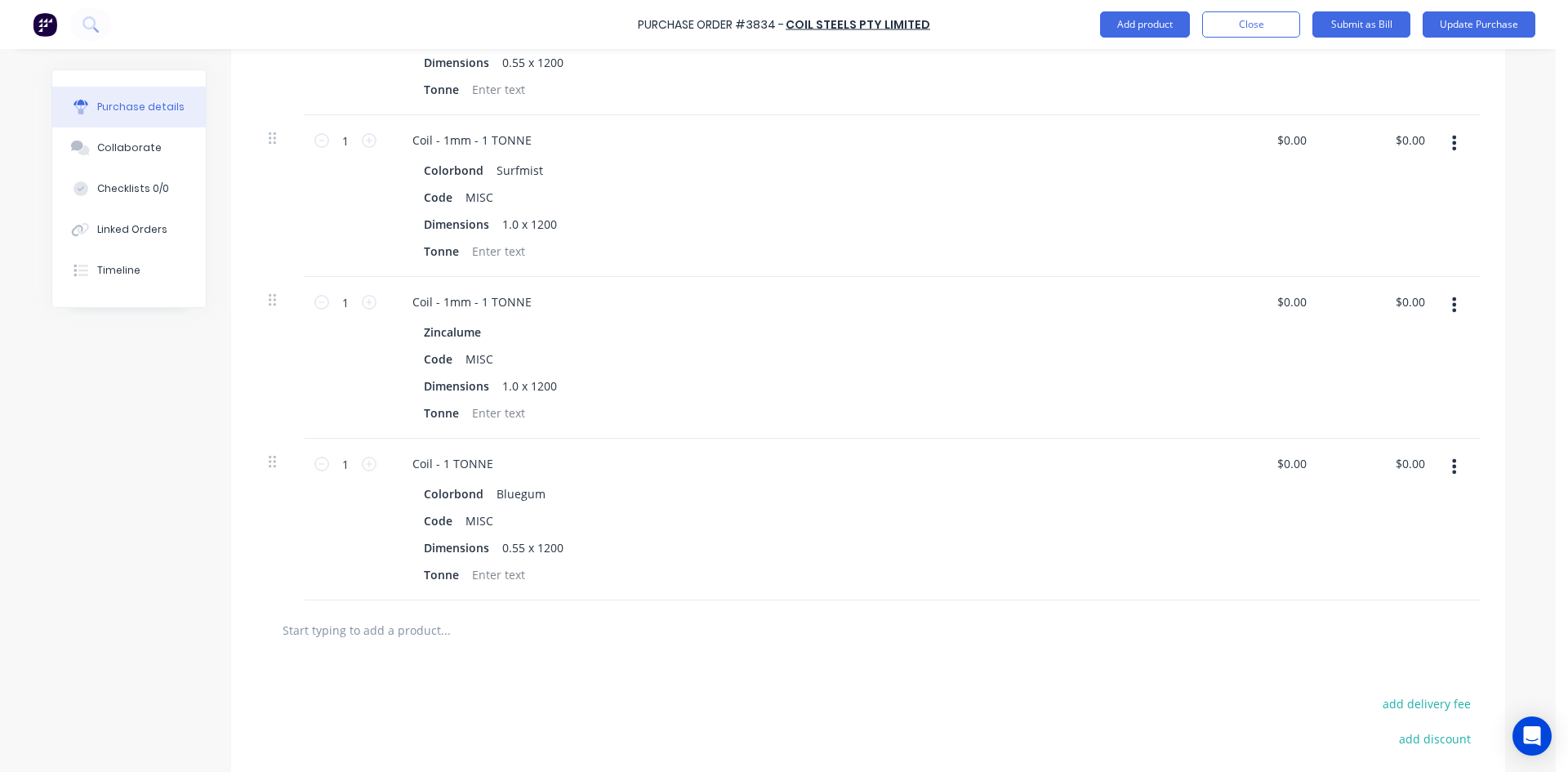
scroll to position [899, 0]
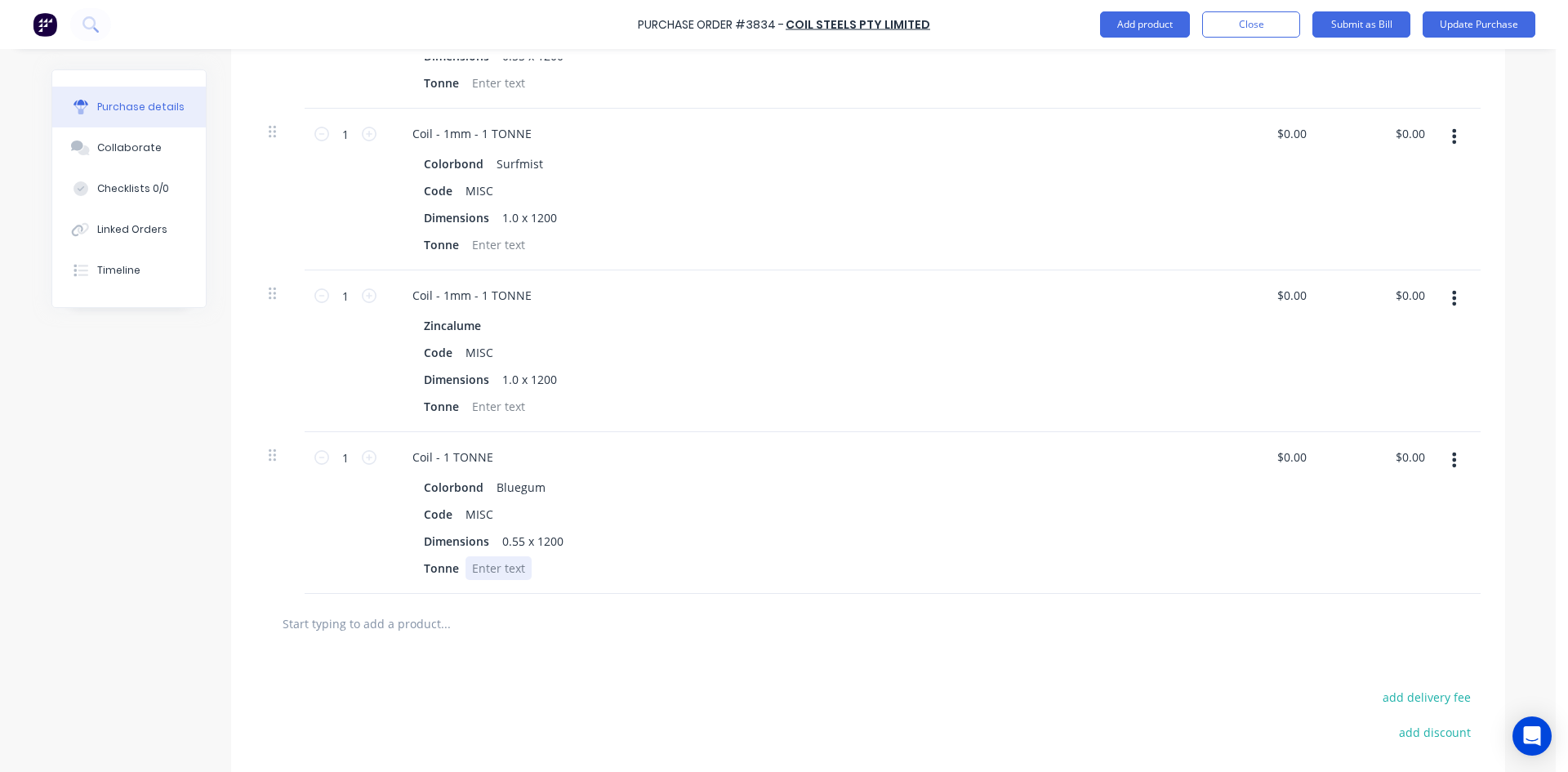
click at [494, 569] on div at bounding box center [498, 568] width 66 height 23
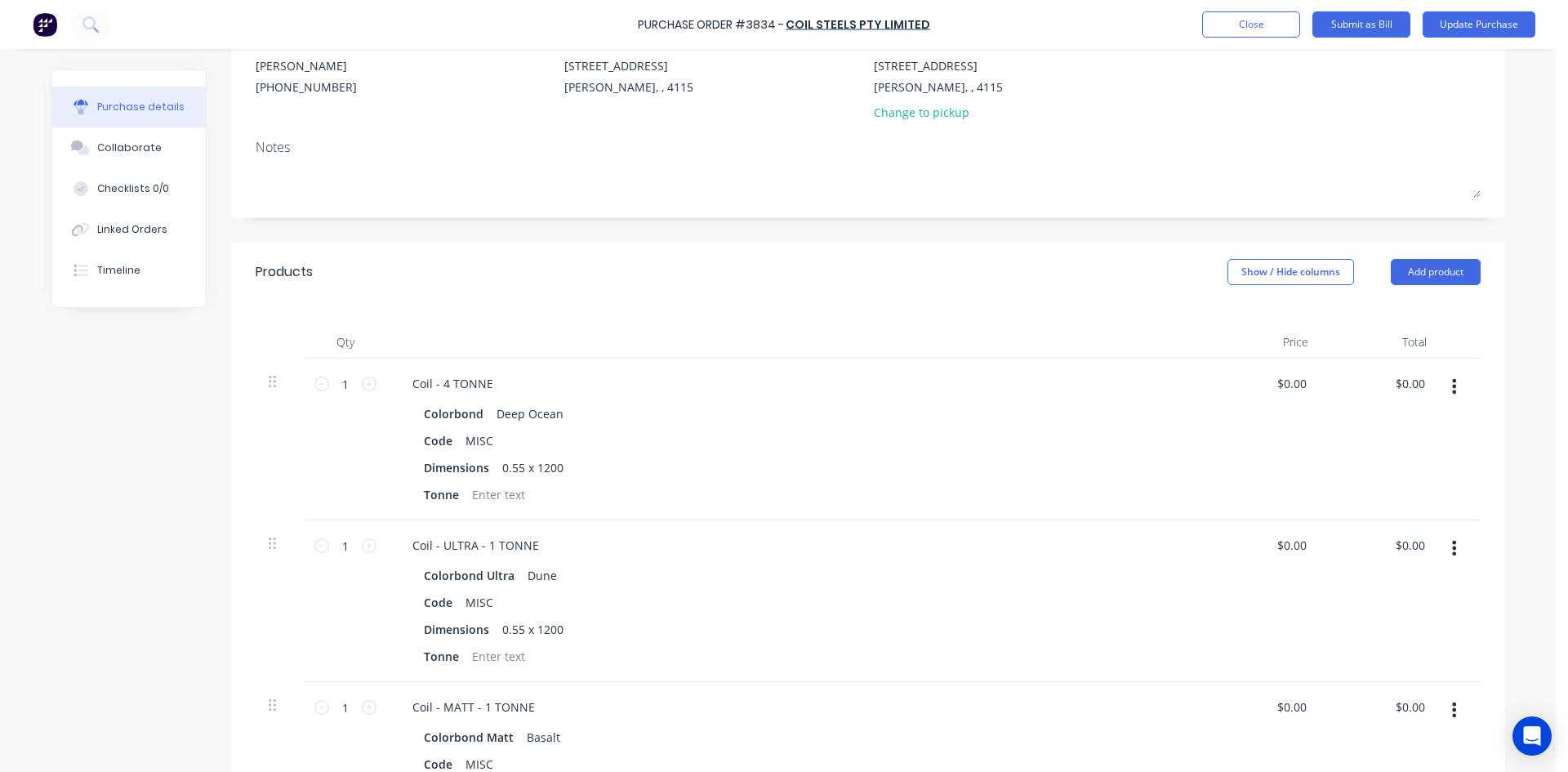
scroll to position [0, 0]
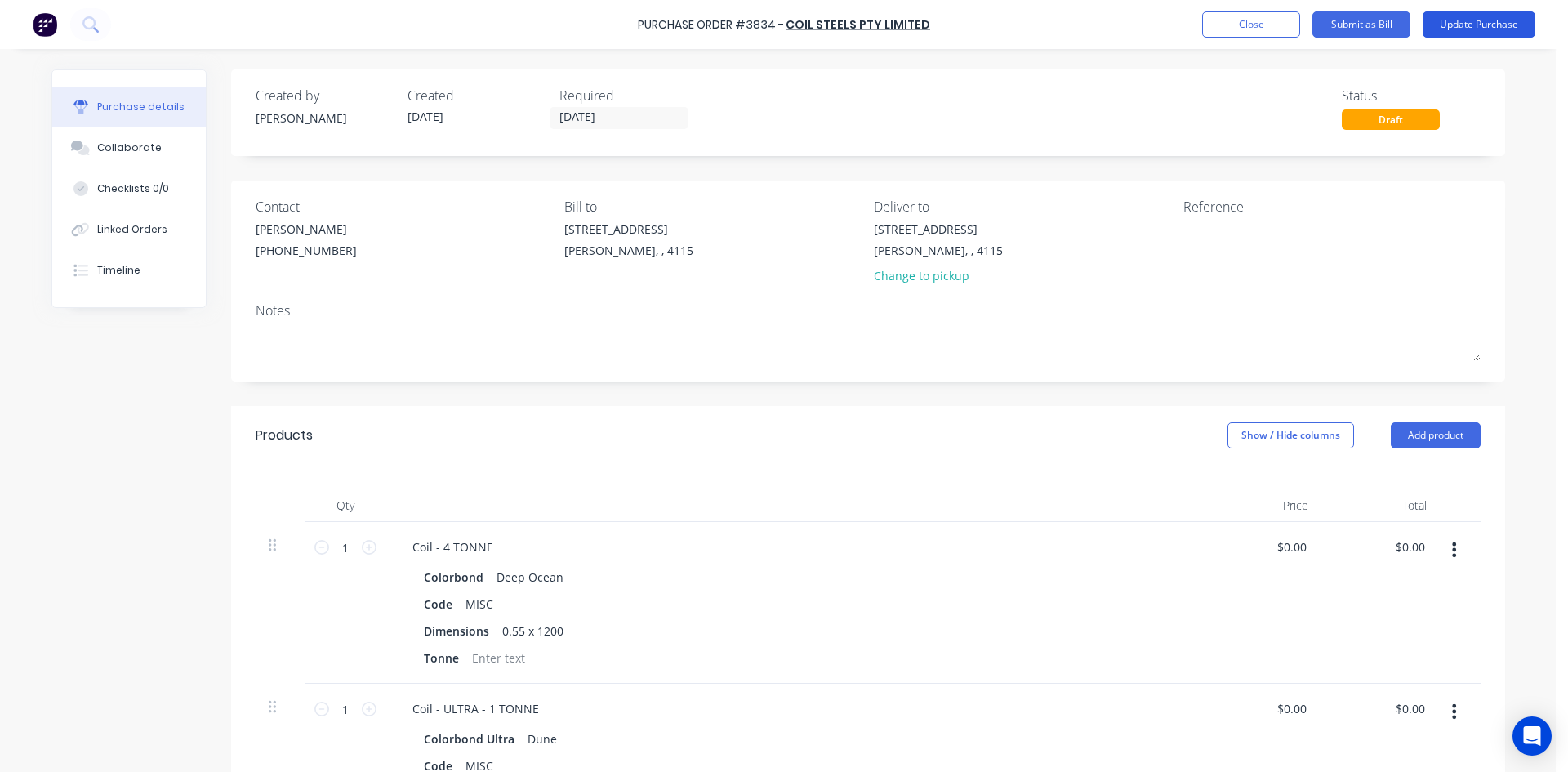
click at [1453, 28] on button "Update Purchase" at bounding box center [1478, 24] width 113 height 26
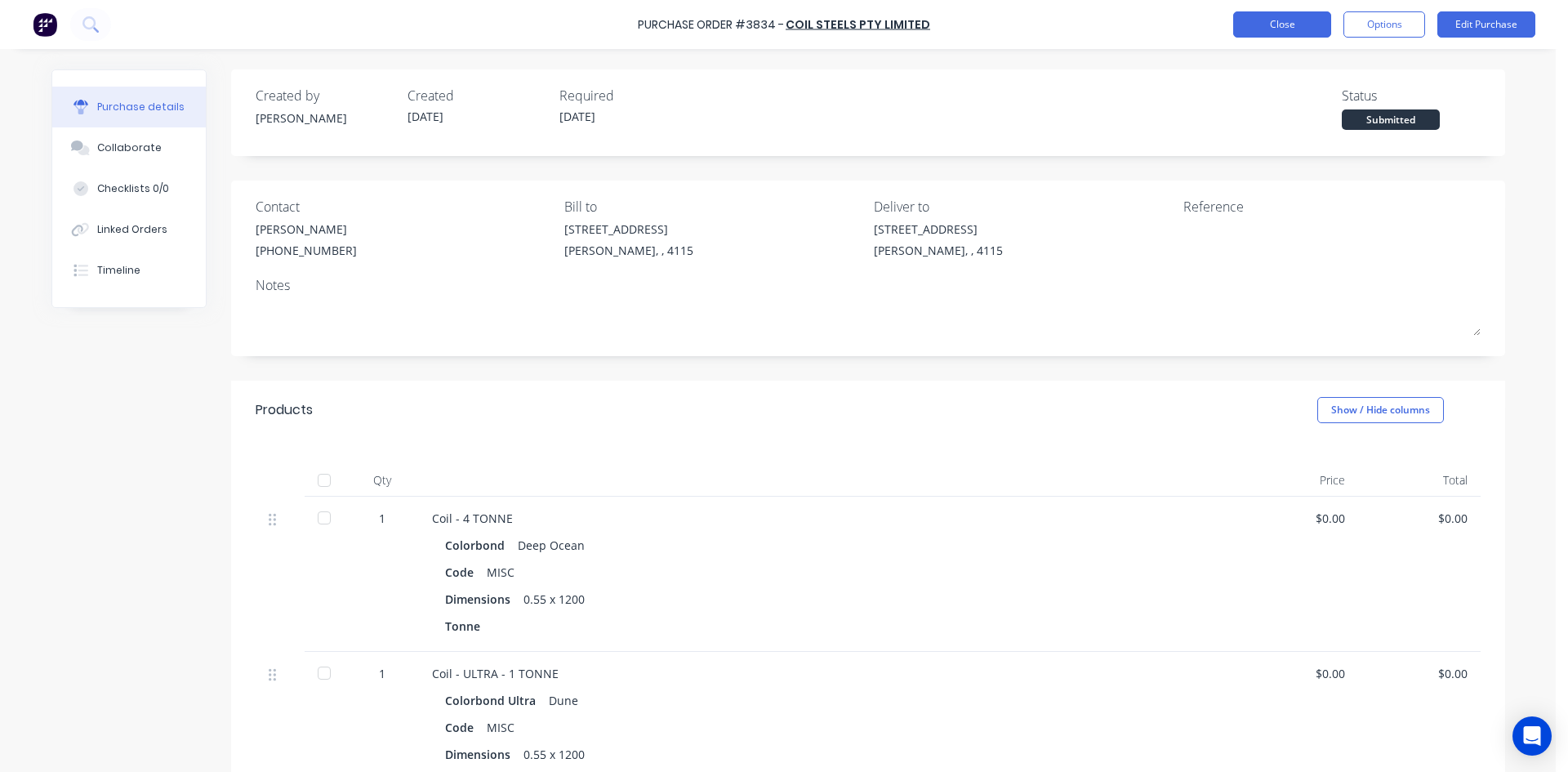
click at [1291, 12] on button "Close" at bounding box center [1282, 24] width 98 height 26
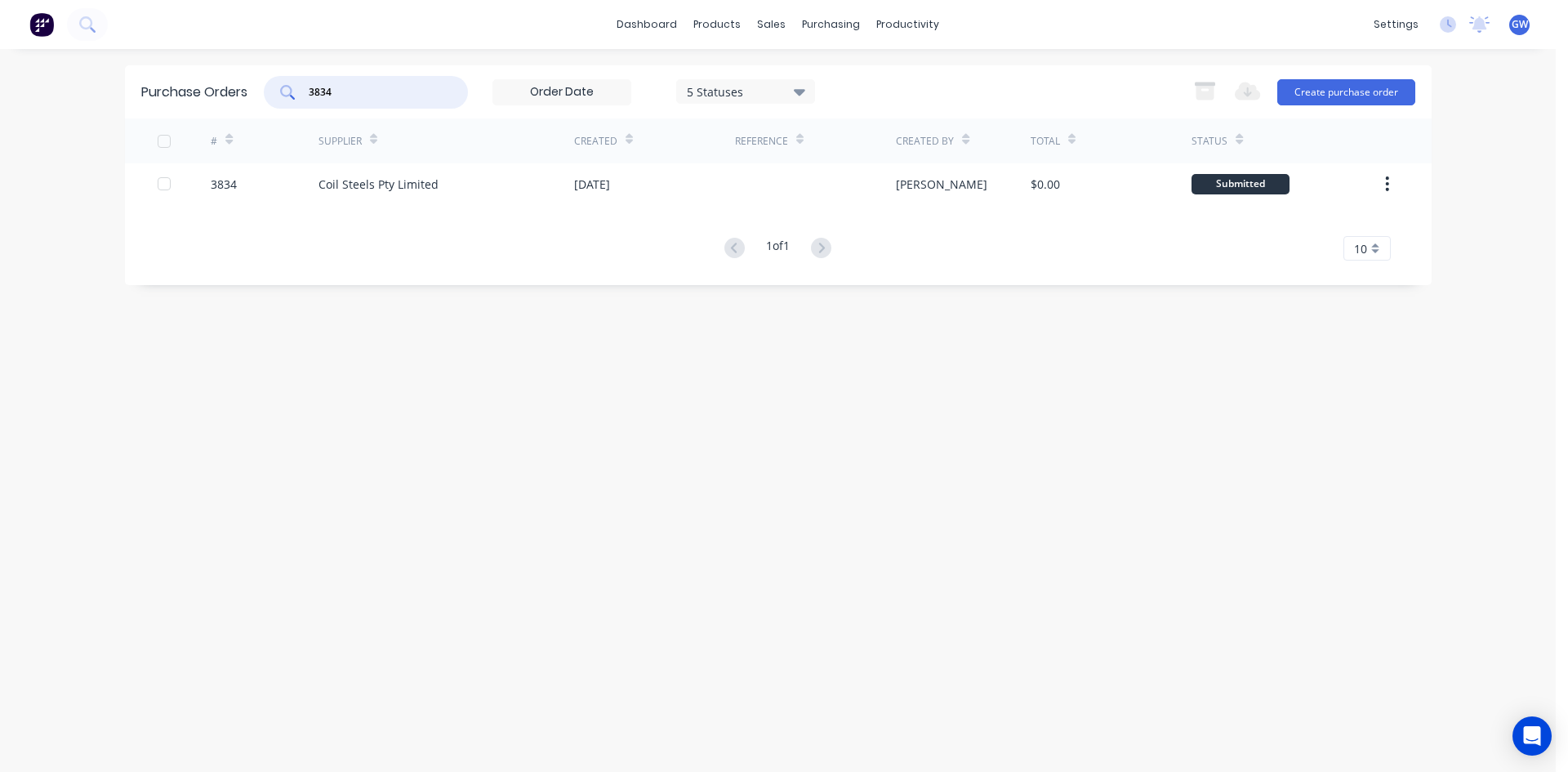
drag, startPoint x: 350, startPoint y: 93, endPoint x: 290, endPoint y: 84, distance: 60.7
click at [290, 84] on div "3834" at bounding box center [365, 92] width 204 height 33
type input "4139"
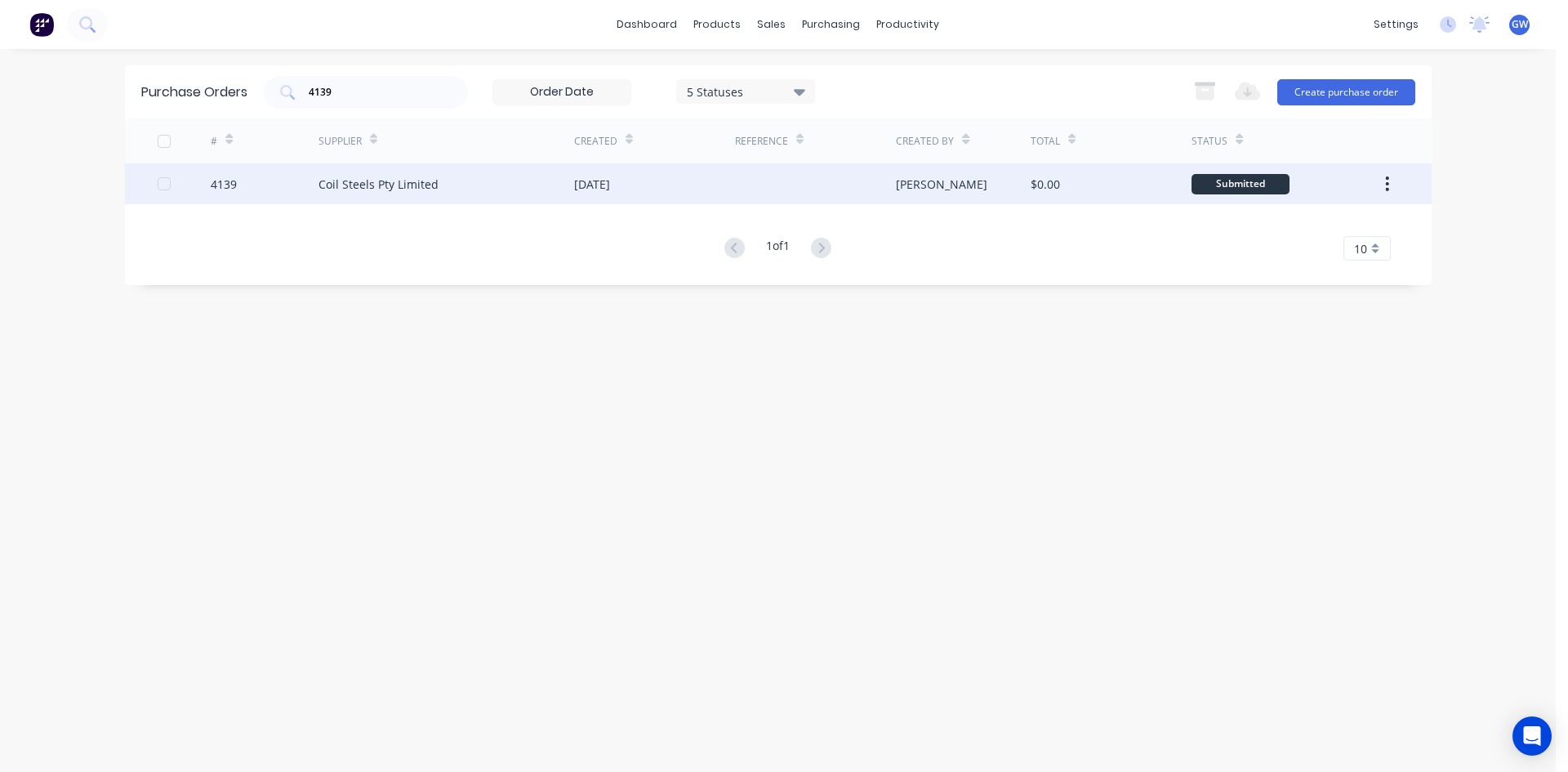
click at [333, 195] on div "Coil Steels Pty Limited" at bounding box center [446, 183] width 256 height 41
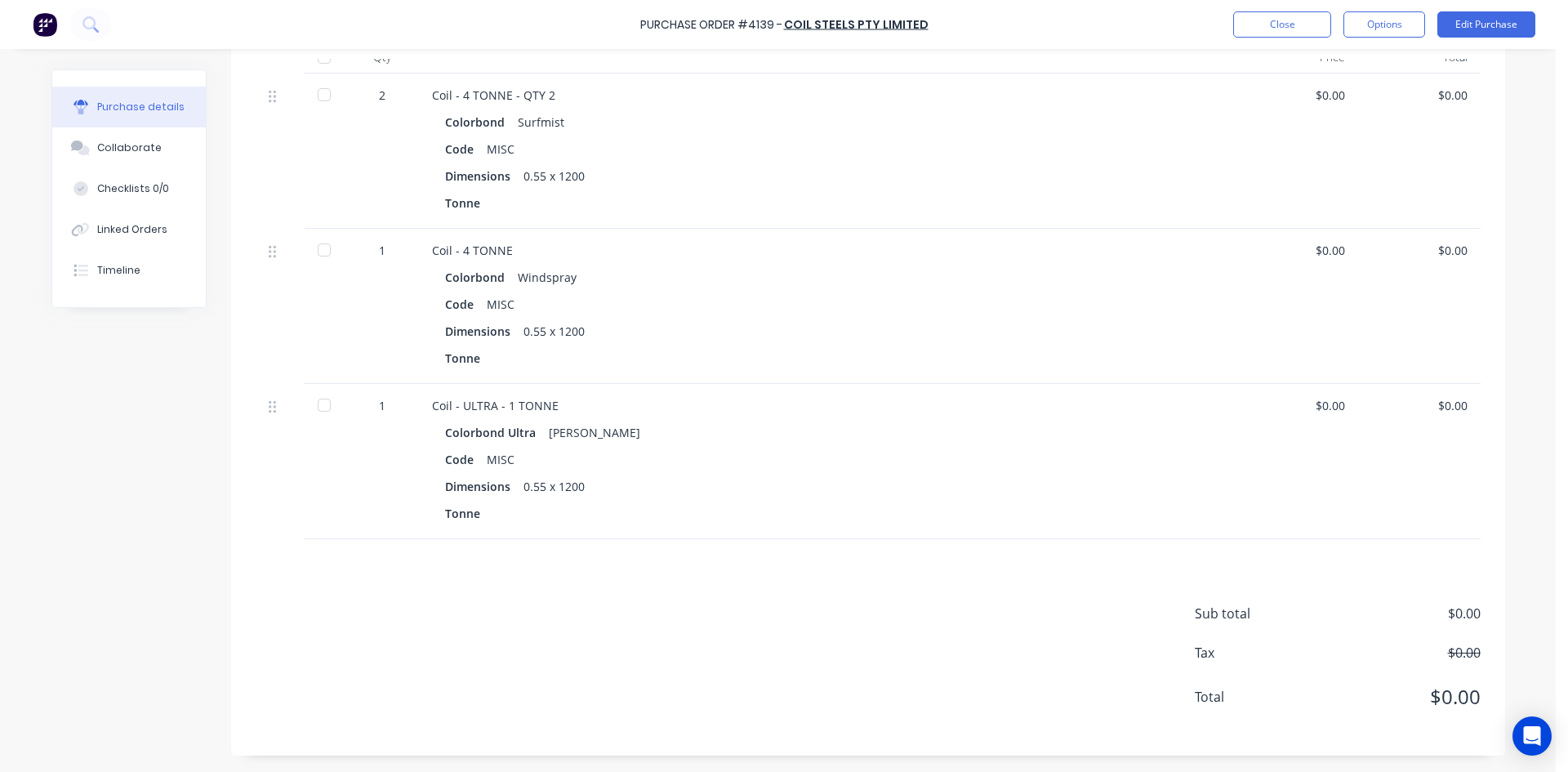
scroll to position [97, 0]
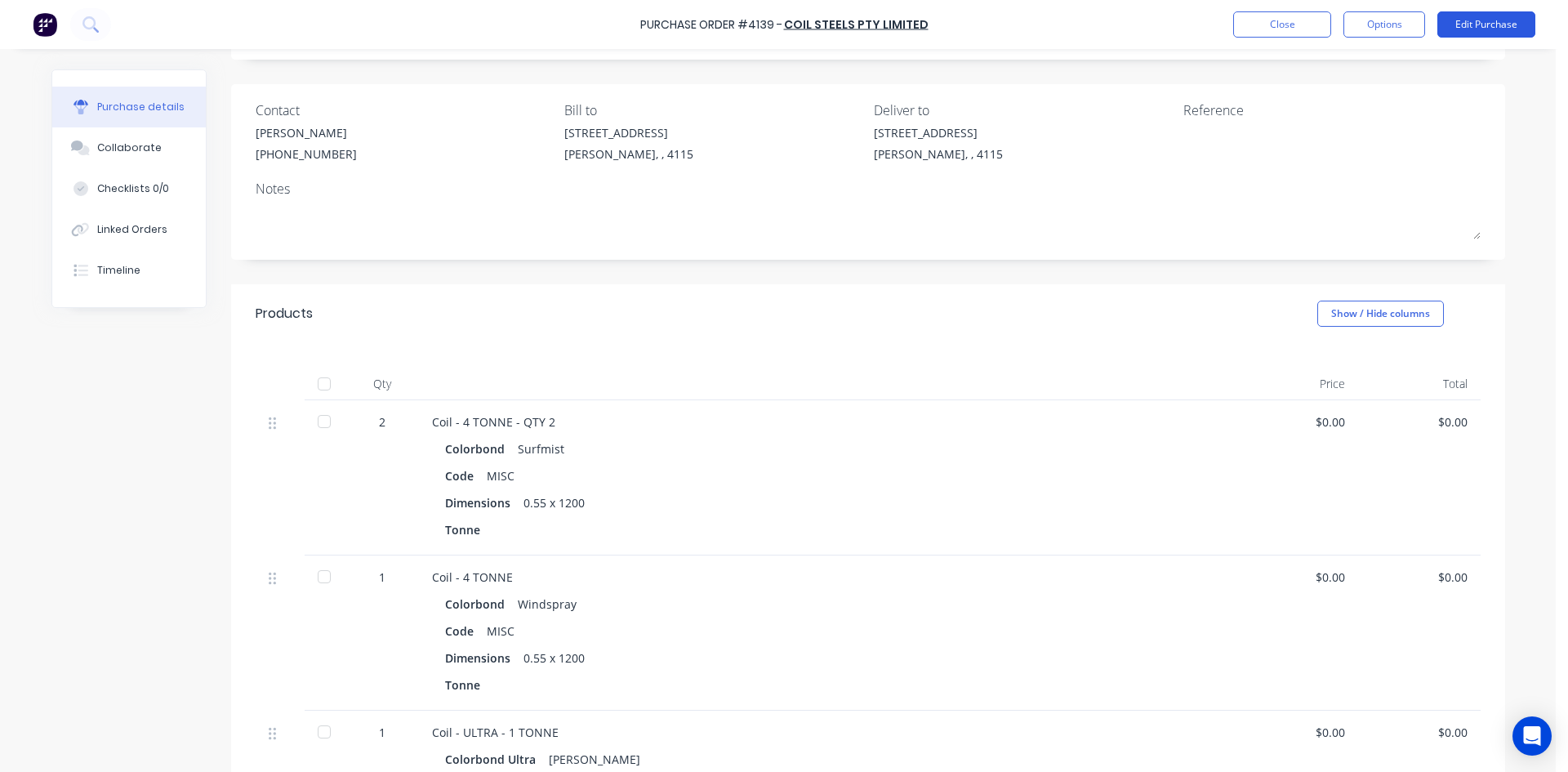
click at [1499, 28] on button "Edit Purchase" at bounding box center [1486, 24] width 98 height 26
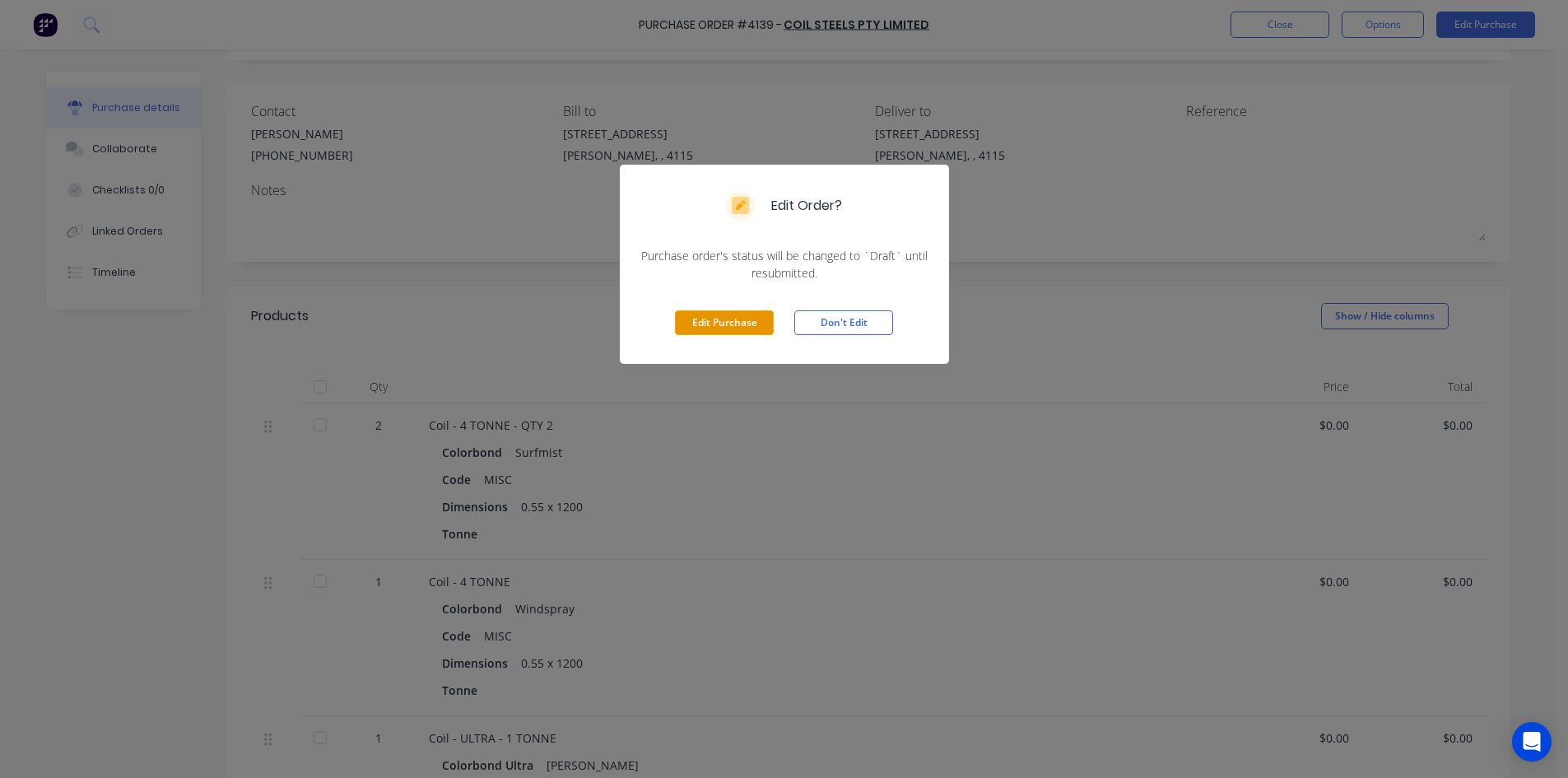
click at [721, 326] on button "Edit Purchase" at bounding box center [724, 322] width 99 height 24
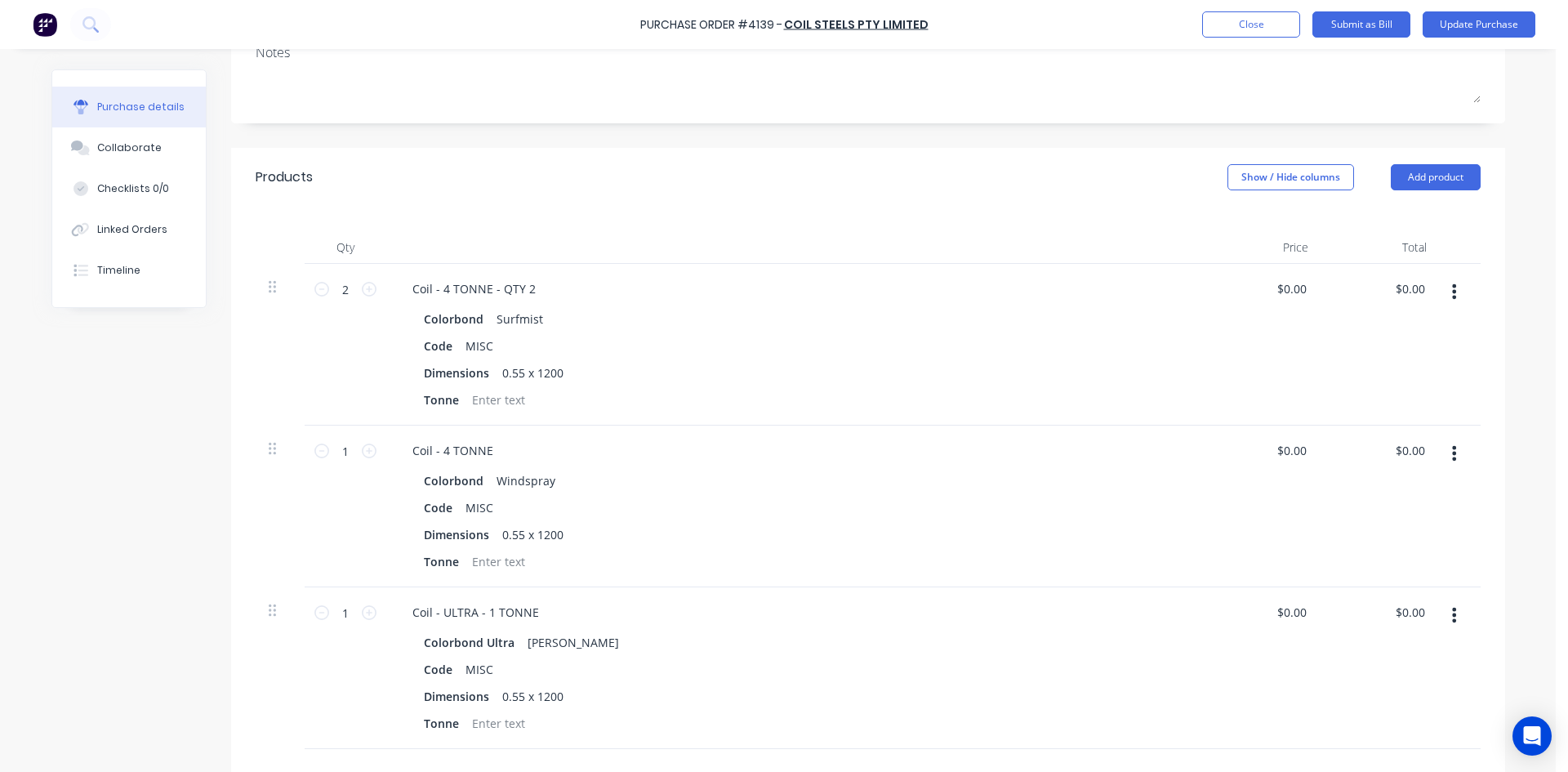
scroll to position [260, 0]
click at [506, 559] on div at bounding box center [498, 559] width 66 height 23
click at [476, 390] on div at bounding box center [498, 398] width 66 height 23
click at [762, 251] on div at bounding box center [794, 245] width 817 height 33
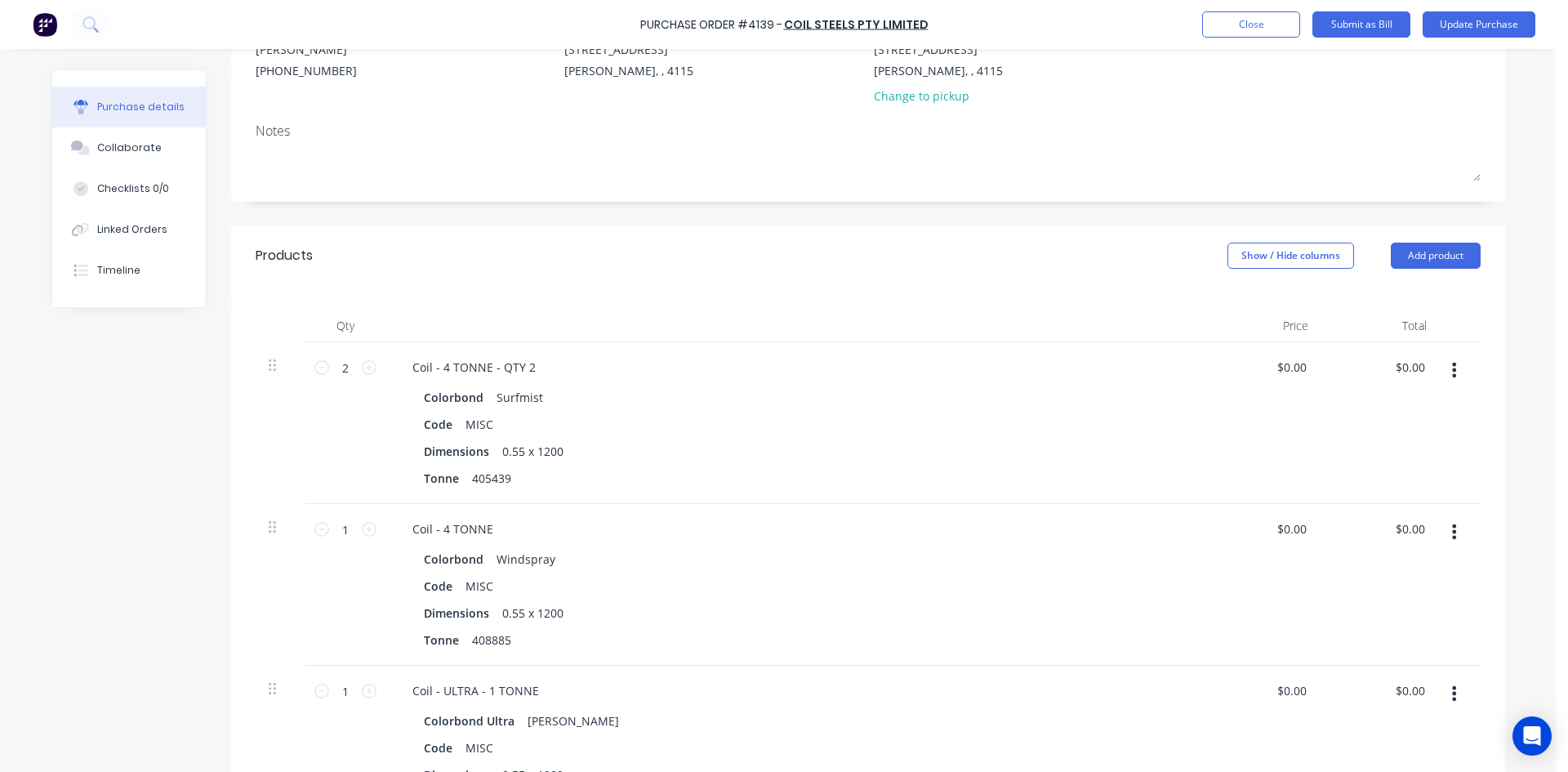
scroll to position [0, 0]
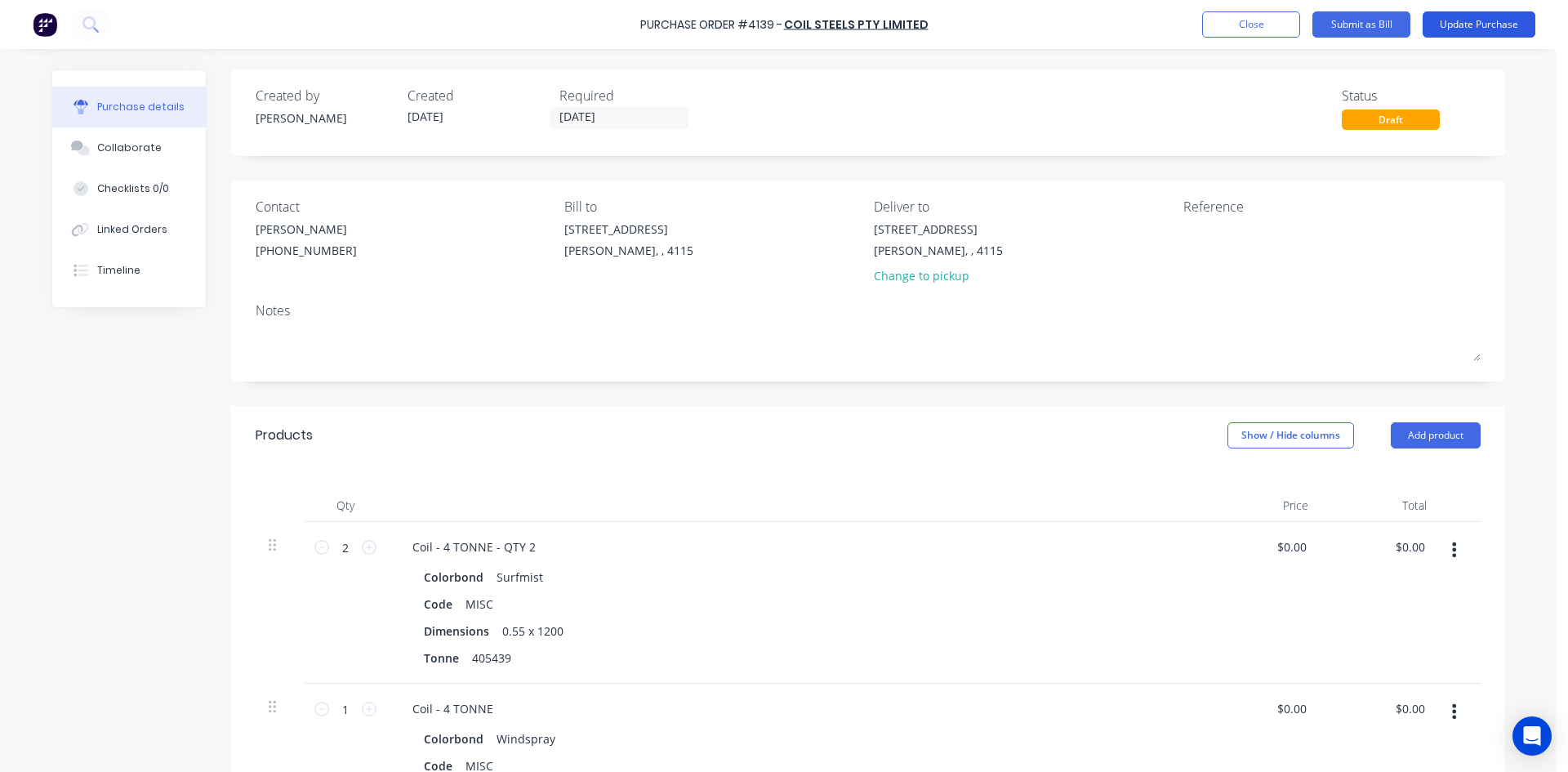
click at [1508, 37] on button "Update Purchase" at bounding box center [1478, 24] width 113 height 26
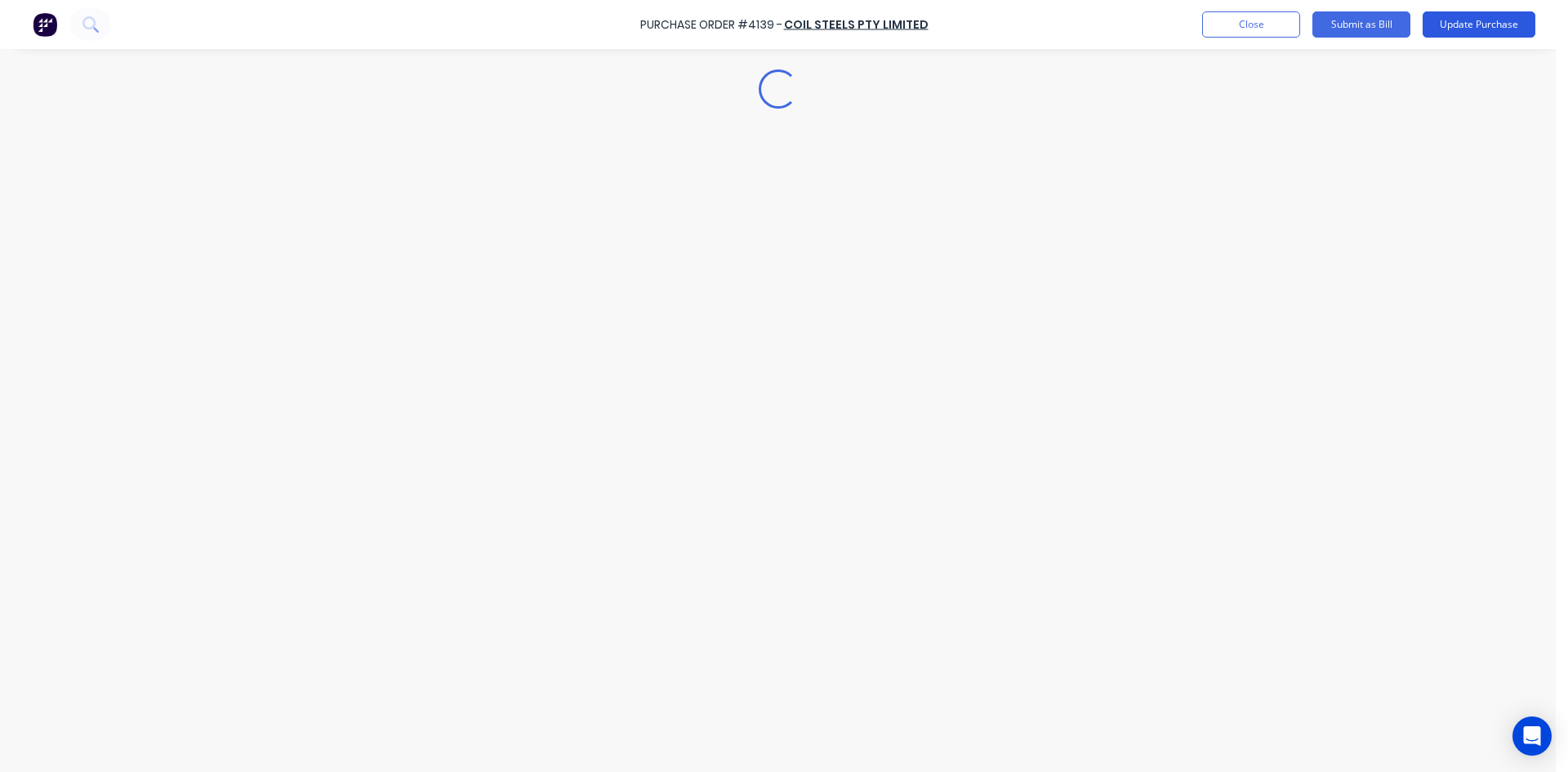
click at [1505, 27] on button "Update Purchase" at bounding box center [1478, 24] width 113 height 26
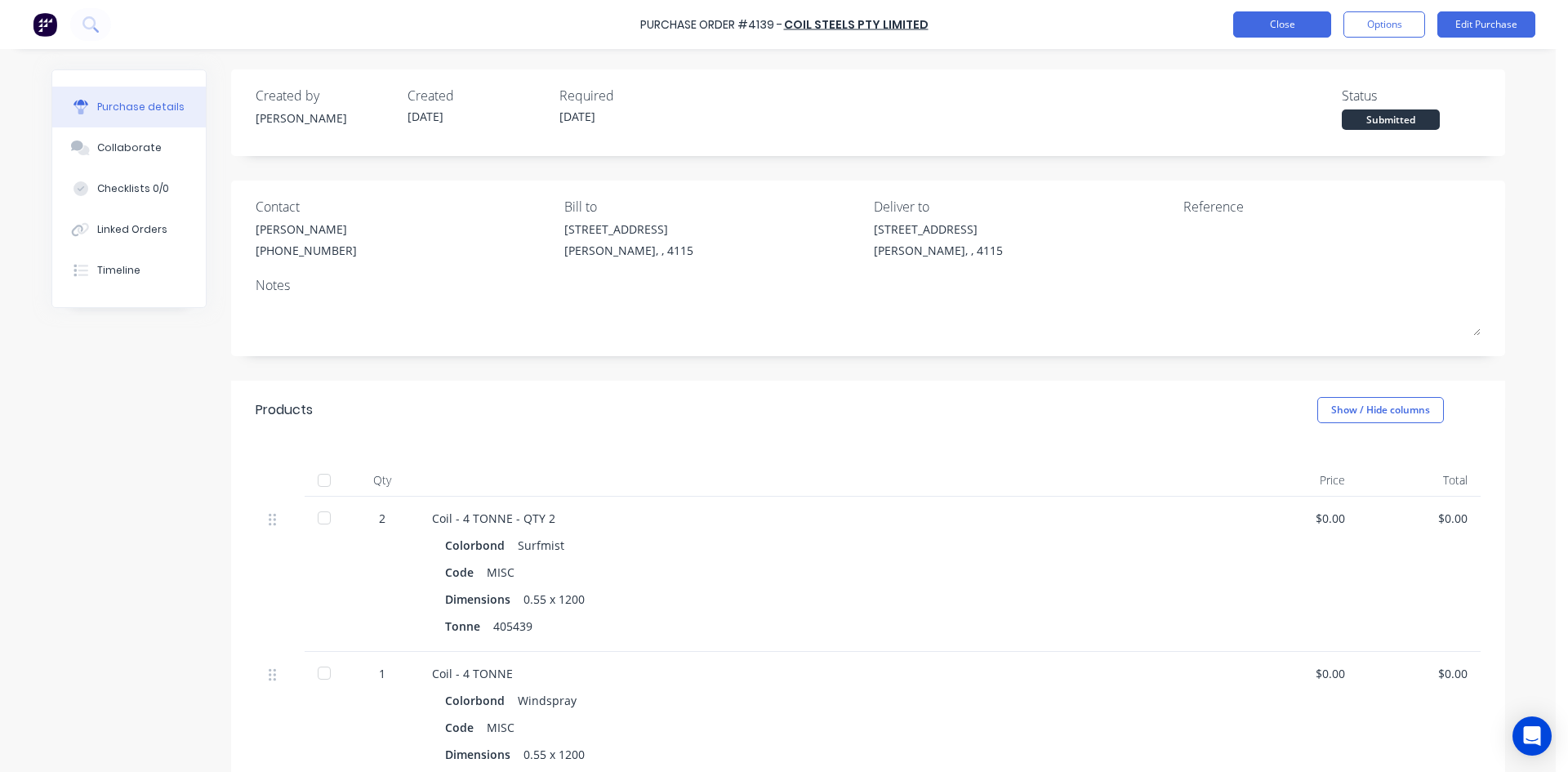
click at [1302, 21] on button "Close" at bounding box center [1282, 24] width 98 height 26
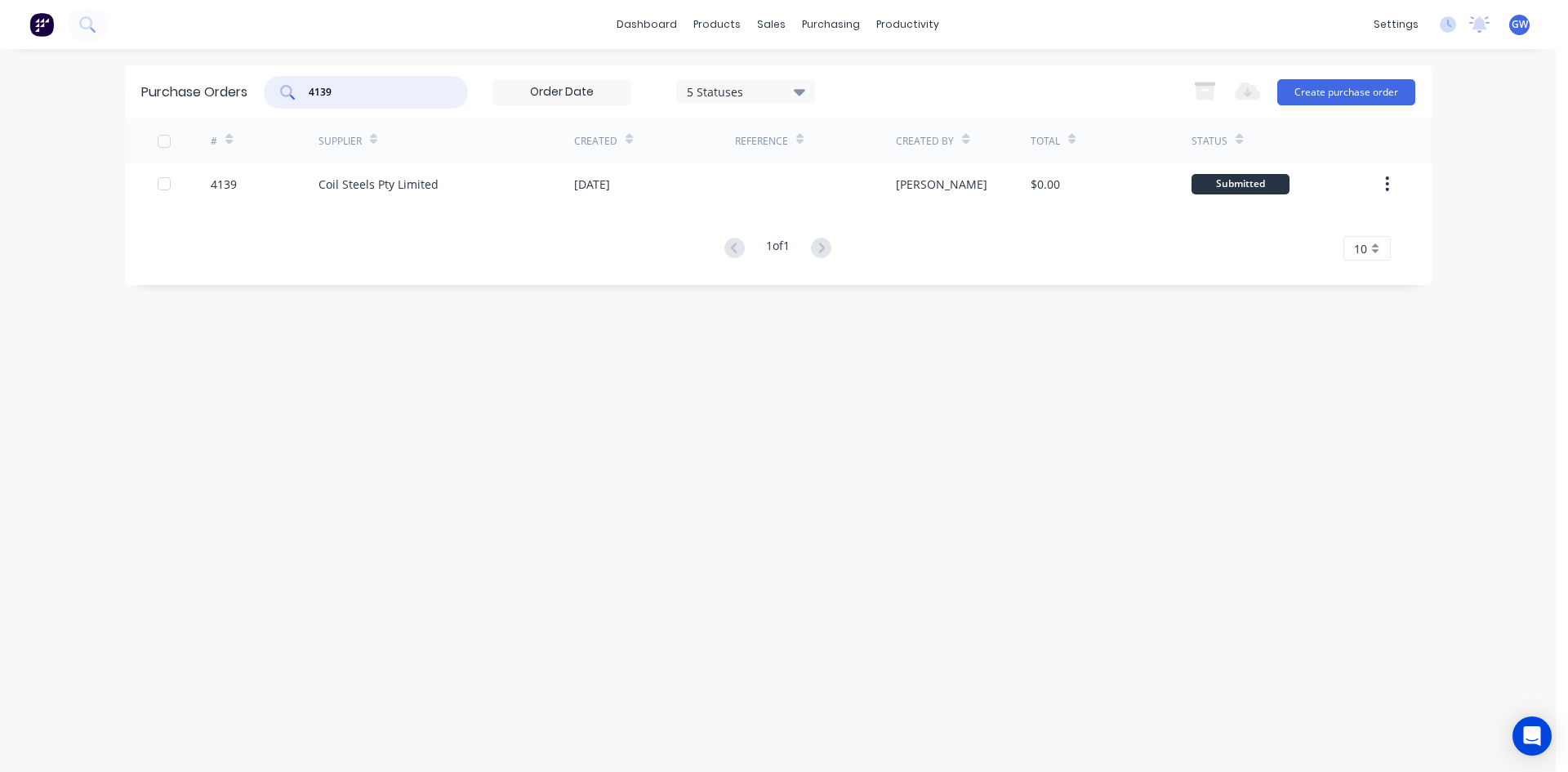
drag, startPoint x: 312, startPoint y: 87, endPoint x: 178, endPoint y: 87, distance: 134.0
click at [178, 87] on div "Purchase Orders 4139 5 Statuses 5 Statuses Export to Excel (XLSX) Create purcha…" at bounding box center [778, 92] width 1306 height 53
type input "4133"
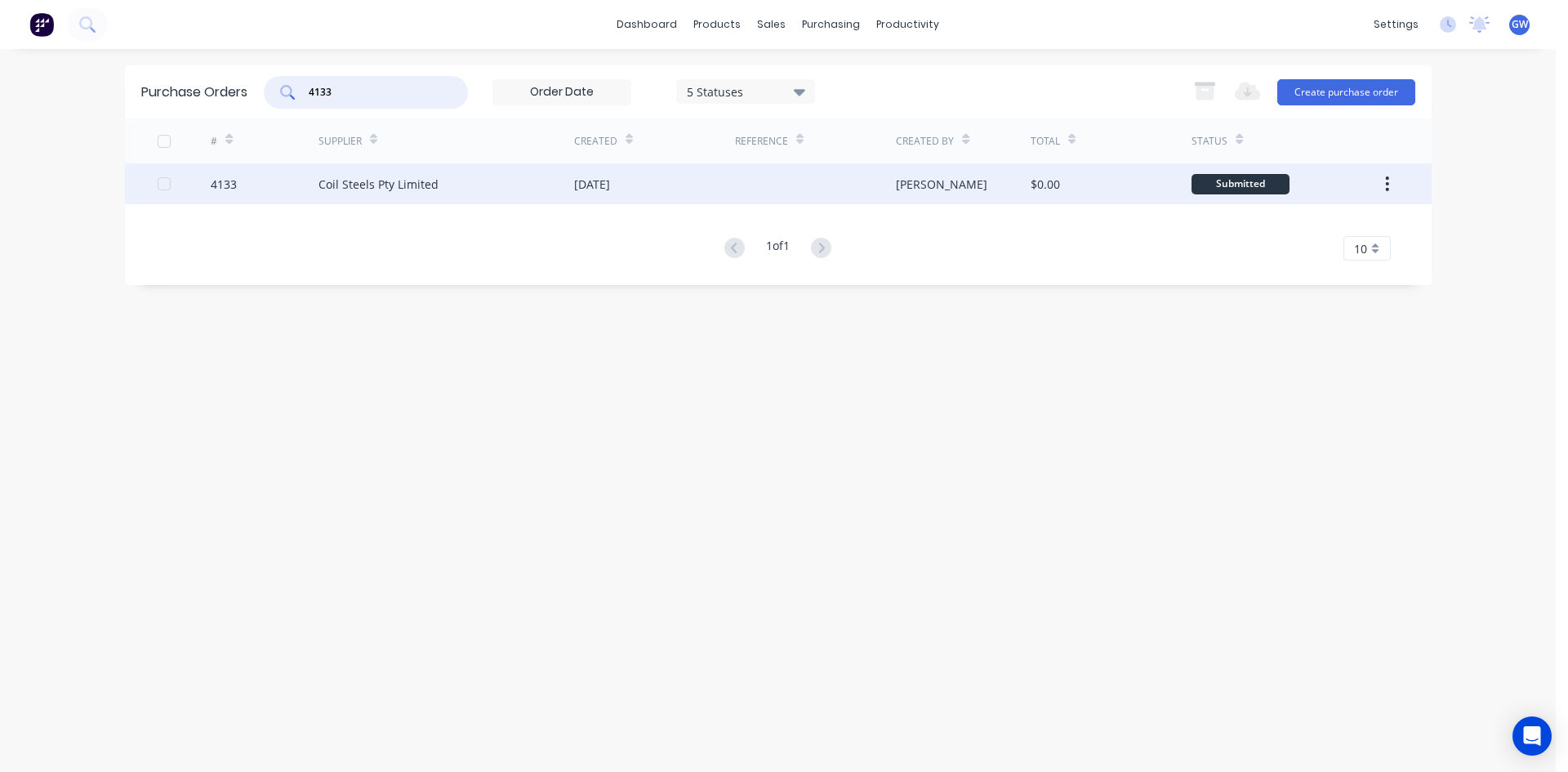
click at [1029, 201] on div "[PERSON_NAME]" at bounding box center [964, 183] width 135 height 41
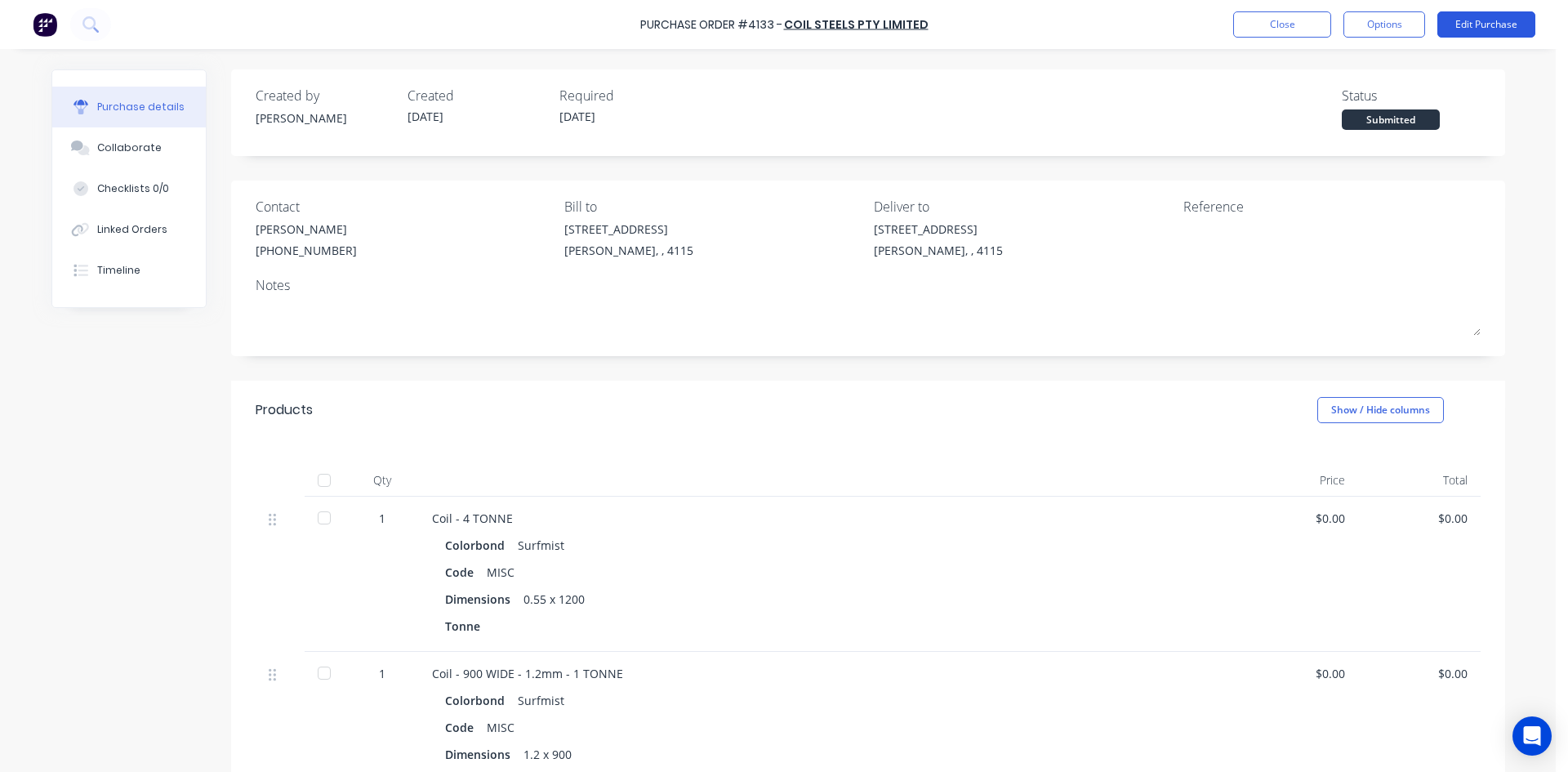
click at [1470, 23] on button "Edit Purchase" at bounding box center [1486, 24] width 98 height 26
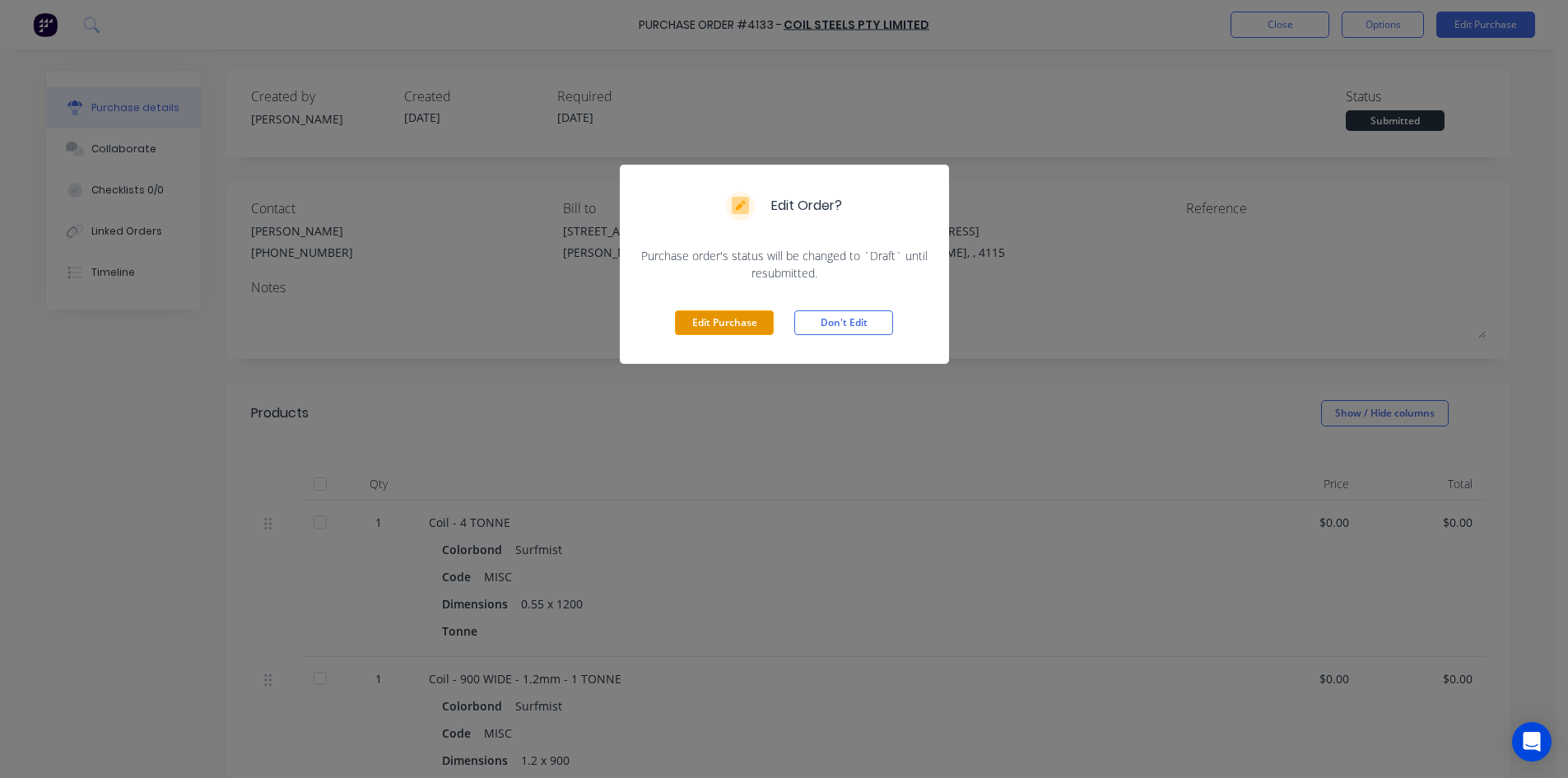
click at [734, 320] on button "Edit Purchase" at bounding box center [724, 322] width 99 height 24
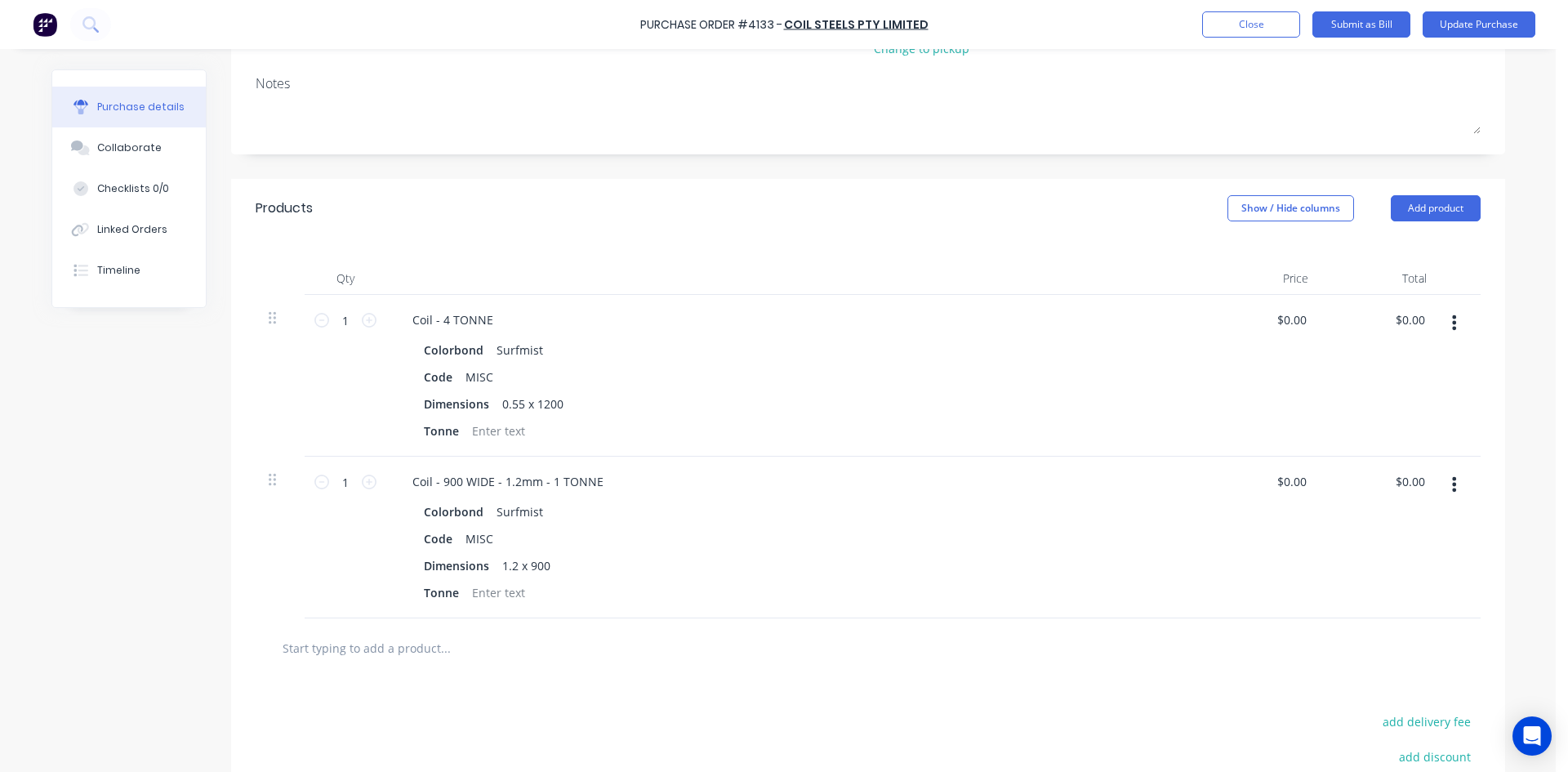
scroll to position [327, 0]
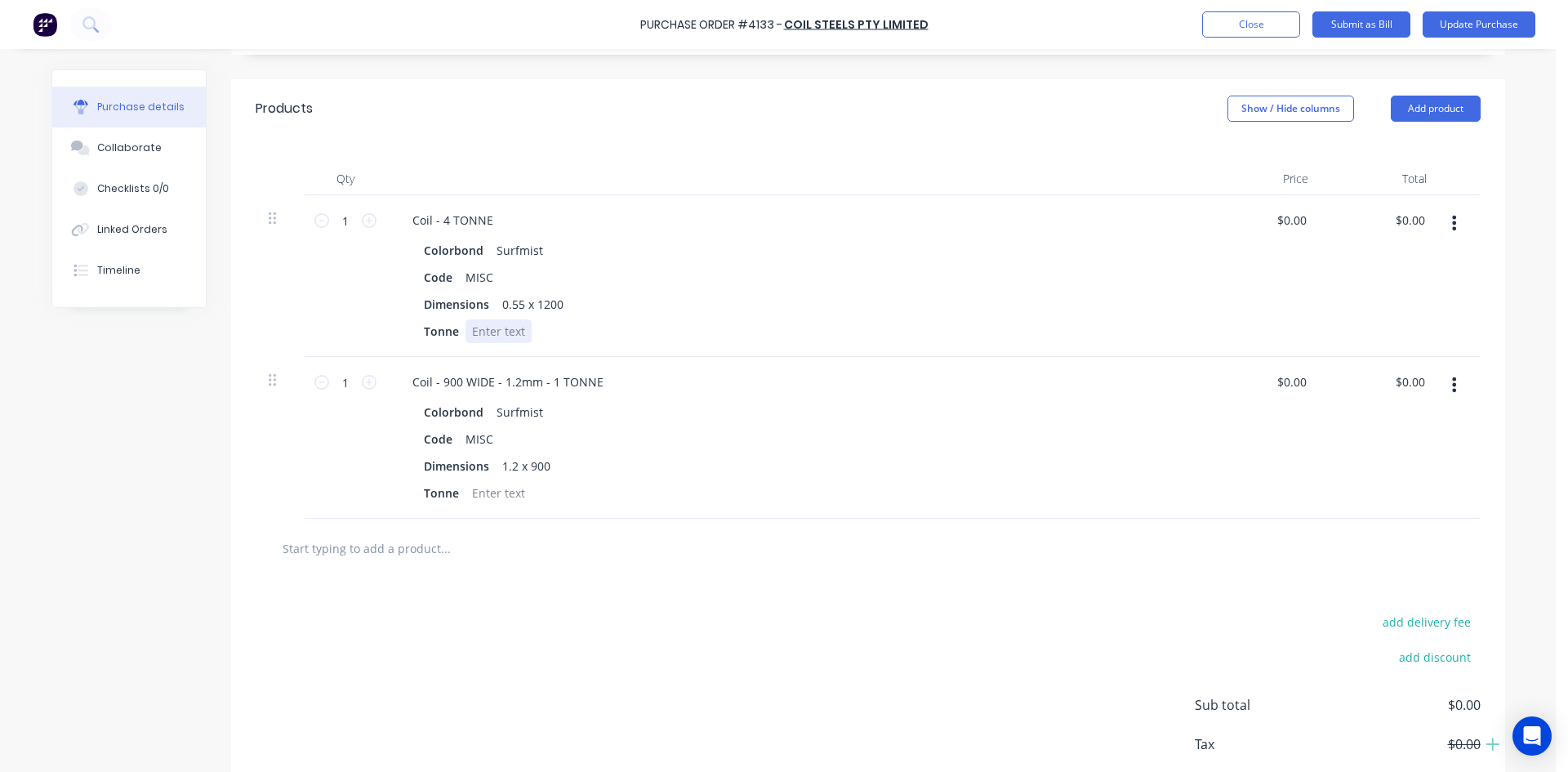
click at [480, 328] on div at bounding box center [498, 331] width 66 height 23
click at [466, 498] on div at bounding box center [498, 493] width 66 height 23
click at [704, 569] on div at bounding box center [868, 549] width 1225 height 60
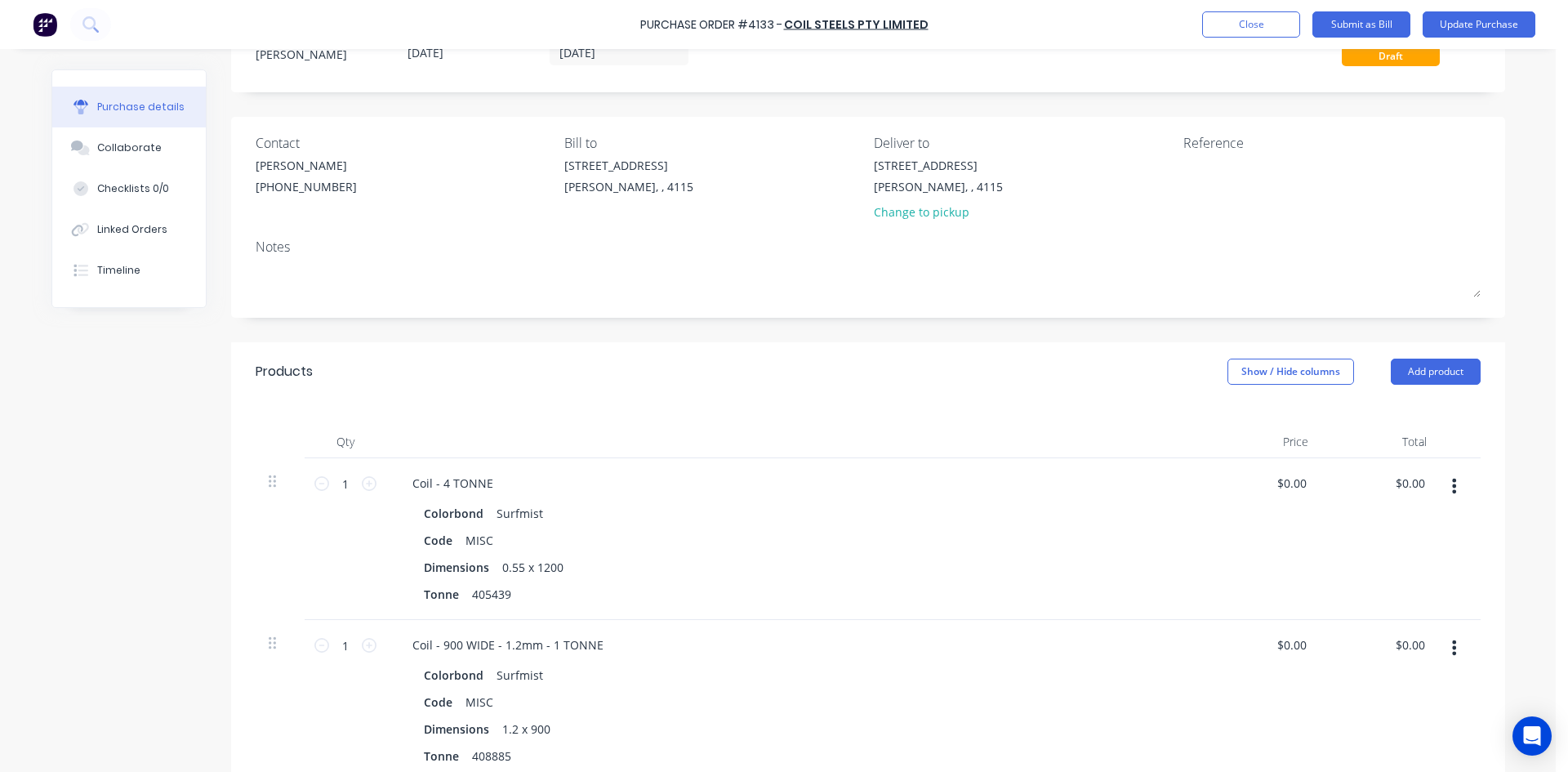
scroll to position [0, 0]
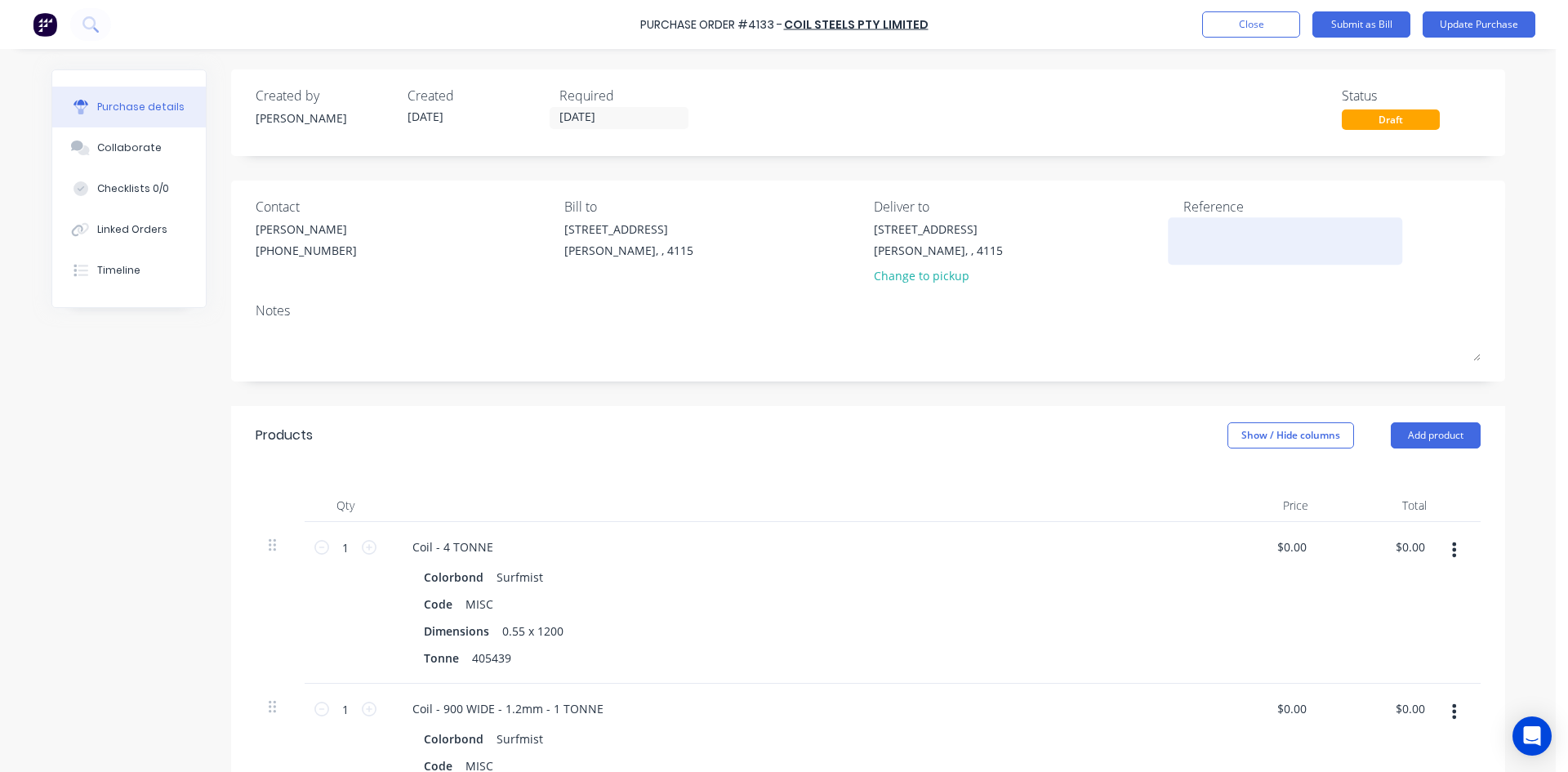
click at [1215, 233] on textarea at bounding box center [1285, 238] width 204 height 37
type textarea "408885"
click at [1465, 22] on button "Update Purchase" at bounding box center [1478, 24] width 113 height 26
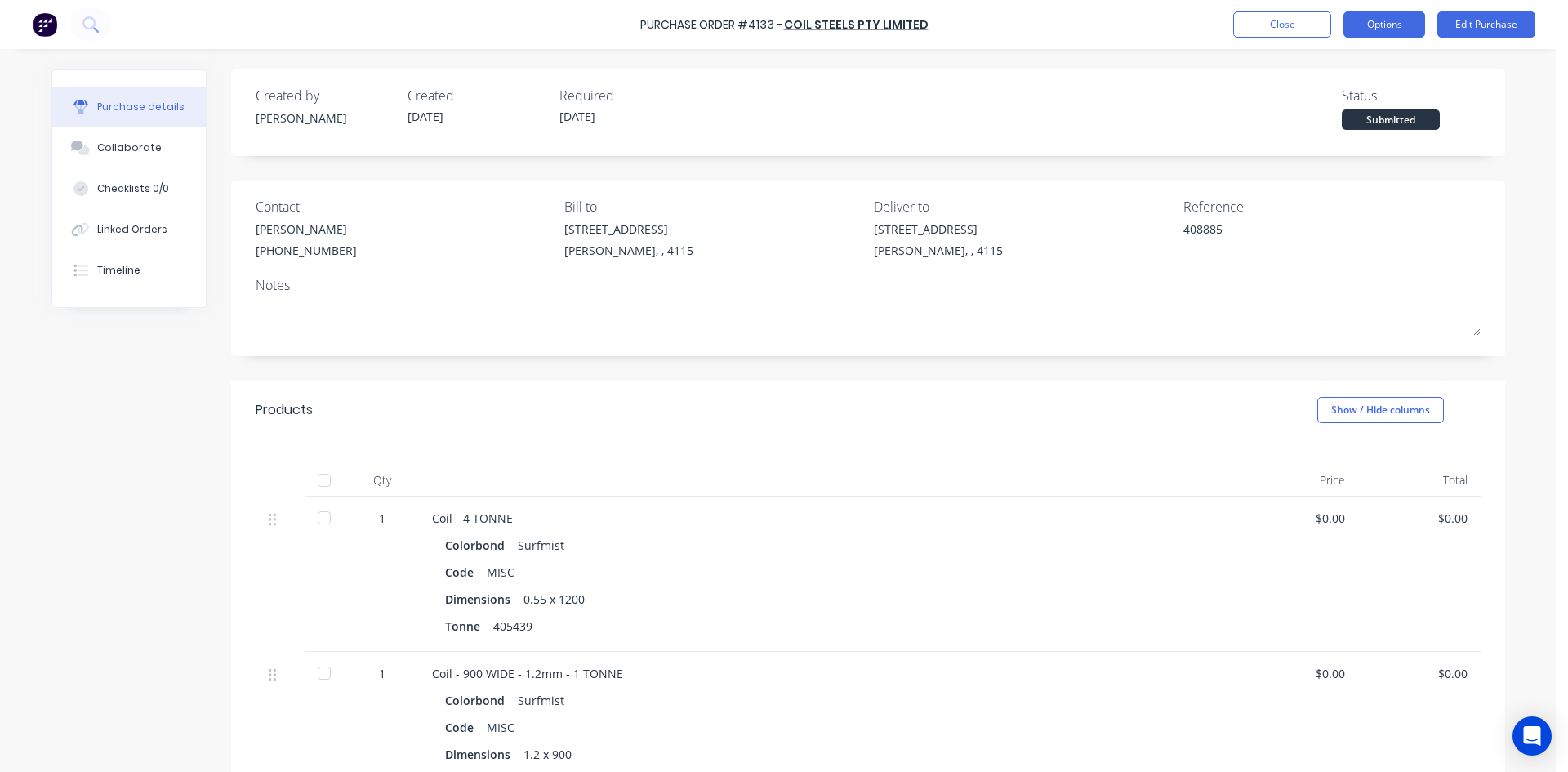
click at [1402, 30] on button "Options" at bounding box center [1384, 24] width 82 height 26
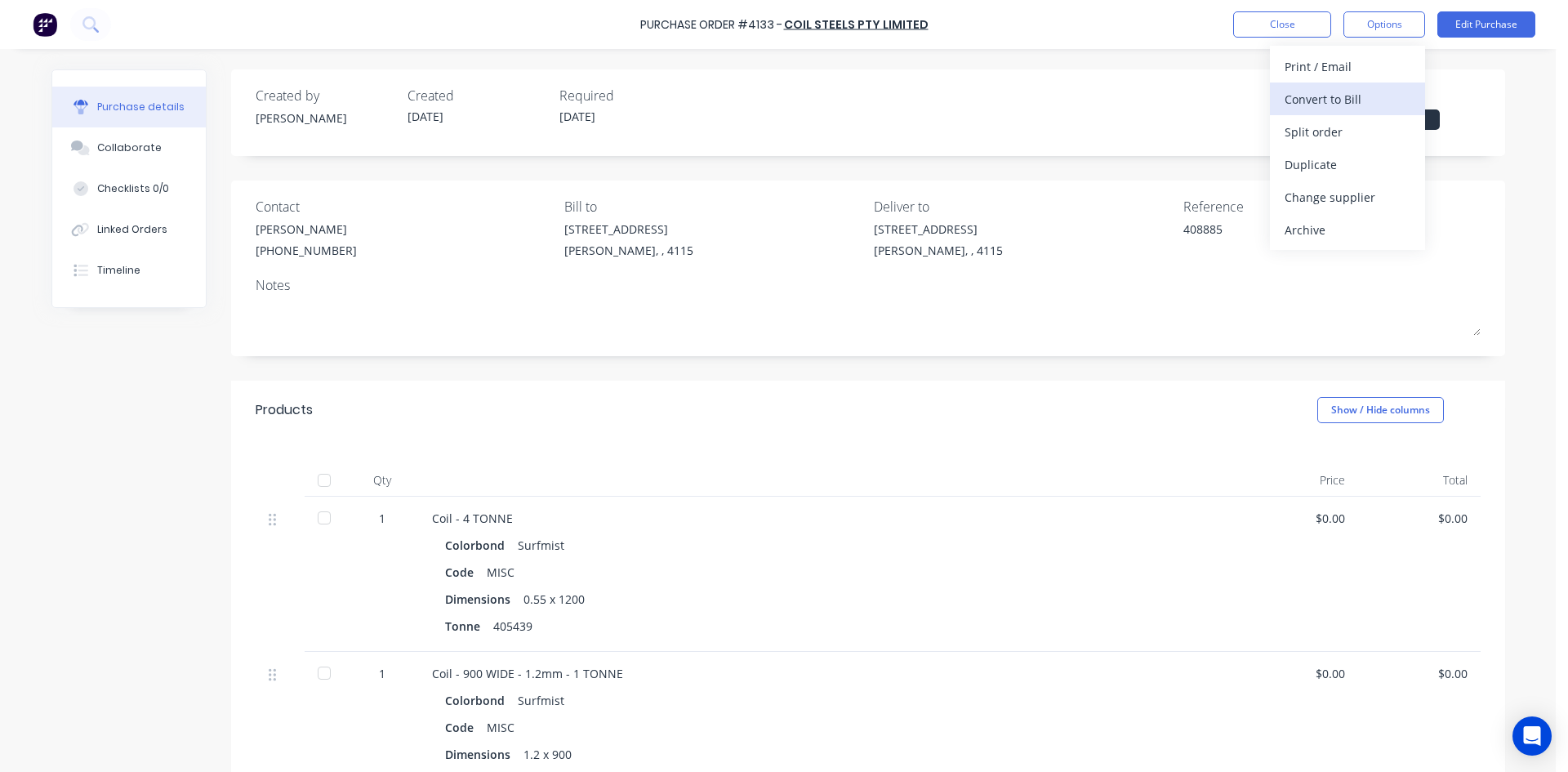
click at [1356, 103] on div "Convert to Bill" at bounding box center [1347, 99] width 126 height 23
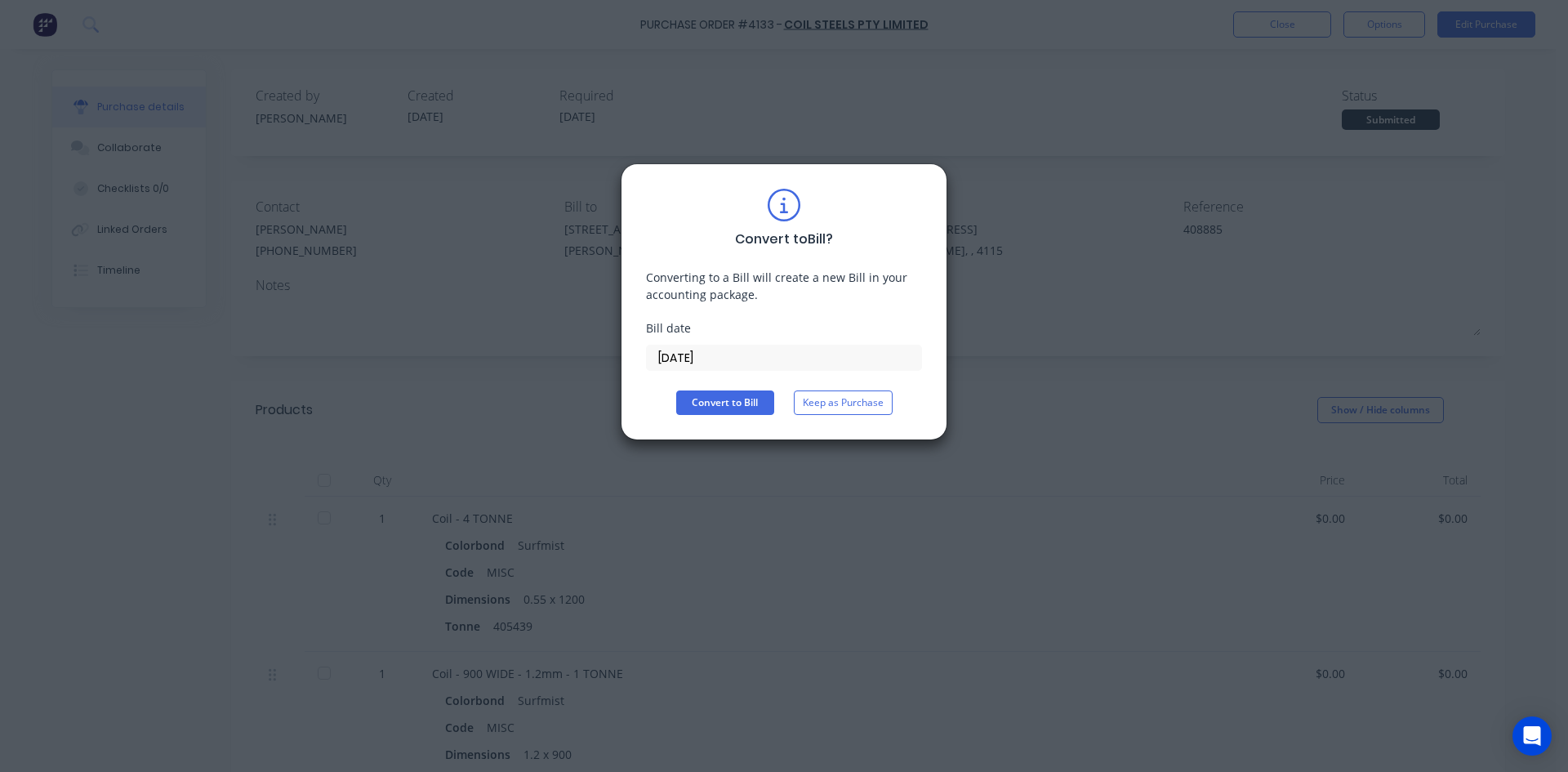
click at [686, 363] on input "[DATE]" at bounding box center [784, 357] width 274 height 24
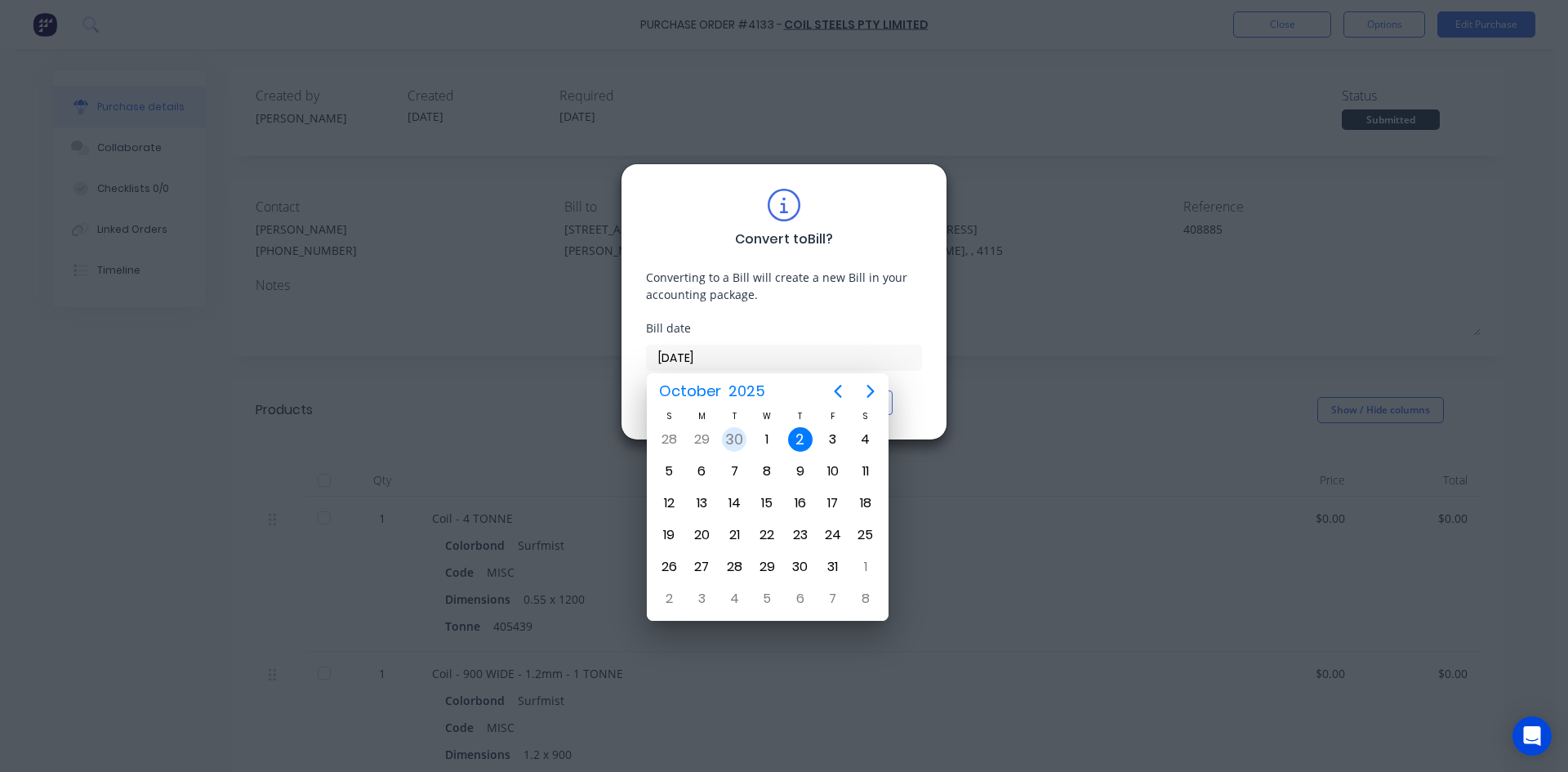
click at [729, 435] on div "30" at bounding box center [734, 439] width 24 height 24
type input "30/09/25"
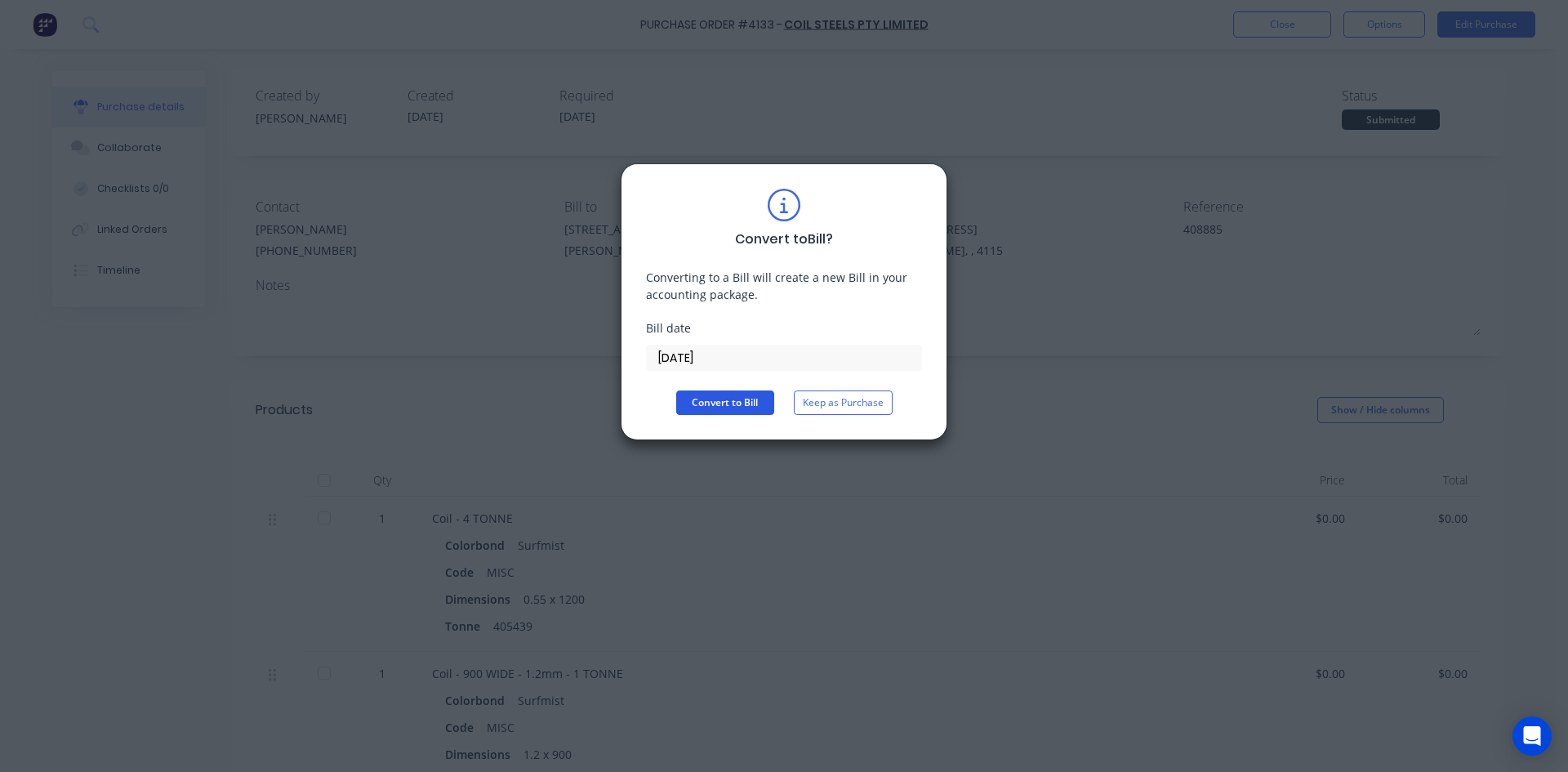
click at [729, 409] on button "Convert to Bill" at bounding box center [725, 402] width 98 height 24
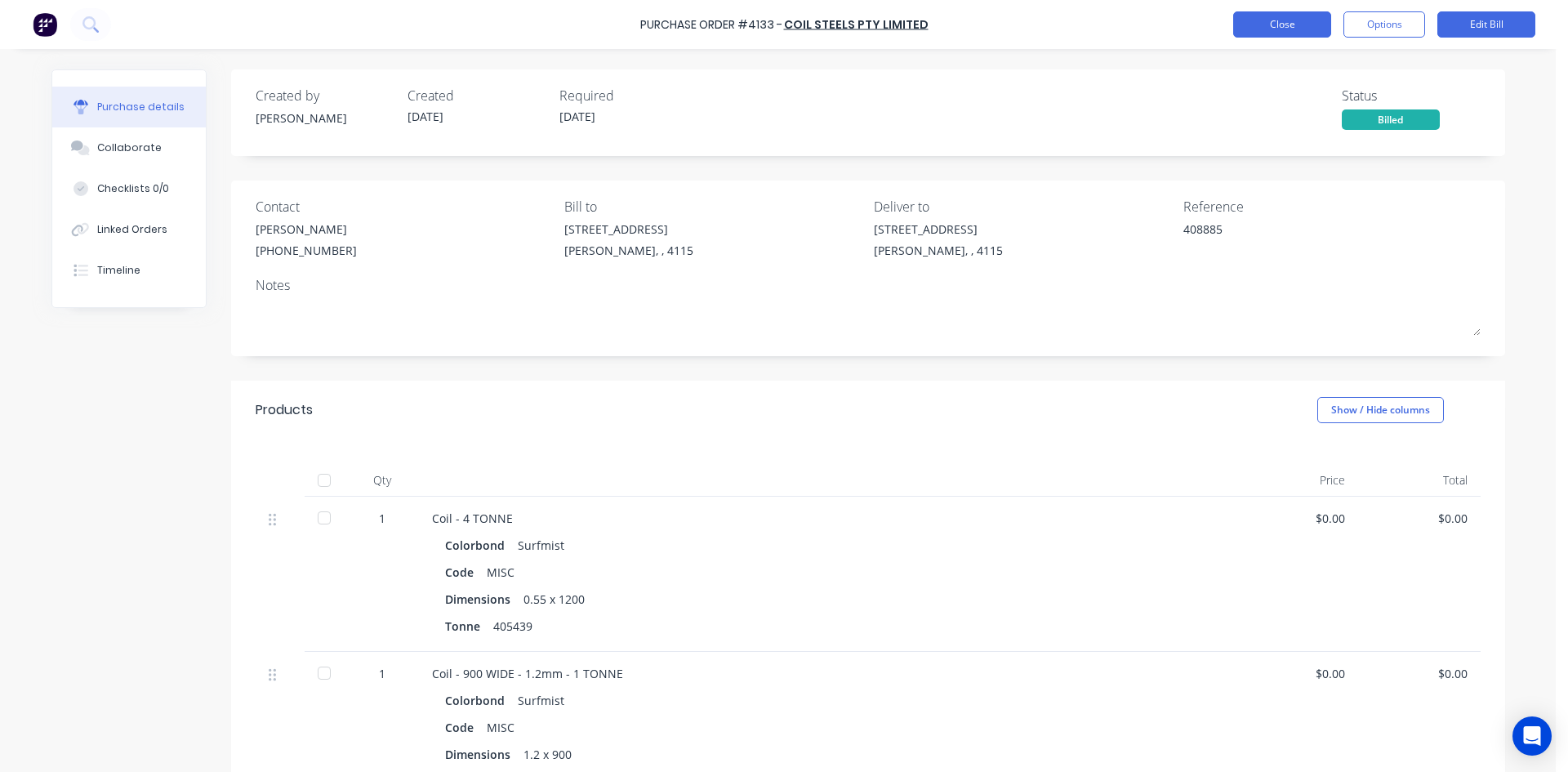
click at [1305, 18] on button "Close" at bounding box center [1282, 24] width 98 height 26
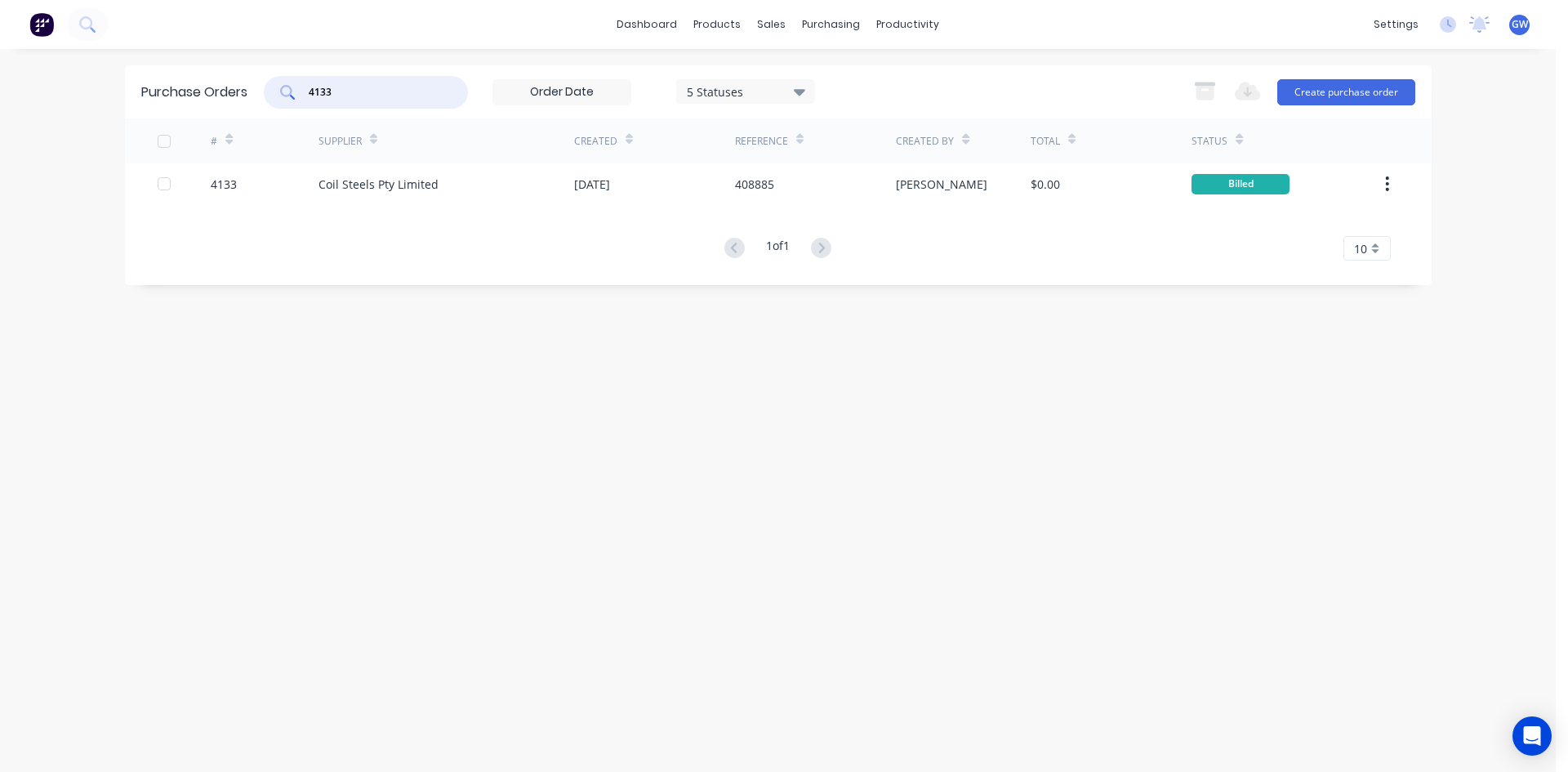
drag, startPoint x: 367, startPoint y: 86, endPoint x: 220, endPoint y: 65, distance: 148.5
click at [220, 65] on div "Purchase Orders 4133 5 Statuses 5 Statuses Export to Excel (XLSX) Create purcha…" at bounding box center [778, 92] width 1306 height 53
type input "3952"
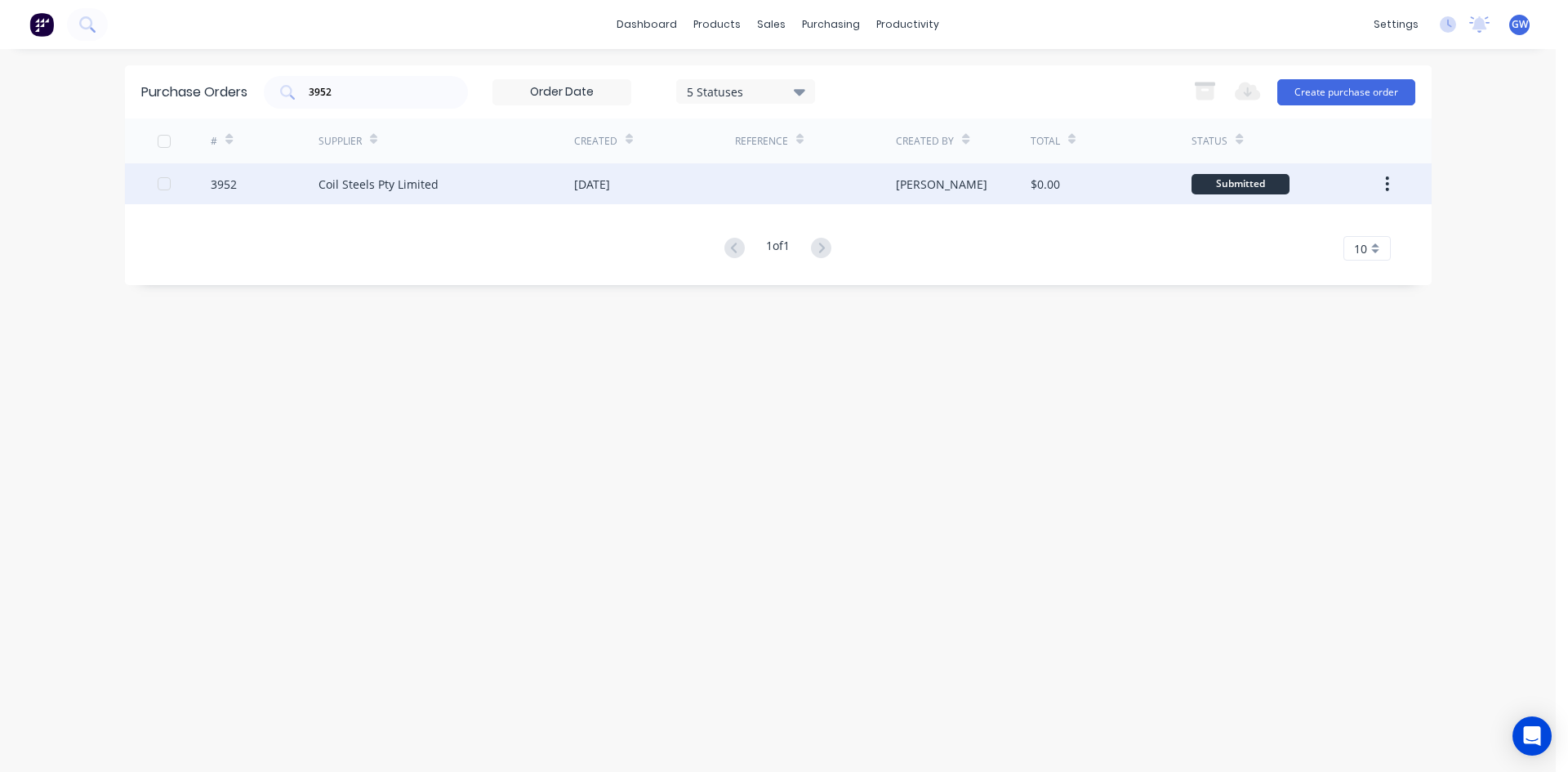
click at [765, 182] on div at bounding box center [815, 183] width 161 height 41
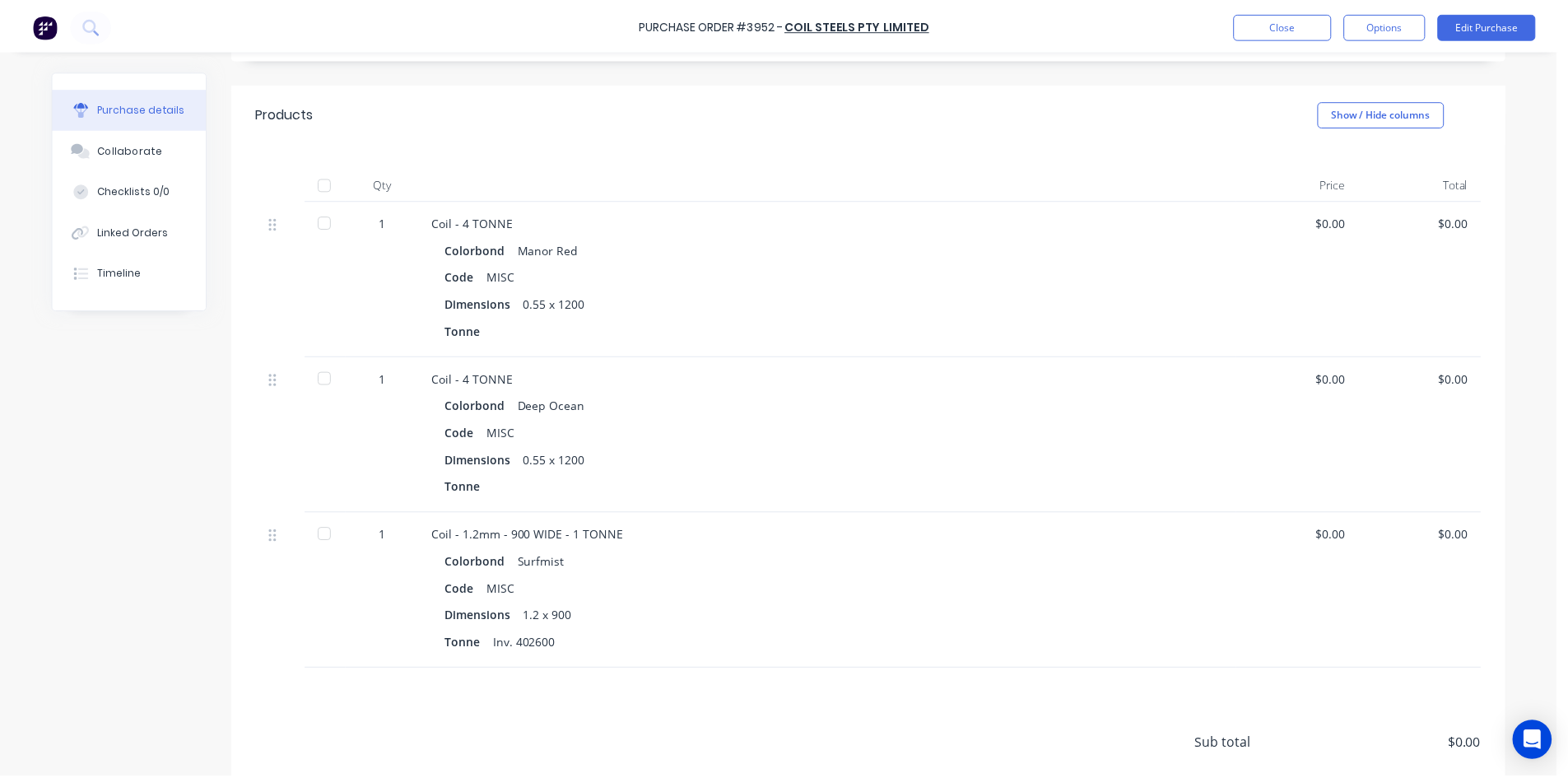
scroll to position [329, 0]
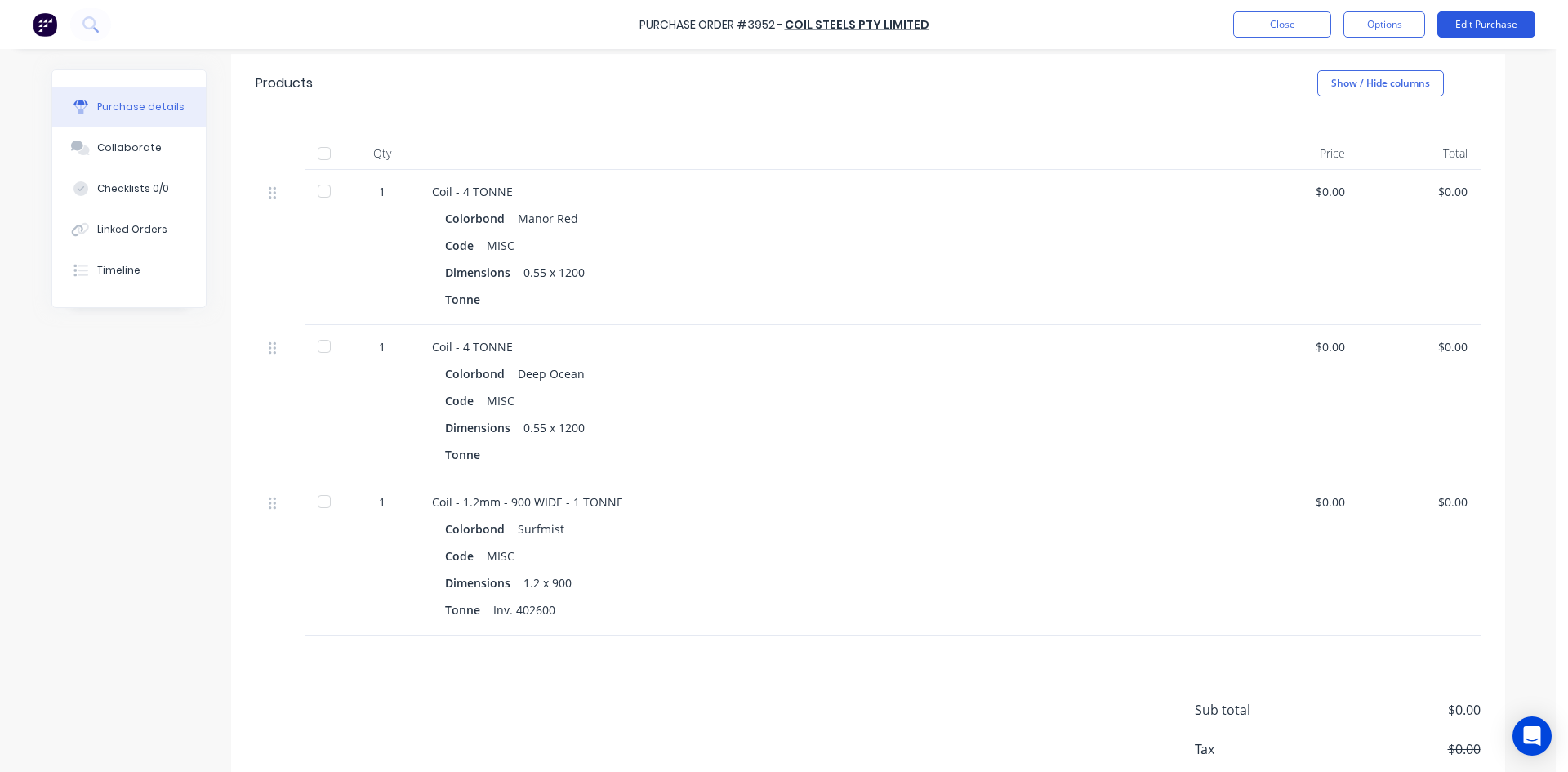
click at [1487, 29] on button "Edit Purchase" at bounding box center [1486, 24] width 98 height 26
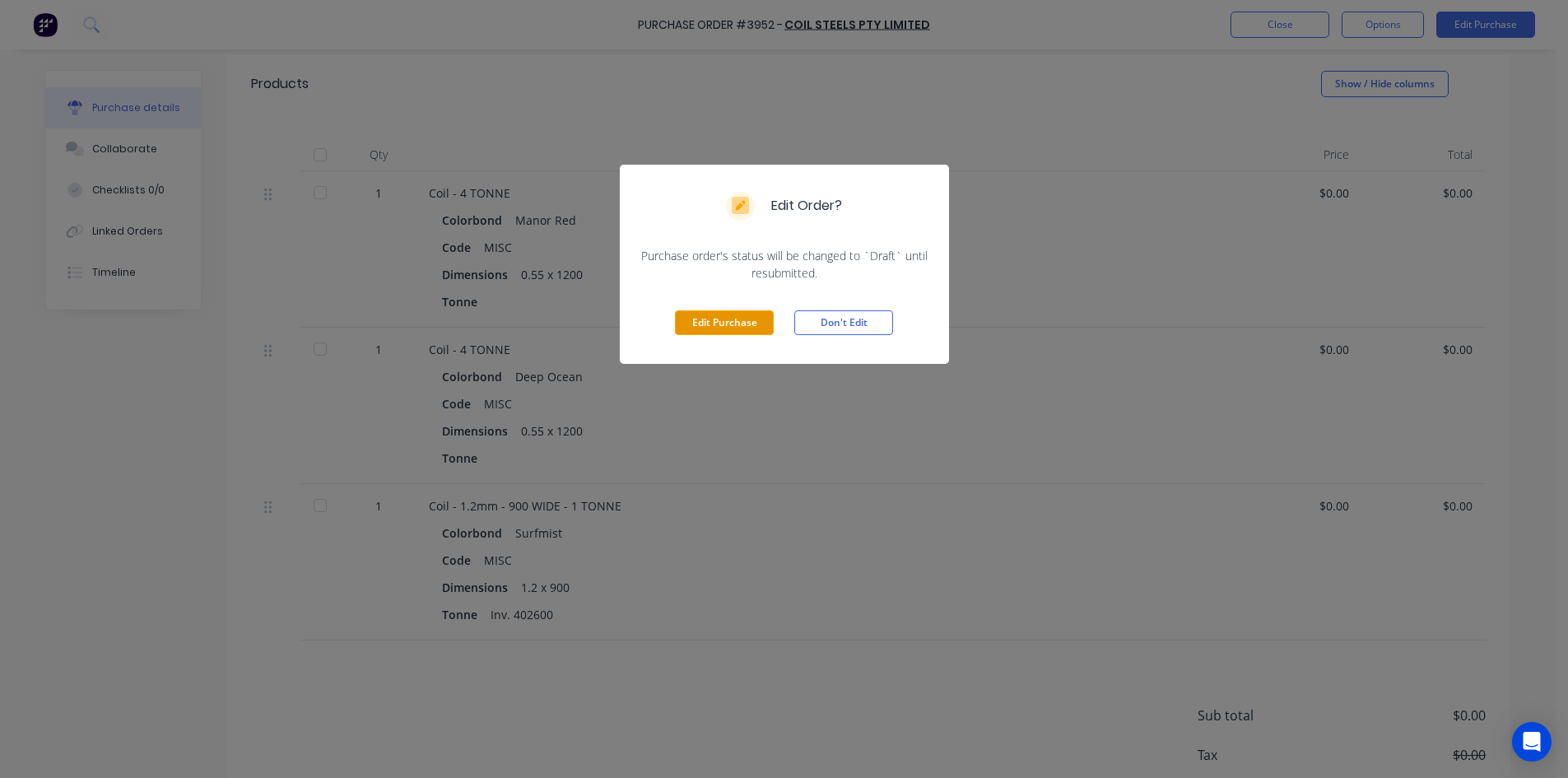
click at [712, 324] on button "Edit Purchase" at bounding box center [724, 322] width 99 height 24
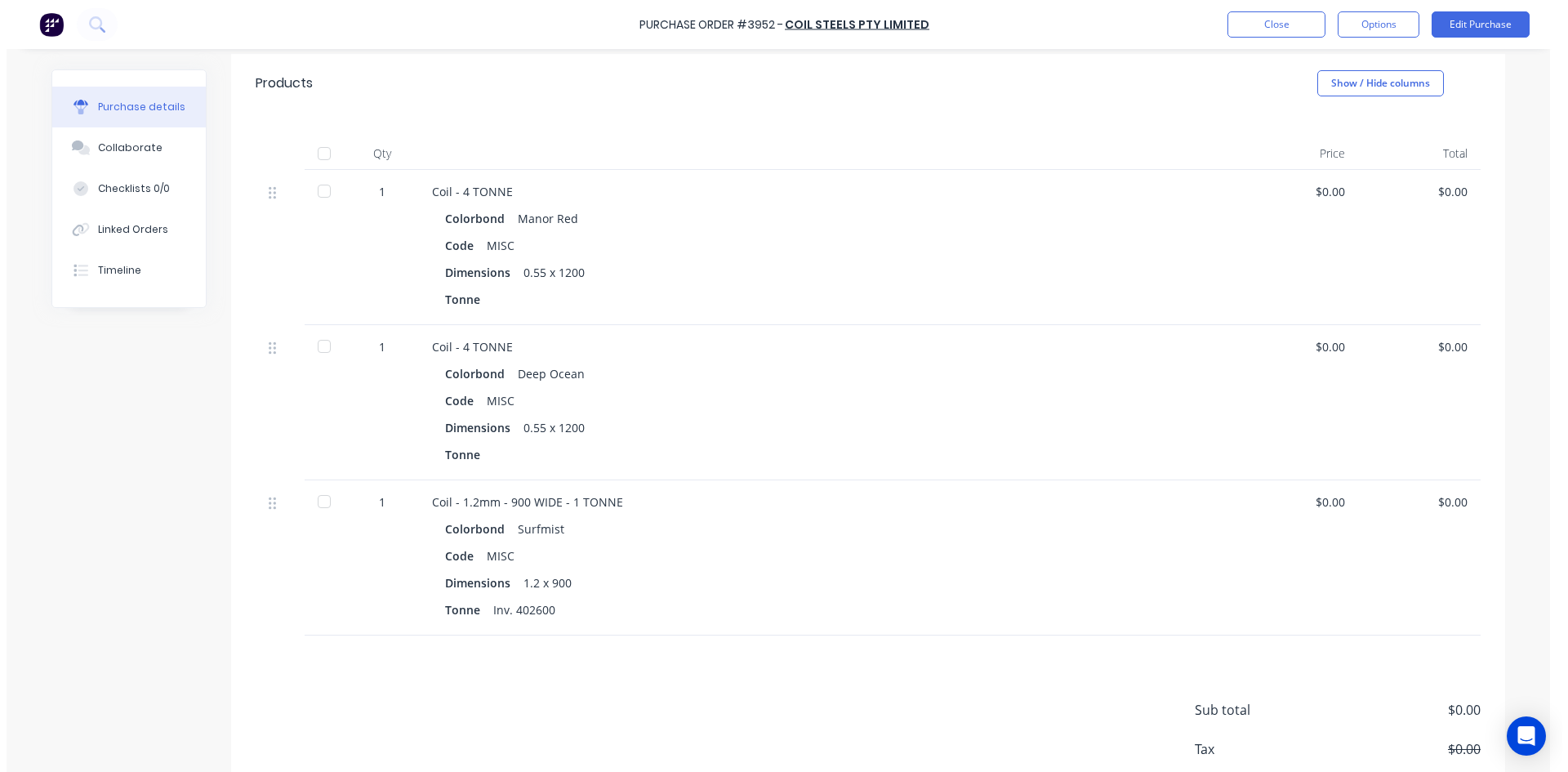
scroll to position [352, 0]
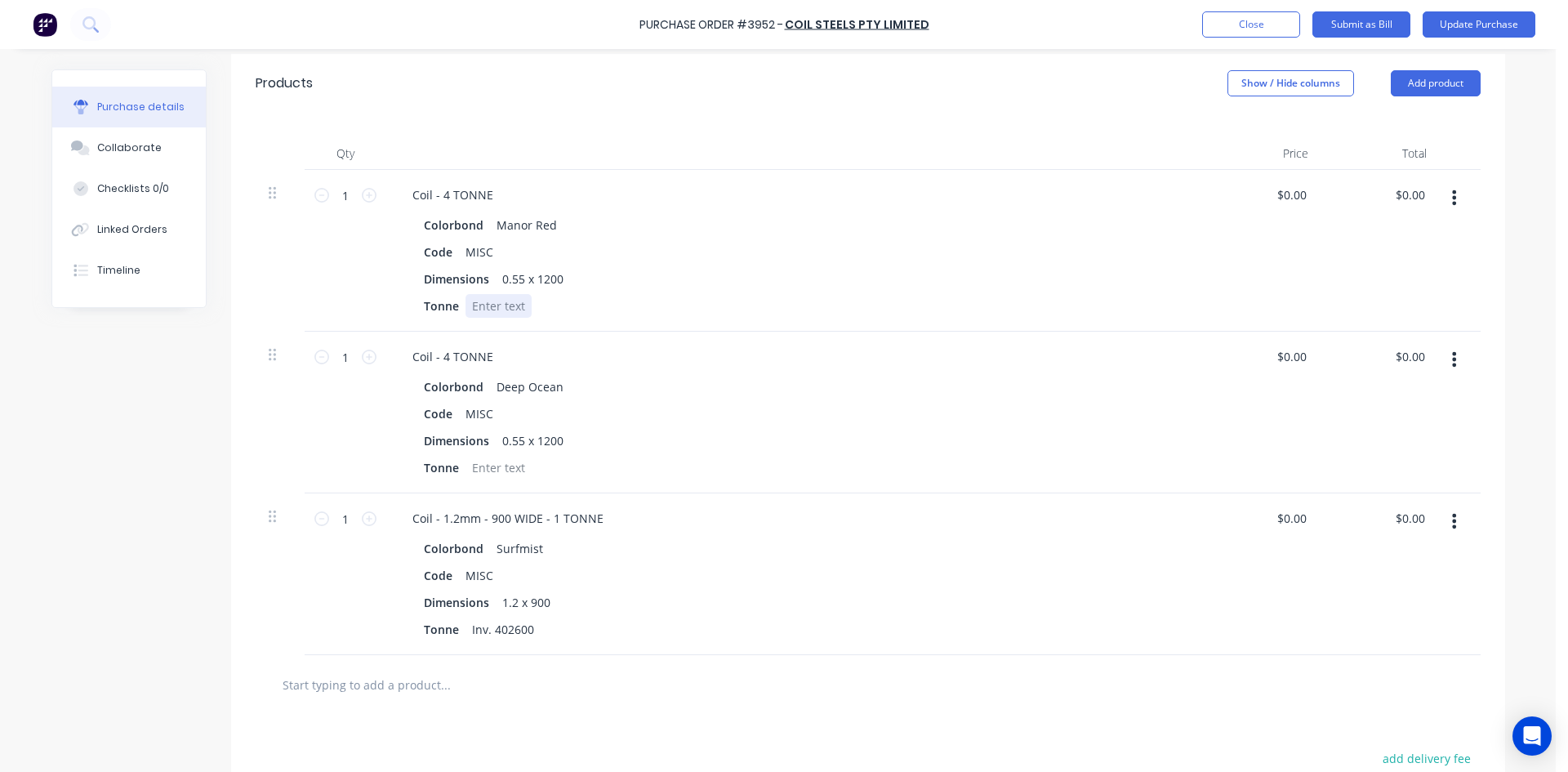
click at [480, 308] on div at bounding box center [498, 306] width 66 height 23
click at [475, 476] on div at bounding box center [498, 468] width 66 height 23
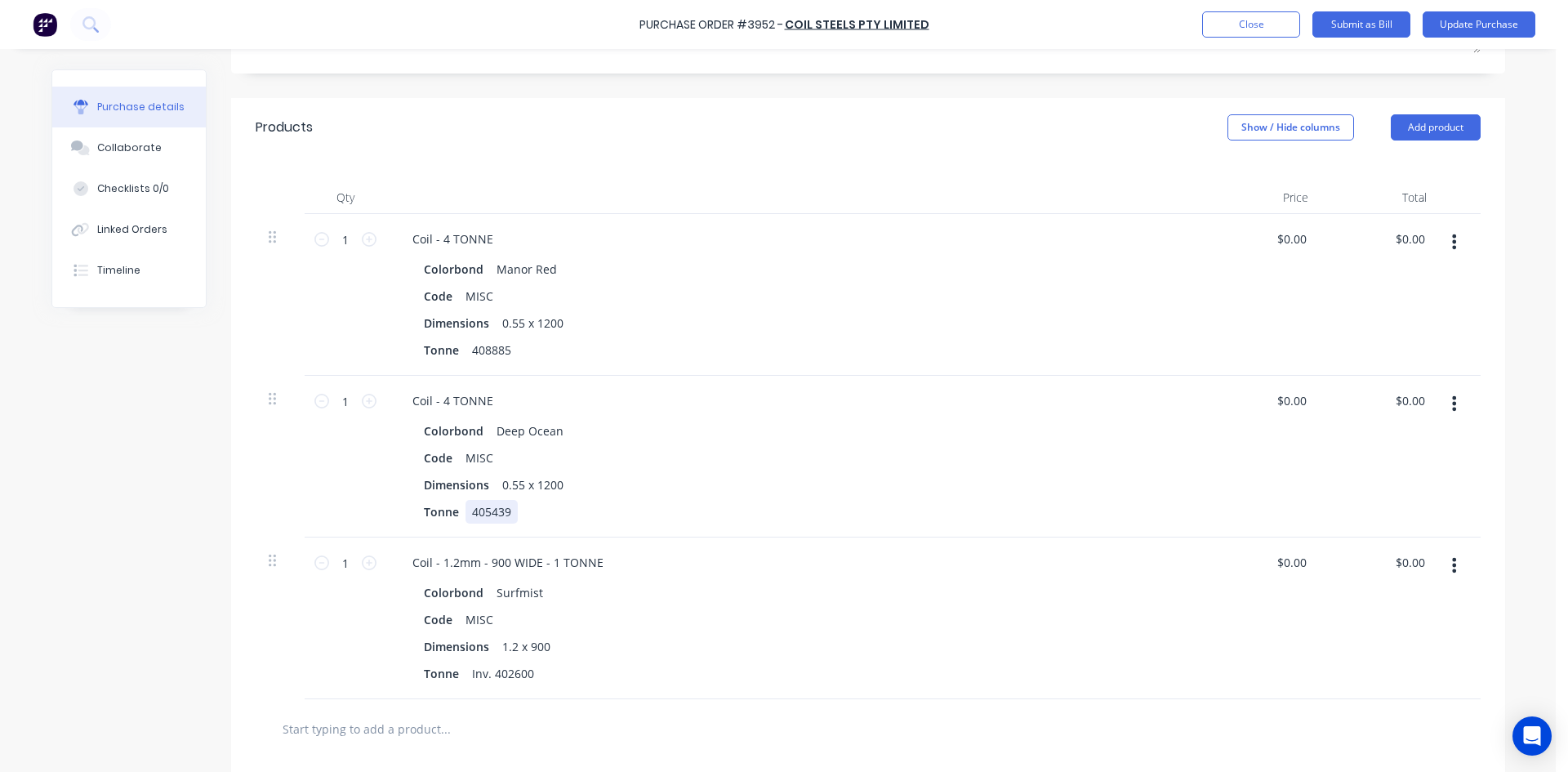
scroll to position [25, 0]
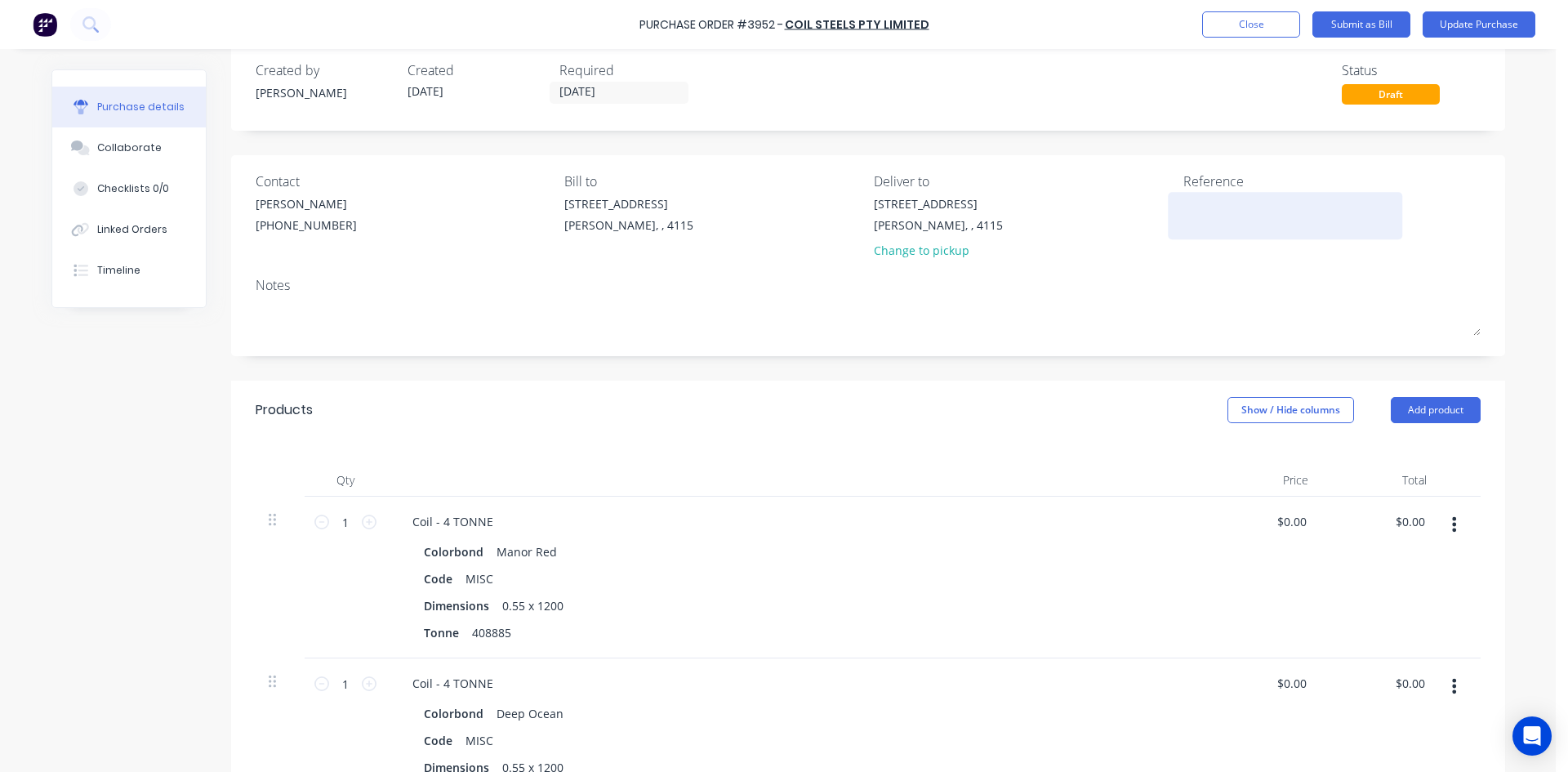
click at [1218, 214] on textarea at bounding box center [1285, 213] width 204 height 37
type textarea "408885"
click at [1491, 26] on button "Update Purchase" at bounding box center [1478, 24] width 113 height 26
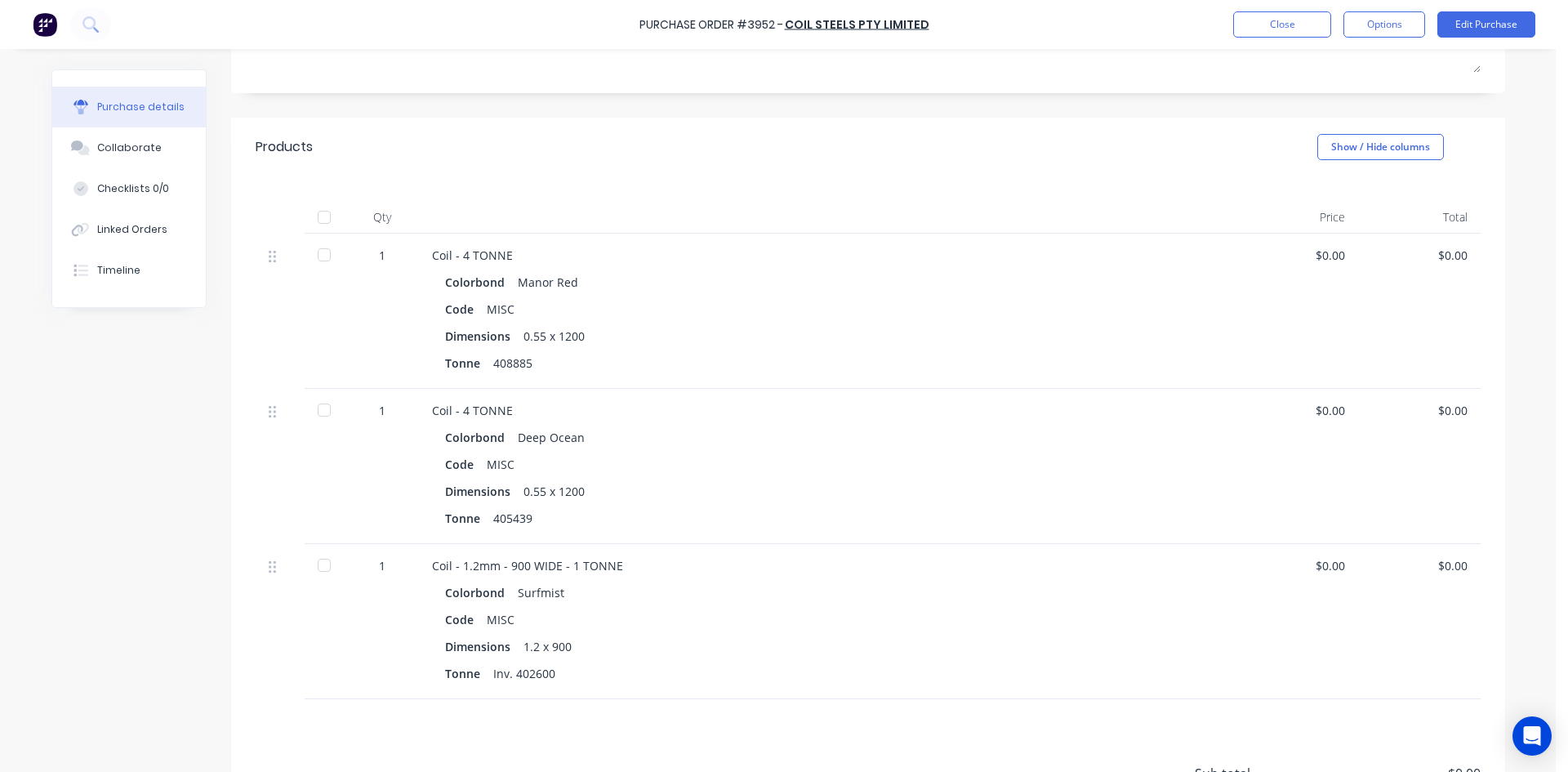
scroll to position [0, 0]
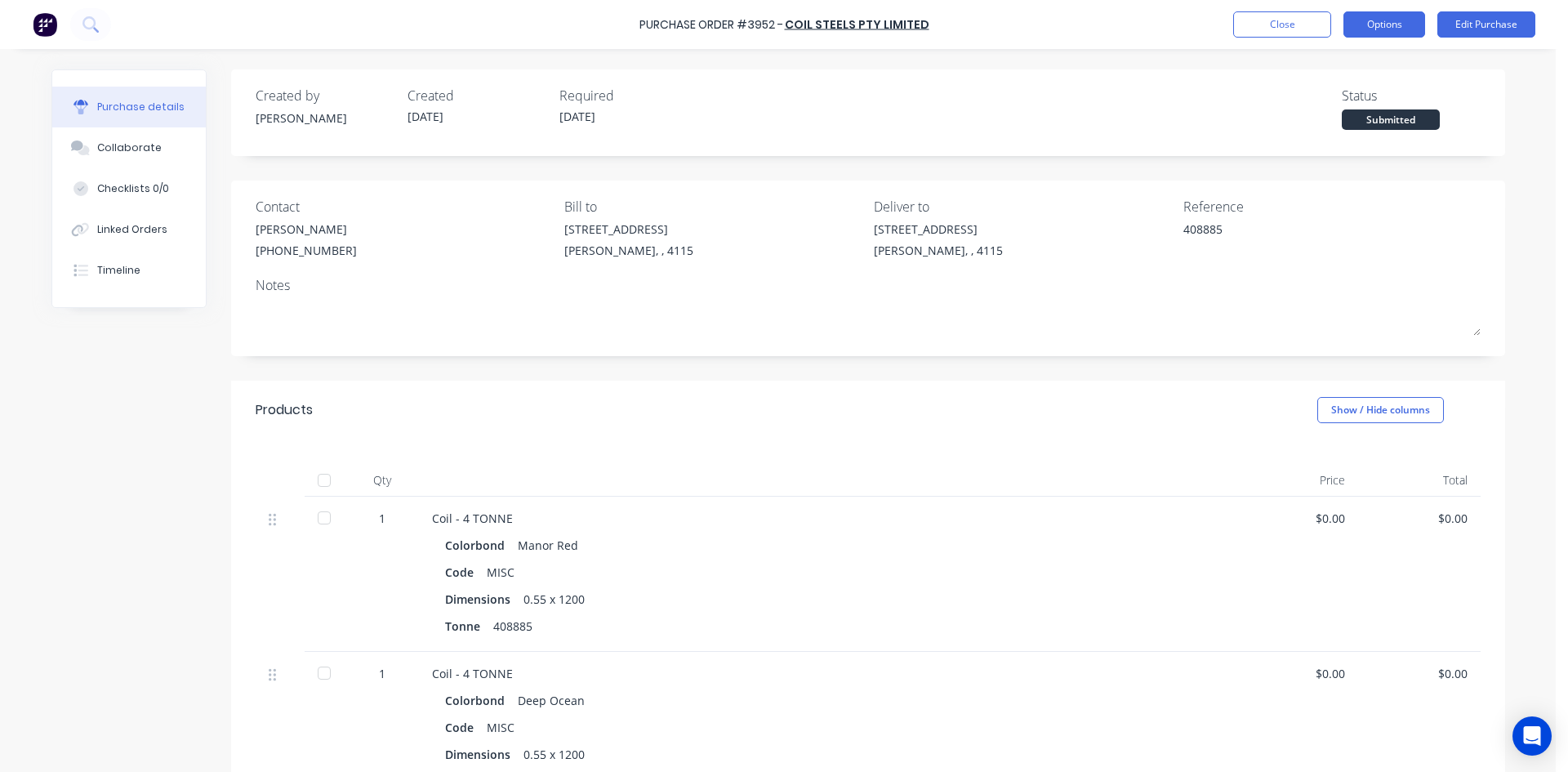
click at [1372, 23] on button "Options" at bounding box center [1384, 24] width 82 height 26
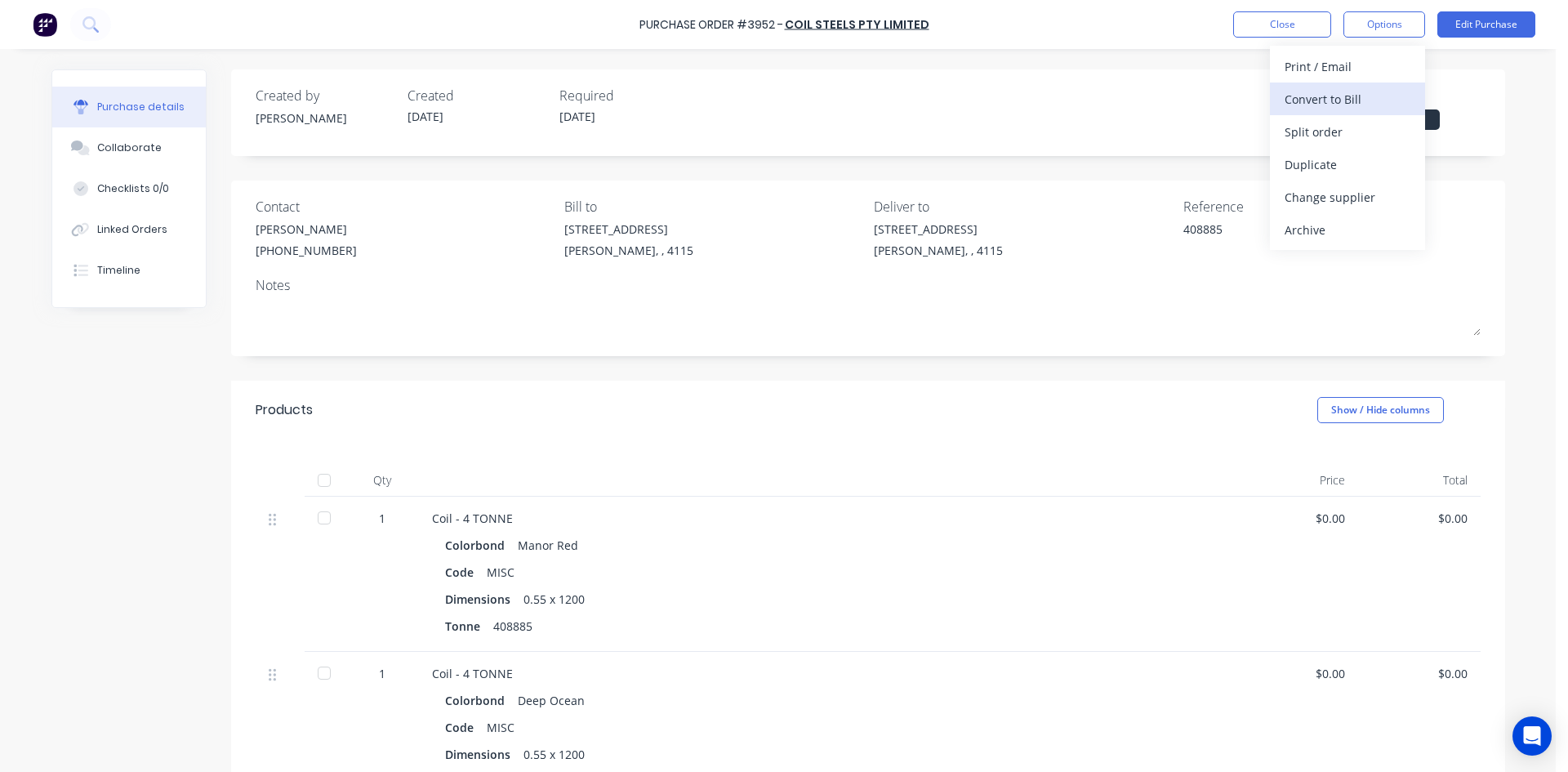
click at [1369, 100] on div "Convert to Bill" at bounding box center [1347, 99] width 126 height 23
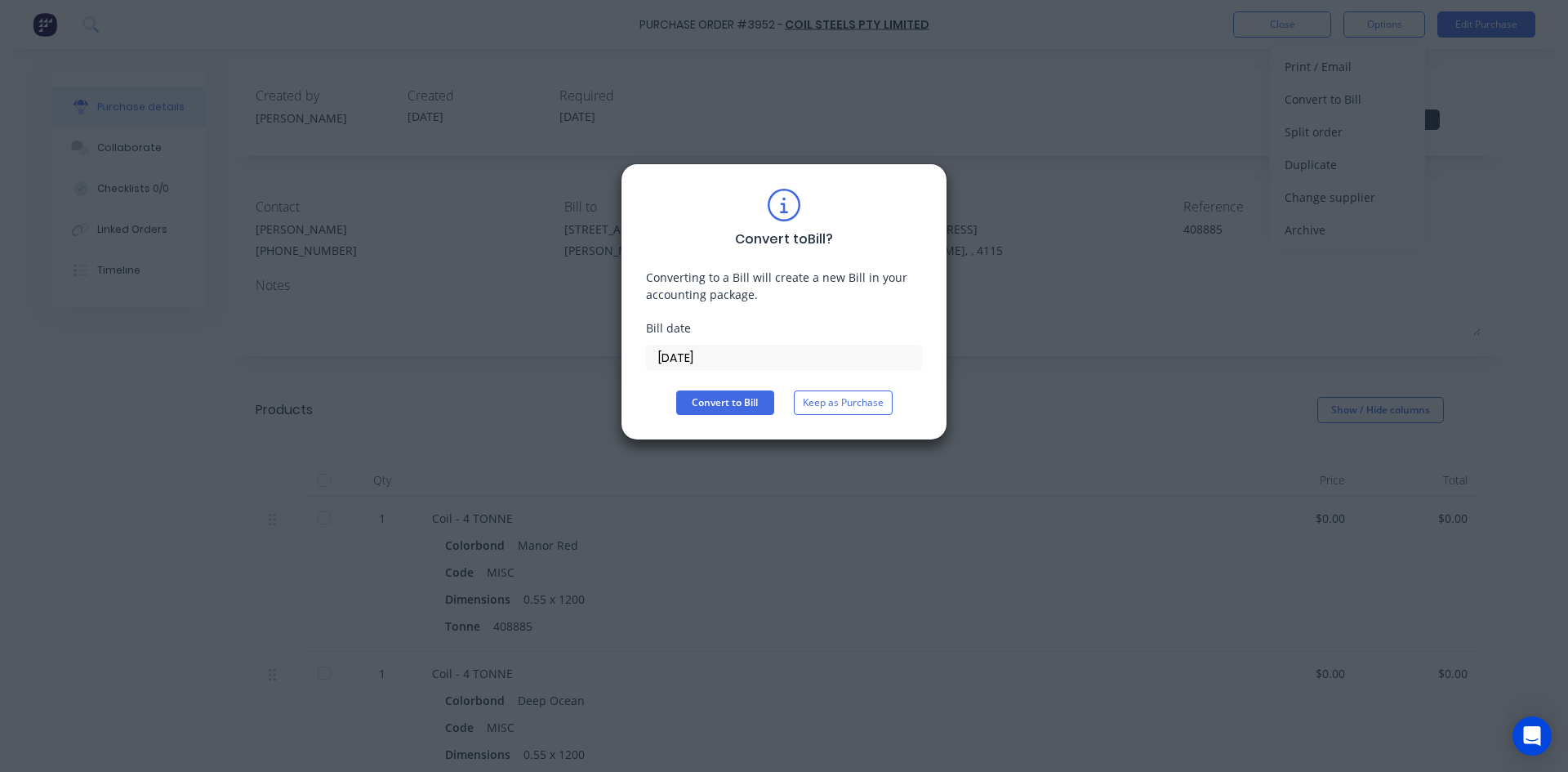
drag, startPoint x: 734, startPoint y: 361, endPoint x: 750, endPoint y: 375, distance: 21.3
click at [738, 361] on input "[DATE]" at bounding box center [784, 357] width 274 height 24
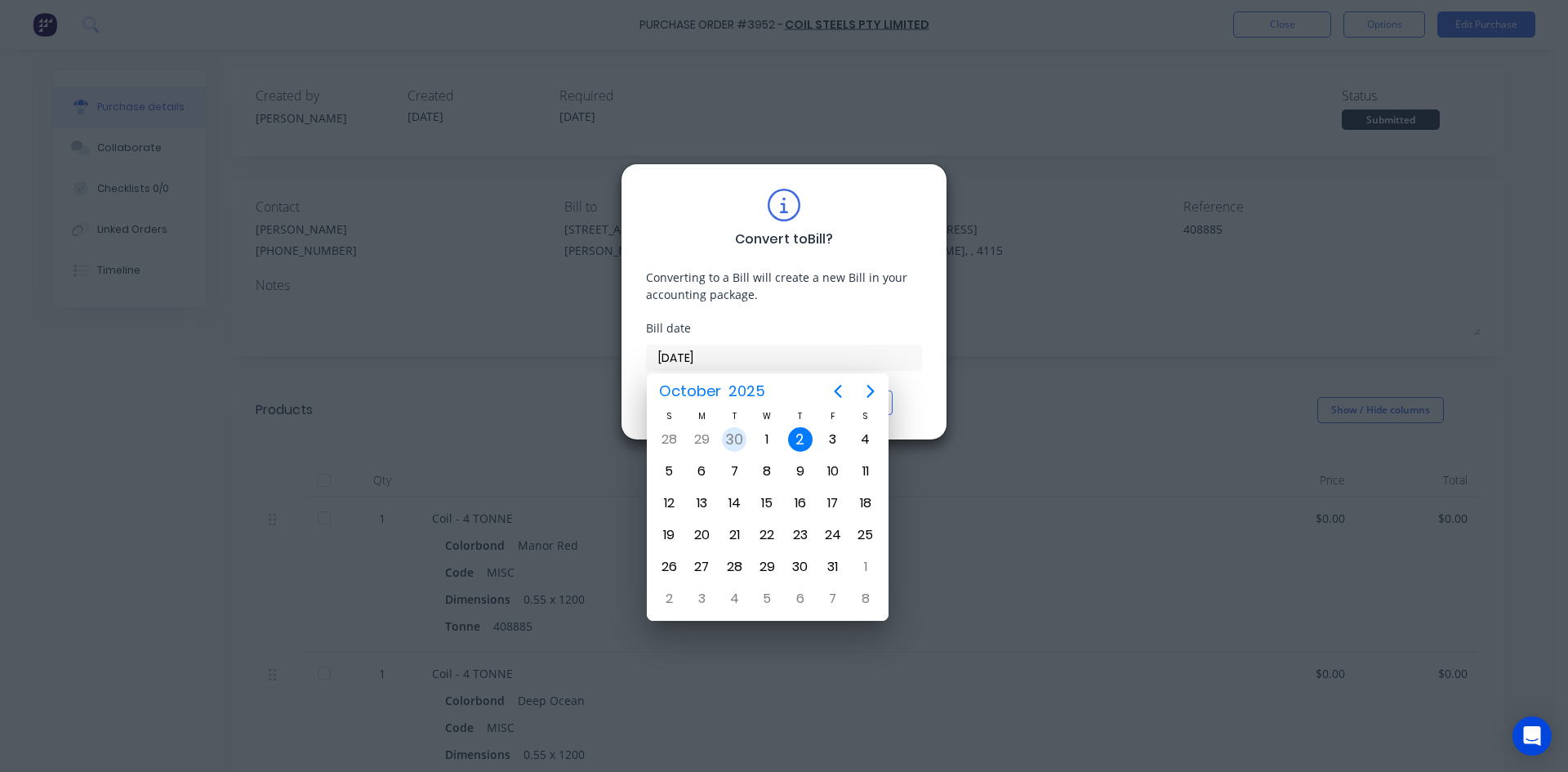
click at [742, 442] on div "30" at bounding box center [734, 439] width 24 height 24
type input "30/09/25"
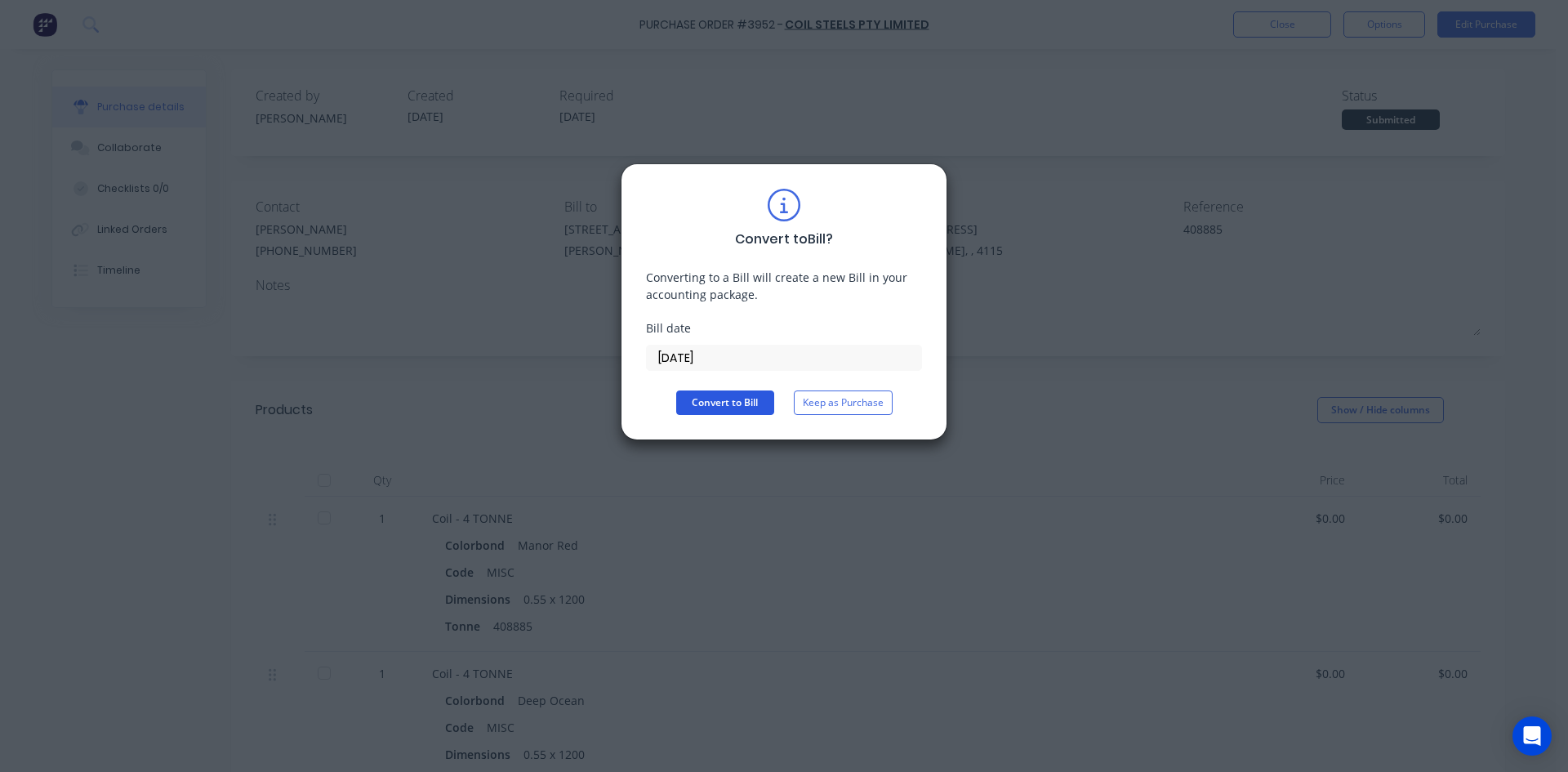
click at [723, 395] on button "Convert to Bill" at bounding box center [725, 402] width 98 height 24
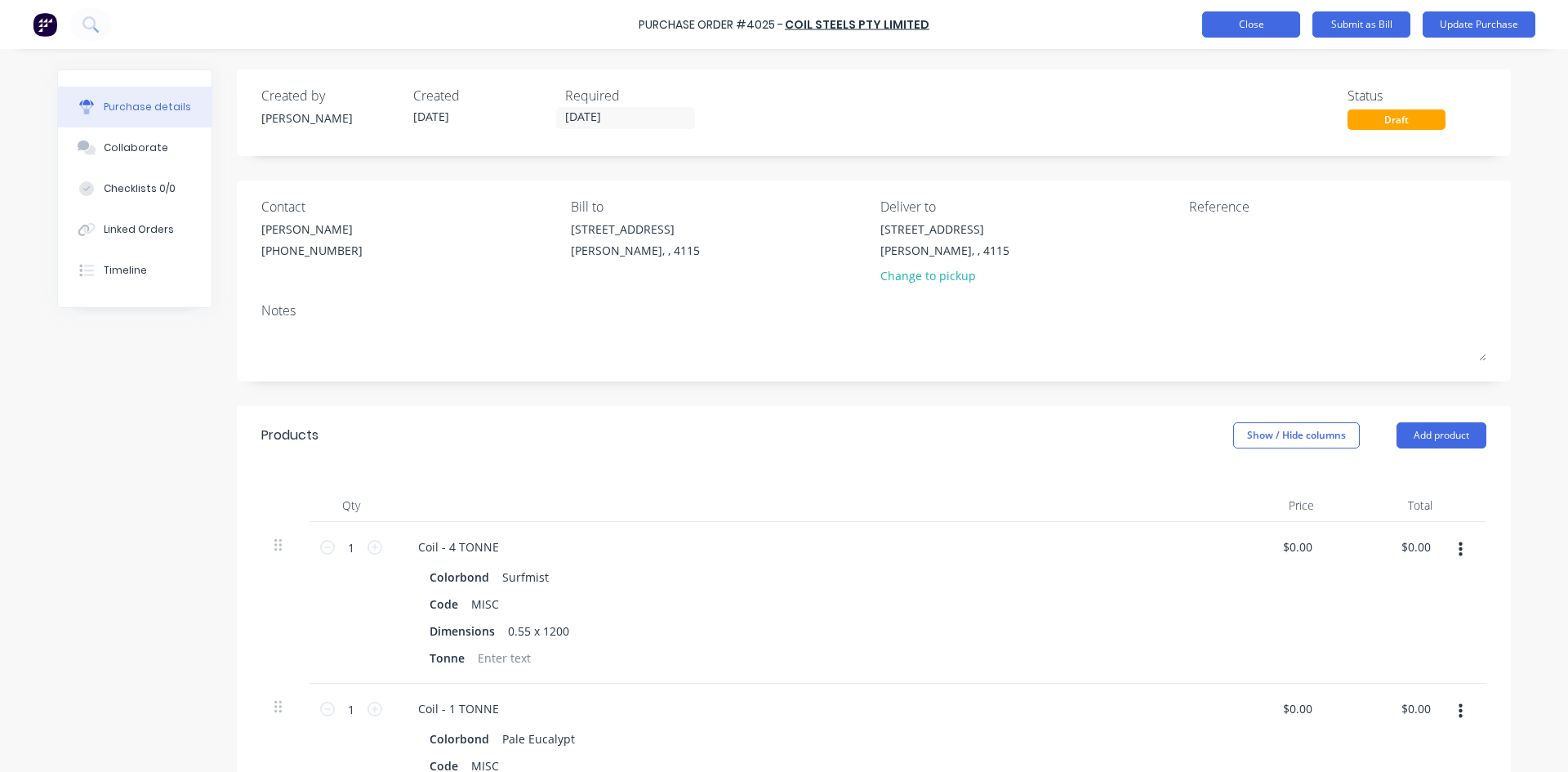
click at [1267, 22] on button "Close" at bounding box center [1251, 24] width 98 height 26
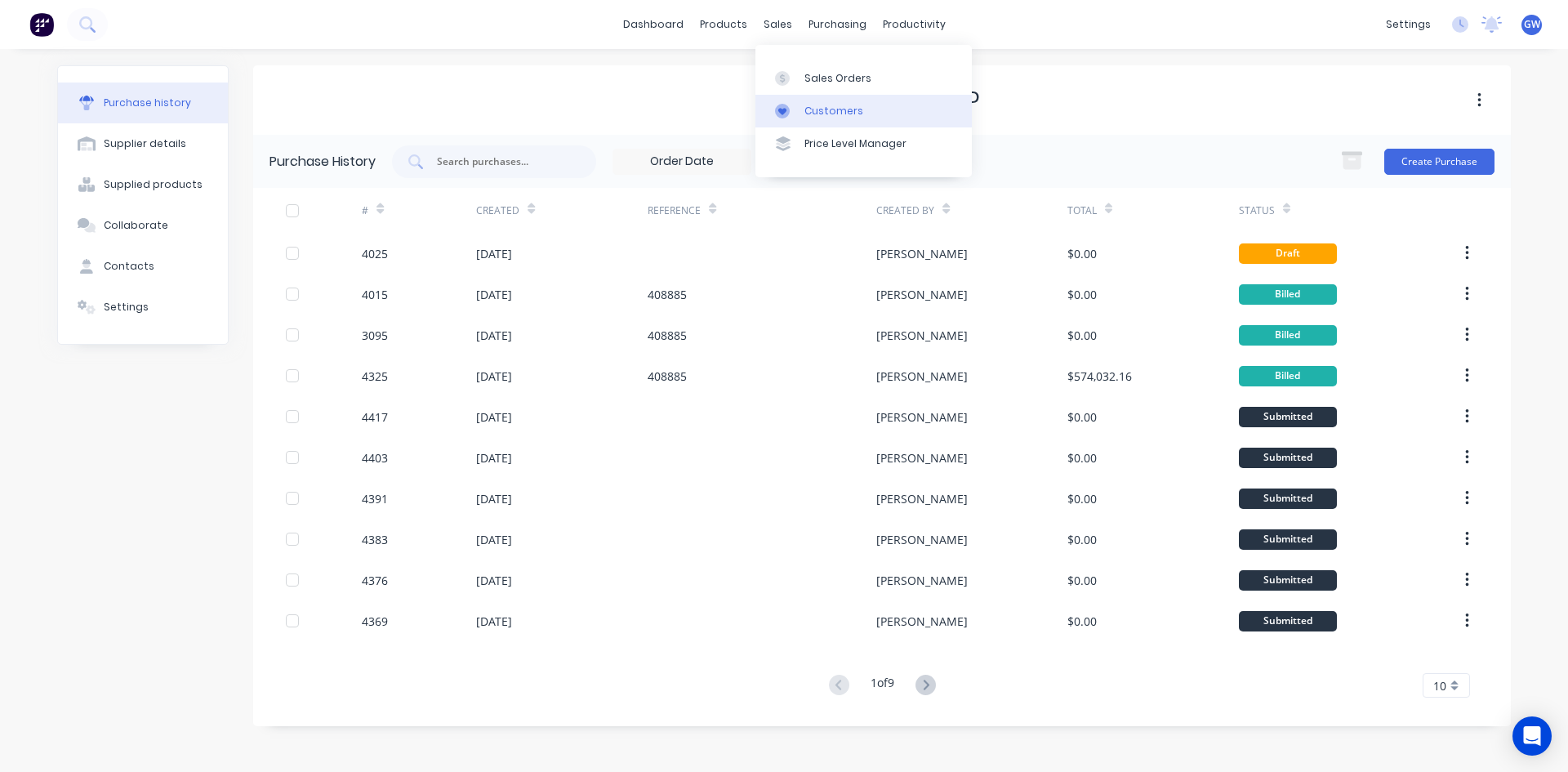
click at [811, 112] on div "Customers" at bounding box center [834, 111] width 59 height 15
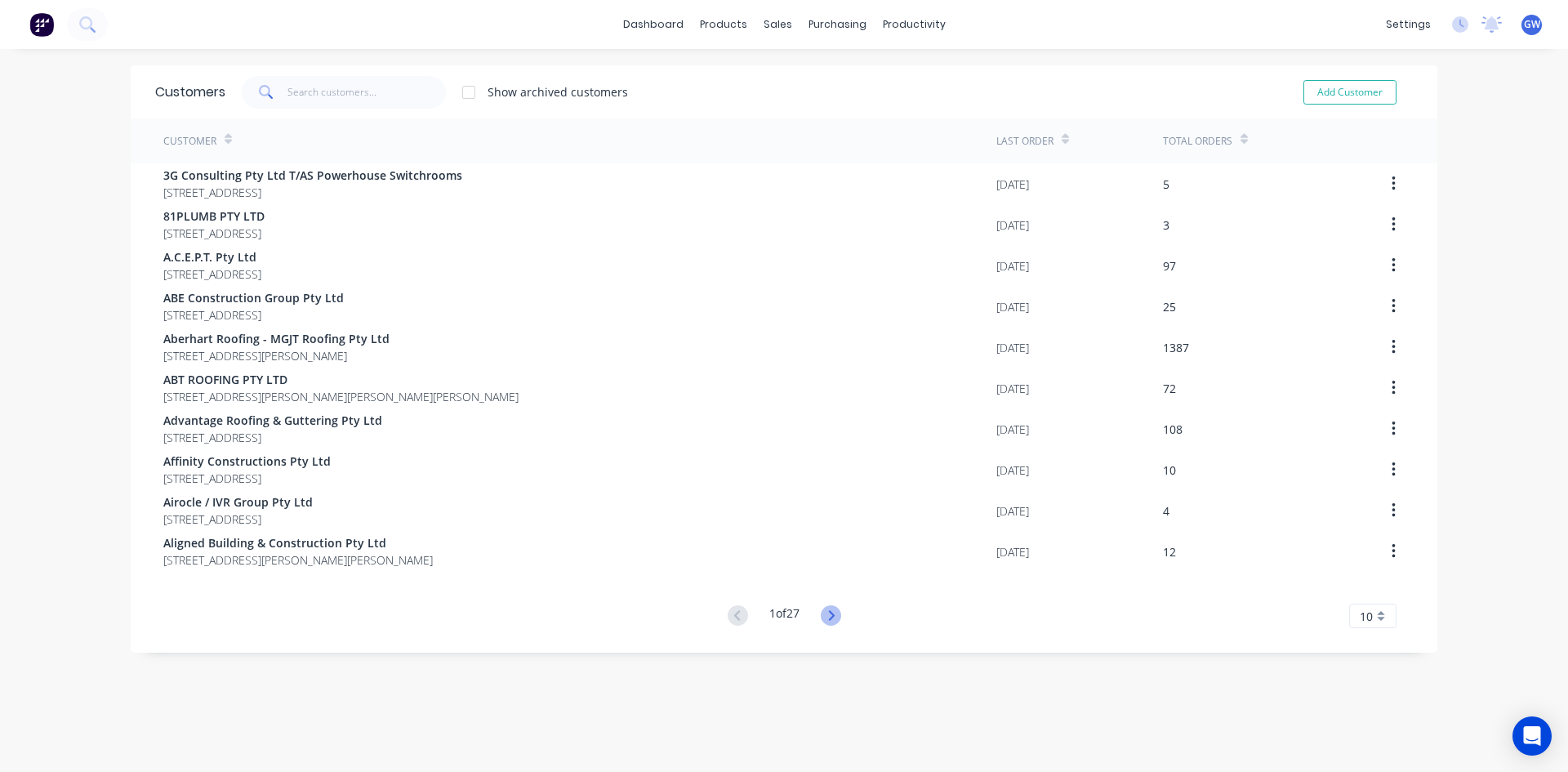
click at [826, 621] on icon at bounding box center [830, 615] width 20 height 20
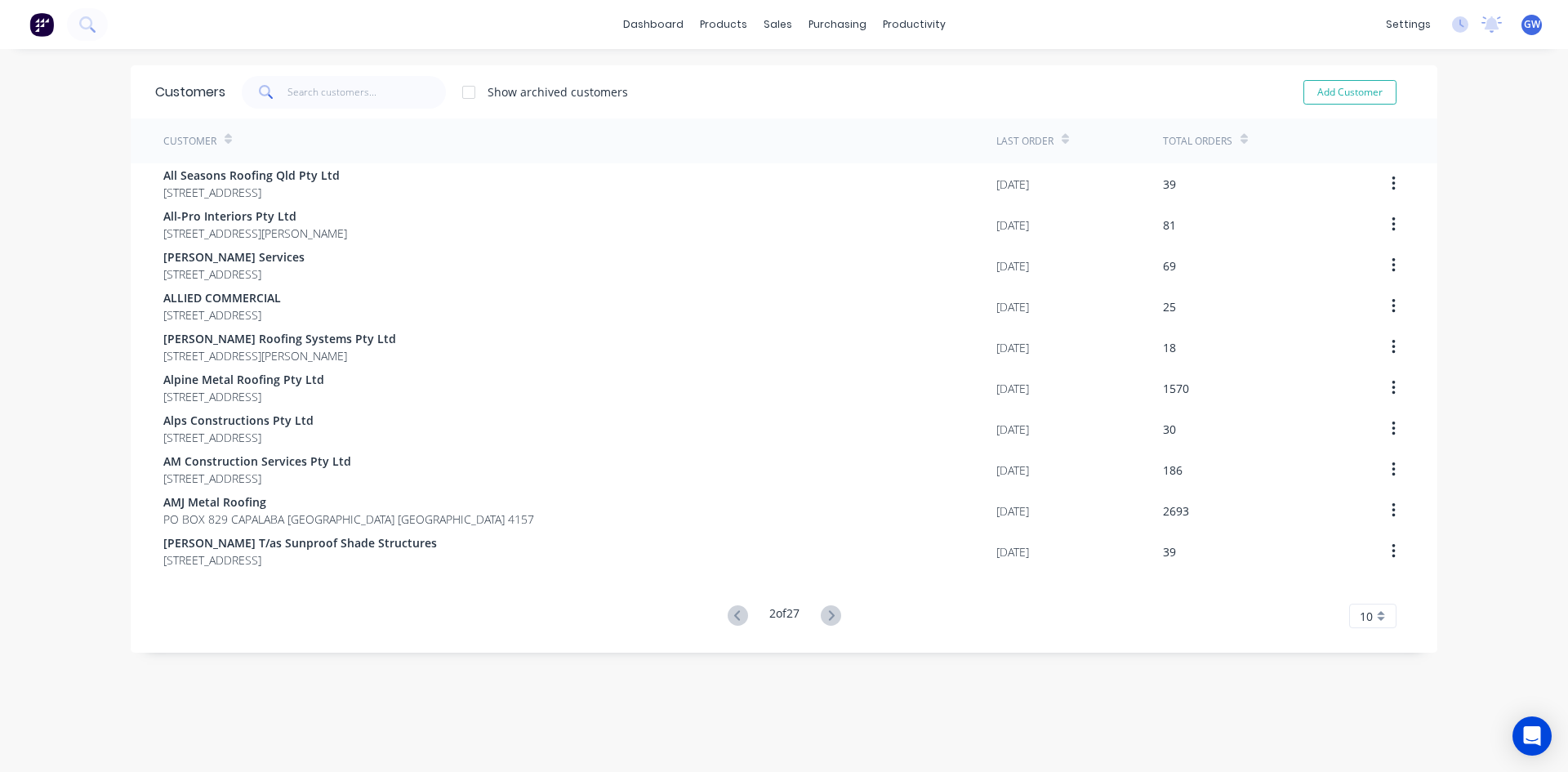
click at [826, 621] on icon at bounding box center [830, 615] width 20 height 20
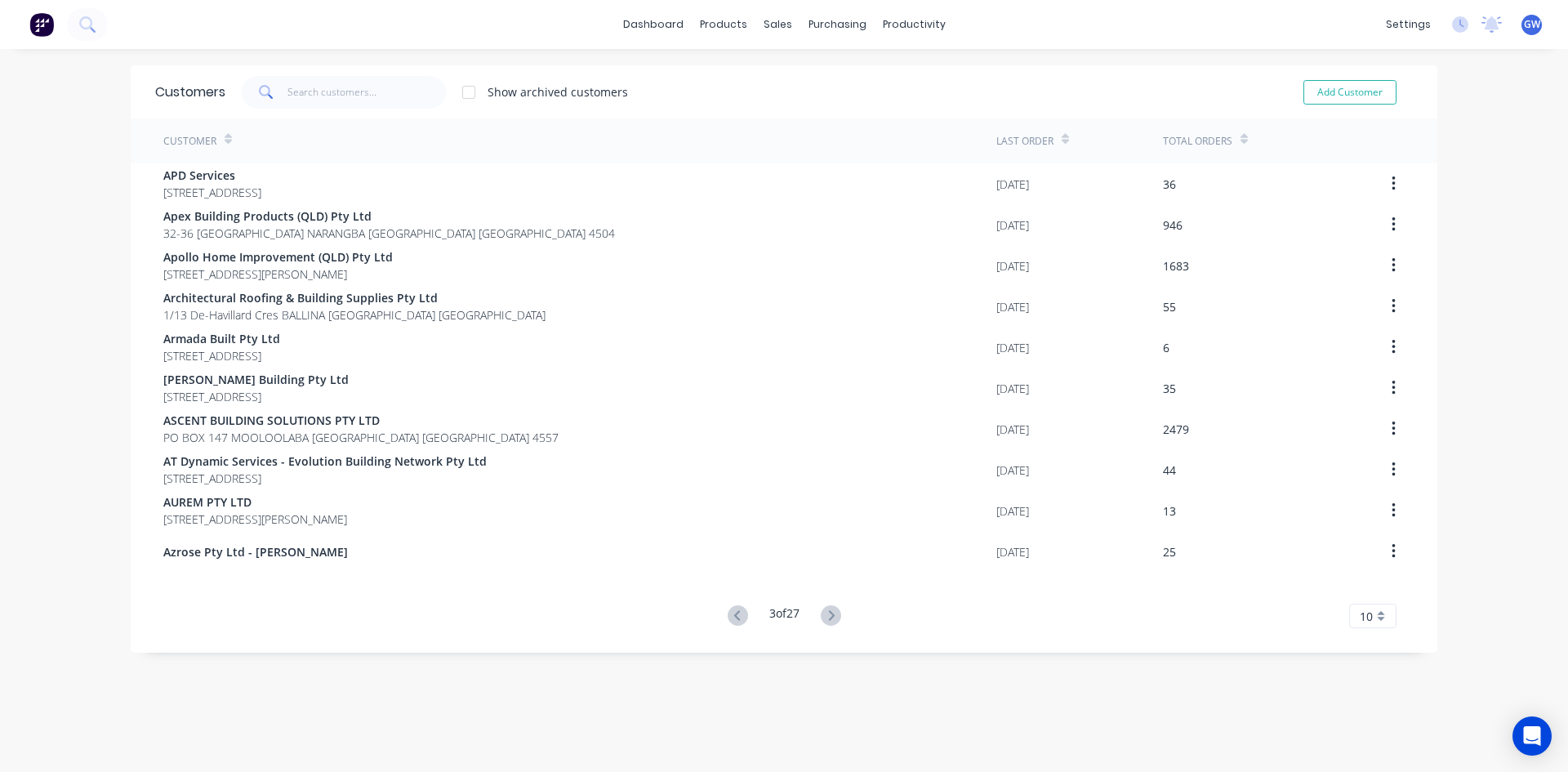
click at [826, 621] on icon at bounding box center [830, 615] width 20 height 20
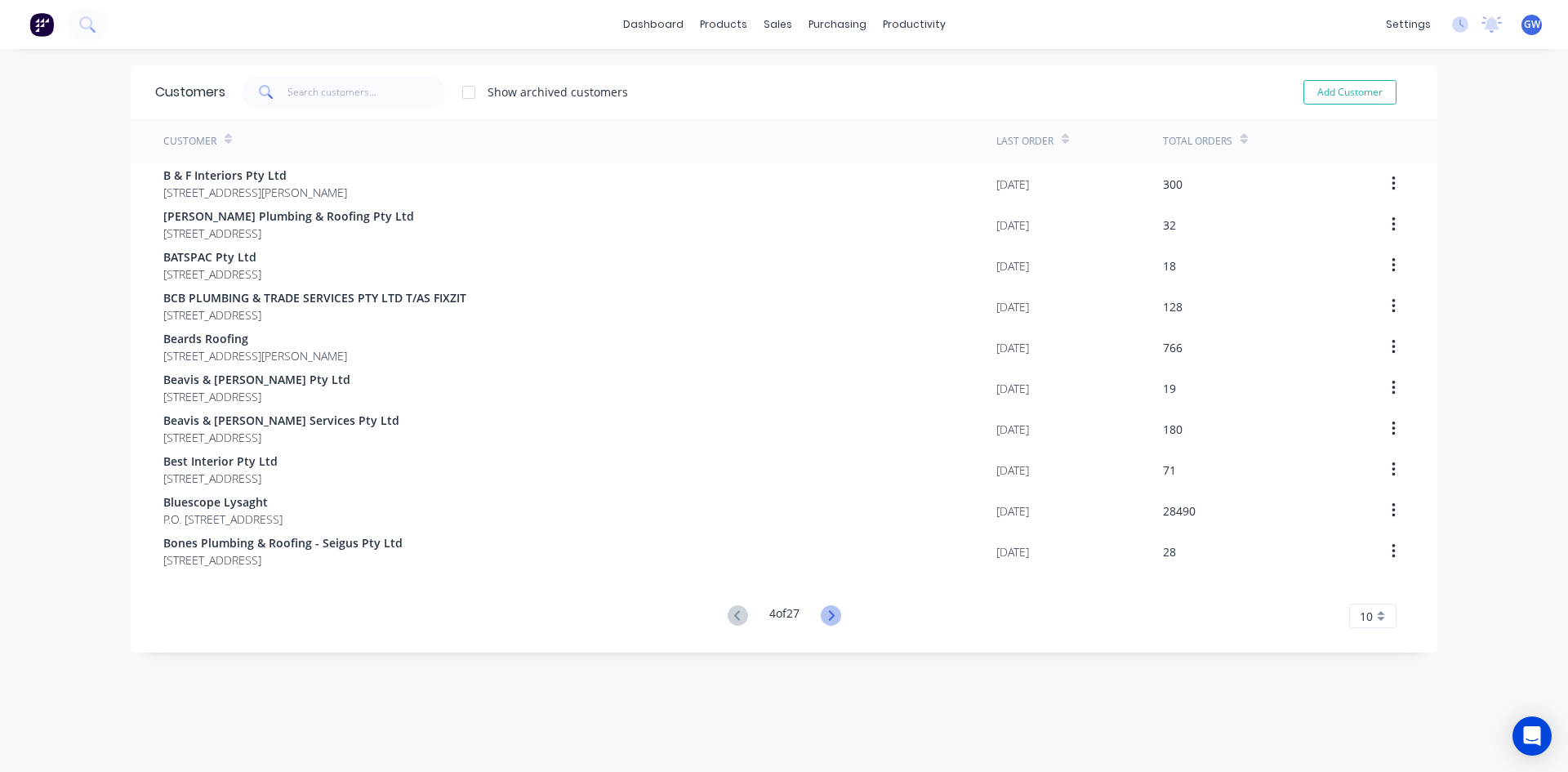
click at [827, 609] on icon at bounding box center [830, 615] width 20 height 20
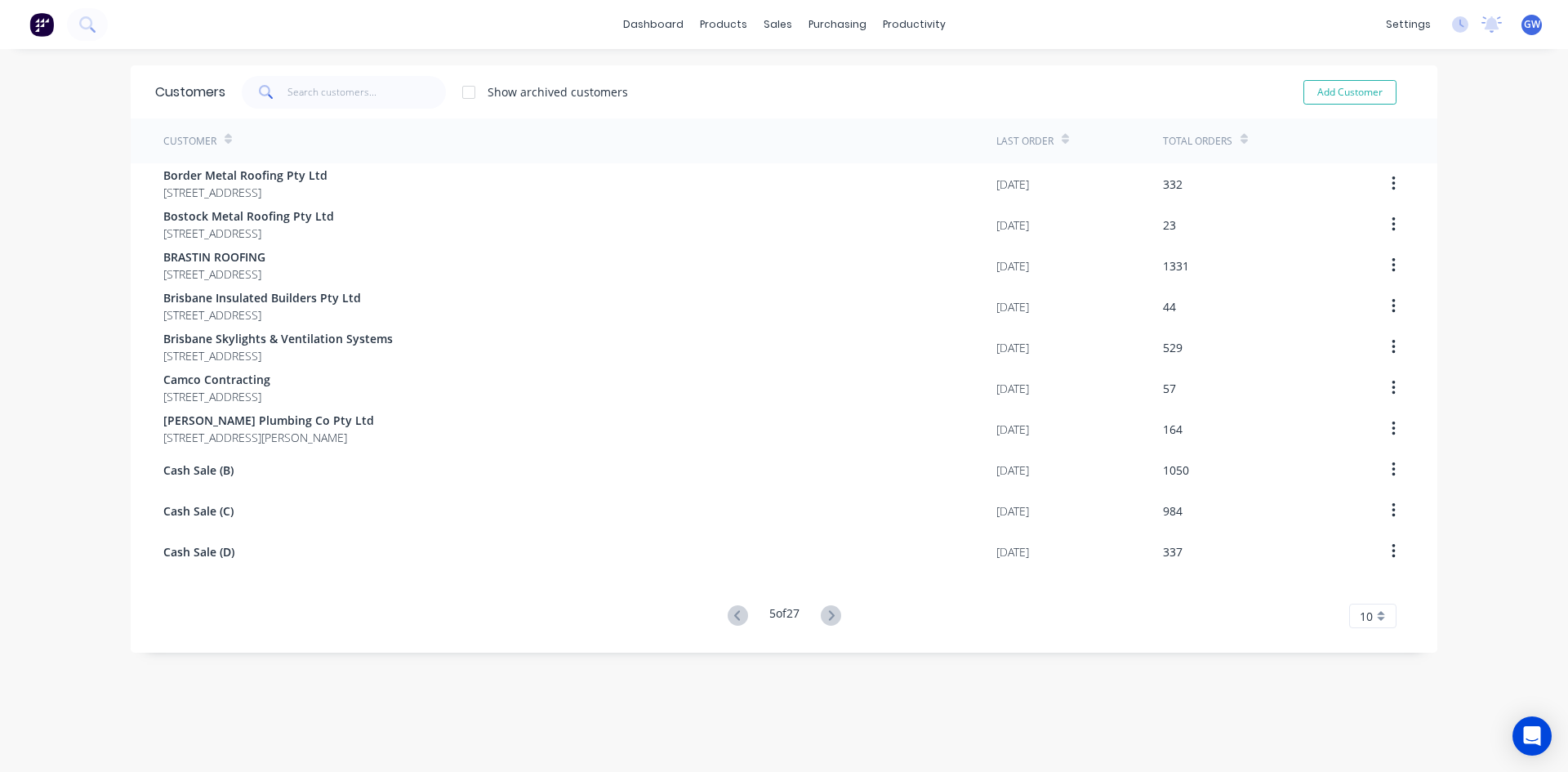
click at [827, 609] on icon at bounding box center [830, 615] width 20 height 20
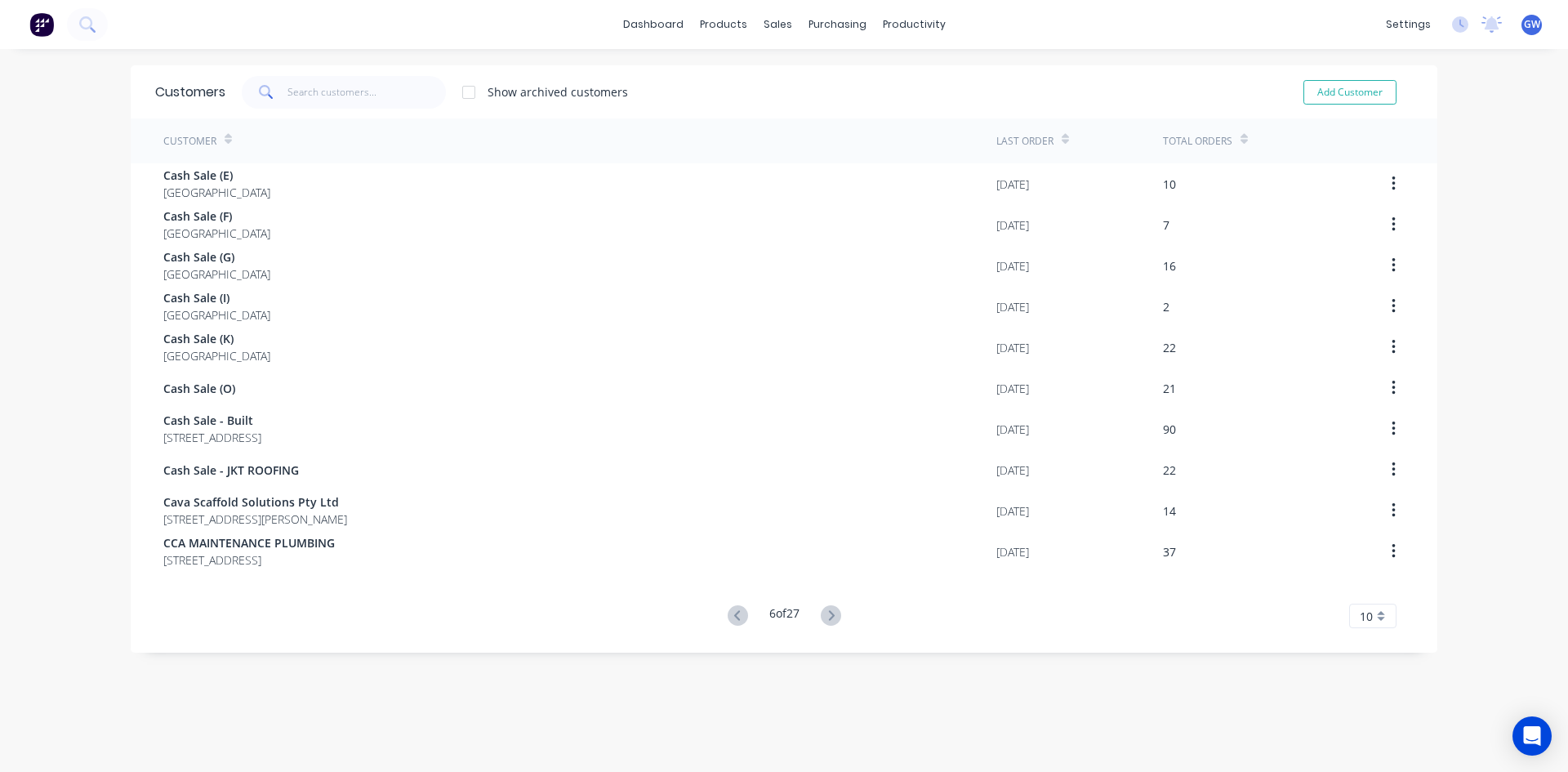
click at [827, 609] on icon at bounding box center [830, 615] width 20 height 20
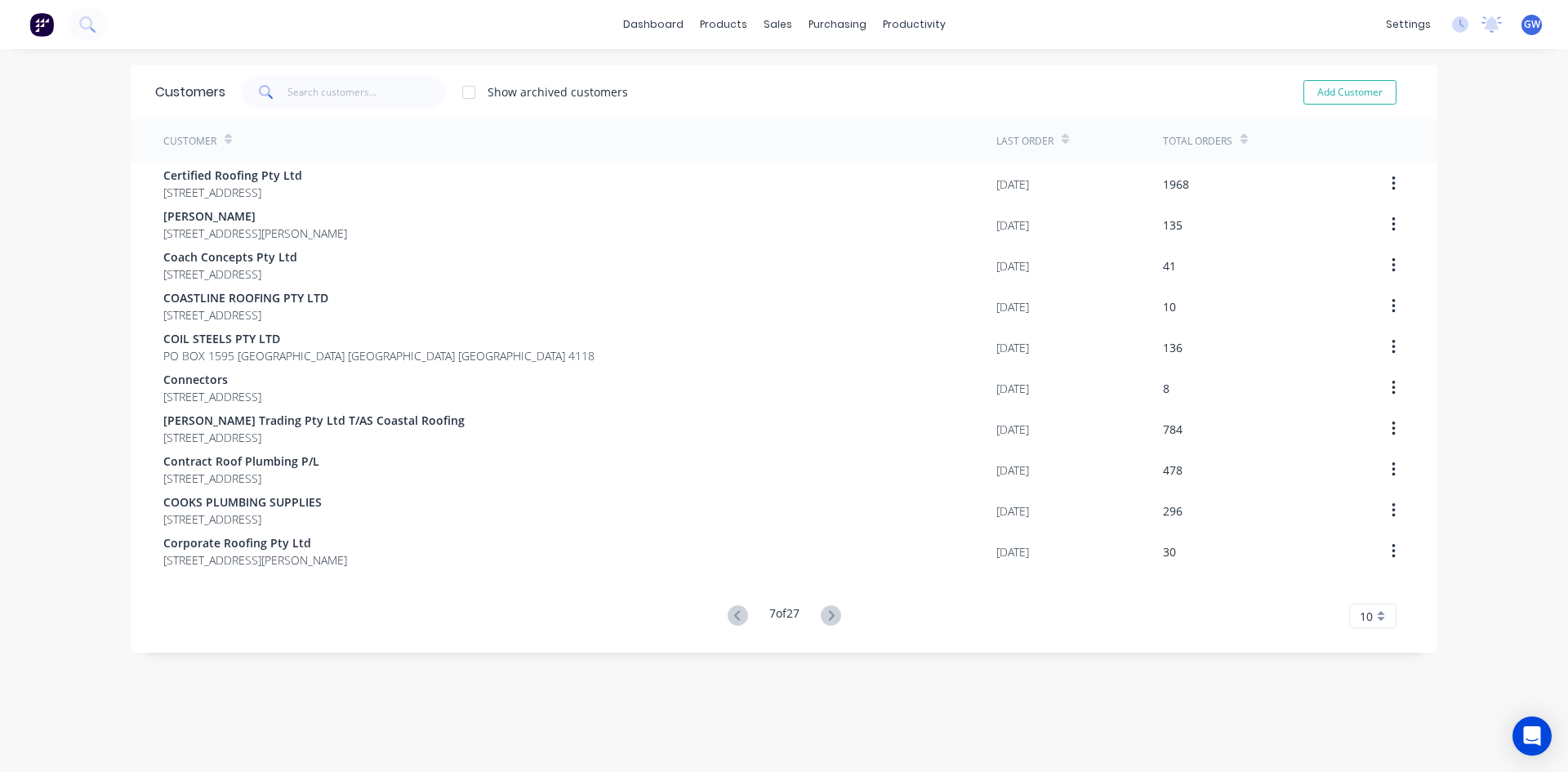
click at [827, 609] on icon at bounding box center [830, 615] width 20 height 20
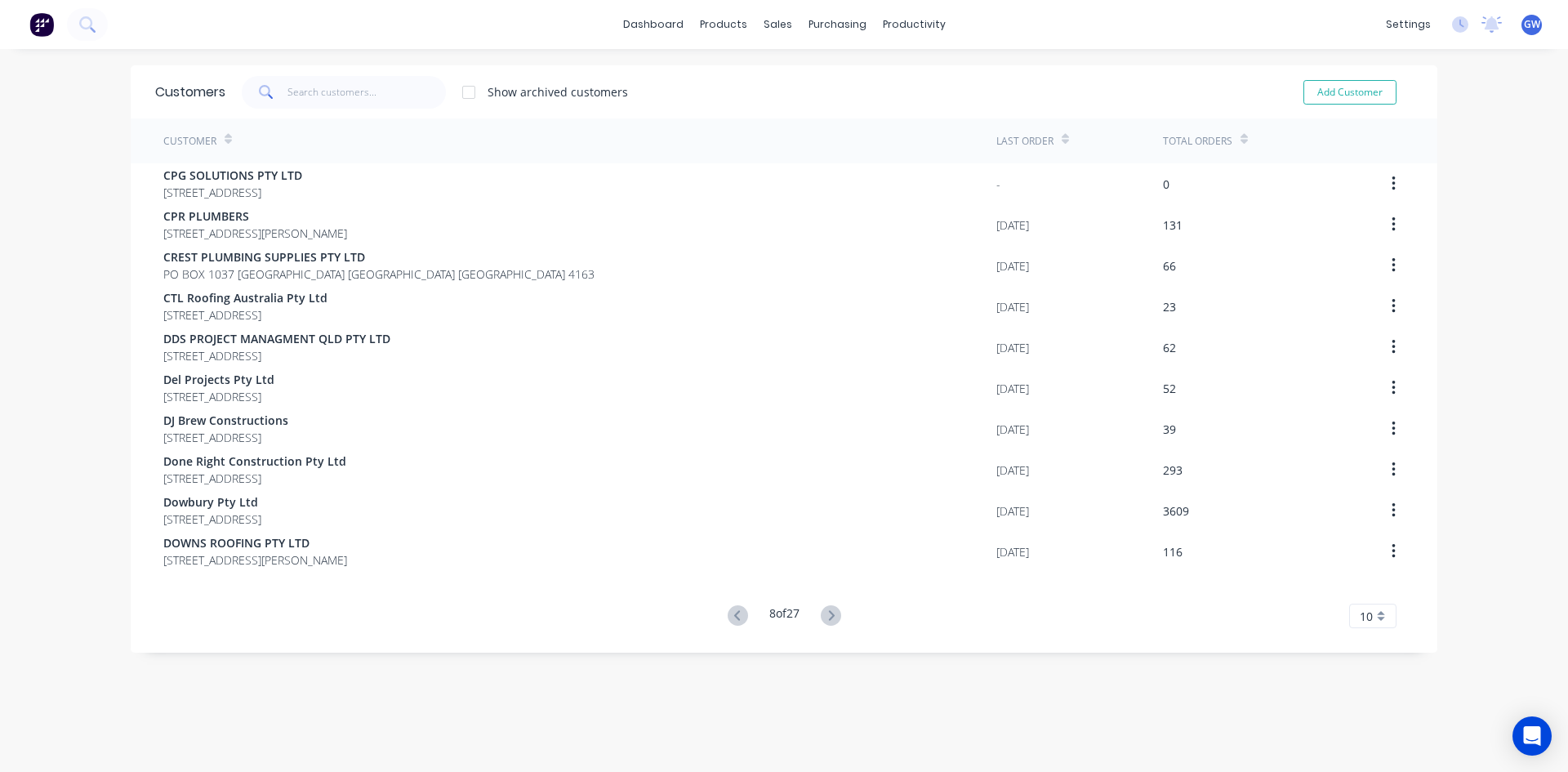
click at [827, 609] on icon at bounding box center [830, 615] width 20 height 20
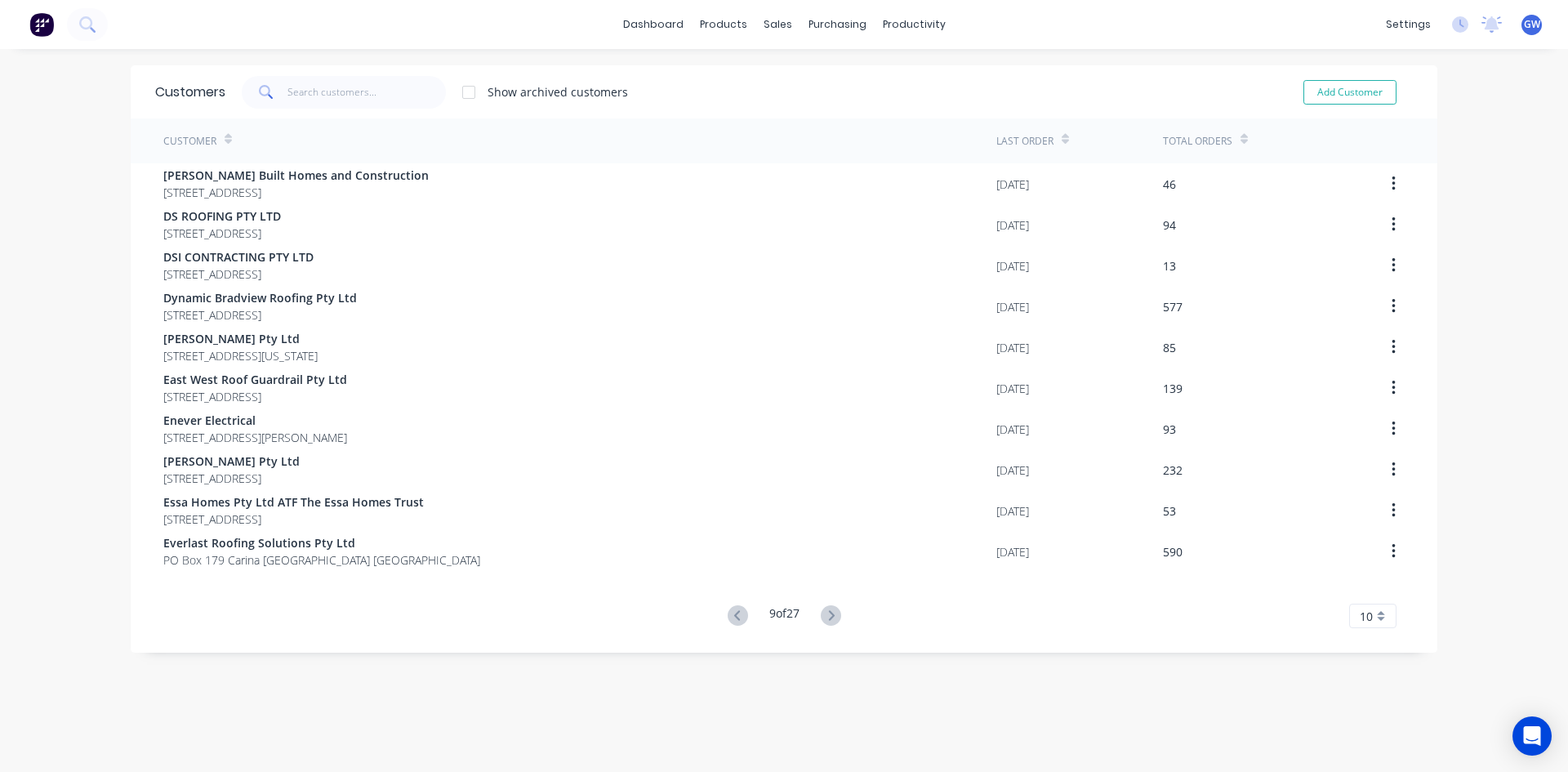
click at [827, 609] on icon at bounding box center [830, 615] width 20 height 20
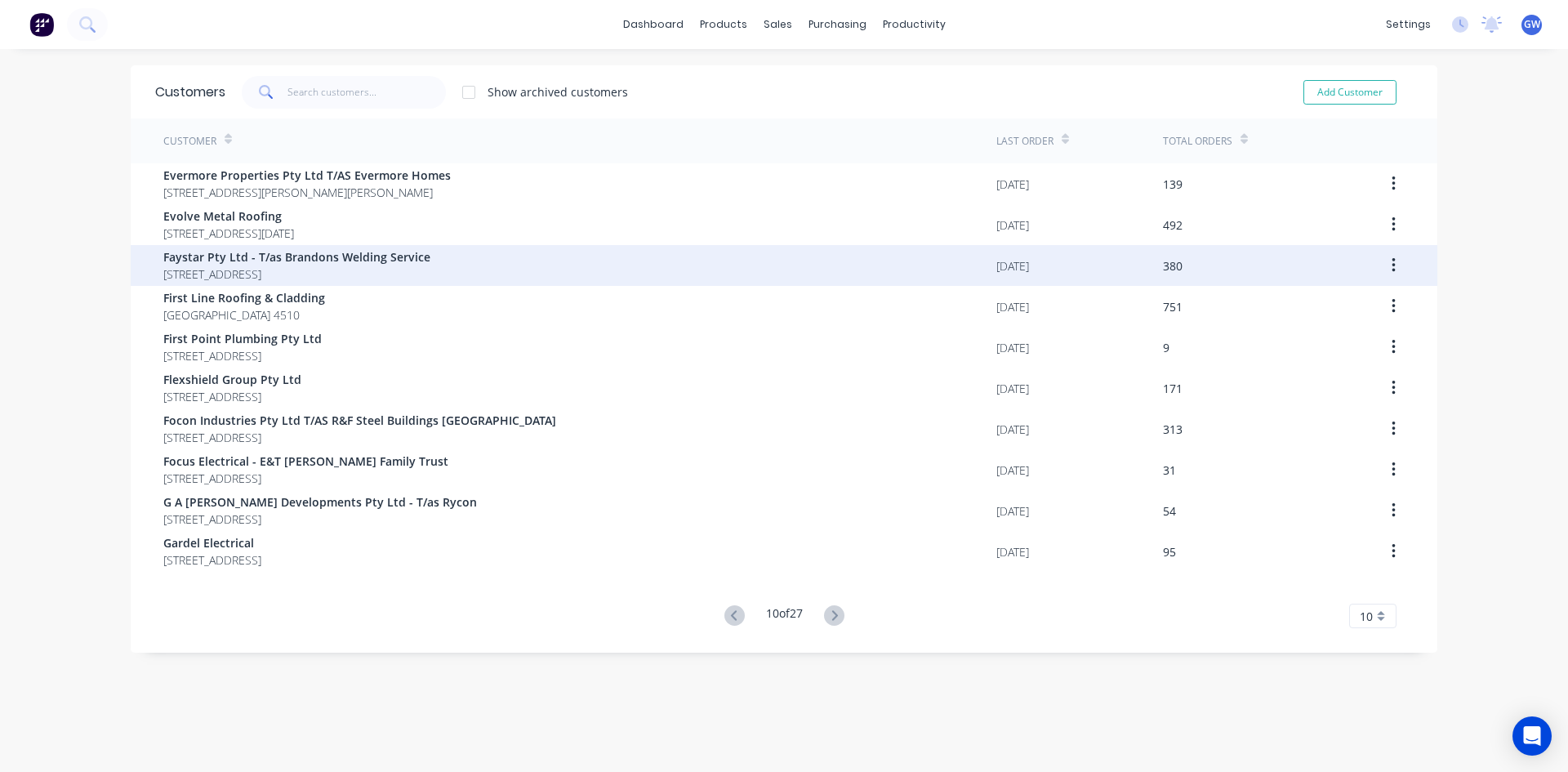
click at [599, 253] on div "Faystar Pty Ltd - T/as Brandons Welding Service PO BOX 4 SALISBURY Queensland A…" at bounding box center [579, 265] width 833 height 41
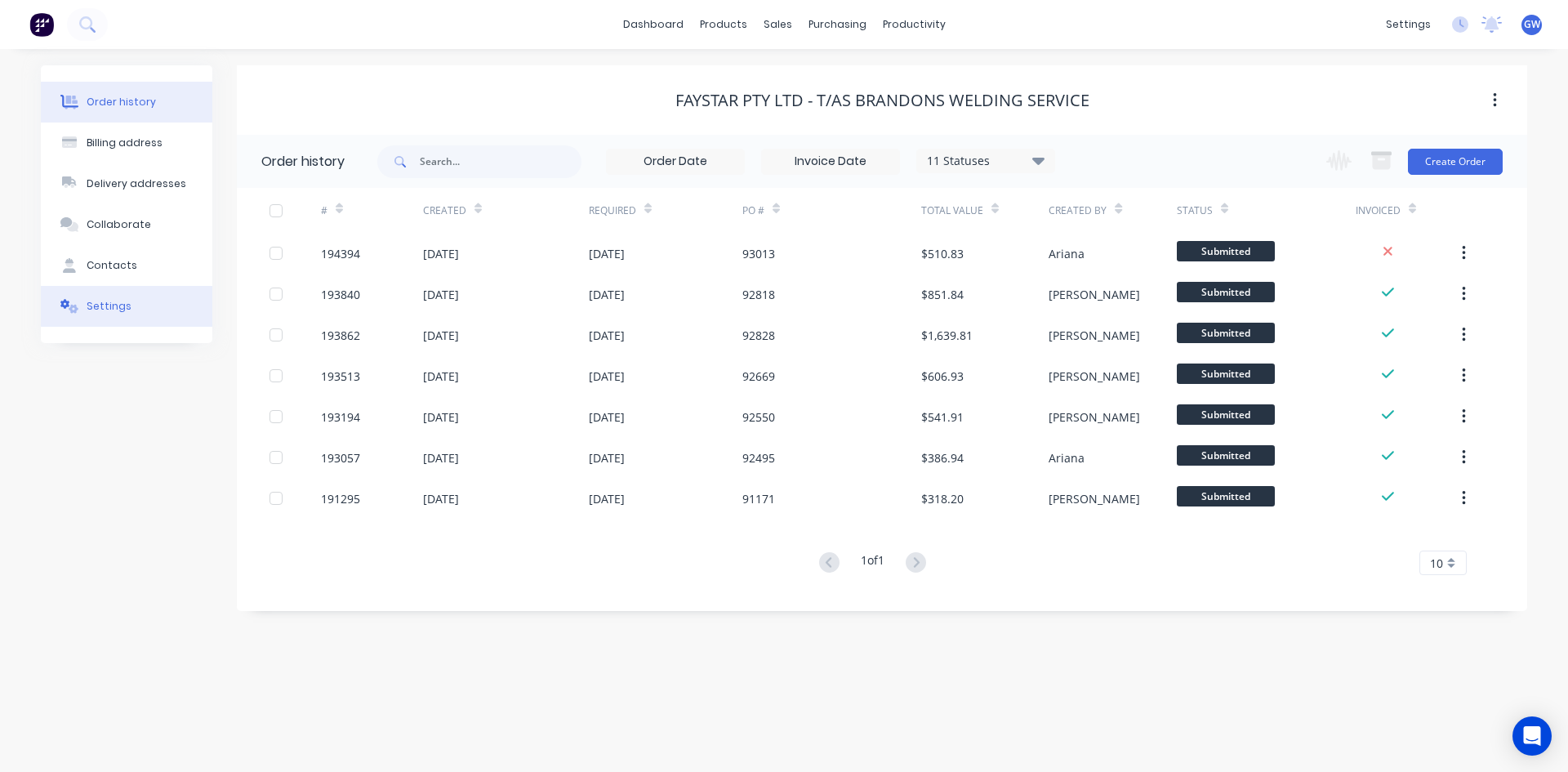
click at [113, 313] on div "Settings" at bounding box center [109, 307] width 45 height 15
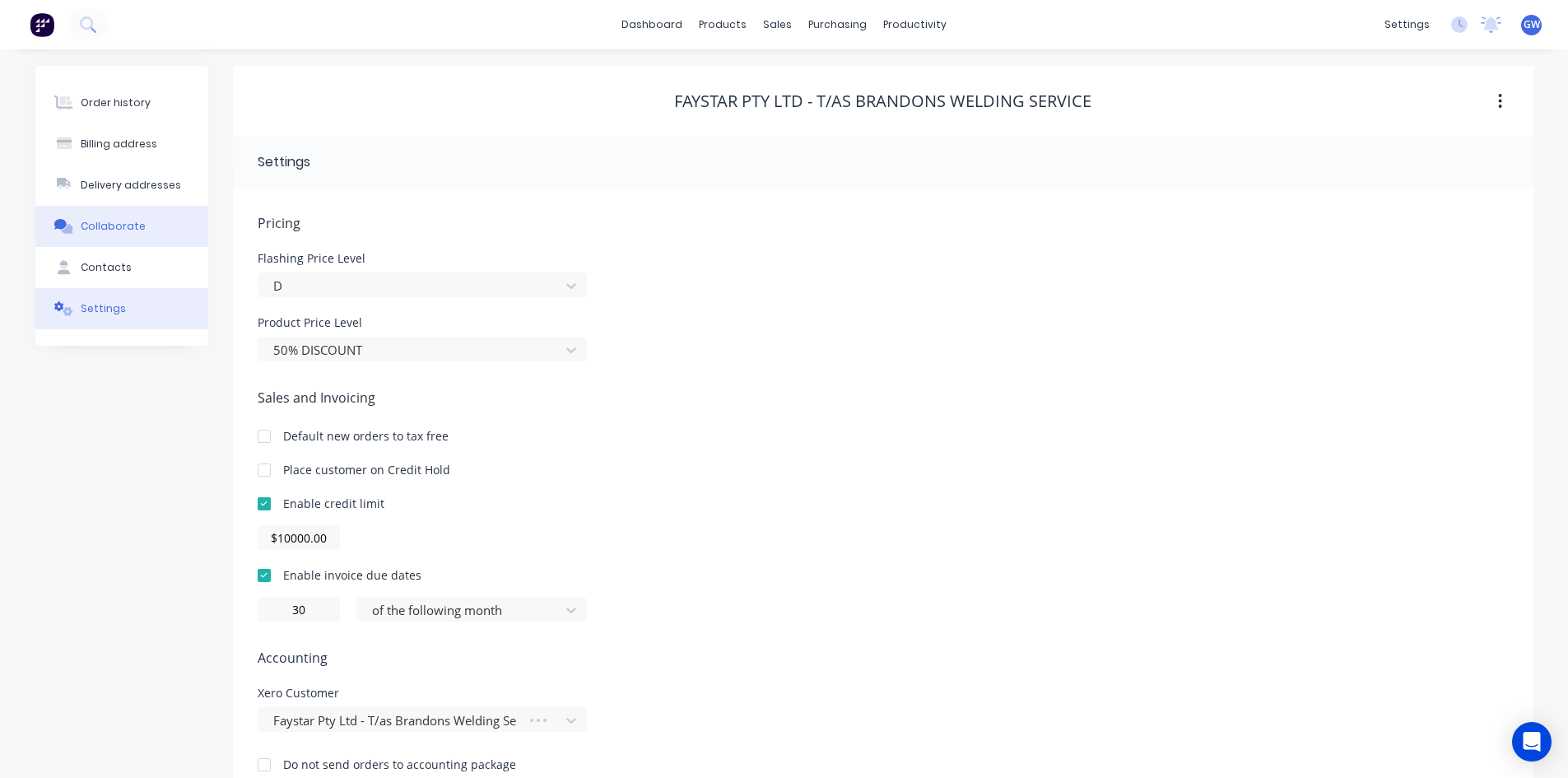
drag, startPoint x: 76, startPoint y: 282, endPoint x: 135, endPoint y: 228, distance: 80.0
click at [77, 285] on button "Contacts" at bounding box center [122, 267] width 173 height 41
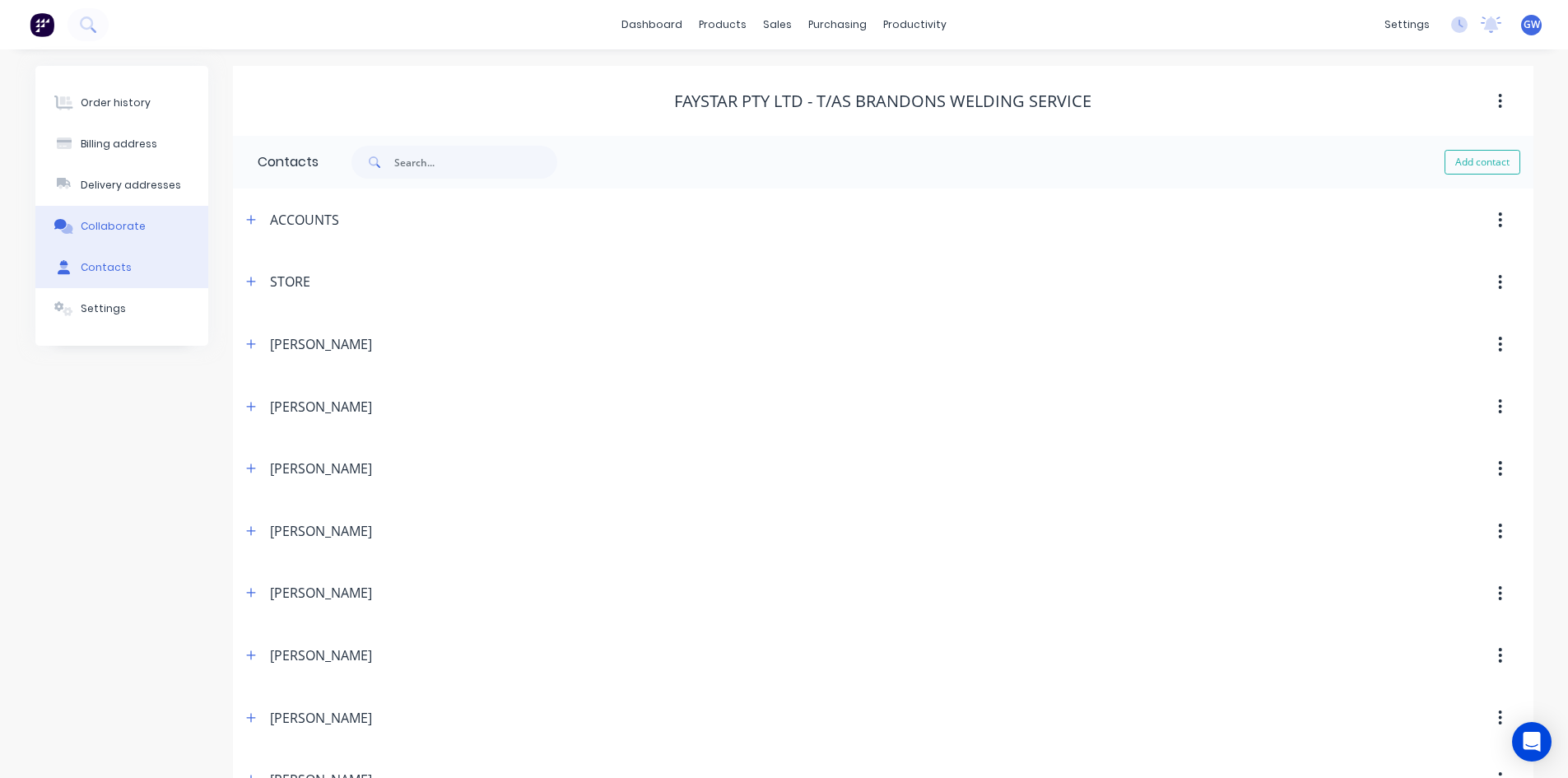
click at [110, 225] on div "Collaborate" at bounding box center [113, 227] width 65 height 15
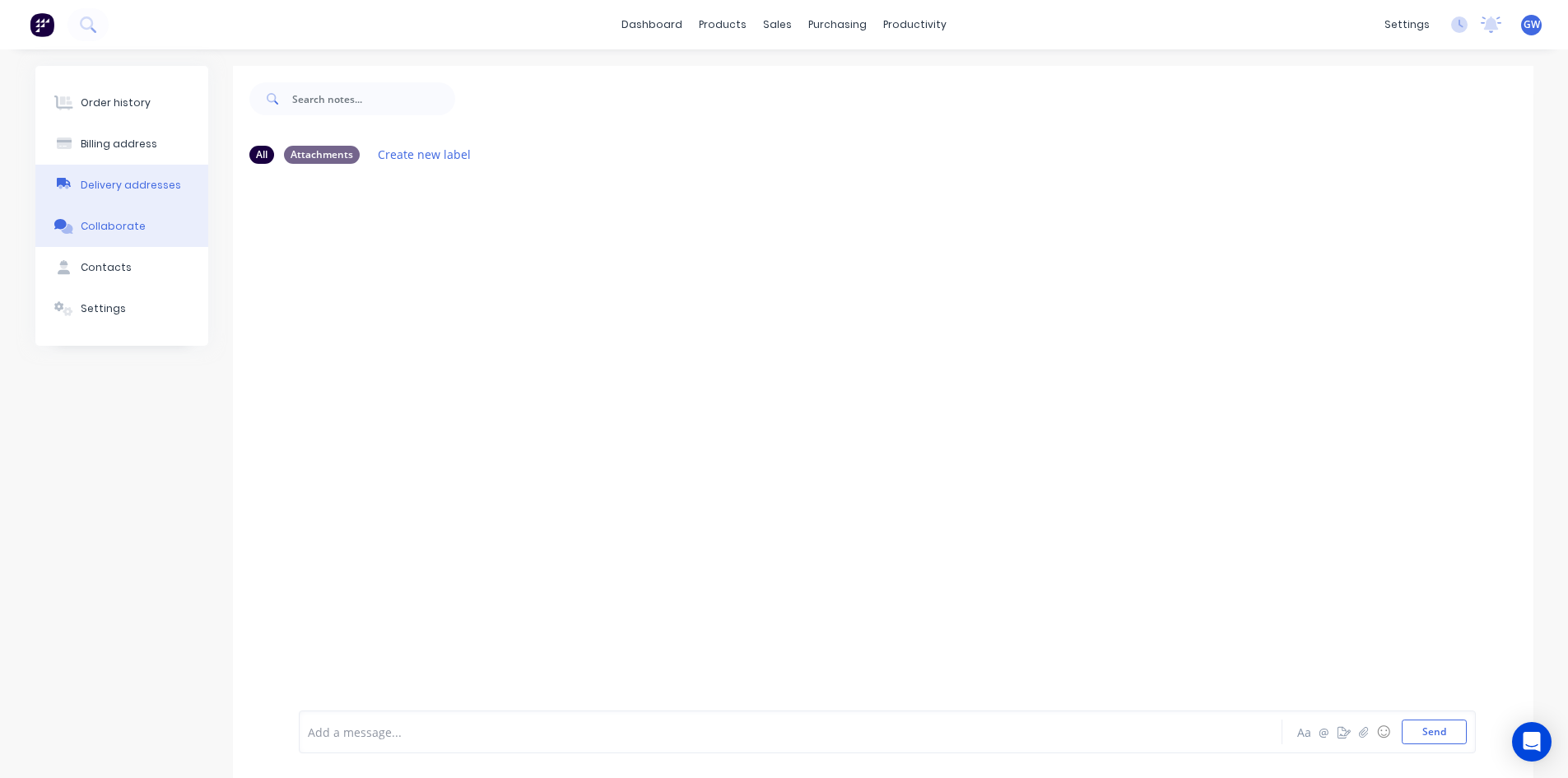
click at [127, 173] on button "Delivery addresses" at bounding box center [122, 185] width 173 height 41
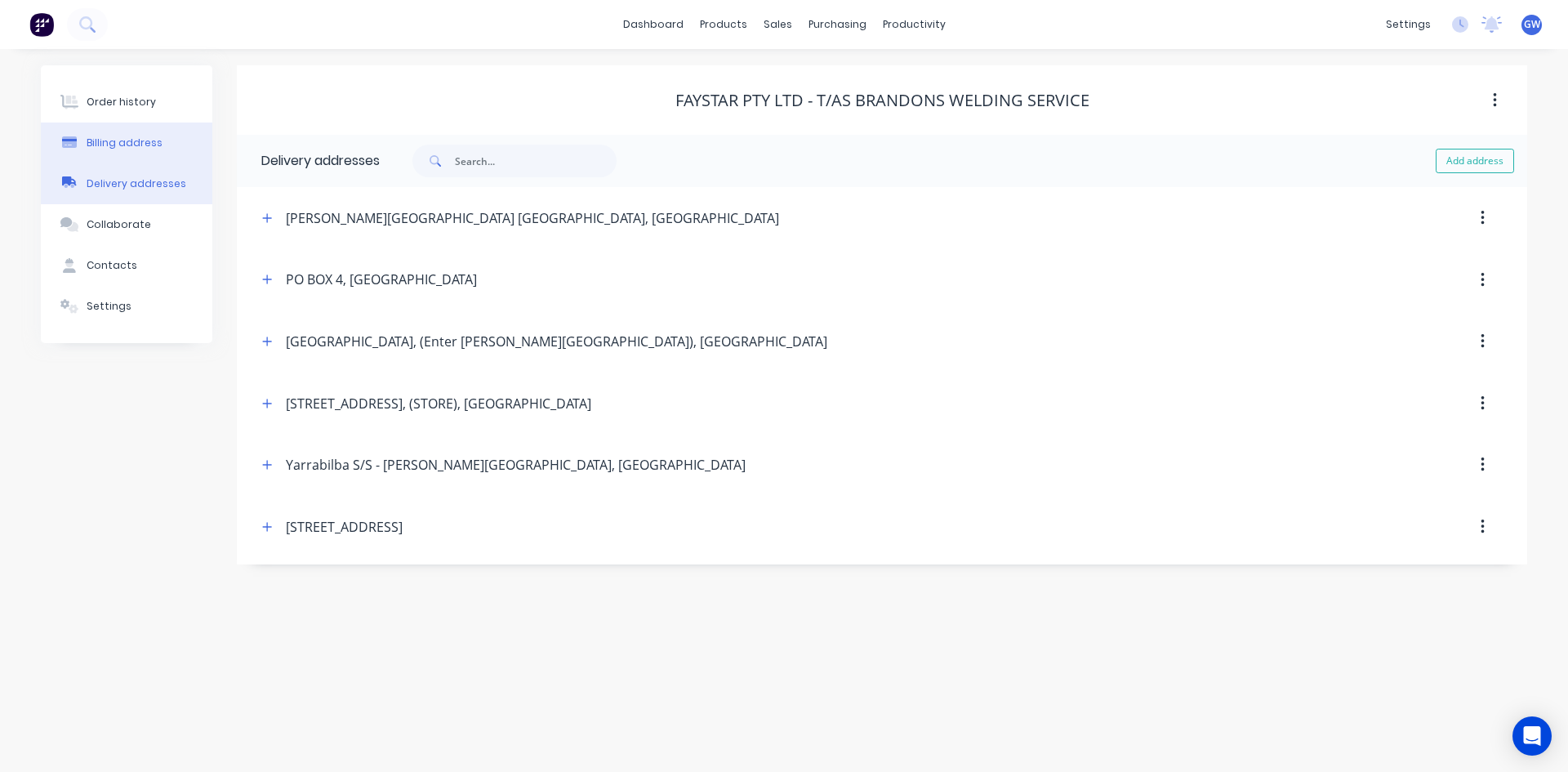
click at [156, 140] on div "Billing address" at bounding box center [124, 143] width 76 height 15
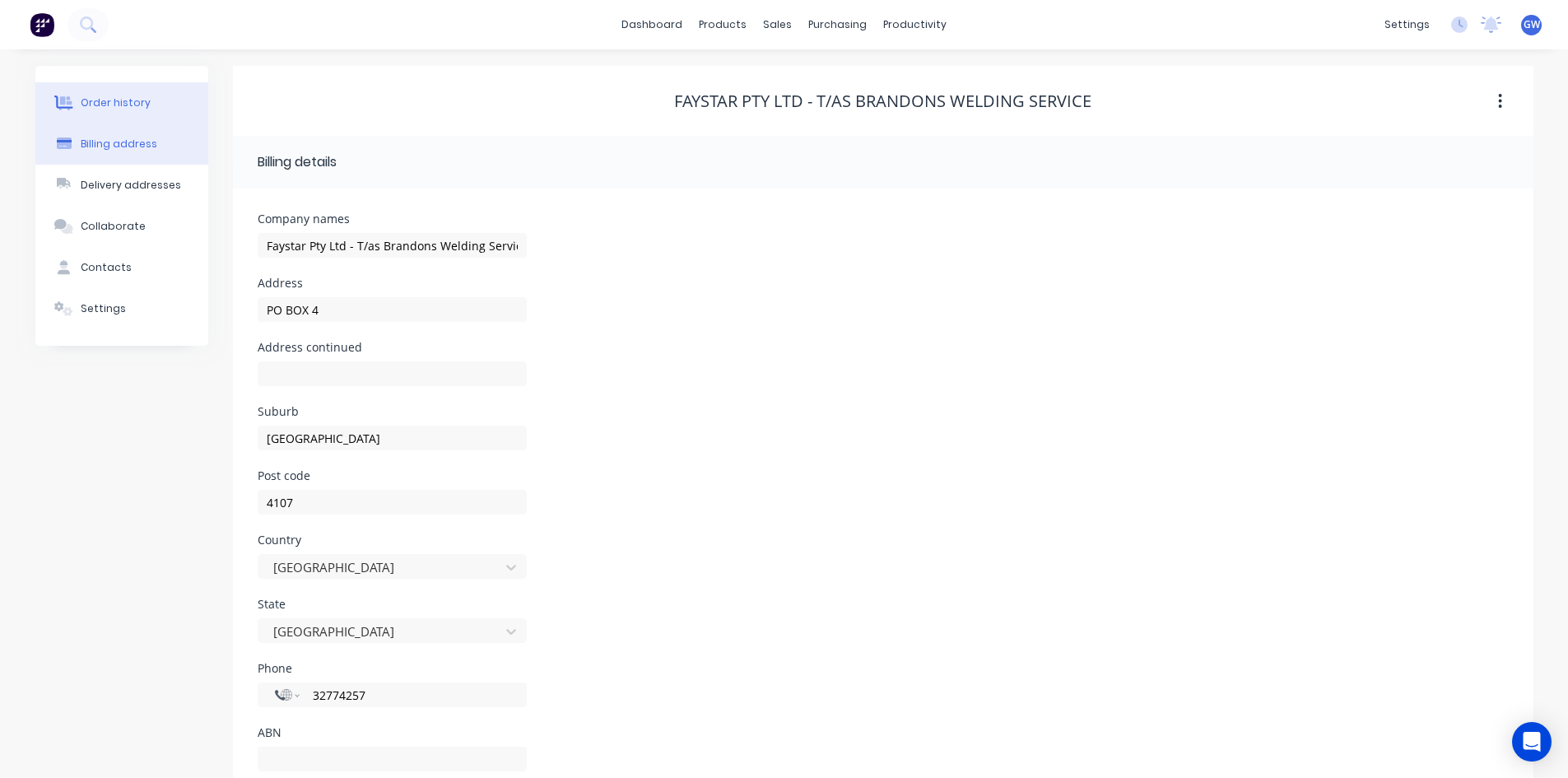
click at [149, 92] on button "Order history" at bounding box center [122, 103] width 173 height 41
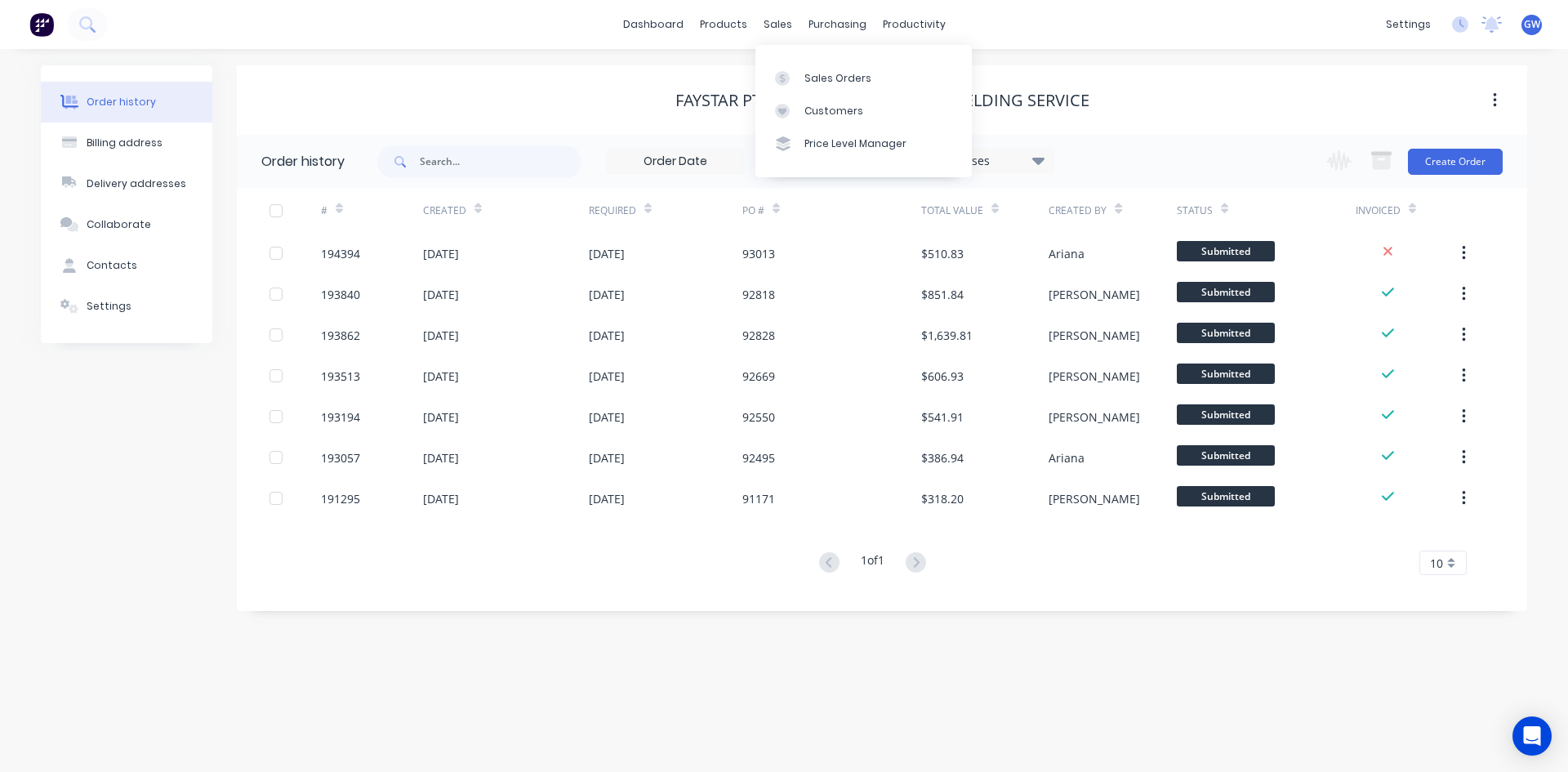
drag, startPoint x: 779, startPoint y: 30, endPoint x: 770, endPoint y: 60, distance: 31.3
click at [779, 30] on div "sales" at bounding box center [778, 24] width 45 height 24
click at [781, 121] on link "Customers" at bounding box center [864, 111] width 217 height 33
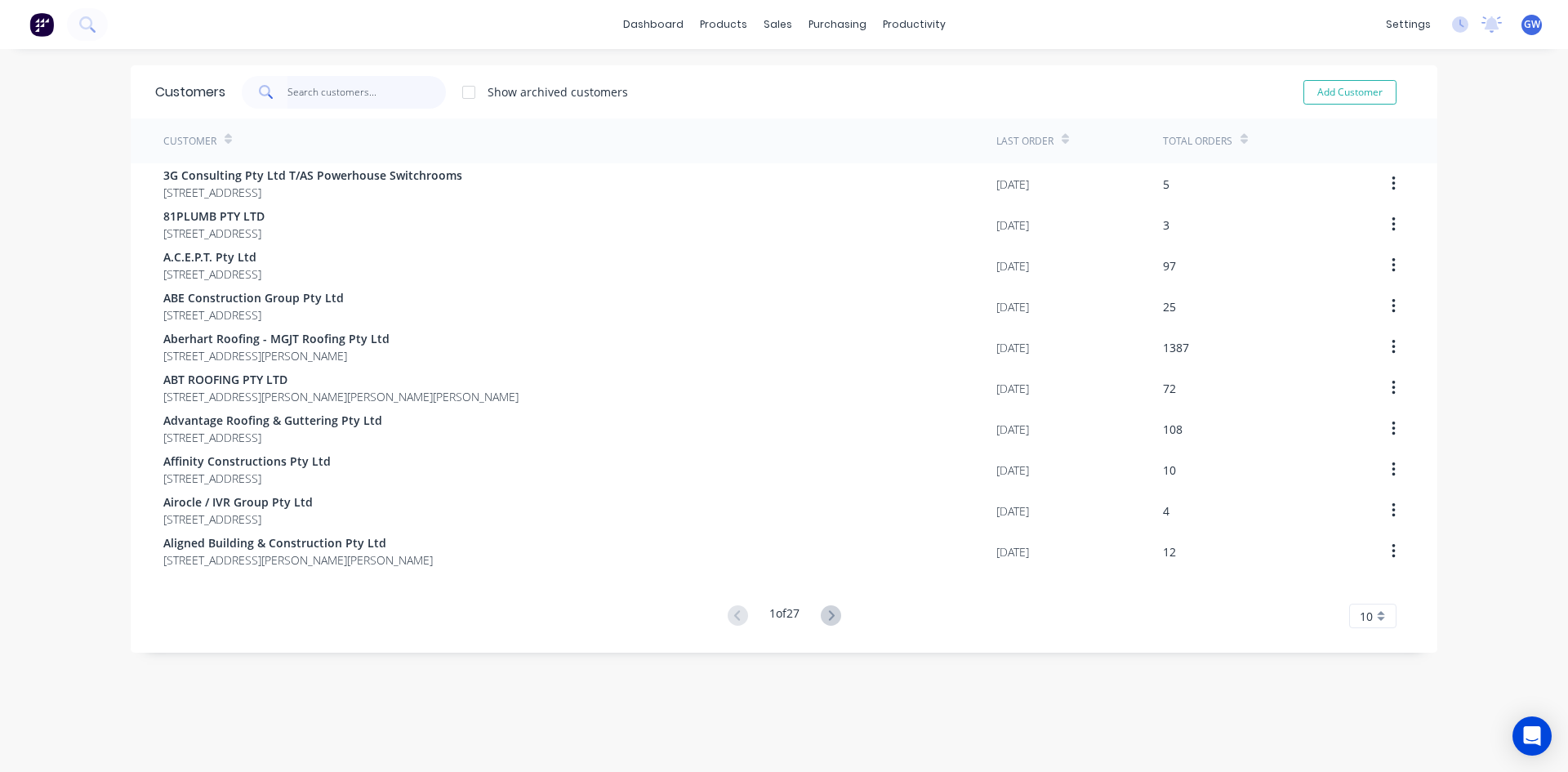
click at [364, 99] on input "text" at bounding box center [367, 92] width 159 height 33
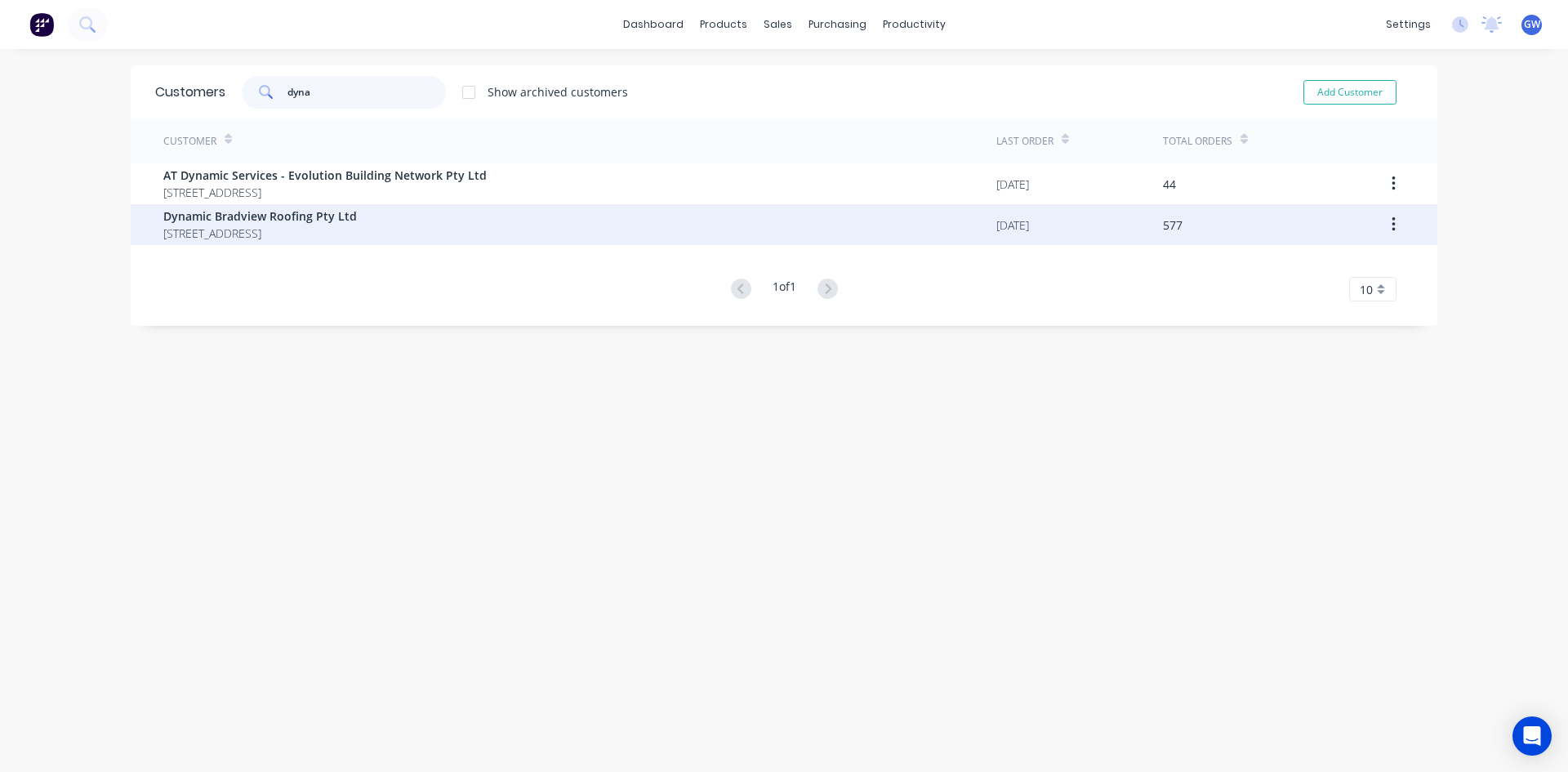
type input "dyna"
click at [924, 239] on div "Dynamic Bradview Roofing Pty Ltd PO BOX 3239 CLONTARF DC Queensland Australia 4…" at bounding box center [579, 224] width 833 height 41
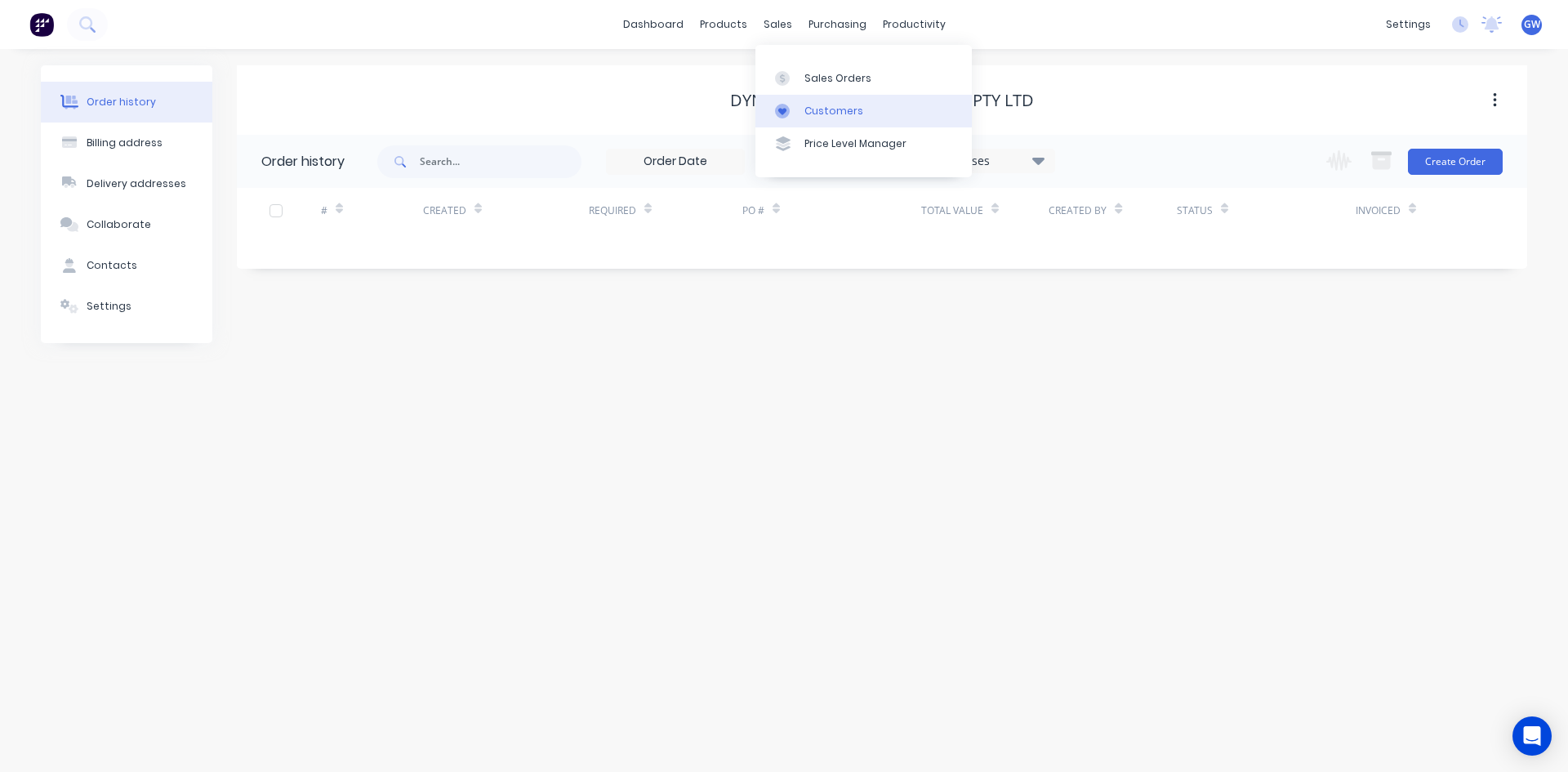
click at [831, 119] on link "Customers" at bounding box center [864, 111] width 217 height 33
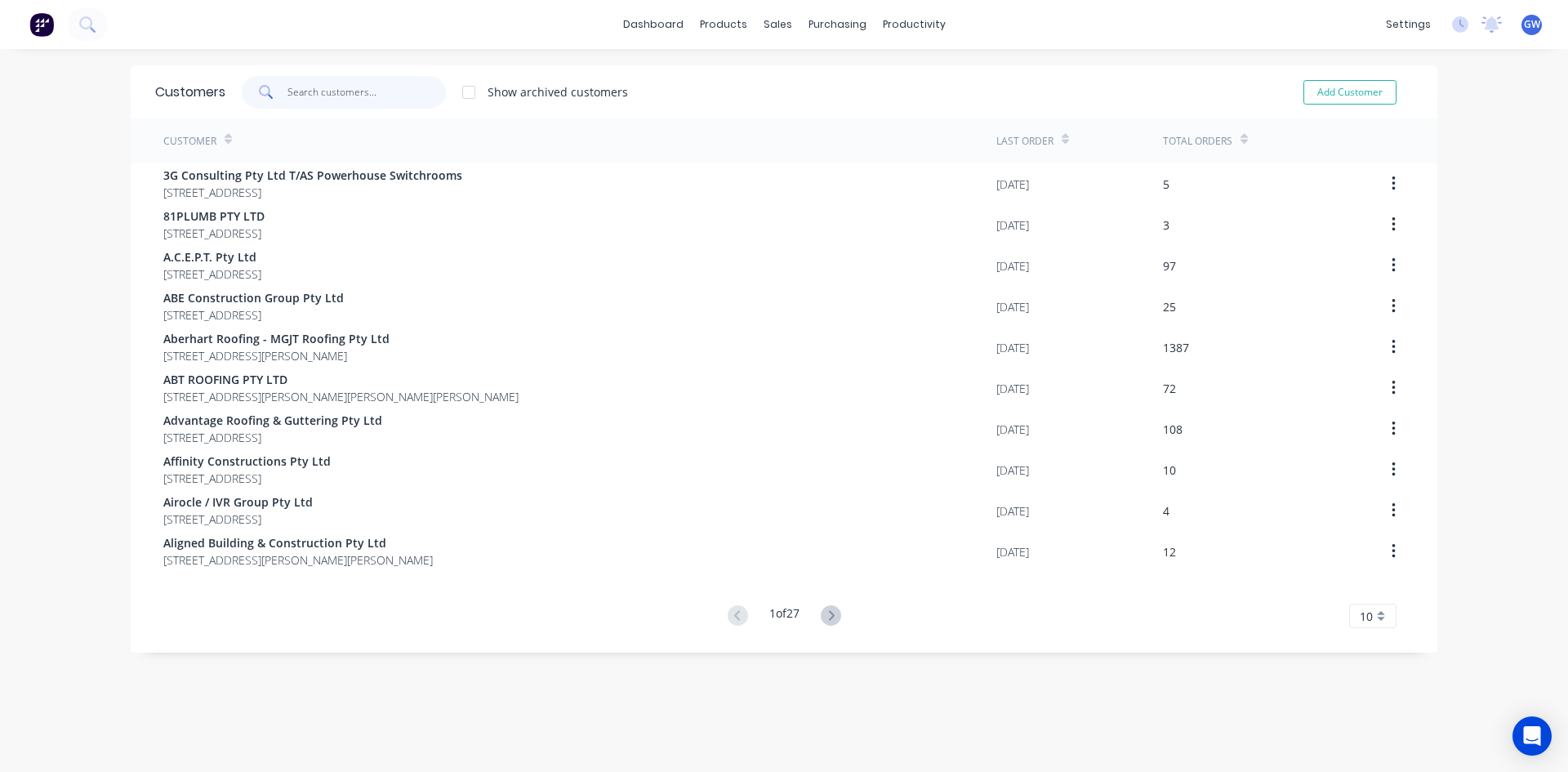
click at [411, 88] on input "text" at bounding box center [367, 92] width 159 height 33
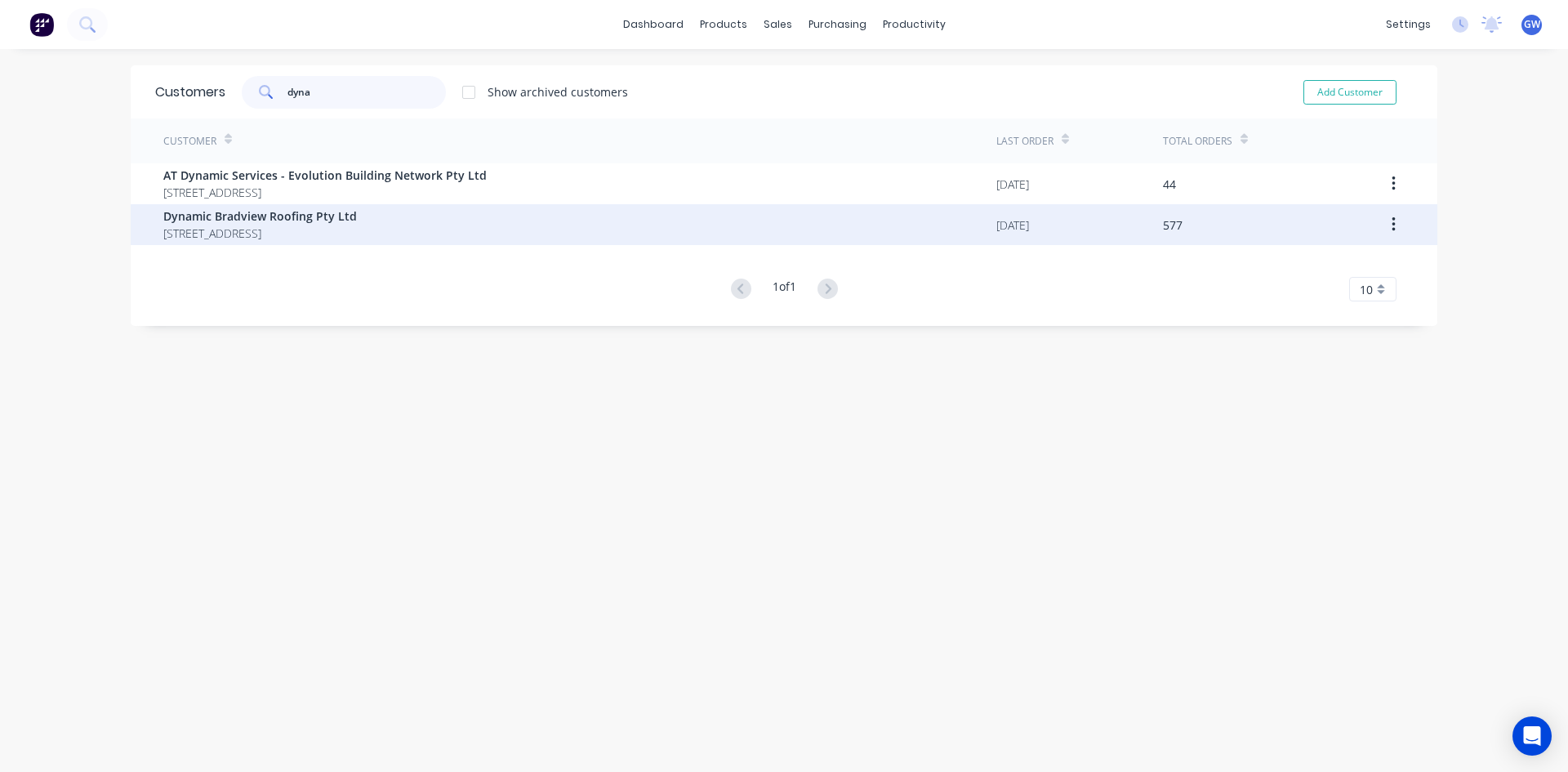
type input "dyna"
click at [1071, 233] on div "[DATE]" at bounding box center [1080, 224] width 167 height 41
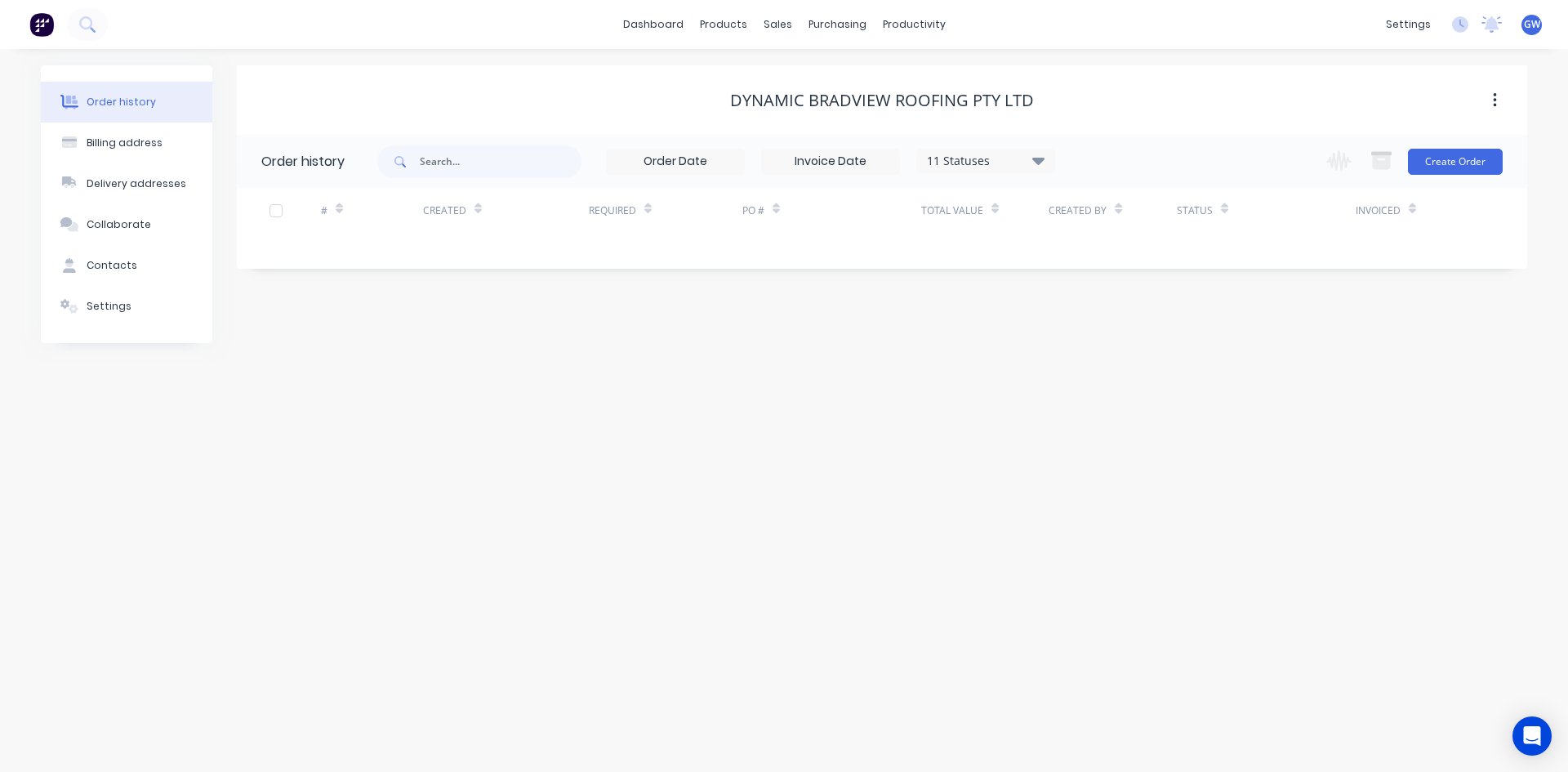
click at [954, 163] on div "11 Statuses" at bounding box center [985, 161] width 138 height 18
drag, startPoint x: 1090, startPoint y: 358, endPoint x: 1185, endPoint y: 173, distance: 208.0
click at [1120, 348] on label at bounding box center [1120, 348] width 0 height 0
click at [1120, 358] on input "checkbox" at bounding box center [1127, 356] width 13 height 16
checkbox input "true"
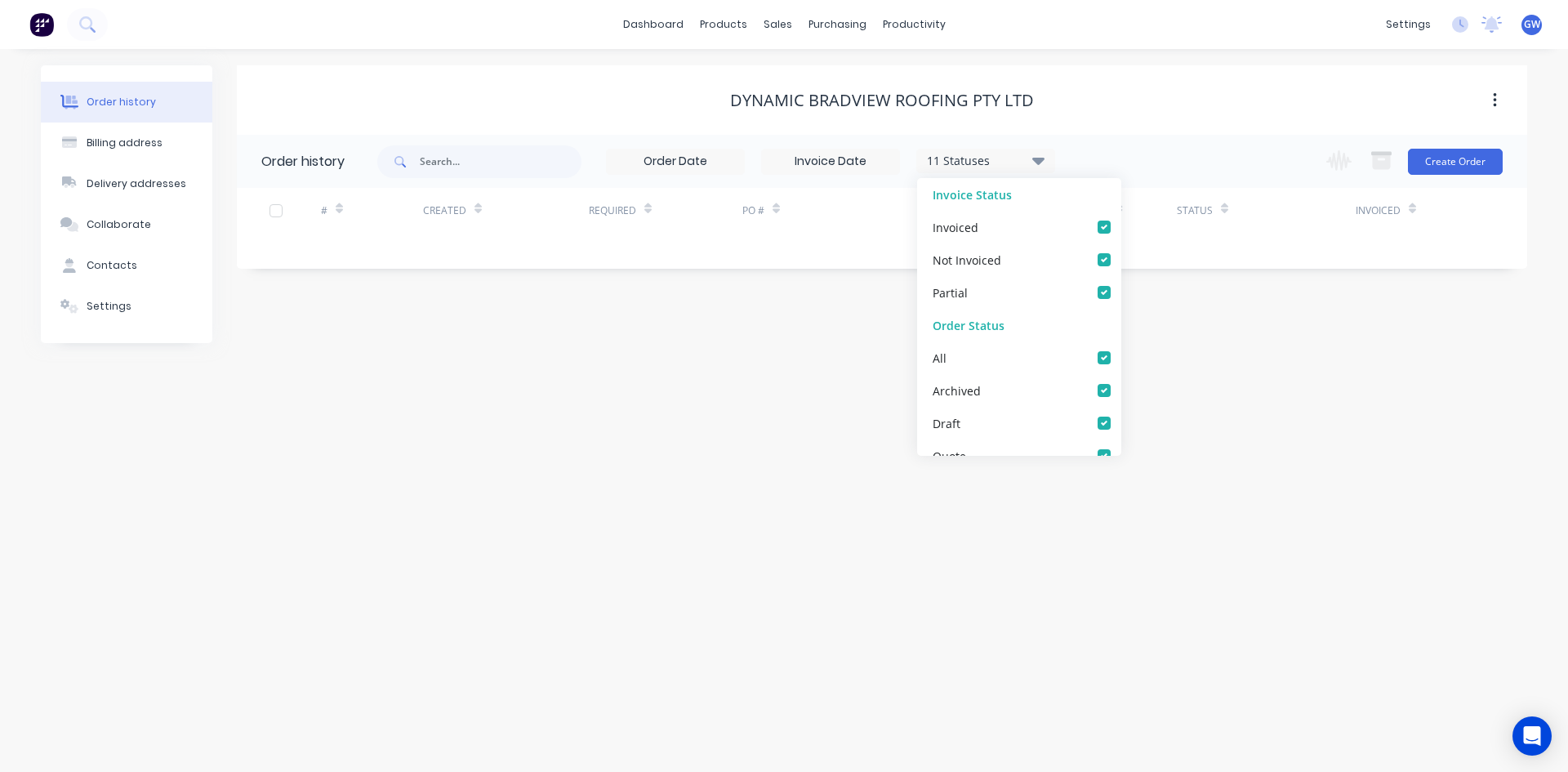
checkbox input "true"
click at [1197, 125] on div "Dynamic Bradview Roofing Pty Ltd" at bounding box center [882, 99] width 1290 height 69
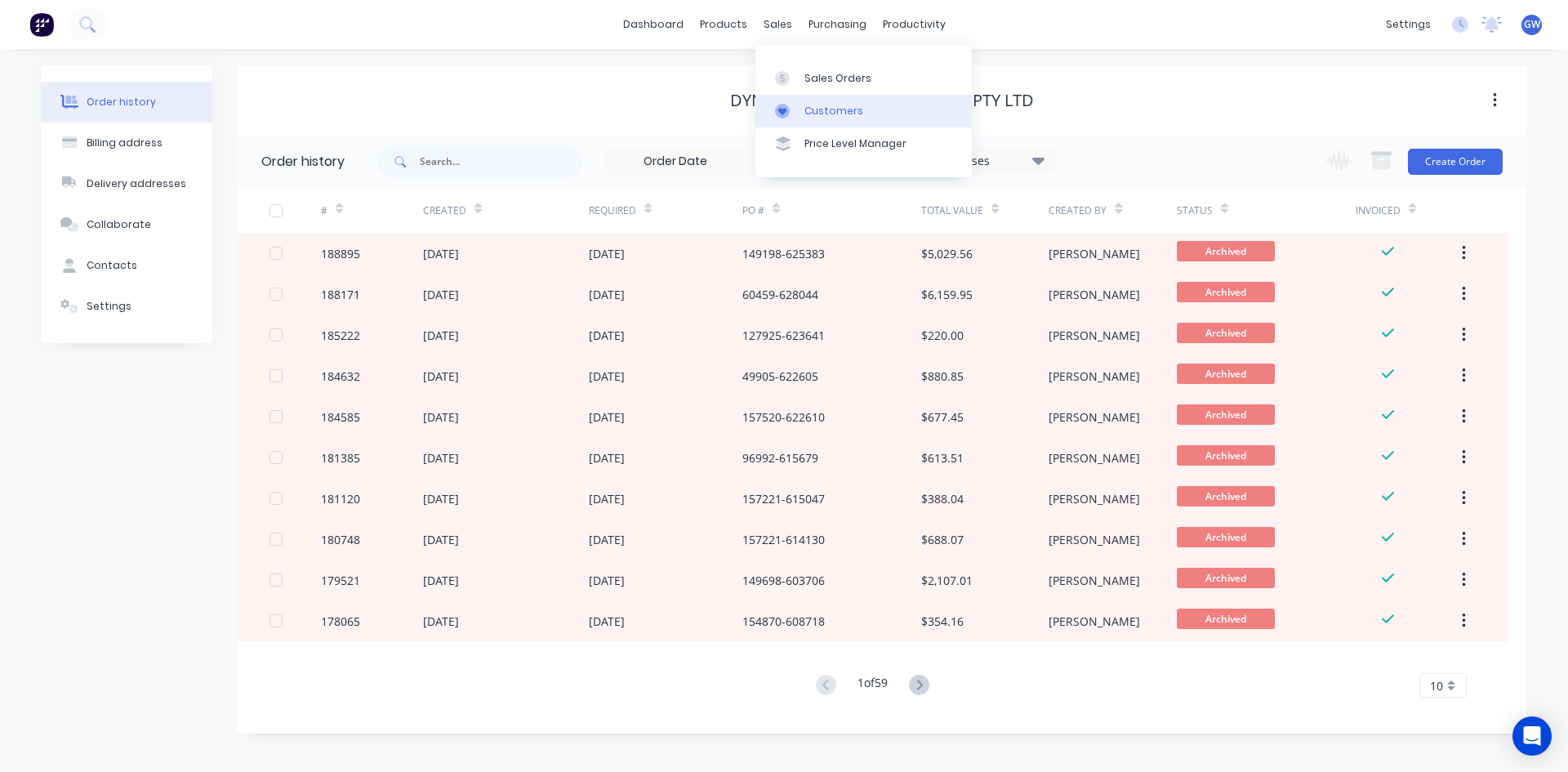
click at [827, 110] on div "Customers" at bounding box center [834, 111] width 59 height 15
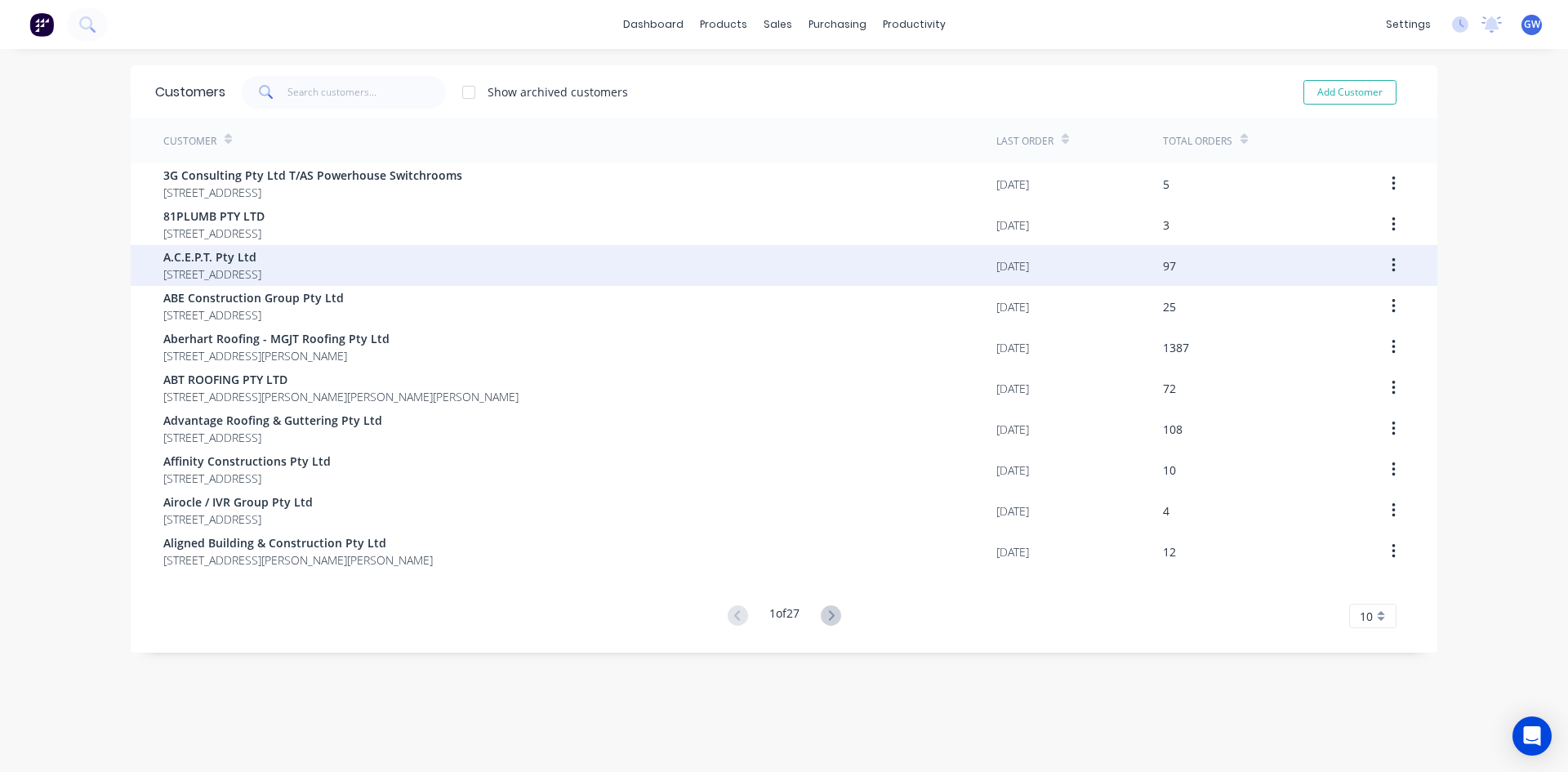
click at [1003, 278] on div "[DATE]" at bounding box center [1080, 265] width 167 height 41
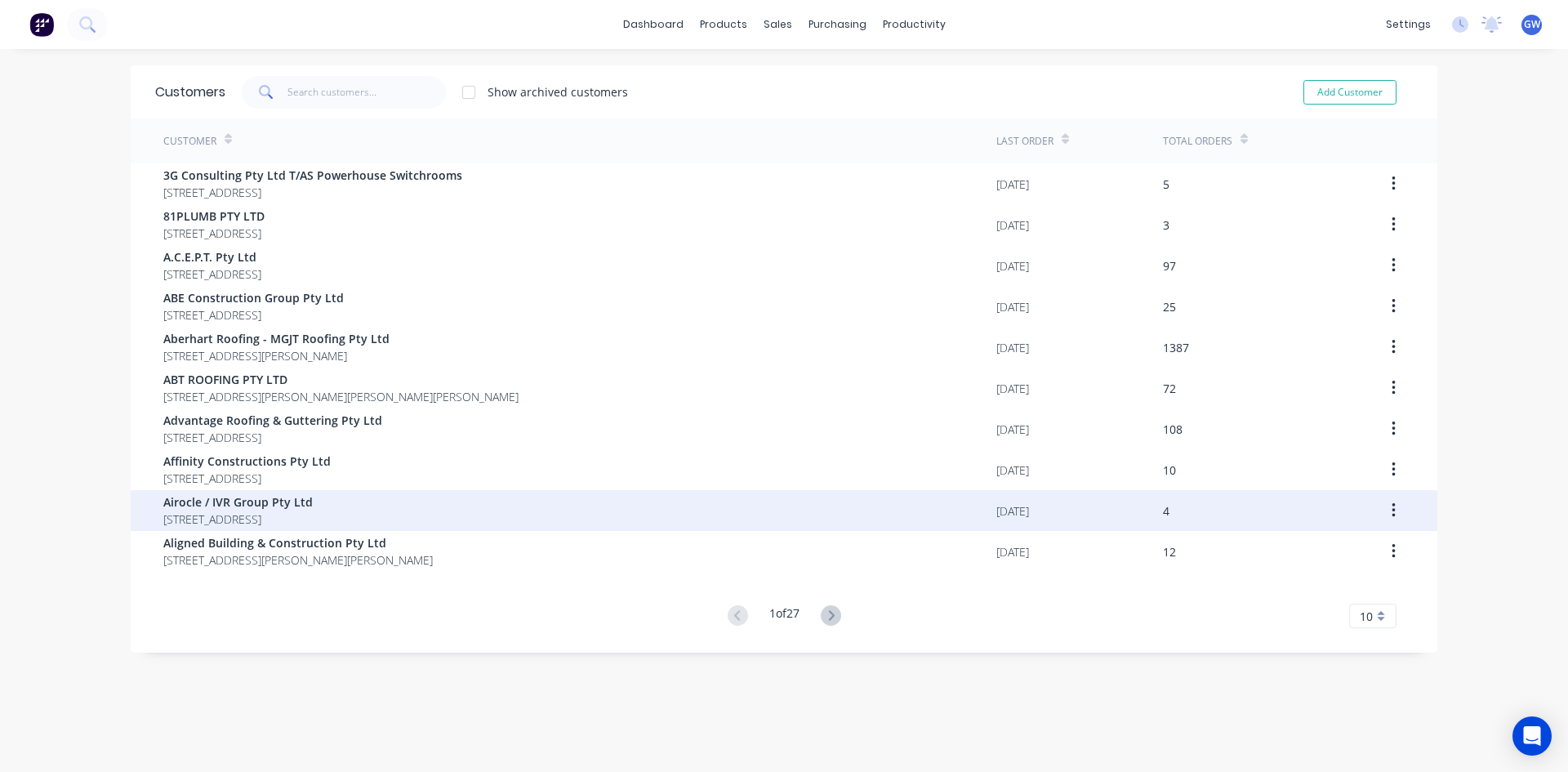
click at [1059, 509] on div "[DATE]" at bounding box center [1080, 510] width 167 height 41
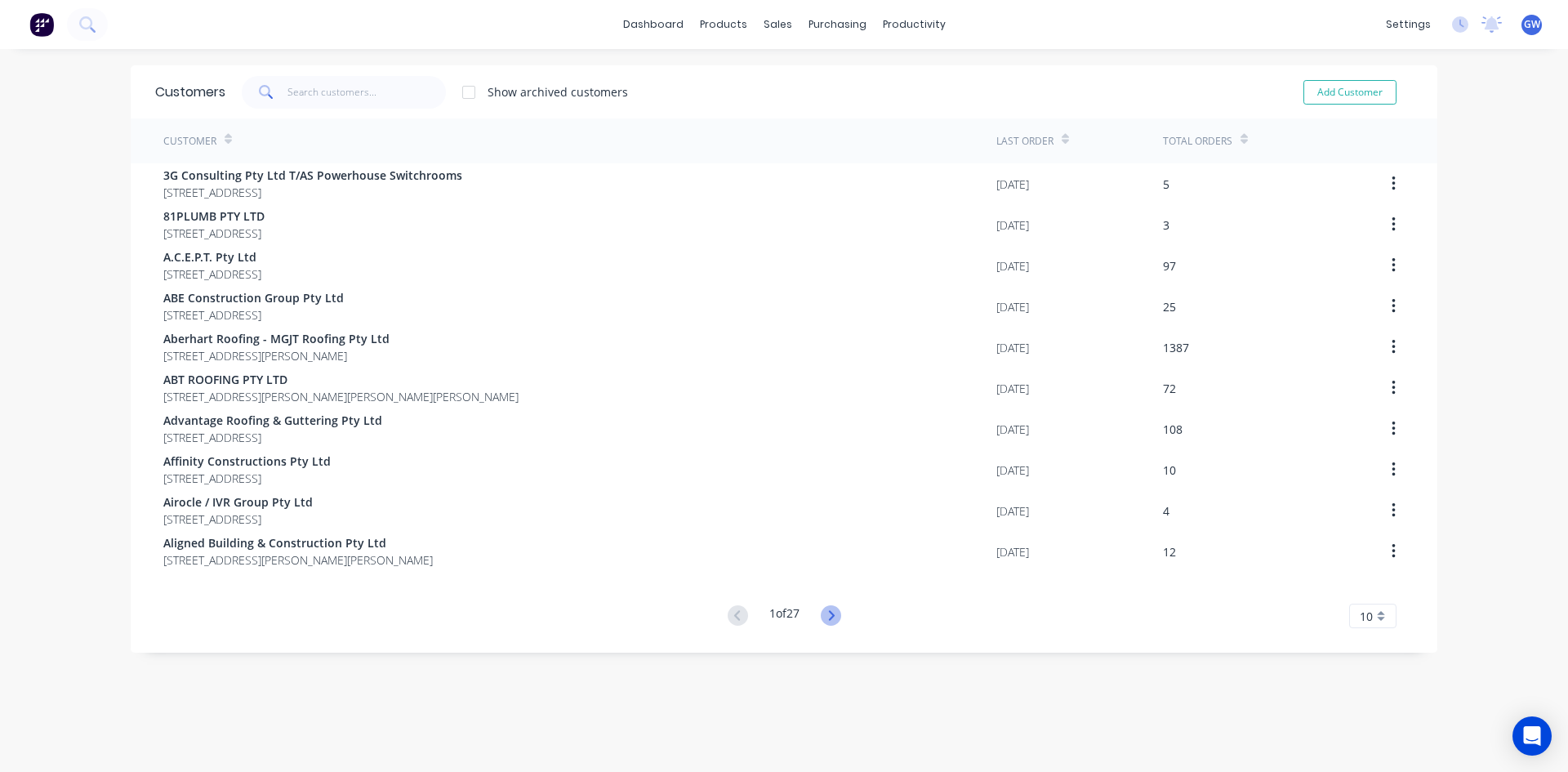
click at [825, 609] on icon at bounding box center [830, 615] width 20 height 20
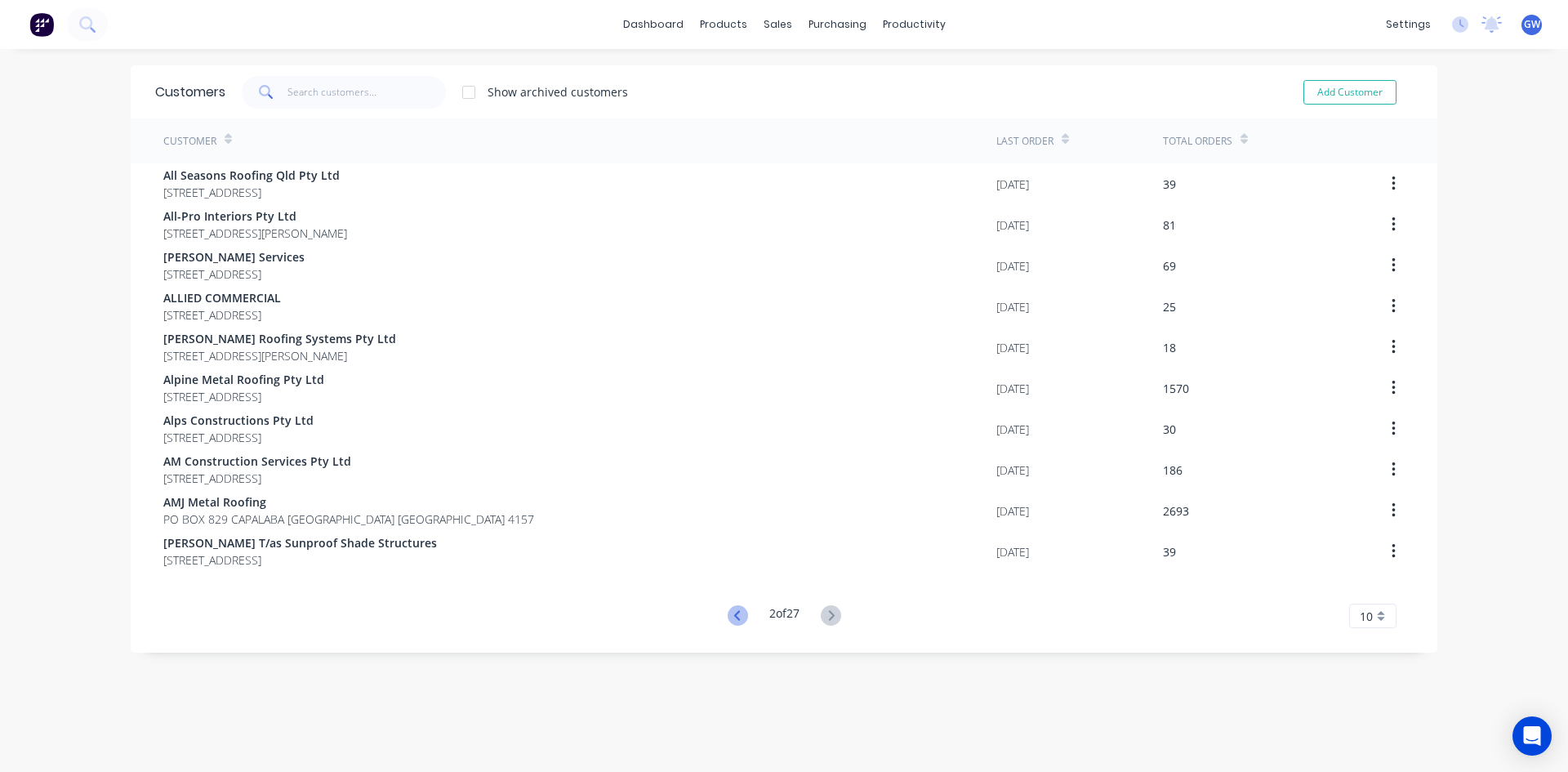
click at [734, 611] on icon at bounding box center [736, 615] width 6 height 10
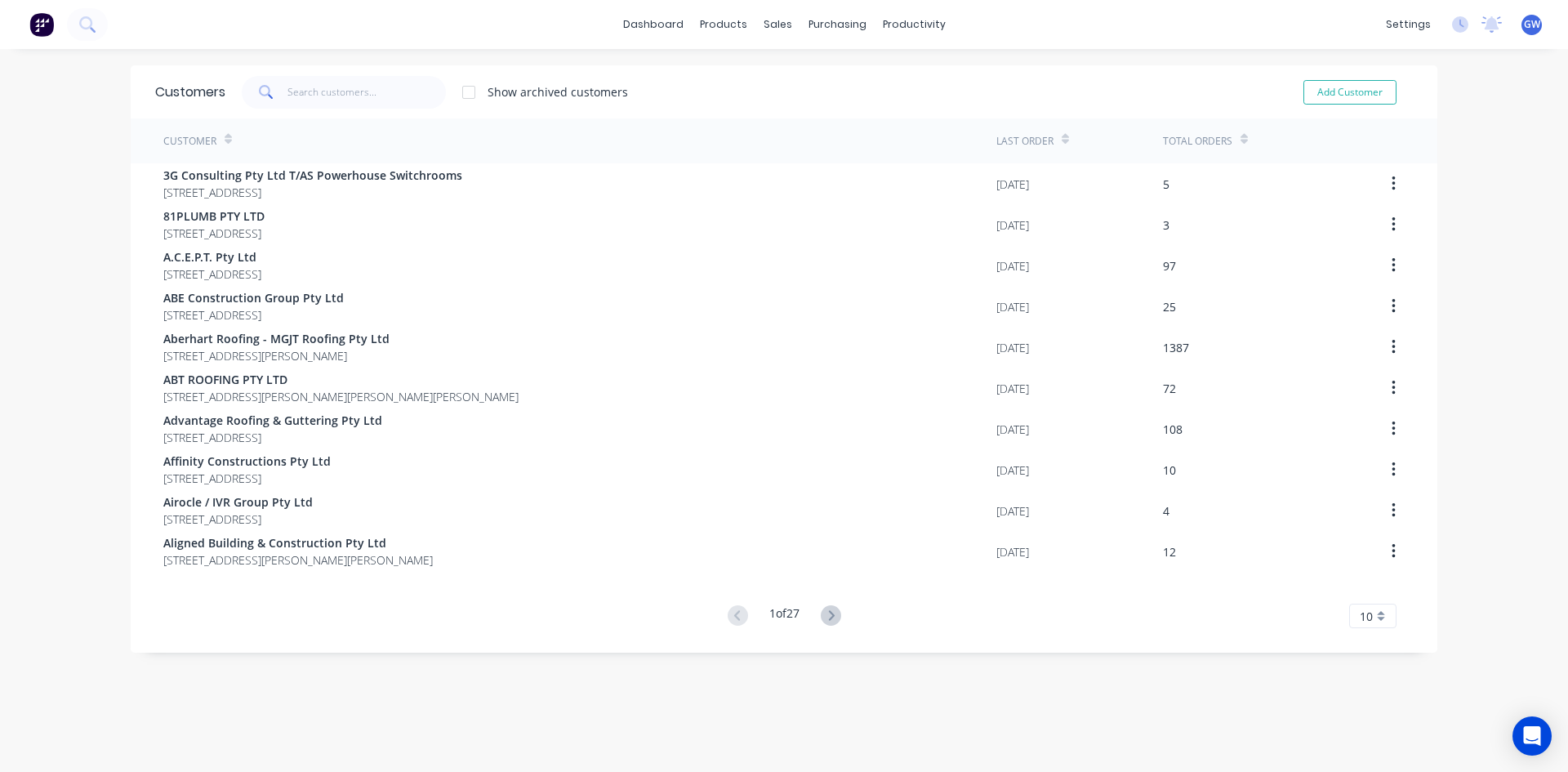
click at [821, 612] on icon at bounding box center [830, 615] width 20 height 20
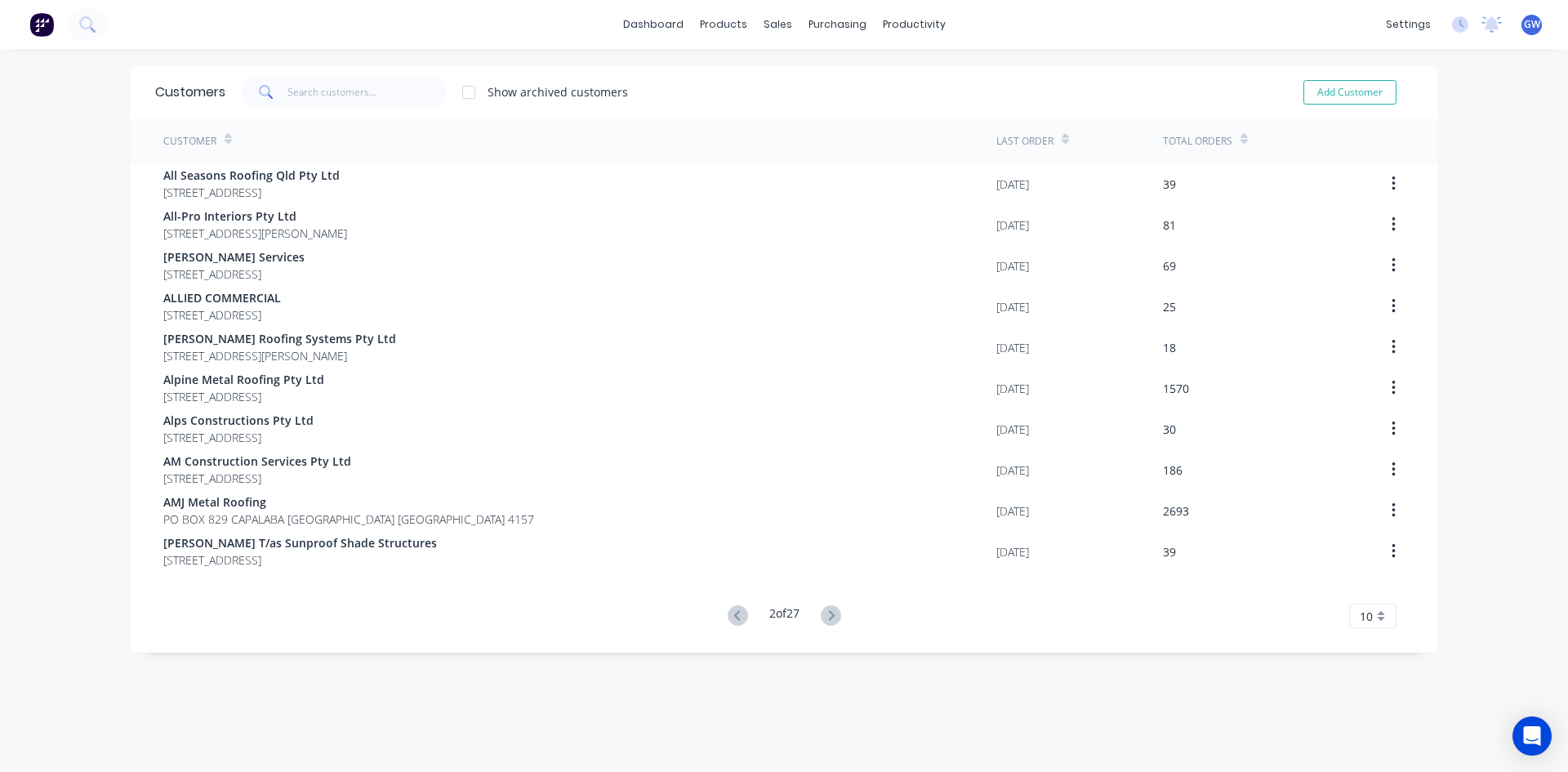
click at [821, 612] on icon at bounding box center [830, 615] width 20 height 20
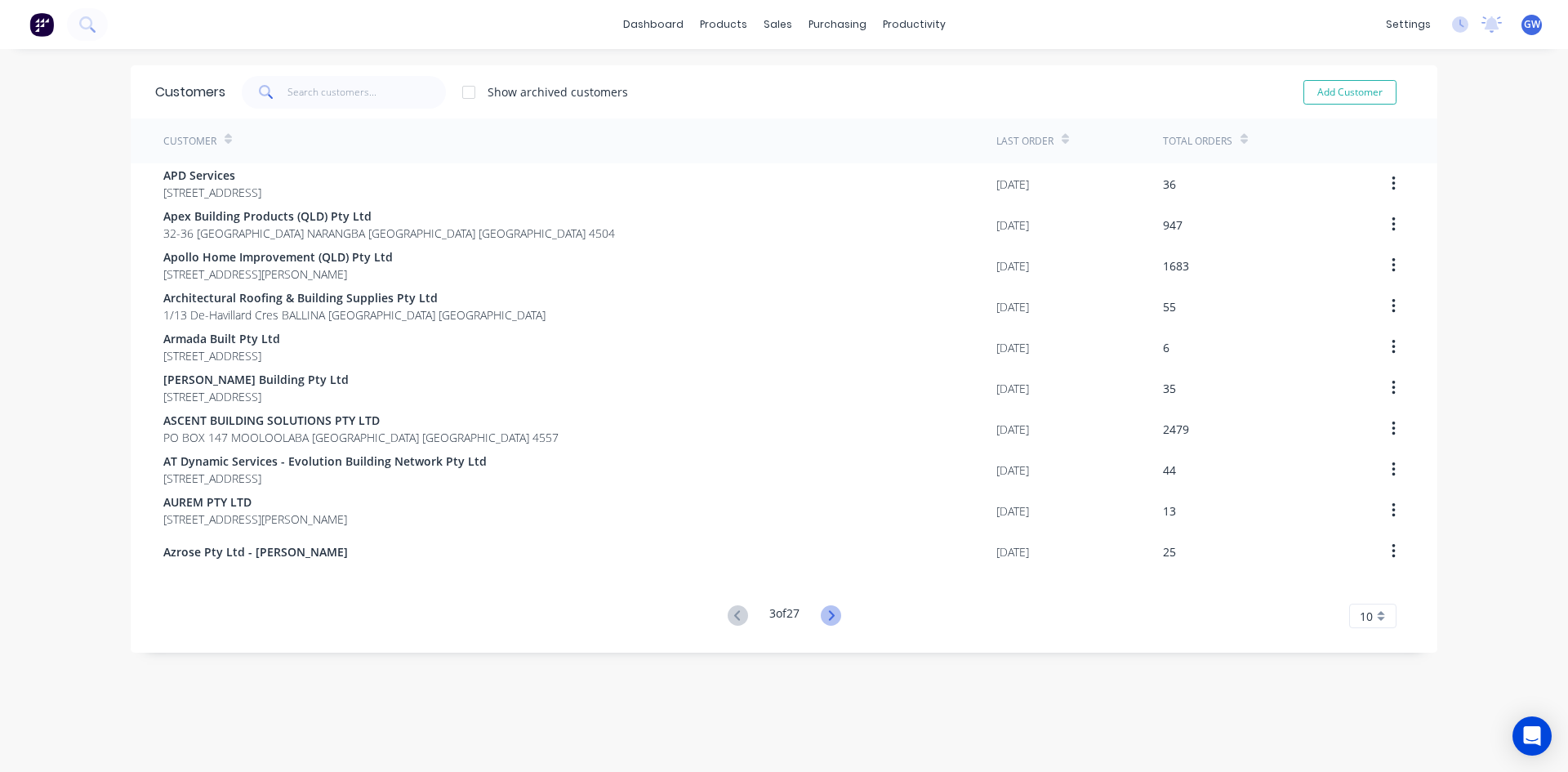
click at [824, 614] on icon at bounding box center [830, 615] width 20 height 20
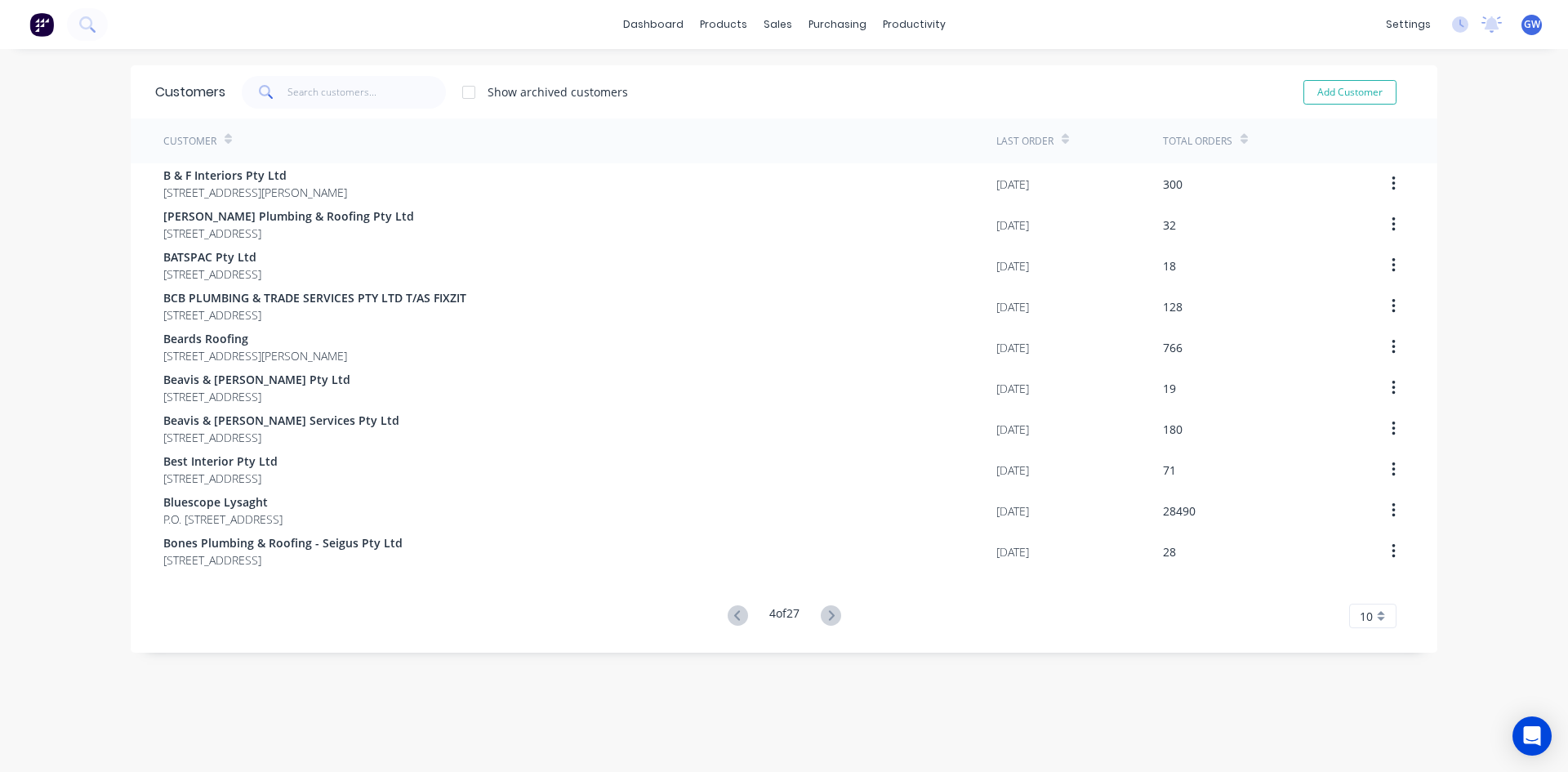
click at [816, 614] on button at bounding box center [831, 616] width 30 height 23
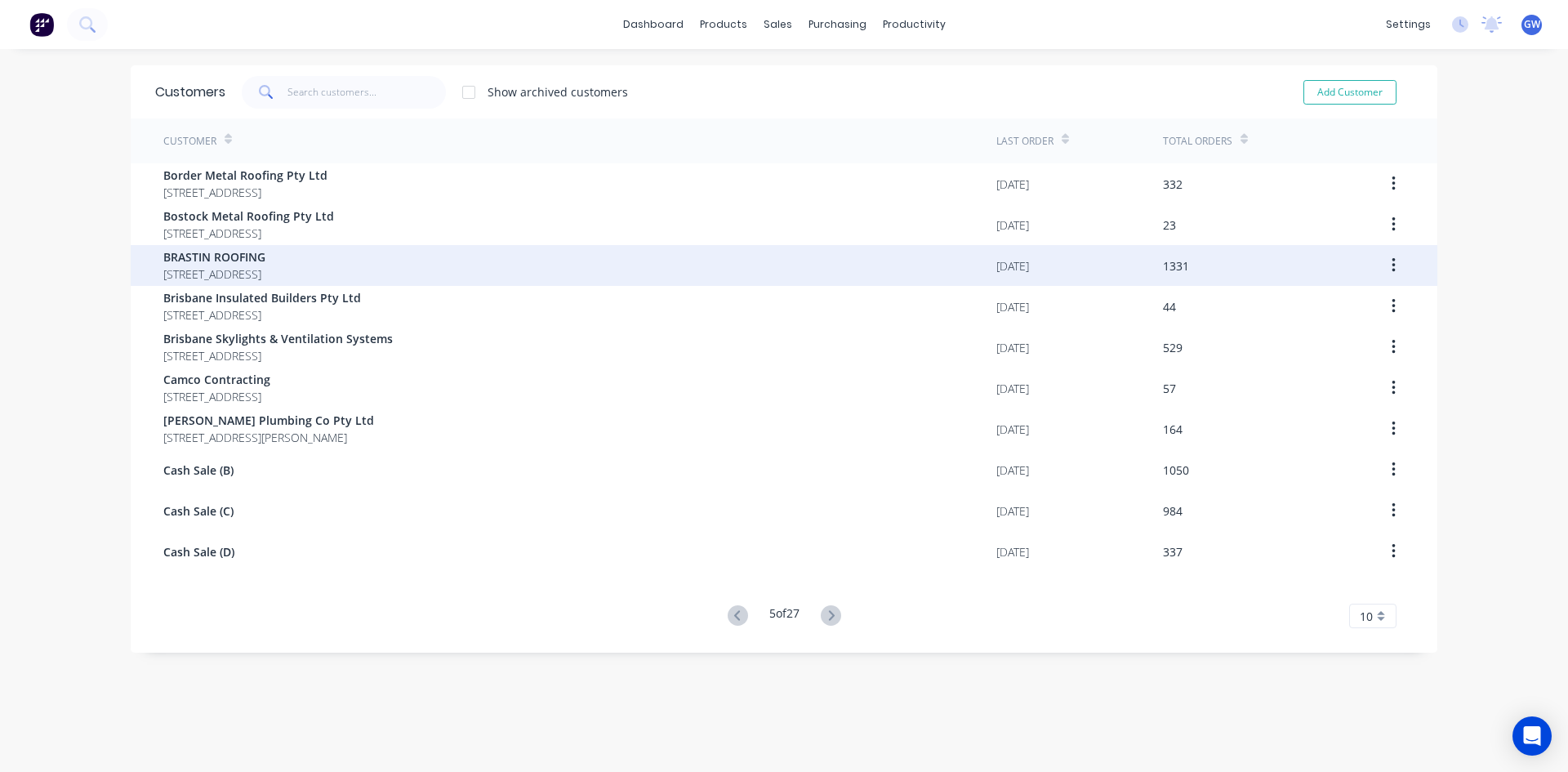
click at [1005, 278] on div "[DATE]" at bounding box center [1080, 265] width 167 height 41
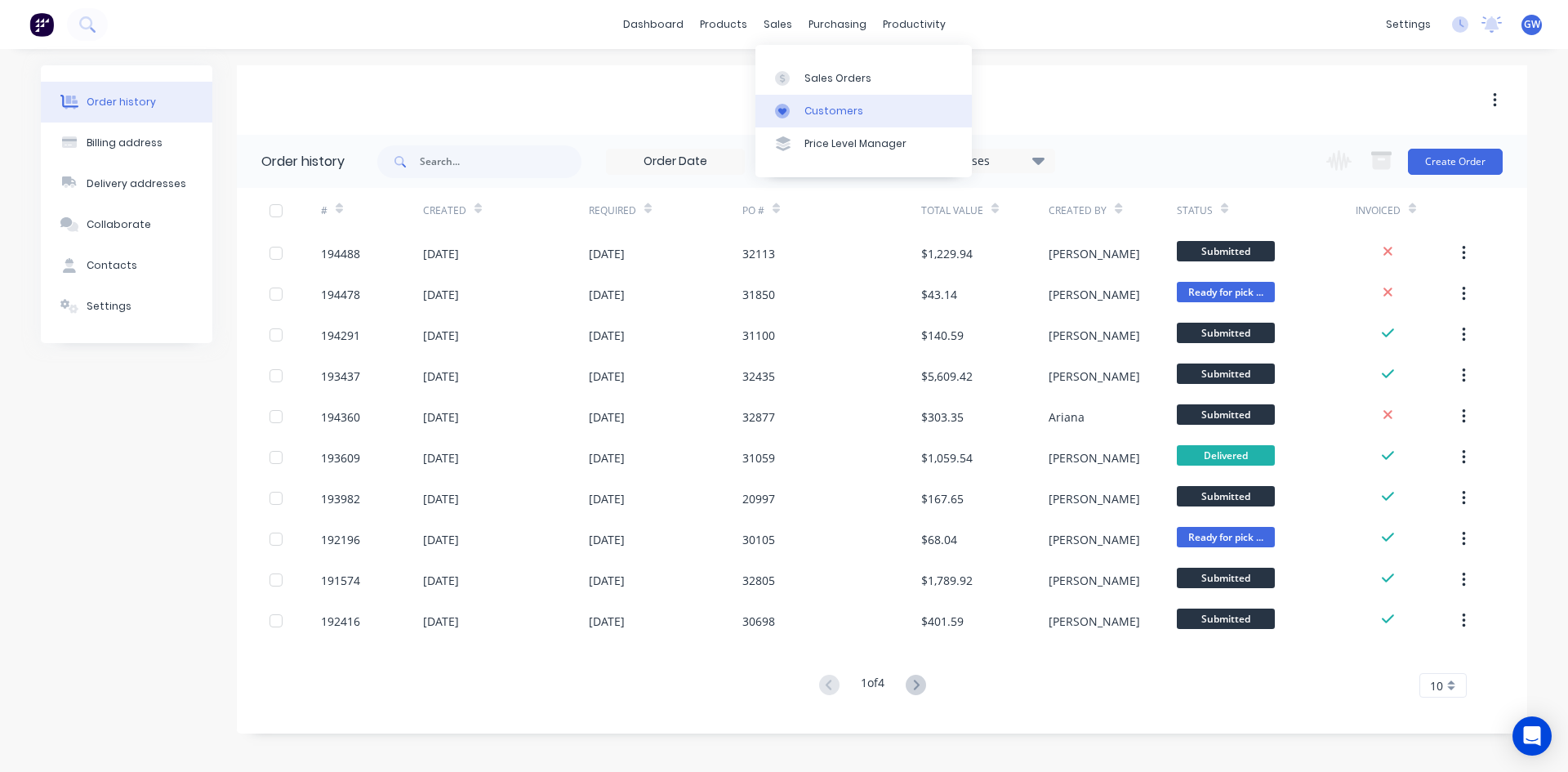
click at [815, 108] on div "Customers" at bounding box center [834, 111] width 59 height 15
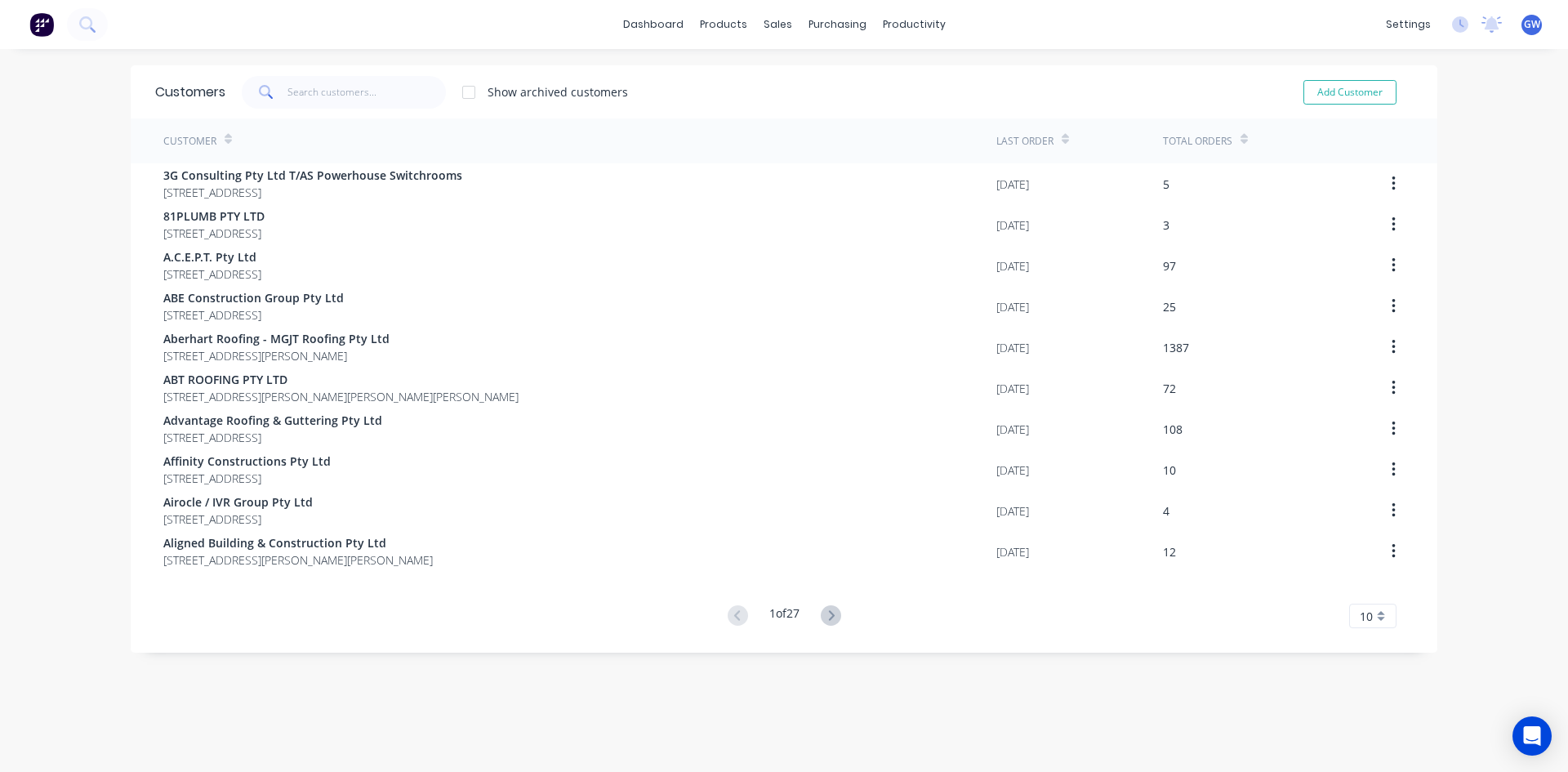
click at [1363, 621] on span "10" at bounding box center [1366, 616] width 13 height 18
click at [1369, 593] on div "35" at bounding box center [1372, 589] width 46 height 28
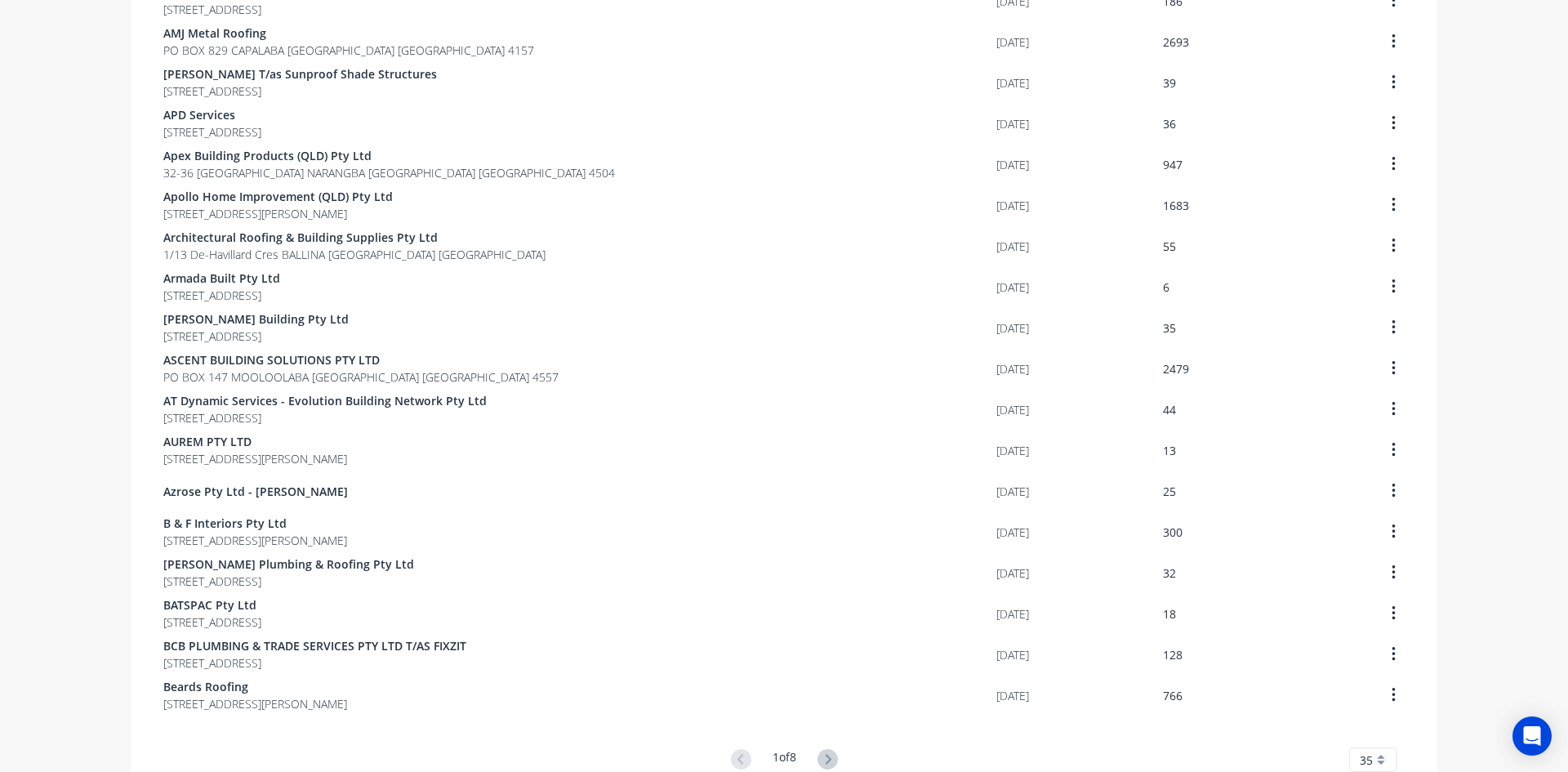
scroll to position [959, 0]
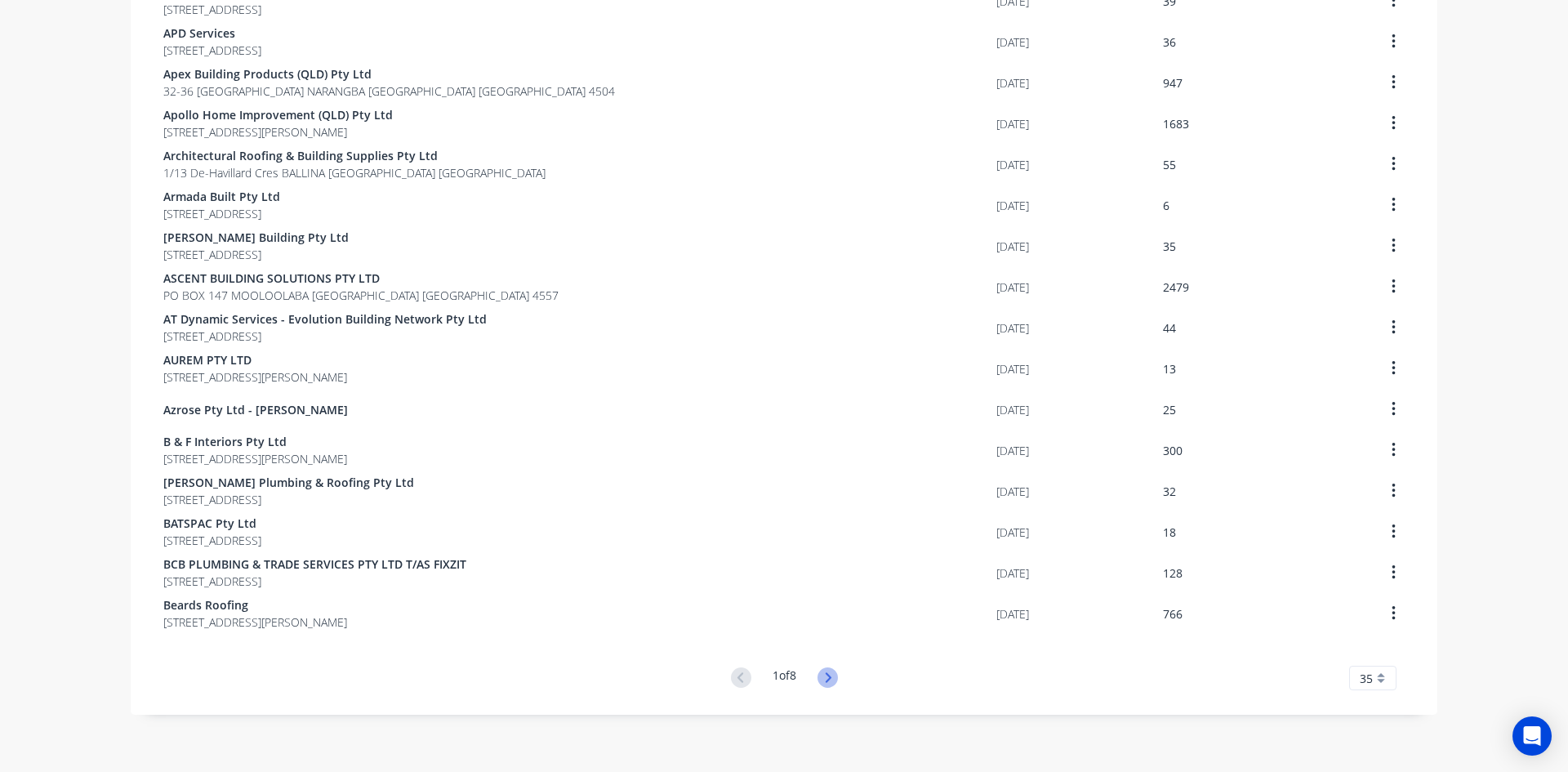
click at [828, 682] on icon at bounding box center [828, 677] width 20 height 20
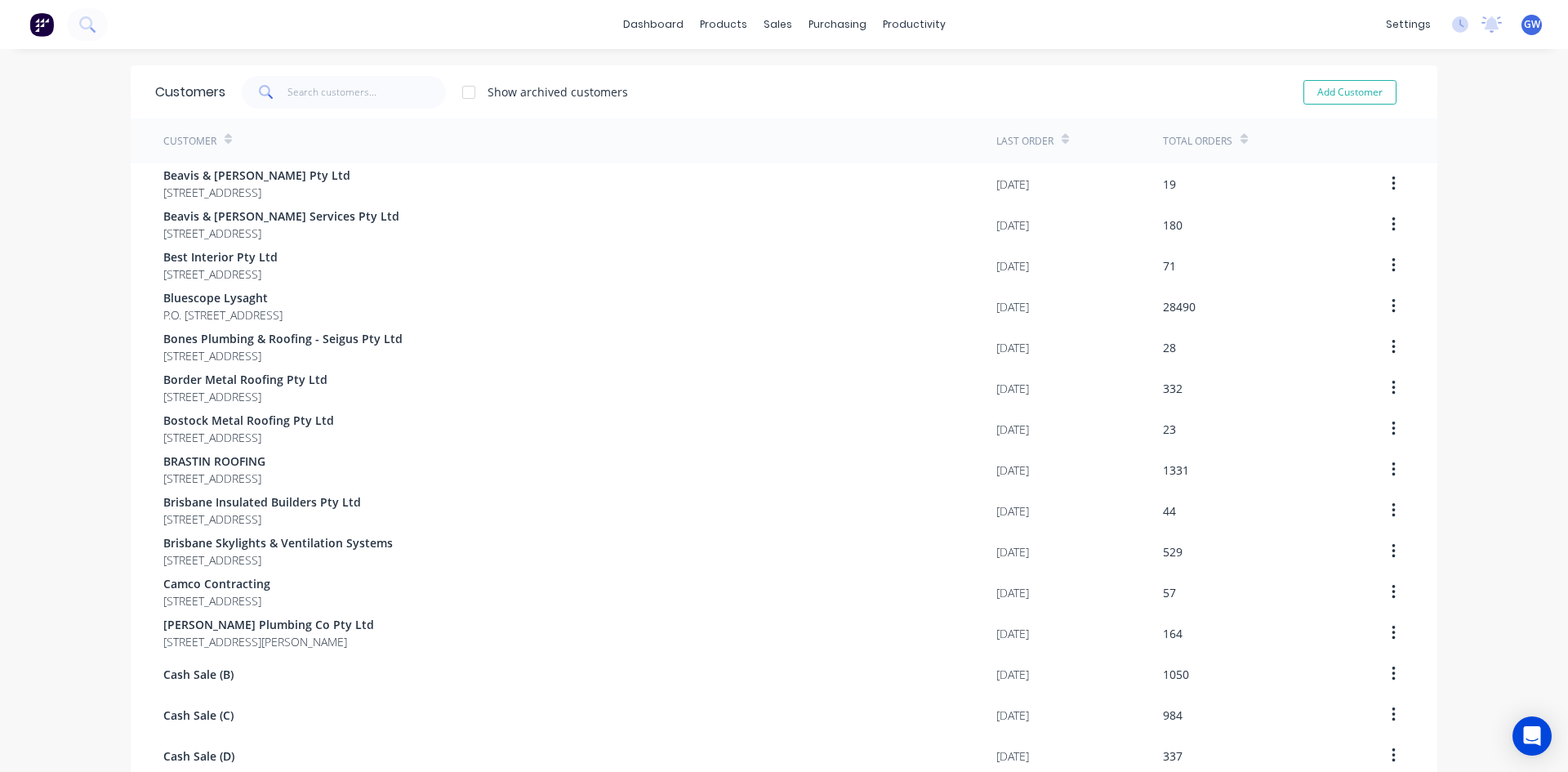
scroll to position [82, 0]
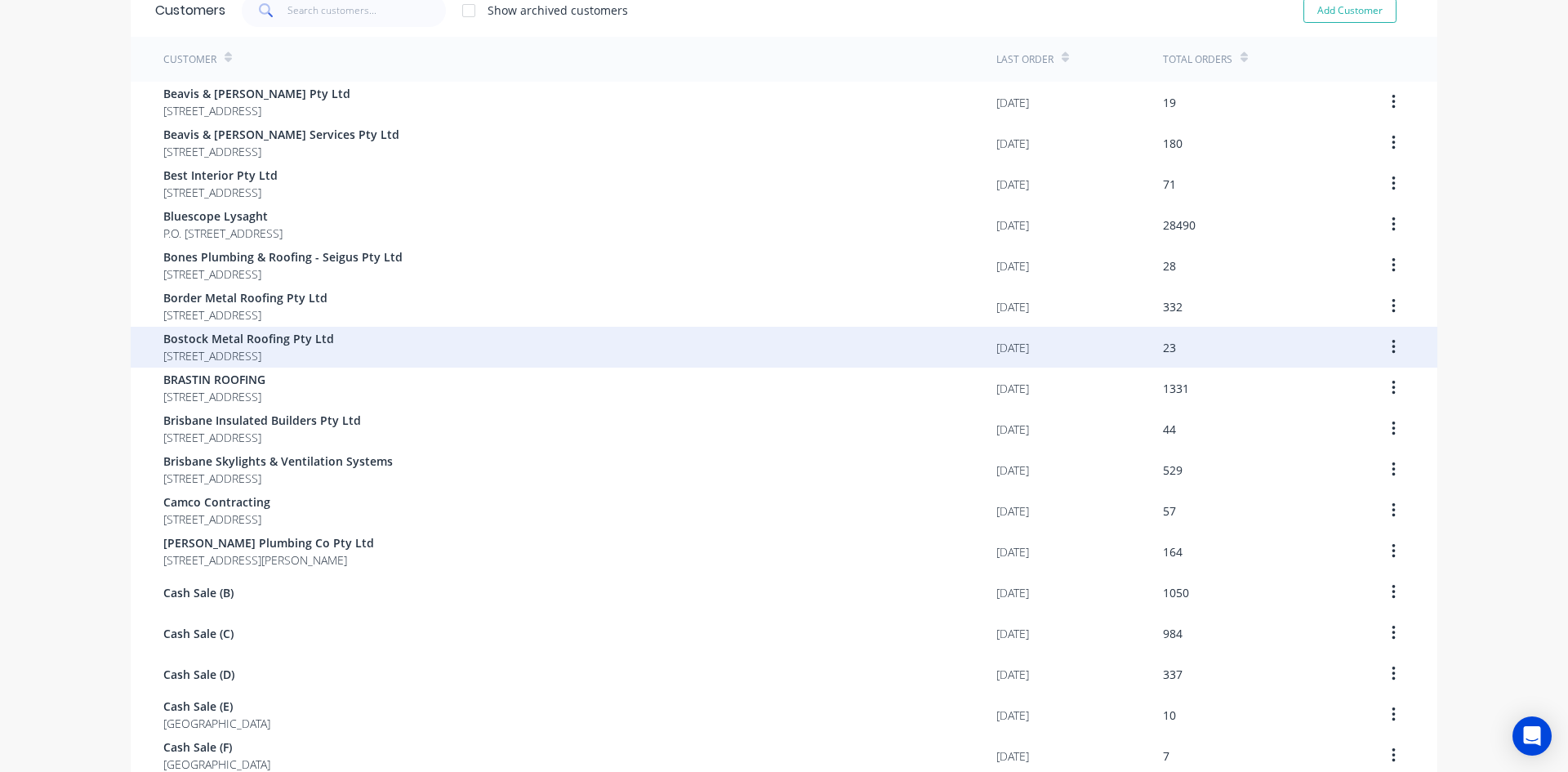
click at [1054, 346] on div "31/01/25" at bounding box center [1080, 347] width 167 height 41
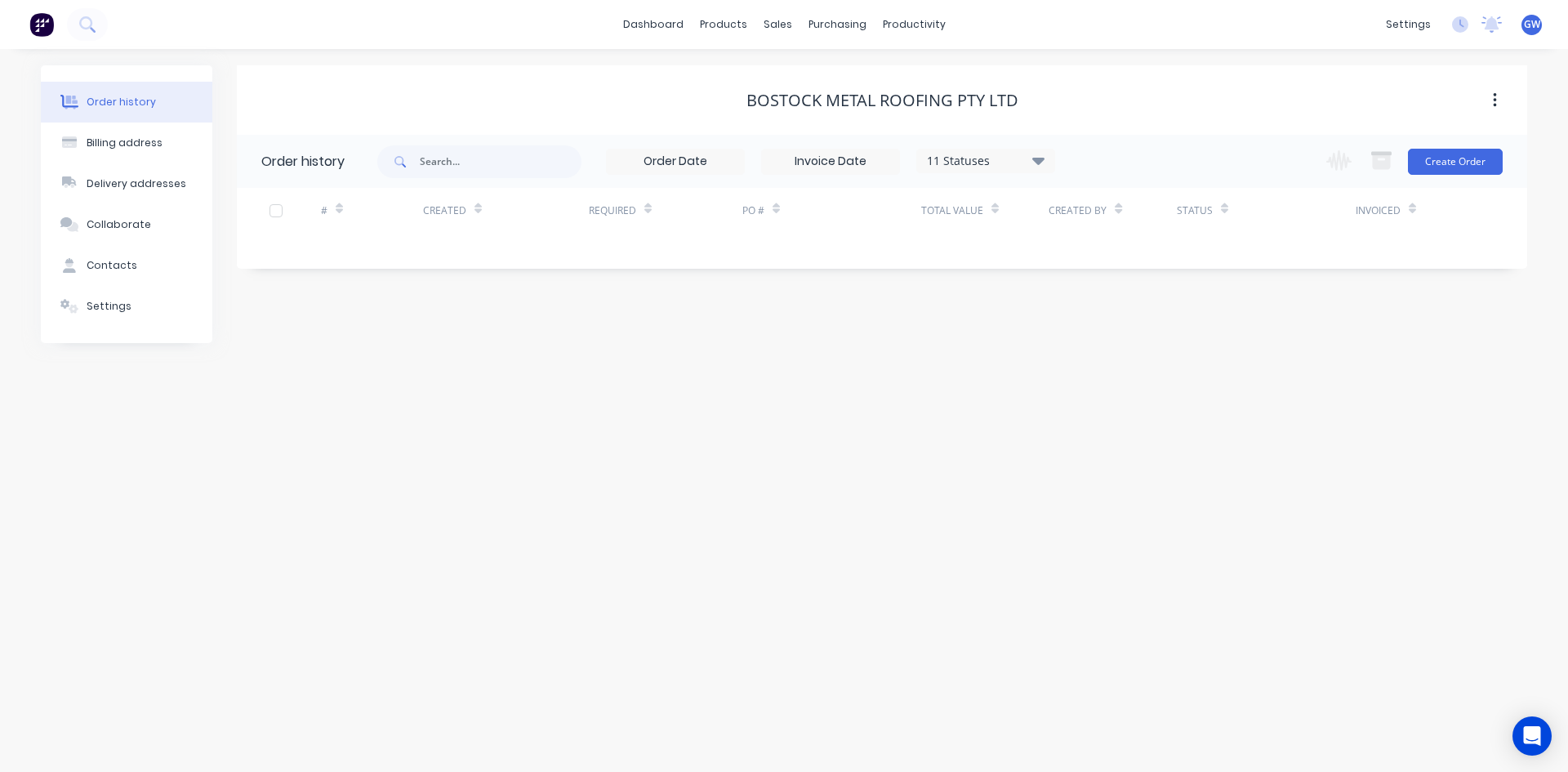
click at [999, 164] on div "11 Statuses" at bounding box center [985, 161] width 138 height 18
drag, startPoint x: 1090, startPoint y: 363, endPoint x: 1096, endPoint y: 354, distance: 10.8
click at [1120, 348] on label at bounding box center [1120, 348] width 0 height 0
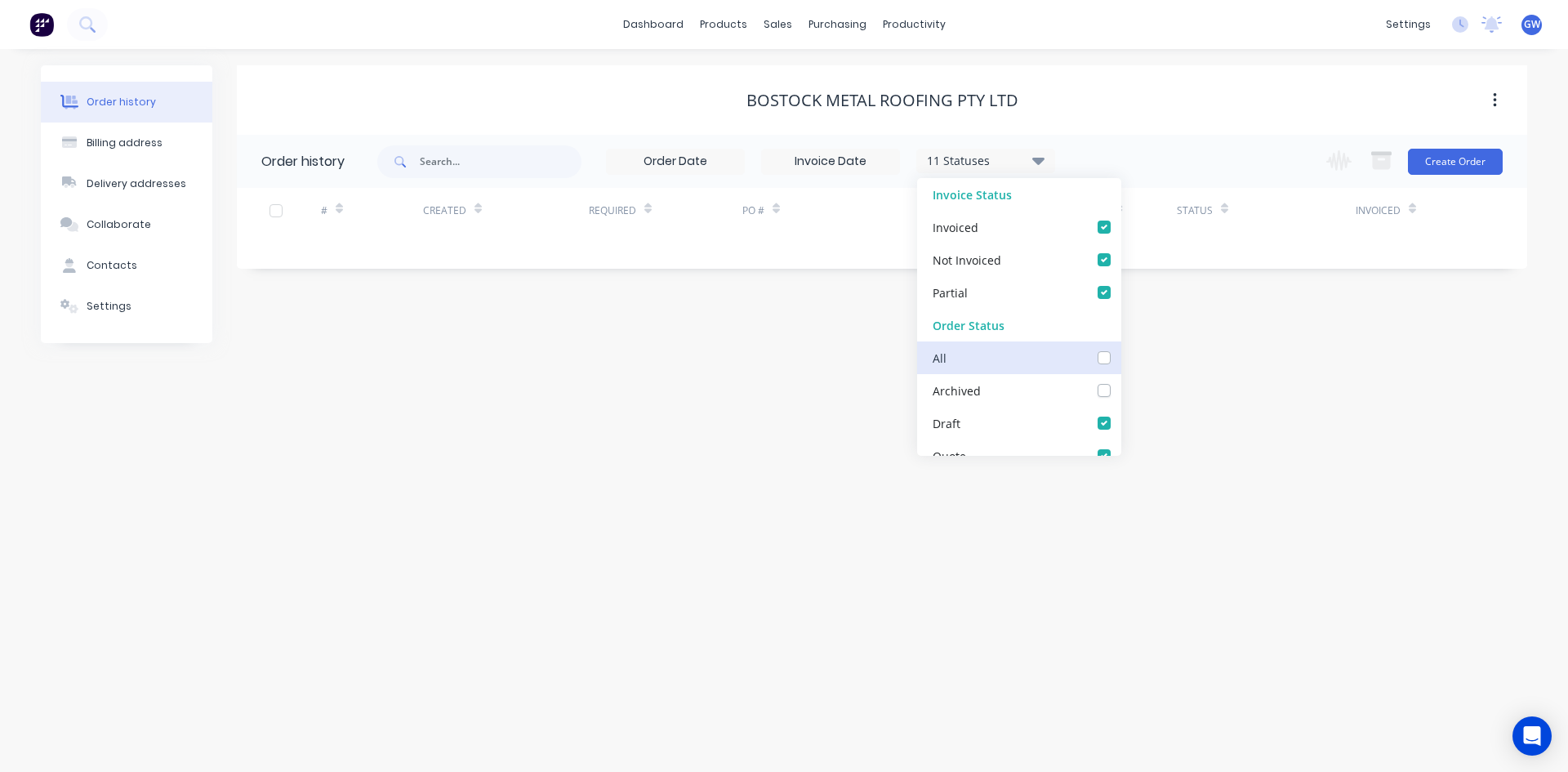
click at [1120, 361] on input "checkbox" at bounding box center [1127, 356] width 13 height 16
checkbox input "true"
click at [1210, 113] on div "Bostock Metal Roofing Pty Ltd" at bounding box center [882, 100] width 1290 height 29
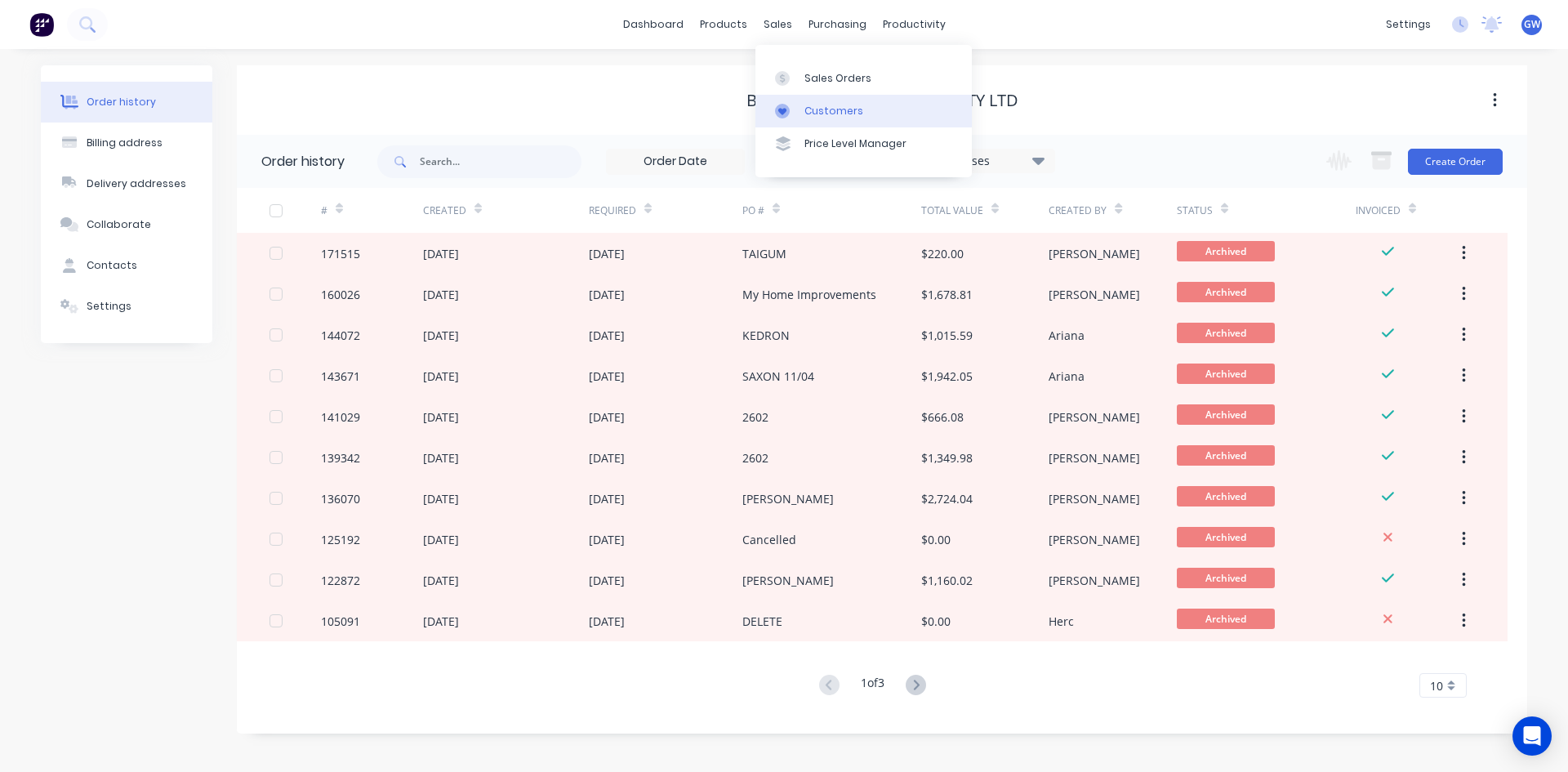
click at [807, 109] on div "Customers" at bounding box center [834, 111] width 59 height 15
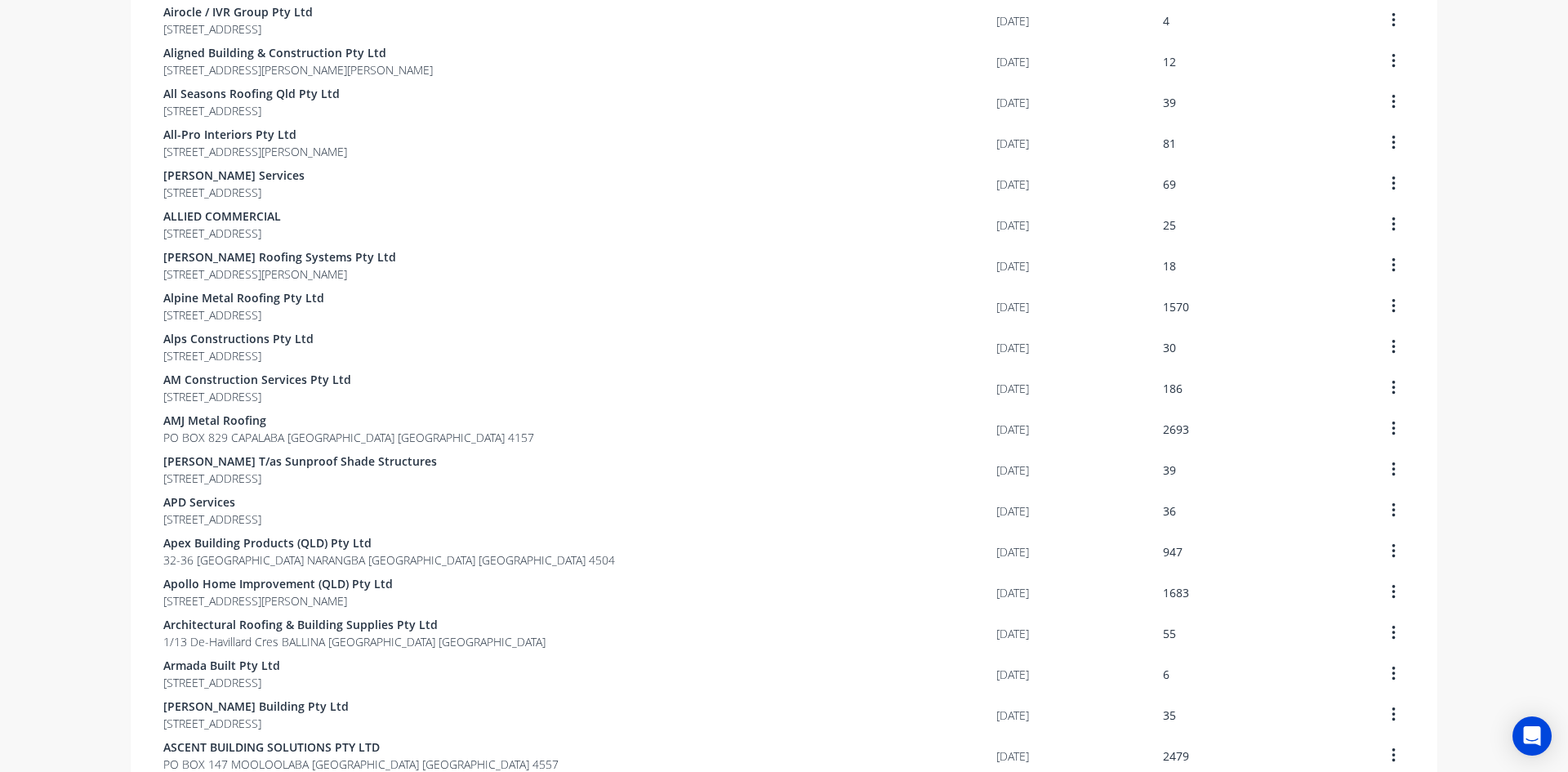
scroll to position [959, 0]
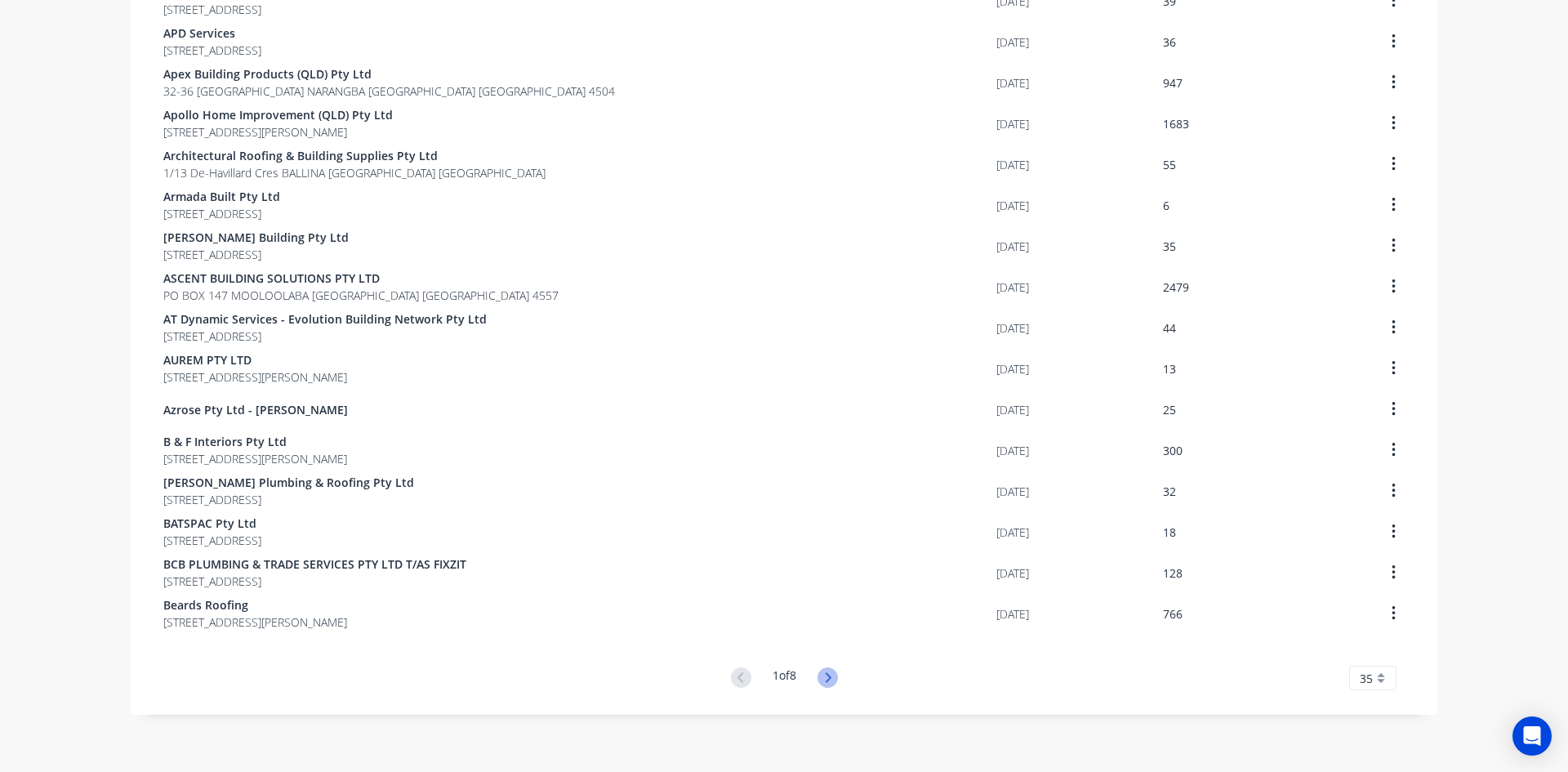
click at [824, 673] on icon at bounding box center [827, 677] width 6 height 10
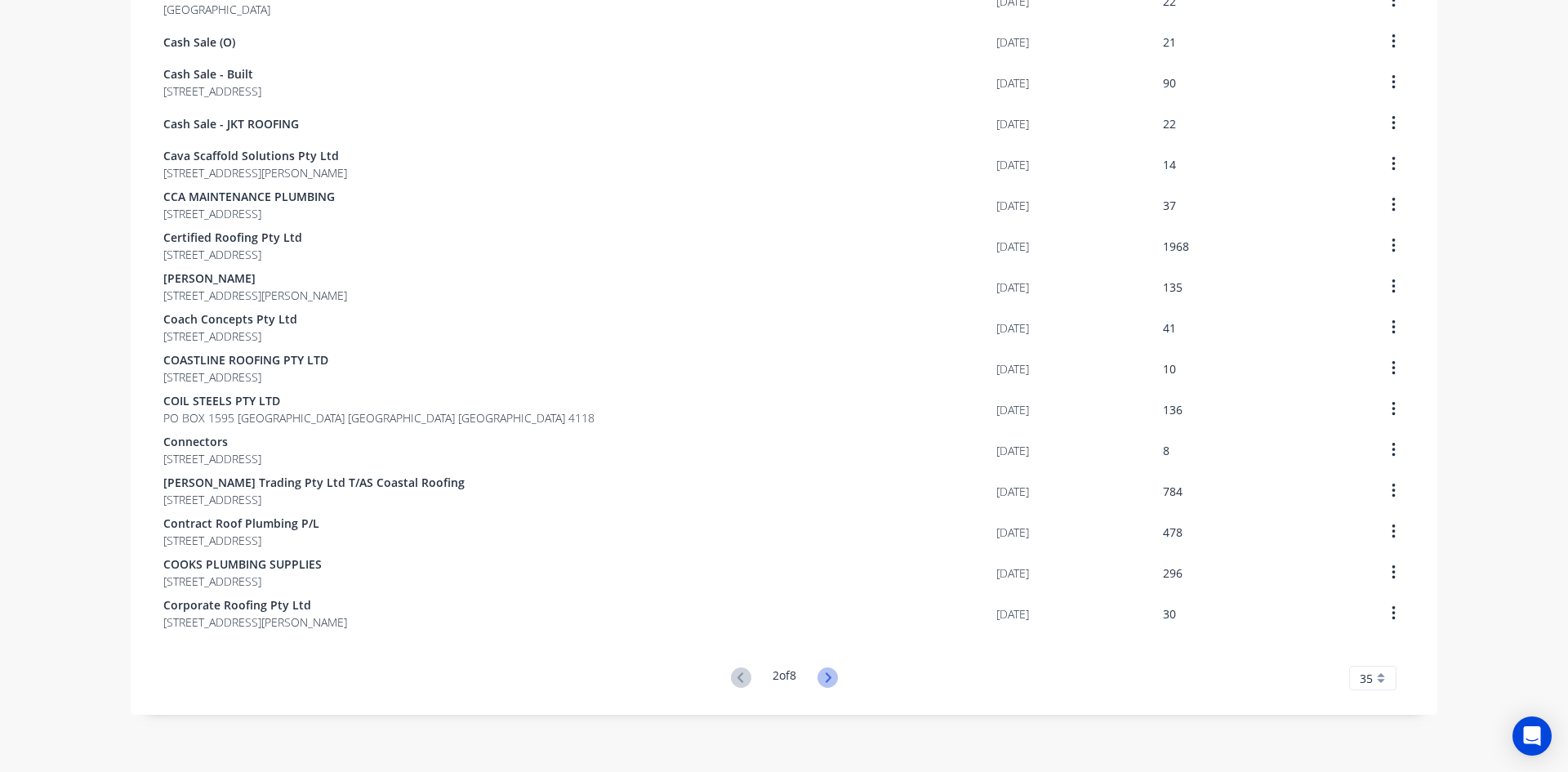
click at [829, 669] on icon at bounding box center [828, 677] width 20 height 20
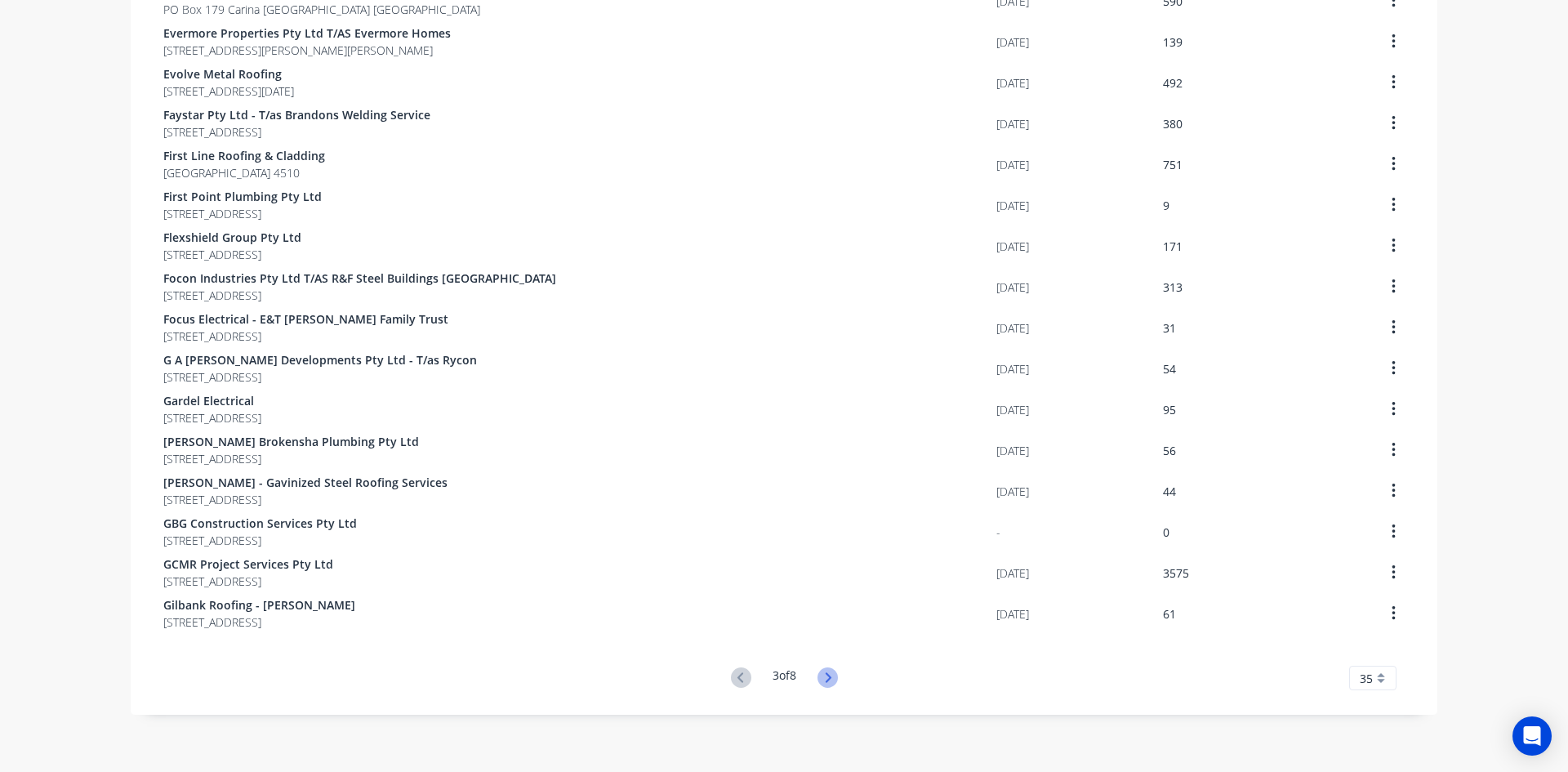
click at [828, 680] on icon at bounding box center [828, 677] width 20 height 20
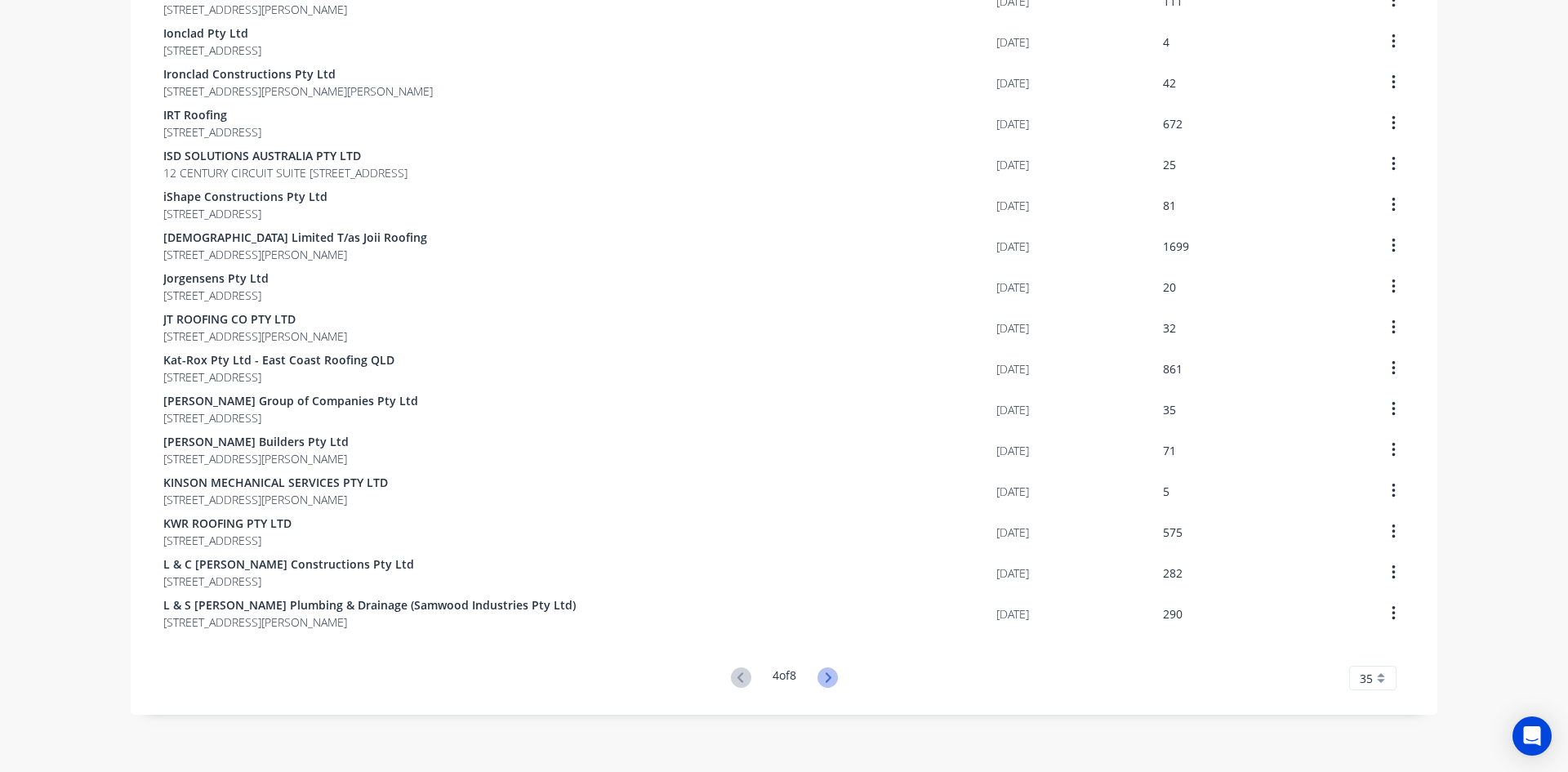
click at [821, 674] on icon at bounding box center [828, 677] width 20 height 20
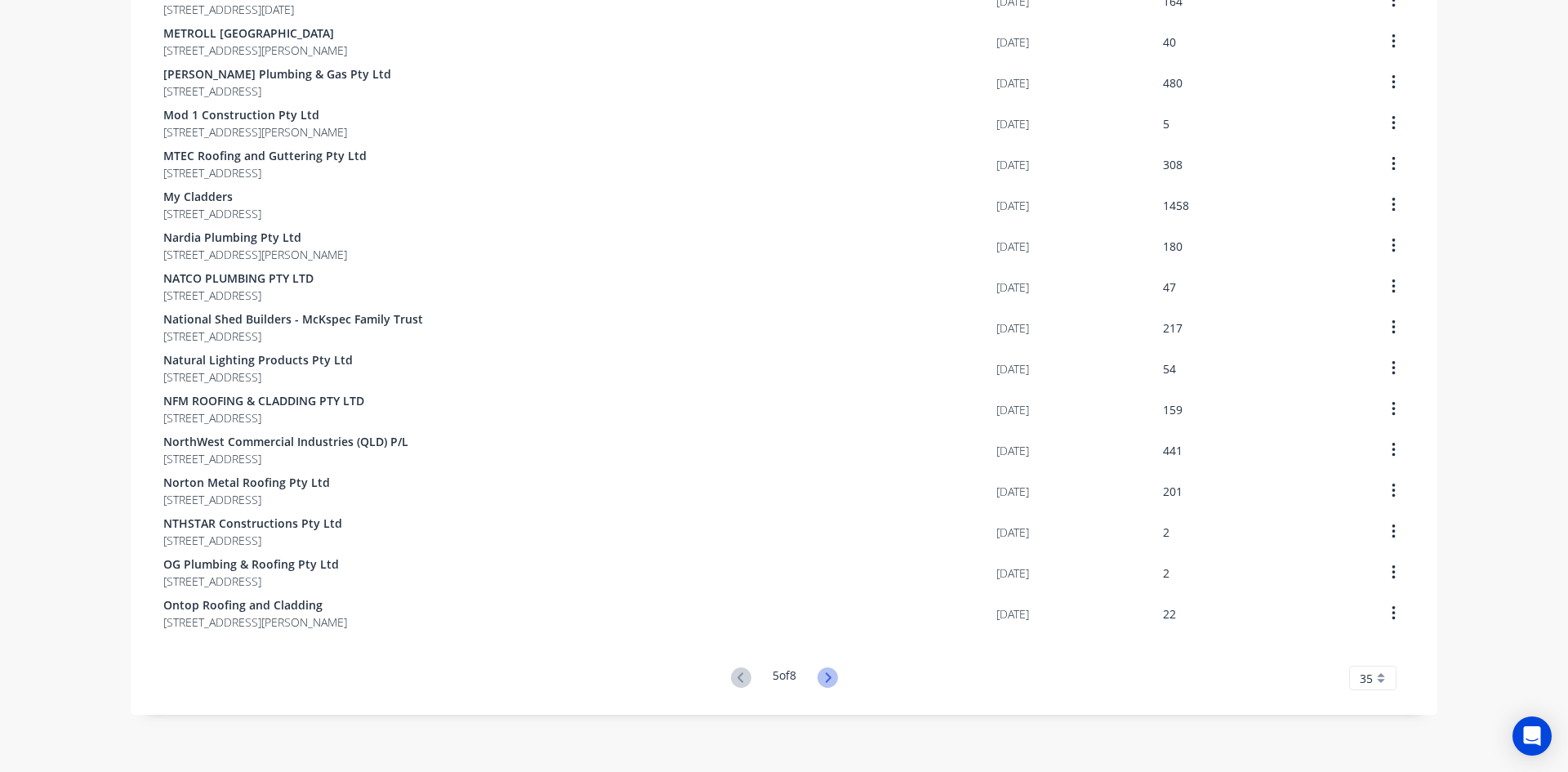
click at [829, 675] on icon at bounding box center [828, 677] width 20 height 20
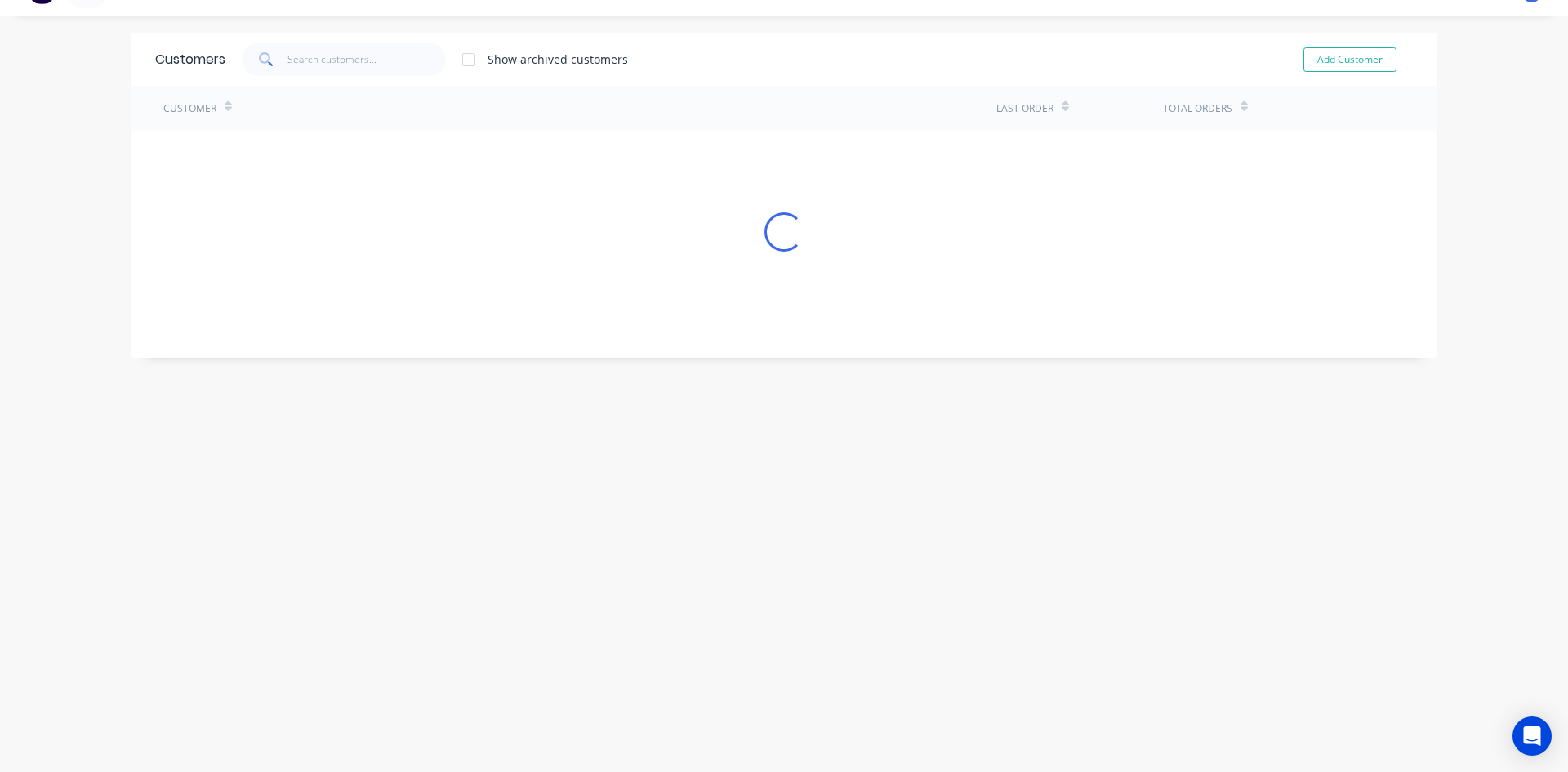
scroll to position [0, 0]
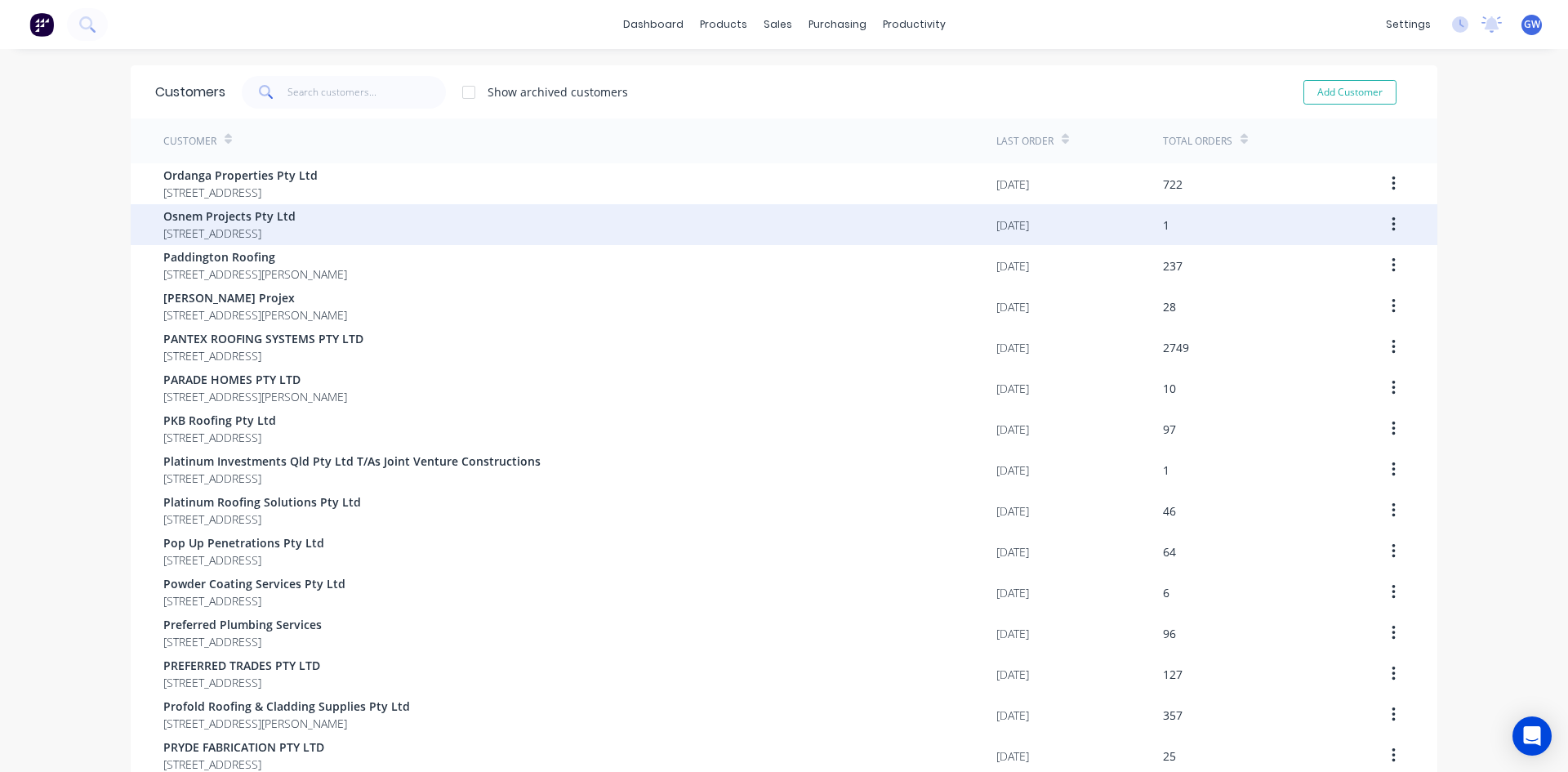
click at [944, 220] on div "Osnem Projects Pty Ltd 39 Pine County Place Bellbowrie Queensland Australia 4070" at bounding box center [579, 224] width 833 height 41
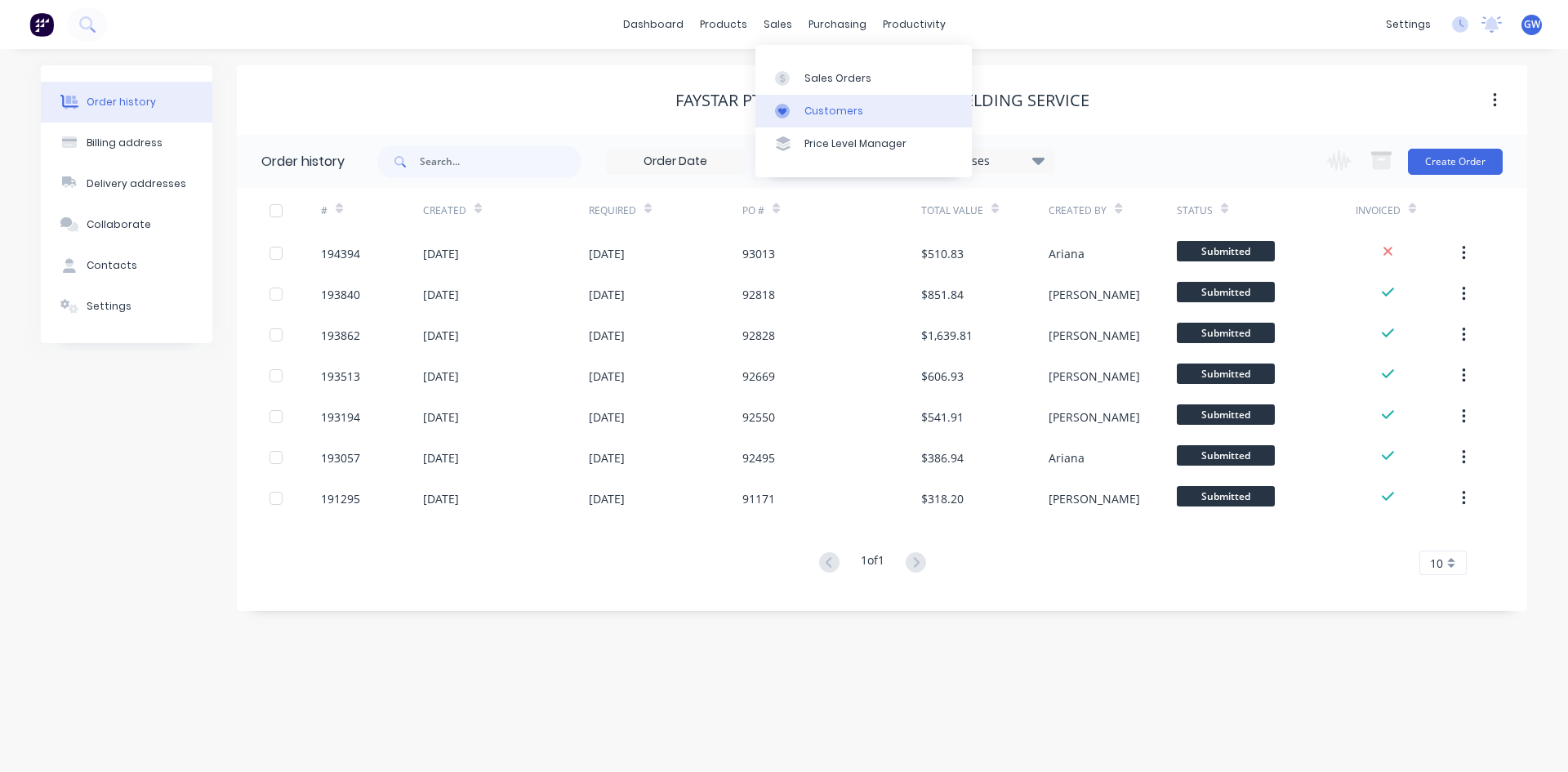
drag, startPoint x: 0, startPoint y: 0, endPoint x: 787, endPoint y: 98, distance: 793.1
click at [804, 106] on div "Customers" at bounding box center [834, 111] width 59 height 15
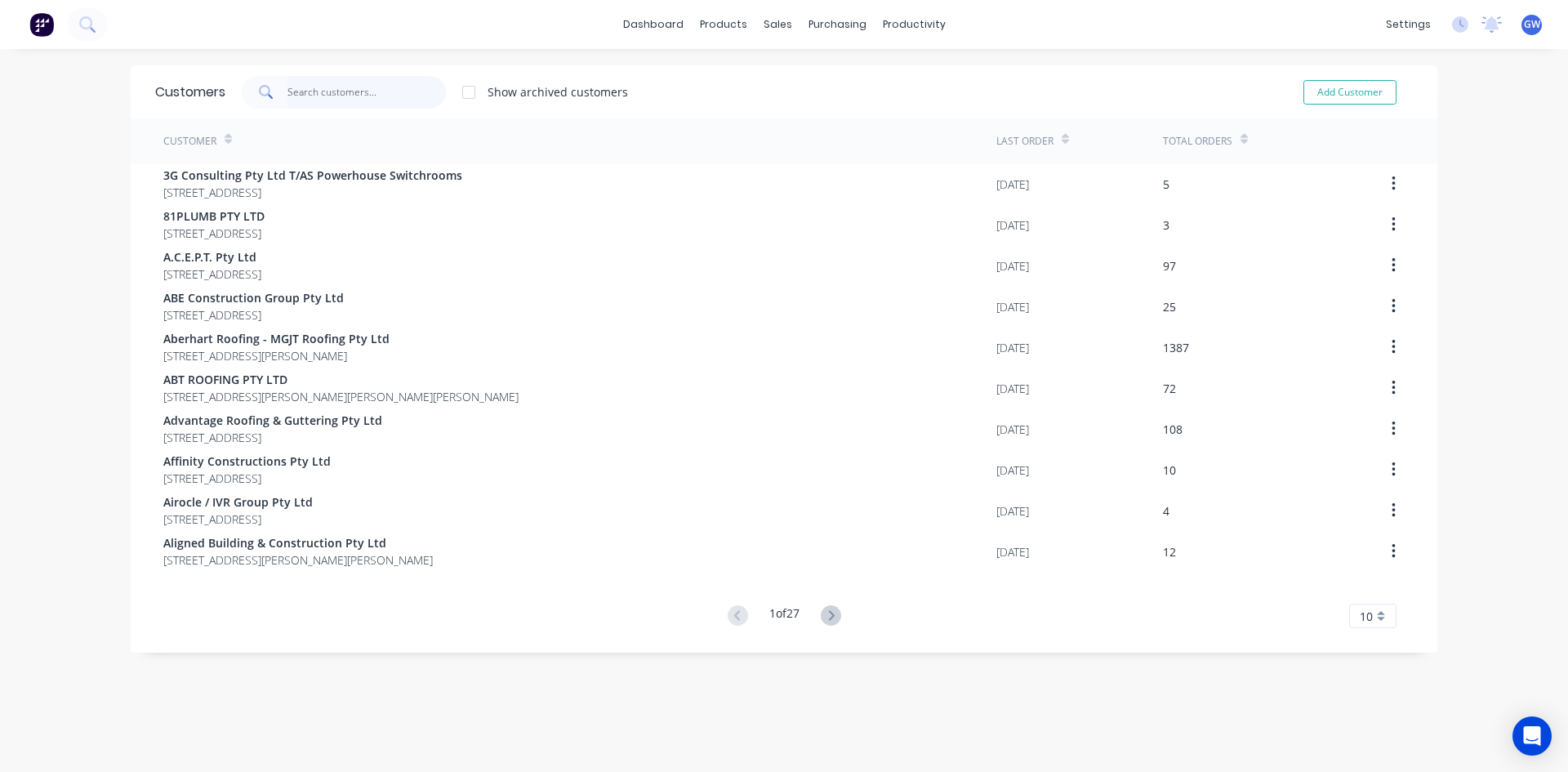
click at [359, 89] on input "text" at bounding box center [367, 92] width 159 height 33
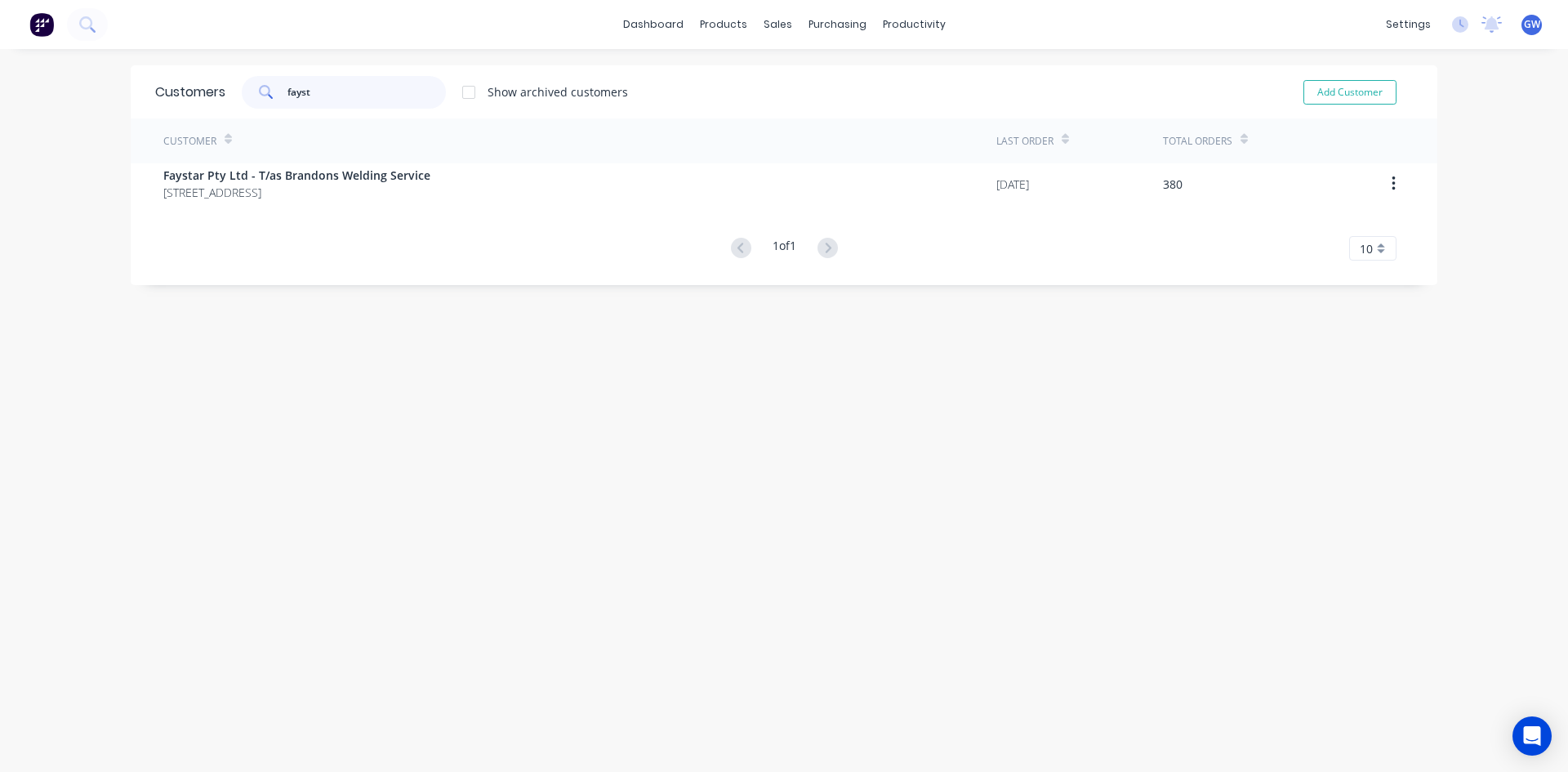
type input "fayst"
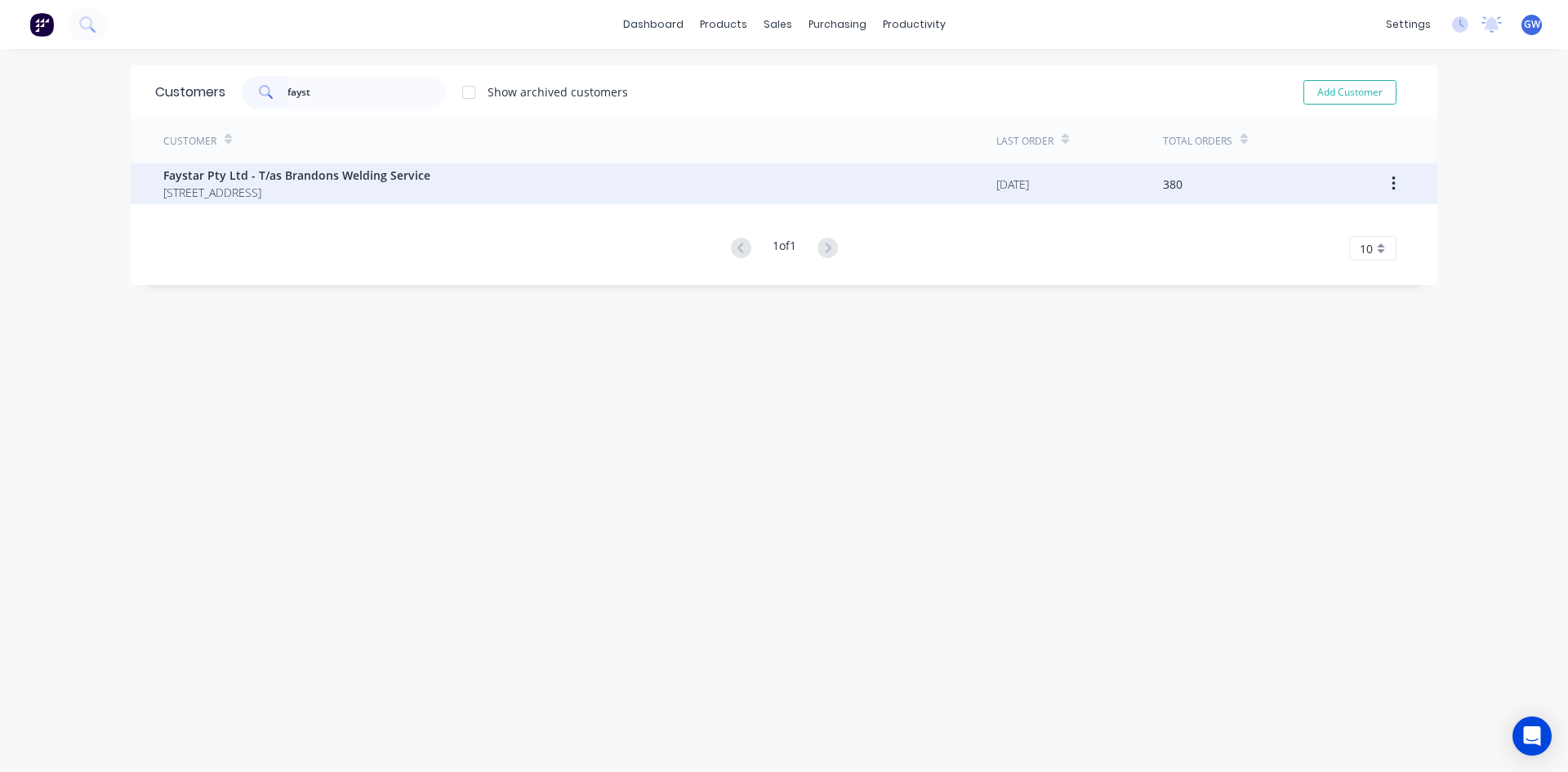
click at [557, 173] on div "Faystar Pty Ltd - T/as Brandons Welding Service PO BOX 4 SALISBURY Queensland A…" at bounding box center [579, 183] width 833 height 41
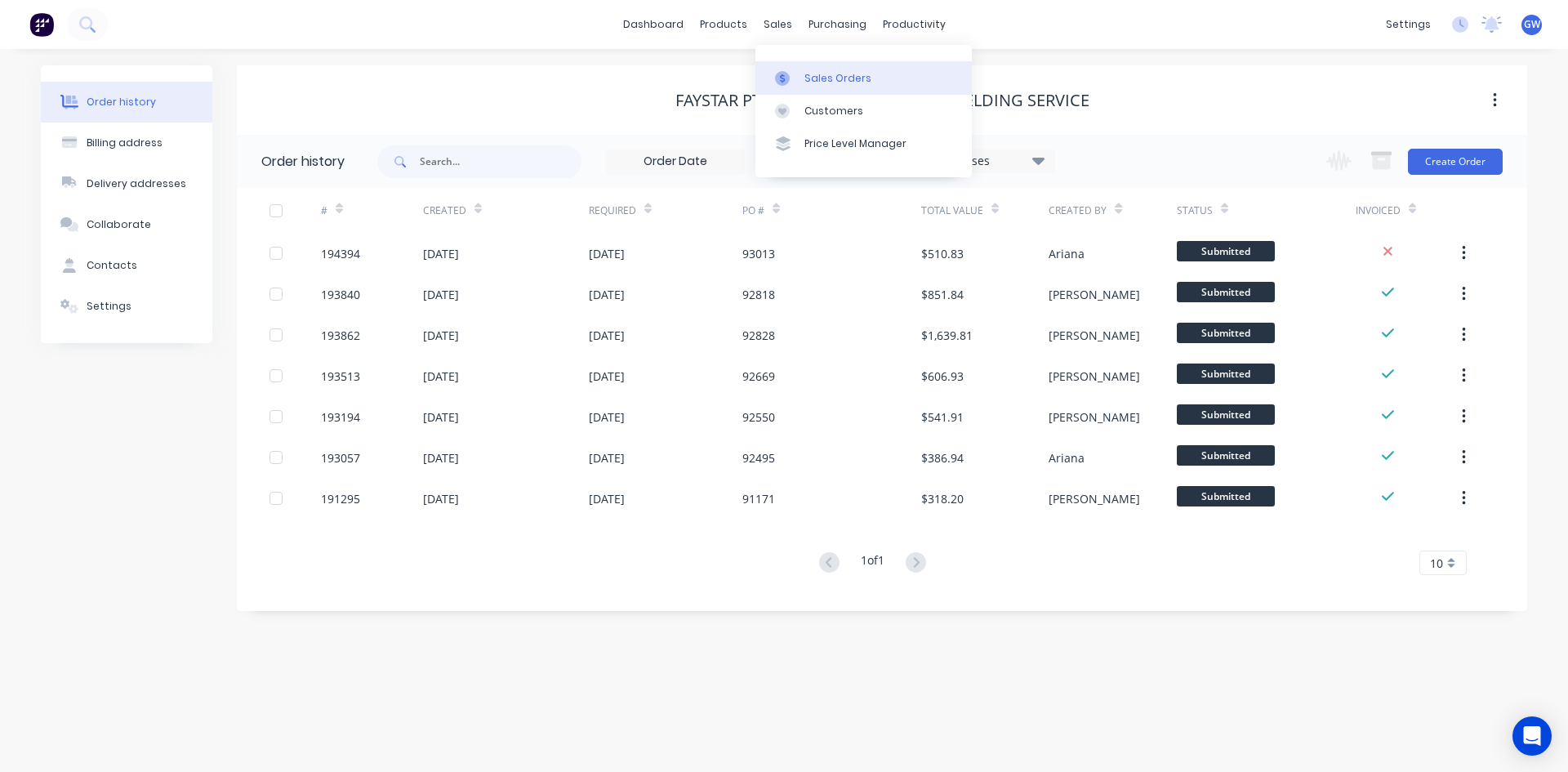
click at [826, 86] on link "Sales Orders" at bounding box center [864, 77] width 217 height 33
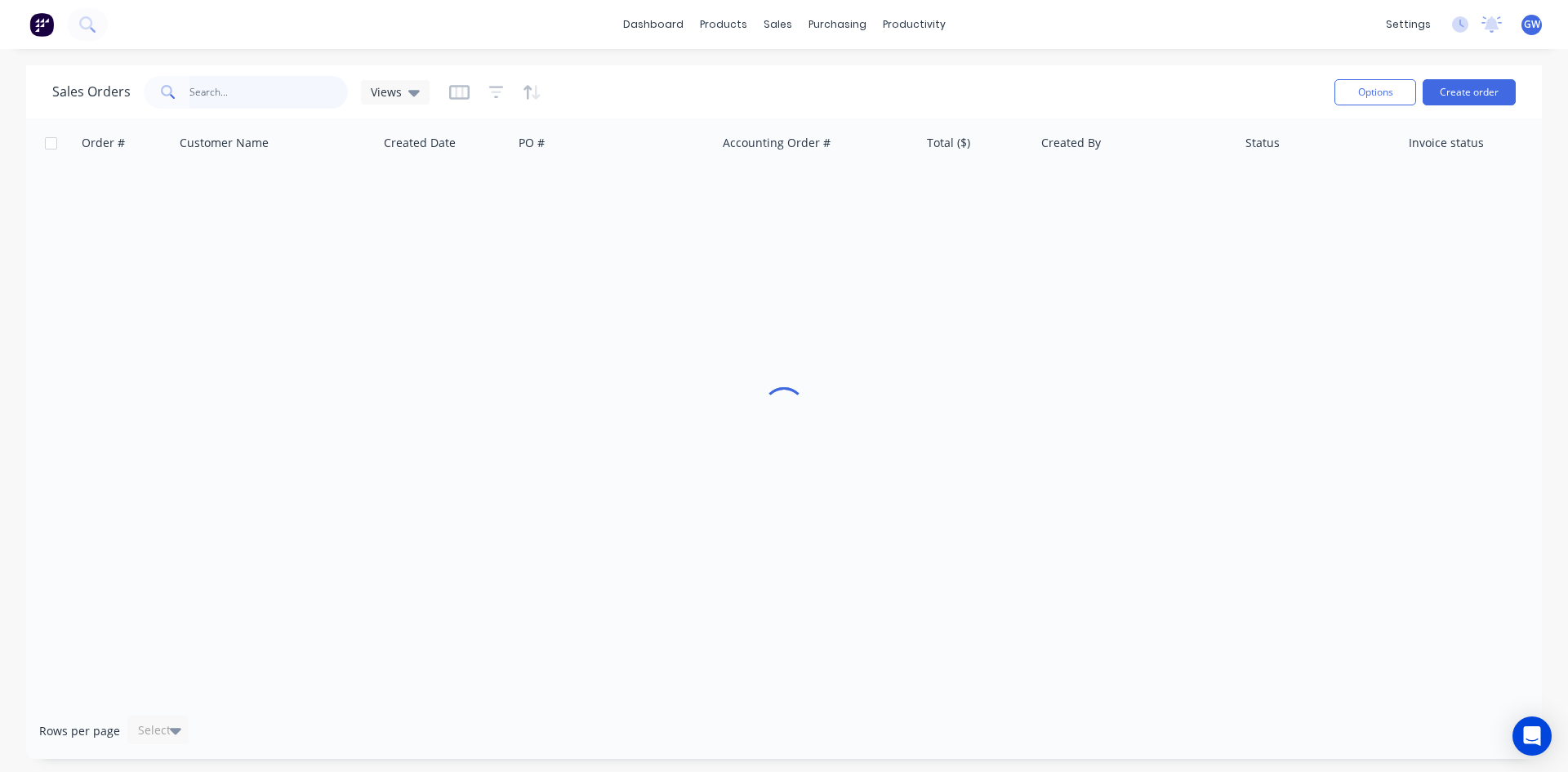
click at [298, 105] on input "text" at bounding box center [268, 92] width 159 height 33
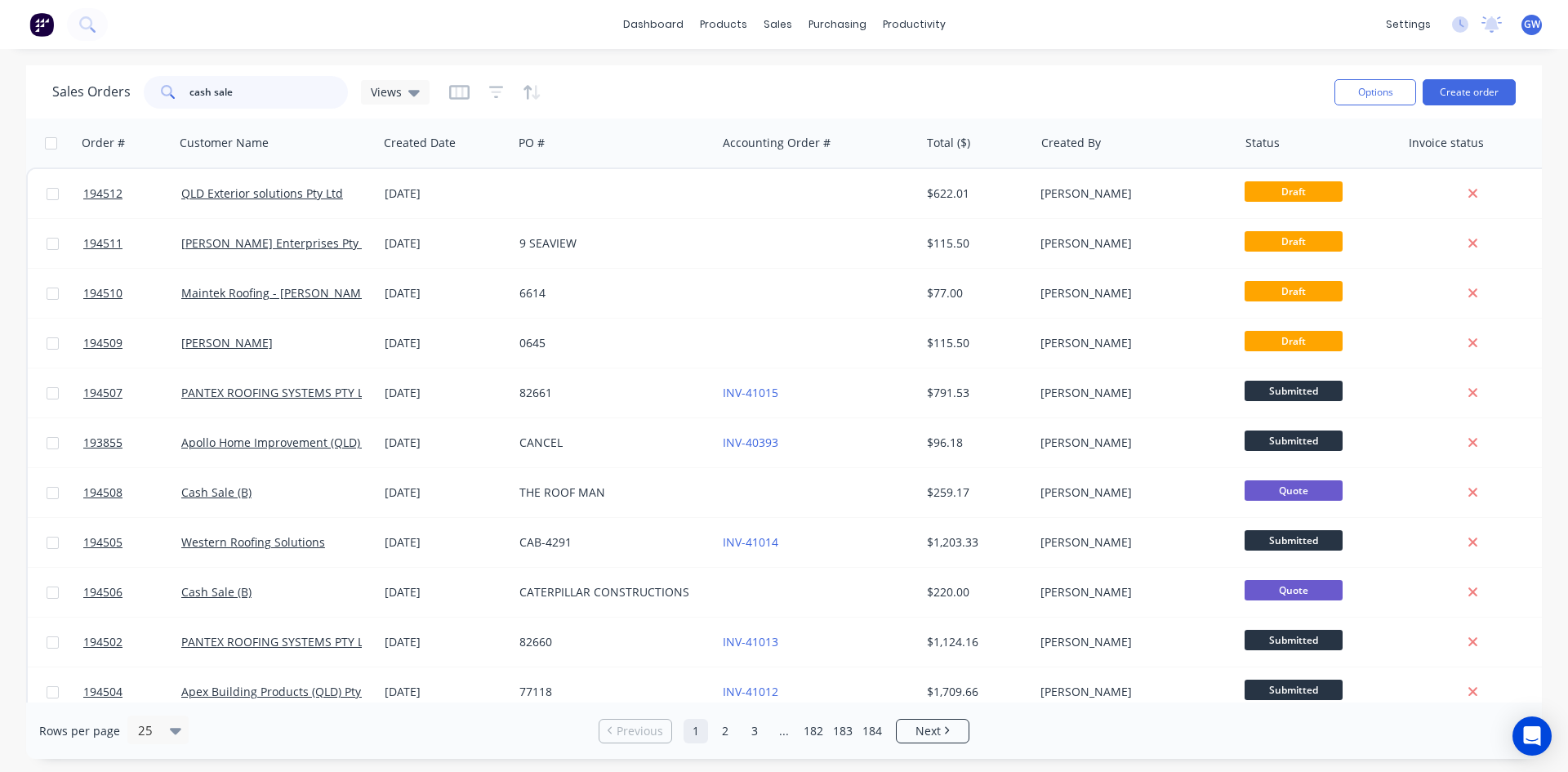
type input "cash sale"
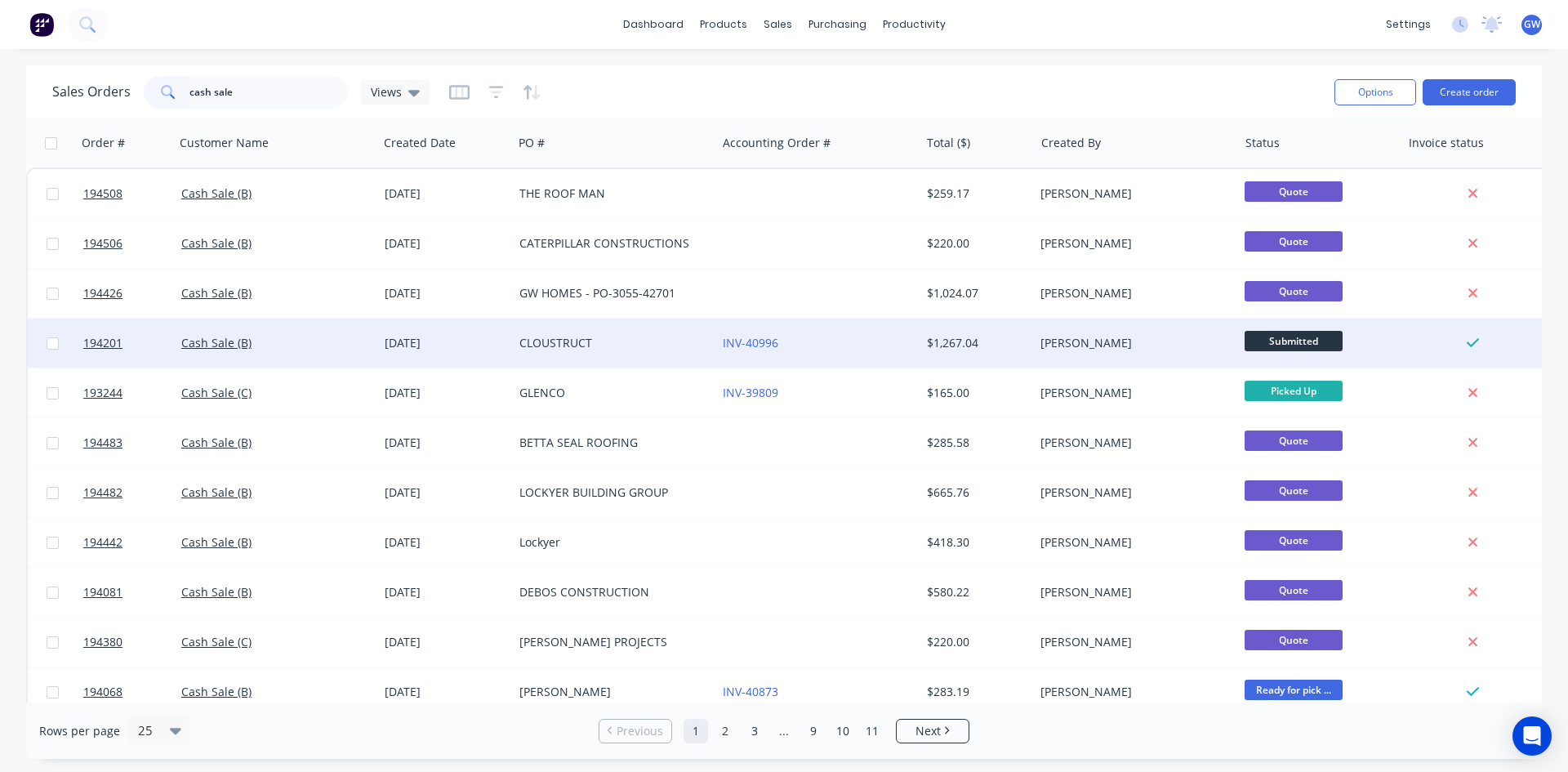
click at [812, 342] on div "INV-40996" at bounding box center [813, 343] width 181 height 17
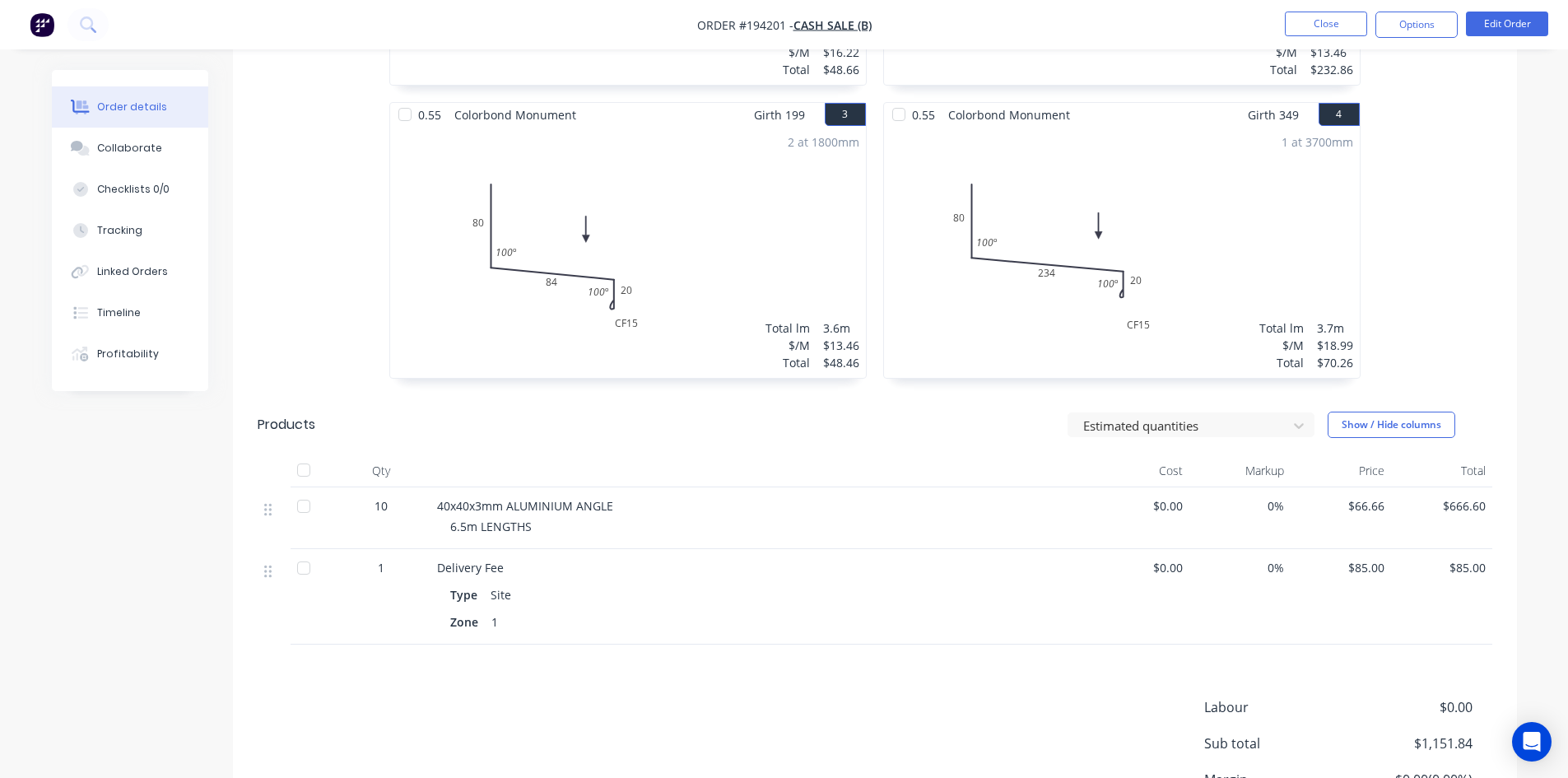
scroll to position [844, 0]
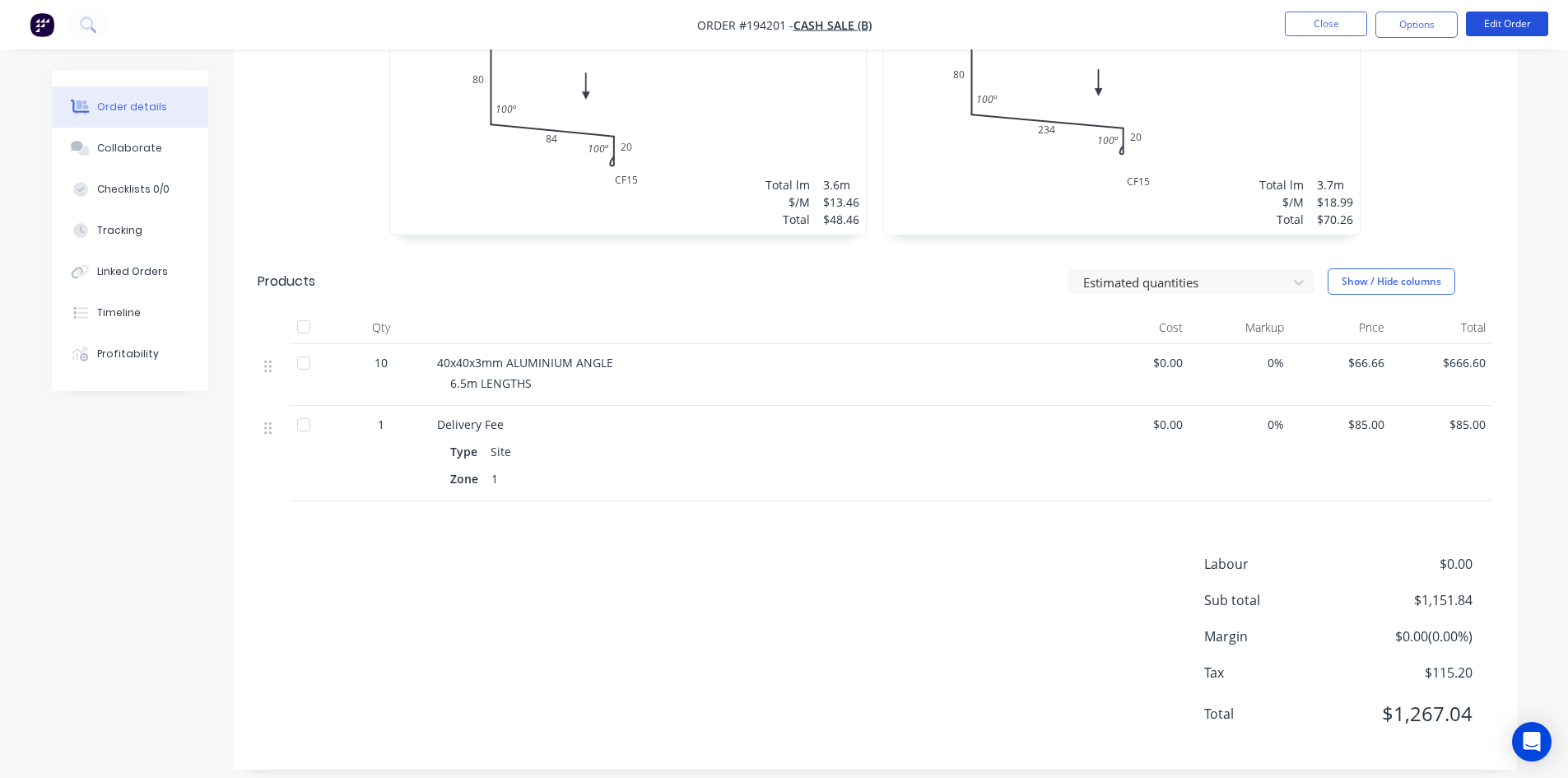
click at [1492, 7] on nav "Order #194201 - Cash Sale (B) Close Options Edit Order" at bounding box center [784, 24] width 1568 height 50
click at [1520, 31] on button "Edit Order" at bounding box center [1507, 24] width 82 height 24
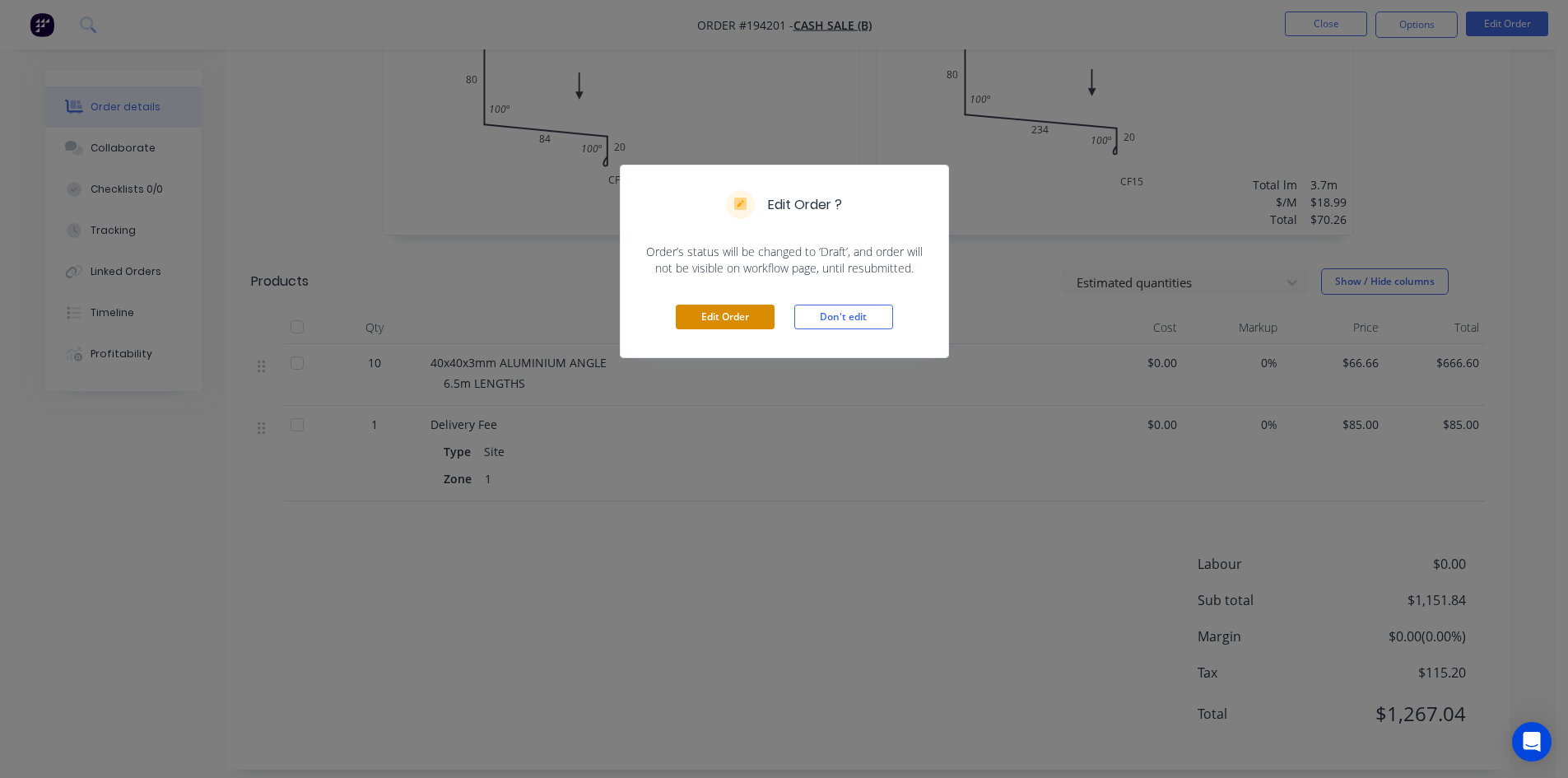
click at [759, 313] on button "Edit Order" at bounding box center [725, 316] width 99 height 24
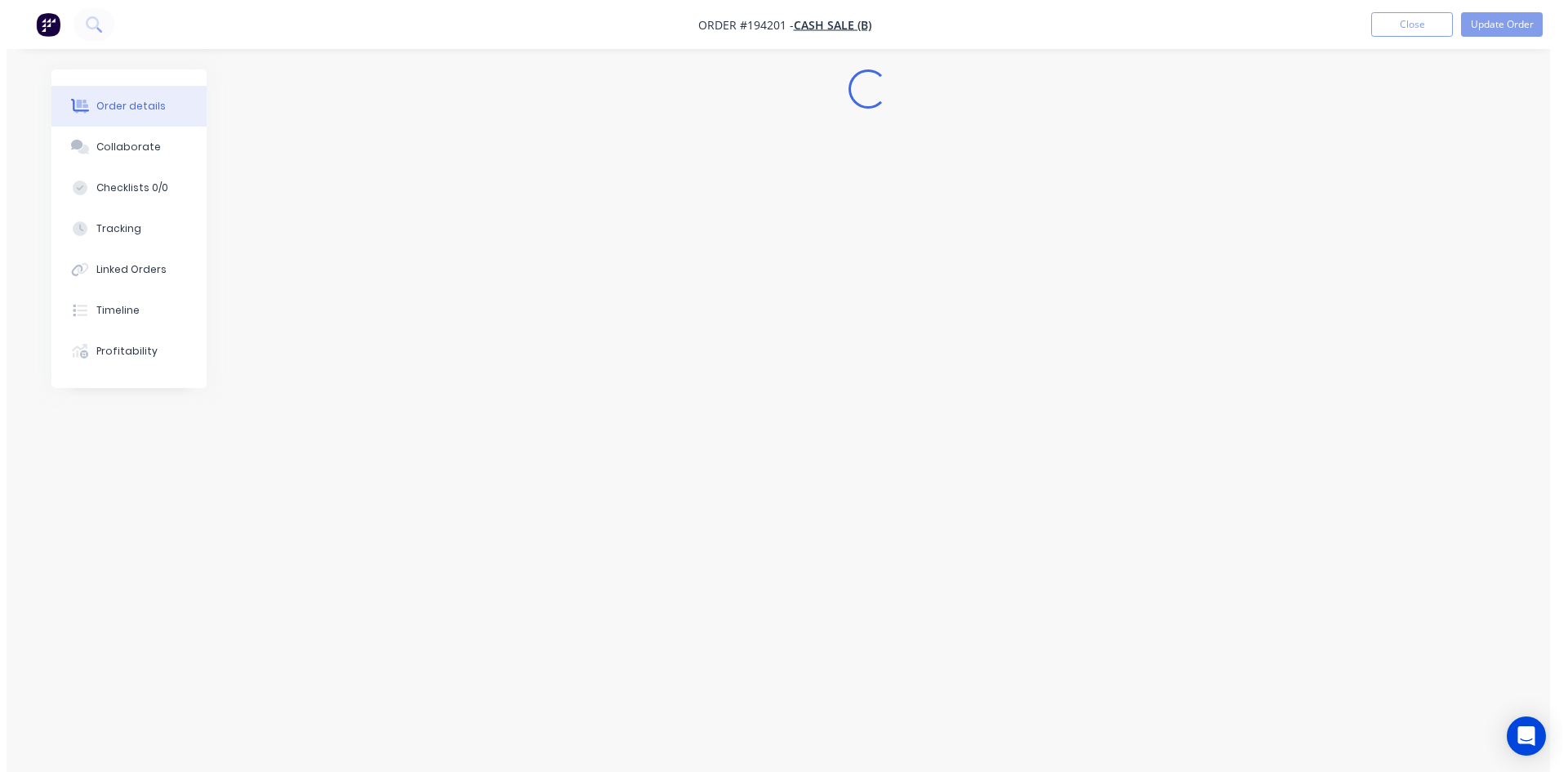
scroll to position [0, 0]
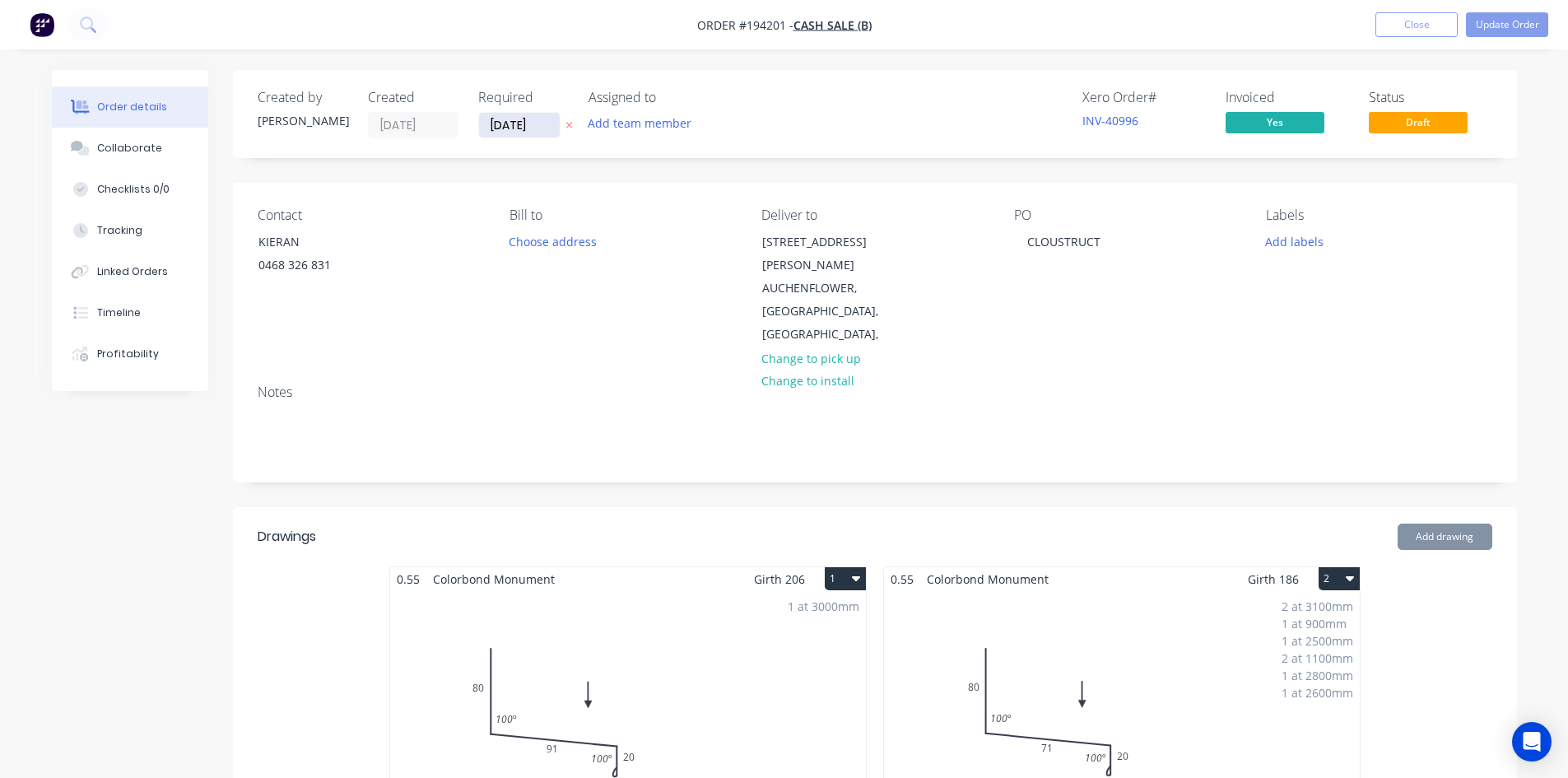
click at [536, 131] on input "[DATE]" at bounding box center [519, 124] width 81 height 24
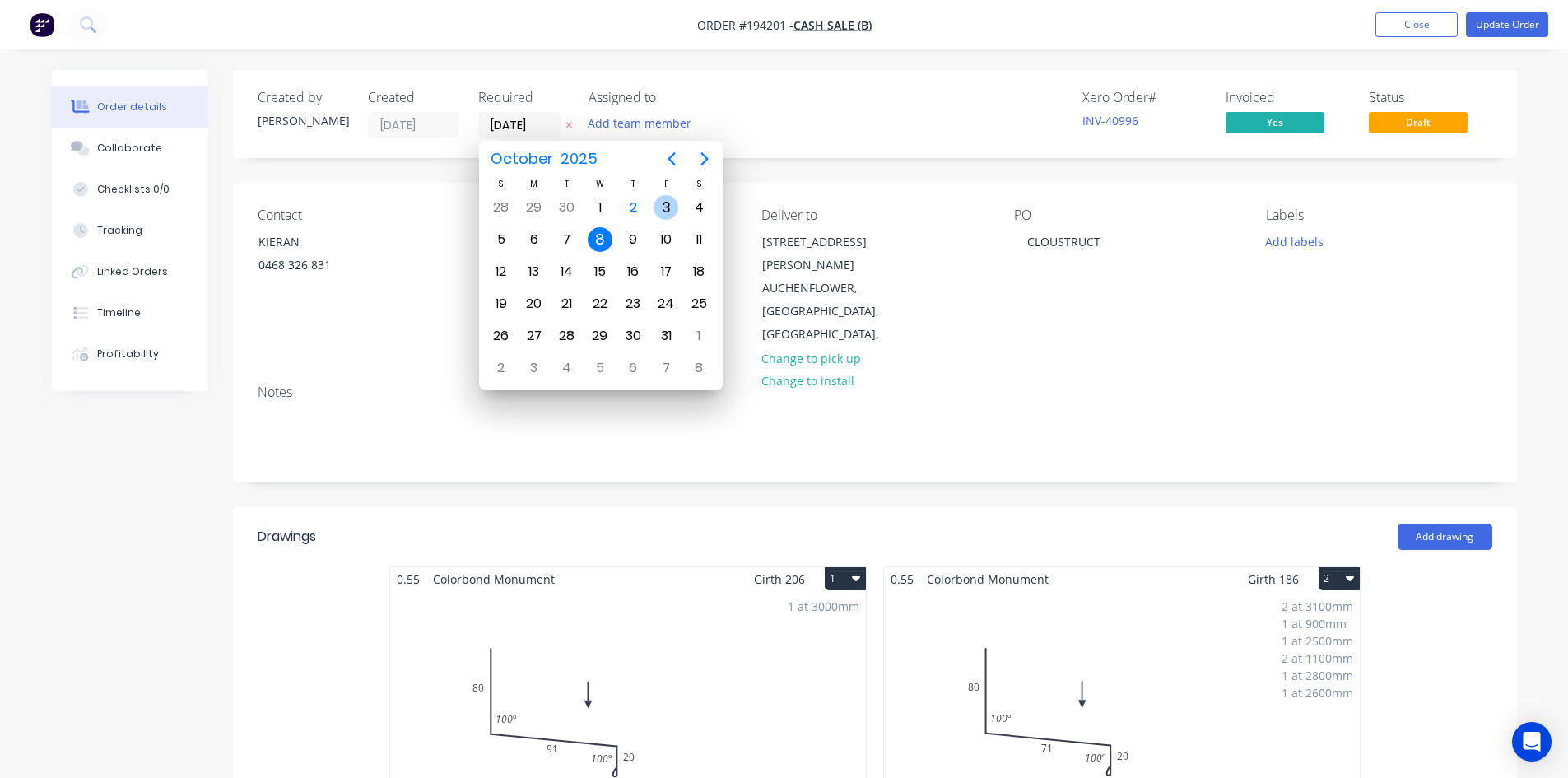
click at [666, 209] on div "3" at bounding box center [666, 207] width 24 height 24
type input "03/10/25"
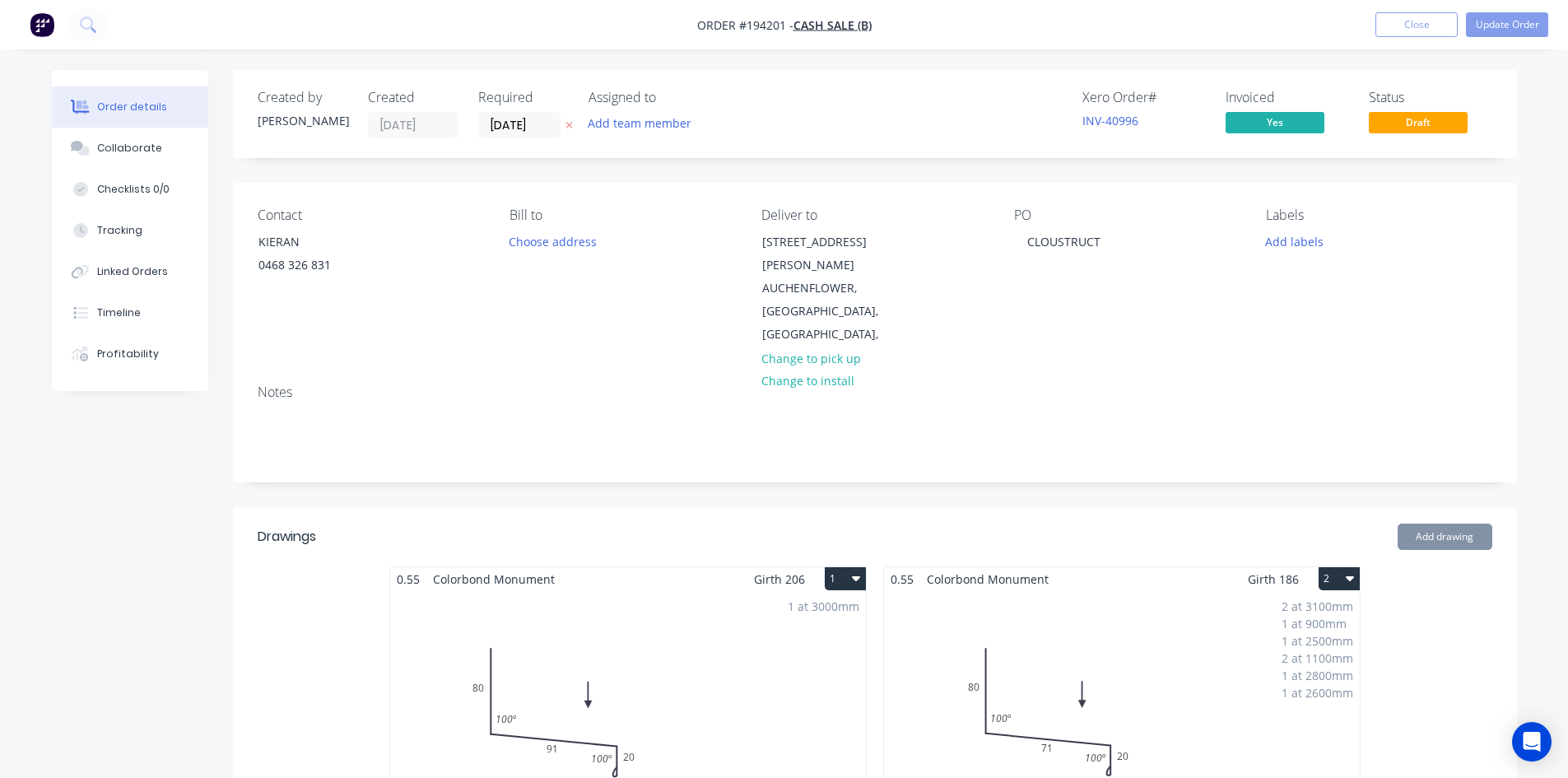
click at [776, 124] on div "Xero Order # INV-40996 Invoiced Yes Status Draft" at bounding box center [1123, 114] width 739 height 49
click at [1525, 26] on button "Update Order" at bounding box center [1507, 24] width 82 height 24
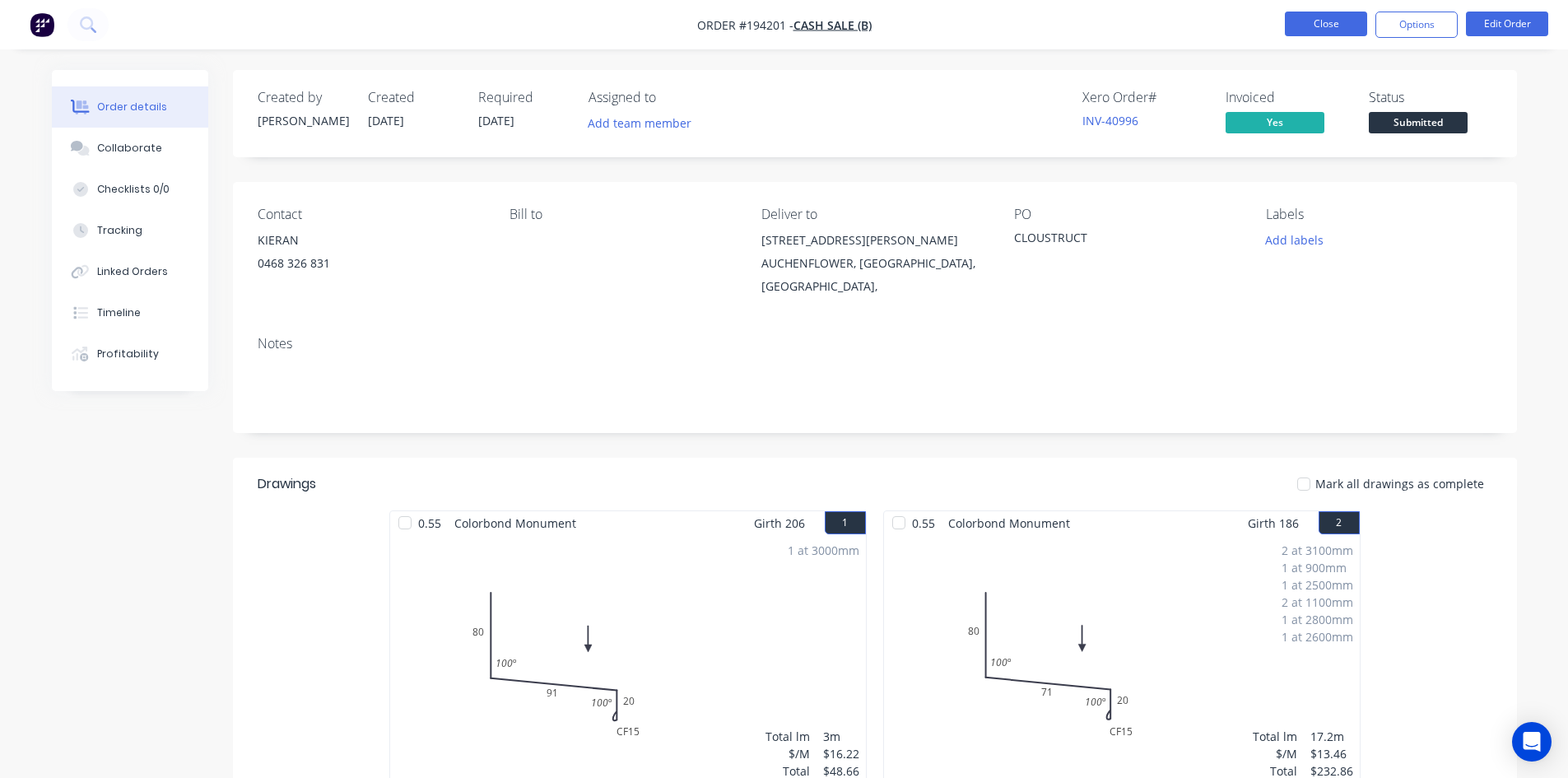
click at [1329, 20] on button "Close" at bounding box center [1326, 24] width 82 height 24
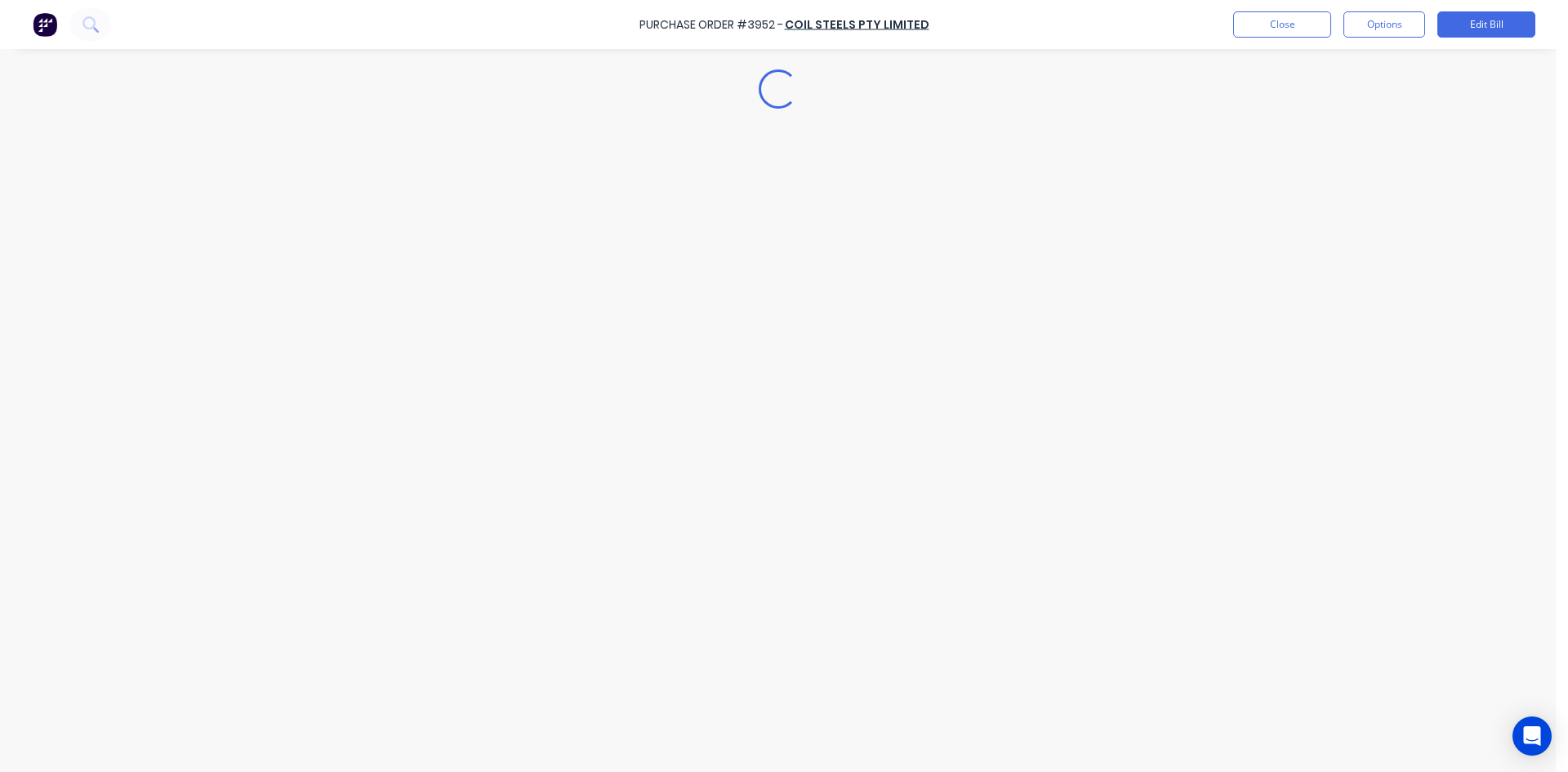
type textarea "x"
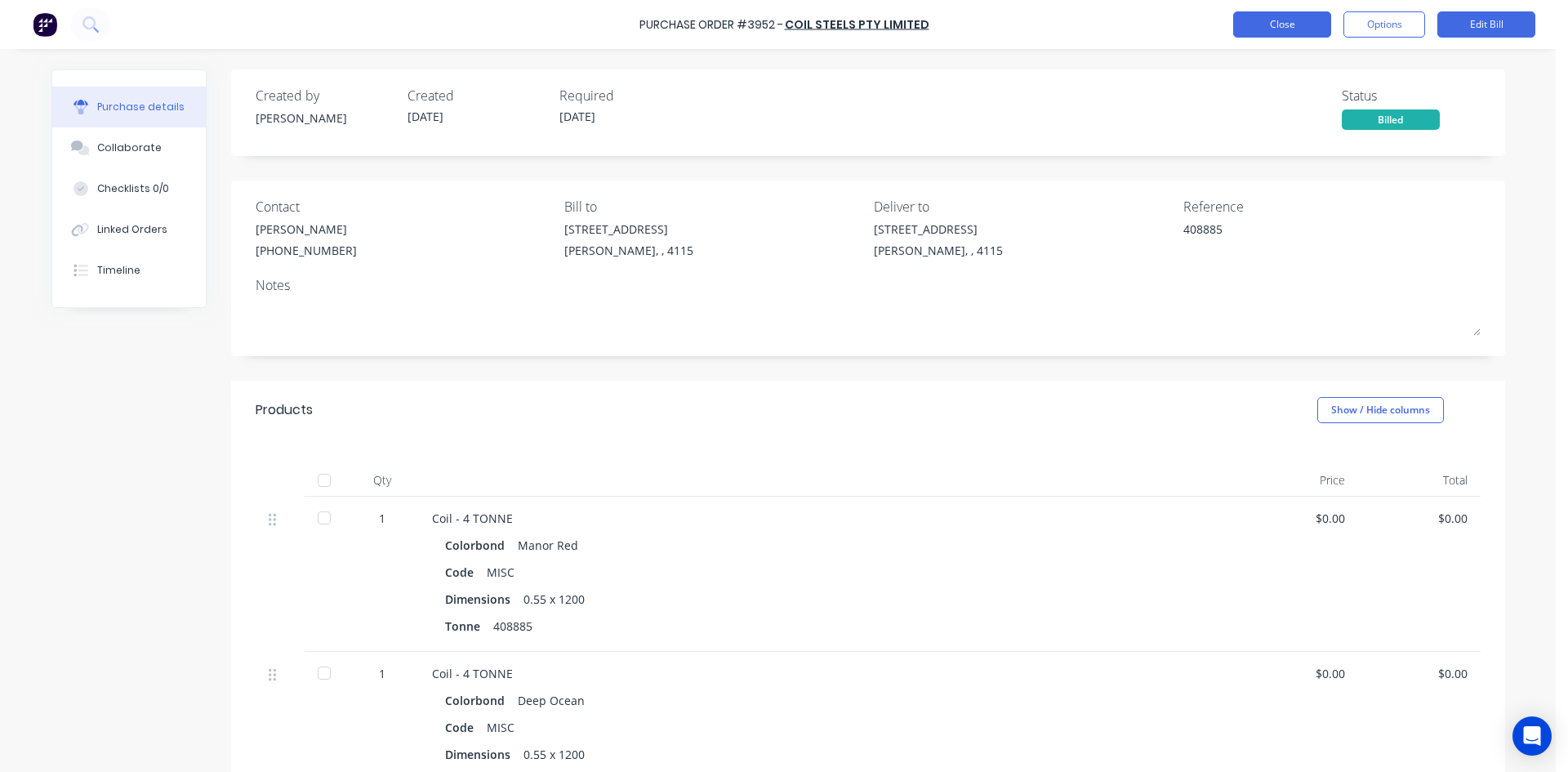
click at [1280, 30] on button "Close" at bounding box center [1282, 24] width 98 height 26
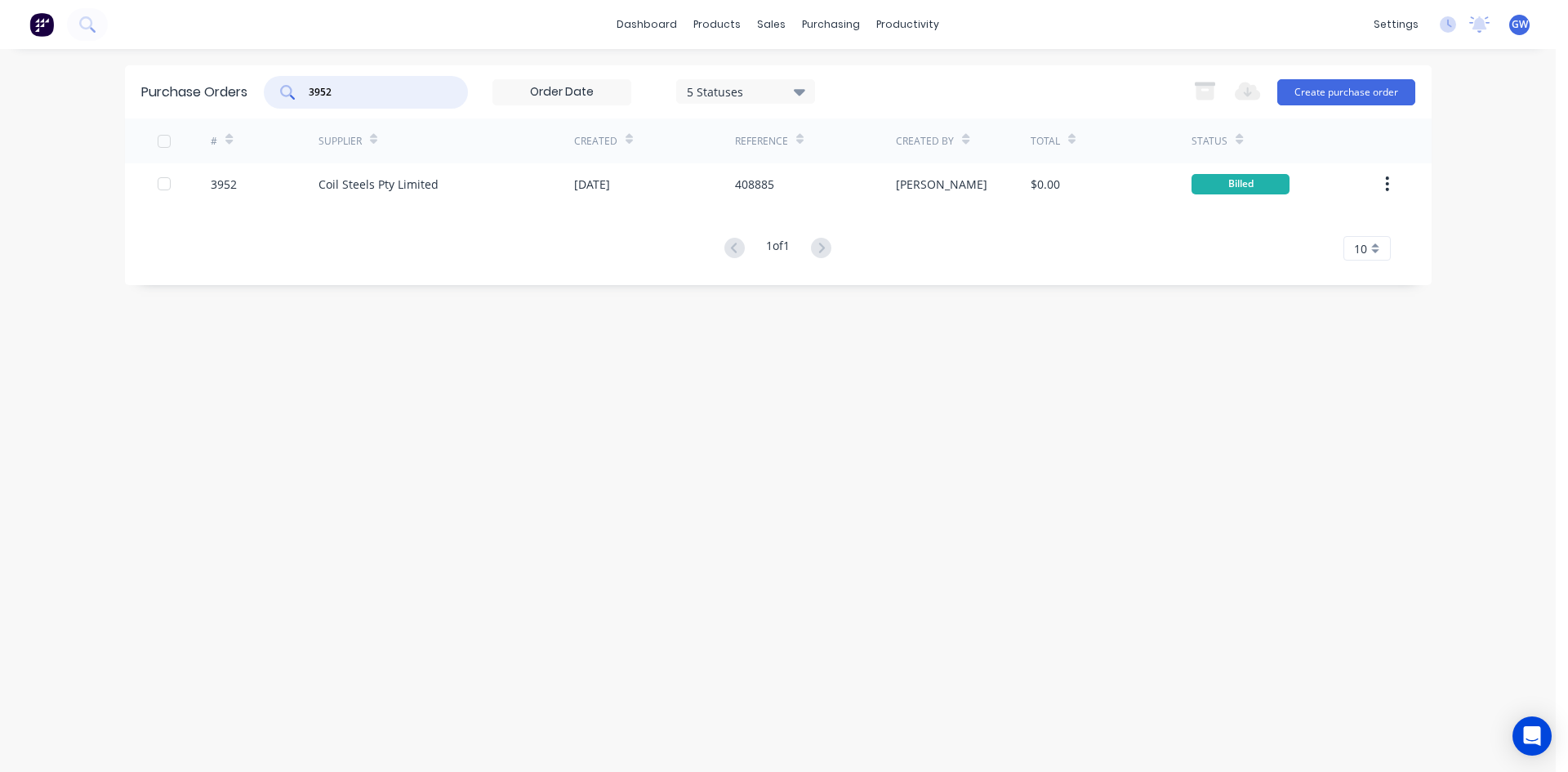
drag, startPoint x: 395, startPoint y: 83, endPoint x: 183, endPoint y: 80, distance: 212.0
click at [183, 80] on div "Purchase Orders 3952 5 Statuses 5 Statuses Export to Excel (XLSX) Create purcha…" at bounding box center [778, 92] width 1306 height 53
type input "4141"
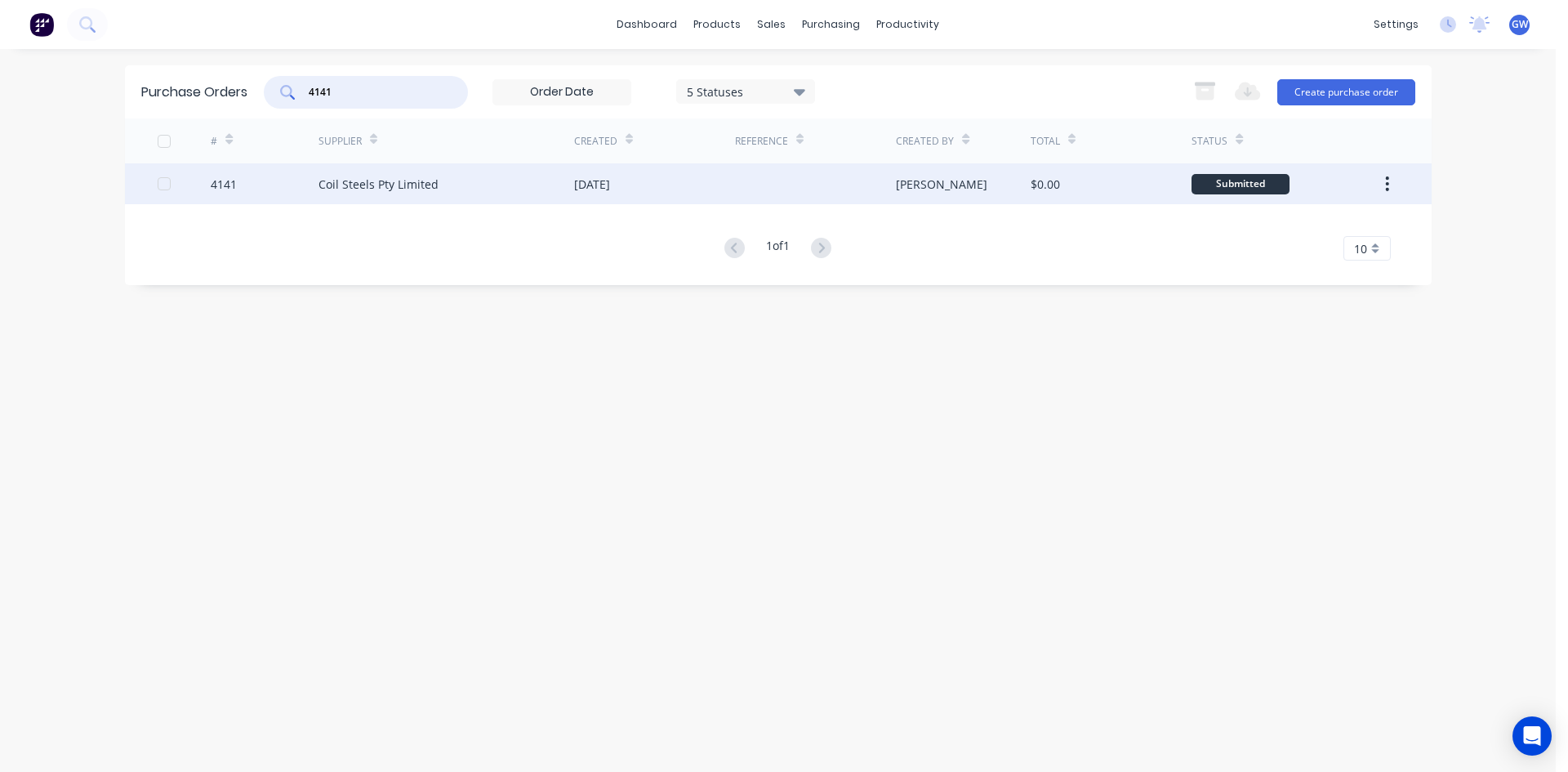
click at [868, 174] on div at bounding box center [815, 183] width 161 height 41
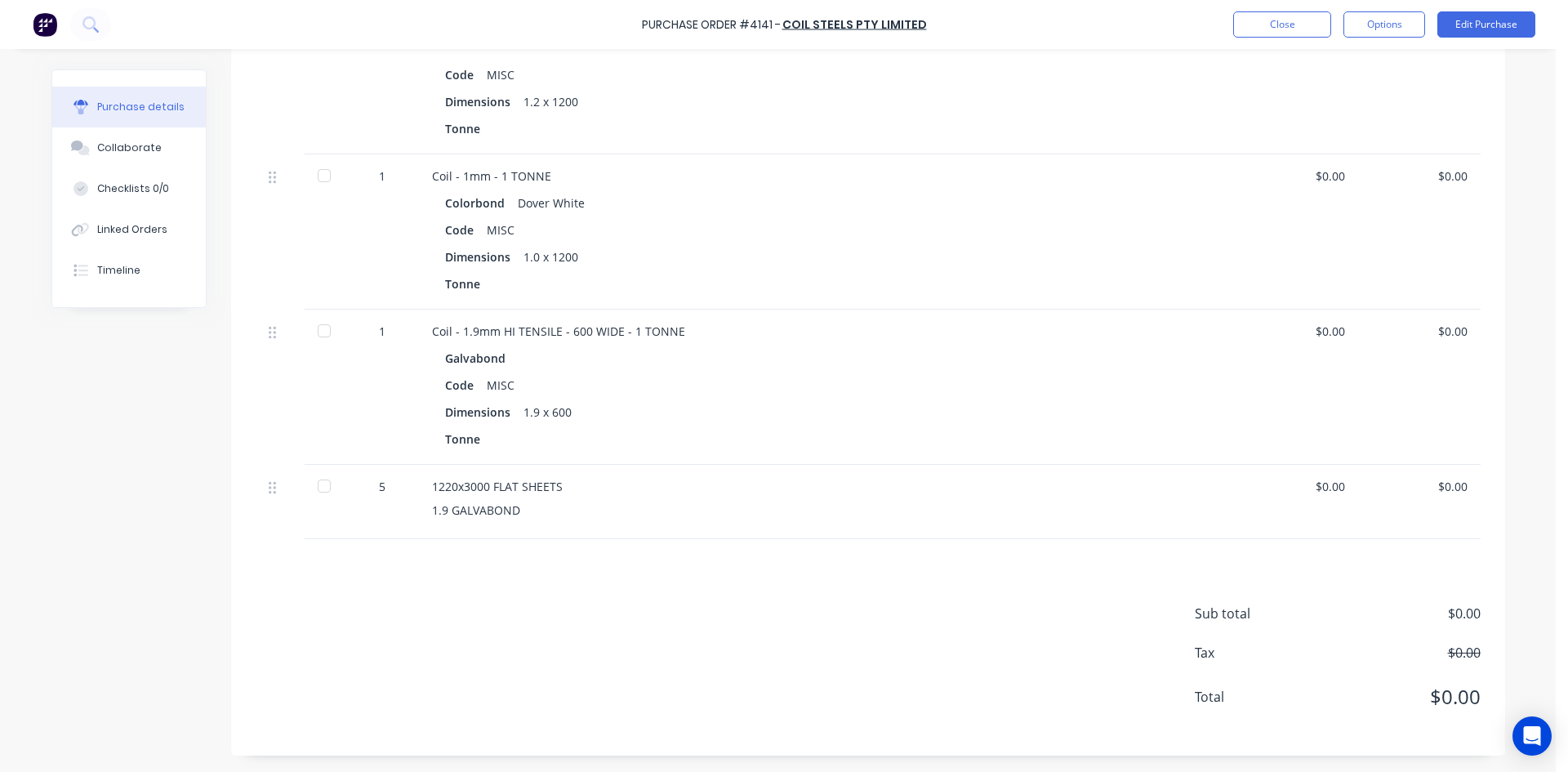
scroll to position [563, 0]
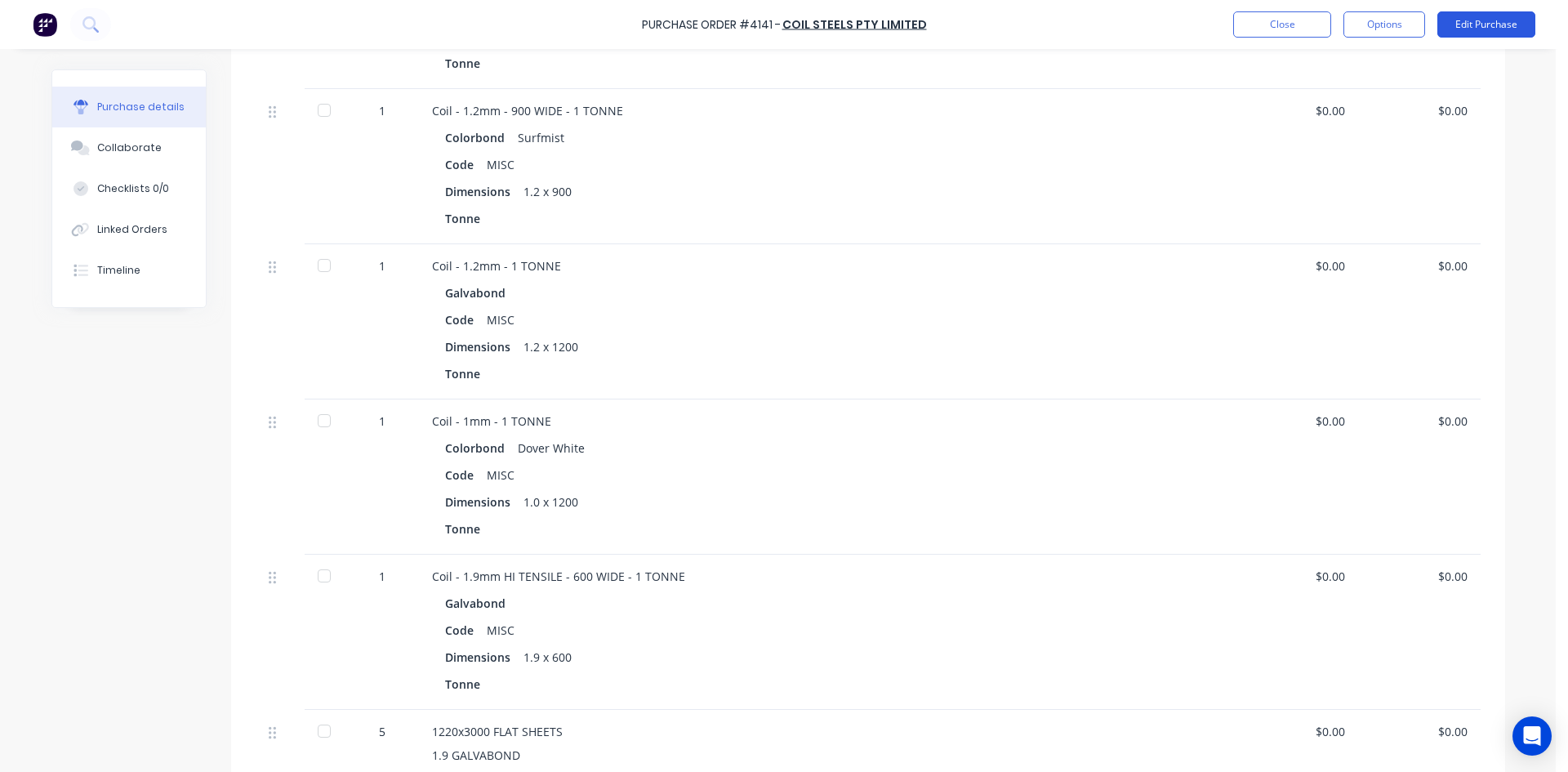
click at [1469, 23] on button "Edit Purchase" at bounding box center [1486, 24] width 98 height 26
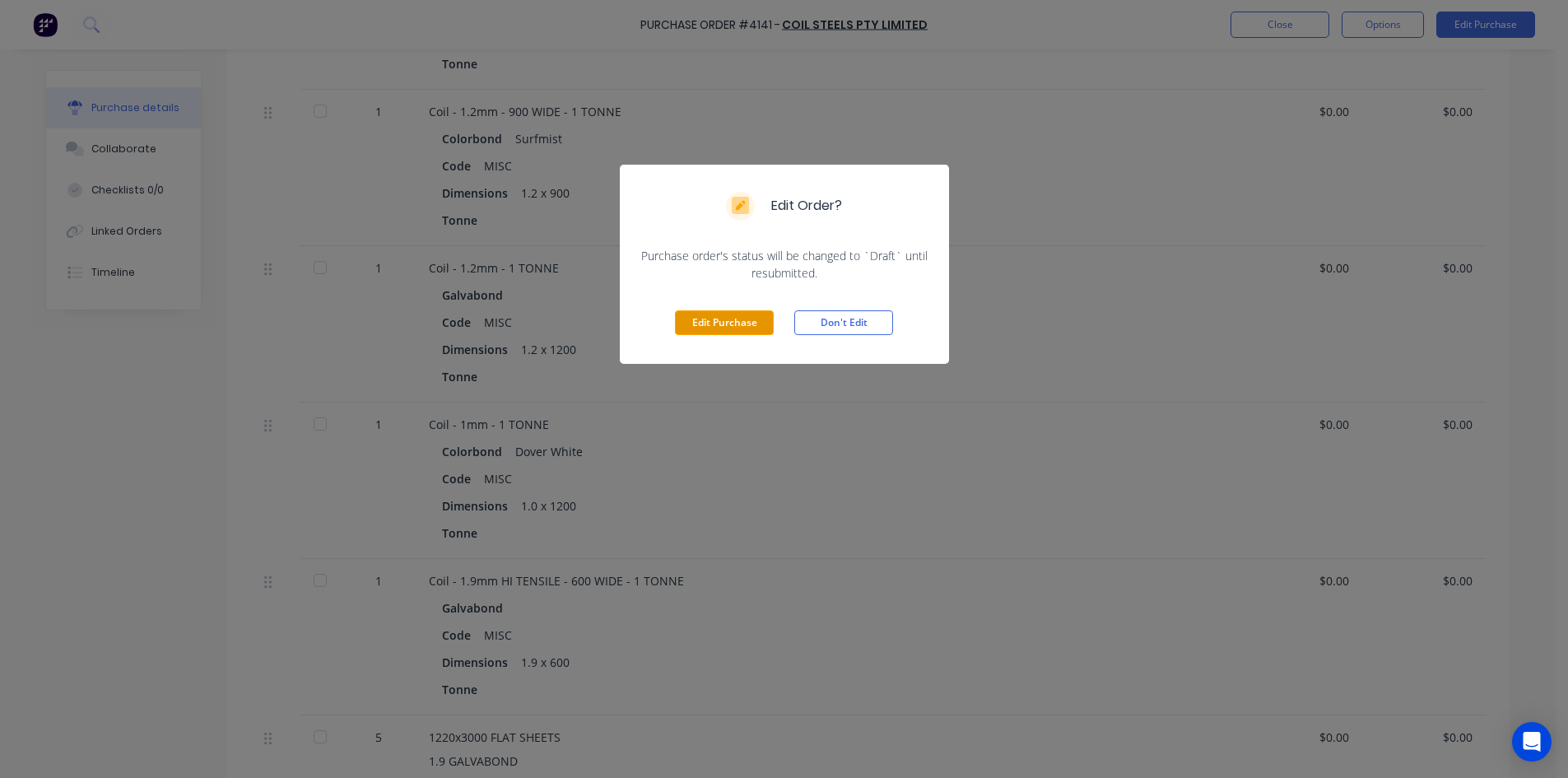
click at [709, 328] on button "Edit Purchase" at bounding box center [724, 322] width 99 height 24
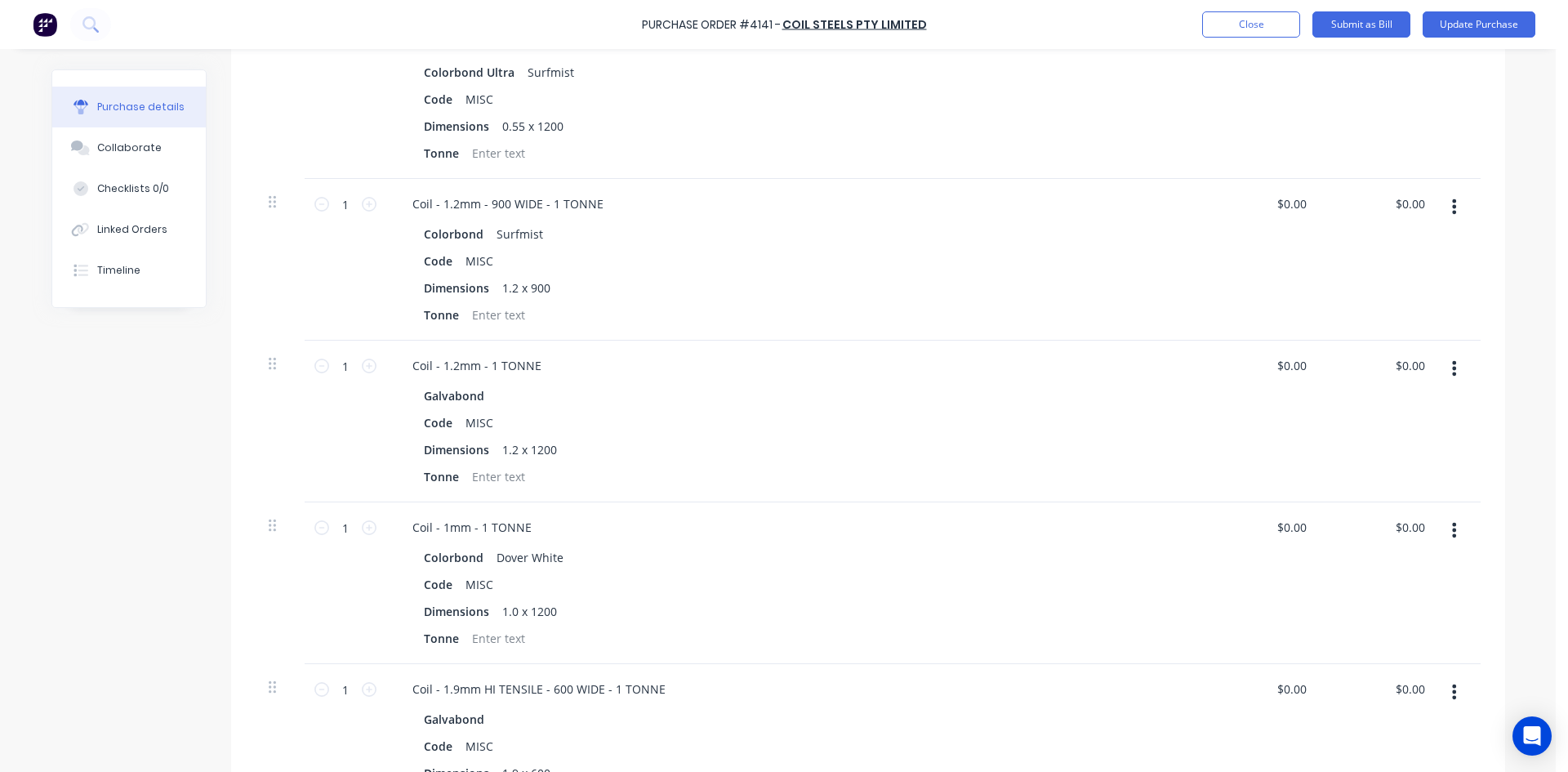
scroll to position [180, 0]
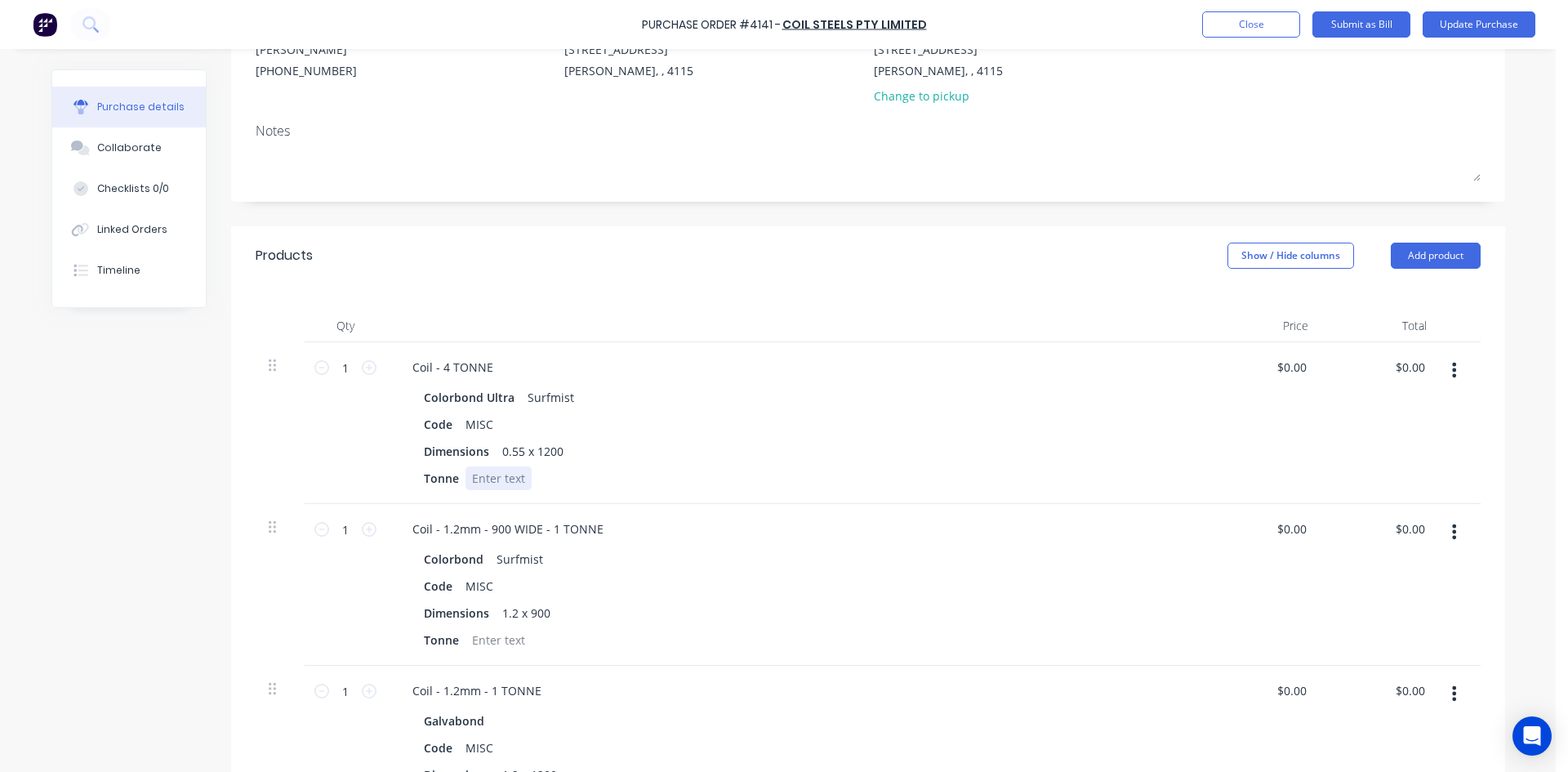
click at [478, 484] on div at bounding box center [498, 478] width 66 height 23
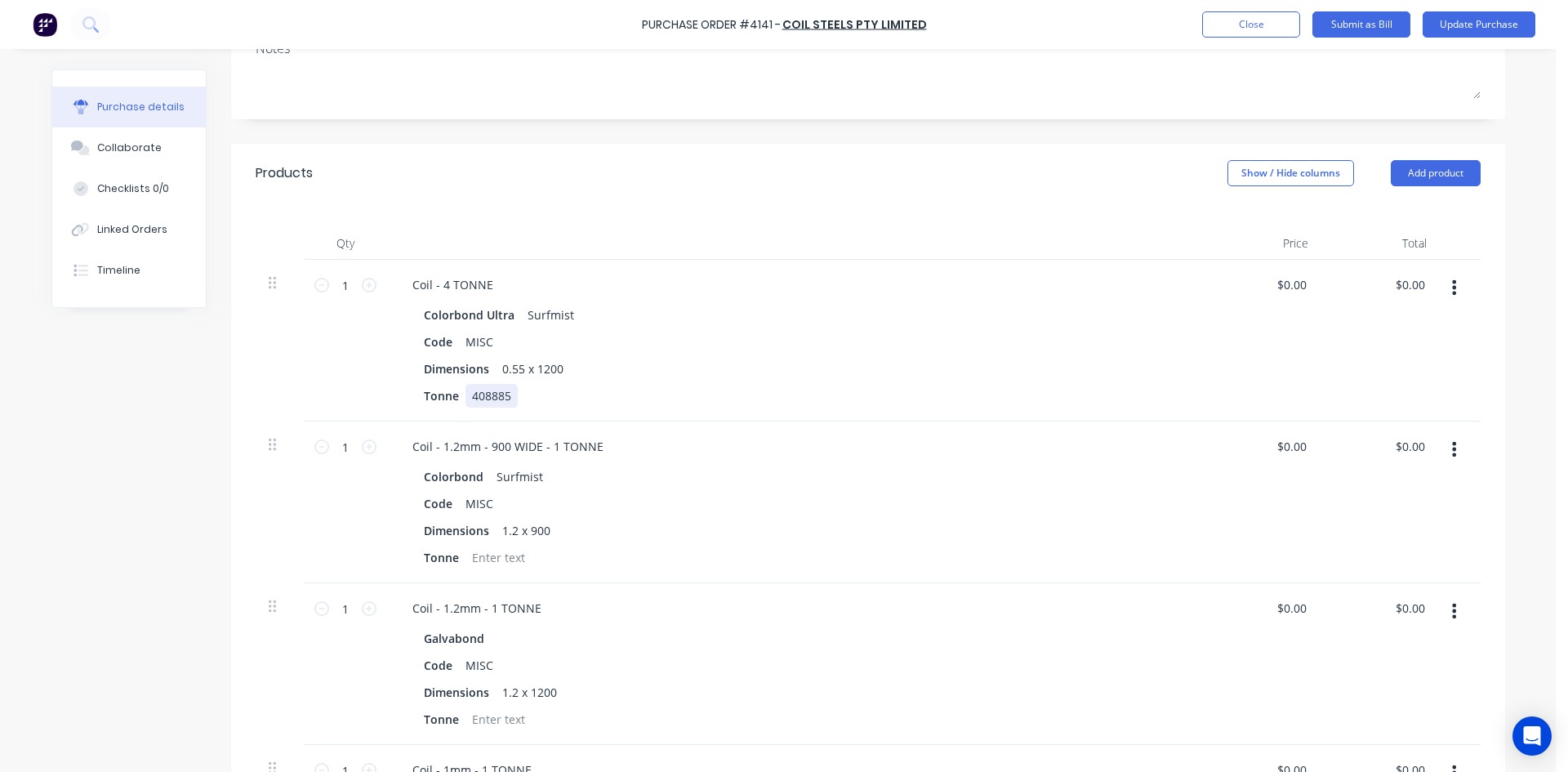
scroll to position [506, 0]
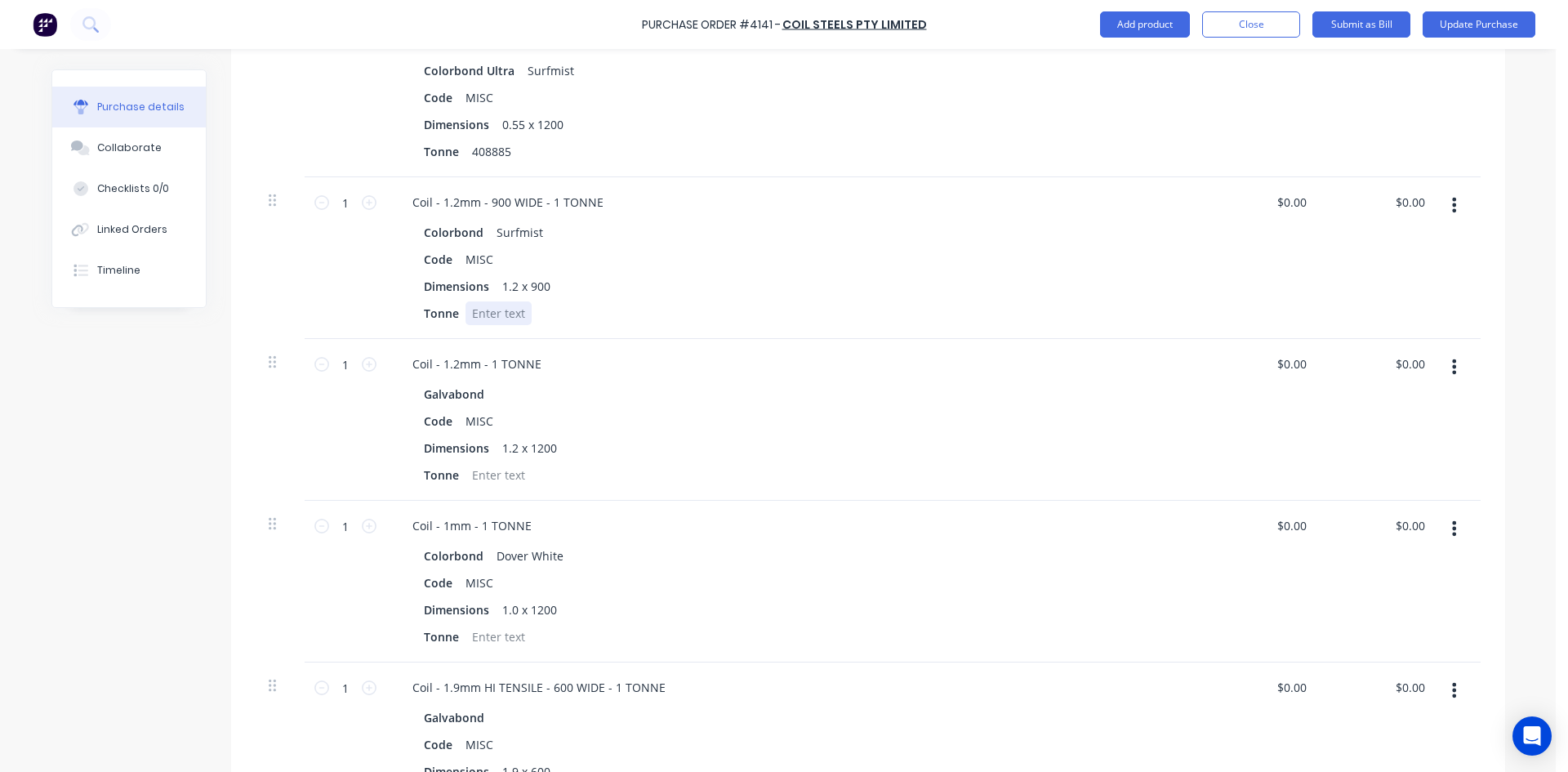
click at [507, 308] on div at bounding box center [498, 313] width 66 height 23
click at [496, 481] on div at bounding box center [498, 474] width 66 height 23
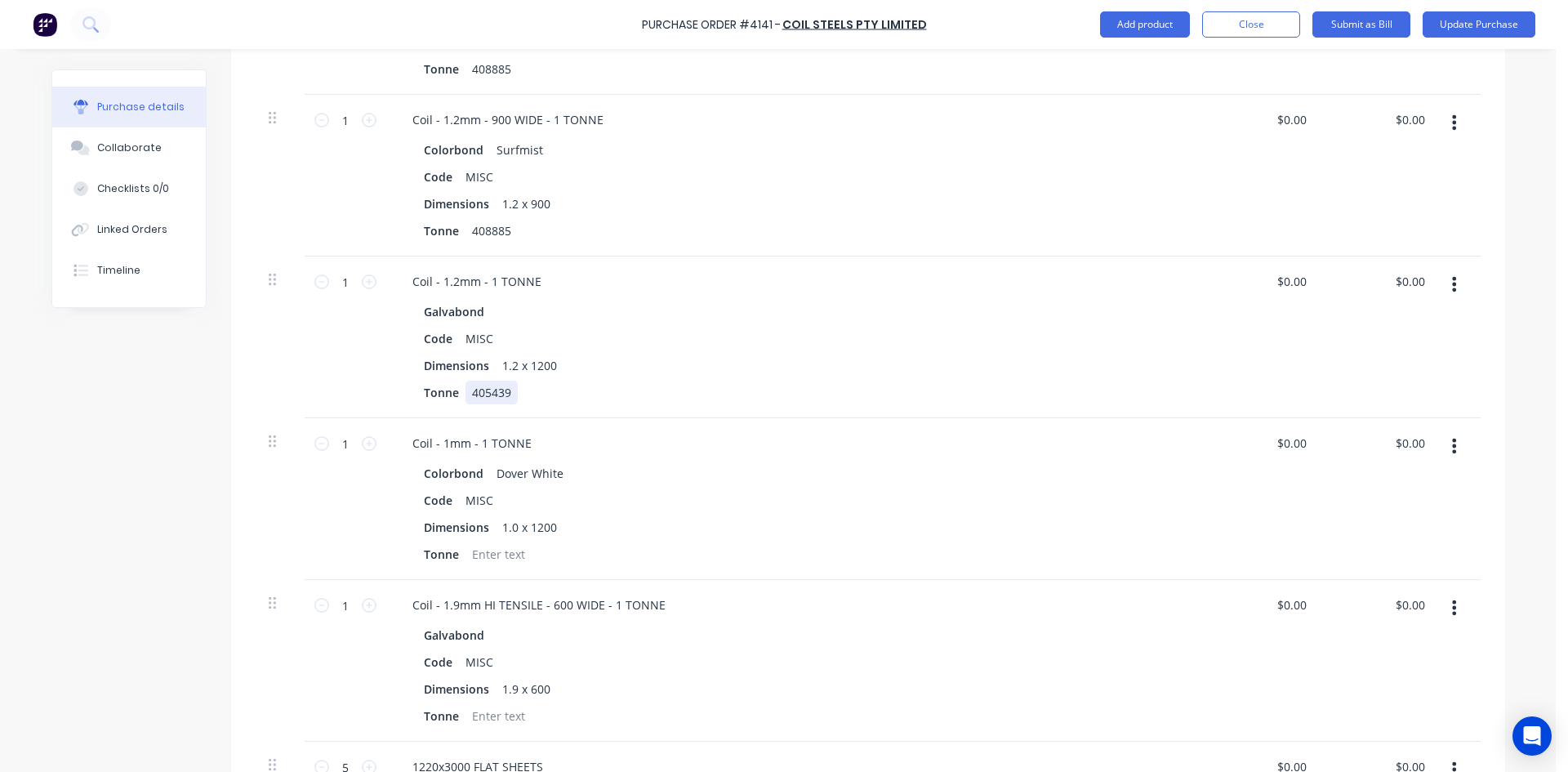
scroll to position [669, 0]
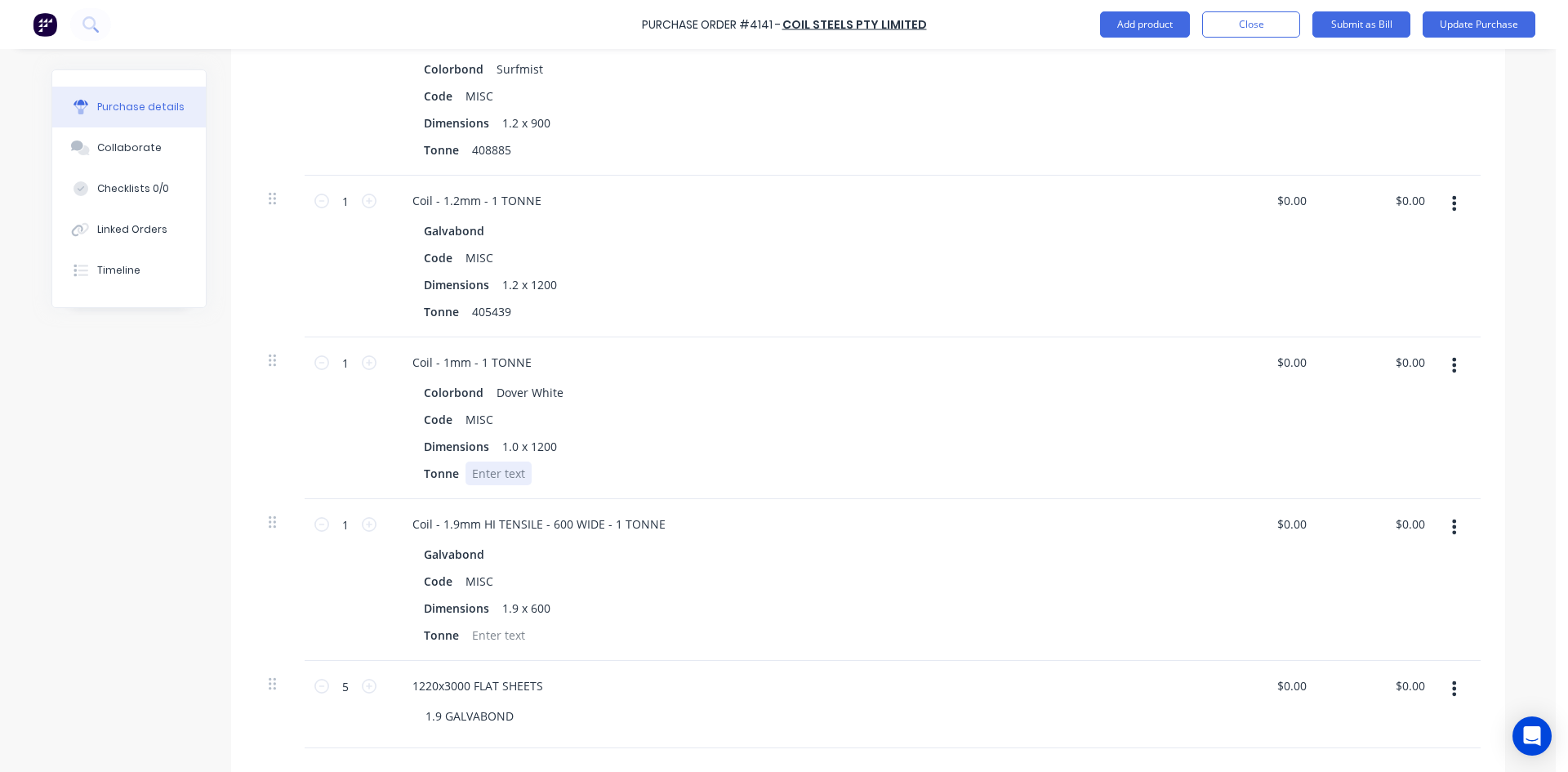
click at [487, 469] on div at bounding box center [498, 473] width 66 height 23
click at [488, 647] on div "Coil - 1.9mm HI TENSILE - 600 WIDE - 1 TONNE Galvabond Code MISC Dimensions 1.9…" at bounding box center [794, 580] width 817 height 162
click at [516, 714] on div "1.9 GALVABOND" at bounding box center [469, 715] width 114 height 23
click at [1016, 509] on div "Coil - 1.9mm HI TENSILE - 600 WIDE - 1 TONNE Galvabond Code MISC Dimensions 1.9…" at bounding box center [794, 580] width 817 height 162
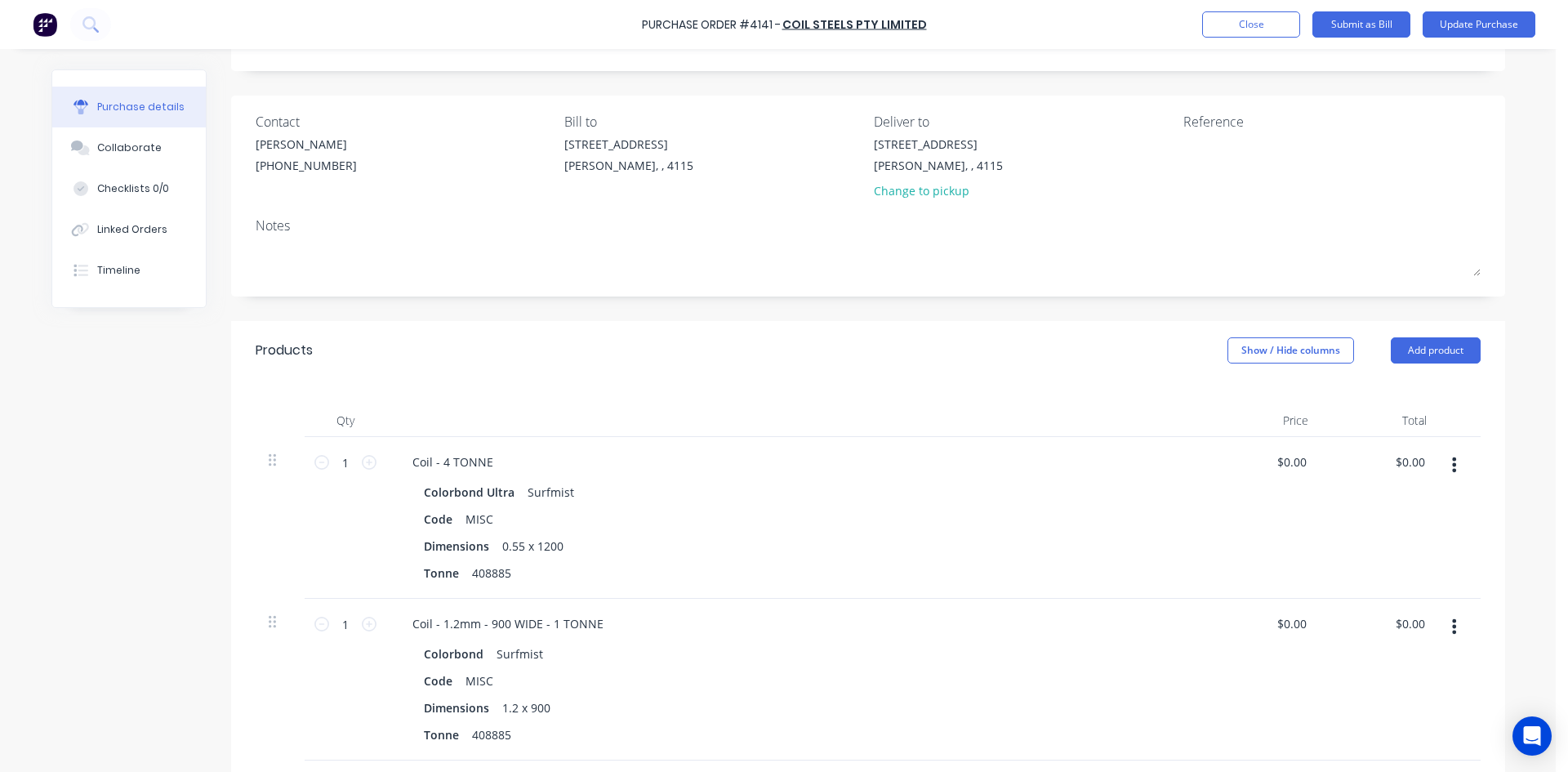
scroll to position [0, 0]
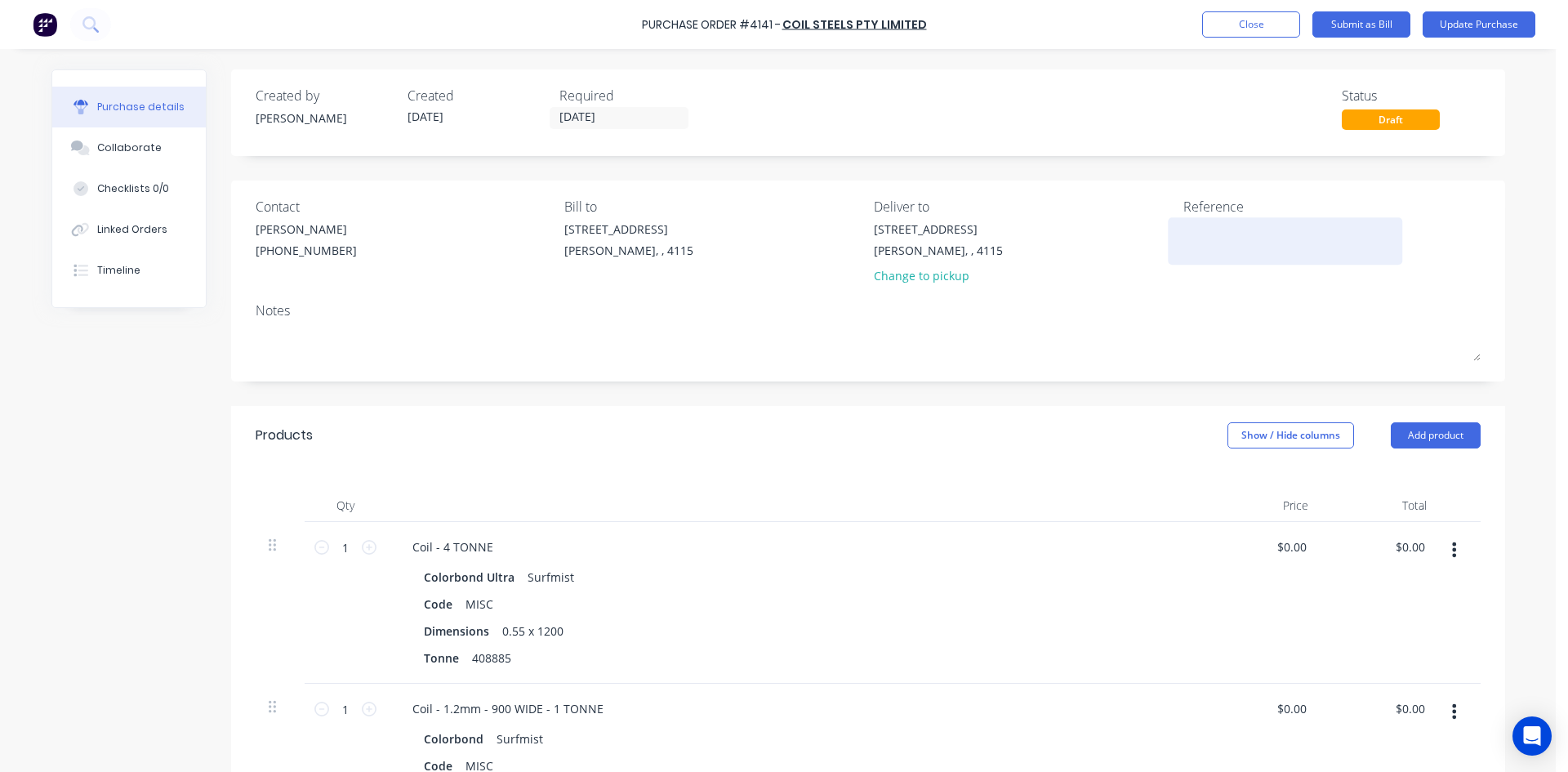
click at [1220, 240] on textarea at bounding box center [1285, 238] width 204 height 37
type textarea "40"
type textarea "x"
type textarea "408"
type textarea "x"
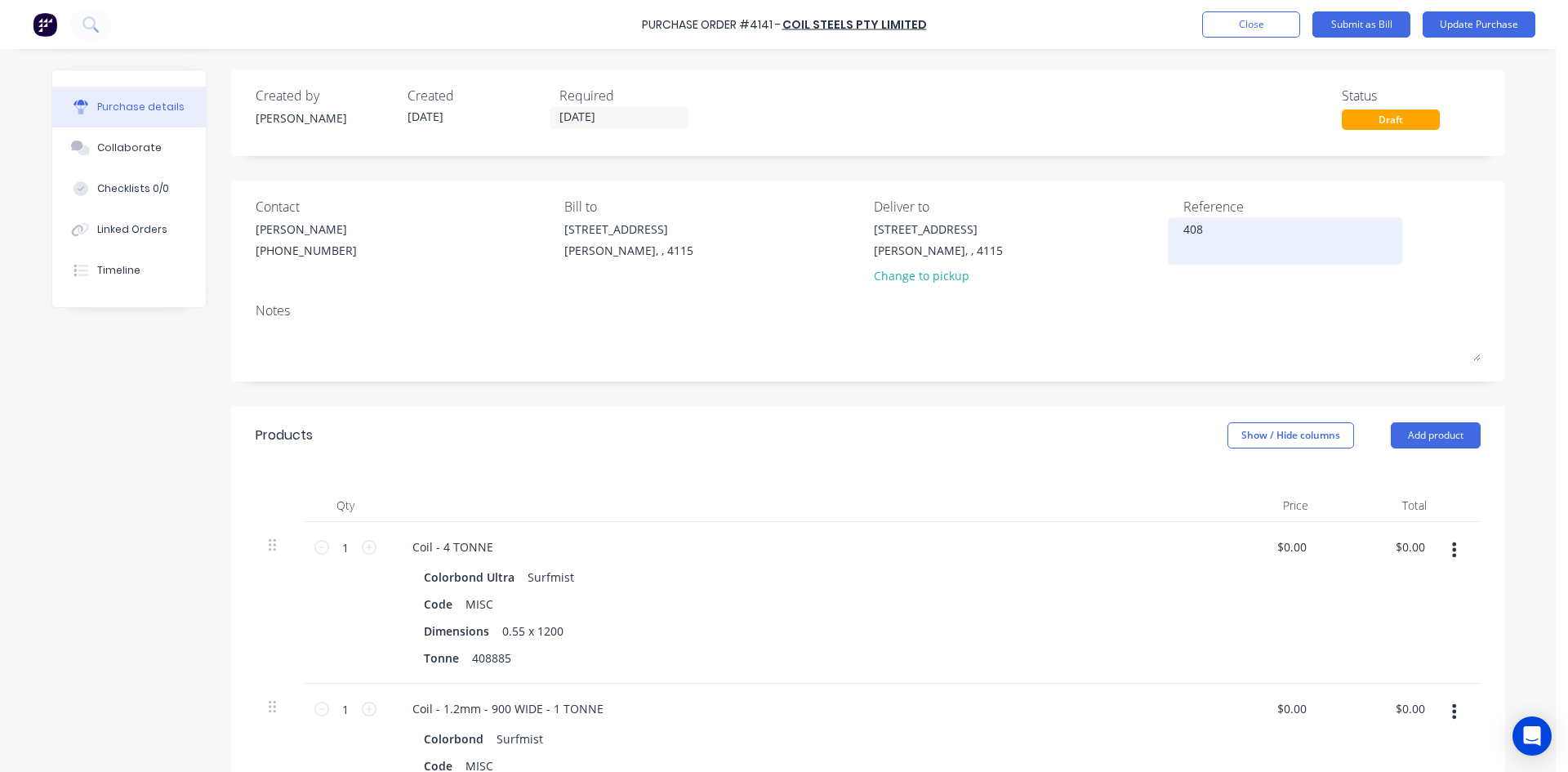
type textarea "4088"
type textarea "x"
type textarea "40888"
type textarea "x"
type textarea "408885"
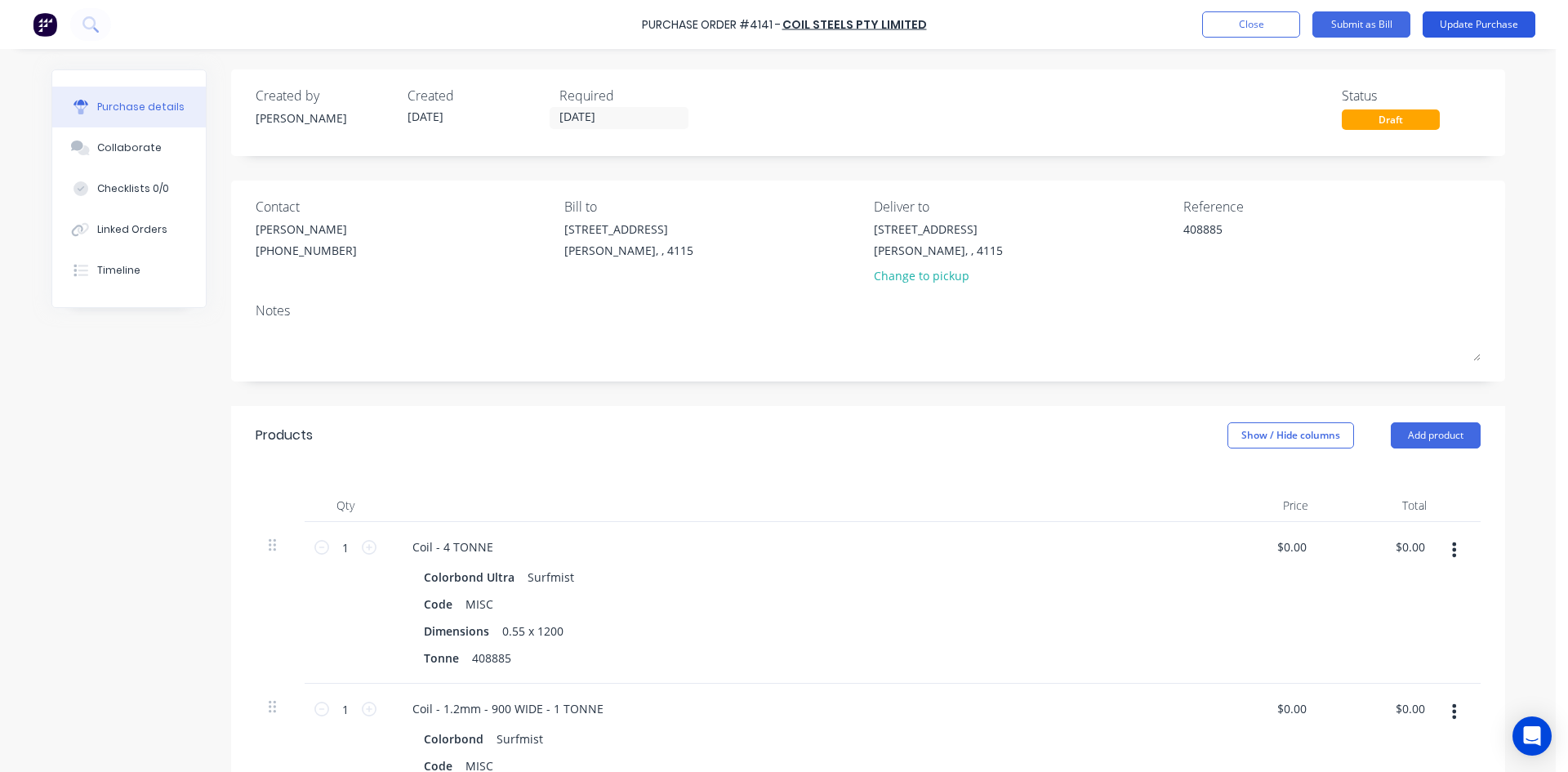
type textarea "x"
type textarea "408885"
click at [1469, 22] on button "Update Purchase" at bounding box center [1478, 24] width 113 height 26
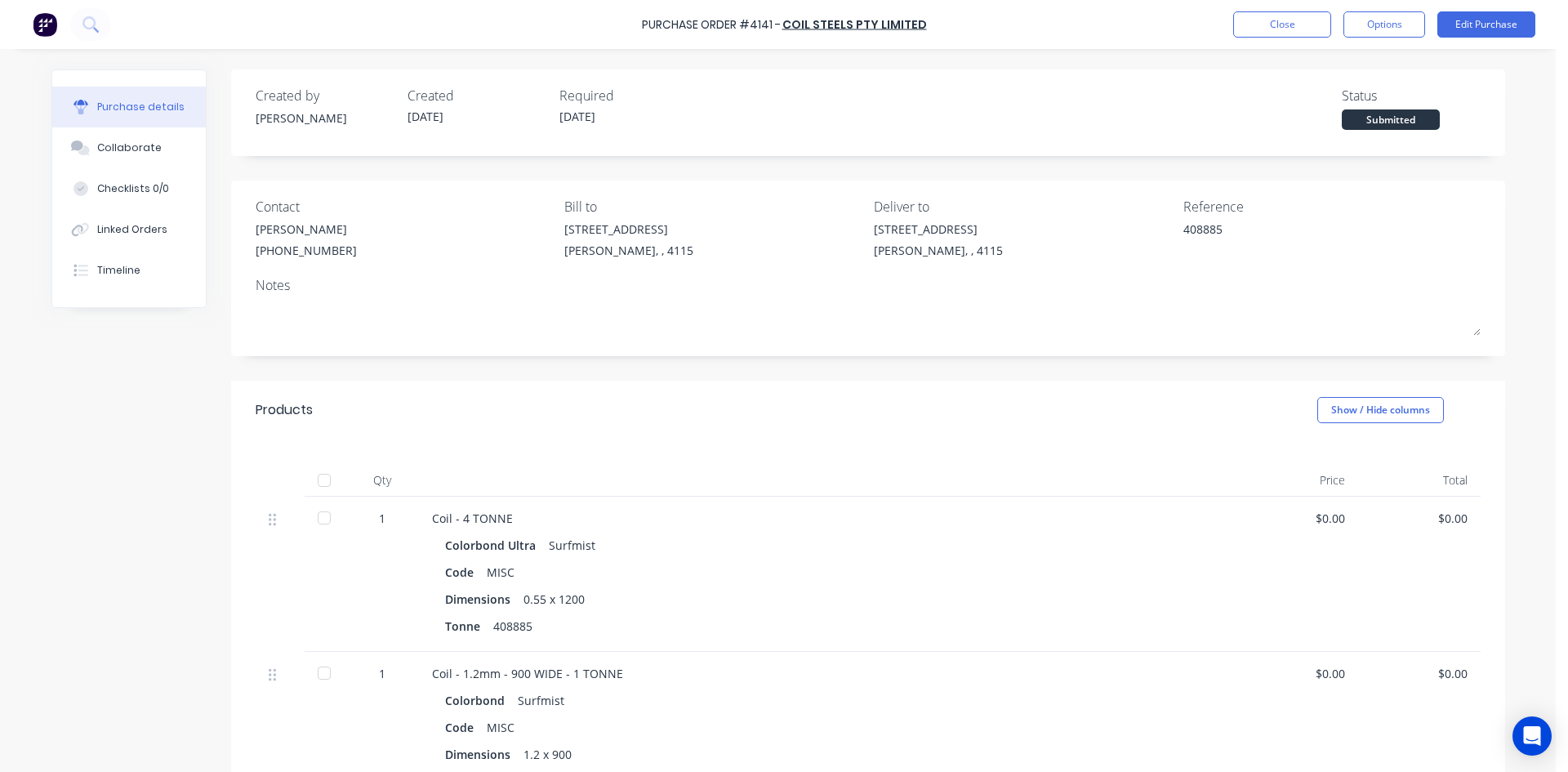
drag, startPoint x: 1376, startPoint y: 28, endPoint x: 1377, endPoint y: 38, distance: 10.0
click at [1376, 28] on button "Options" at bounding box center [1384, 24] width 82 height 26
click at [1365, 95] on div "Convert to Bill" at bounding box center [1347, 99] width 126 height 23
type textarea "x"
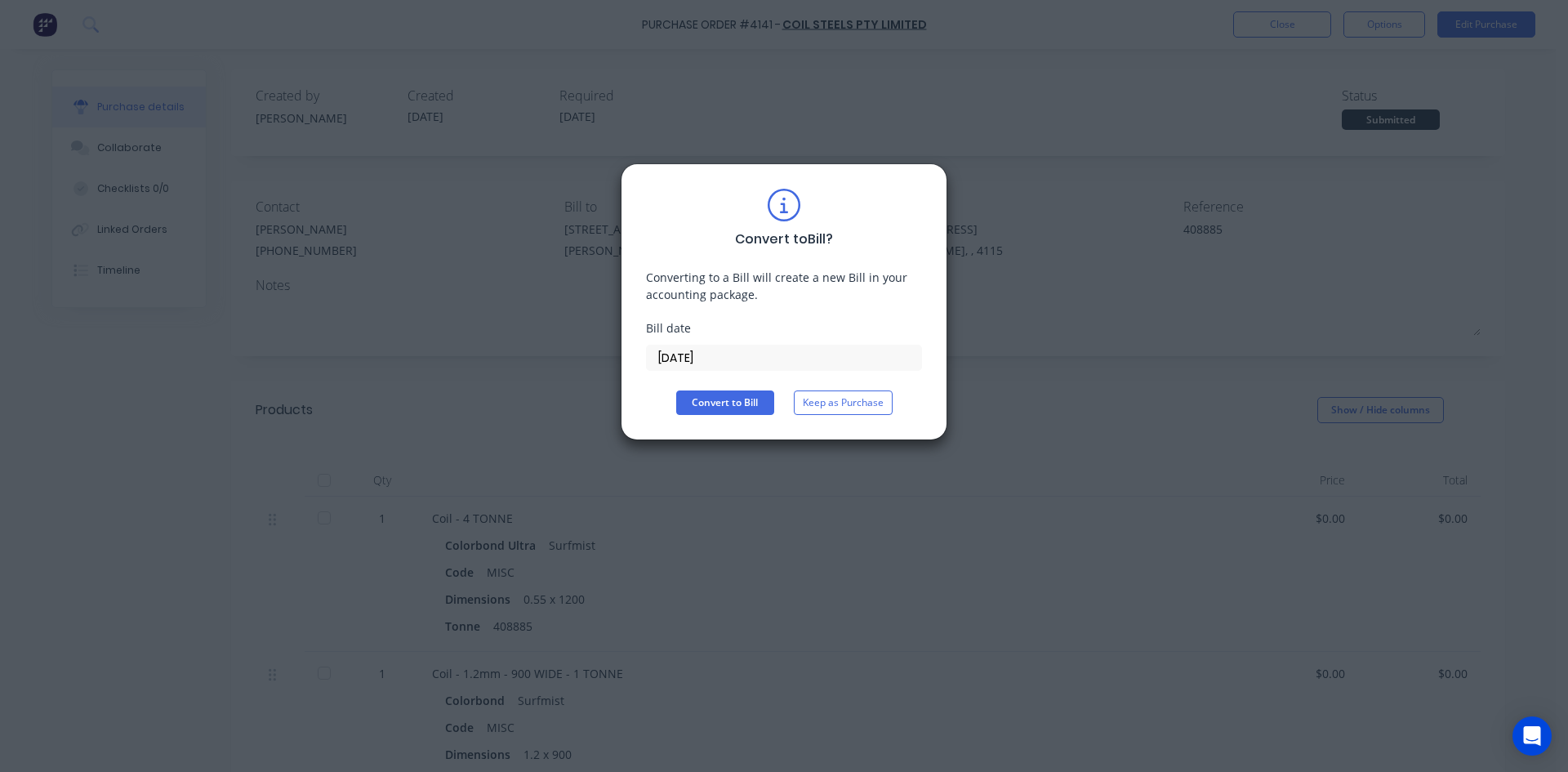
click at [717, 362] on input "[DATE]" at bounding box center [784, 357] width 274 height 24
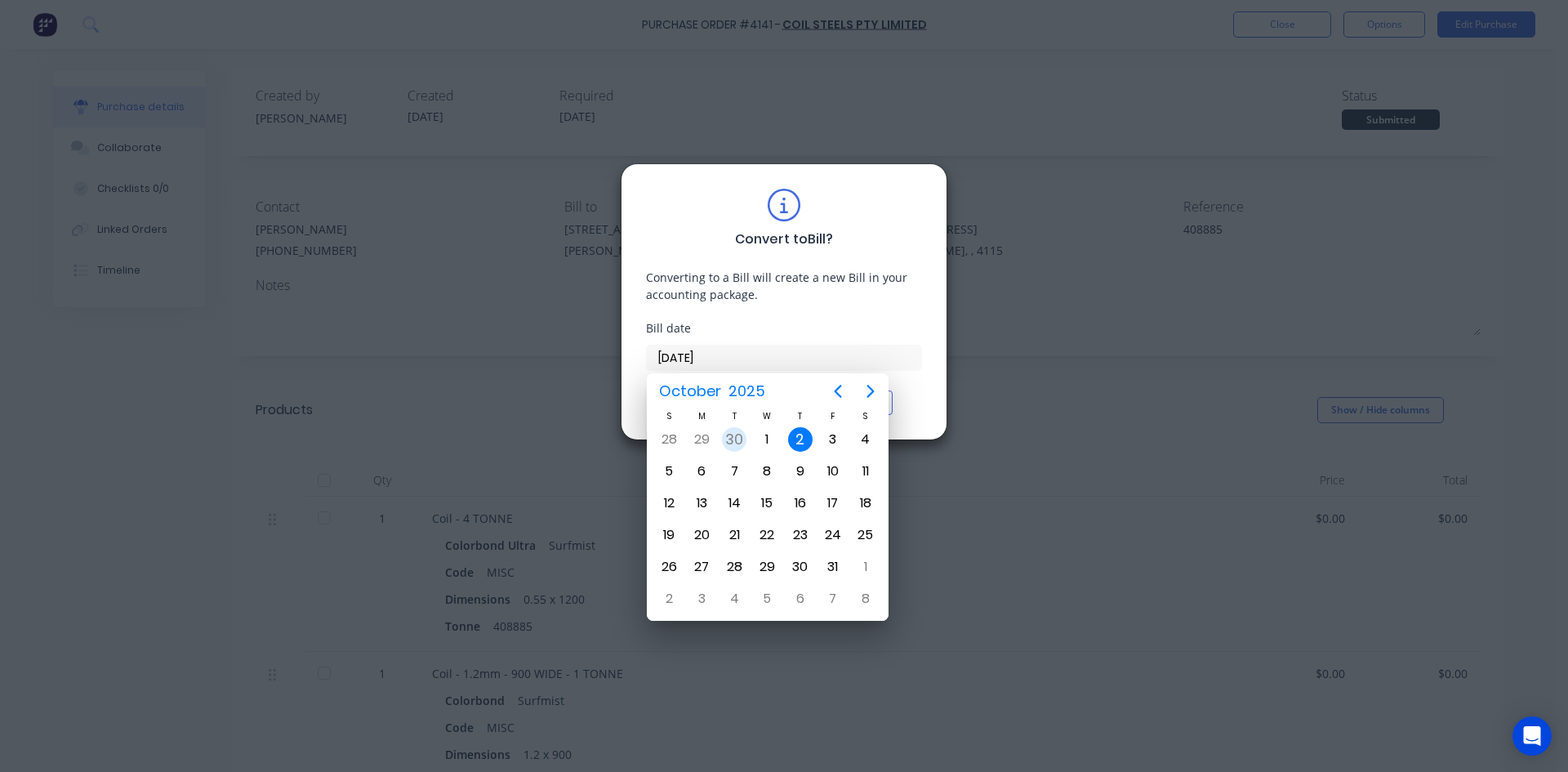
click at [743, 439] on div "30" at bounding box center [734, 439] width 24 height 24
type input "[DATE]"
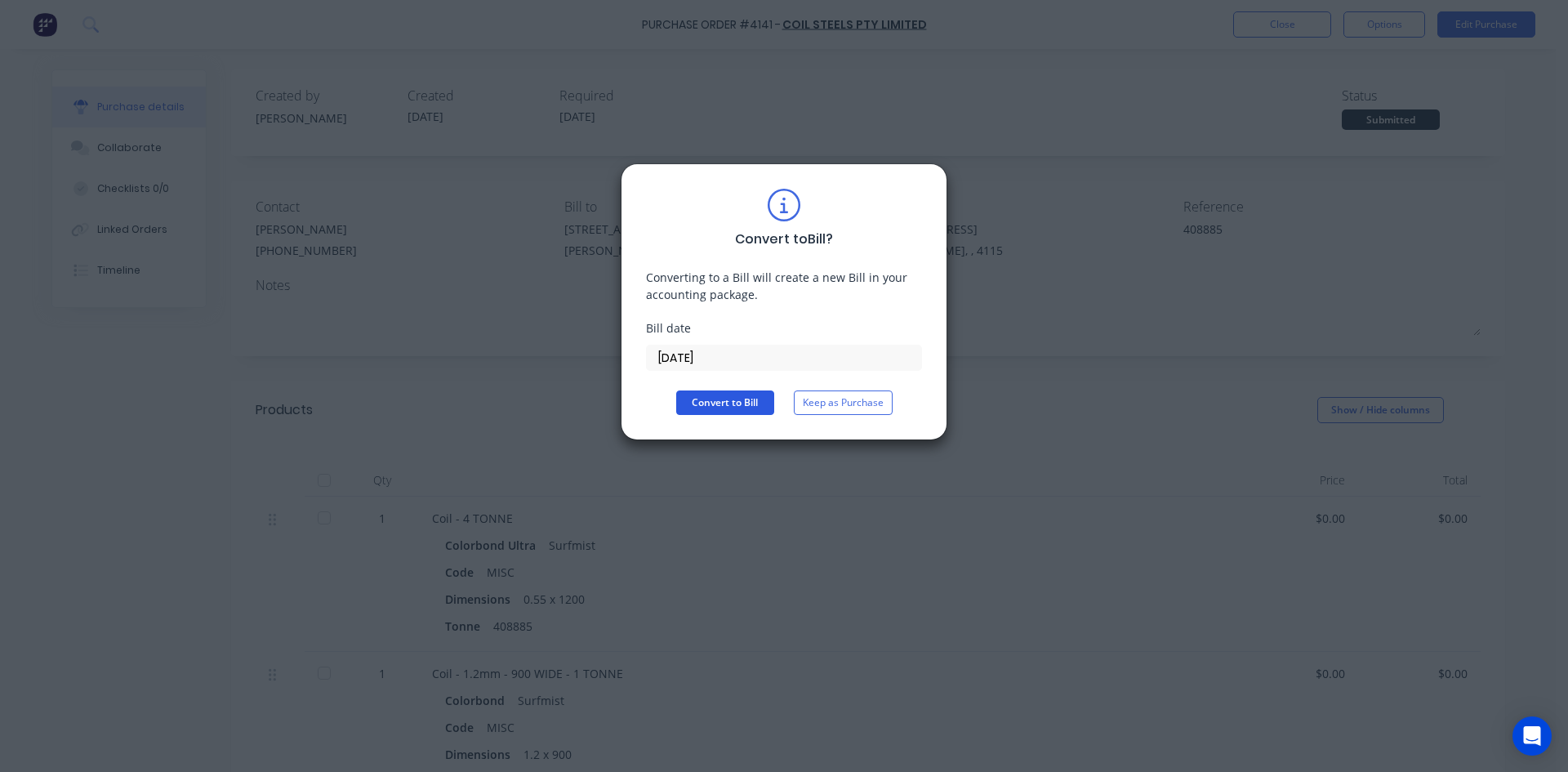
click at [728, 403] on button "Convert to Bill" at bounding box center [725, 402] width 98 height 24
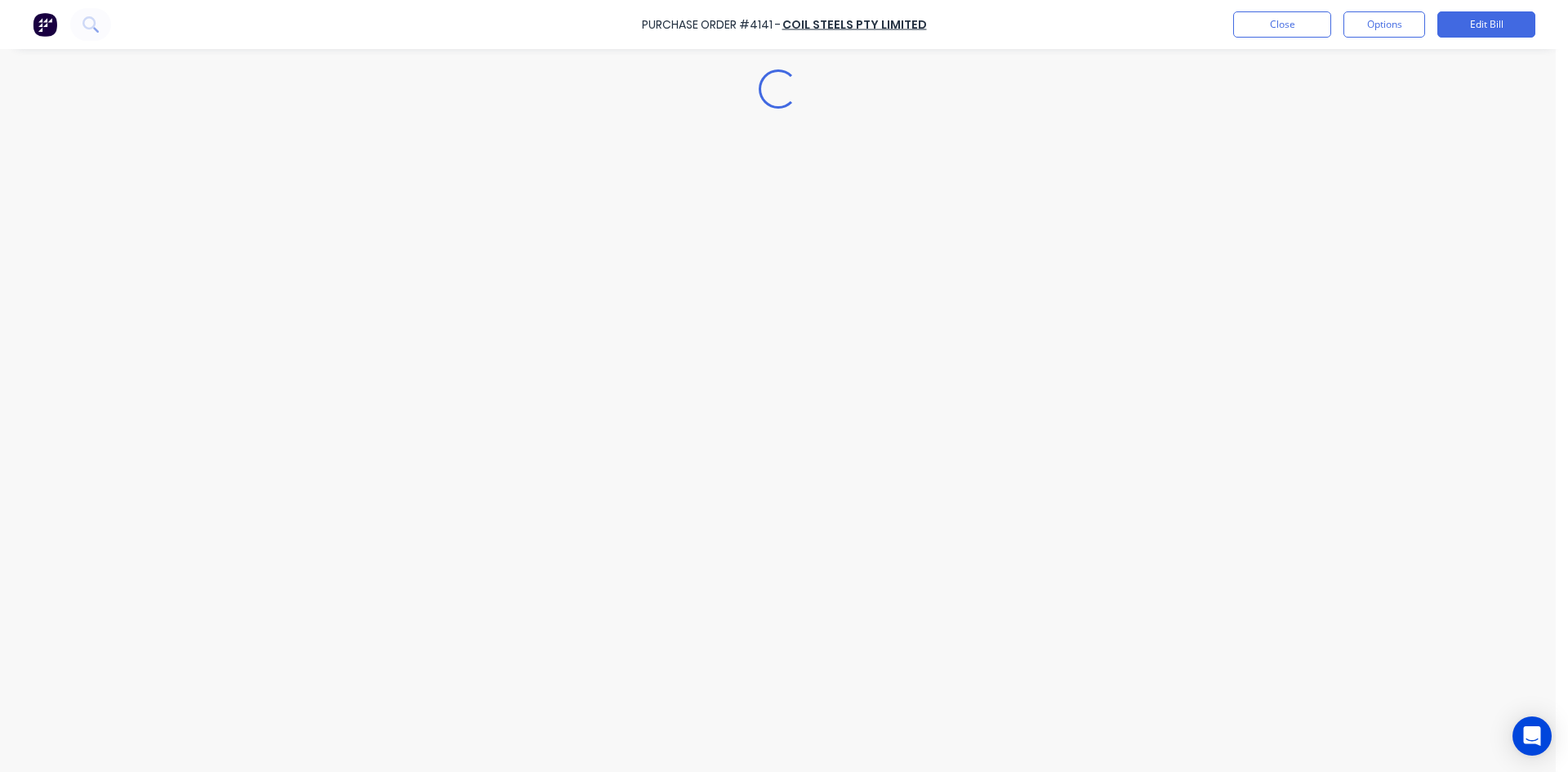
type textarea "x"
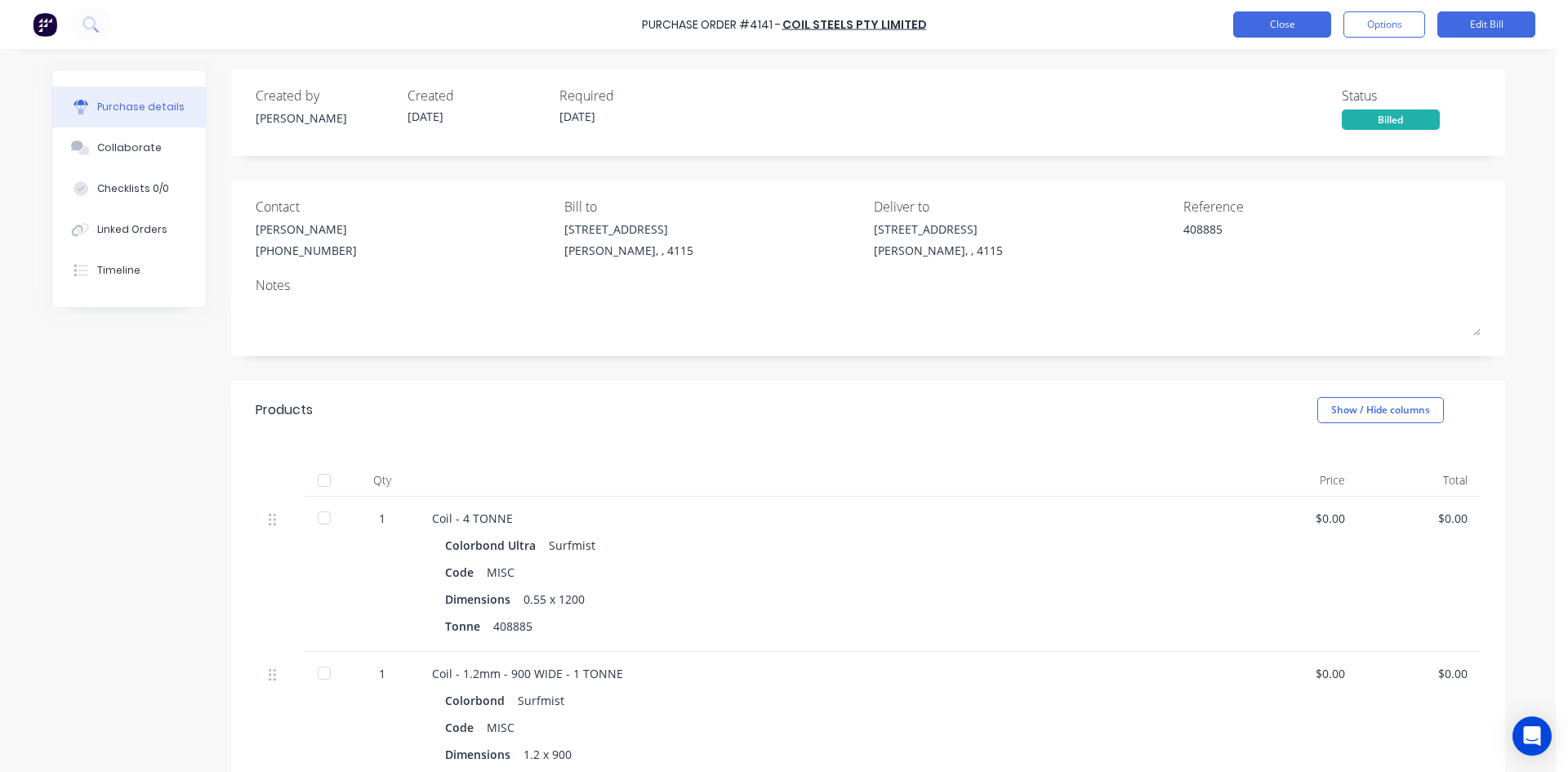
click at [1272, 26] on button "Close" at bounding box center [1282, 24] width 98 height 26
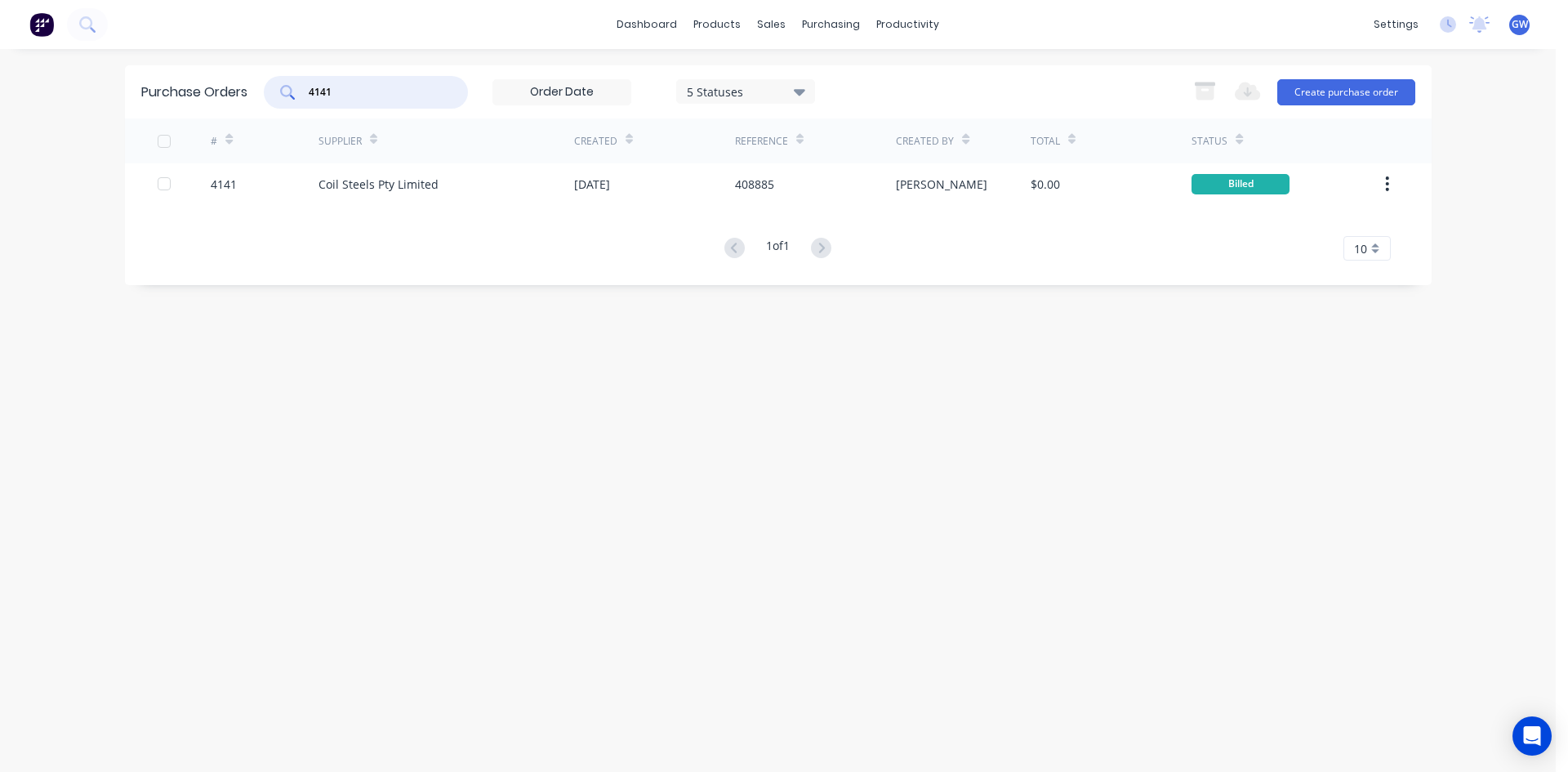
drag, startPoint x: 346, startPoint y: 79, endPoint x: 164, endPoint y: 65, distance: 182.5
click at [164, 65] on div "Purchase Orders 4141 5 Statuses 5 Statuses Export to Excel (XLSX) Create purcha…" at bounding box center [778, 92] width 1306 height 53
type input "4179"
click at [1017, 173] on div "[PERSON_NAME]" at bounding box center [964, 183] width 135 height 41
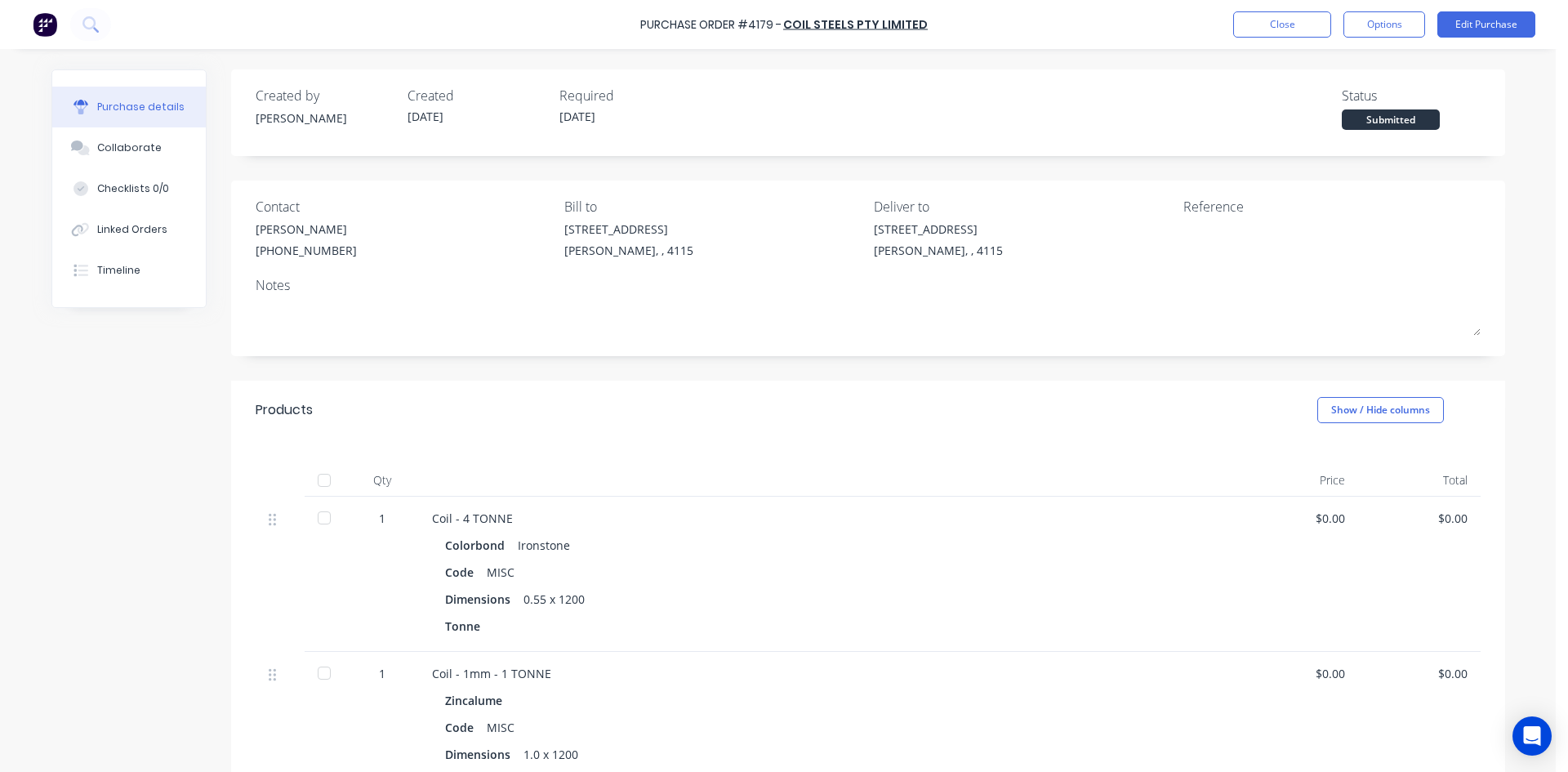
click at [1464, 38] on div "Purchase Order #4179 - Coil Steels Pty Limited Close Options Edit Purchase" at bounding box center [784, 24] width 1568 height 49
click at [1482, 23] on button "Edit Purchase" at bounding box center [1486, 24] width 98 height 26
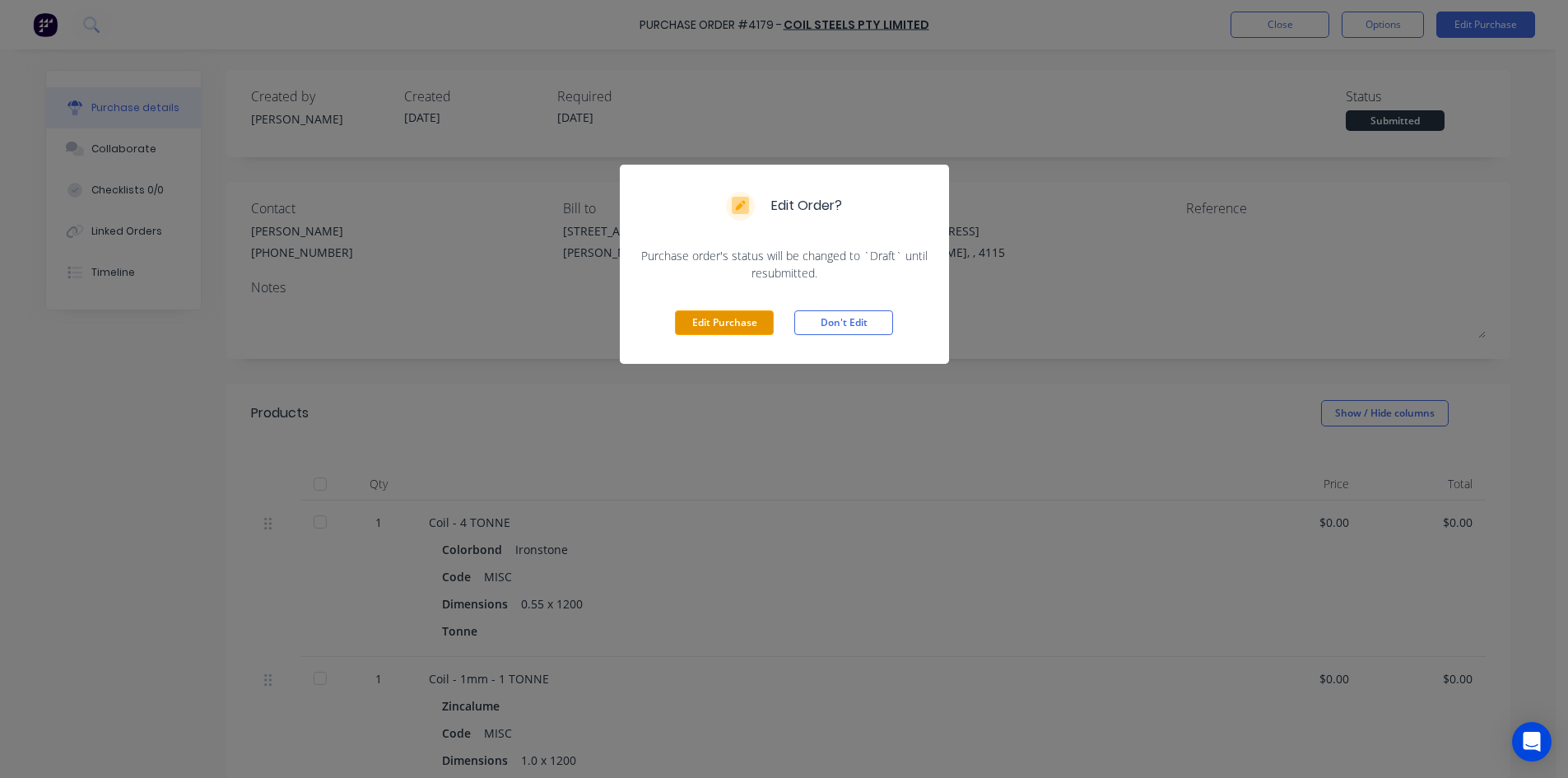
click at [687, 315] on button "Edit Purchase" at bounding box center [724, 322] width 99 height 24
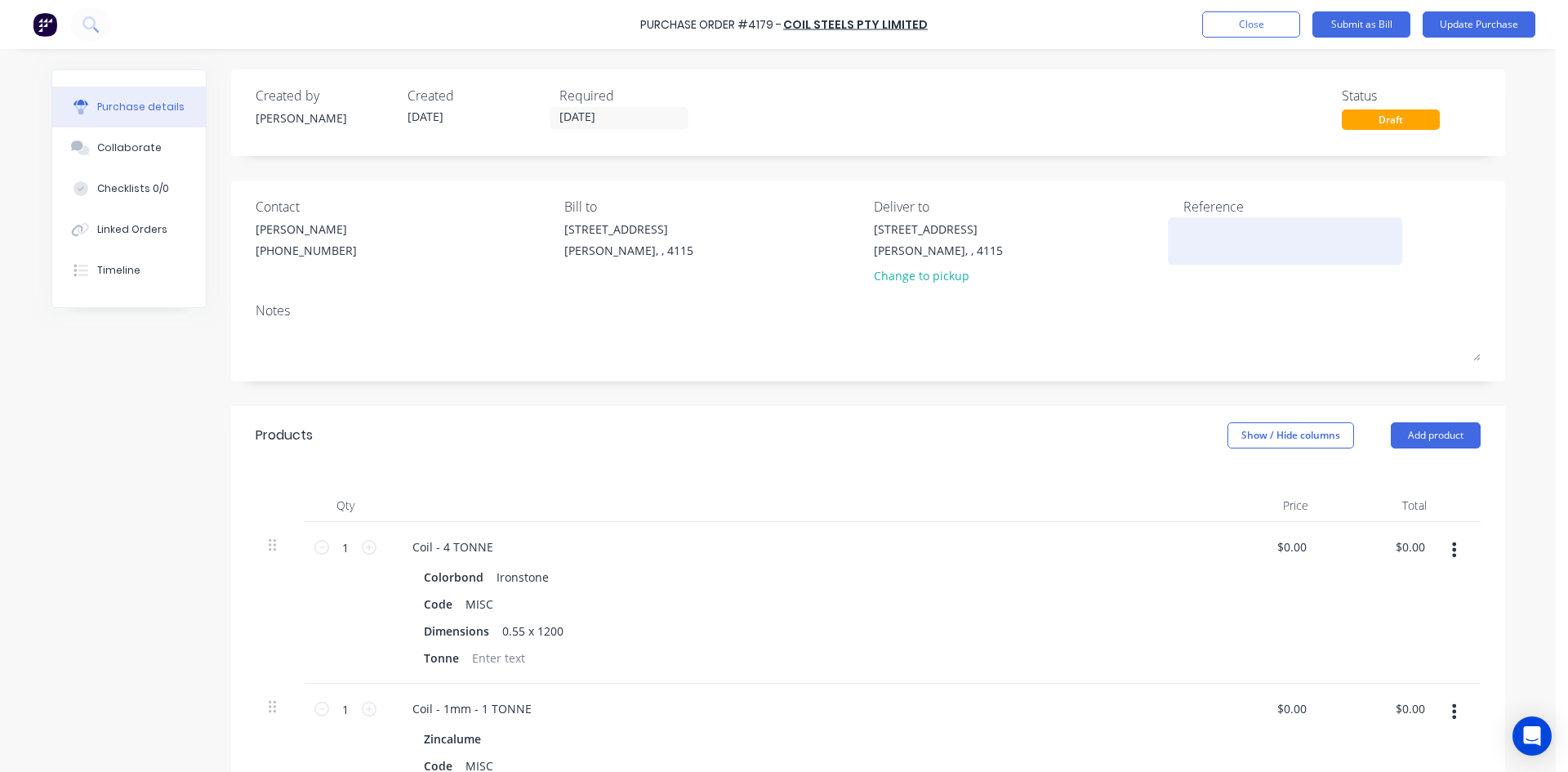
click at [1202, 239] on textarea at bounding box center [1285, 238] width 204 height 37
click at [1232, 232] on textarea at bounding box center [1285, 238] width 204 height 37
type textarea "x"
type textarea "4"
type textarea "x"
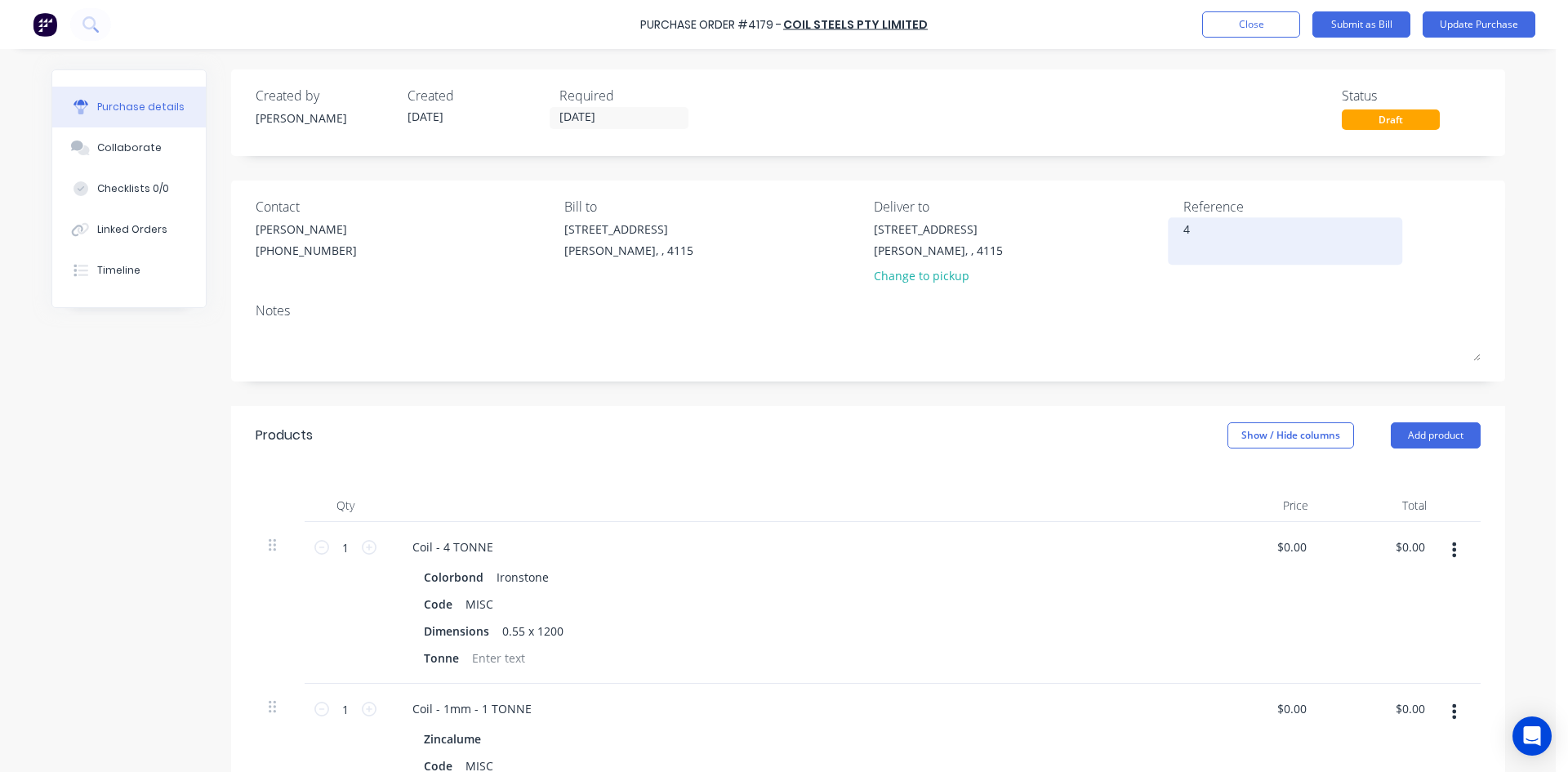
type textarea "40"
type textarea "x"
type textarea "408"
type textarea "x"
type textarea "4088"
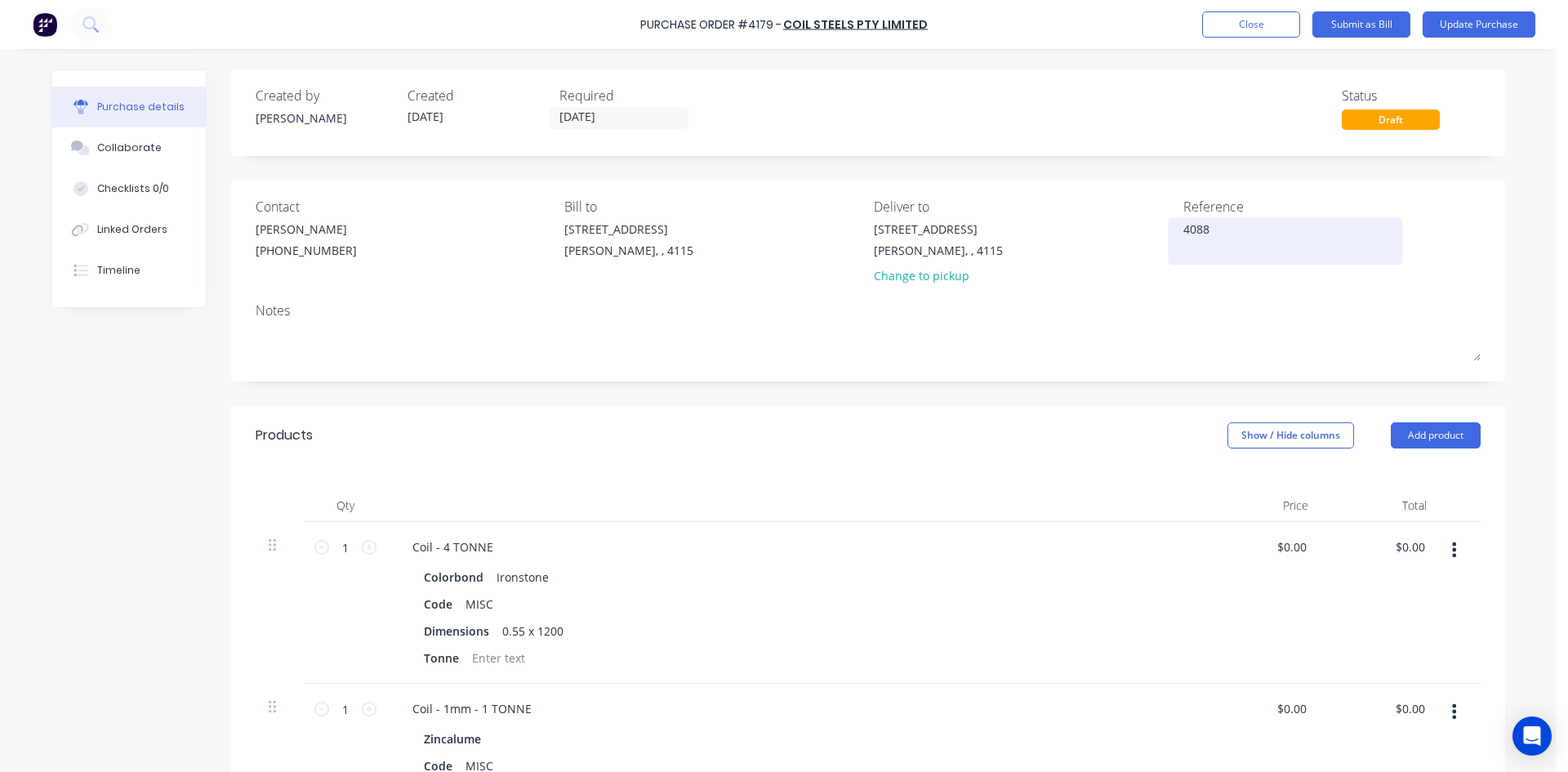
type textarea "x"
type textarea "40888"
type textarea "x"
type textarea "408885"
type textarea "x"
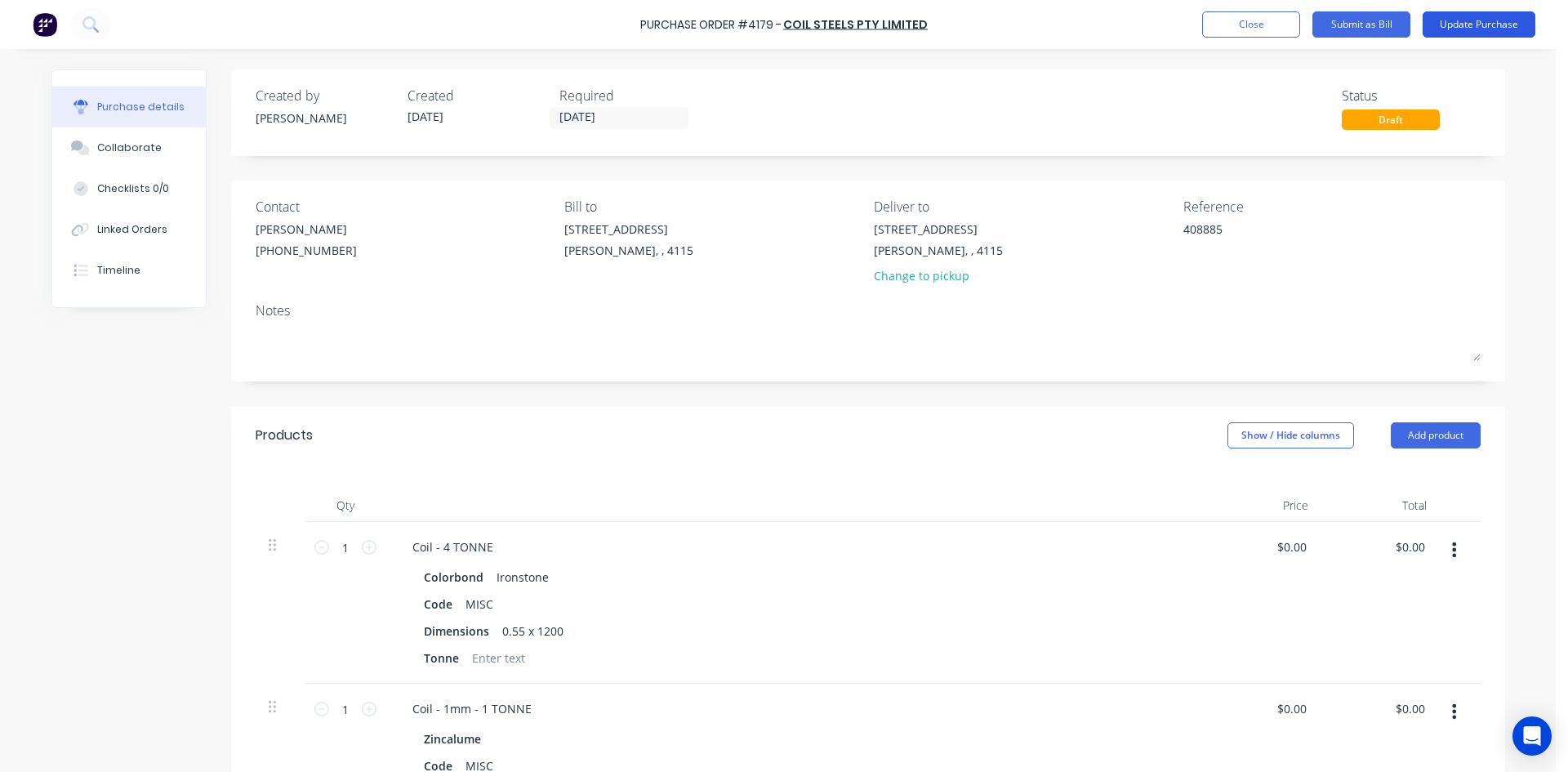
type textarea "408885"
click at [1450, 25] on button "Update Purchase" at bounding box center [1478, 24] width 113 height 26
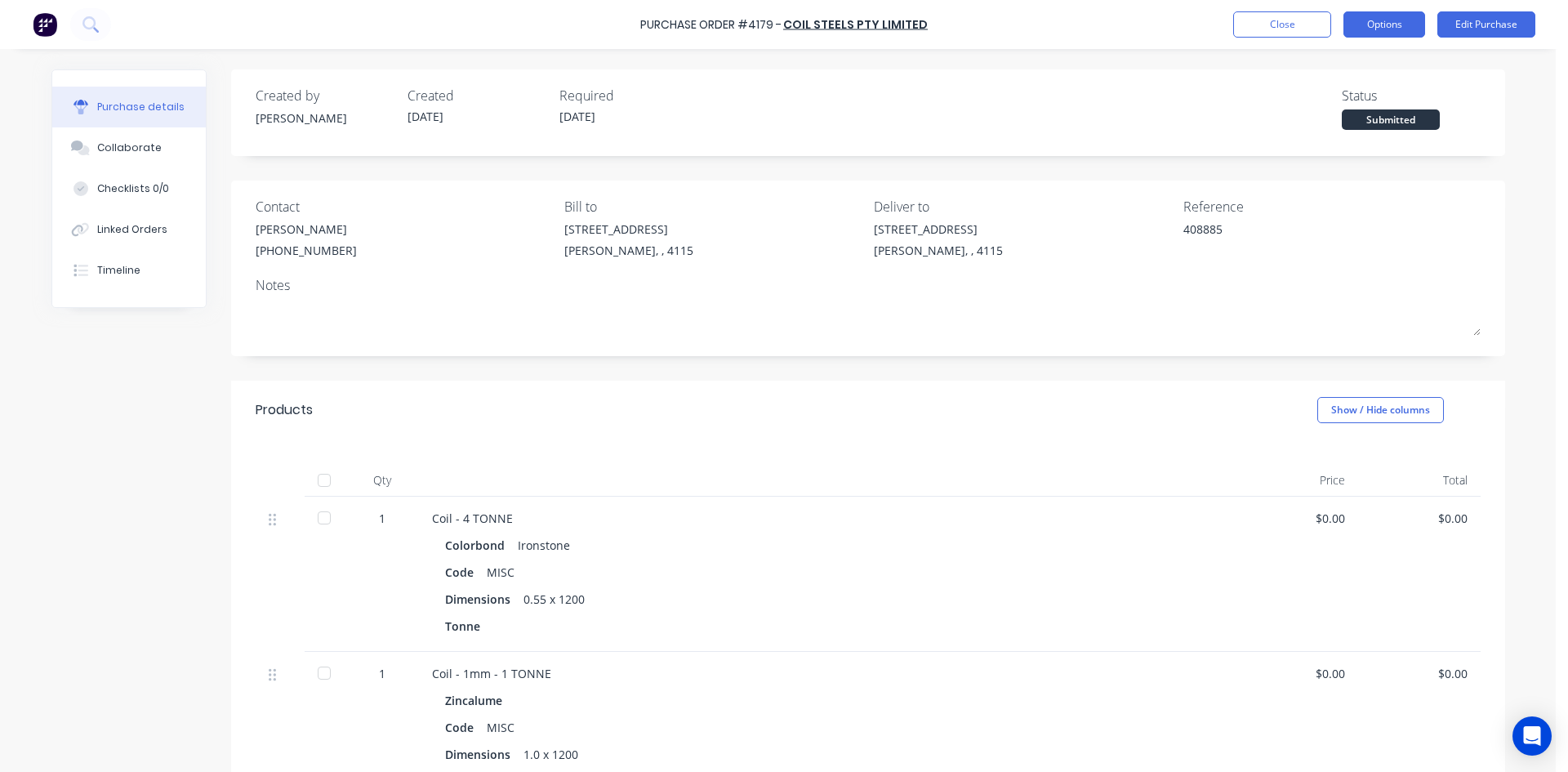
click at [1400, 29] on button "Options" at bounding box center [1384, 24] width 82 height 26
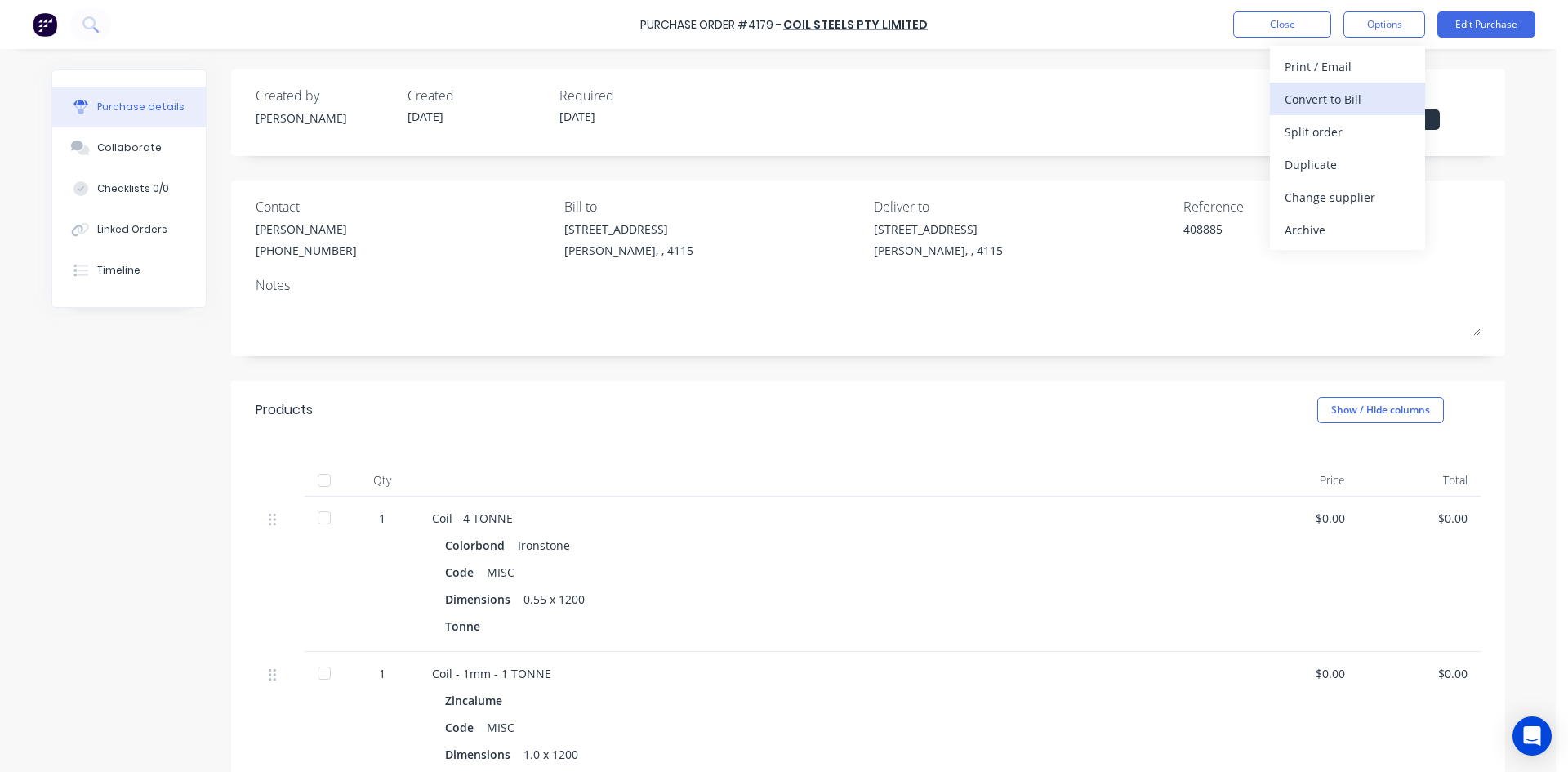
click at [1353, 86] on button "Convert to Bill" at bounding box center [1347, 98] width 155 height 33
type textarea "x"
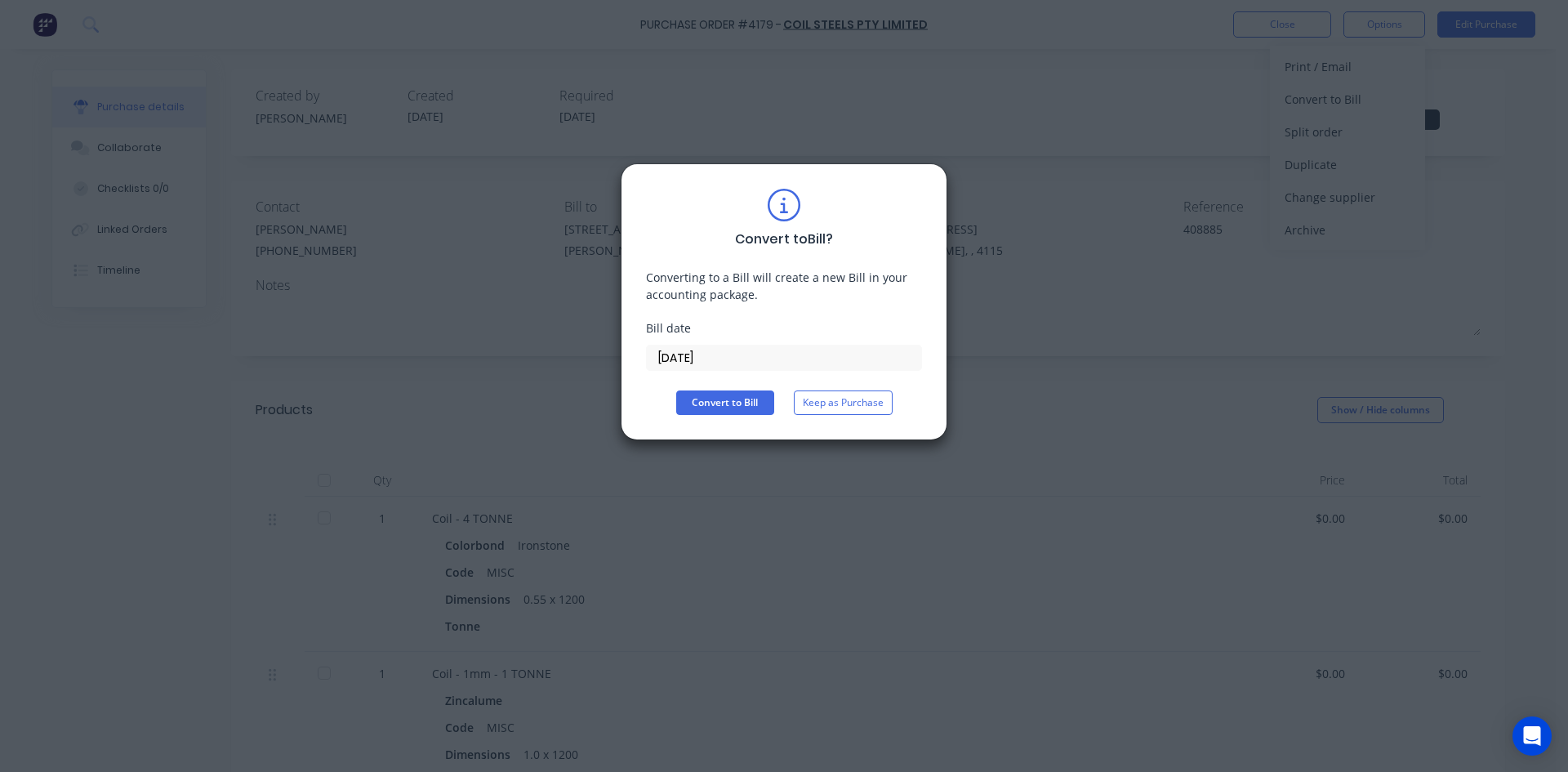
click at [729, 367] on input "[DATE]" at bounding box center [784, 357] width 274 height 24
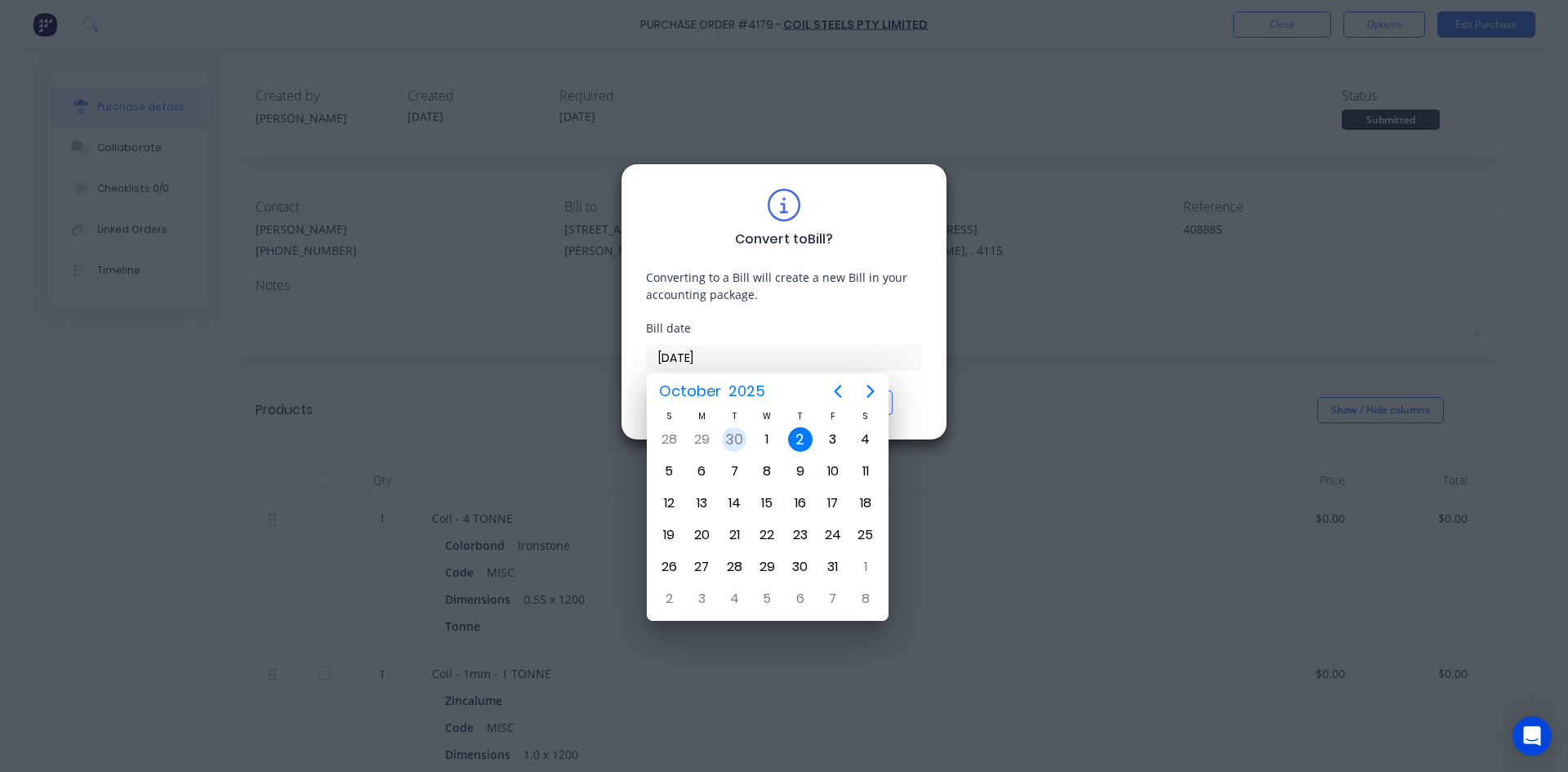
click at [727, 443] on div "30" at bounding box center [734, 439] width 24 height 24
type input "30/09/25"
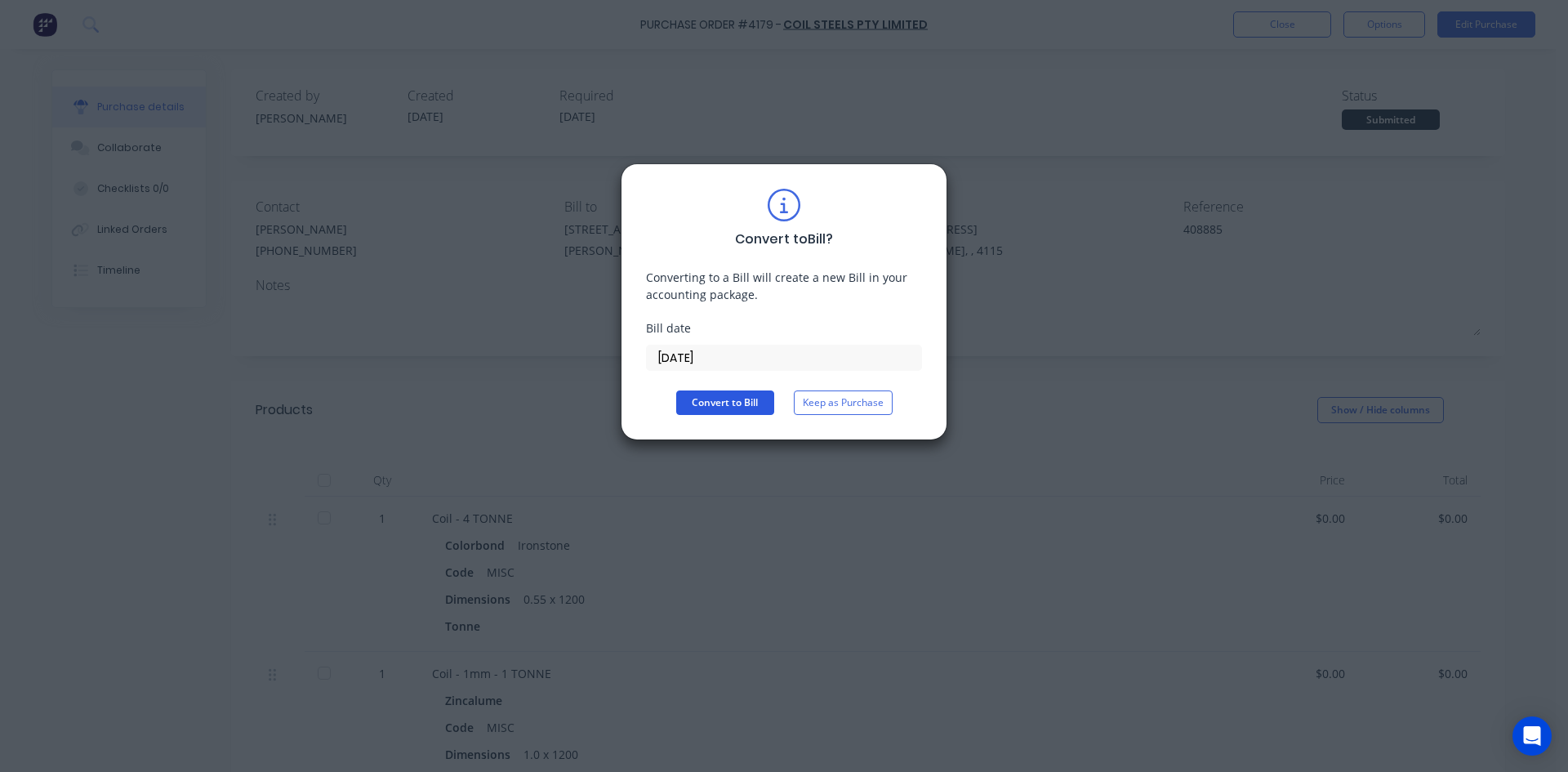
click at [713, 397] on button "Convert to Bill" at bounding box center [725, 402] width 98 height 24
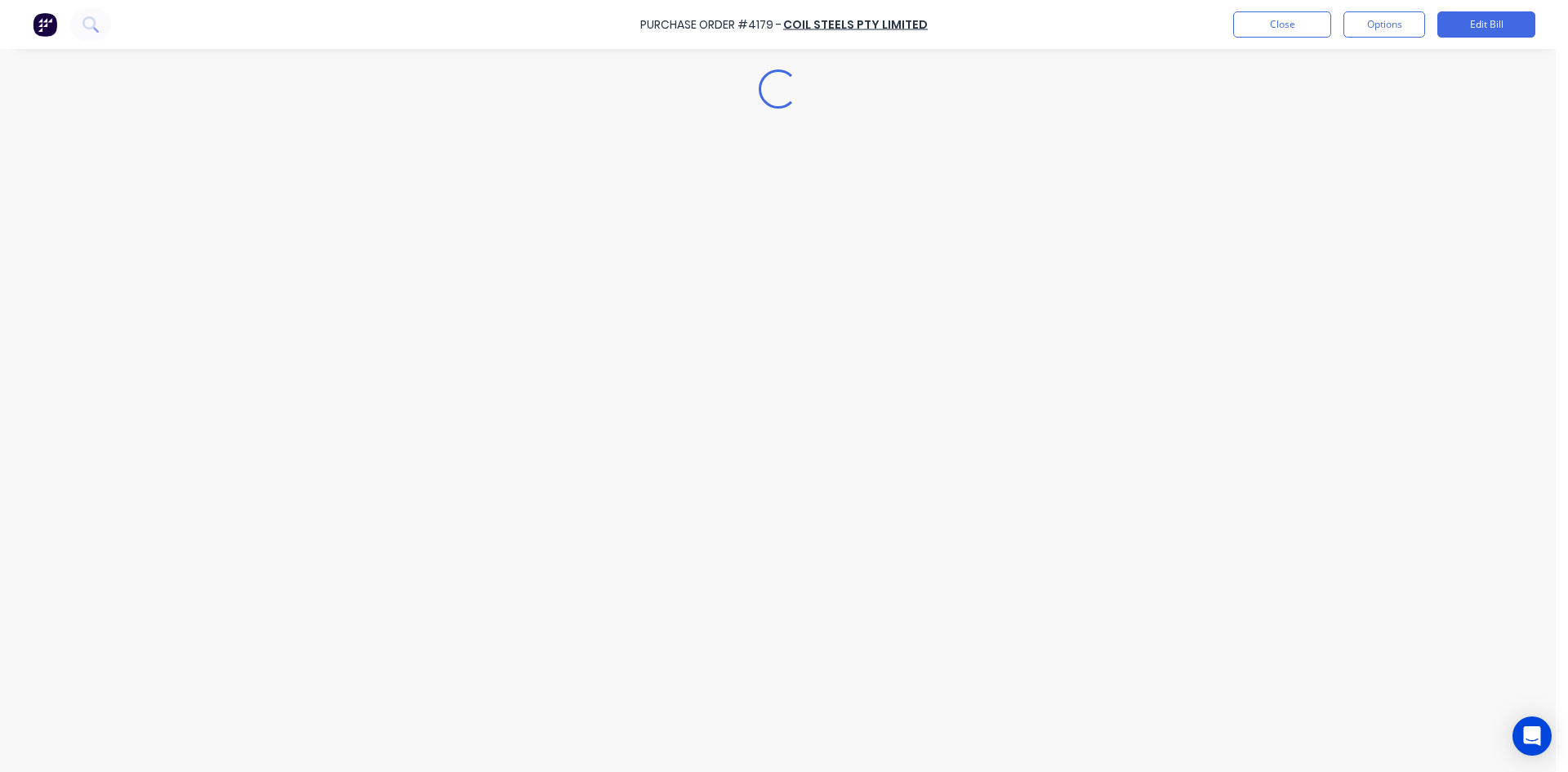
type textarea "x"
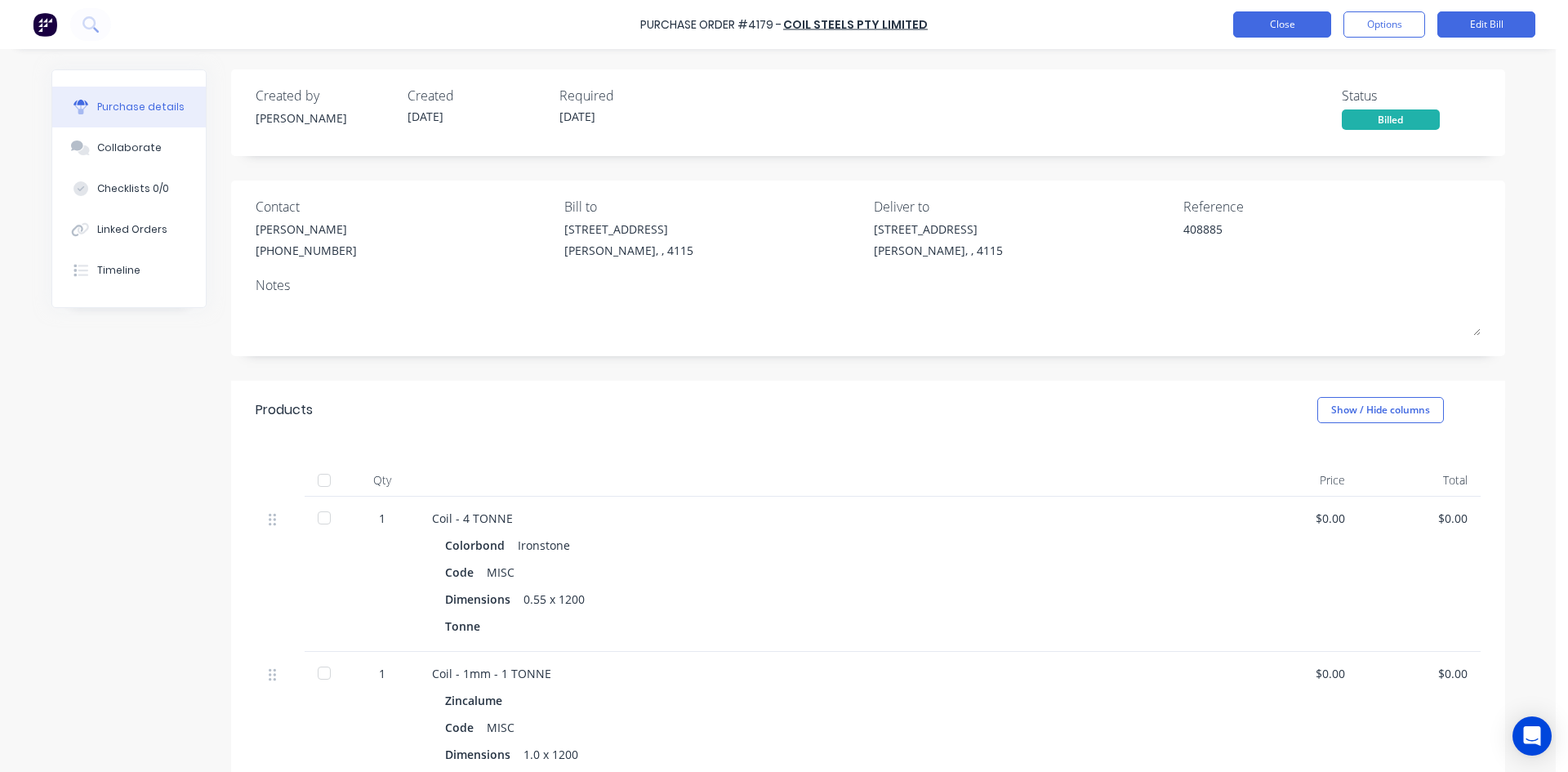
click at [1267, 16] on button "Close" at bounding box center [1282, 24] width 98 height 26
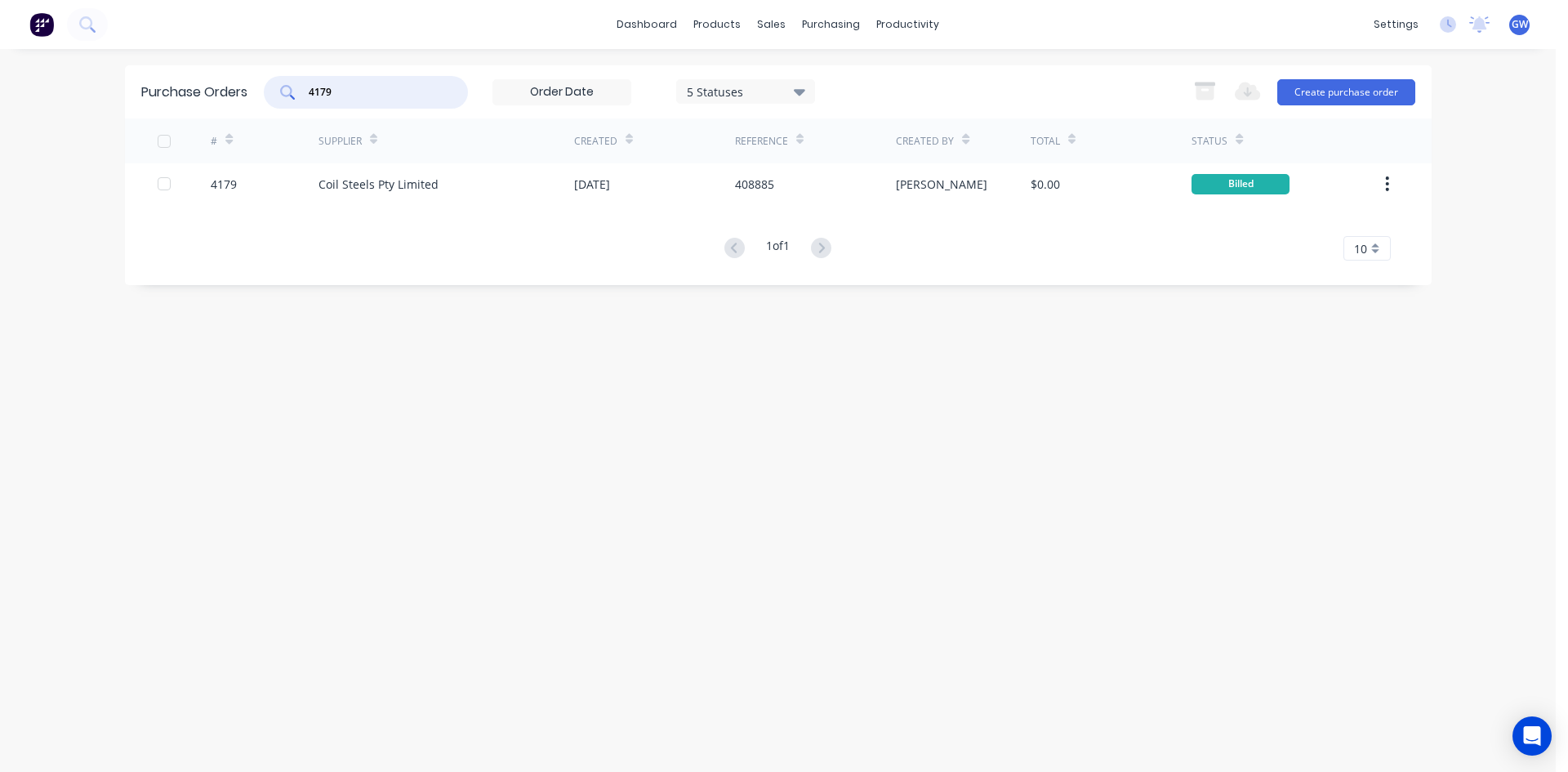
drag, startPoint x: 374, startPoint y: 84, endPoint x: 220, endPoint y: 78, distance: 154.1
click at [220, 78] on div "Purchase Orders 4179 5 Statuses 5 Statuses Export to Excel (XLSX) Create purcha…" at bounding box center [778, 92] width 1306 height 53
type input "4251"
click at [950, 192] on div "[PERSON_NAME]" at bounding box center [964, 183] width 135 height 41
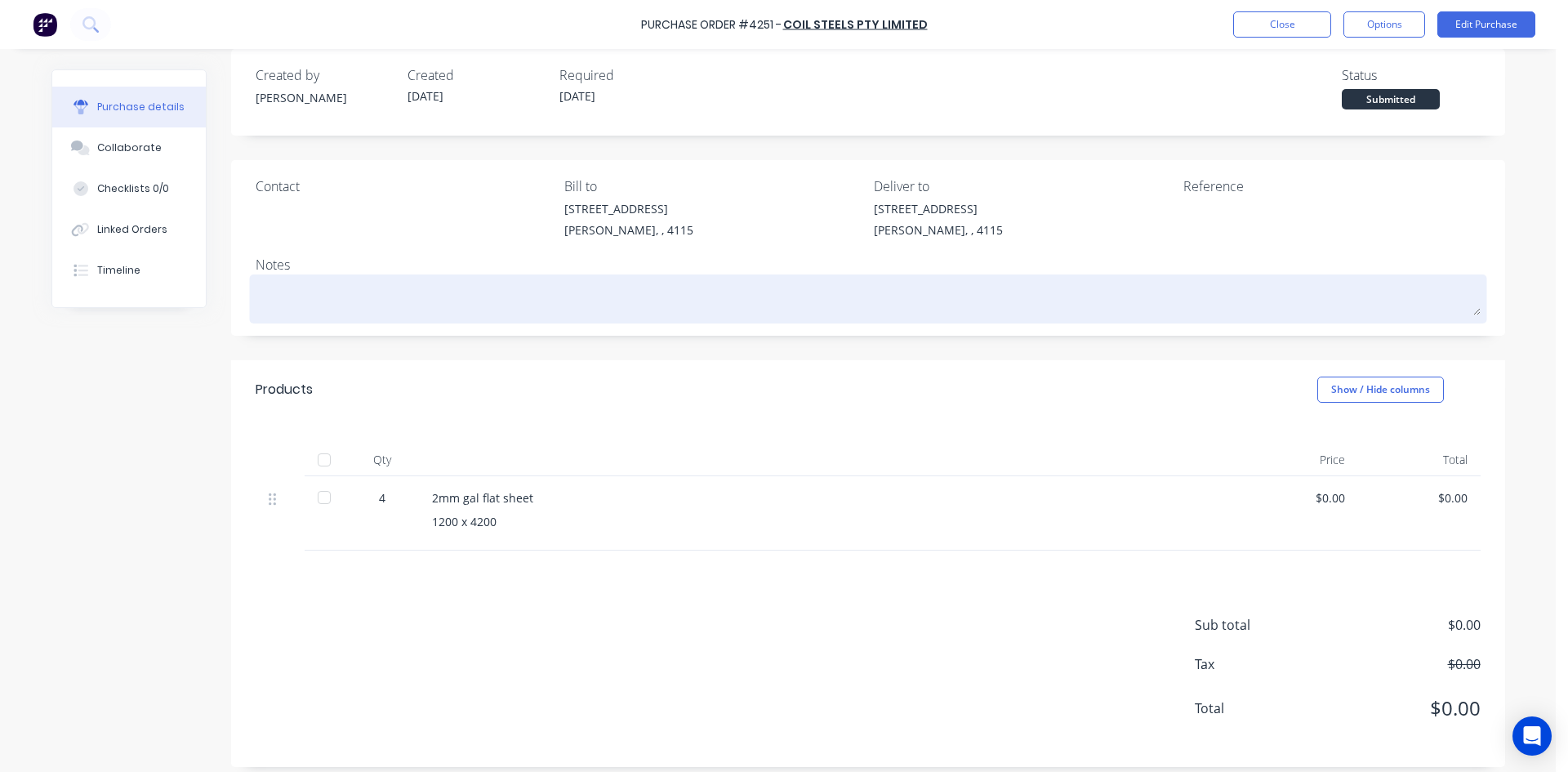
scroll to position [32, 0]
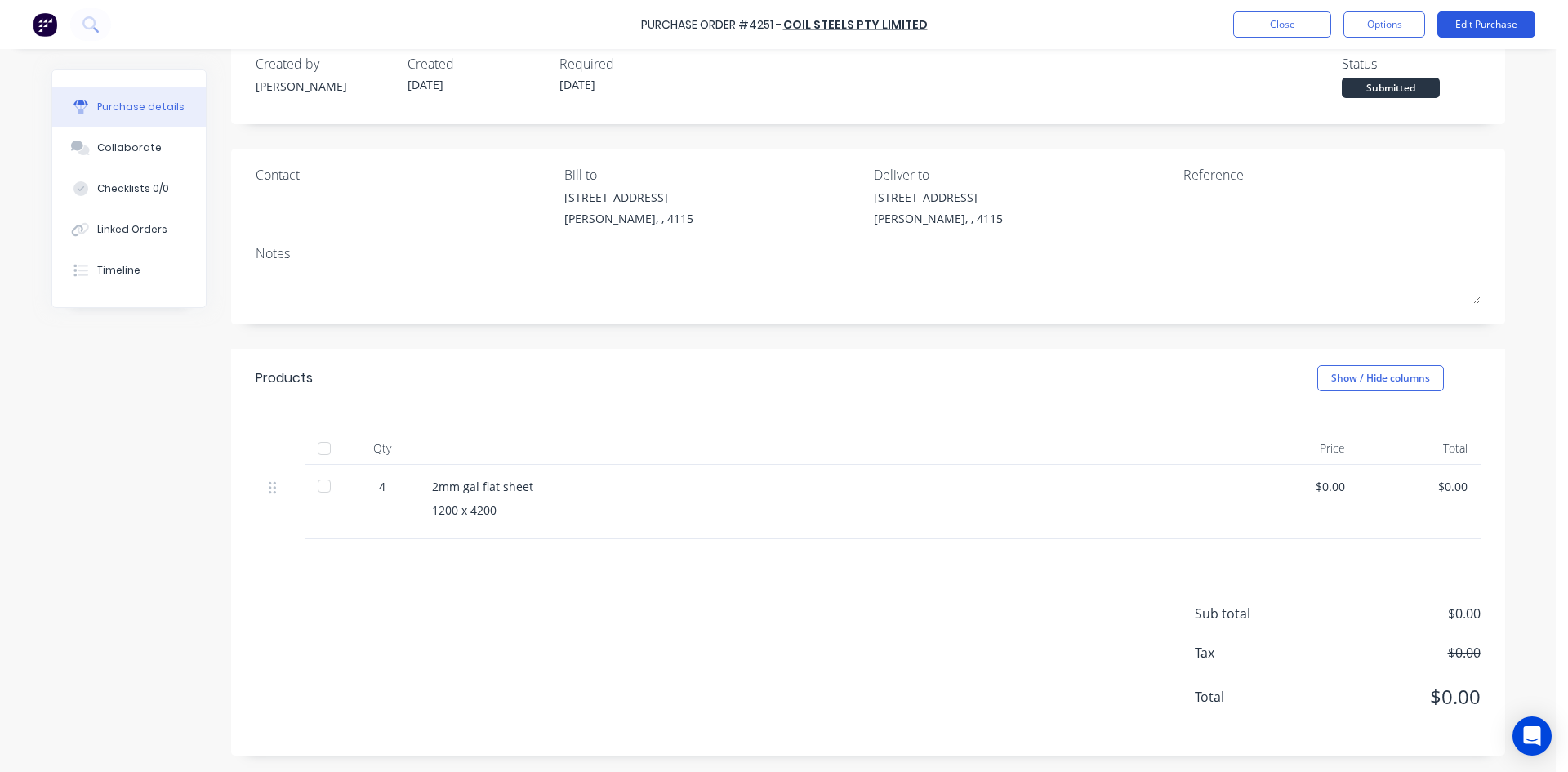
click at [1485, 25] on button "Edit Purchase" at bounding box center [1486, 24] width 98 height 26
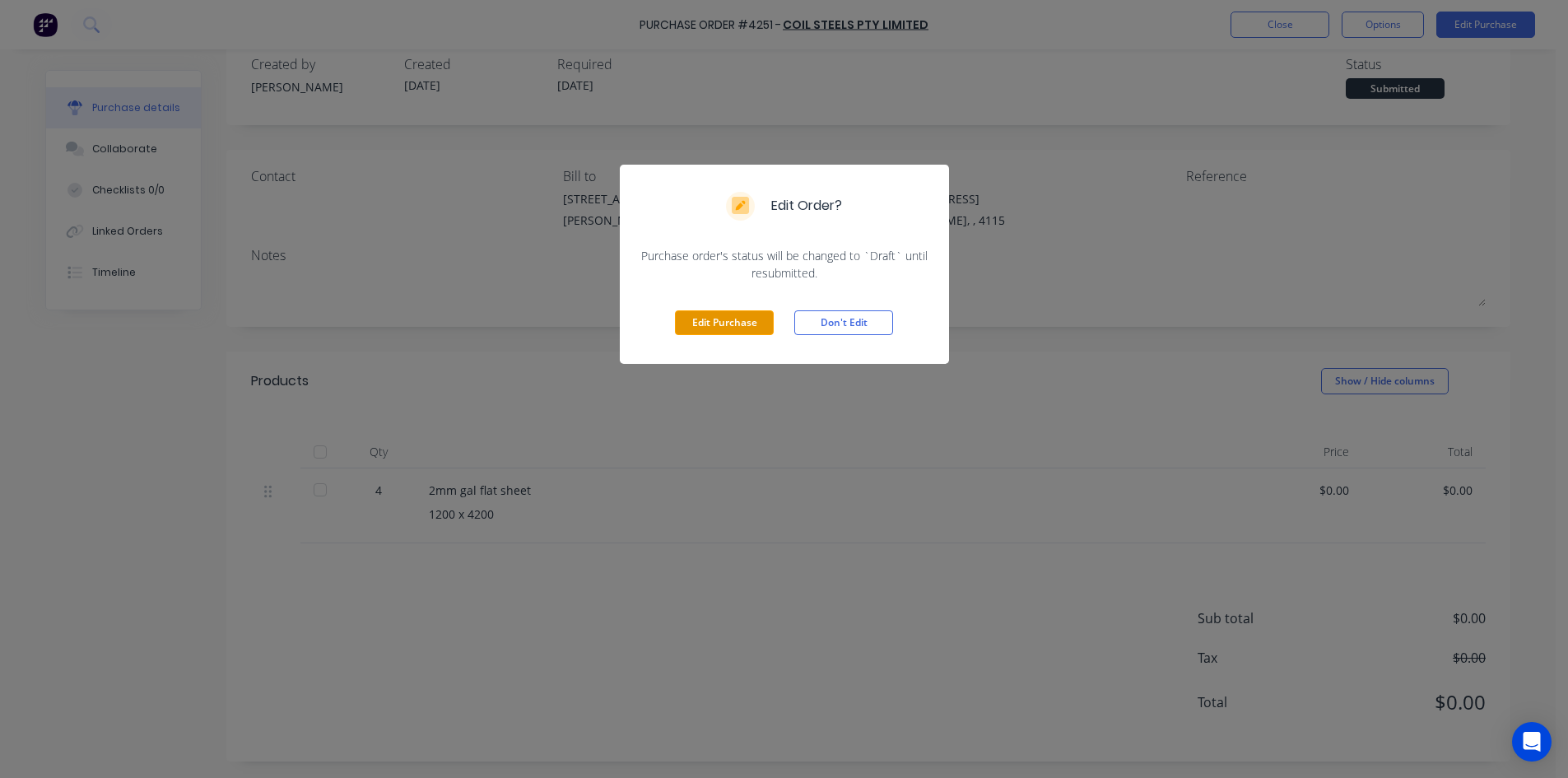
click at [722, 314] on button "Edit Purchase" at bounding box center [724, 322] width 99 height 24
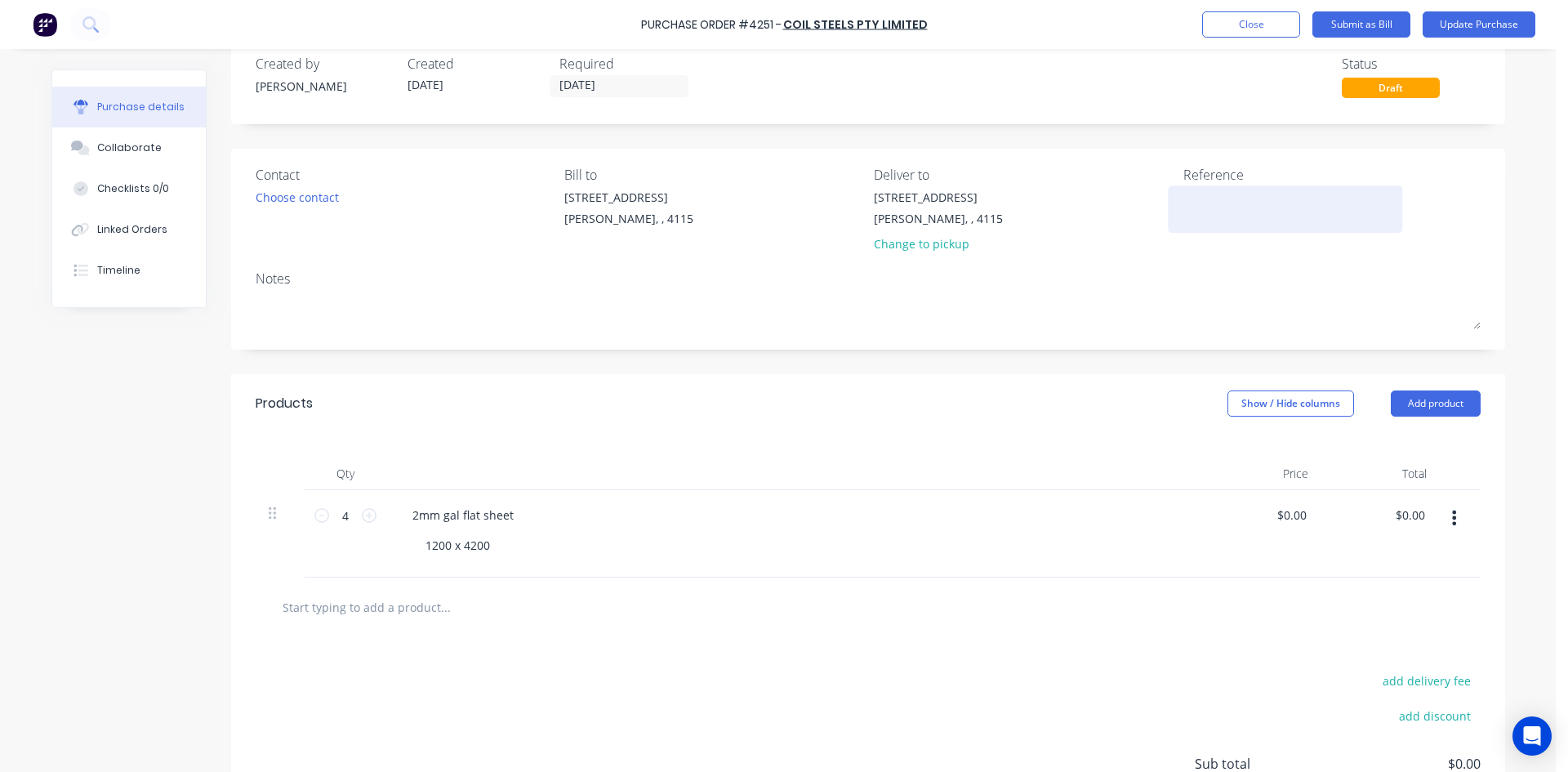
click at [1229, 198] on textarea at bounding box center [1285, 207] width 204 height 37
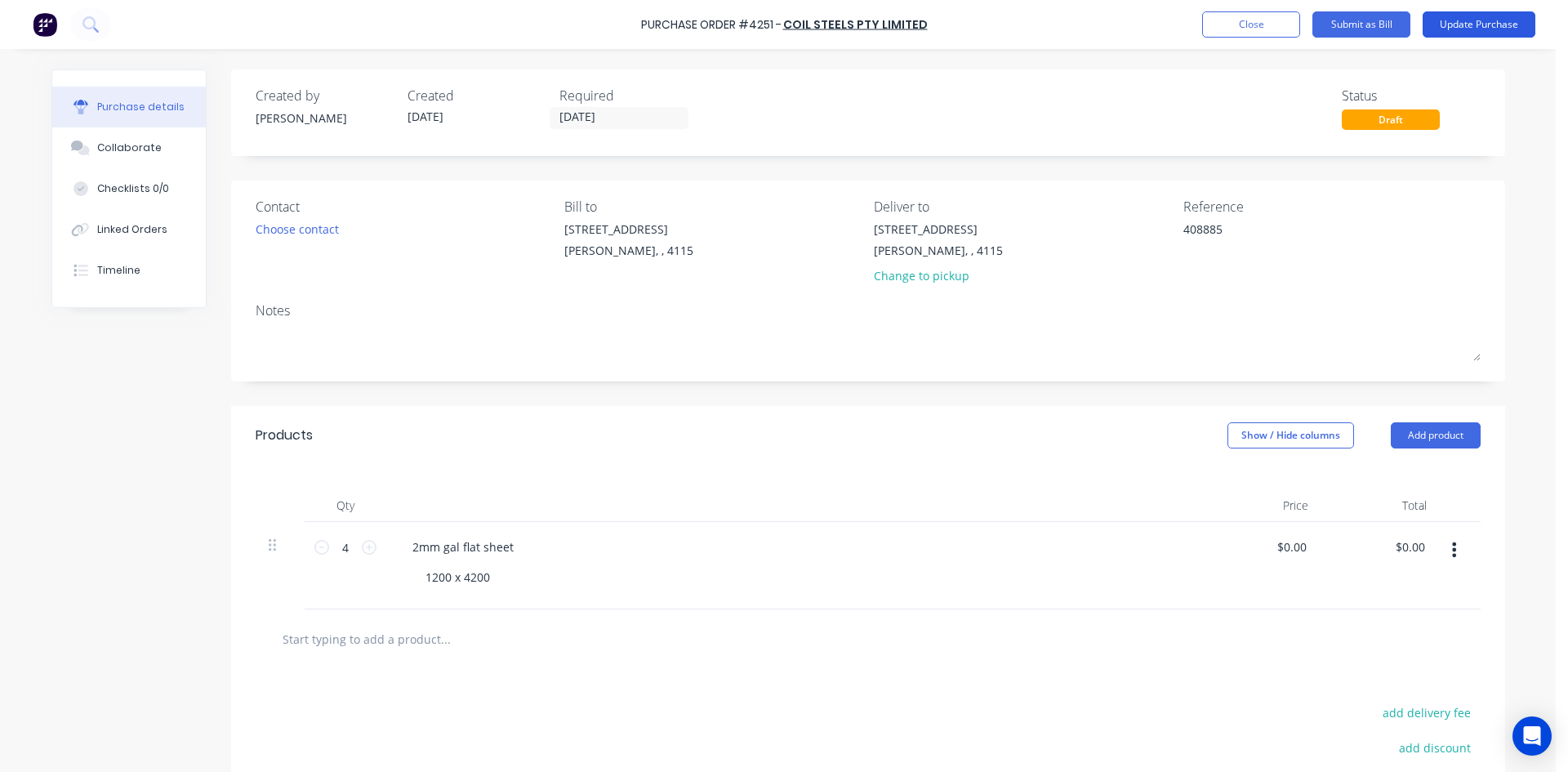
type textarea "408885"
type textarea "x"
type textarea "408885"
click at [1460, 24] on button "Update Purchase" at bounding box center [1478, 24] width 113 height 26
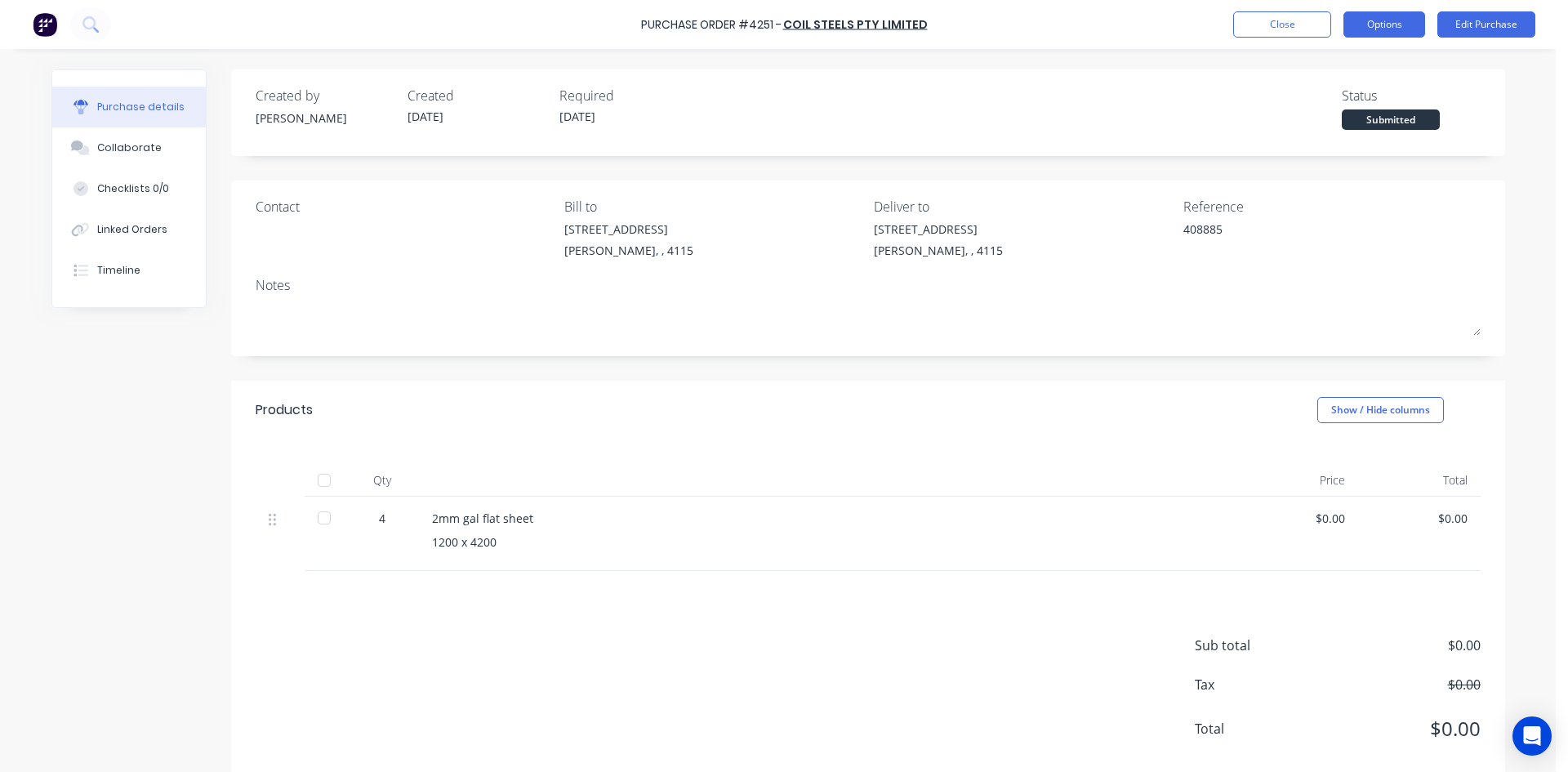
click at [1381, 23] on button "Options" at bounding box center [1384, 24] width 82 height 26
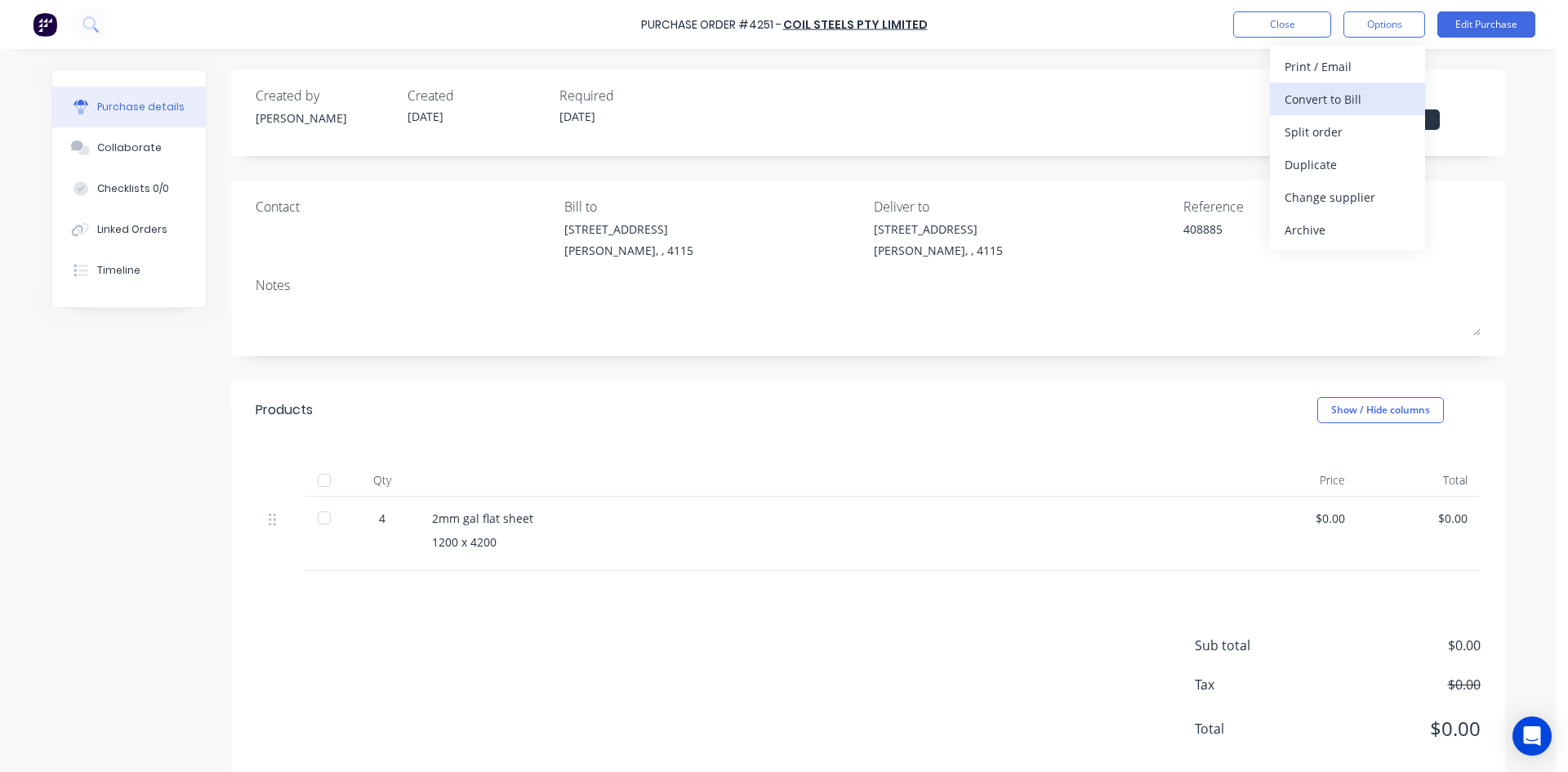
click at [1375, 102] on div "Convert to Bill" at bounding box center [1347, 99] width 126 height 23
type textarea "x"
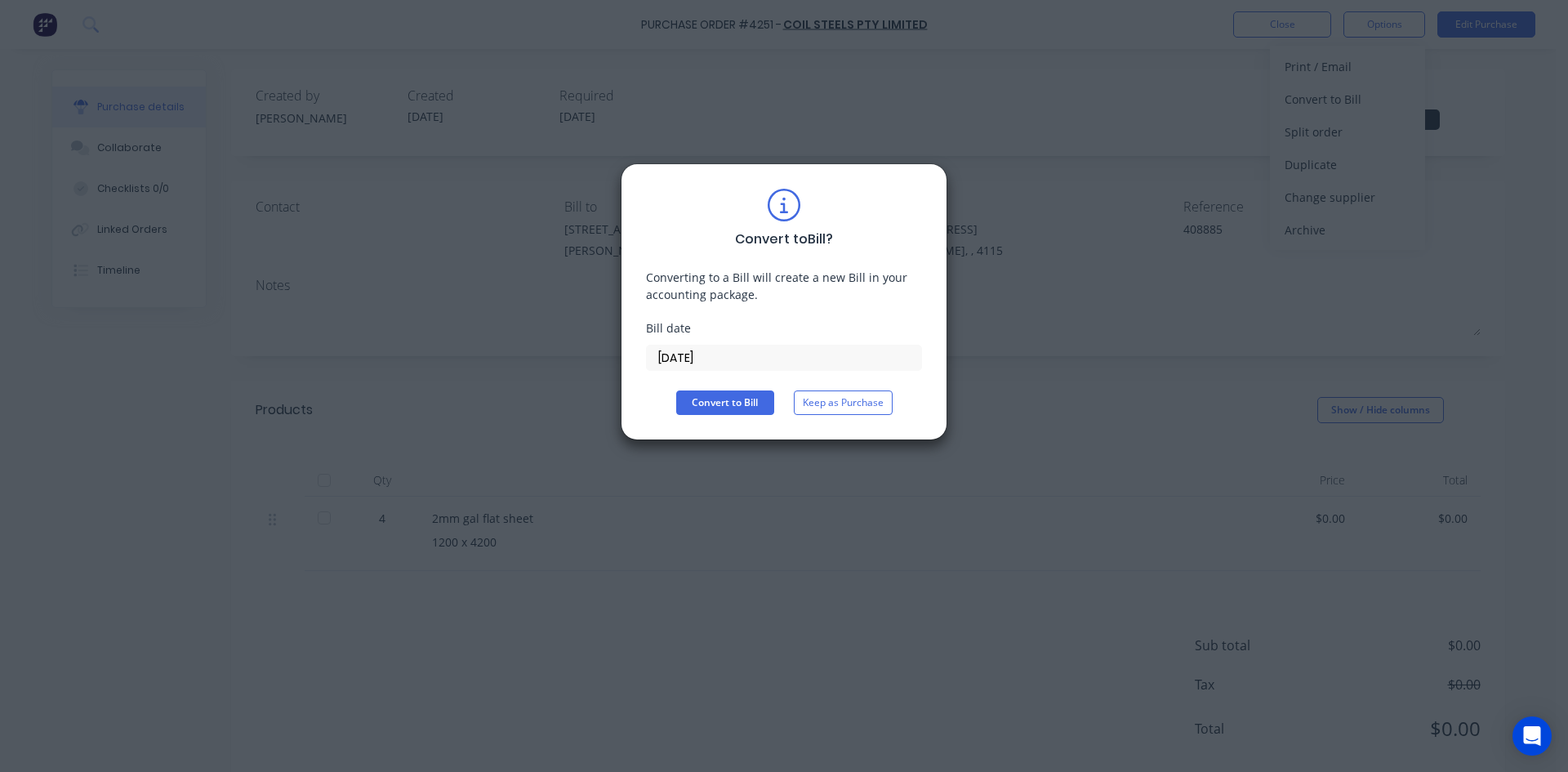
click at [729, 355] on input "[DATE]" at bounding box center [784, 357] width 274 height 24
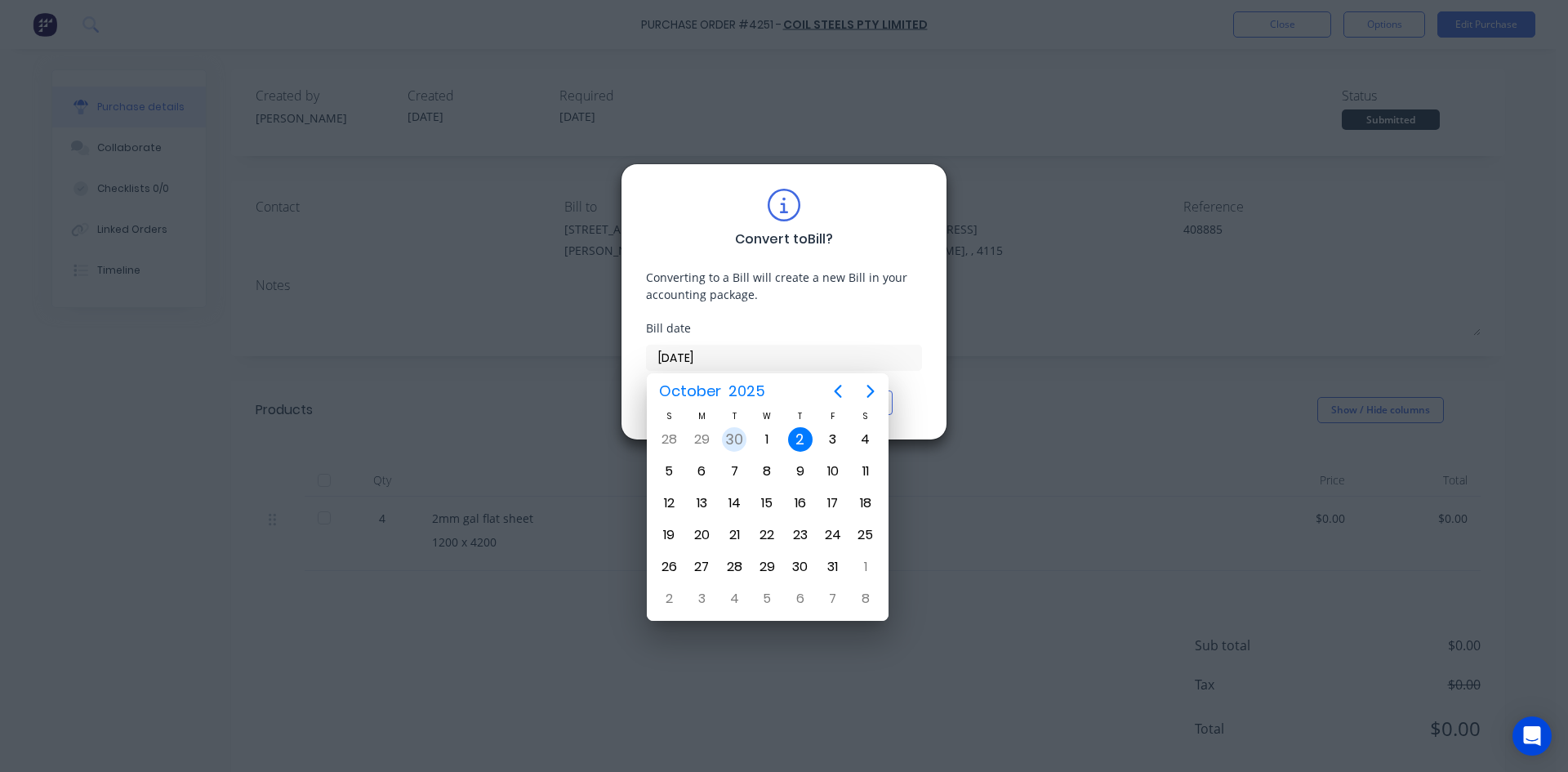
click at [731, 439] on div "30" at bounding box center [734, 439] width 24 height 24
type input "30/09/25"
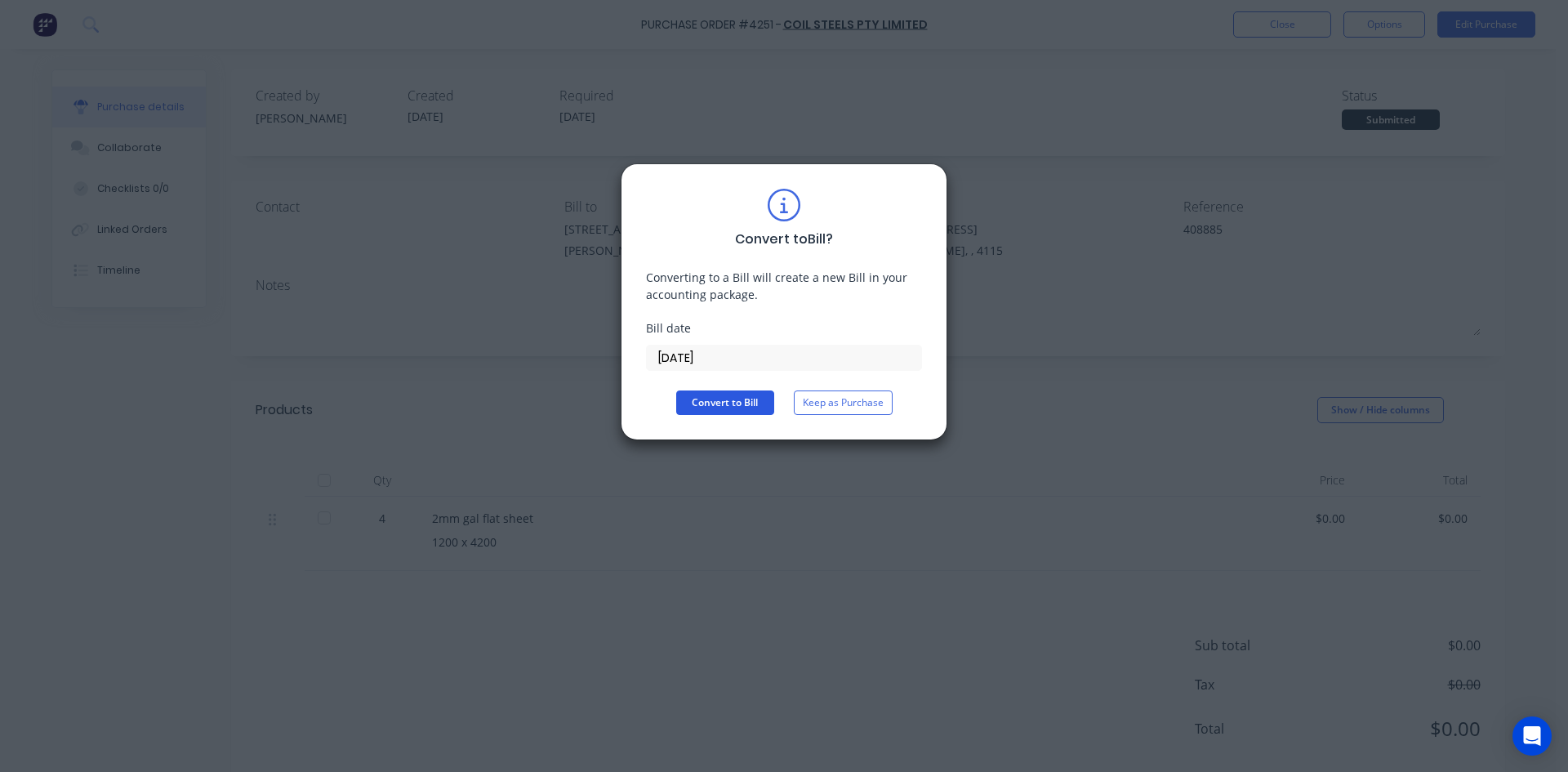
click at [724, 402] on button "Convert to Bill" at bounding box center [725, 402] width 98 height 24
type textarea "x"
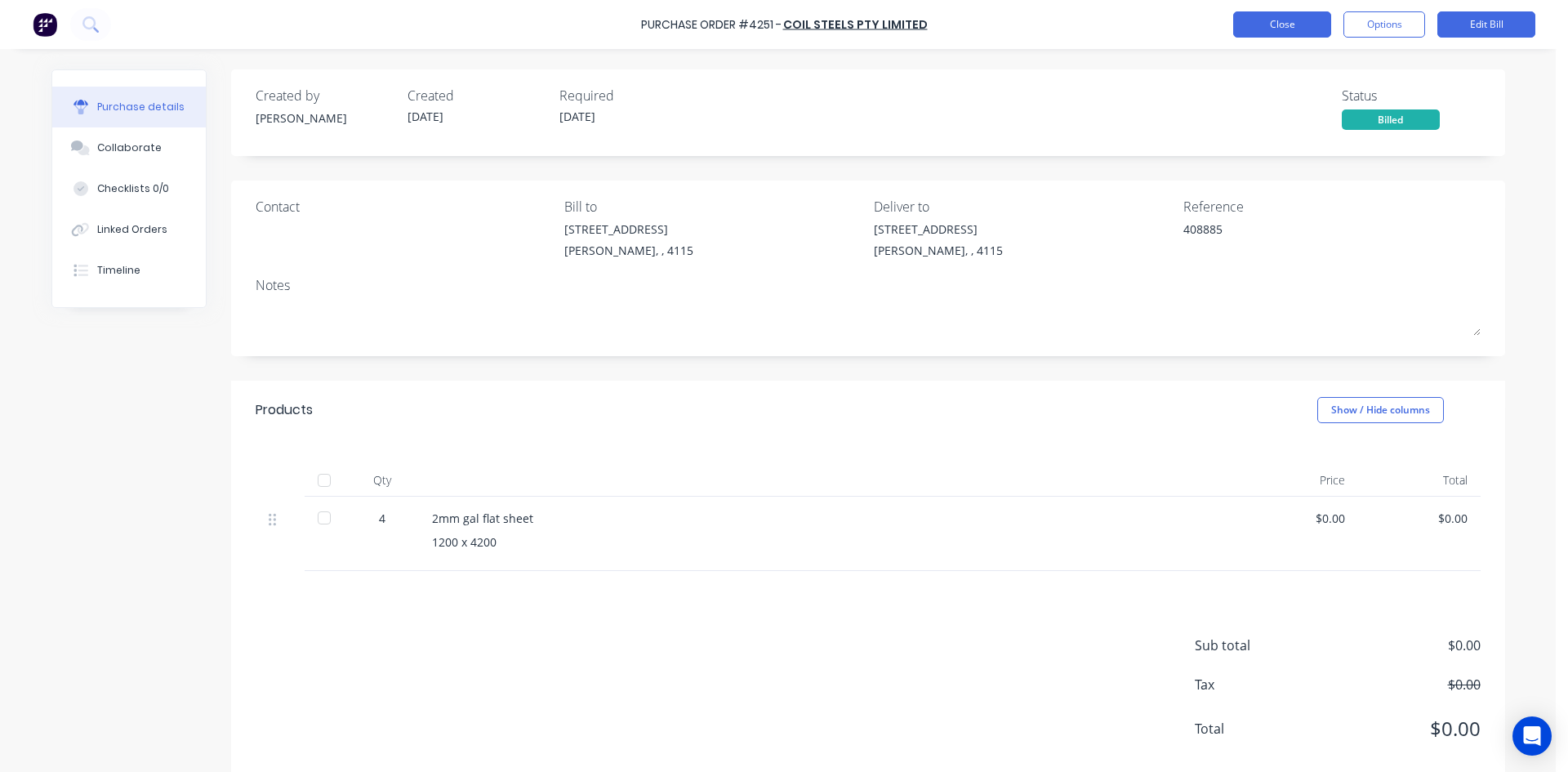
click at [1315, 34] on button "Close" at bounding box center [1282, 24] width 98 height 26
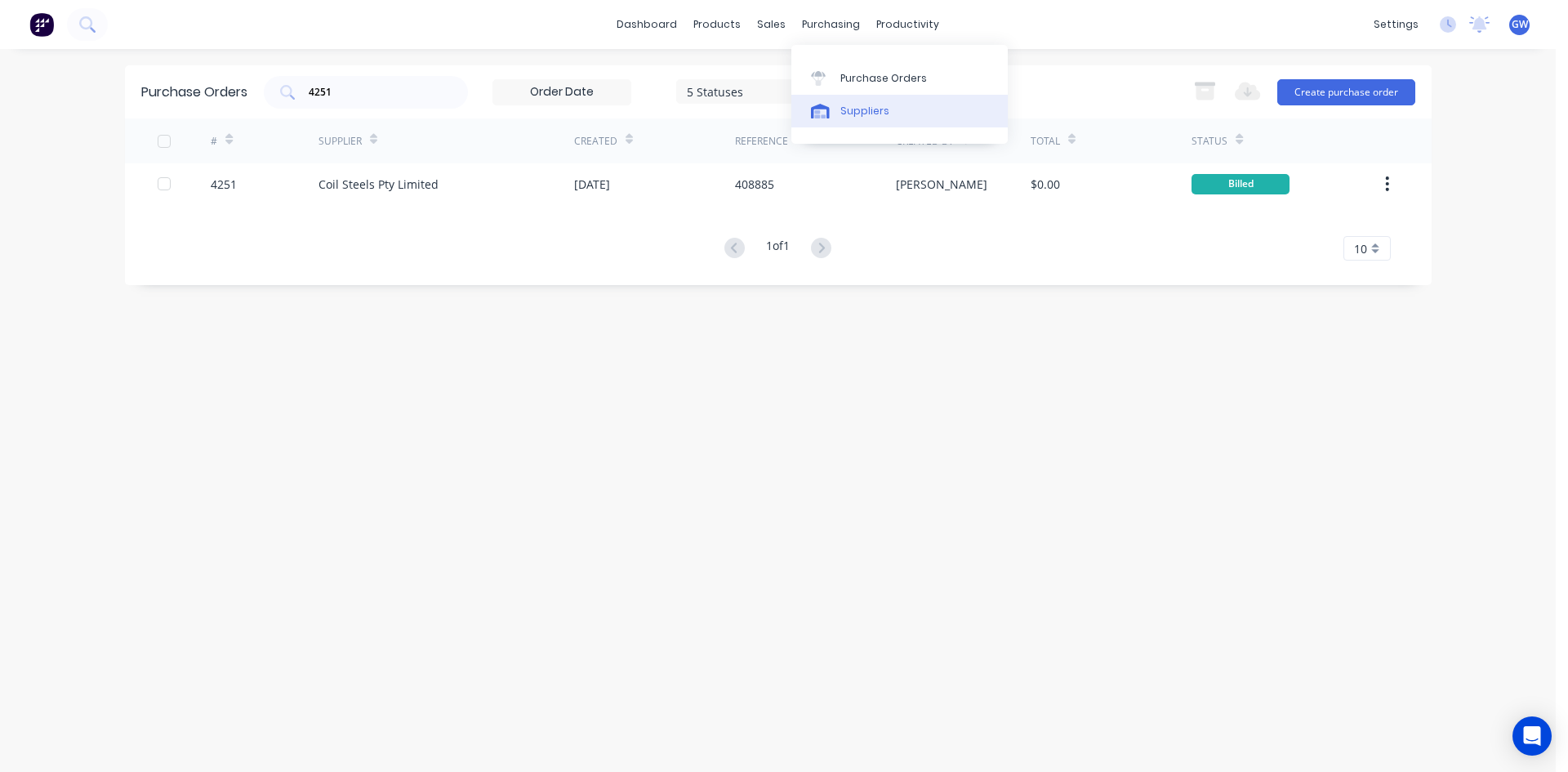
click at [878, 119] on link "Suppliers" at bounding box center [899, 111] width 217 height 33
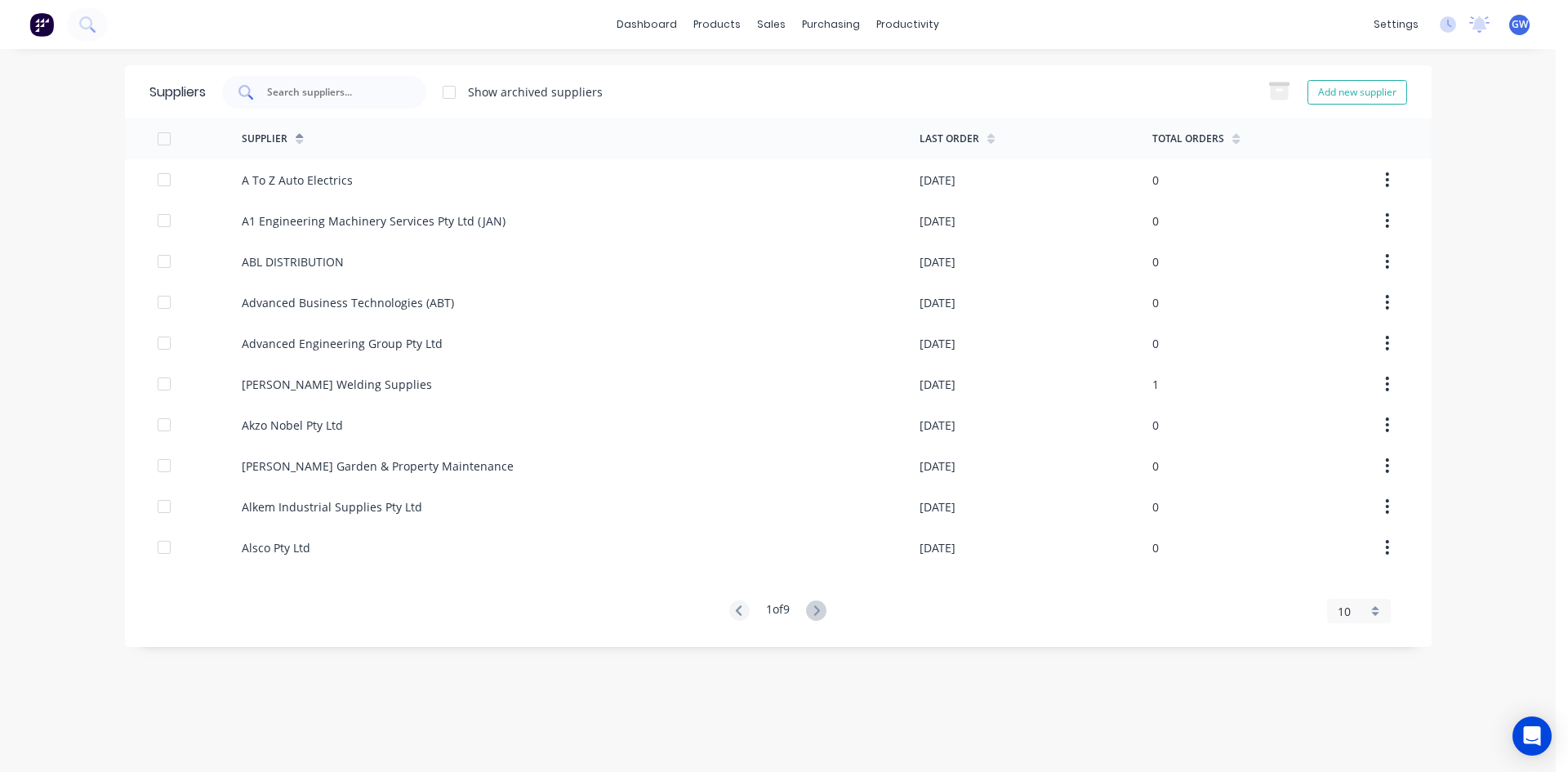
click at [411, 86] on div at bounding box center [323, 92] width 204 height 33
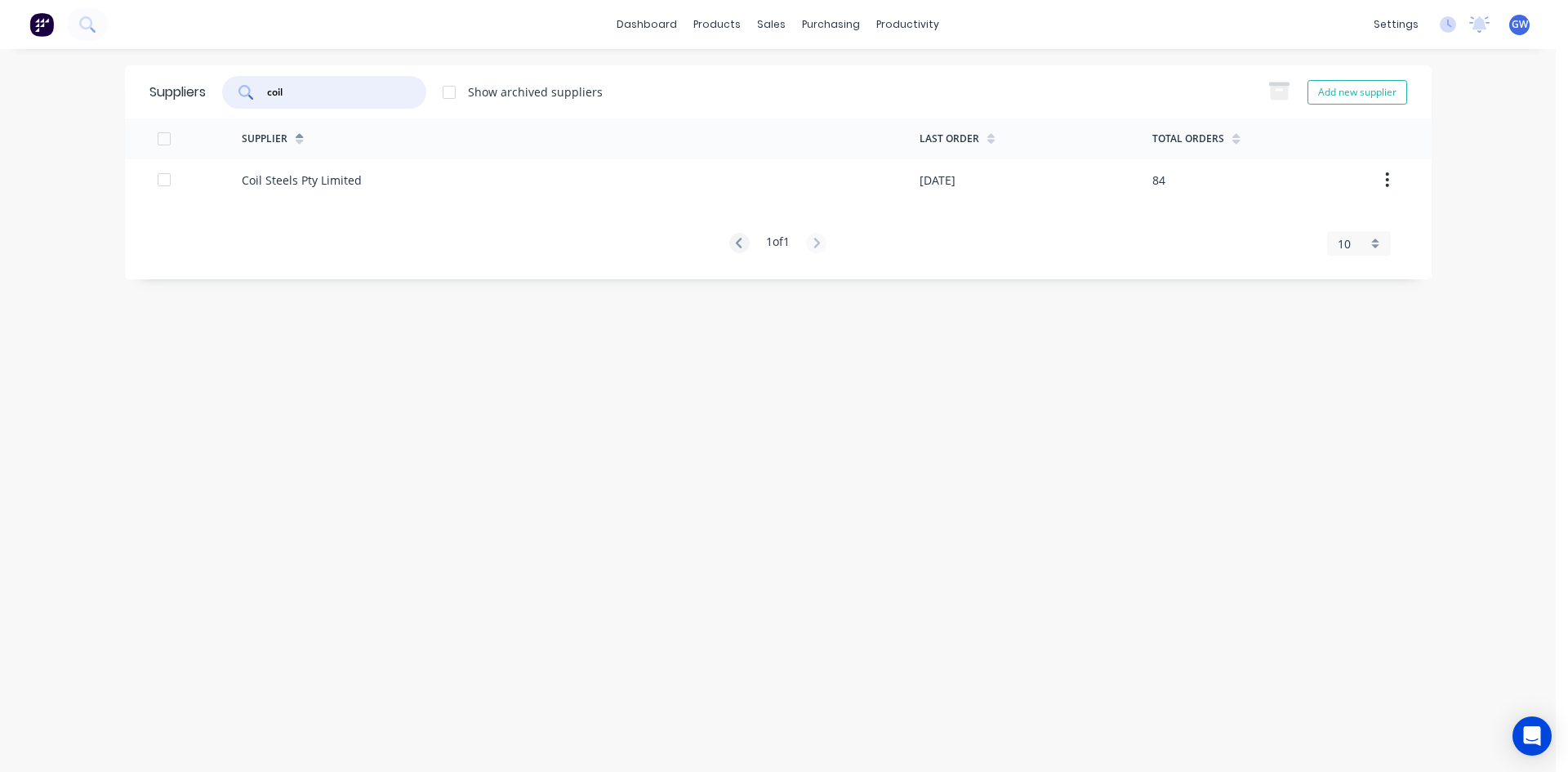
type input "coil"
click at [568, 183] on div "Coil Steels Pty Limited" at bounding box center [580, 179] width 678 height 41
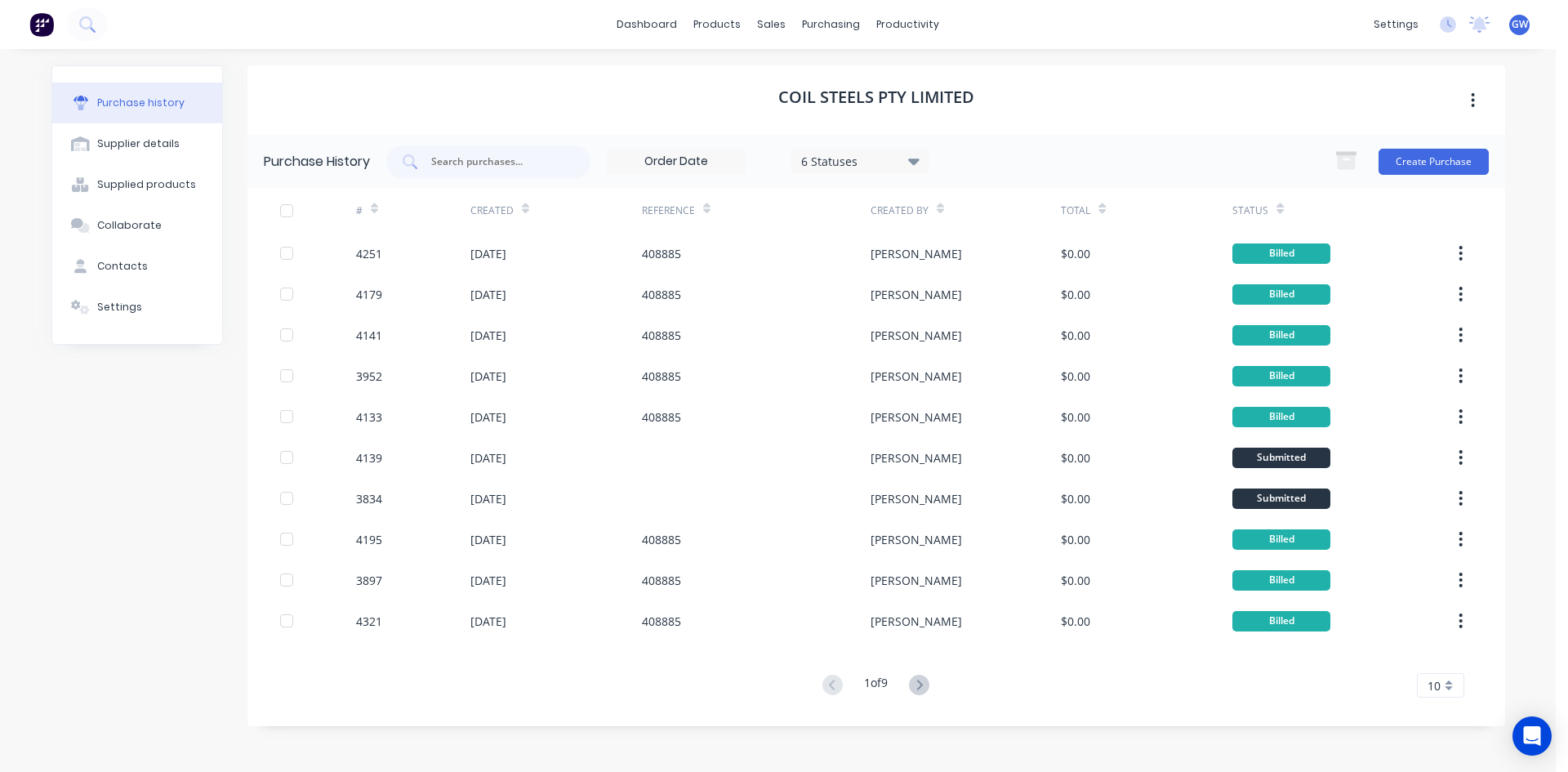
click at [834, 158] on div "6 Statuses" at bounding box center [859, 160] width 117 height 18
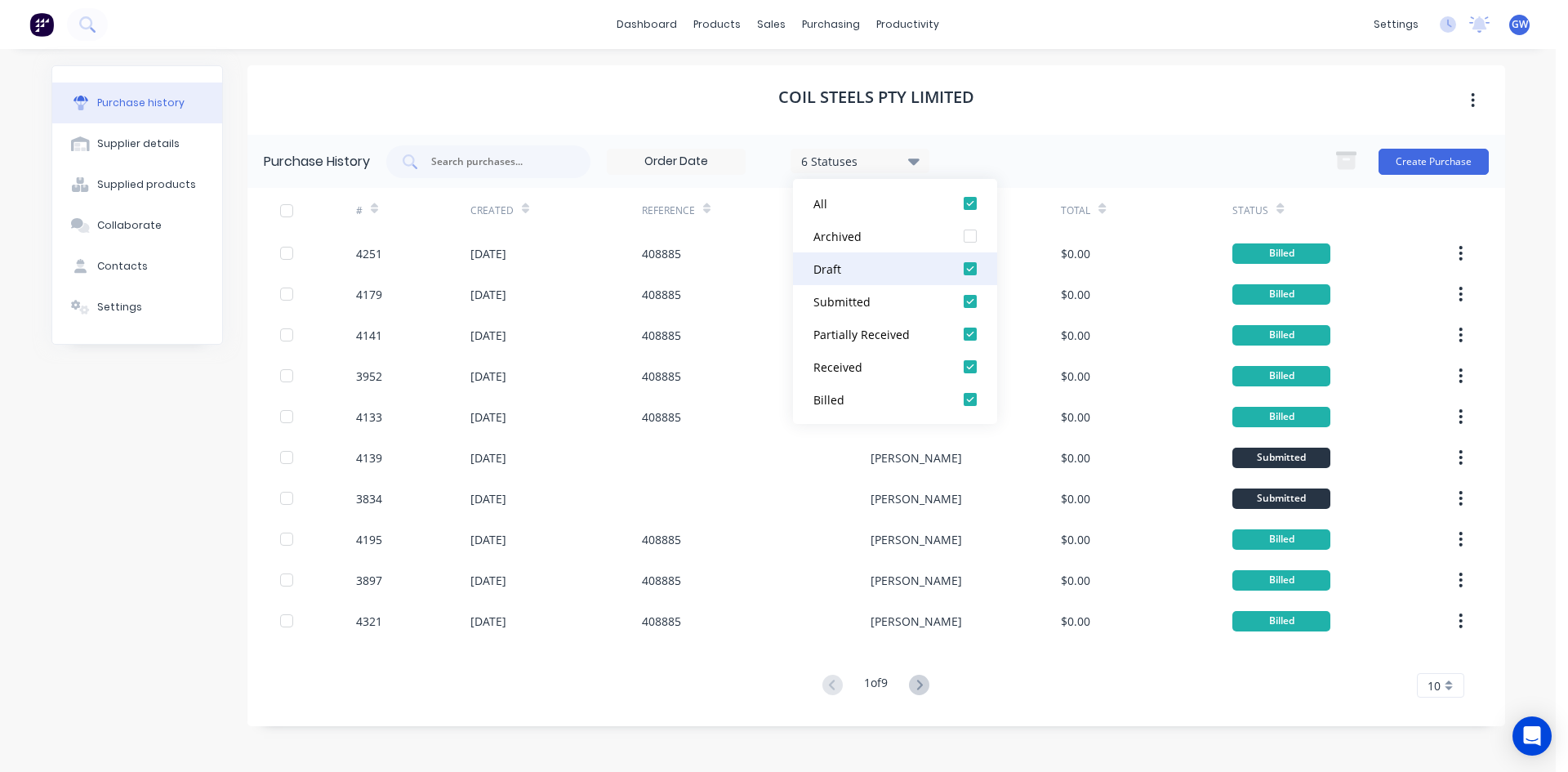
click at [968, 273] on div at bounding box center [969, 268] width 33 height 33
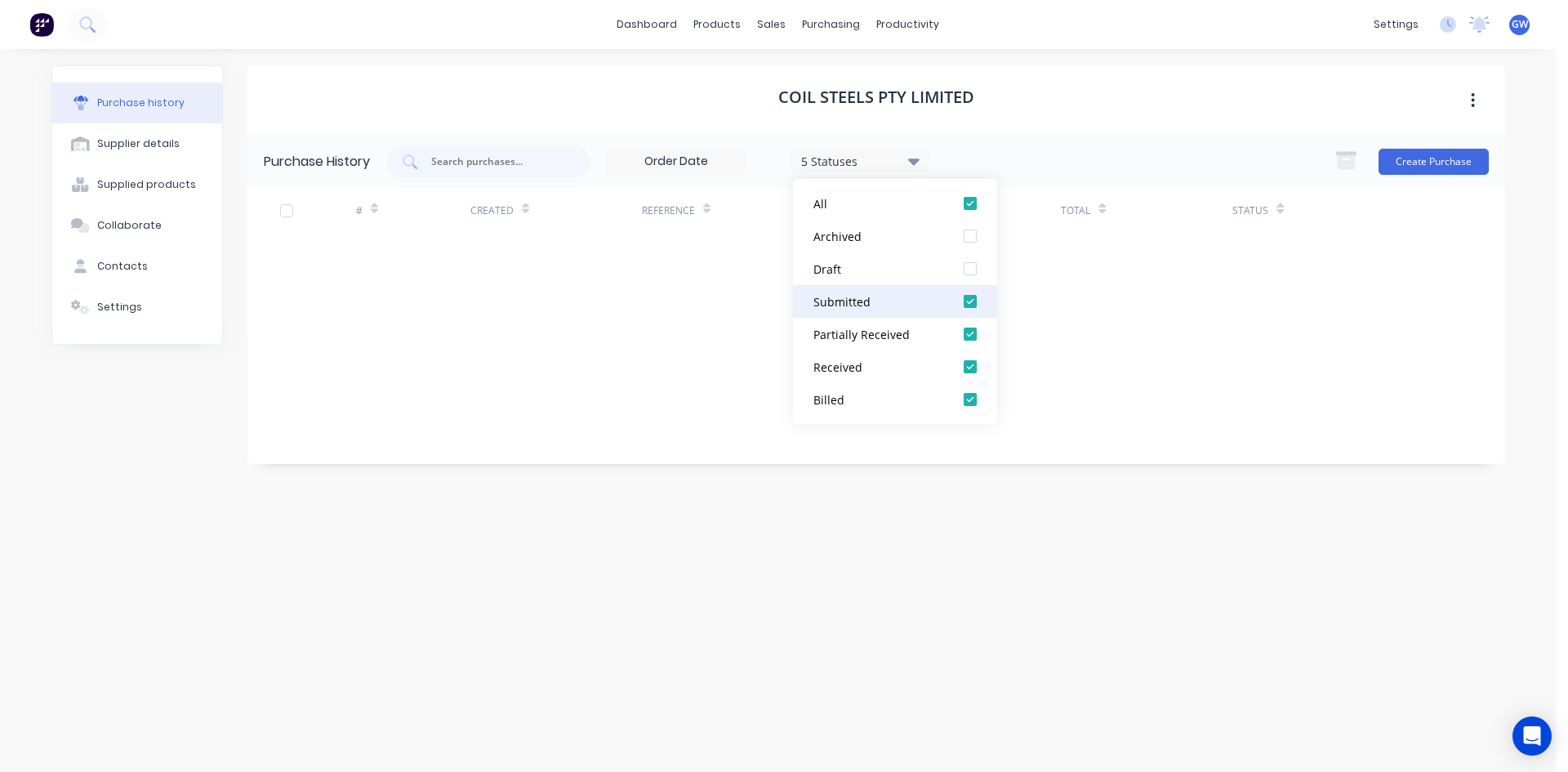
click at [973, 304] on div at bounding box center [969, 301] width 33 height 33
click at [971, 337] on div at bounding box center [969, 333] width 33 height 33
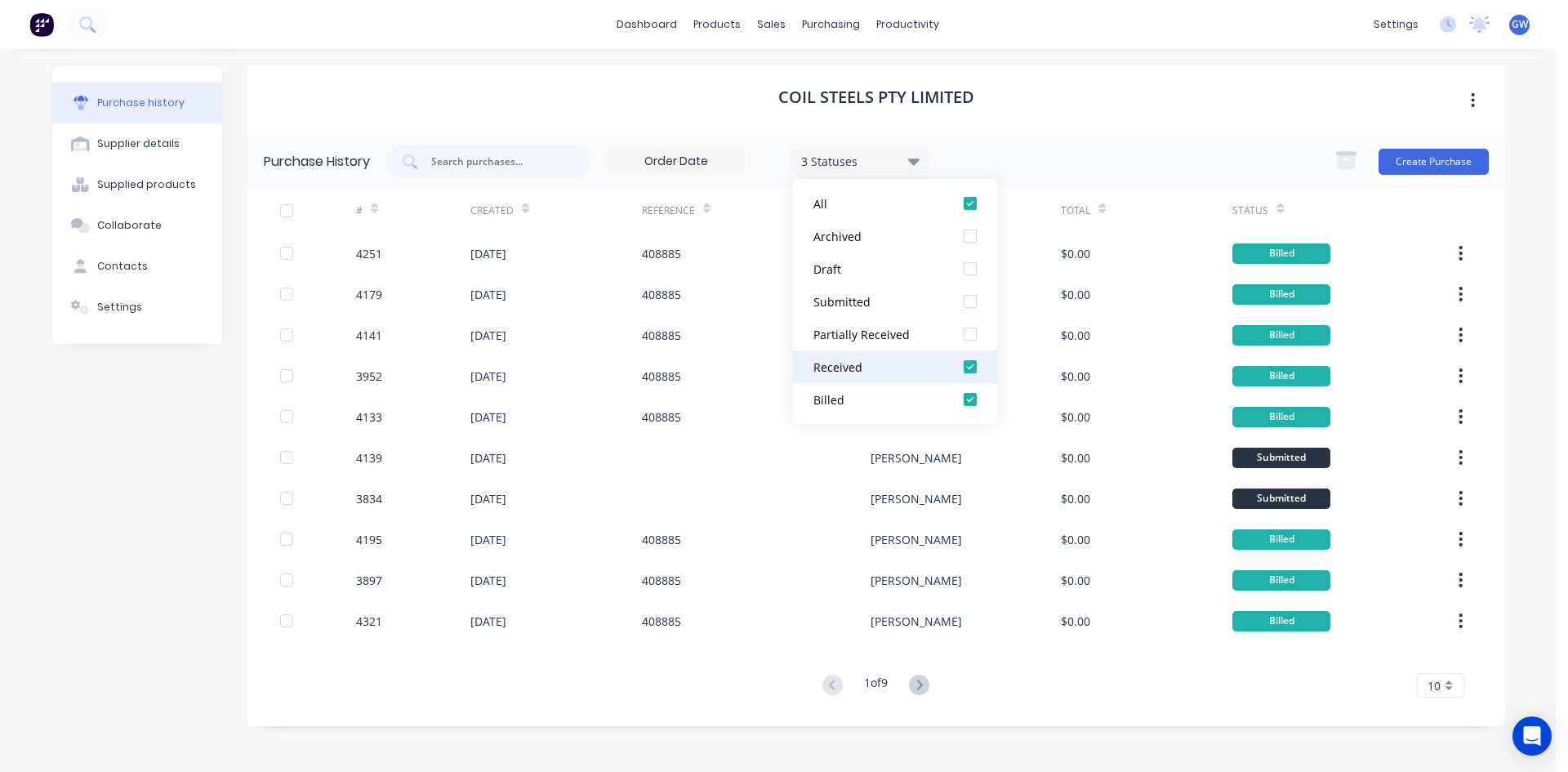
click at [970, 368] on div at bounding box center [969, 366] width 33 height 33
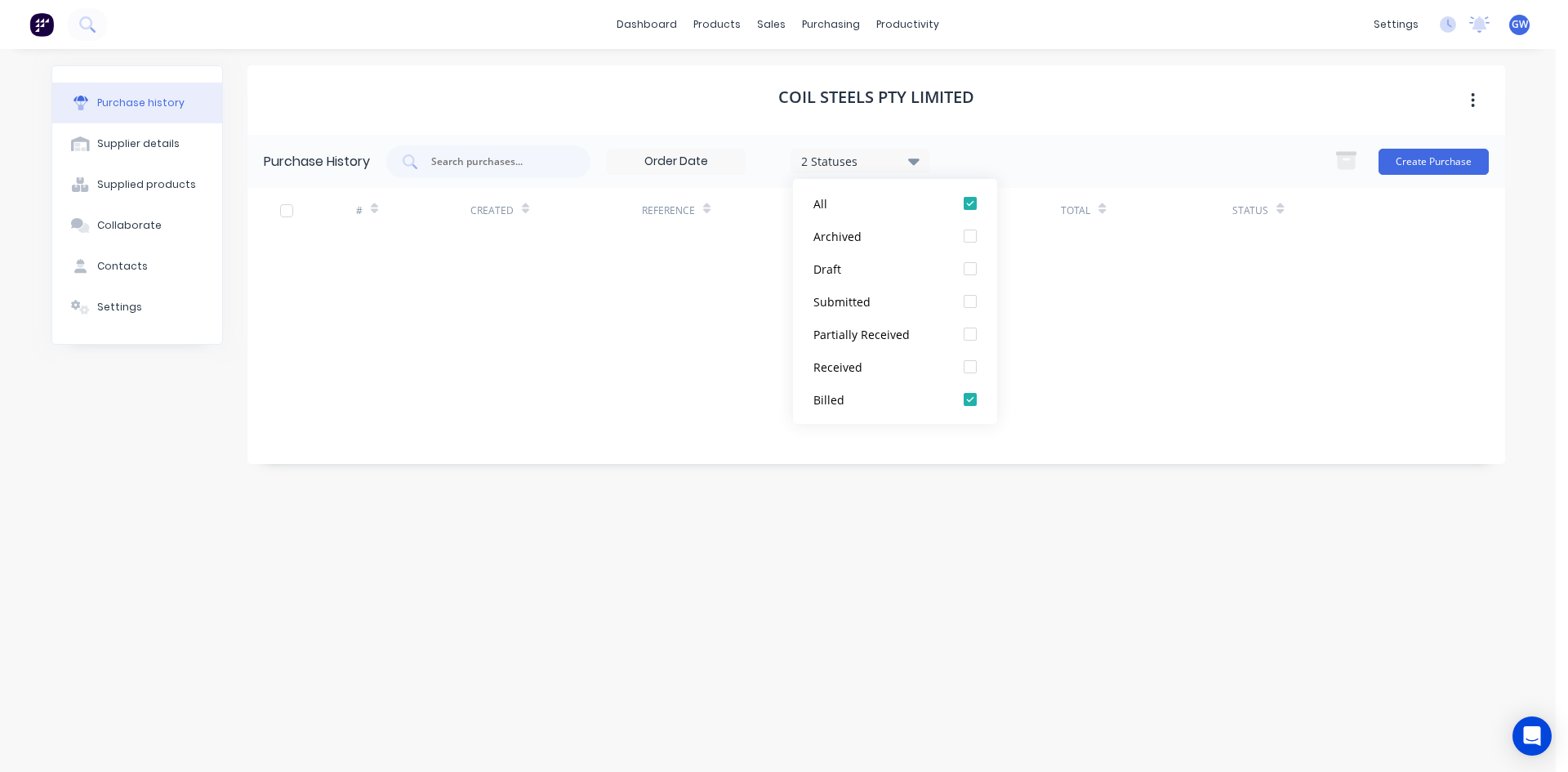
click at [1074, 132] on div "Coil Steels Pty Limited" at bounding box center [876, 99] width 1258 height 69
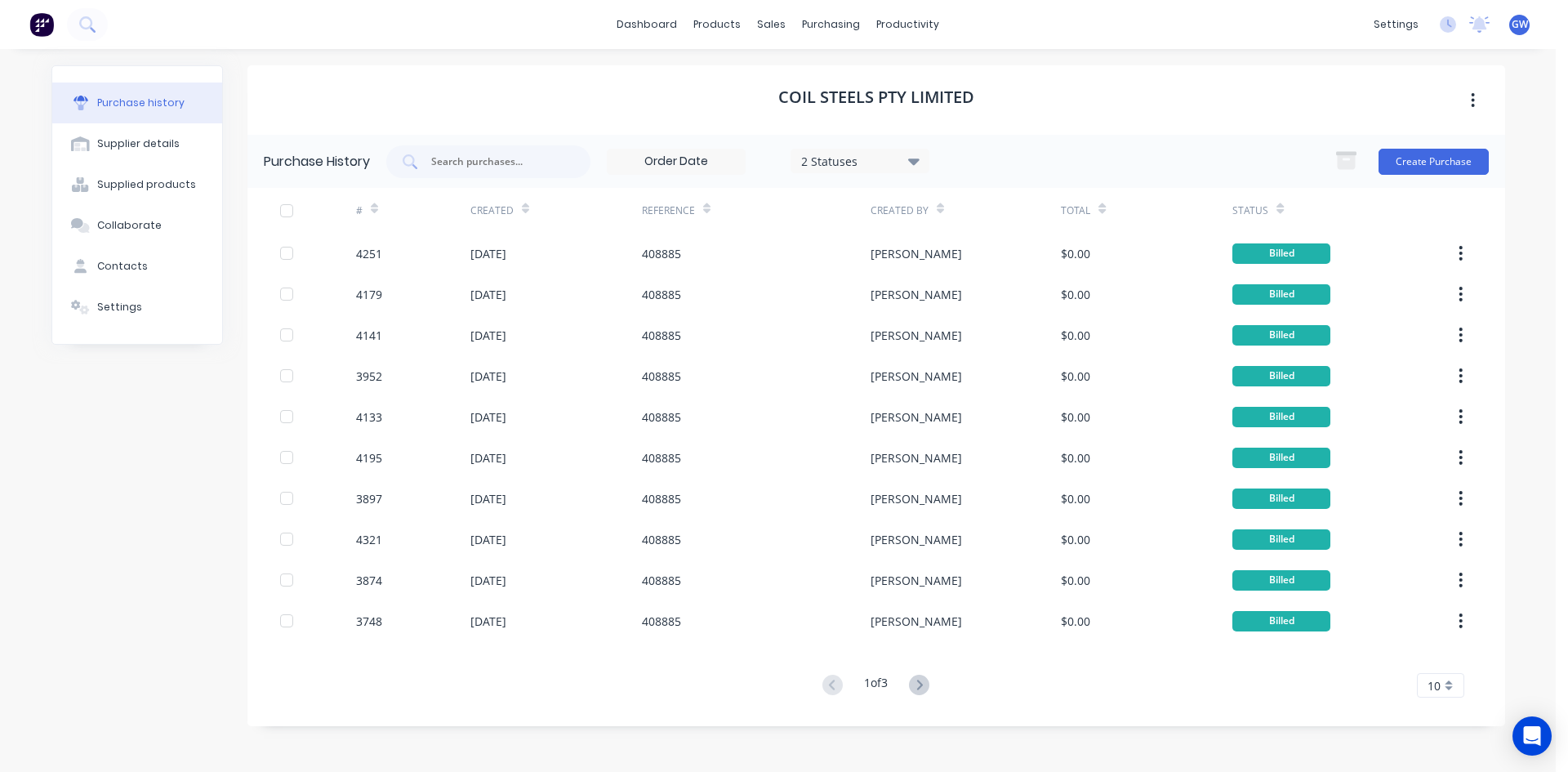
click at [1455, 675] on div "10" at bounding box center [1440, 684] width 48 height 24
click at [1435, 648] on div "35" at bounding box center [1440, 658] width 46 height 28
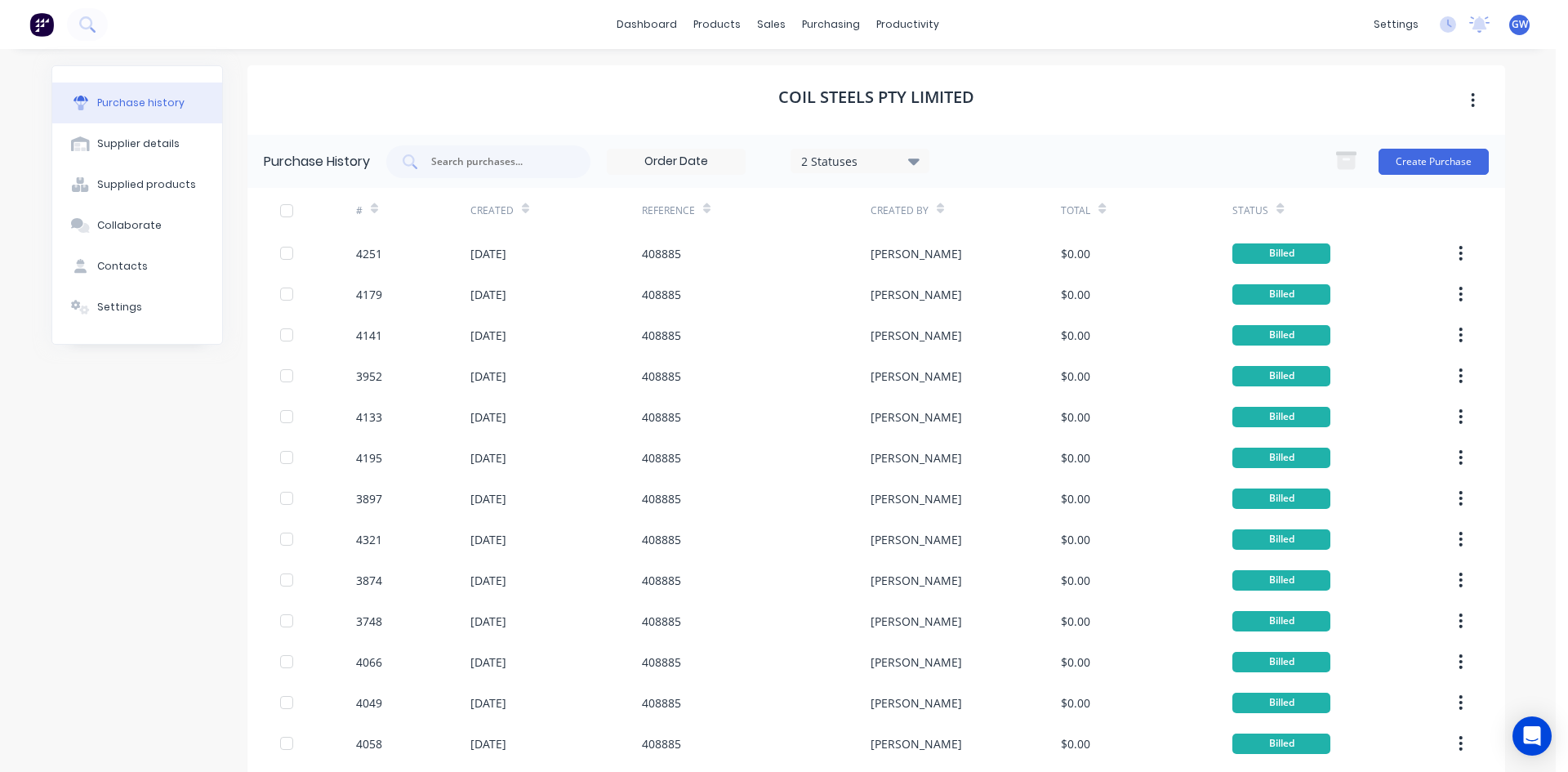
click at [282, 207] on div at bounding box center [286, 210] width 33 height 33
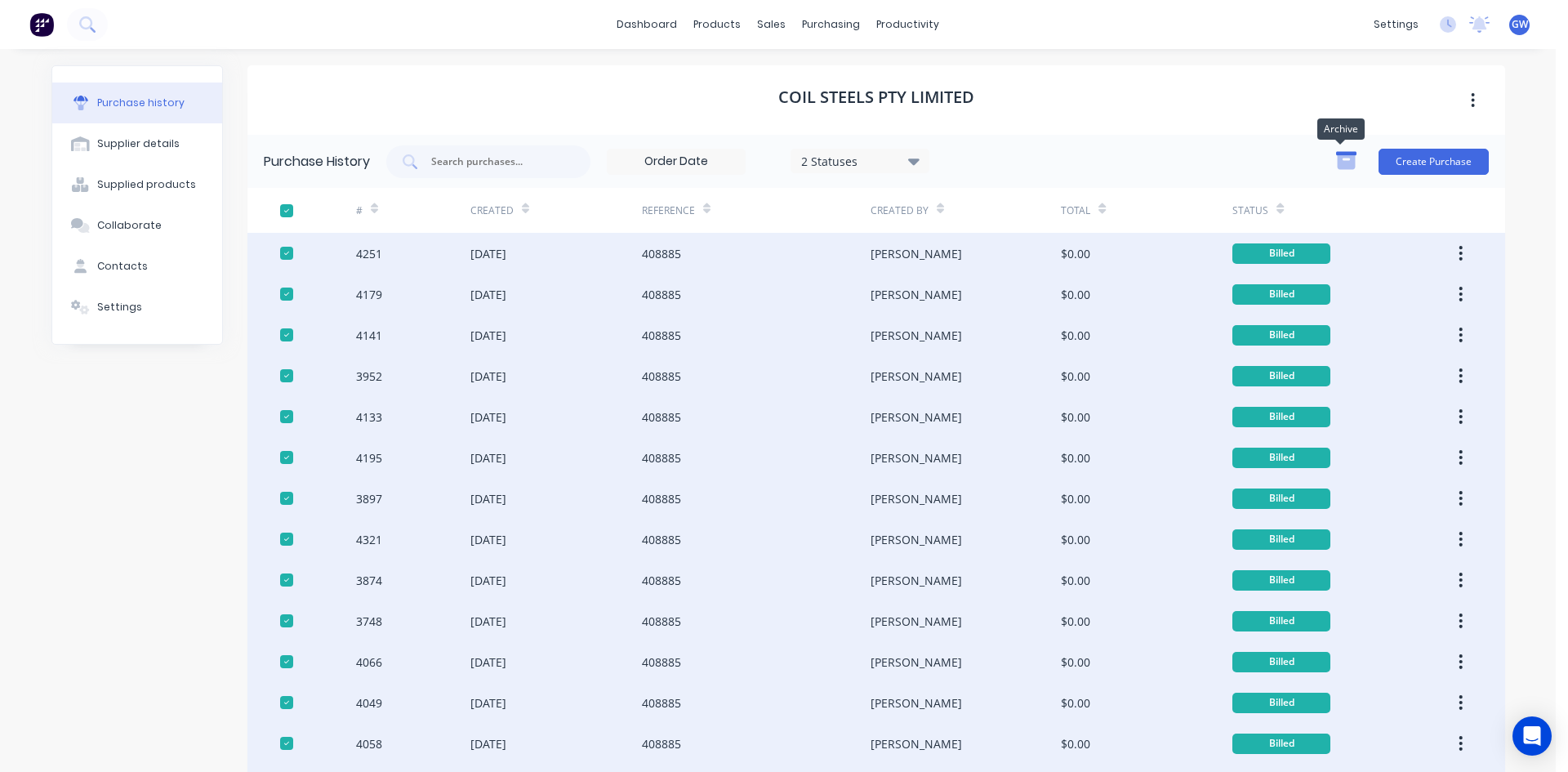
click at [1340, 157] on icon "button" at bounding box center [1346, 162] width 18 height 14
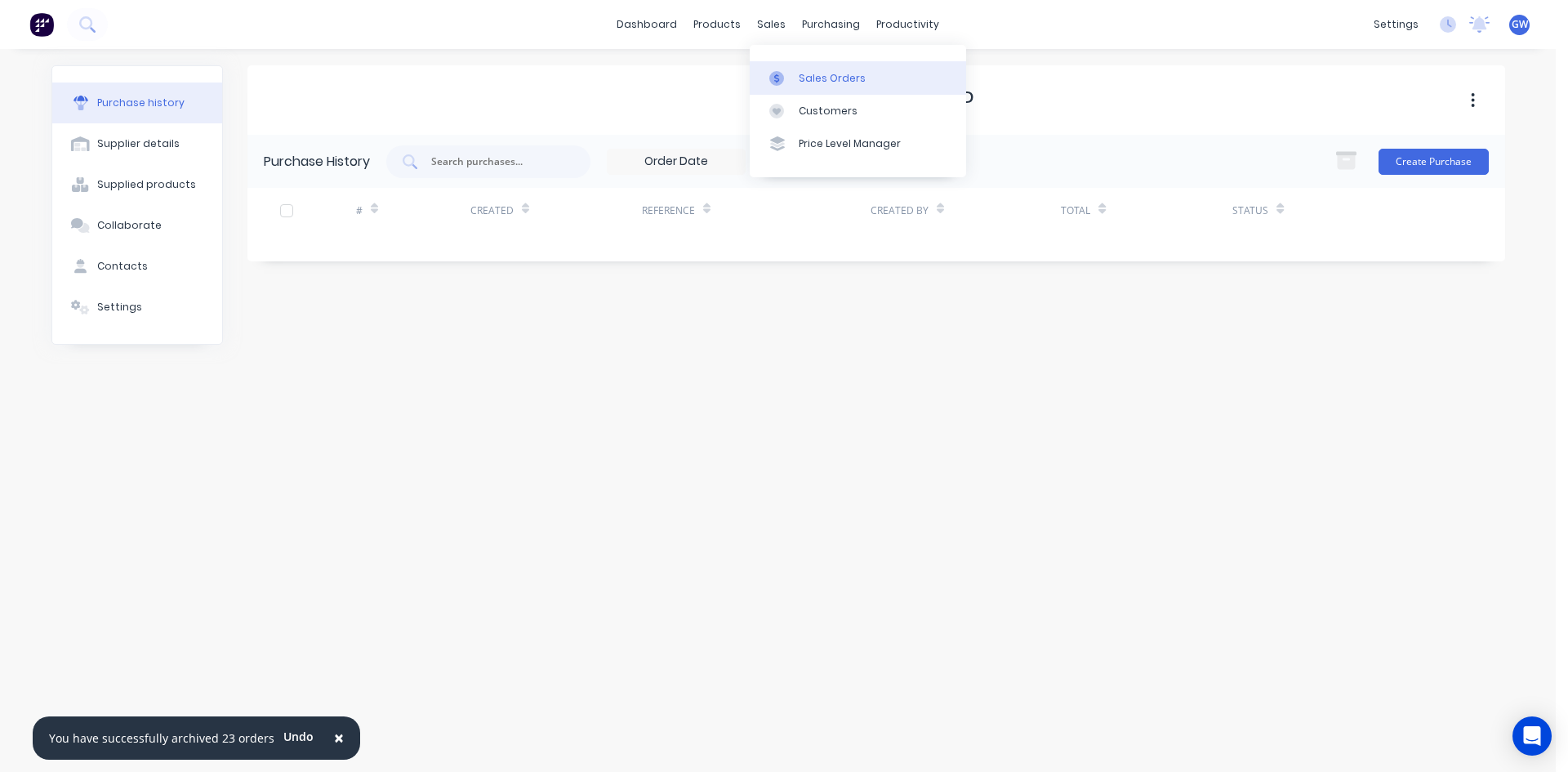
click at [786, 68] on link "Sales Orders" at bounding box center [858, 77] width 217 height 33
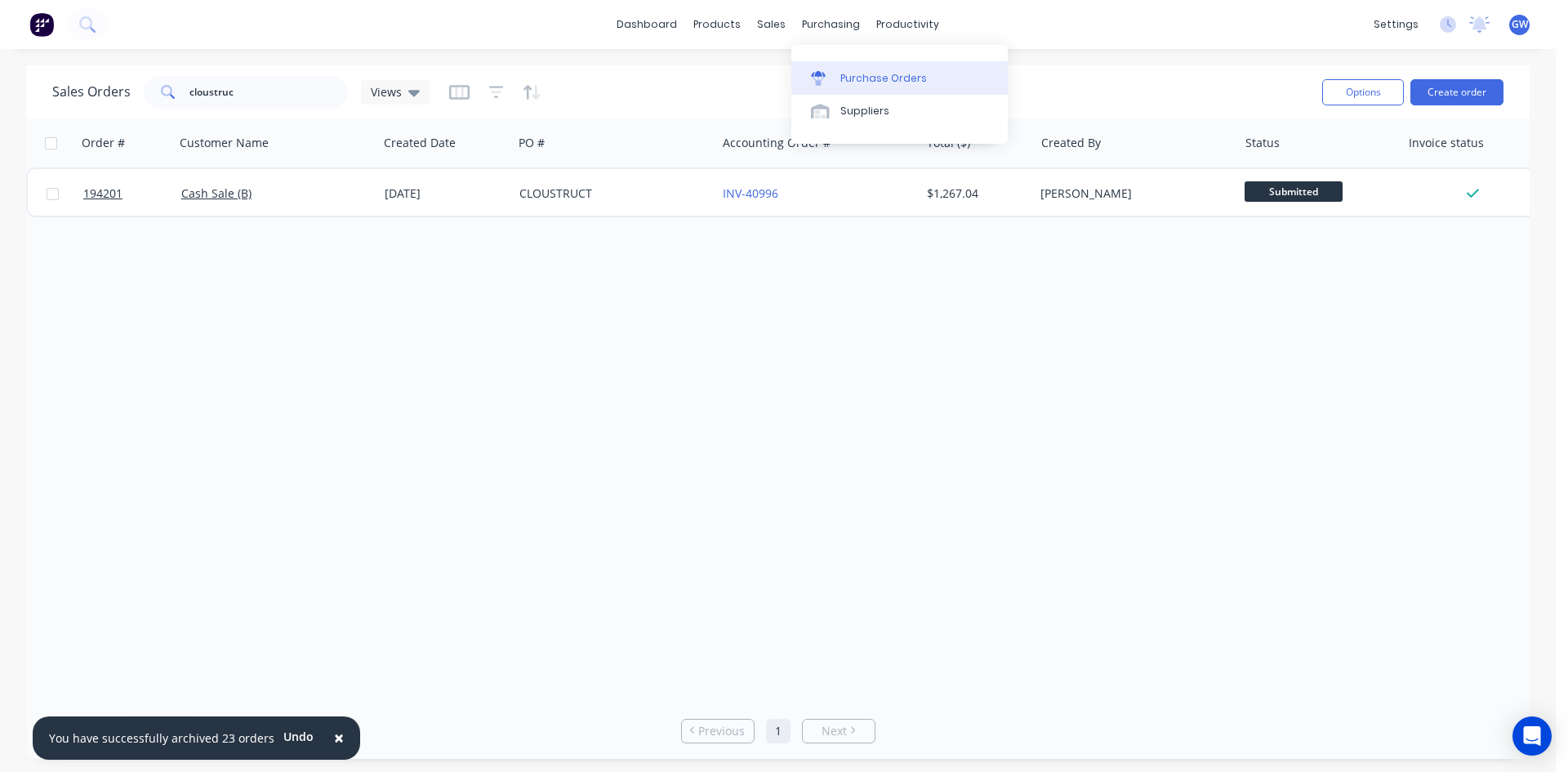
click at [835, 78] on link "Purchase Orders" at bounding box center [899, 77] width 217 height 33
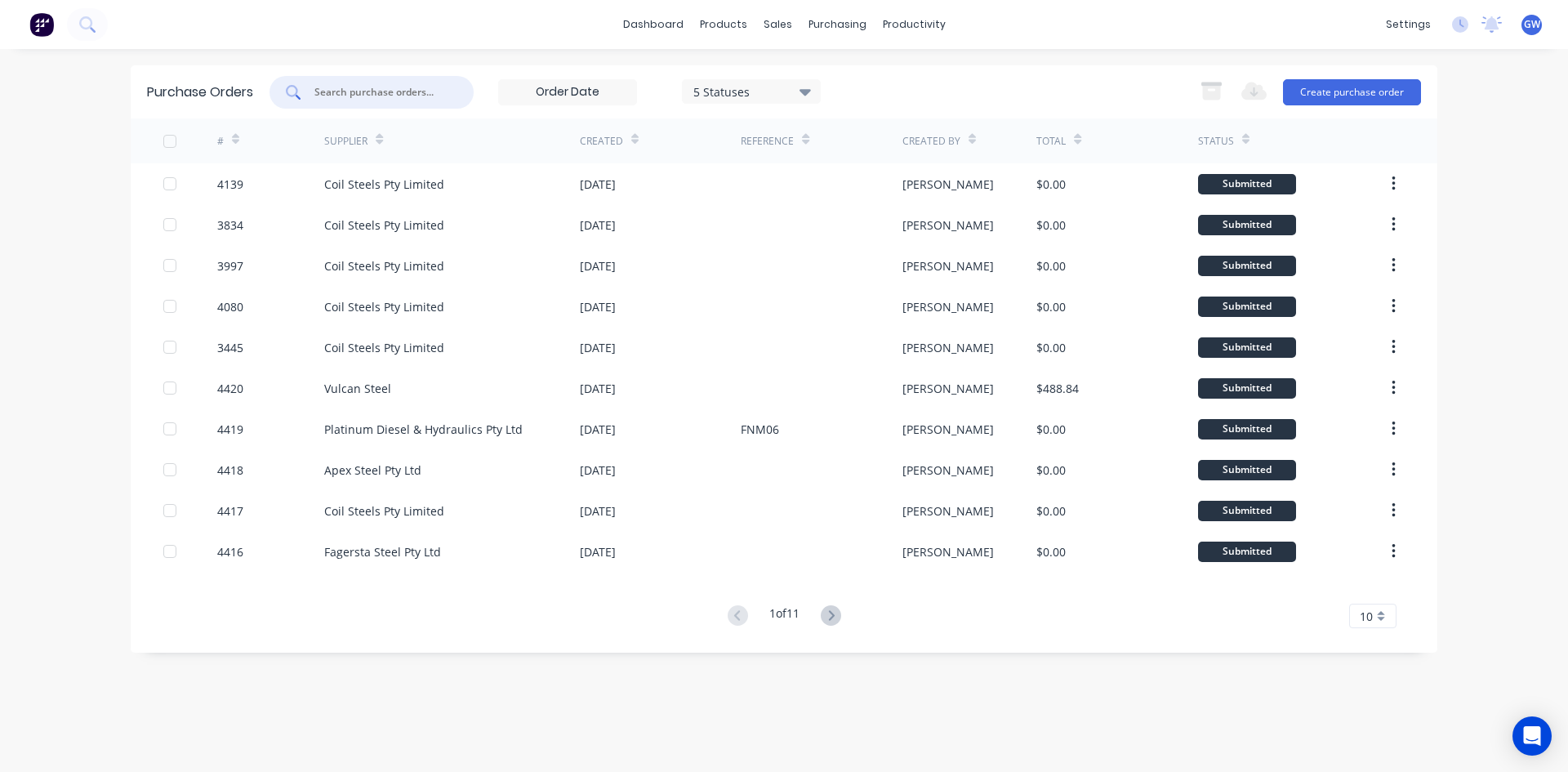
click at [401, 89] on input "text" at bounding box center [380, 93] width 136 height 17
type input "optus"
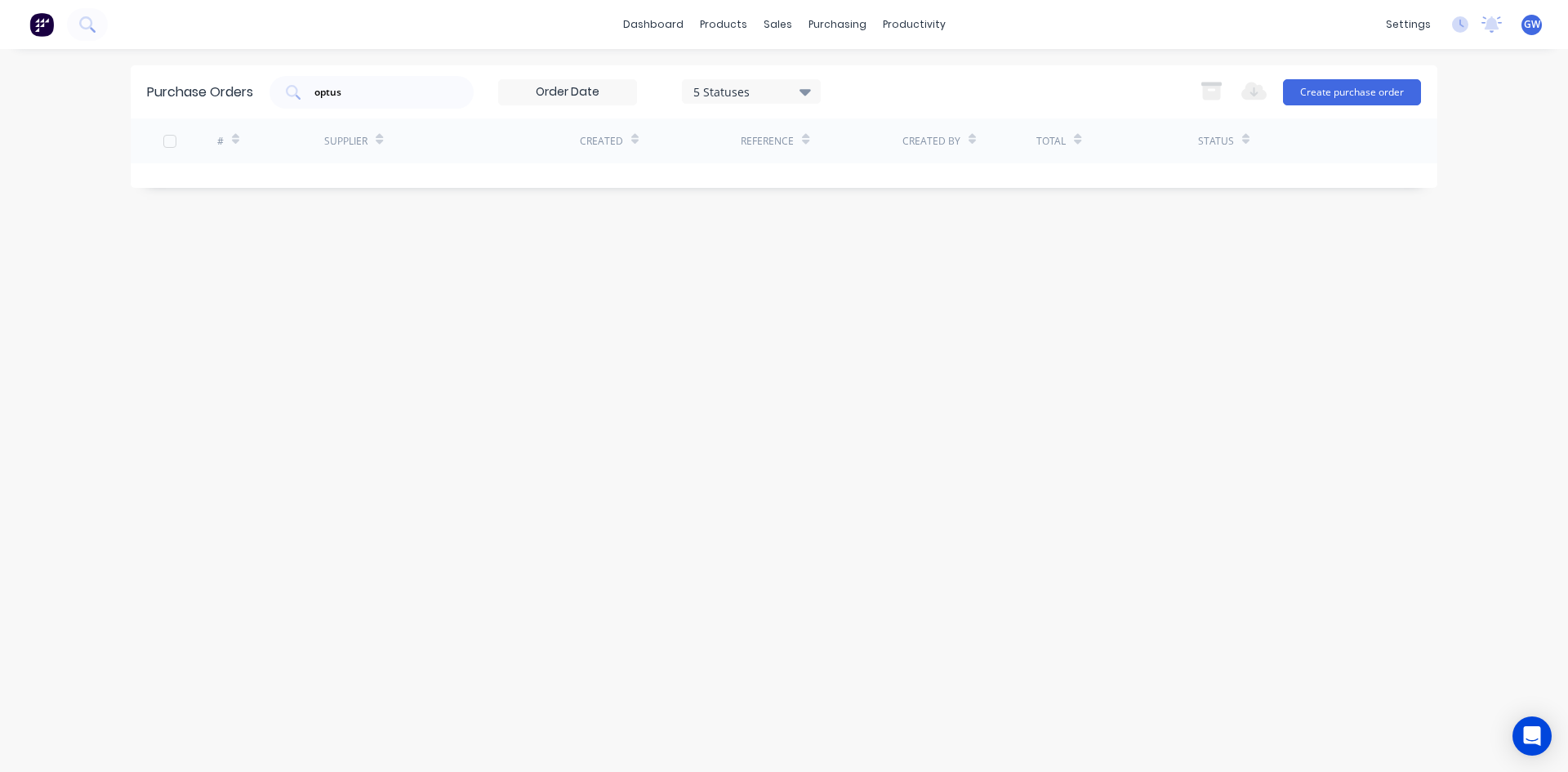
click at [742, 88] on div "5 Statuses" at bounding box center [752, 91] width 117 height 18
drag, startPoint x: 860, startPoint y: 168, endPoint x: 893, endPoint y: 143, distance: 41.4
click at [860, 166] on div at bounding box center [861, 166] width 33 height 33
click at [959, 95] on div "optus 7 Statuses 7 Statuses Export to Excel (XLSX) Create purchase order" at bounding box center [844, 92] width 1151 height 33
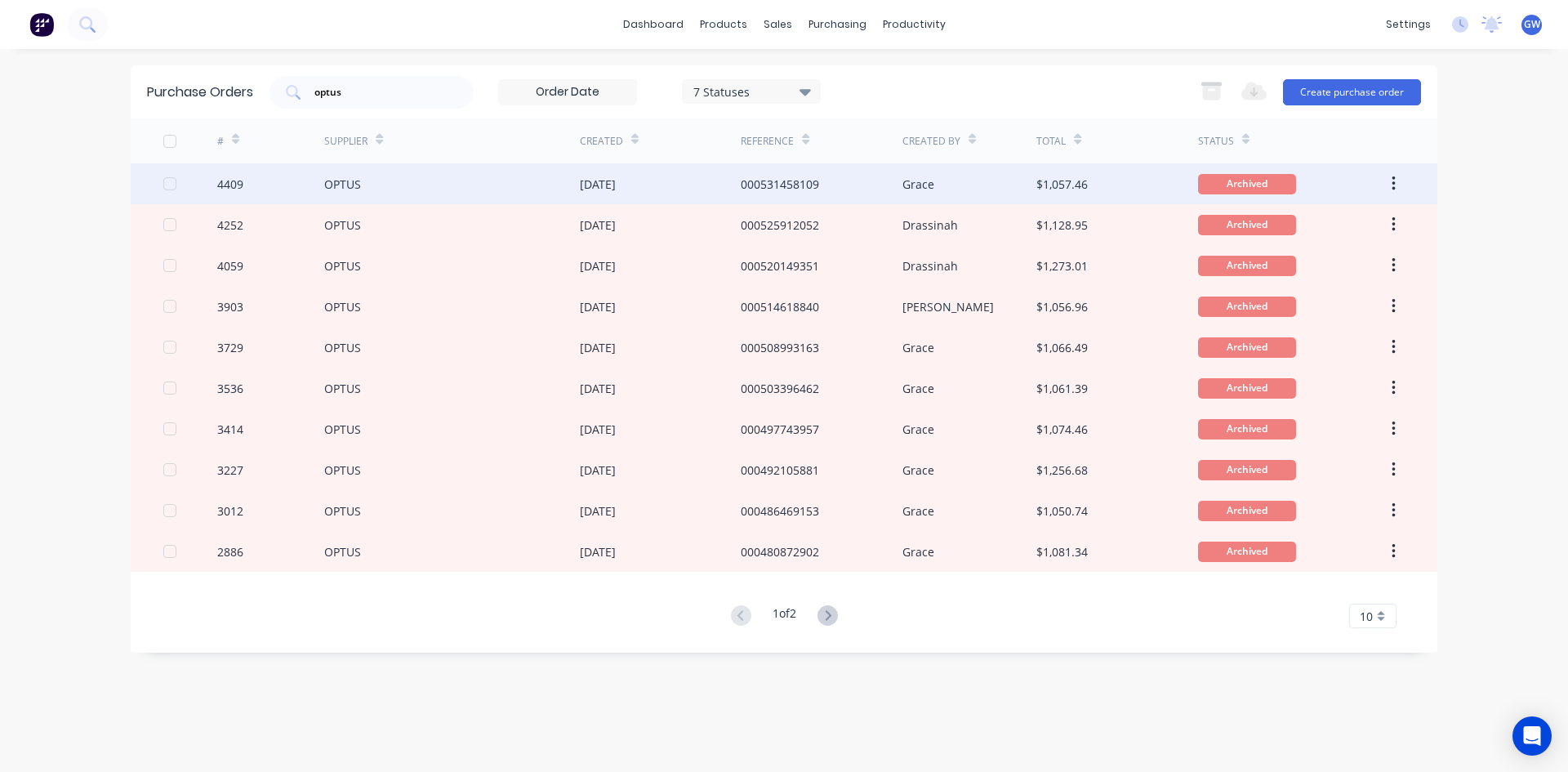
click at [980, 167] on div "Grace" at bounding box center [969, 183] width 135 height 41
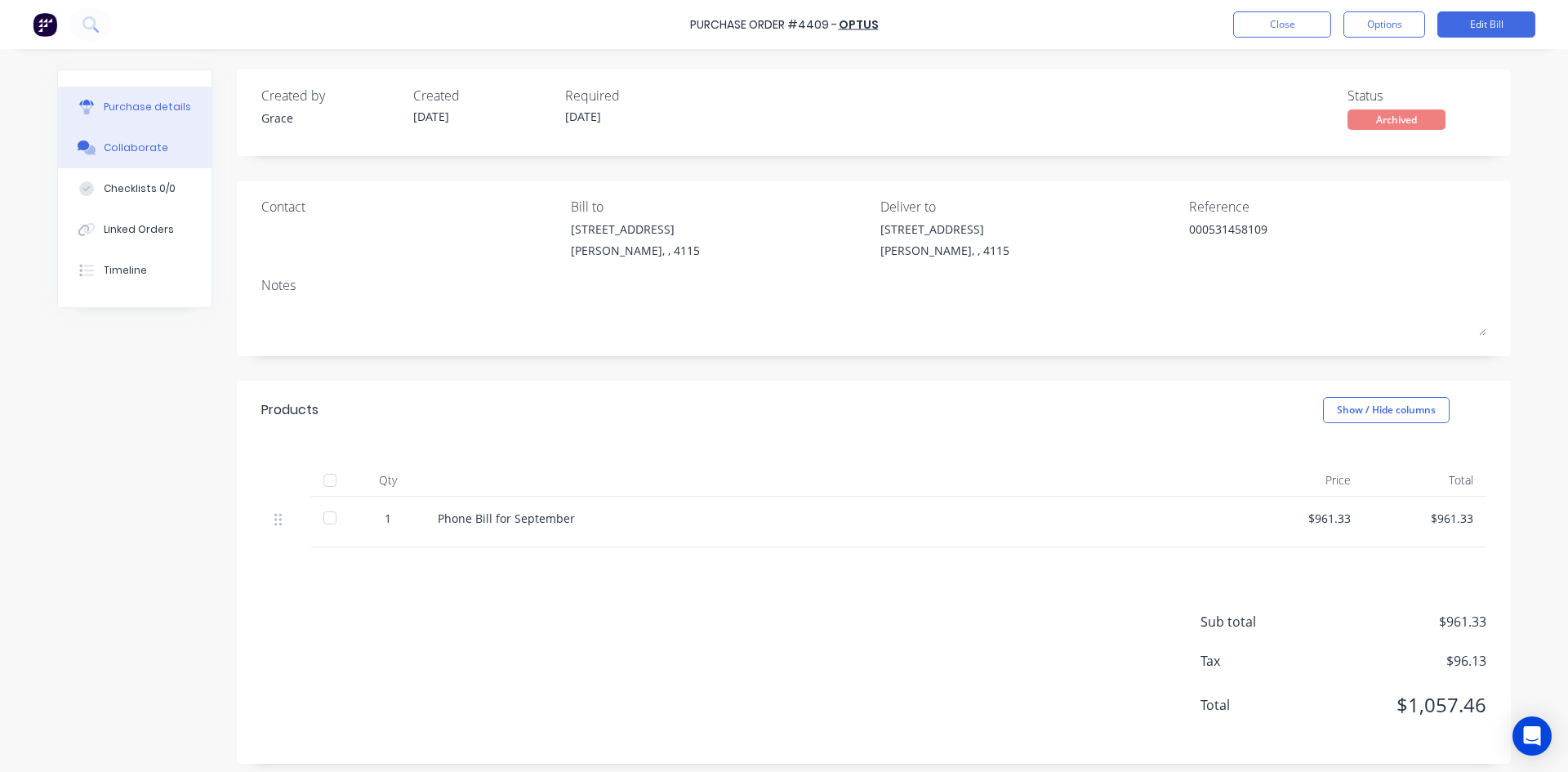
click at [140, 148] on div "Collaborate" at bounding box center [135, 148] width 64 height 15
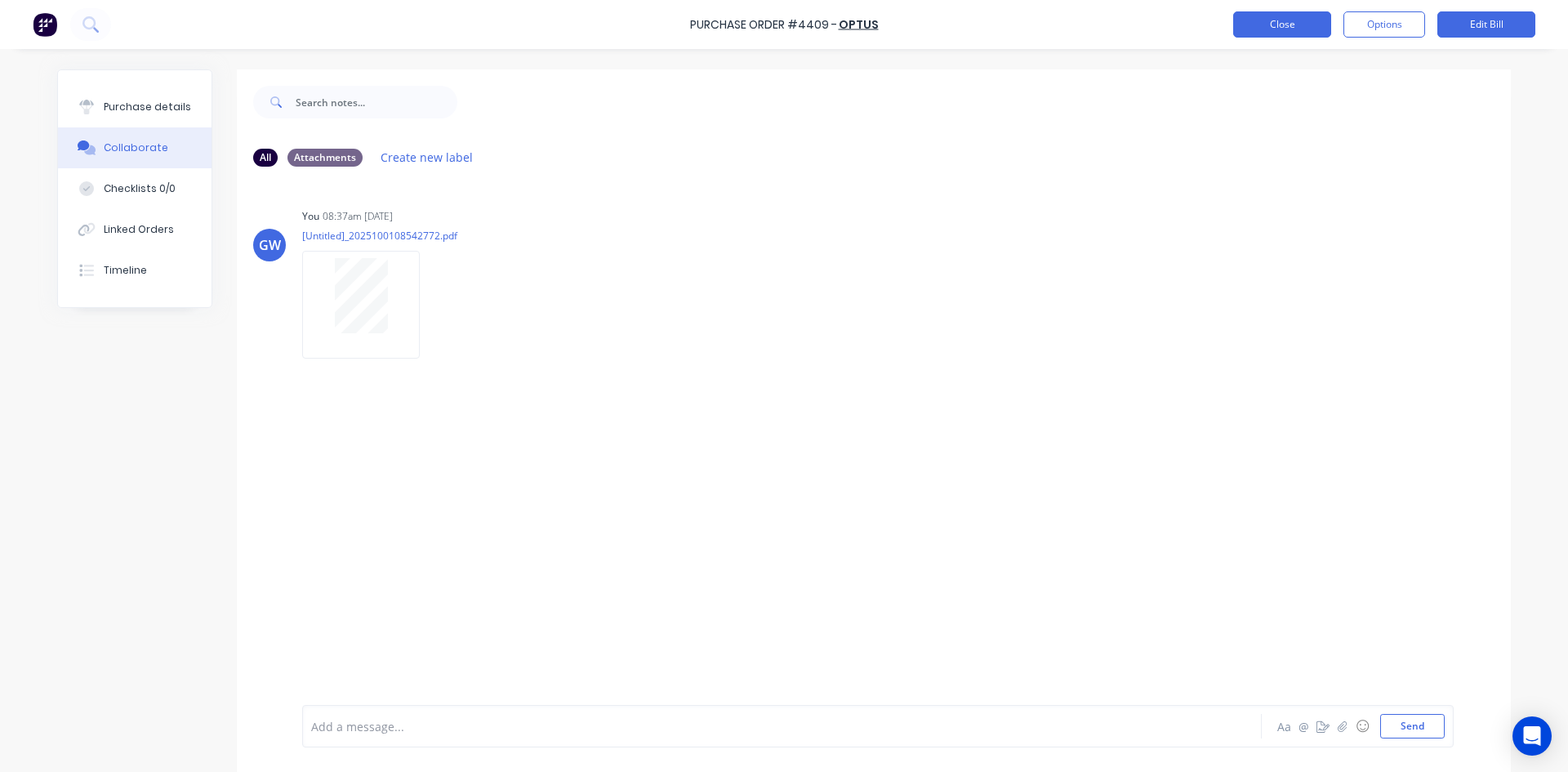
click at [1315, 20] on button "Close" at bounding box center [1282, 24] width 98 height 26
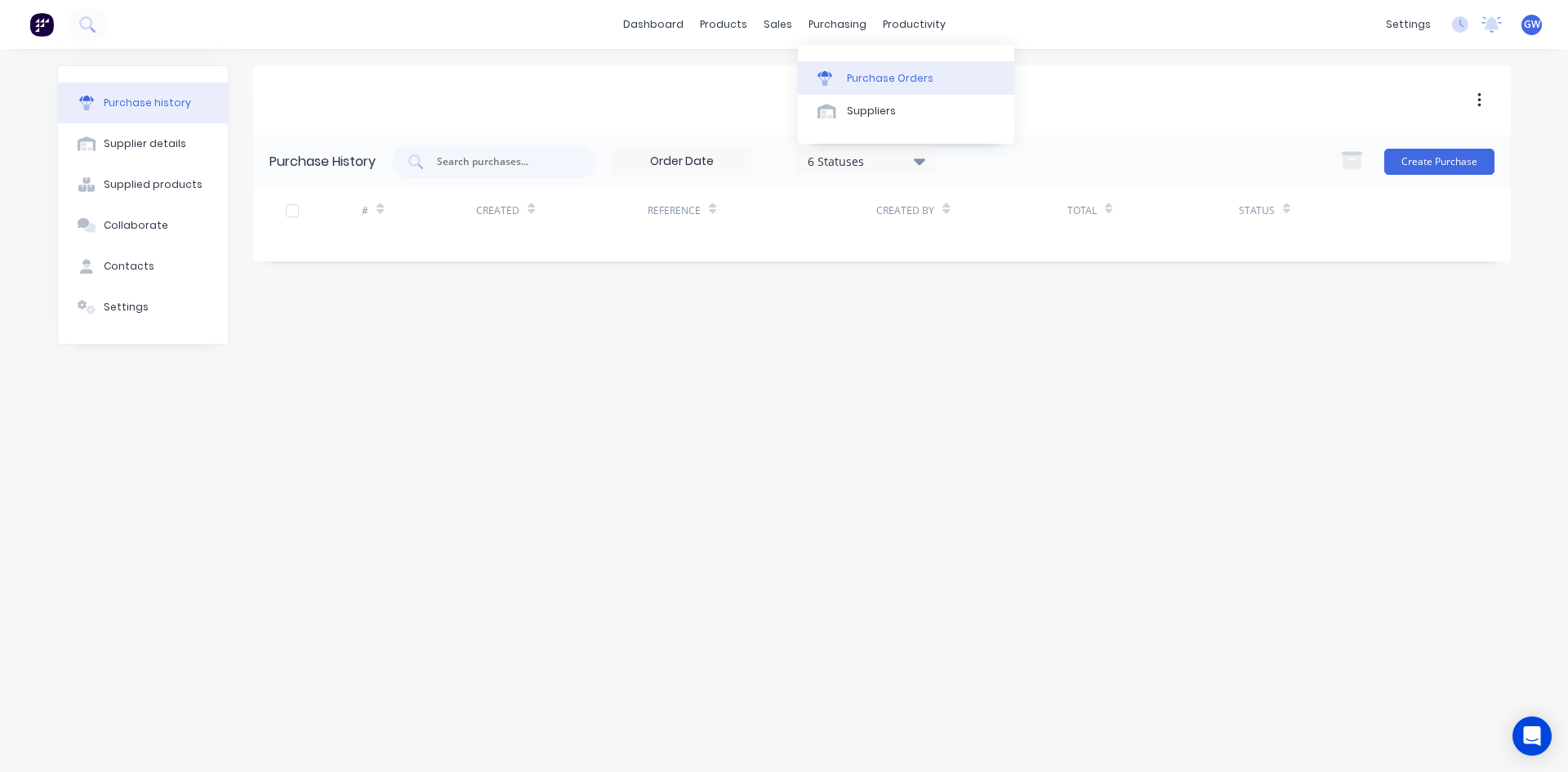
click at [852, 83] on div "Purchase Orders" at bounding box center [890, 78] width 87 height 15
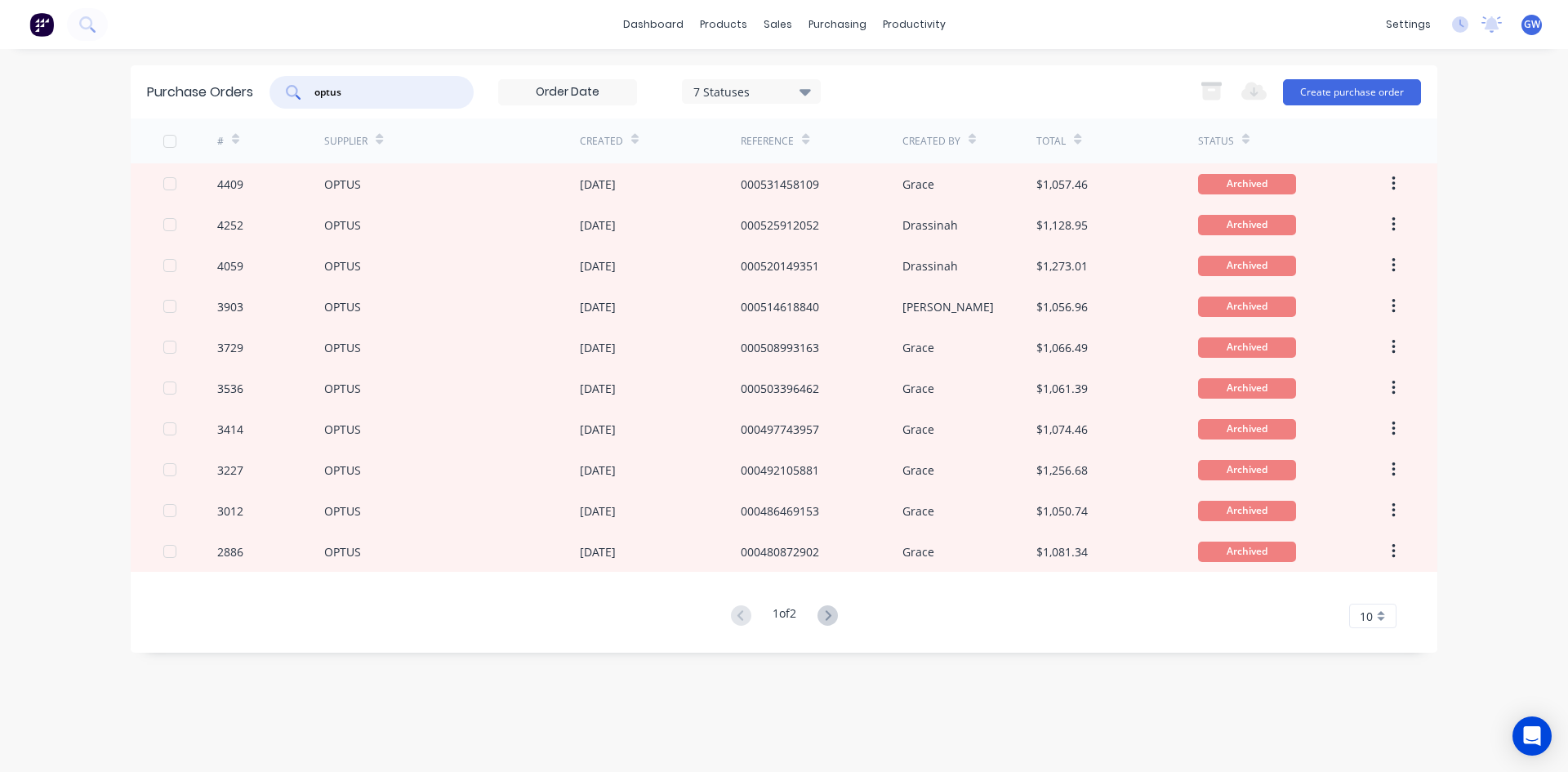
drag, startPoint x: 44, startPoint y: 116, endPoint x: -22, endPoint y: 123, distance: 66.4
click at [0, 123] on html "dashboard products sales purchasing productivity dashboard products Product Cat…" at bounding box center [784, 386] width 1568 height 772
type input "plat"
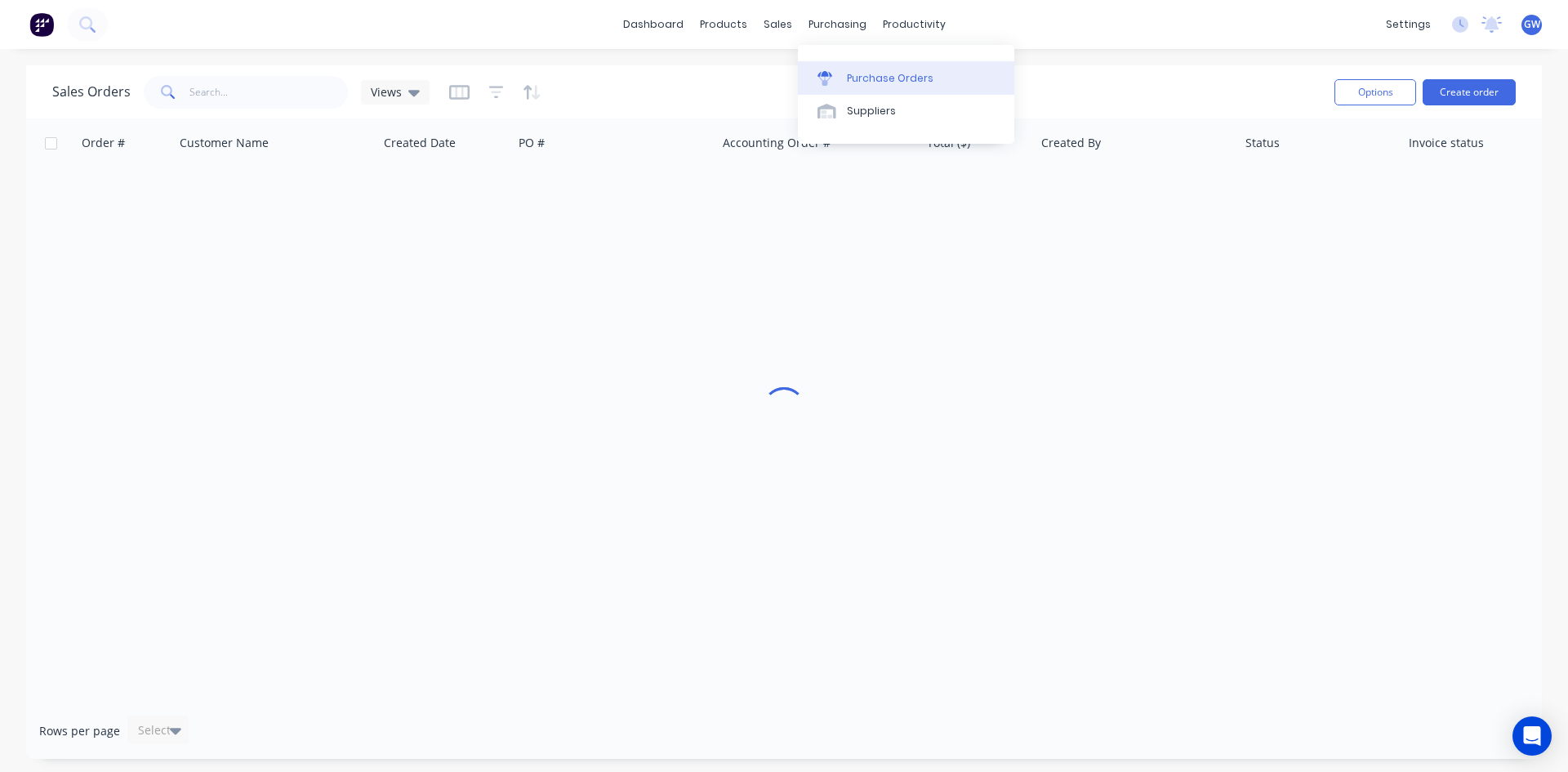
click at [867, 73] on div "Purchase Orders" at bounding box center [890, 78] width 87 height 15
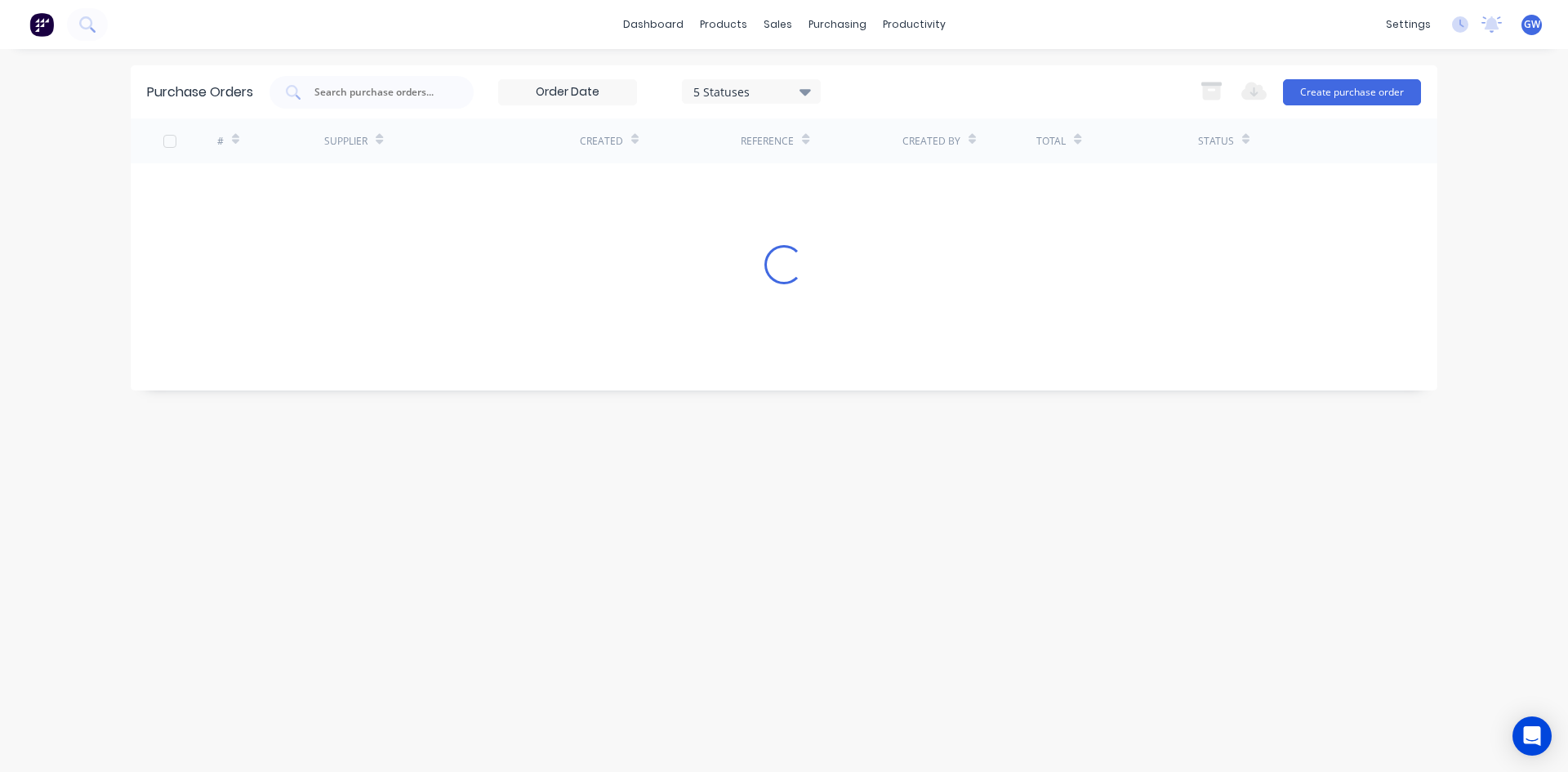
click at [351, 108] on div "Purchase Orders 5 Statuses 5 Statuses Export to Excel (XLSX) Create purchase or…" at bounding box center [784, 92] width 1306 height 53
click at [360, 93] on input "text" at bounding box center [380, 93] width 136 height 17
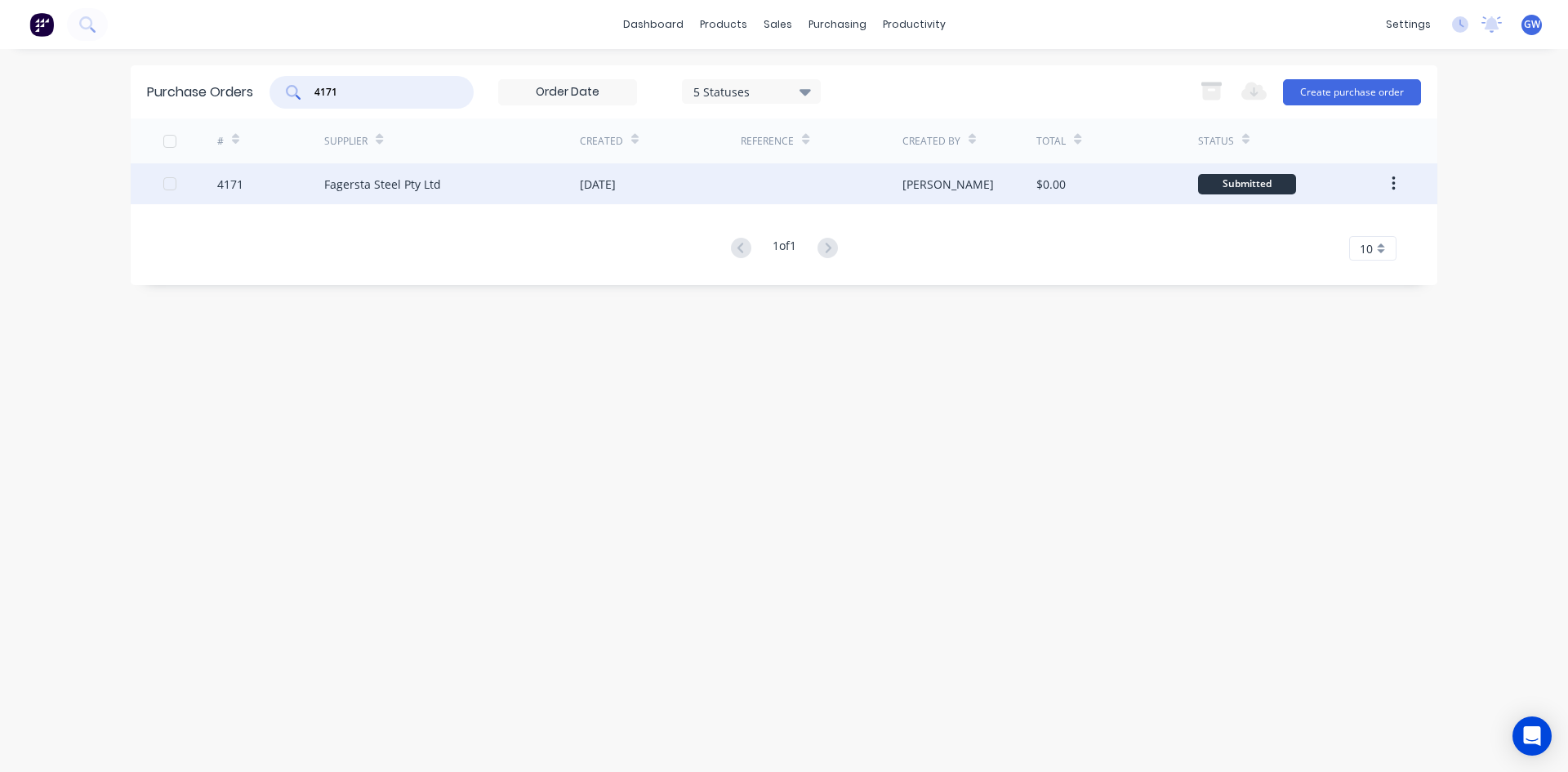
type input "4171"
click at [732, 189] on div "[DATE]" at bounding box center [660, 183] width 161 height 41
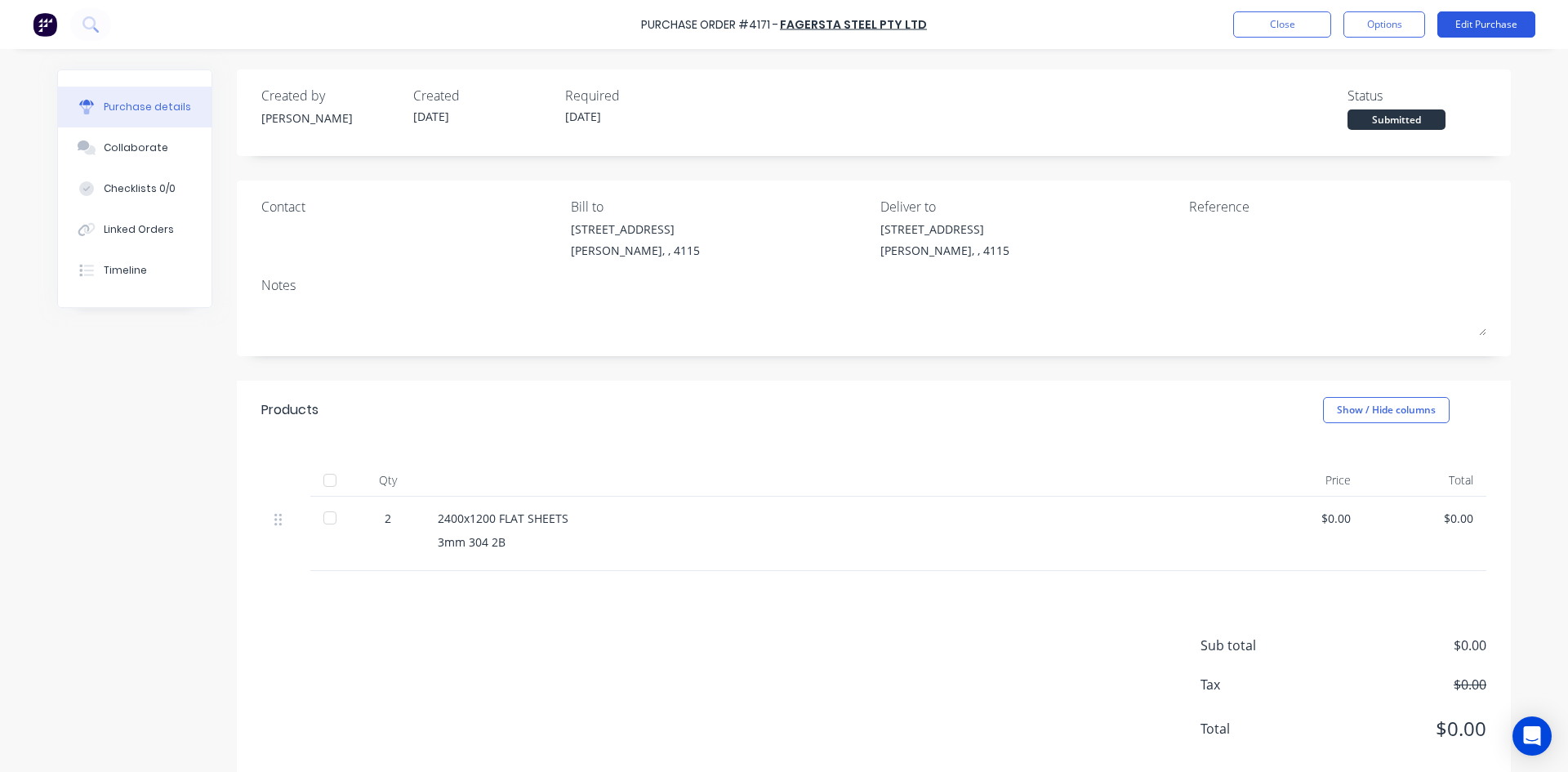
click at [1481, 28] on button "Edit Purchase" at bounding box center [1486, 24] width 98 height 26
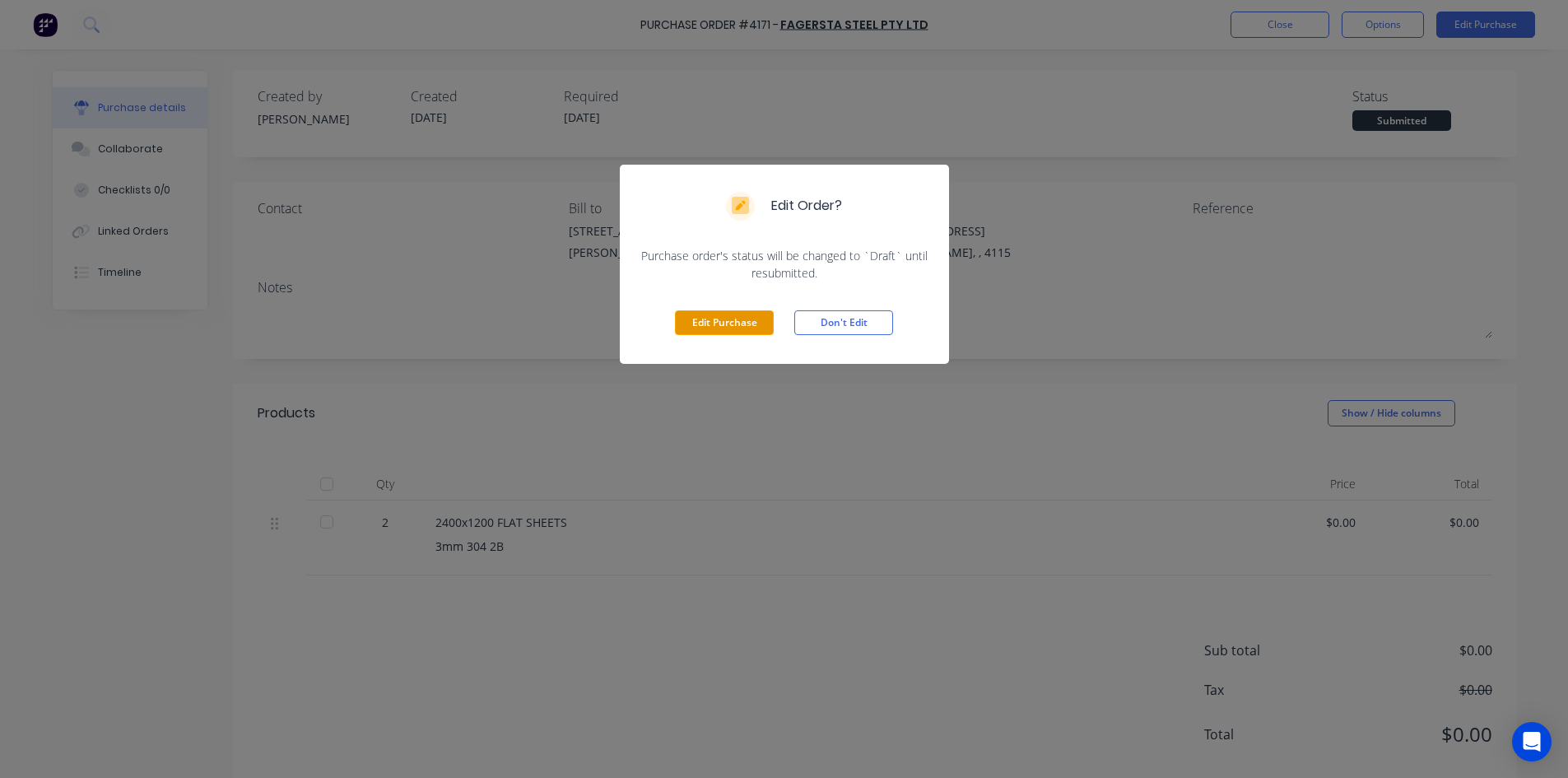
click at [729, 322] on button "Edit Purchase" at bounding box center [724, 322] width 99 height 24
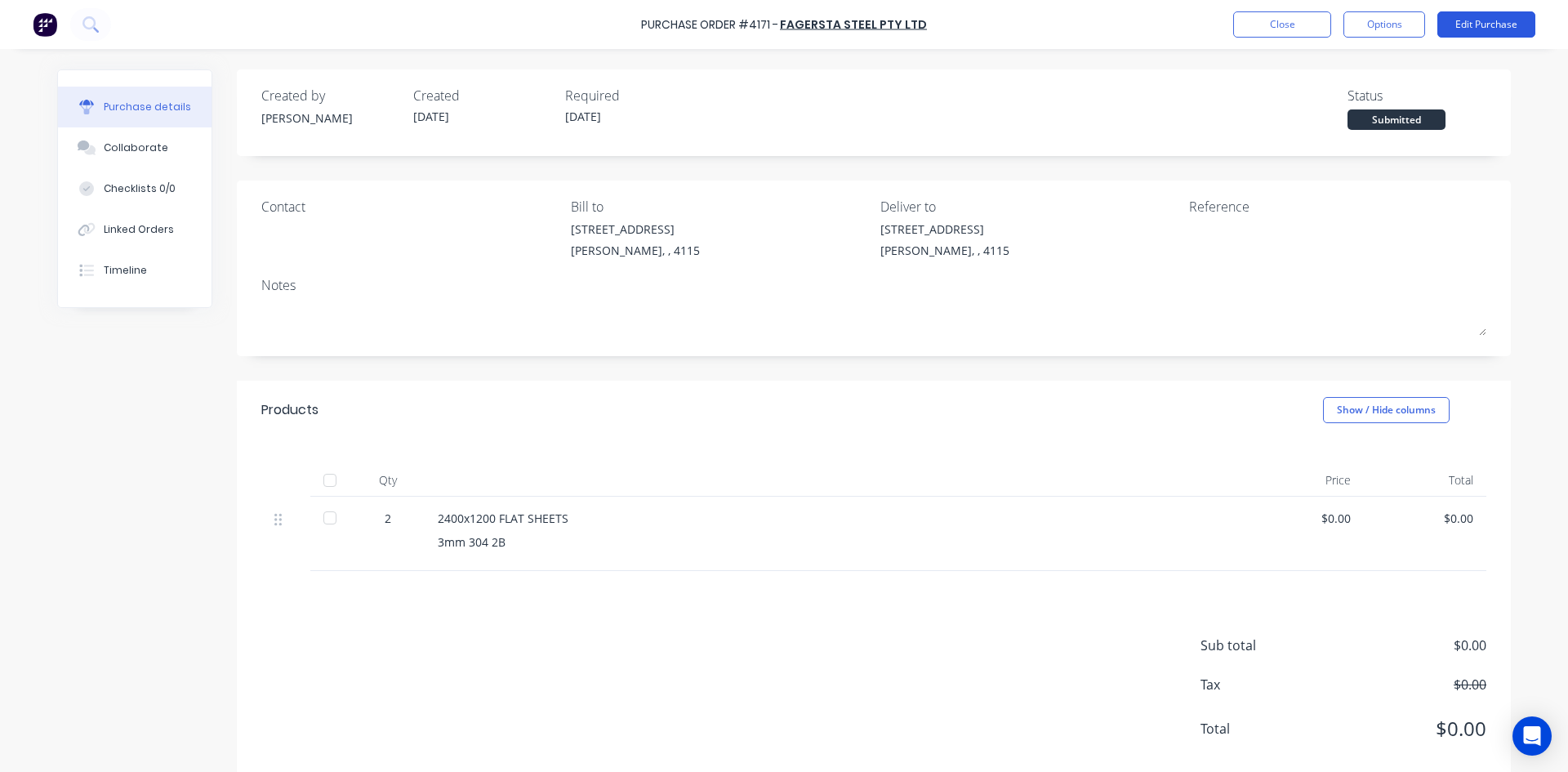
click at [1500, 23] on button "Edit Purchase" at bounding box center [1486, 24] width 98 height 26
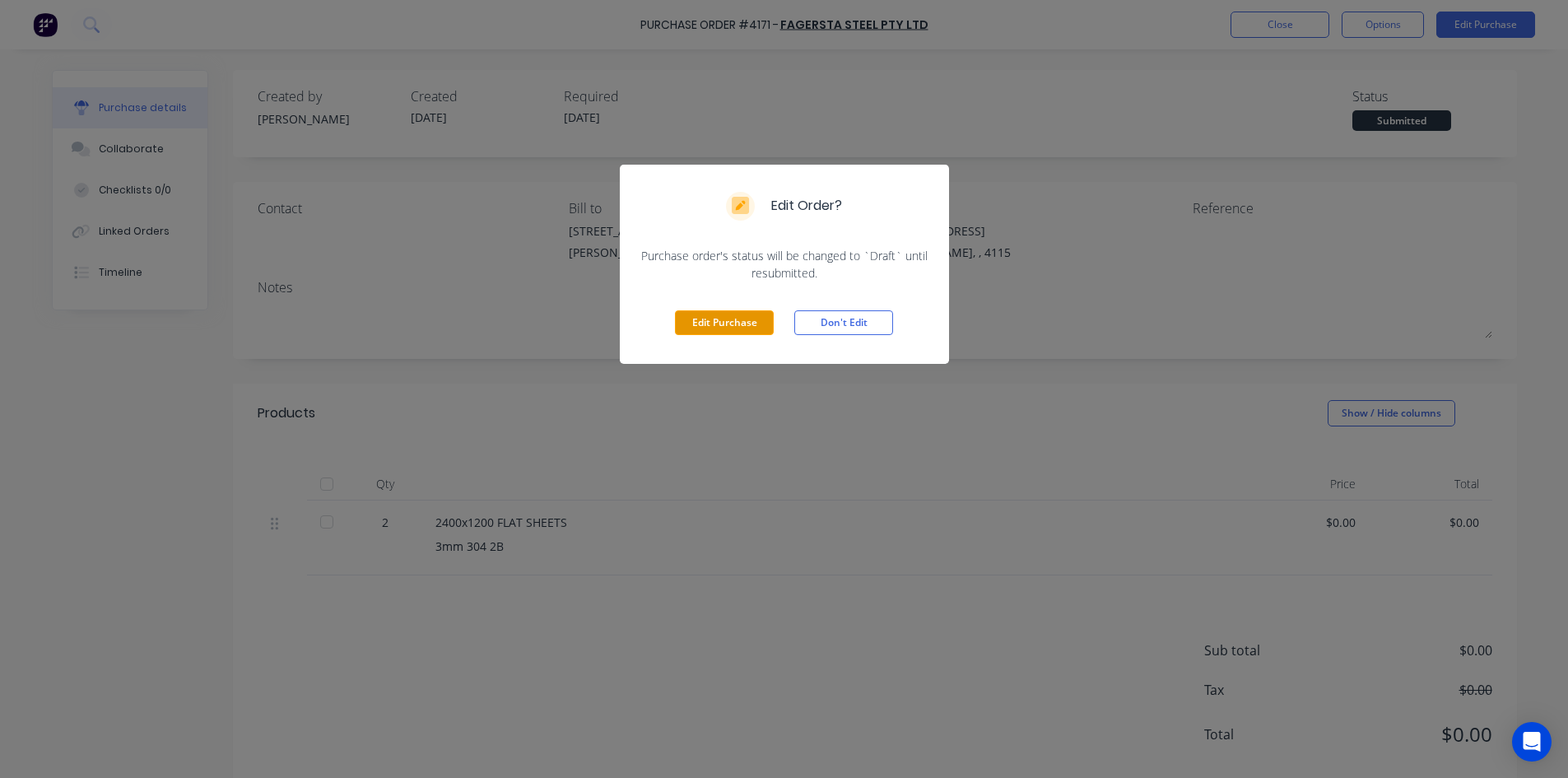
click at [708, 324] on button "Edit Purchase" at bounding box center [724, 322] width 99 height 24
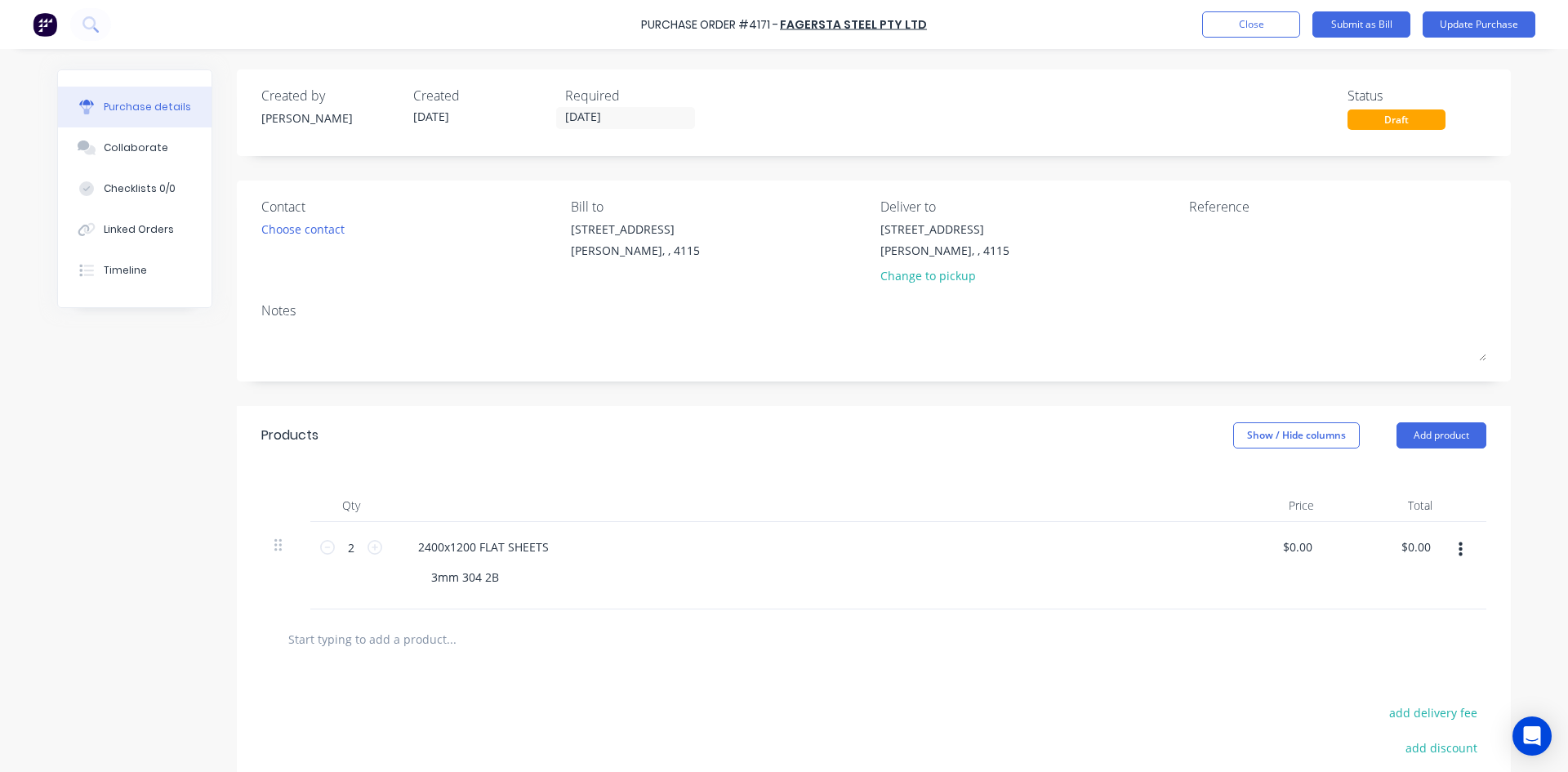
click at [1266, 154] on div "Created by [PERSON_NAME] Created [DATE] Required [DATE] Status Draft" at bounding box center [874, 113] width 1274 height 87
click at [1211, 229] on textarea at bounding box center [1290, 238] width 204 height 37
type textarea "SD0041749BR"
type textarea "x"
type textarea "SD0041749BR"
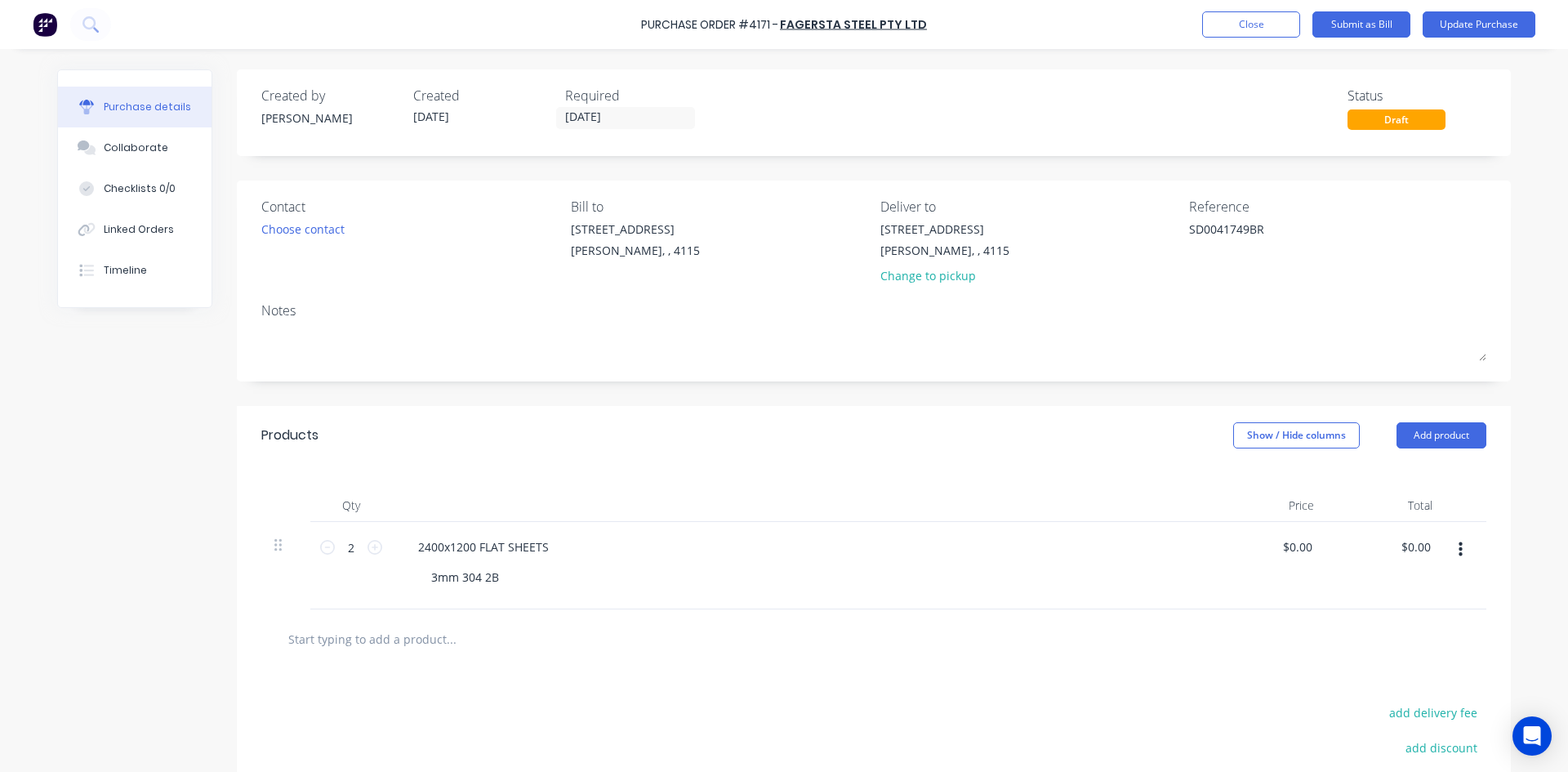
drag, startPoint x: 1074, startPoint y: 401, endPoint x: 1338, endPoint y: 409, distance: 264.1
click at [1074, 402] on div "Created by [PERSON_NAME] Created [DATE] Required [DATE] Status Draft Contact Ch…" at bounding box center [874, 503] width 1274 height 868
type textarea "x"
type input "0.00"
click at [1423, 549] on input "0.00" at bounding box center [1415, 547] width 38 height 23
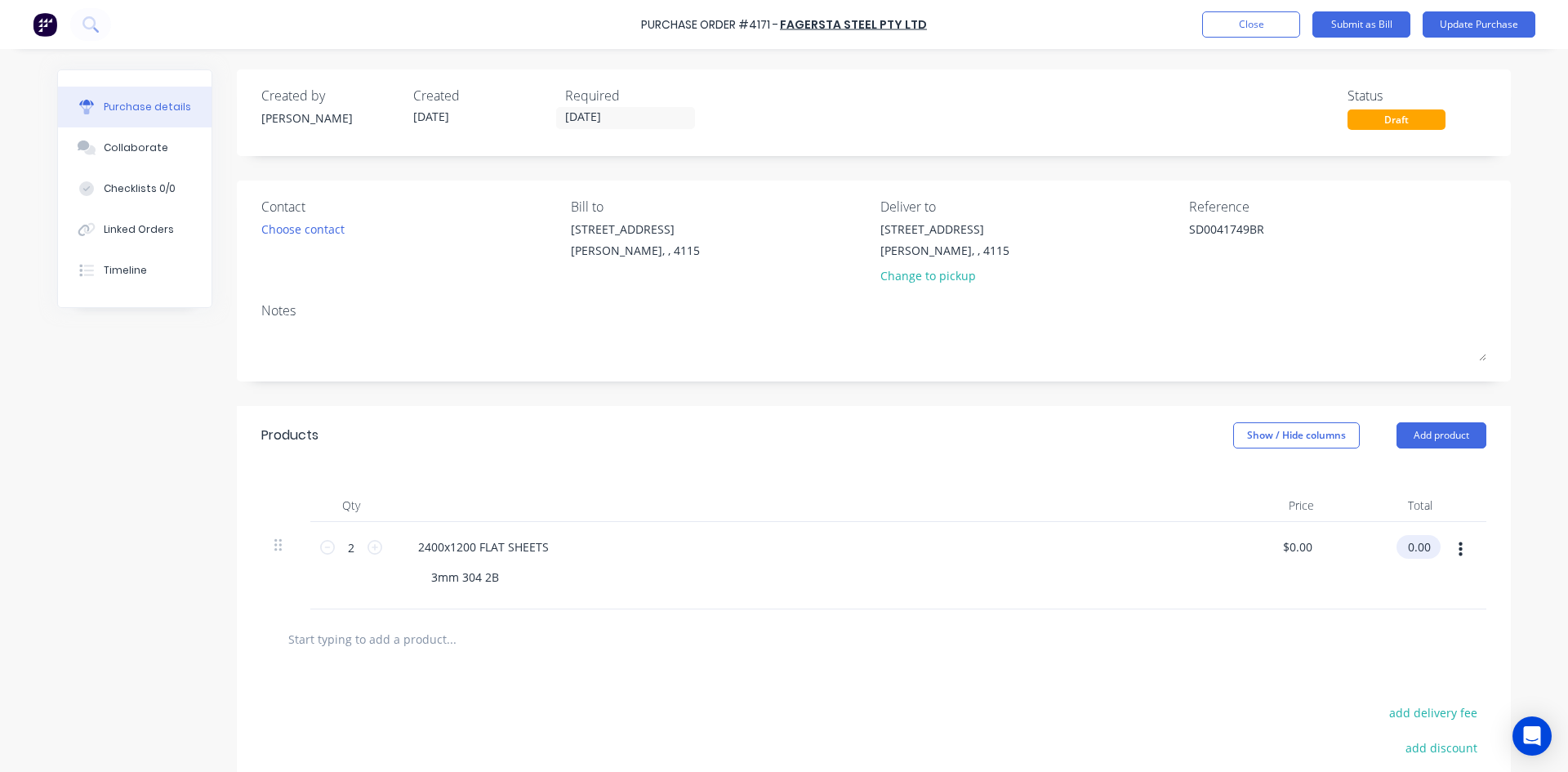
type textarea "x"
click at [1423, 549] on input "0.00" at bounding box center [1418, 547] width 31 height 23
type input "658"
type textarea "x"
type input "$329.00"
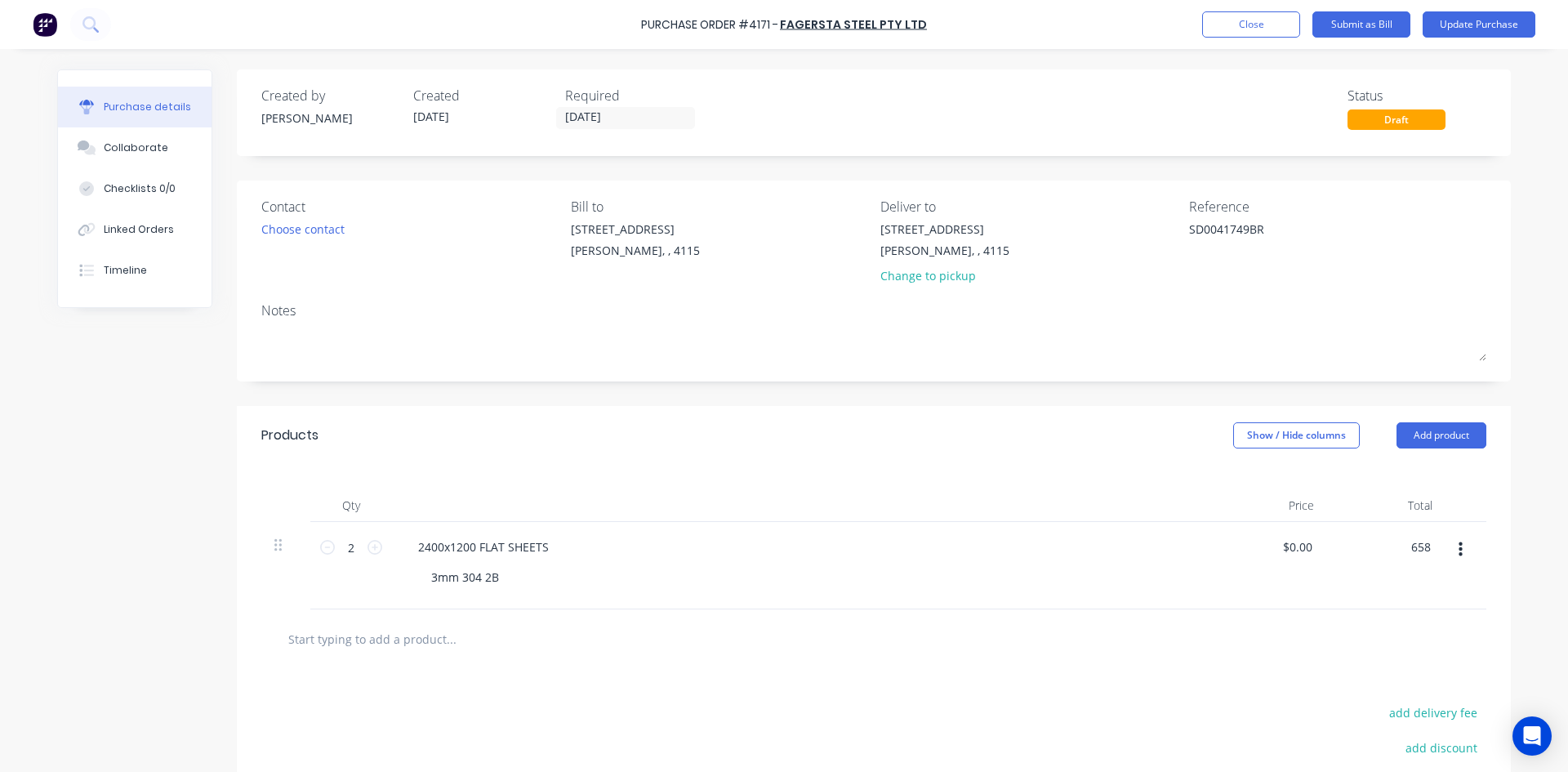
type input "$658.00"
click at [1124, 494] on div at bounding box center [800, 505] width 817 height 33
click at [1482, 39] on div "Purchase Order #4171 - Fagersta Steel Pty Ltd Add product Close Submit as Bill …" at bounding box center [784, 24] width 1568 height 49
click at [1500, 23] on button "Update Purchase" at bounding box center [1478, 24] width 113 height 26
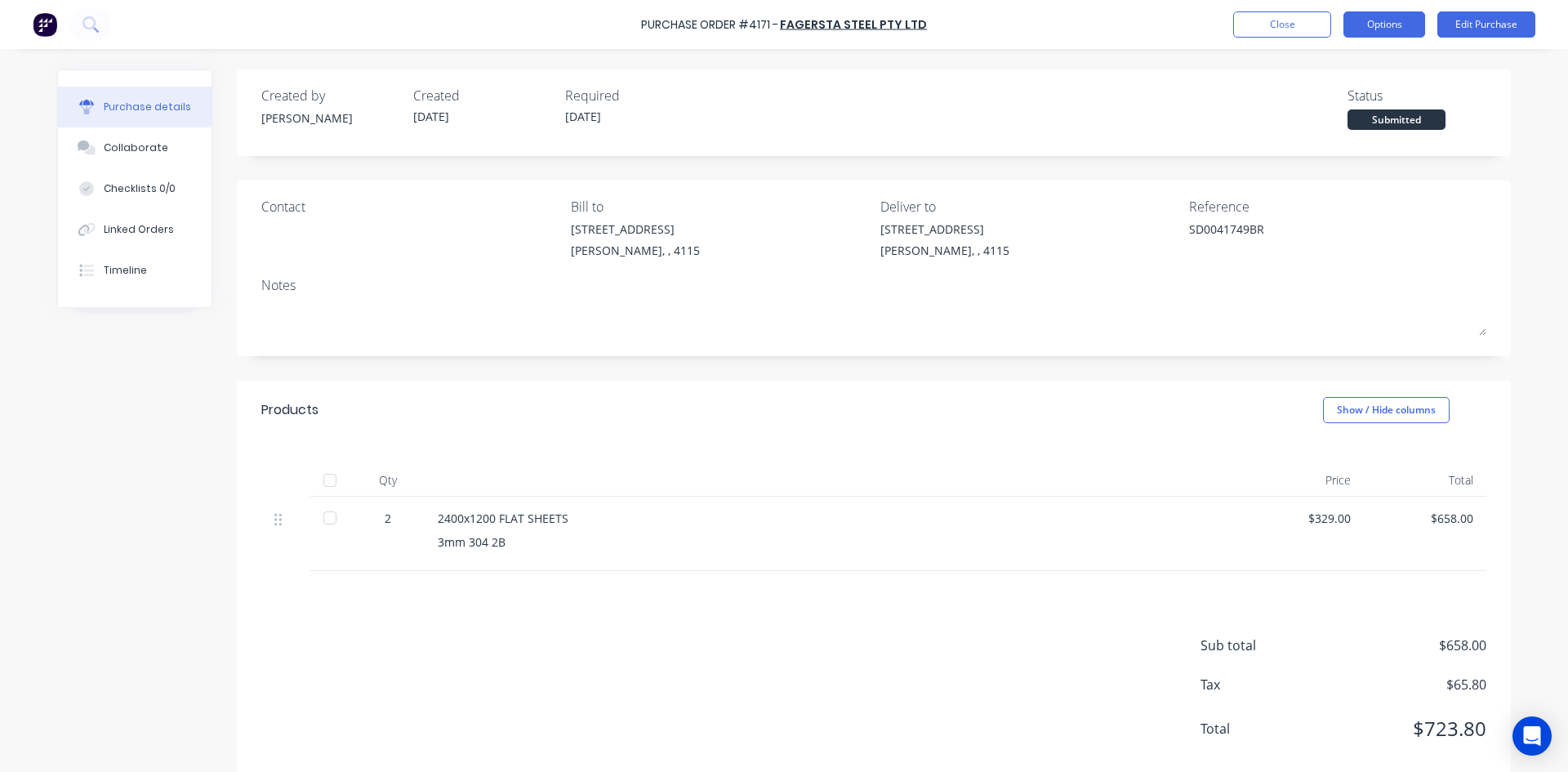
click at [1365, 22] on button "Options" at bounding box center [1384, 24] width 82 height 26
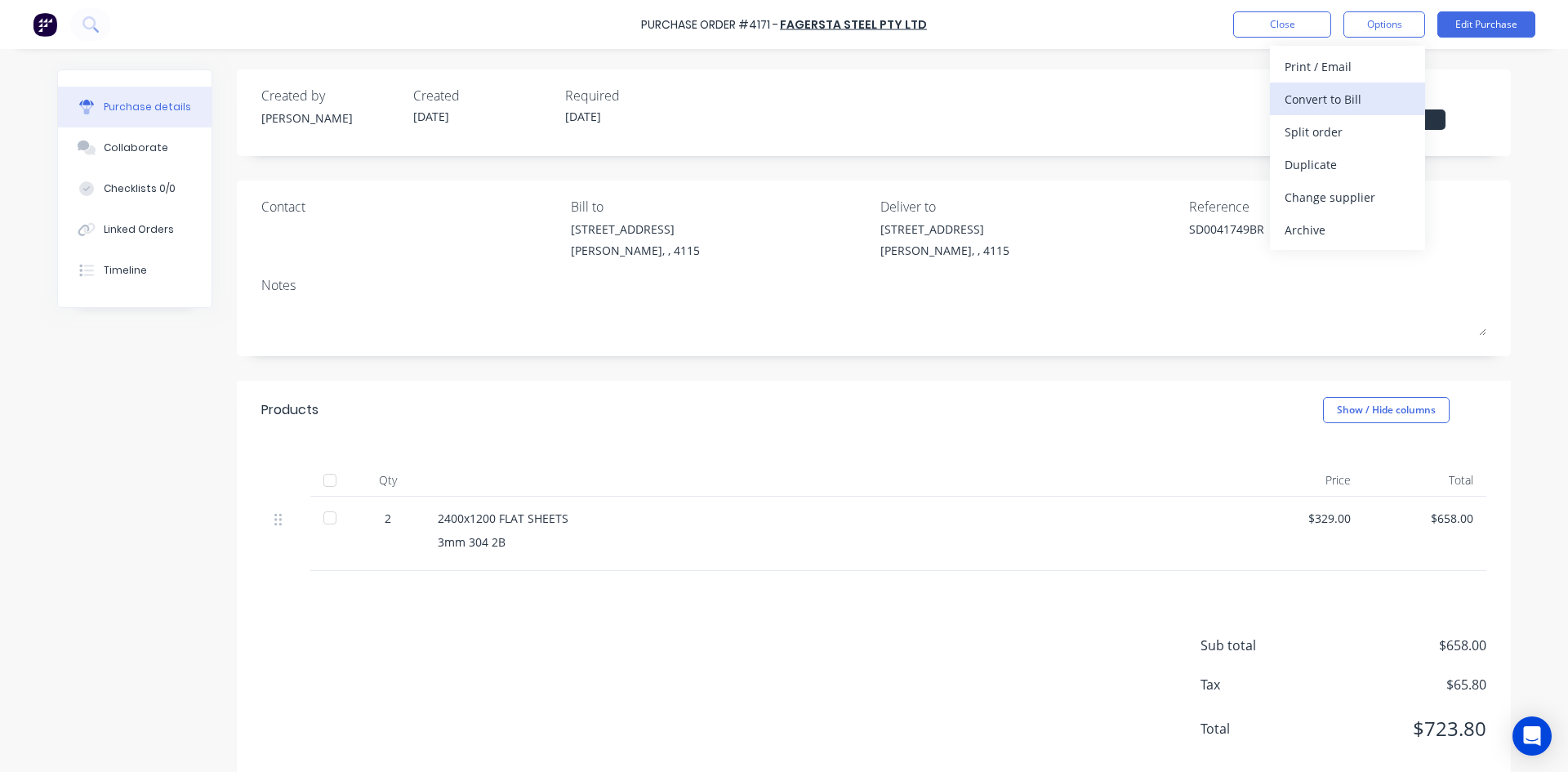
click at [1341, 108] on div "Convert to Bill" at bounding box center [1347, 99] width 126 height 23
type textarea "x"
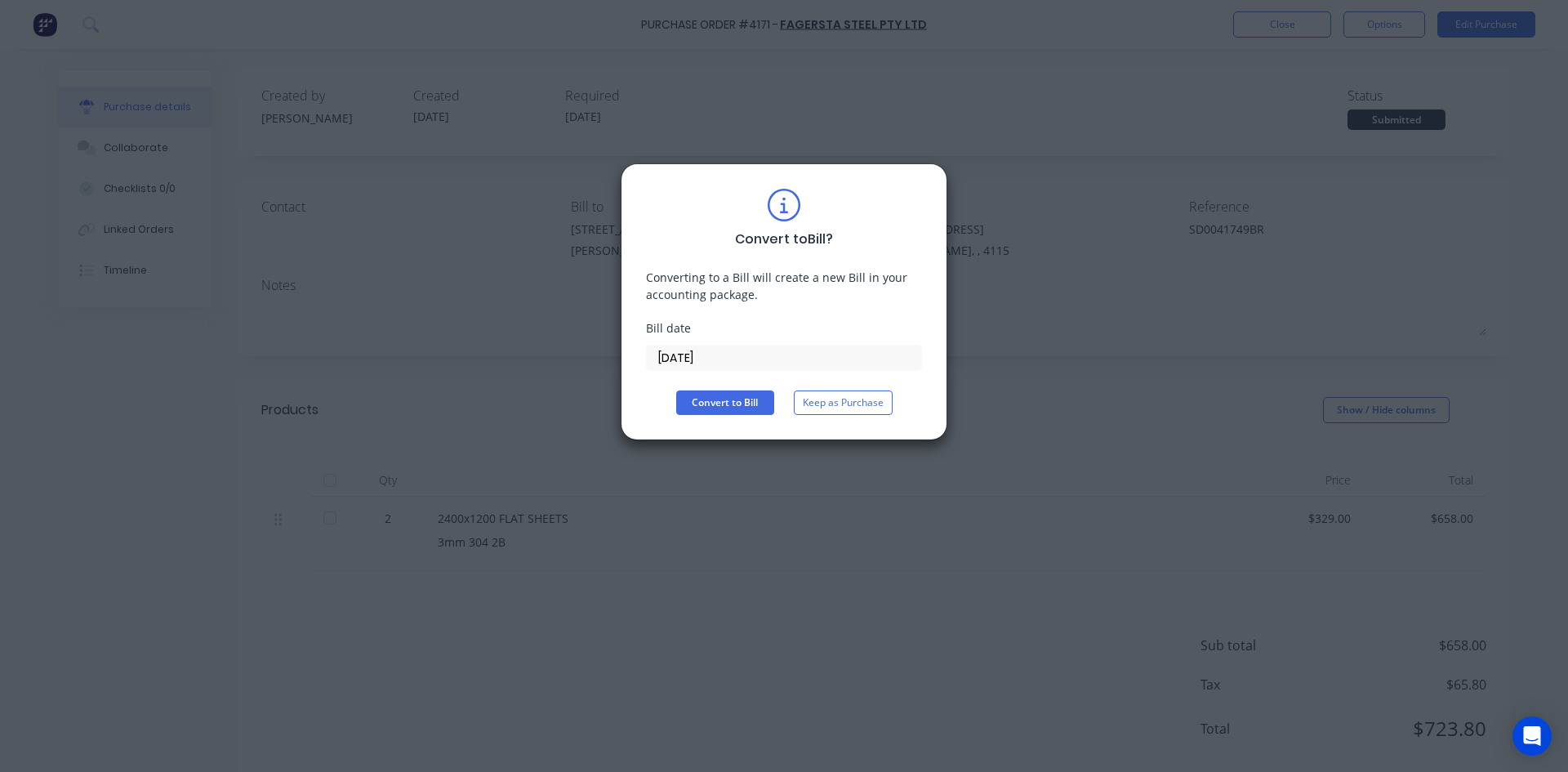
click at [669, 359] on input "[DATE]" at bounding box center [784, 357] width 274 height 24
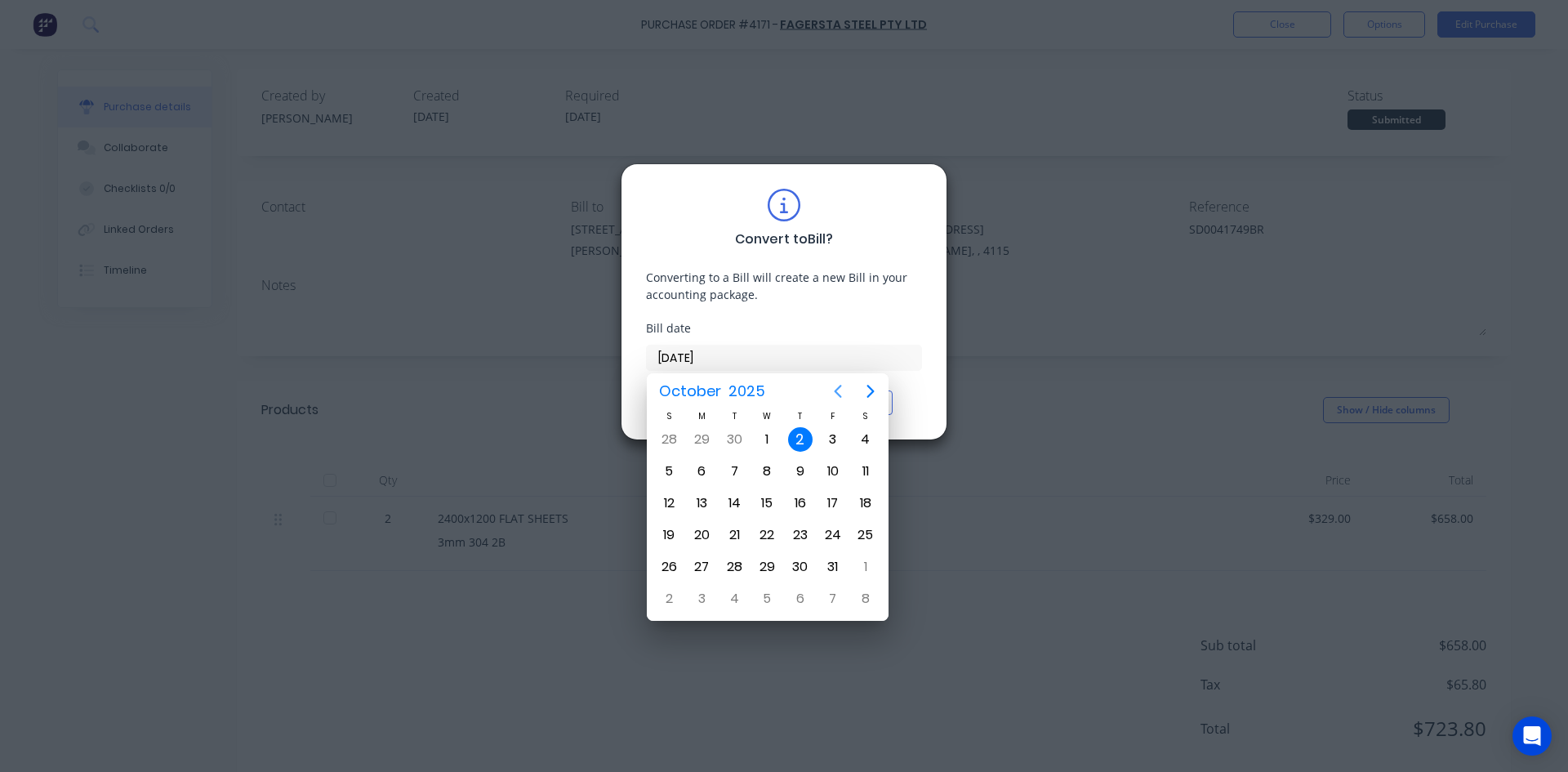
click at [835, 394] on icon "Previous page" at bounding box center [838, 391] width 20 height 20
click at [798, 437] on div "4" at bounding box center [799, 439] width 24 height 24
type input "[DATE]"
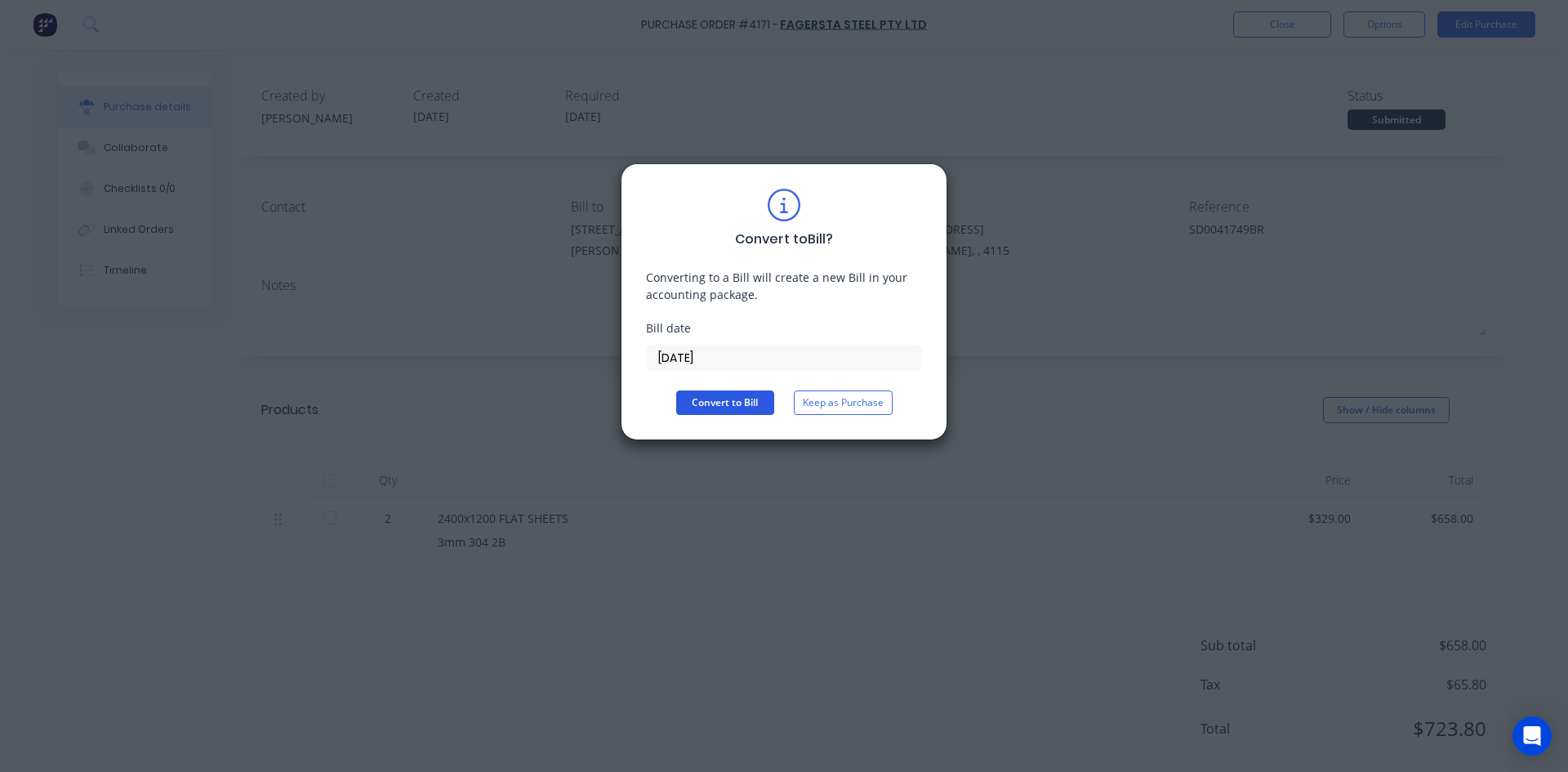
click at [733, 399] on button "Convert to Bill" at bounding box center [725, 402] width 98 height 24
type textarea "x"
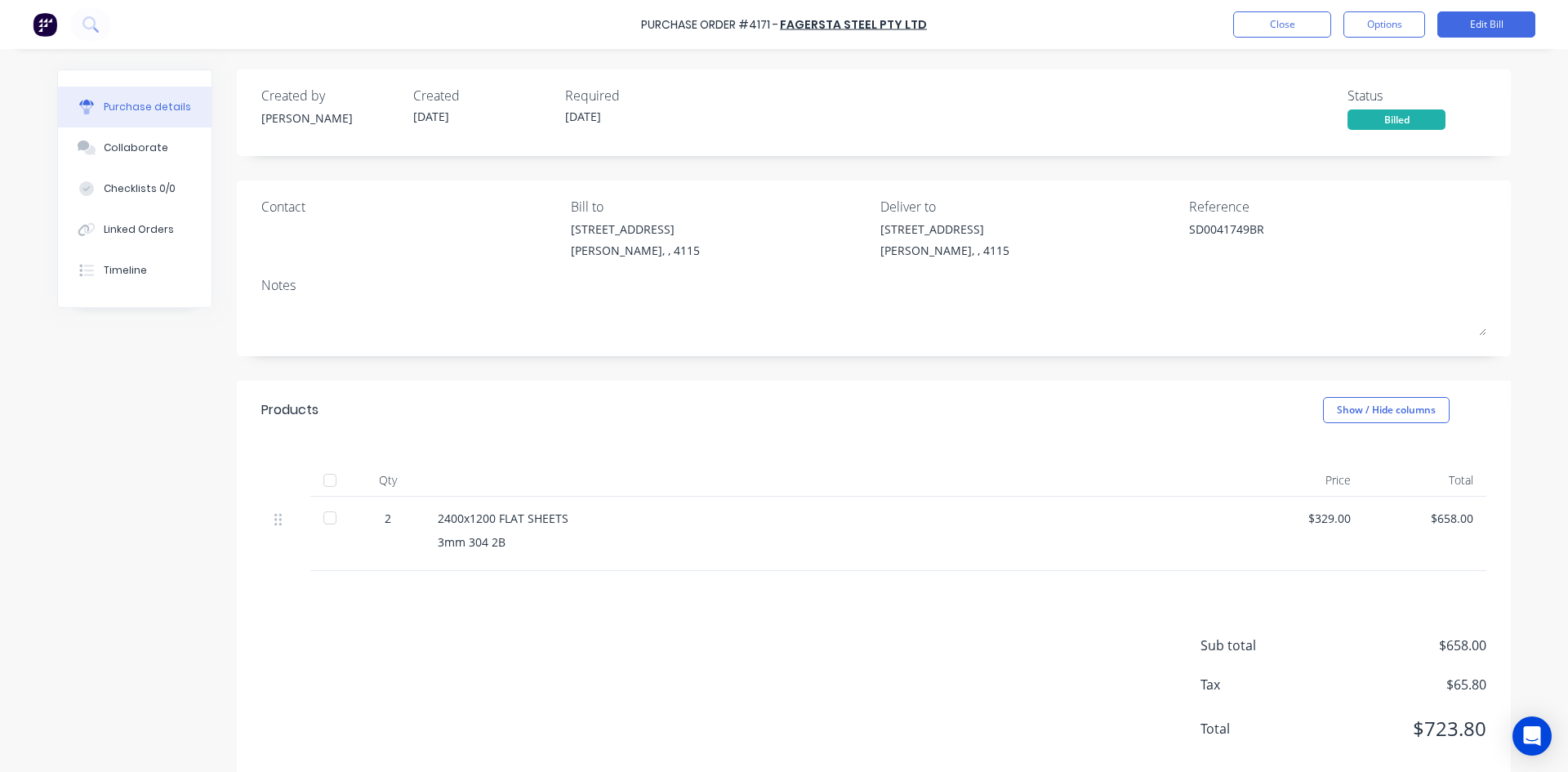
click at [1306, 10] on div "Purchase Order #4171 - Fagersta Steel Pty Ltd Close Options Edit Bill" at bounding box center [784, 24] width 1568 height 49
click at [1287, 23] on button "Close" at bounding box center [1282, 24] width 98 height 26
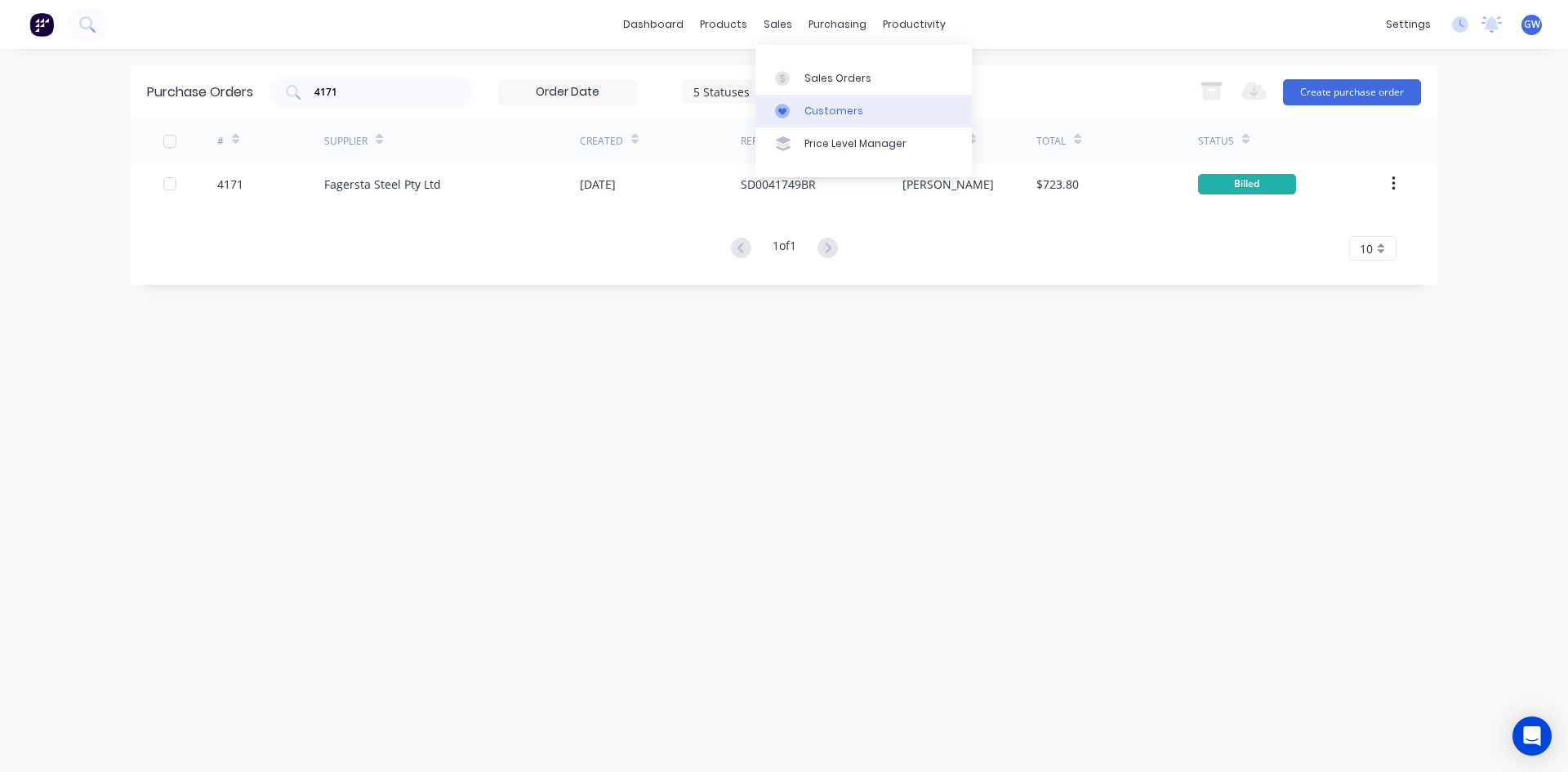
click at [807, 103] on div "Customers" at bounding box center [834, 111] width 59 height 15
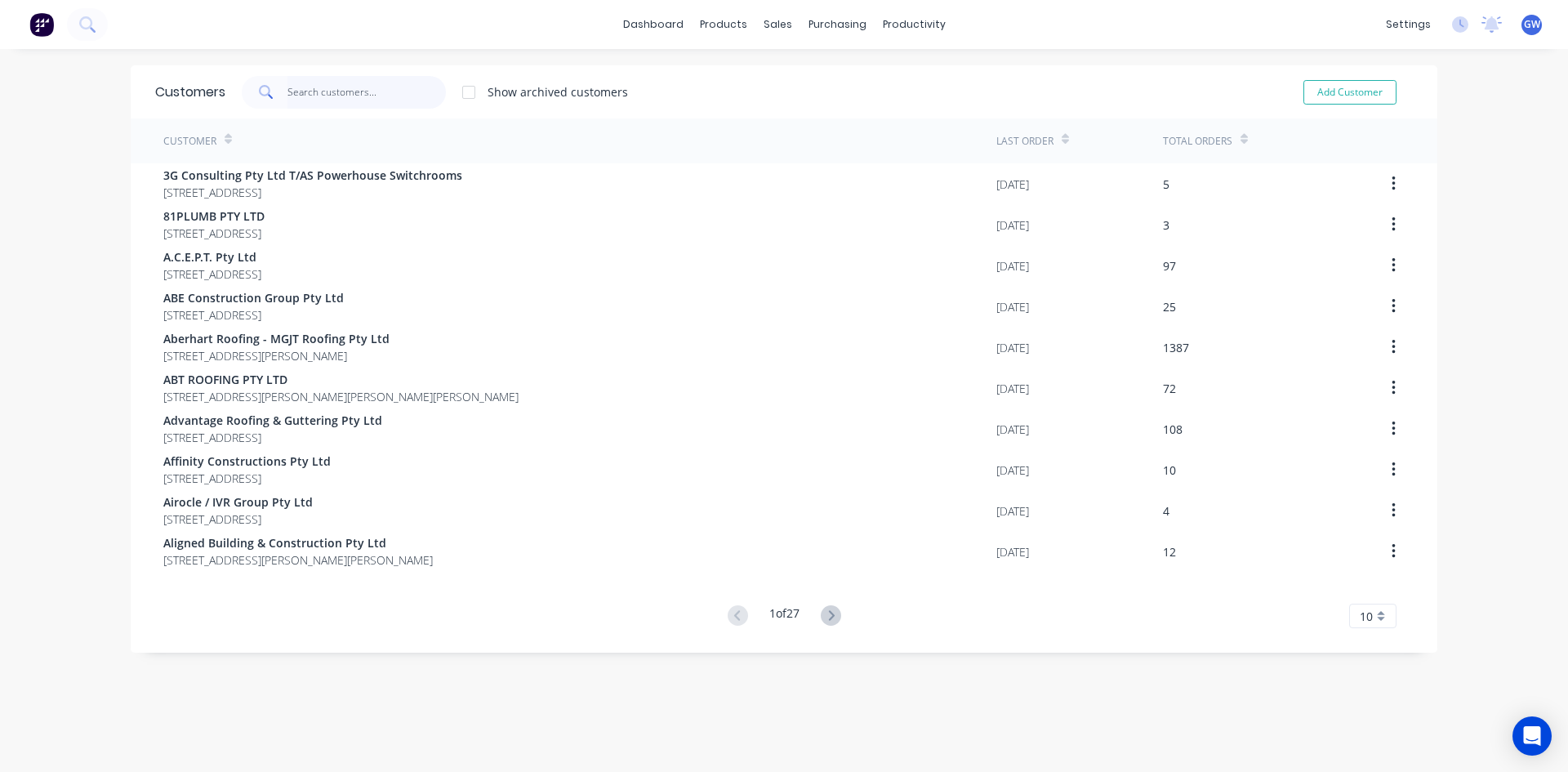
click at [398, 84] on input "text" at bounding box center [367, 92] width 159 height 33
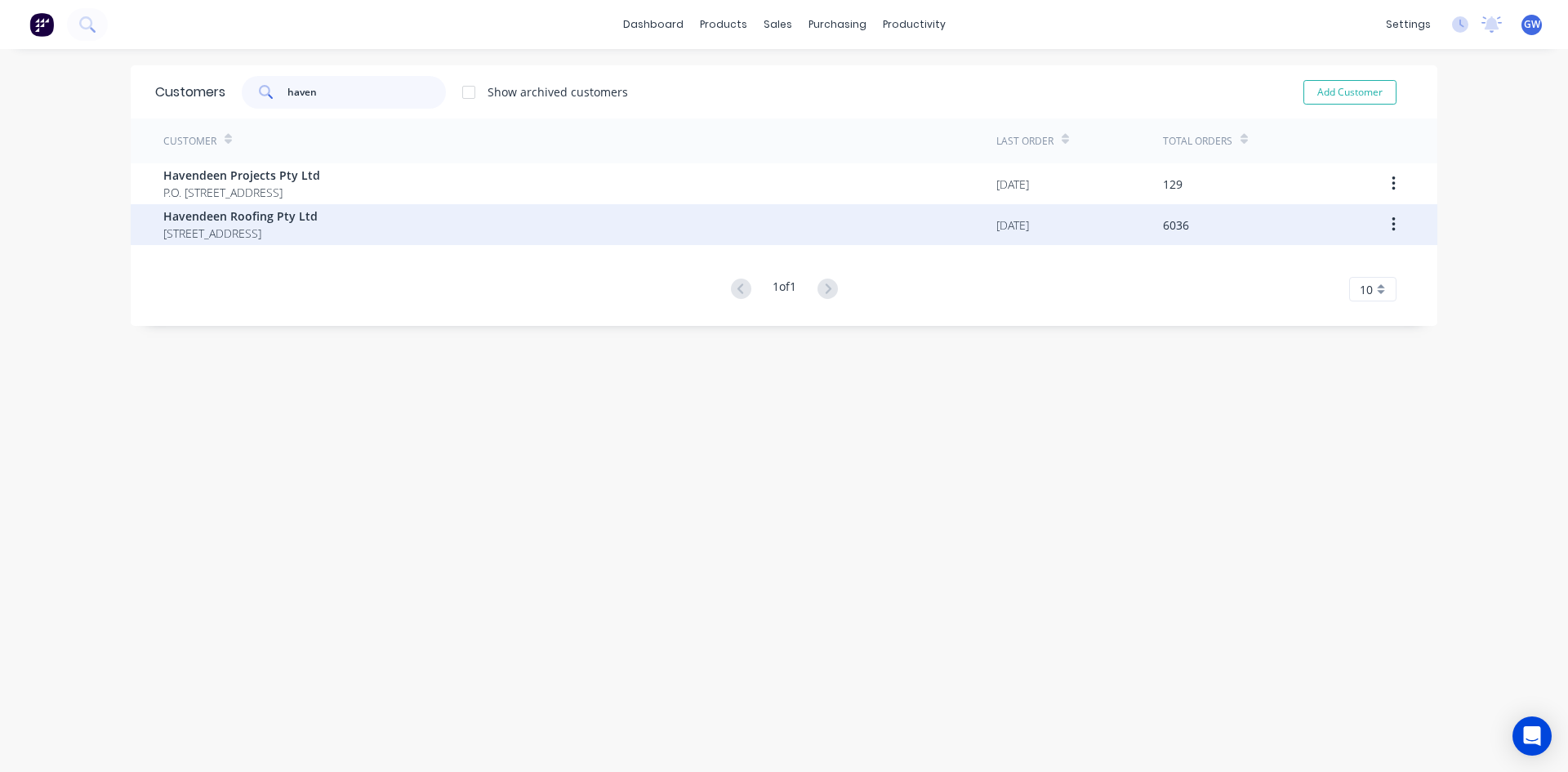
type input "haven"
click at [318, 229] on span "[STREET_ADDRESS]" at bounding box center [240, 233] width 154 height 18
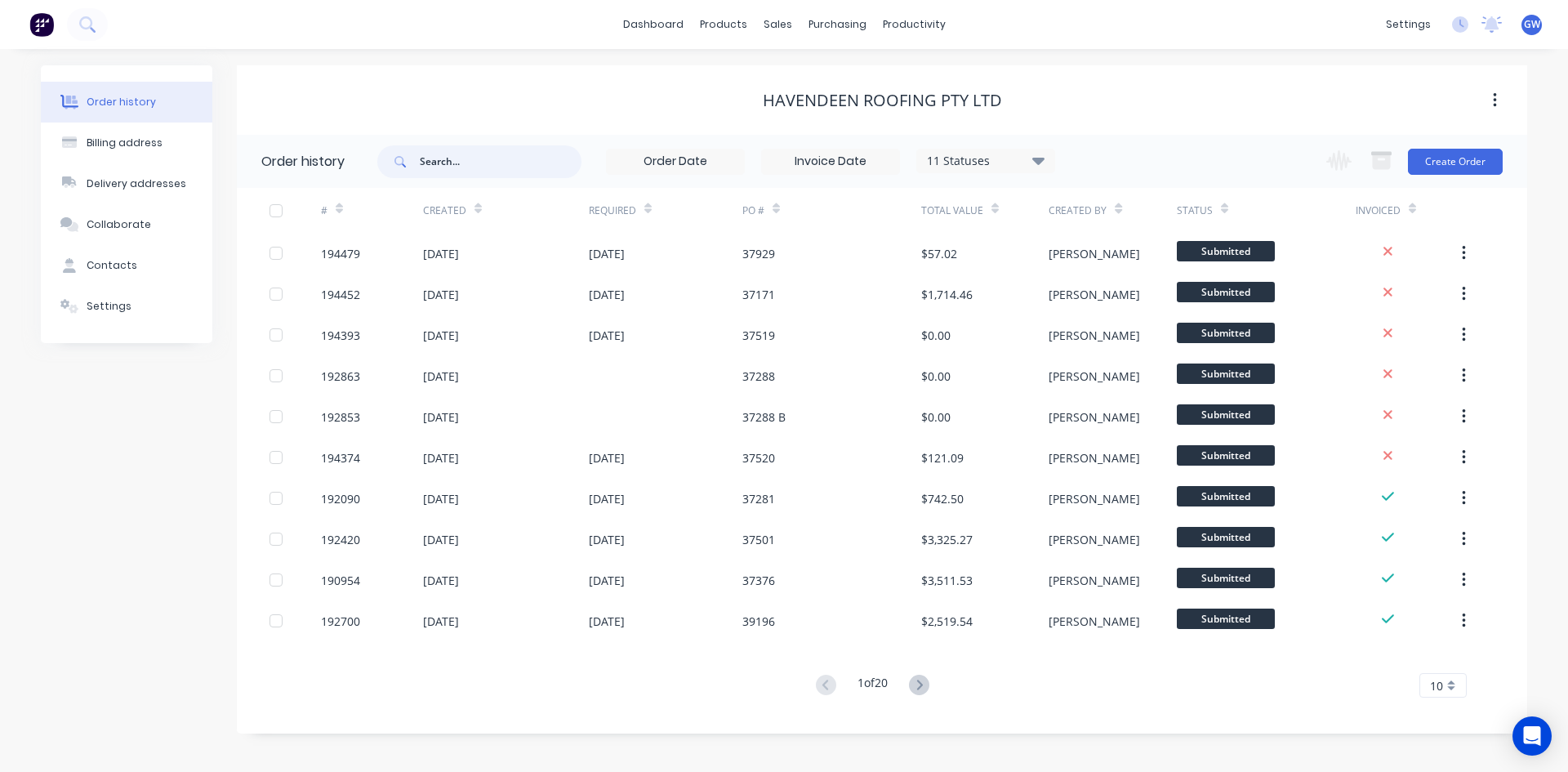
click at [541, 168] on input "text" at bounding box center [501, 161] width 162 height 33
type input "36132"
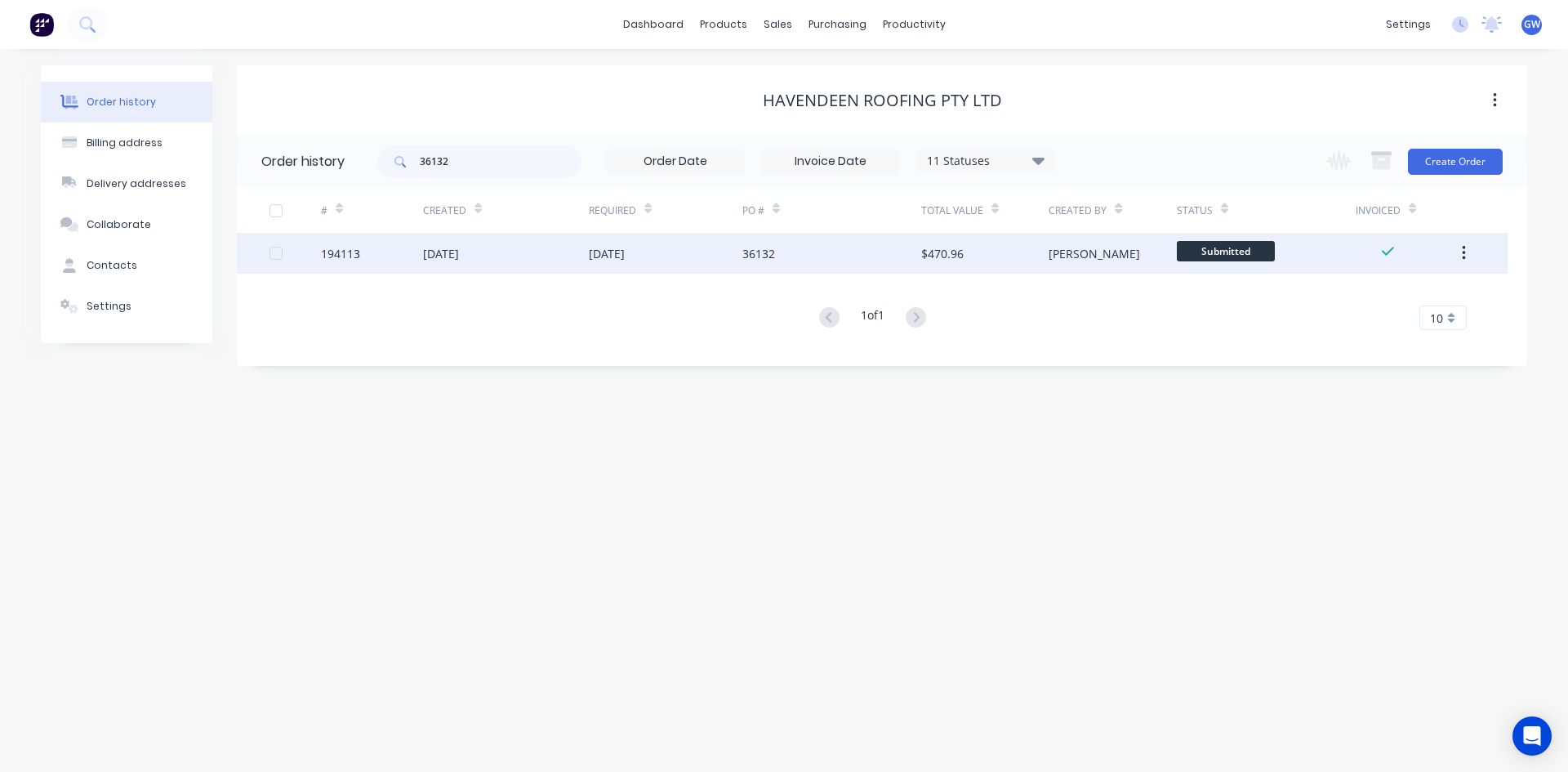
click at [921, 262] on div "$470.96" at bounding box center [984, 253] width 128 height 41
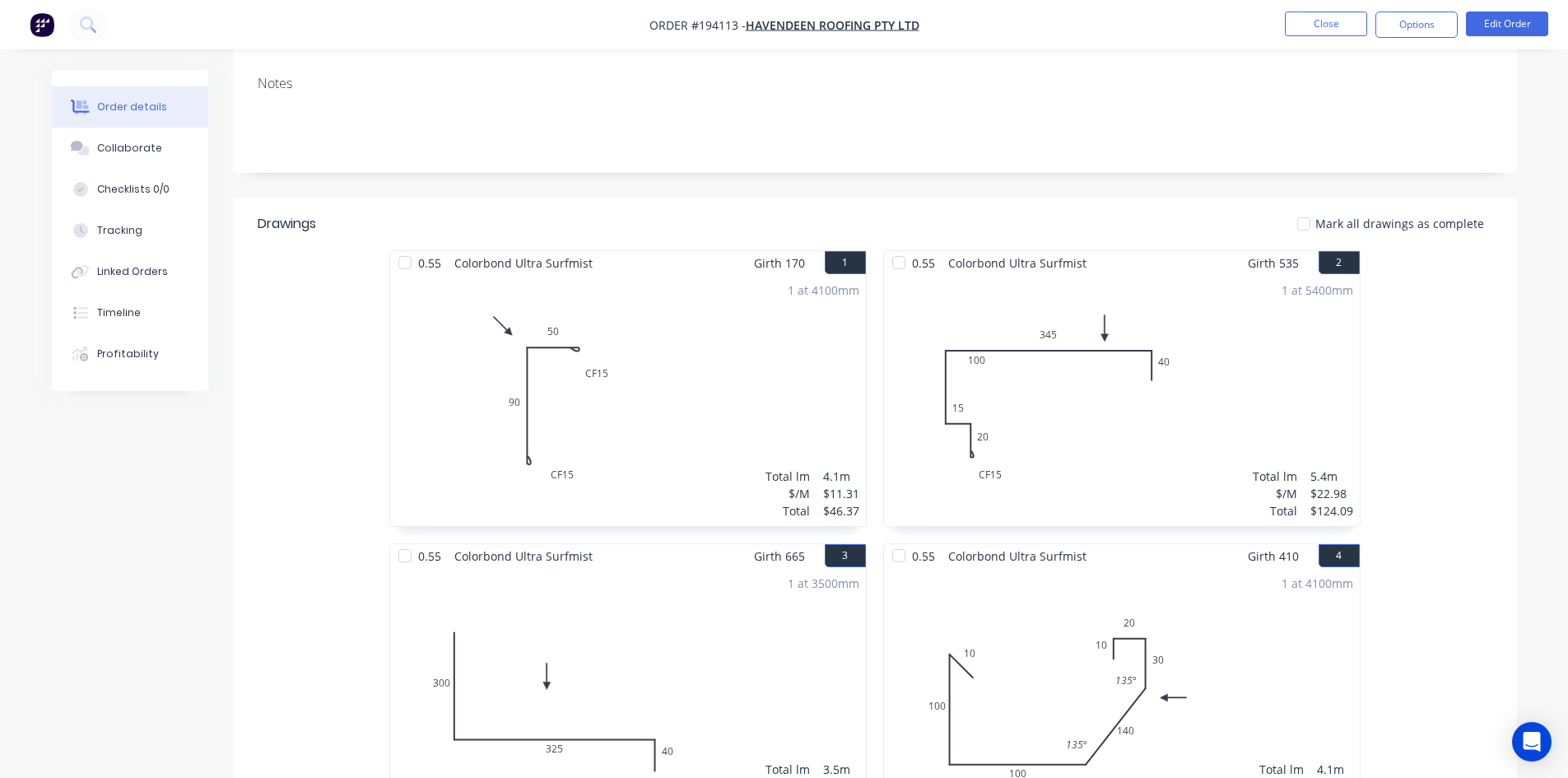
scroll to position [329, 0]
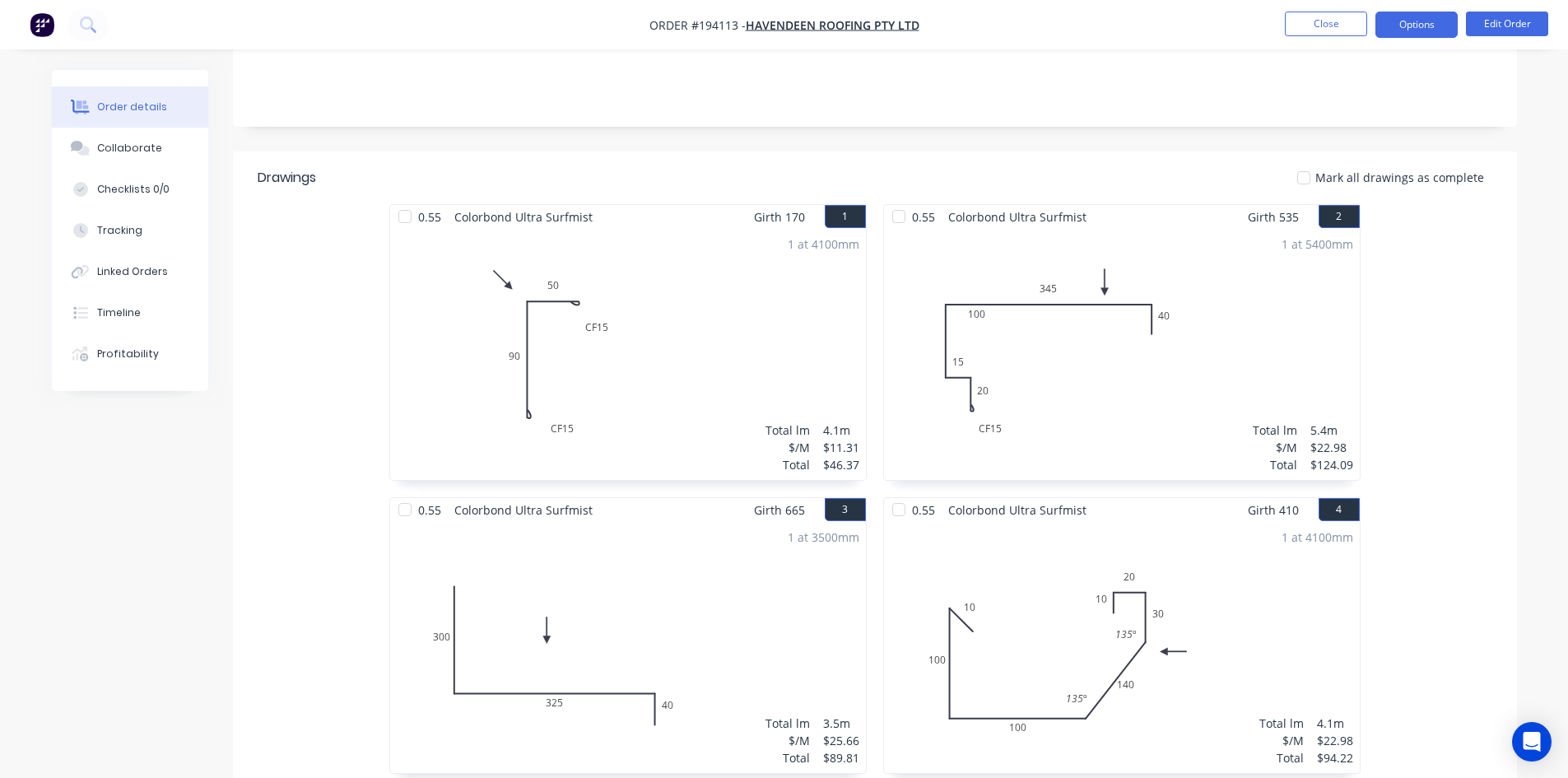
click at [1414, 29] on button "Options" at bounding box center [1417, 24] width 82 height 26
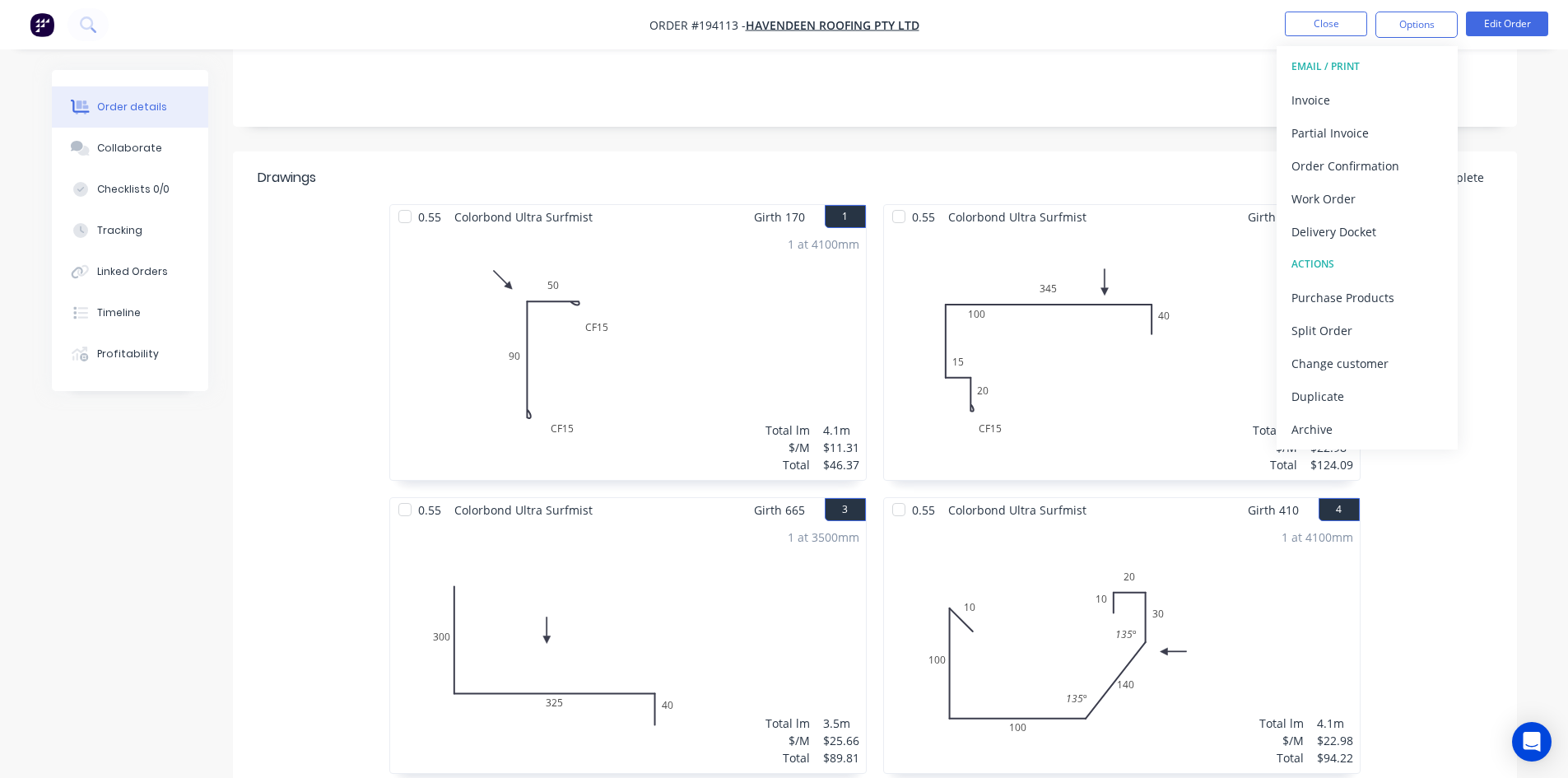
click at [1188, 169] on div "Mark all drawings as complete" at bounding box center [1005, 177] width 972 height 18
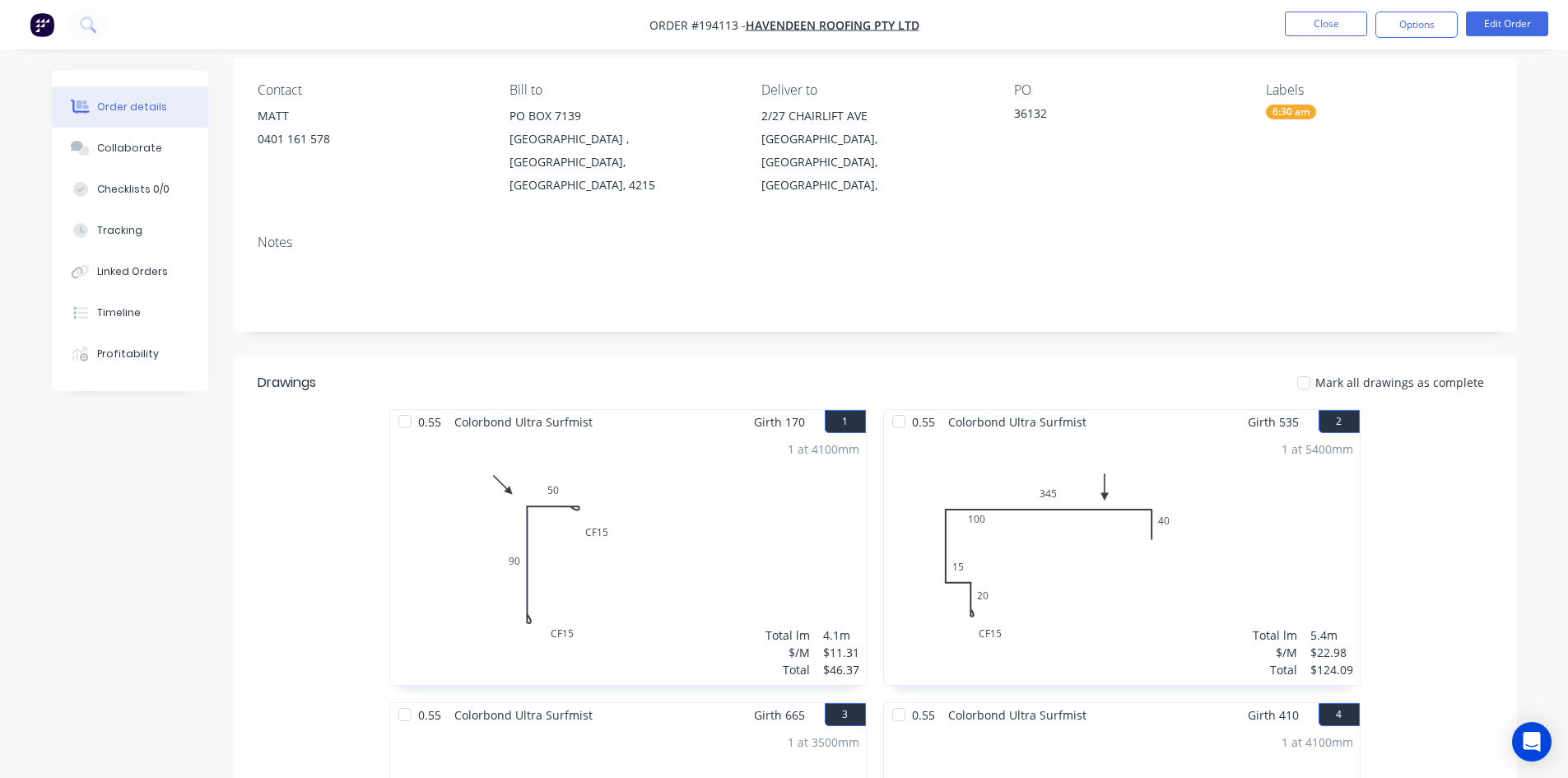
scroll to position [0, 0]
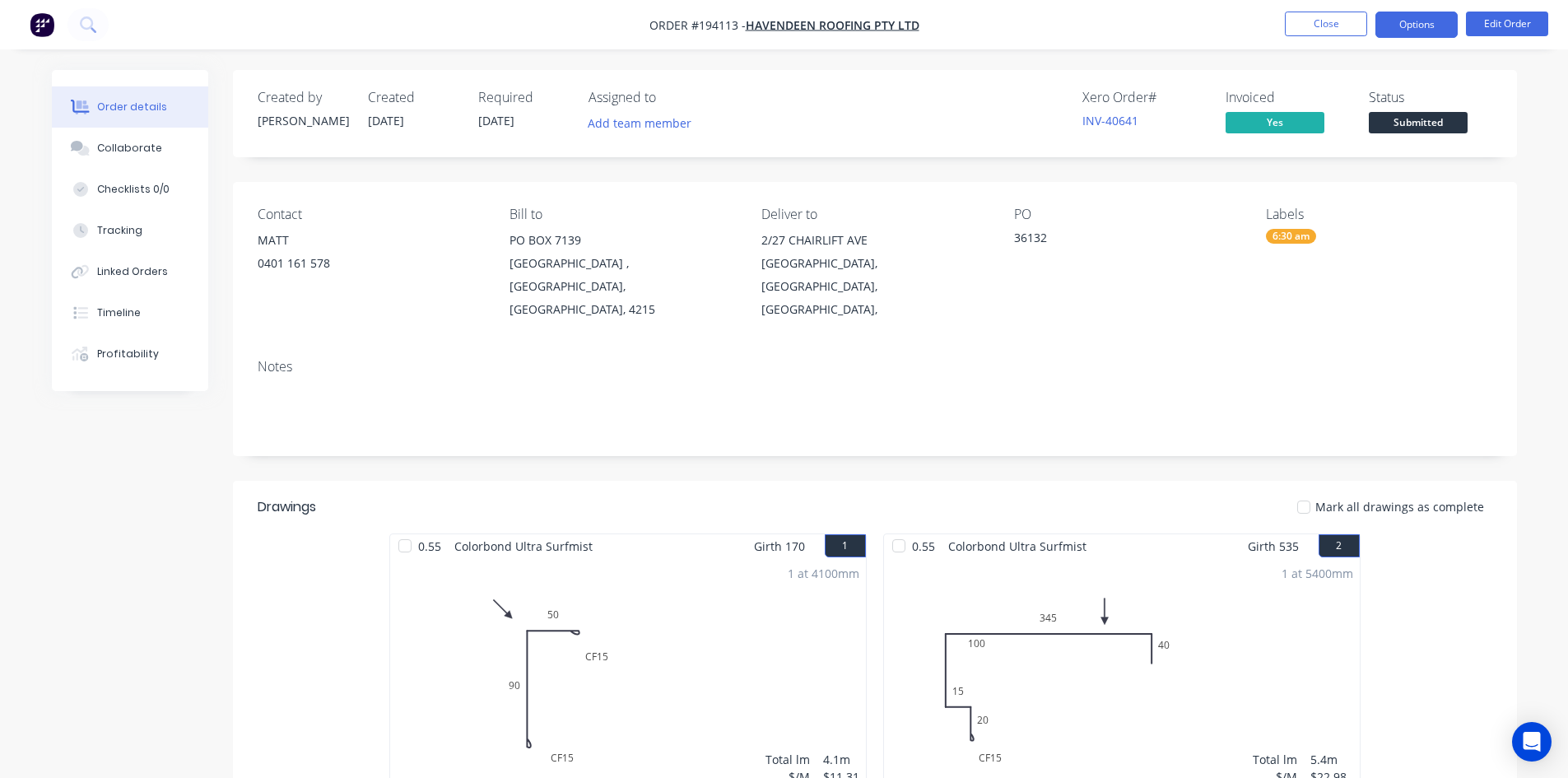
click at [1412, 18] on button "Options" at bounding box center [1417, 24] width 82 height 26
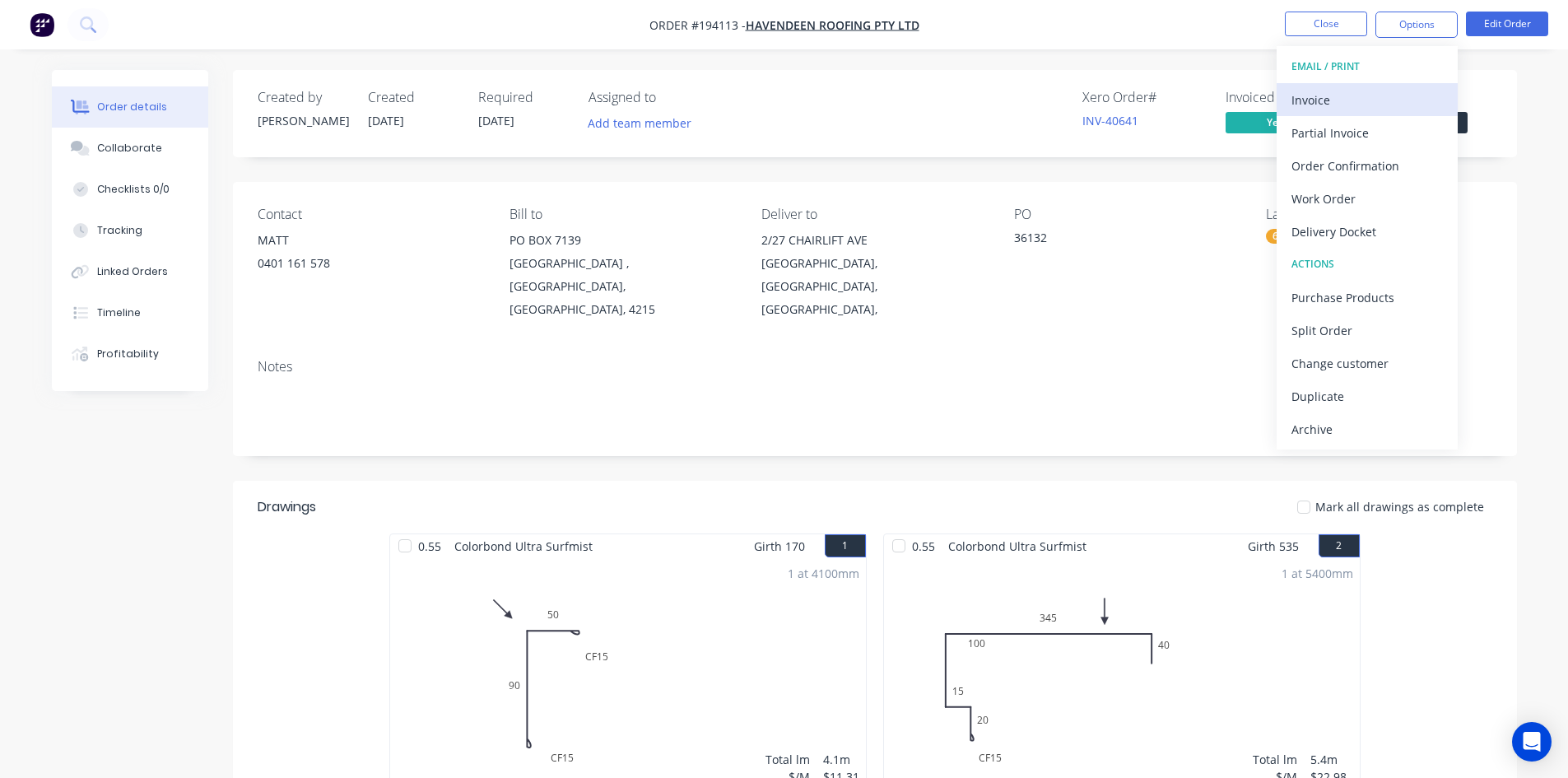
click at [1353, 106] on div "Invoice" at bounding box center [1367, 100] width 151 height 24
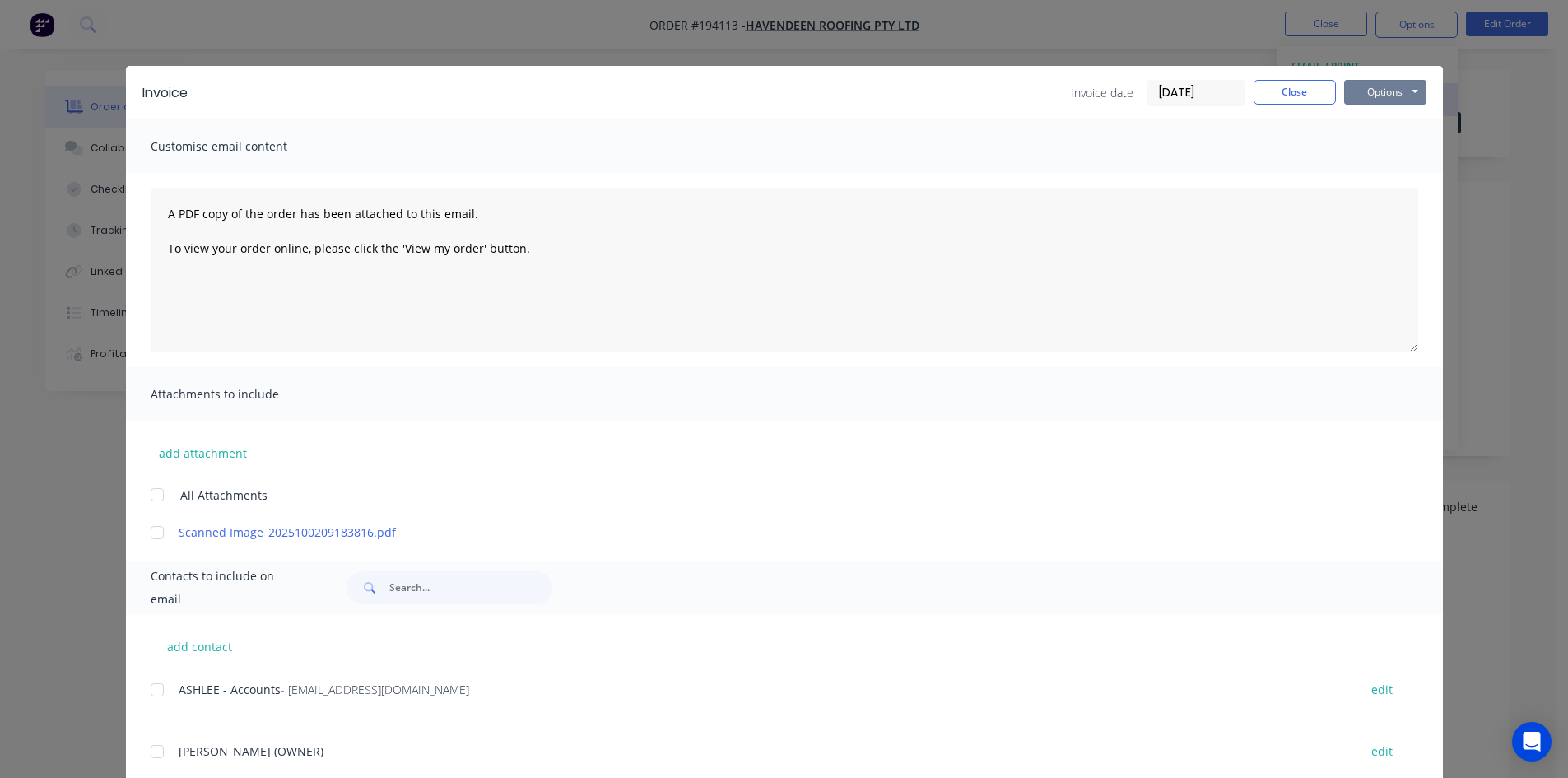
click at [1403, 80] on button "Options" at bounding box center [1386, 92] width 82 height 24
click at [1408, 127] on button "Preview" at bounding box center [1397, 121] width 105 height 27
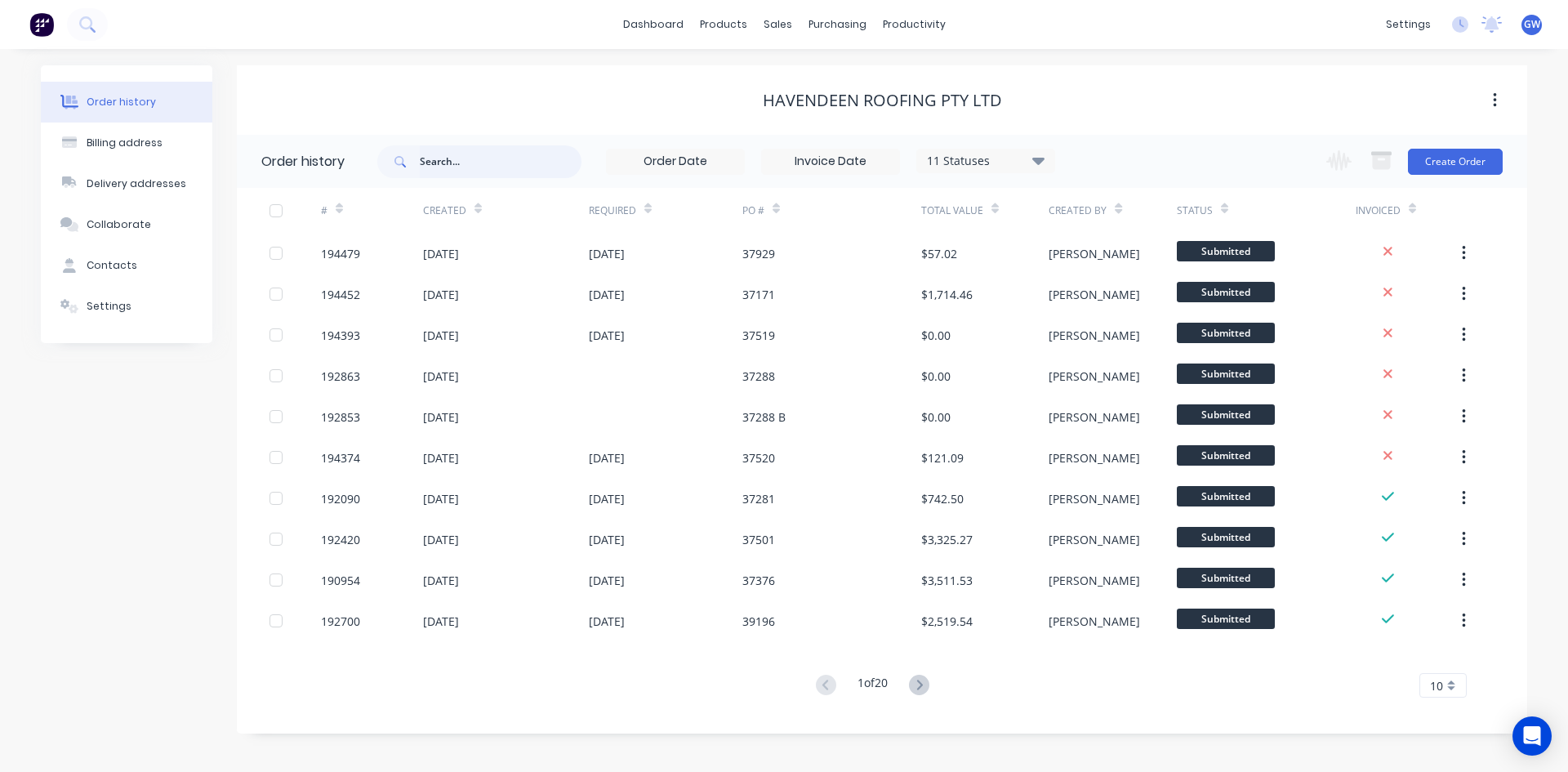
click at [448, 153] on input "text" at bounding box center [501, 161] width 162 height 33
type input "36128"
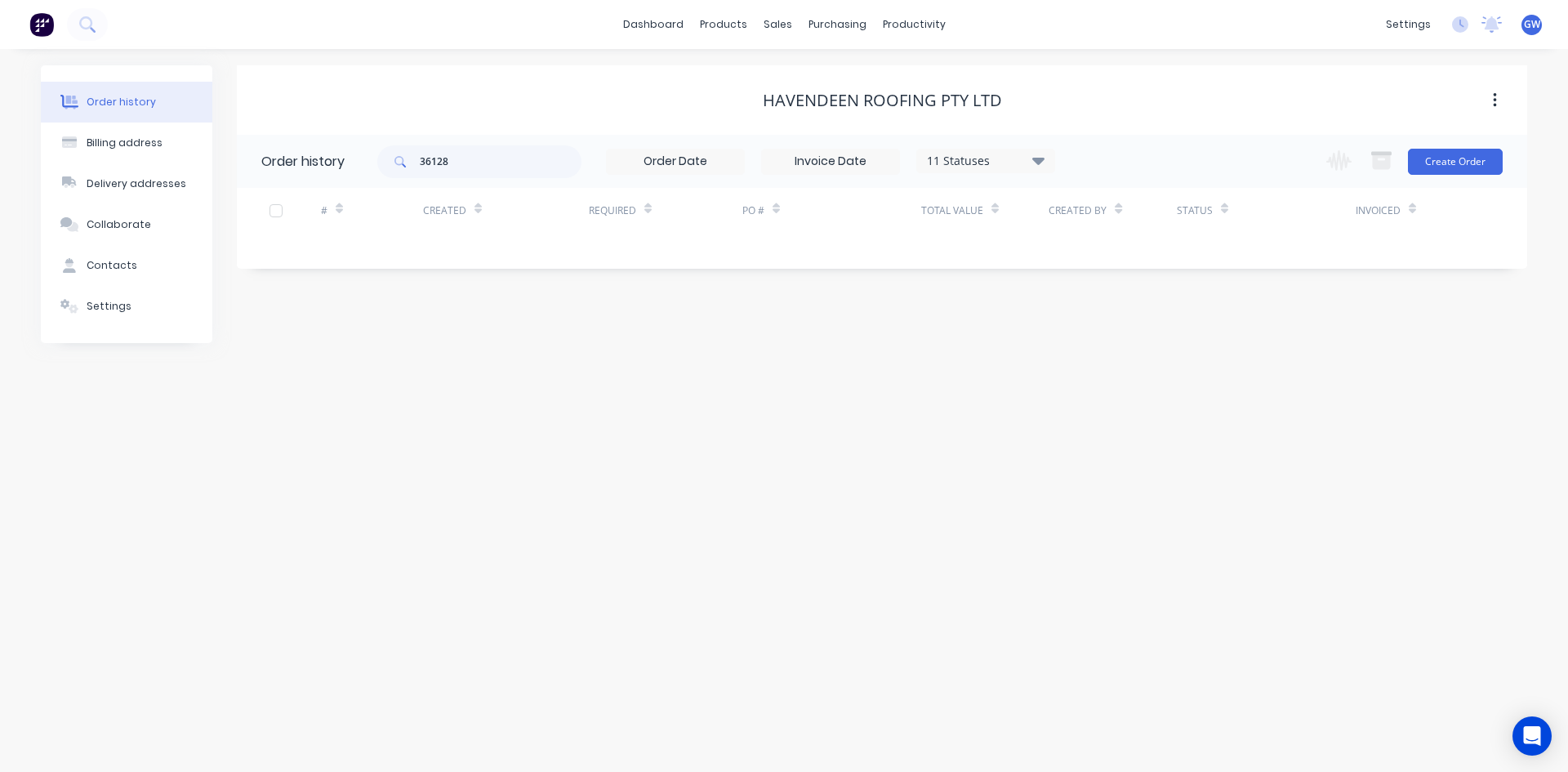
click at [1021, 172] on div "11 Statuses Invoice Status Invoiced Not Invoiced Partial Order Status All Archi…" at bounding box center [985, 160] width 139 height 24
click at [1030, 177] on div "36128 11 Statuses Invoice Status Invoiced Not Invoiced Partial Order Status All…" at bounding box center [716, 162] width 678 height 53
click at [1042, 159] on icon at bounding box center [1038, 160] width 13 height 8
drag, startPoint x: 1092, startPoint y: 362, endPoint x: 1114, endPoint y: 205, distance: 158.5
click at [1120, 348] on label at bounding box center [1120, 348] width 0 height 0
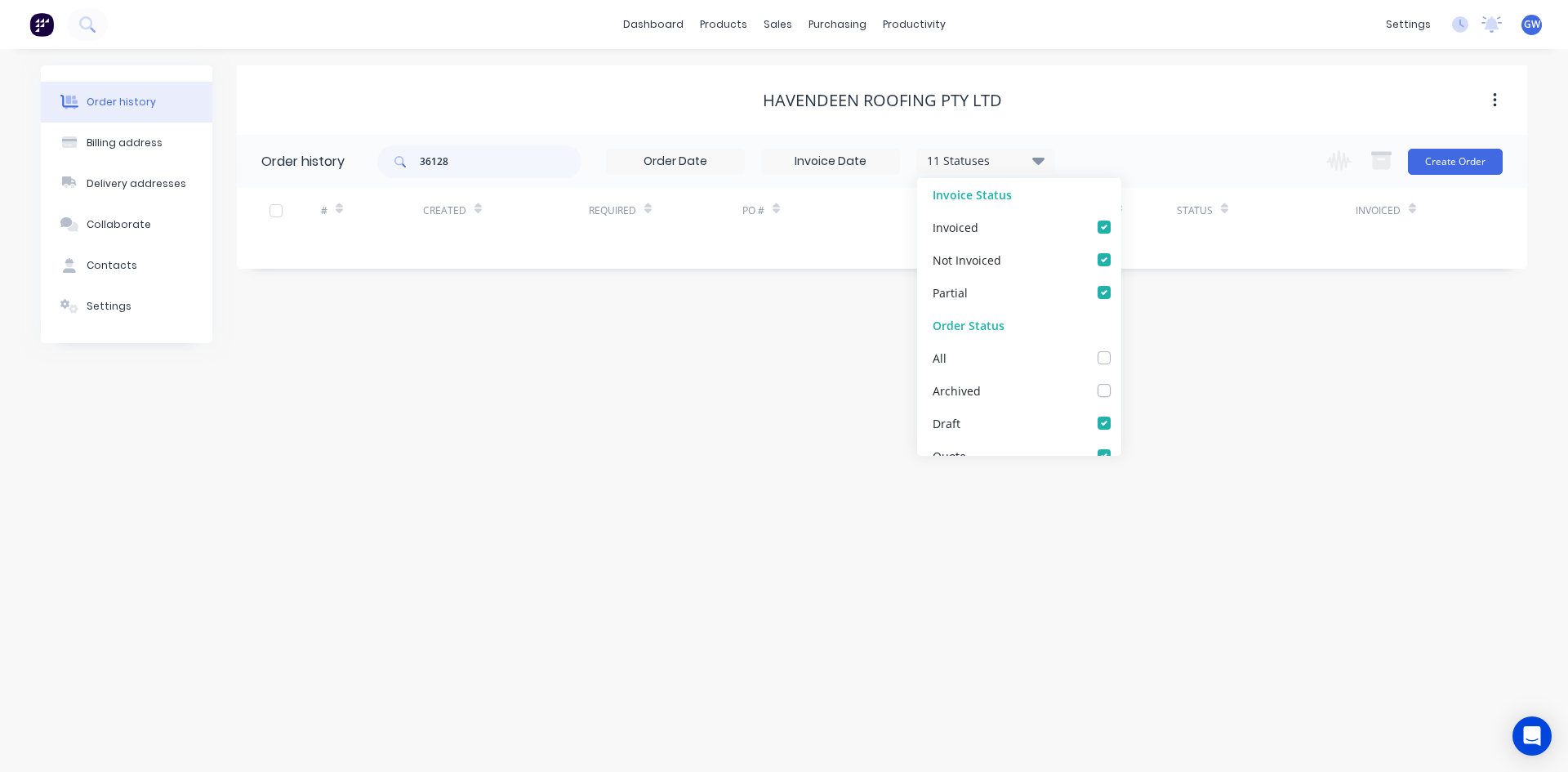
click at [1120, 361] on input "checkbox" at bounding box center [1127, 356] width 13 height 16
checkbox input "true"
click at [1170, 93] on div "Havendeen Roofing Pty Ltd" at bounding box center [882, 101] width 1290 height 20
click at [471, 172] on input "36128" at bounding box center [501, 161] width 162 height 33
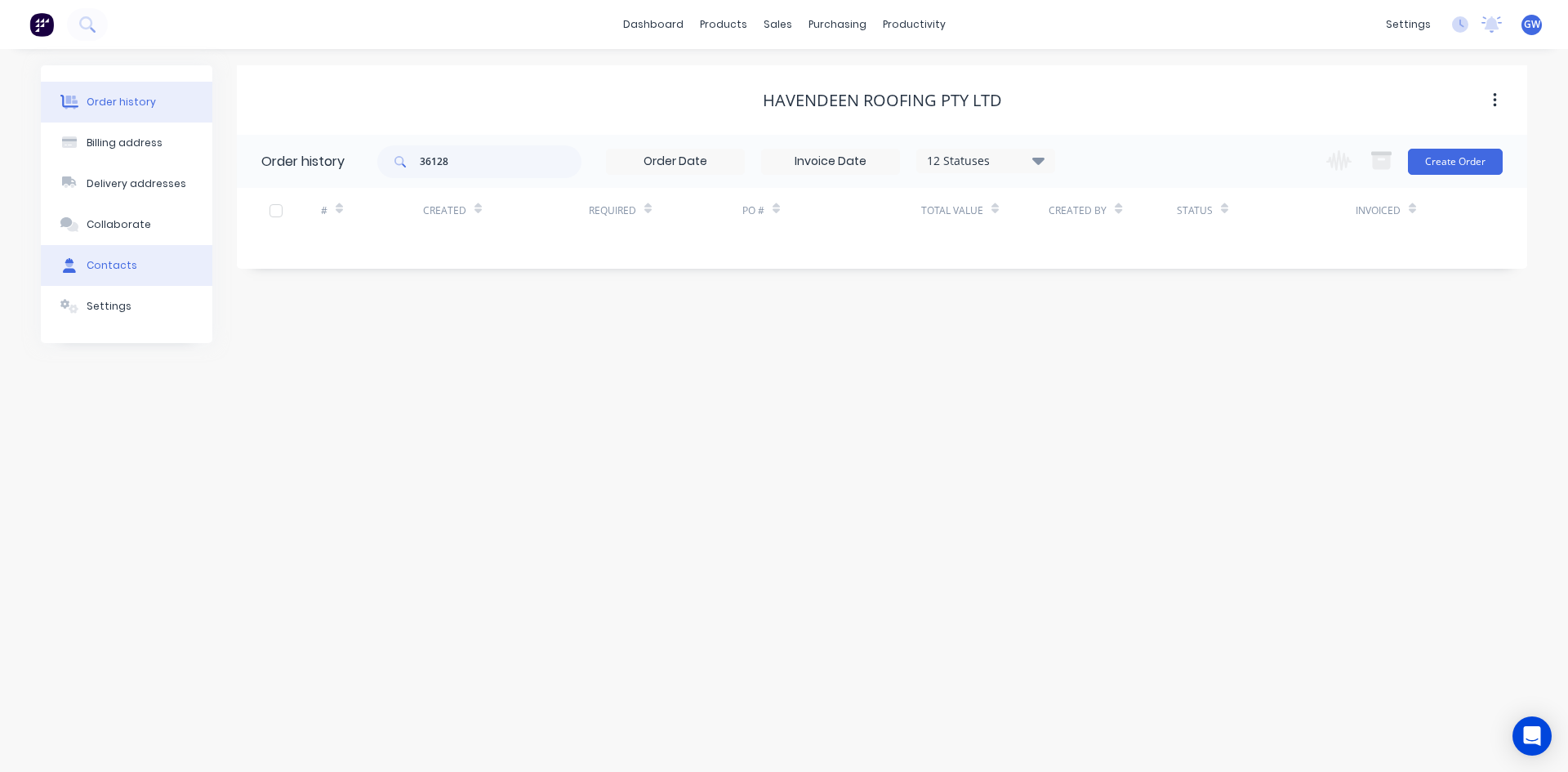
click at [177, 265] on button "Contacts" at bounding box center [127, 265] width 172 height 41
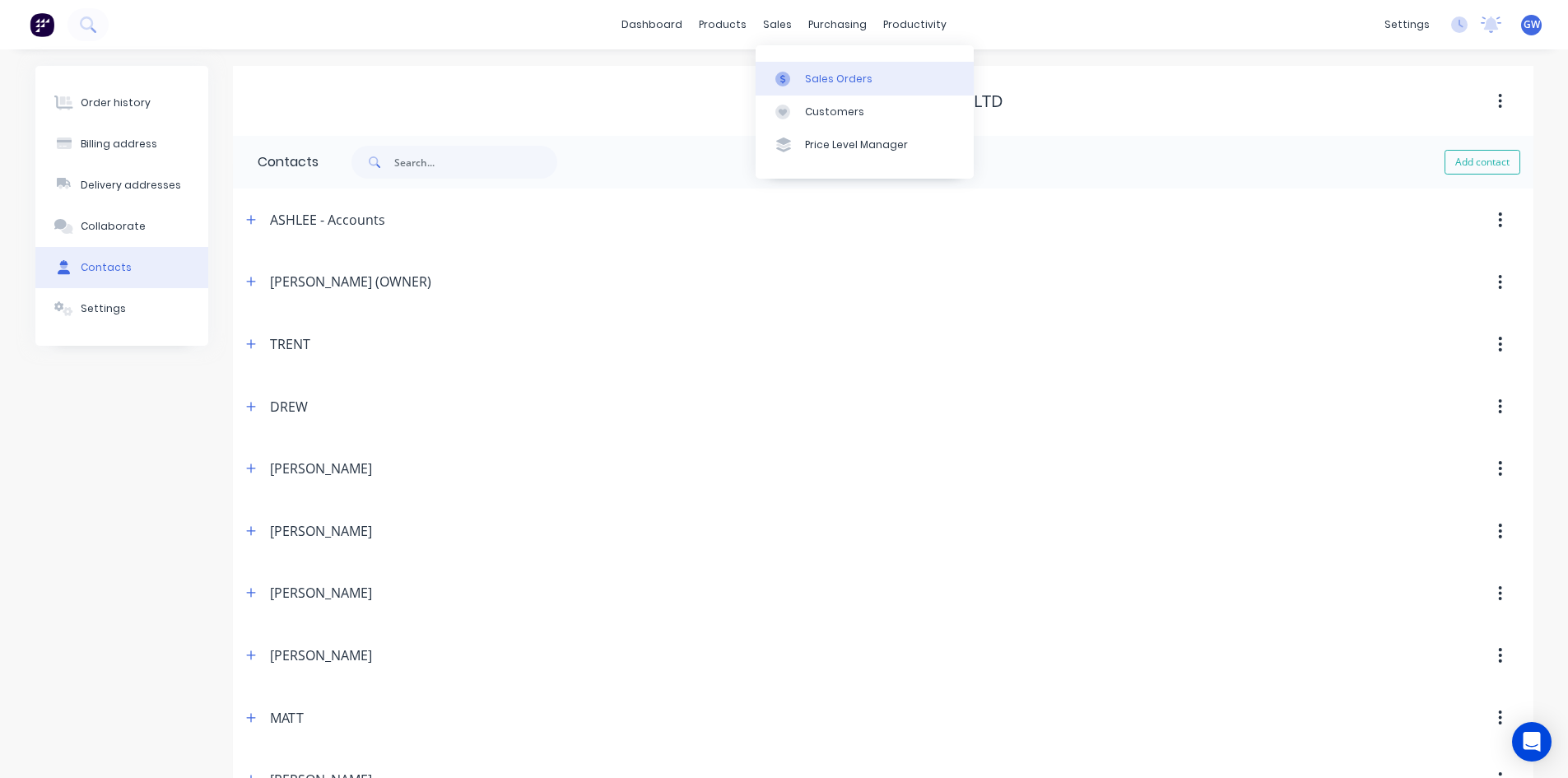
click at [814, 86] on div "Sales Orders" at bounding box center [839, 79] width 67 height 15
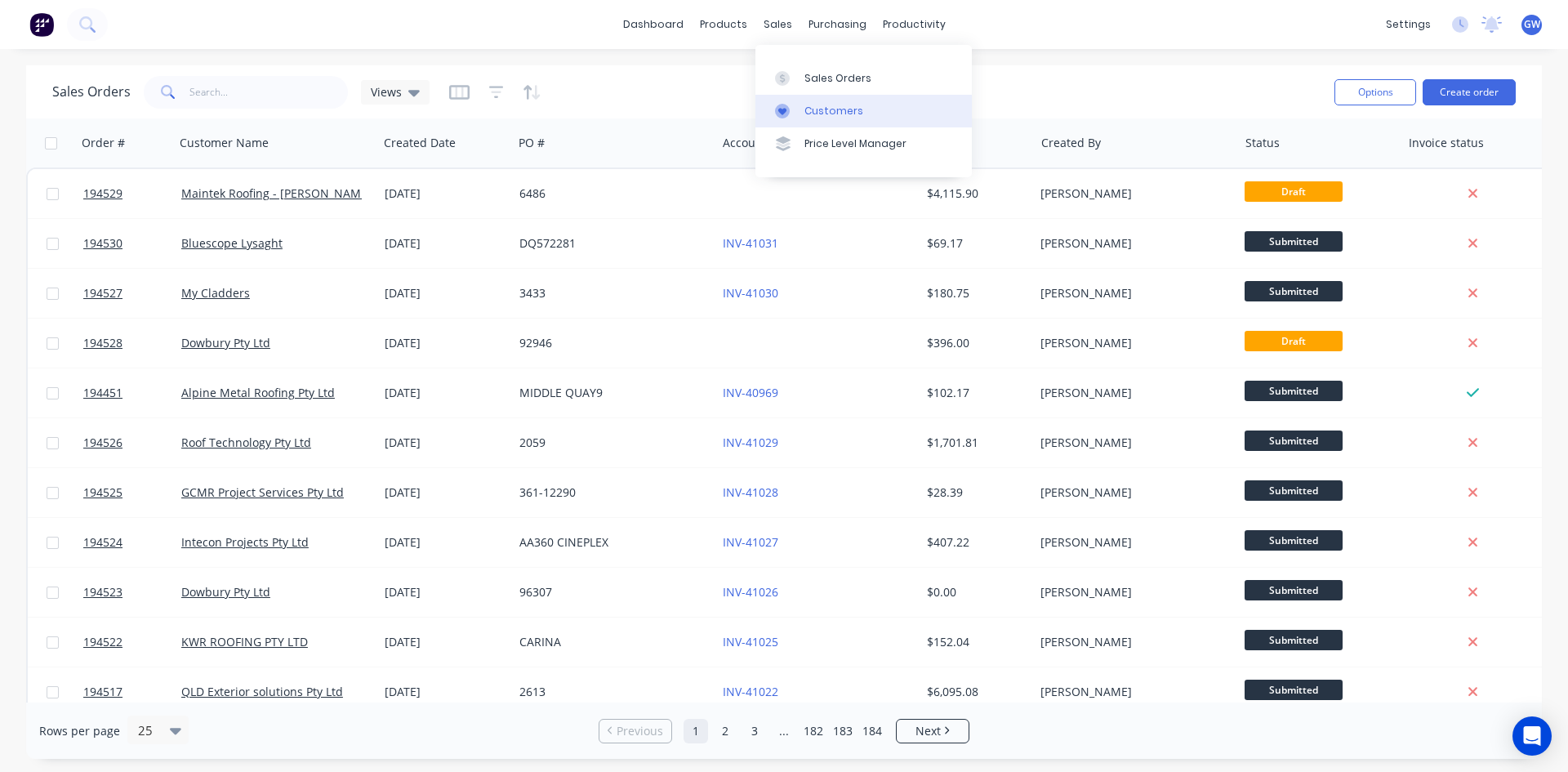
click at [798, 120] on link "Customers" at bounding box center [864, 111] width 217 height 33
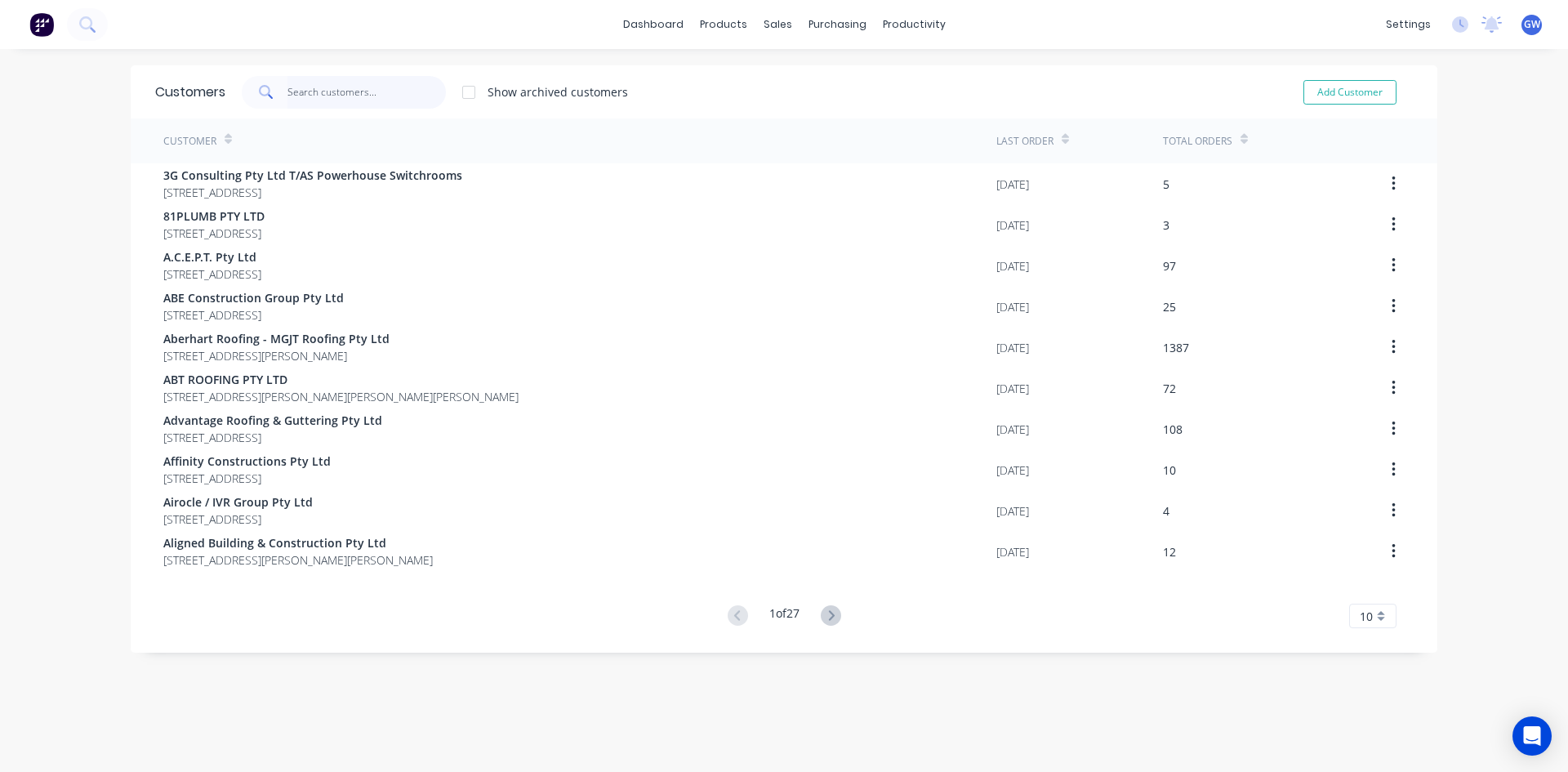
click at [299, 97] on input "text" at bounding box center [367, 92] width 159 height 33
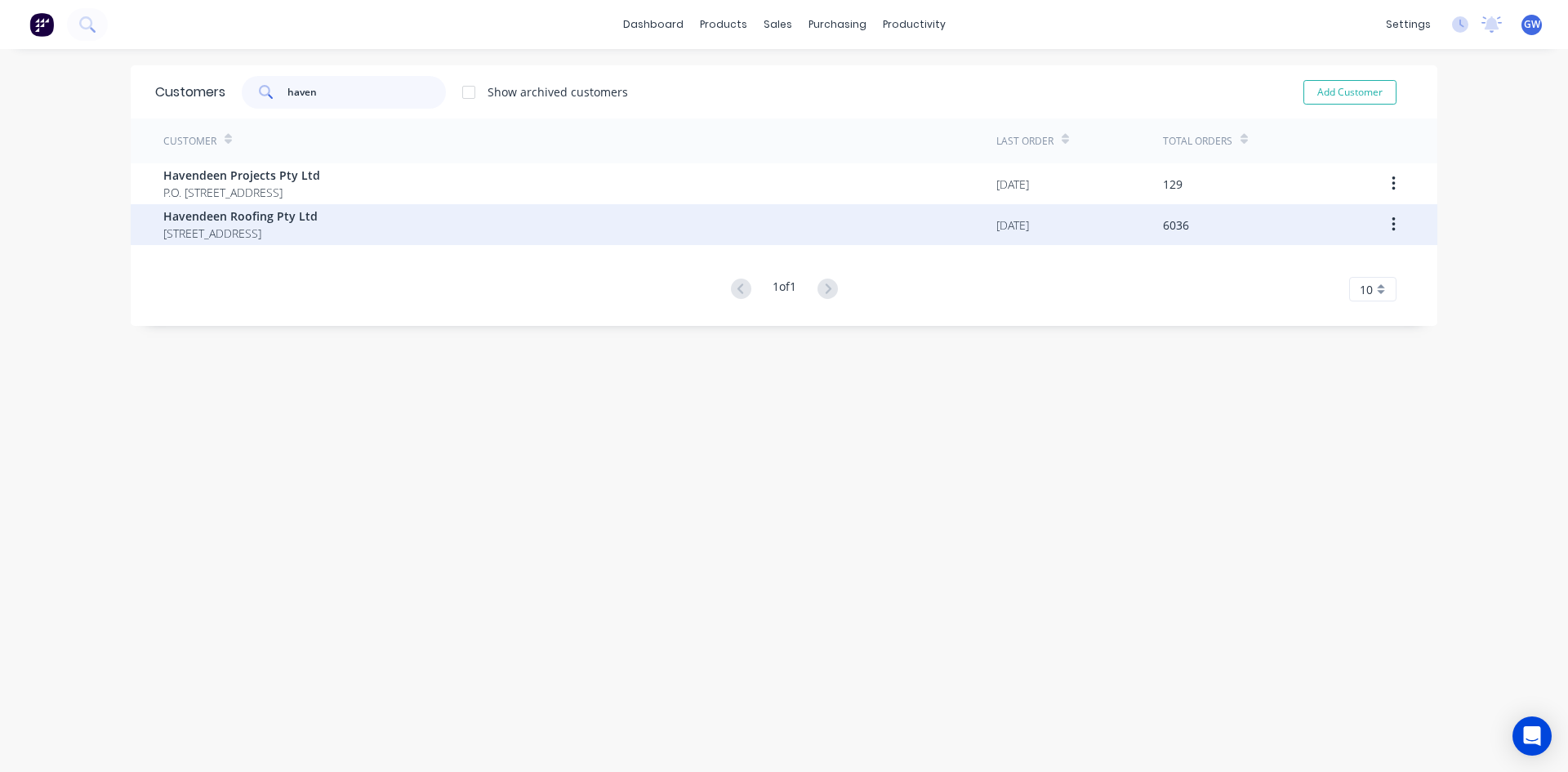
type input "haven"
click at [308, 228] on span "[STREET_ADDRESS]" at bounding box center [240, 233] width 154 height 18
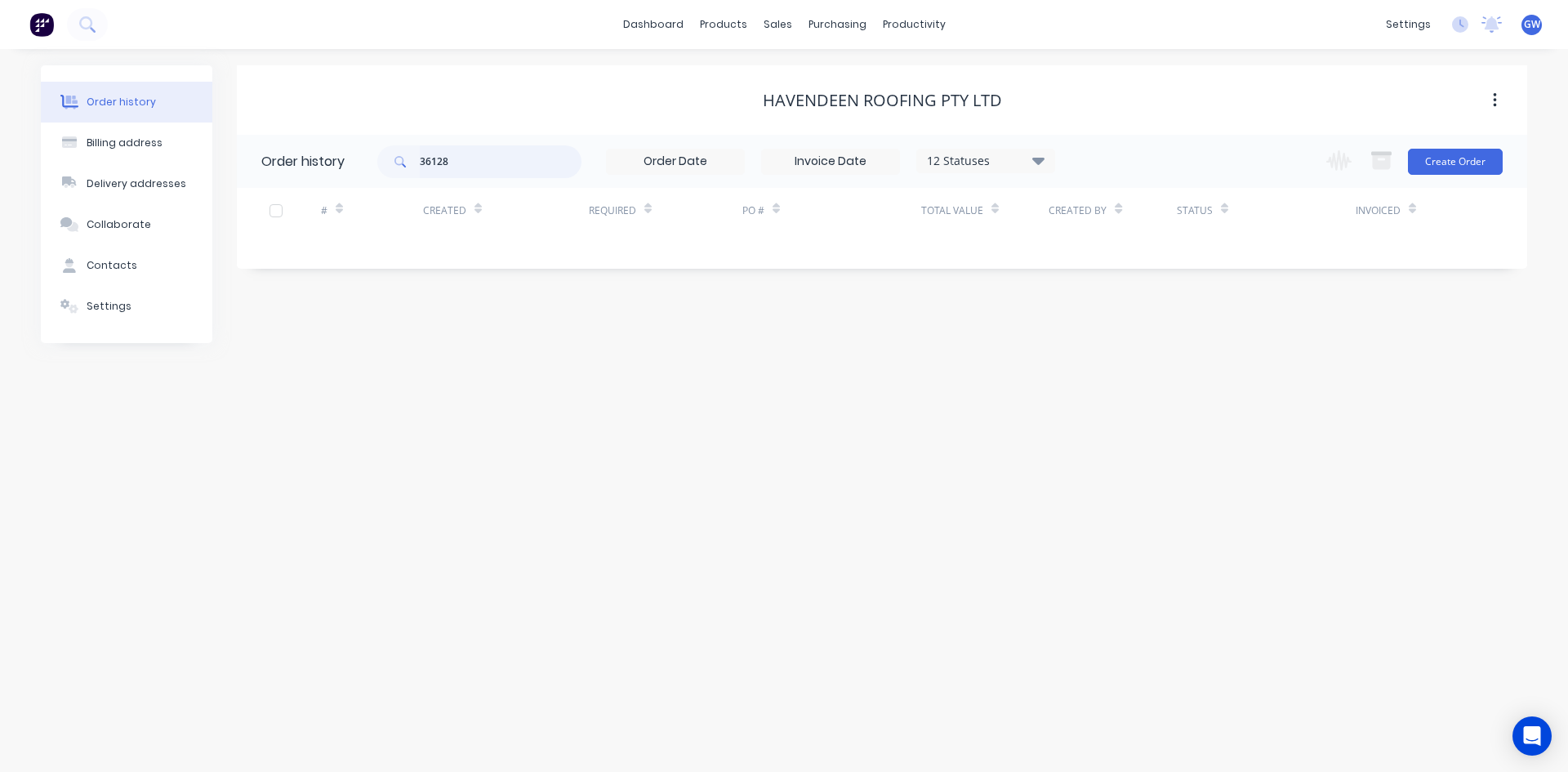
click at [532, 166] on input "36128" at bounding box center [501, 161] width 162 height 33
type input "36127"
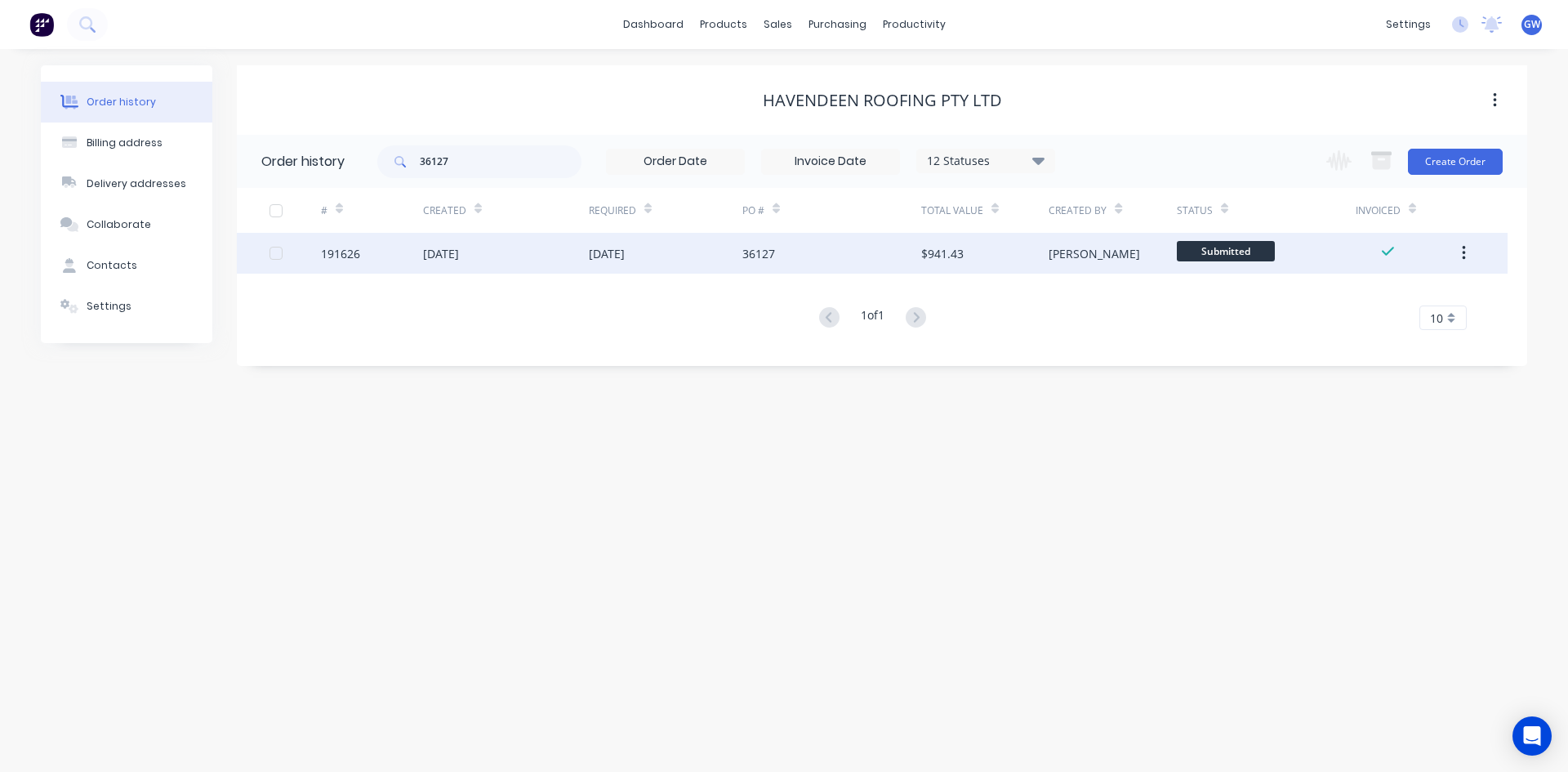
click at [1081, 259] on div "[PERSON_NAME]" at bounding box center [1095, 253] width 92 height 18
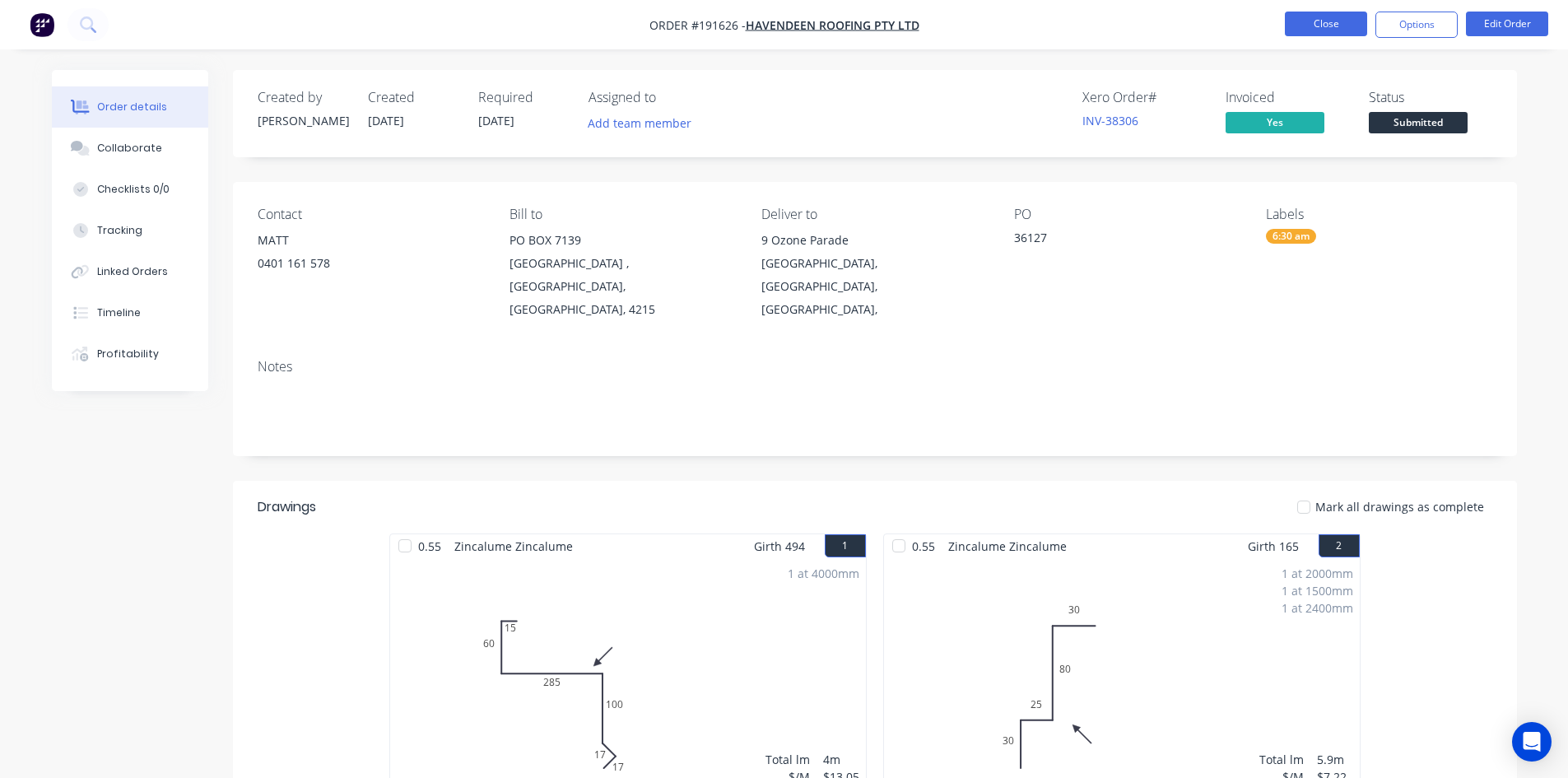
click at [1326, 17] on button "Close" at bounding box center [1326, 24] width 82 height 24
